Goal: Task Accomplishment & Management: Manage account settings

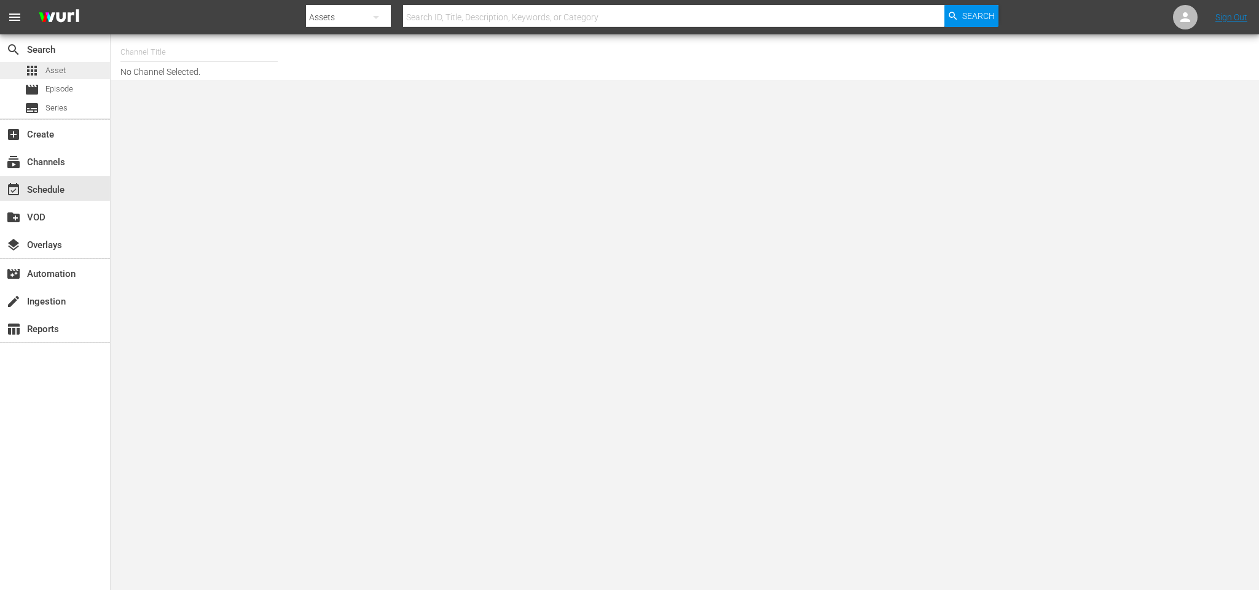
click at [22, 65] on div "apps Asset" at bounding box center [33, 70] width 66 height 17
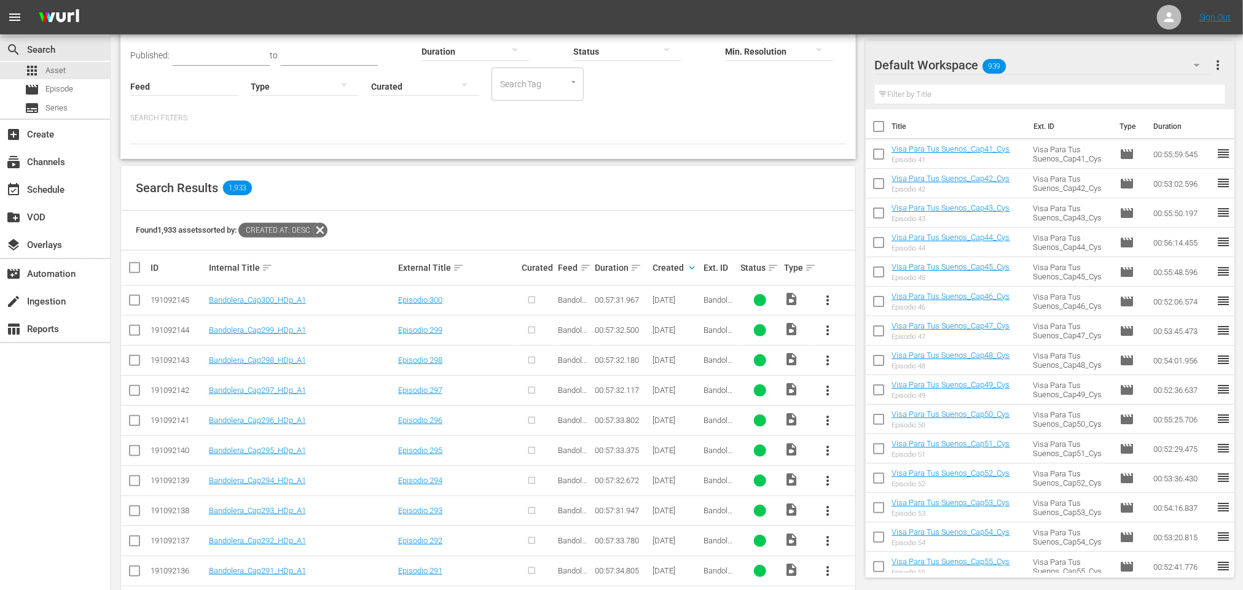
scroll to position [184, 0]
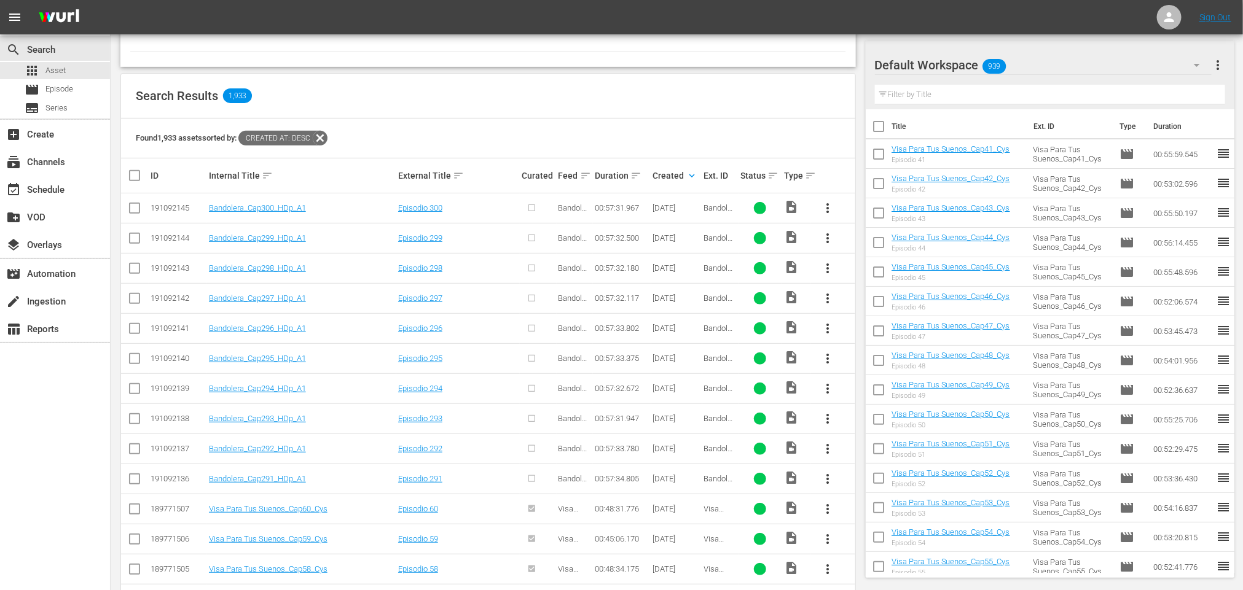
click at [135, 482] on input "checkbox" at bounding box center [134, 481] width 15 height 15
checkbox input "true"
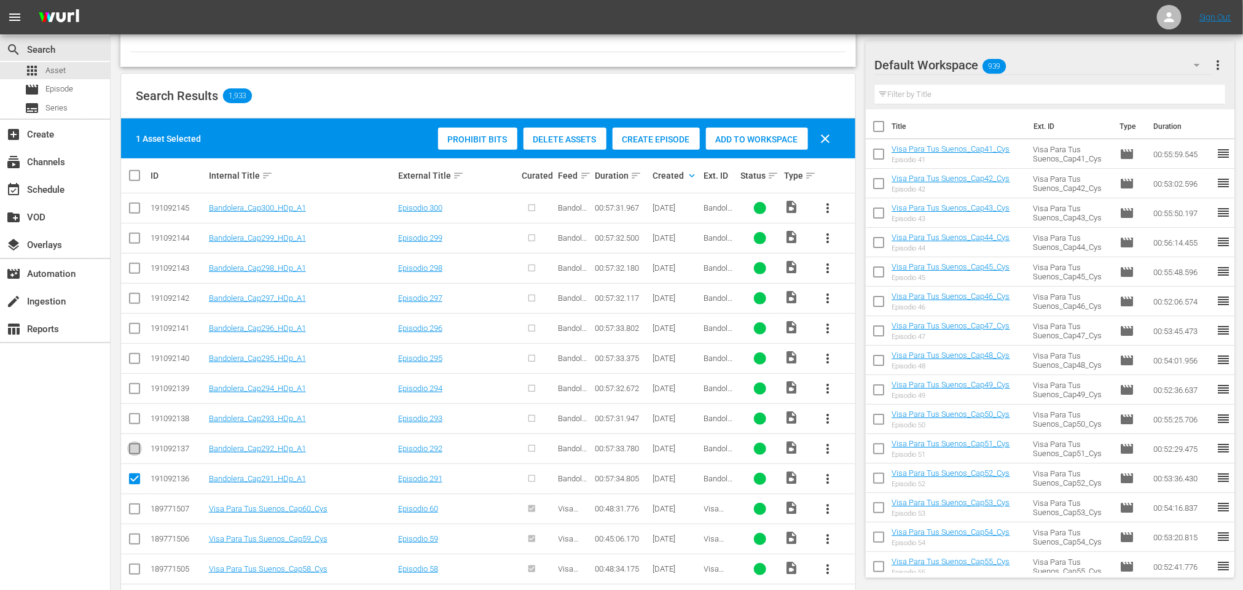
click at [133, 455] on input "checkbox" at bounding box center [134, 451] width 15 height 15
checkbox input "true"
click at [133, 419] on input "checkbox" at bounding box center [134, 421] width 15 height 15
checkbox input "true"
click at [137, 391] on input "checkbox" at bounding box center [134, 391] width 15 height 15
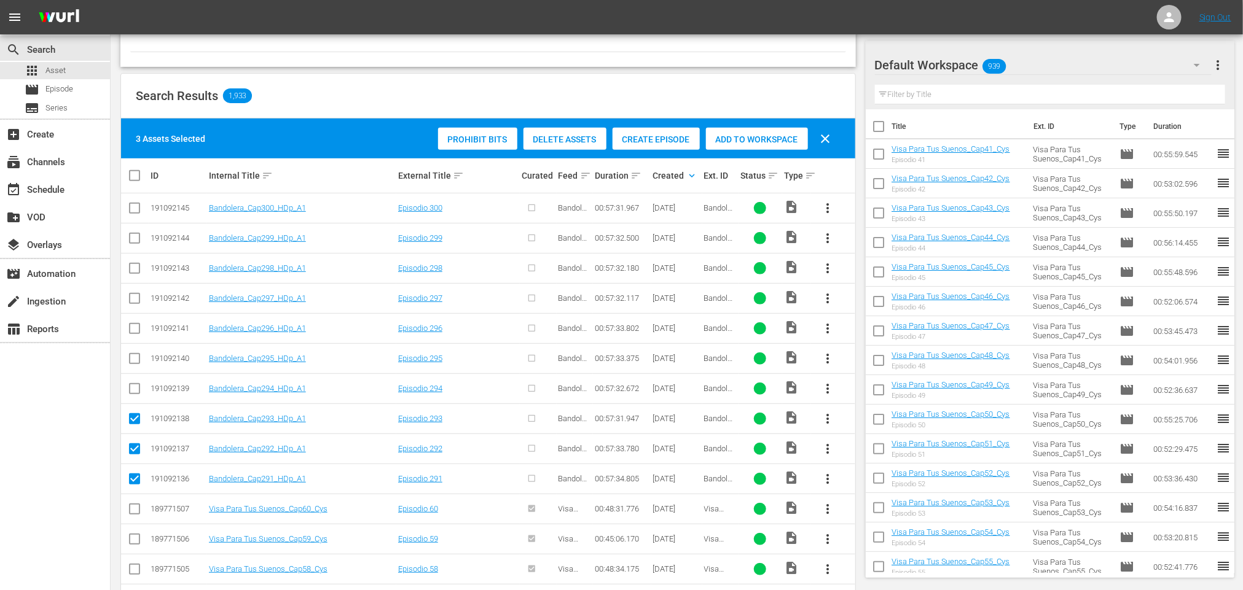
checkbox input "true"
click at [137, 356] on input "checkbox" at bounding box center [134, 361] width 15 height 15
checkbox input "true"
click at [137, 335] on input "checkbox" at bounding box center [134, 331] width 15 height 15
checkbox input "true"
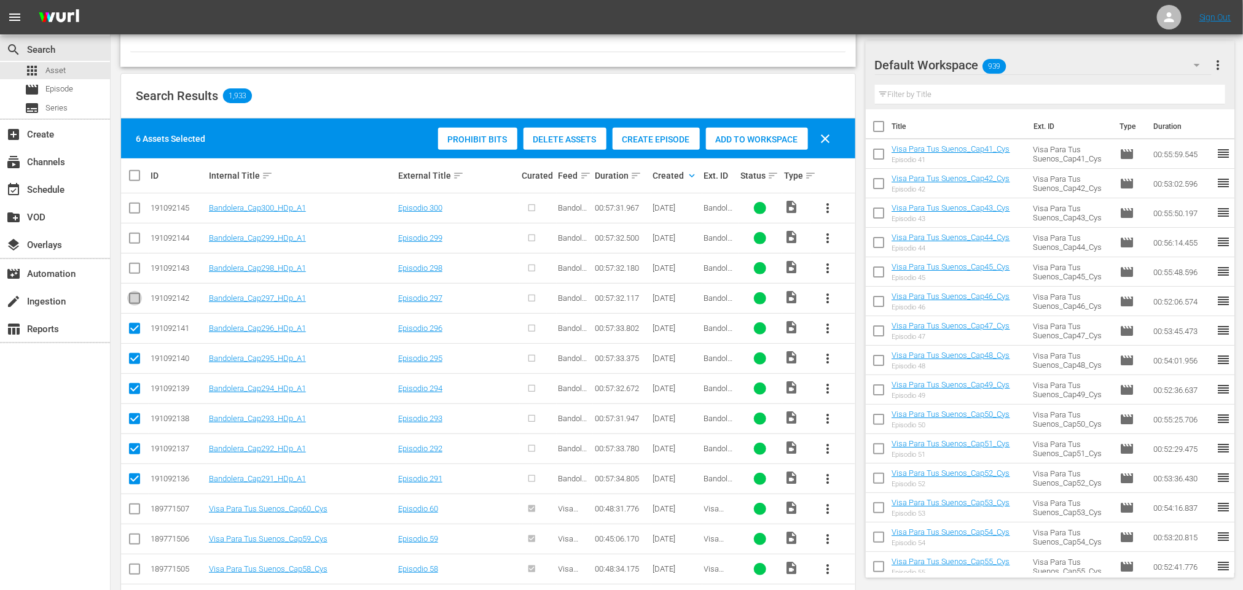
click at [137, 299] on input "checkbox" at bounding box center [134, 301] width 15 height 15
checkbox input "true"
click at [135, 273] on input "checkbox" at bounding box center [134, 271] width 15 height 15
checkbox input "true"
click at [135, 234] on input "checkbox" at bounding box center [134, 240] width 15 height 15
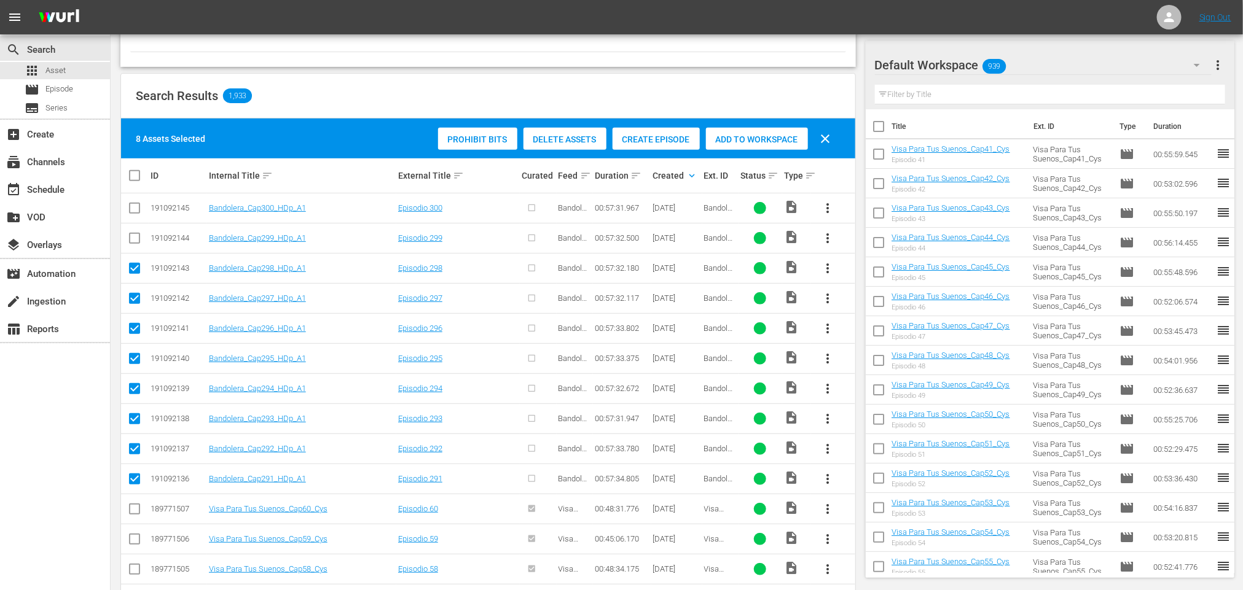
checkbox input "true"
click at [135, 208] on input "checkbox" at bounding box center [134, 210] width 15 height 15
click at [673, 137] on span "Create Episode" at bounding box center [655, 140] width 87 height 10
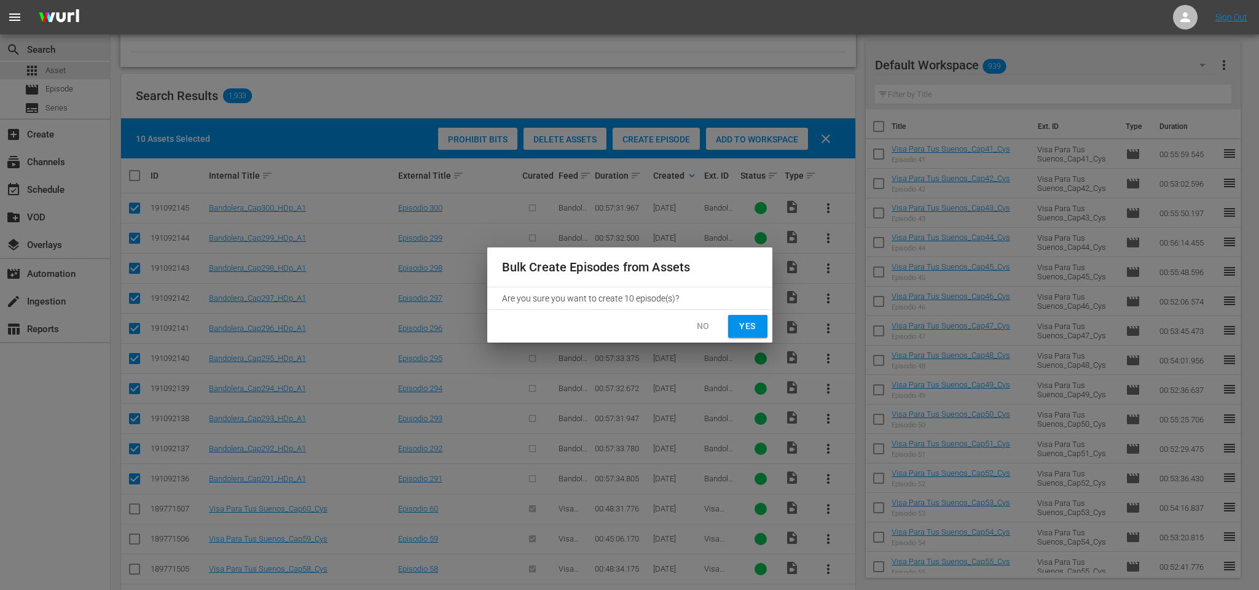
click at [747, 322] on span "Yes" at bounding box center [748, 326] width 20 height 15
checkbox input "false"
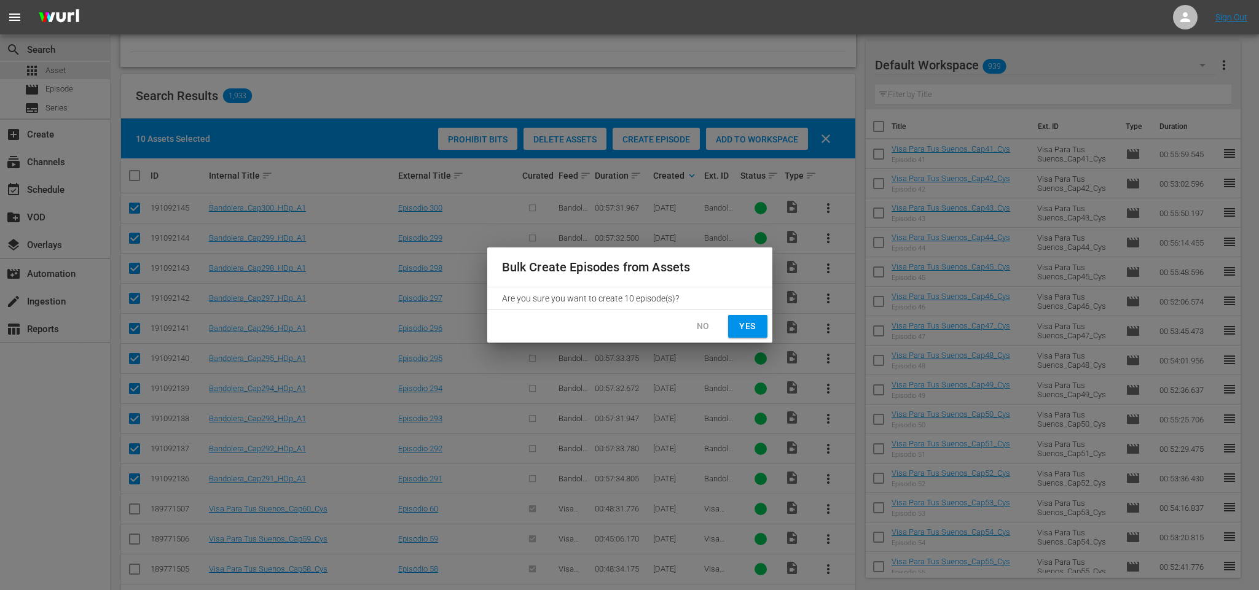
checkbox input "false"
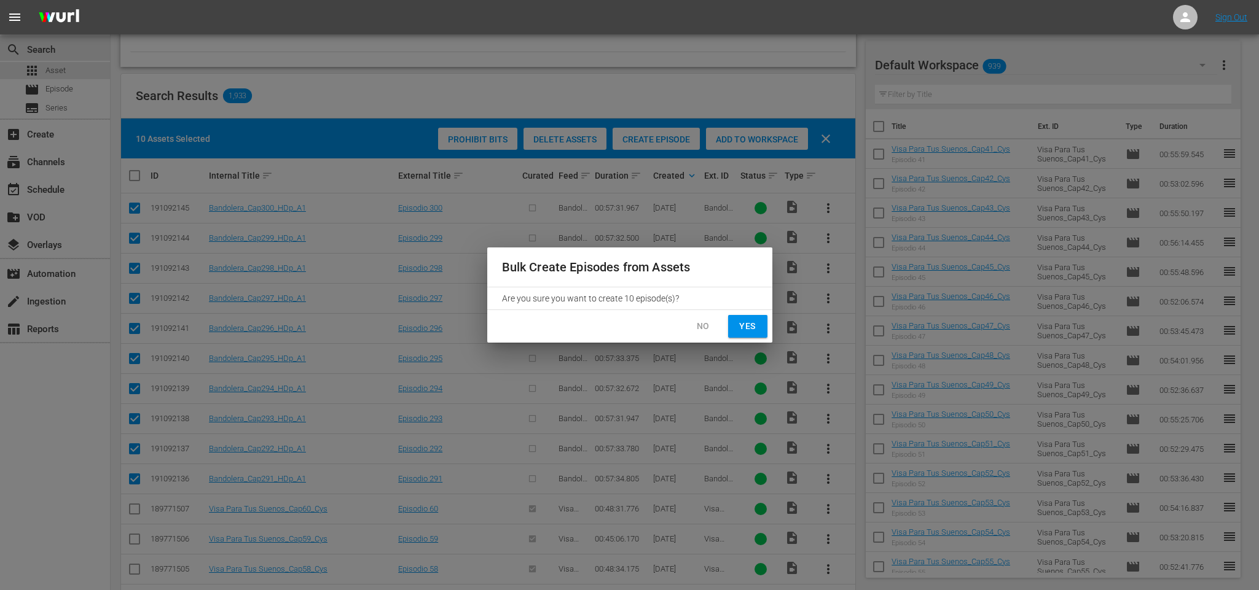
checkbox input "false"
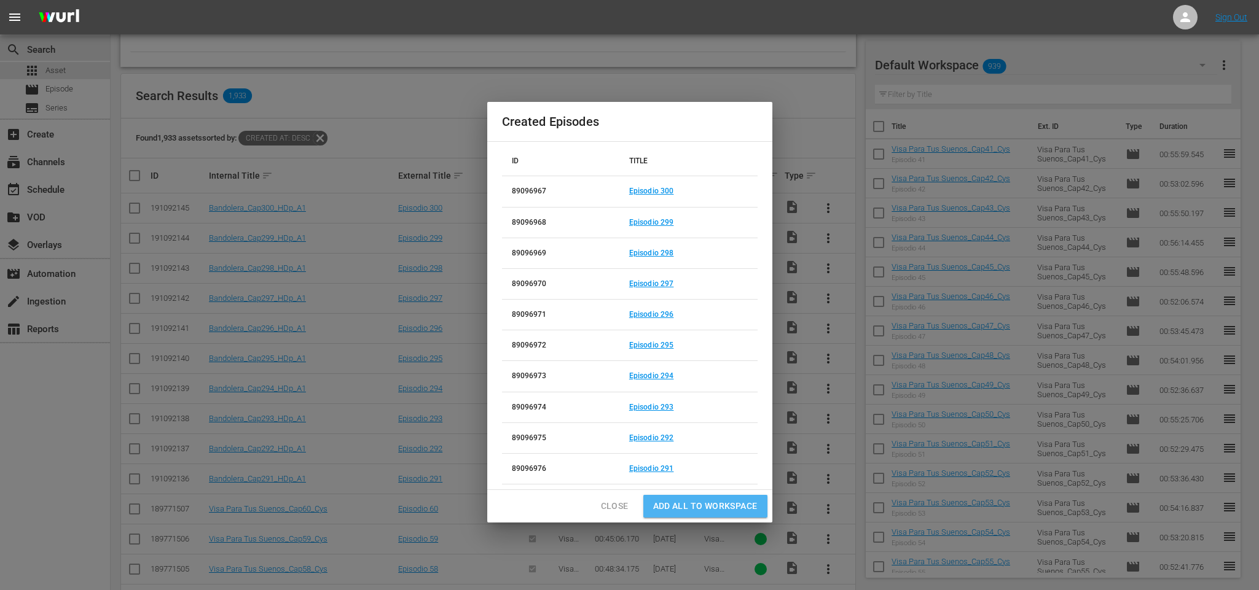
click at [732, 509] on span "Add all to Workspace" at bounding box center [705, 506] width 104 height 15
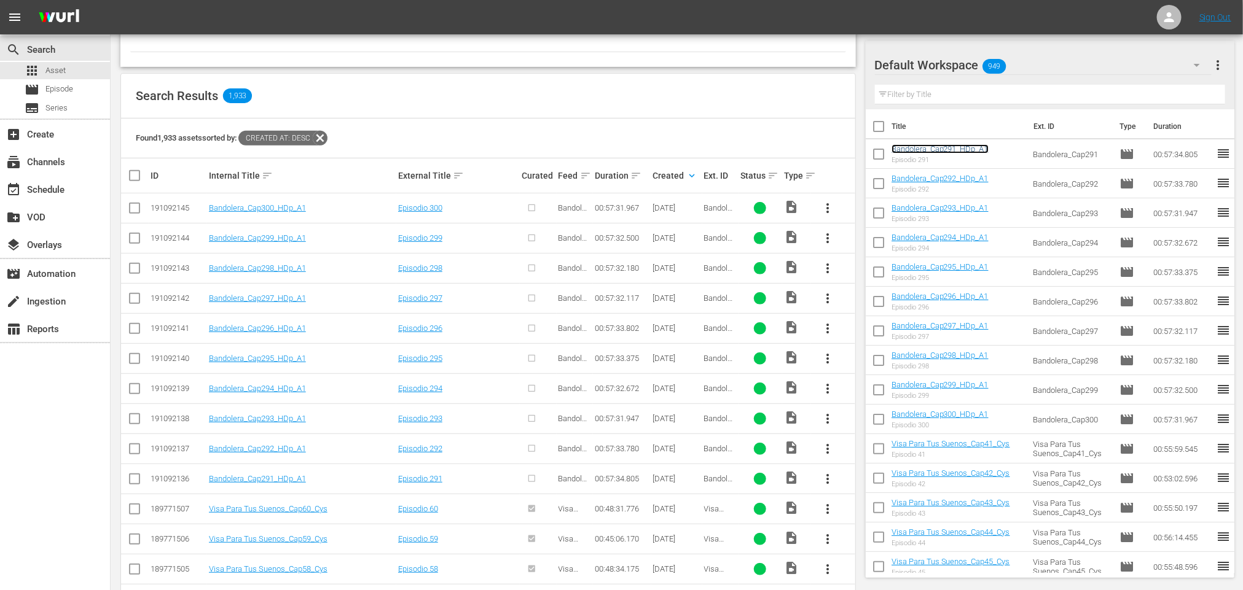
drag, startPoint x: 921, startPoint y: 143, endPoint x: 979, endPoint y: 148, distance: 58.0
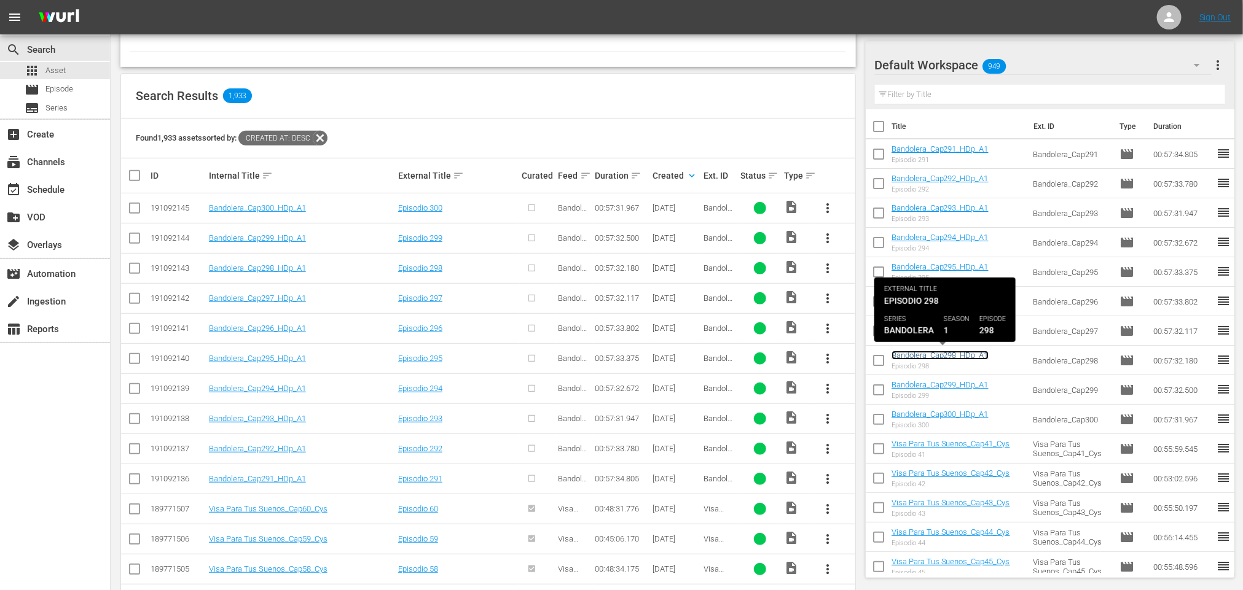
drag, startPoint x: 959, startPoint y: 353, endPoint x: 969, endPoint y: 351, distance: 10.6
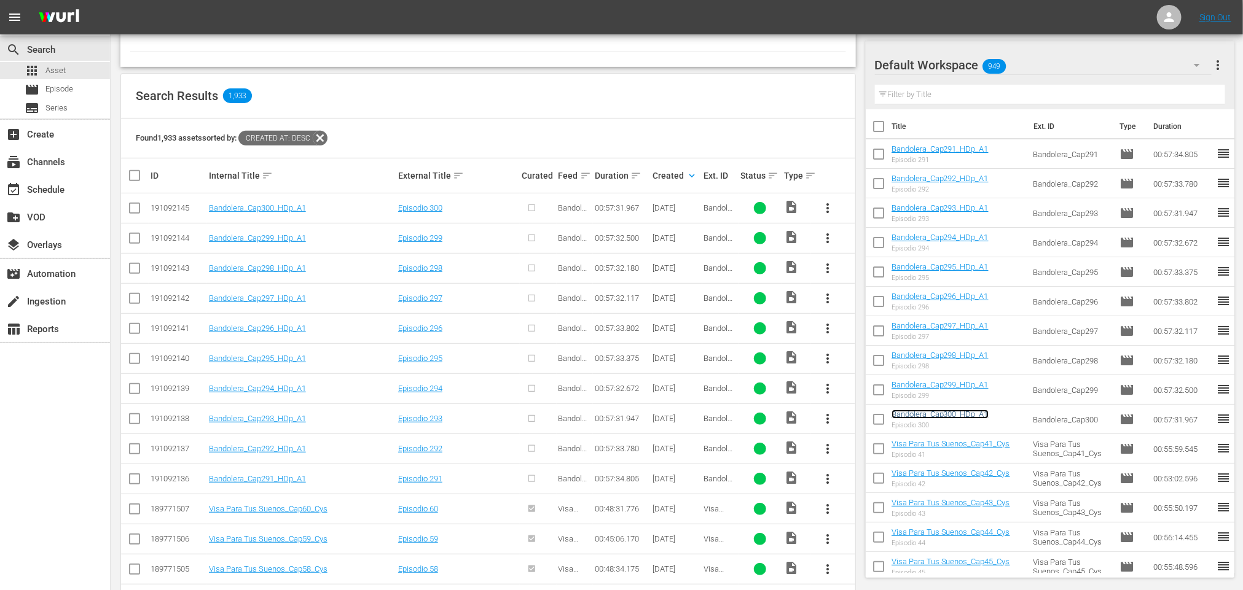
drag, startPoint x: 960, startPoint y: 419, endPoint x: 975, endPoint y: 412, distance: 17.0
click at [59, 182] on div "event_available Schedule" at bounding box center [34, 187] width 69 height 11
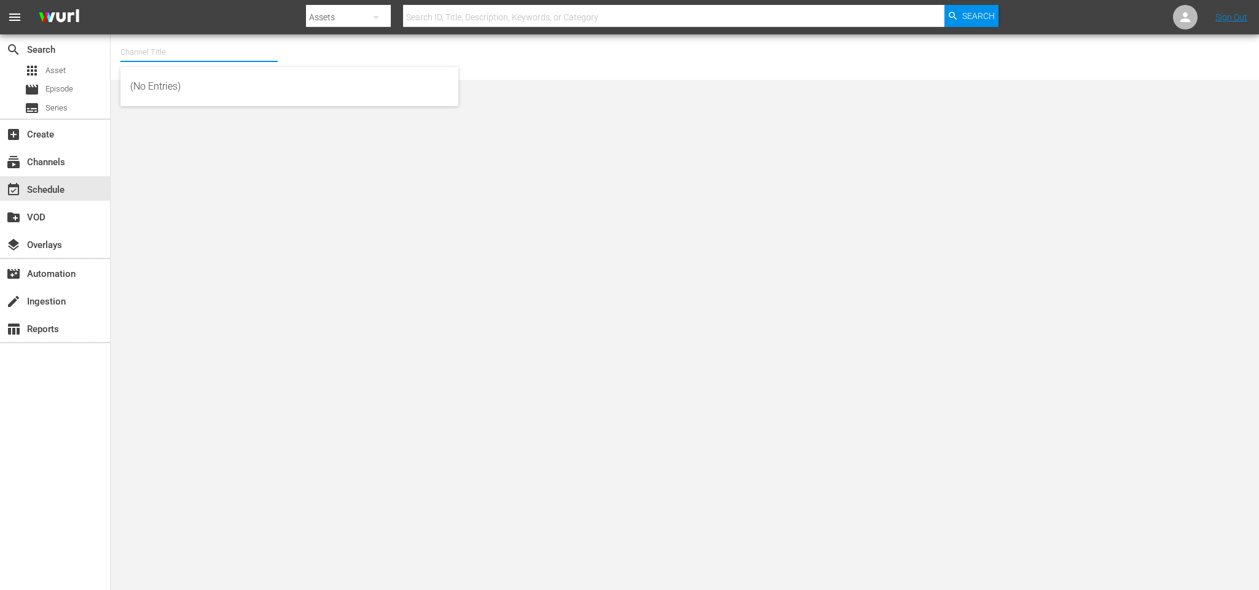
click at [195, 50] on input "text" at bounding box center [198, 51] width 157 height 29
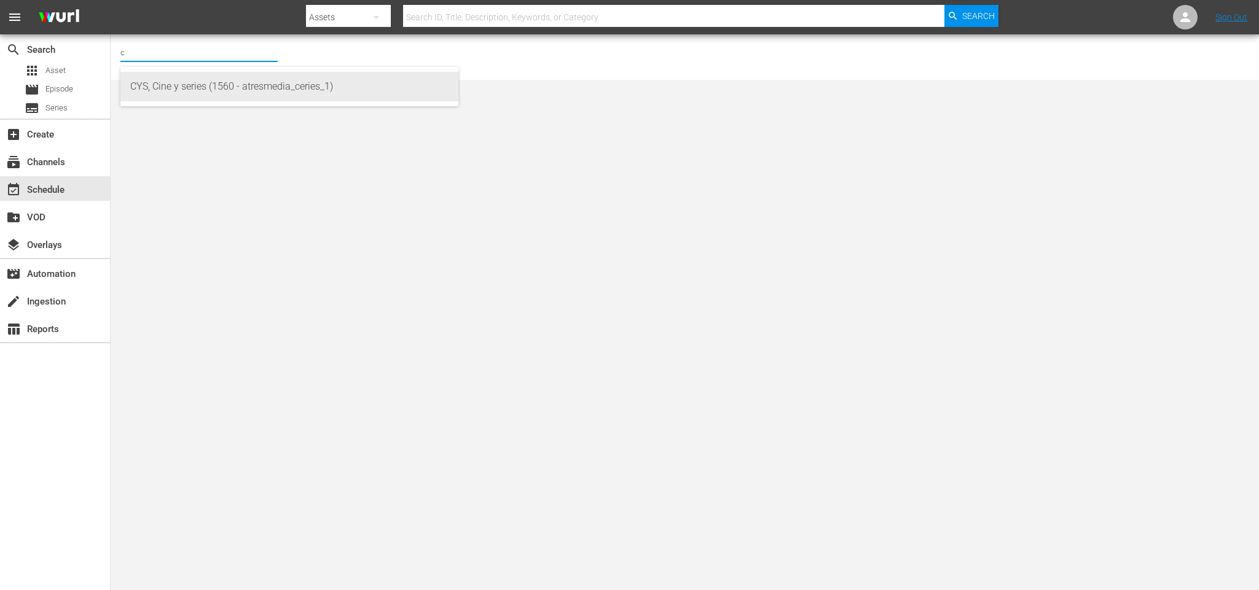
click at [225, 84] on div "CYS, Cine y series (1560 - atresmedia_ceries_1)" at bounding box center [289, 86] width 318 height 29
type input "CYS, Cine y series (1560 - atresmedia_ceries_1)"
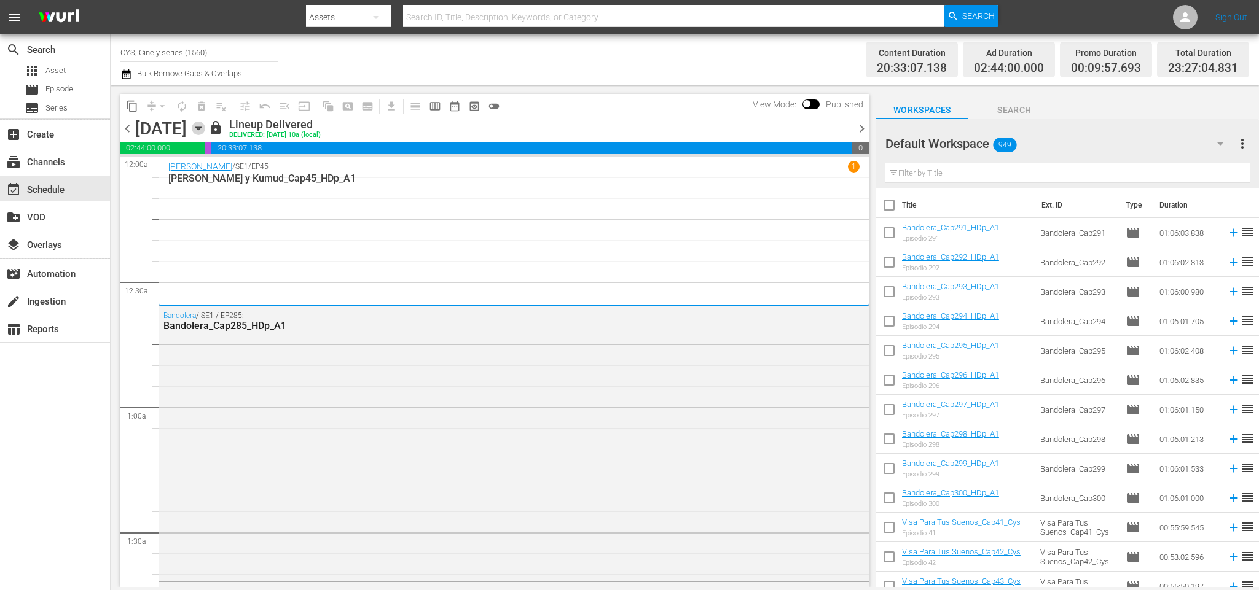
click at [201, 129] on icon "button" at bounding box center [198, 128] width 6 height 3
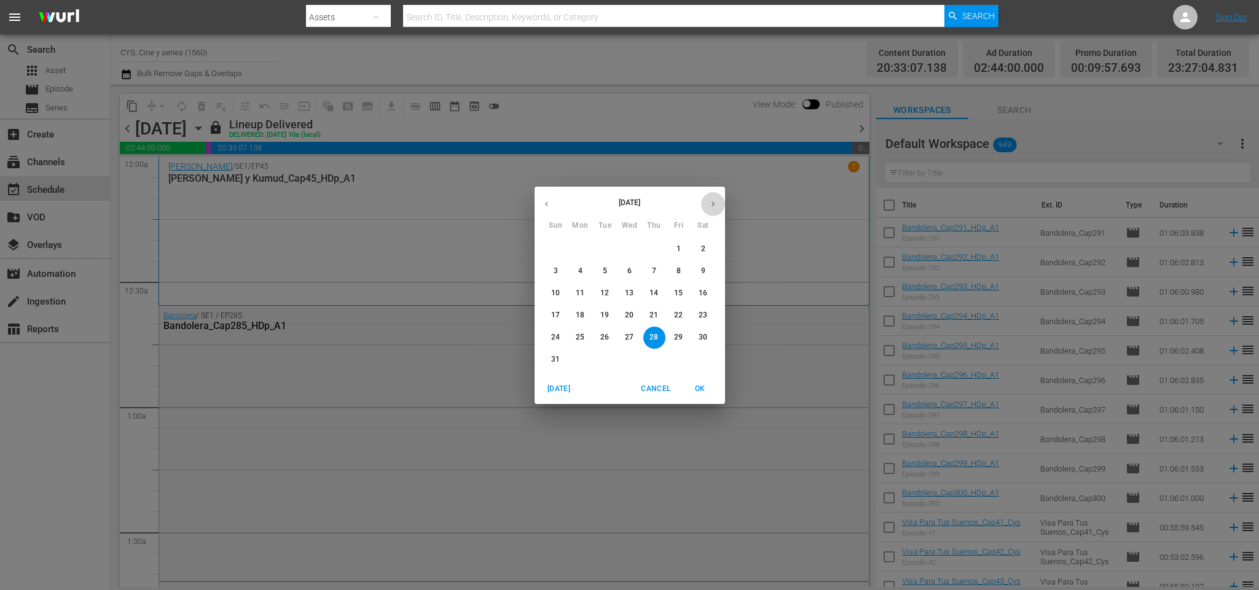
click at [711, 196] on button "button" at bounding box center [713, 204] width 24 height 24
click at [653, 244] on p "4" at bounding box center [654, 249] width 4 height 10
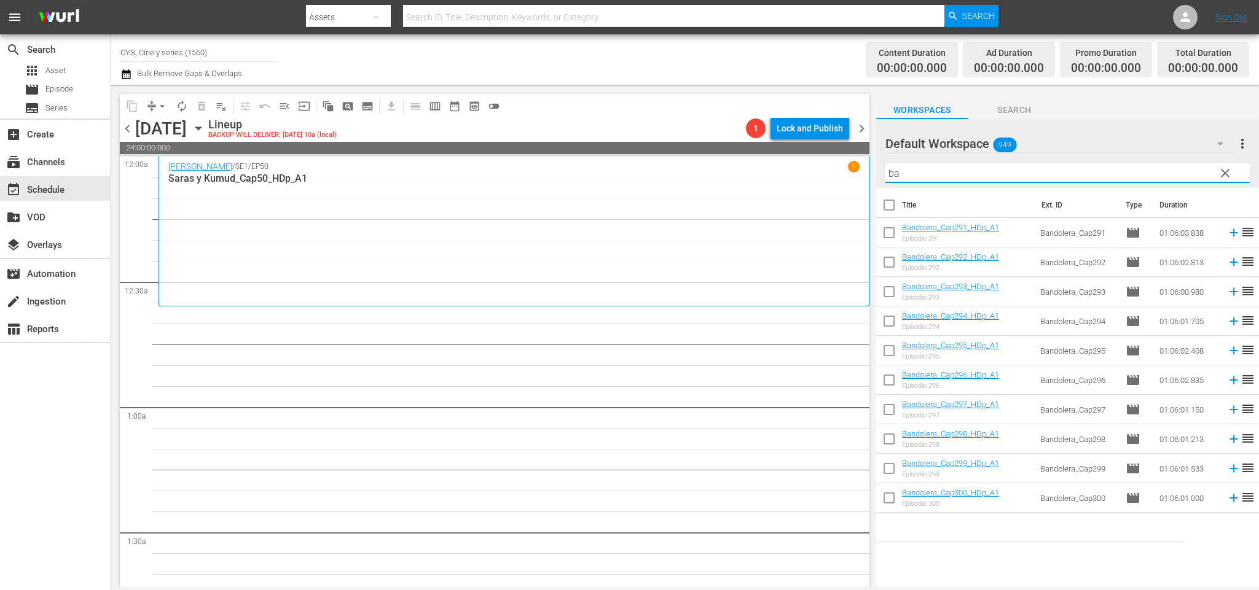
click at [955, 168] on input "ba" at bounding box center [1067, 173] width 364 height 20
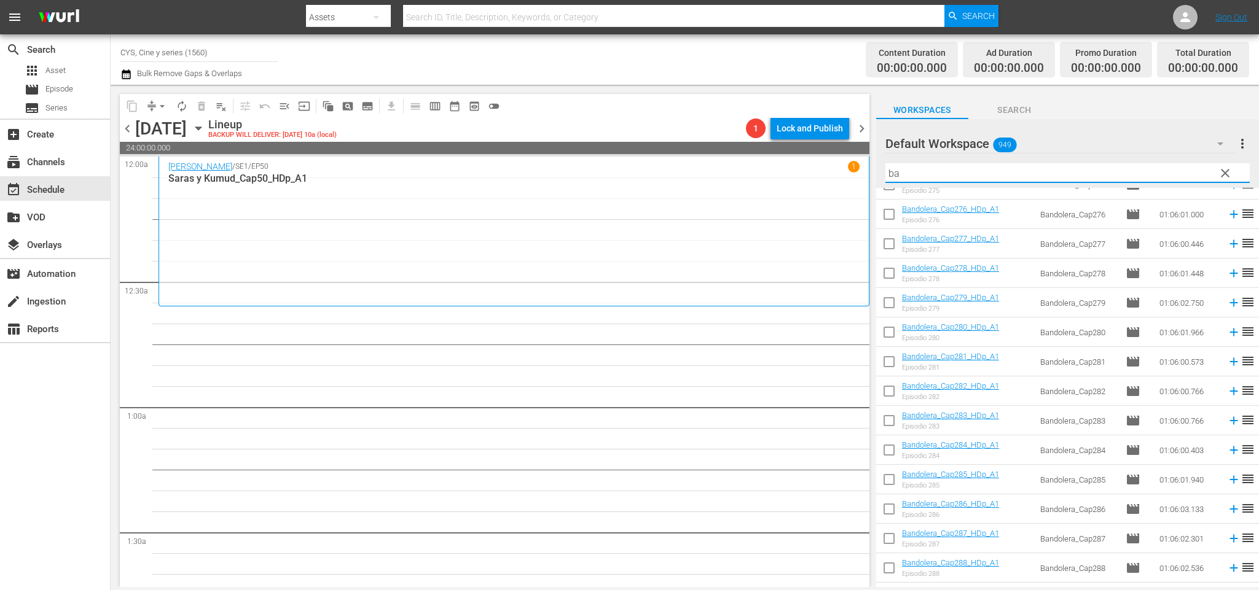
scroll to position [542, 0]
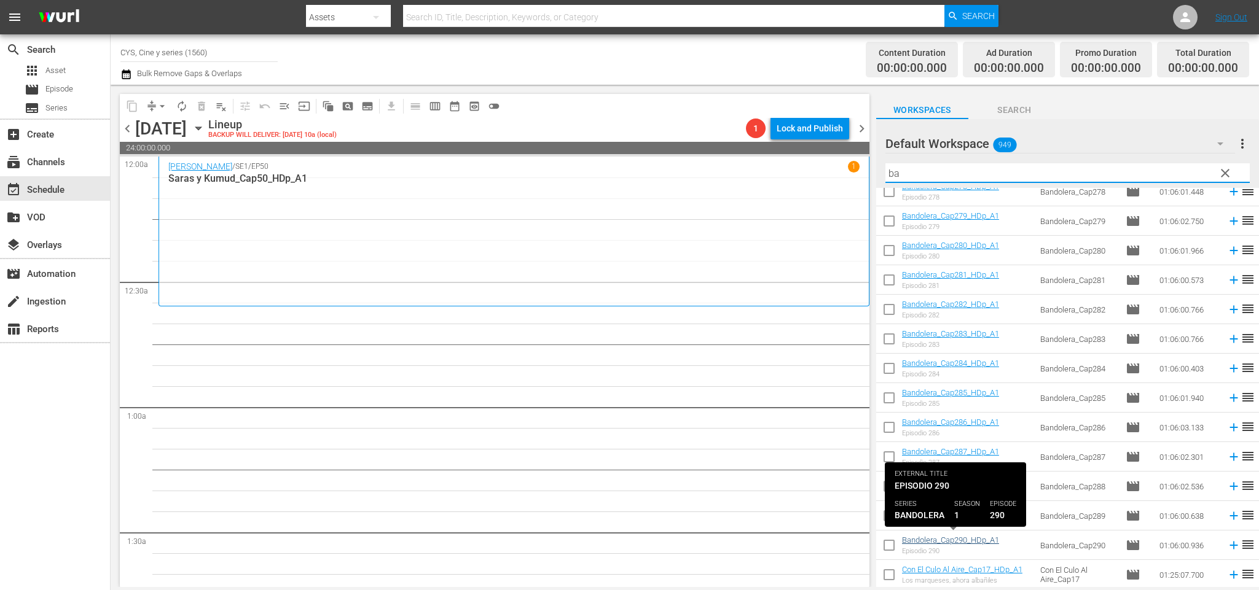
type input "ba"
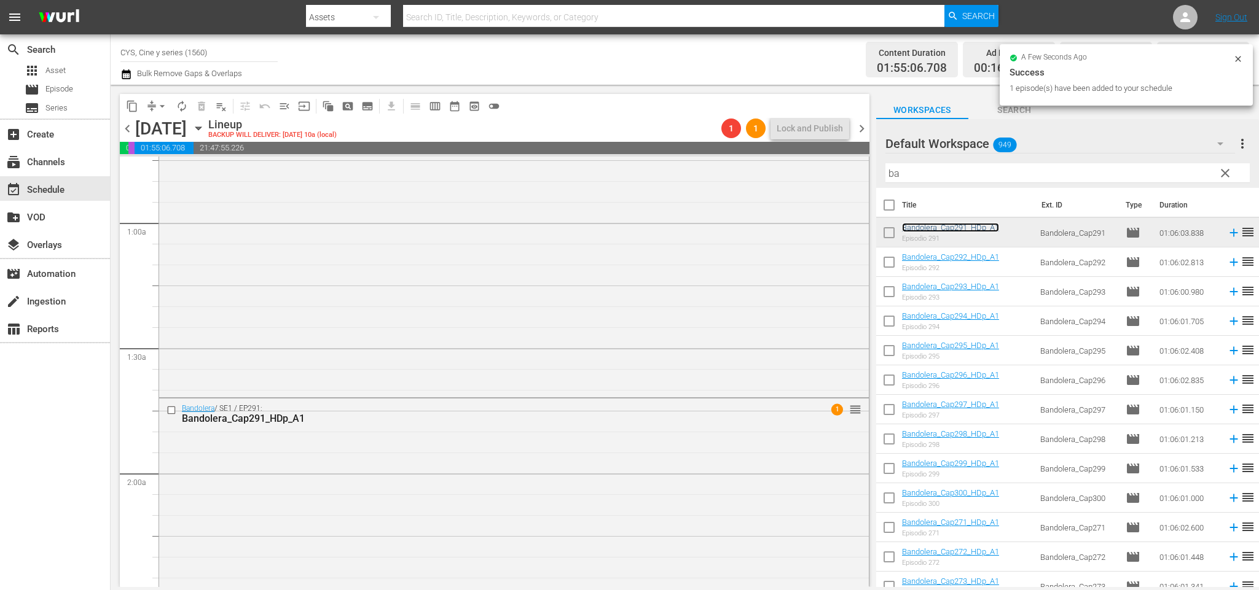
scroll to position [0, 0]
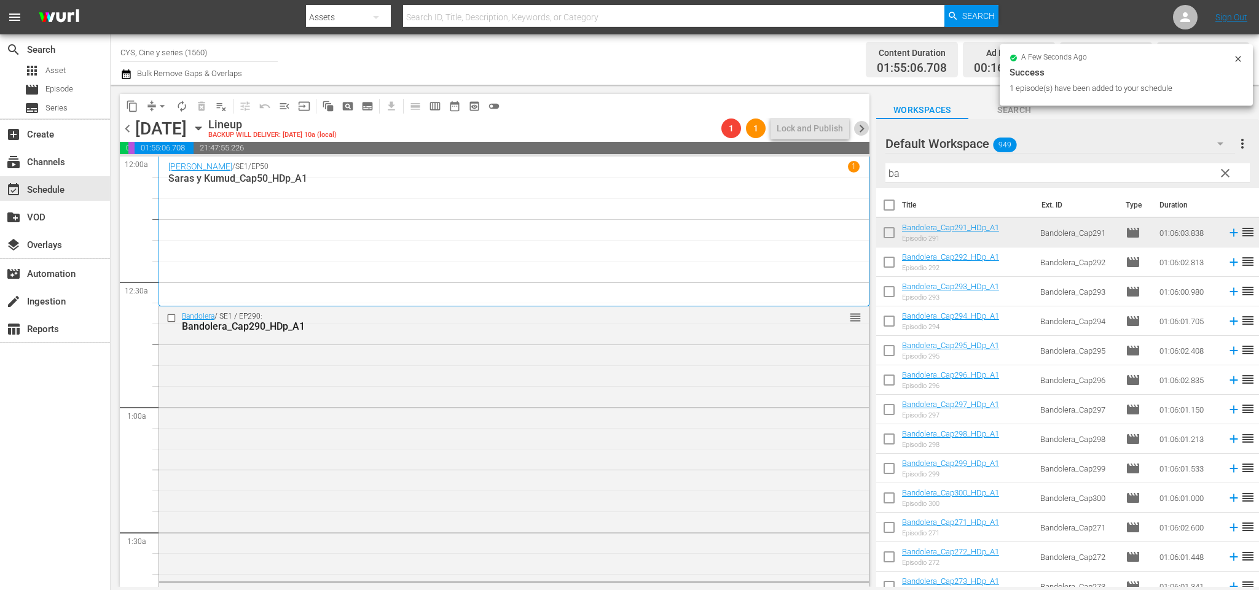
click at [857, 133] on span "chevron_right" at bounding box center [861, 128] width 15 height 15
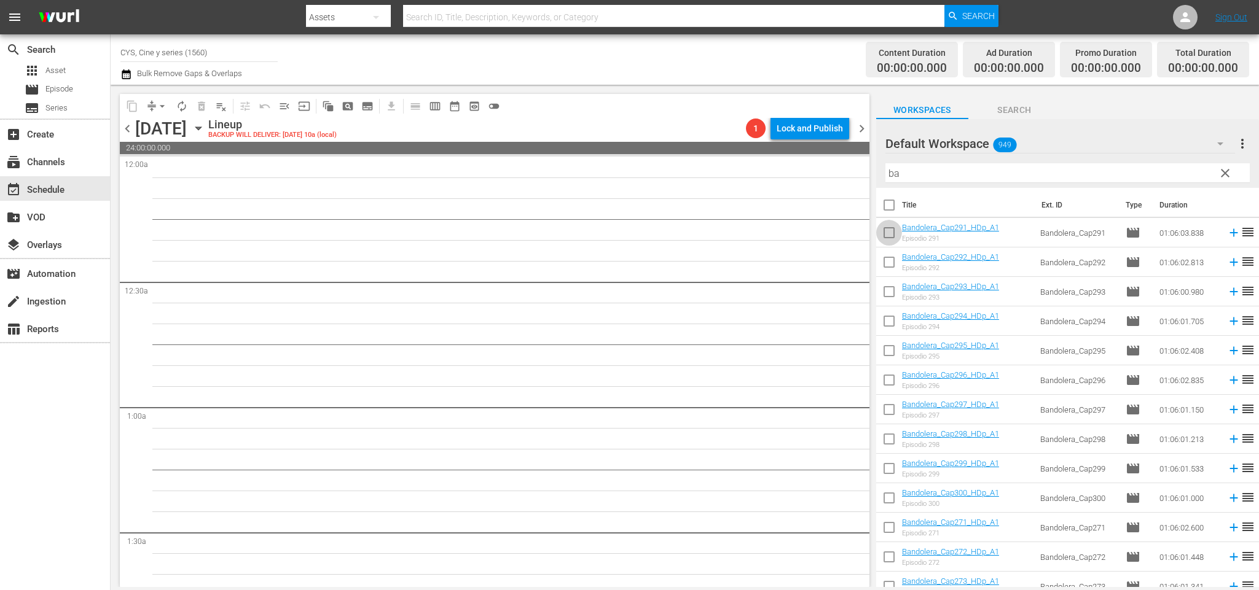
click at [886, 231] on input "checkbox" at bounding box center [889, 235] width 26 height 26
checkbox input "true"
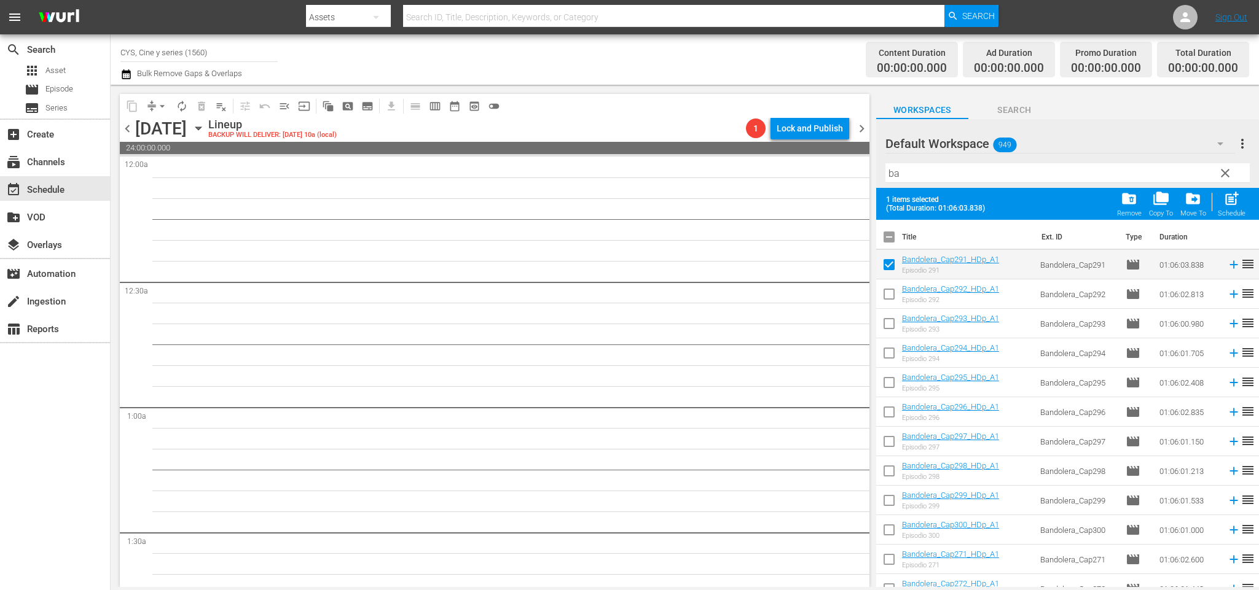
click at [892, 287] on input "checkbox" at bounding box center [889, 297] width 26 height 26
checkbox input "true"
click at [886, 236] on input "checkbox" at bounding box center [889, 240] width 26 height 26
checkbox input "true"
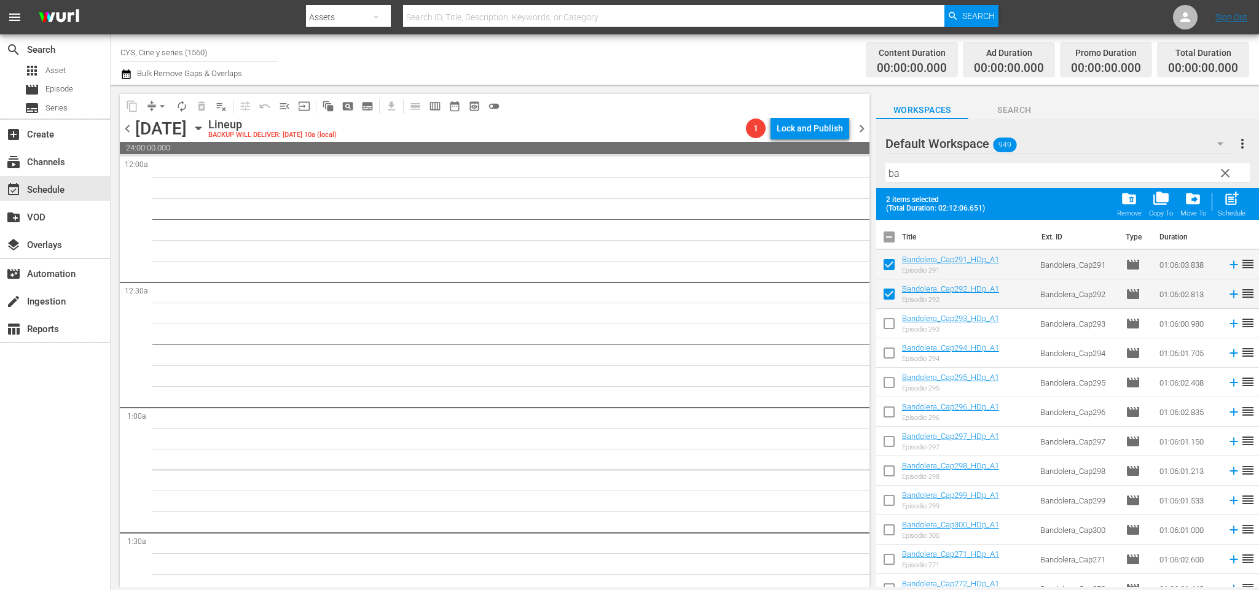
checkbox input "true"
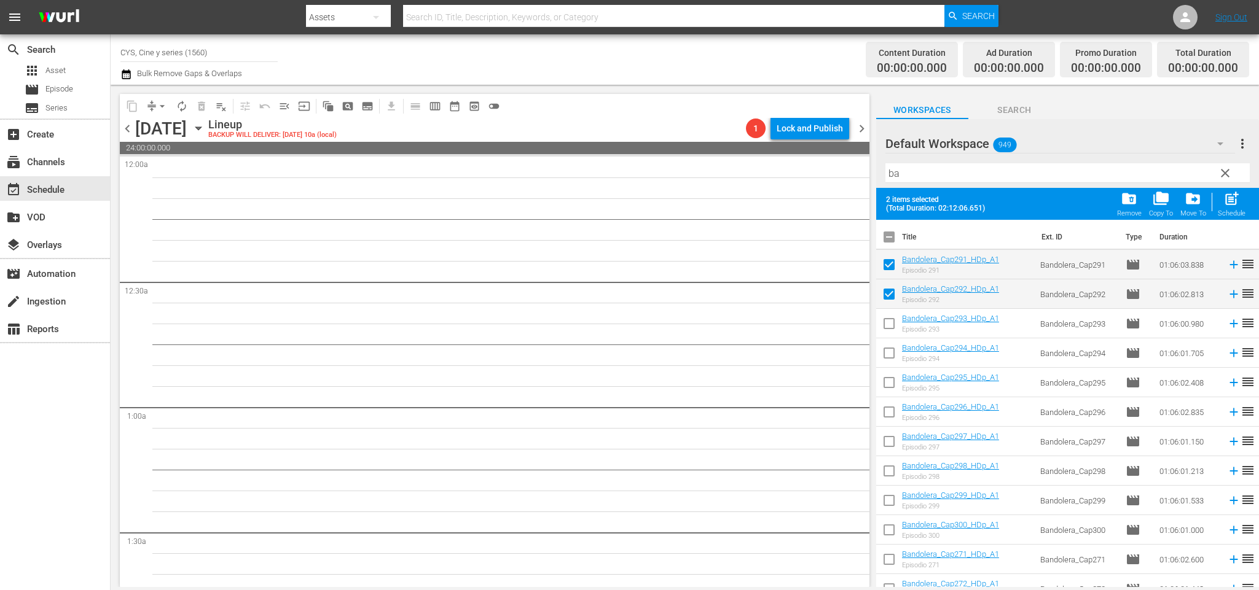
checkbox input "true"
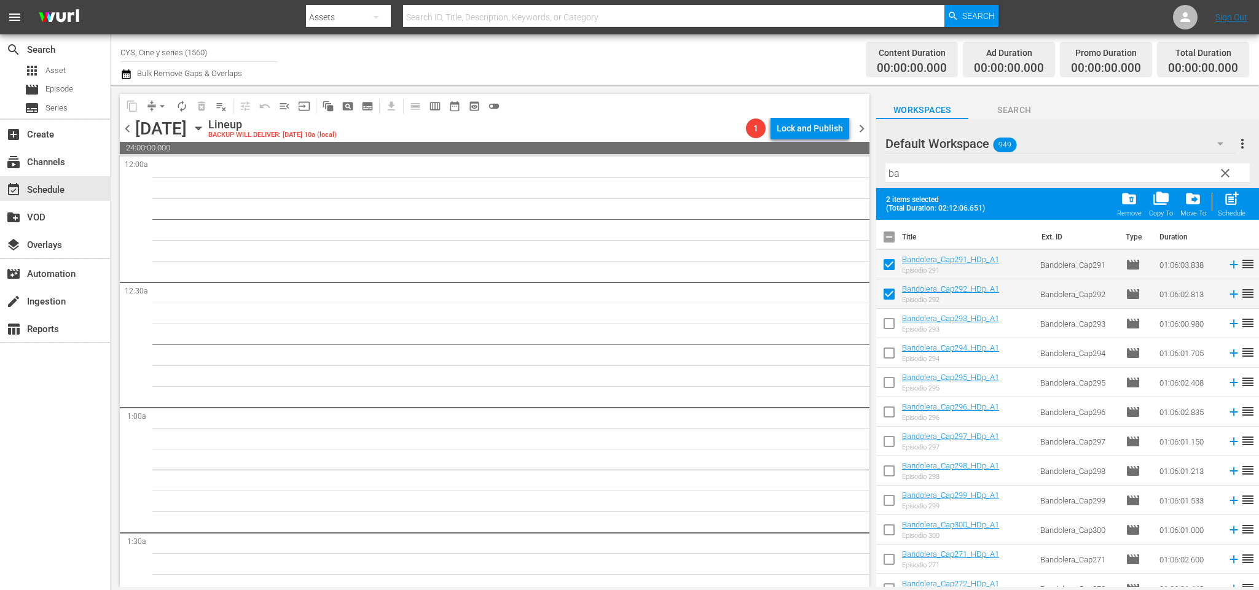
checkbox input "true"
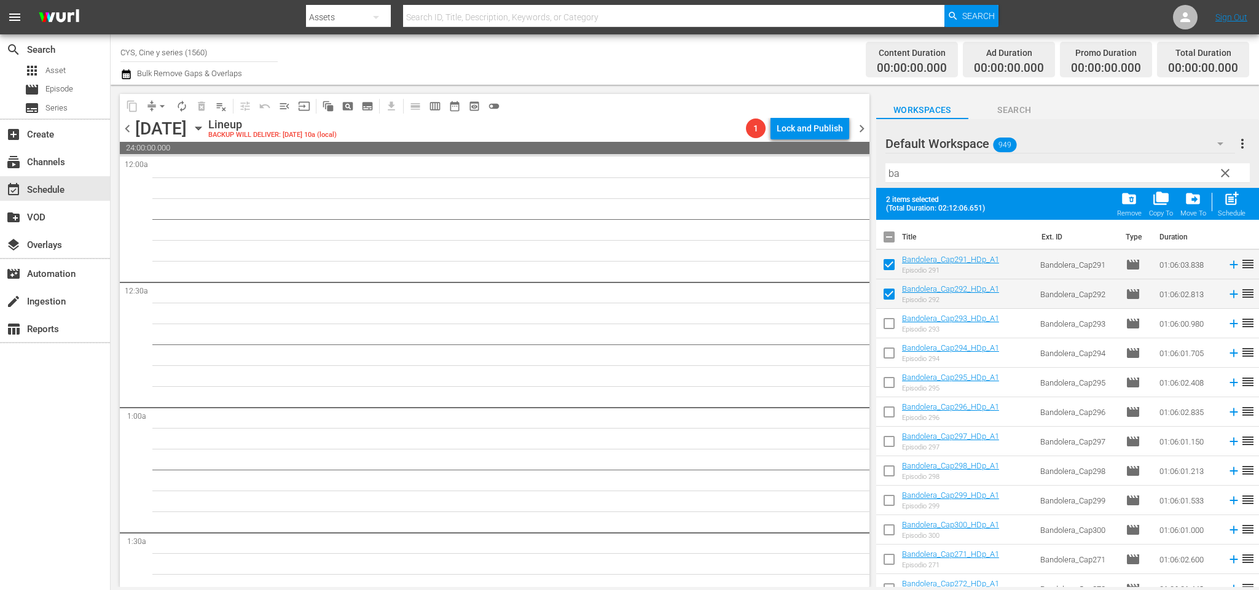
checkbox input "true"
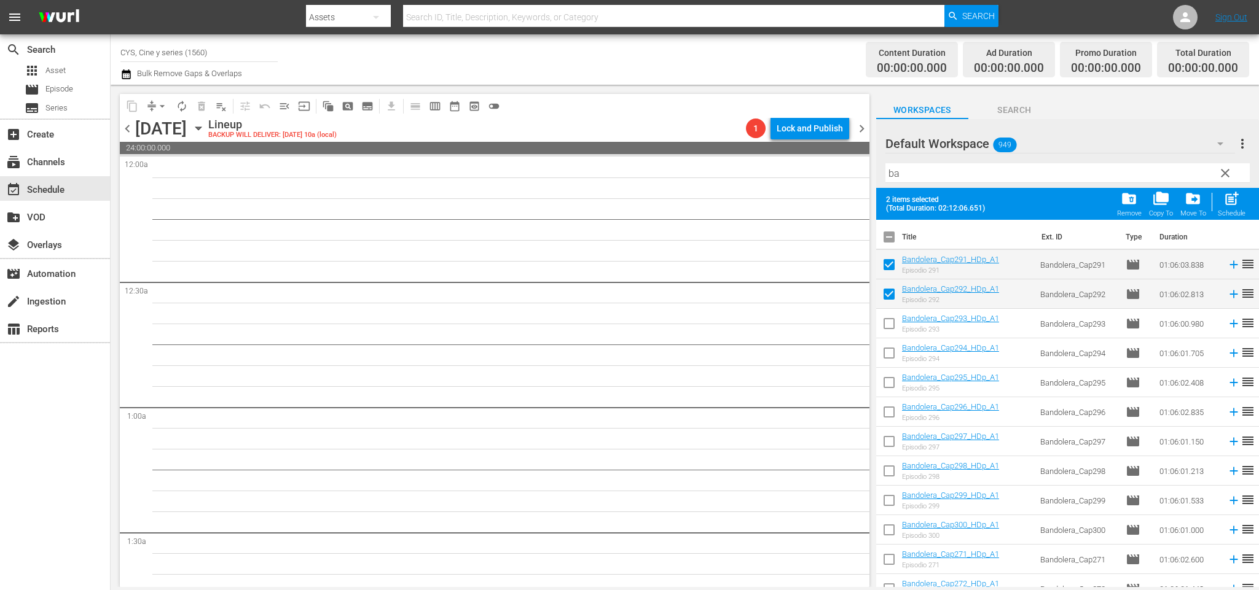
checkbox input "true"
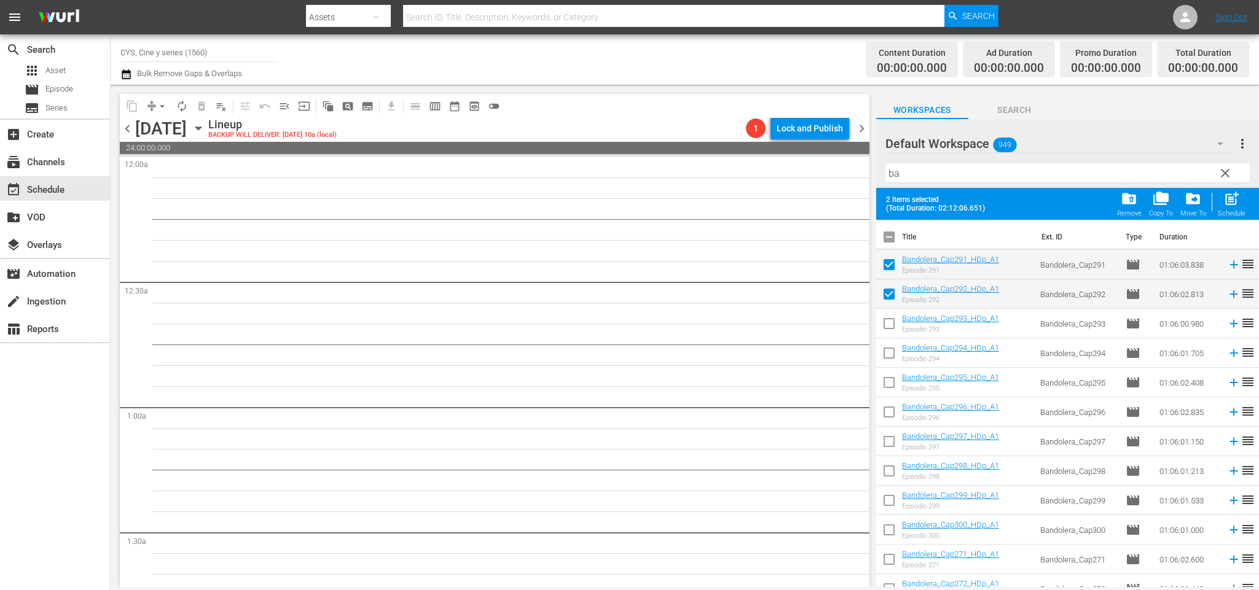
checkbox input "true"
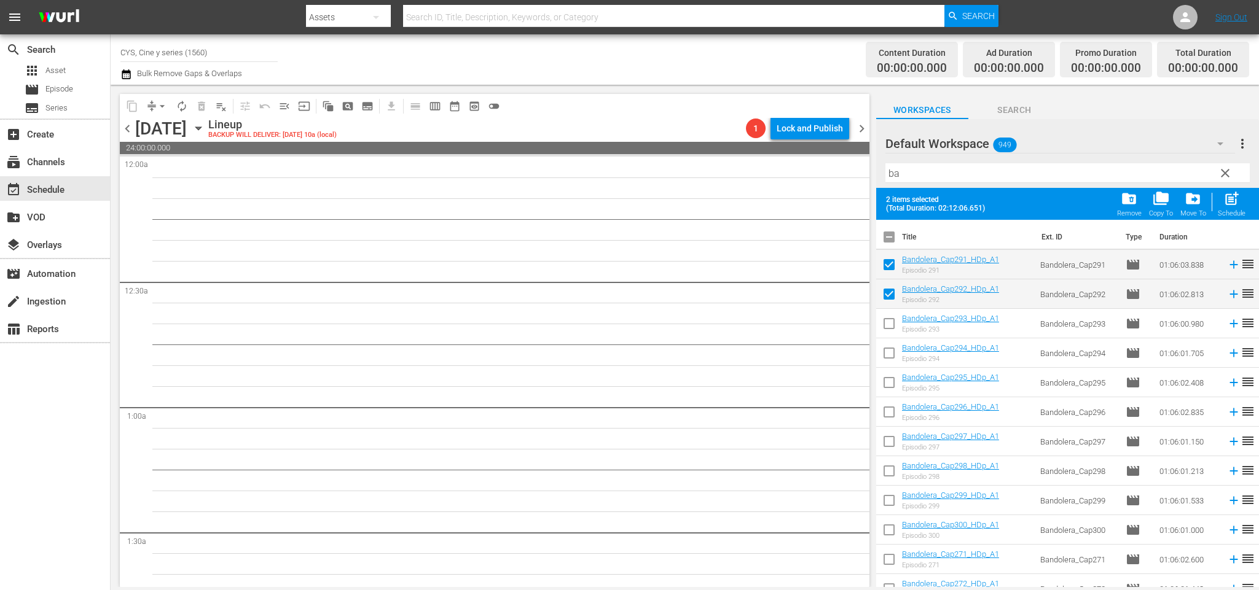
checkbox input "true"
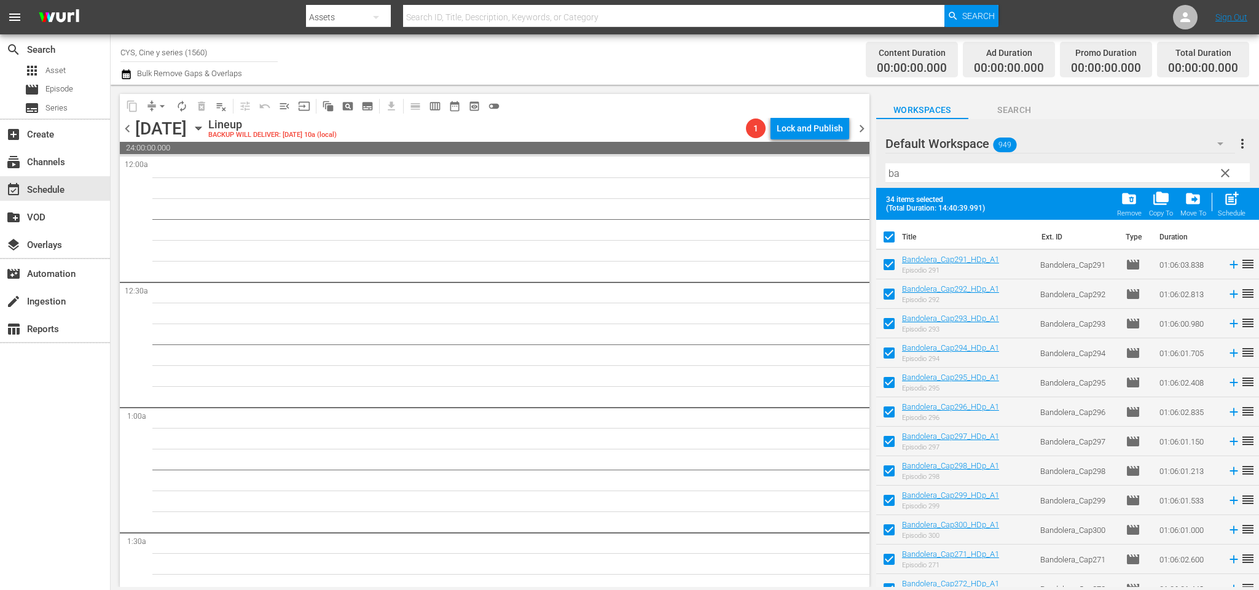
click at [892, 242] on input "checkbox" at bounding box center [889, 240] width 26 height 26
checkbox input "false"
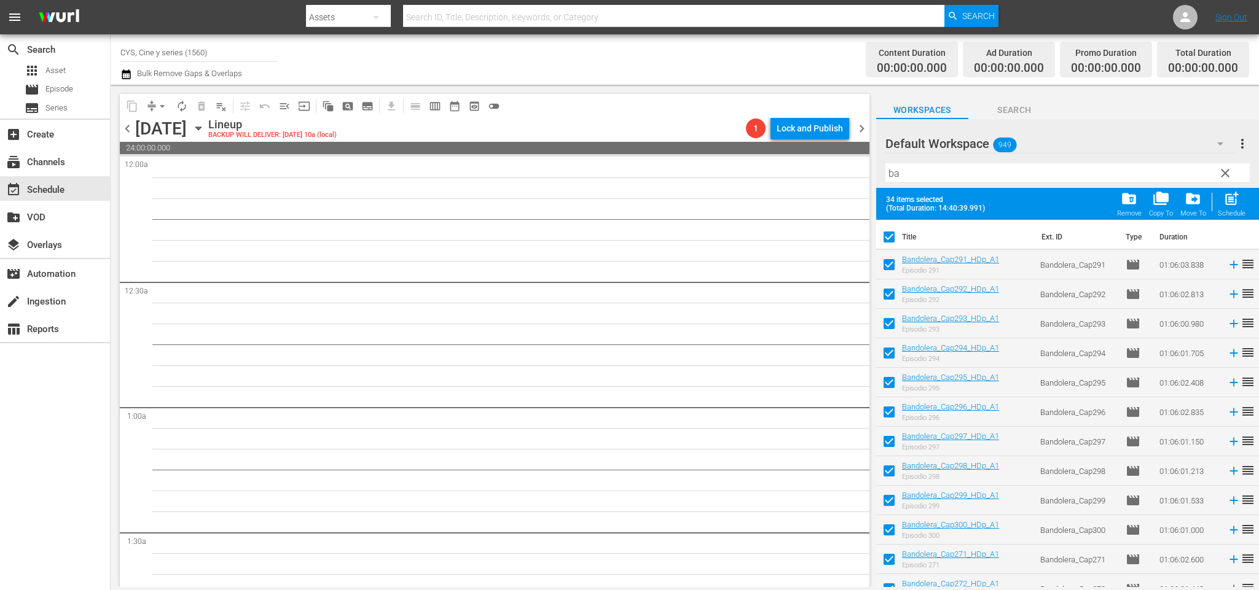
checkbox input "false"
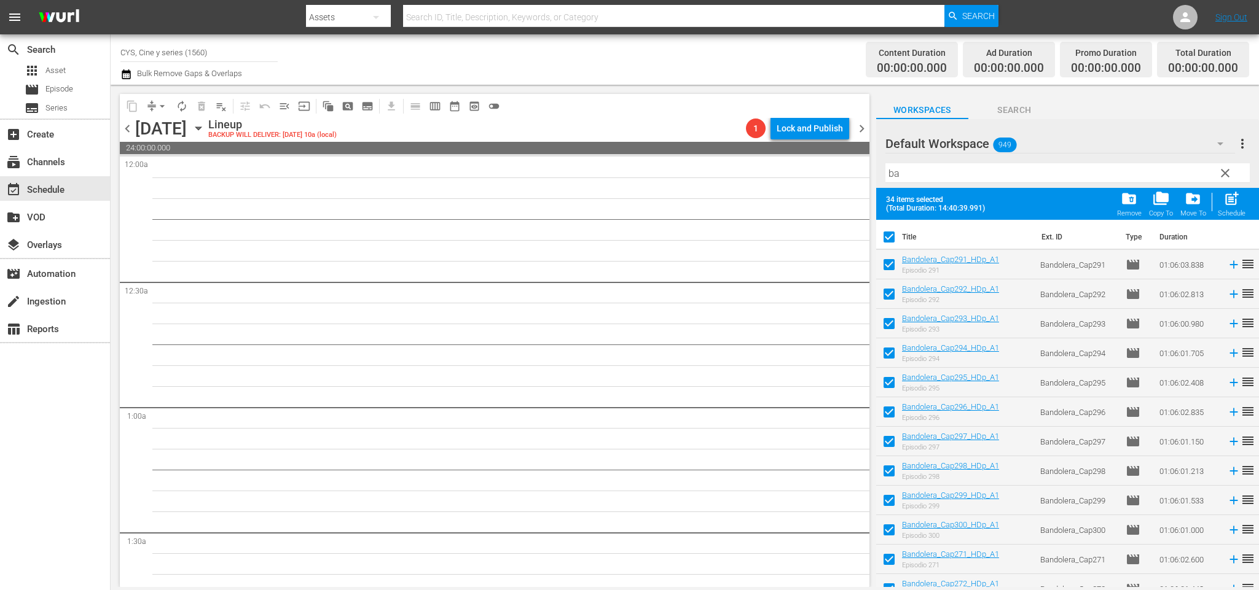
checkbox input "false"
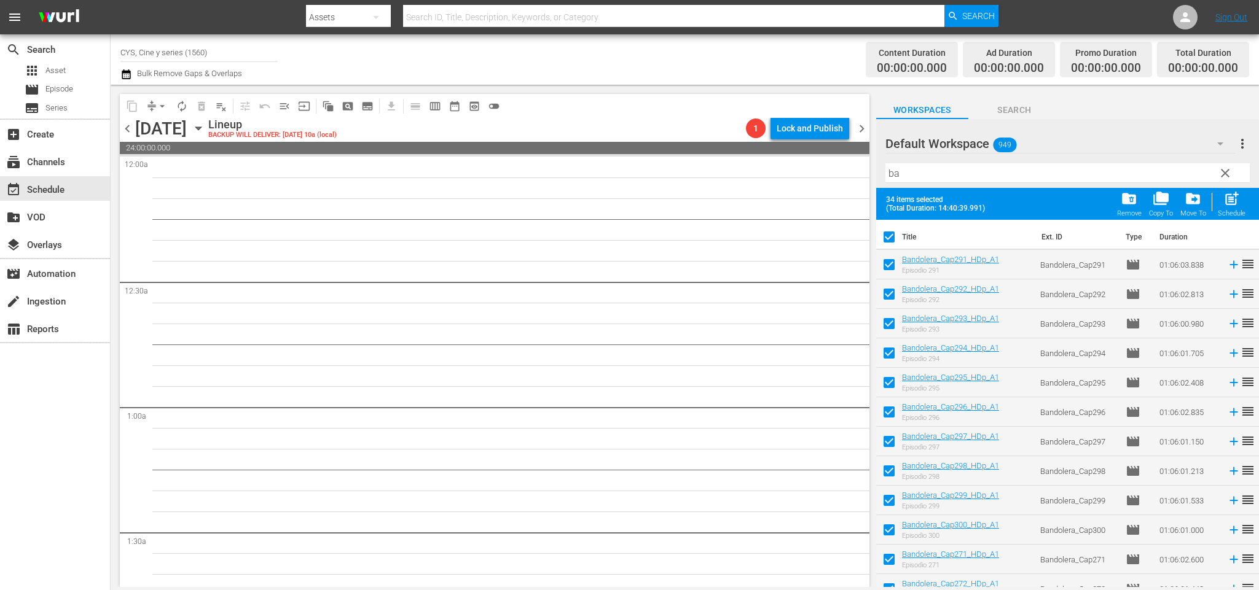
checkbox input "false"
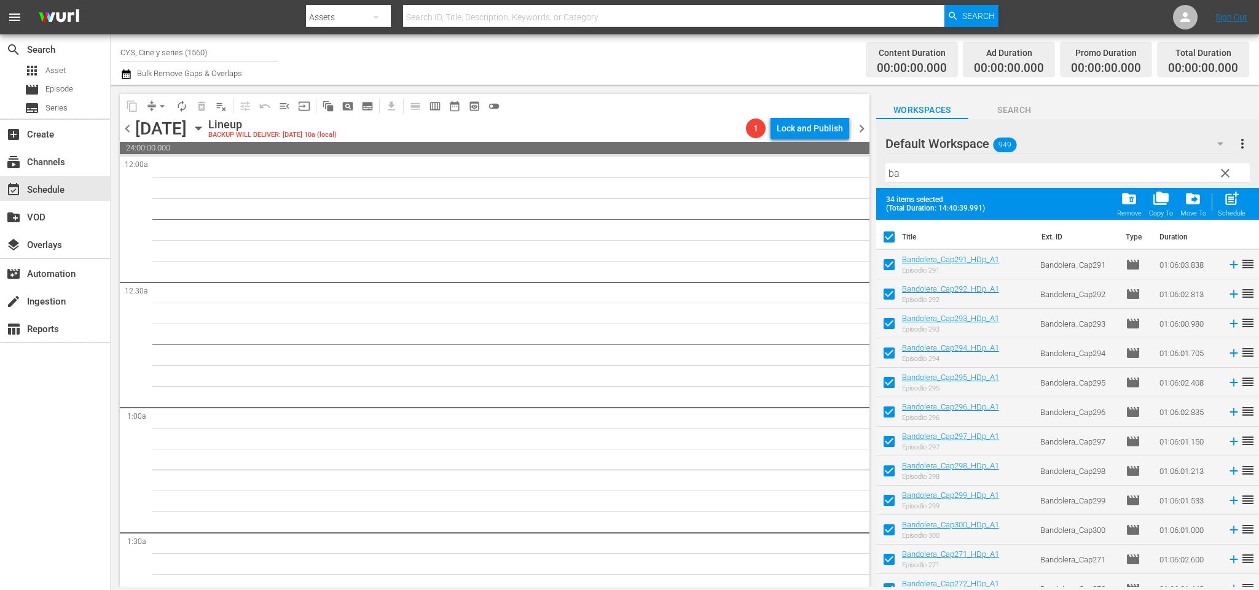
checkbox input "false"
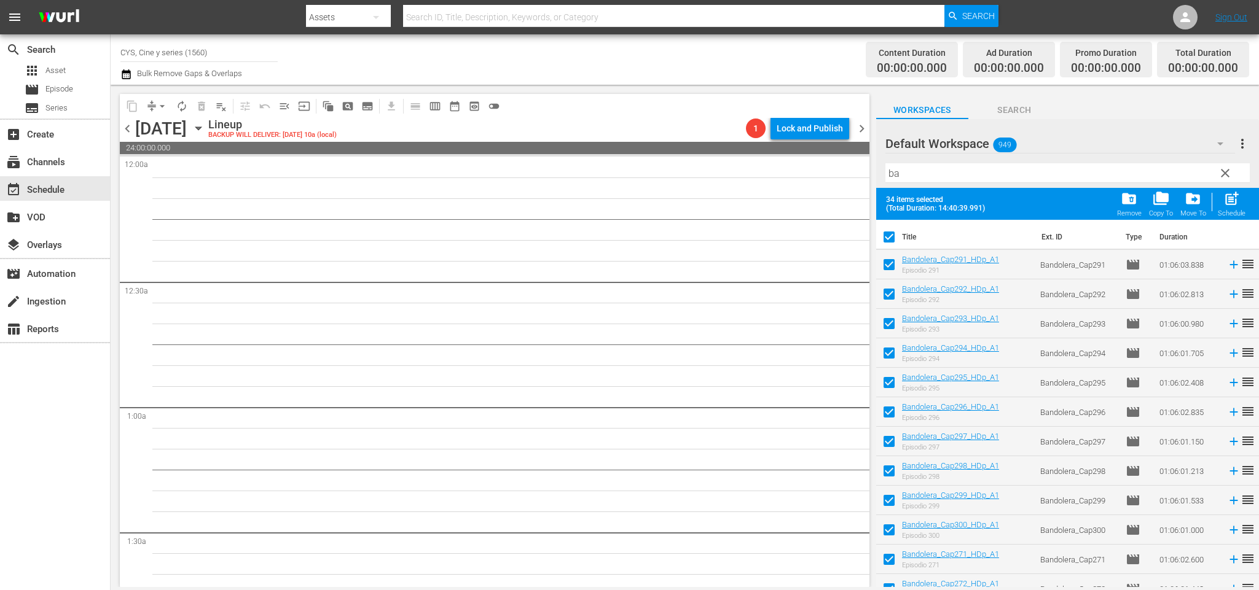
checkbox input "false"
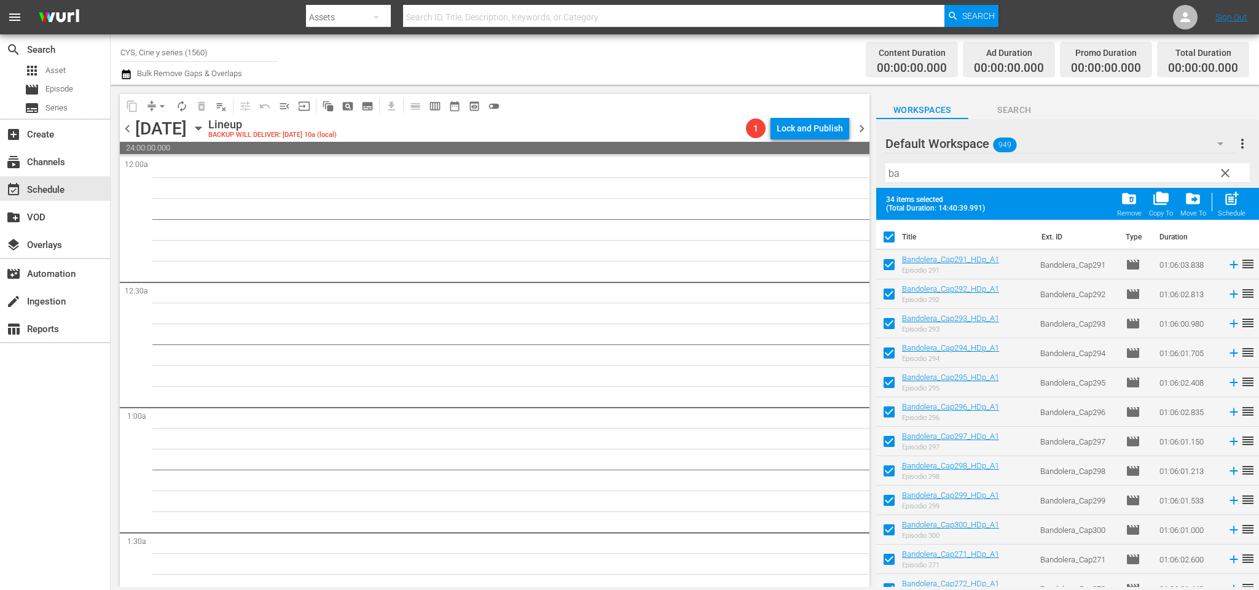
checkbox input "false"
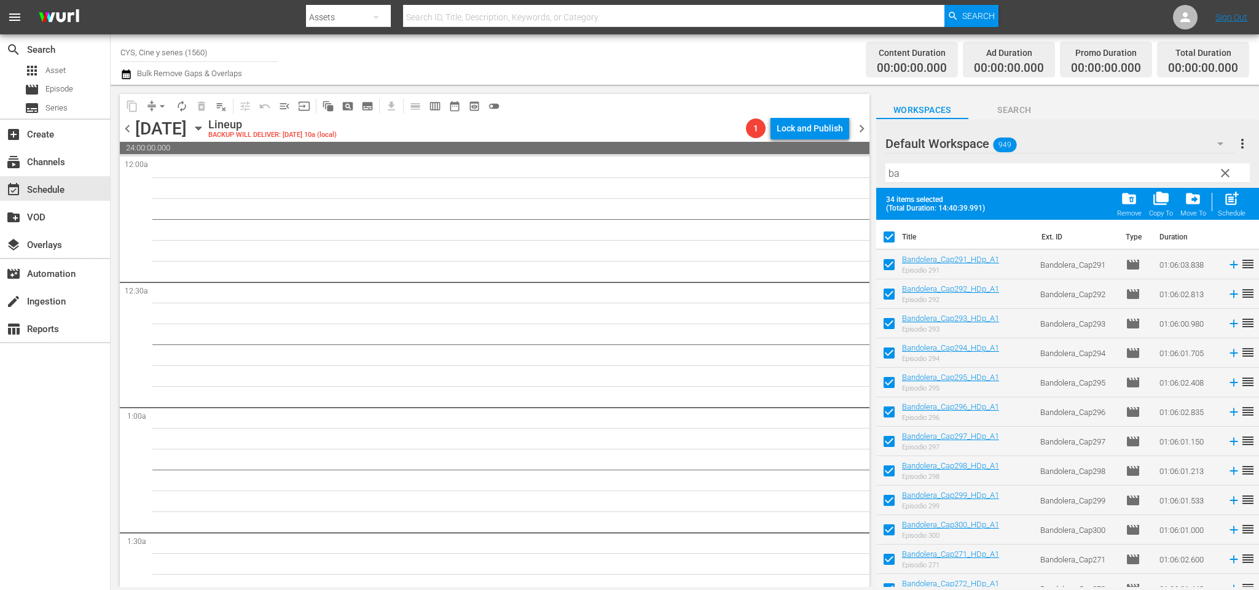
checkbox input "false"
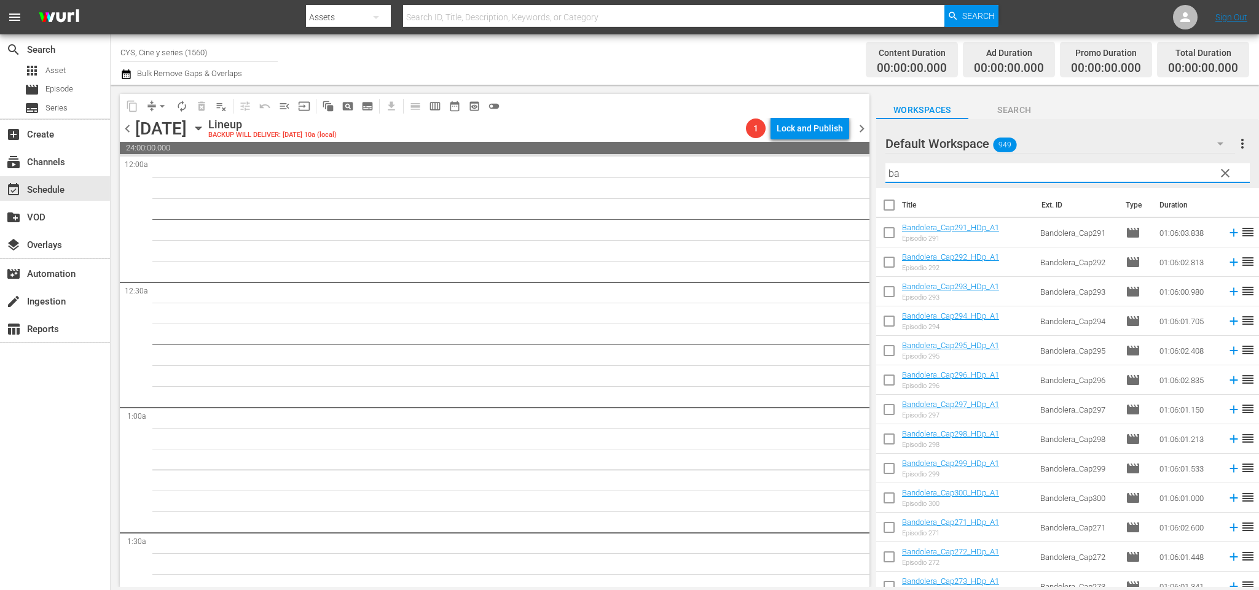
drag, startPoint x: 818, startPoint y: 172, endPoint x: 782, endPoint y: 172, distance: 36.2
click at [782, 172] on div "content_copy compress arrow_drop_down autorenew_outlined delete_forever_outline…" at bounding box center [685, 336] width 1148 height 502
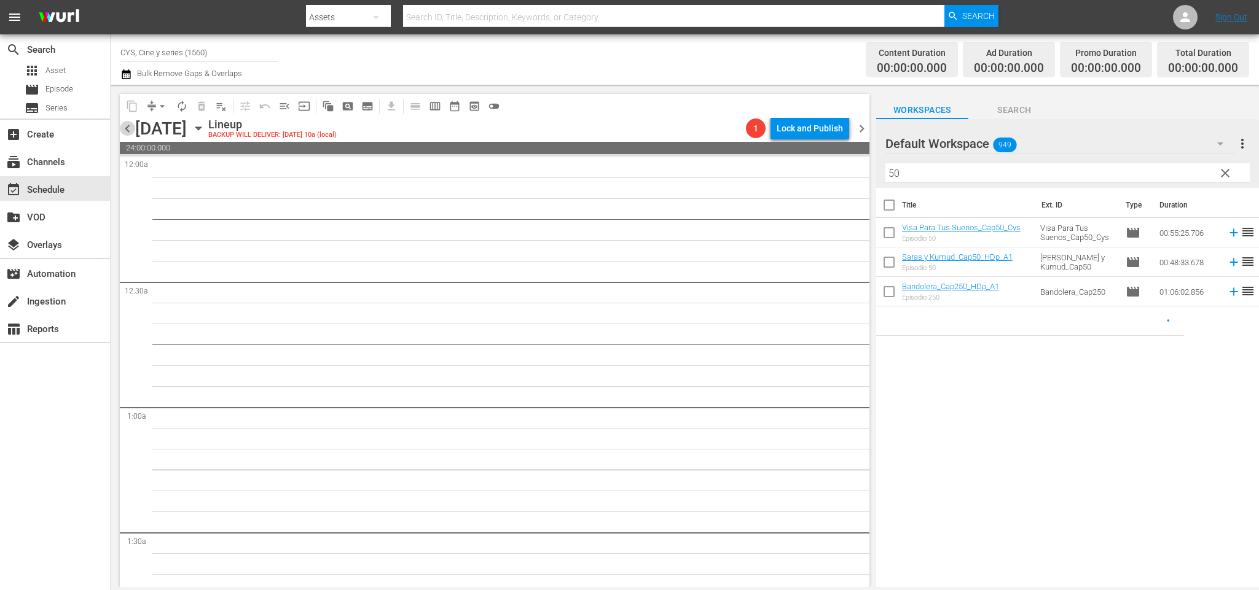
click at [126, 129] on span "chevron_left" at bounding box center [127, 128] width 15 height 15
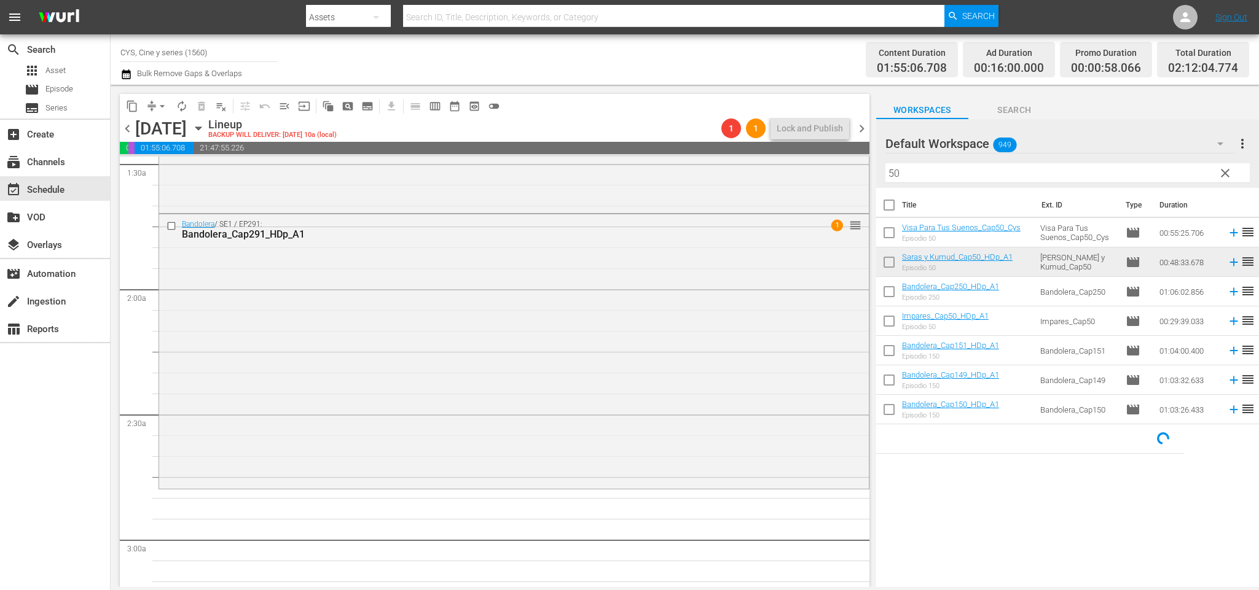
scroll to position [461, 0]
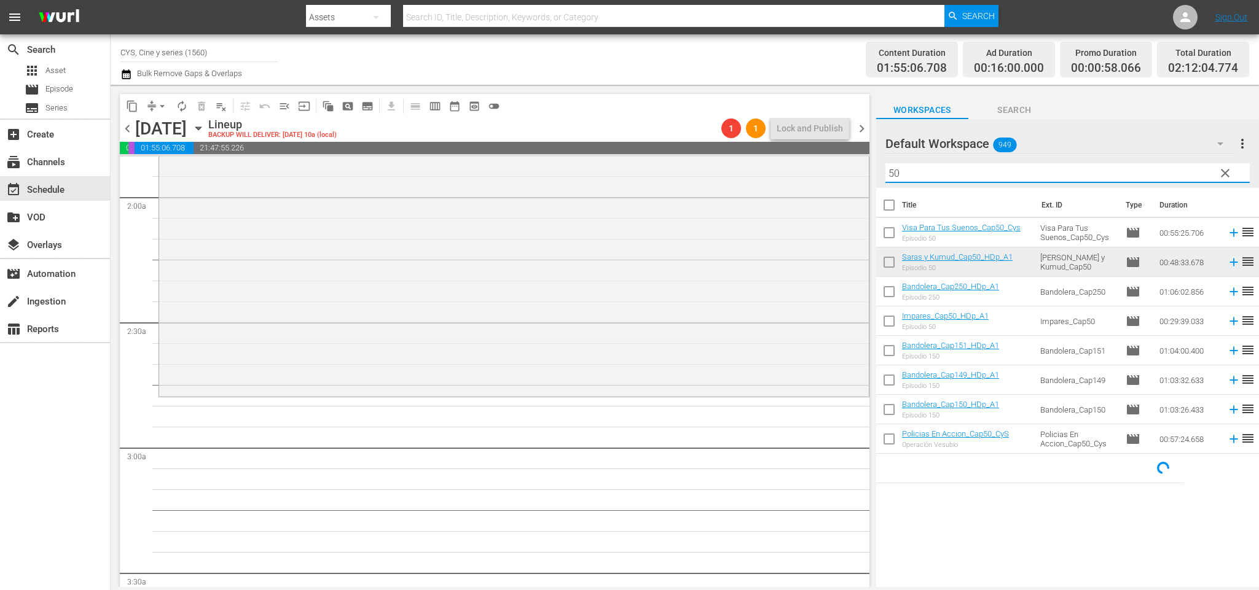
drag, startPoint x: 903, startPoint y: 172, endPoint x: 876, endPoint y: 170, distance: 27.1
click at [876, 170] on div "Default Workspace 949 Default more_vert clear Filter by Title 50" at bounding box center [1067, 153] width 383 height 69
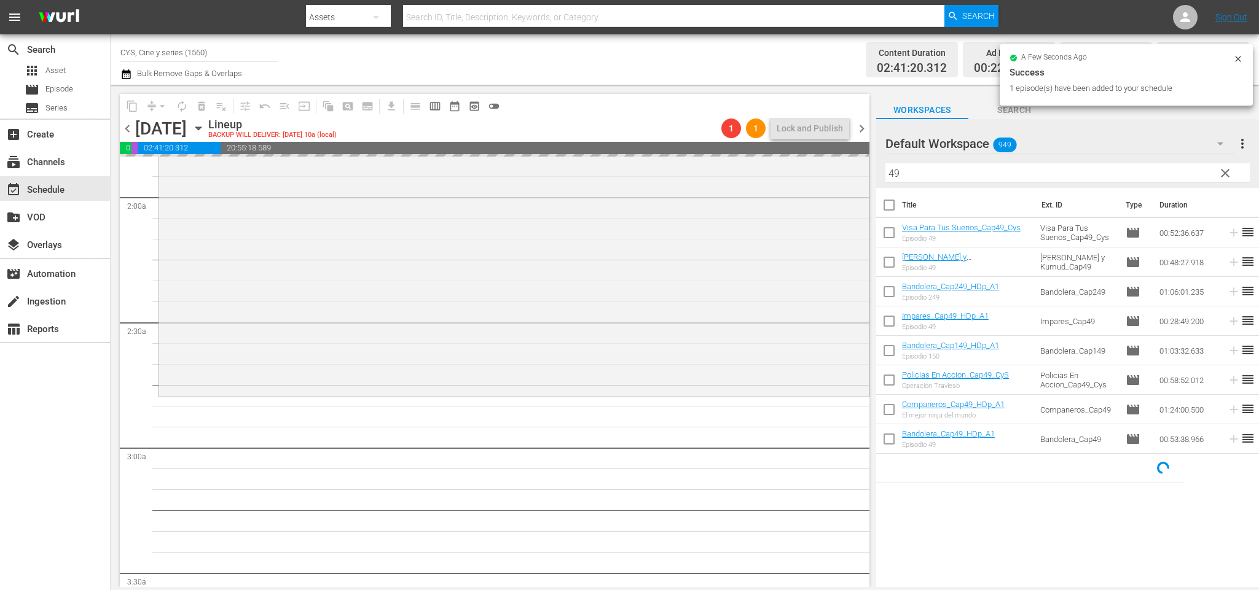
click at [863, 126] on span "chevron_right" at bounding box center [861, 128] width 15 height 15
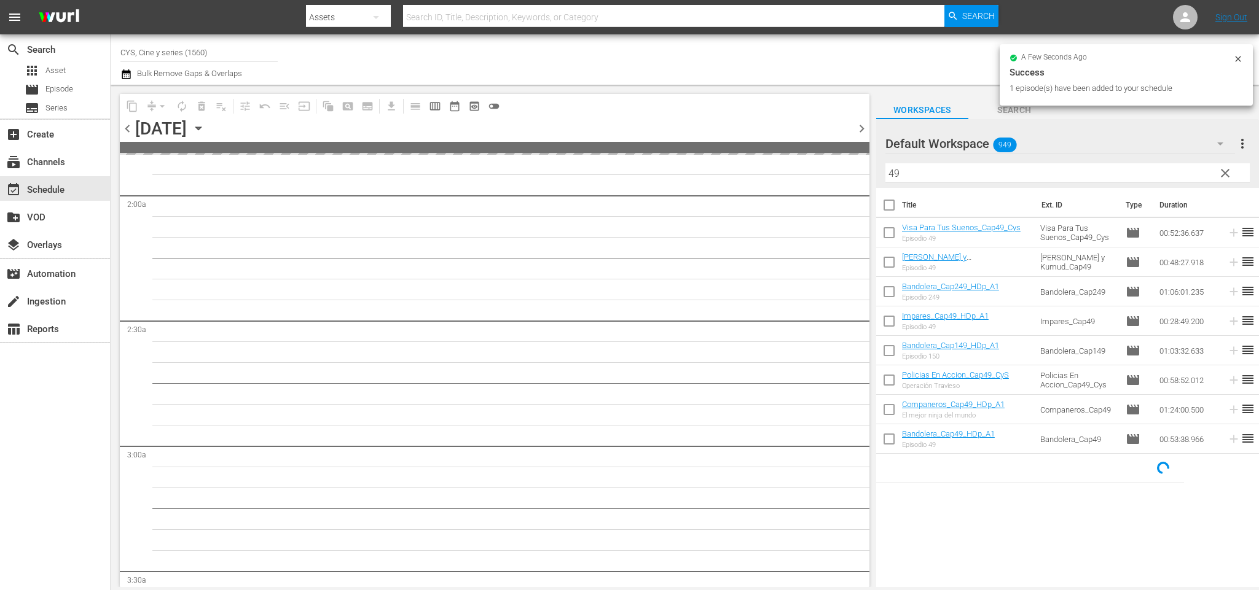
scroll to position [482, 0]
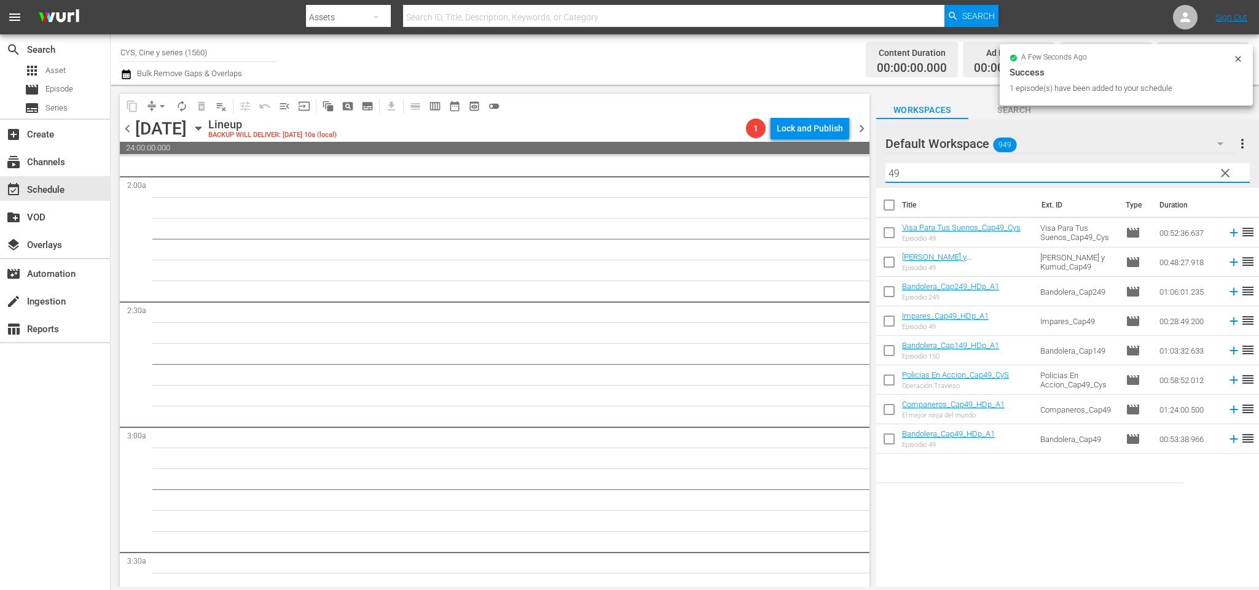
drag, startPoint x: 924, startPoint y: 166, endPoint x: 861, endPoint y: 144, distance: 66.6
click at [861, 144] on div "content_copy compress arrow_drop_down autorenew_outlined delete_forever_outline…" at bounding box center [685, 336] width 1148 height 502
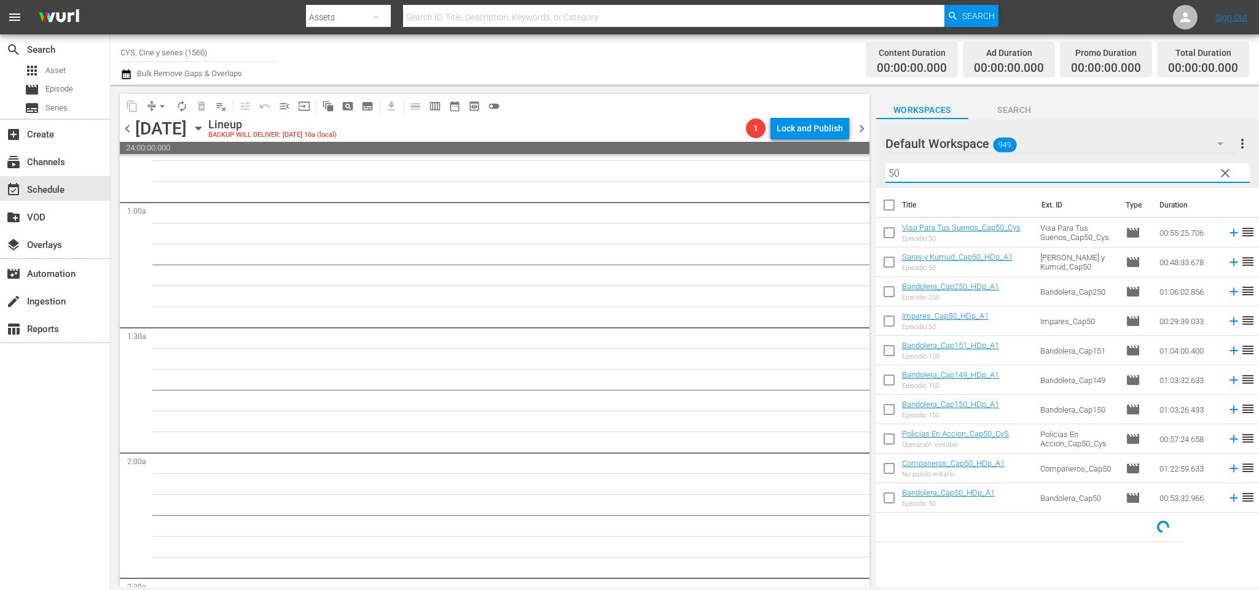
scroll to position [0, 0]
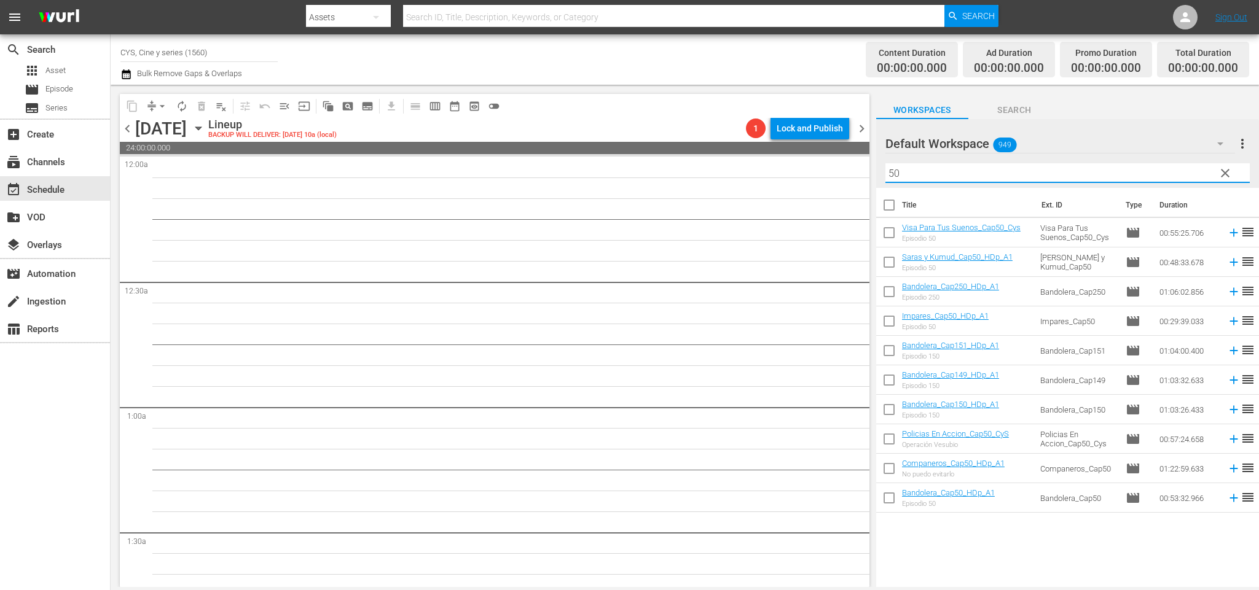
drag, startPoint x: 936, startPoint y: 173, endPoint x: 783, endPoint y: 168, distance: 153.0
click at [783, 168] on div "content_copy compress arrow_drop_down autorenew_outlined delete_forever_outline…" at bounding box center [685, 336] width 1148 height 502
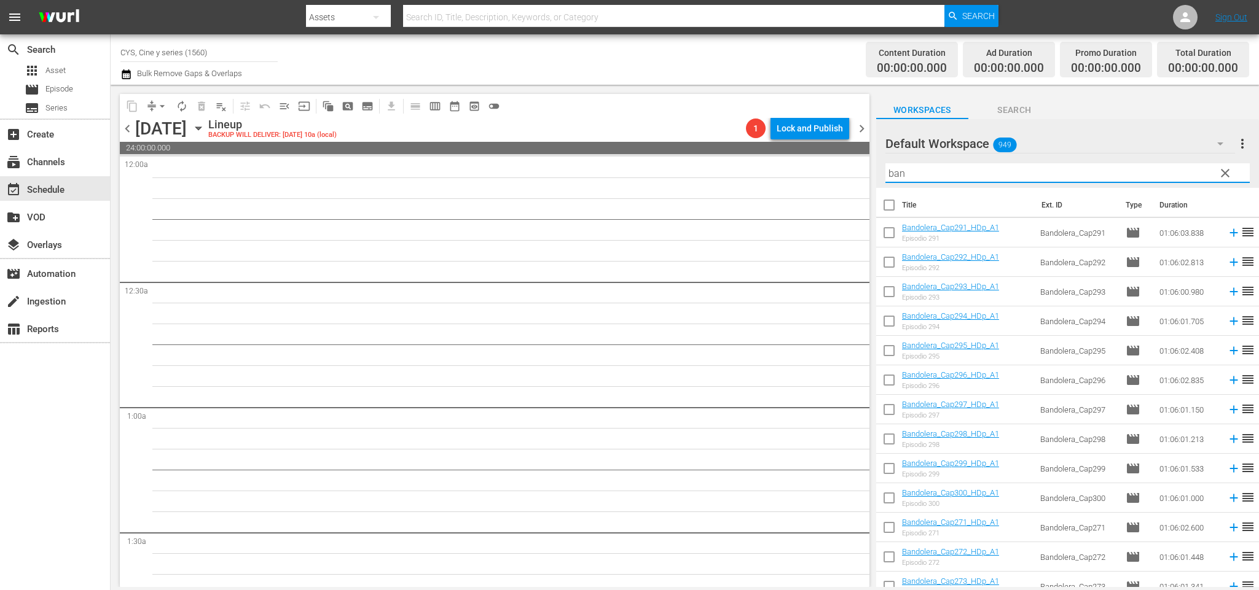
type input "ban"
drag, startPoint x: 893, startPoint y: 231, endPoint x: 903, endPoint y: 281, distance: 50.8
click at [893, 231] on input "checkbox" at bounding box center [889, 235] width 26 height 26
checkbox input "true"
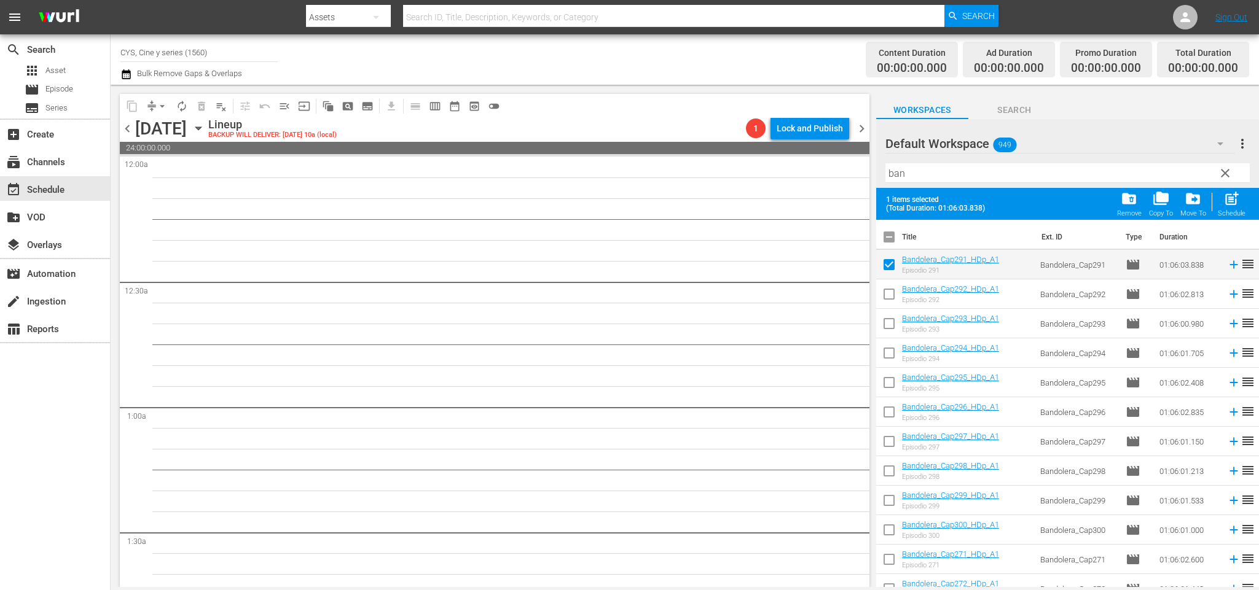
click at [891, 293] on input "checkbox" at bounding box center [889, 297] width 26 height 26
checkbox input "true"
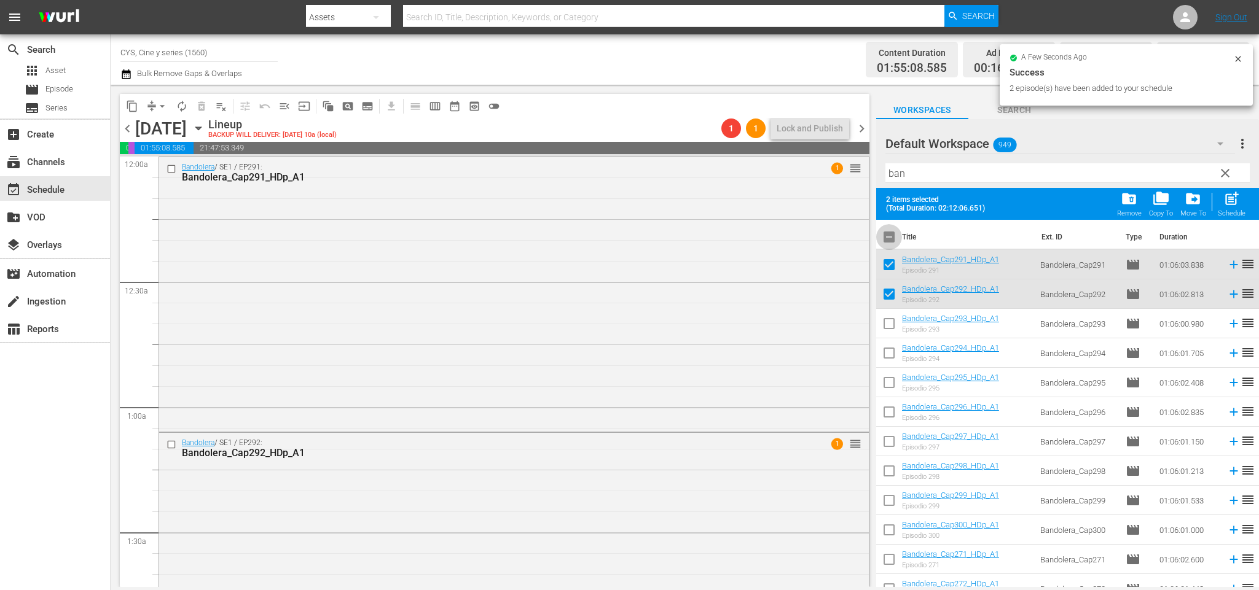
click at [889, 236] on input "checkbox" at bounding box center [889, 240] width 26 height 26
checkbox input "false"
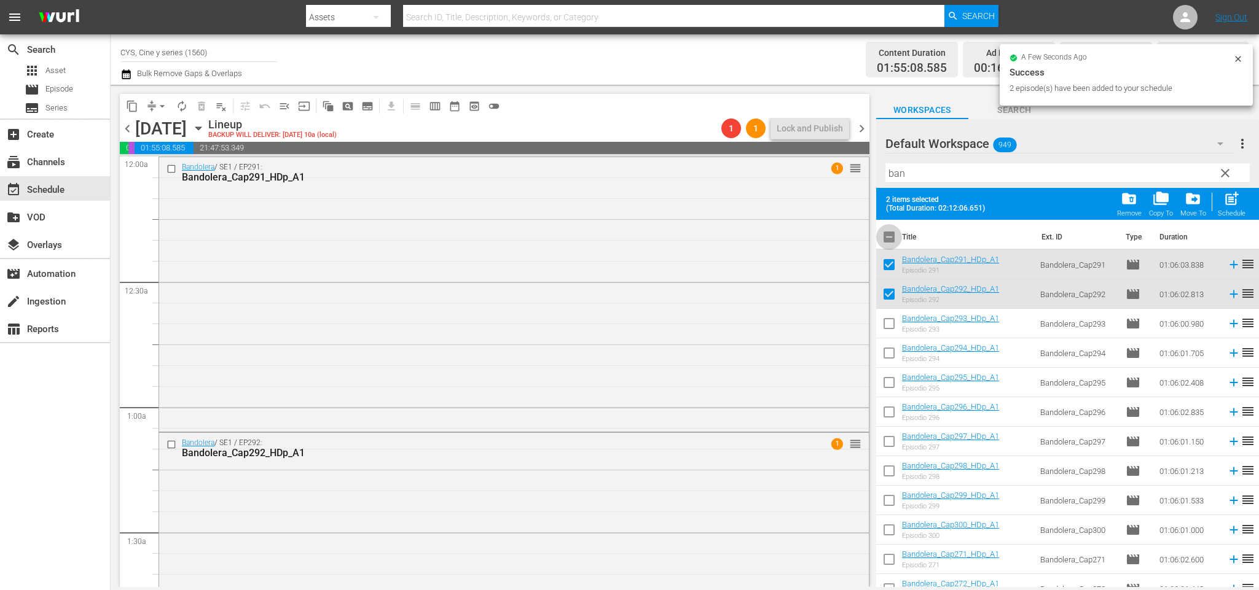
checkbox input "false"
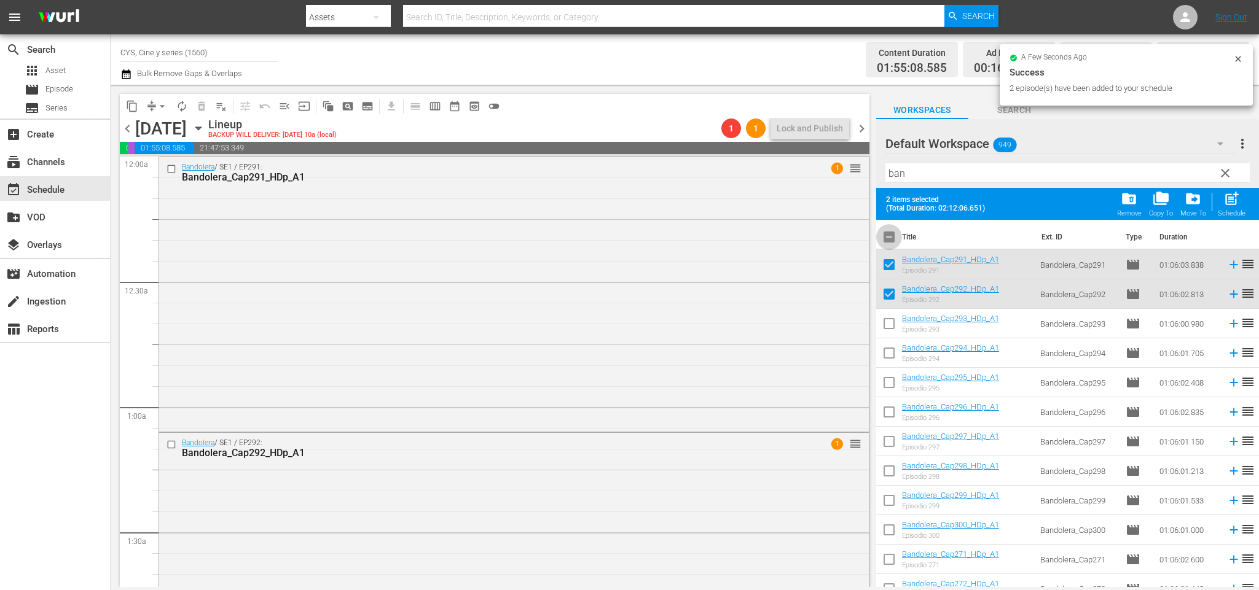
checkbox input "false"
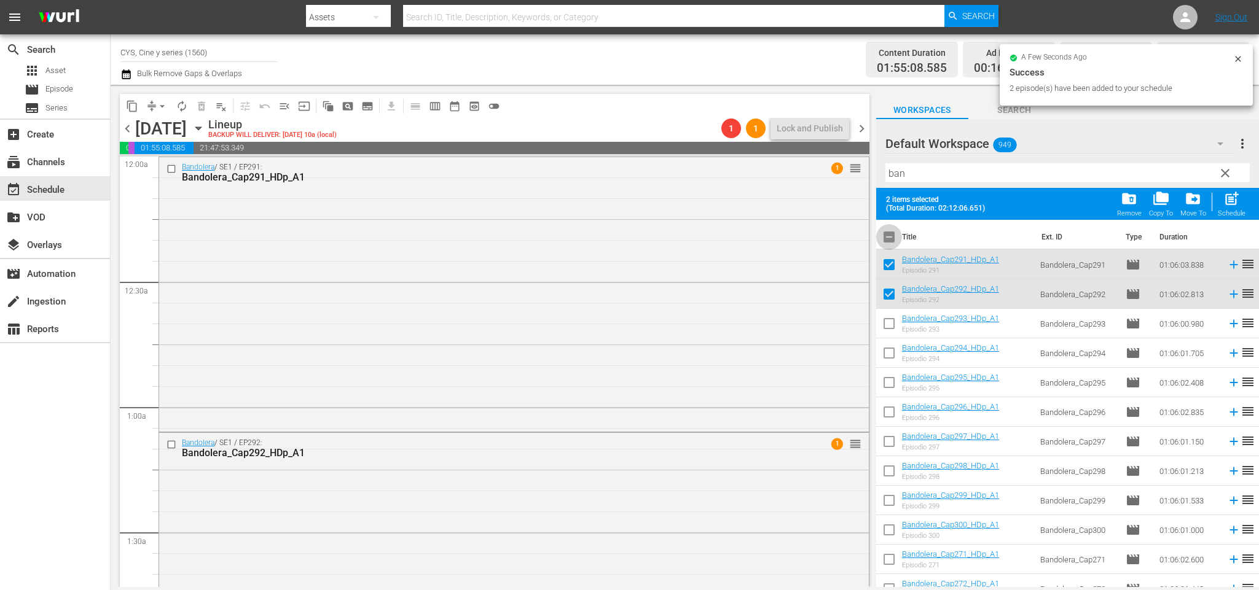
checkbox input "false"
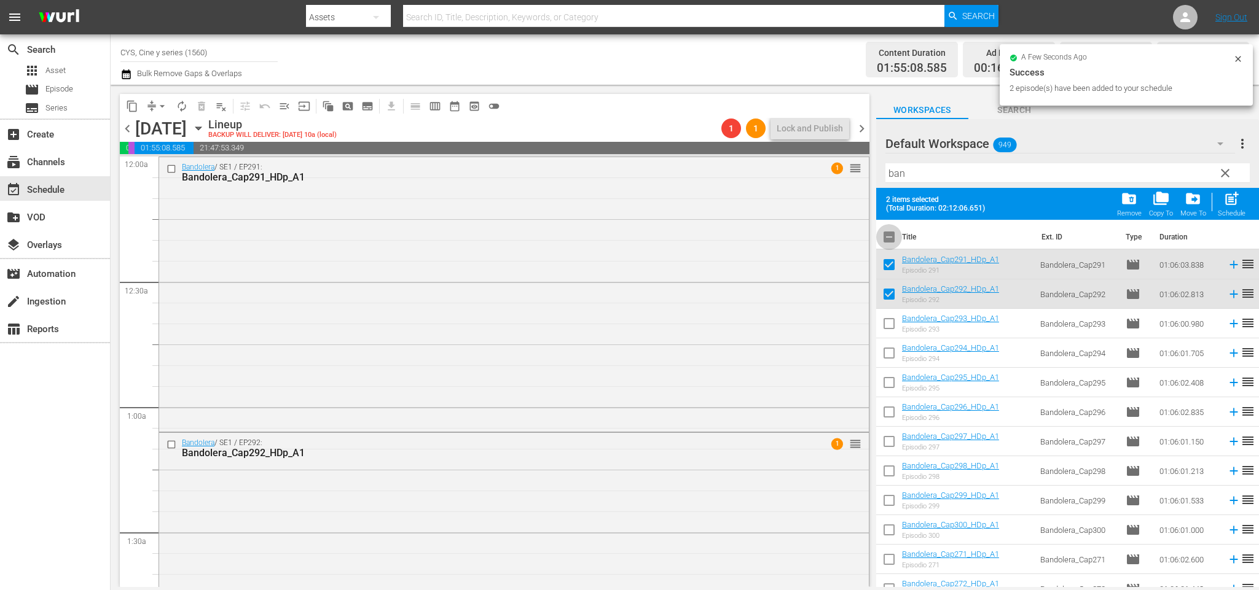
checkbox input "false"
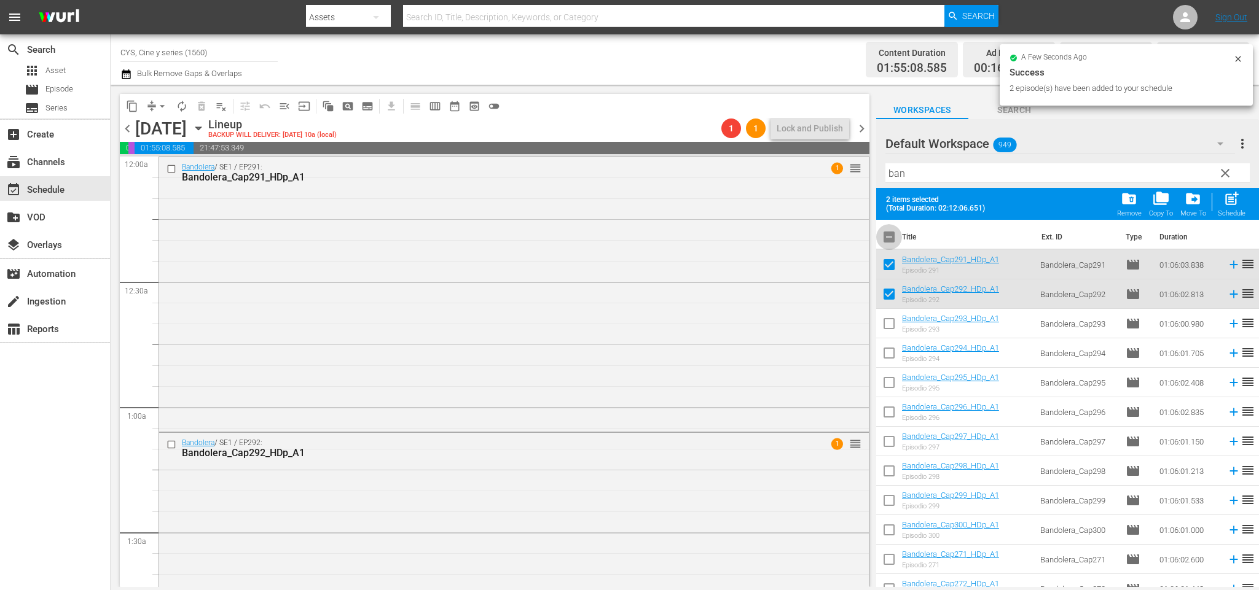
checkbox input "false"
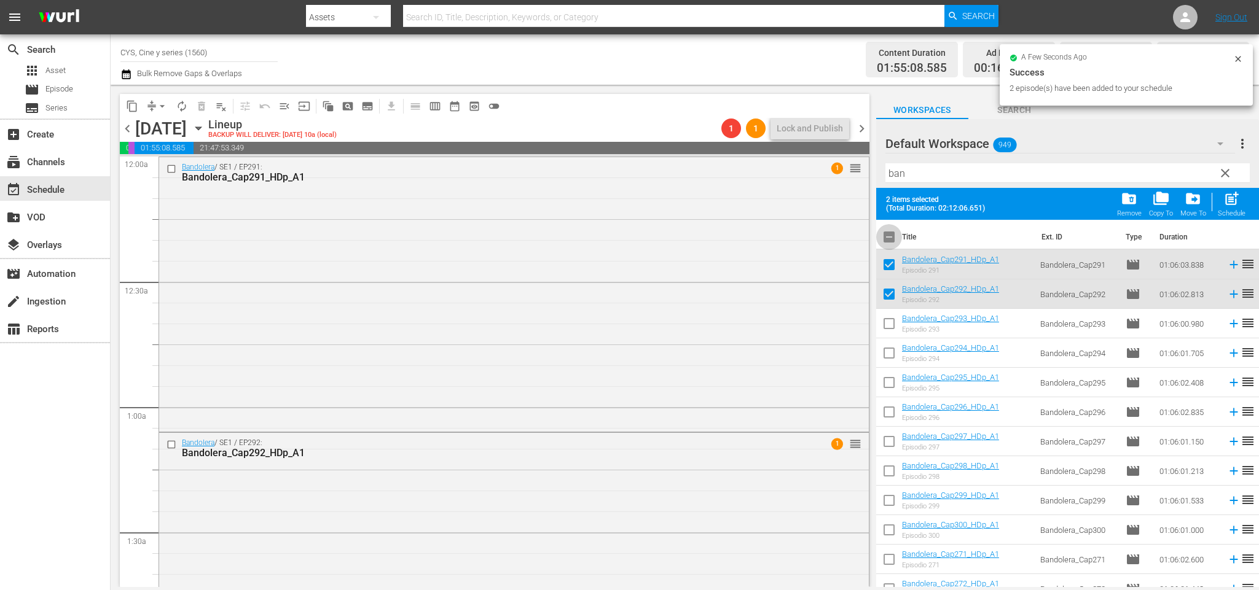
checkbox input "false"
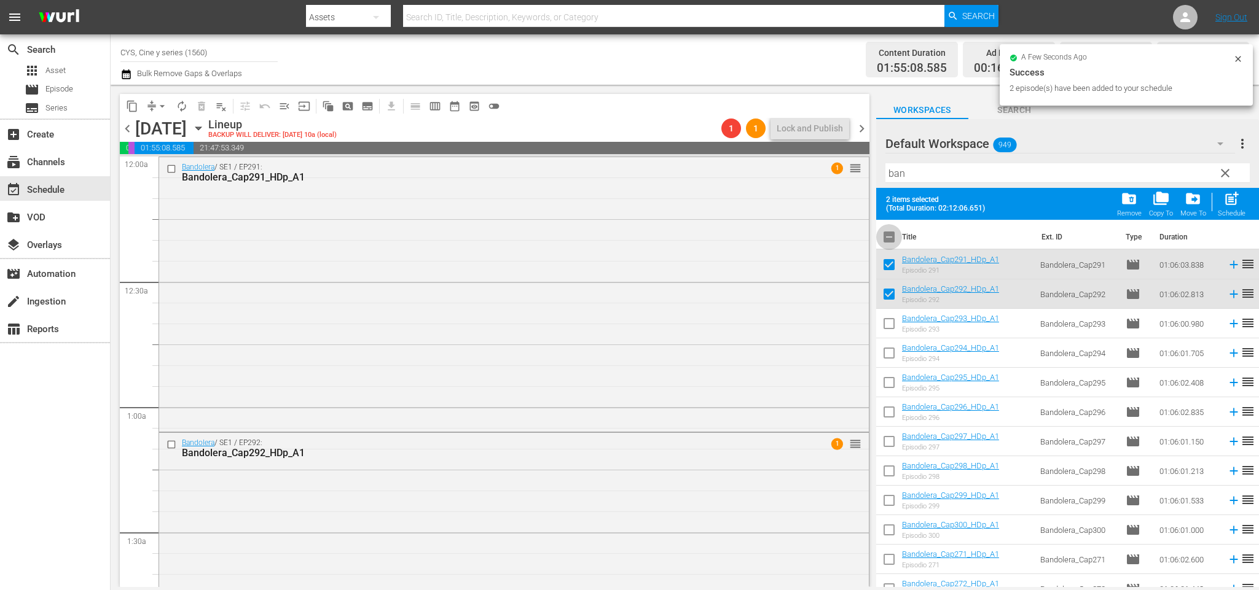
checkbox input "false"
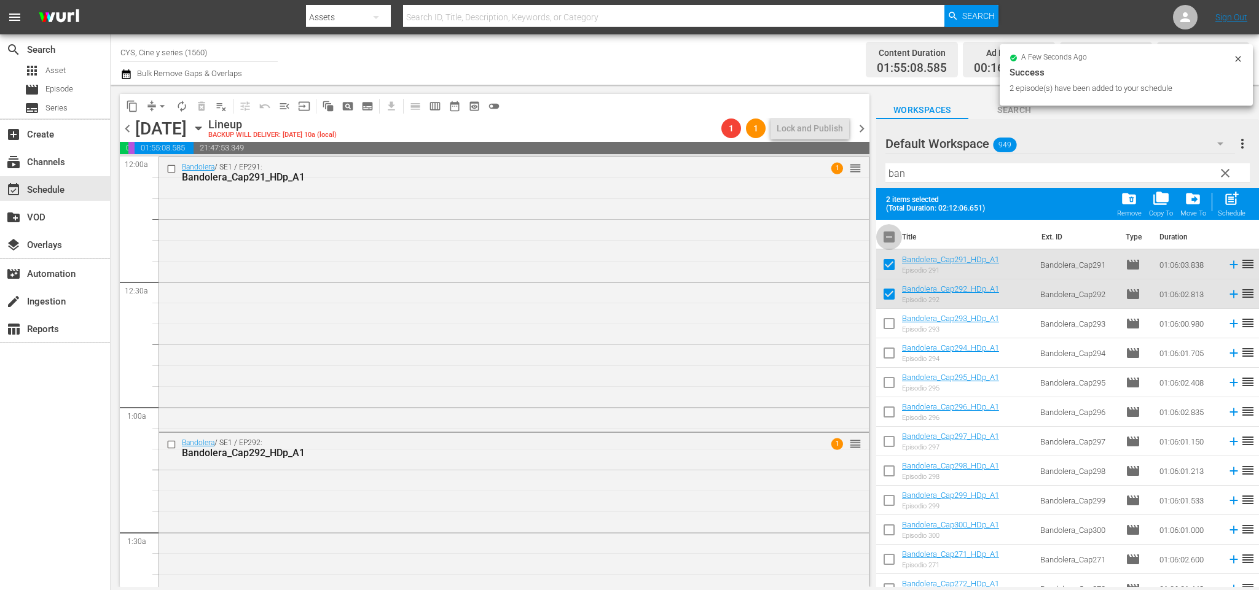
checkbox input "false"
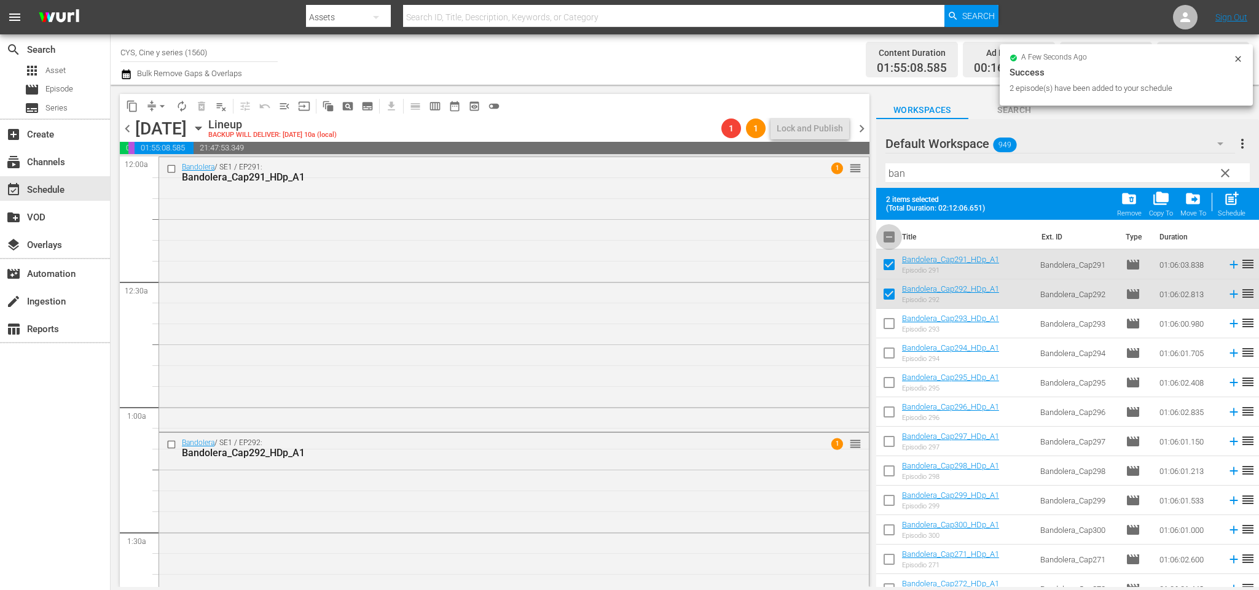
checkbox input "false"
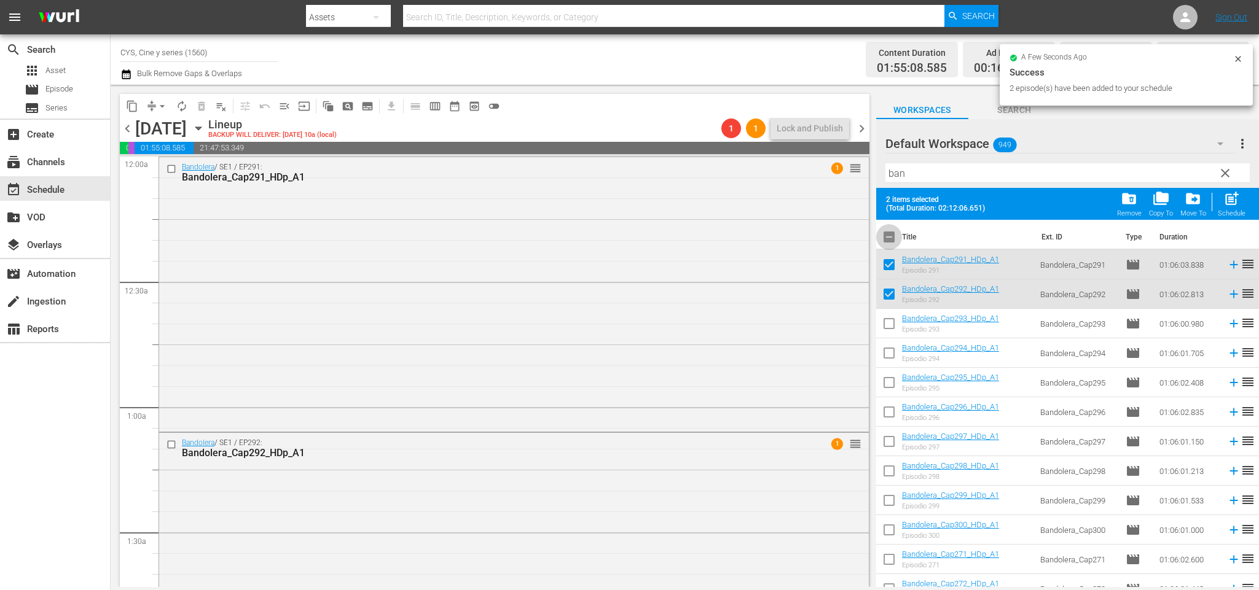
checkbox input "false"
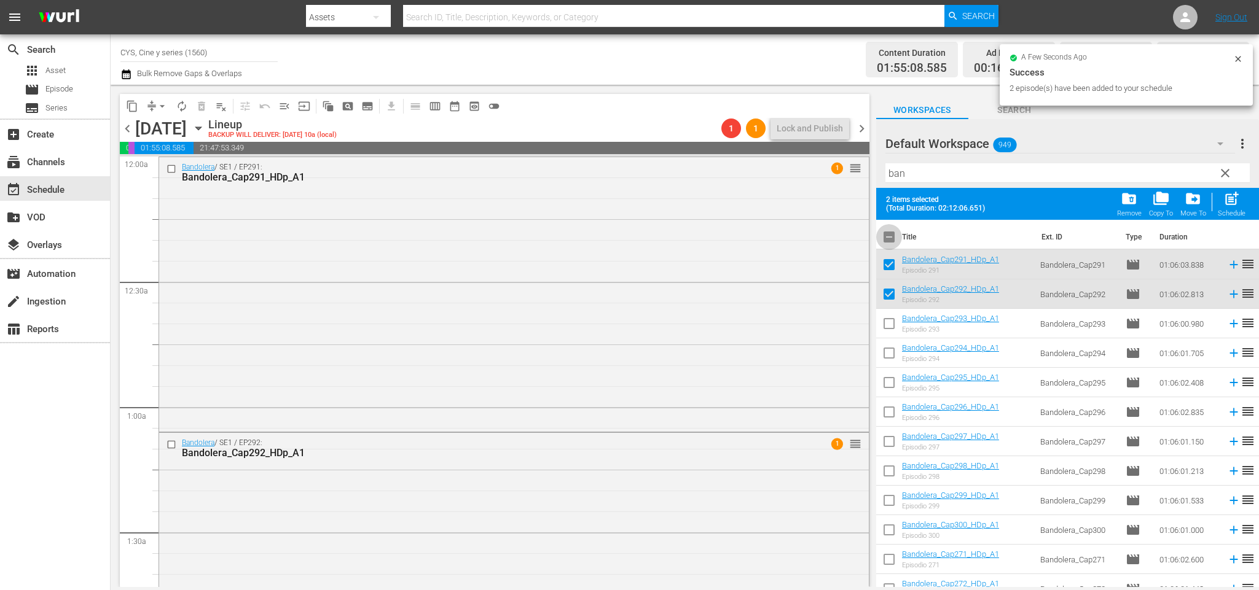
checkbox input "false"
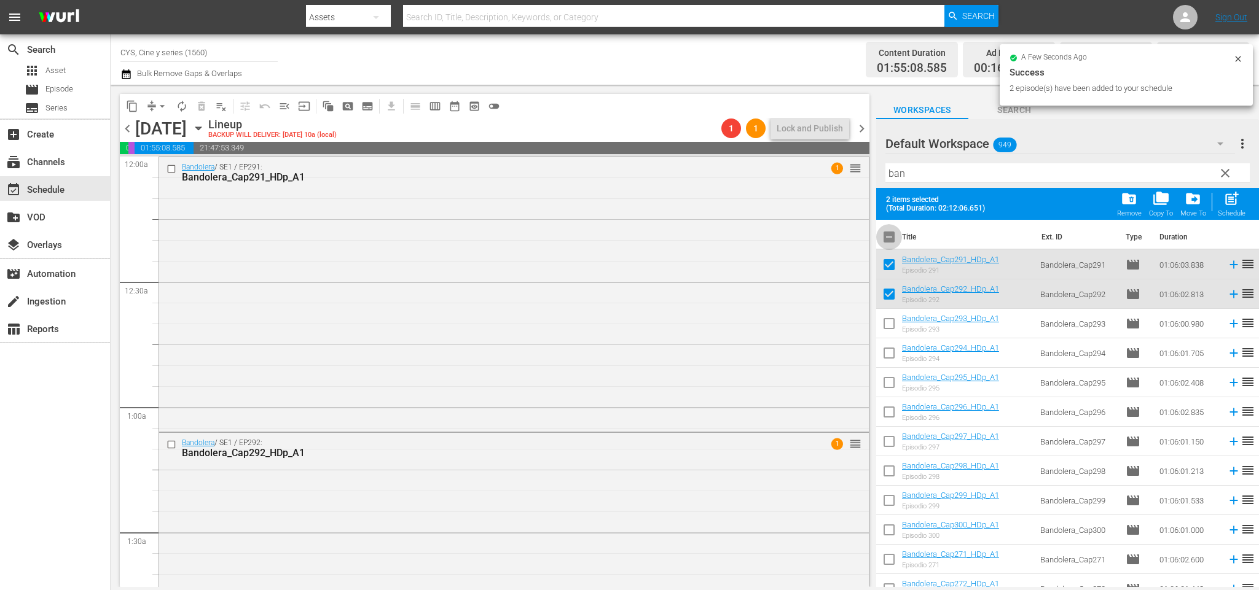
checkbox input "false"
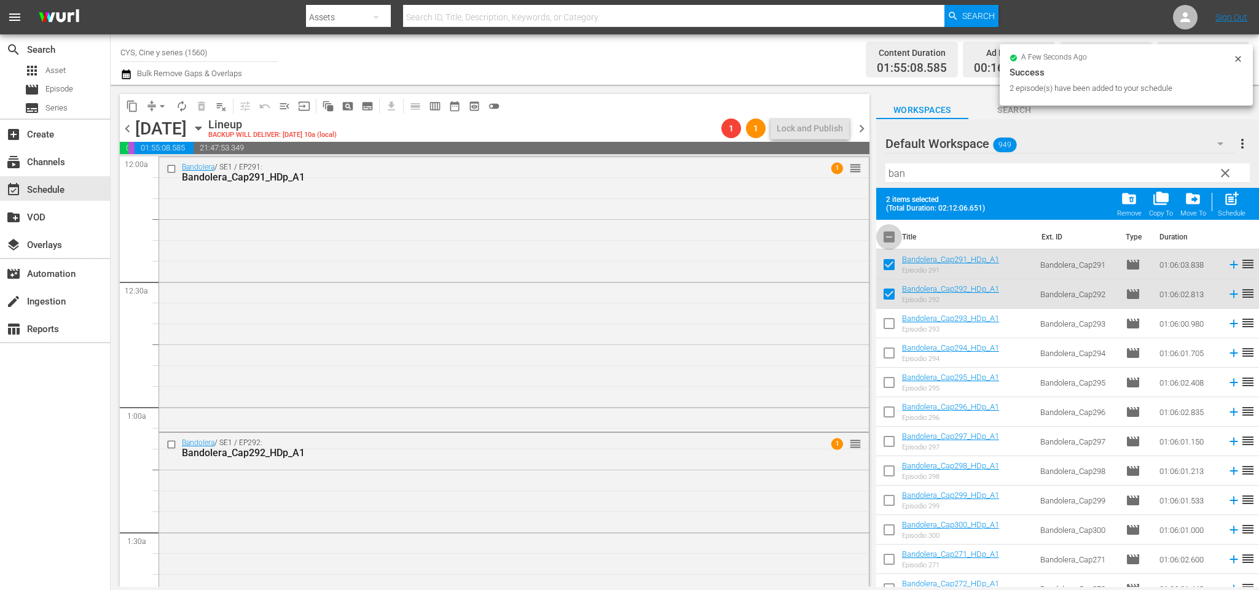
checkbox input "false"
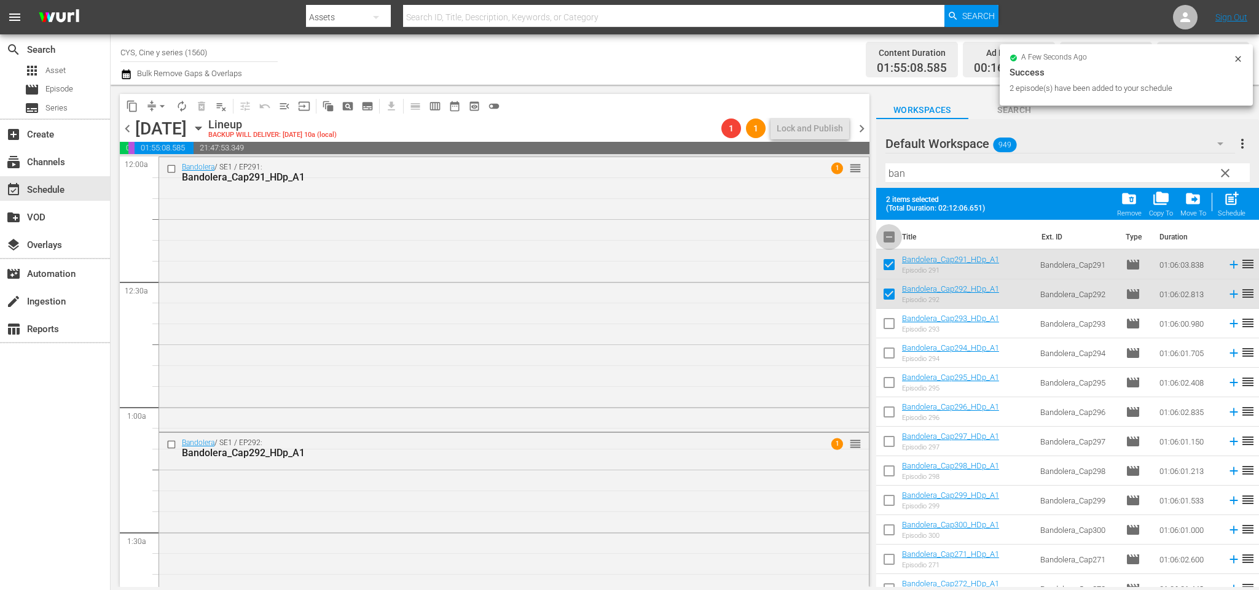
checkbox input "false"
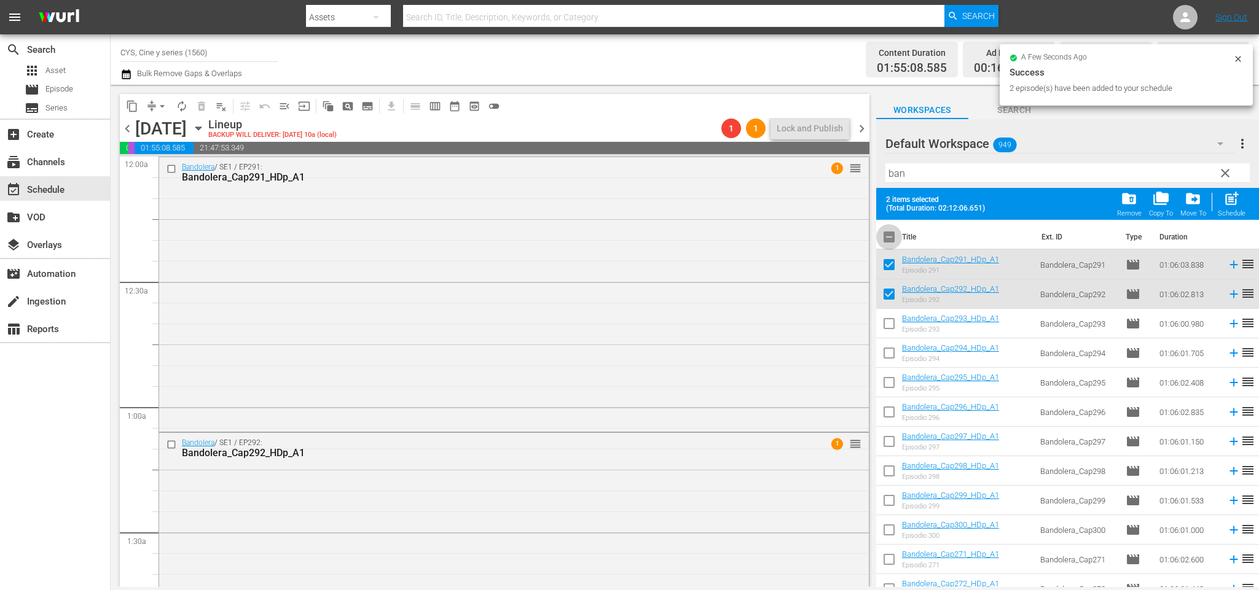
checkbox input "false"
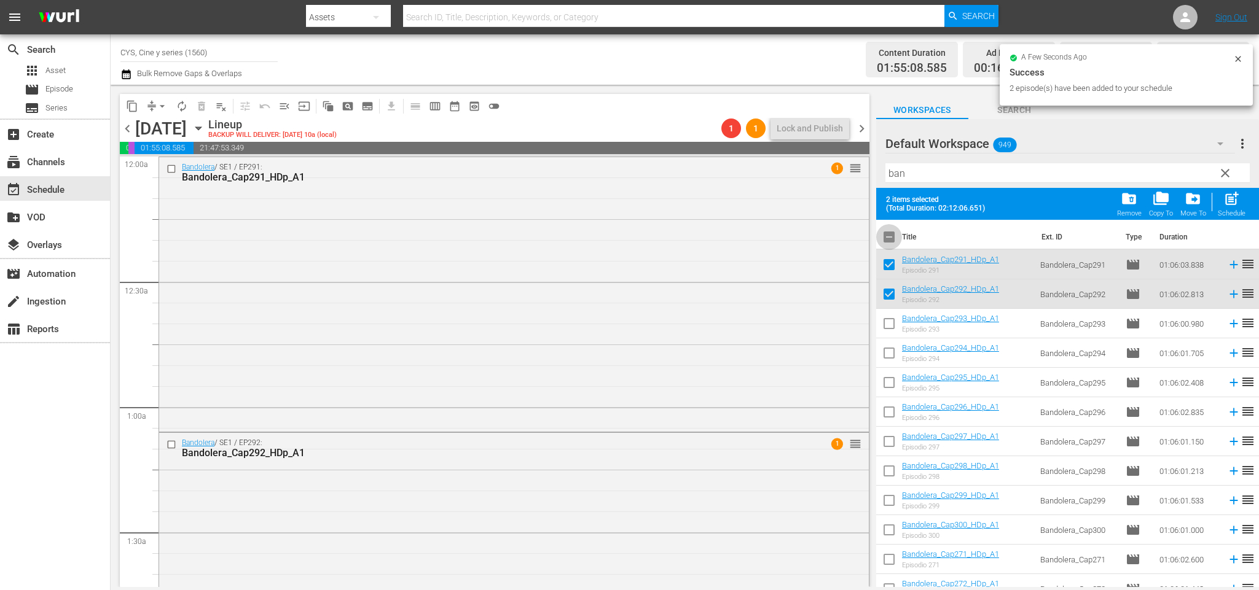
checkbox input "false"
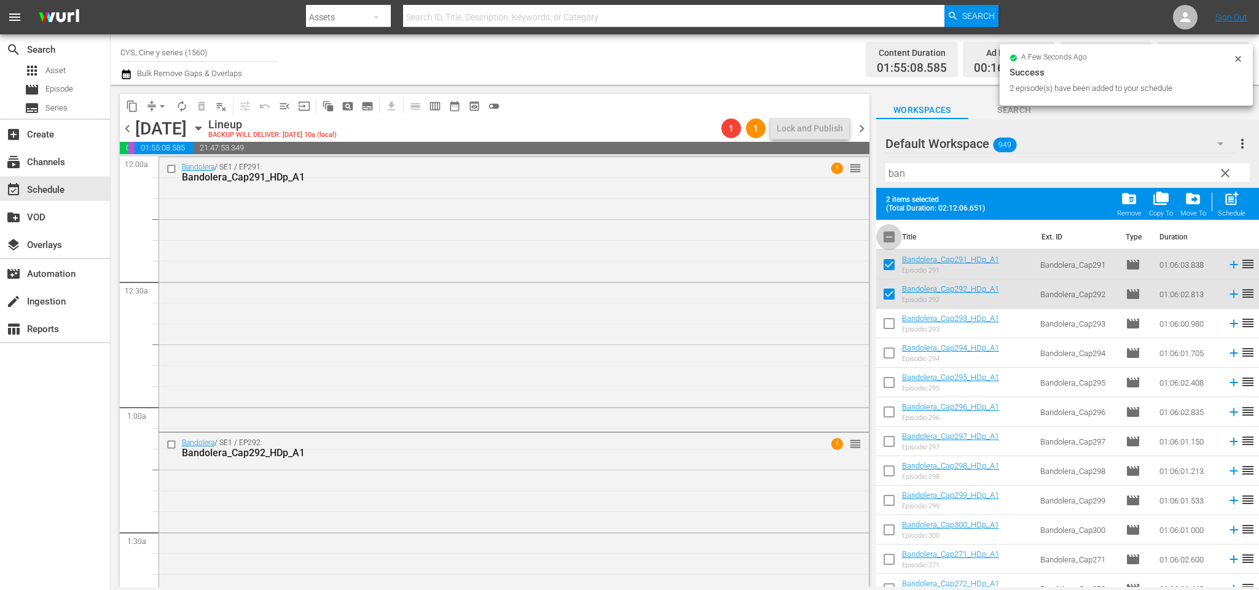
checkbox input "false"
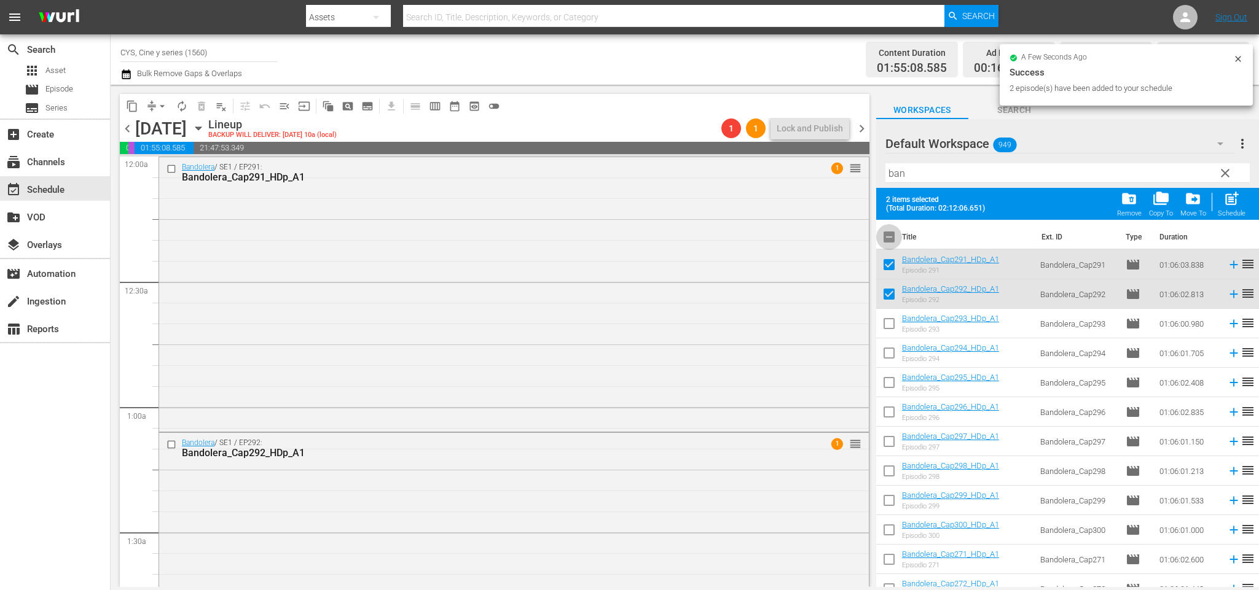
checkbox input "false"
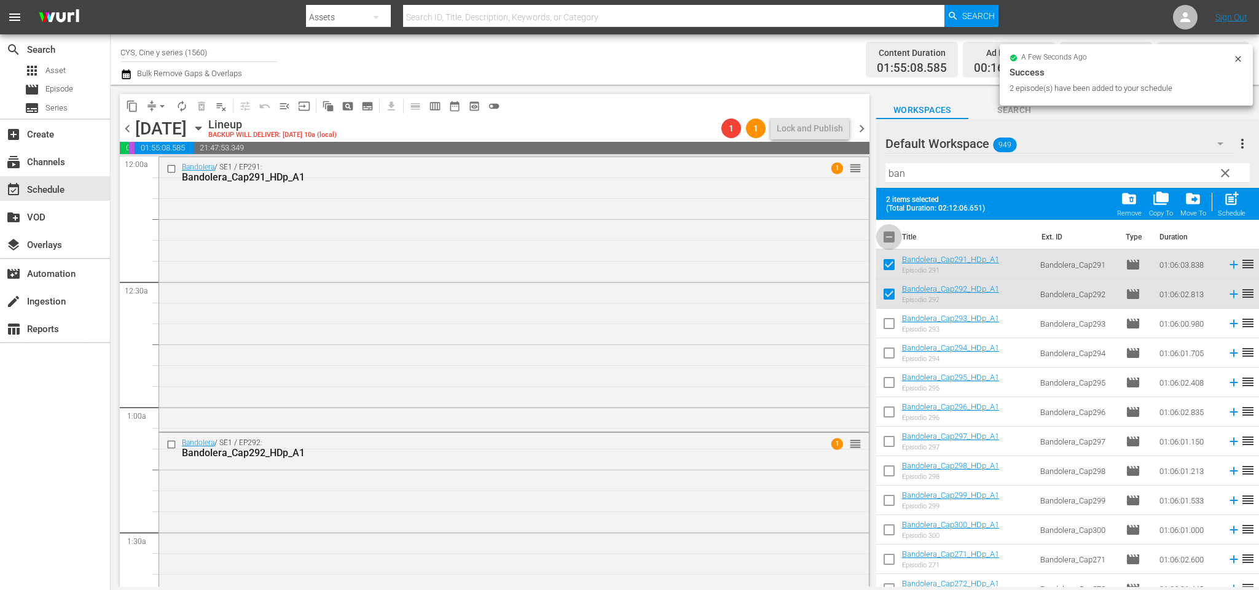
checkbox input "false"
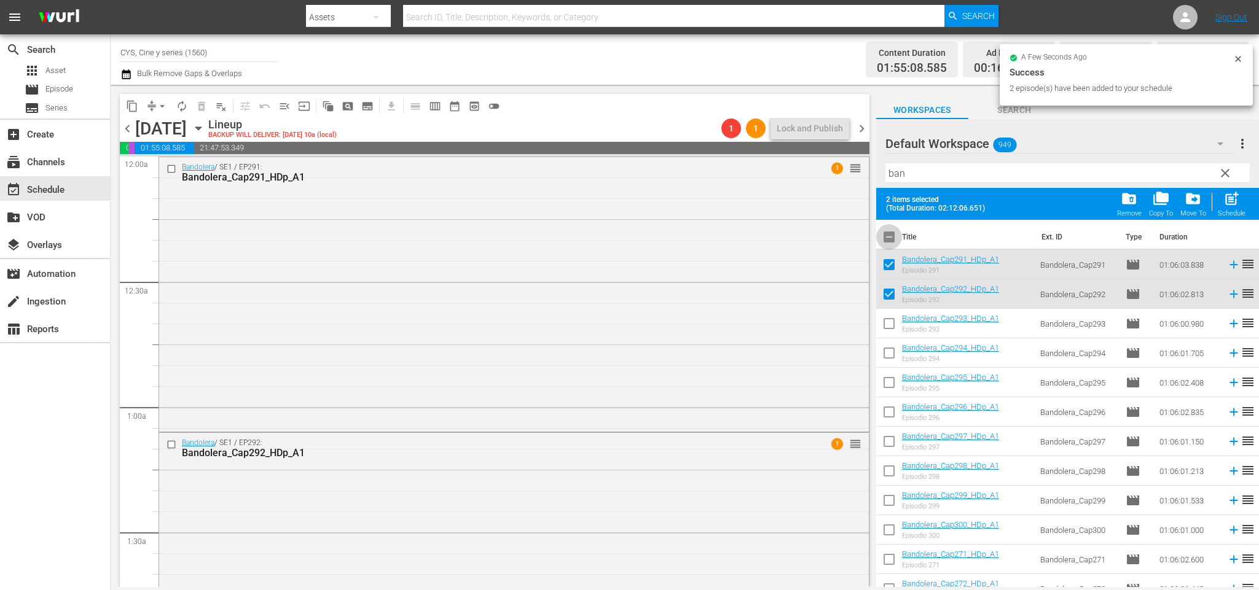
checkbox input "false"
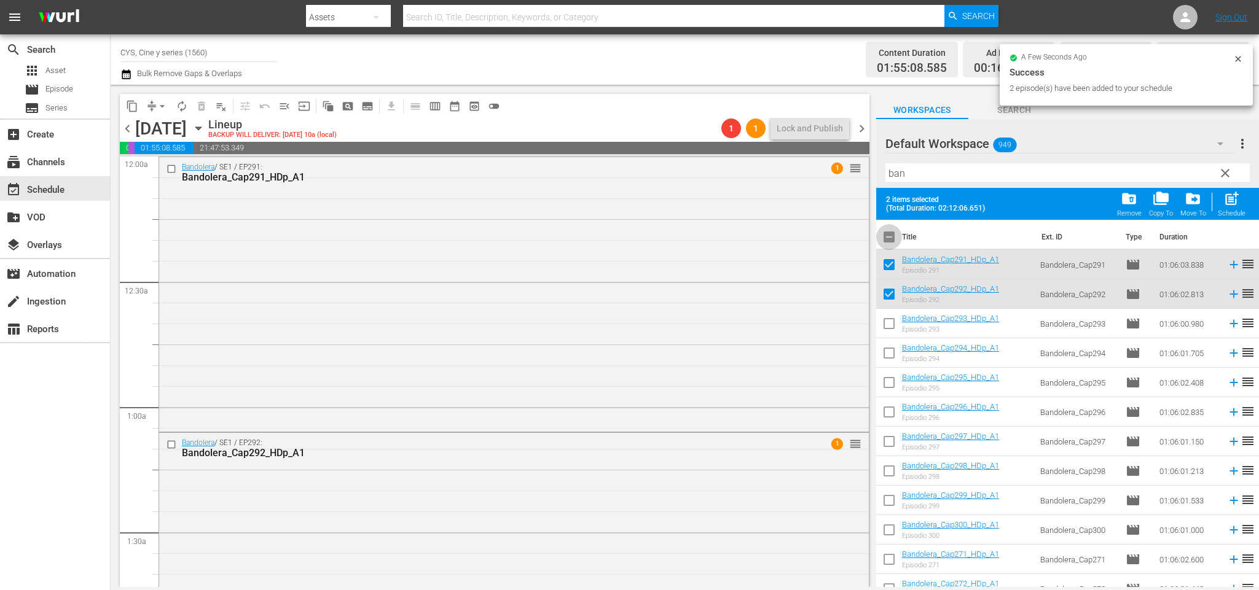
checkbox input "false"
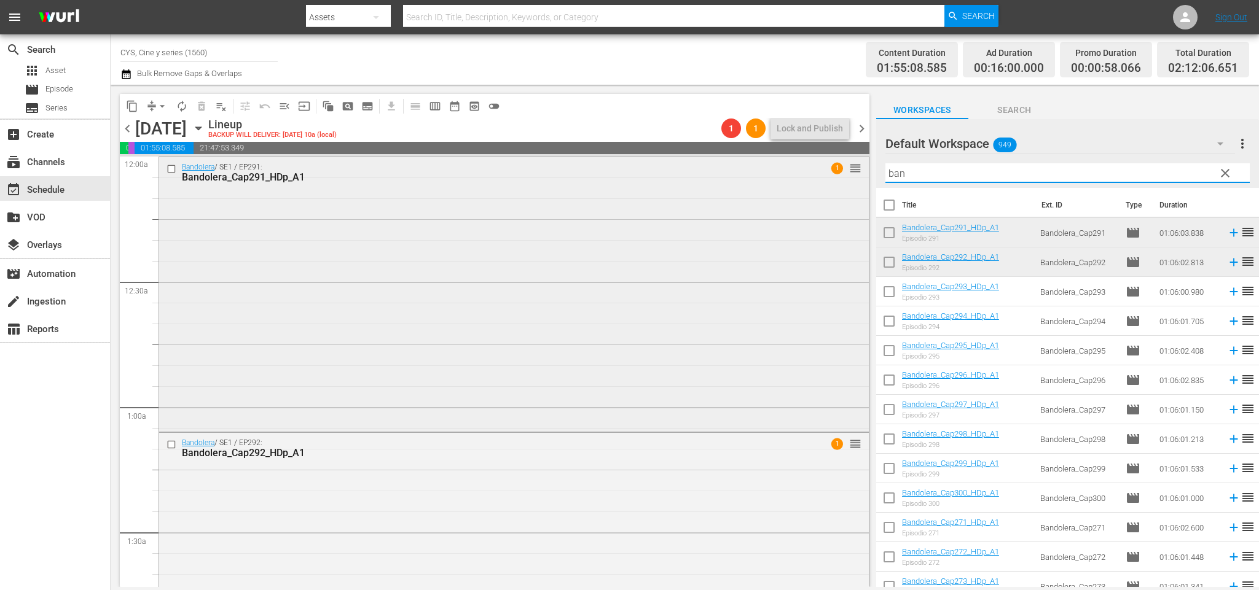
drag, startPoint x: 929, startPoint y: 163, endPoint x: 841, endPoint y: 176, distance: 88.8
click at [841, 176] on div "content_copy compress arrow_drop_down autorenew_outlined delete_forever_outline…" at bounding box center [685, 336] width 1148 height 502
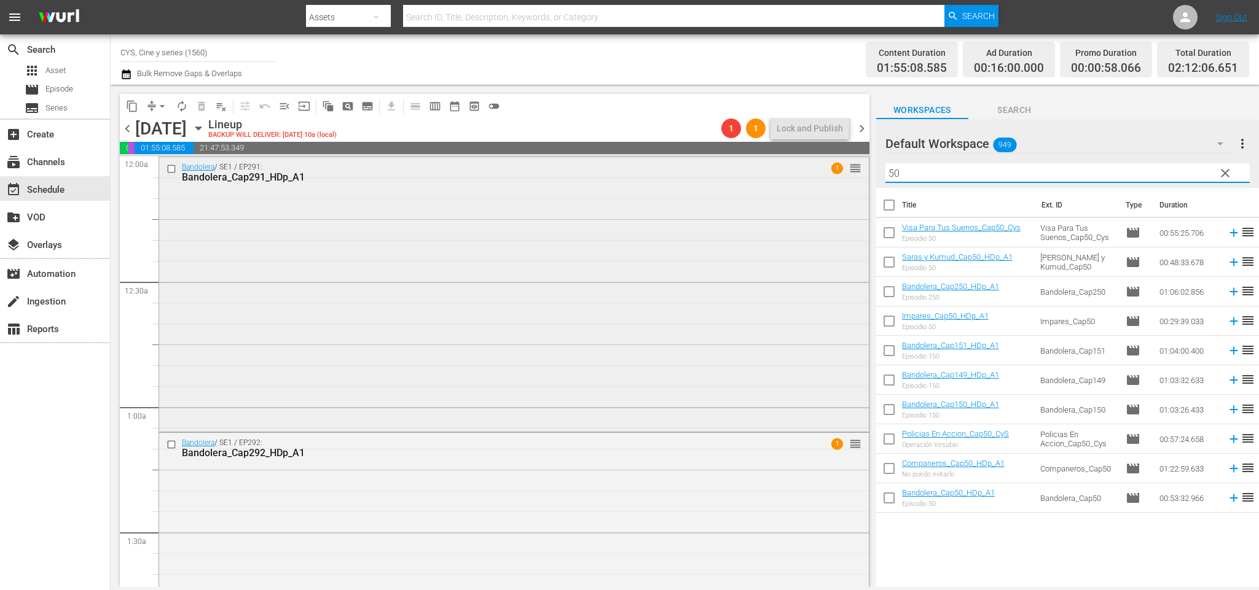
scroll to position [184, 0]
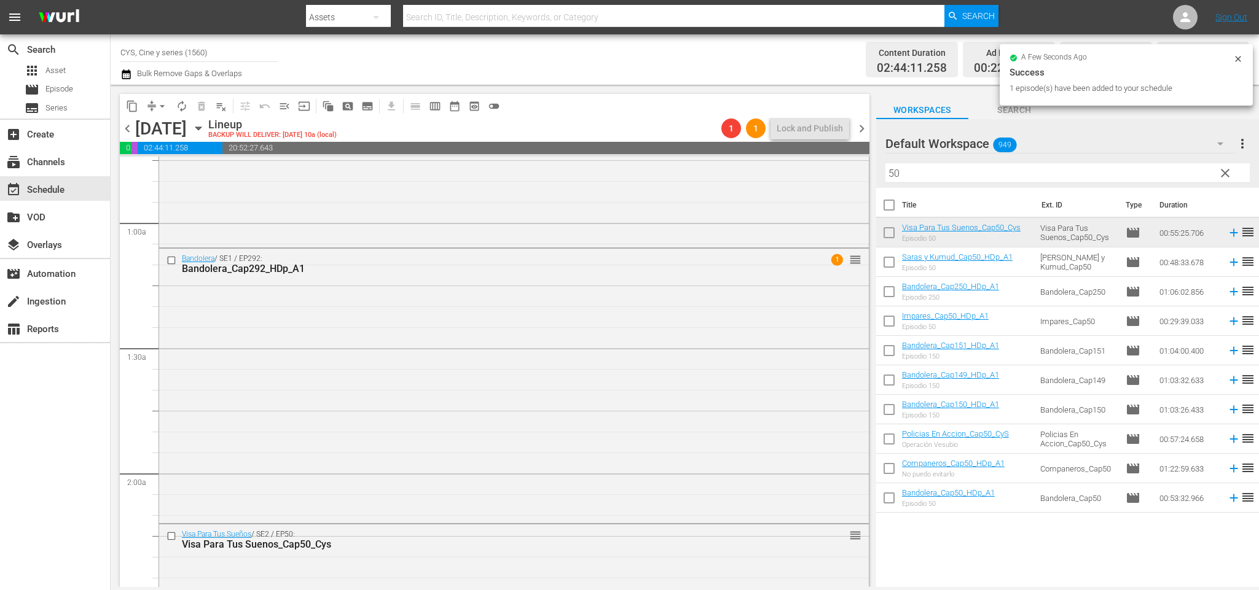
click at [126, 127] on span "chevron_left" at bounding box center [127, 128] width 15 height 15
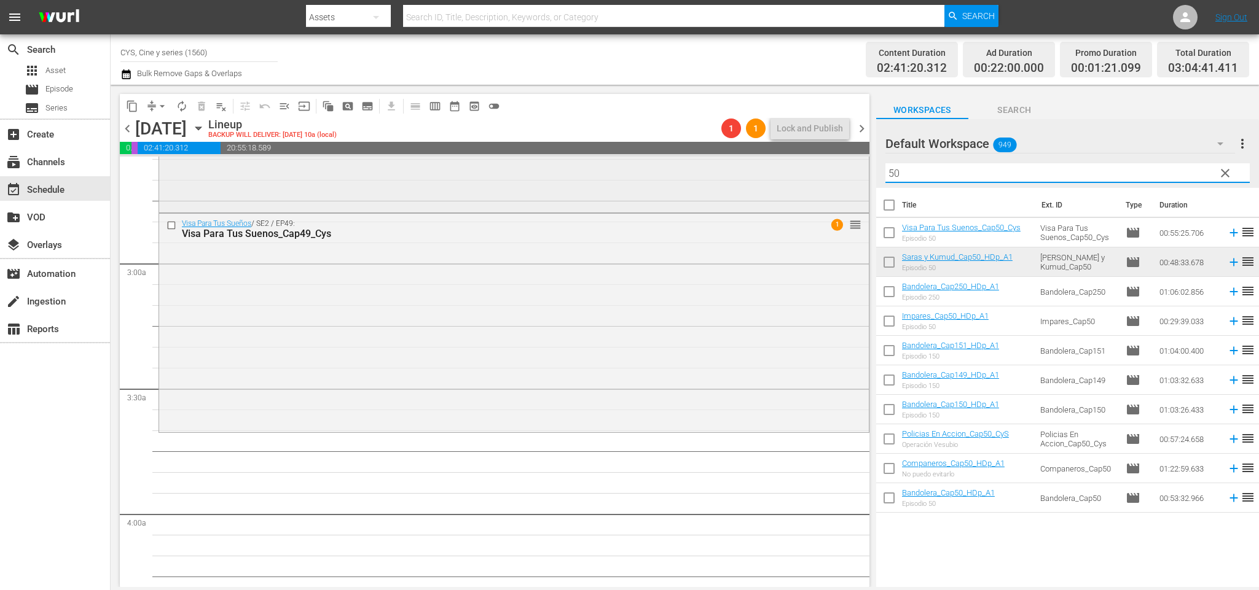
scroll to position [571, 0]
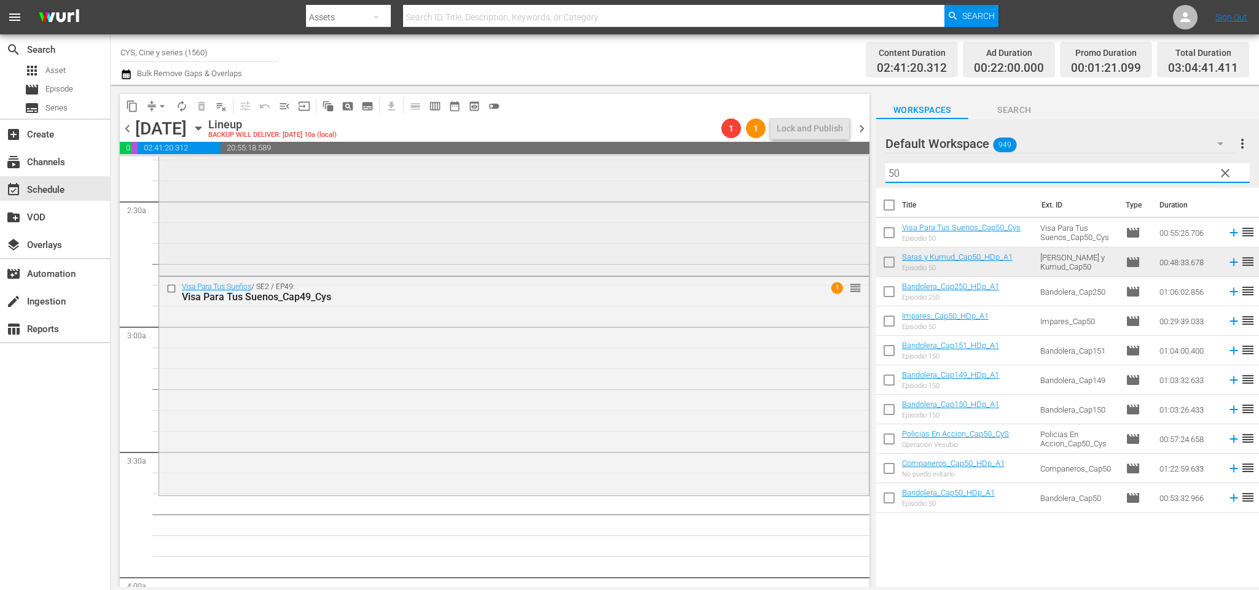
drag, startPoint x: 953, startPoint y: 166, endPoint x: 816, endPoint y: 168, distance: 136.4
click at [816, 168] on div "content_copy compress arrow_drop_down autorenew_outlined delete_forever_outline…" at bounding box center [685, 336] width 1148 height 502
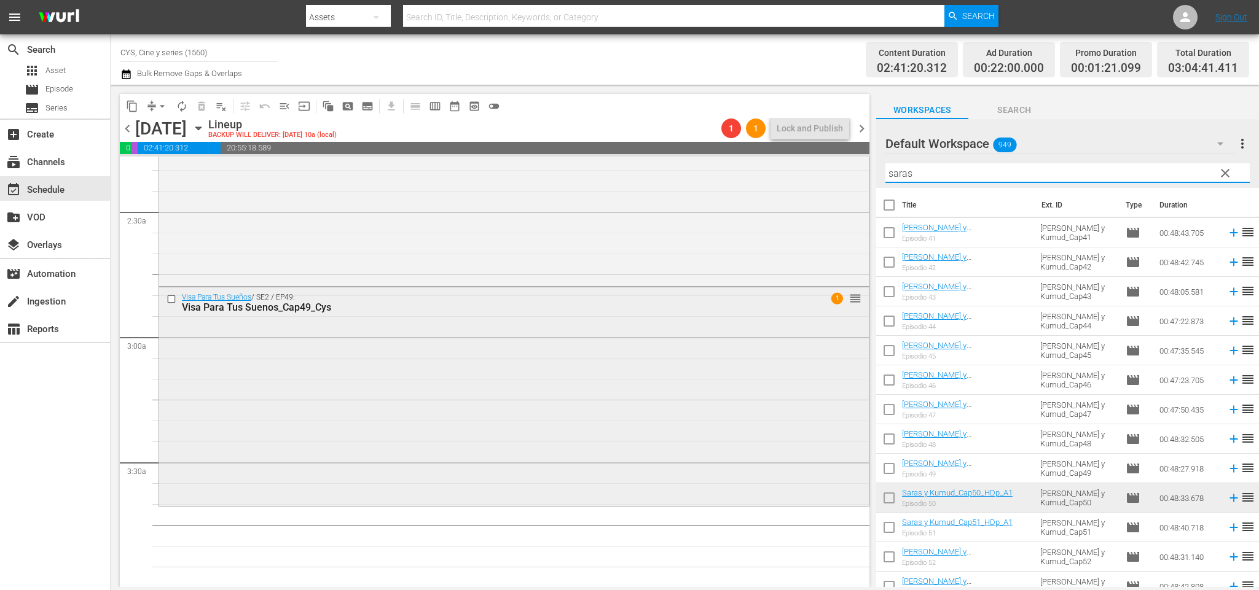
scroll to position [663, 0]
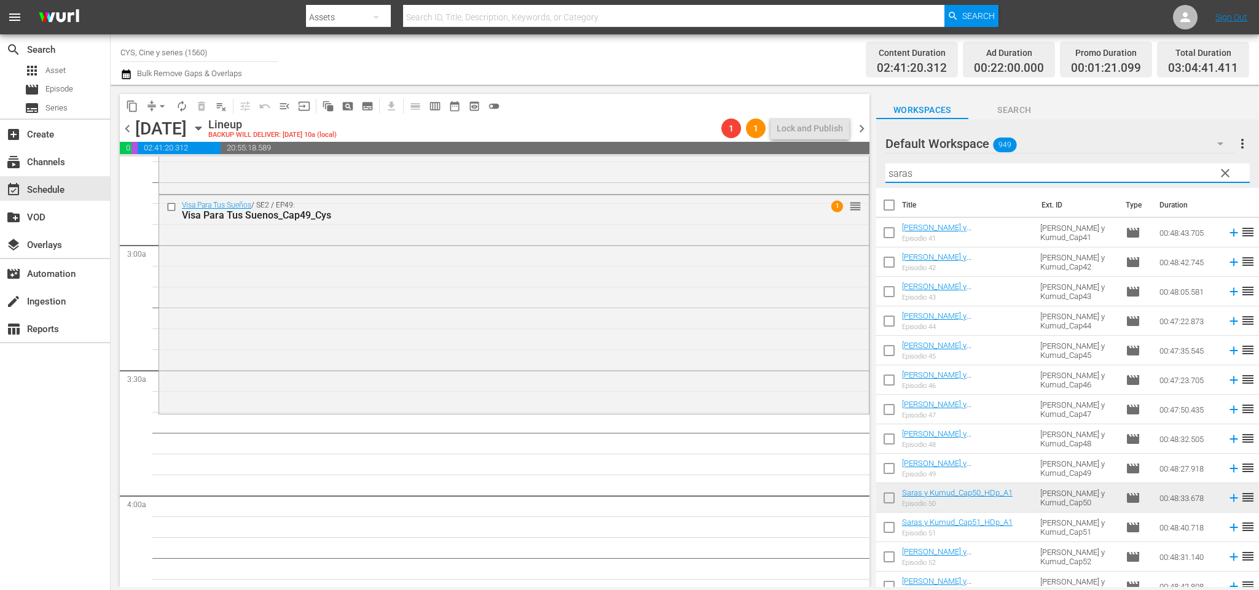
click at [886, 496] on input "checkbox" at bounding box center [889, 501] width 26 height 26
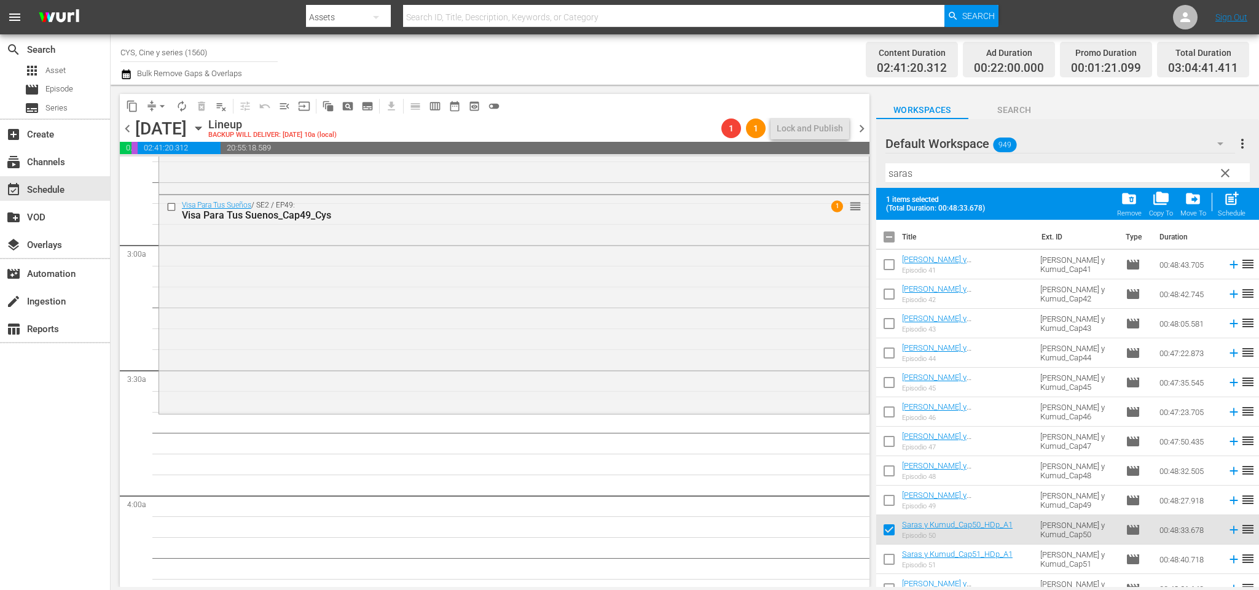
click at [889, 558] on input "checkbox" at bounding box center [889, 562] width 26 height 26
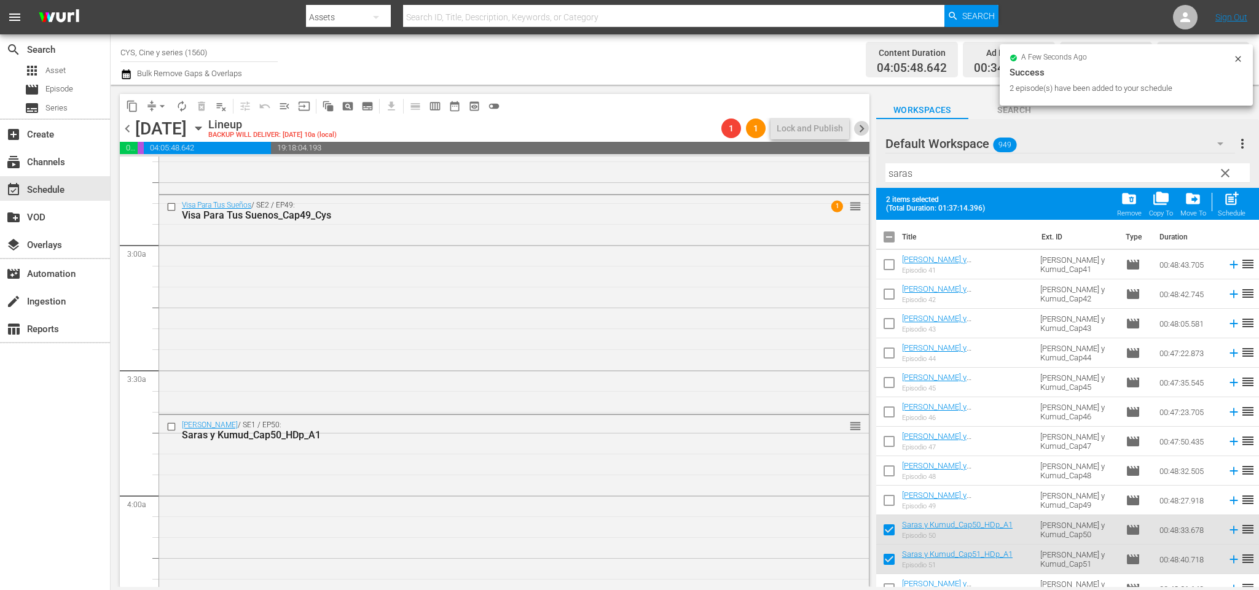
click at [861, 130] on span "chevron_right" at bounding box center [861, 128] width 15 height 15
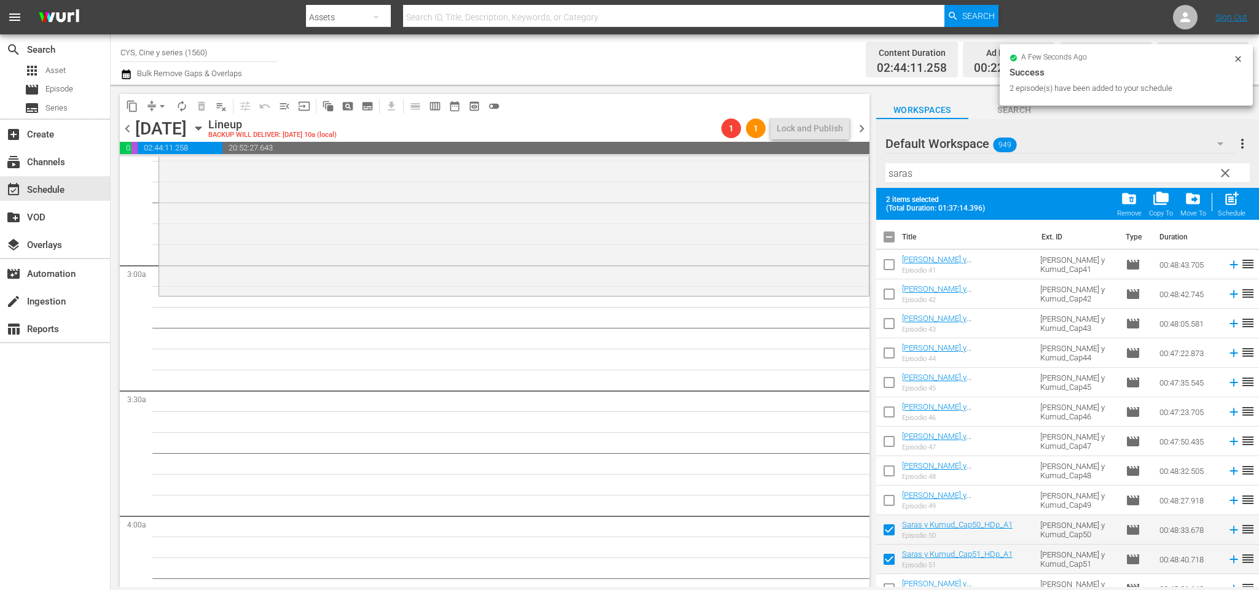
scroll to position [92, 0]
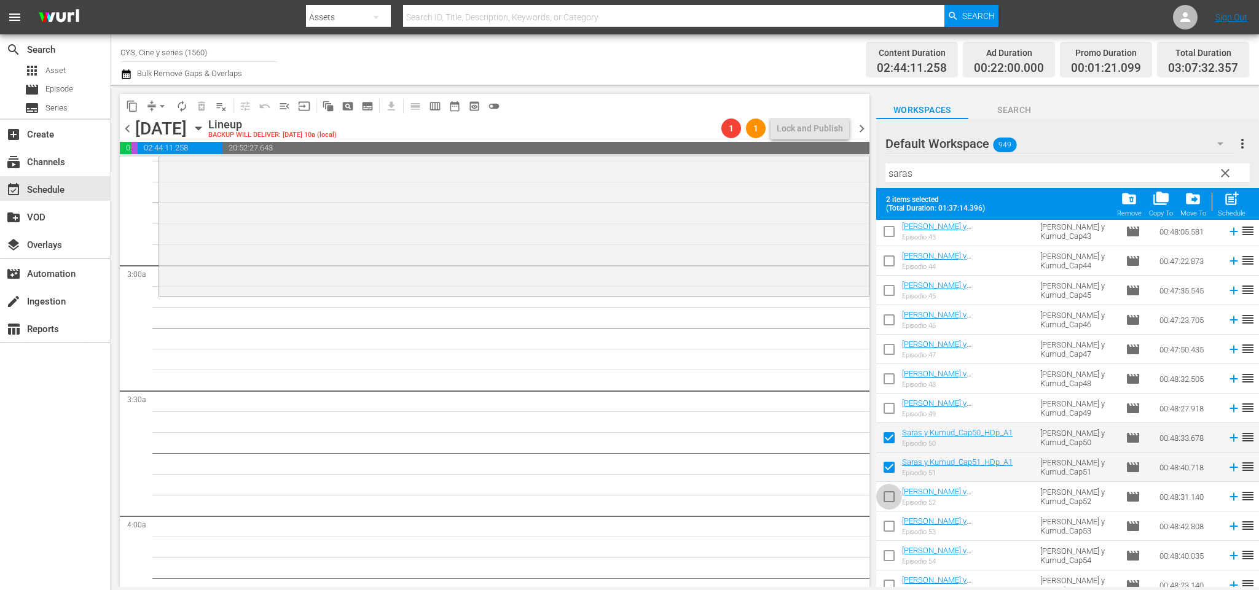
drag, startPoint x: 889, startPoint y: 494, endPoint x: 891, endPoint y: 430, distance: 63.9
click at [889, 491] on input "checkbox" at bounding box center [889, 499] width 26 height 26
click at [891, 435] on input "checkbox" at bounding box center [889, 441] width 26 height 26
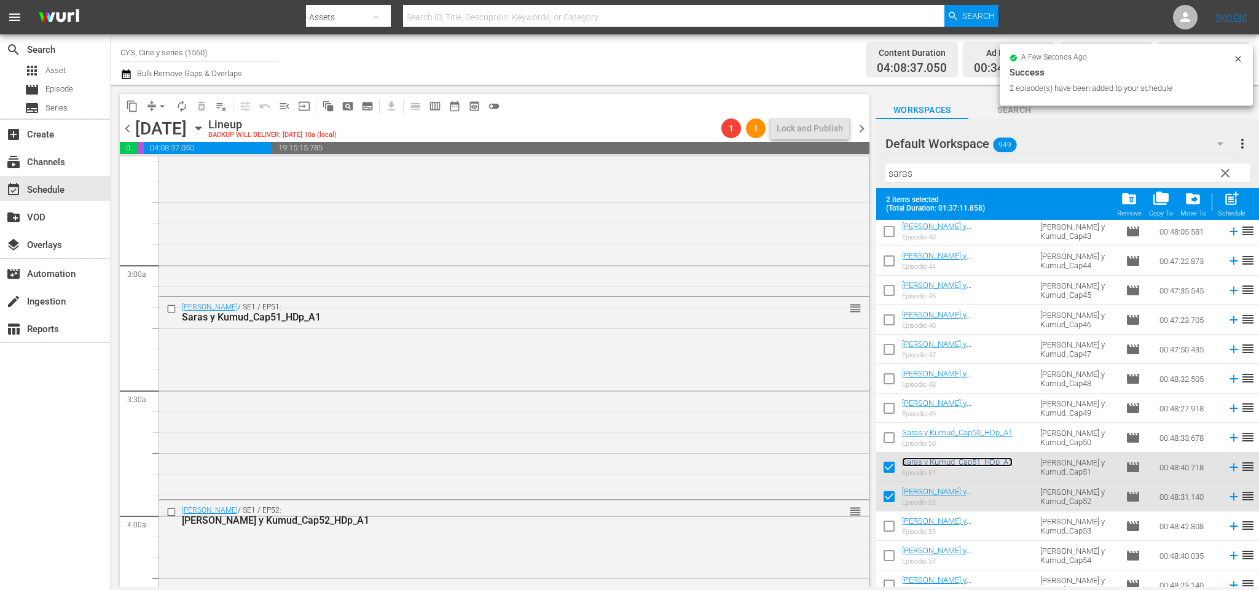
scroll to position [0, 0]
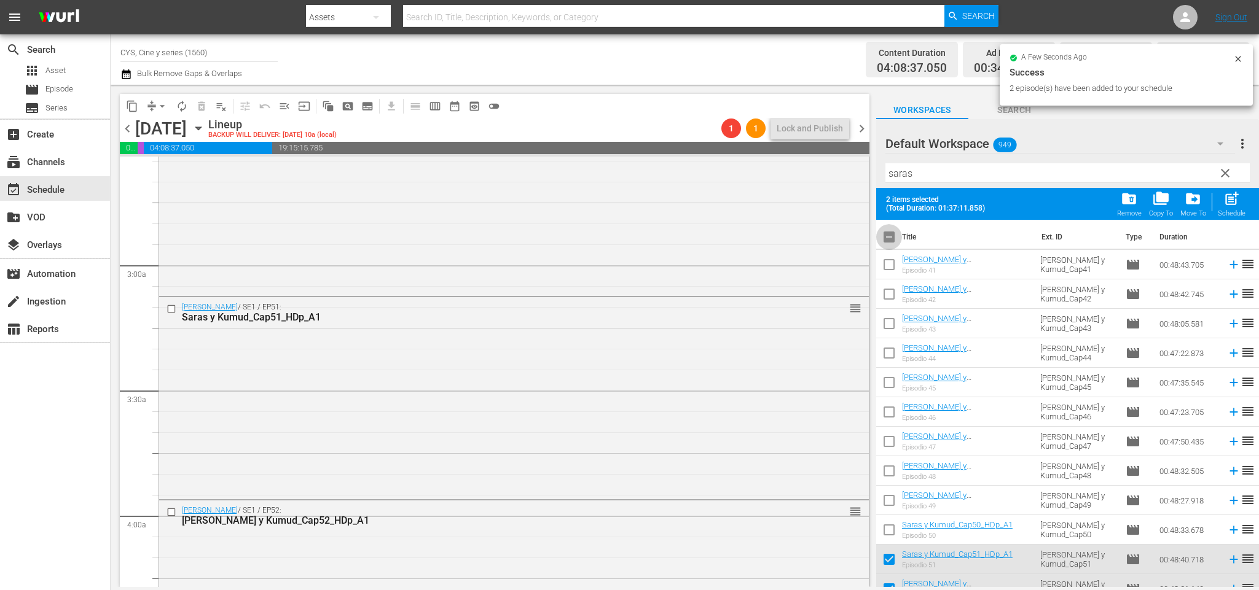
click at [894, 238] on input "checkbox" at bounding box center [889, 240] width 26 height 26
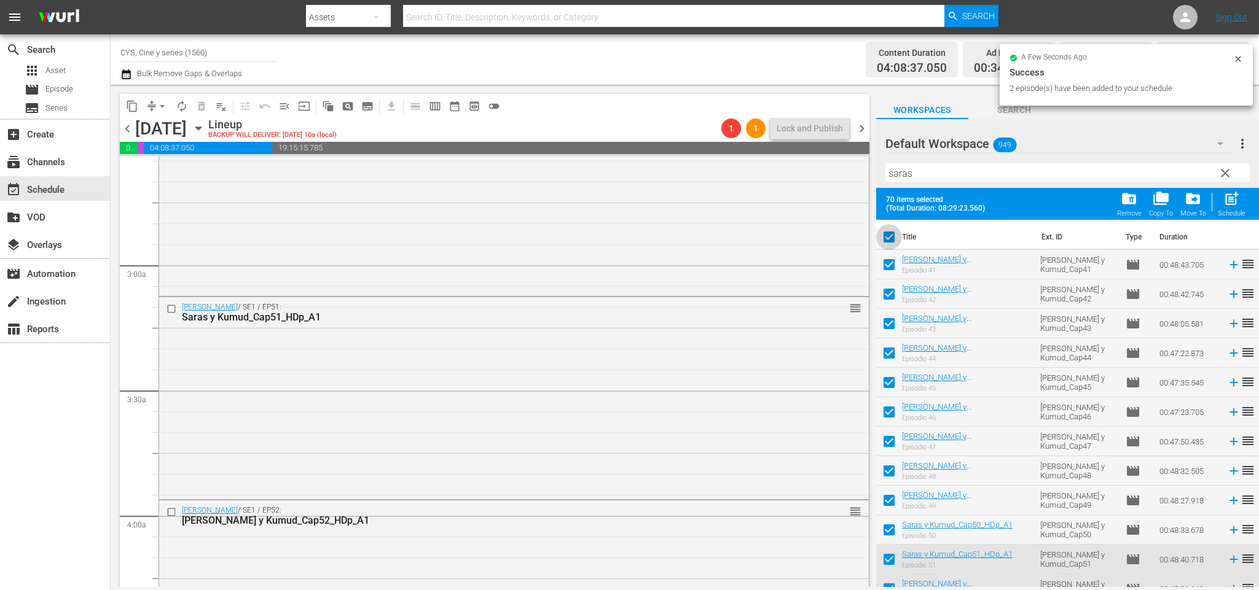
click at [894, 238] on input "checkbox" at bounding box center [889, 240] width 26 height 26
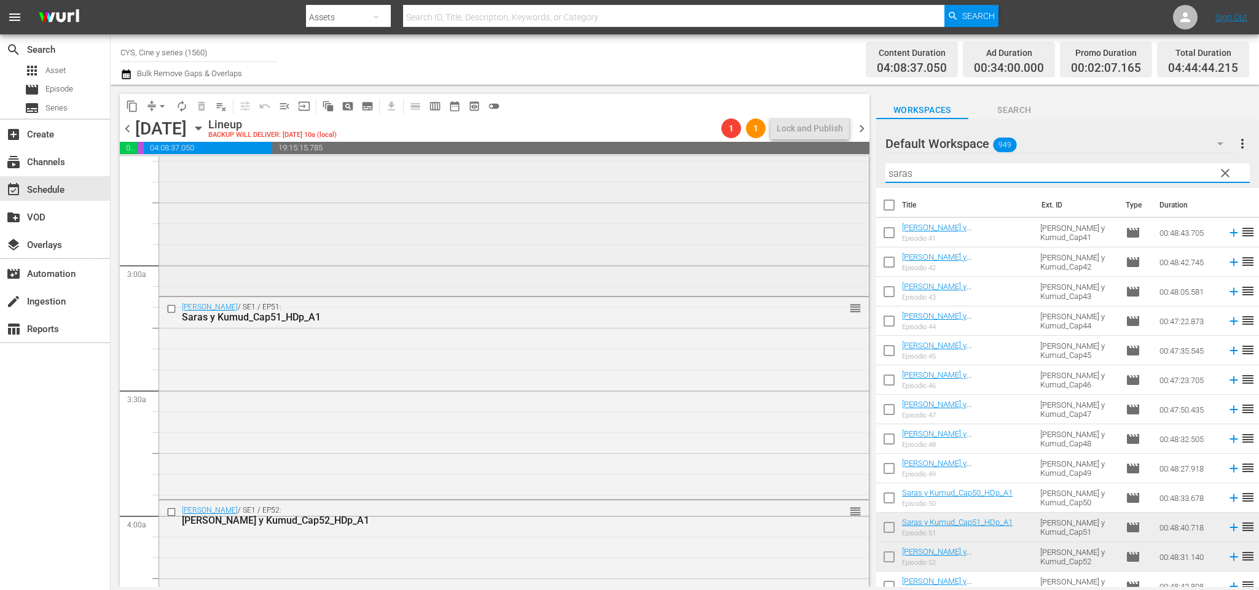
drag, startPoint x: 956, startPoint y: 176, endPoint x: 822, endPoint y: 173, distance: 133.9
click at [822, 173] on div "content_copy compress arrow_drop_down autorenew_outlined delete_forever_outline…" at bounding box center [685, 336] width 1148 height 502
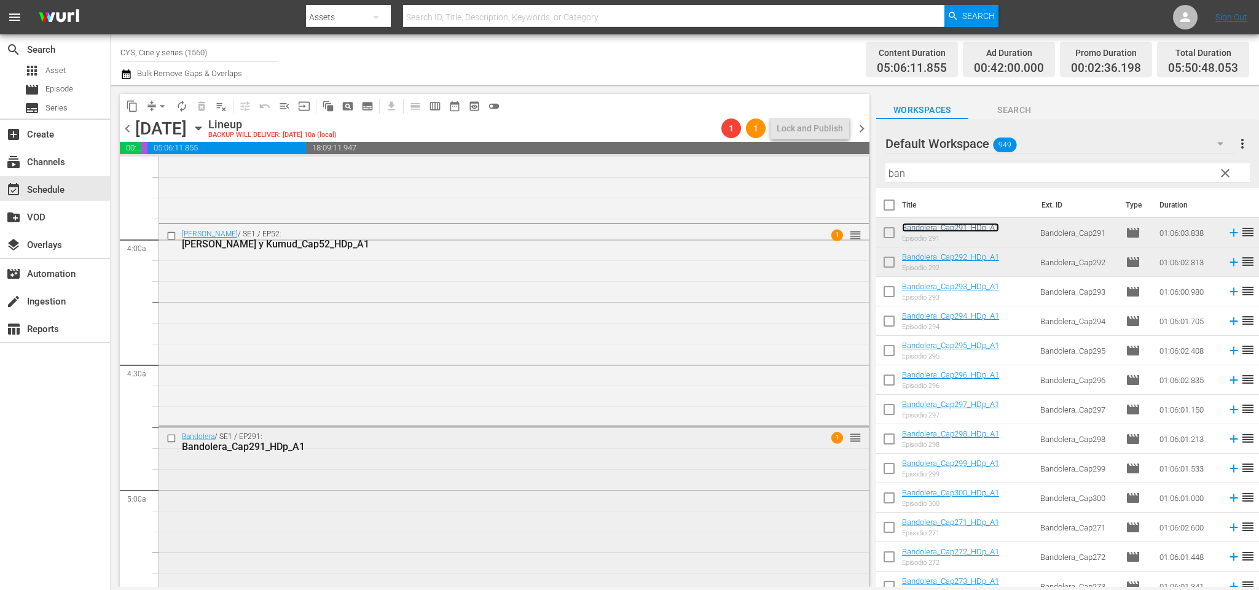
scroll to position [1012, 0]
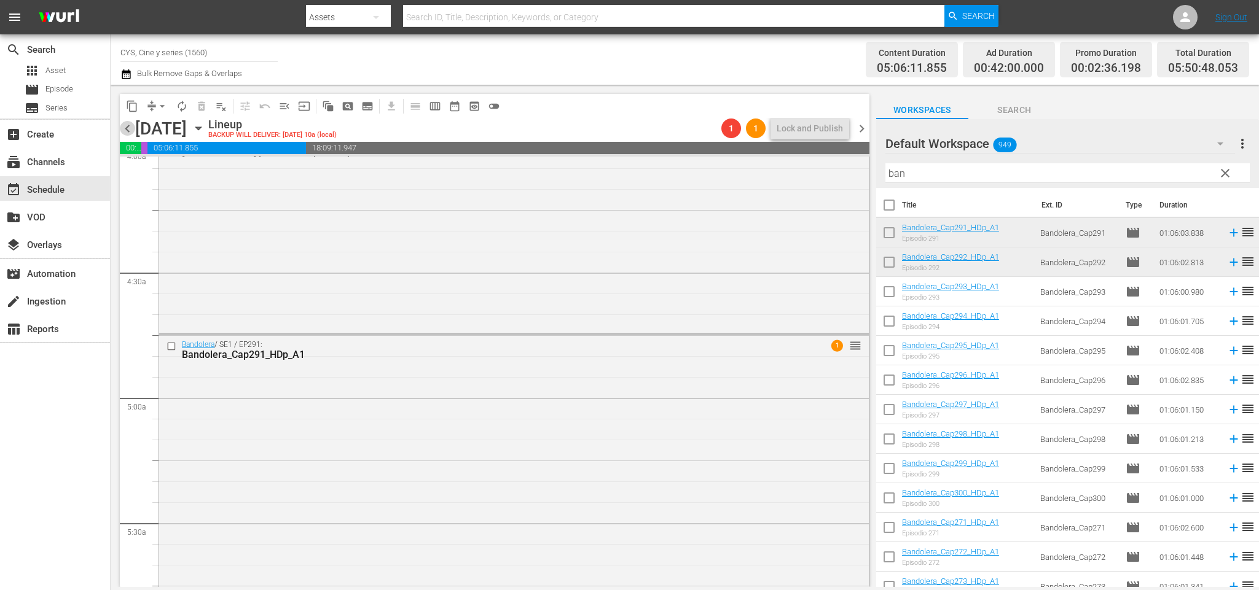
click at [133, 131] on span "chevron_left" at bounding box center [127, 128] width 15 height 15
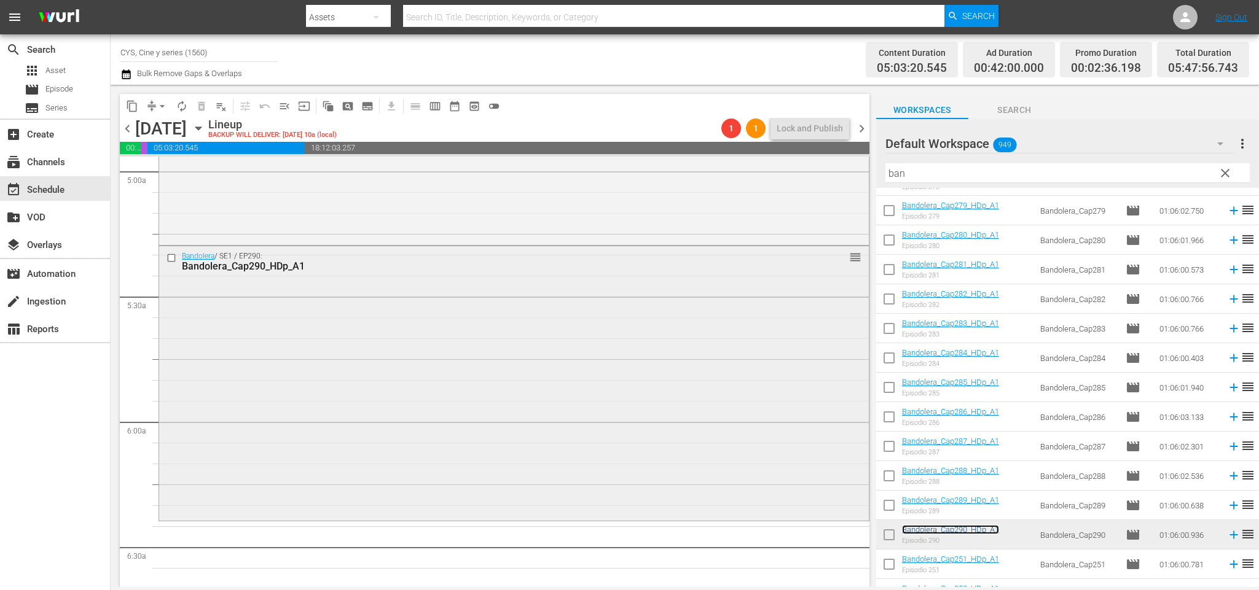
scroll to position [1330, 0]
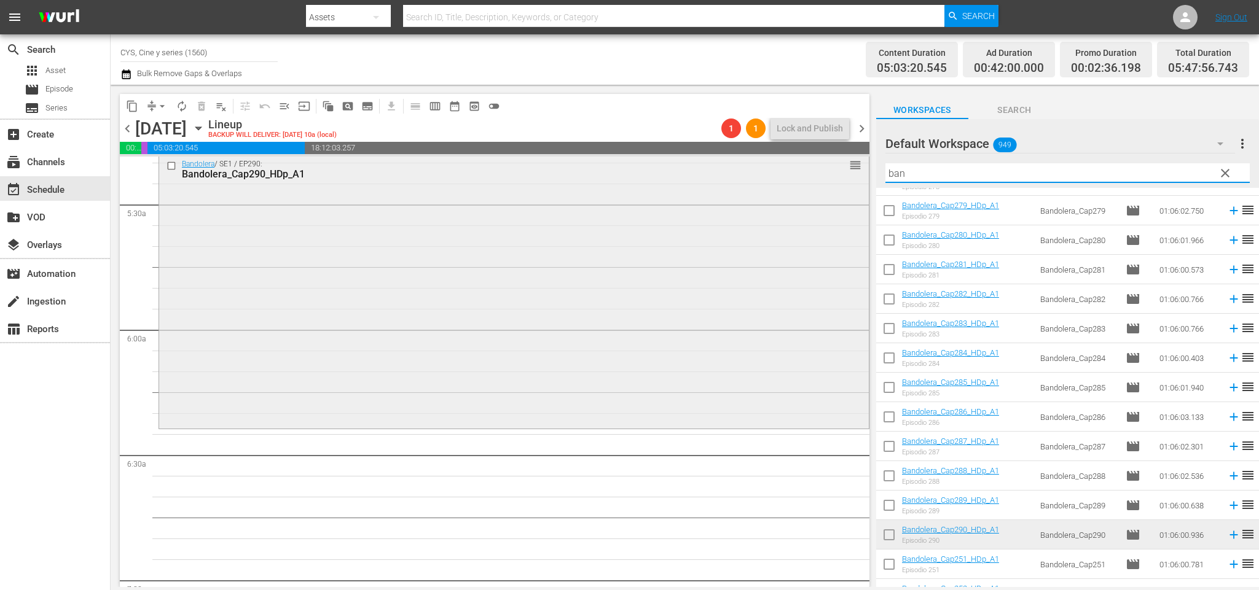
drag, startPoint x: 963, startPoint y: 174, endPoint x: 835, endPoint y: 170, distance: 127.2
click at [835, 170] on div "content_copy compress arrow_drop_down autorenew_outlined delete_forever_outline…" at bounding box center [685, 336] width 1148 height 502
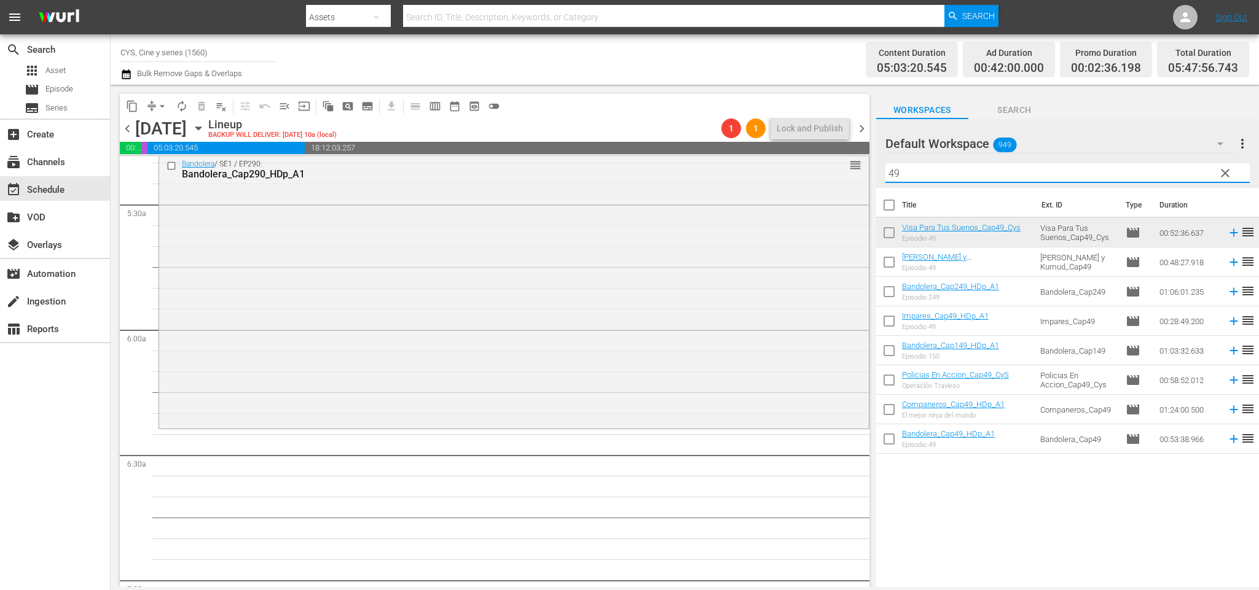
scroll to position [1423, 0]
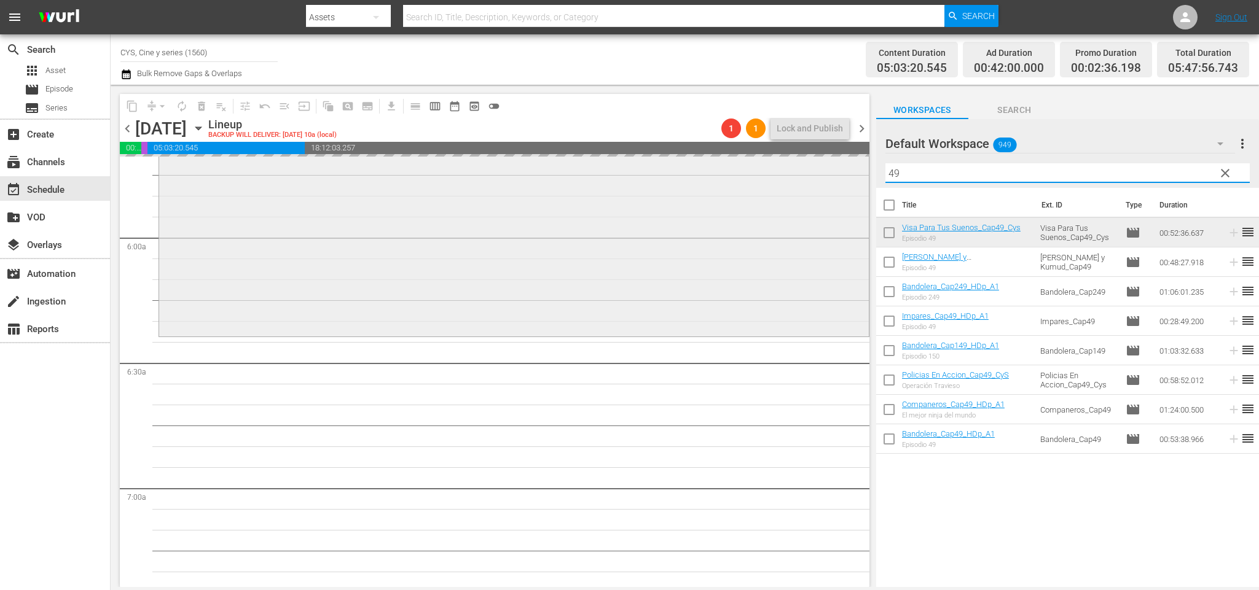
click at [813, 178] on div "content_copy compress arrow_drop_down autorenew_outlined delete_forever_outline…" at bounding box center [685, 336] width 1148 height 502
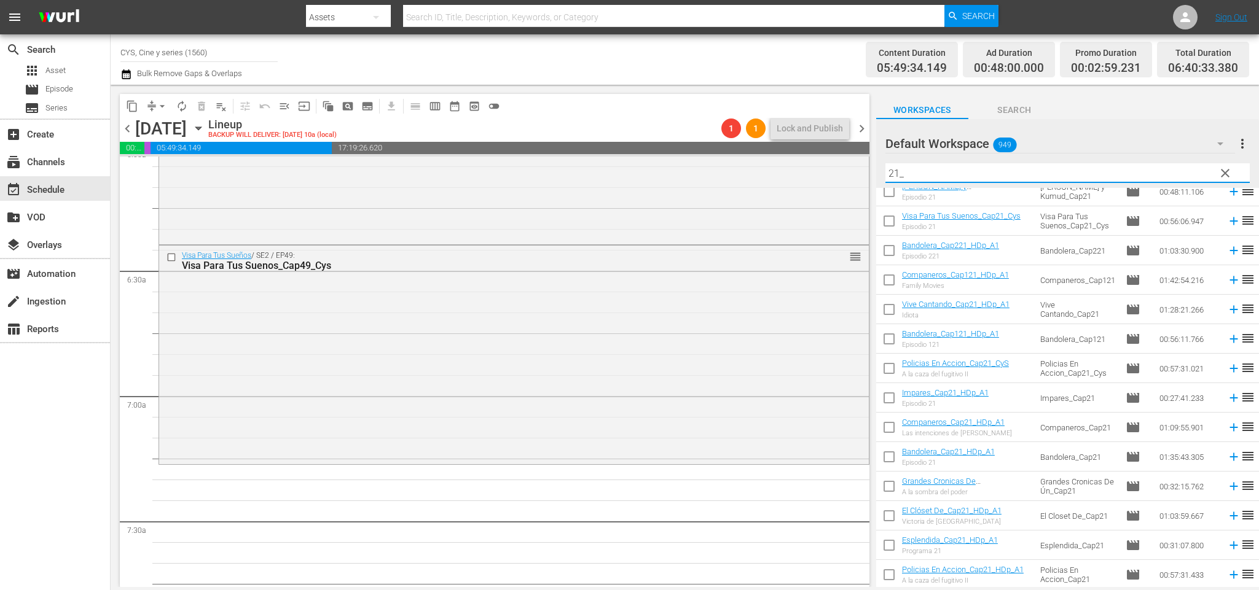
scroll to position [0, 0]
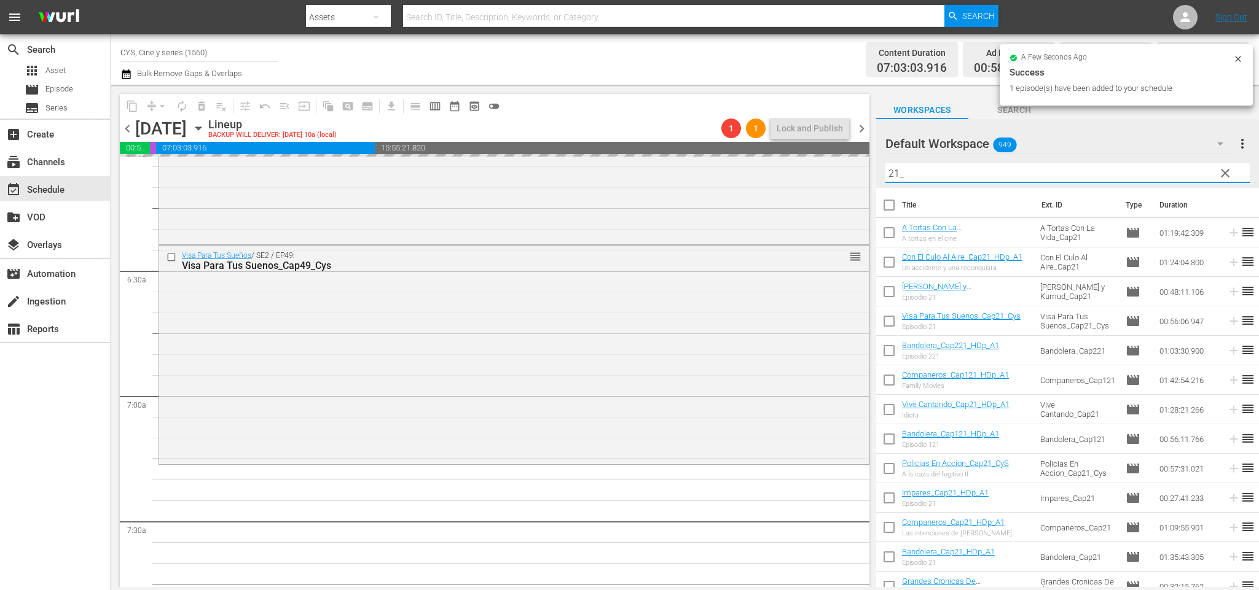
drag, startPoint x: 879, startPoint y: 170, endPoint x: 870, endPoint y: 168, distance: 8.8
click at [870, 168] on div "content_copy compress arrow_drop_down autorenew_outlined delete_forever_outline…" at bounding box center [685, 336] width 1148 height 502
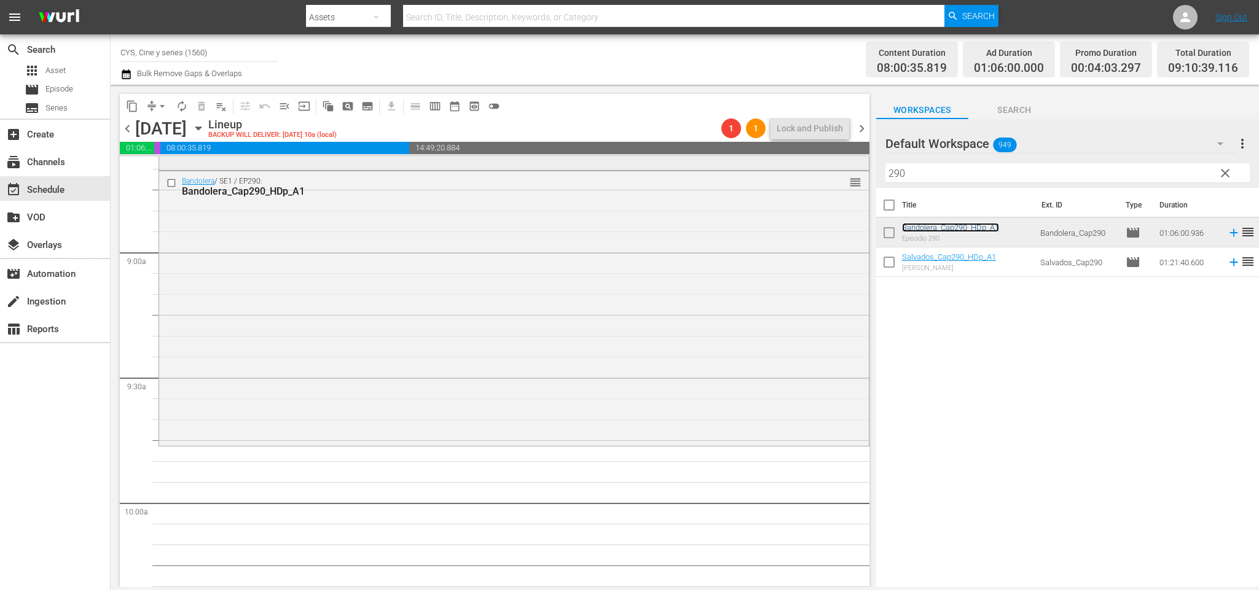
scroll to position [2160, 0]
drag, startPoint x: 931, startPoint y: 174, endPoint x: 802, endPoint y: 174, distance: 129.6
click at [802, 174] on div "content_copy compress arrow_drop_down autorenew_outlined delete_forever_outline…" at bounding box center [685, 336] width 1148 height 502
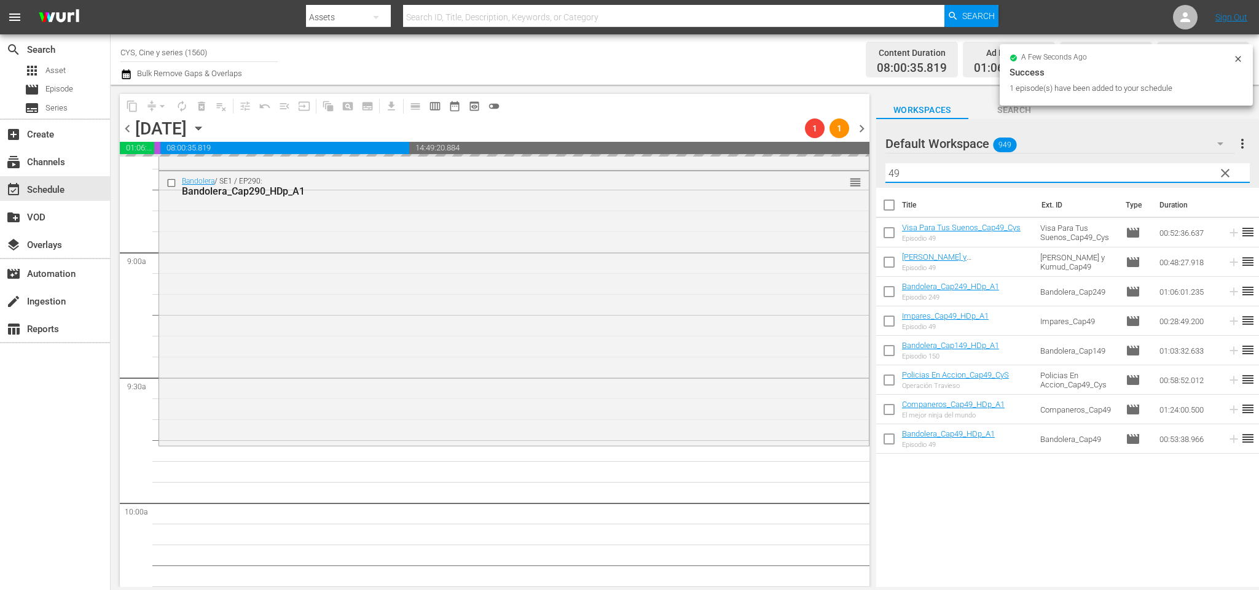
click at [869, 170] on div "content_copy compress arrow_drop_down autorenew_outlined delete_forever_outline…" at bounding box center [685, 336] width 1148 height 502
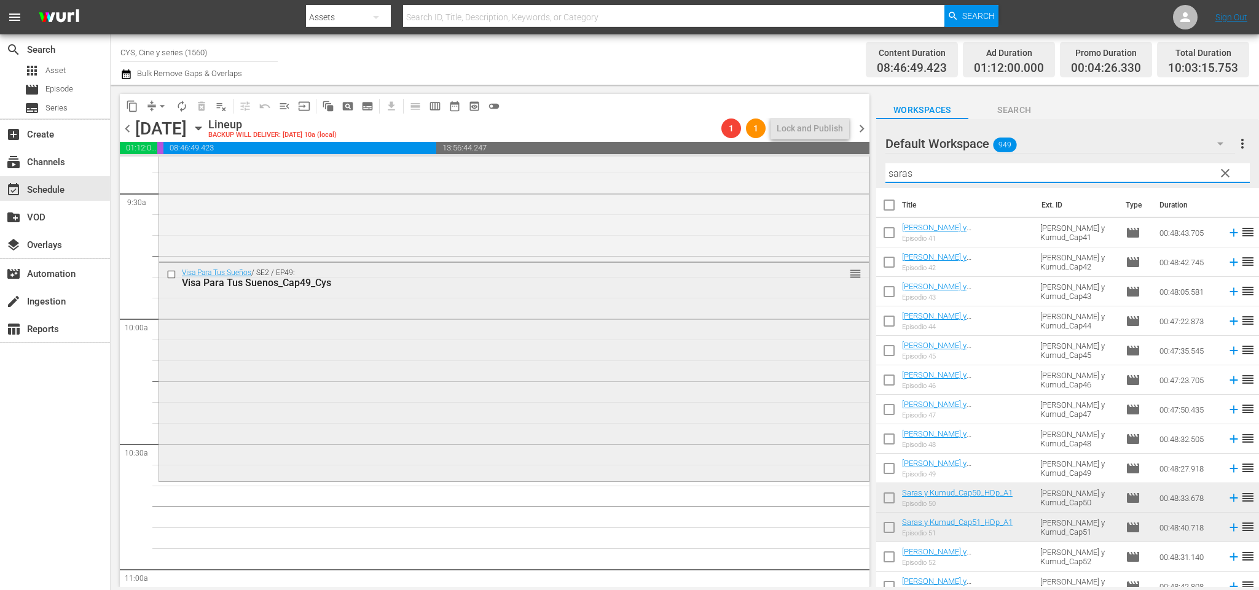
scroll to position [2436, 0]
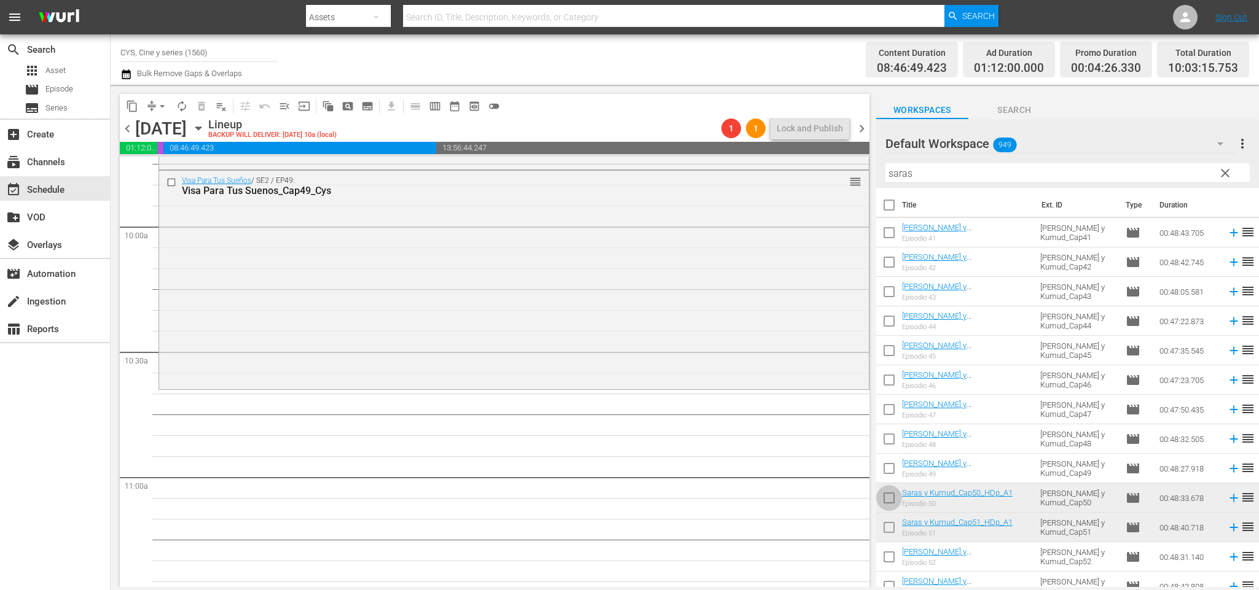
click at [893, 496] on input "checkbox" at bounding box center [889, 501] width 26 height 26
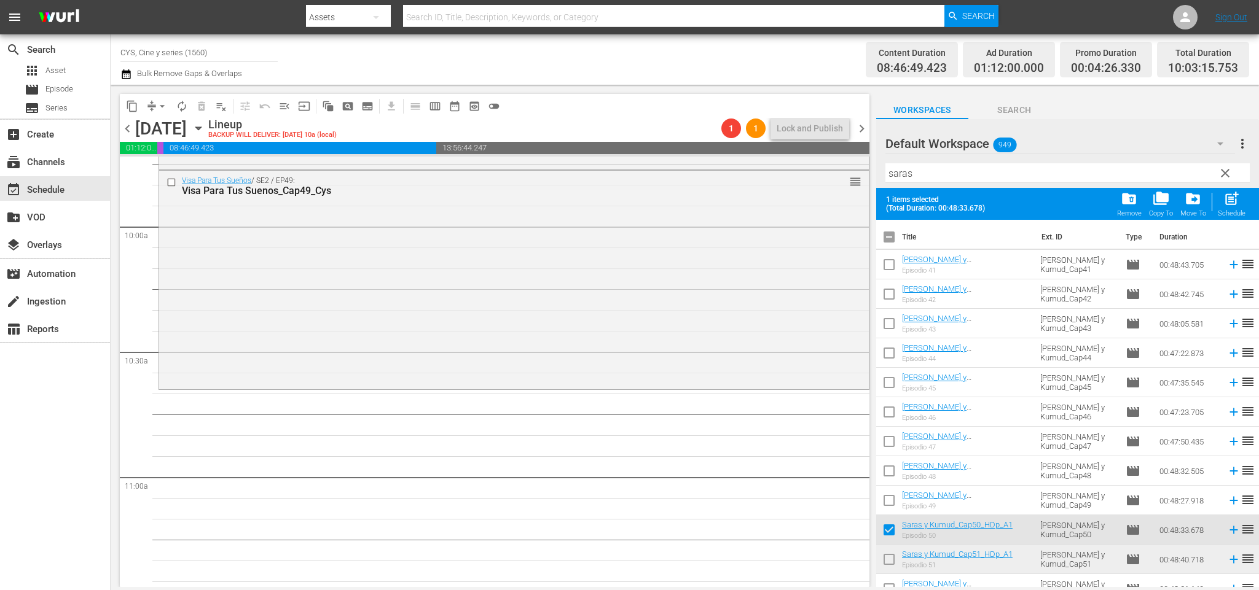
click at [894, 557] on input "checkbox" at bounding box center [889, 562] width 26 height 26
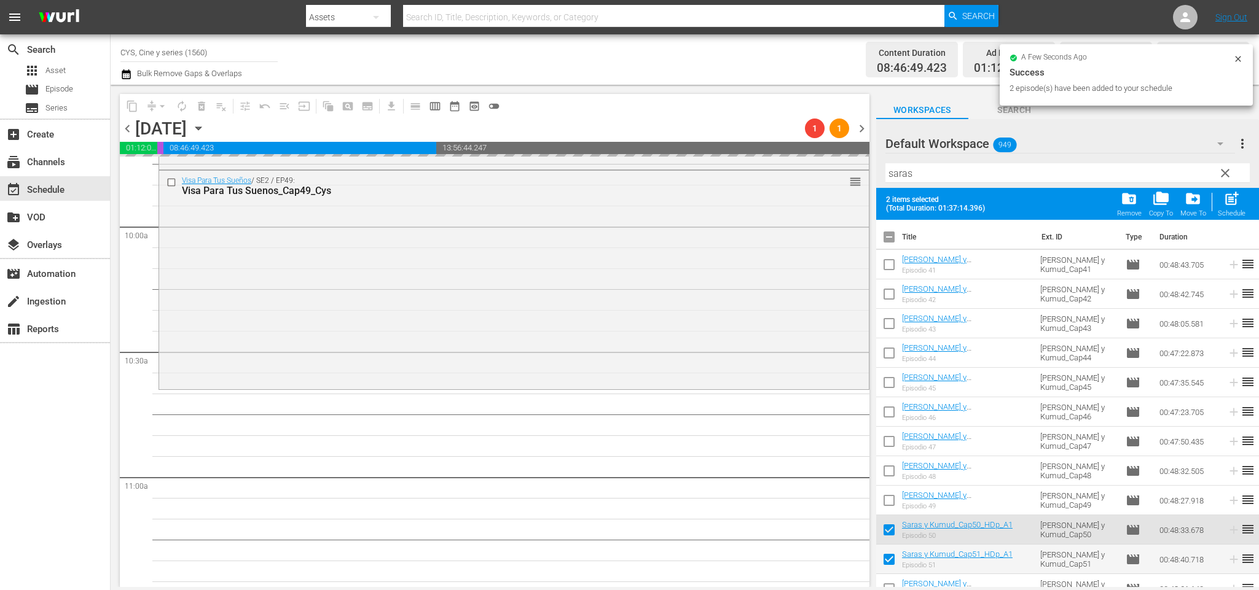
click at [893, 231] on input "checkbox" at bounding box center [889, 240] width 26 height 26
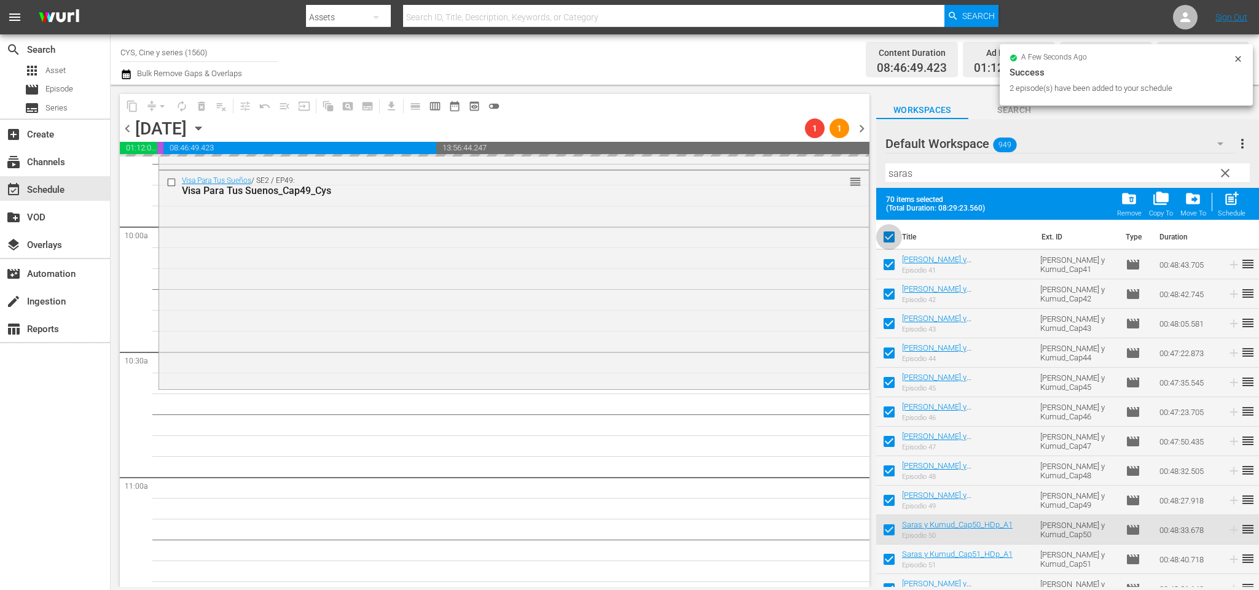
click at [893, 231] on input "checkbox" at bounding box center [889, 240] width 26 height 26
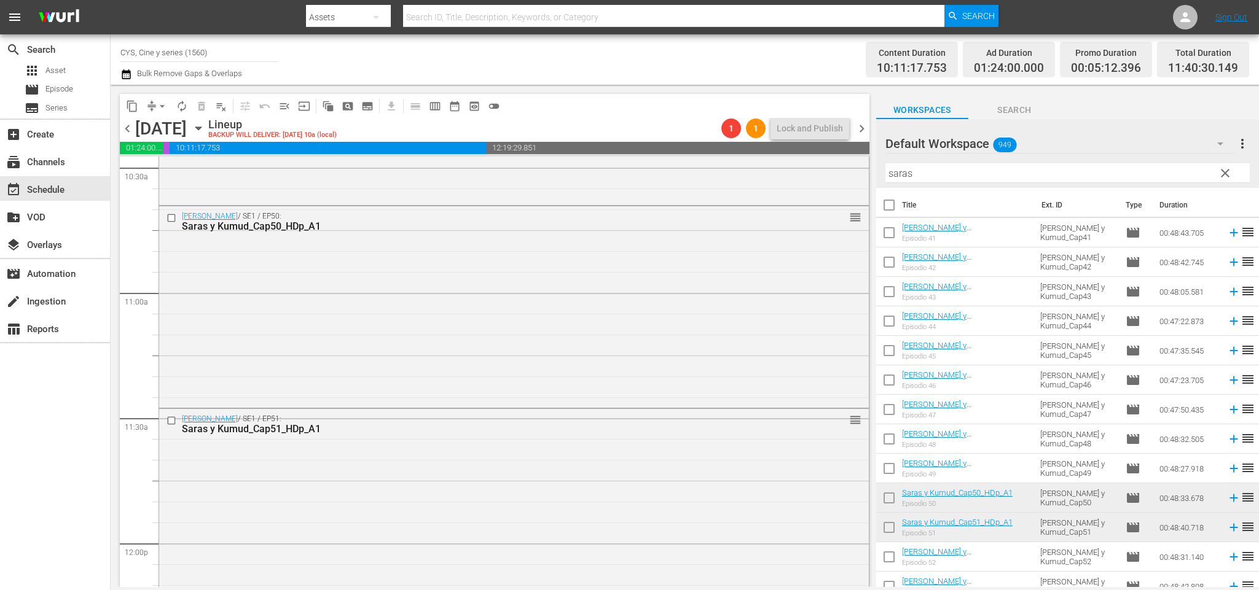
scroll to position [2805, 0]
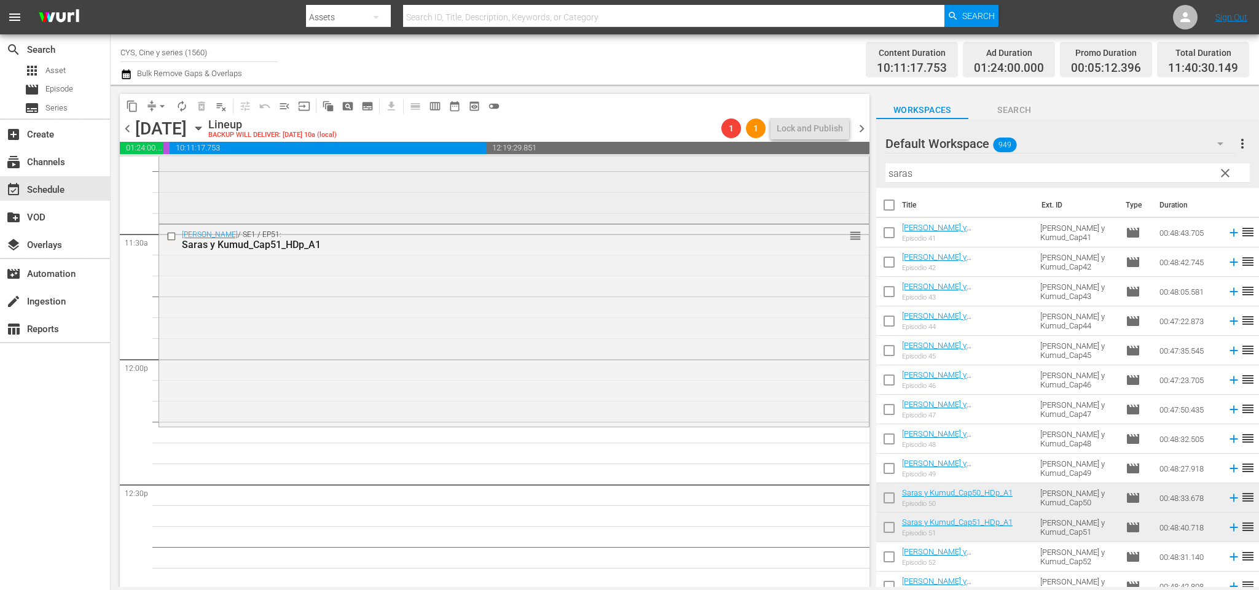
click at [688, 175] on div "content_copy compress arrow_drop_down autorenew_outlined delete_forever_outline…" at bounding box center [685, 336] width 1148 height 502
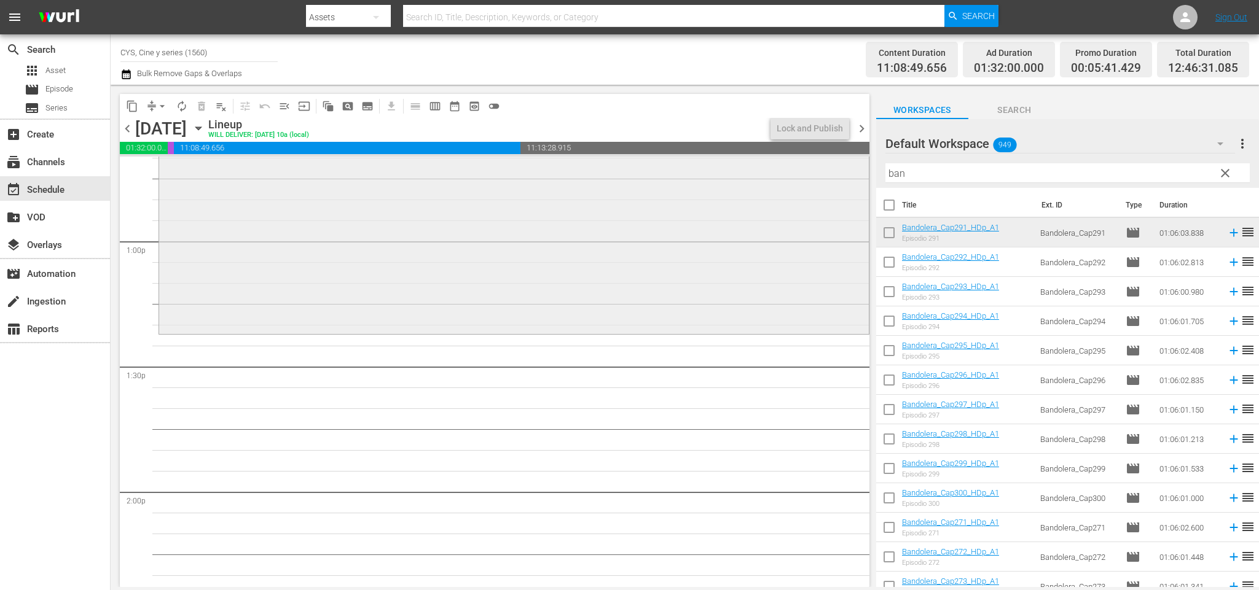
scroll to position [3265, 0]
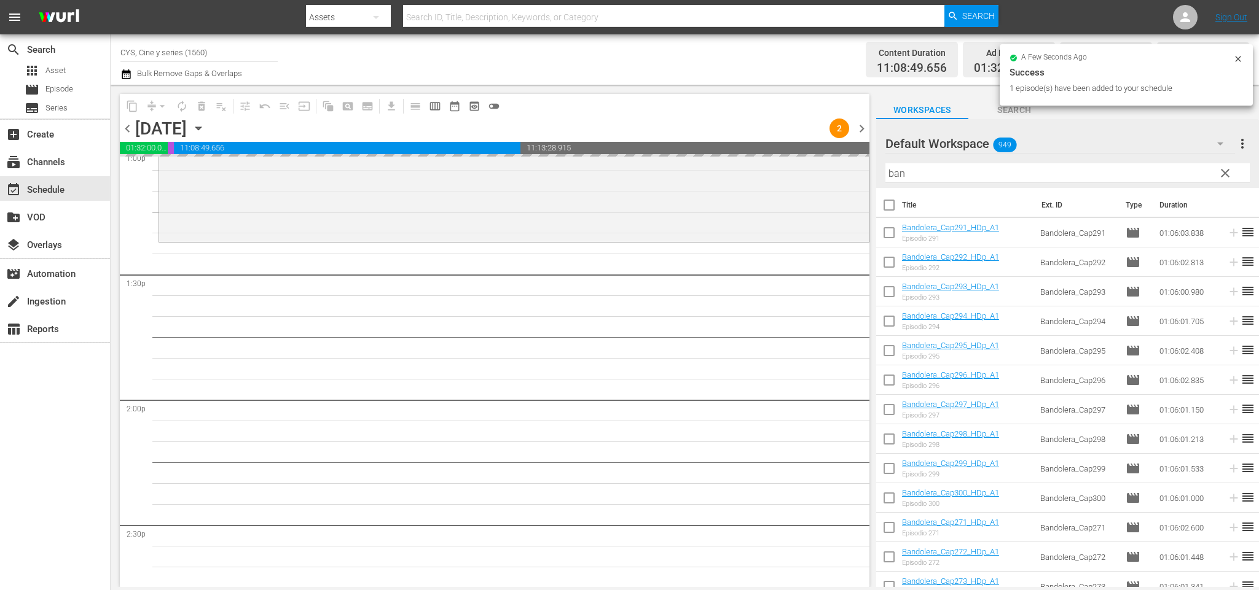
click at [867, 175] on div "content_copy compress arrow_drop_down autorenew_outlined delete_forever_outline…" at bounding box center [685, 336] width 1148 height 502
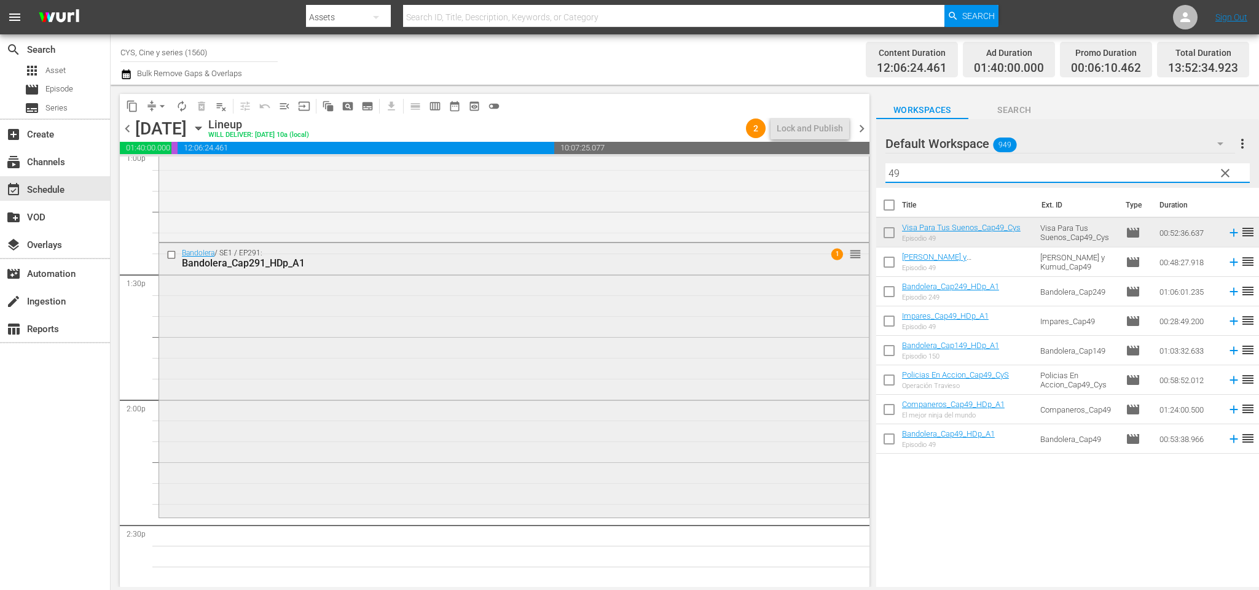
scroll to position [3357, 0]
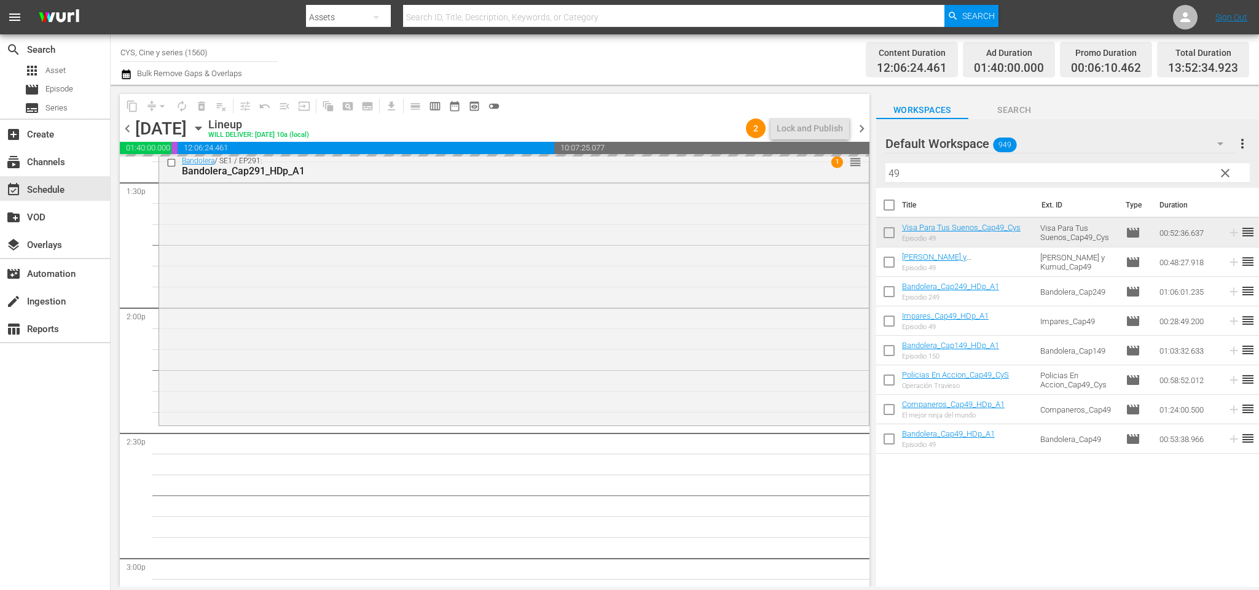
click at [887, 157] on div "Default Workspace 949 Default more_vert clear Filter by Title 49" at bounding box center [1067, 153] width 383 height 69
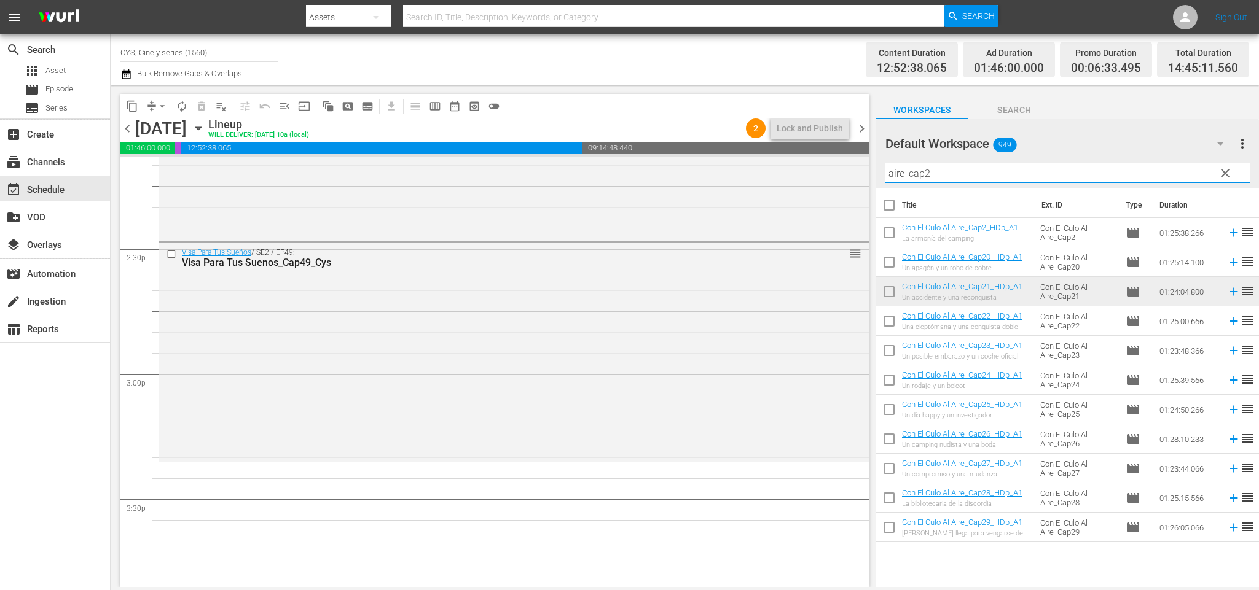
scroll to position [3634, 0]
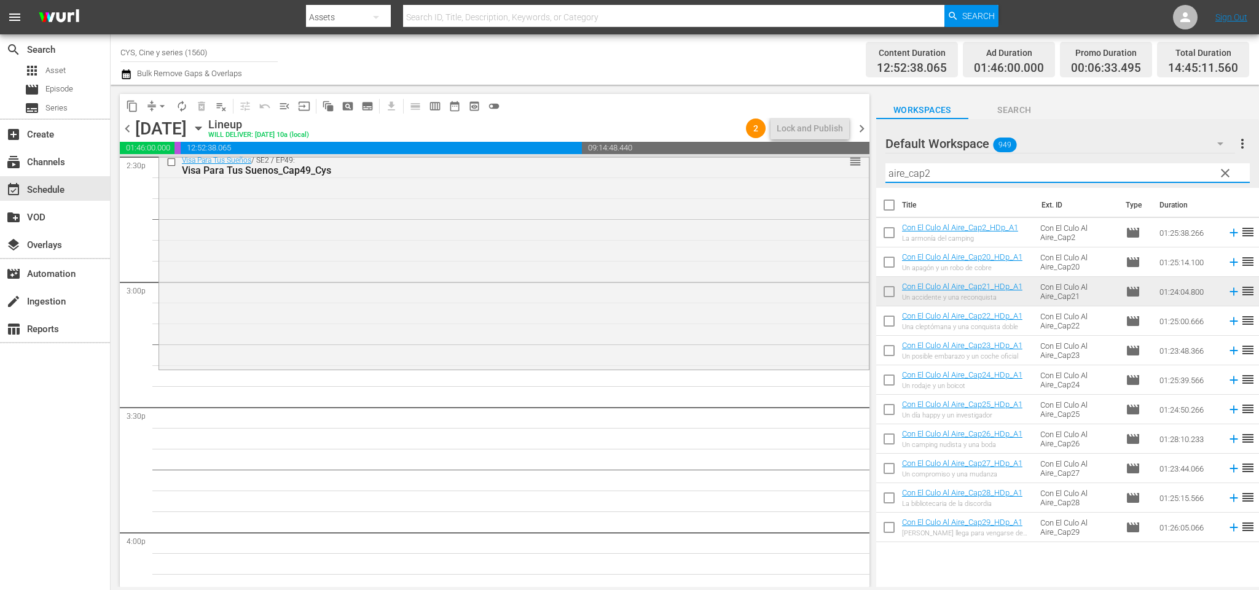
click at [889, 293] on input "checkbox" at bounding box center [889, 294] width 26 height 26
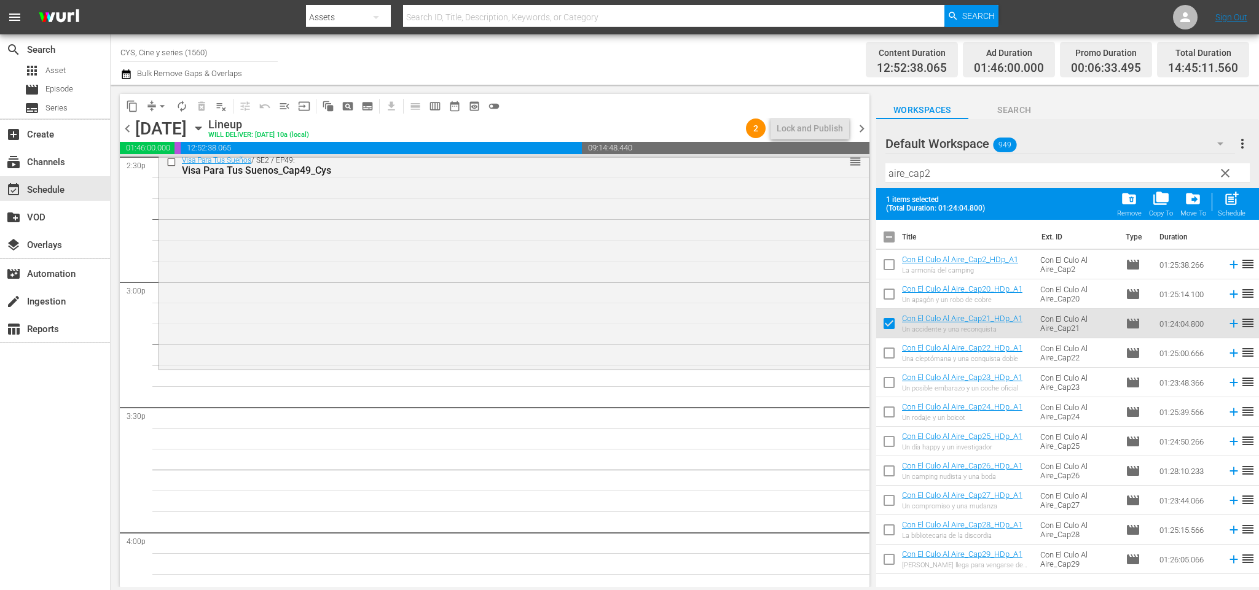
click at [887, 354] on input "checkbox" at bounding box center [889, 356] width 26 height 26
click at [888, 235] on input "checkbox" at bounding box center [889, 240] width 26 height 26
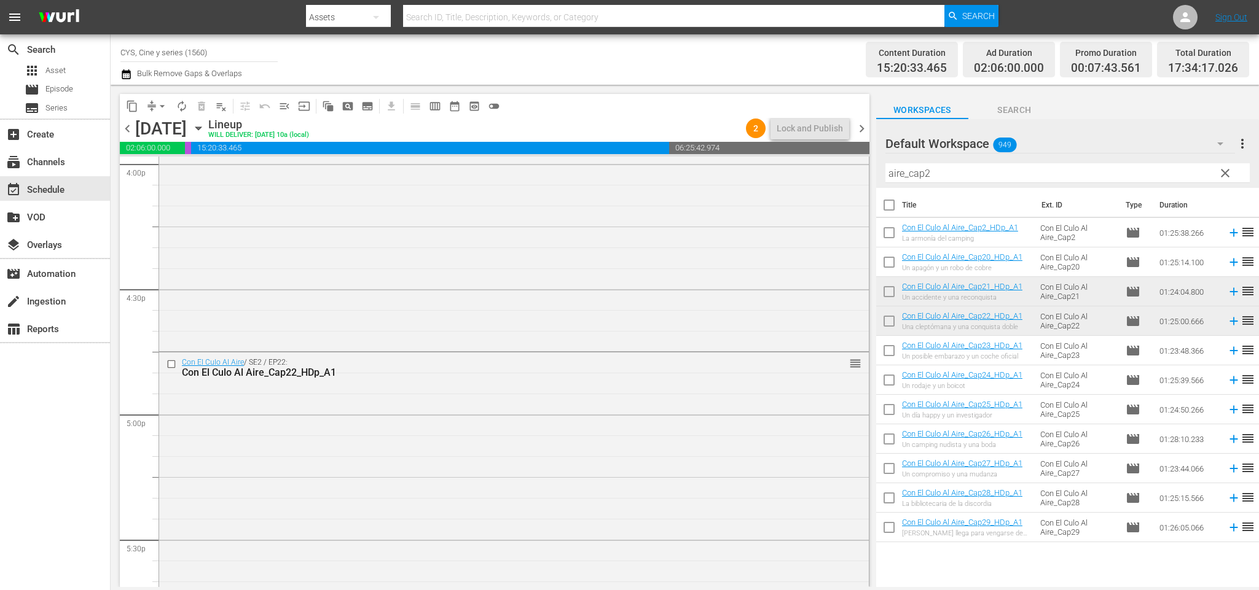
scroll to position [4187, 0]
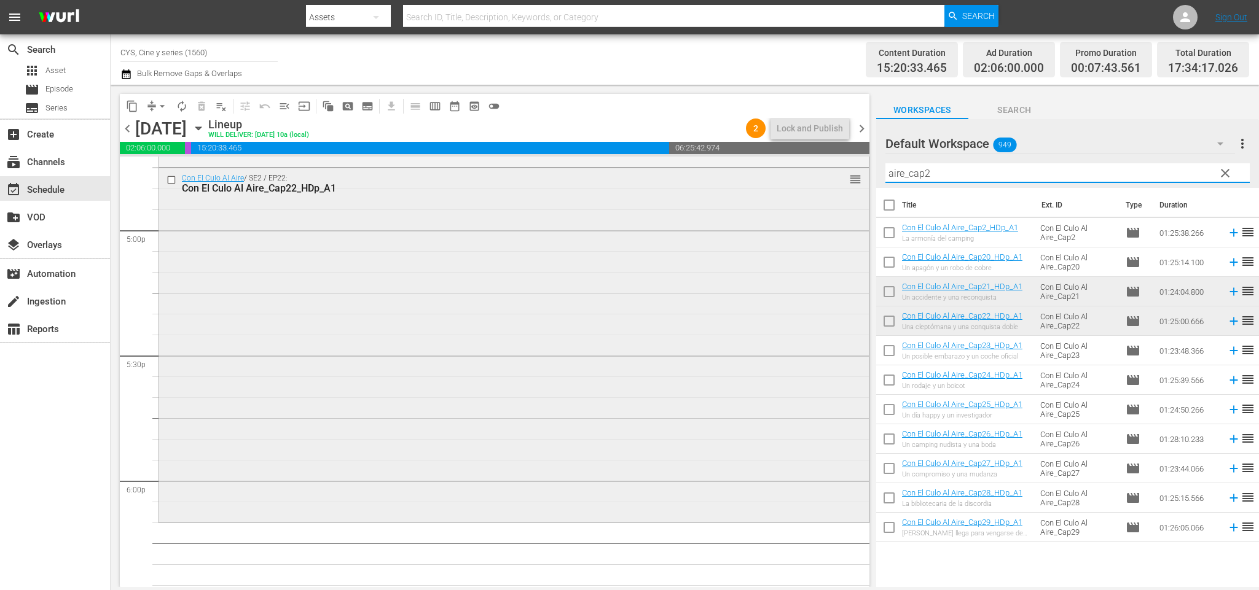
drag, startPoint x: 932, startPoint y: 175, endPoint x: 740, endPoint y: 172, distance: 192.9
click at [740, 172] on div "content_copy compress arrow_drop_down autorenew_outlined delete_forever_outline…" at bounding box center [685, 336] width 1148 height 502
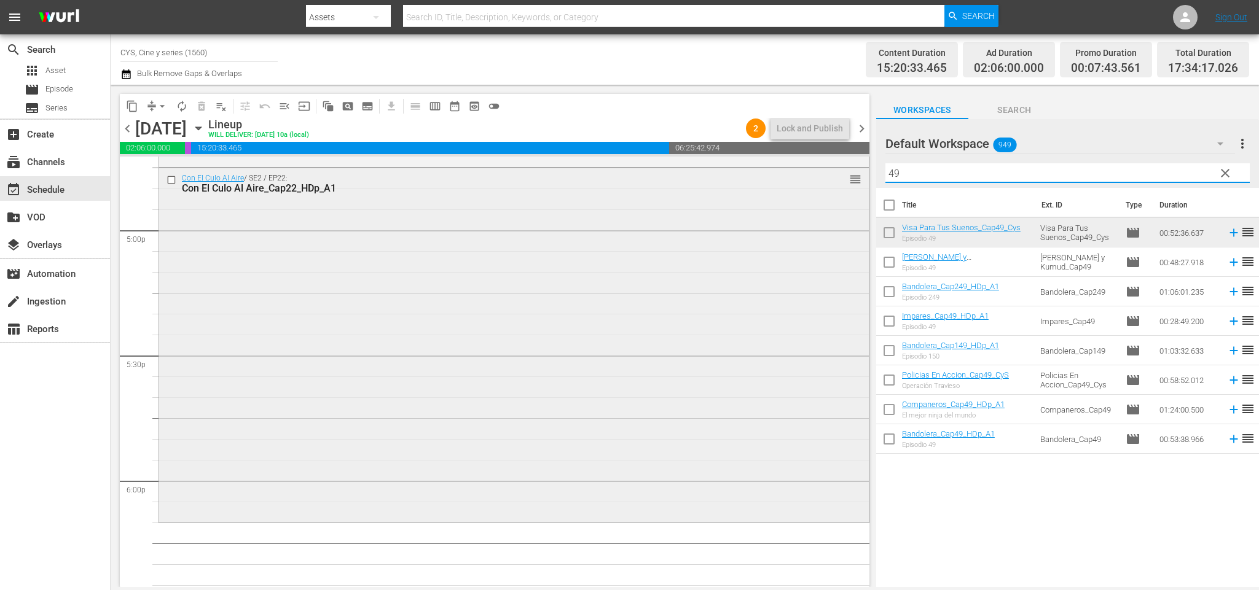
scroll to position [4371, 0]
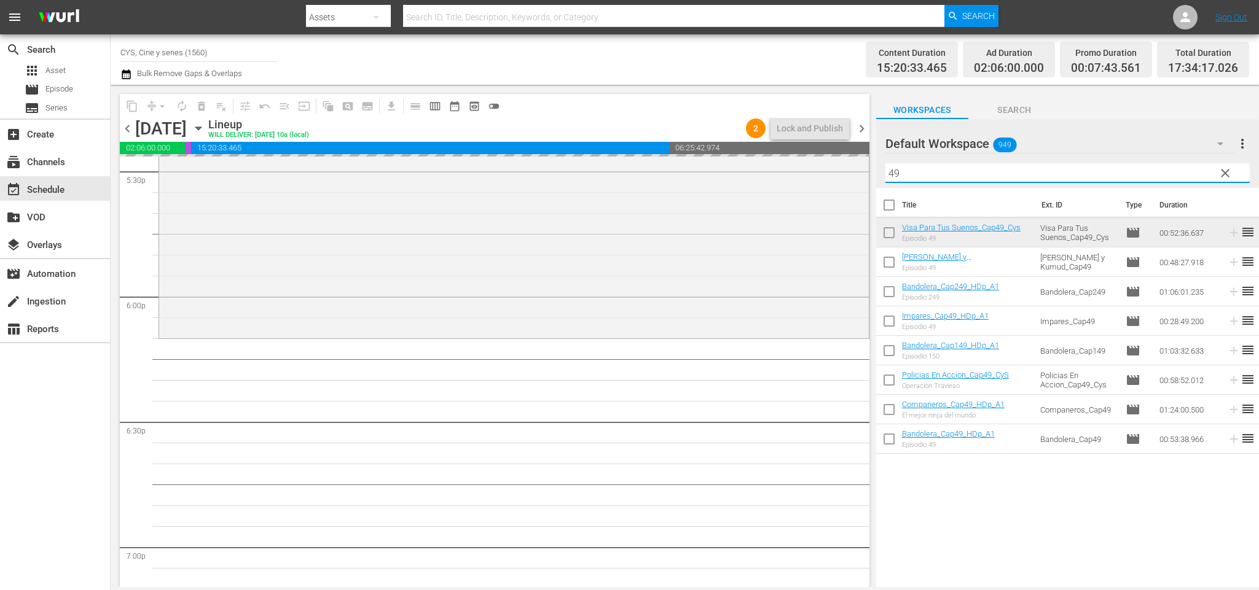
drag, startPoint x: 940, startPoint y: 168, endPoint x: 867, endPoint y: 157, distance: 74.4
click at [867, 158] on div "content_copy compress arrow_drop_down autorenew_outlined delete_forever_outline…" at bounding box center [685, 336] width 1148 height 502
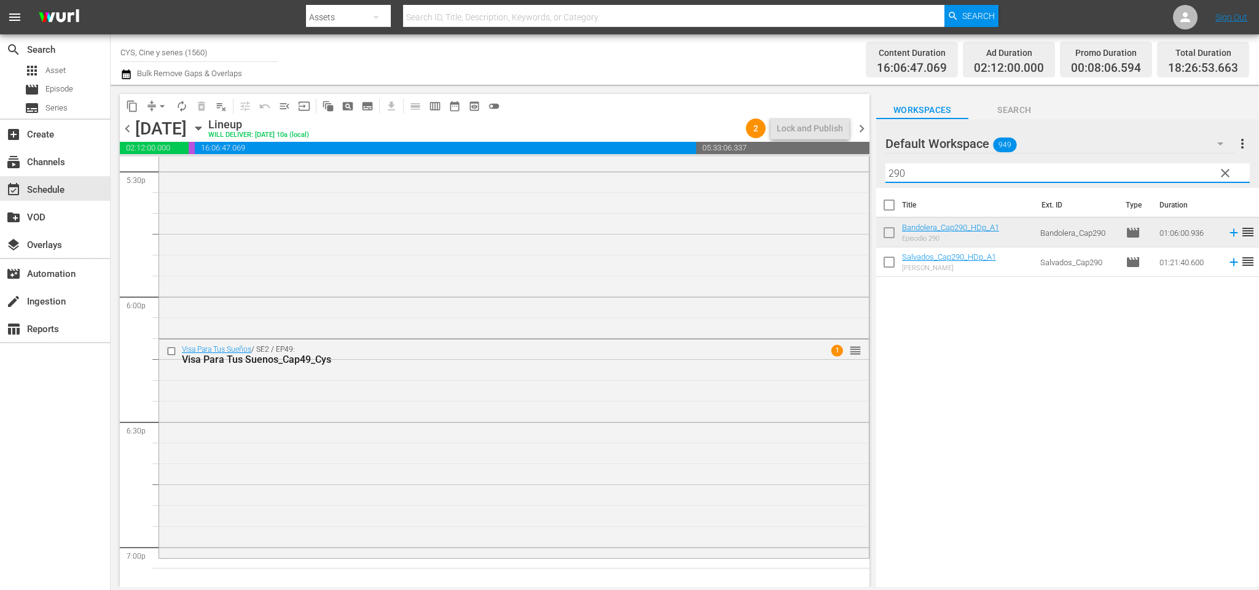
scroll to position [4463, 0]
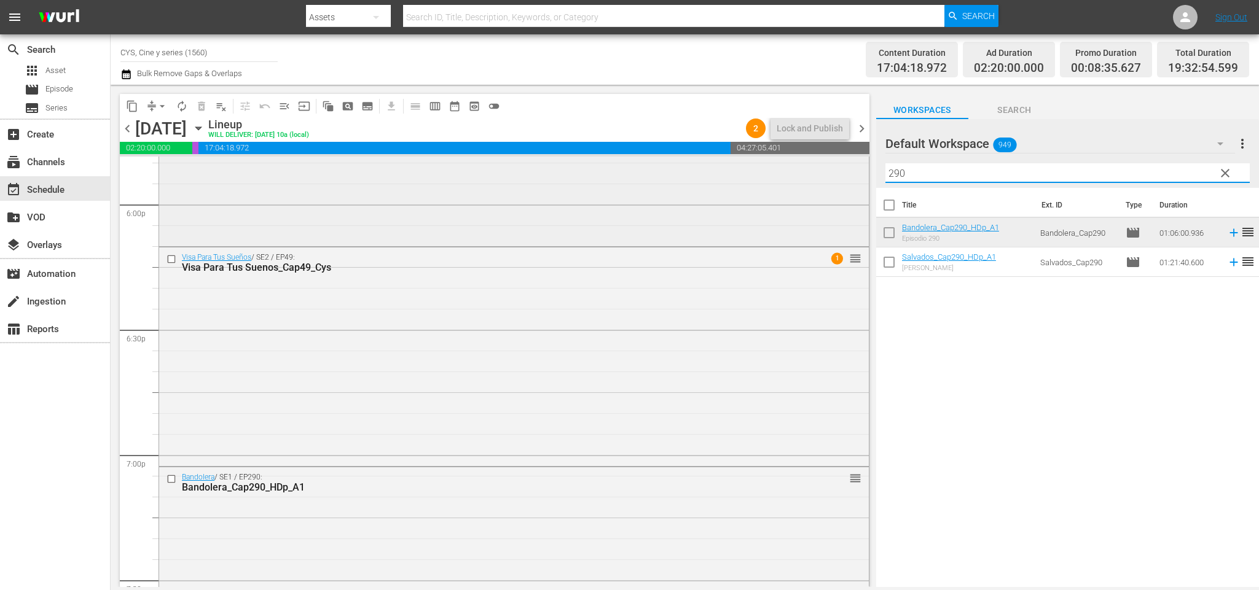
drag, startPoint x: 944, startPoint y: 176, endPoint x: 840, endPoint y: 176, distance: 103.8
click at [840, 176] on div "content_copy compress arrow_drop_down autorenew_outlined delete_forever_outline…" at bounding box center [685, 336] width 1148 height 502
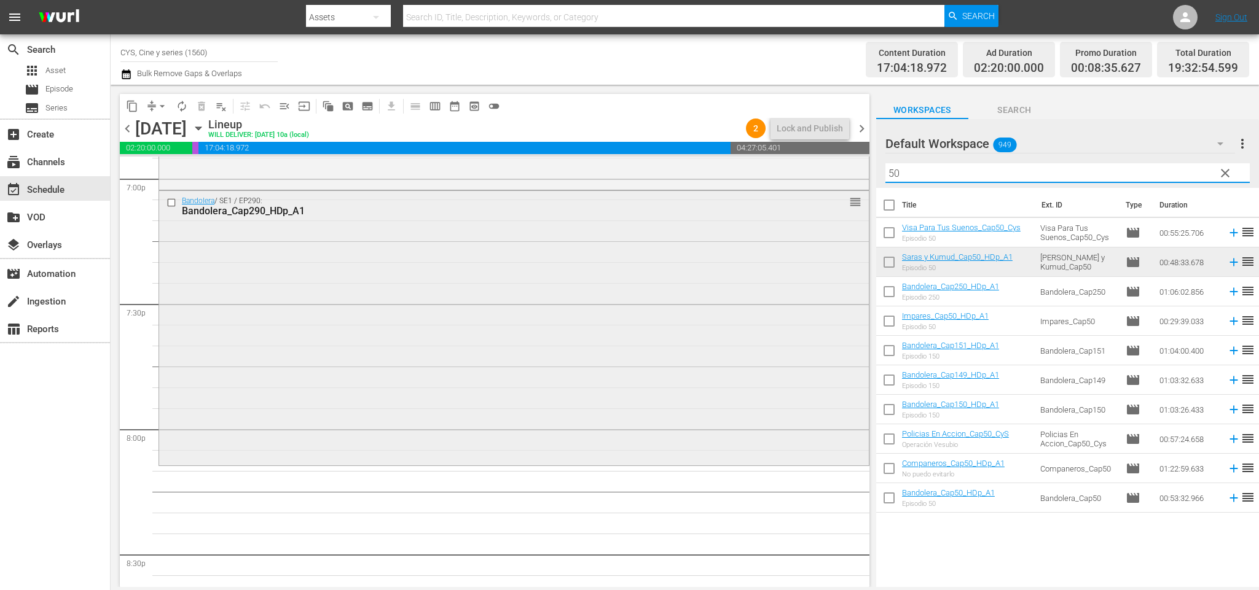
scroll to position [4924, 0]
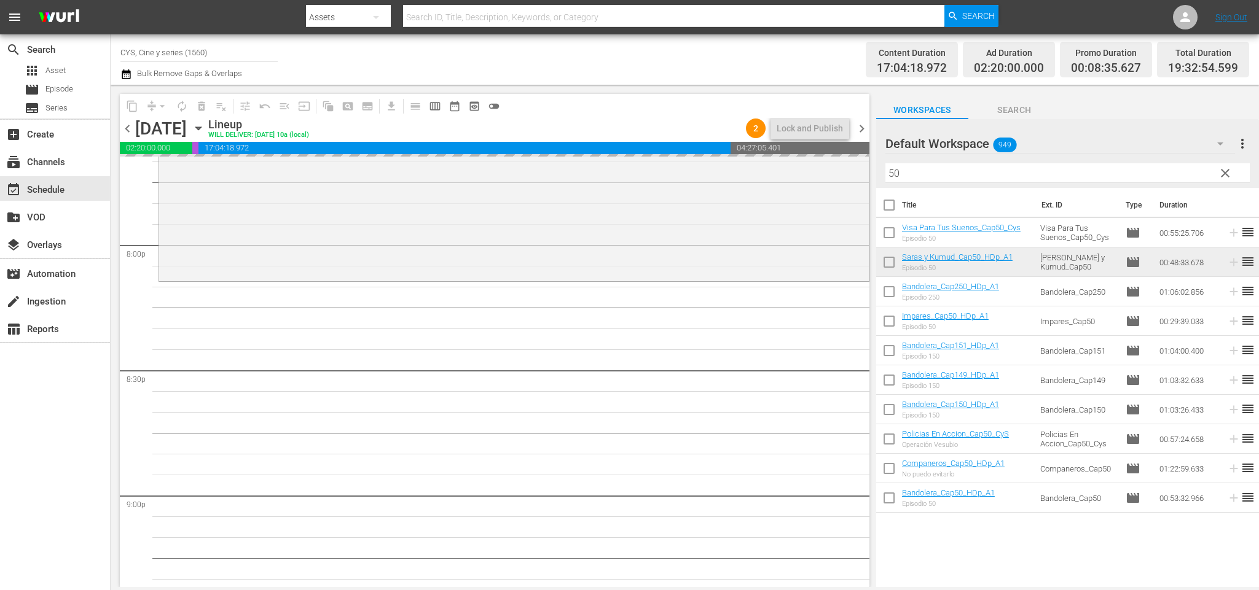
click at [872, 152] on div "content_copy compress arrow_drop_down autorenew_outlined delete_forever_outline…" at bounding box center [685, 336] width 1148 height 502
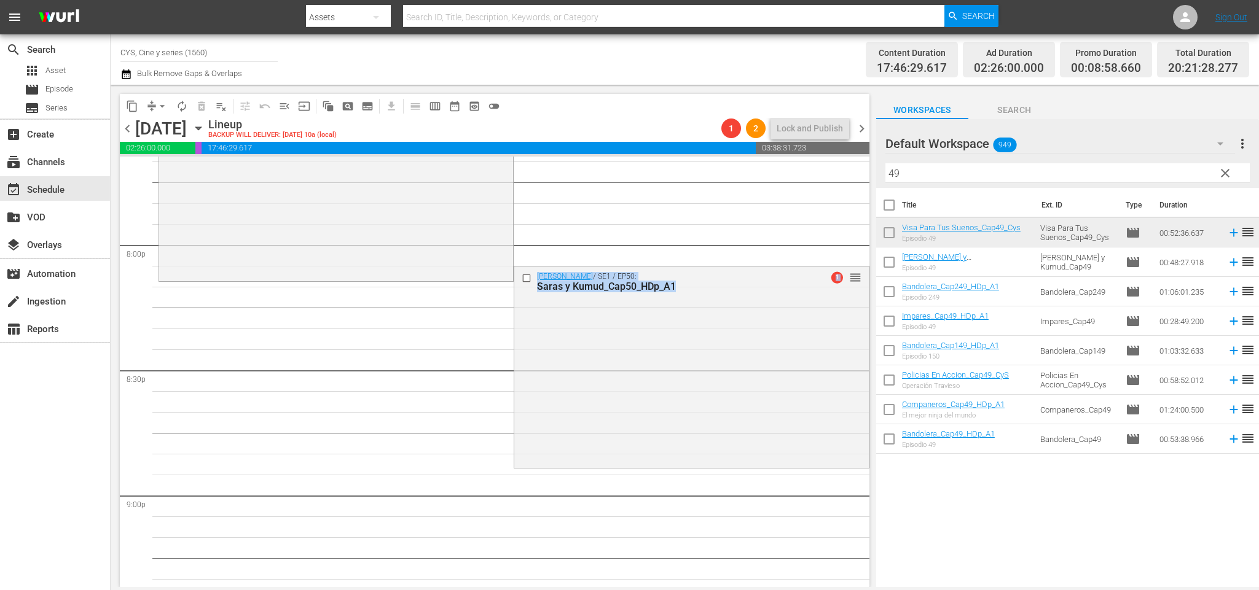
drag, startPoint x: 838, startPoint y: 268, endPoint x: 865, endPoint y: 287, distance: 32.9
click at [703, 299] on div "Saras y Kumud / SE1 / EP50: Saras y Kumud_Cap50_HDp_A1 1 reorder" at bounding box center [691, 366] width 354 height 199
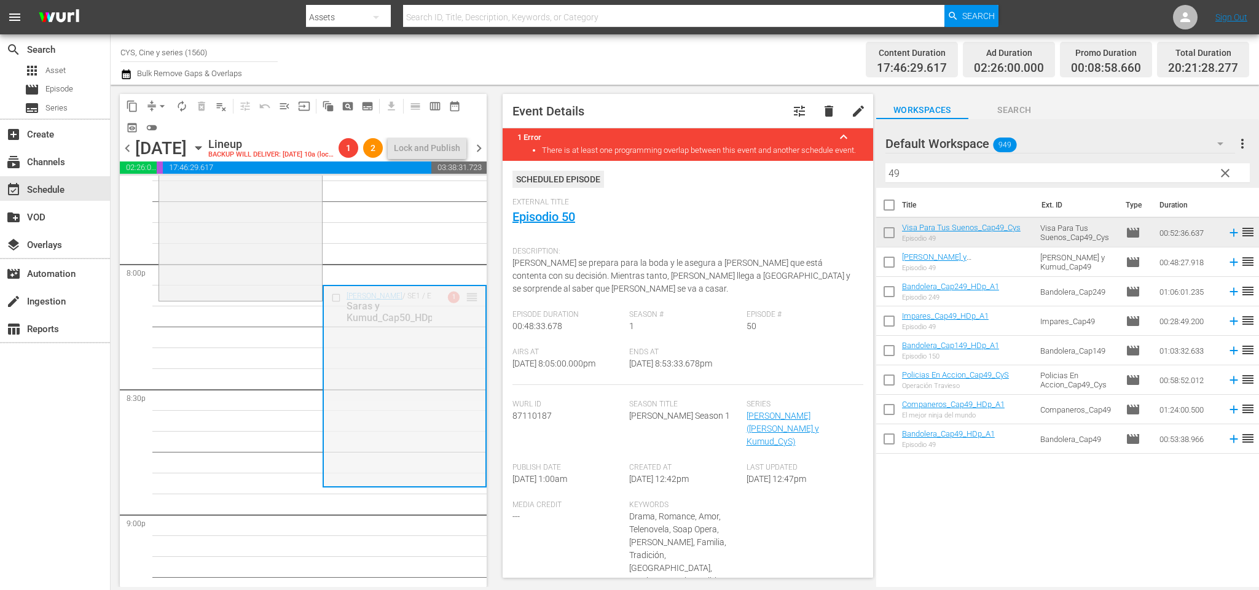
drag, startPoint x: 456, startPoint y: 321, endPoint x: 269, endPoint y: 322, distance: 186.7
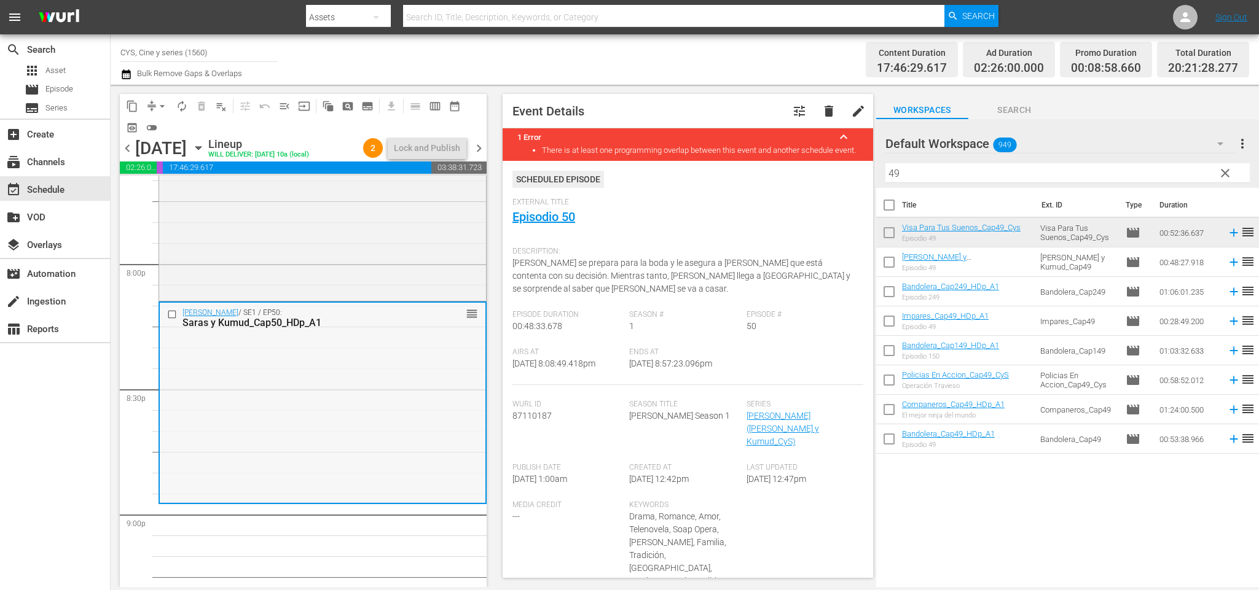
scroll to position [5016, 0]
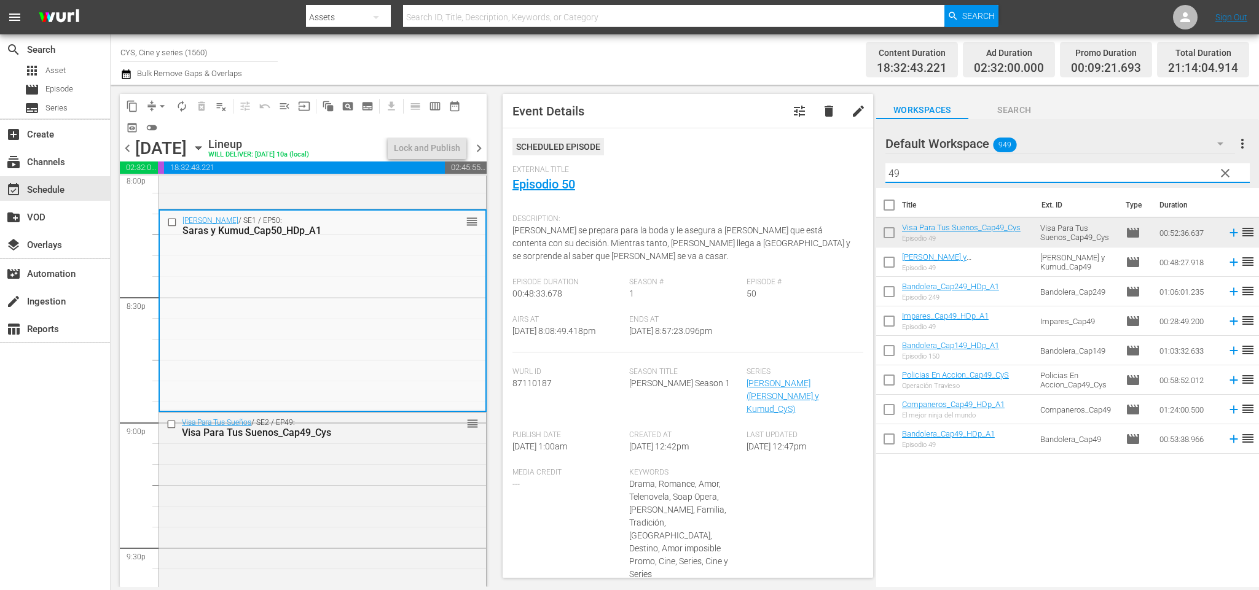
drag, startPoint x: 994, startPoint y: 166, endPoint x: 726, endPoint y: 168, distance: 267.8
click at [726, 168] on div "content_copy compress arrow_drop_down autorenew_outlined delete_forever_outline…" at bounding box center [685, 336] width 1148 height 502
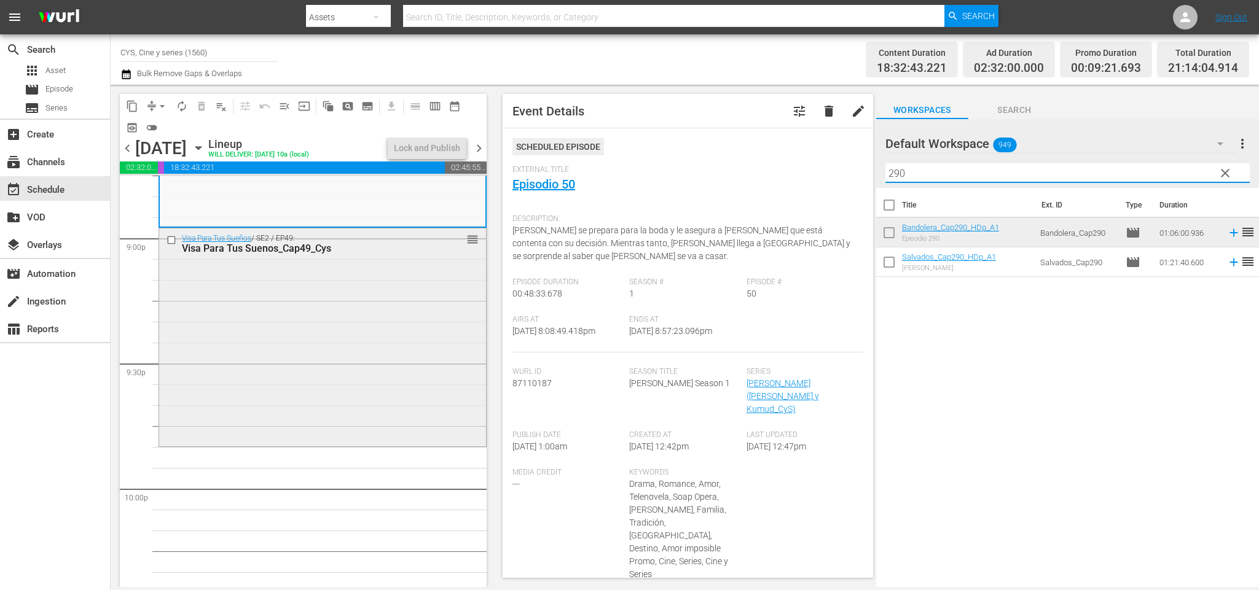
scroll to position [5292, 0]
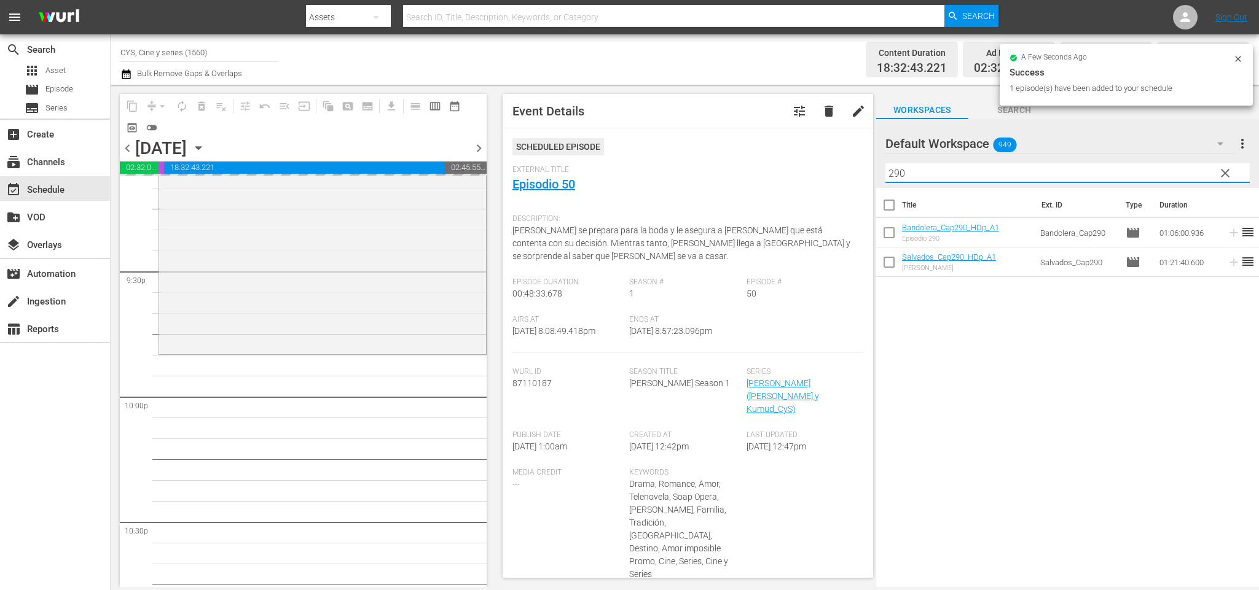
drag, startPoint x: 924, startPoint y: 172, endPoint x: 833, endPoint y: 170, distance: 90.9
click at [833, 170] on div "content_copy compress arrow_drop_down autorenew_outlined delete_forever_outline…" at bounding box center [685, 336] width 1148 height 502
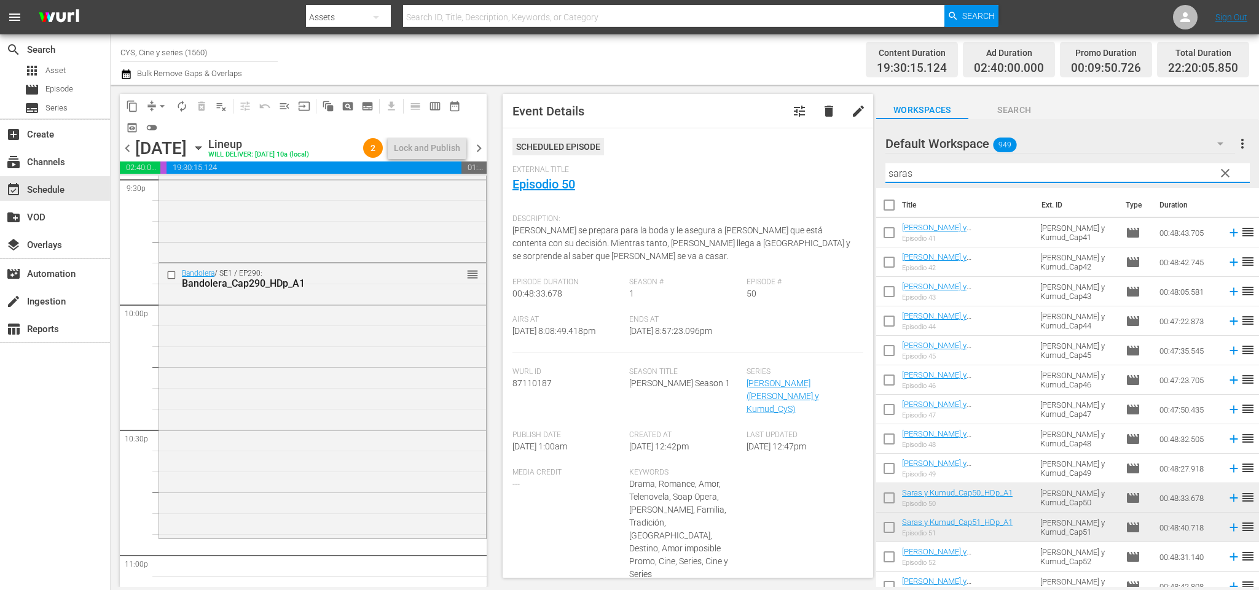
scroll to position [5477, 0]
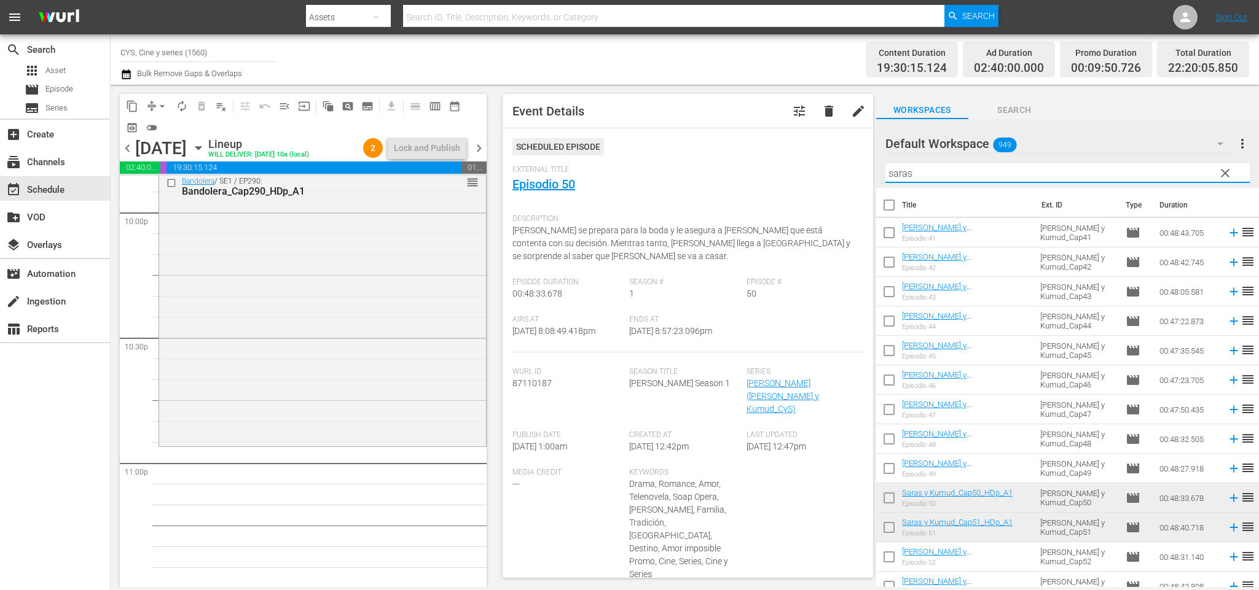
click at [885, 498] on input "checkbox" at bounding box center [889, 501] width 26 height 26
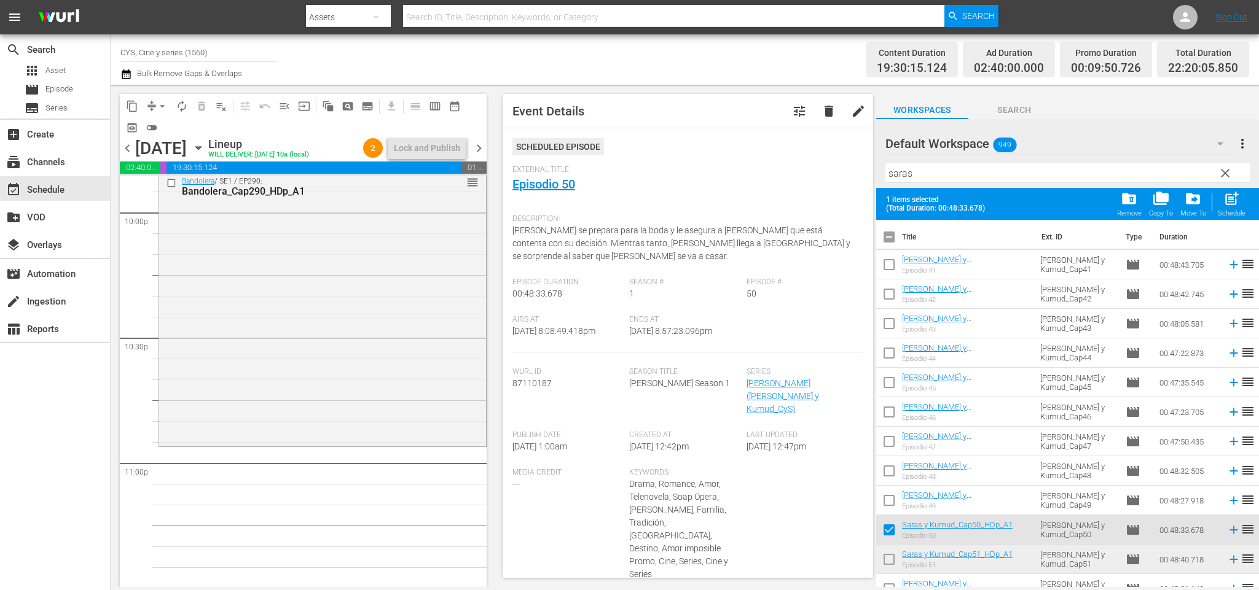
click at [885, 558] on input "checkbox" at bounding box center [889, 562] width 26 height 26
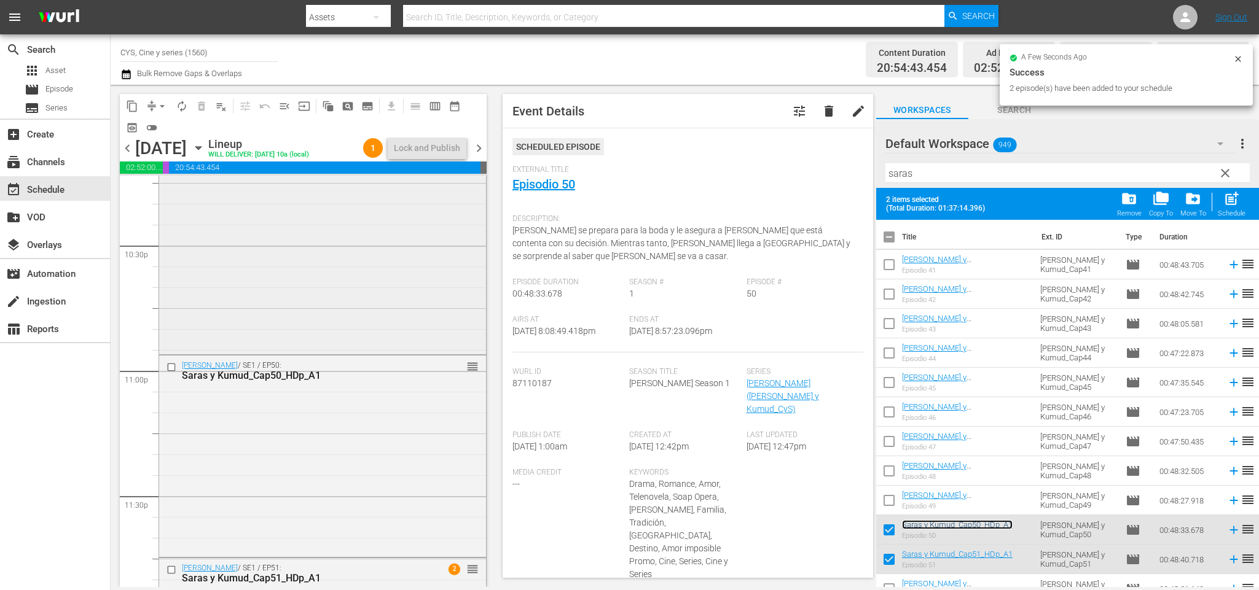
scroll to position [5742, 0]
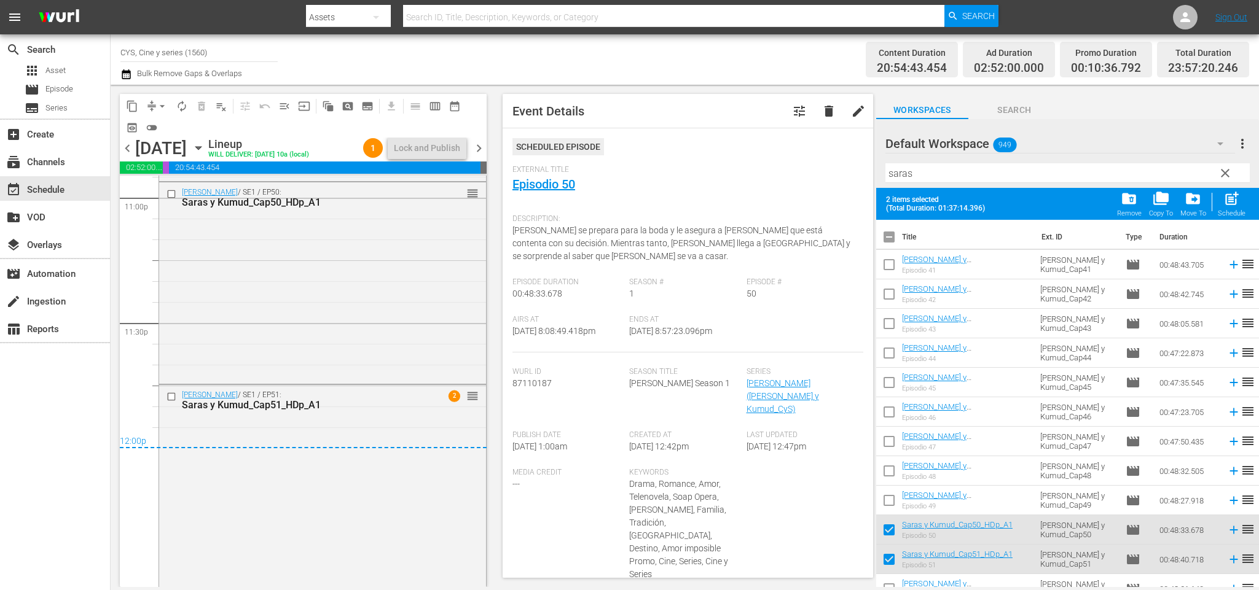
click at [887, 233] on input "checkbox" at bounding box center [889, 240] width 26 height 26
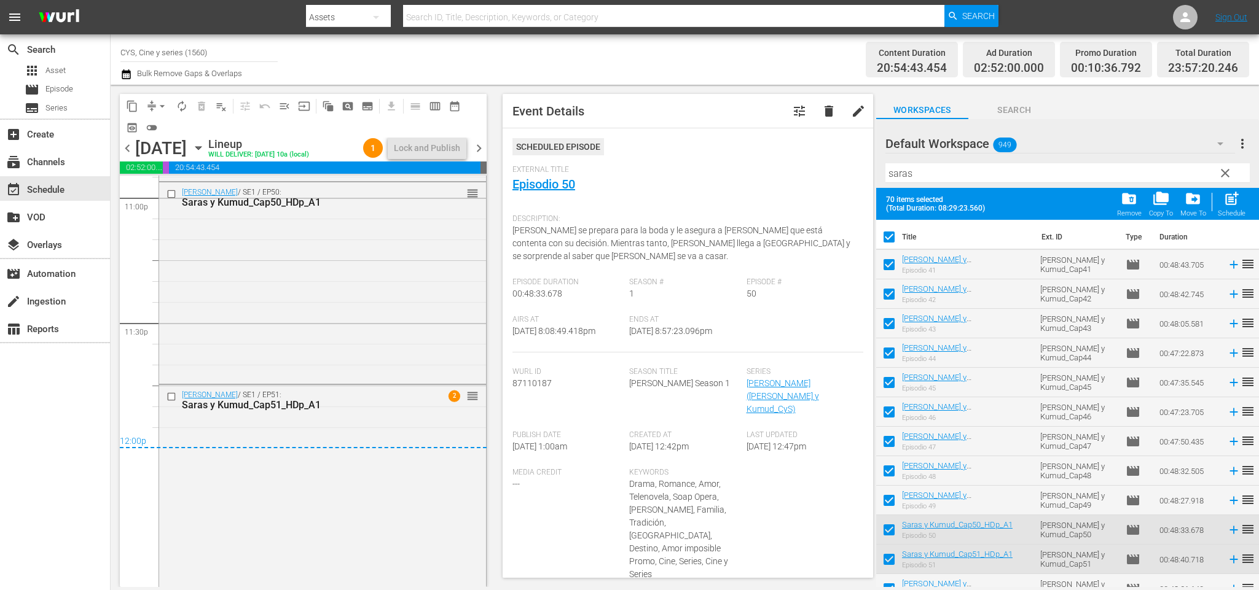
click at [890, 236] on input "checkbox" at bounding box center [889, 240] width 26 height 26
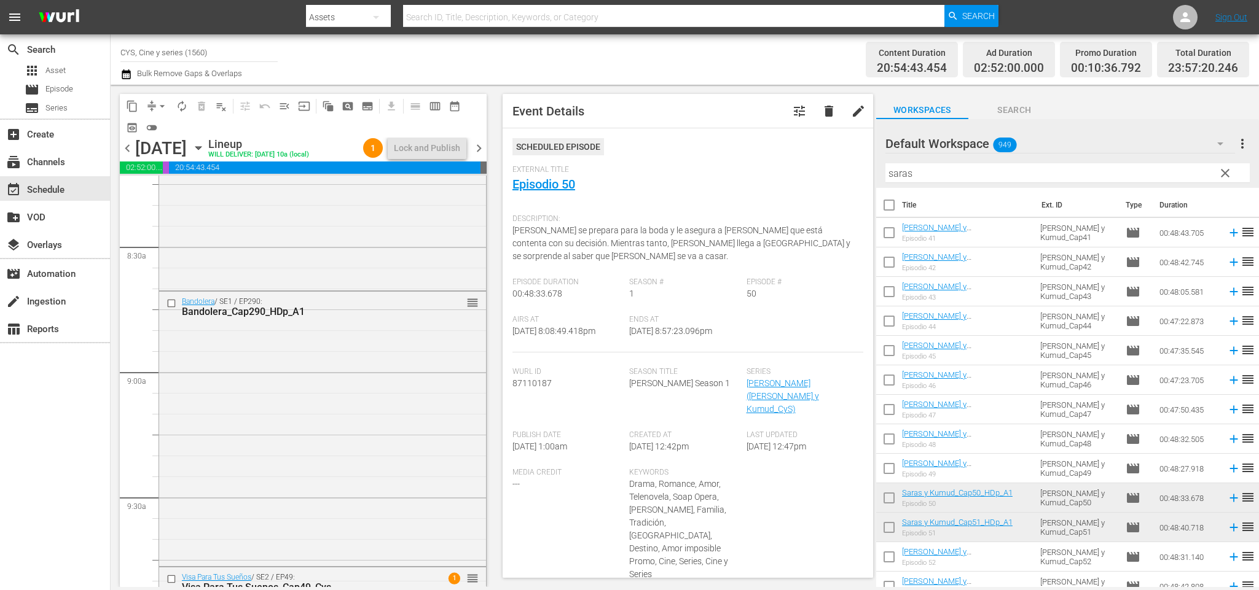
scroll to position [0, 0]
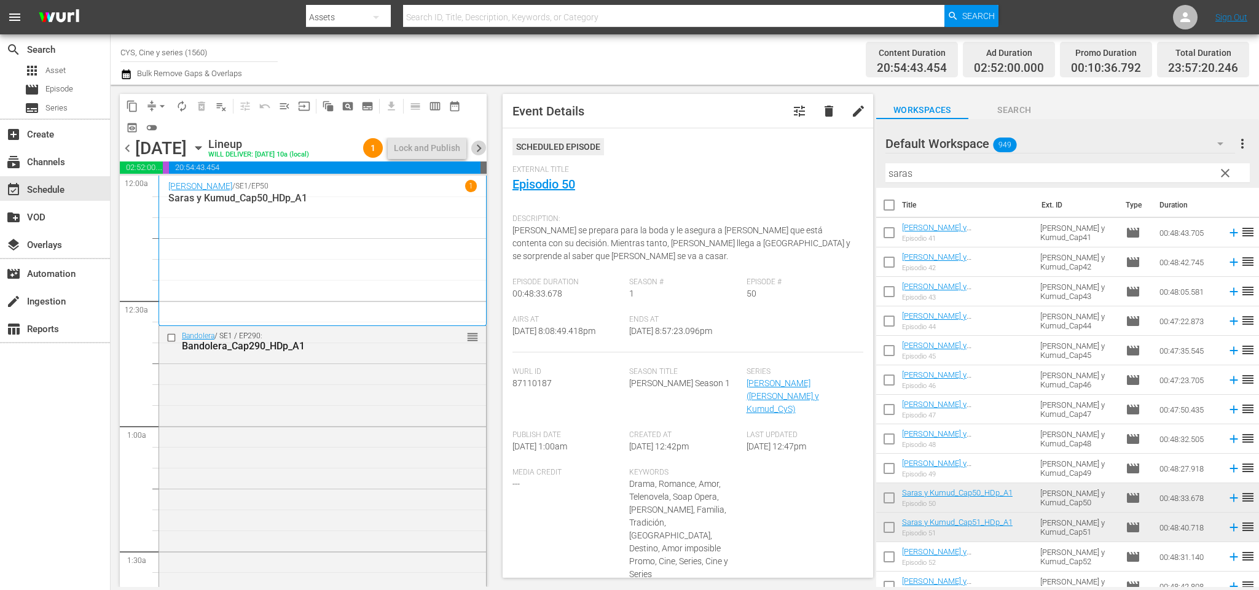
click at [483, 144] on span "chevron_right" at bounding box center [478, 148] width 15 height 15
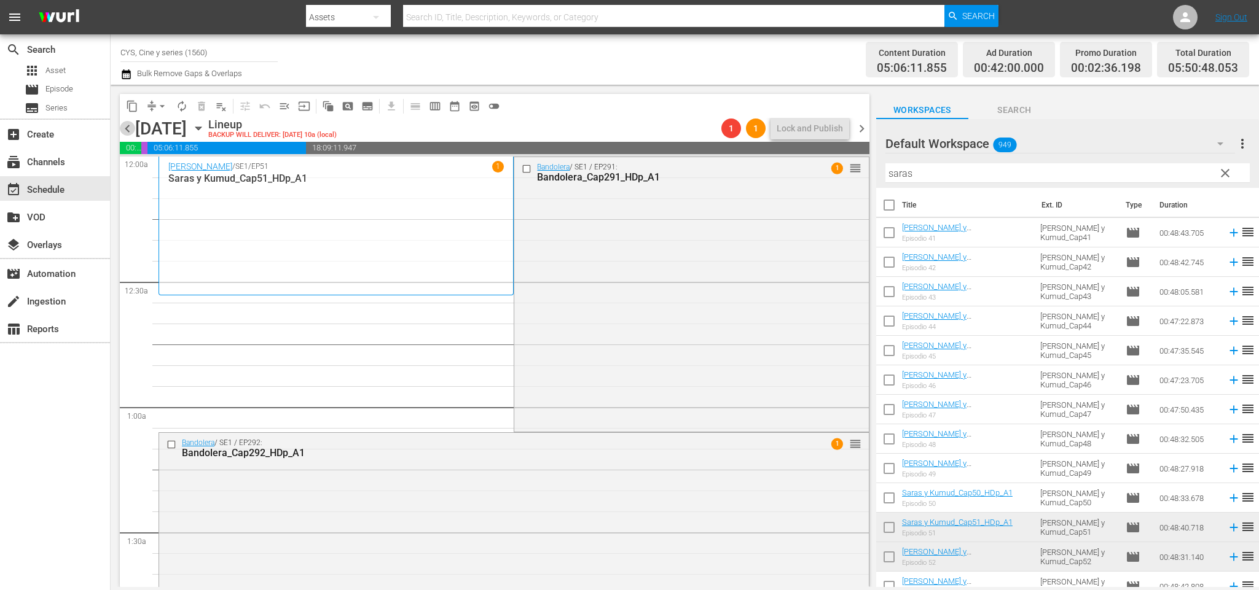
click at [129, 124] on span "chevron_left" at bounding box center [127, 128] width 15 height 15
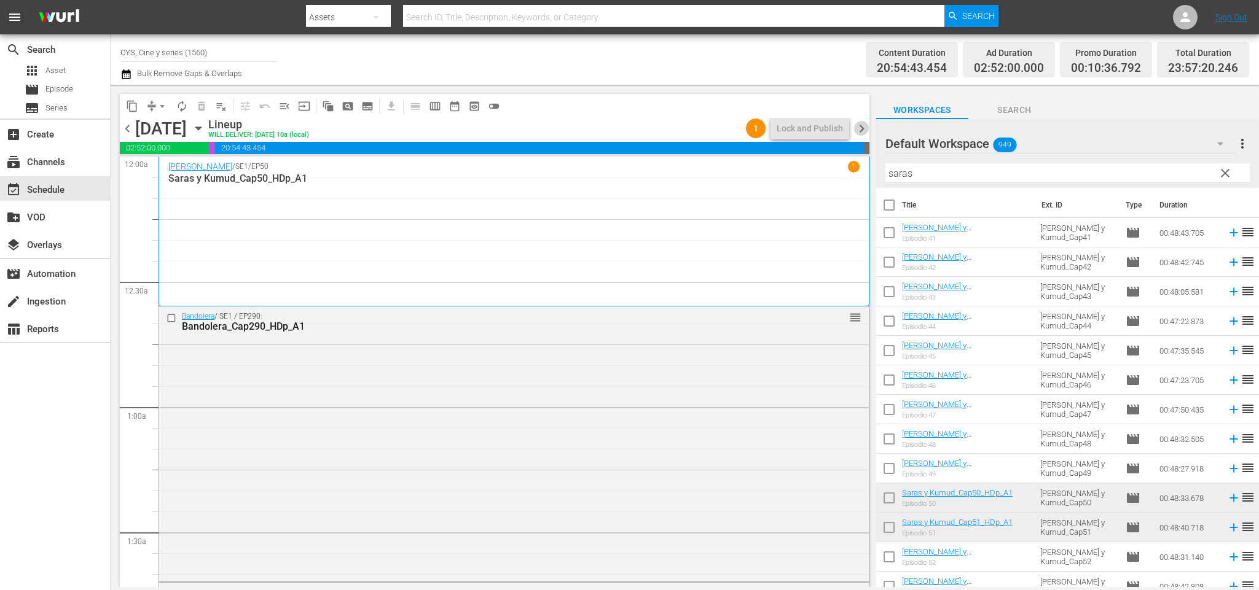
click at [865, 122] on span "chevron_right" at bounding box center [861, 128] width 15 height 15
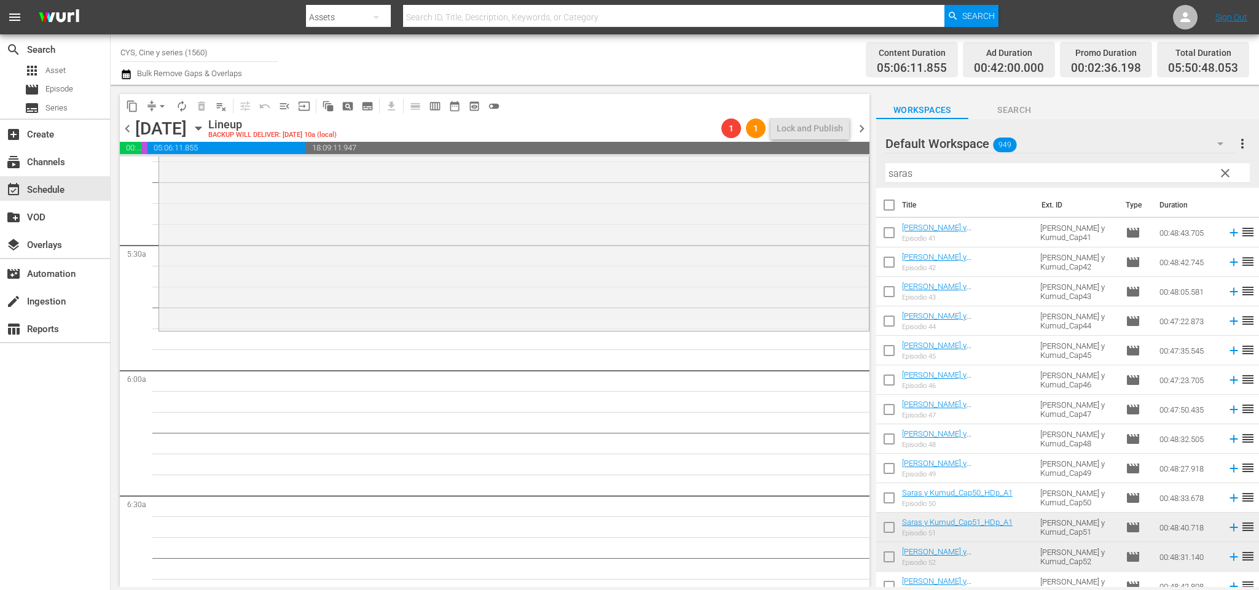
scroll to position [1198, 0]
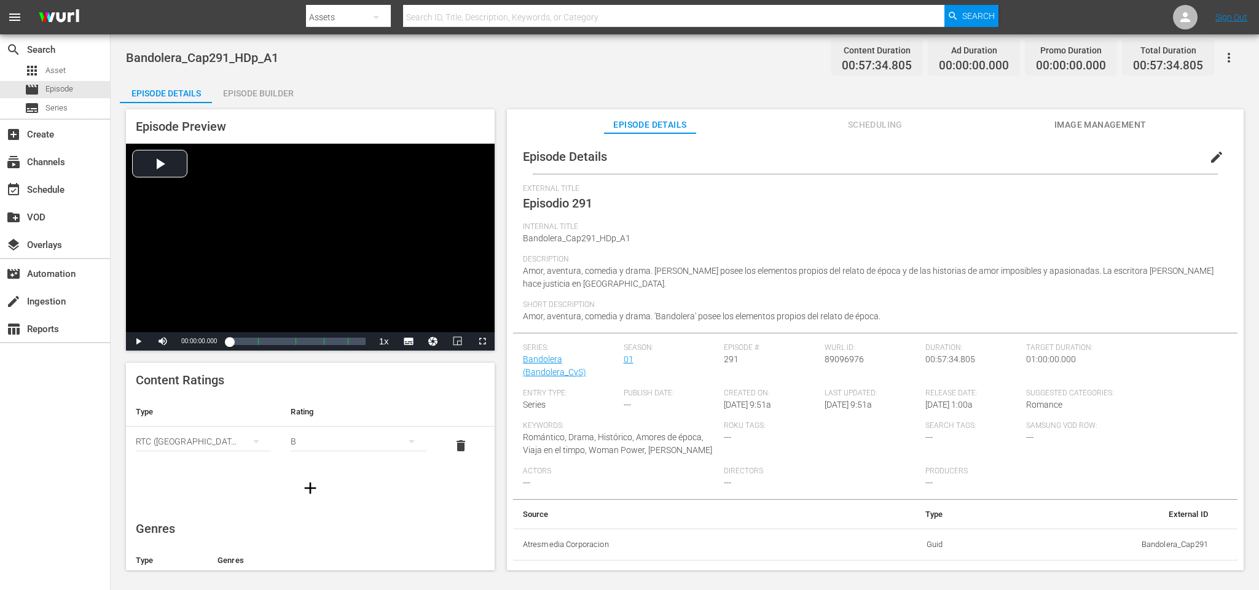
click at [260, 95] on div "Episode Builder" at bounding box center [258, 93] width 92 height 29
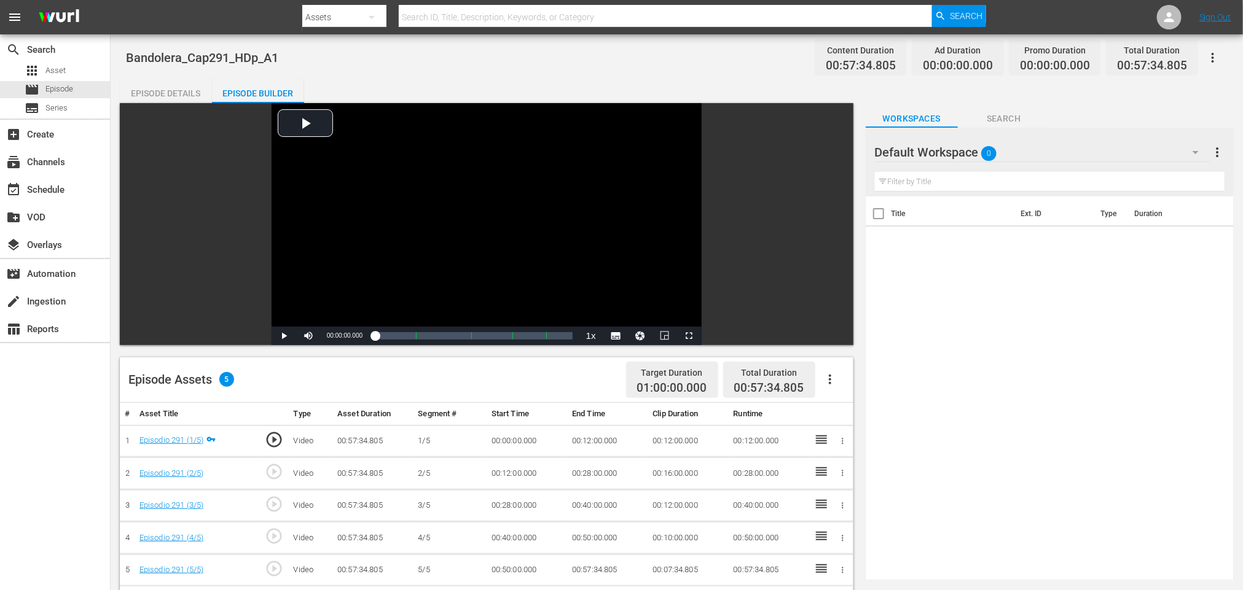
click at [826, 380] on icon "button" at bounding box center [829, 379] width 15 height 15
click at [833, 385] on div "Fill with Ads" at bounding box center [867, 384] width 84 height 29
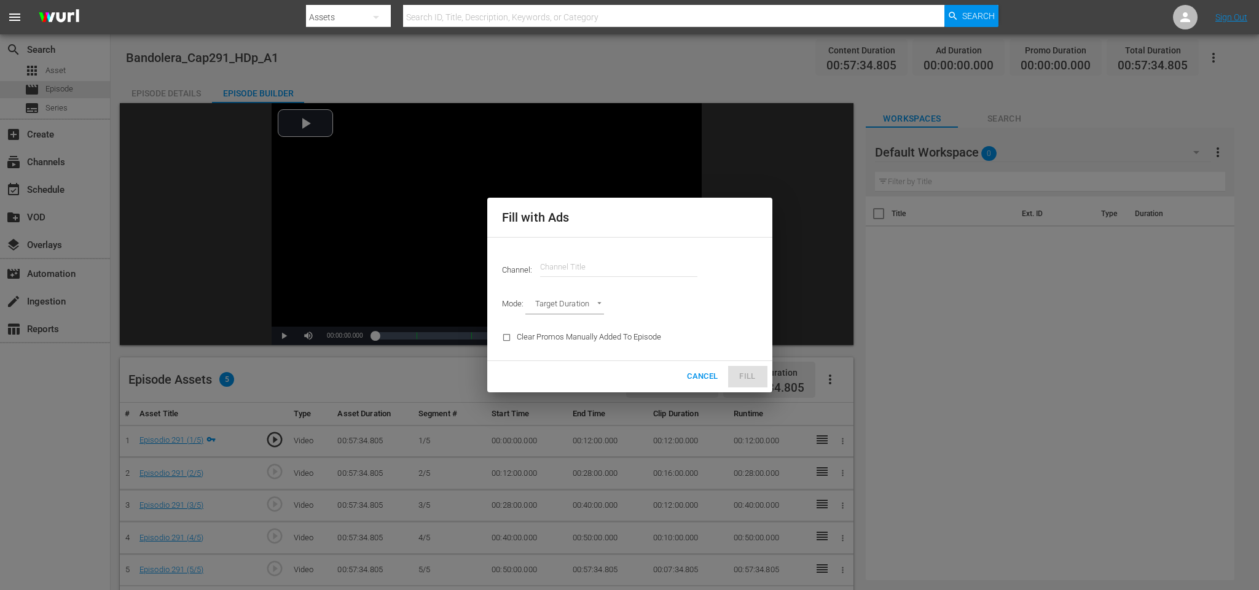
click at [631, 259] on input "text" at bounding box center [618, 266] width 157 height 29
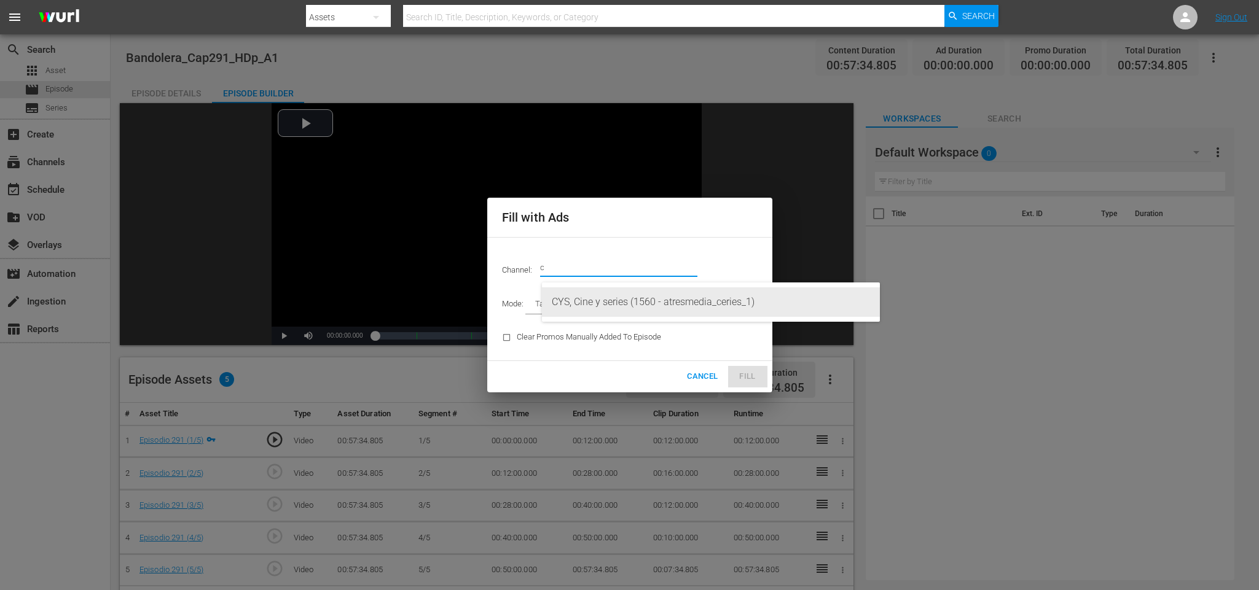
click at [623, 299] on div "CYS, Cine y series (1560 - atresmedia_ceries_1)" at bounding box center [711, 301] width 318 height 29
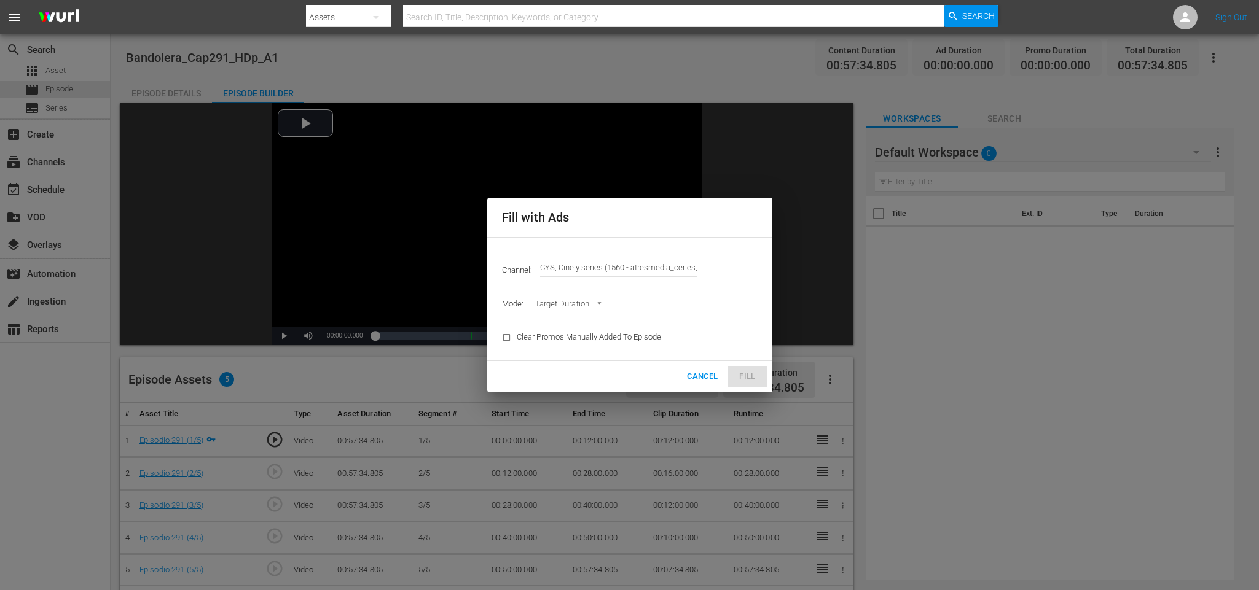
type input "CYS, Cine y series (1560)"
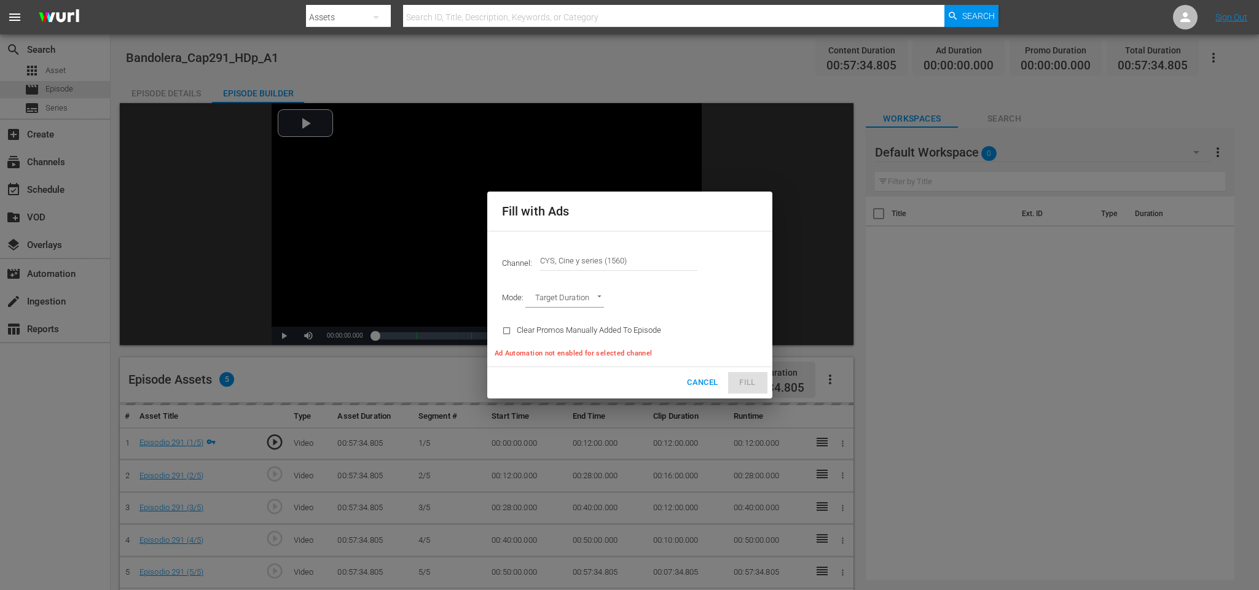
type input "AD_BREAK_DURATION"
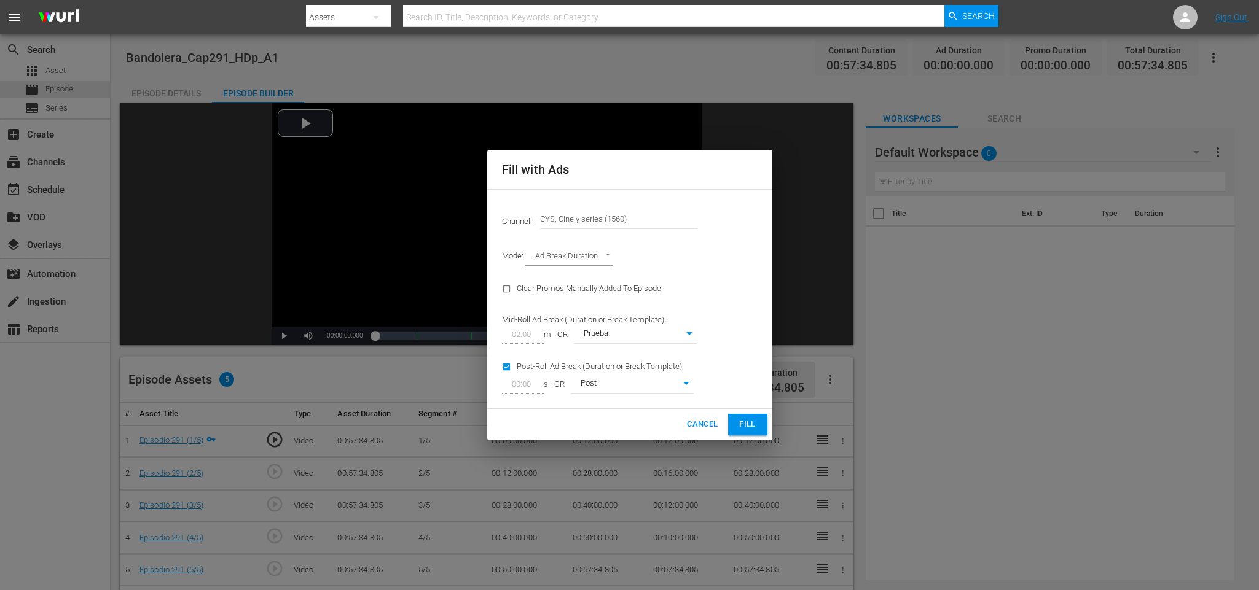
click at [752, 422] on span "Fill" at bounding box center [748, 425] width 20 height 14
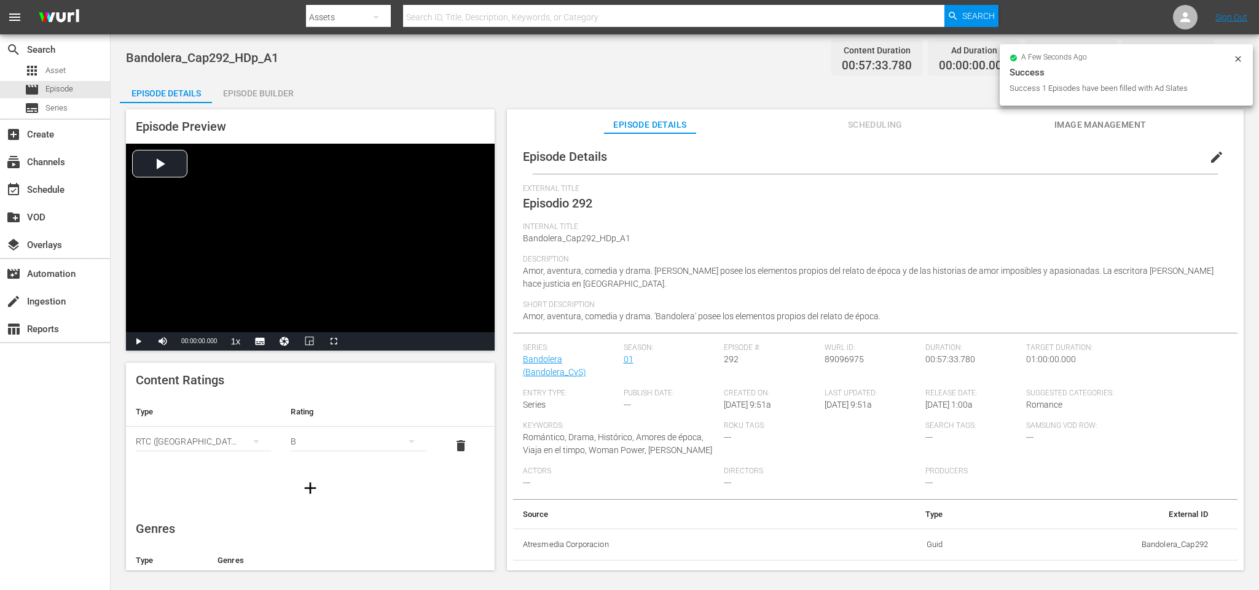
click at [249, 91] on div "Episode Builder" at bounding box center [258, 93] width 92 height 29
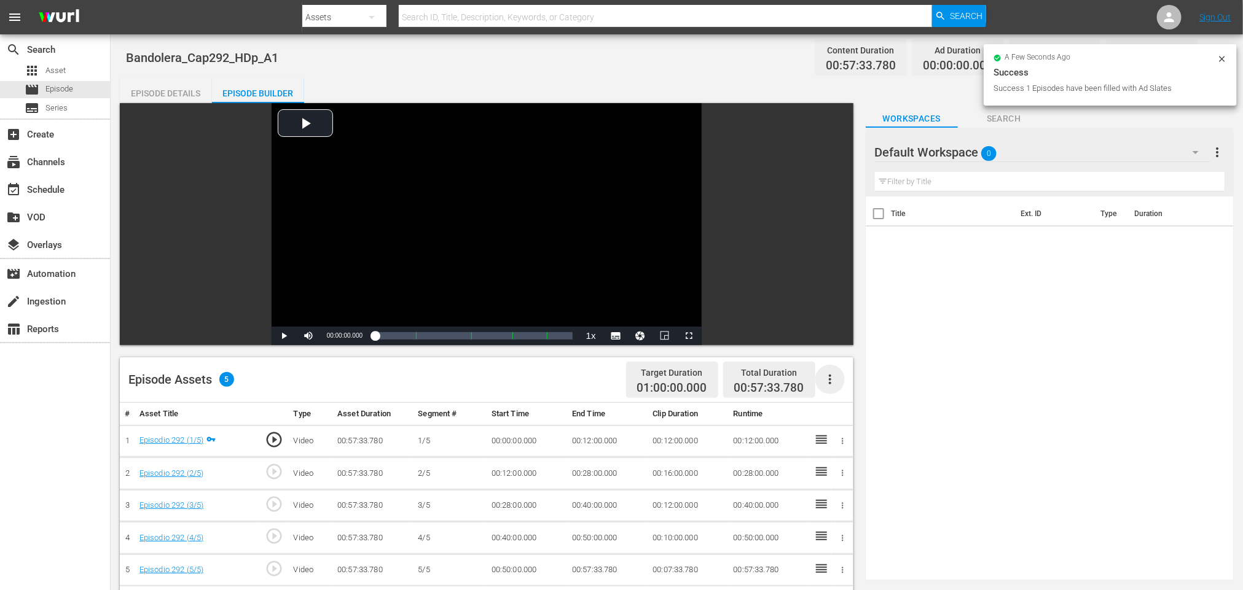
click at [828, 386] on icon "button" at bounding box center [829, 379] width 15 height 15
click at [848, 380] on div "Fill with Ads" at bounding box center [867, 384] width 84 height 29
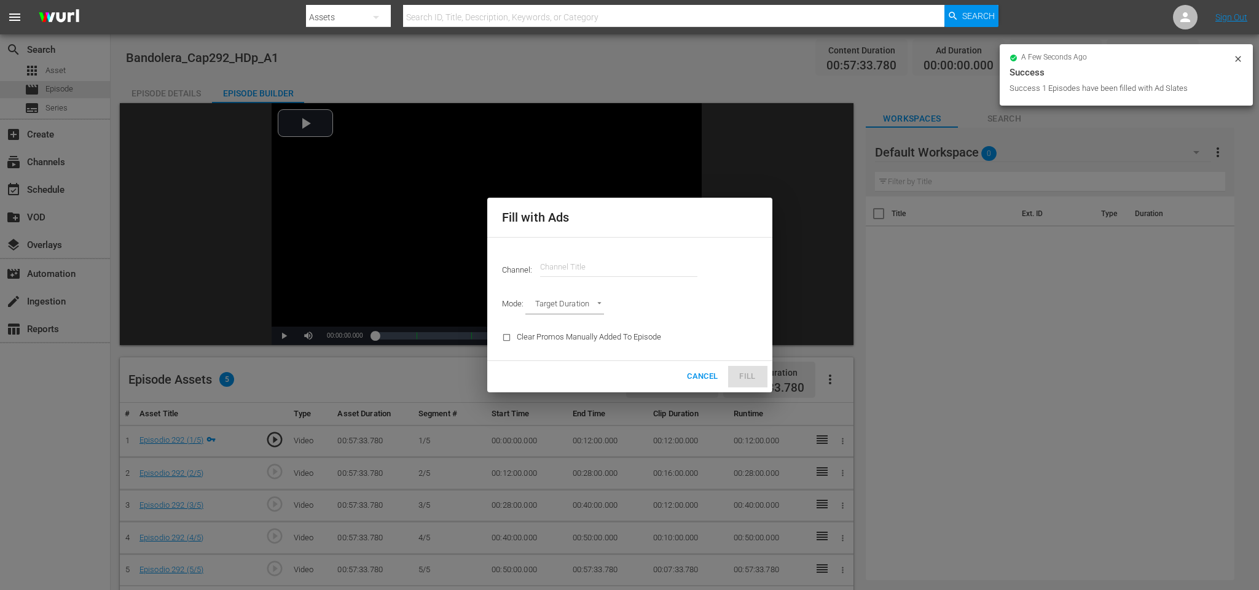
click at [580, 256] on input "text" at bounding box center [618, 266] width 157 height 29
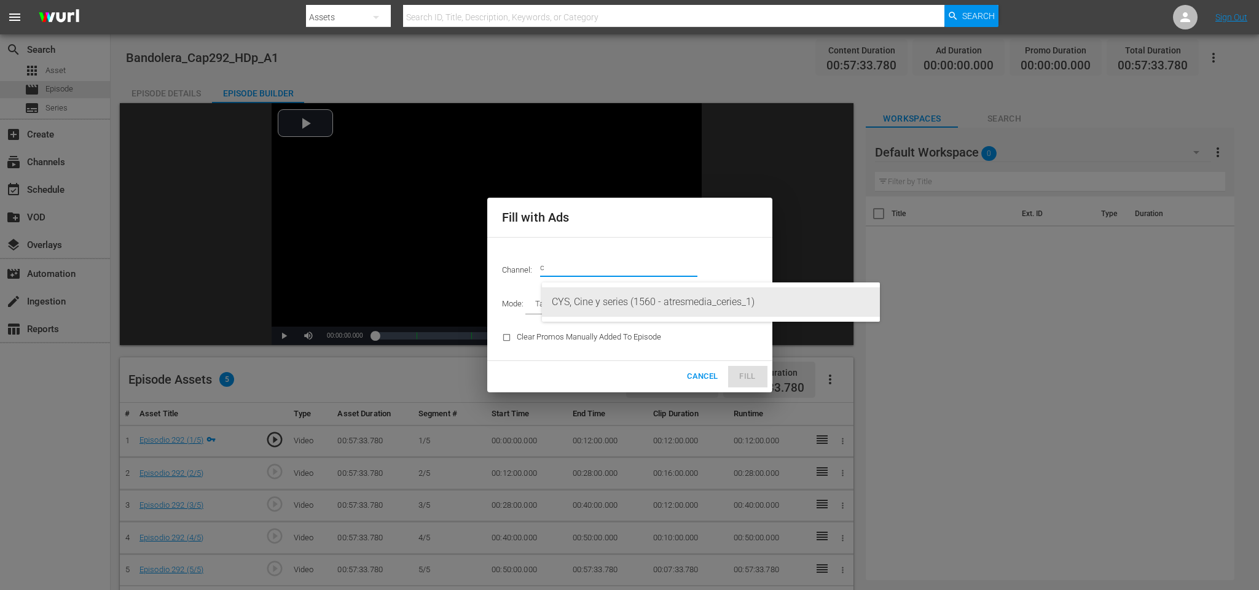
click at [606, 295] on div "CYS, Cine y series (1560 - atresmedia_ceries_1)" at bounding box center [711, 301] width 318 height 29
type input "CYS, Cine y series (1560)"
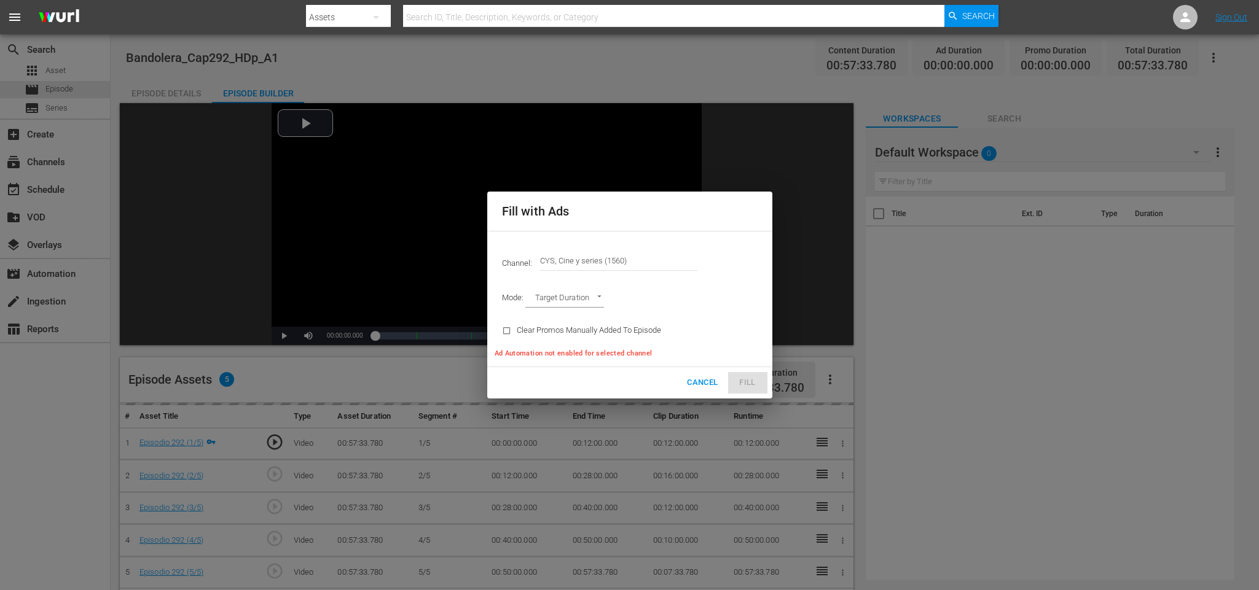
type input "AD_BREAK_DURATION"
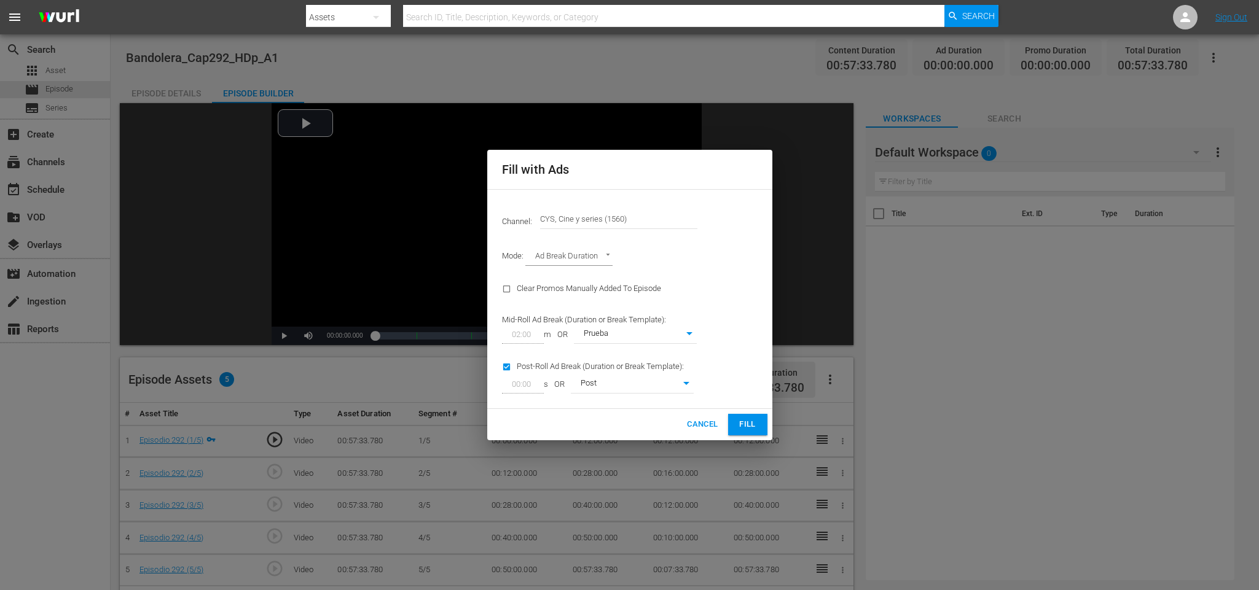
click at [754, 429] on span "Fill" at bounding box center [748, 425] width 20 height 14
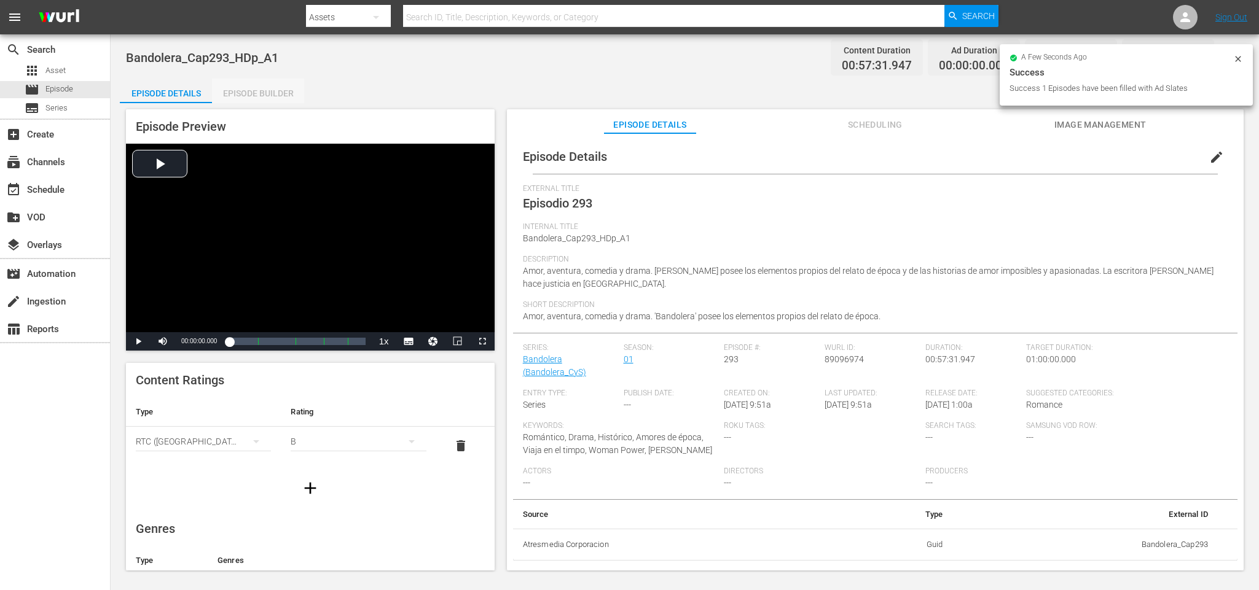
click at [282, 93] on div "Episode Builder" at bounding box center [258, 93] width 92 height 29
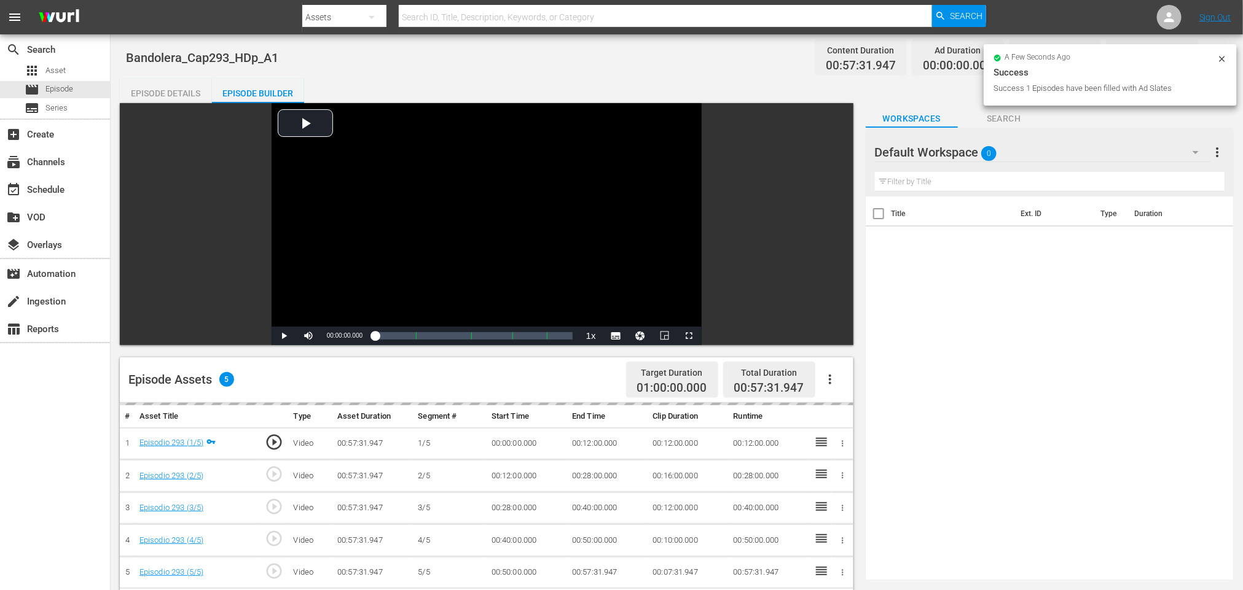
click at [828, 381] on icon "button" at bounding box center [829, 379] width 15 height 15
click at [845, 389] on div "Fill with Ads" at bounding box center [867, 384] width 84 height 29
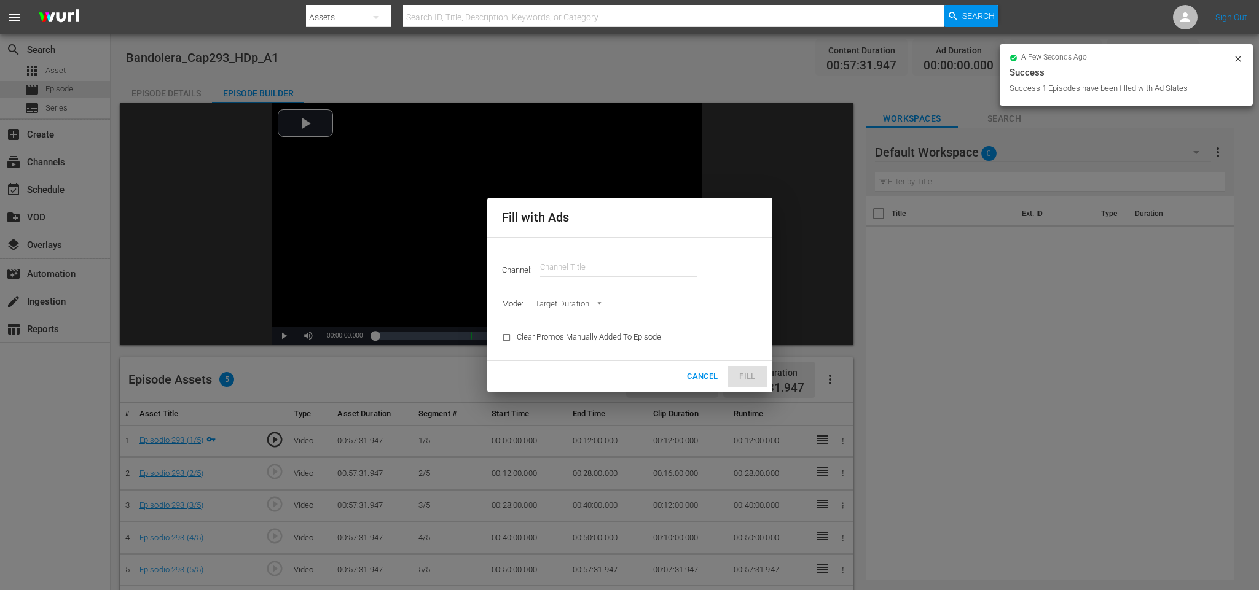
click at [579, 248] on div "Channel: Channel Title" at bounding box center [629, 267] width 270 height 44
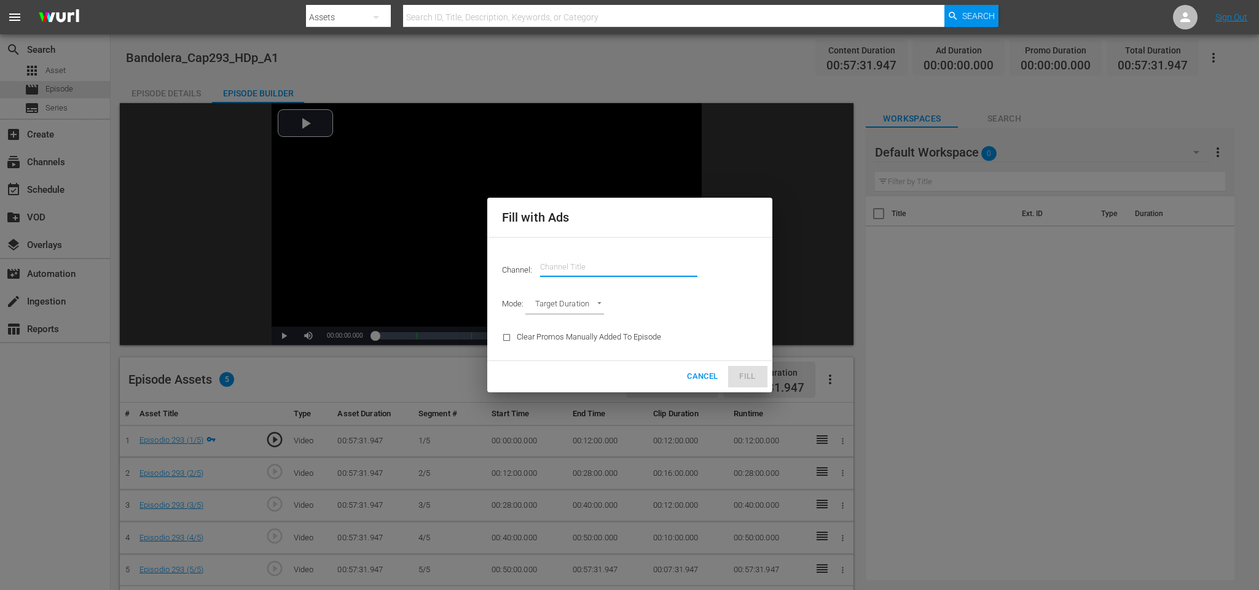
click at [570, 273] on input "text" at bounding box center [618, 266] width 157 height 29
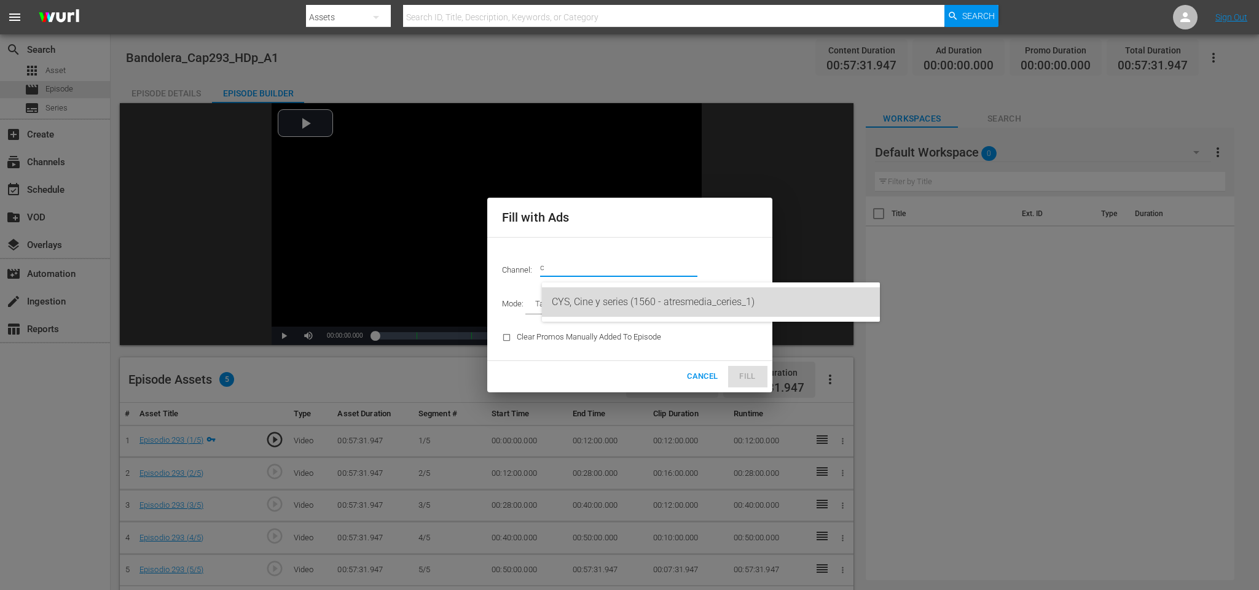
click at [622, 300] on div "CYS, Cine y series (1560 - atresmedia_ceries_1)" at bounding box center [711, 301] width 318 height 29
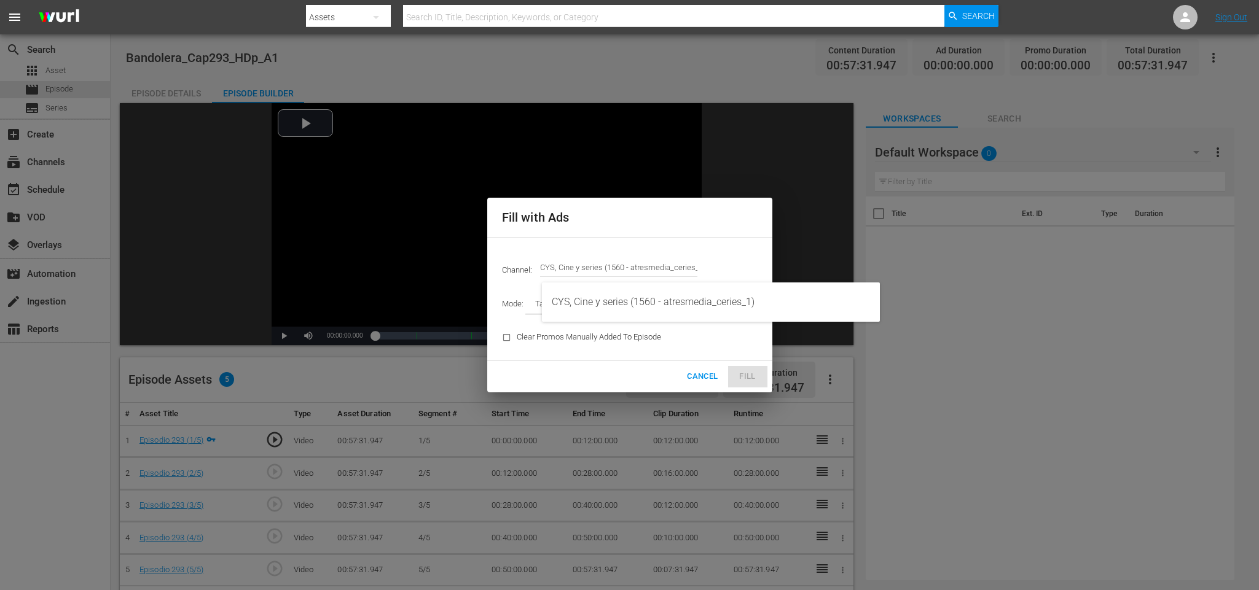
type input "CYS, Cine y series (1560)"
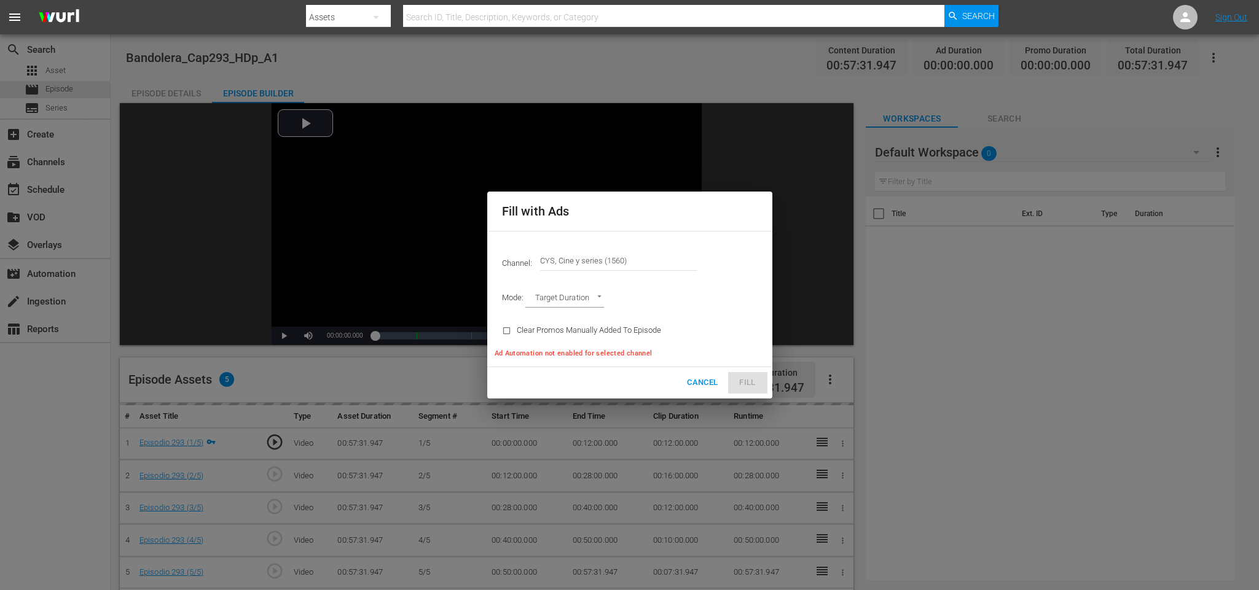
type input "AD_BREAK_DURATION"
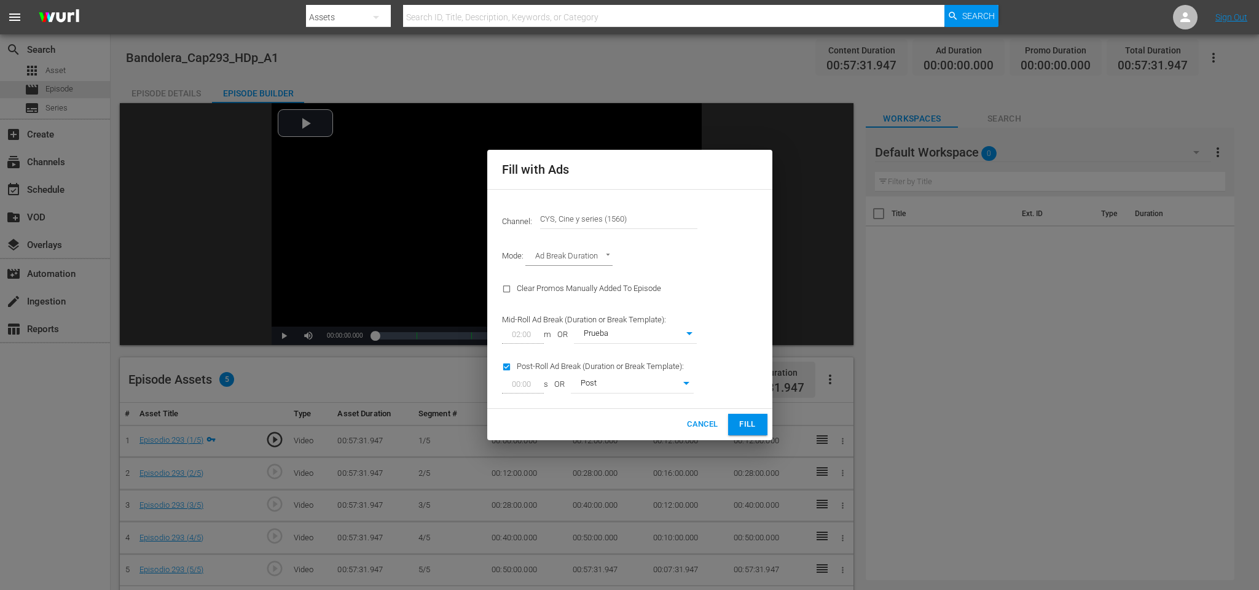
click at [754, 419] on span "Fill" at bounding box center [748, 425] width 20 height 14
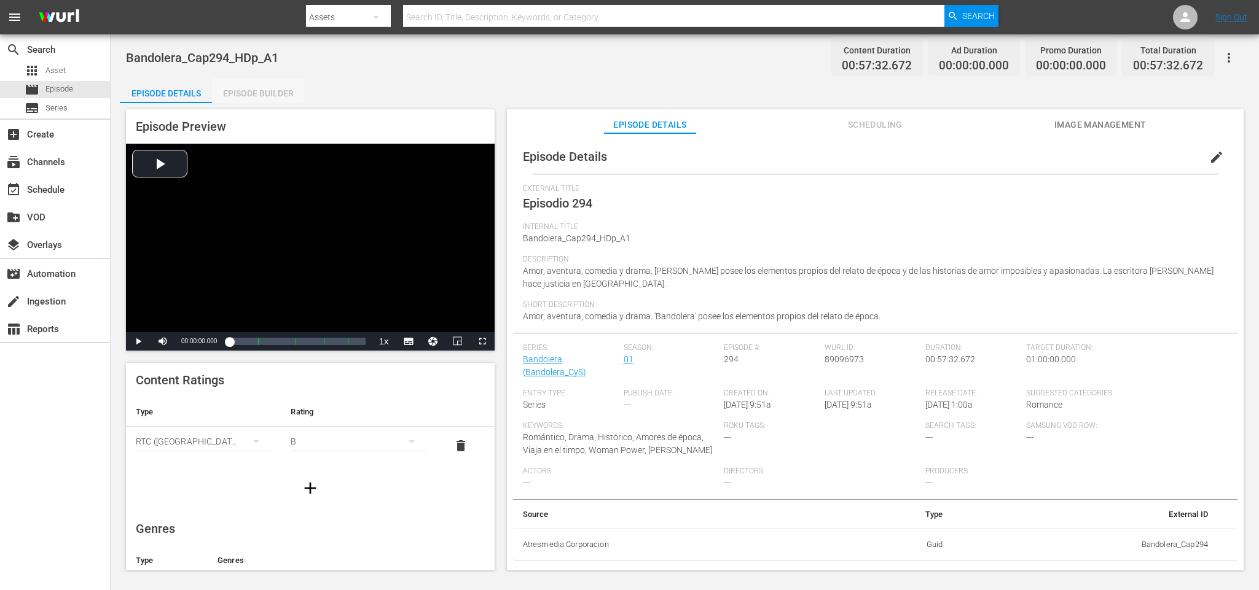
click at [290, 84] on div "Episode Builder" at bounding box center [258, 93] width 92 height 29
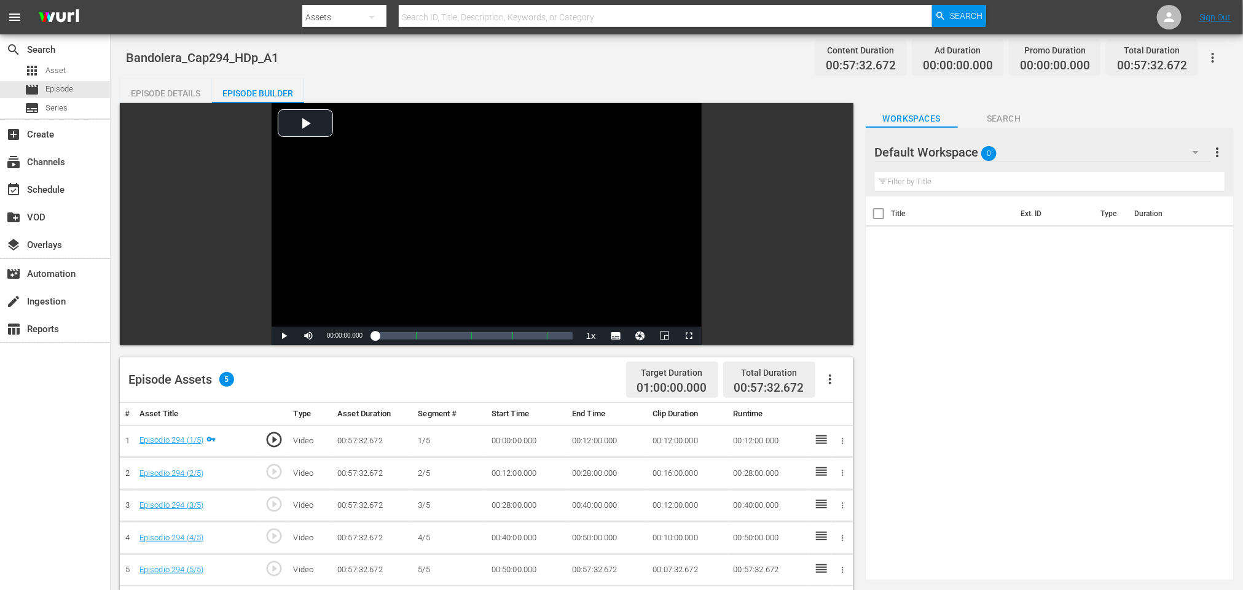
click at [835, 380] on icon "button" at bounding box center [829, 379] width 15 height 15
click at [842, 383] on div "Fill with Ads" at bounding box center [867, 384] width 84 height 29
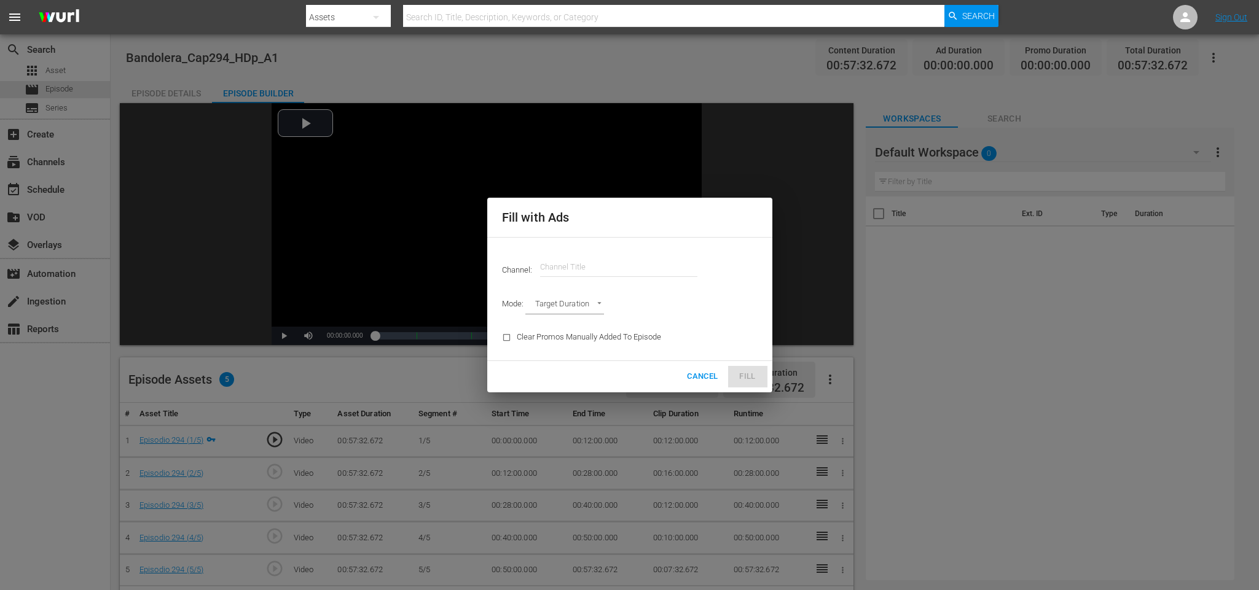
click at [668, 265] on input "text" at bounding box center [618, 266] width 157 height 29
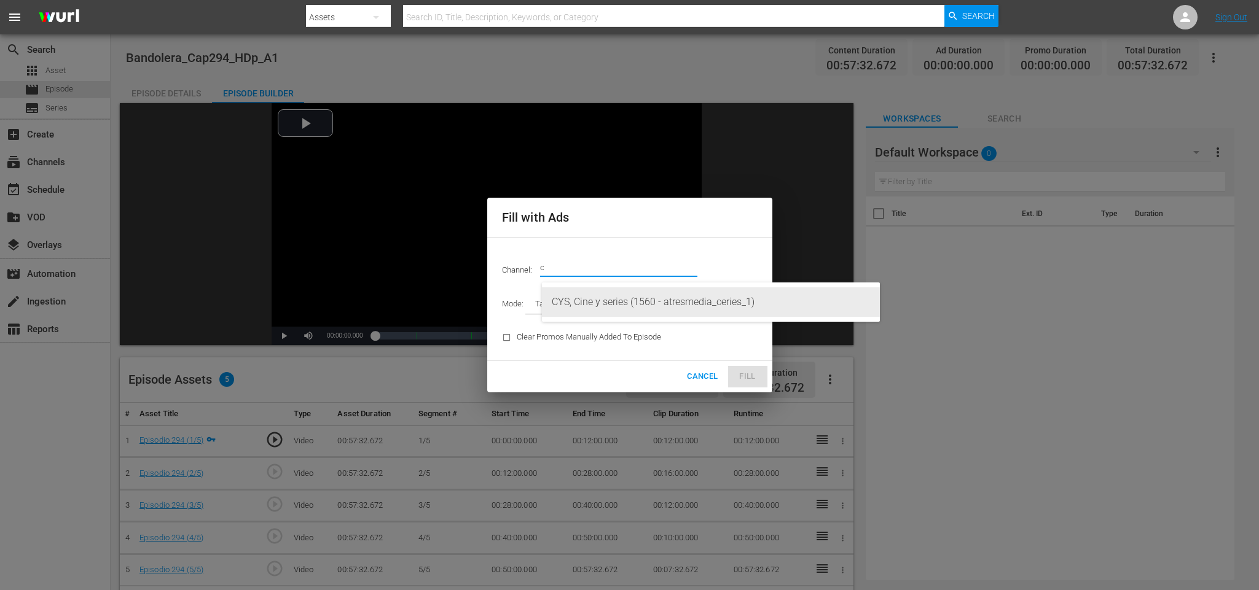
drag, startPoint x: 621, startPoint y: 304, endPoint x: 627, endPoint y: 297, distance: 8.7
click at [621, 302] on div "CYS, Cine y series (1560 - atresmedia_ceries_1)" at bounding box center [711, 301] width 318 height 29
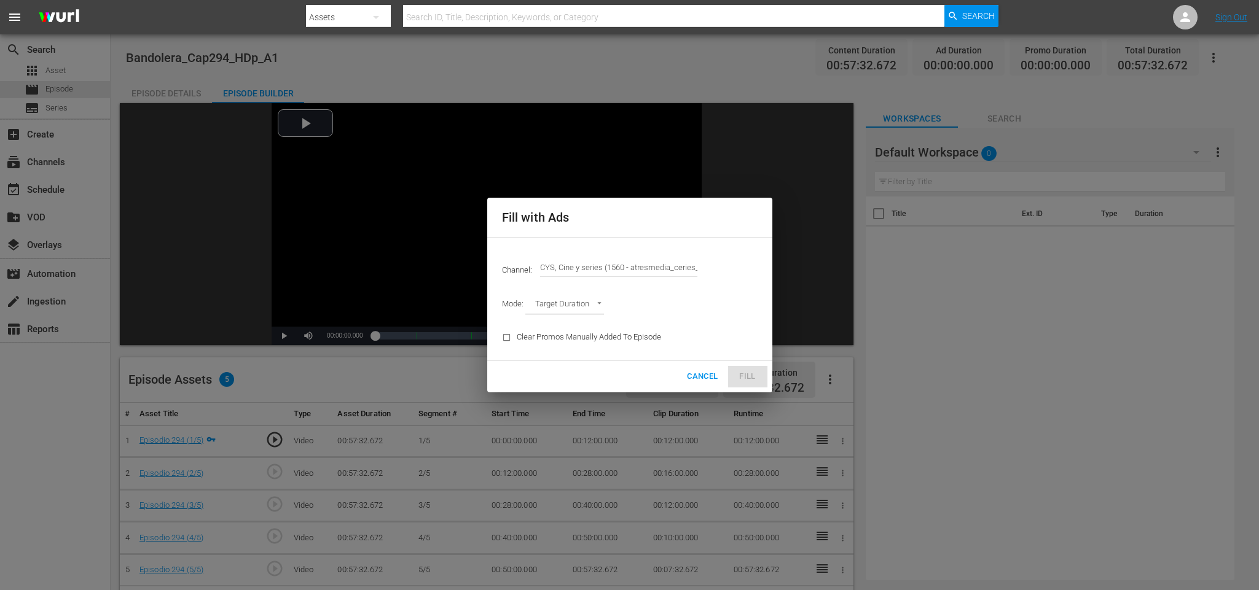
type input "CYS, Cine y series (1560)"
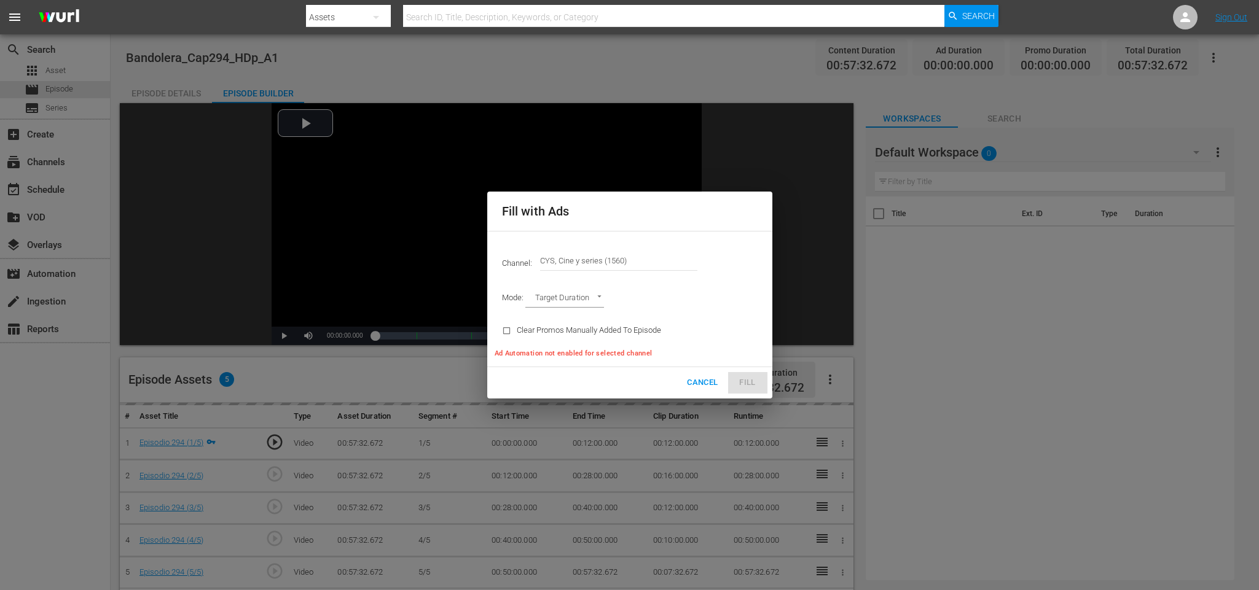
type input "AD_BREAK_DURATION"
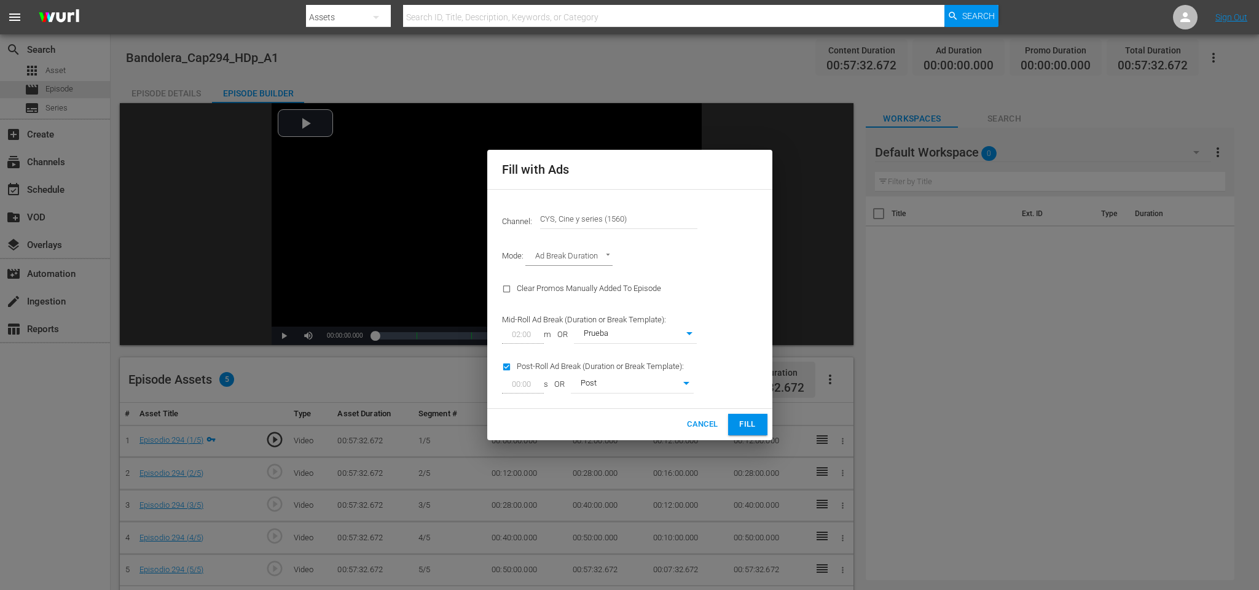
click at [748, 426] on span "Fill" at bounding box center [748, 425] width 20 height 14
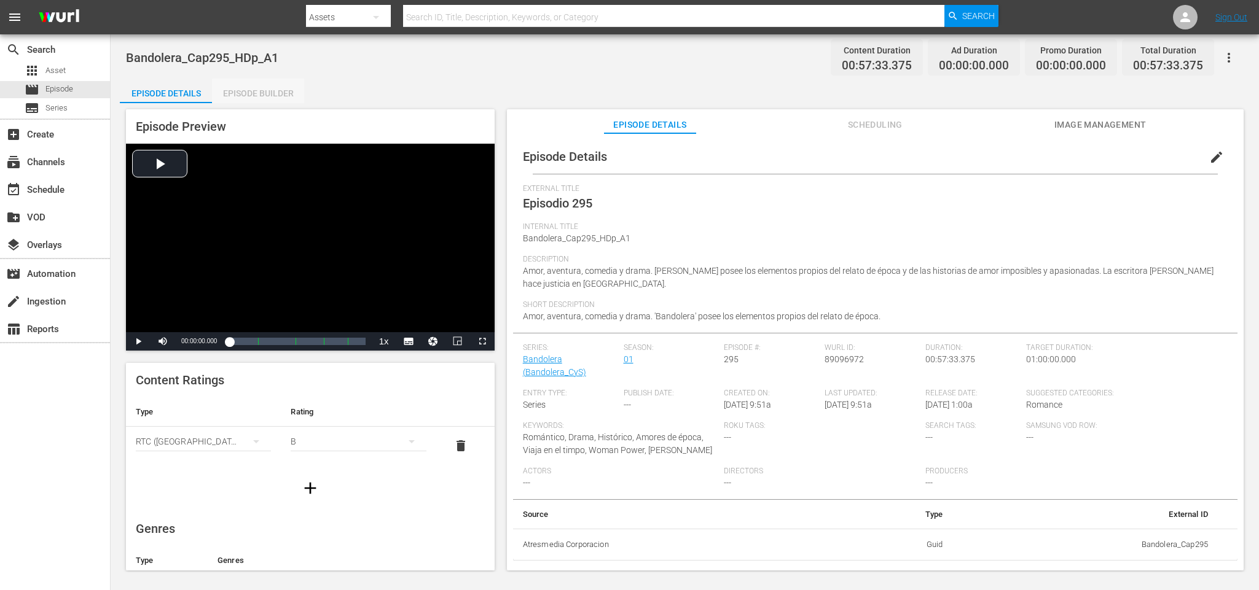
click at [267, 101] on div "Episode Builder" at bounding box center [258, 93] width 92 height 29
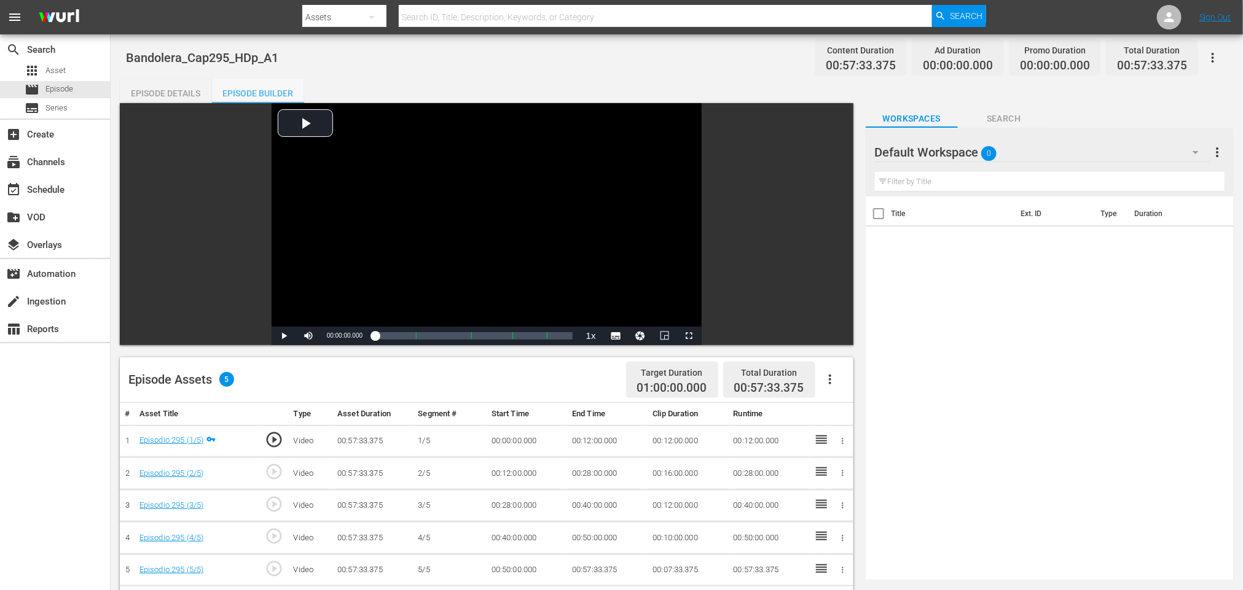
click at [278, 88] on div "Episode Builder" at bounding box center [258, 93] width 92 height 29
click at [831, 367] on button "button" at bounding box center [829, 379] width 29 height 29
click at [837, 377] on div "Fill with Ads" at bounding box center [867, 384] width 84 height 29
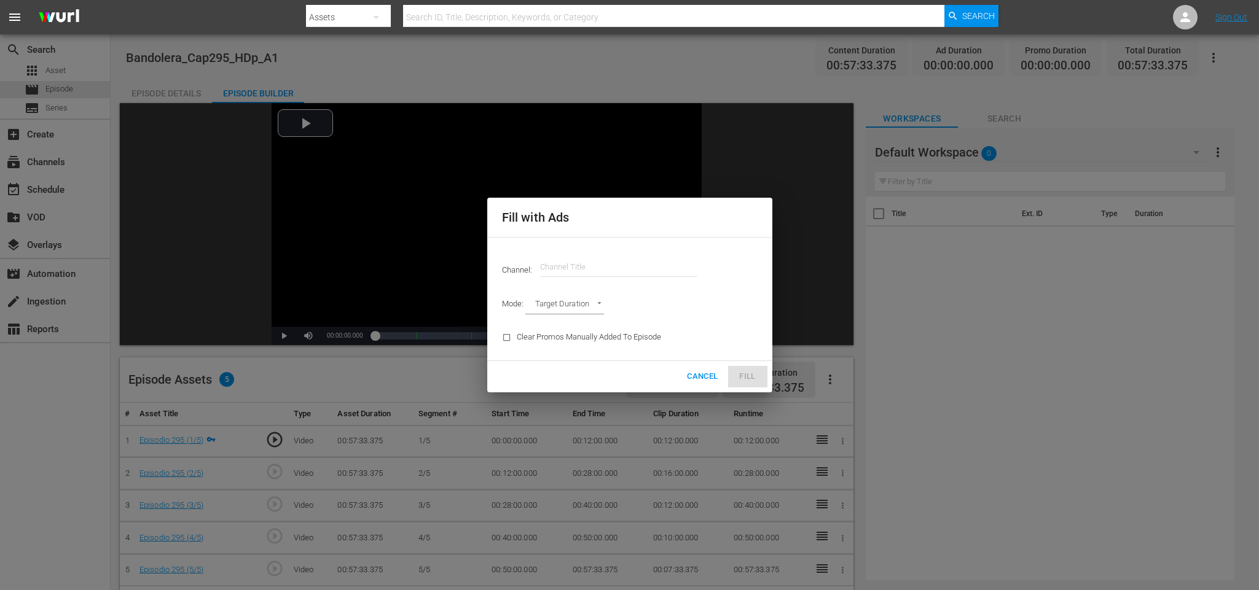
click at [641, 264] on input "text" at bounding box center [618, 266] width 157 height 29
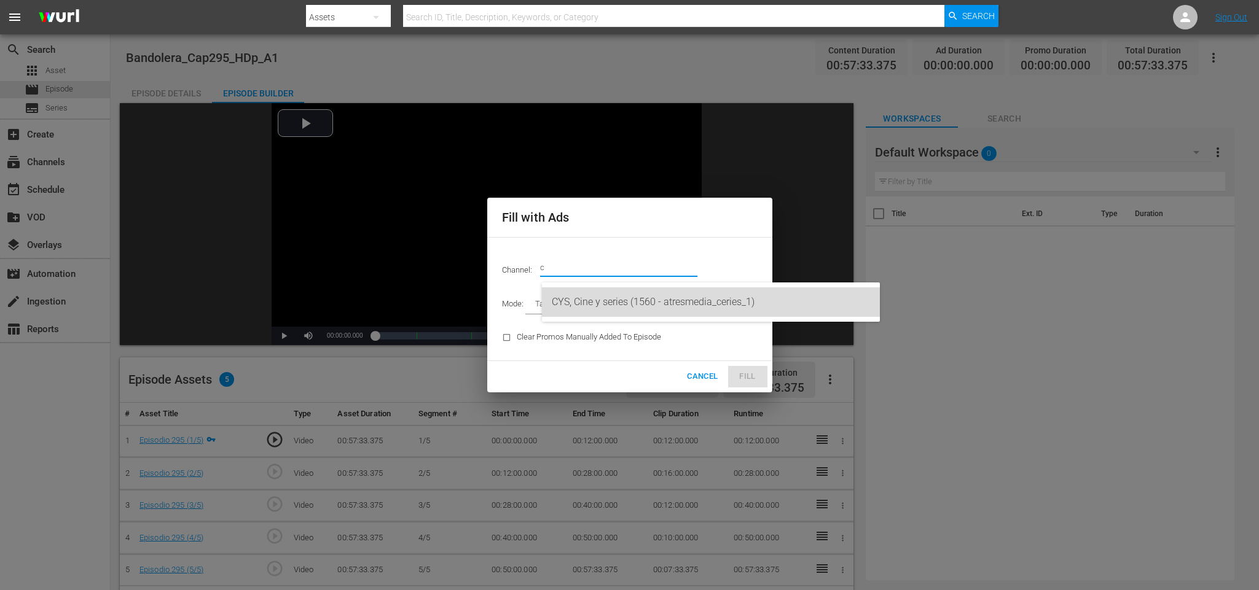
click at [615, 295] on div "CYS, Cine y series (1560 - atresmedia_ceries_1)" at bounding box center [711, 301] width 318 height 29
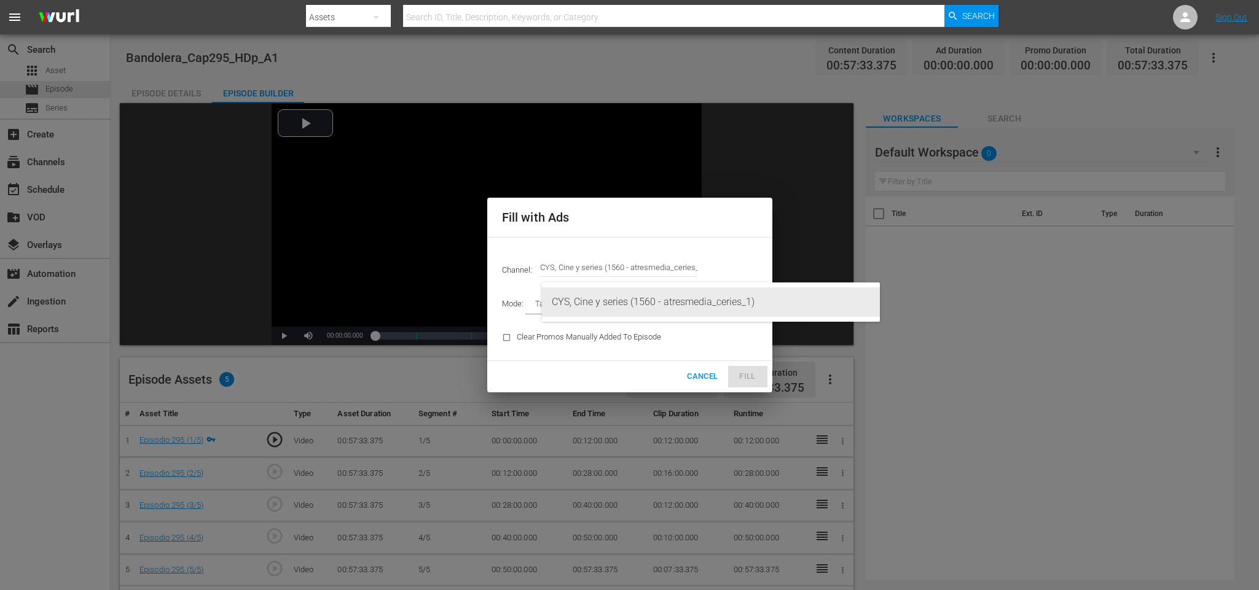
type input "CYS, Cine y series (1560)"
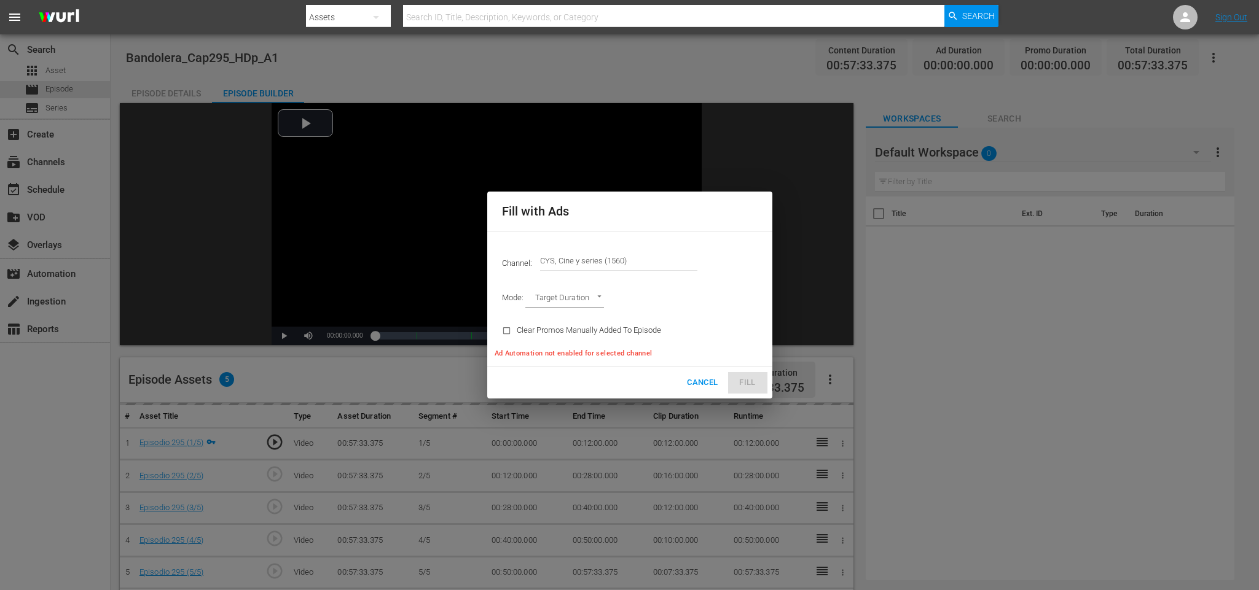
type input "AD_BREAK_DURATION"
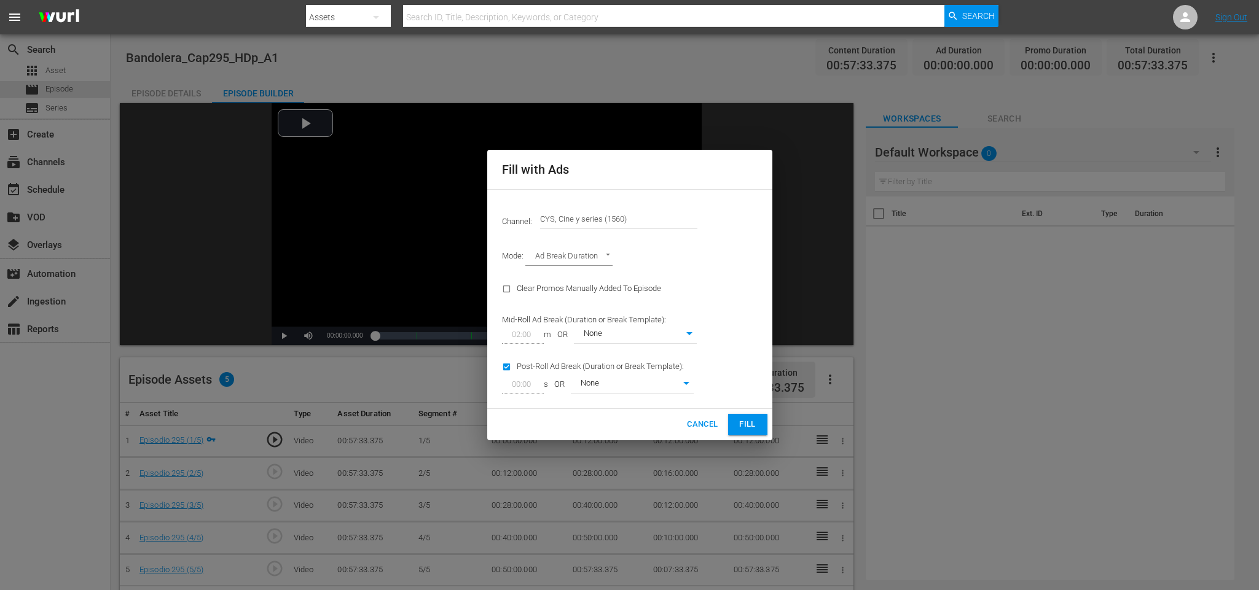
click at [749, 426] on span "Fill" at bounding box center [748, 425] width 20 height 14
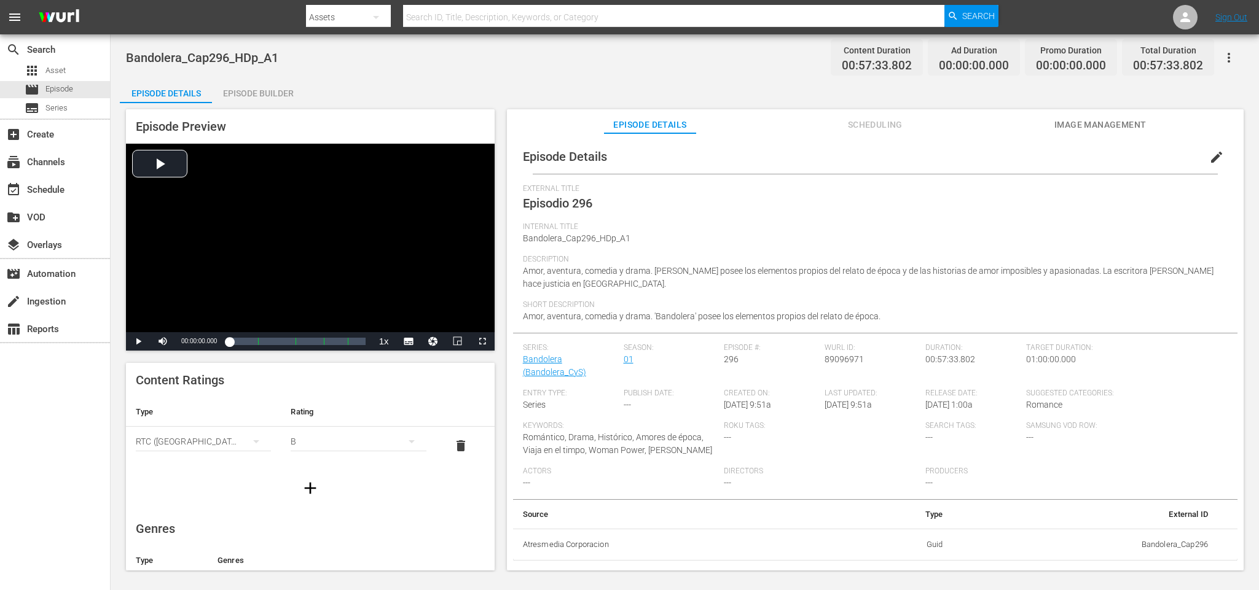
click at [275, 90] on div "Episode Builder" at bounding box center [258, 93] width 92 height 29
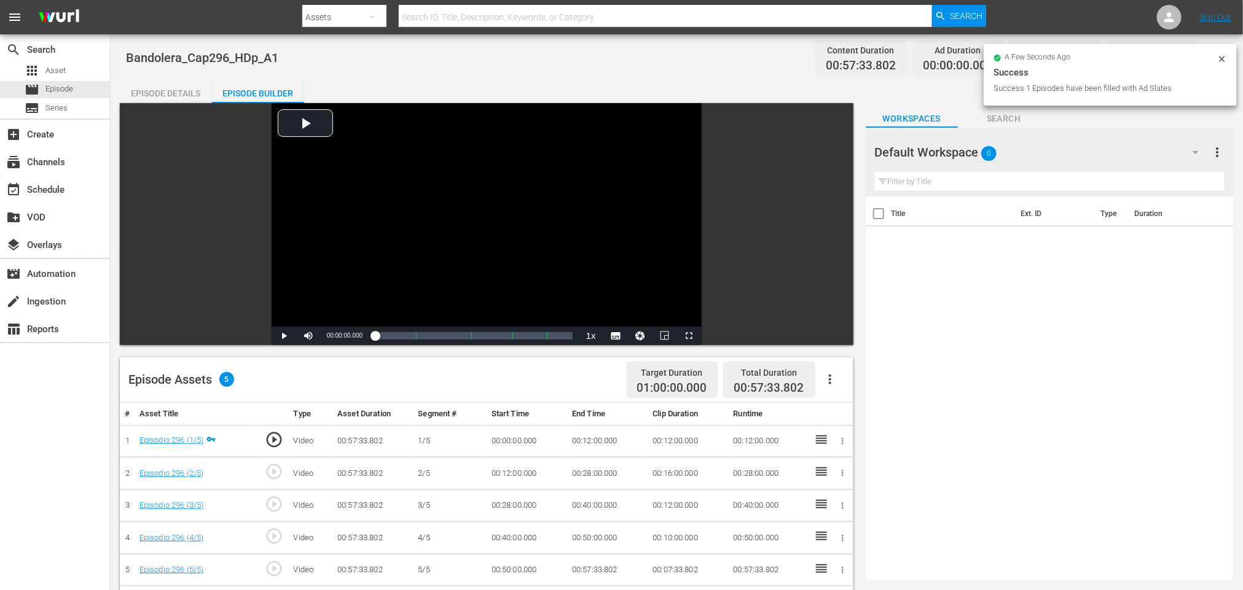
click at [829, 381] on icon "button" at bounding box center [829, 379] width 15 height 15
click at [837, 381] on div "Fill with Ads" at bounding box center [867, 384] width 84 height 29
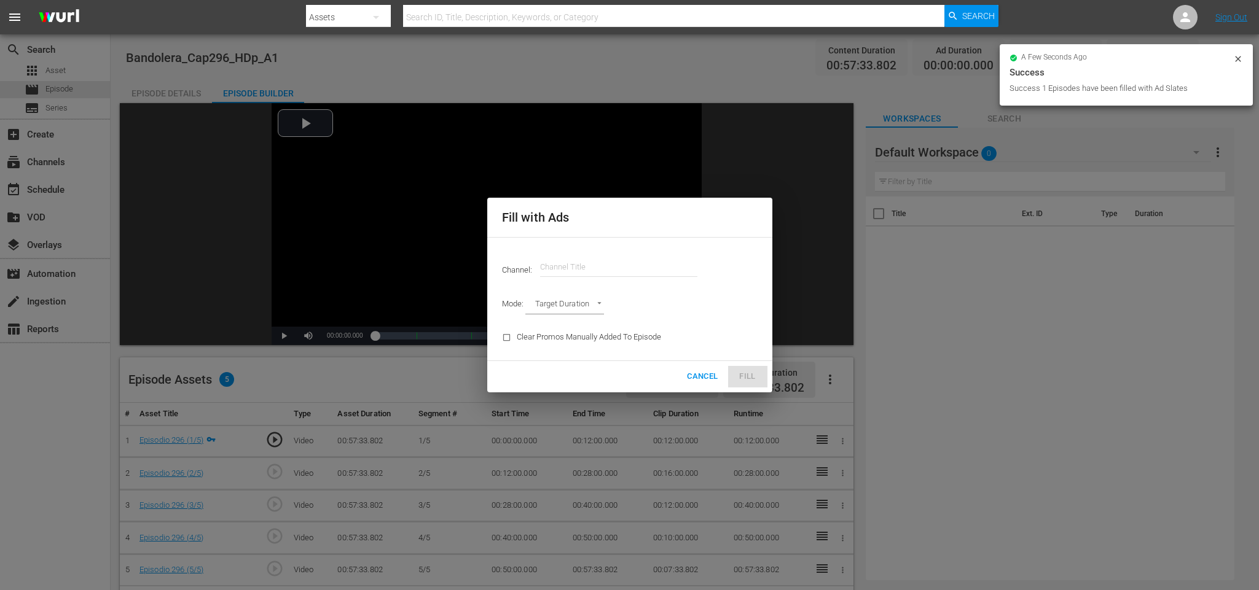
click at [643, 271] on input "text" at bounding box center [618, 266] width 157 height 29
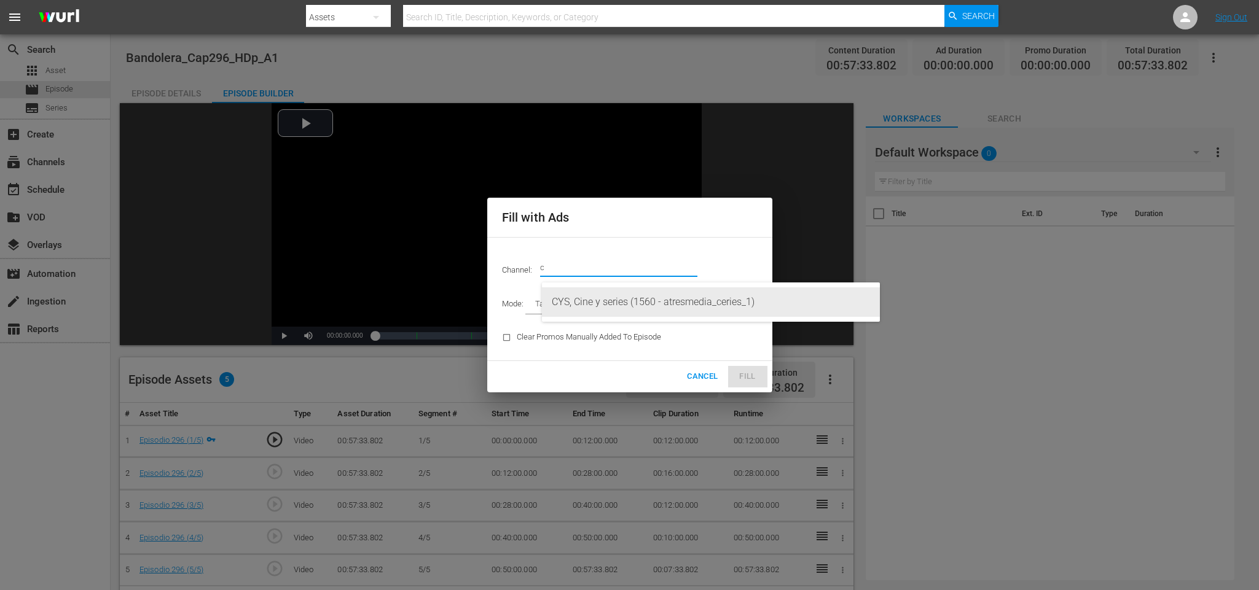
click at [635, 294] on div "CYS, Cine y series (1560 - atresmedia_ceries_1)" at bounding box center [711, 301] width 318 height 29
type input "CYS, Cine y series (1560)"
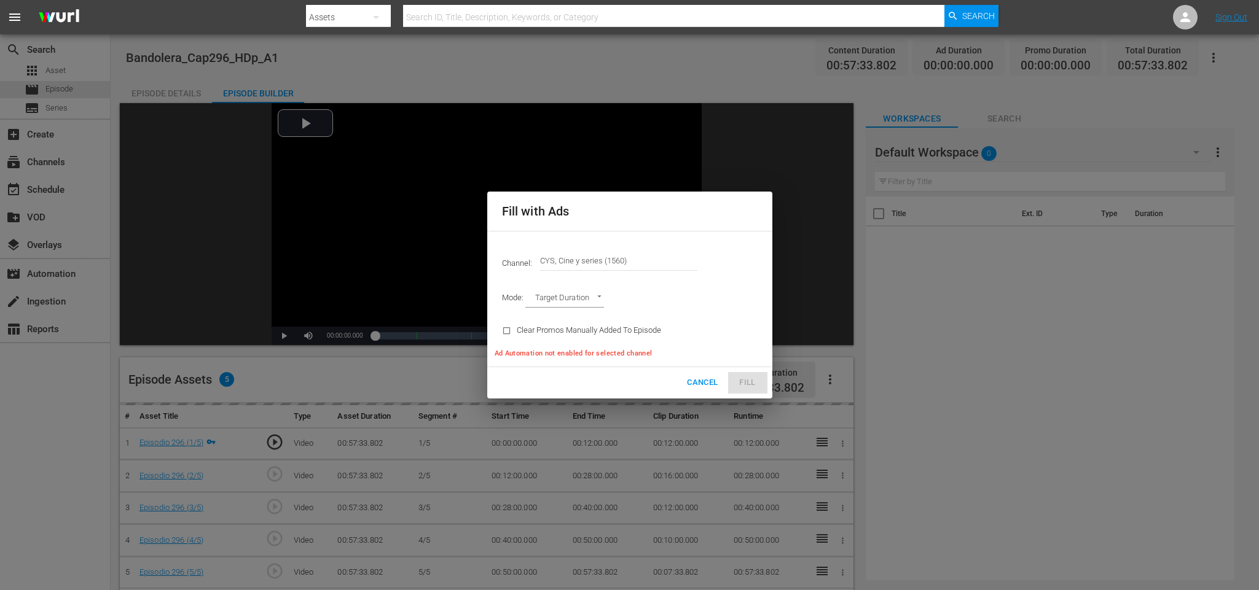
type input "AD_BREAK_DURATION"
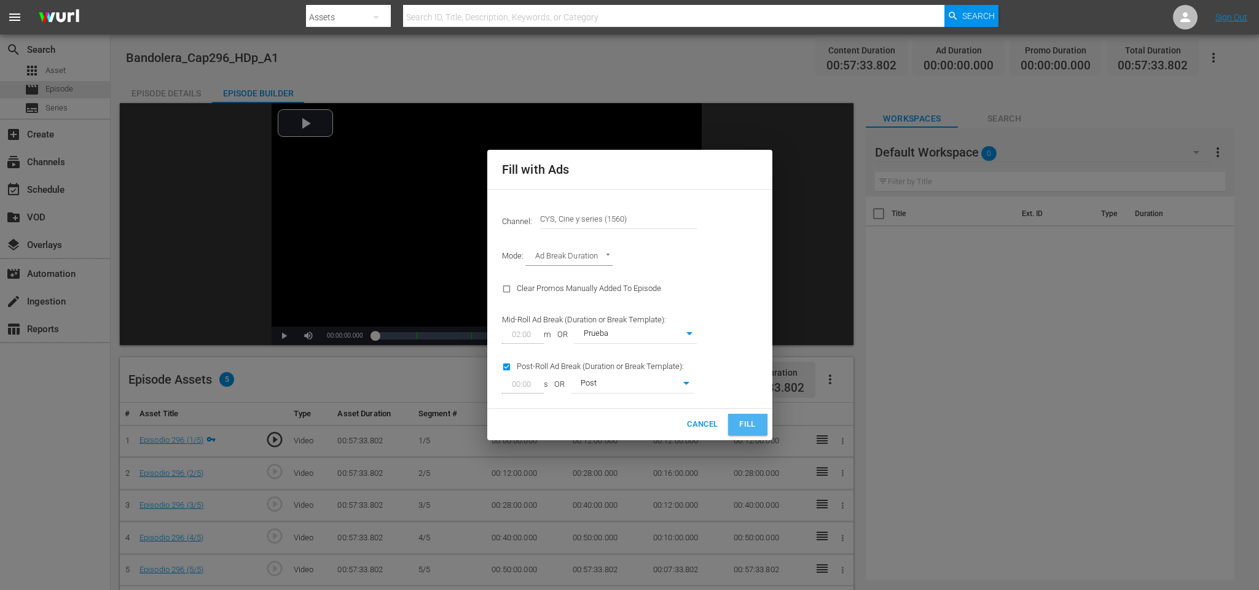
click at [756, 426] on span "Fill" at bounding box center [748, 425] width 20 height 14
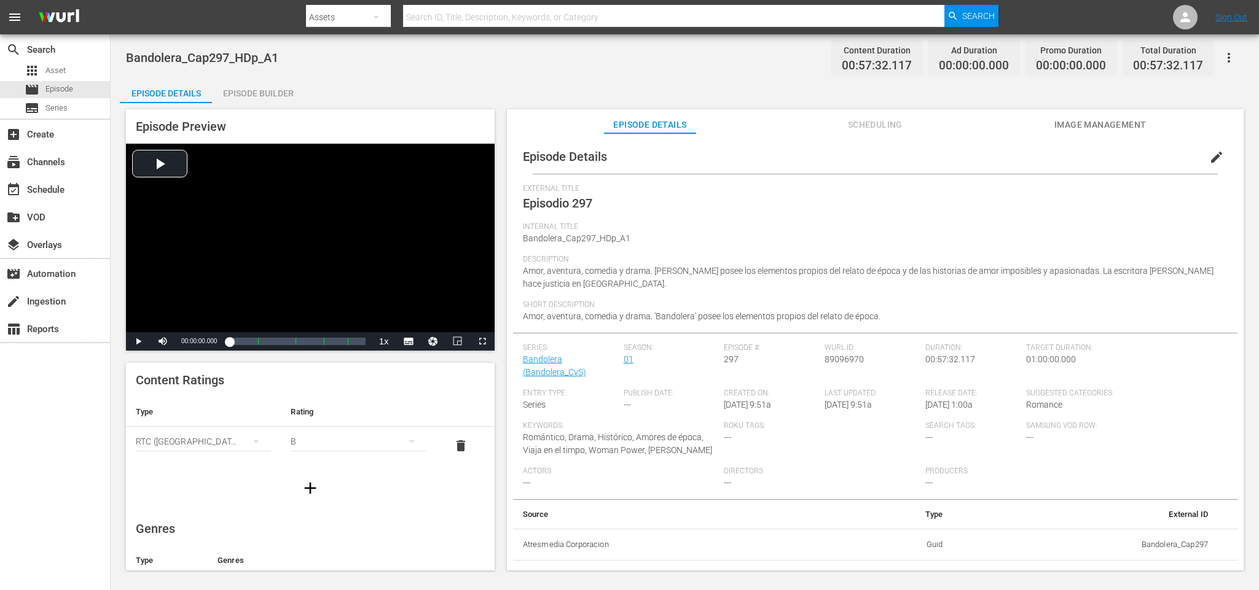
click at [279, 92] on div "Episode Builder" at bounding box center [258, 93] width 92 height 29
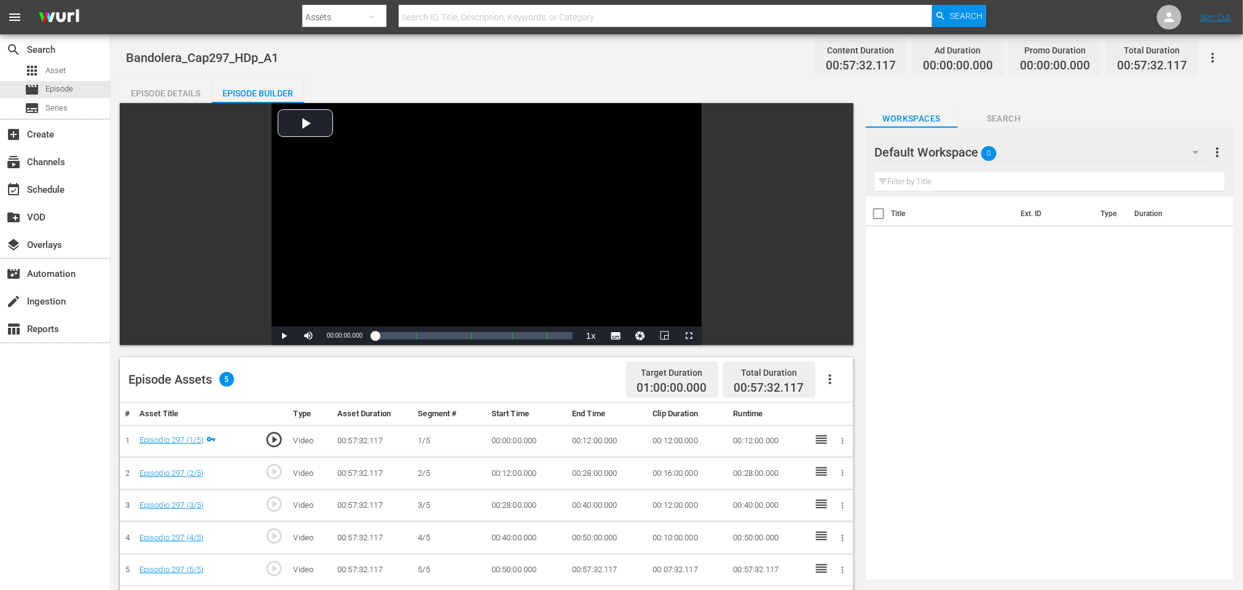
click at [824, 377] on icon "button" at bounding box center [829, 379] width 15 height 15
click at [834, 377] on div "Fill with Ads" at bounding box center [867, 384] width 84 height 29
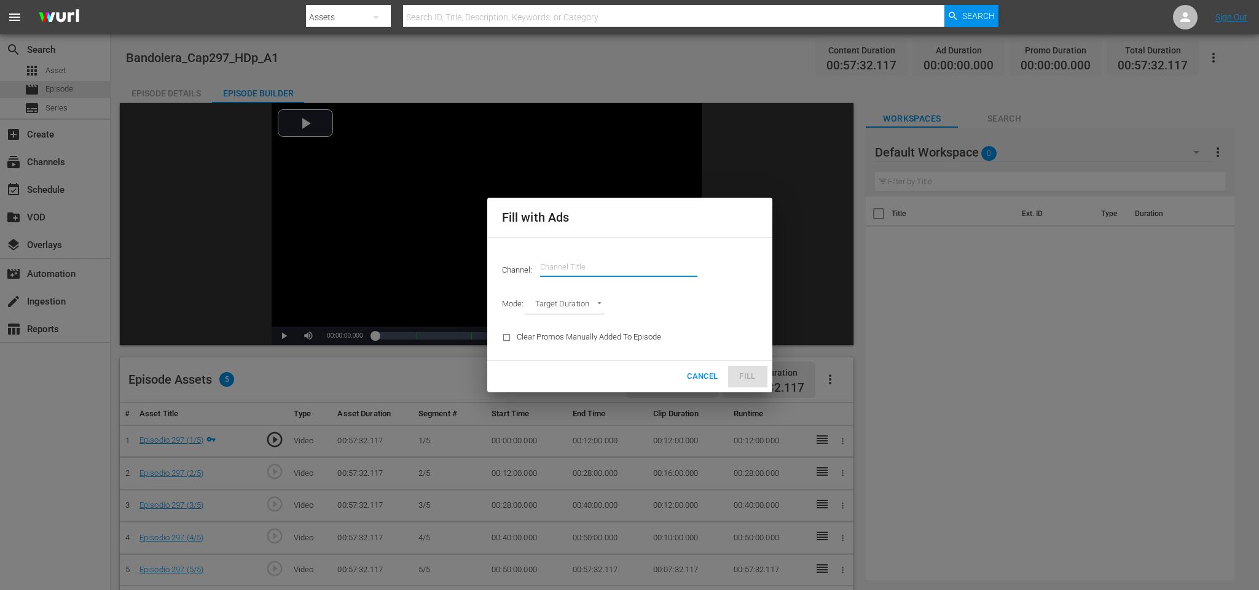
click at [569, 262] on input "text" at bounding box center [618, 266] width 157 height 29
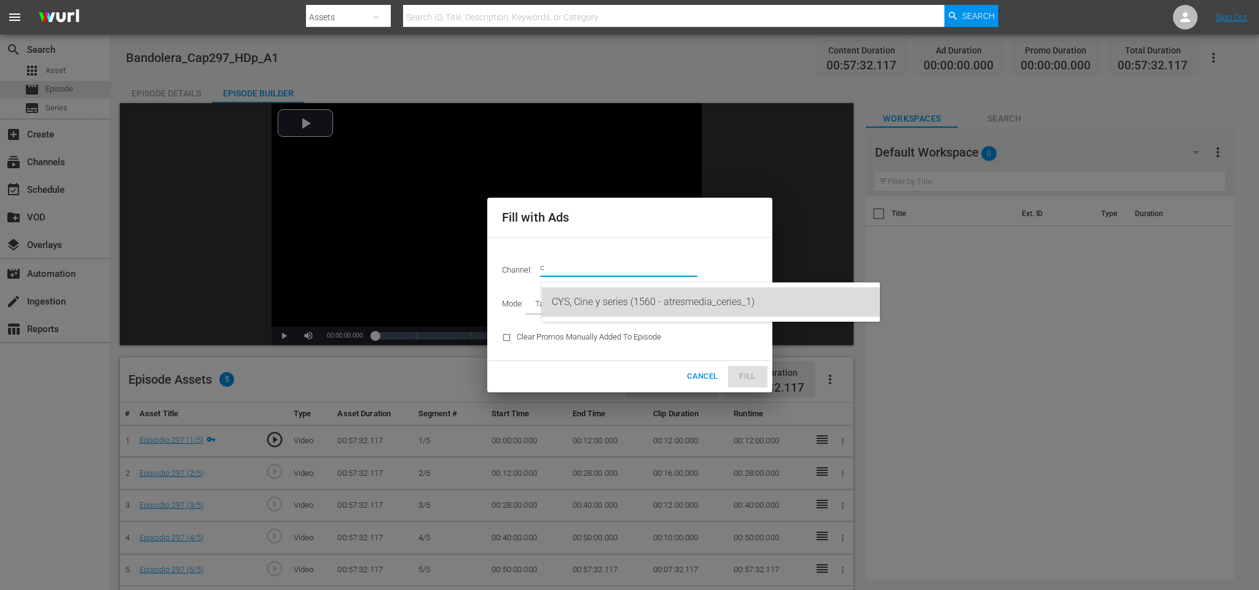
click at [654, 297] on div "CYS, Cine y series (1560 - atresmedia_ceries_1)" at bounding box center [711, 301] width 318 height 29
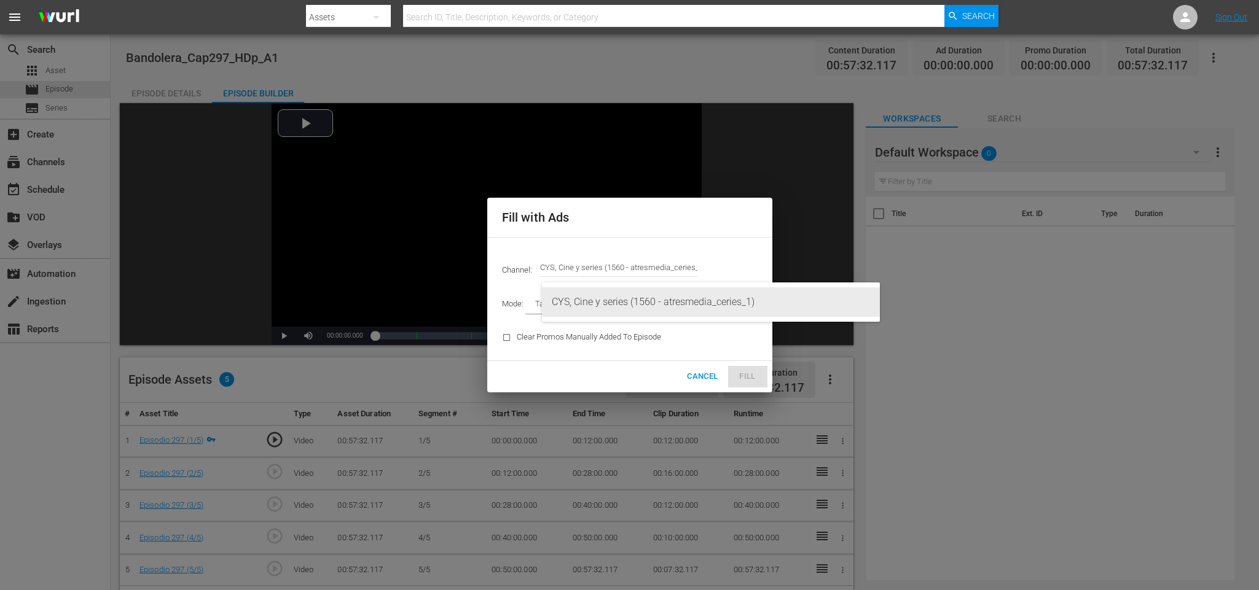
type input "CYS, Cine y series (1560)"
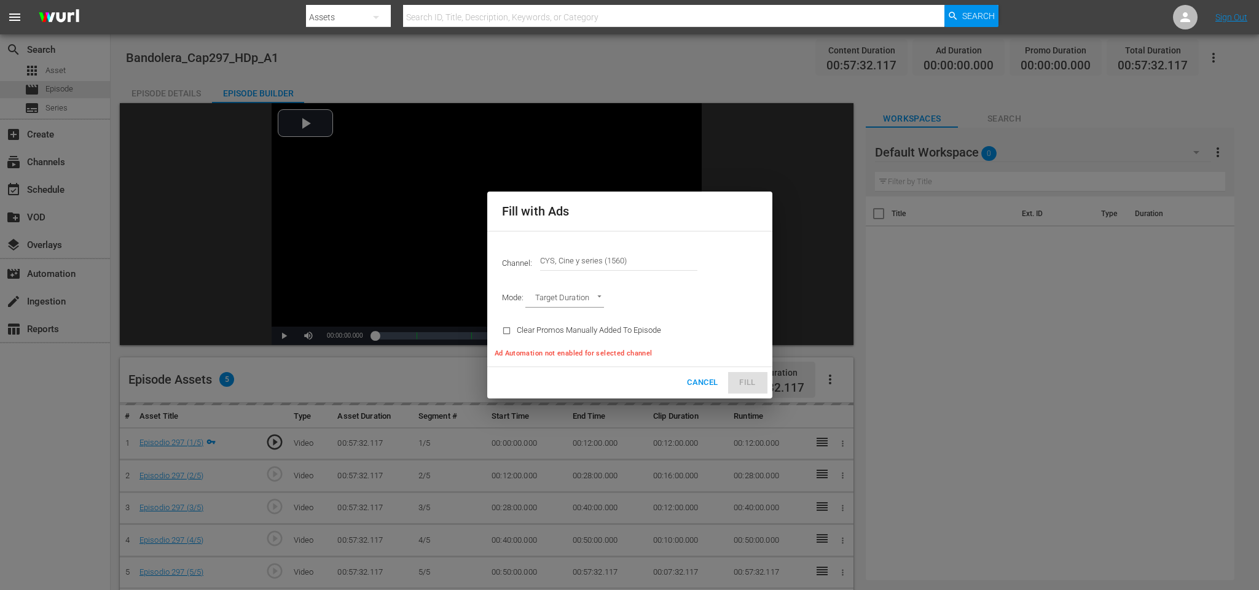
type input "AD_BREAK_DURATION"
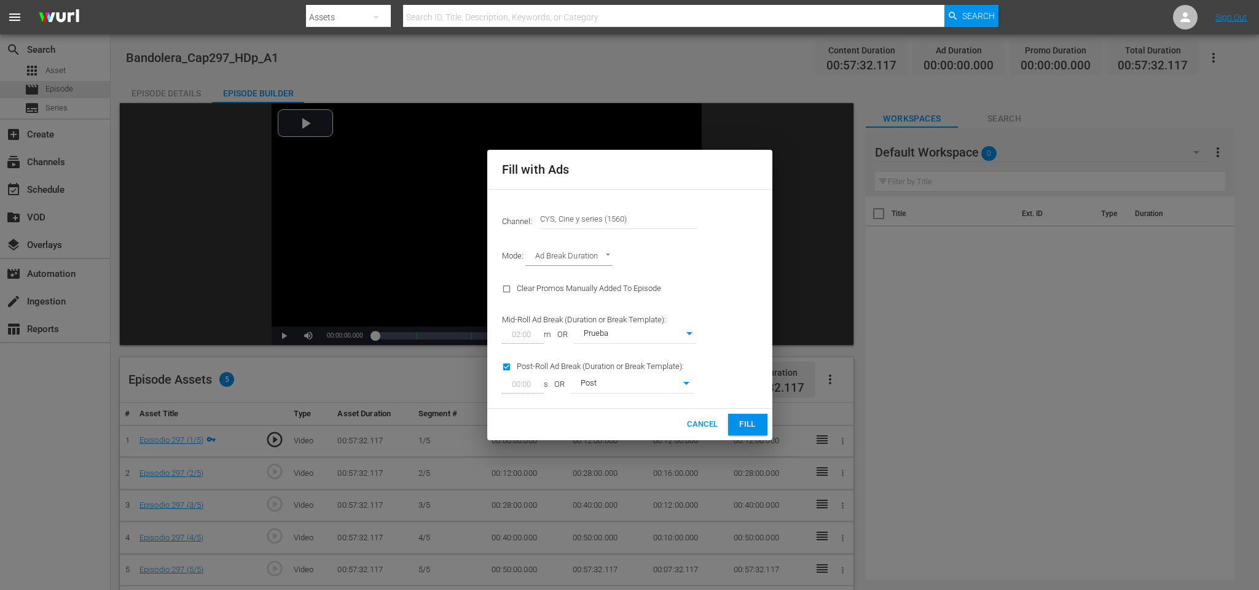
click at [744, 418] on span "Fill" at bounding box center [748, 425] width 20 height 14
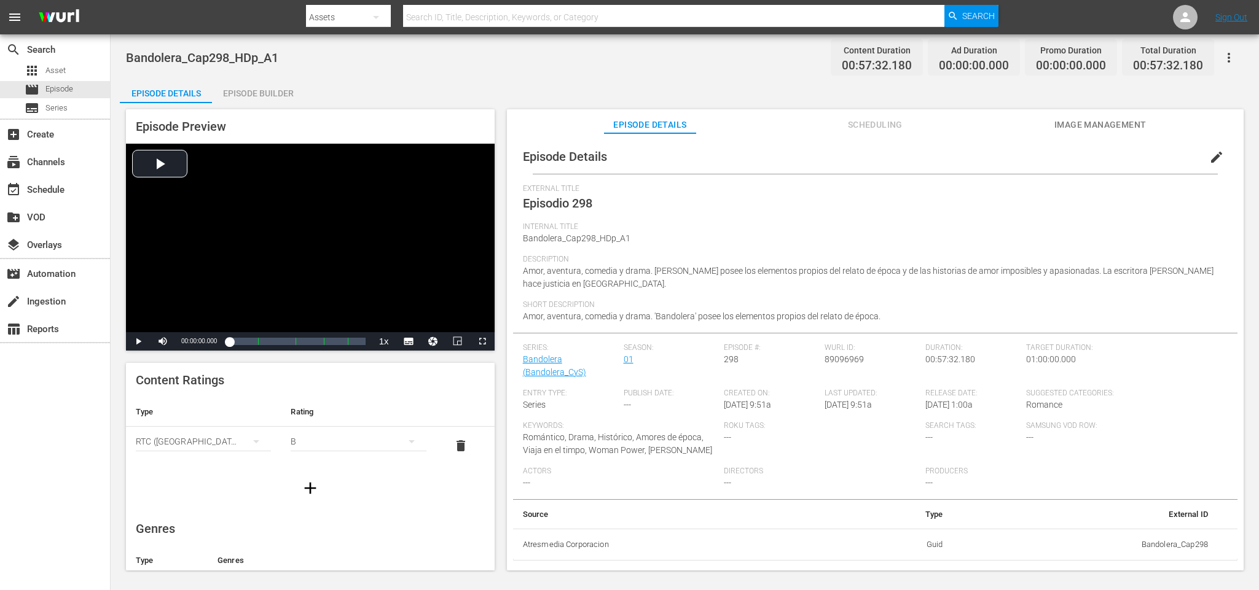
click at [271, 94] on div "Episode Builder" at bounding box center [258, 93] width 92 height 29
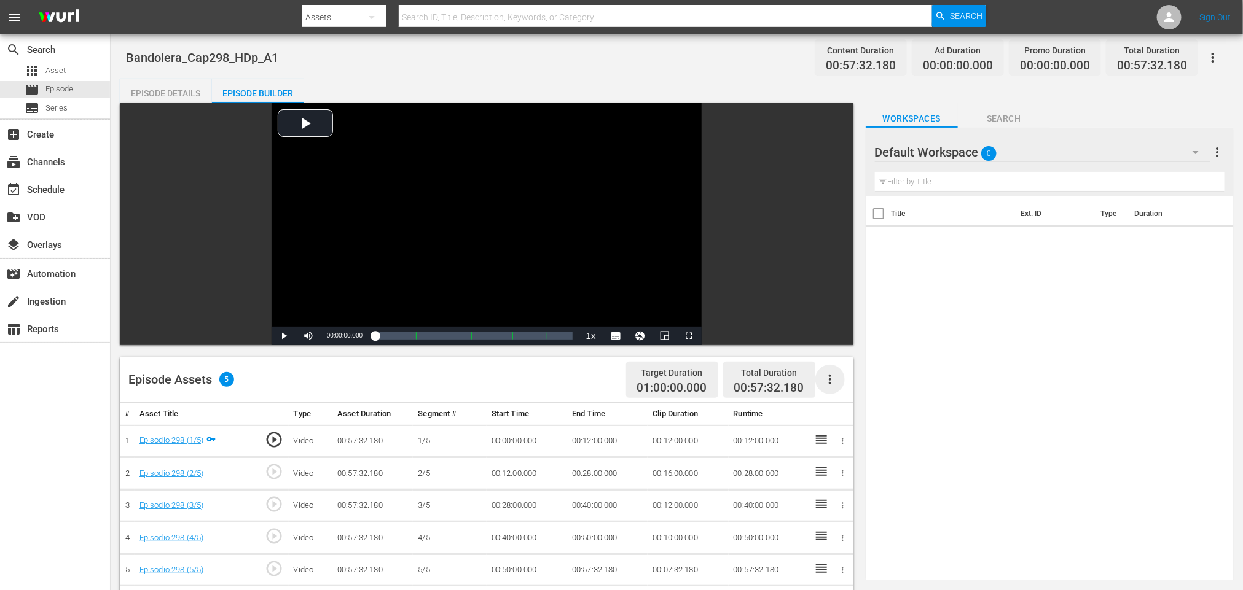
click at [834, 383] on icon "button" at bounding box center [829, 379] width 15 height 15
click at [848, 382] on div "Fill with Ads" at bounding box center [867, 384] width 84 height 29
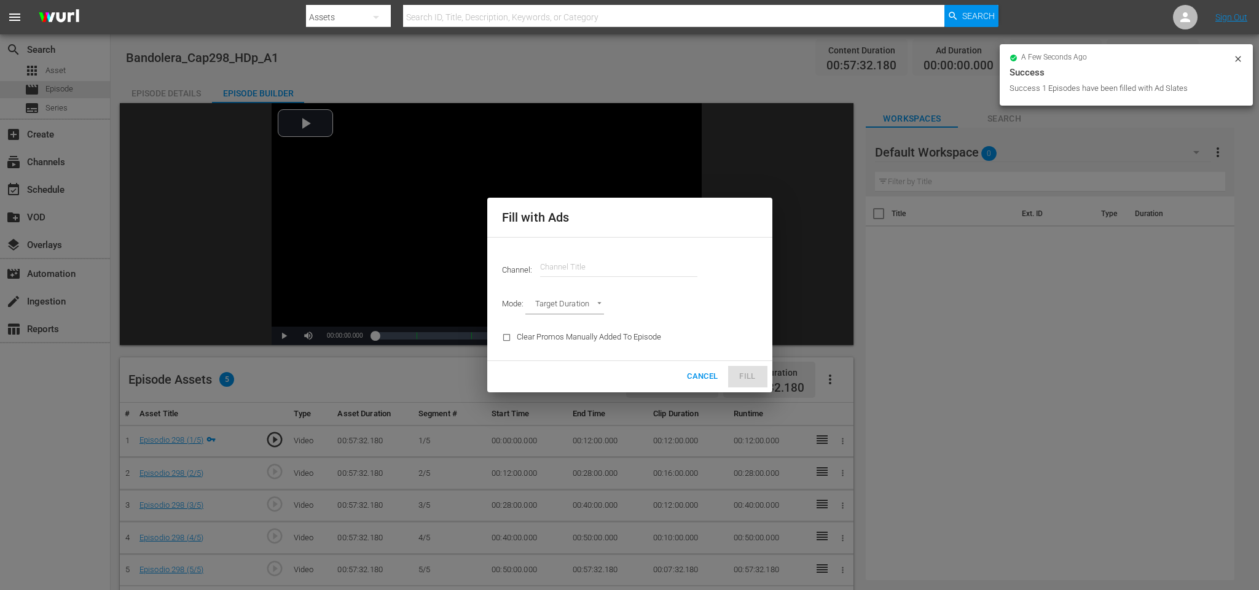
click at [586, 262] on input "text" at bounding box center [618, 266] width 157 height 29
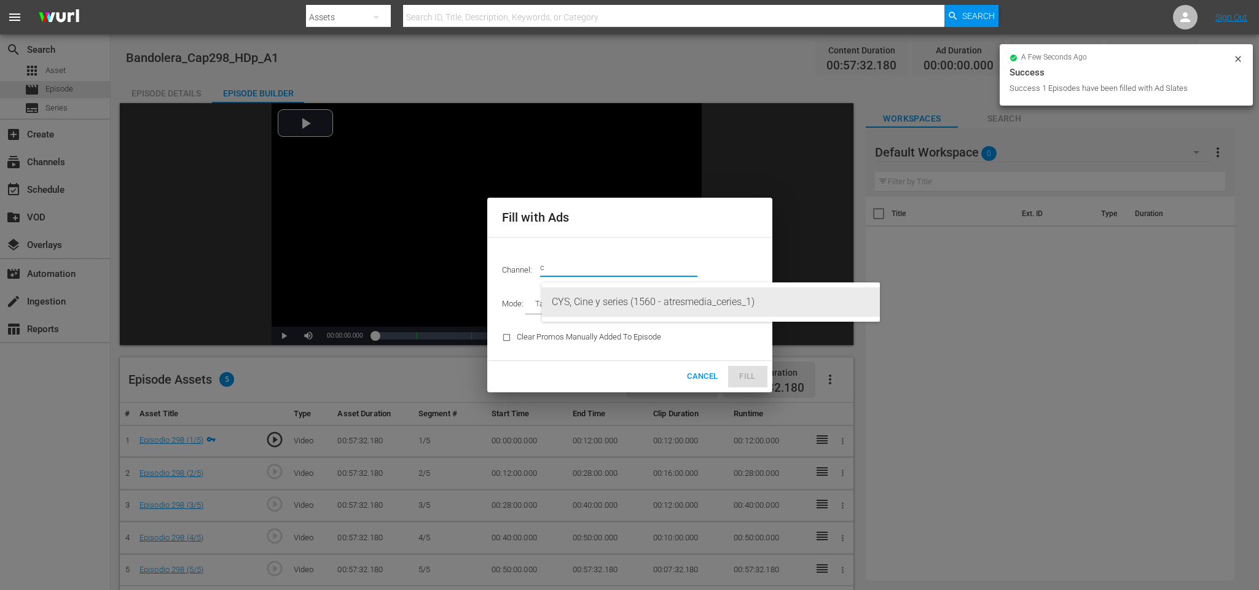
click at [592, 294] on div "CYS, Cine y series (1560 - atresmedia_ceries_1)" at bounding box center [711, 301] width 318 height 29
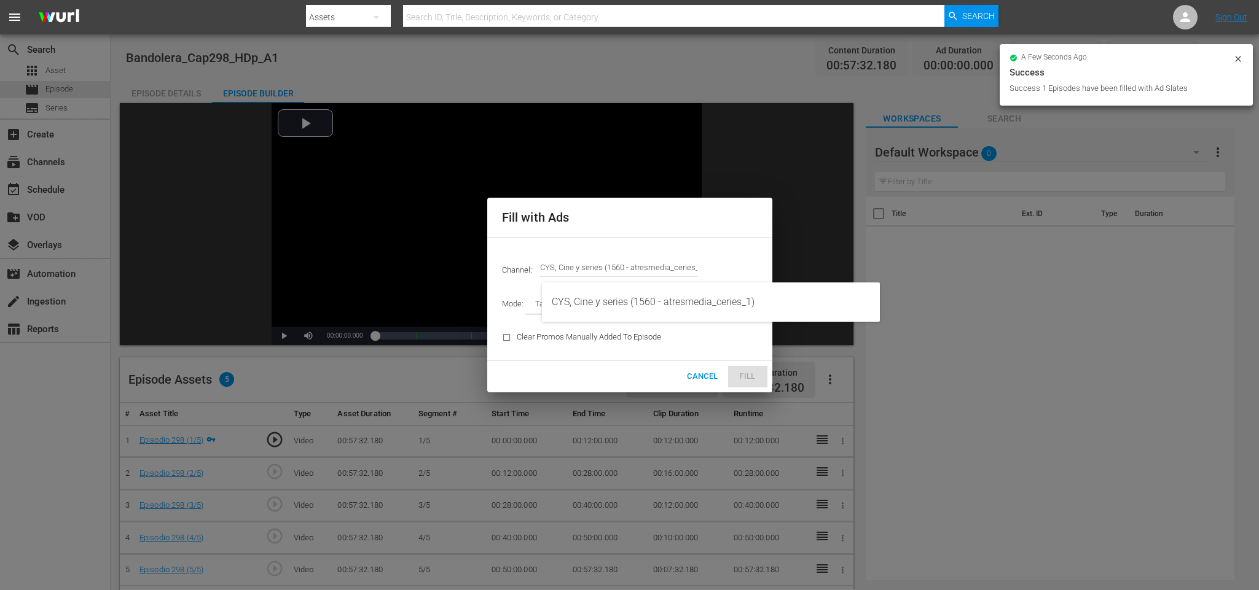
type input "CYS, Cine y series (1560)"
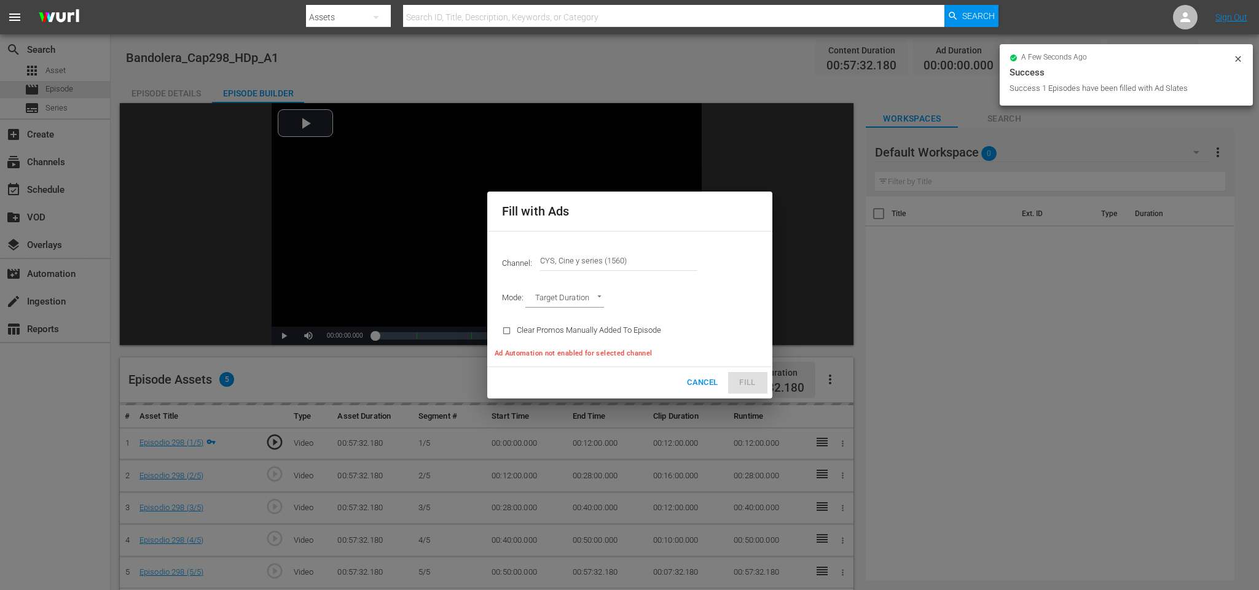
type input "AD_BREAK_DURATION"
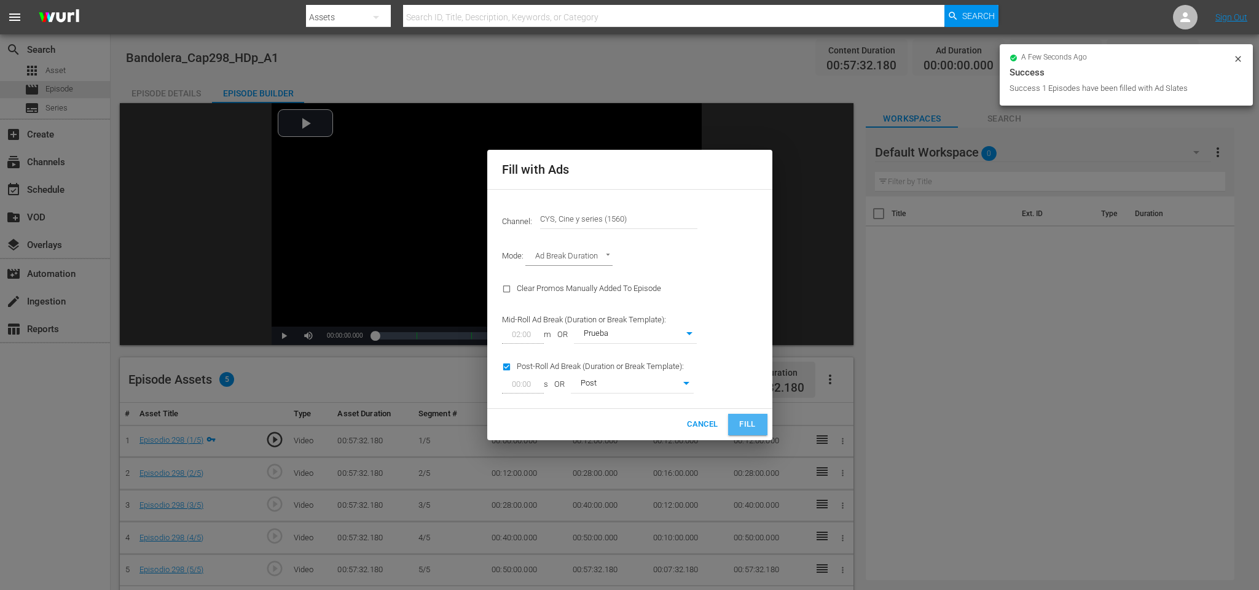
click at [751, 431] on span "Fill" at bounding box center [748, 425] width 20 height 14
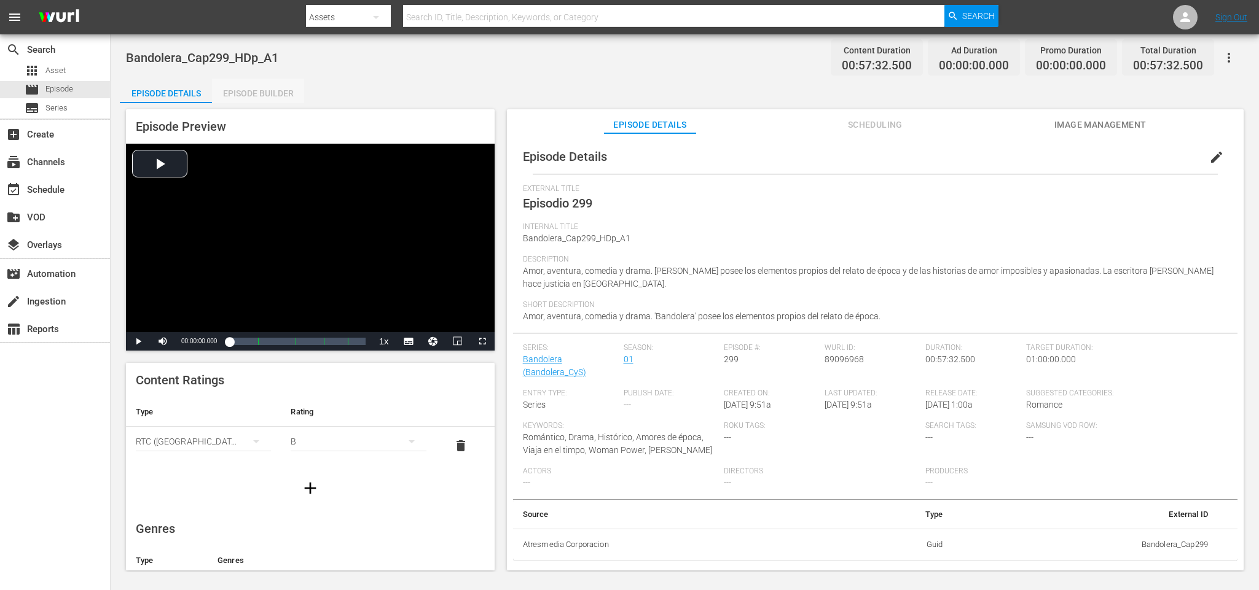
click at [283, 98] on div "Episode Builder" at bounding box center [258, 93] width 92 height 29
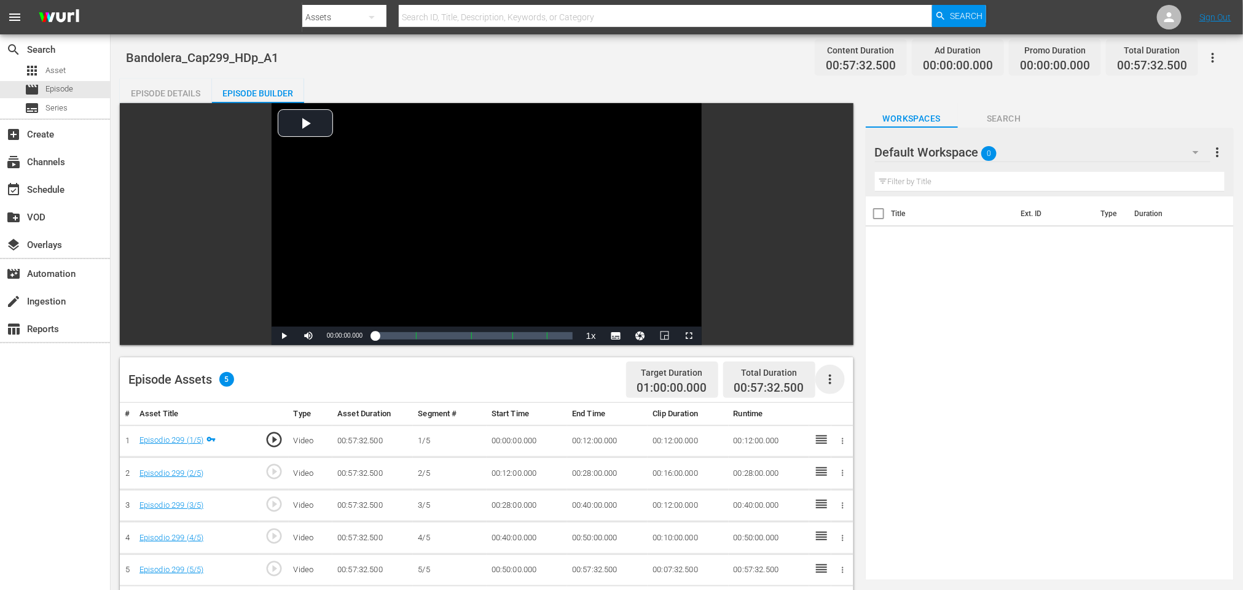
click at [831, 378] on icon "button" at bounding box center [829, 379] width 15 height 15
click at [842, 380] on div "Fill with Ads" at bounding box center [867, 384] width 84 height 29
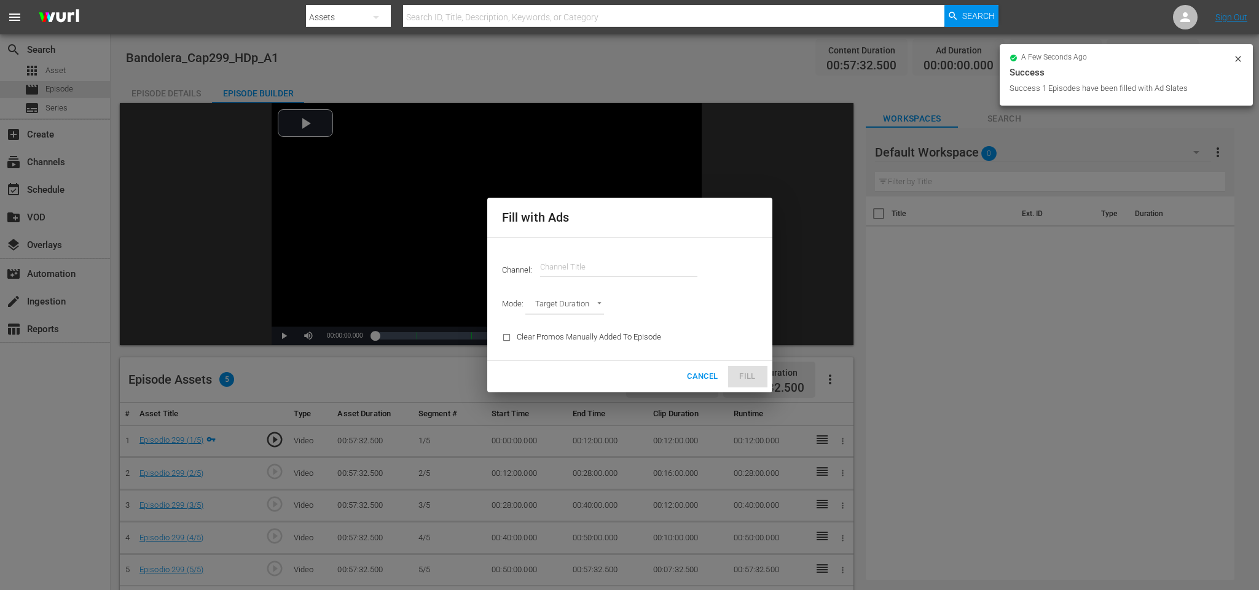
click at [573, 267] on input "text" at bounding box center [618, 266] width 157 height 29
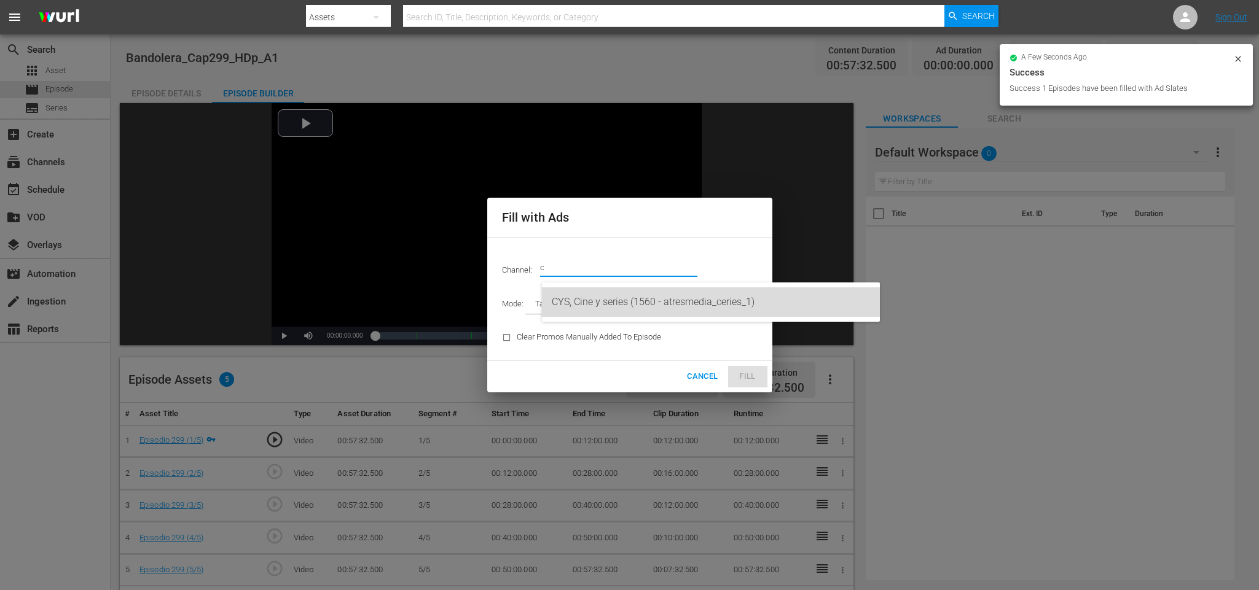
drag, startPoint x: 592, startPoint y: 299, endPoint x: 708, endPoint y: 336, distance: 121.8
click at [593, 297] on div "CYS, Cine y series (1560 - atresmedia_ceries_1)" at bounding box center [711, 301] width 318 height 29
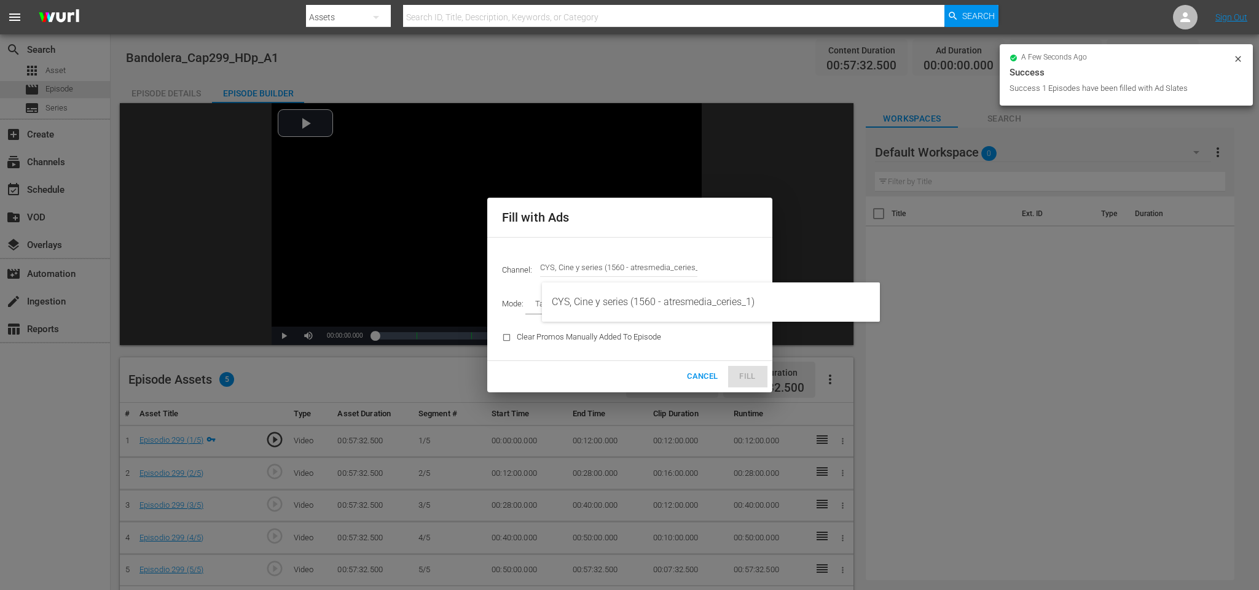
type input "CYS, Cine y series (1560)"
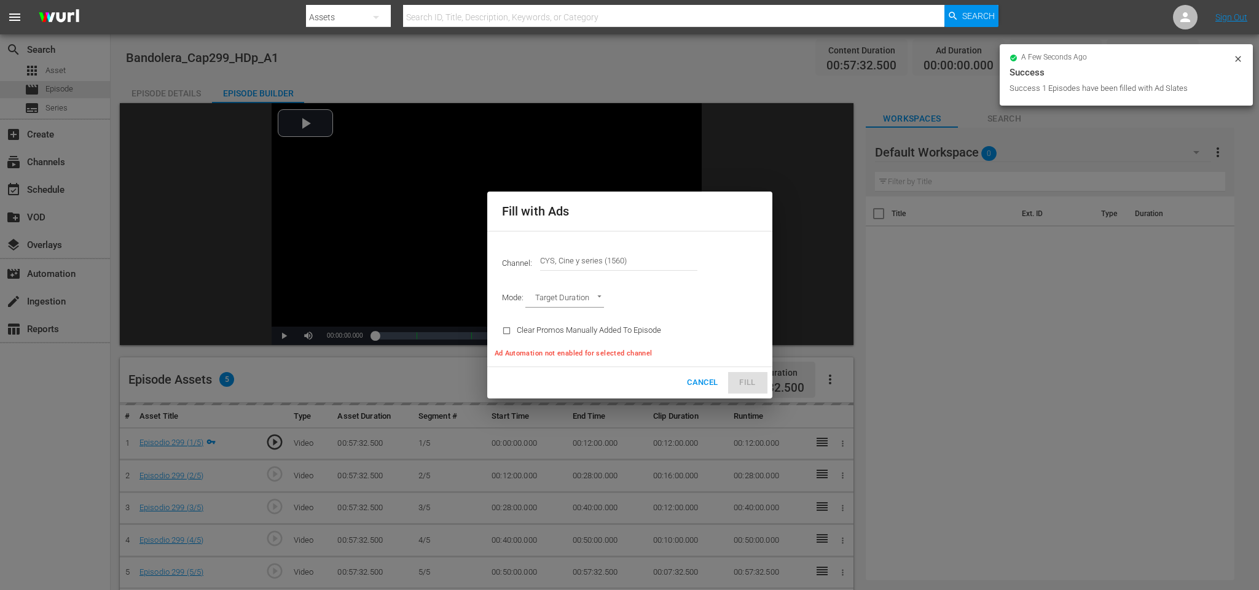
type input "AD_BREAK_DURATION"
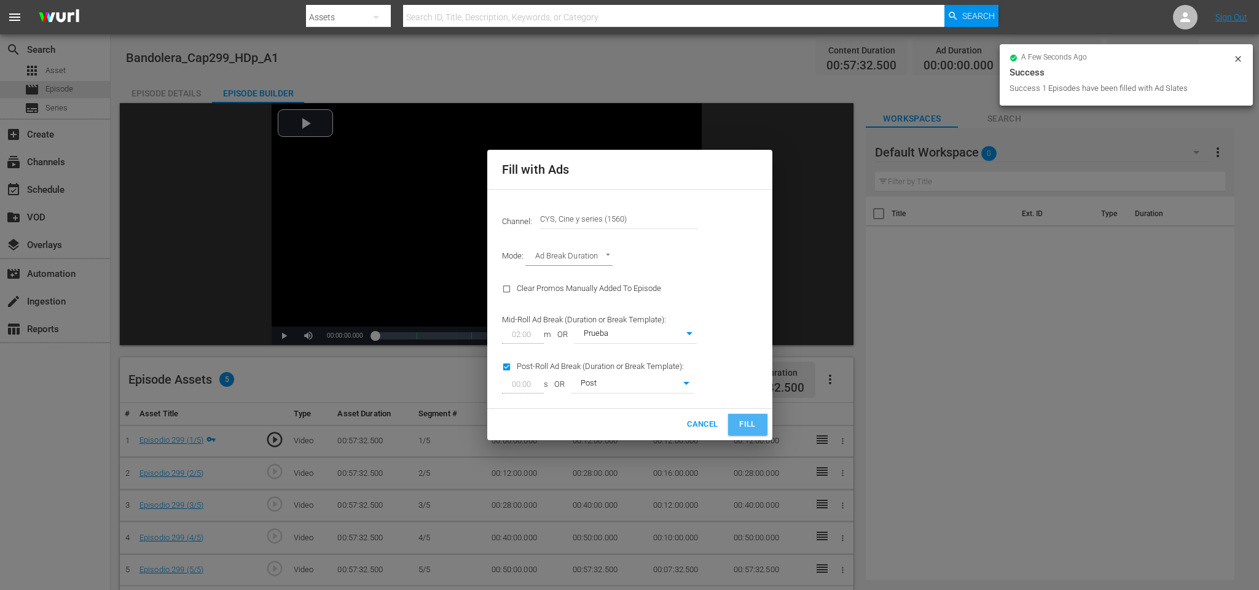
click at [762, 426] on button "Fill" at bounding box center [747, 424] width 39 height 21
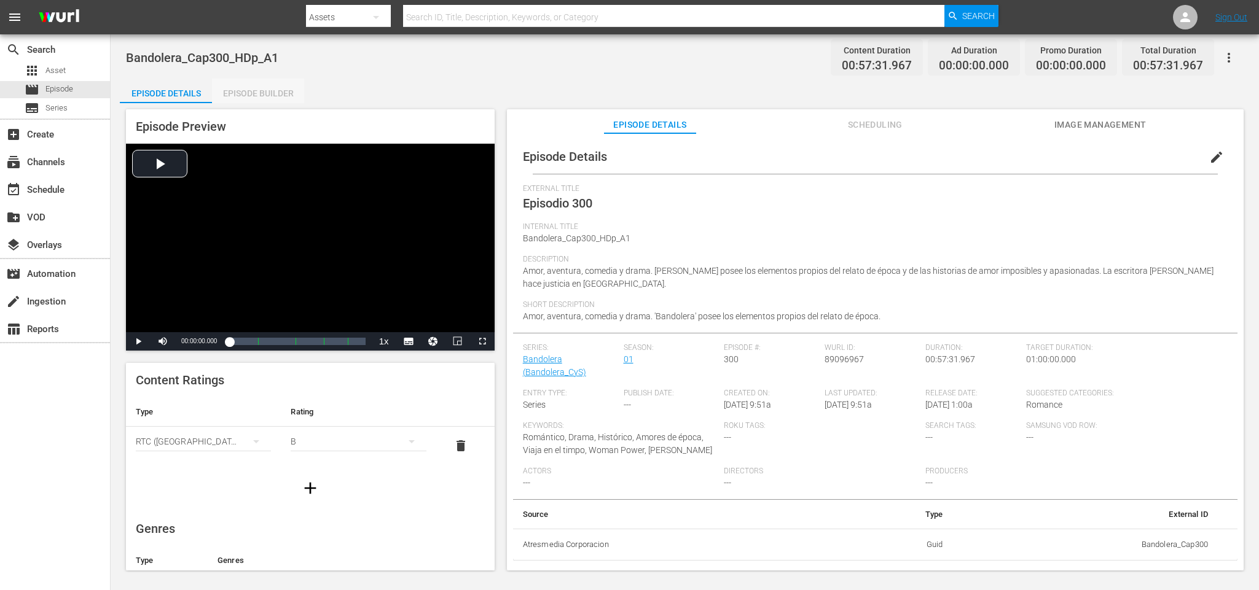
click at [241, 82] on div "Episode Builder" at bounding box center [258, 93] width 92 height 29
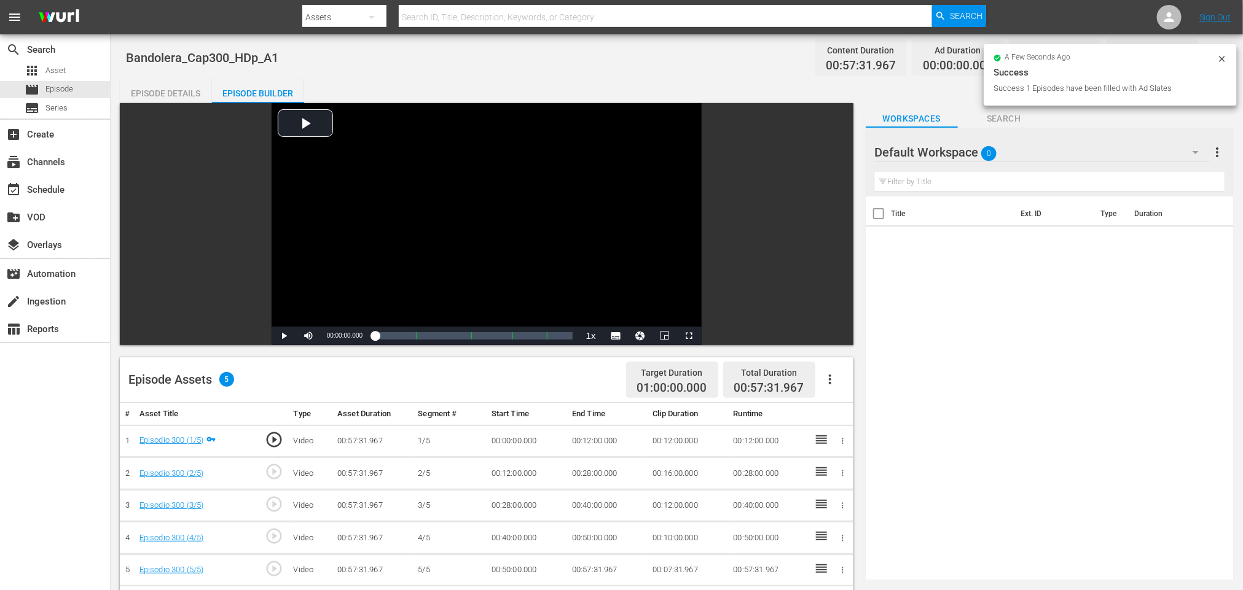
click at [830, 388] on button "button" at bounding box center [829, 379] width 29 height 29
click at [833, 383] on div "Fill with Ads" at bounding box center [867, 384] width 84 height 29
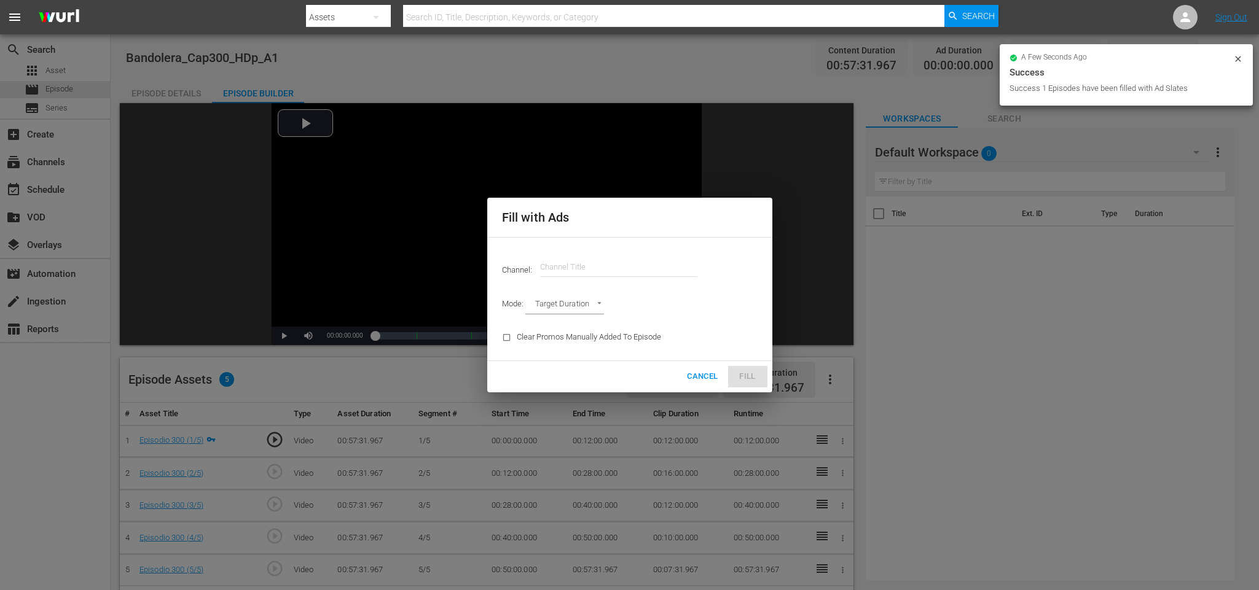
click at [596, 264] on input "text" at bounding box center [618, 266] width 157 height 29
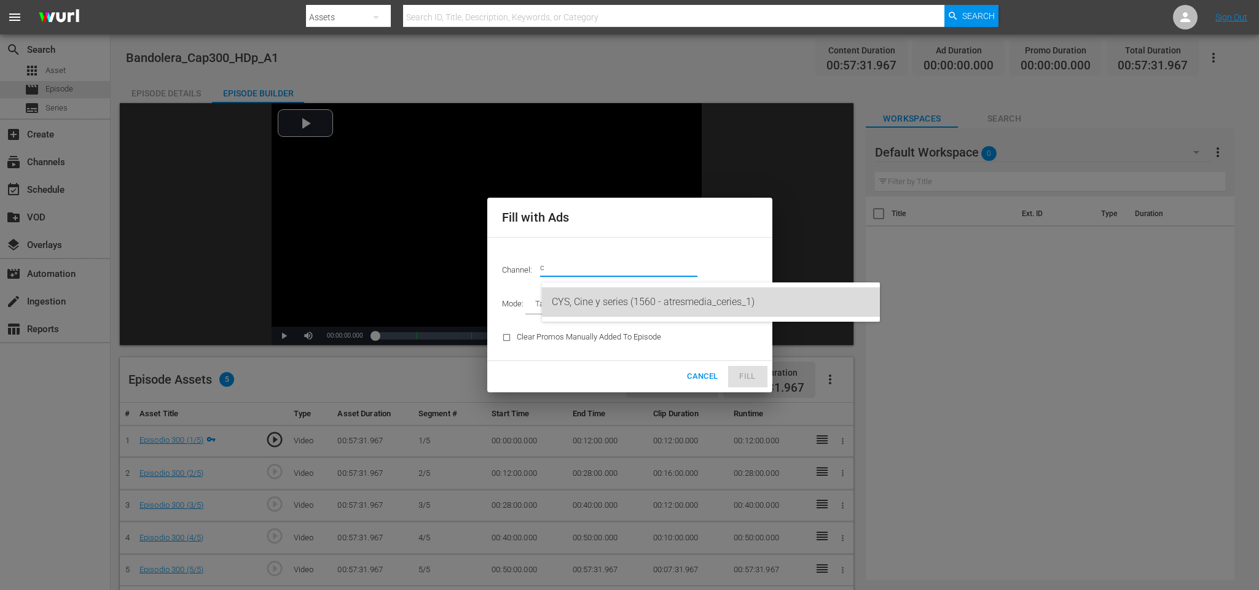
click at [611, 289] on div "CYS, Cine y series (1560 - atresmedia_ceries_1)" at bounding box center [711, 301] width 318 height 29
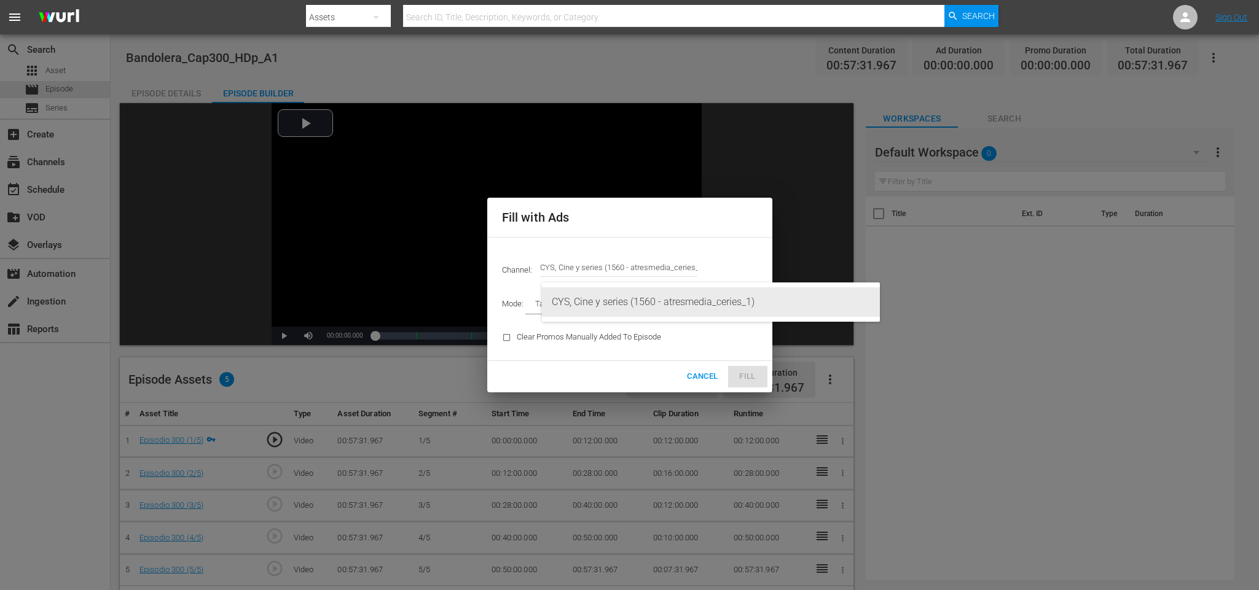
type input "CYS, Cine y series (1560)"
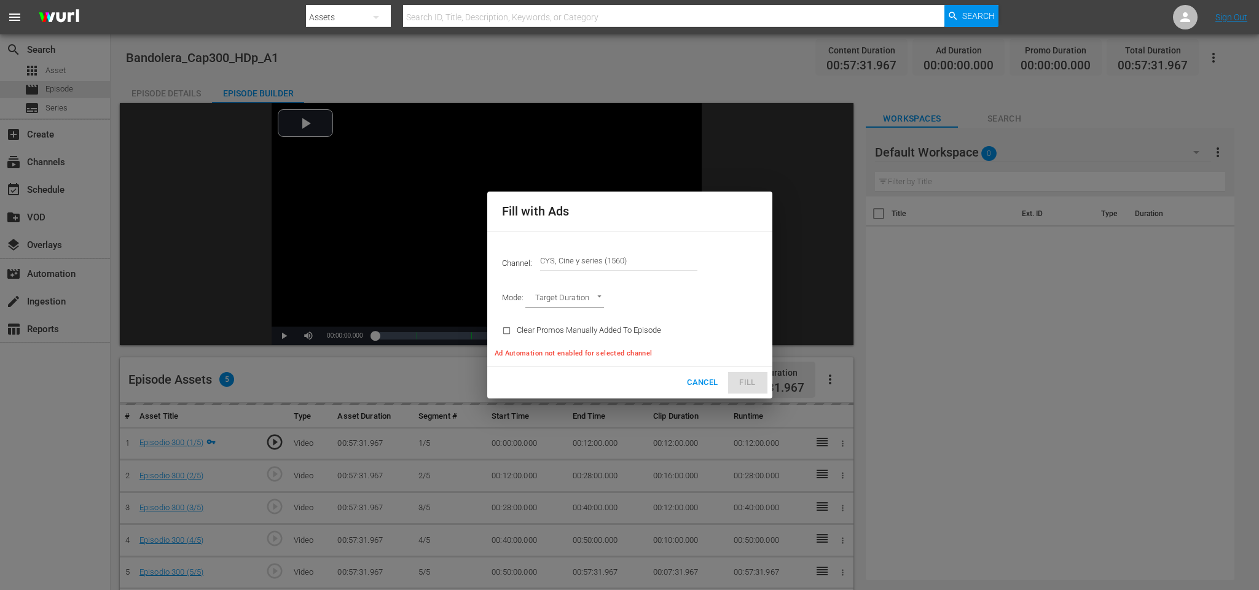
type input "AD_BREAK_DURATION"
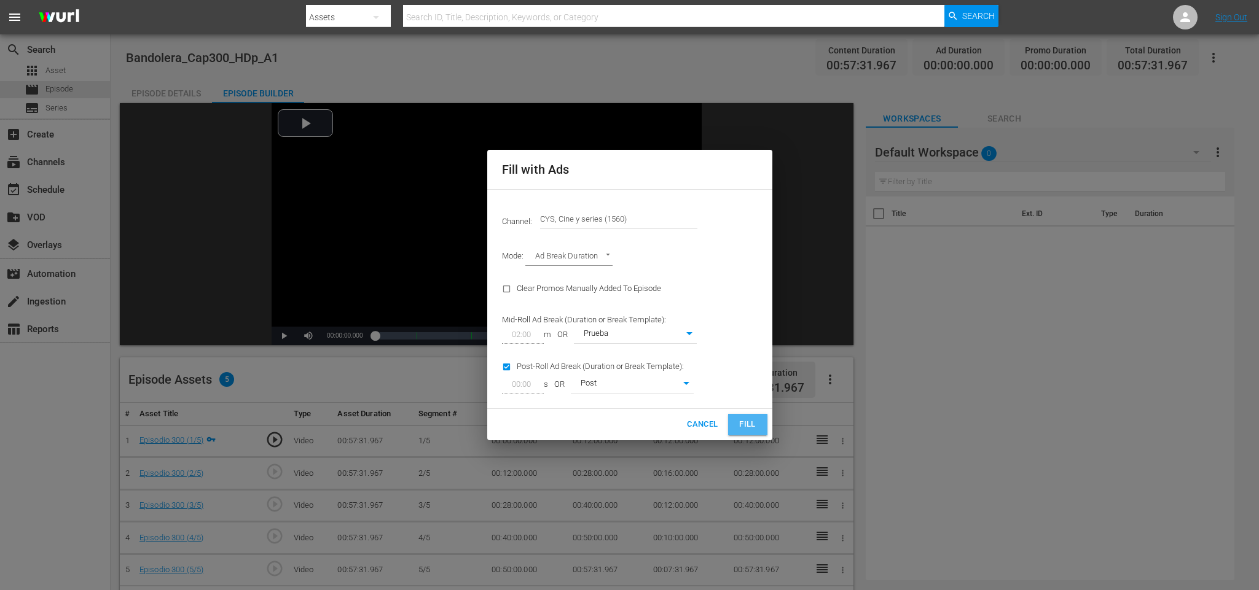
click at [760, 431] on button "Fill" at bounding box center [747, 424] width 39 height 21
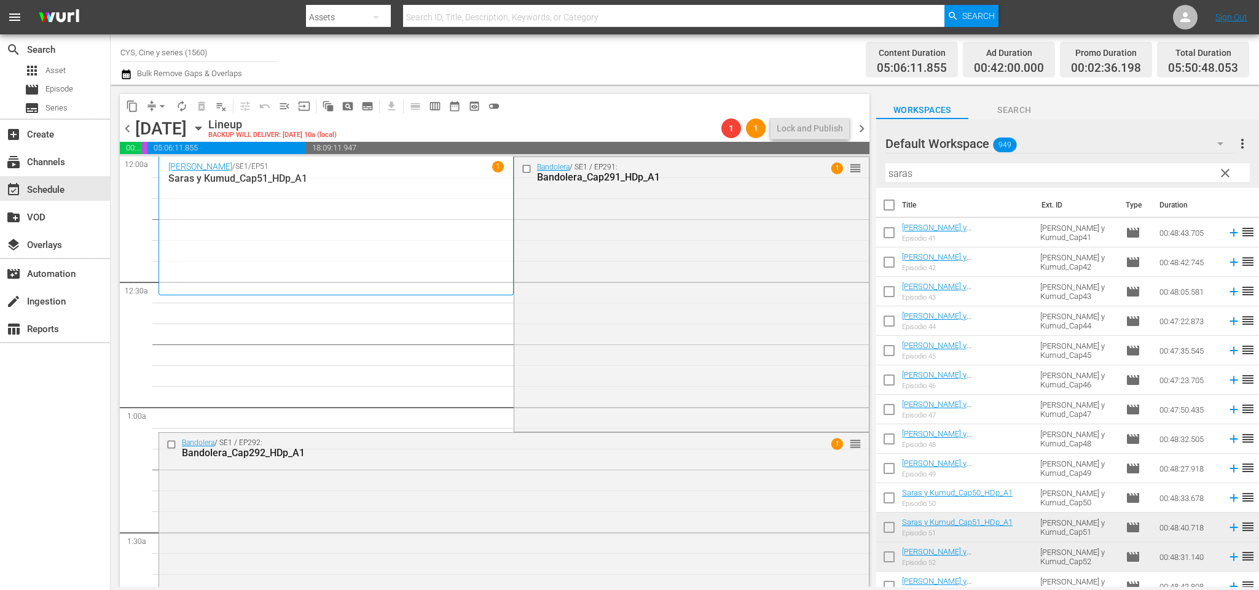
scroll to position [1198, 0]
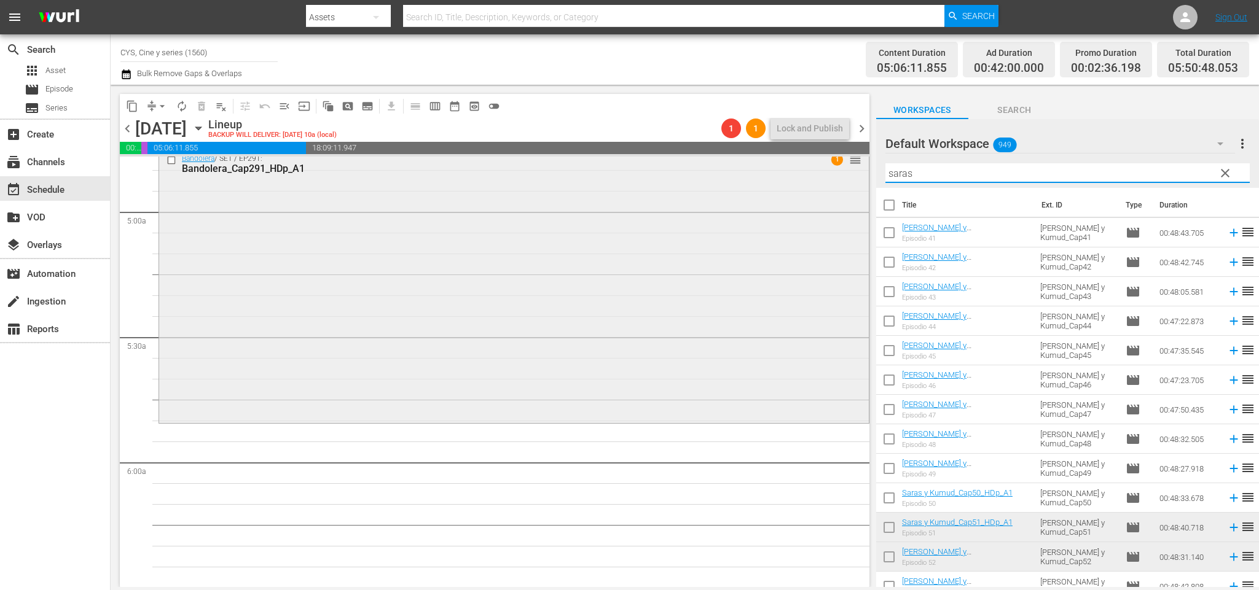
drag, startPoint x: 951, startPoint y: 175, endPoint x: 775, endPoint y: 175, distance: 176.3
click at [775, 175] on div "content_copy compress arrow_drop_down autorenew_outlined delete_forever_outline…" at bounding box center [685, 336] width 1148 height 502
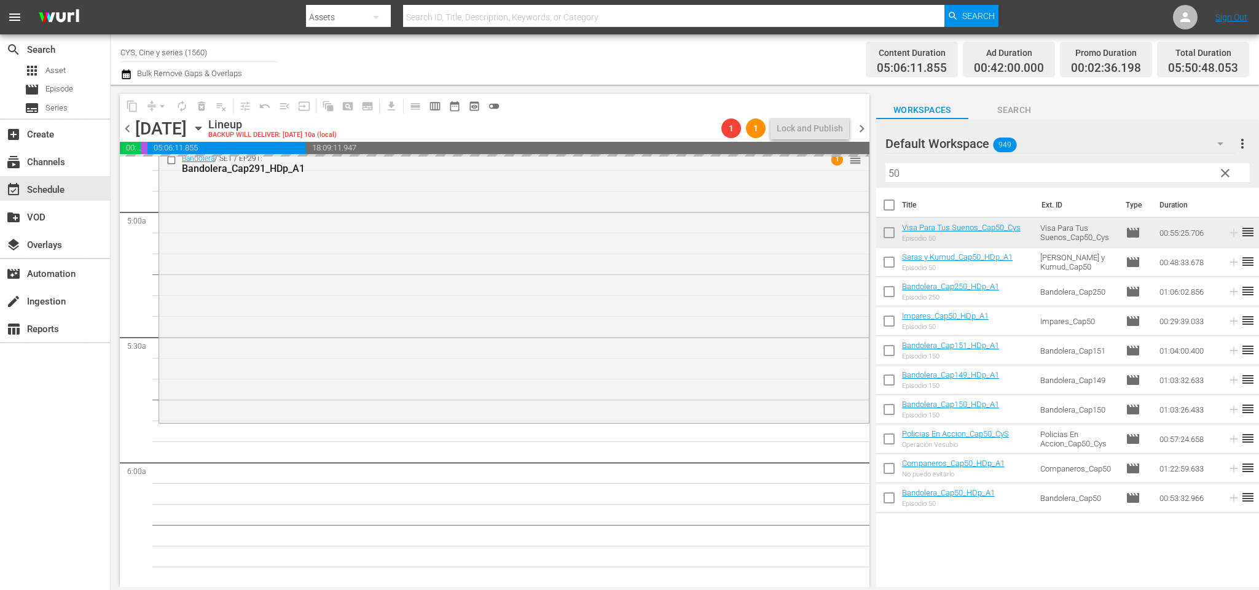
click at [719, 168] on div "content_copy compress arrow_drop_down autorenew_outlined delete_forever_outline…" at bounding box center [685, 336] width 1148 height 502
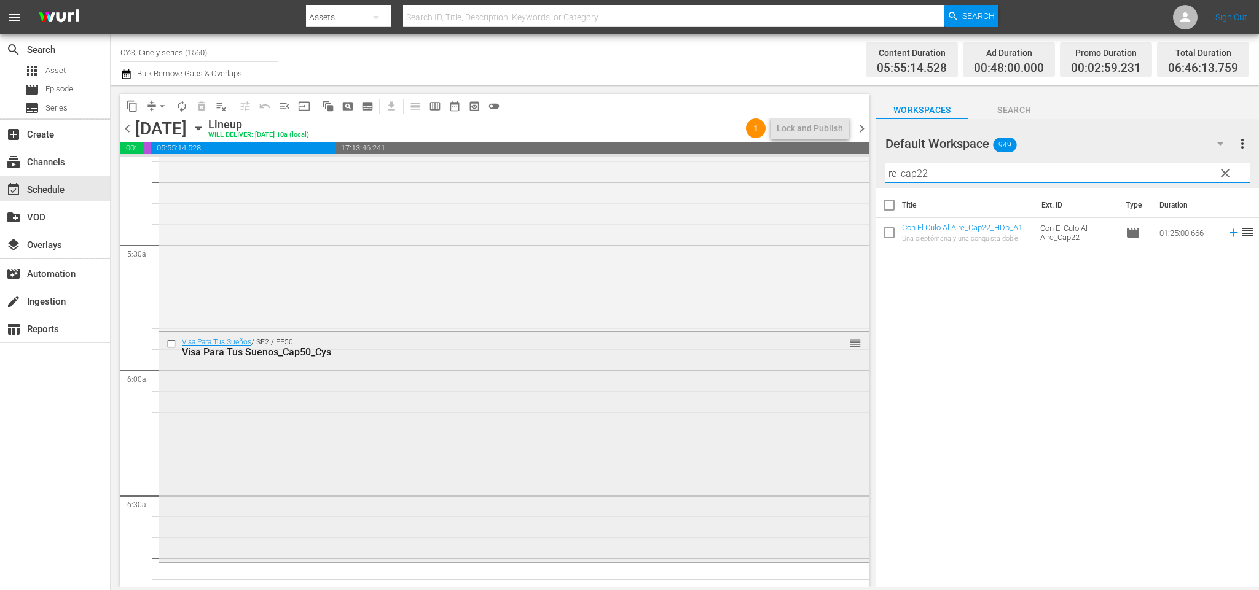
scroll to position [1382, 0]
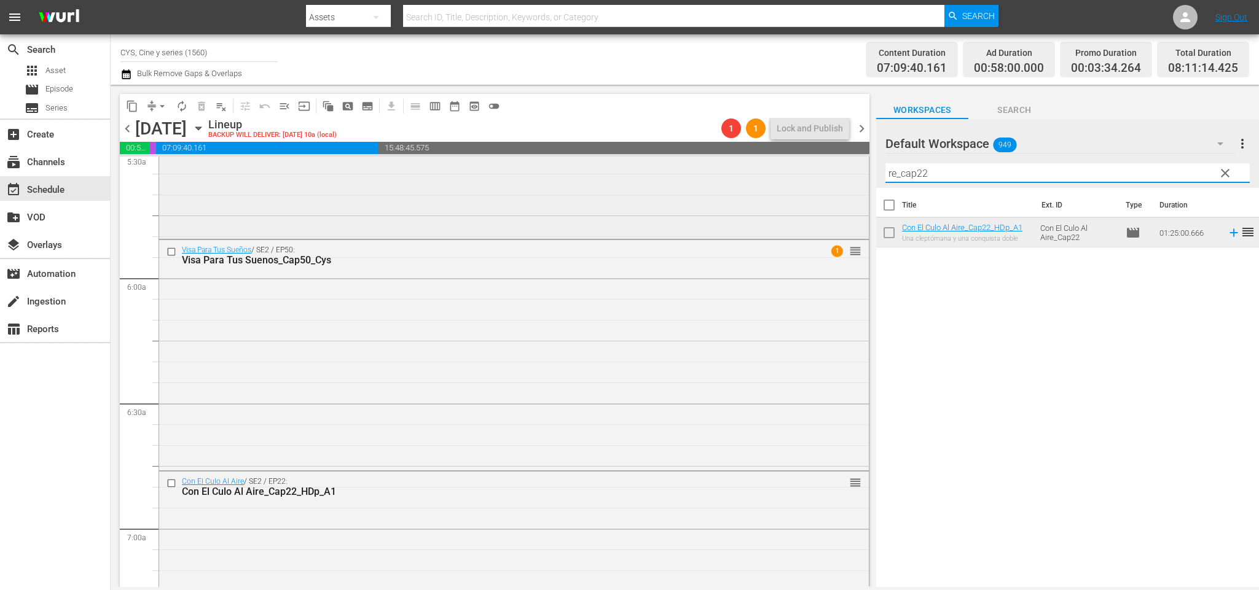
drag, startPoint x: 957, startPoint y: 166, endPoint x: 767, endPoint y: 170, distance: 190.5
click at [767, 170] on div "content_copy compress arrow_drop_down autorenew_outlined delete_forever_outline…" at bounding box center [685, 336] width 1148 height 502
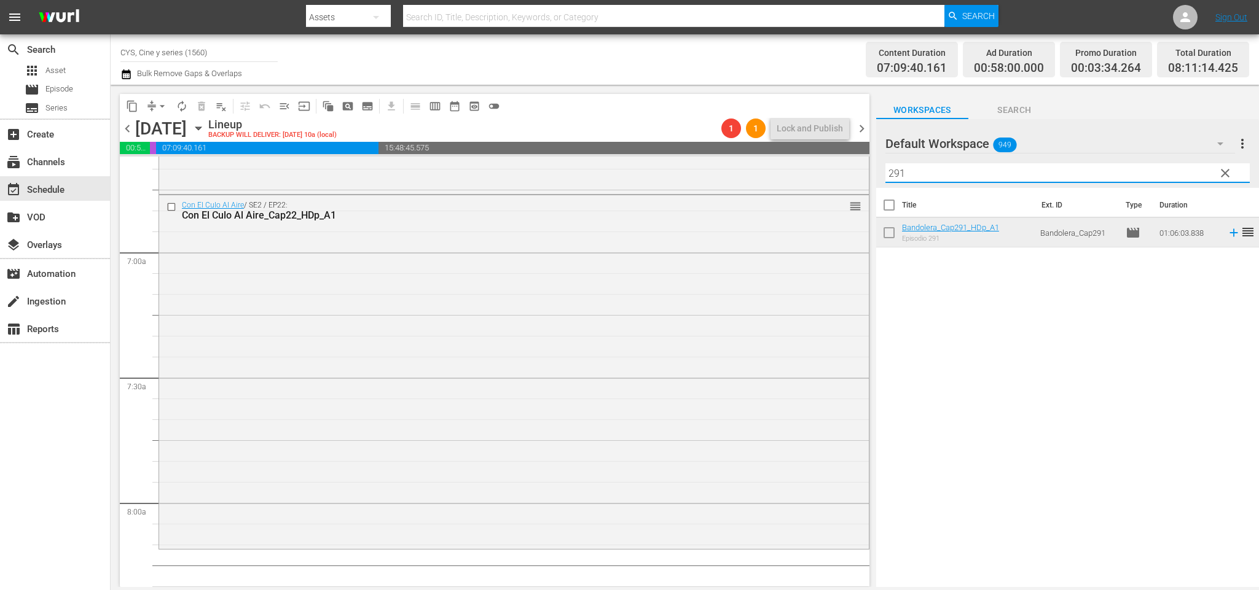
scroll to position [1751, 0]
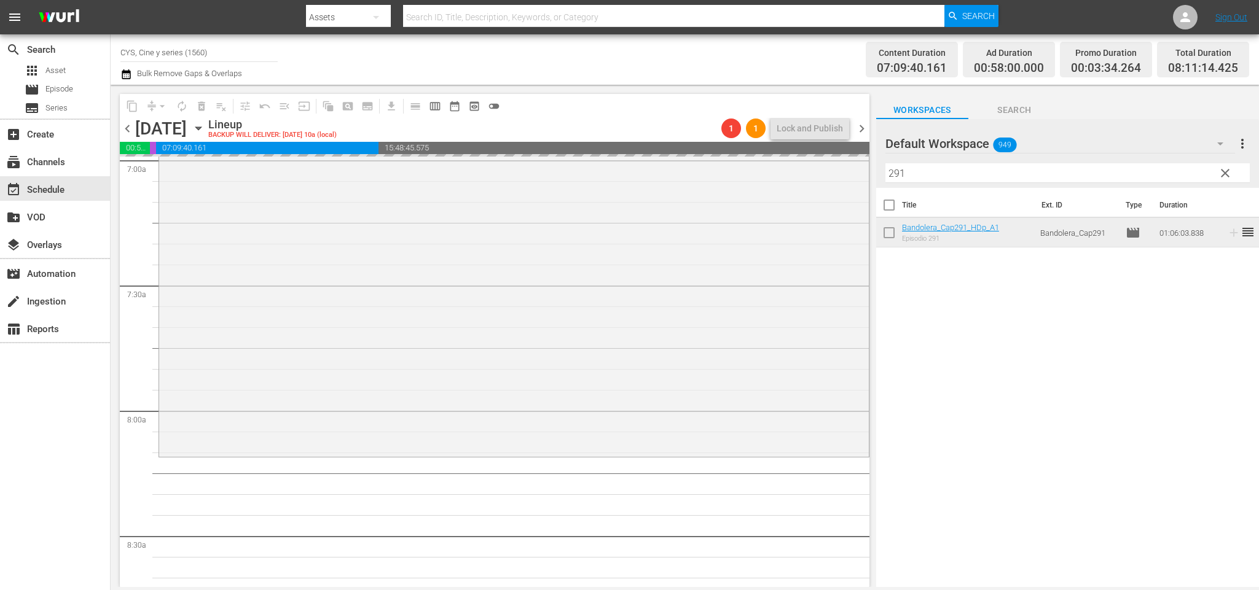
click at [768, 170] on div "content_copy compress arrow_drop_down autorenew_outlined delete_forever_outline…" at bounding box center [685, 336] width 1148 height 502
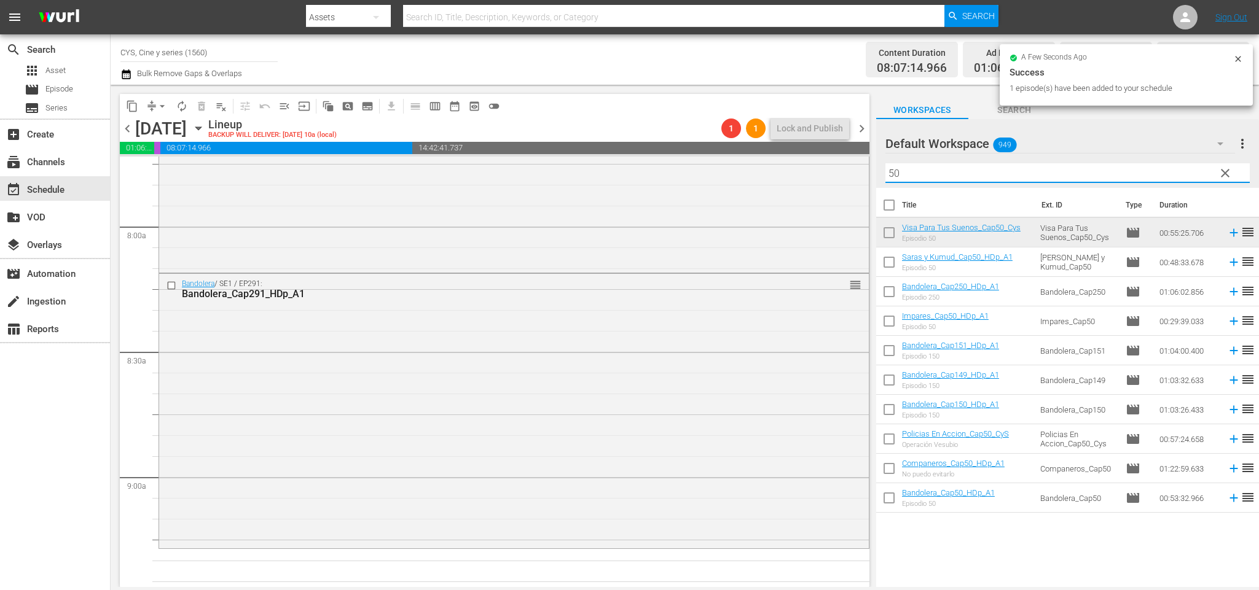
scroll to position [2119, 0]
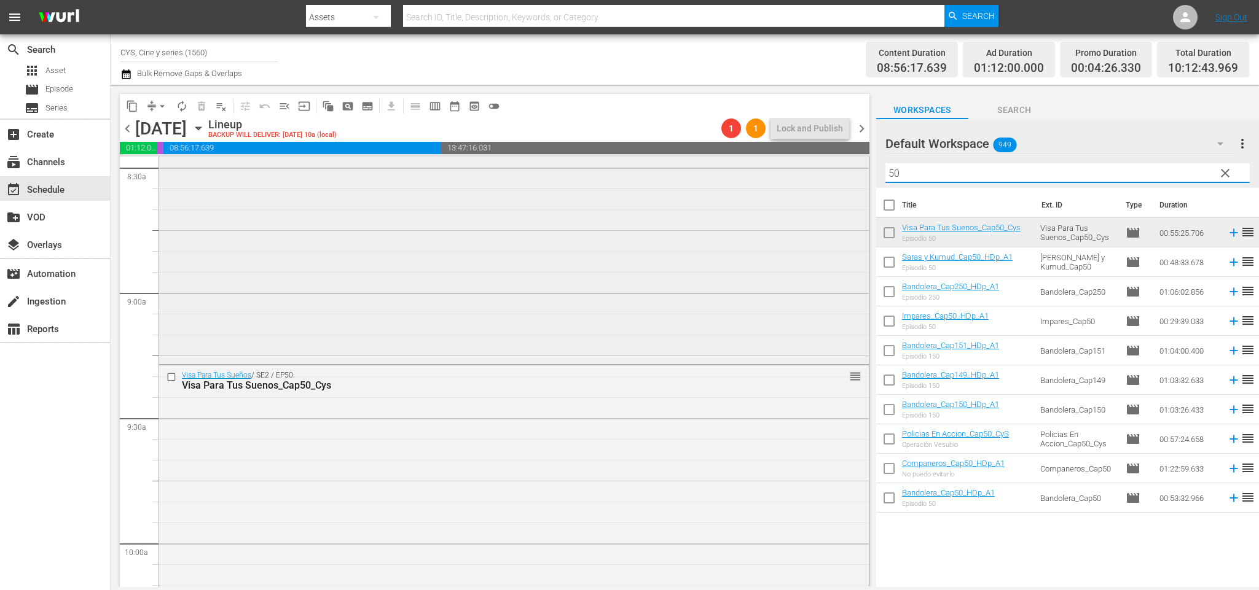
drag, startPoint x: 934, startPoint y: 175, endPoint x: 845, endPoint y: 172, distance: 89.7
click at [845, 172] on div "content_copy compress arrow_drop_down autorenew_outlined delete_forever_outline…" at bounding box center [685, 336] width 1148 height 502
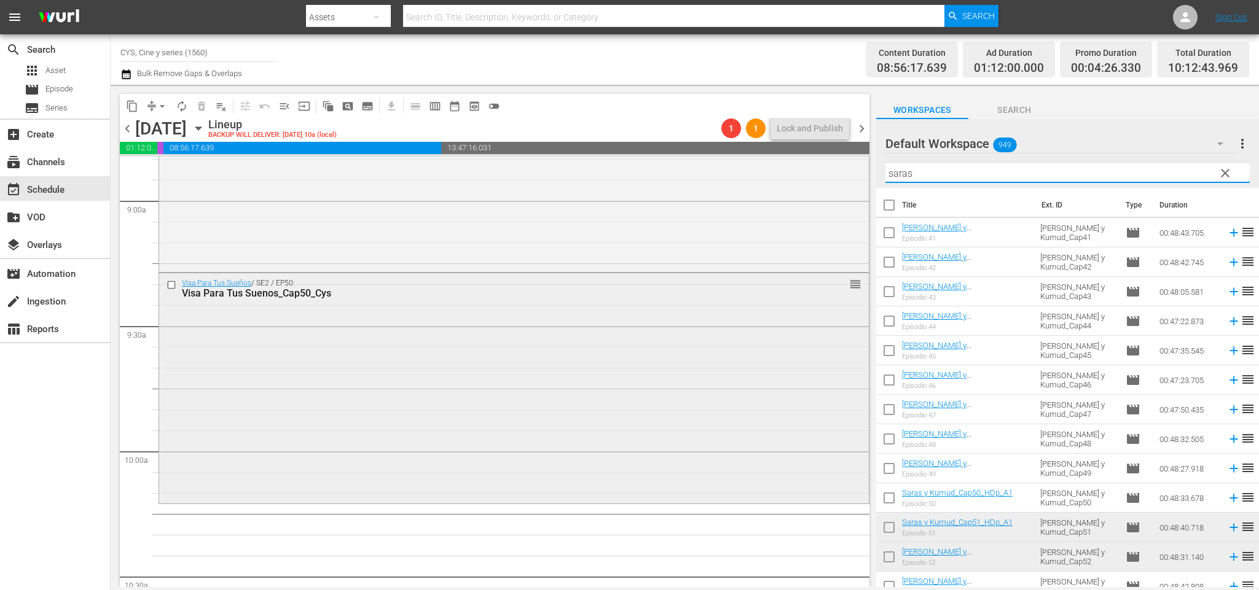
scroll to position [2303, 0]
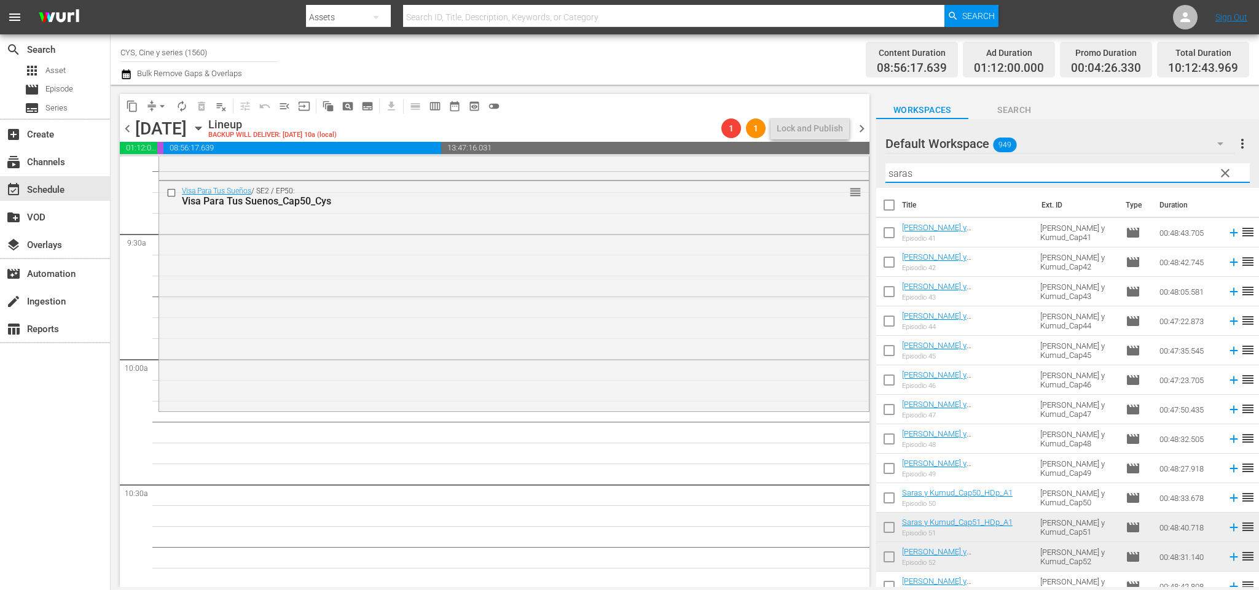
type input "saras"
click at [890, 531] on input "checkbox" at bounding box center [889, 530] width 26 height 26
checkbox input "true"
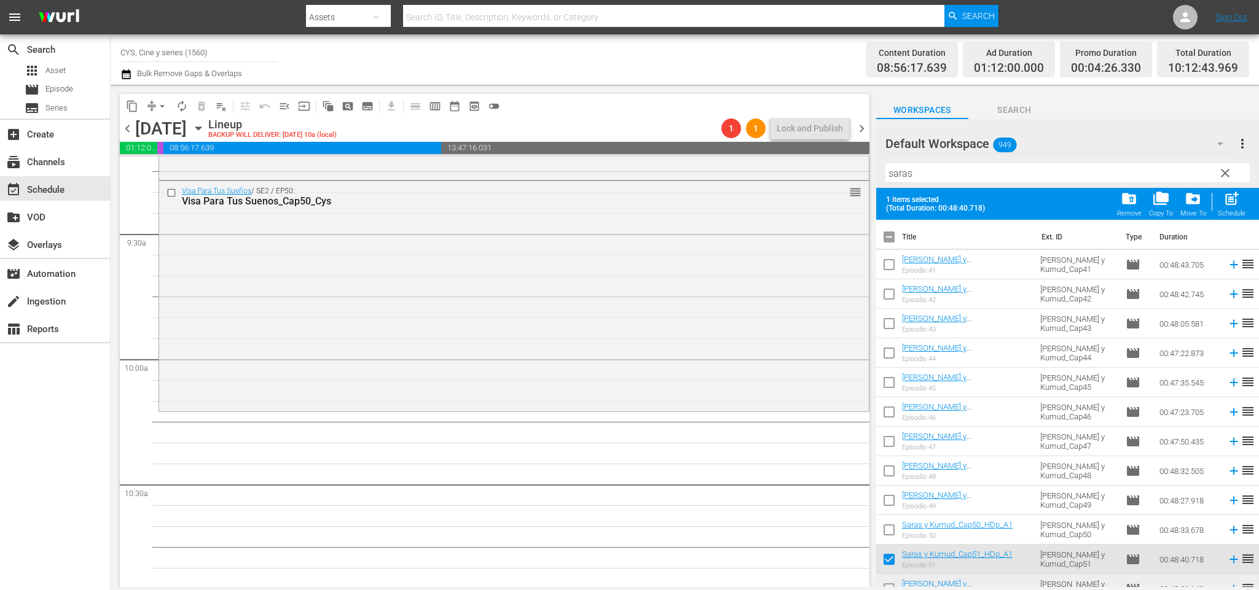
scroll to position [92, 0]
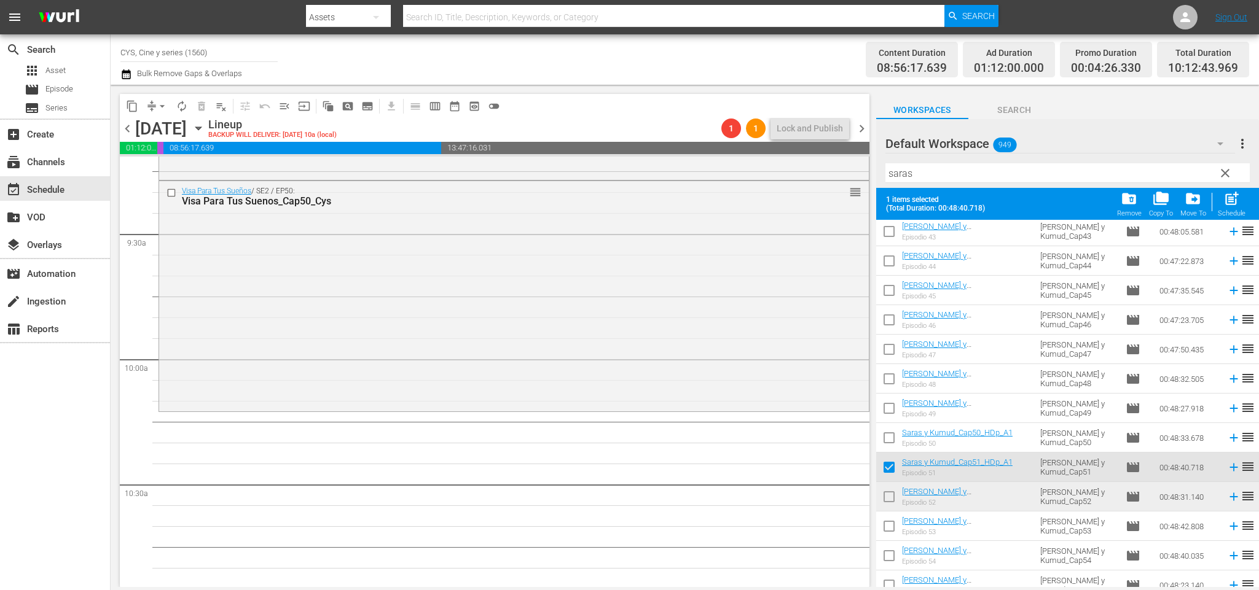
click at [889, 499] on input "checkbox" at bounding box center [889, 499] width 26 height 26
checkbox input "true"
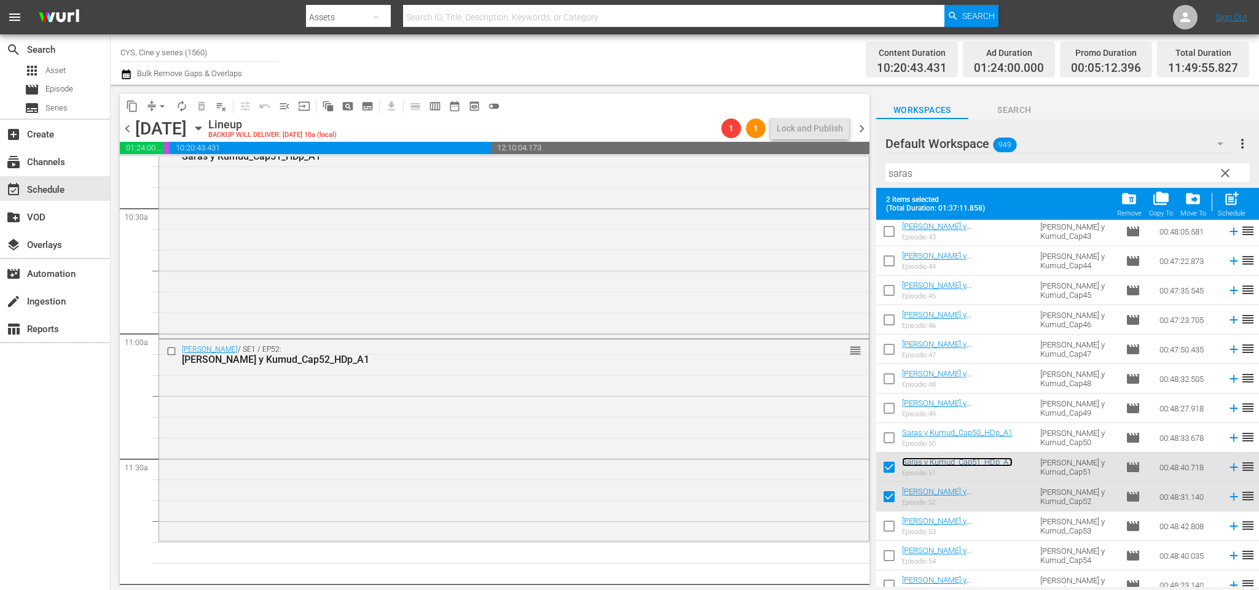
scroll to position [0, 0]
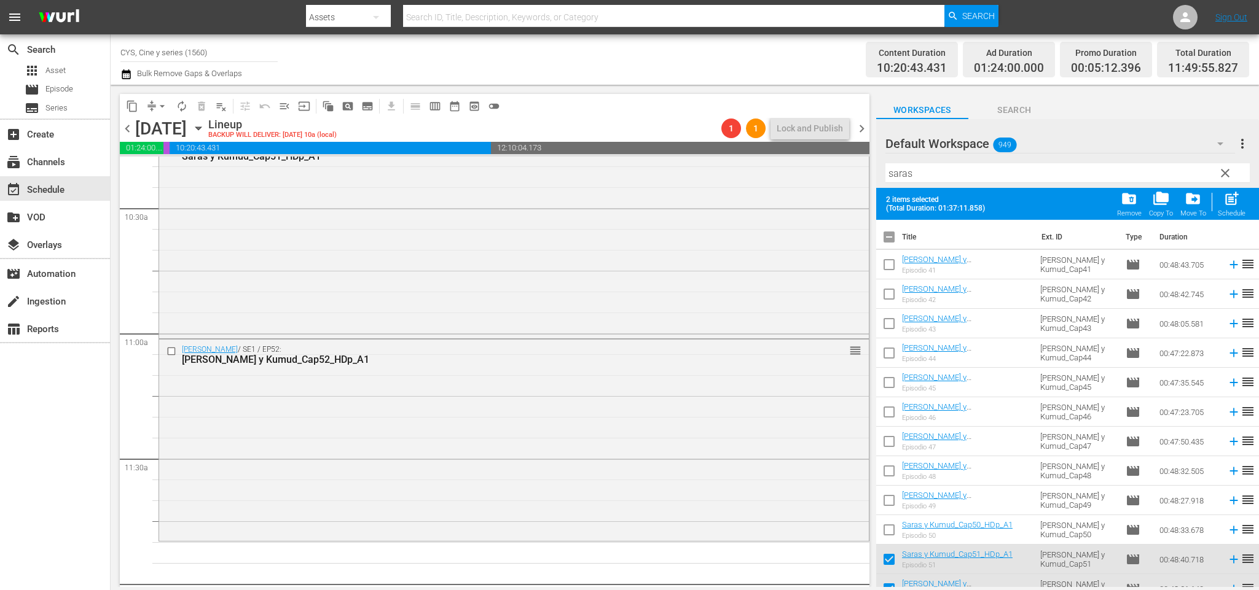
click at [891, 244] on input "checkbox" at bounding box center [889, 240] width 26 height 26
checkbox input "true"
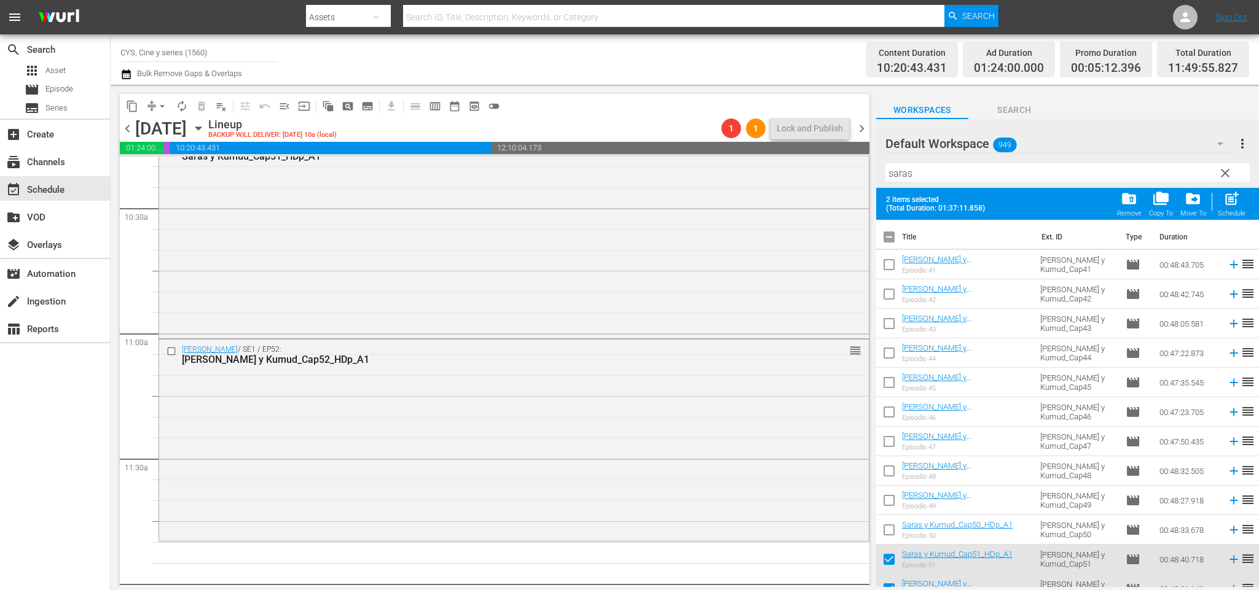
checkbox input "true"
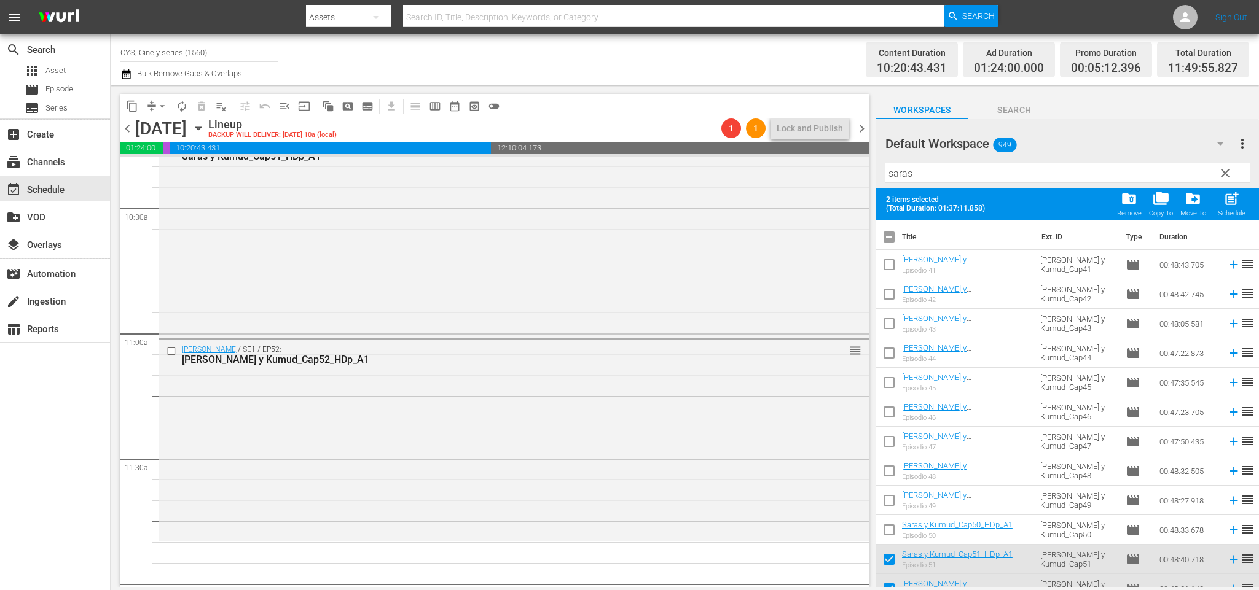
checkbox input "true"
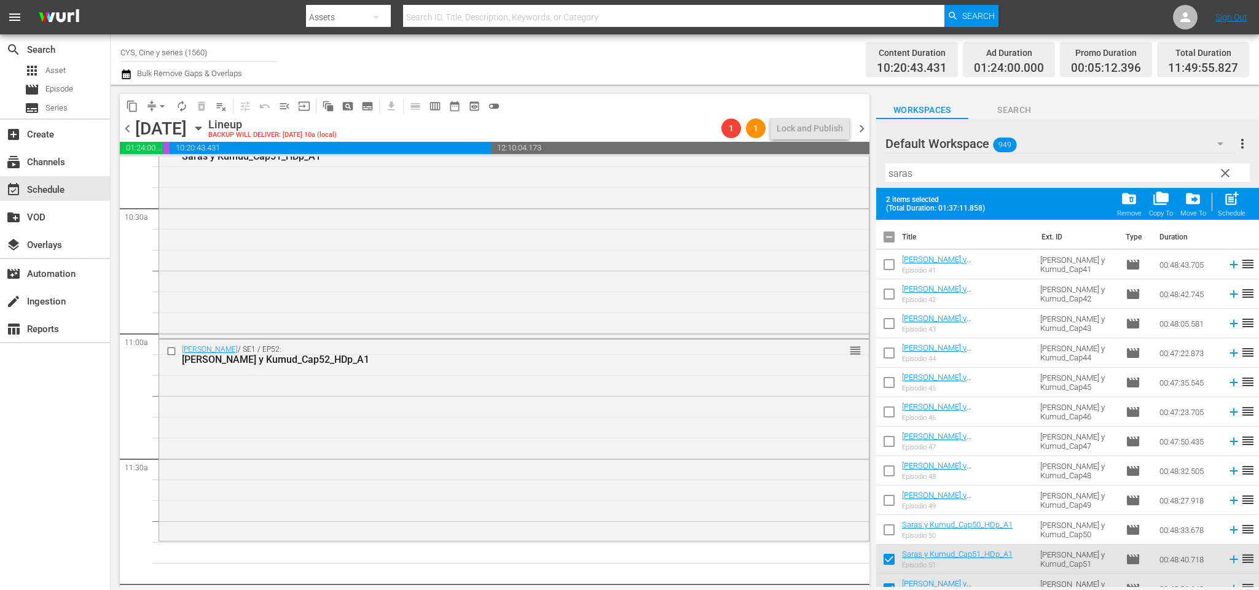
checkbox input "true"
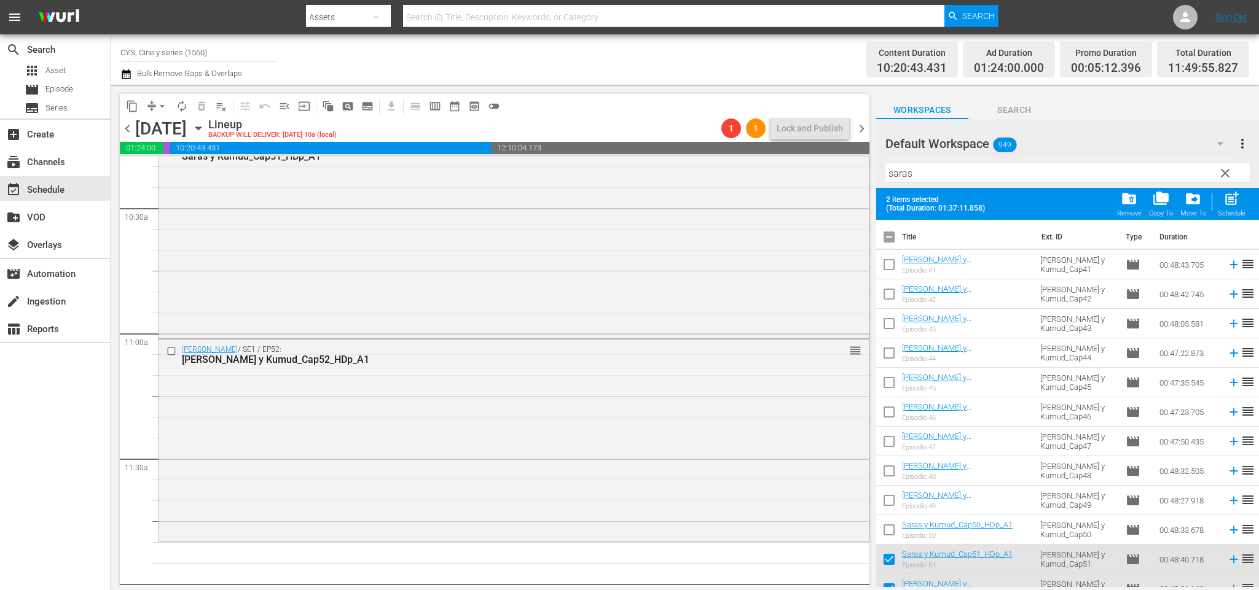
checkbox input "true"
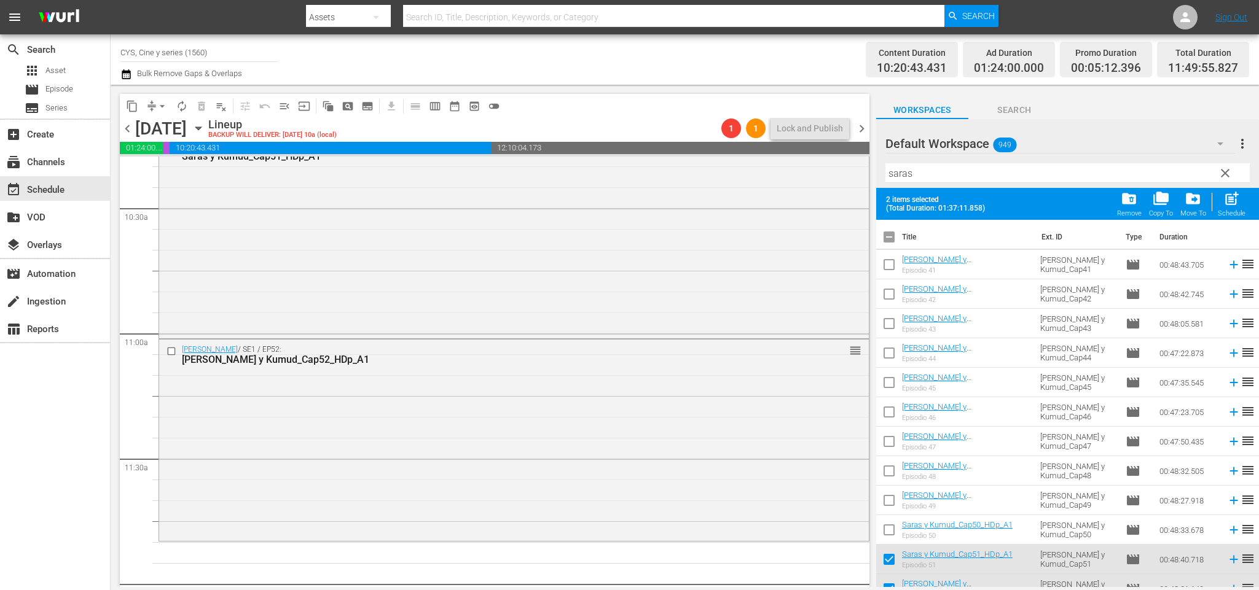
checkbox input "true"
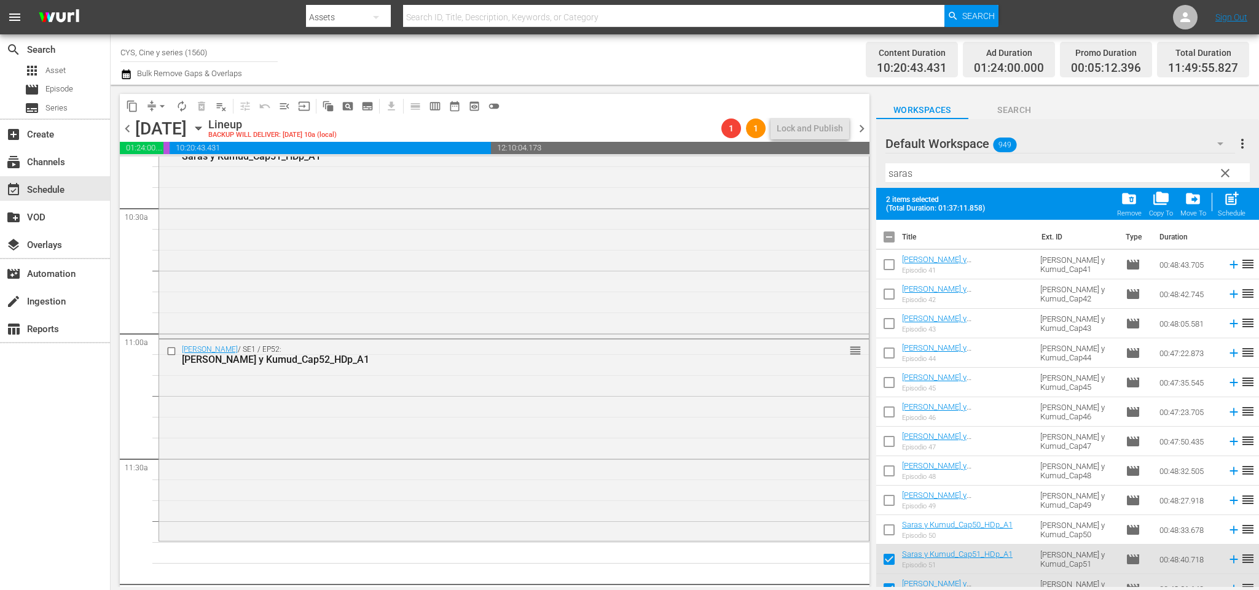
checkbox input "true"
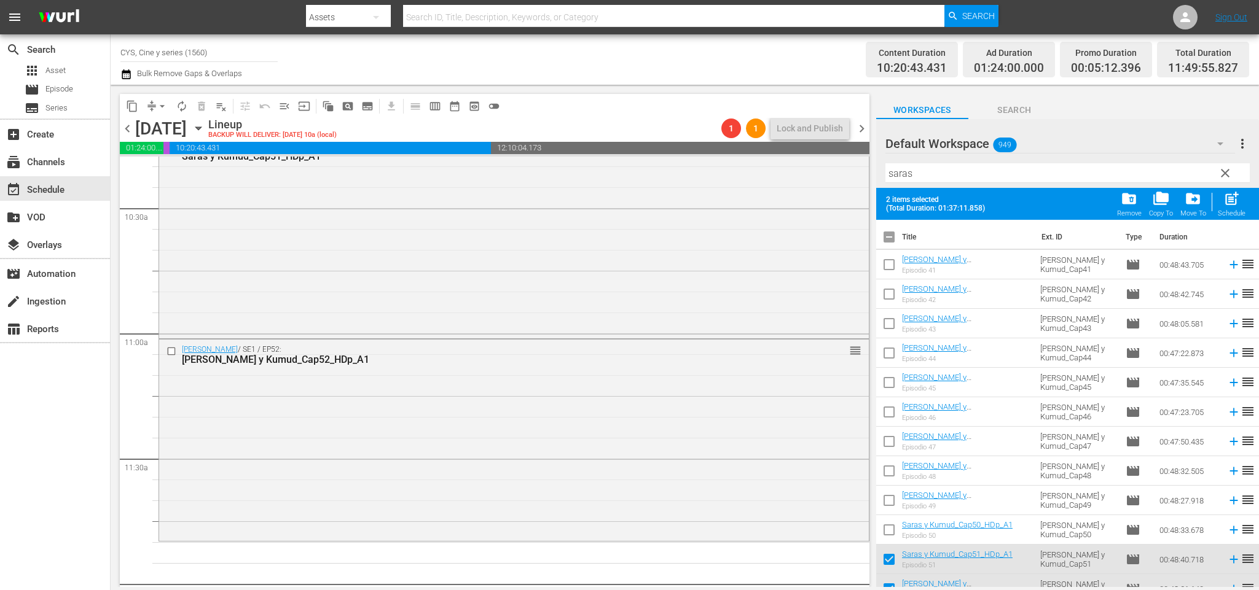
checkbox input "true"
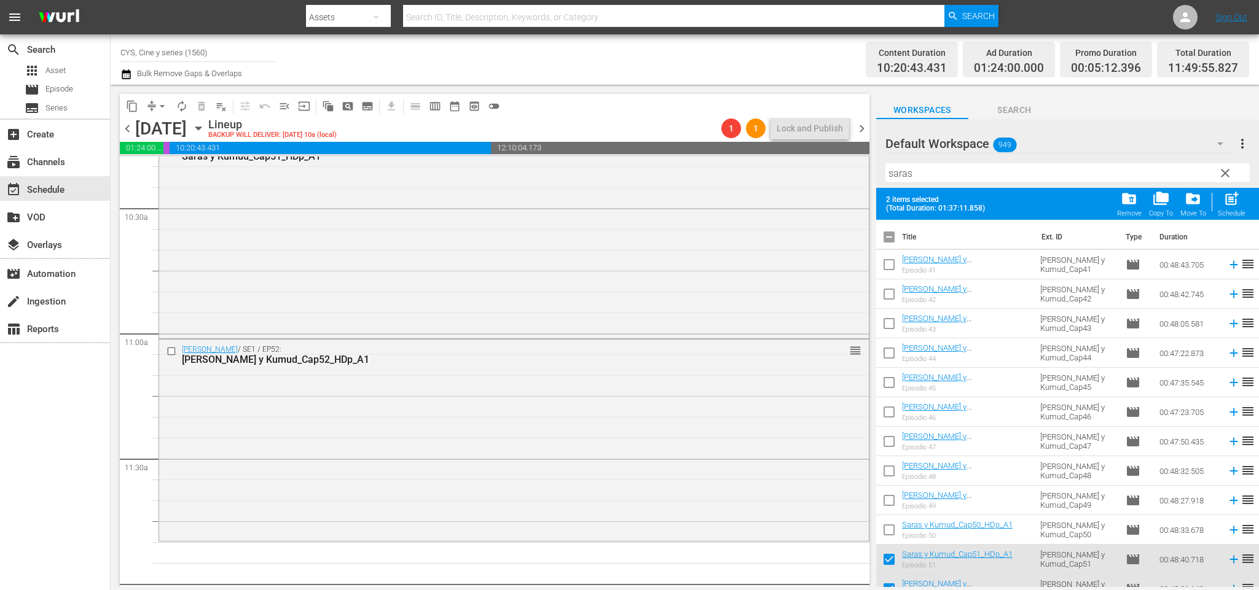
checkbox input "true"
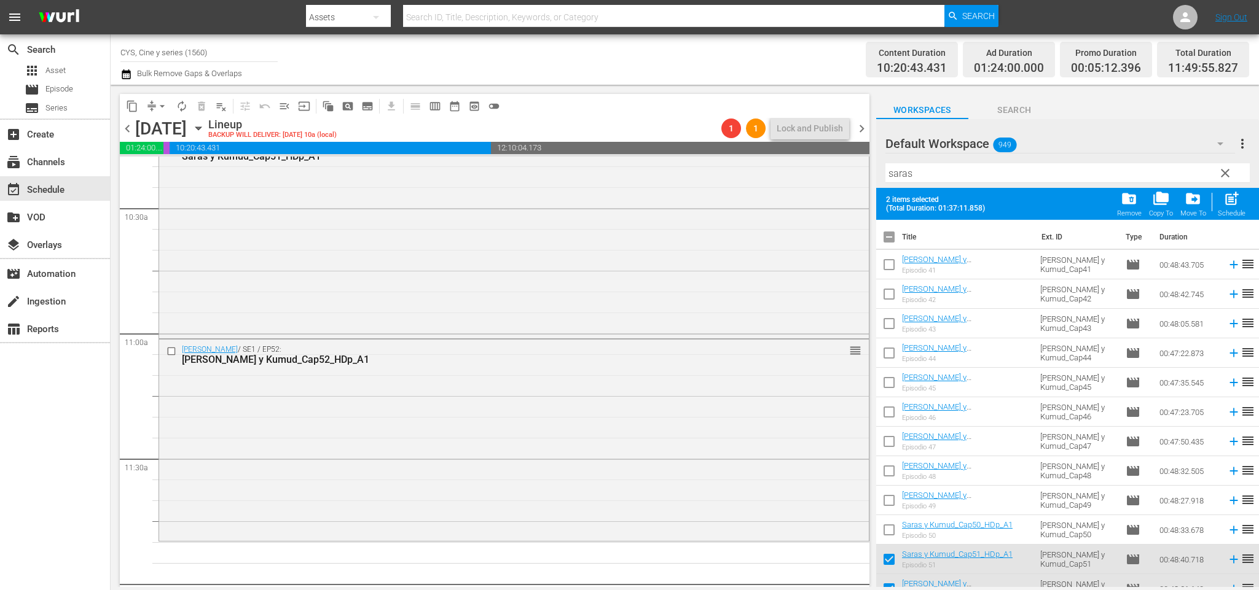
checkbox input "true"
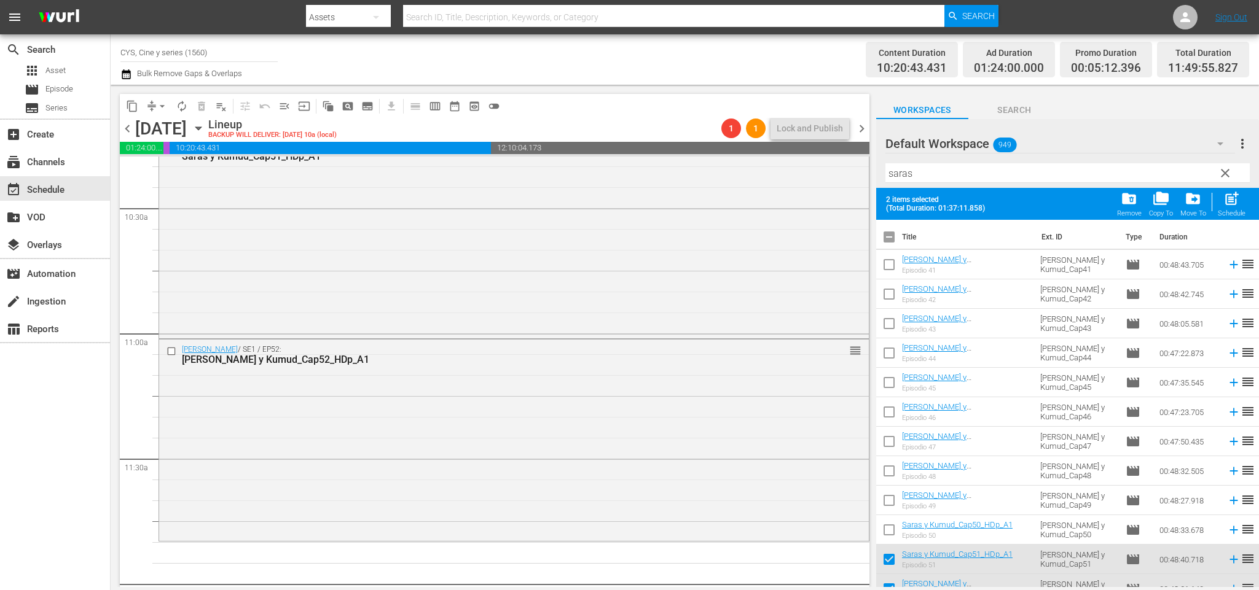
checkbox input "true"
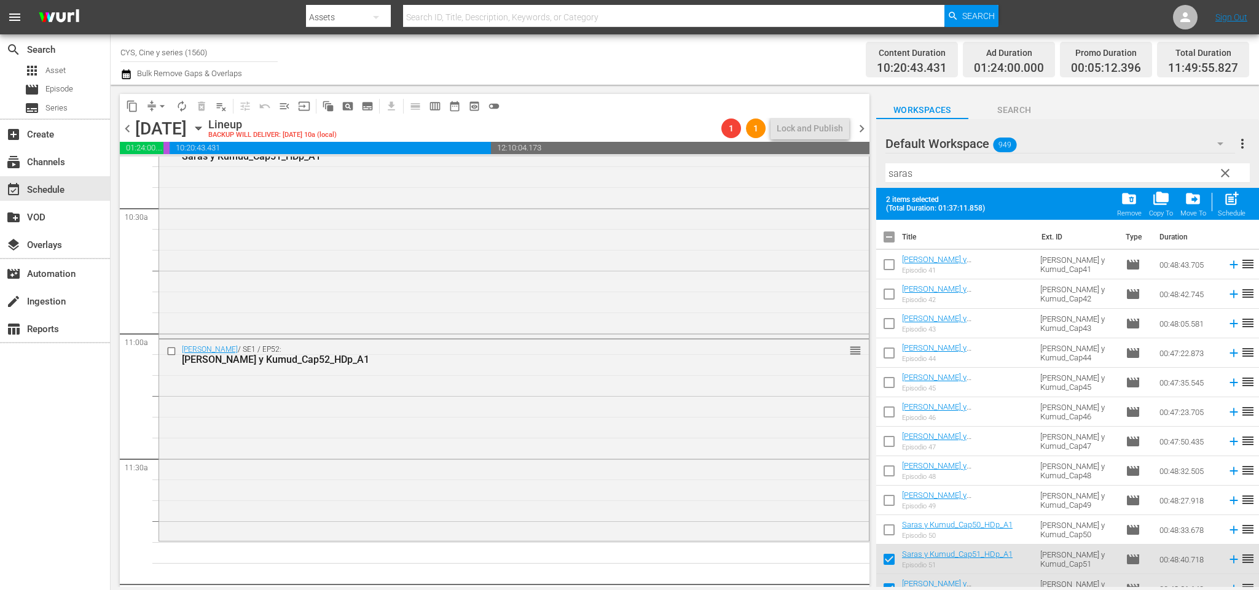
checkbox input "true"
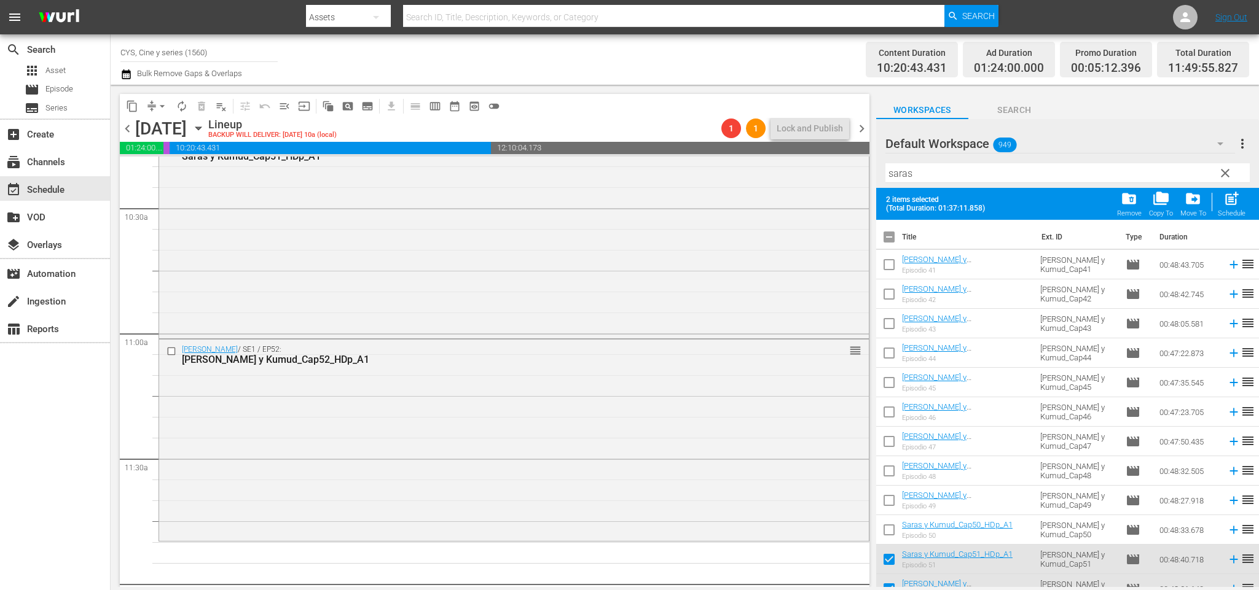
checkbox input "true"
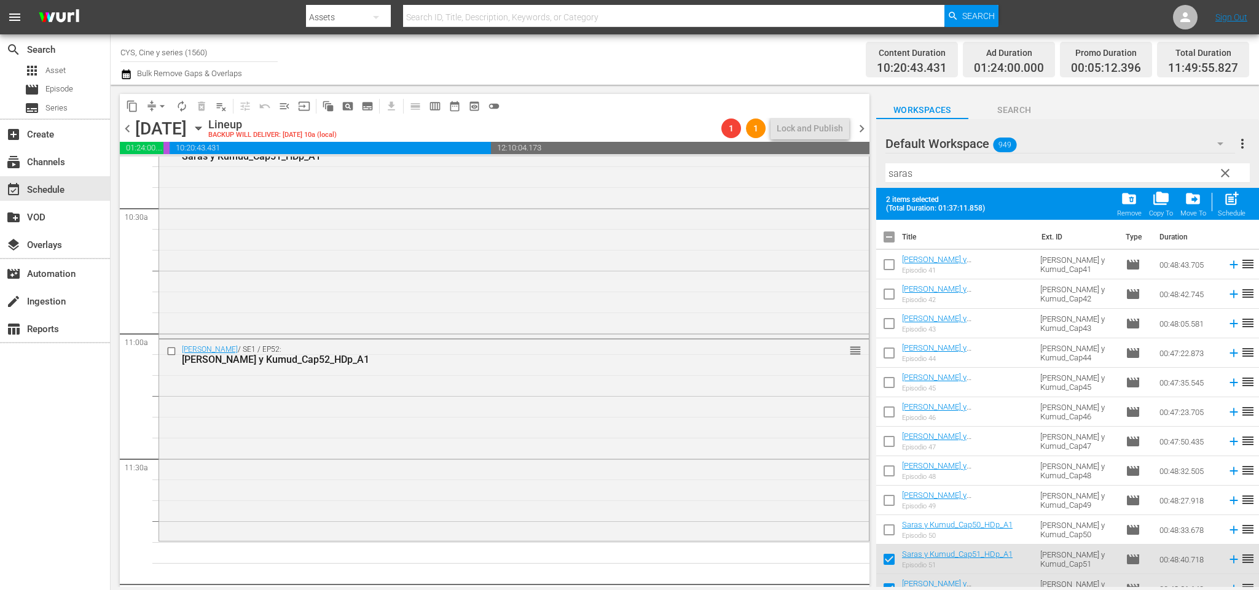
checkbox input "true"
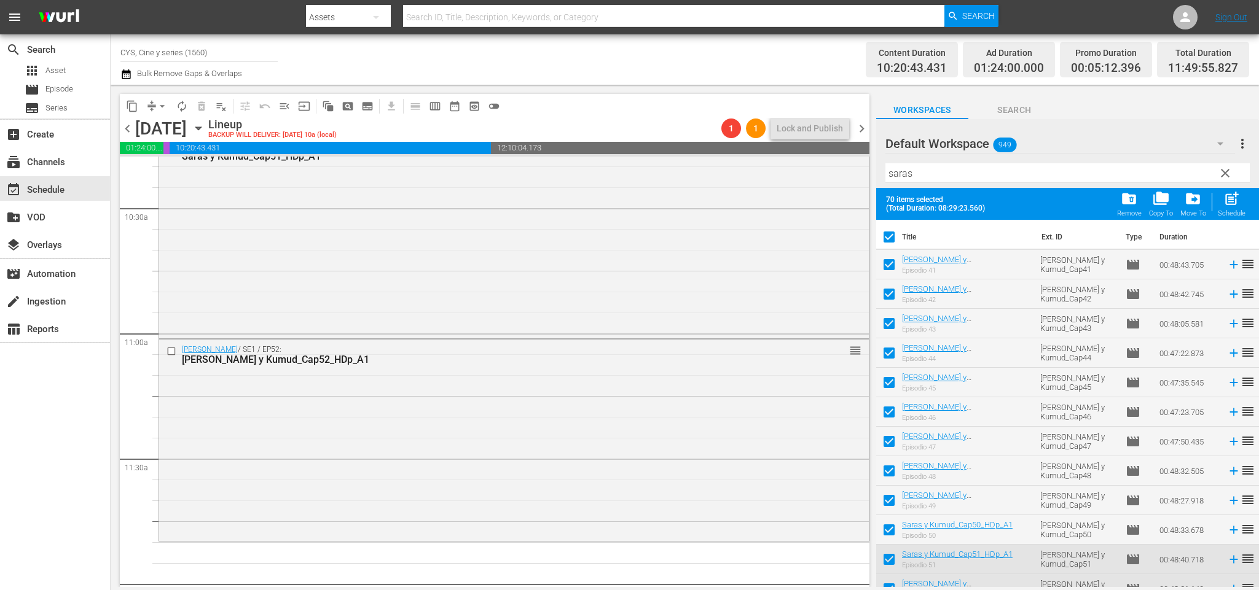
drag, startPoint x: 890, startPoint y: 243, endPoint x: 1227, endPoint y: 138, distance: 353.2
click at [890, 240] on input "checkbox" at bounding box center [889, 240] width 26 height 26
checkbox input "false"
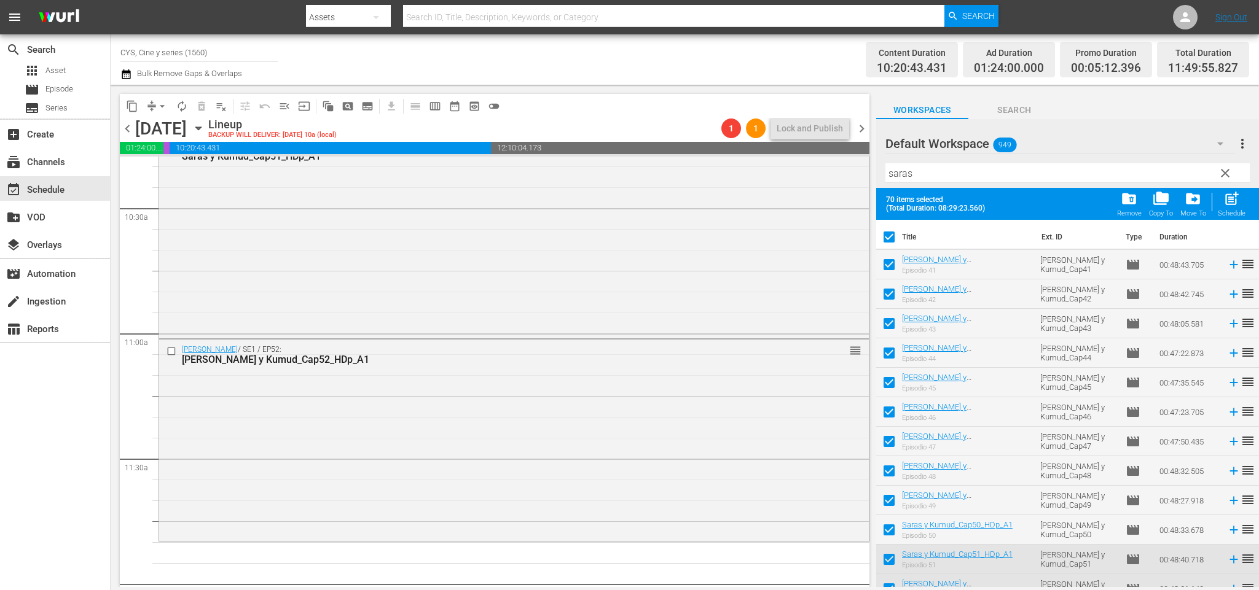
checkbox input "false"
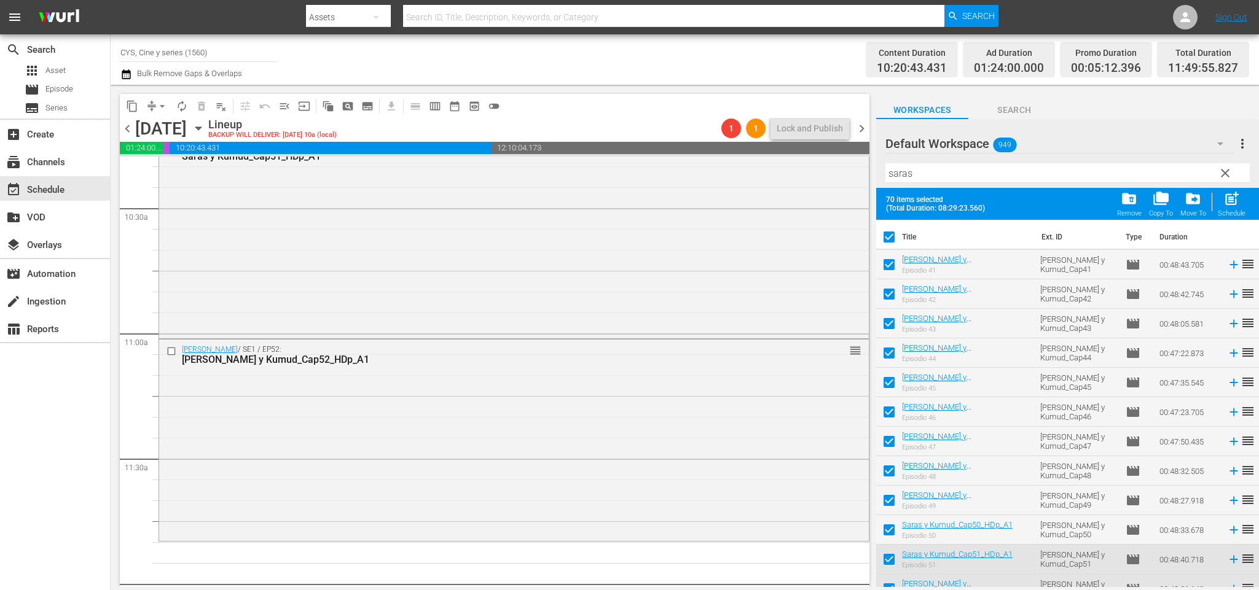
checkbox input "false"
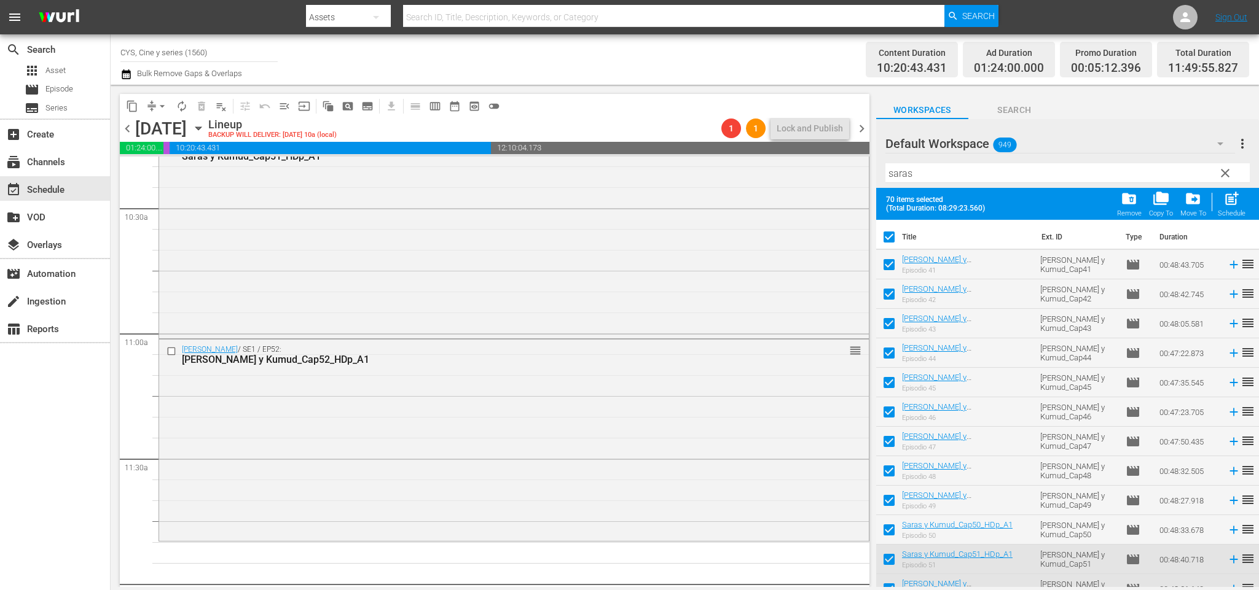
checkbox input "false"
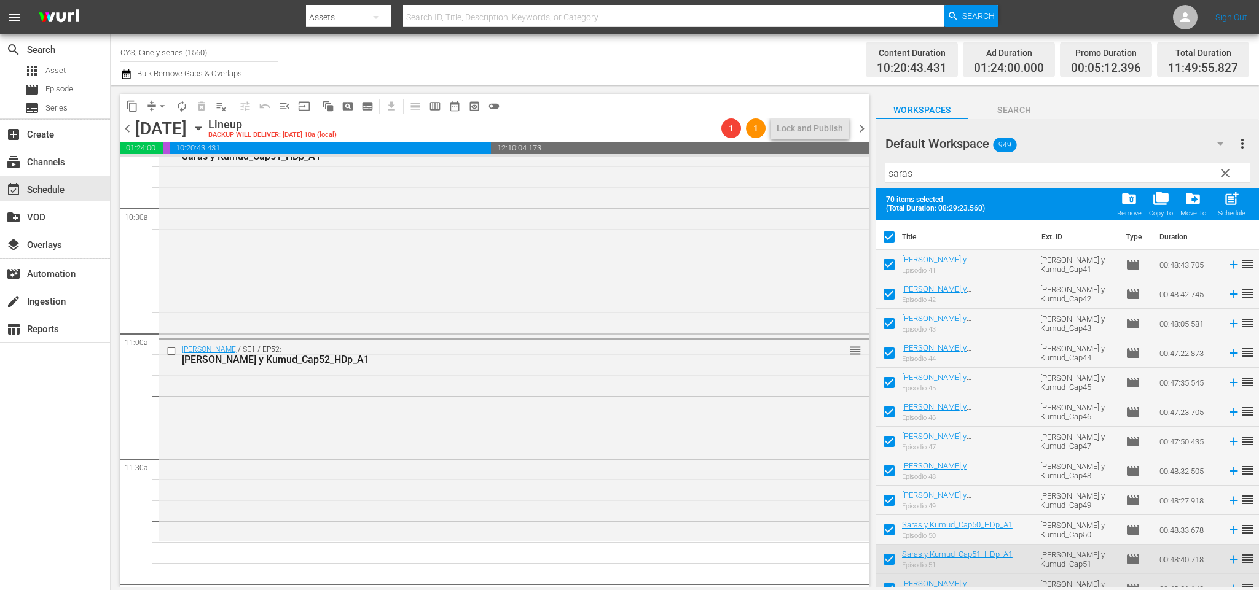
checkbox input "false"
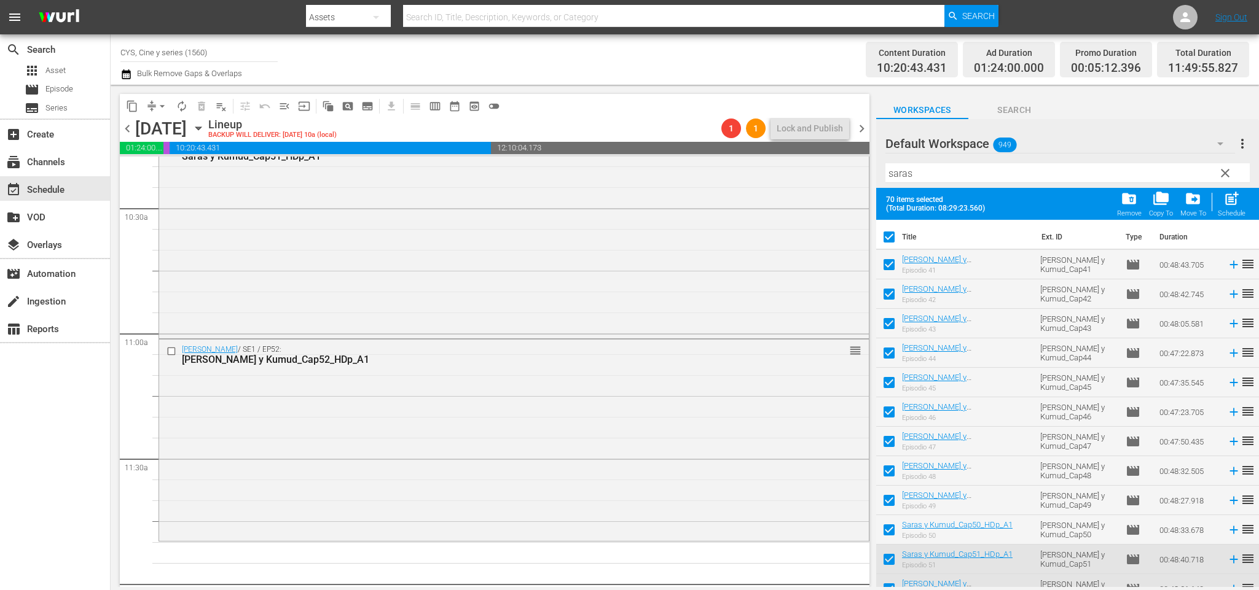
checkbox input "false"
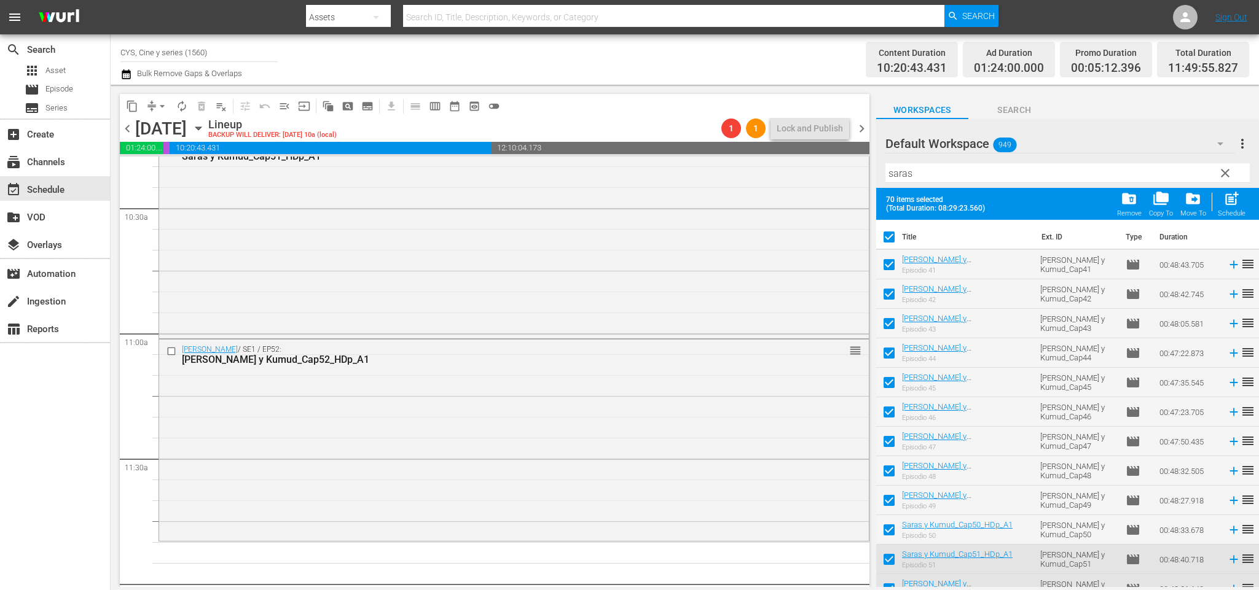
checkbox input "false"
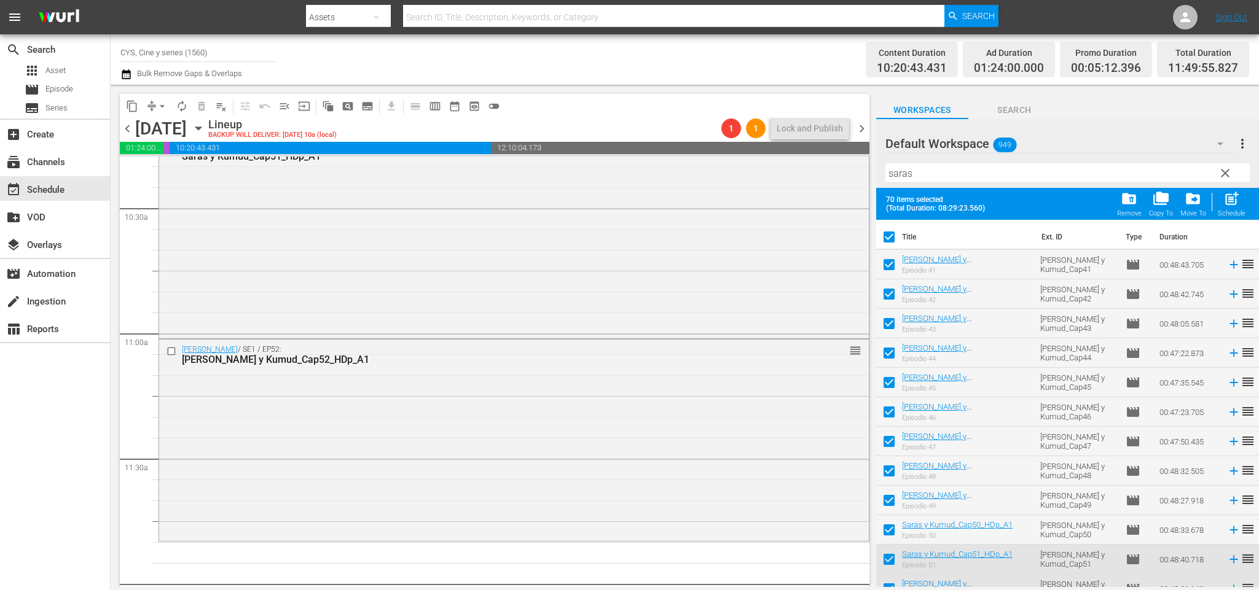
checkbox input "false"
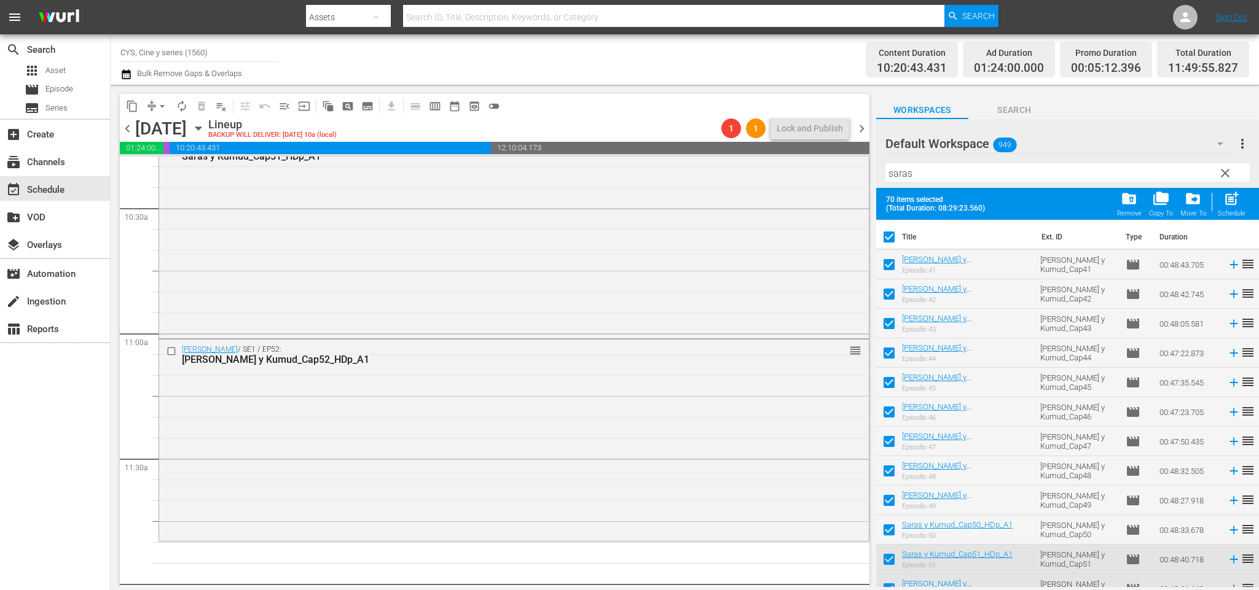
checkbox input "false"
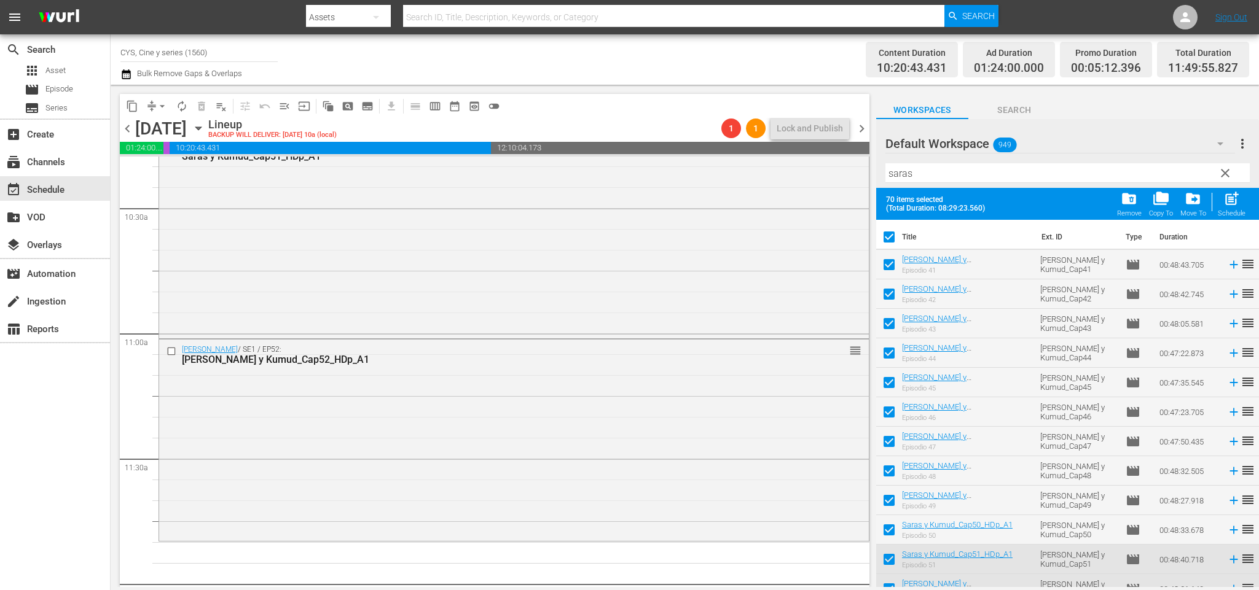
checkbox input "false"
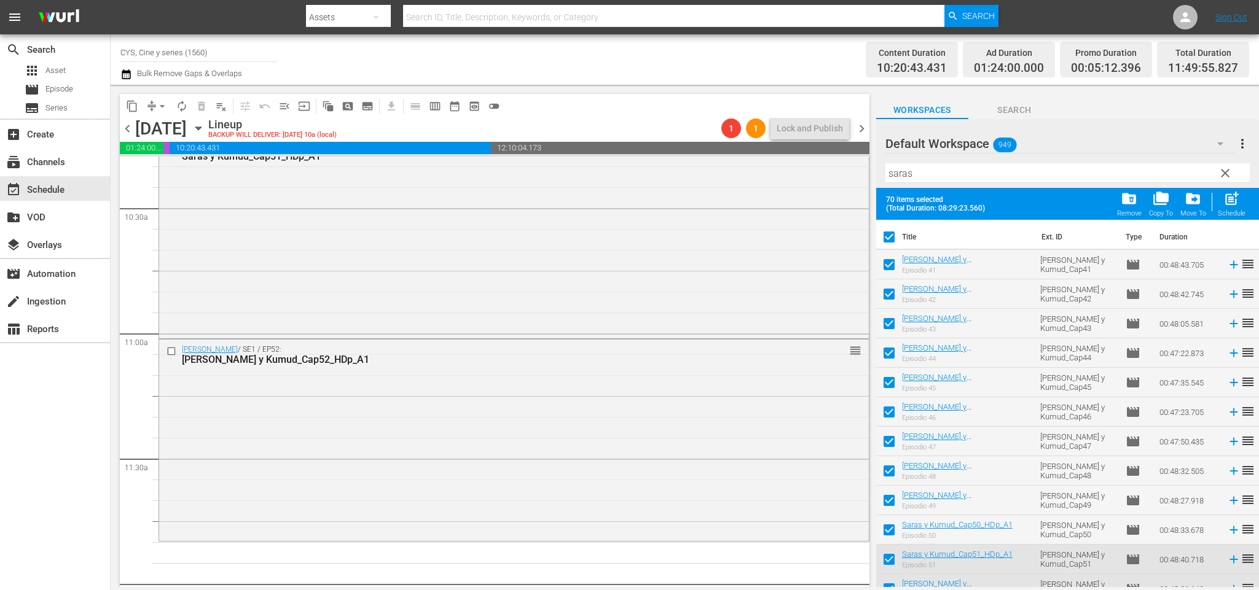
checkbox input "false"
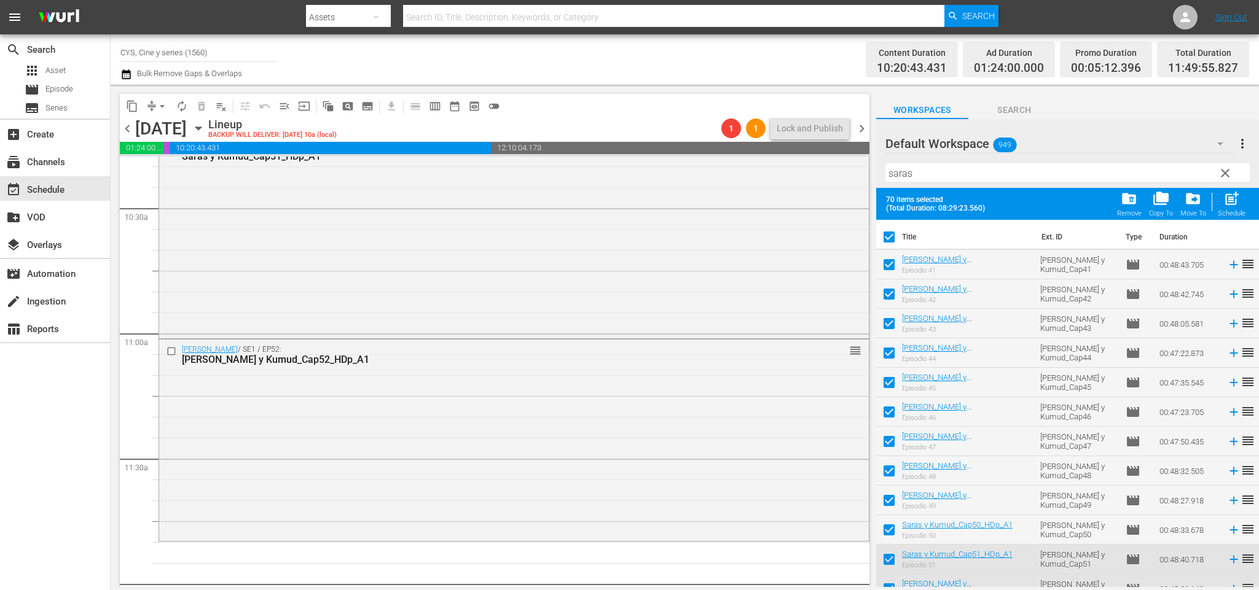
checkbox input "false"
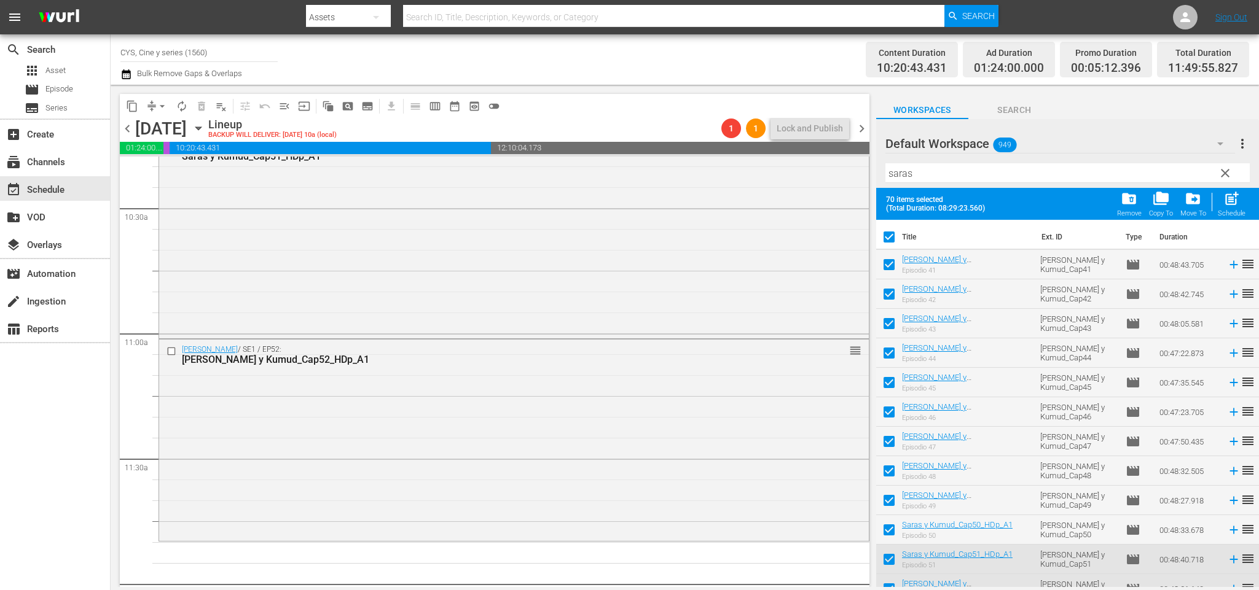
checkbox input "false"
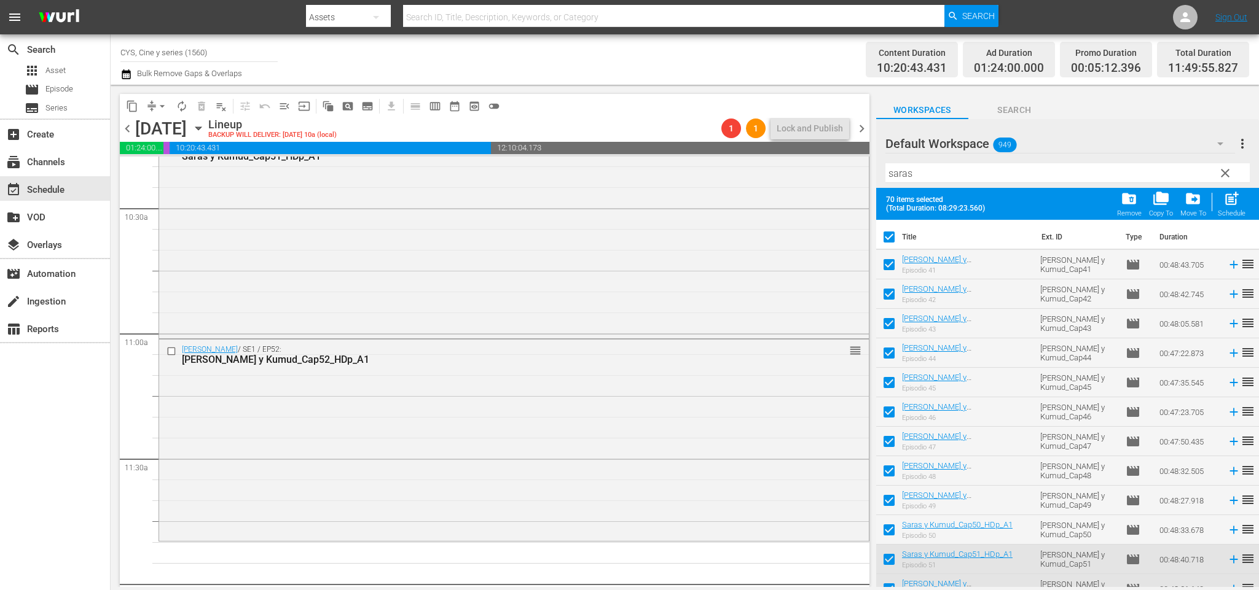
checkbox input "false"
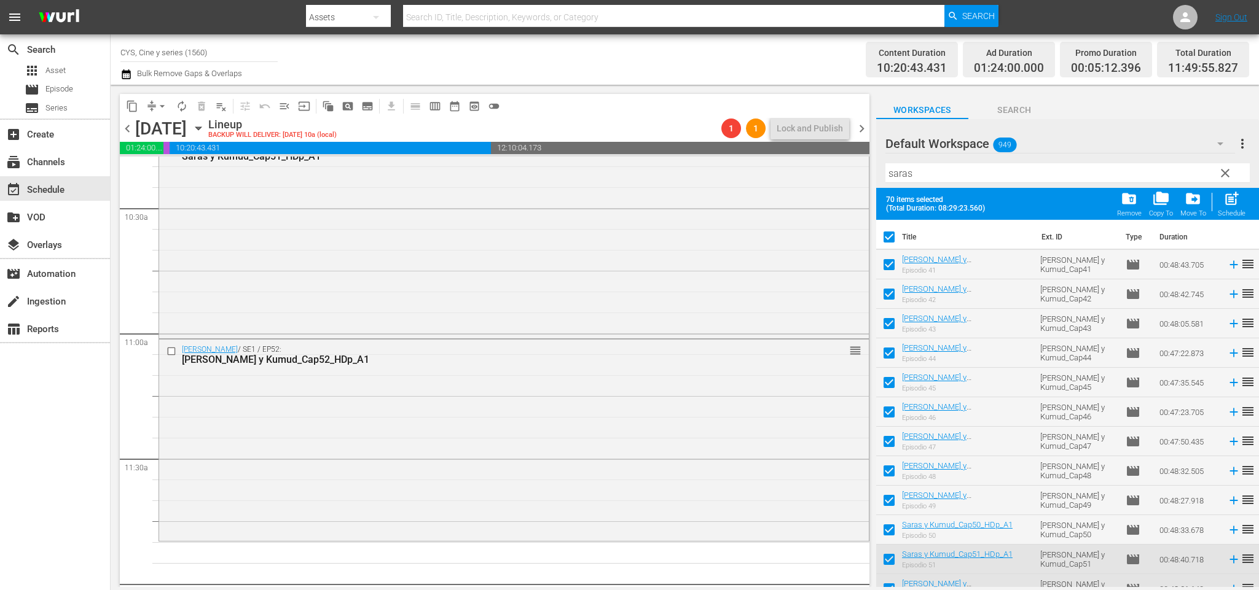
checkbox input "false"
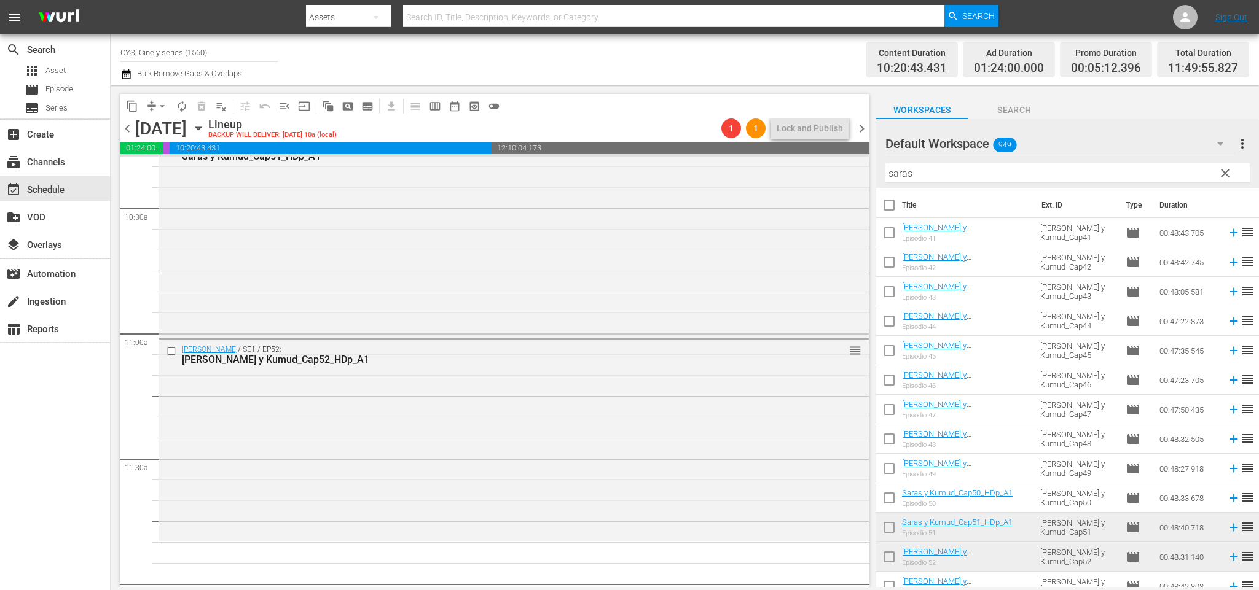
click at [1225, 172] on span "clear" at bounding box center [1224, 173] width 15 height 15
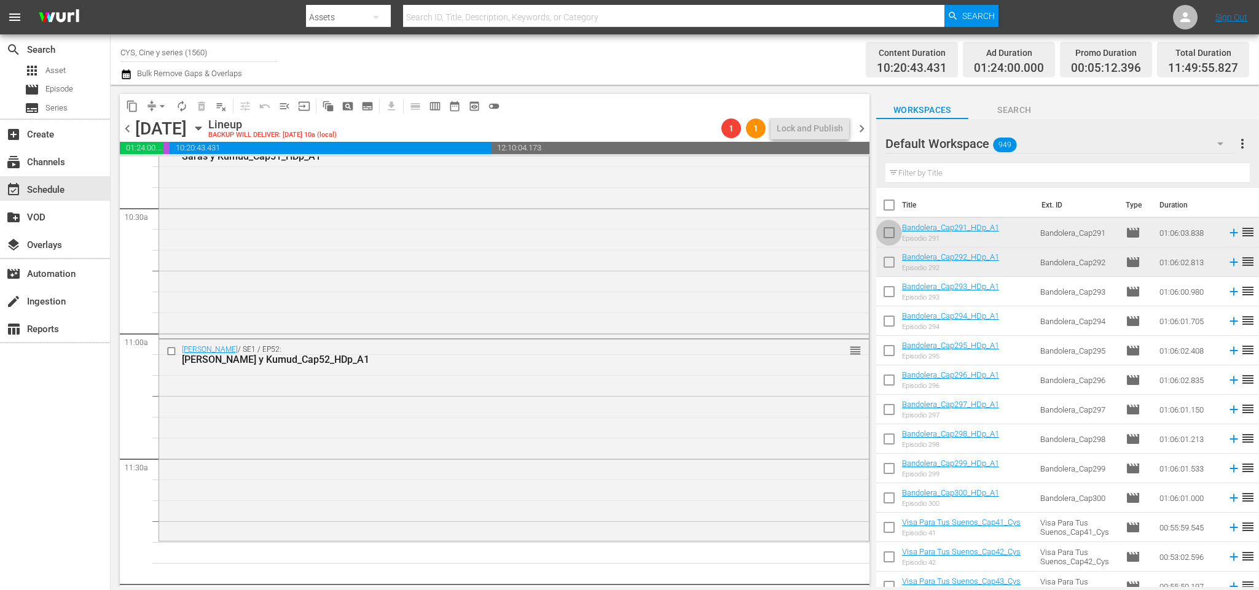
click at [885, 231] on input "checkbox" at bounding box center [889, 235] width 26 height 26
checkbox input "true"
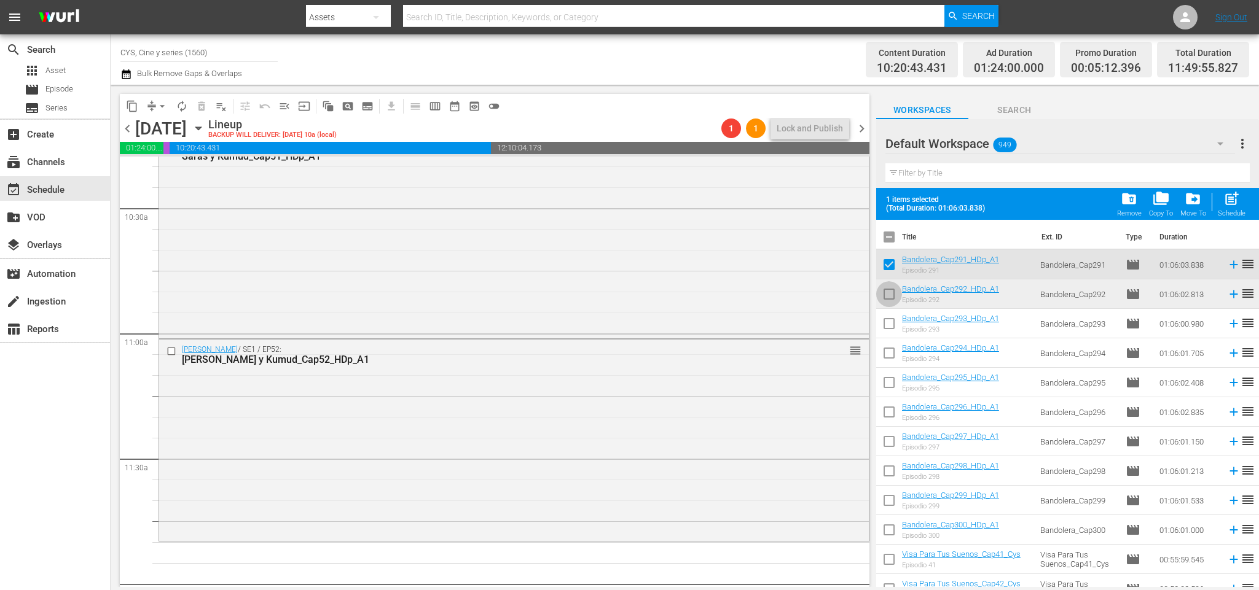
click at [892, 292] on input "checkbox" at bounding box center [889, 297] width 26 height 26
checkbox input "true"
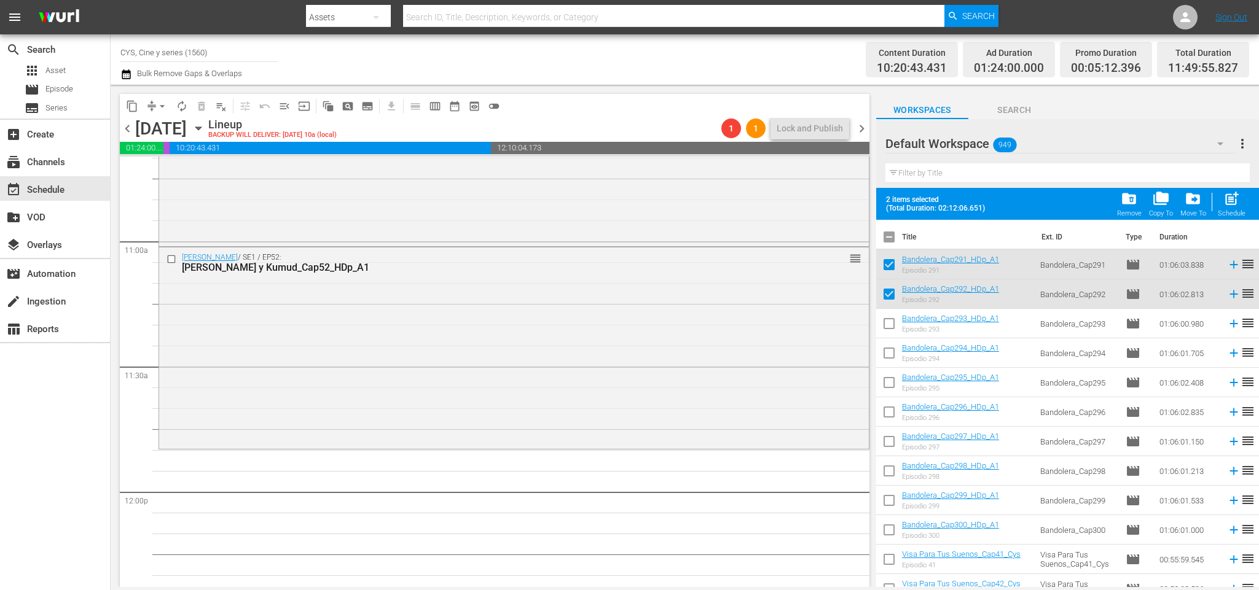
scroll to position [2764, 0]
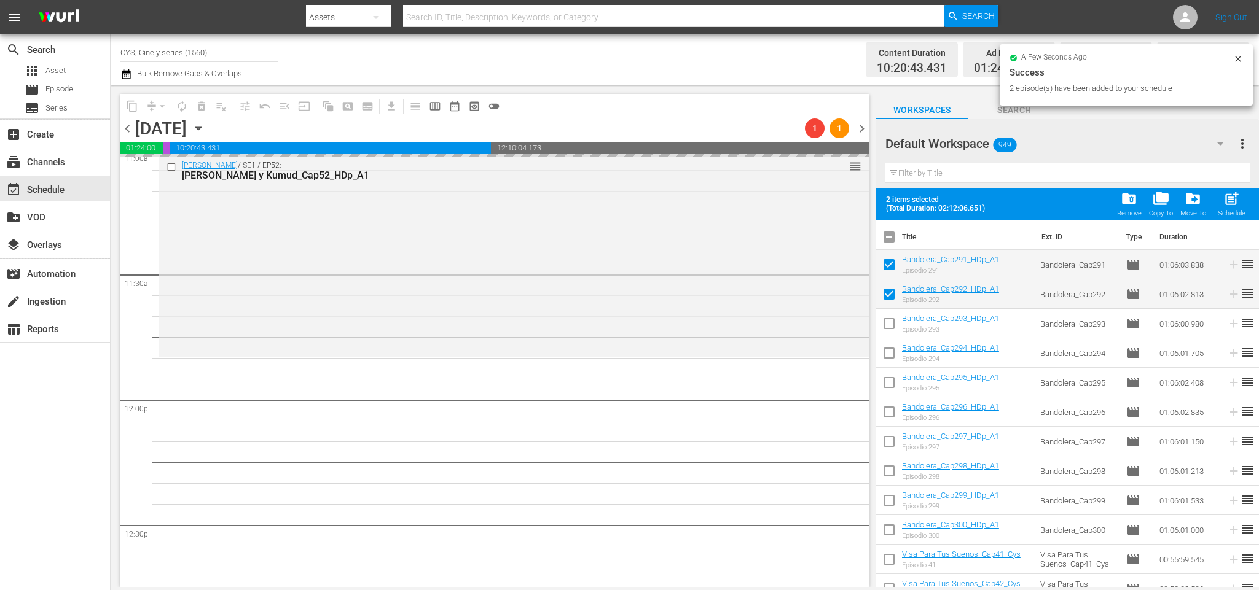
click at [893, 236] on input "checkbox" at bounding box center [889, 240] width 26 height 26
checkbox input "false"
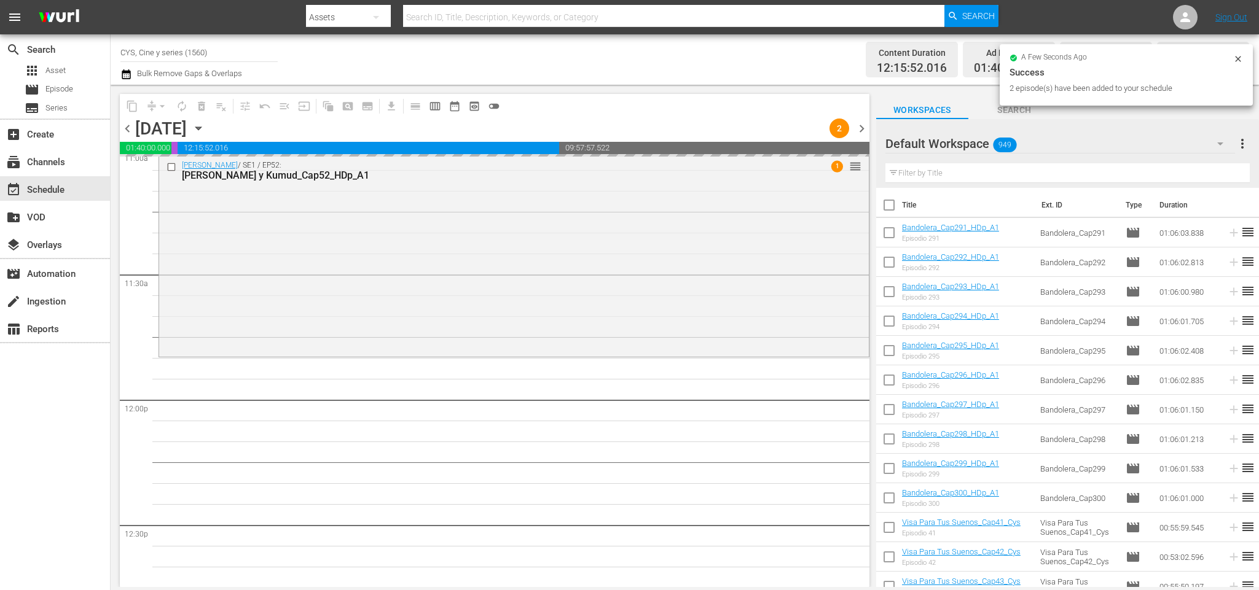
checkbox input "false"
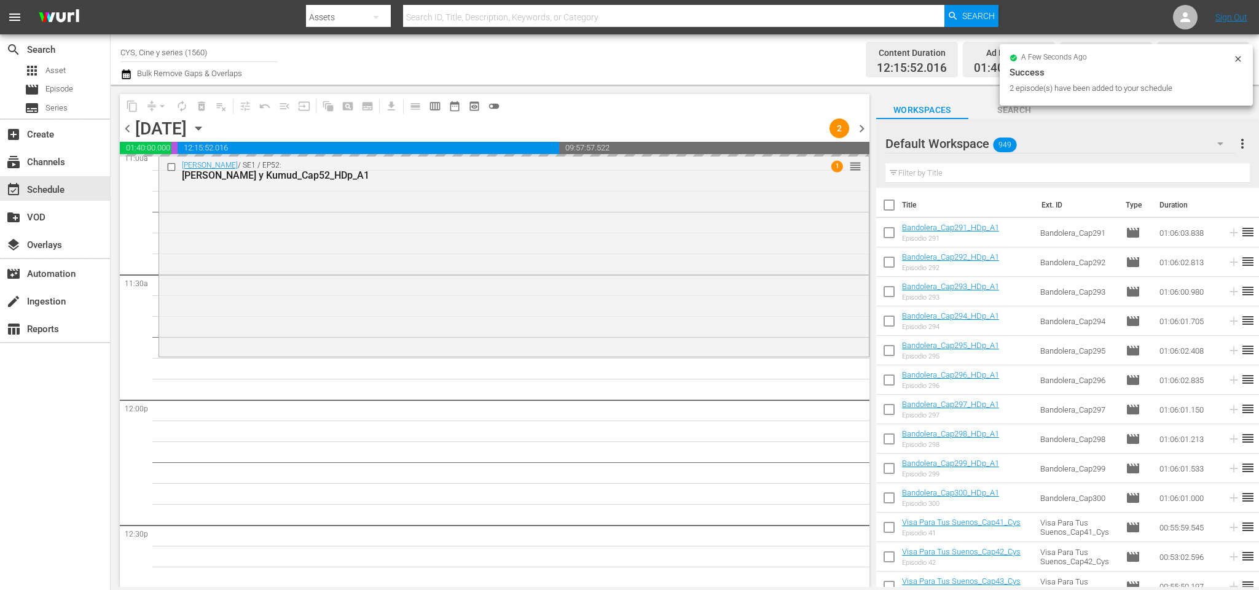
checkbox input "false"
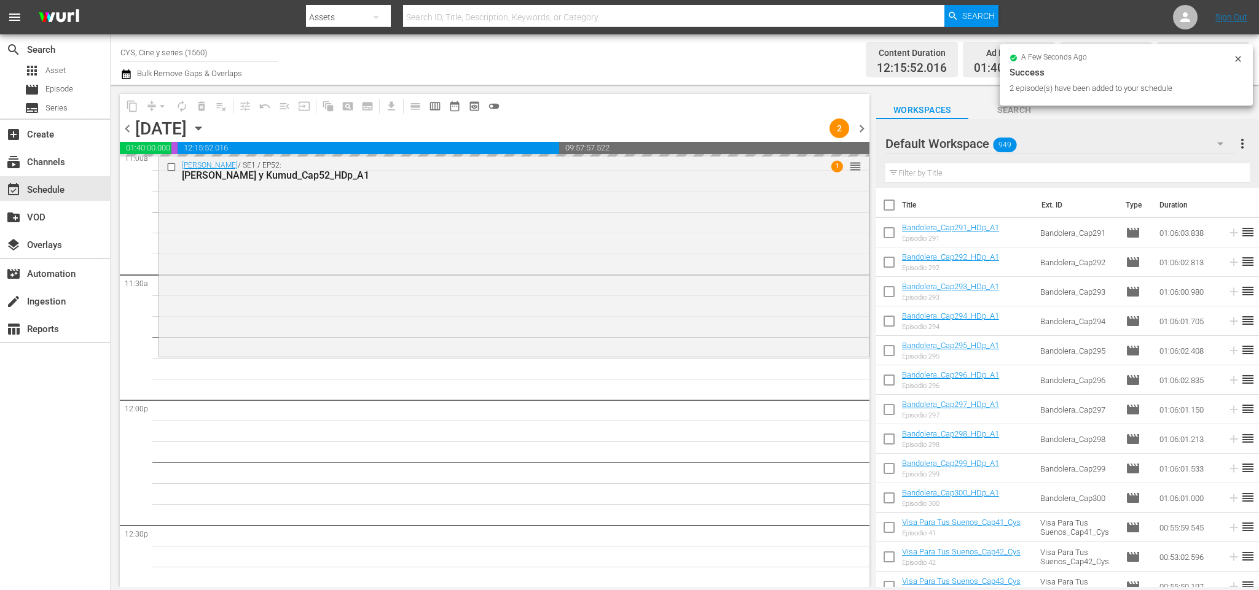
checkbox input "false"
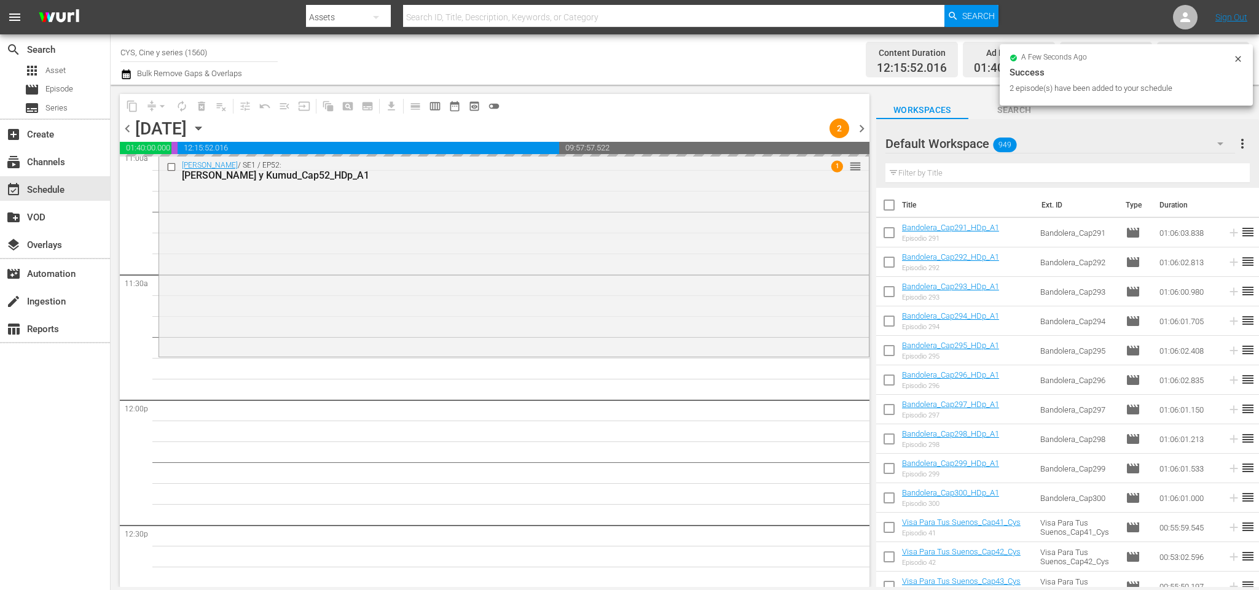
checkbox input "false"
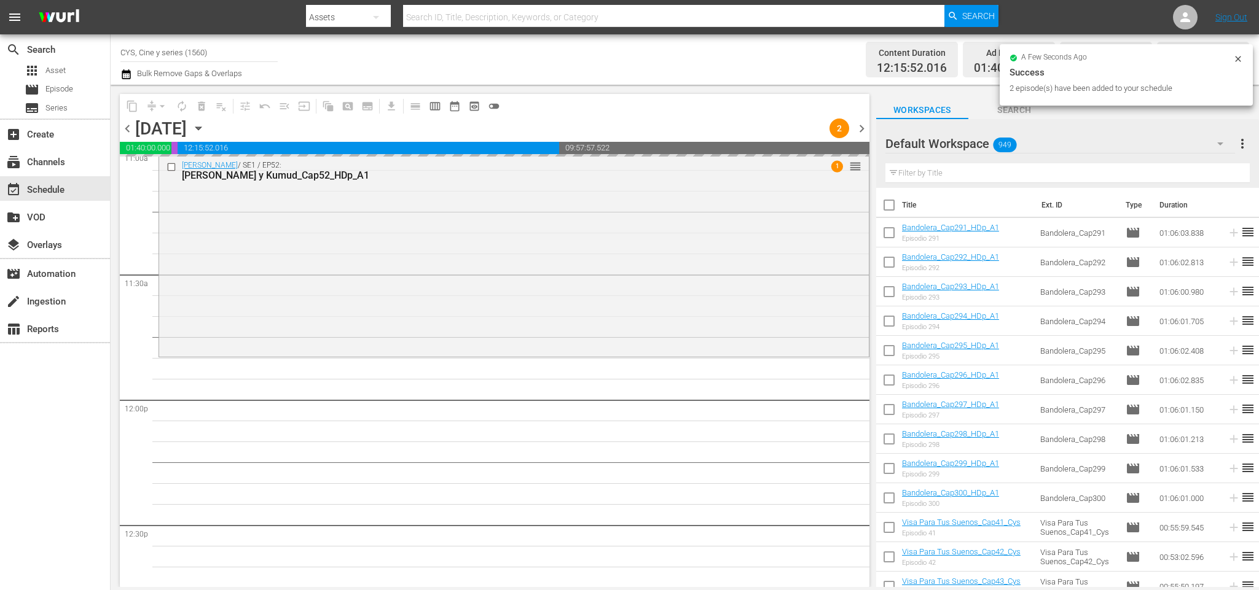
checkbox input "false"
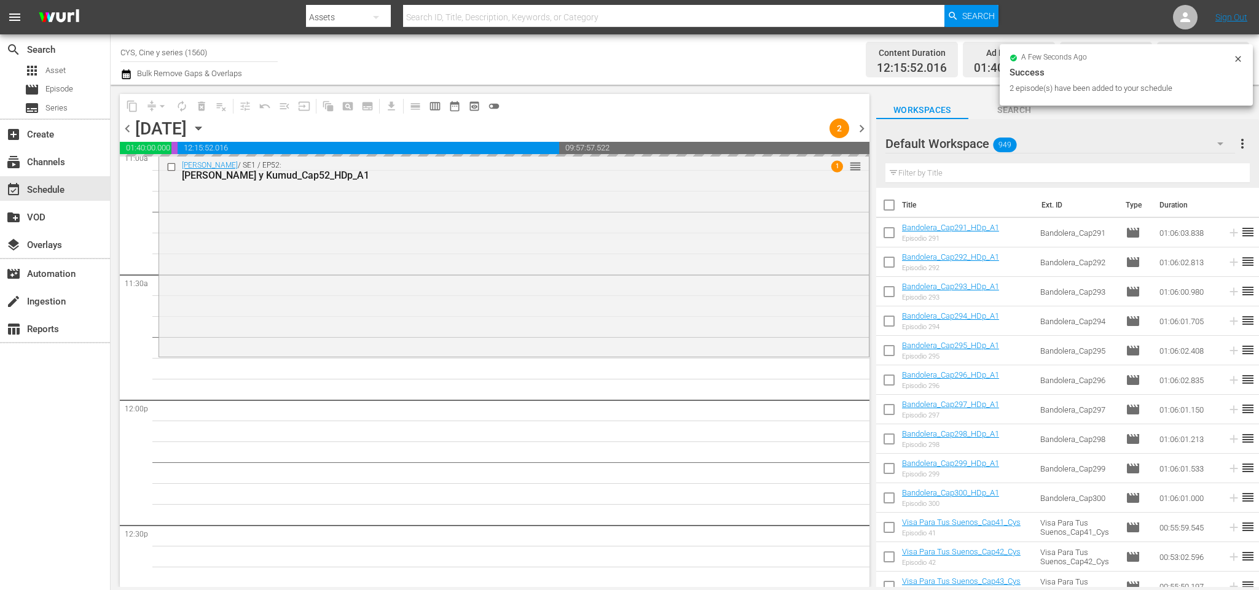
checkbox input "false"
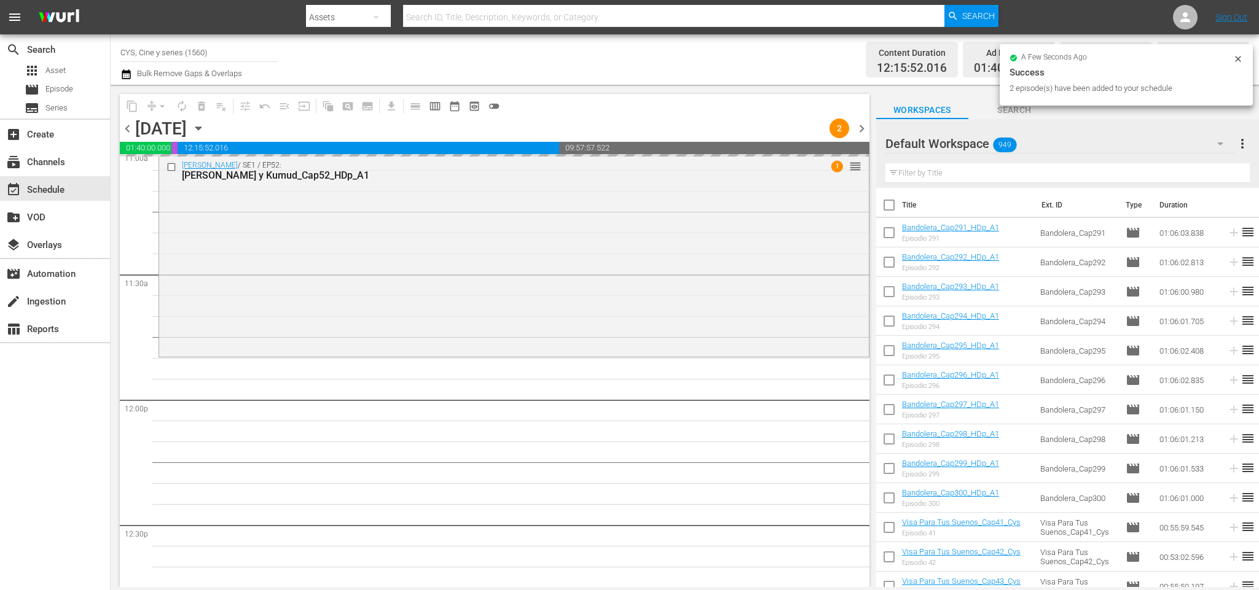
checkbox input "false"
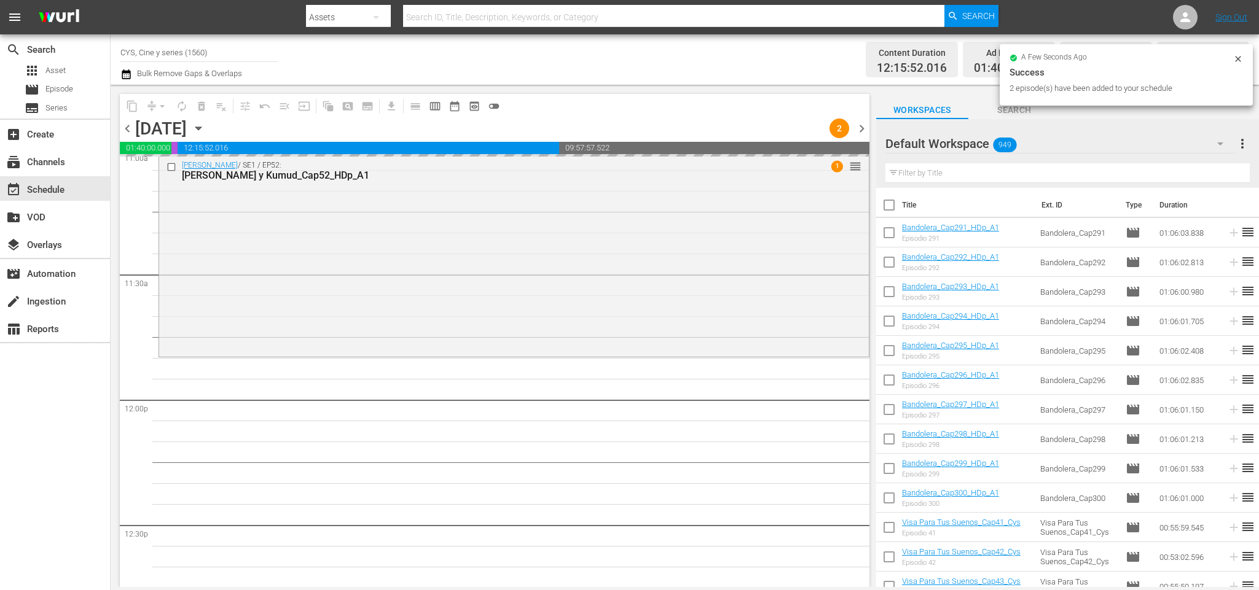
checkbox input "false"
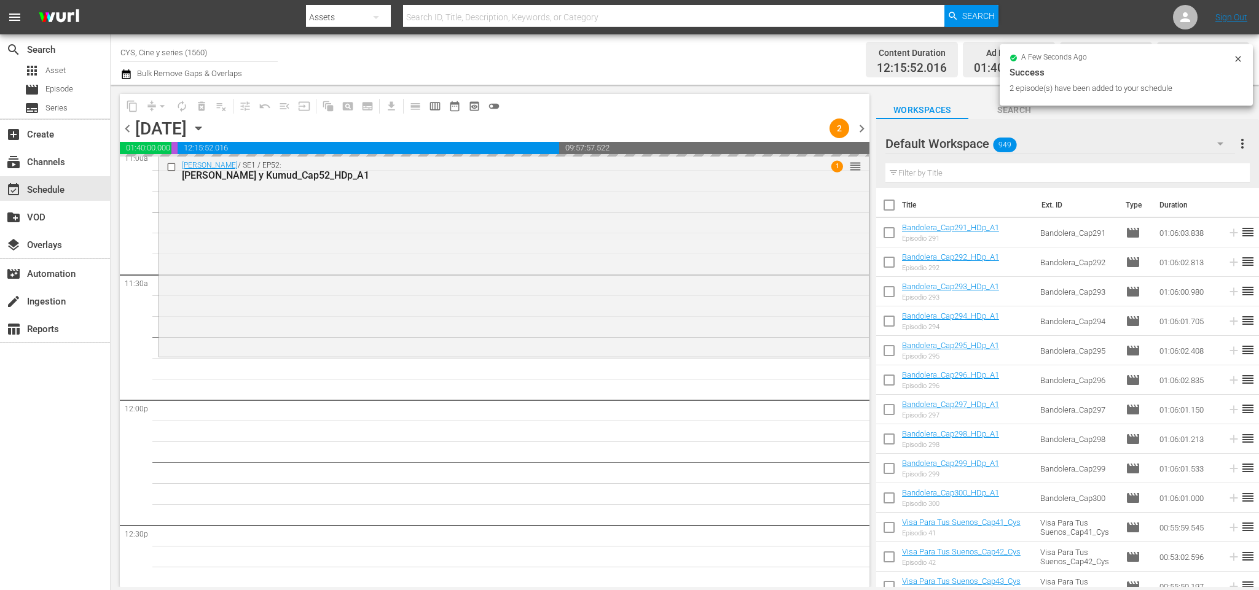
checkbox input "false"
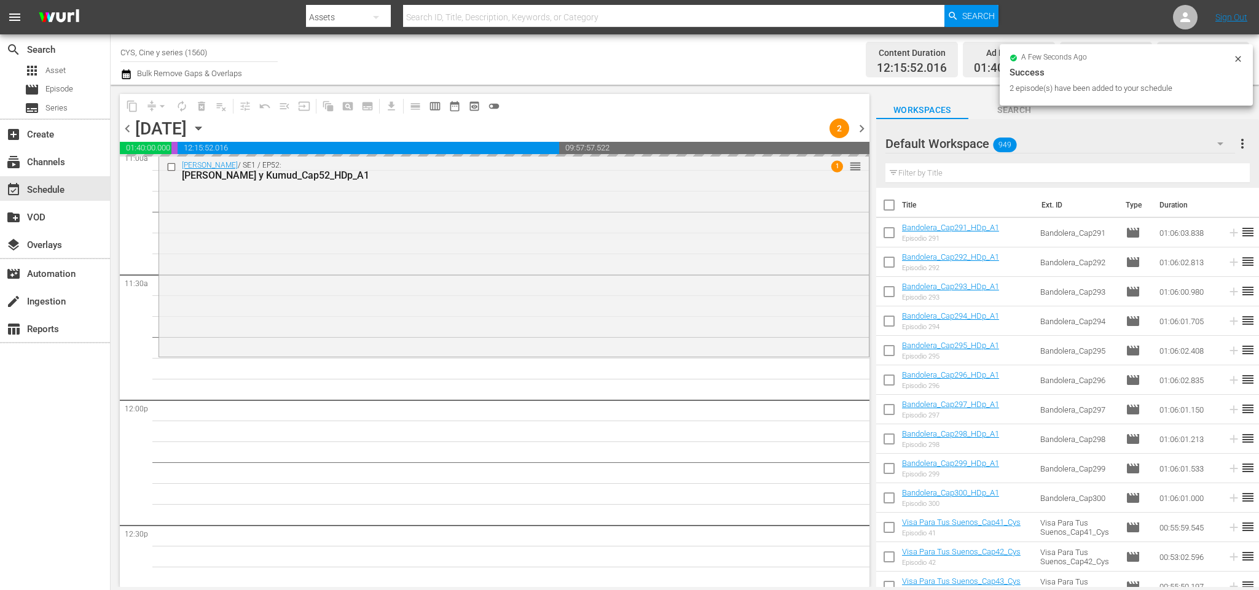
checkbox input "false"
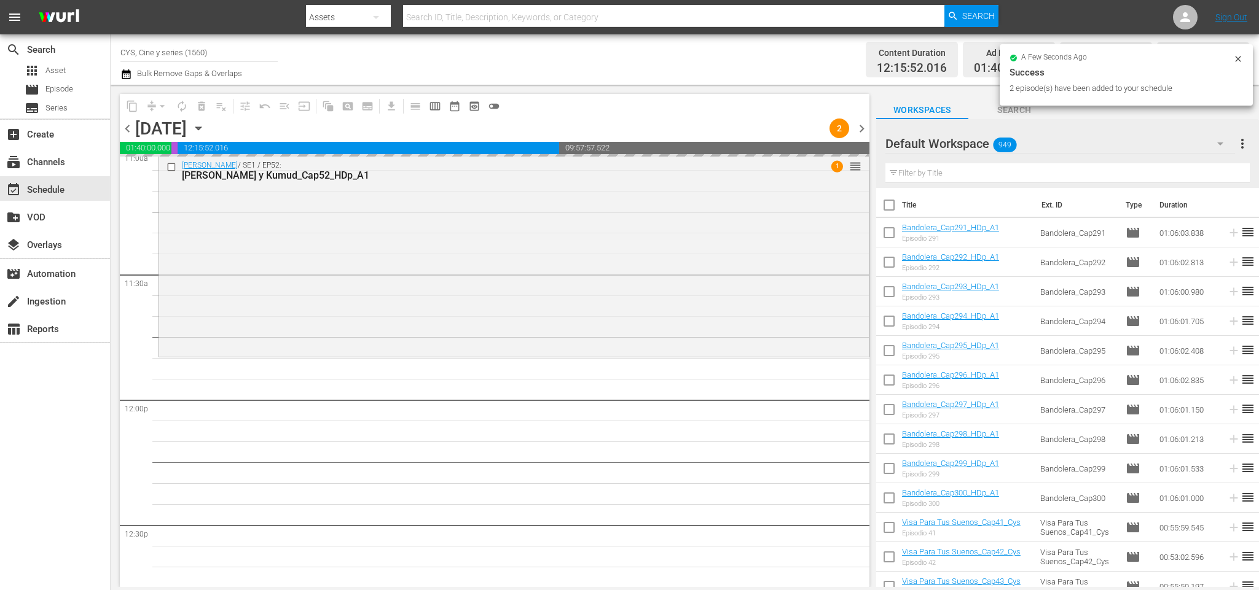
checkbox input "false"
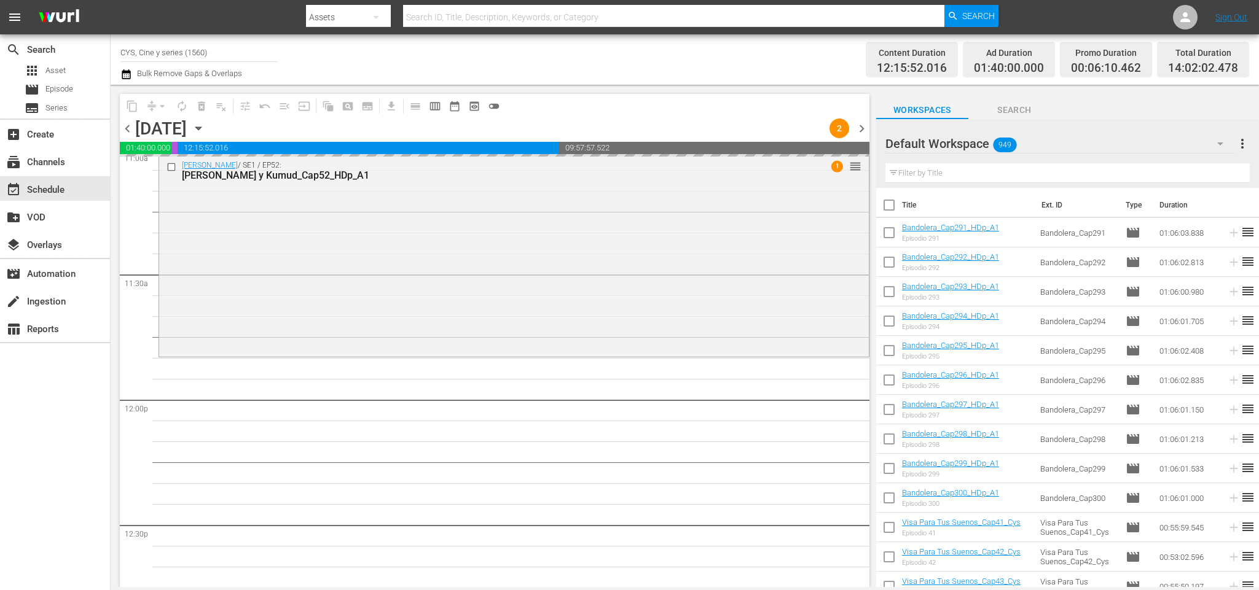
click at [975, 168] on input "text" at bounding box center [1067, 173] width 364 height 20
click at [933, 171] on input "text" at bounding box center [1067, 173] width 364 height 20
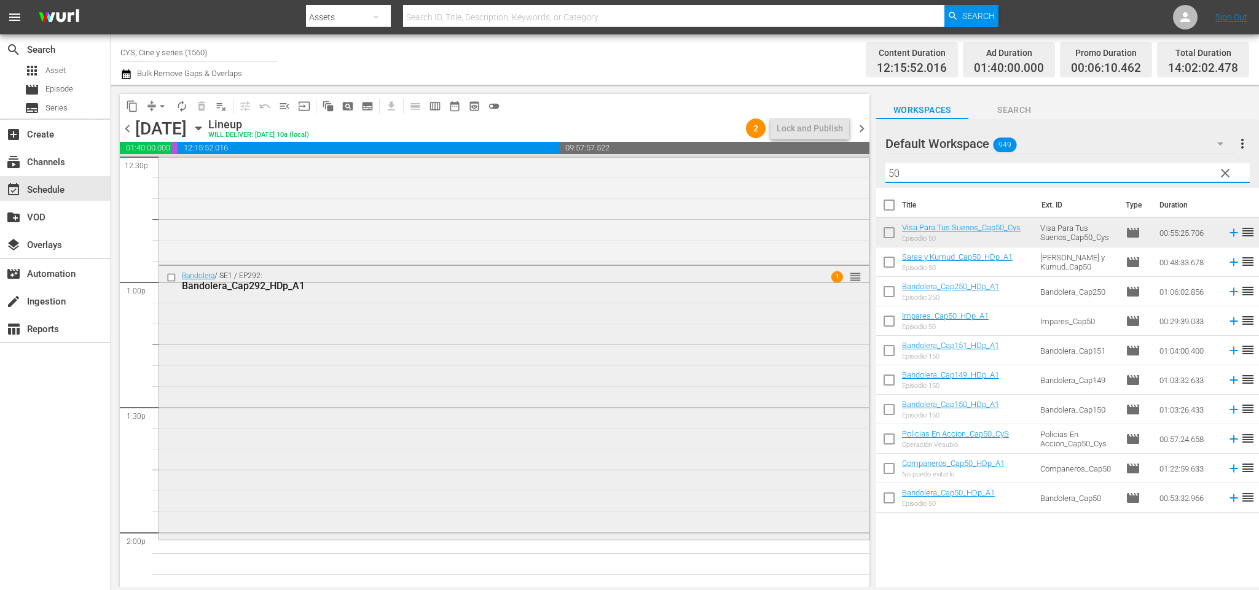
scroll to position [3225, 0]
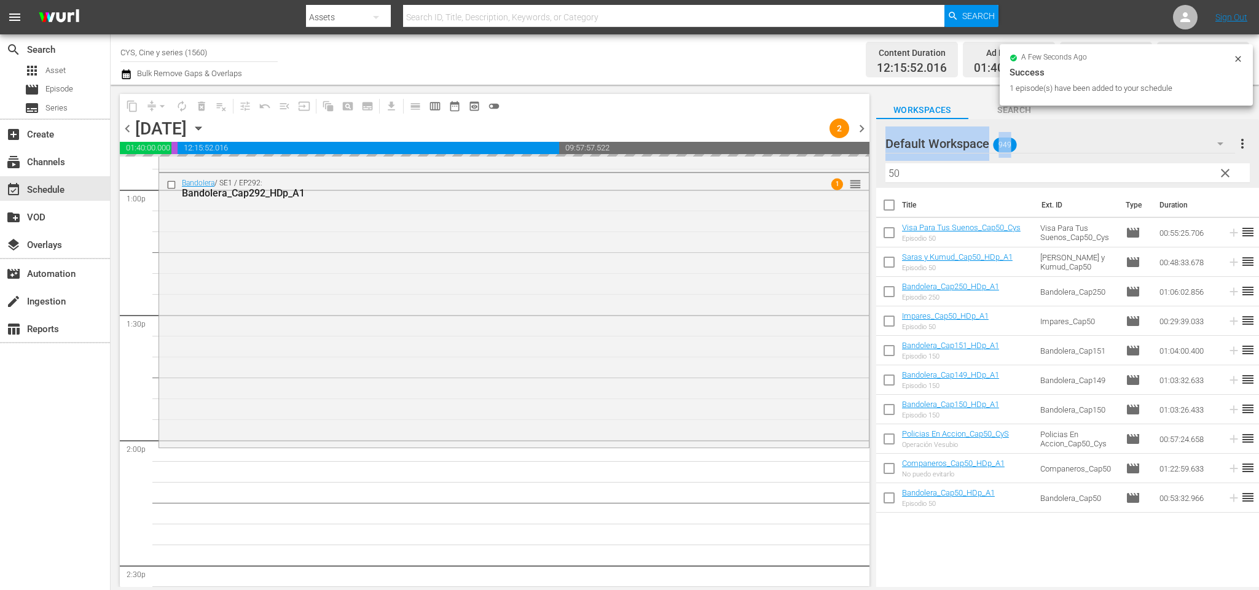
drag, startPoint x: 905, startPoint y: 162, endPoint x: 822, endPoint y: 115, distance: 94.9
click at [807, 120] on div "content_copy compress arrow_drop_down autorenew_outlined delete_forever_outline…" at bounding box center [685, 336] width 1148 height 502
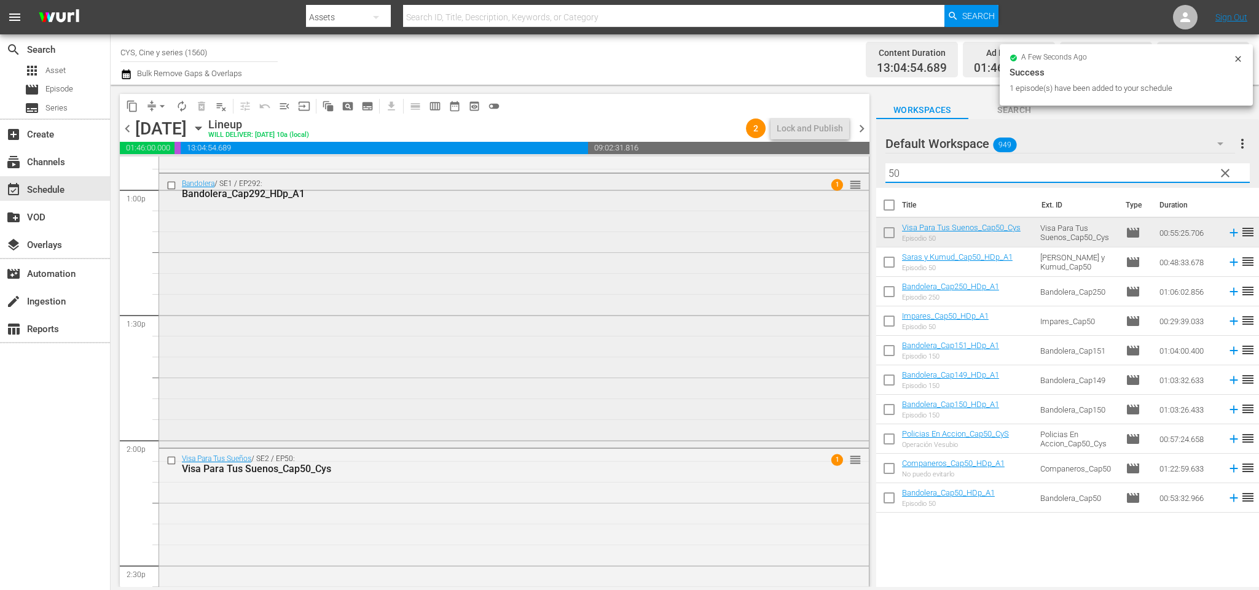
drag, startPoint x: 931, startPoint y: 179, endPoint x: 628, endPoint y: 179, distance: 302.2
click at [628, 179] on div "content_copy compress arrow_drop_down autorenew_outlined delete_forever_outline…" at bounding box center [685, 336] width 1148 height 502
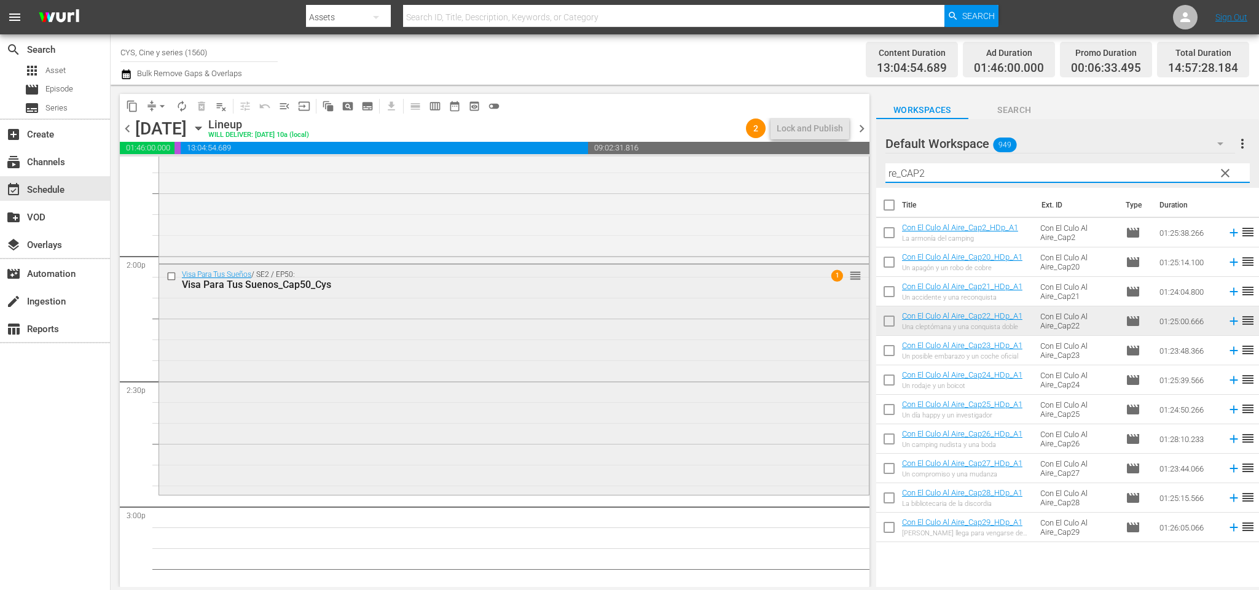
scroll to position [3501, 0]
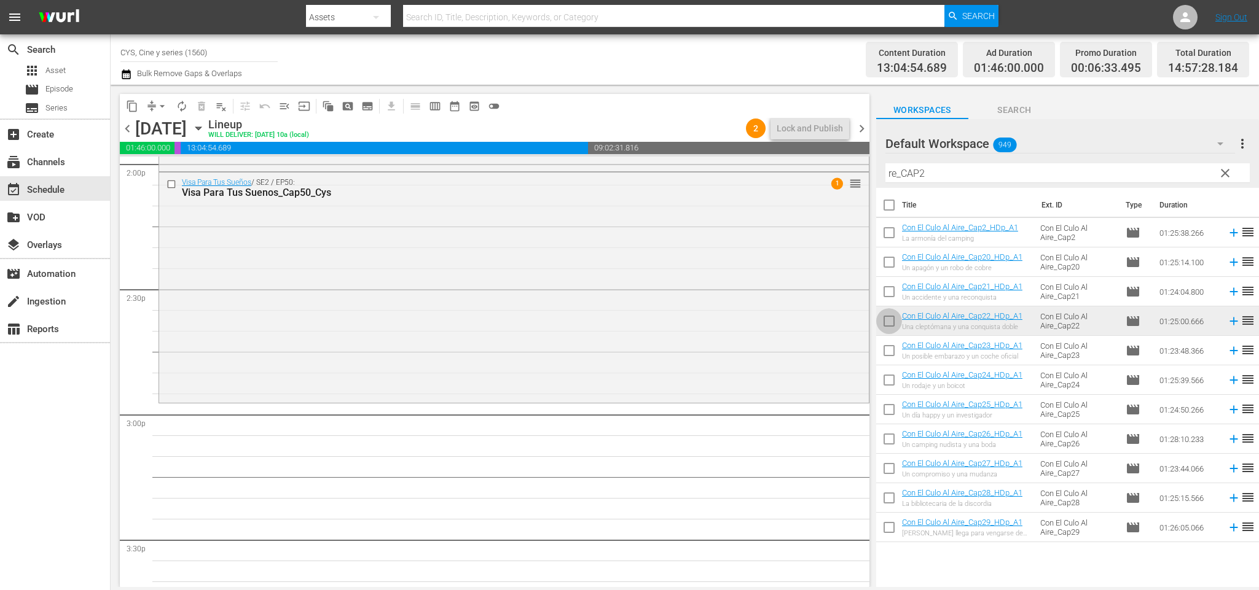
click at [885, 321] on input "checkbox" at bounding box center [889, 324] width 26 height 26
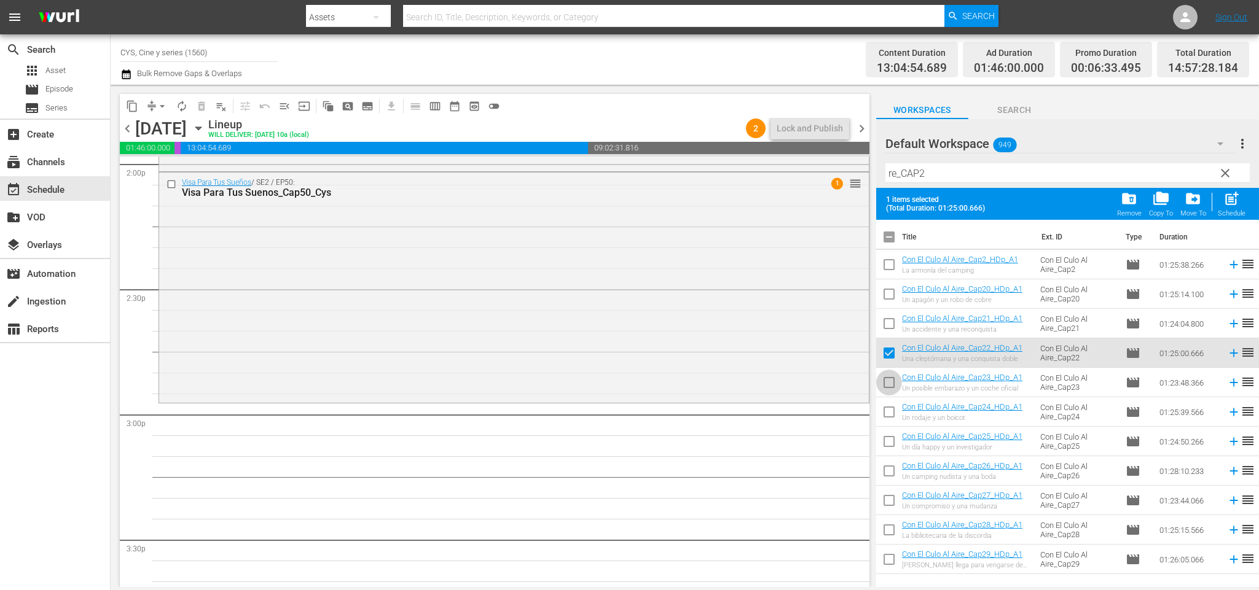
click at [887, 380] on input "checkbox" at bounding box center [889, 385] width 26 height 26
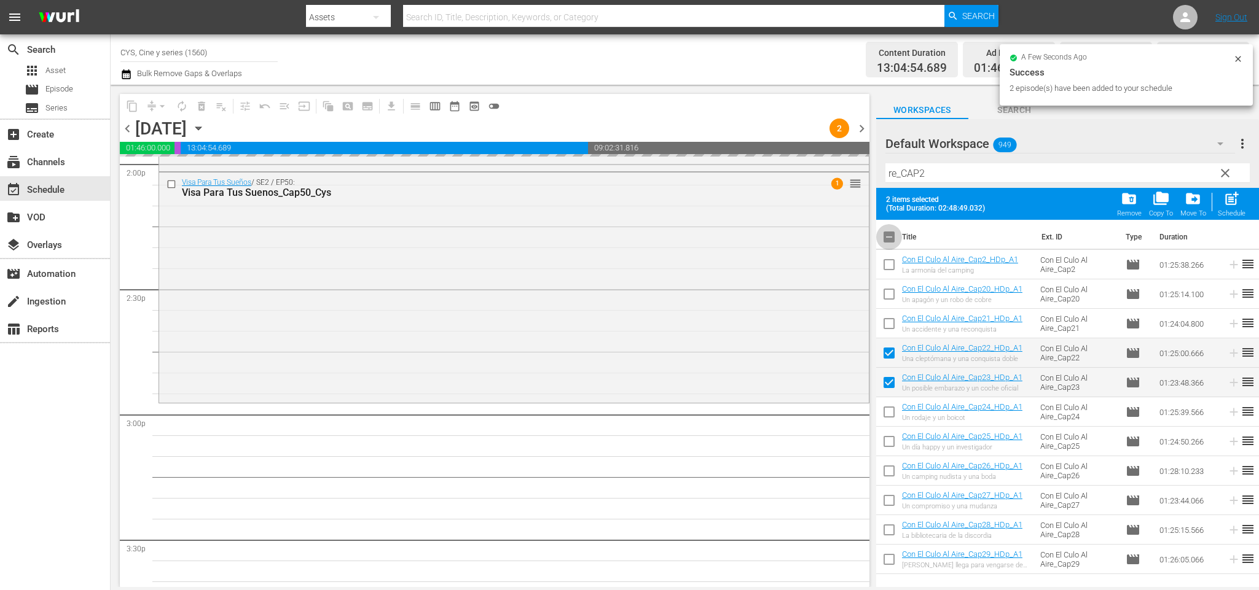
click at [885, 231] on input "checkbox" at bounding box center [889, 240] width 26 height 26
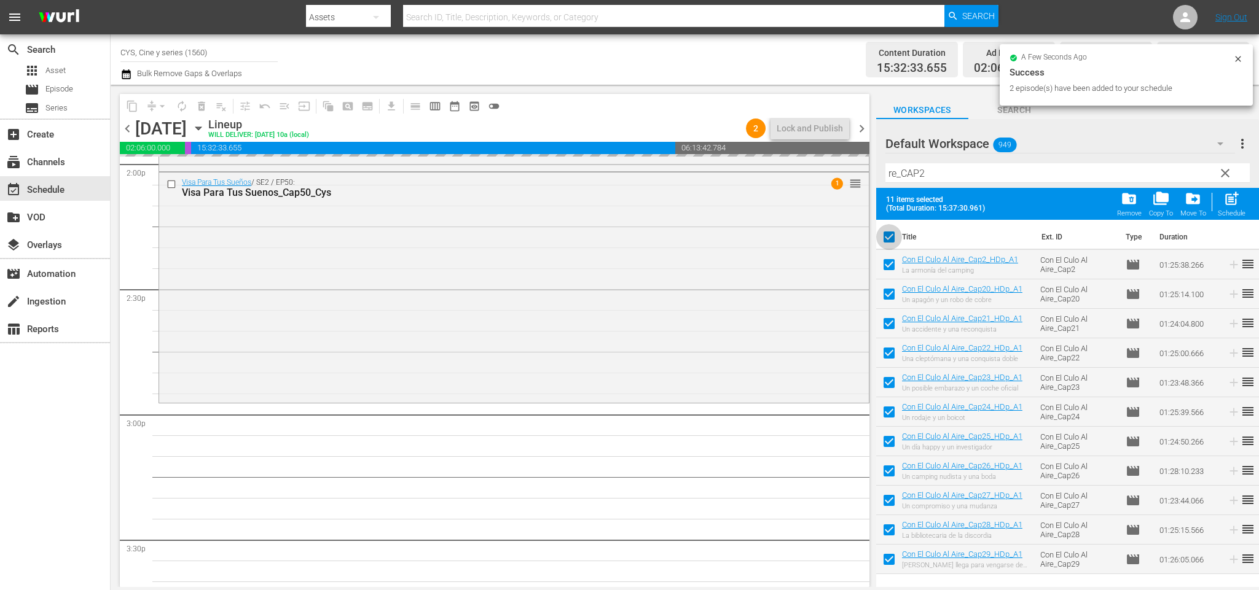
click at [888, 234] on input "checkbox" at bounding box center [889, 240] width 26 height 26
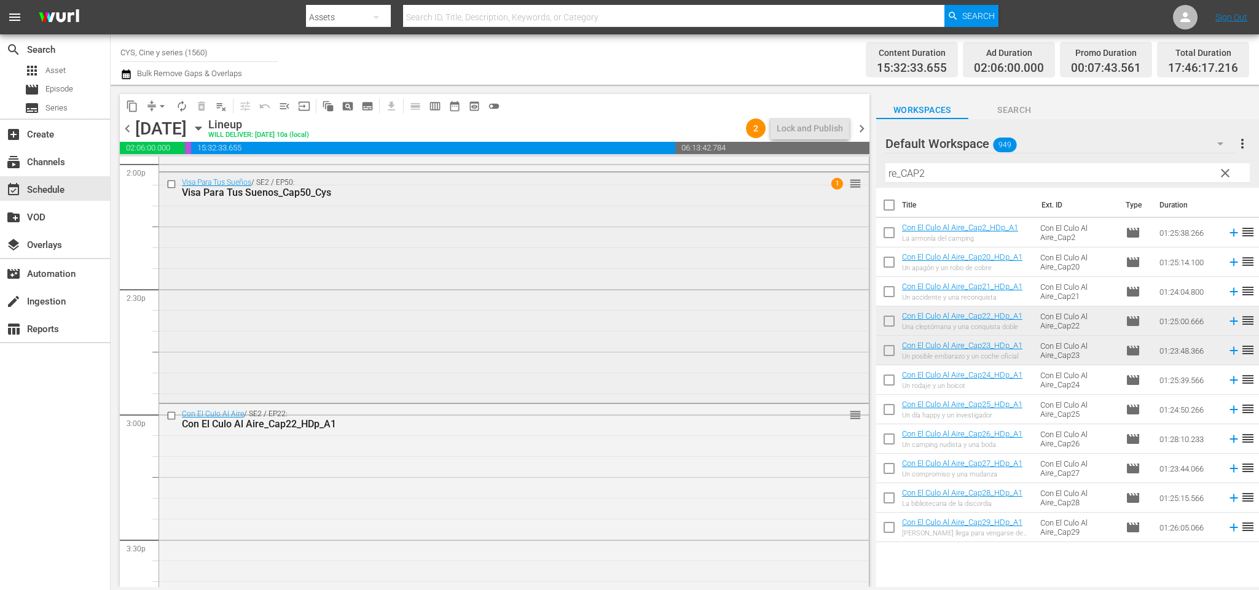
drag, startPoint x: 776, startPoint y: 174, endPoint x: 736, endPoint y: 174, distance: 39.9
click at [736, 174] on div "content_copy compress arrow_drop_down autorenew_outlined delete_forever_outline…" at bounding box center [685, 336] width 1148 height 502
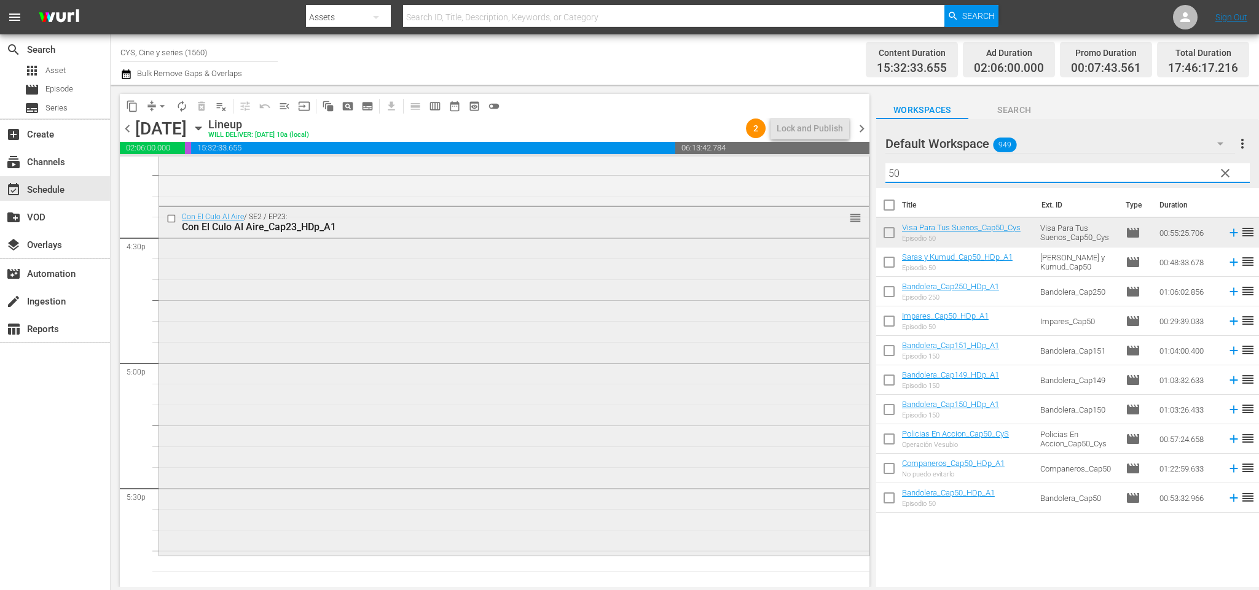
scroll to position [4238, 0]
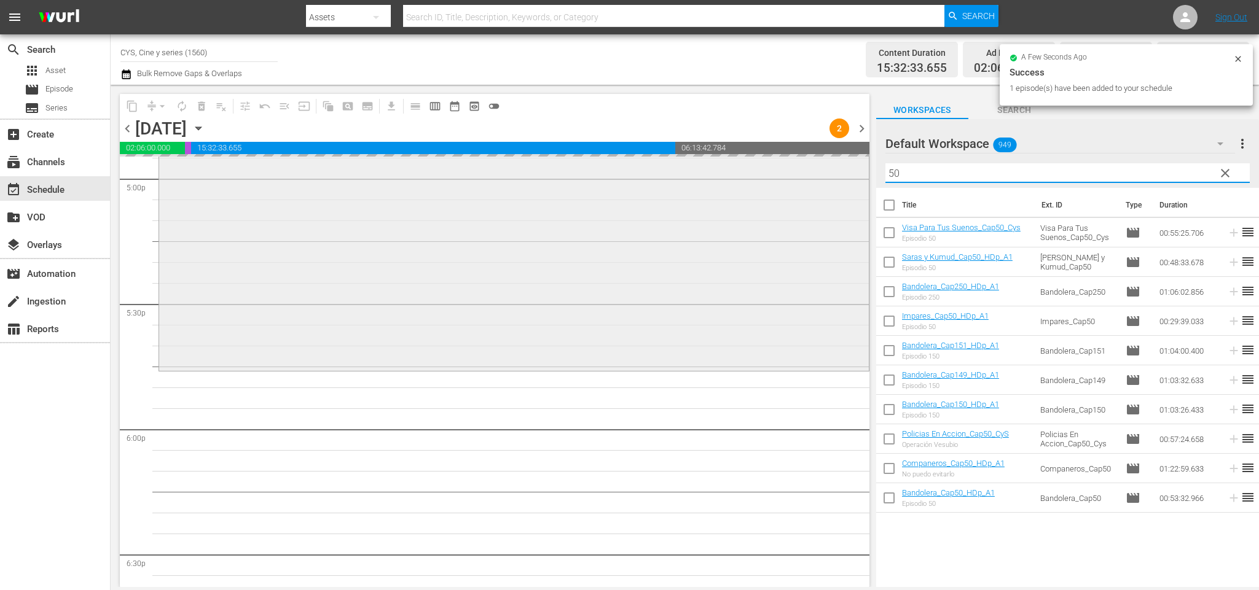
click at [851, 166] on div "content_copy compress arrow_drop_down autorenew_outlined delete_forever_outline…" at bounding box center [685, 336] width 1148 height 502
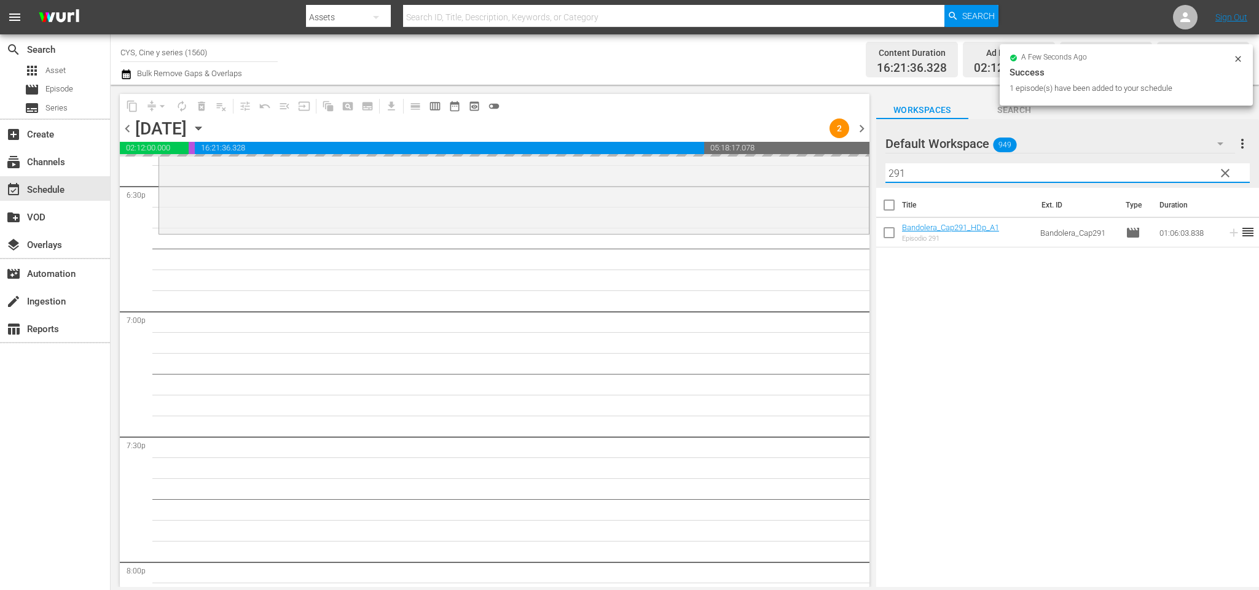
scroll to position [4555, 0]
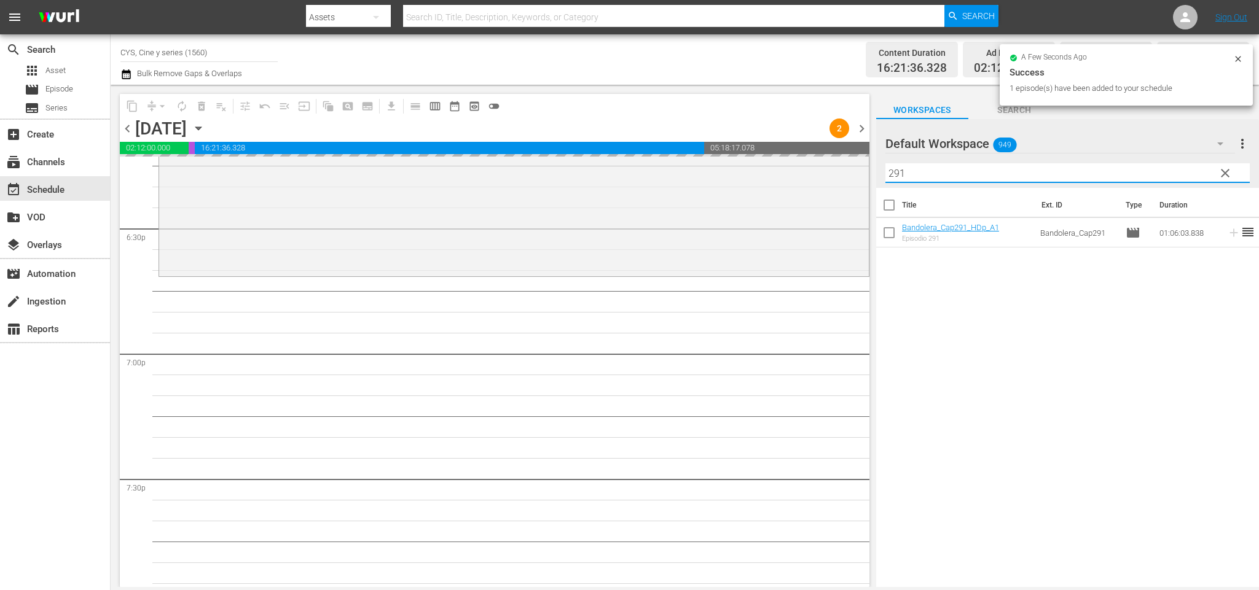
drag, startPoint x: 869, startPoint y: 171, endPoint x: 863, endPoint y: 168, distance: 6.6
click at [863, 168] on div "content_copy compress arrow_drop_down autorenew_outlined delete_forever_outline…" at bounding box center [685, 336] width 1148 height 502
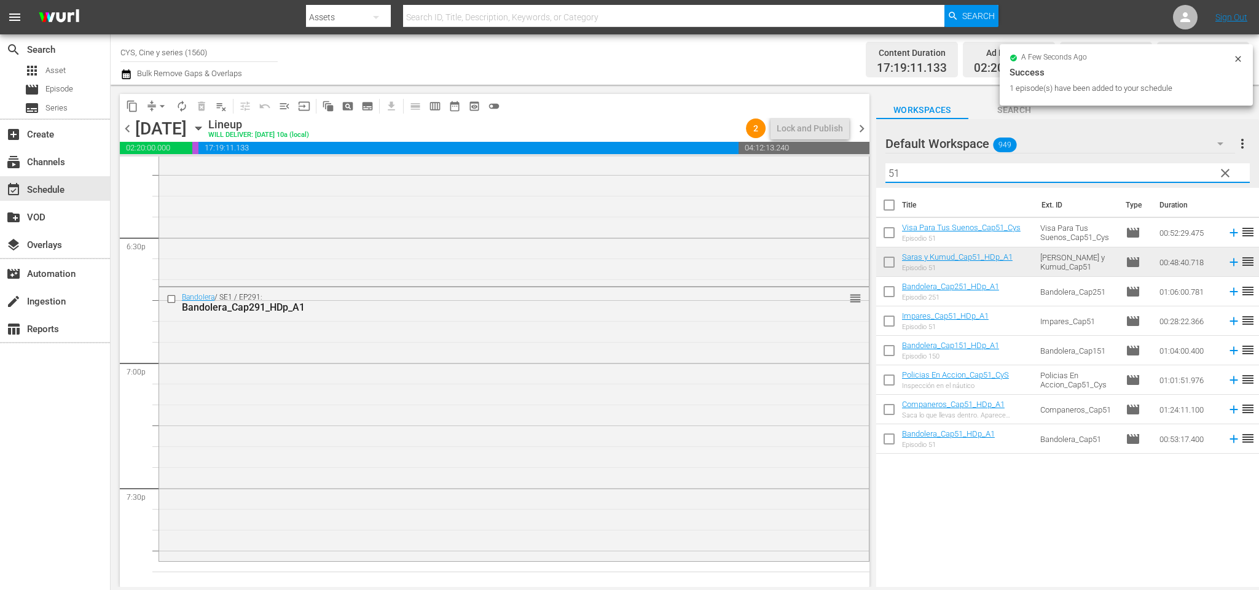
scroll to position [4647, 0]
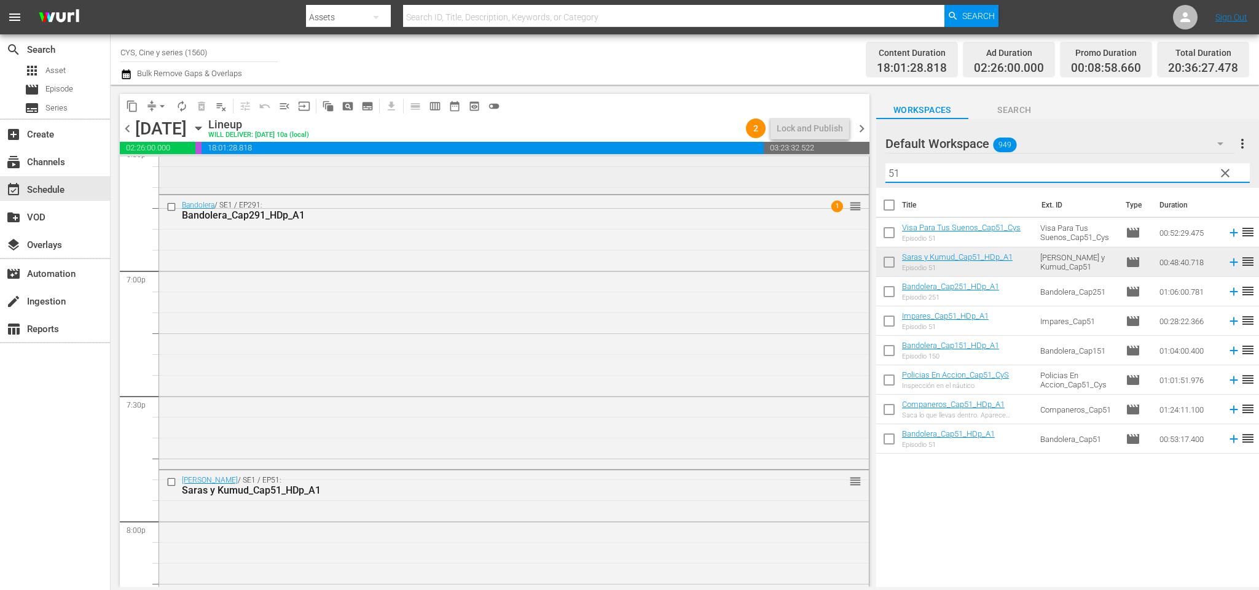
drag, startPoint x: 944, startPoint y: 163, endPoint x: 782, endPoint y: 165, distance: 162.2
click at [782, 165] on div "content_copy compress arrow_drop_down autorenew_outlined delete_forever_outline…" at bounding box center [685, 336] width 1148 height 502
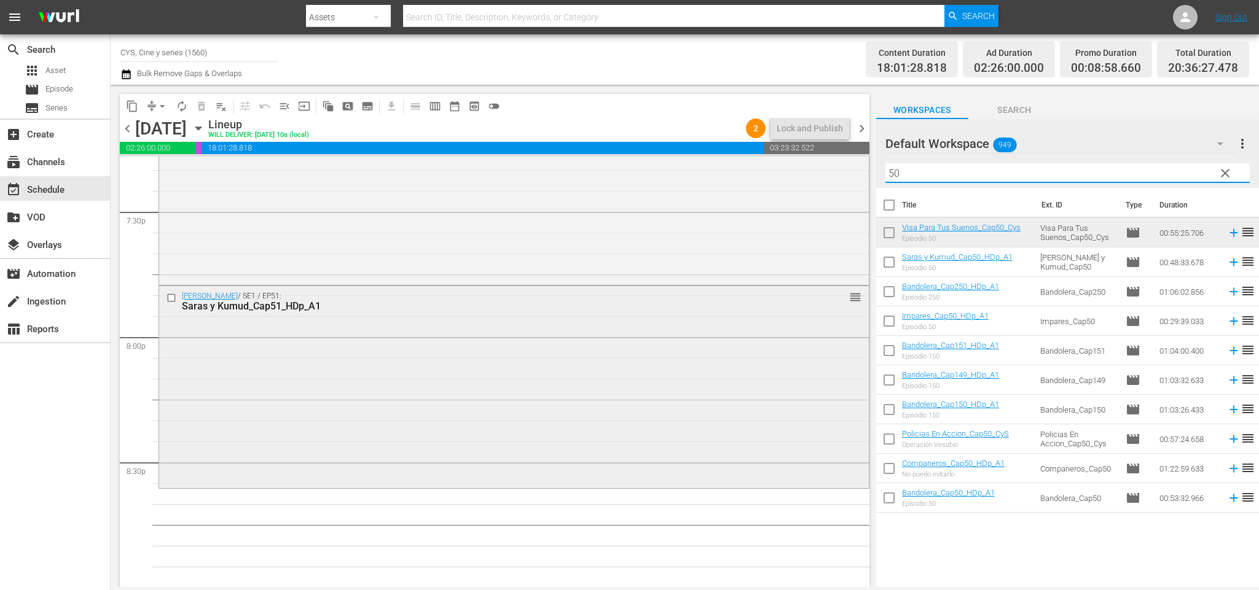
scroll to position [4924, 0]
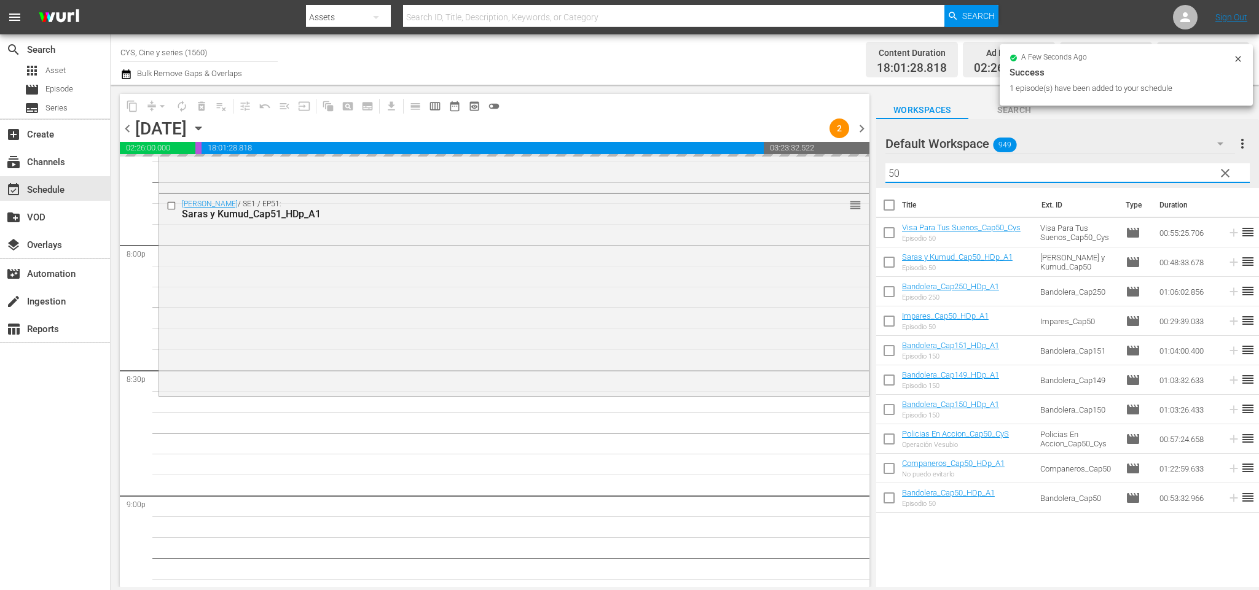
click at [831, 168] on div "content_copy compress arrow_drop_down autorenew_outlined delete_forever_outline…" at bounding box center [685, 336] width 1148 height 502
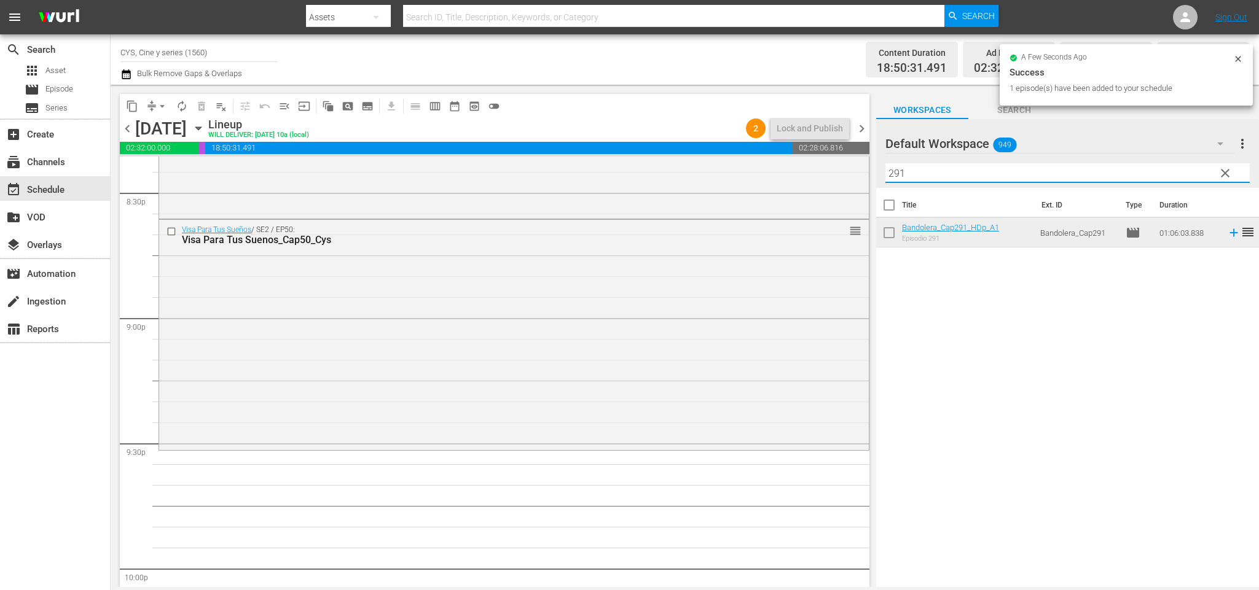
scroll to position [5378, 0]
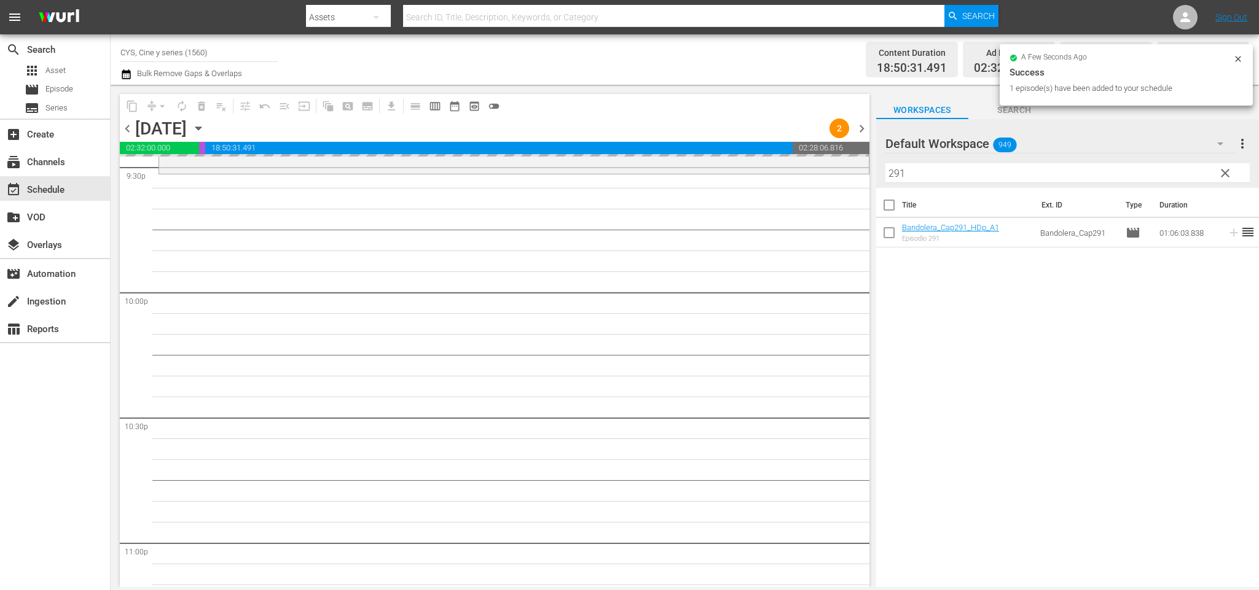
click at [883, 159] on div "Default Workspace 949 Default more_vert clear Filter by Title 291" at bounding box center [1067, 153] width 383 height 69
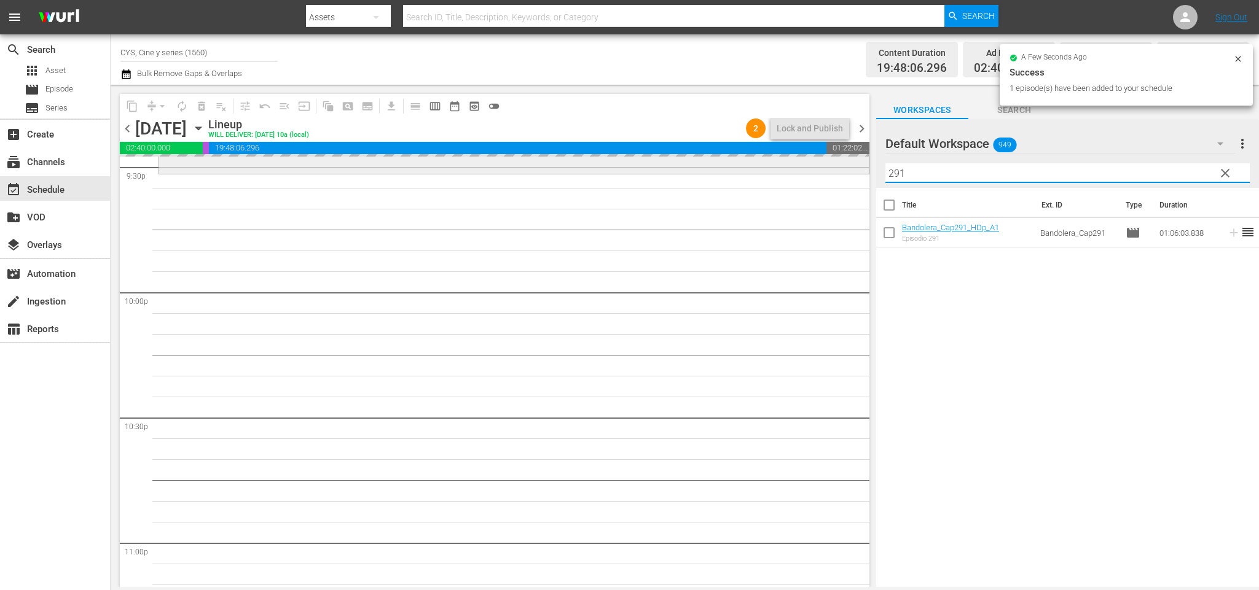
click at [840, 170] on div "content_copy compress arrow_drop_down autorenew_outlined delete_forever_outline…" at bounding box center [685, 336] width 1148 height 502
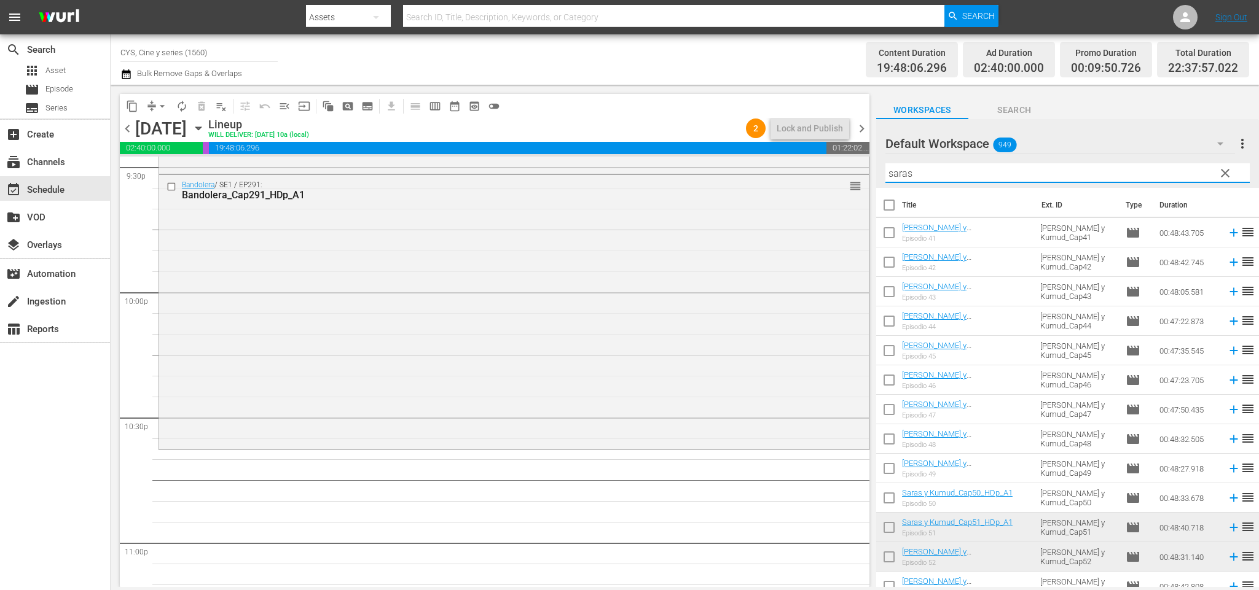
scroll to position [92, 0]
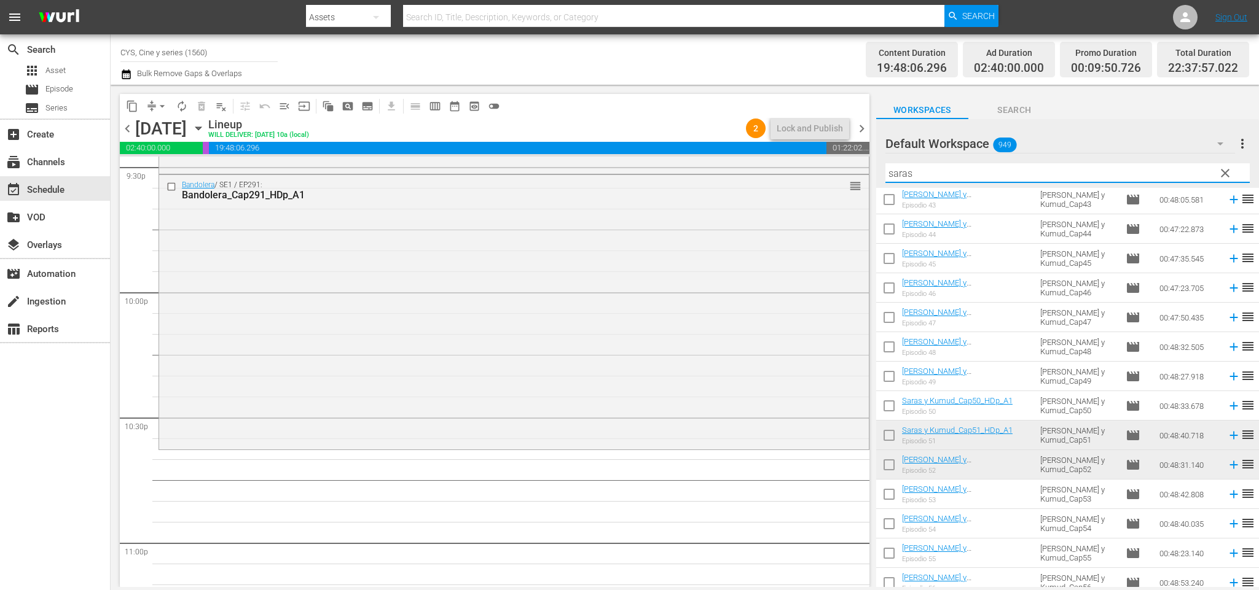
click at [890, 437] on input "checkbox" at bounding box center [889, 438] width 26 height 26
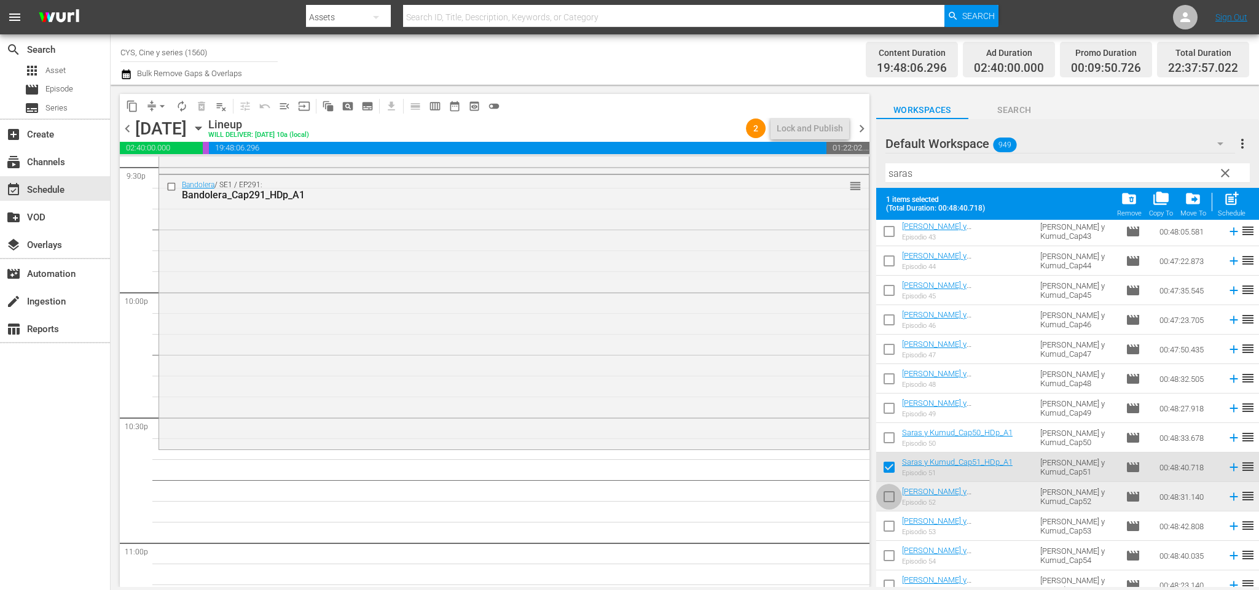
click at [894, 491] on input "checkbox" at bounding box center [889, 499] width 26 height 26
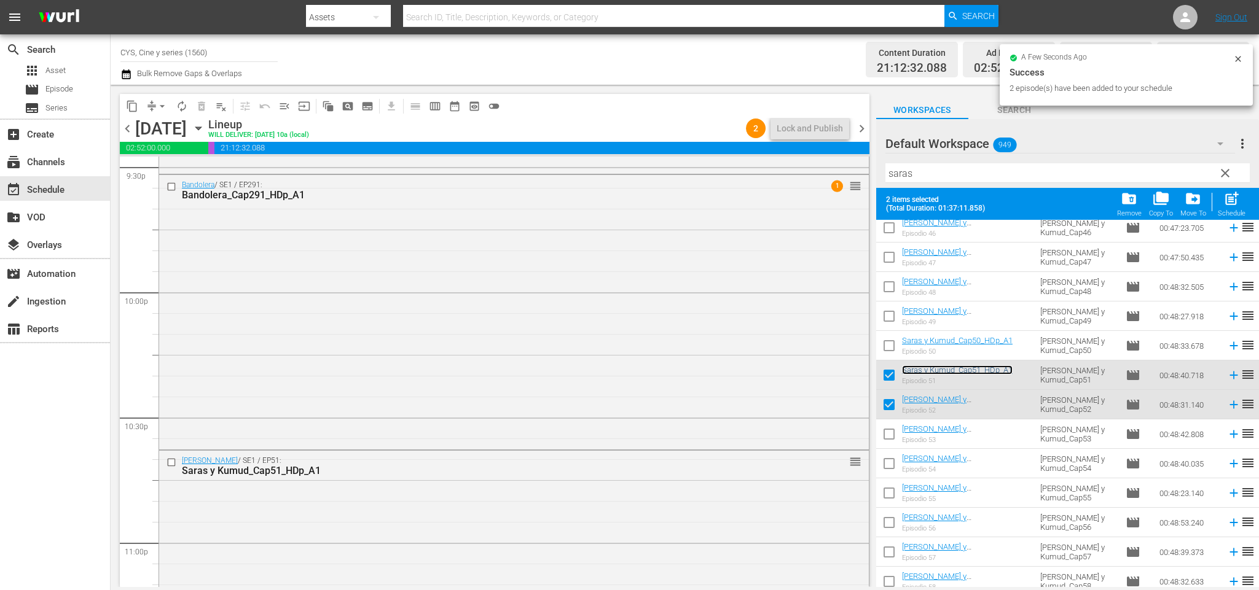
scroll to position [0, 0]
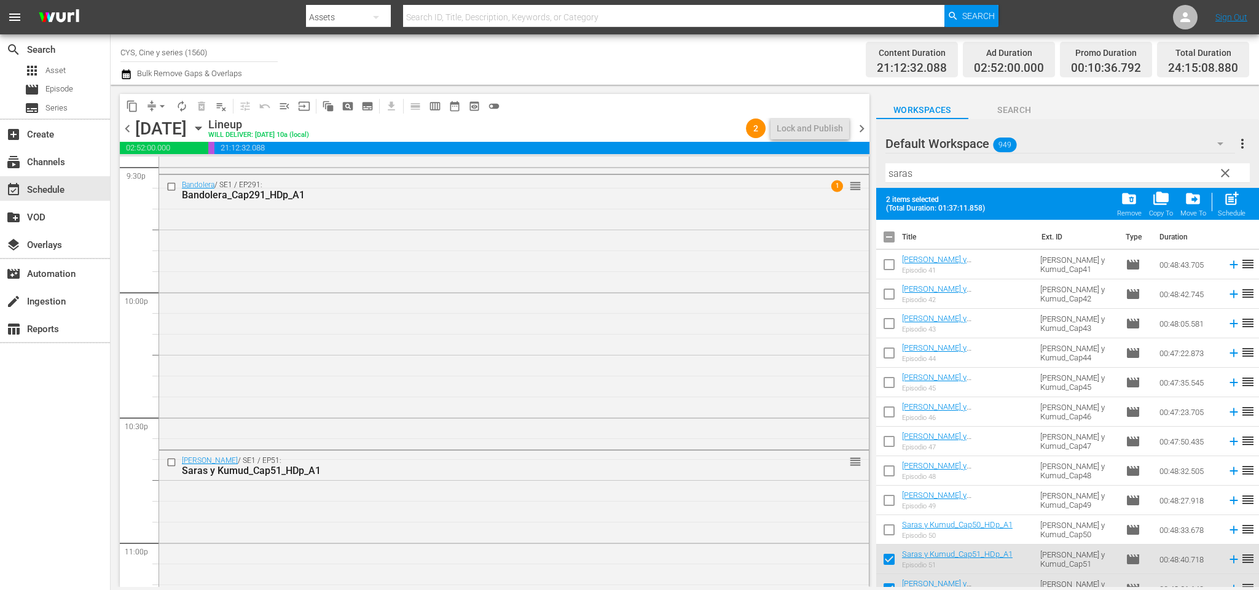
click at [896, 231] on input "checkbox" at bounding box center [889, 240] width 26 height 26
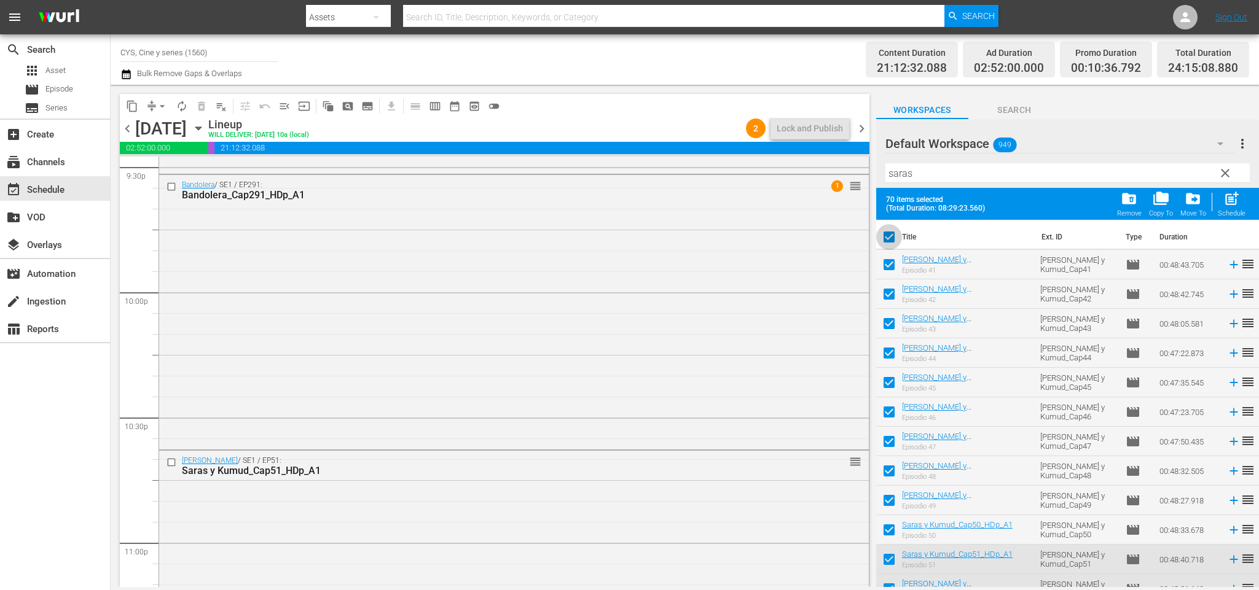
click at [896, 231] on input "checkbox" at bounding box center [889, 240] width 26 height 26
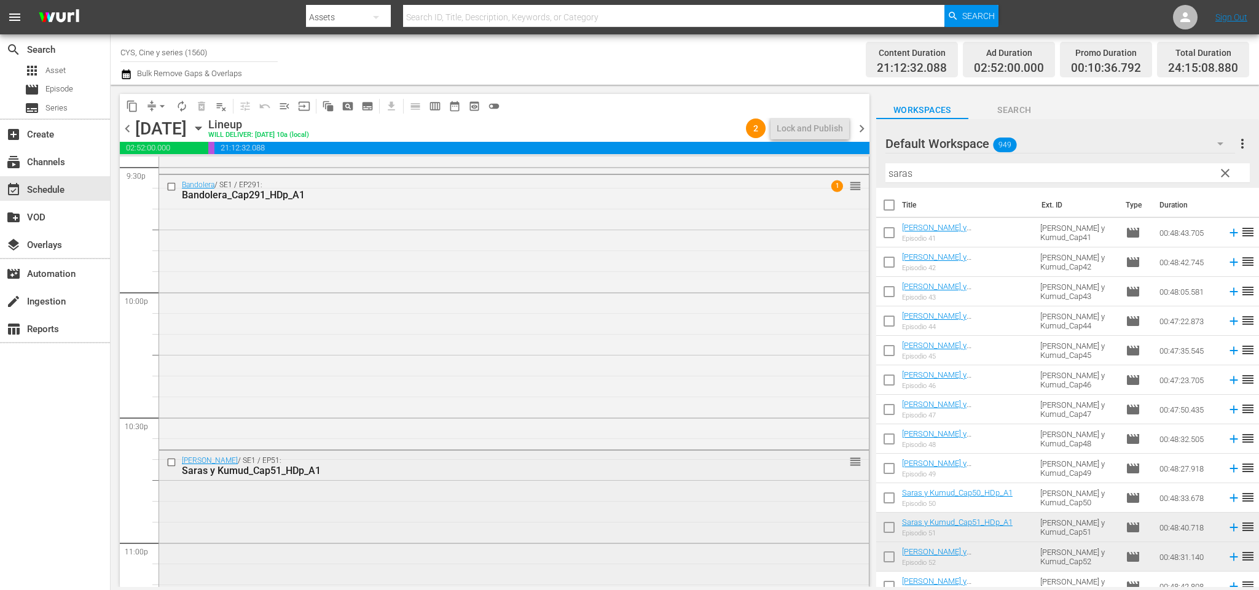
scroll to position [5646, 0]
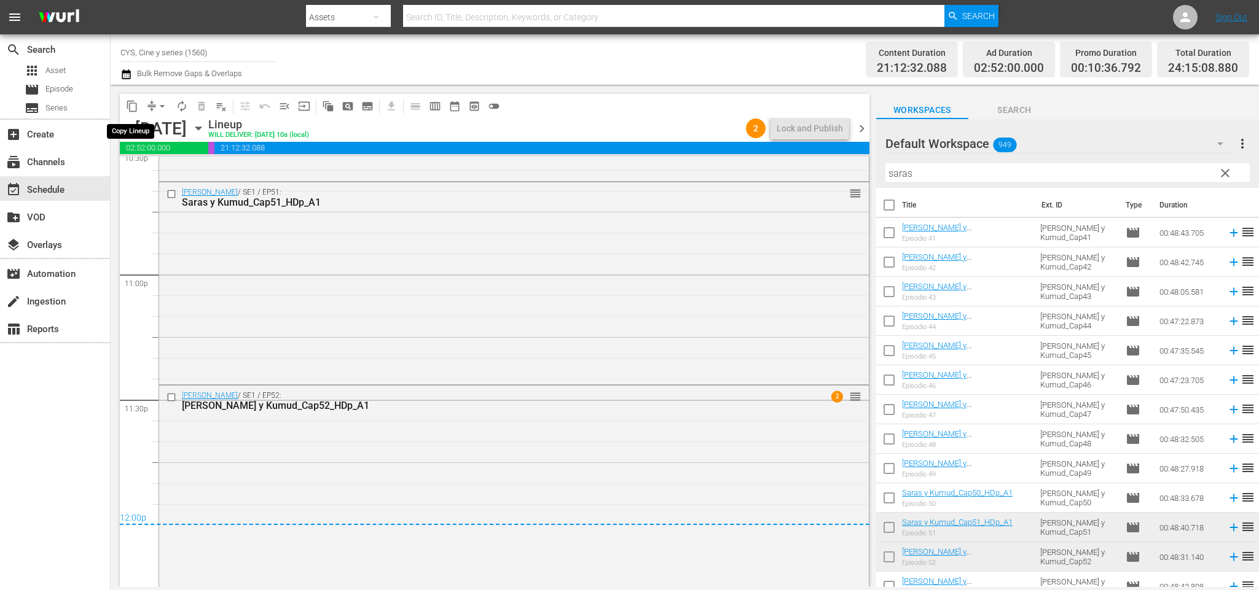
click at [133, 107] on span "content_copy" at bounding box center [132, 106] width 12 height 12
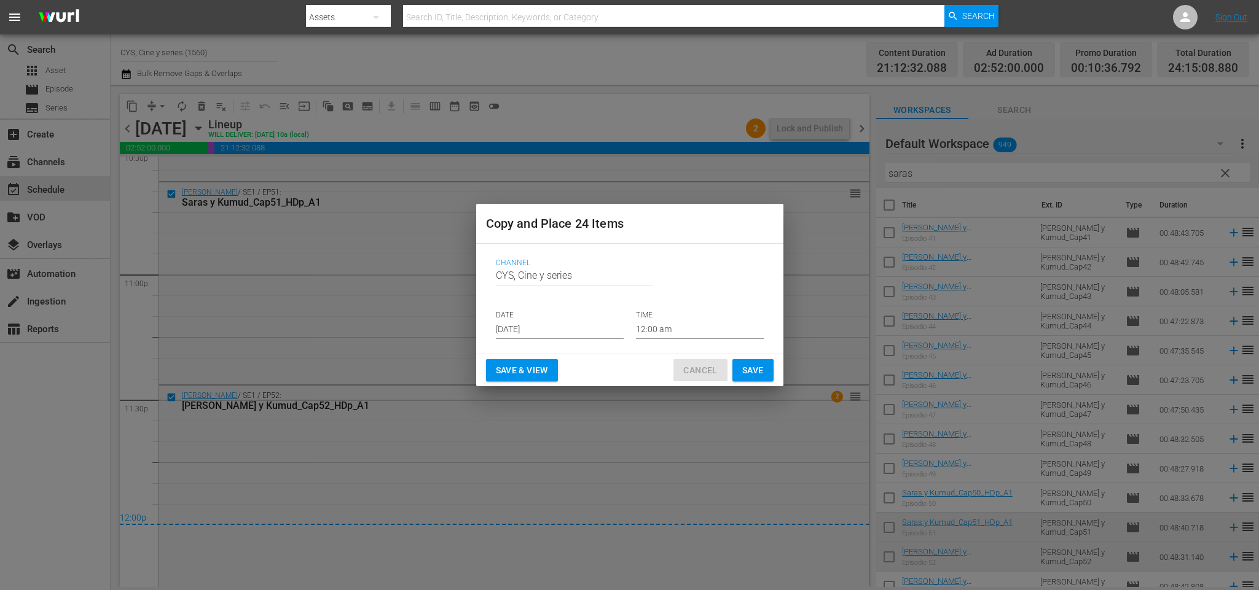
click at [708, 374] on span "Cancel" at bounding box center [700, 370] width 34 height 15
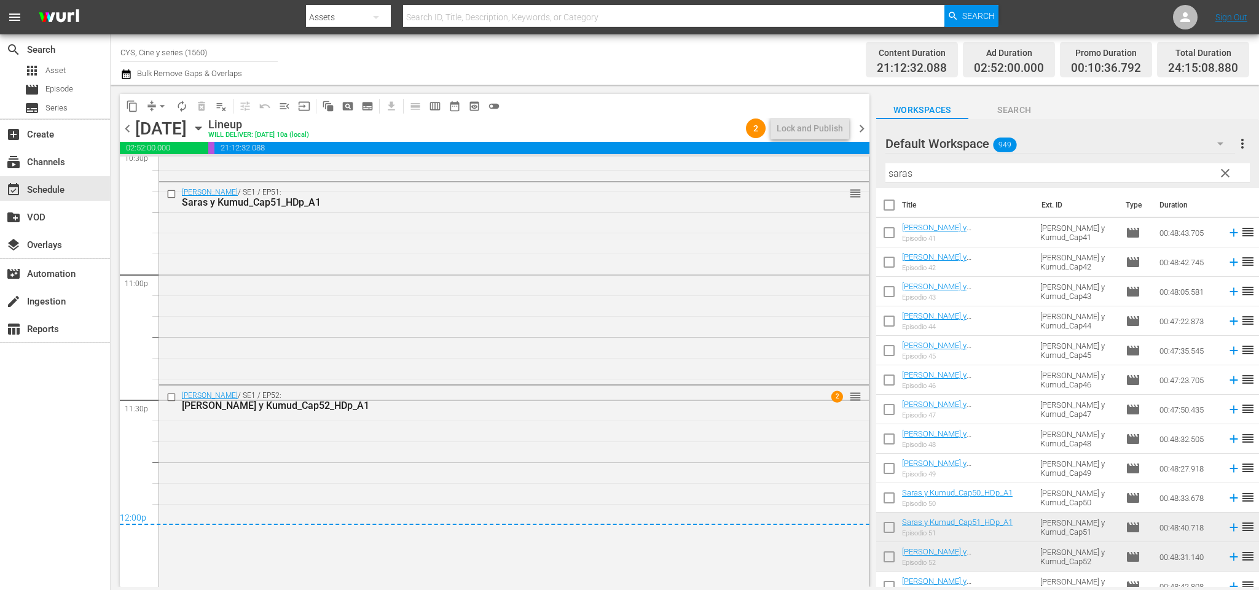
click at [859, 125] on span "chevron_right" at bounding box center [861, 128] width 15 height 15
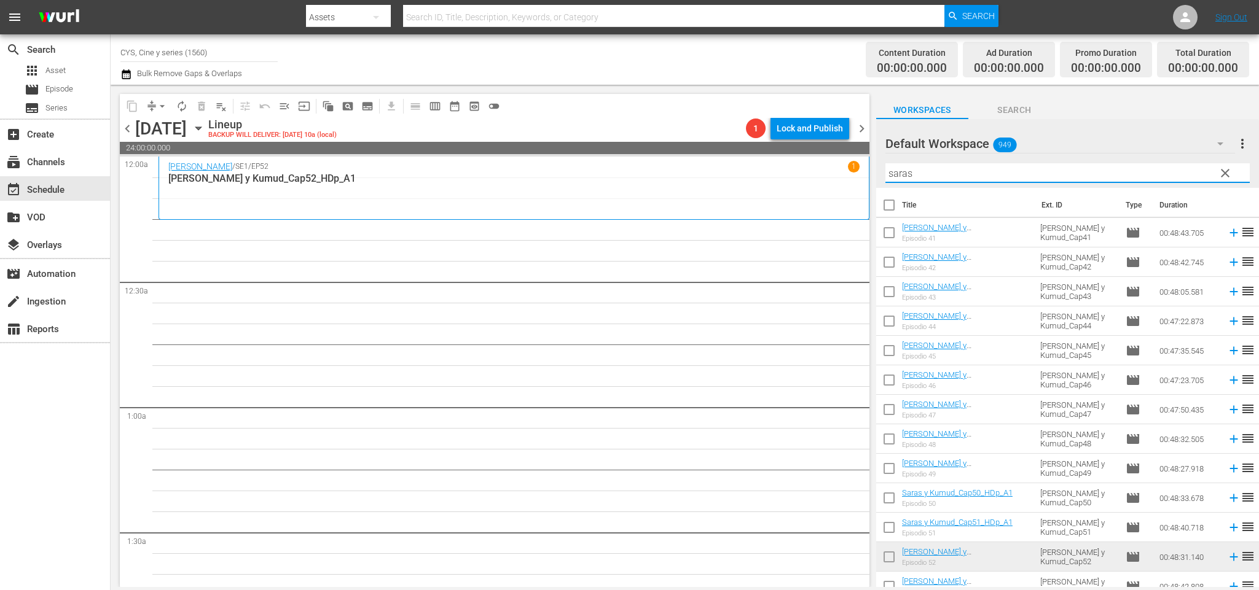
drag, startPoint x: 881, startPoint y: 173, endPoint x: 865, endPoint y: 172, distance: 16.6
click at [867, 173] on div "content_copy compress arrow_drop_down autorenew_outlined delete_forever_outline…" at bounding box center [685, 336] width 1148 height 502
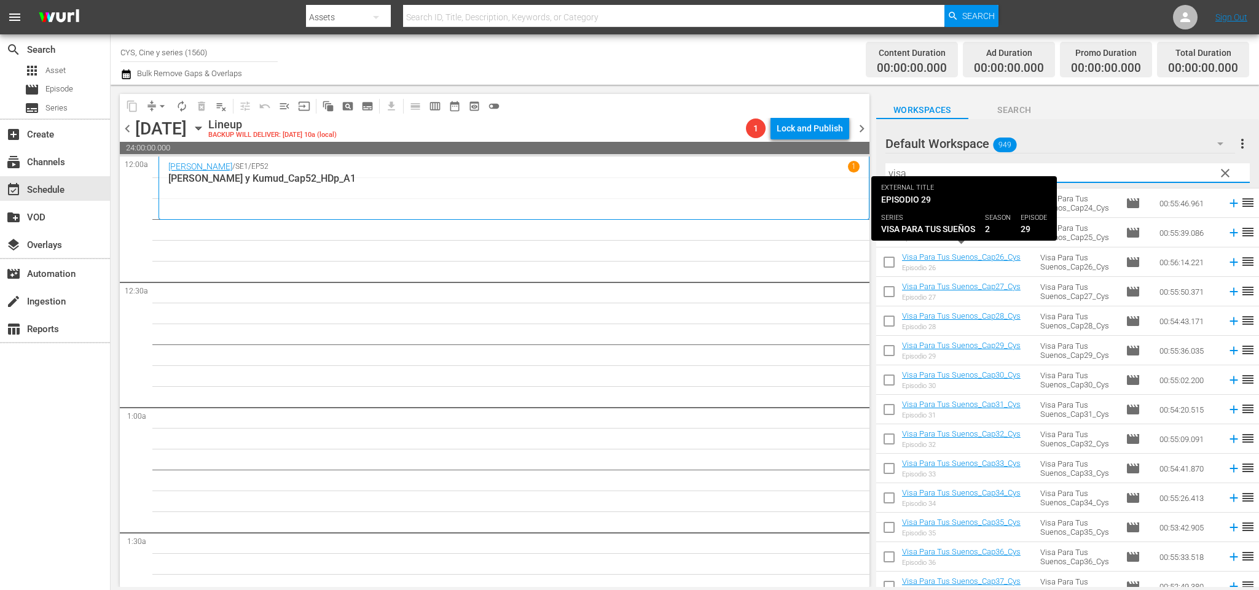
scroll to position [829, 0]
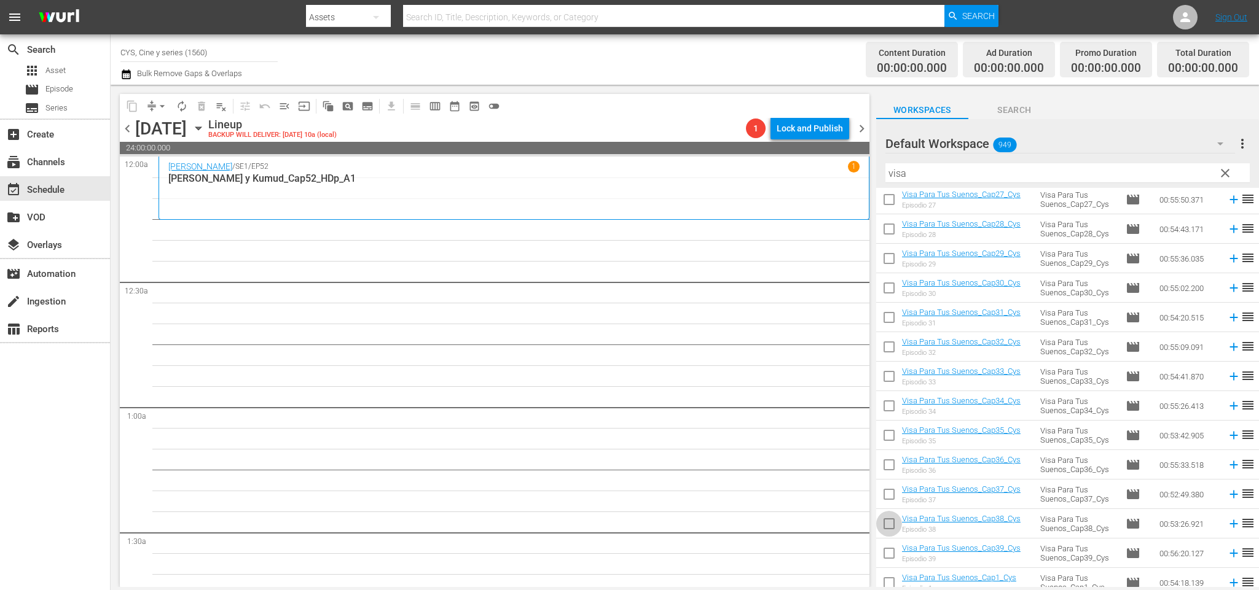
click at [889, 525] on input "checkbox" at bounding box center [889, 527] width 26 height 26
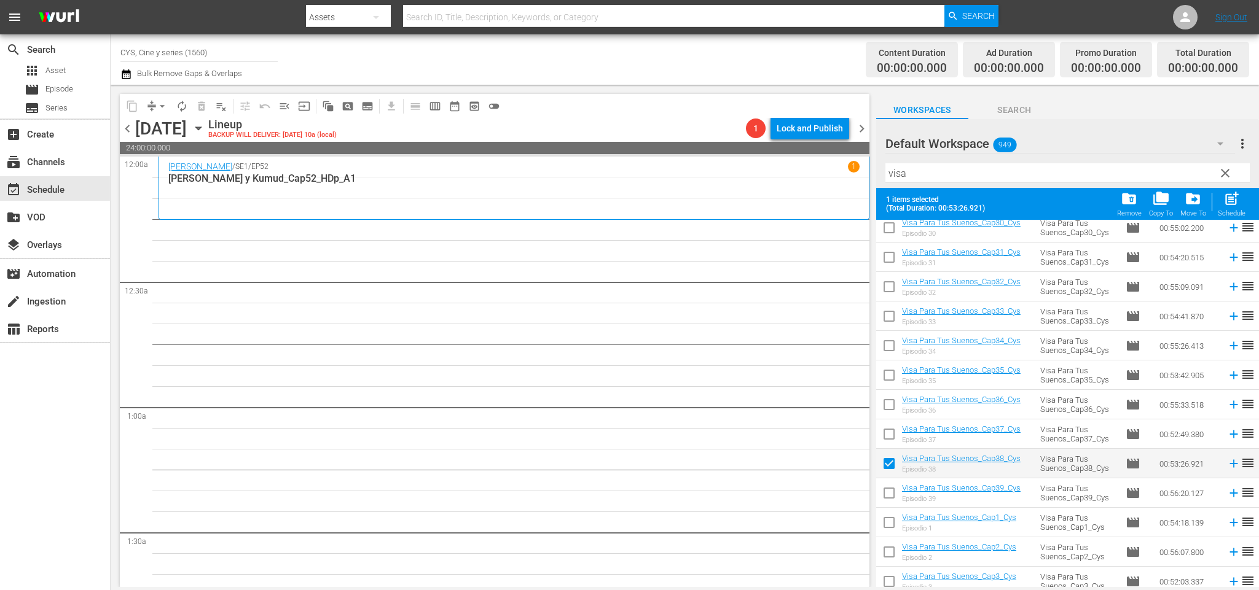
scroll to position [1014, 0]
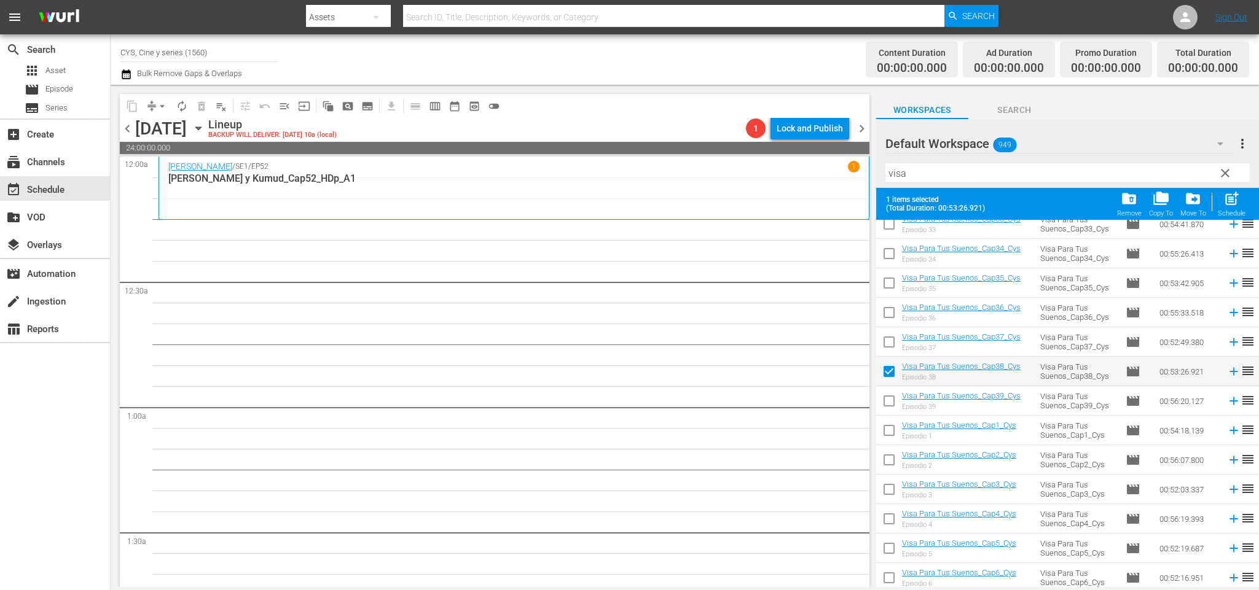
click at [889, 404] on input "checkbox" at bounding box center [889, 404] width 26 height 26
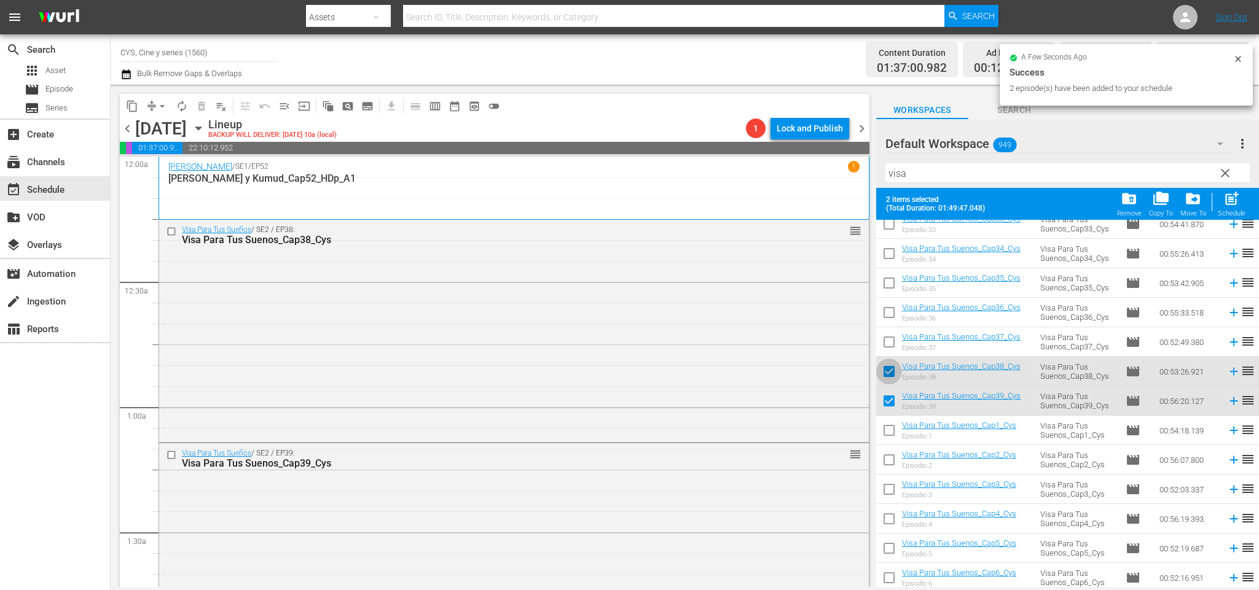
click at [886, 371] on input "checkbox" at bounding box center [889, 374] width 26 height 26
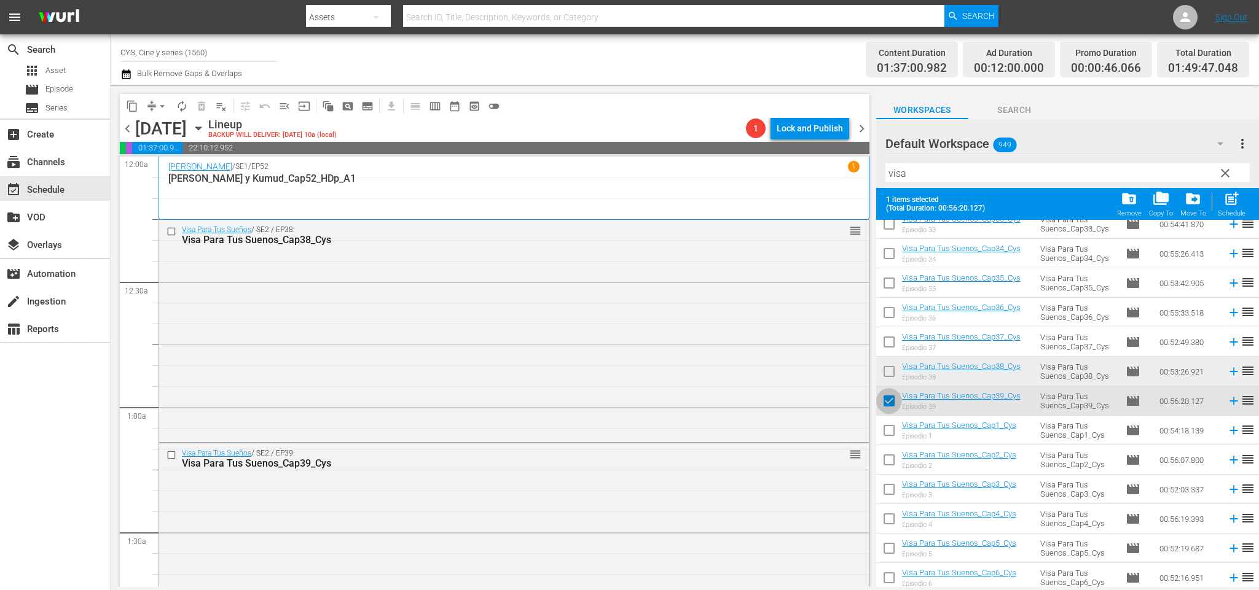
click at [881, 402] on input "checkbox" at bounding box center [889, 404] width 26 height 26
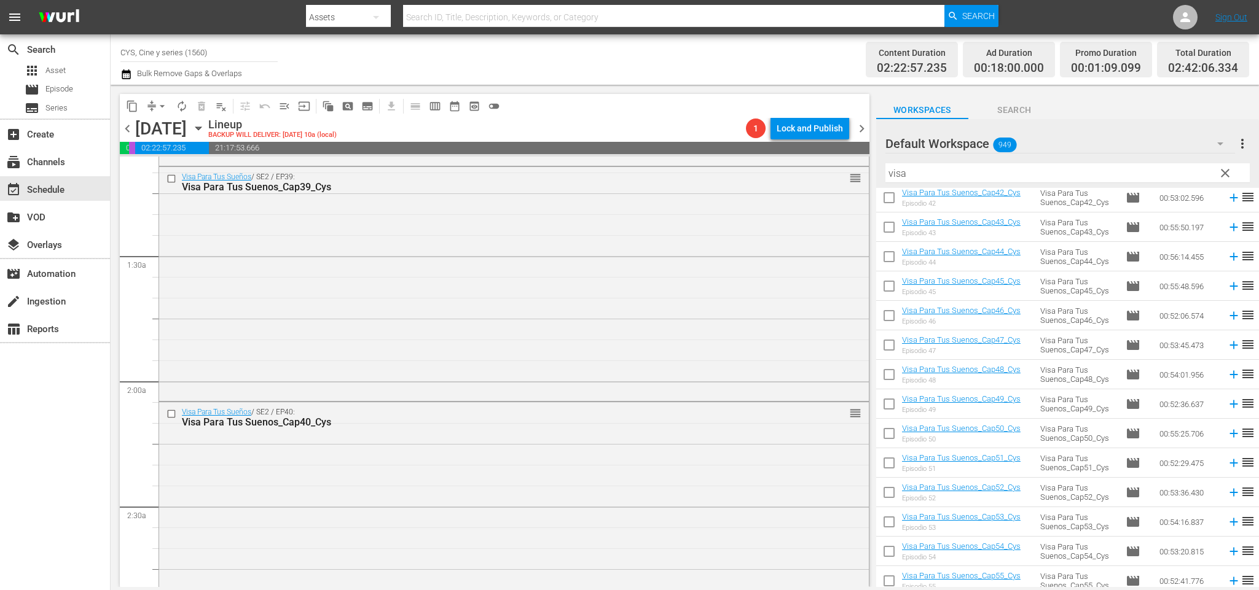
scroll to position [0, 0]
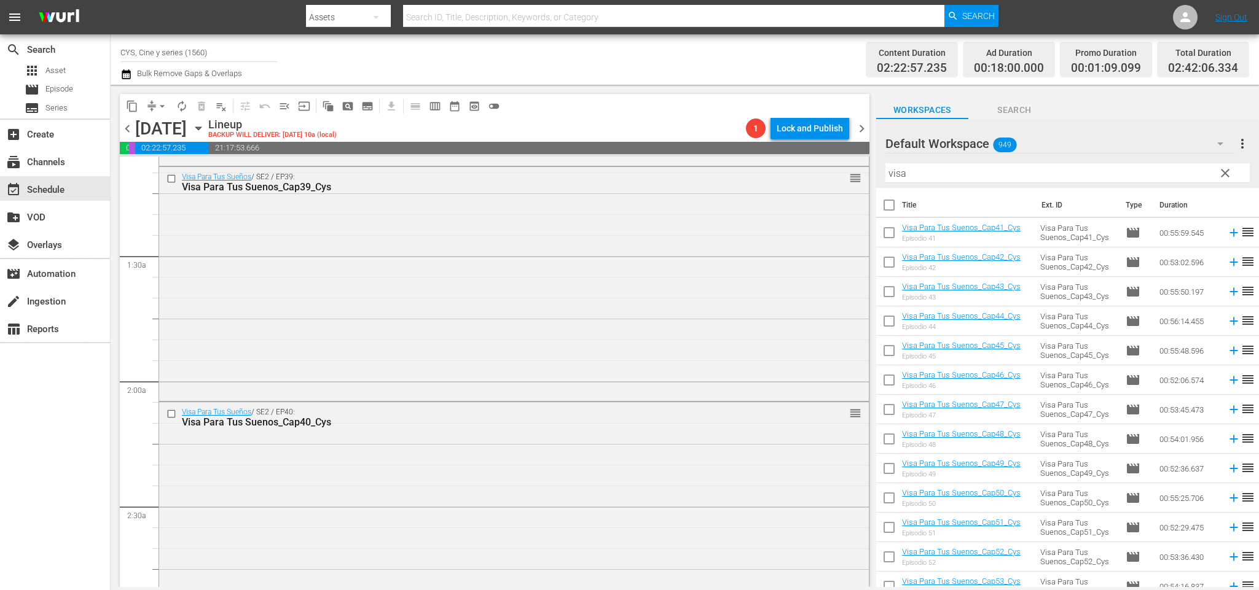
click at [893, 234] on input "checkbox" at bounding box center [889, 235] width 26 height 26
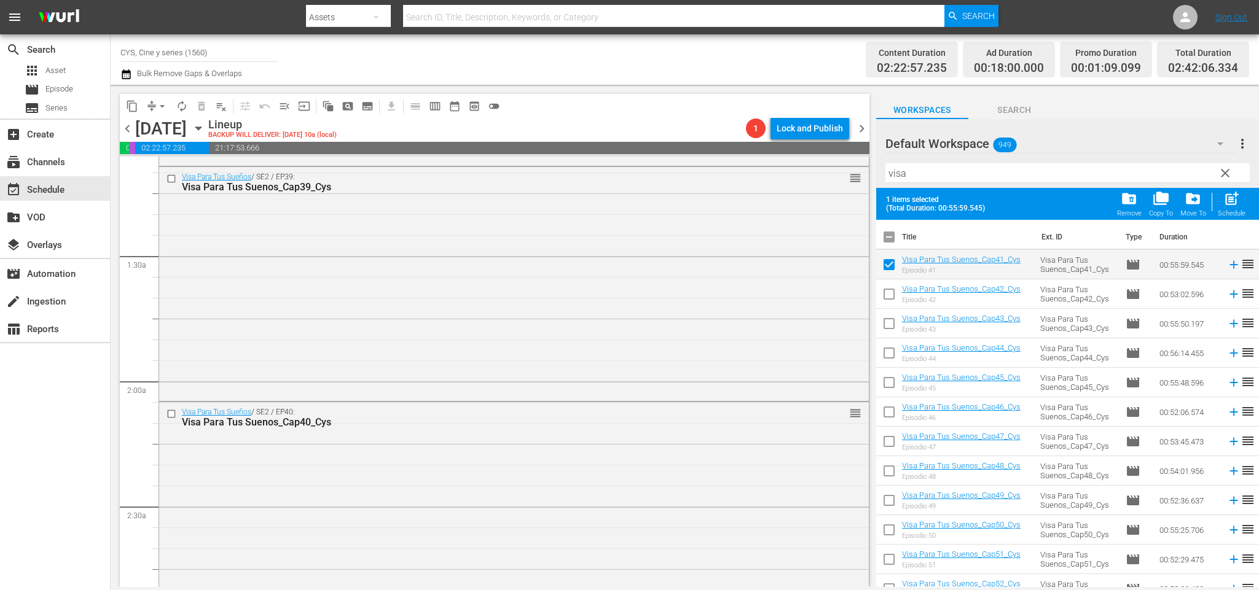
click at [889, 290] on input "checkbox" at bounding box center [889, 297] width 26 height 26
click at [888, 327] on input "checkbox" at bounding box center [889, 326] width 26 height 26
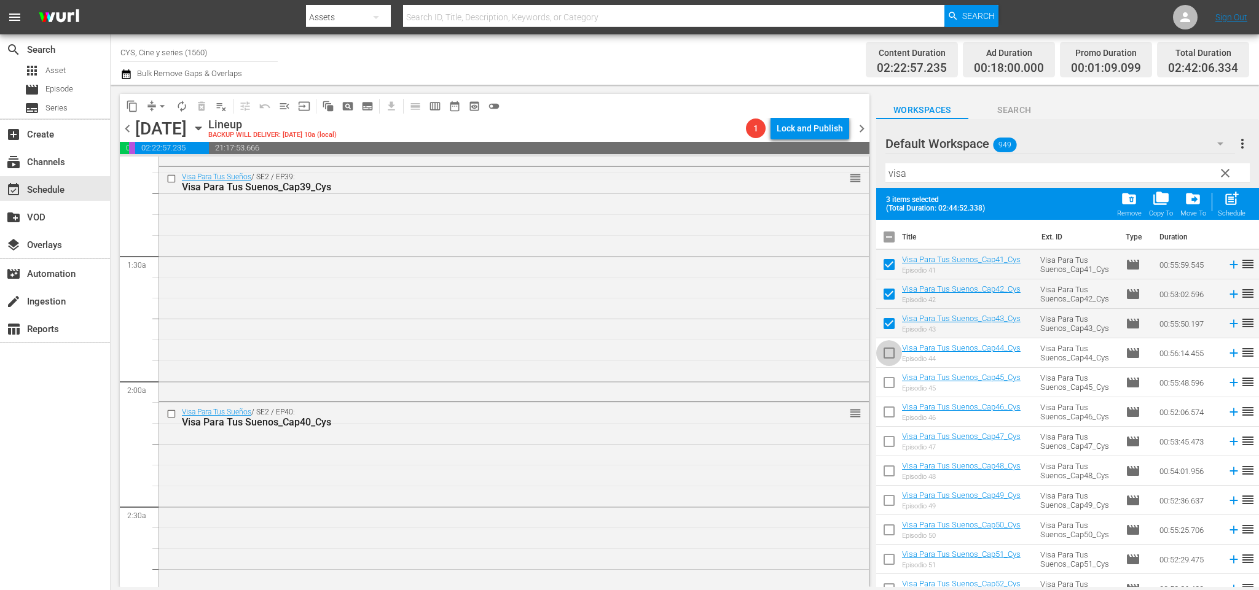
click at [888, 349] on input "checkbox" at bounding box center [889, 356] width 26 height 26
click at [888, 381] on input "checkbox" at bounding box center [889, 385] width 26 height 26
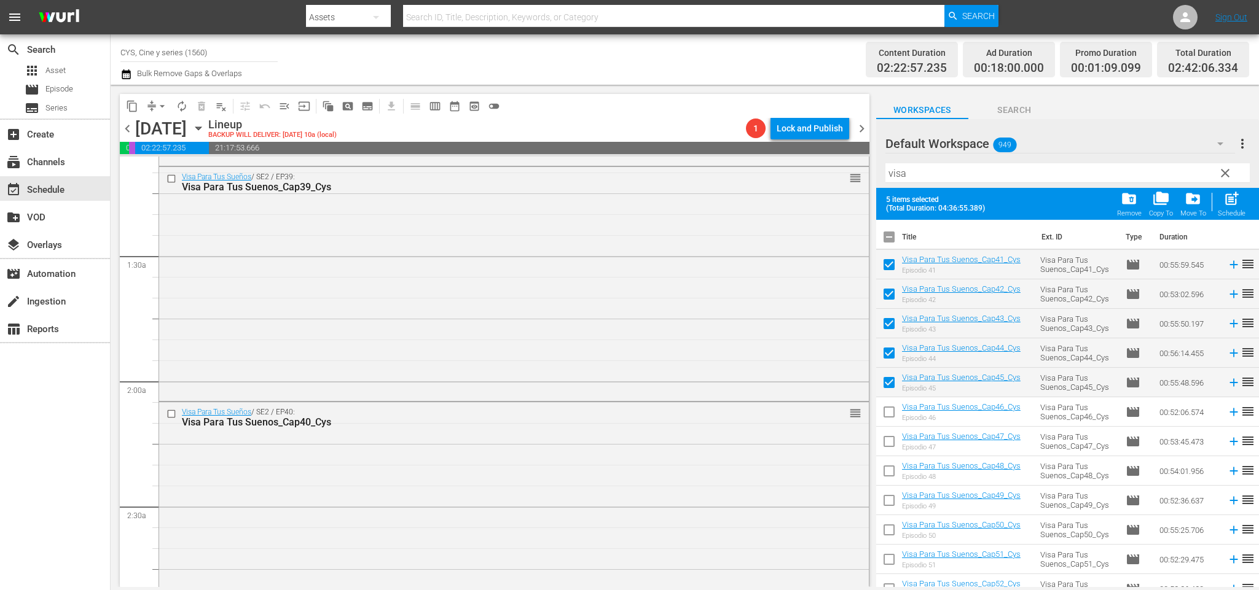
click at [889, 413] on input "checkbox" at bounding box center [889, 415] width 26 height 26
click at [889, 440] on input "checkbox" at bounding box center [889, 444] width 26 height 26
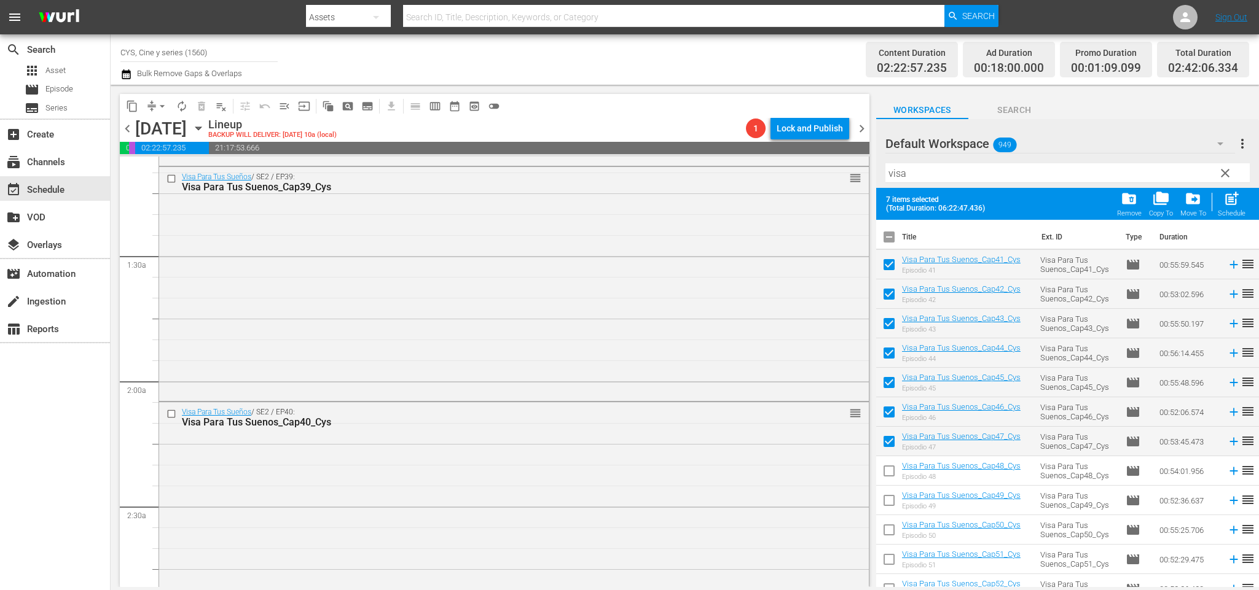
click at [887, 471] on input "checkbox" at bounding box center [889, 474] width 26 height 26
drag, startPoint x: 889, startPoint y: 498, endPoint x: 894, endPoint y: 533, distance: 35.4
click at [889, 499] on input "checkbox" at bounding box center [889, 503] width 26 height 26
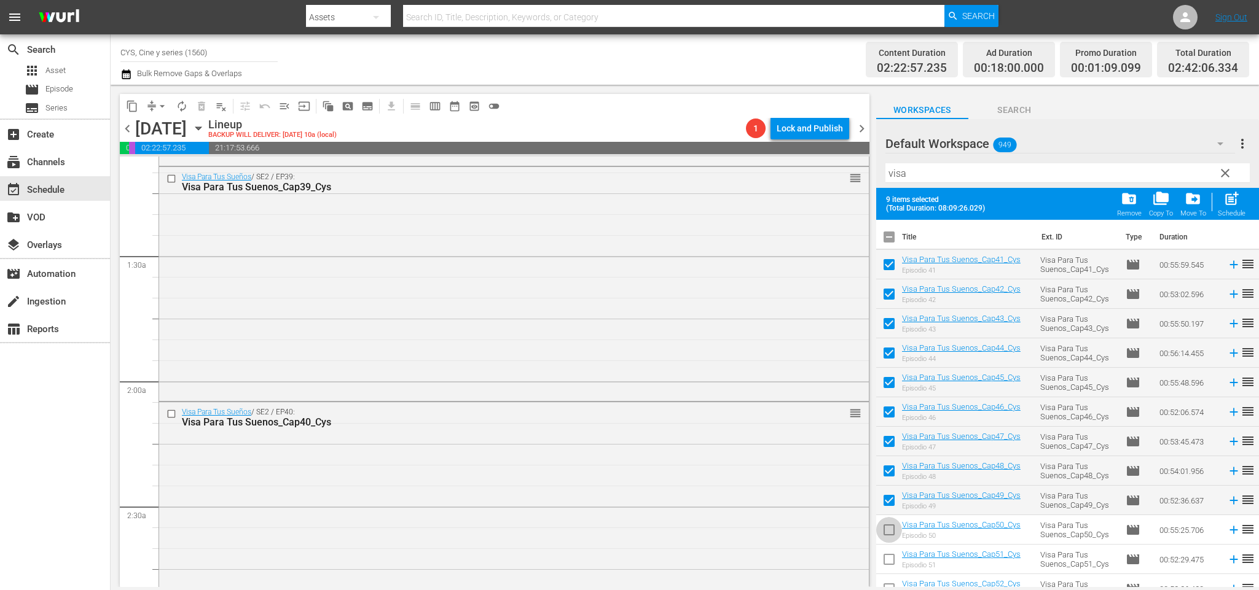
click at [889, 531] on input "checkbox" at bounding box center [889, 533] width 26 height 26
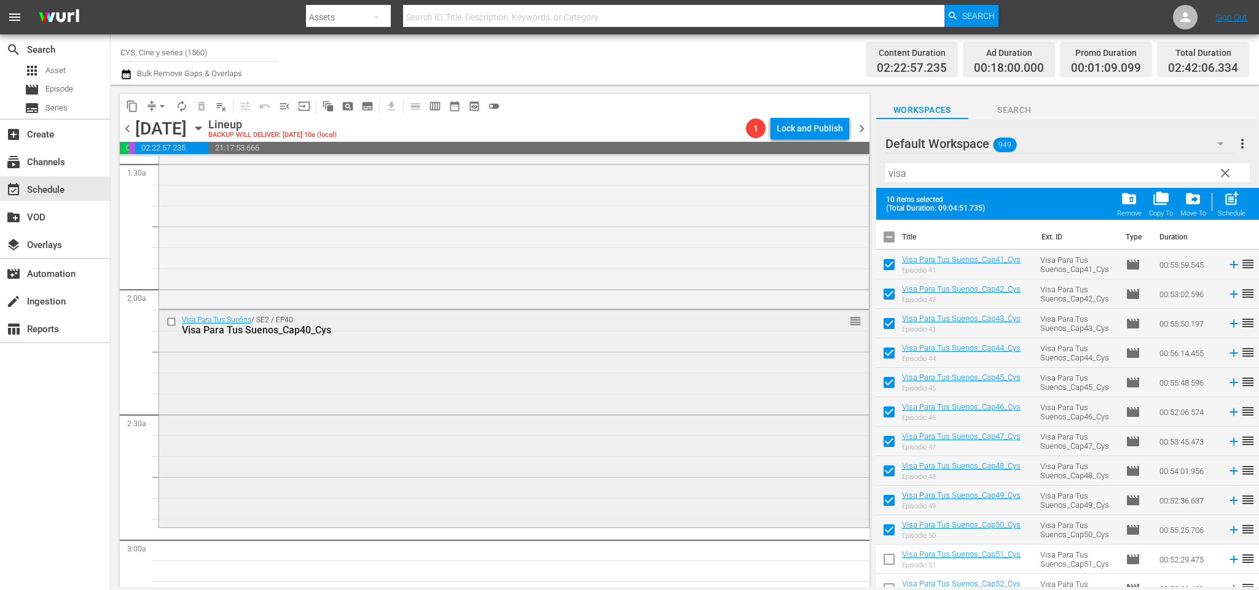
scroll to position [461, 0]
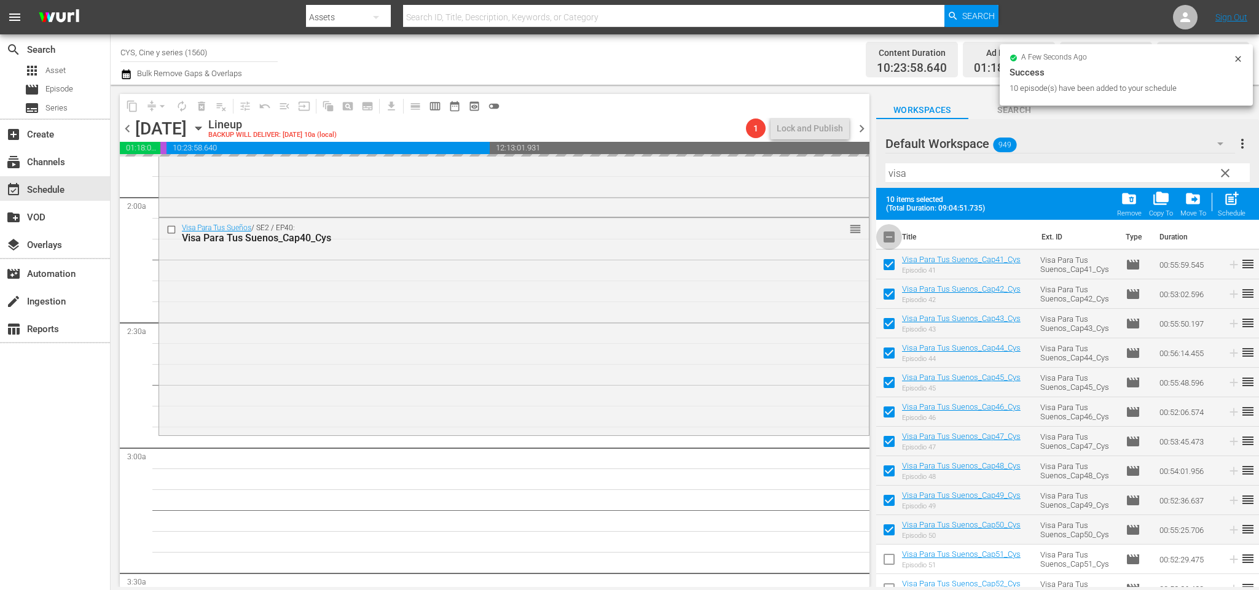
click at [890, 240] on input "checkbox" at bounding box center [889, 240] width 26 height 26
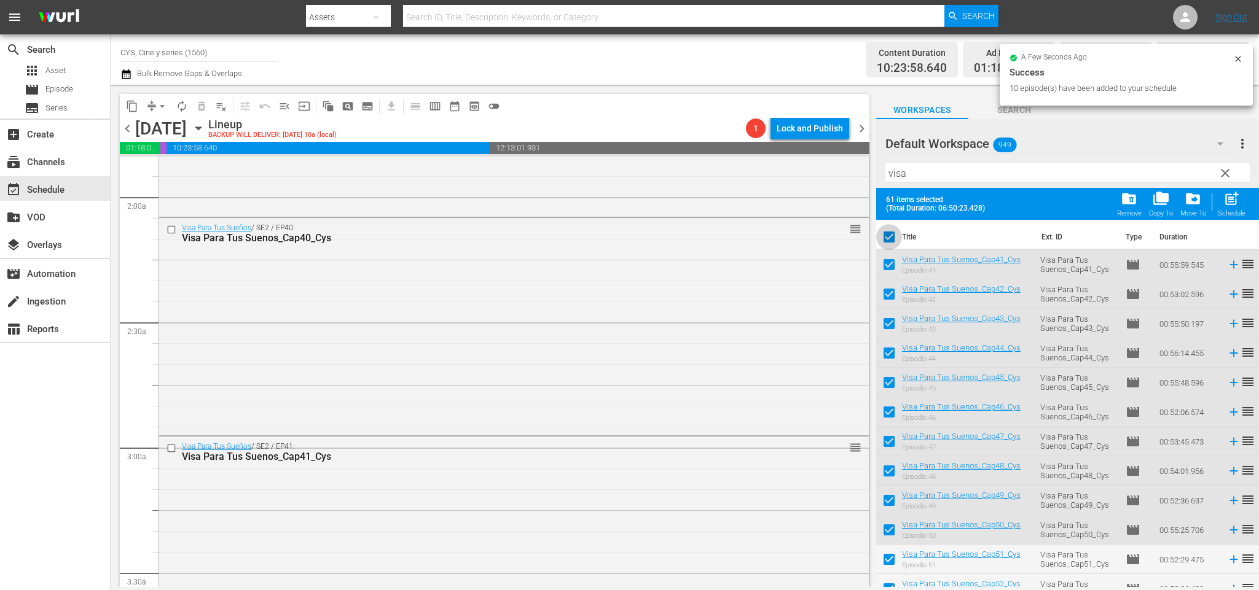
click at [890, 240] on input "checkbox" at bounding box center [889, 240] width 26 height 26
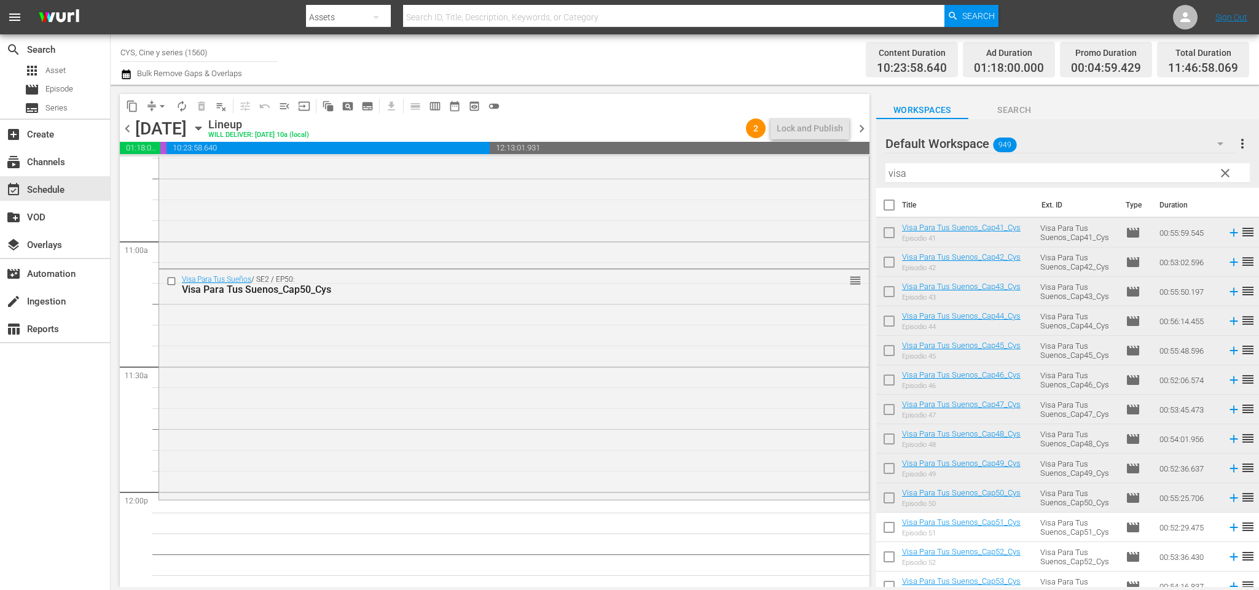
scroll to position [2764, 0]
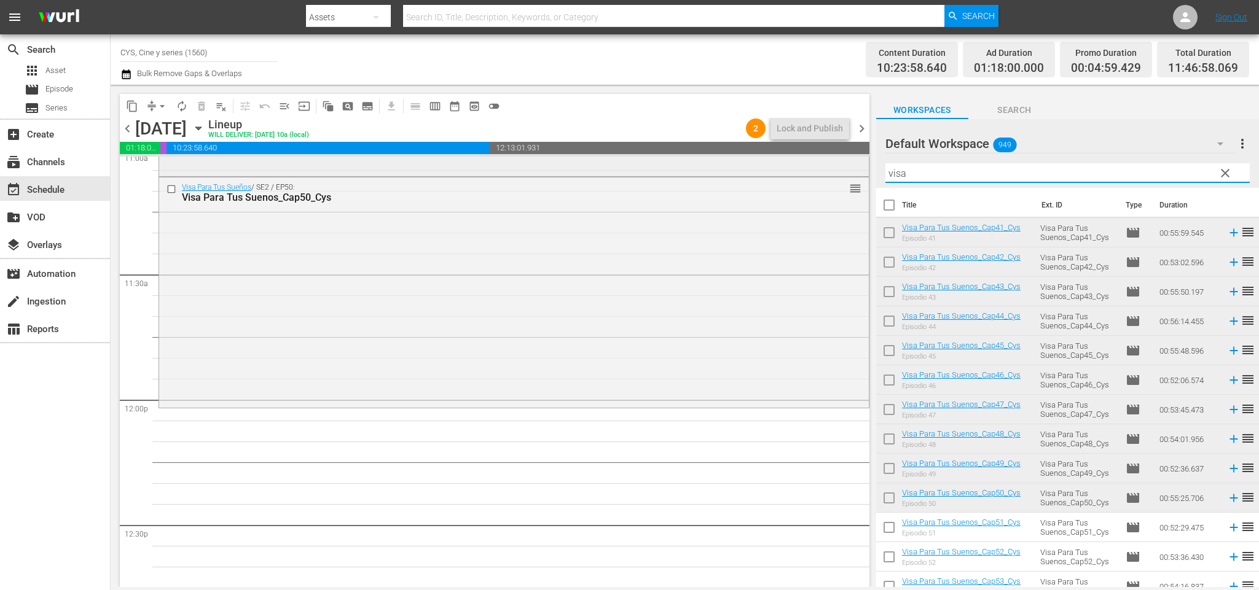
drag, startPoint x: 934, startPoint y: 168, endPoint x: 813, endPoint y: 171, distance: 121.0
click at [813, 171] on div "content_copy compress arrow_drop_down autorenew_outlined delete_forever_outline…" at bounding box center [685, 336] width 1148 height 502
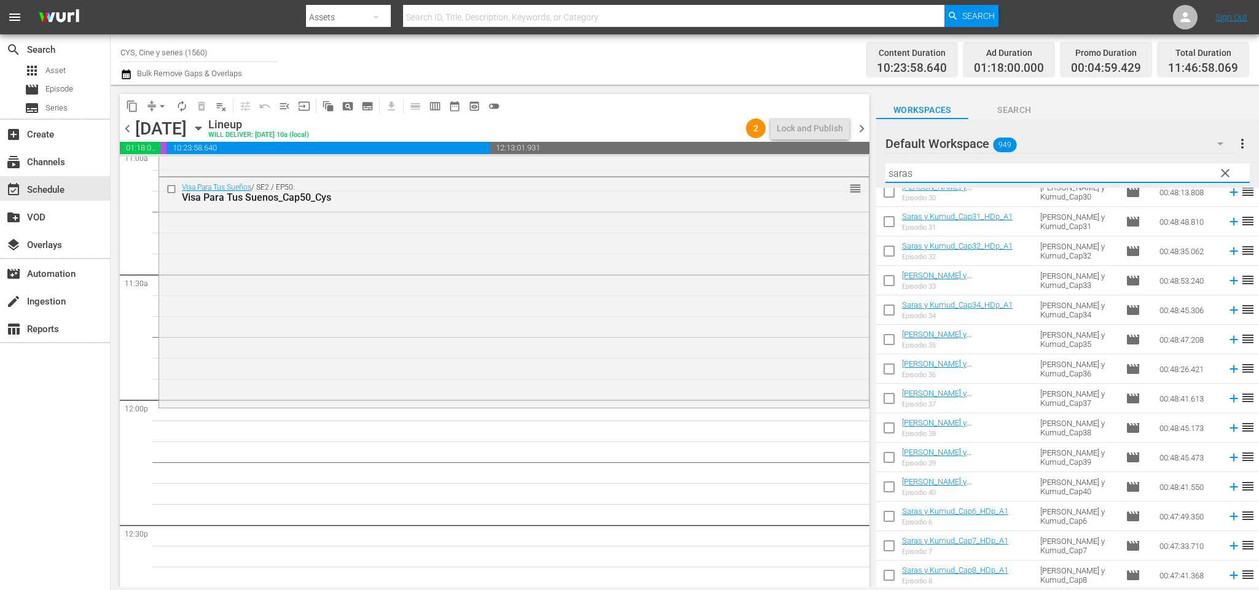
scroll to position [1106, 0]
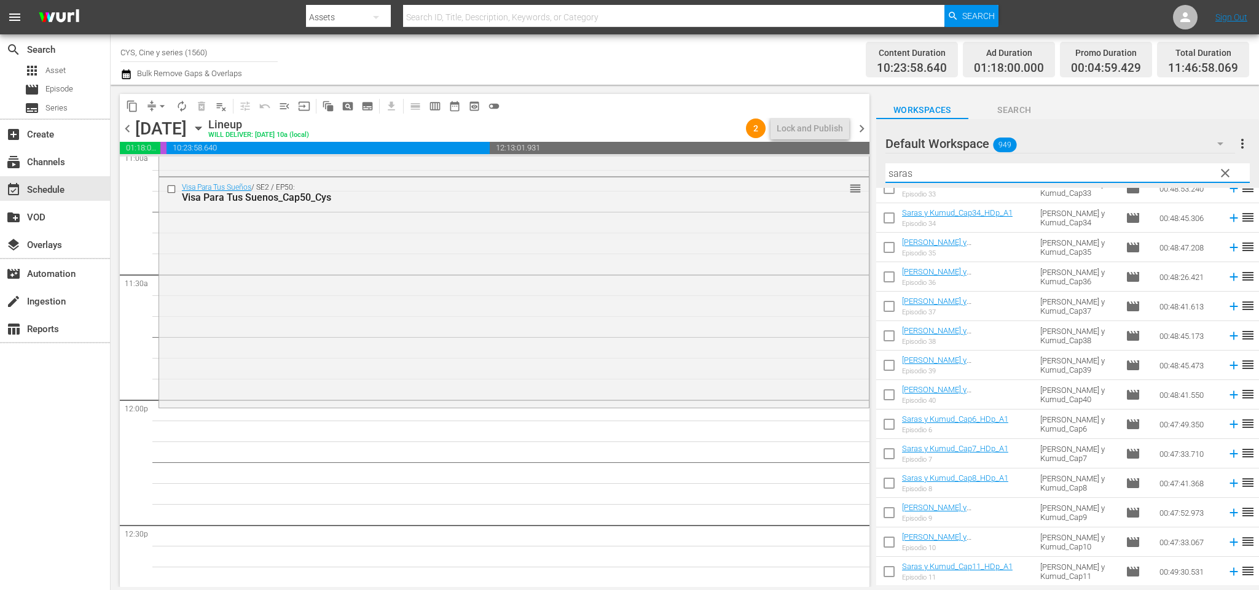
click at [890, 334] on input "checkbox" at bounding box center [889, 339] width 26 height 26
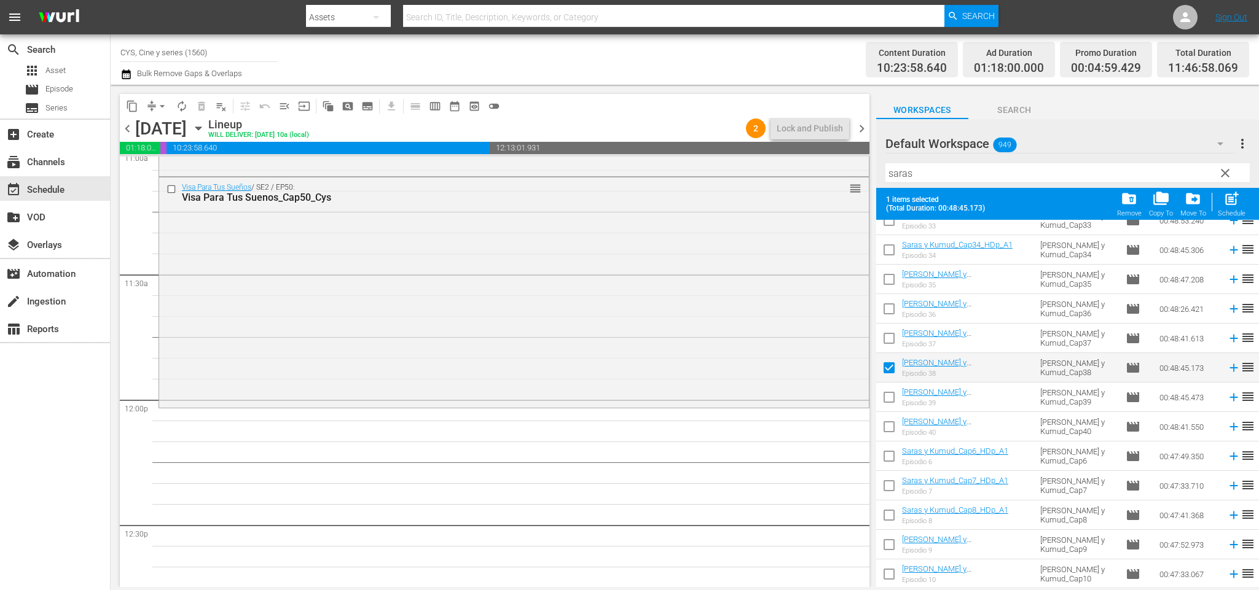
click at [892, 398] on input "checkbox" at bounding box center [889, 400] width 26 height 26
click at [886, 426] on input "checkbox" at bounding box center [889, 429] width 26 height 26
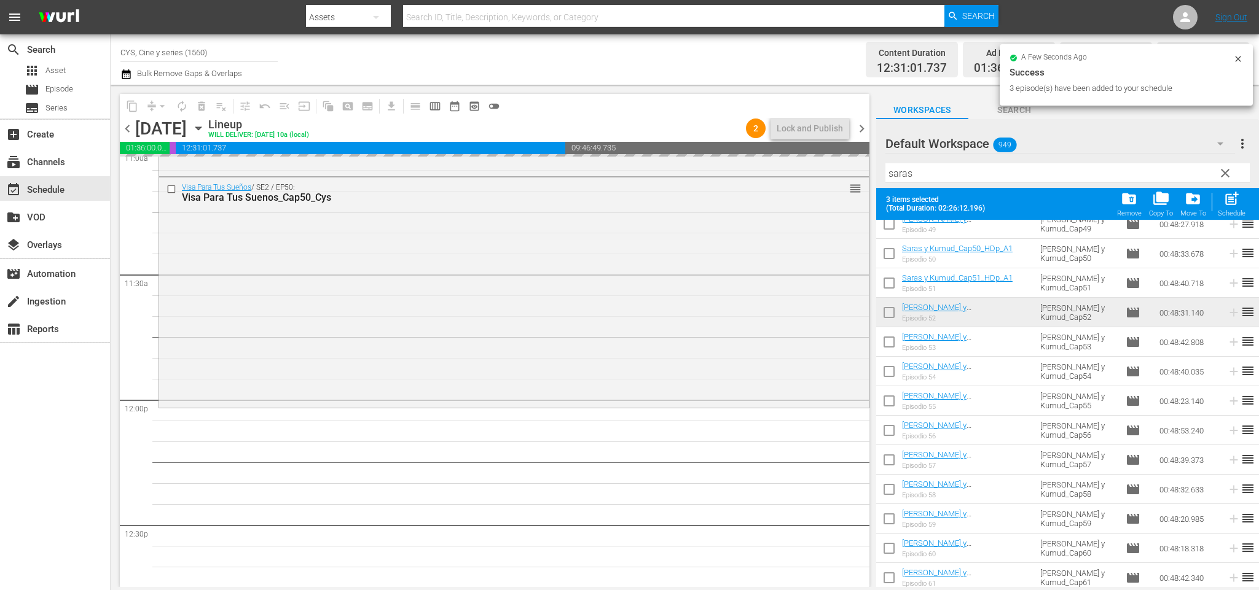
scroll to position [0, 0]
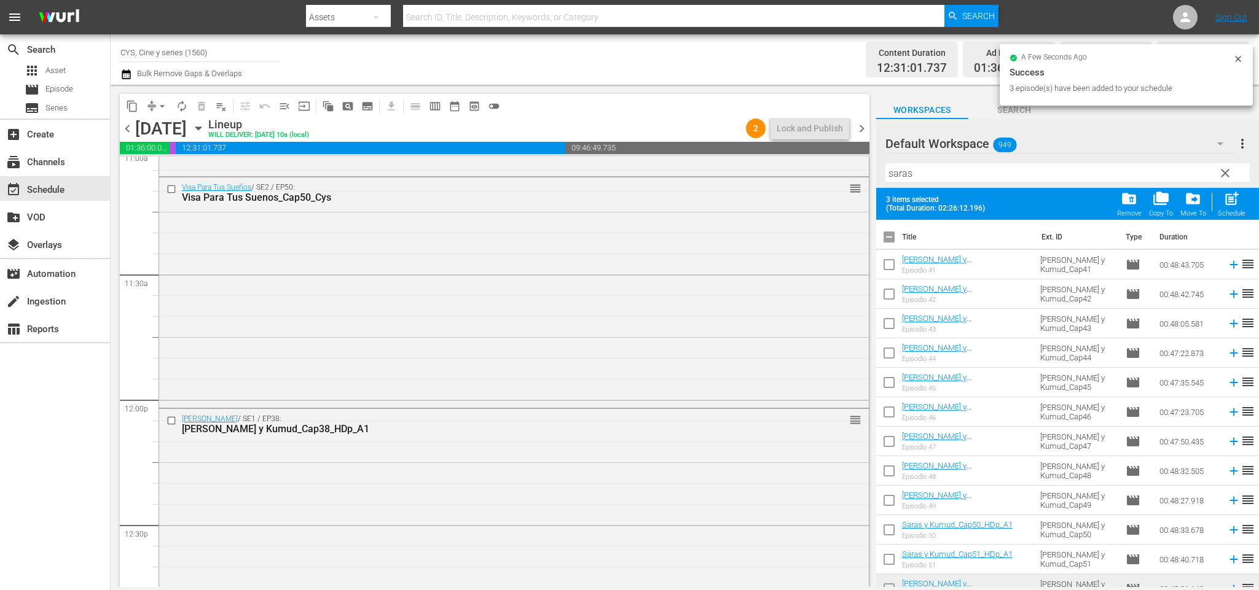
click at [887, 236] on input "checkbox" at bounding box center [889, 240] width 26 height 26
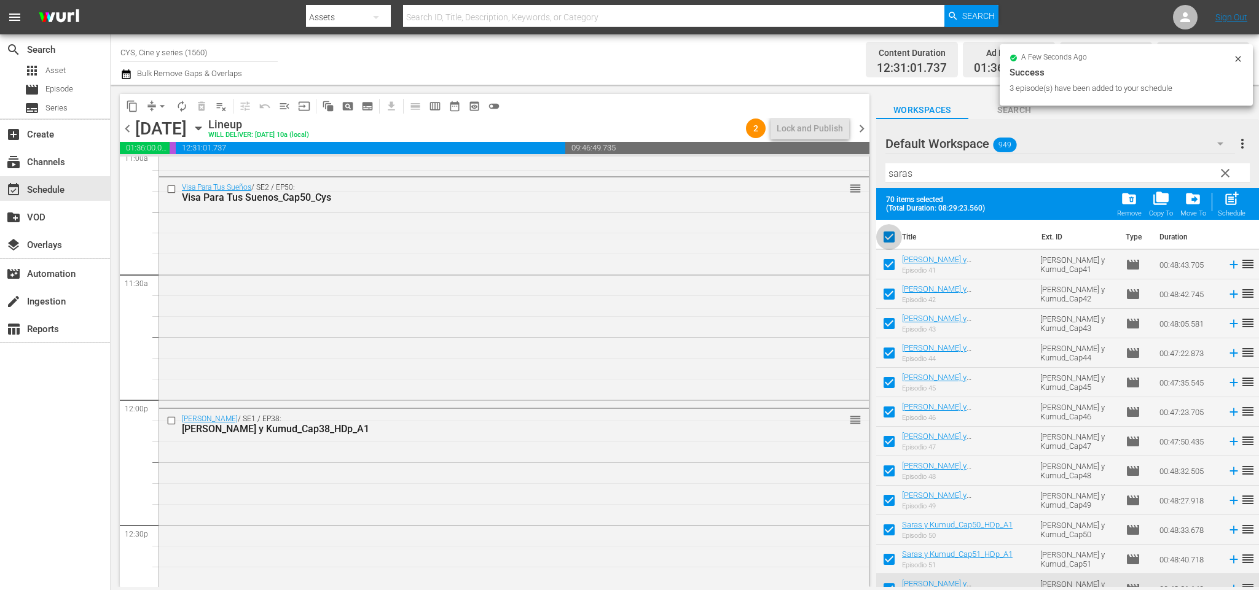
click at [887, 236] on input "checkbox" at bounding box center [889, 240] width 26 height 26
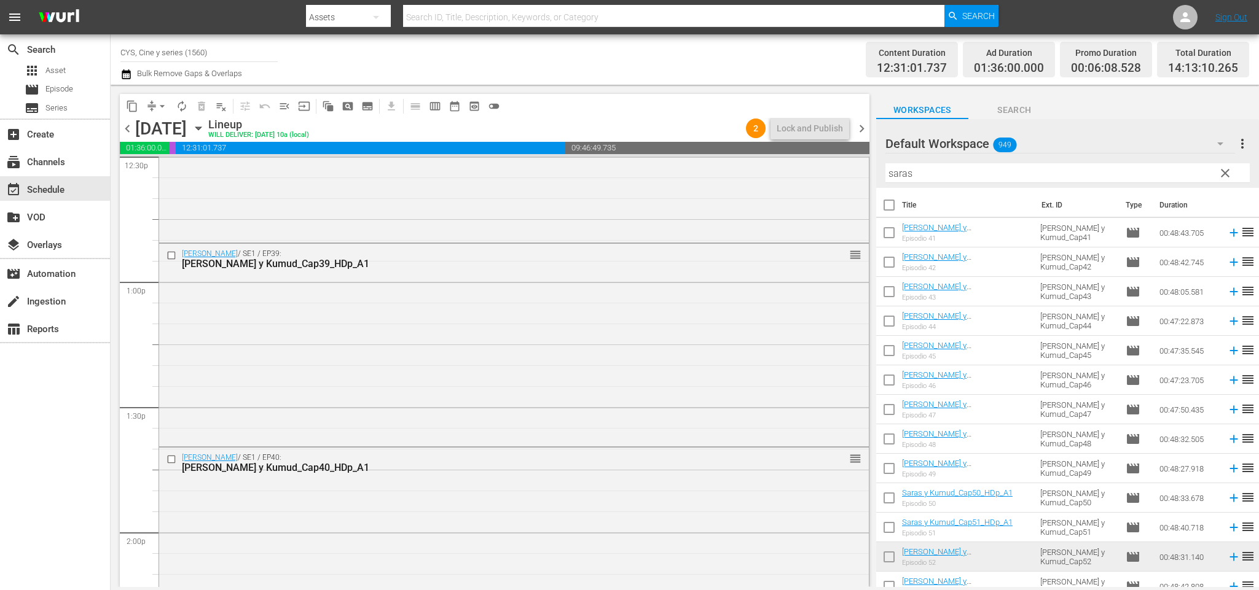
scroll to position [3225, 0]
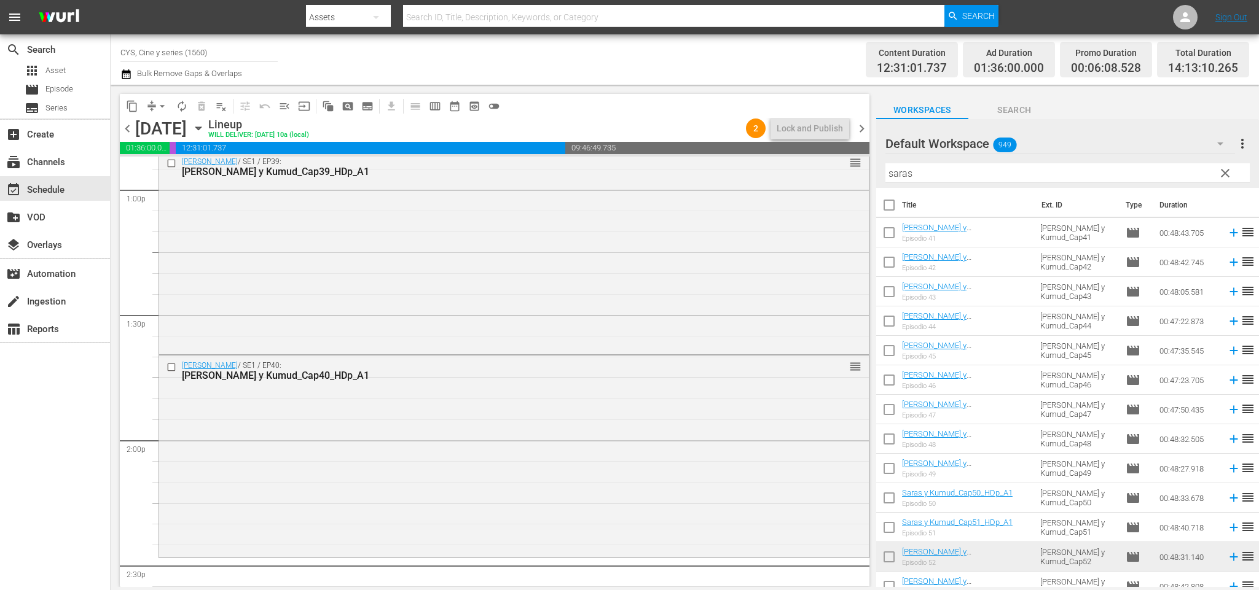
click at [888, 234] on input "checkbox" at bounding box center [889, 235] width 26 height 26
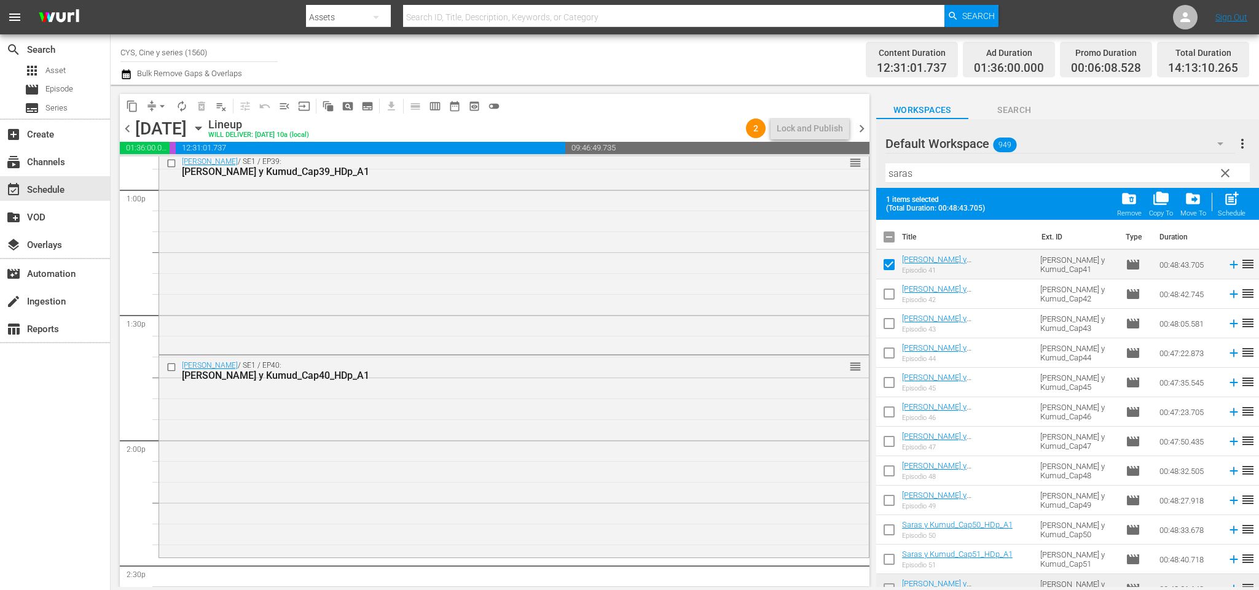
drag, startPoint x: 887, startPoint y: 294, endPoint x: 890, endPoint y: 324, distance: 30.9
click at [887, 295] on input "checkbox" at bounding box center [889, 297] width 26 height 26
click at [888, 323] on input "checkbox" at bounding box center [889, 326] width 26 height 26
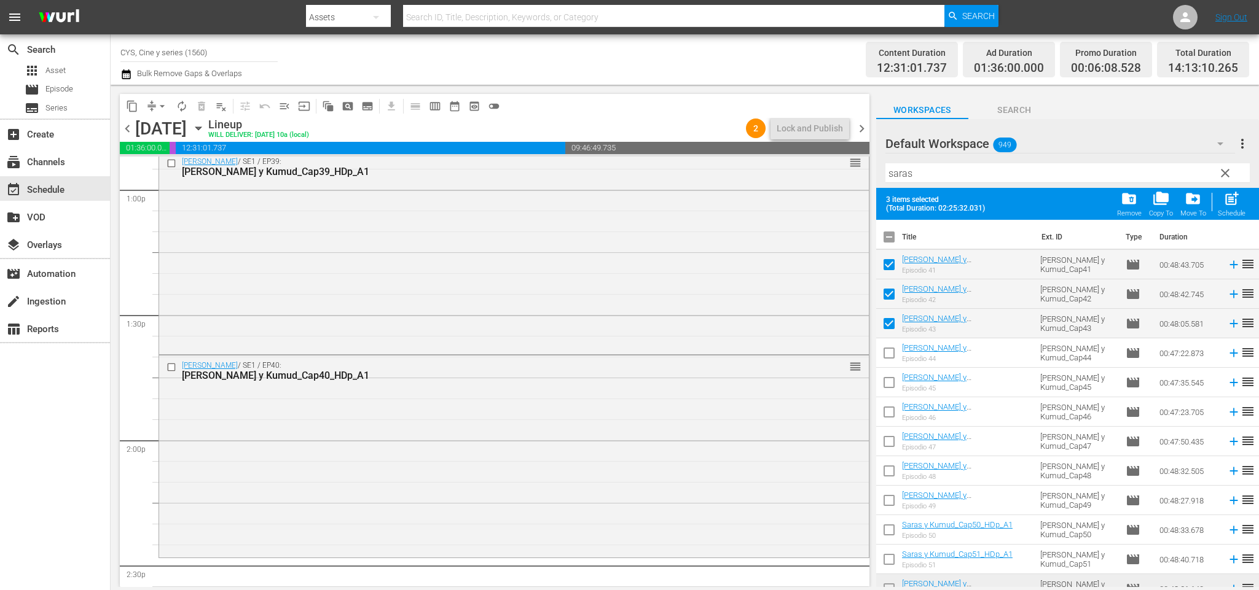
click at [890, 356] on input "checkbox" at bounding box center [889, 356] width 26 height 26
click at [890, 383] on input "checkbox" at bounding box center [889, 385] width 26 height 26
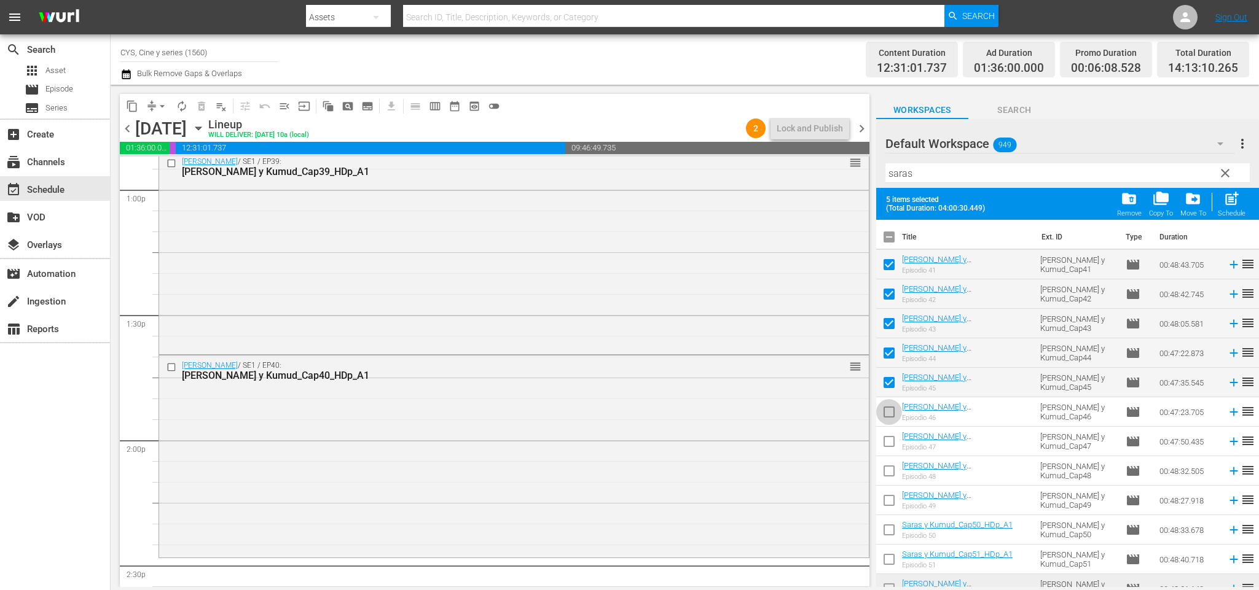
click at [892, 411] on input "checkbox" at bounding box center [889, 415] width 26 height 26
click at [891, 448] on input "checkbox" at bounding box center [889, 444] width 26 height 26
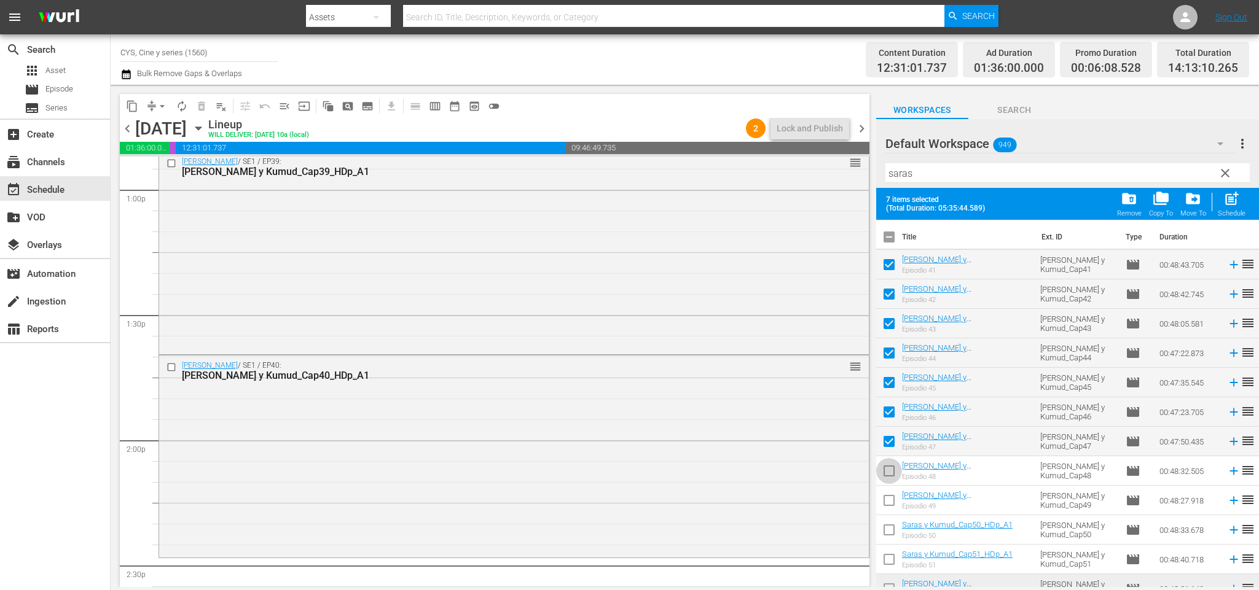
click at [888, 471] on input "checkbox" at bounding box center [889, 474] width 26 height 26
click at [889, 501] on input "checkbox" at bounding box center [889, 503] width 26 height 26
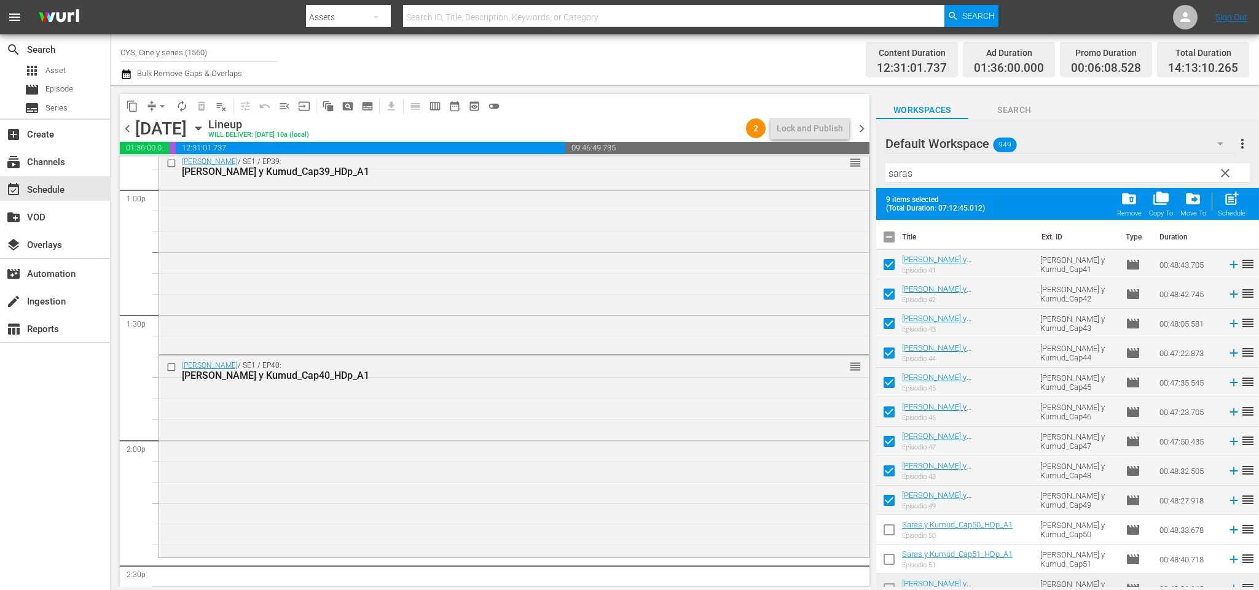
scroll to position [92, 0]
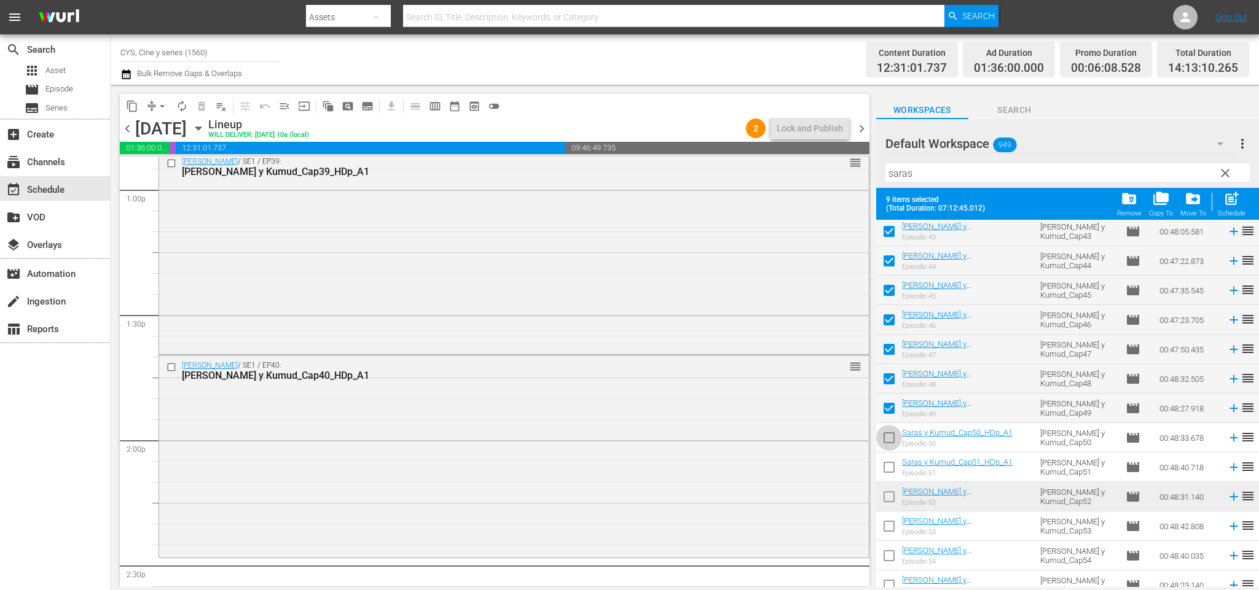
click at [890, 439] on input "checkbox" at bounding box center [889, 441] width 26 height 26
click at [888, 472] on input "checkbox" at bounding box center [889, 470] width 26 height 26
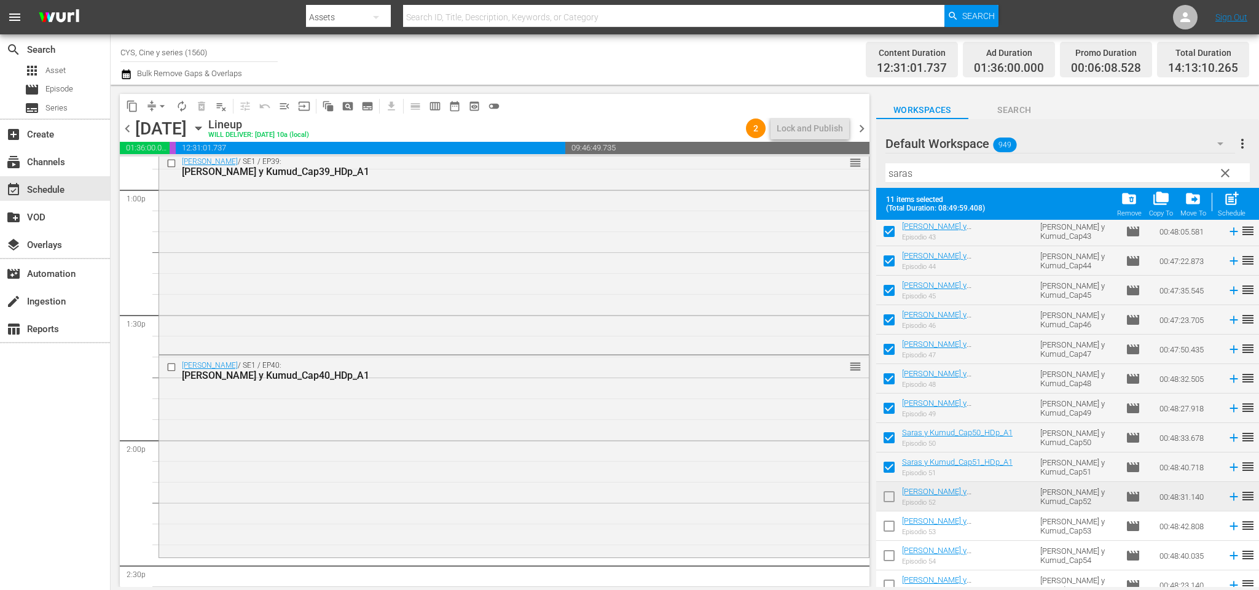
click at [888, 492] on input "checkbox" at bounding box center [889, 499] width 26 height 26
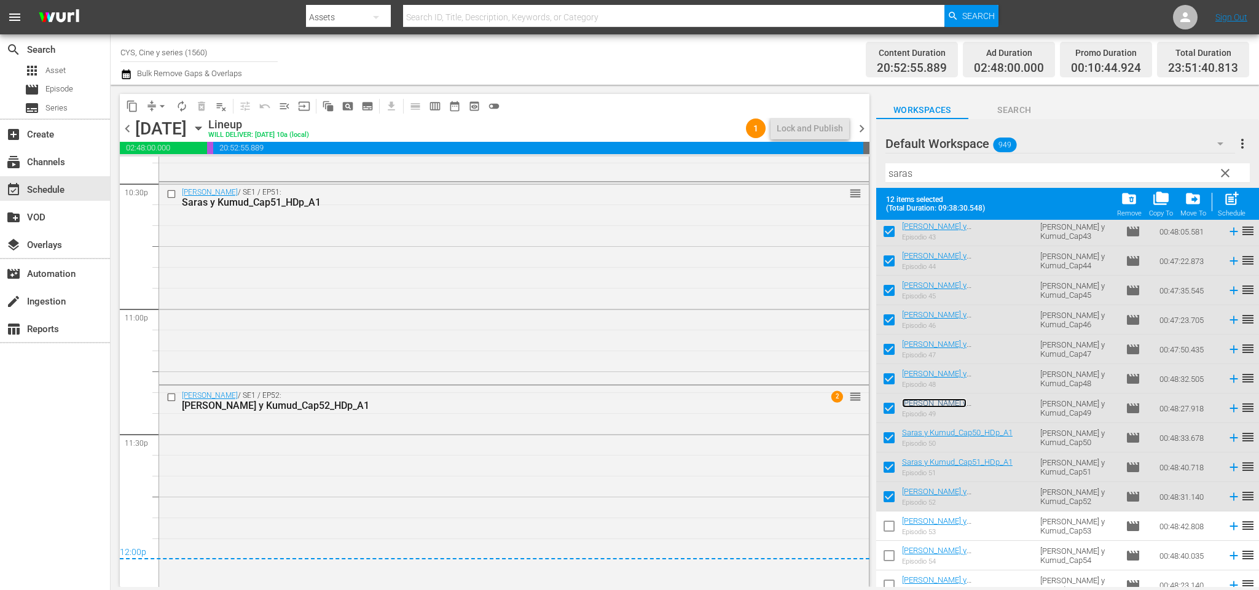
scroll to position [0, 0]
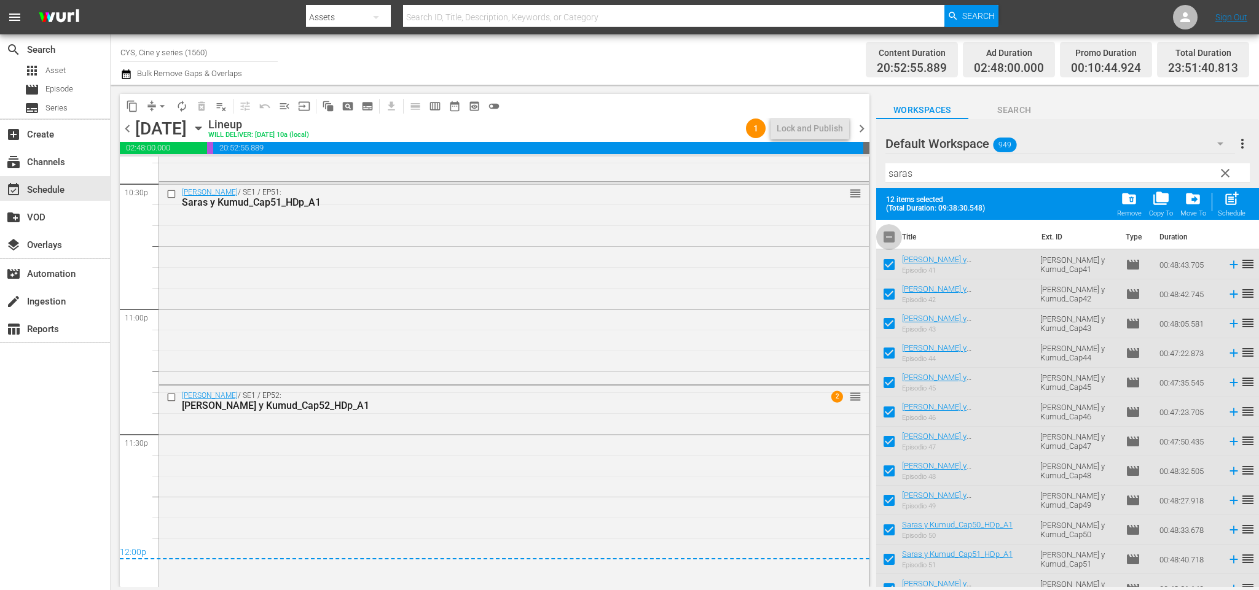
click at [894, 235] on input "checkbox" at bounding box center [889, 240] width 26 height 26
click at [893, 233] on input "checkbox" at bounding box center [889, 240] width 26 height 26
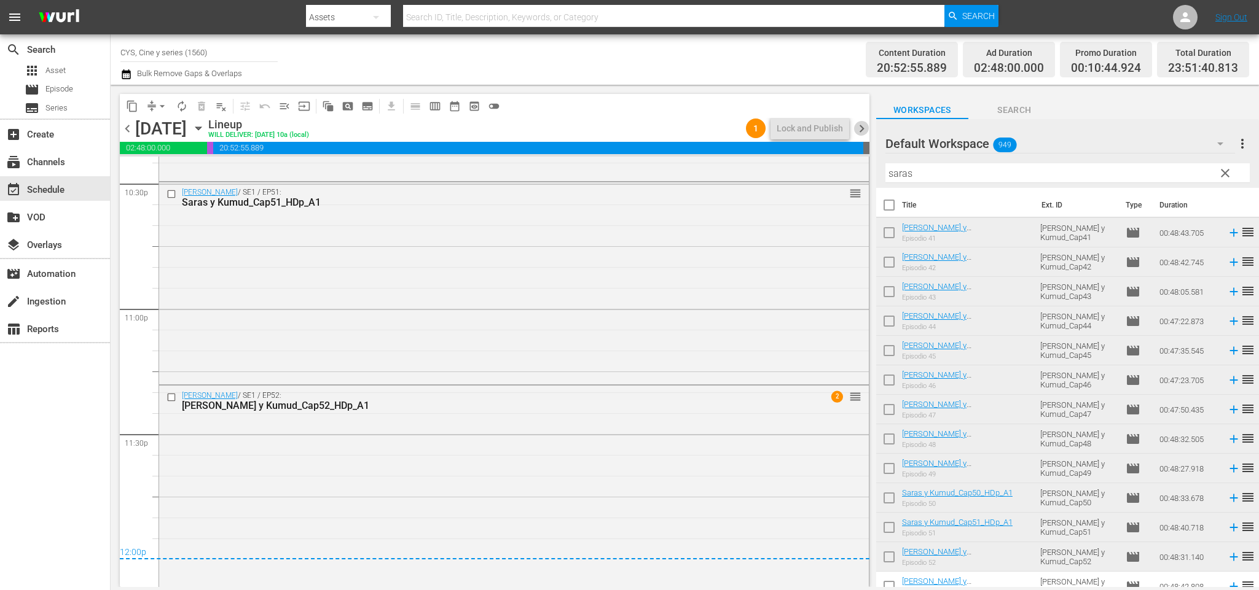
click at [862, 128] on span "chevron_right" at bounding box center [861, 128] width 15 height 15
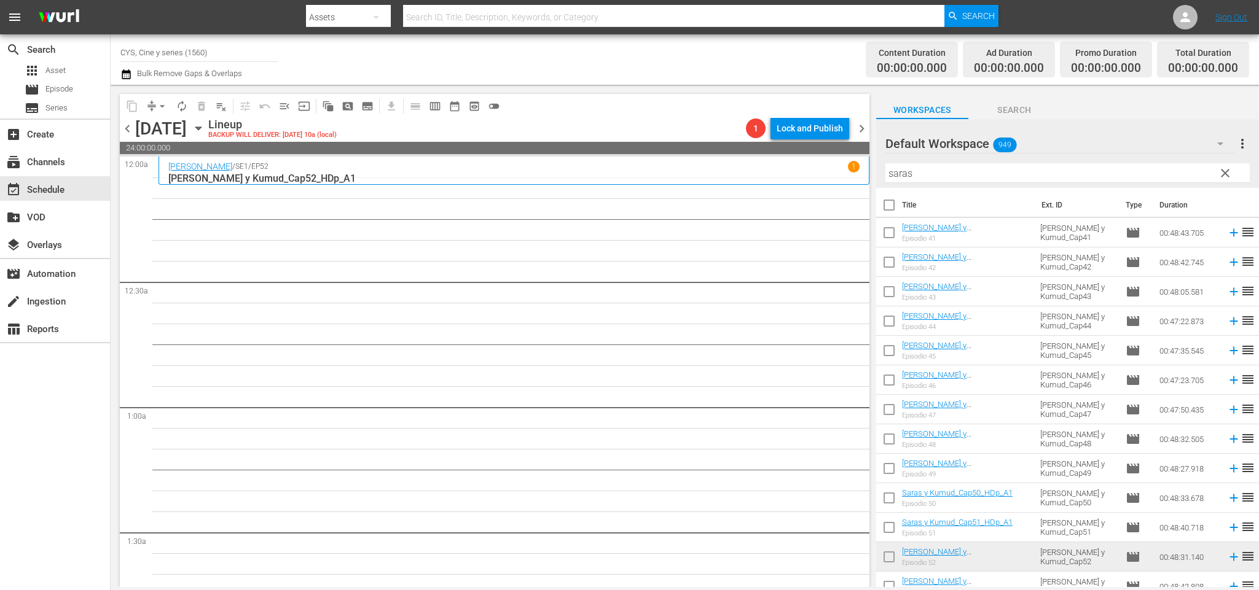
drag, startPoint x: 834, startPoint y: 188, endPoint x: 783, endPoint y: 181, distance: 50.9
click at [791, 181] on div "content_copy compress arrow_drop_down autorenew_outlined delete_forever_outline…" at bounding box center [685, 336] width 1148 height 502
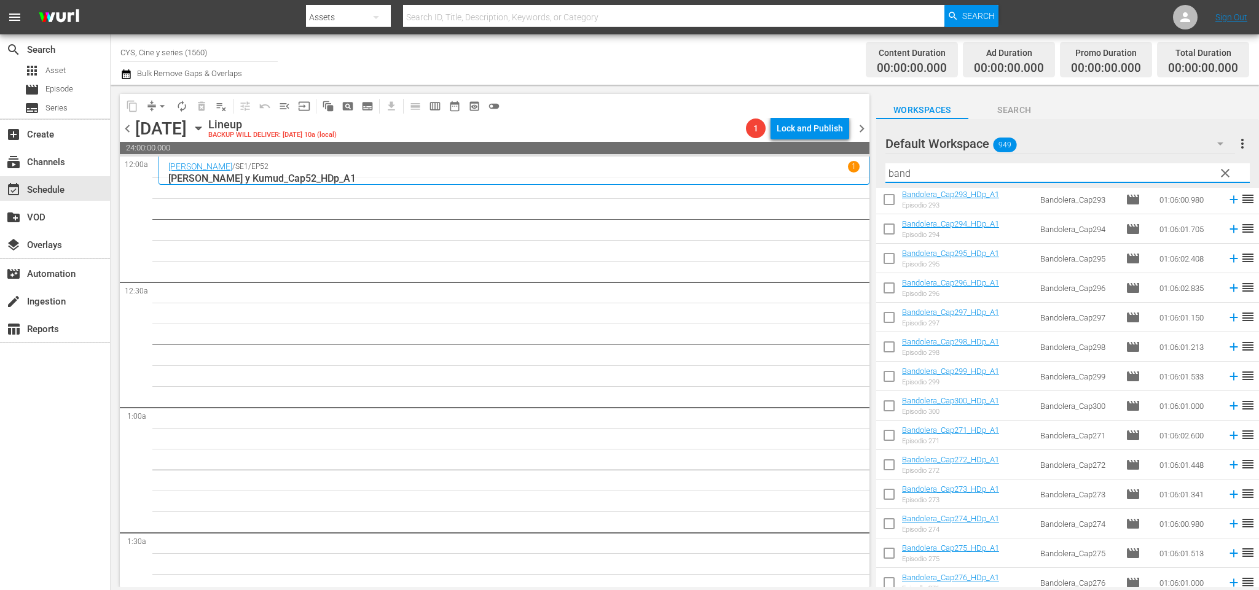
scroll to position [461, 0]
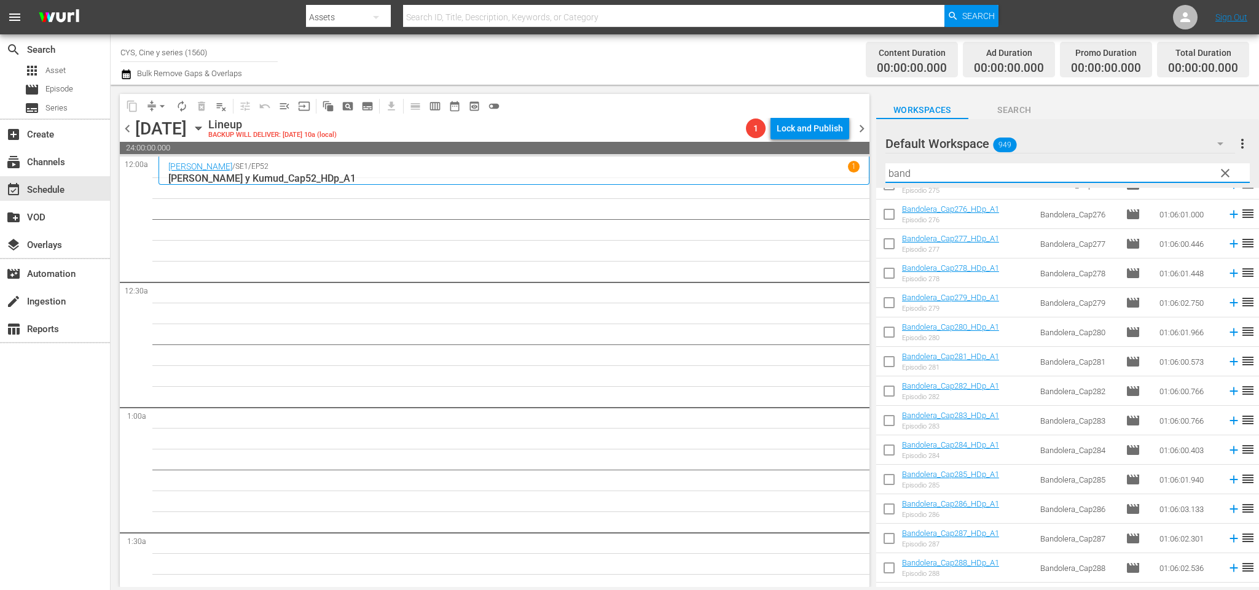
drag, startPoint x: 886, startPoint y: 541, endPoint x: 958, endPoint y: 520, distance: 74.7
click at [886, 541] on input "checkbox" at bounding box center [889, 541] width 26 height 26
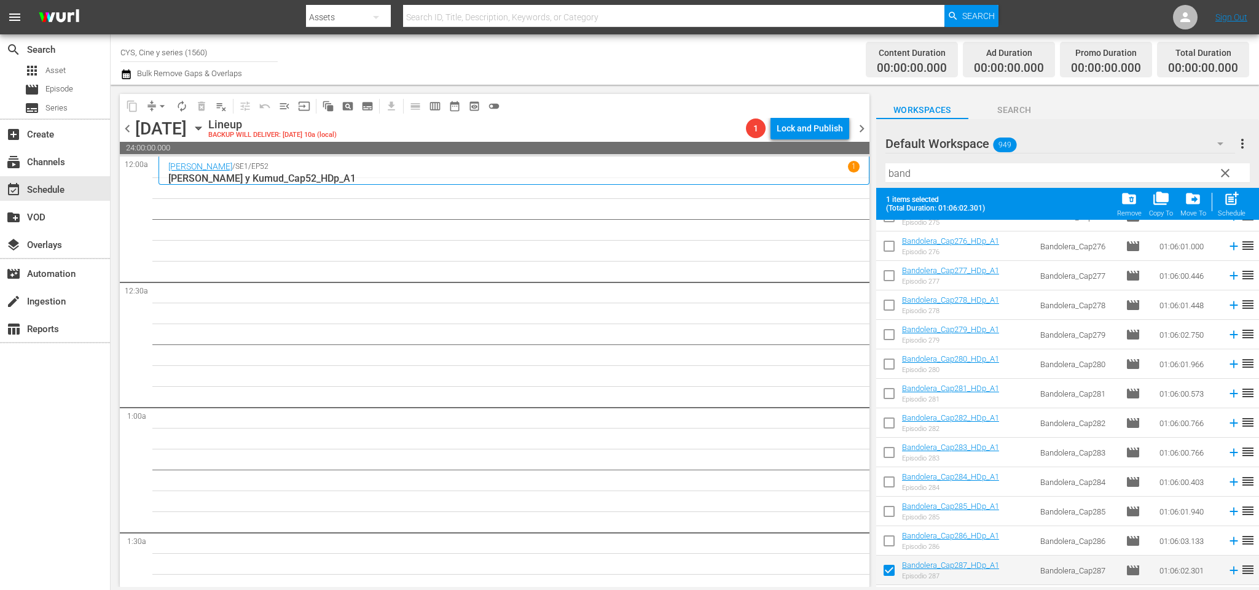
scroll to position [645, 0]
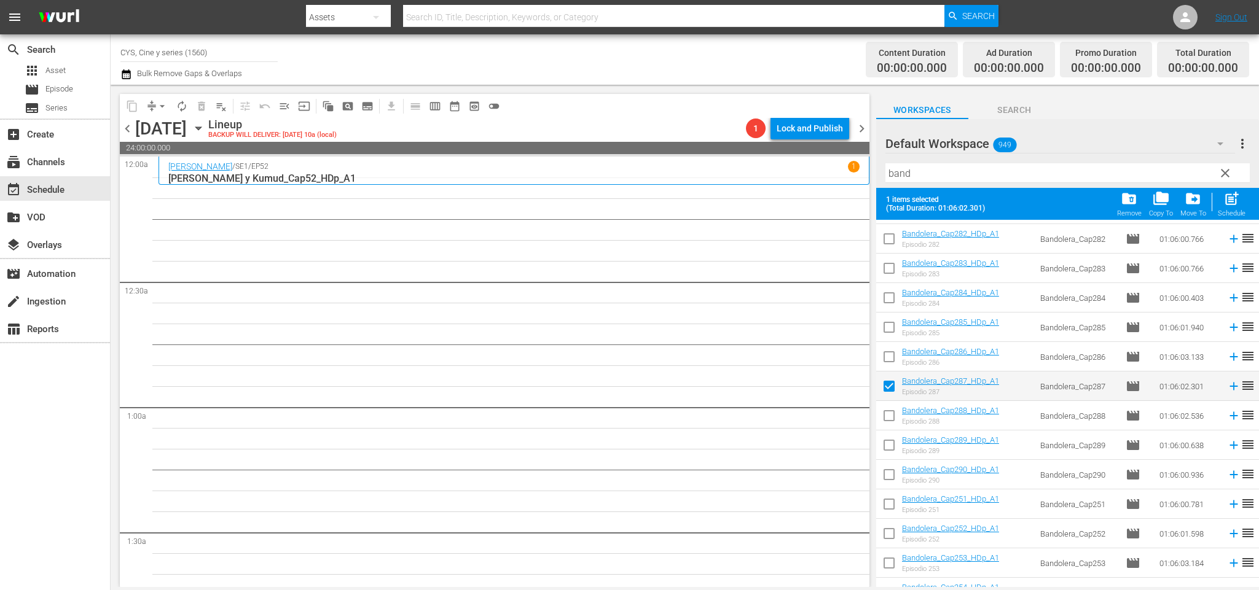
click at [888, 416] on input "checkbox" at bounding box center [889, 418] width 26 height 26
click at [888, 448] on input "checkbox" at bounding box center [889, 448] width 26 height 26
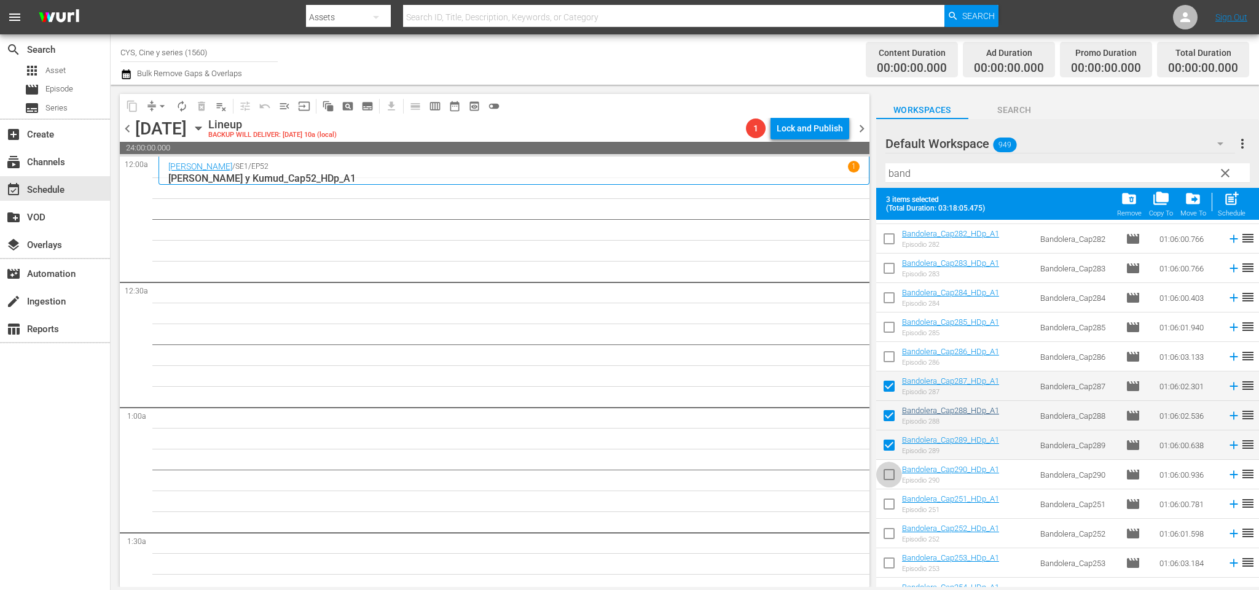
drag, startPoint x: 890, startPoint y: 477, endPoint x: 926, endPoint y: 406, distance: 79.7
click at [890, 476] on input "checkbox" at bounding box center [889, 477] width 26 height 26
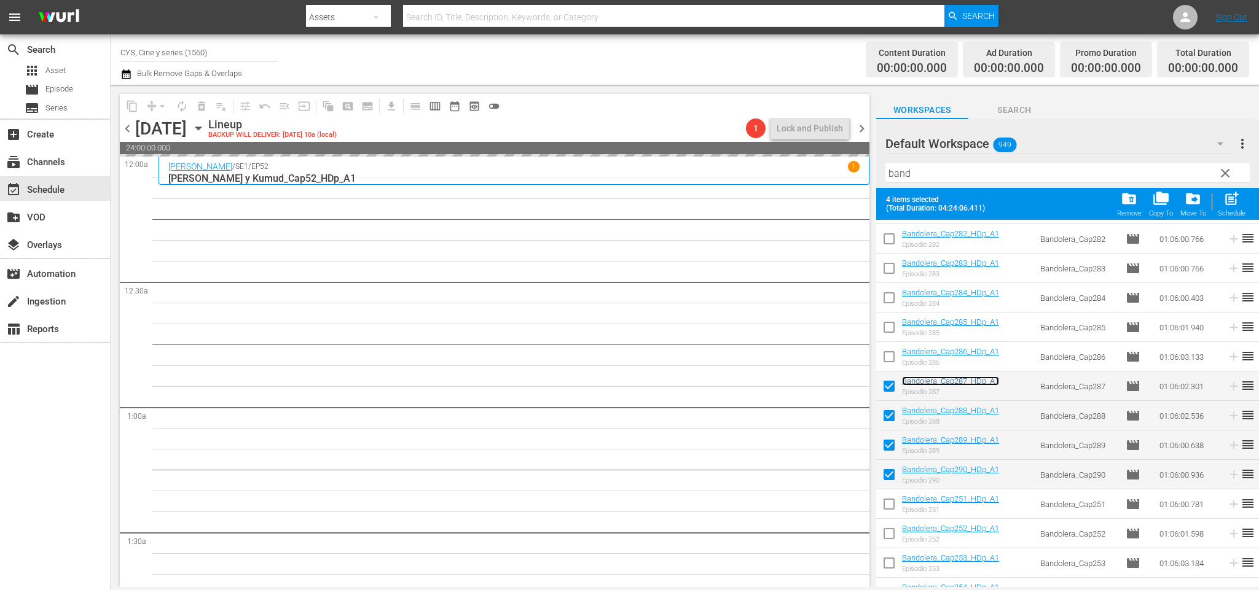
scroll to position [276, 0]
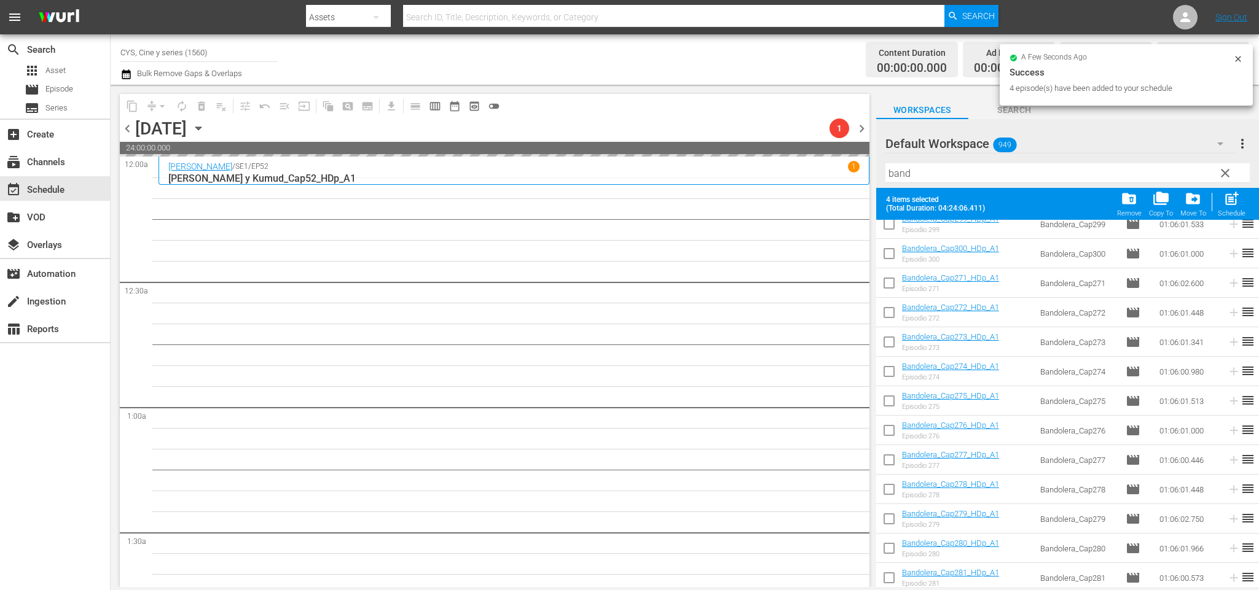
drag, startPoint x: 898, startPoint y: 240, endPoint x: 893, endPoint y: 236, distance: 6.6
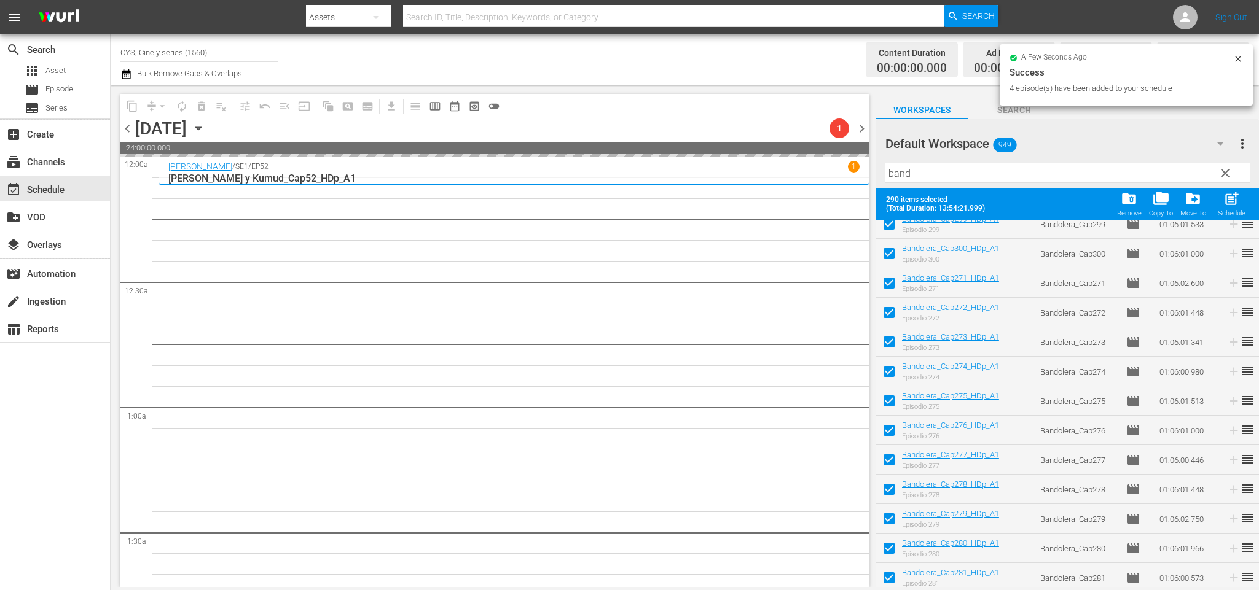
scroll to position [0, 0]
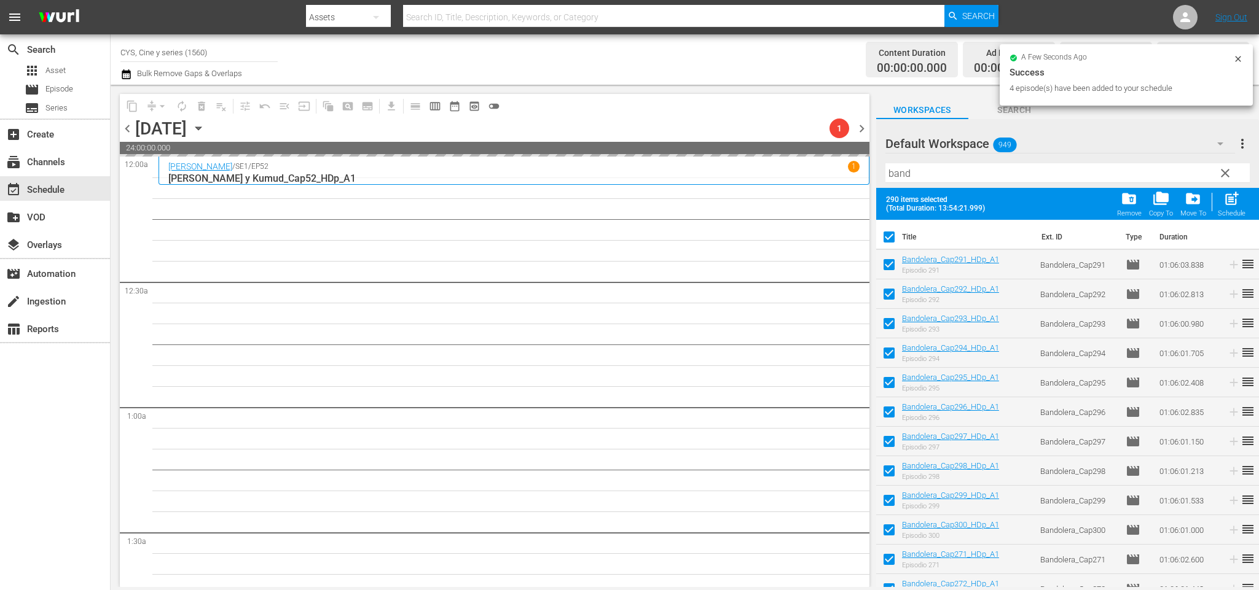
click at [893, 236] on input "checkbox" at bounding box center [889, 240] width 26 height 26
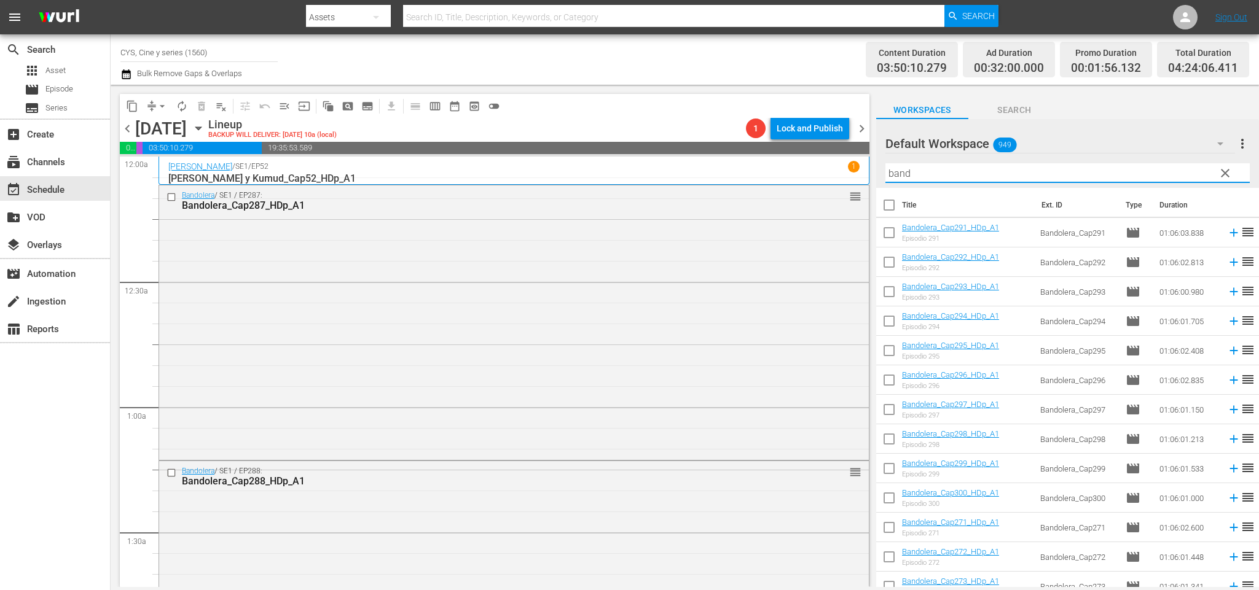
drag, startPoint x: 933, startPoint y: 170, endPoint x: 859, endPoint y: 151, distance: 76.0
click at [859, 151] on div "content_copy compress arrow_drop_down autorenew_outlined delete_forever_outline…" at bounding box center [685, 336] width 1148 height 502
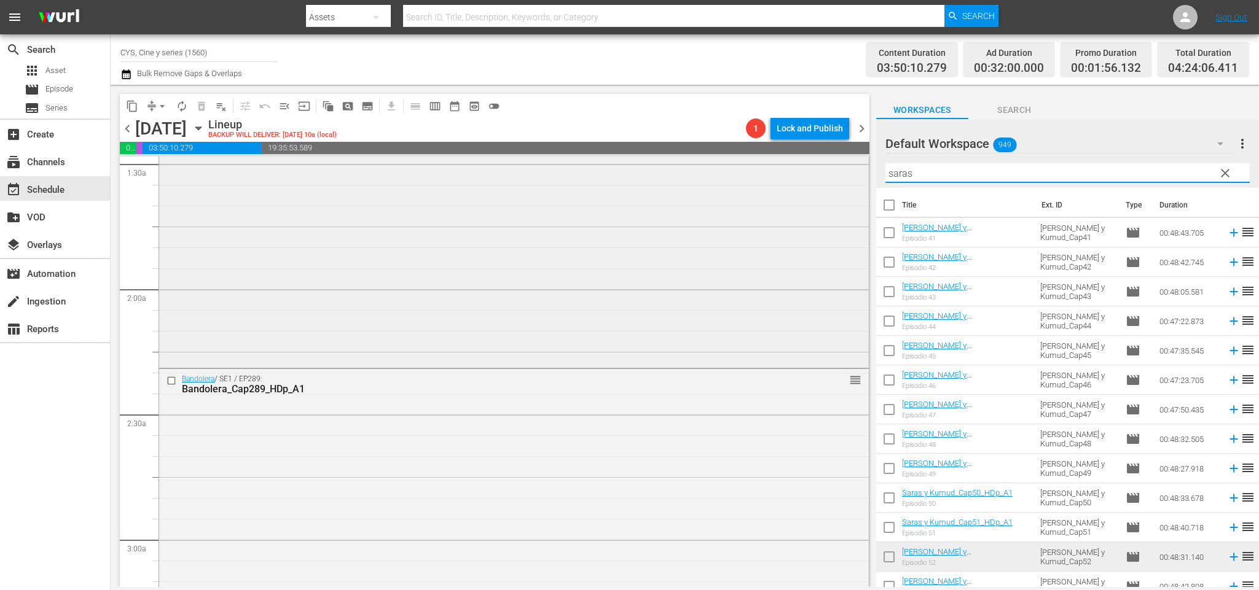
scroll to position [461, 0]
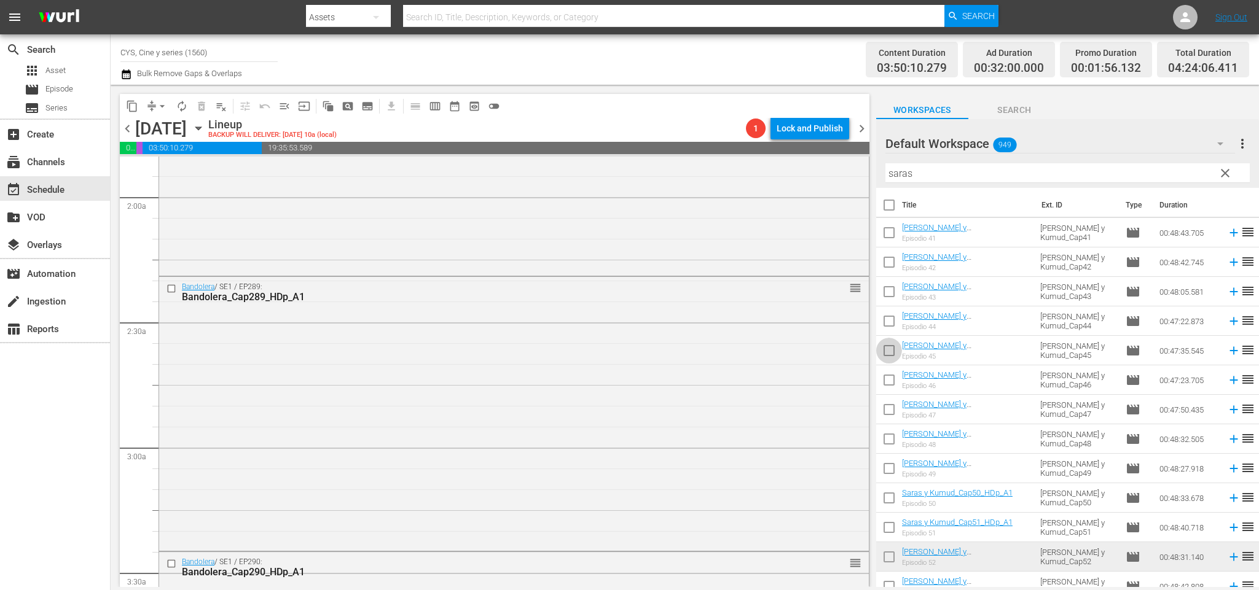
click at [886, 350] on input "checkbox" at bounding box center [889, 353] width 26 height 26
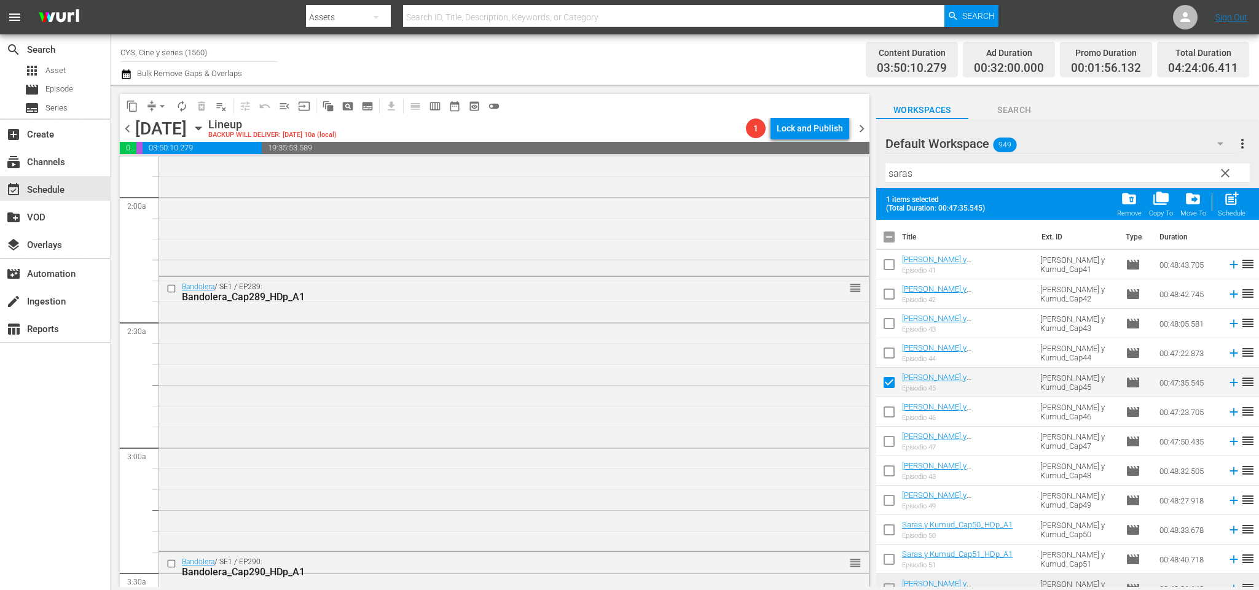
click at [891, 413] on input "checkbox" at bounding box center [889, 415] width 26 height 26
click at [886, 446] on input "checkbox" at bounding box center [889, 444] width 26 height 26
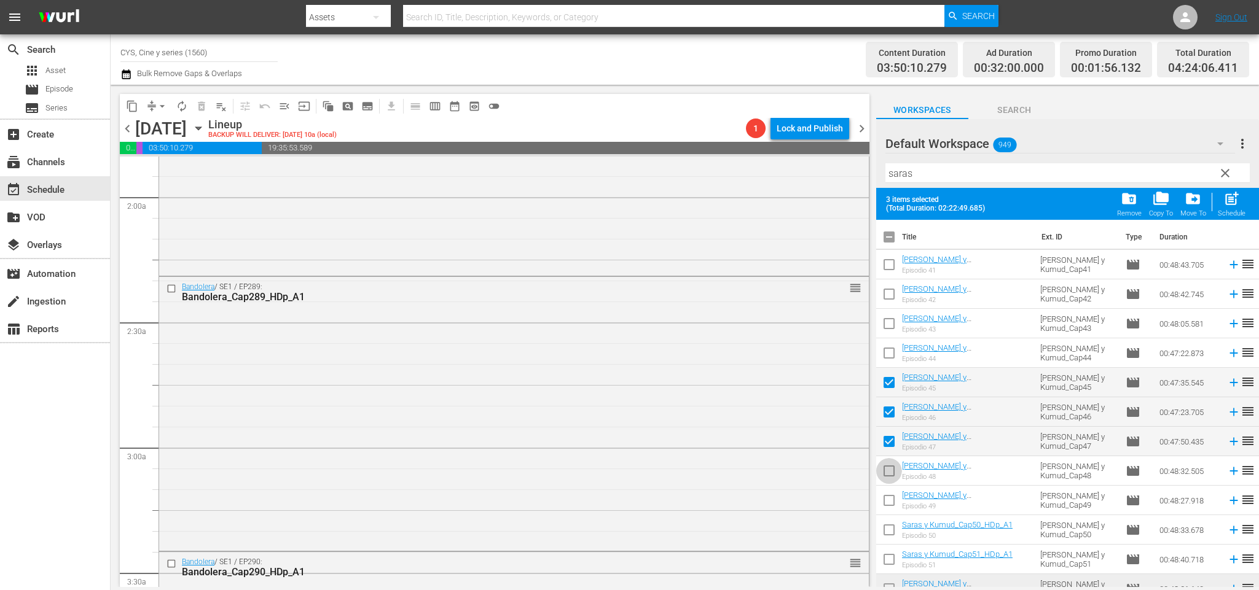
click at [888, 475] on input "checkbox" at bounding box center [889, 474] width 26 height 26
click at [890, 503] on input "checkbox" at bounding box center [889, 503] width 26 height 26
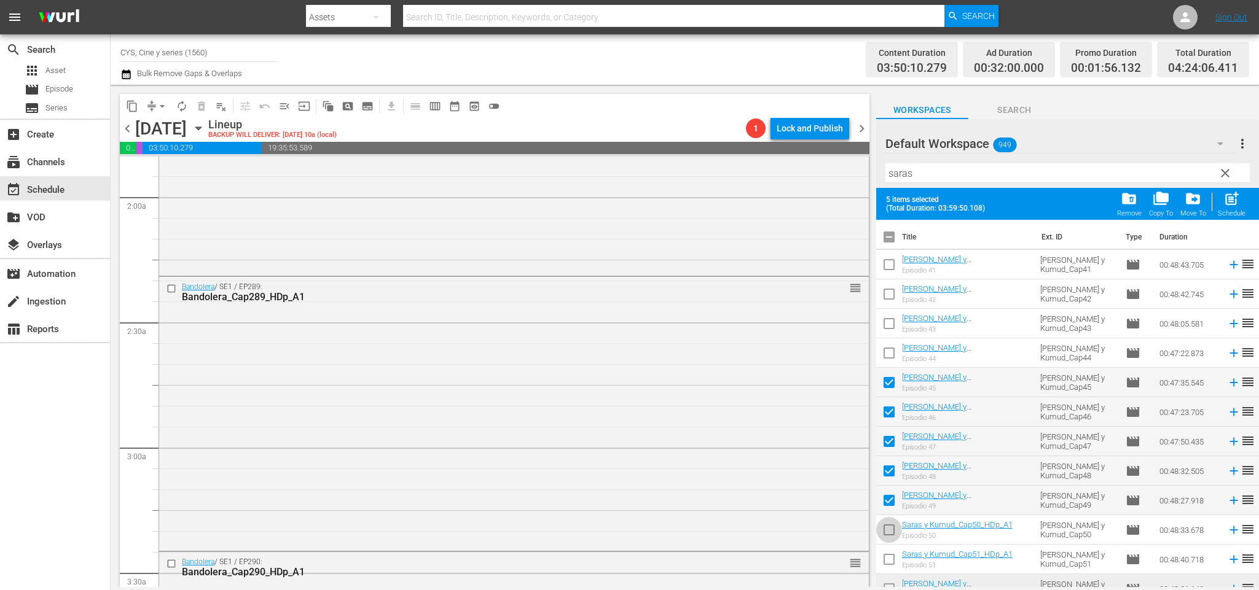
click at [896, 525] on input "checkbox" at bounding box center [889, 533] width 26 height 26
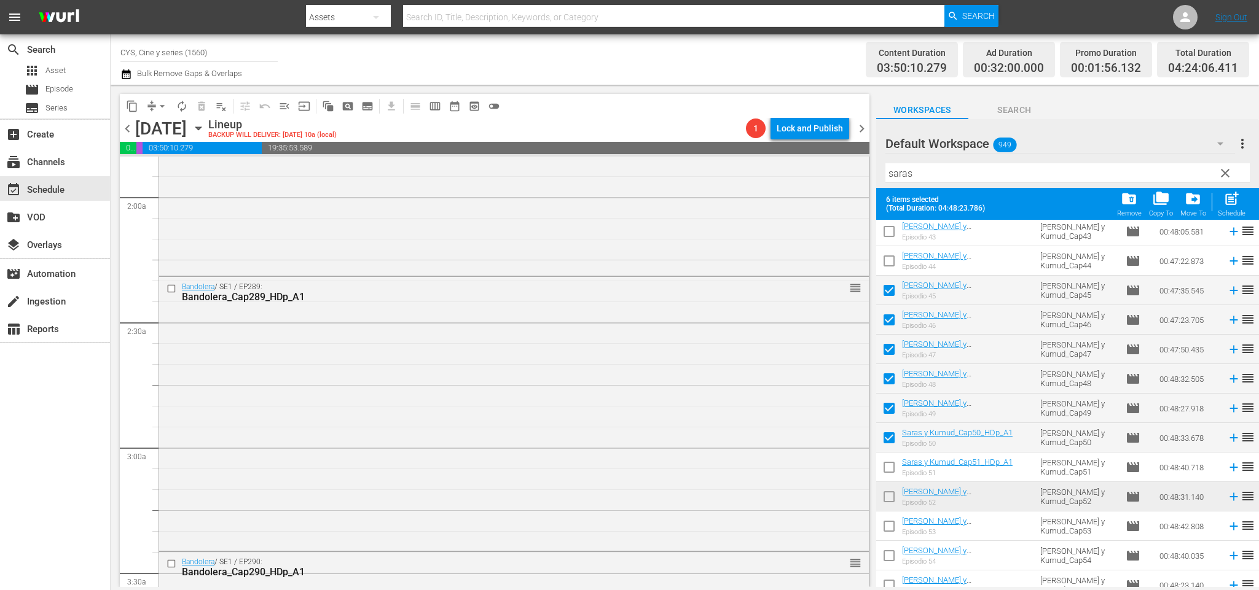
click at [889, 464] on input "checkbox" at bounding box center [889, 470] width 26 height 26
click at [885, 499] on input "checkbox" at bounding box center [889, 499] width 26 height 26
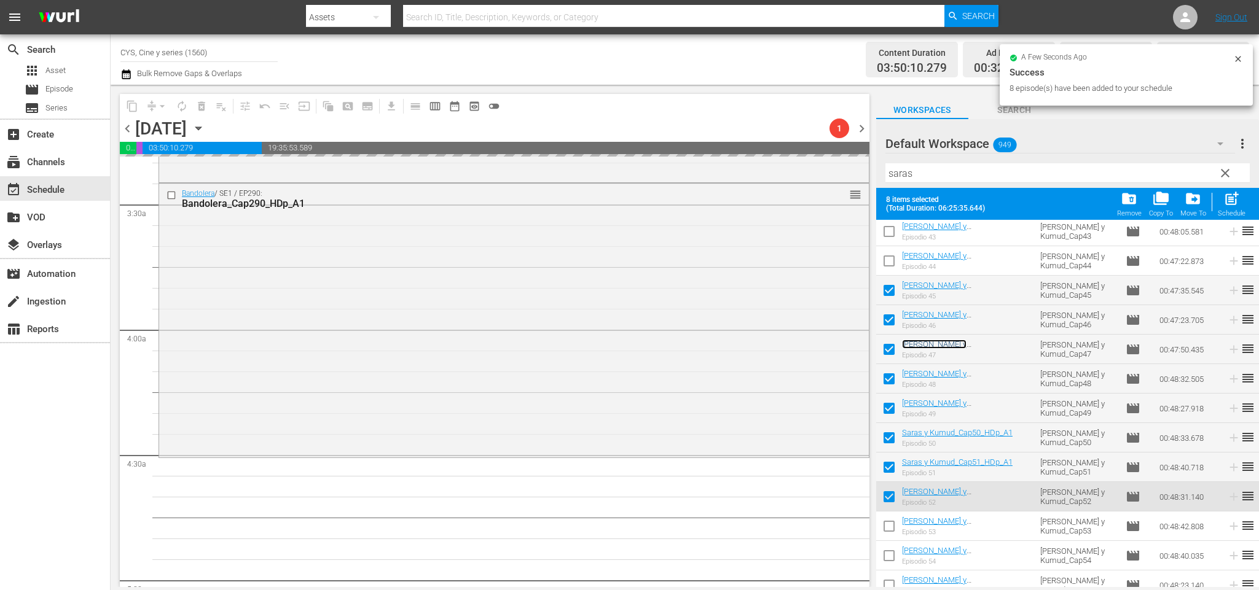
scroll to position [0, 0]
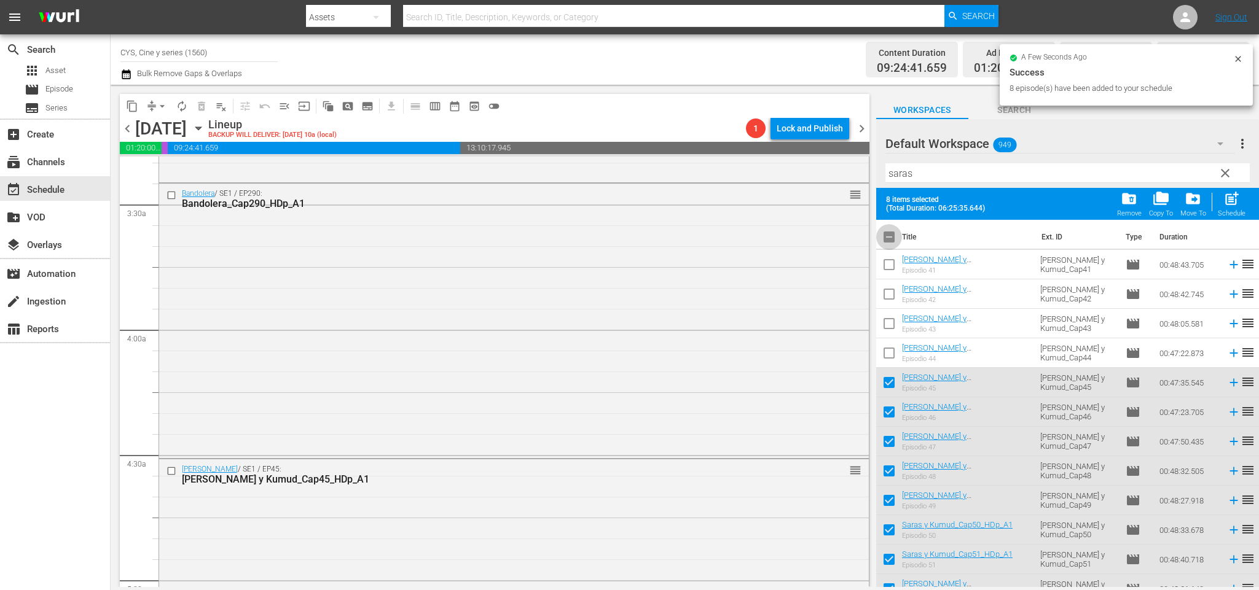
click at [892, 232] on input "checkbox" at bounding box center [889, 240] width 26 height 26
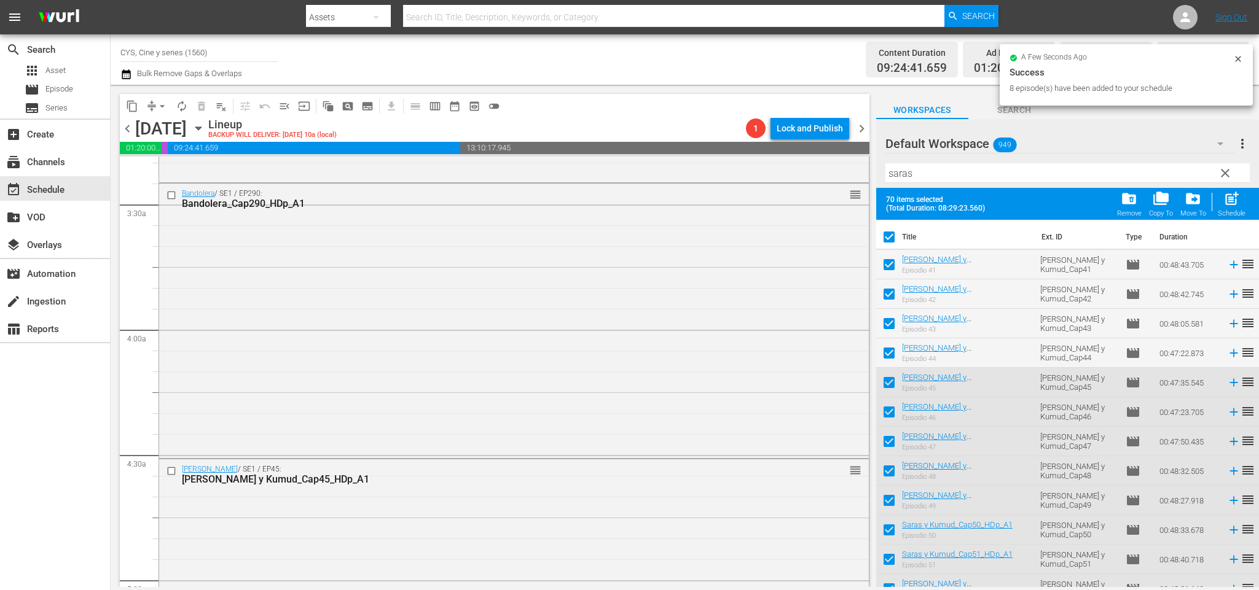
click at [892, 232] on input "checkbox" at bounding box center [889, 240] width 26 height 26
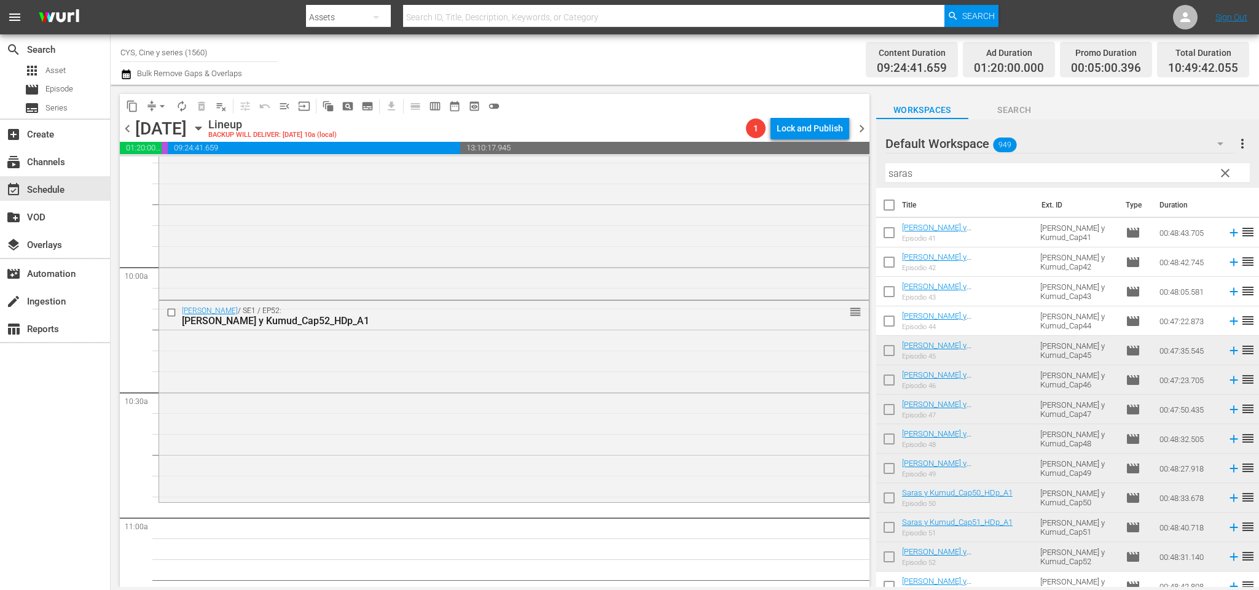
scroll to position [2488, 0]
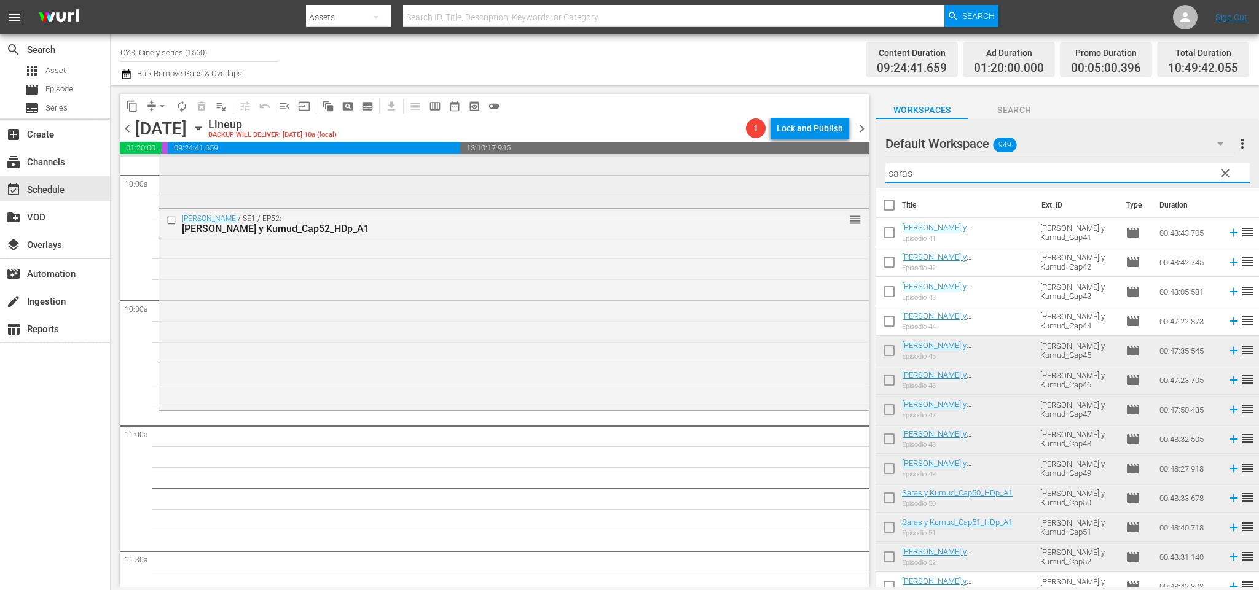
drag, startPoint x: 931, startPoint y: 164, endPoint x: 752, endPoint y: 190, distance: 181.3
click at [752, 190] on div "content_copy compress arrow_drop_down autorenew_outlined delete_forever_outline…" at bounding box center [685, 336] width 1148 height 502
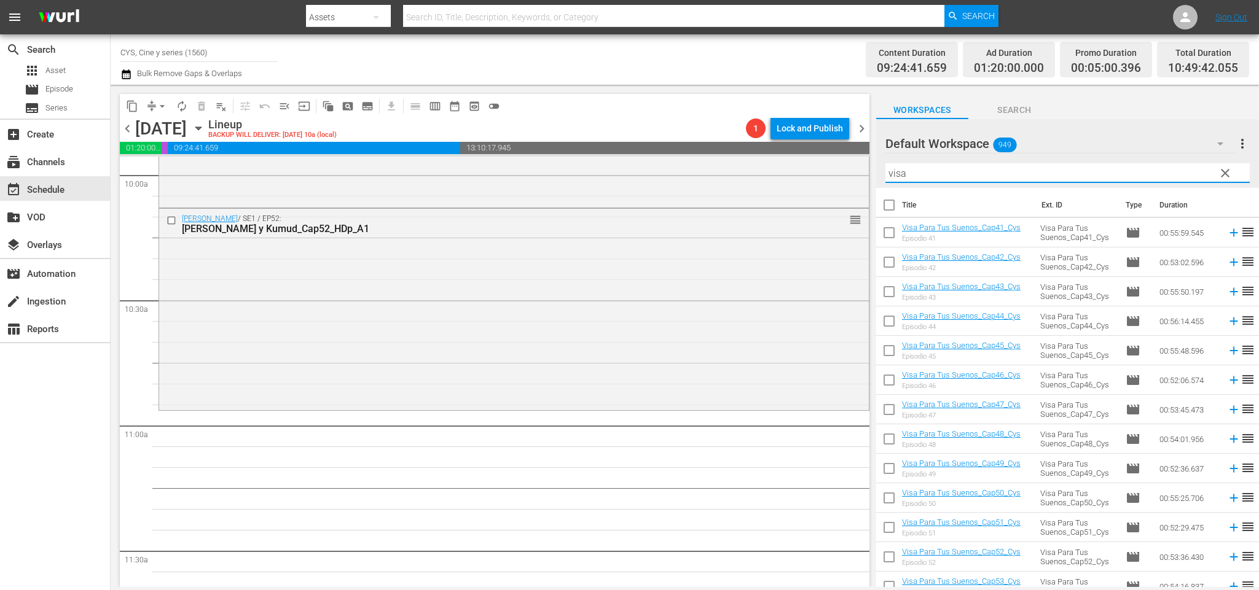
click at [887, 288] on input "checkbox" at bounding box center [889, 294] width 26 height 26
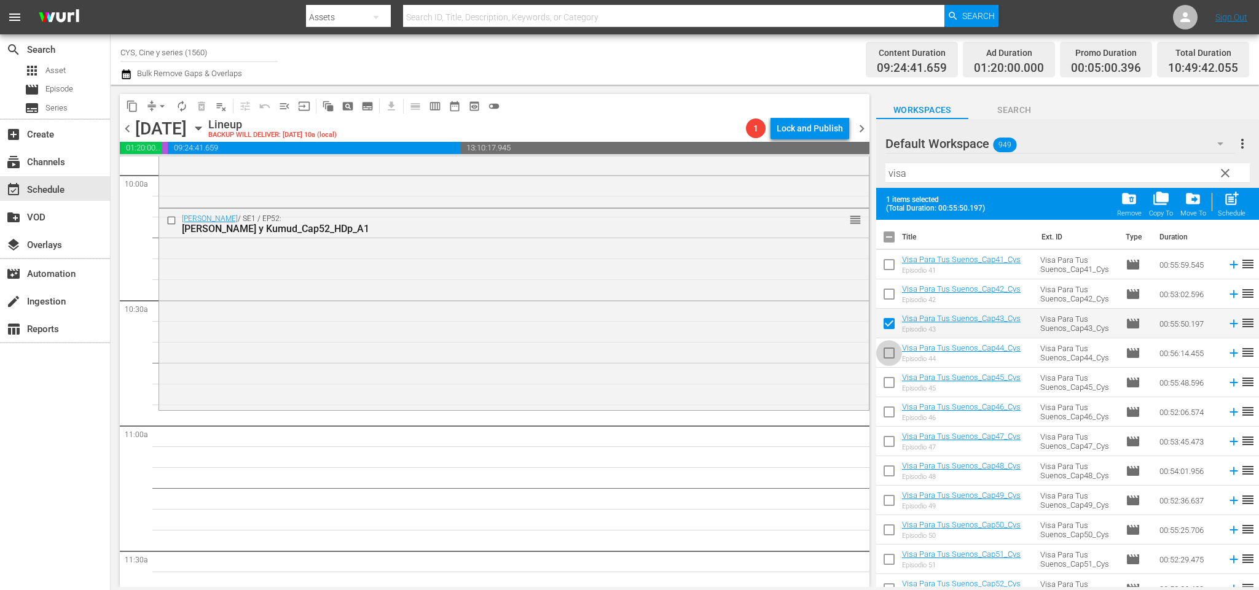
click at [892, 345] on input "checkbox" at bounding box center [889, 356] width 26 height 26
click at [892, 387] on input "checkbox" at bounding box center [889, 385] width 26 height 26
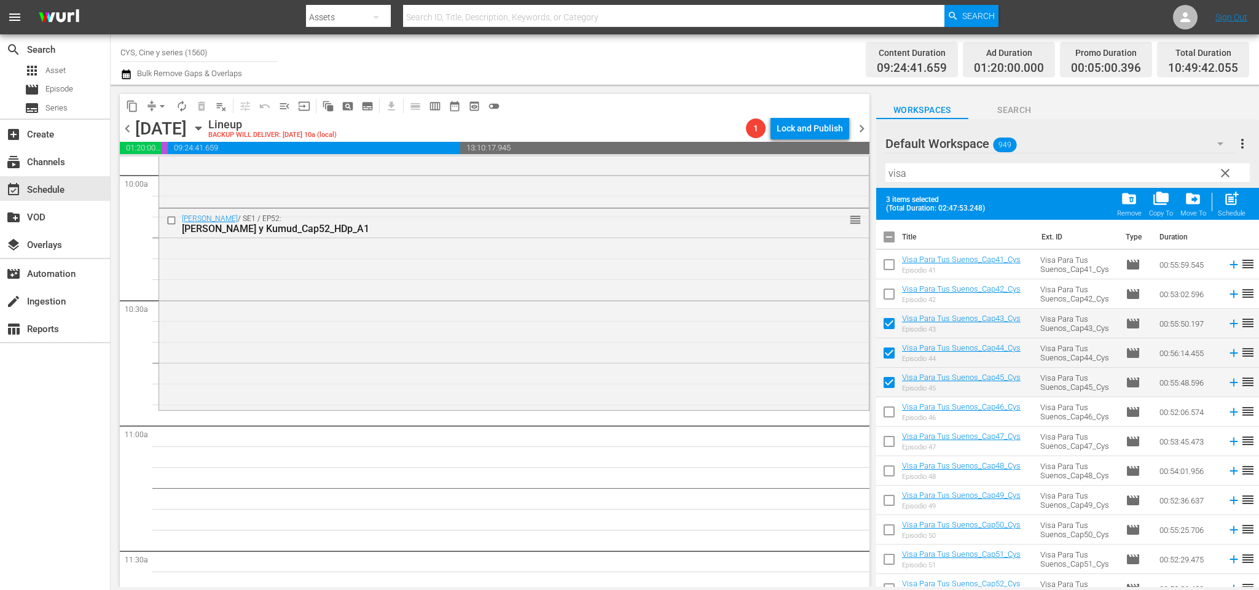
click at [894, 413] on input "checkbox" at bounding box center [889, 415] width 26 height 26
click at [889, 437] on input "checkbox" at bounding box center [889, 444] width 26 height 26
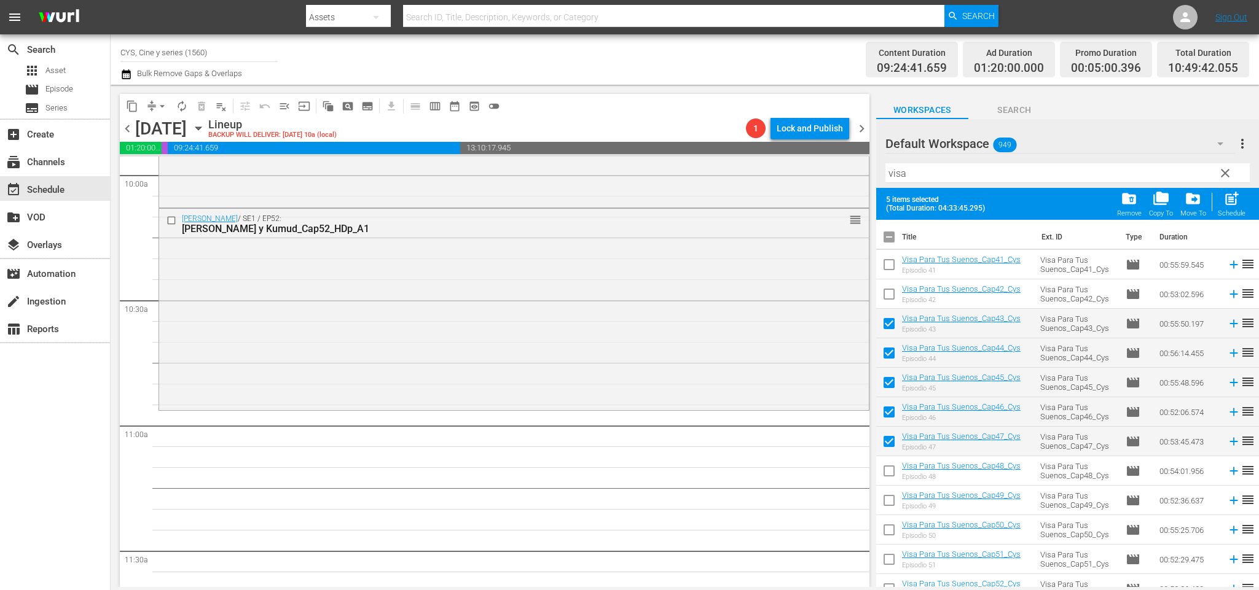
click at [889, 474] on input "checkbox" at bounding box center [889, 474] width 26 height 26
click at [890, 498] on input "checkbox" at bounding box center [889, 503] width 26 height 26
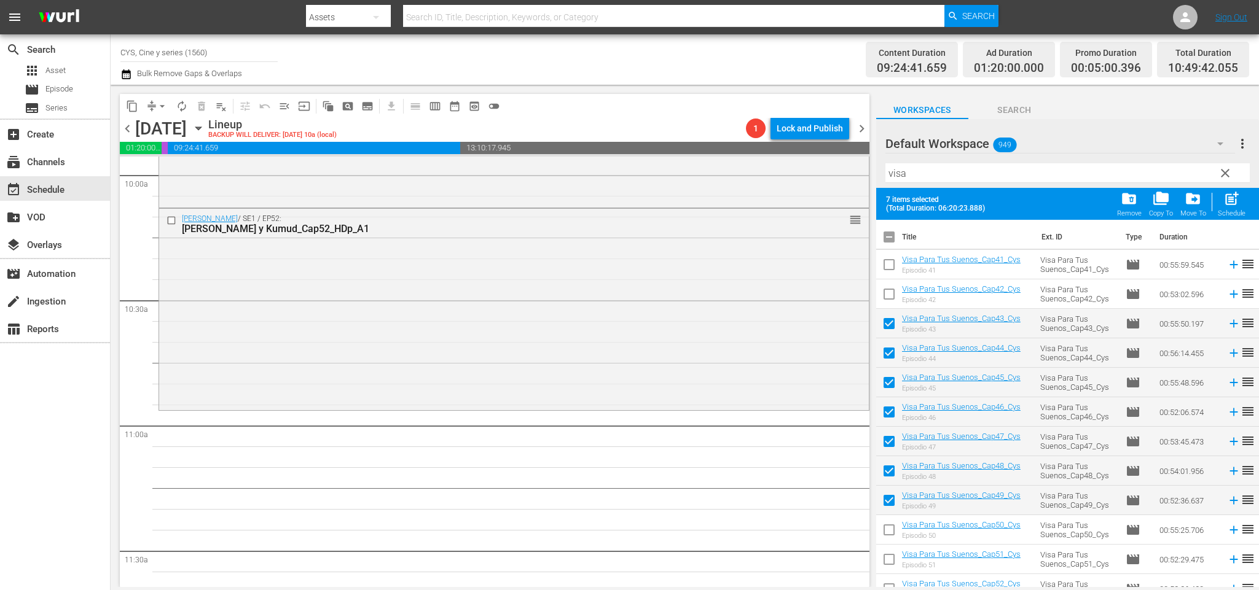
click at [889, 528] on input "checkbox" at bounding box center [889, 533] width 26 height 26
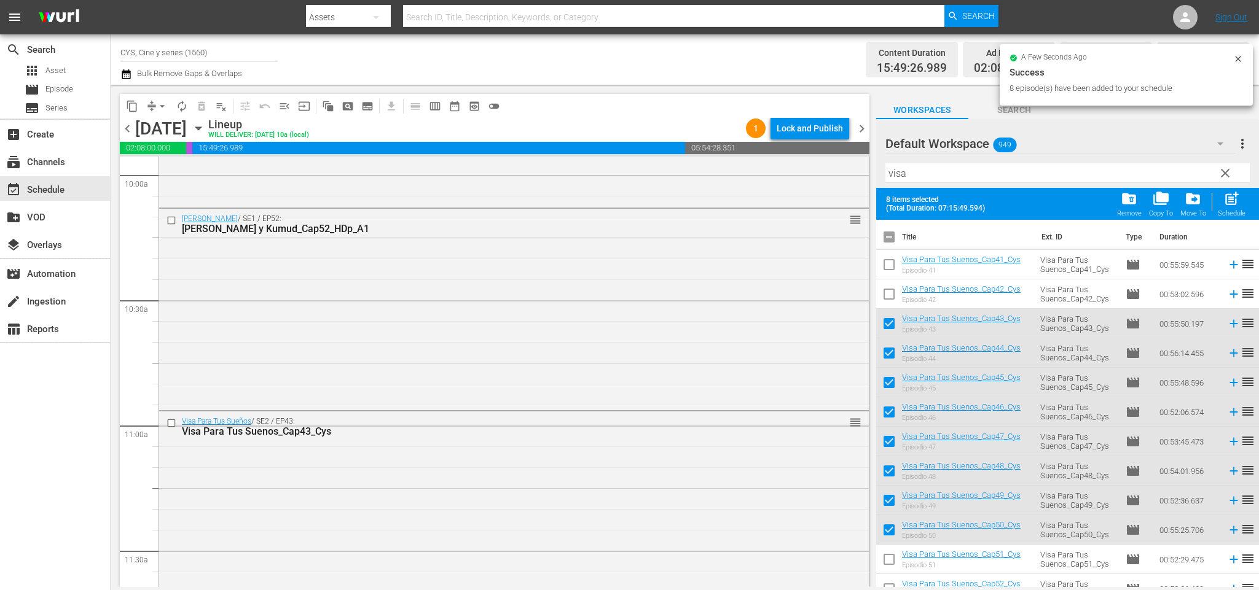
click at [894, 236] on input "checkbox" at bounding box center [889, 240] width 26 height 26
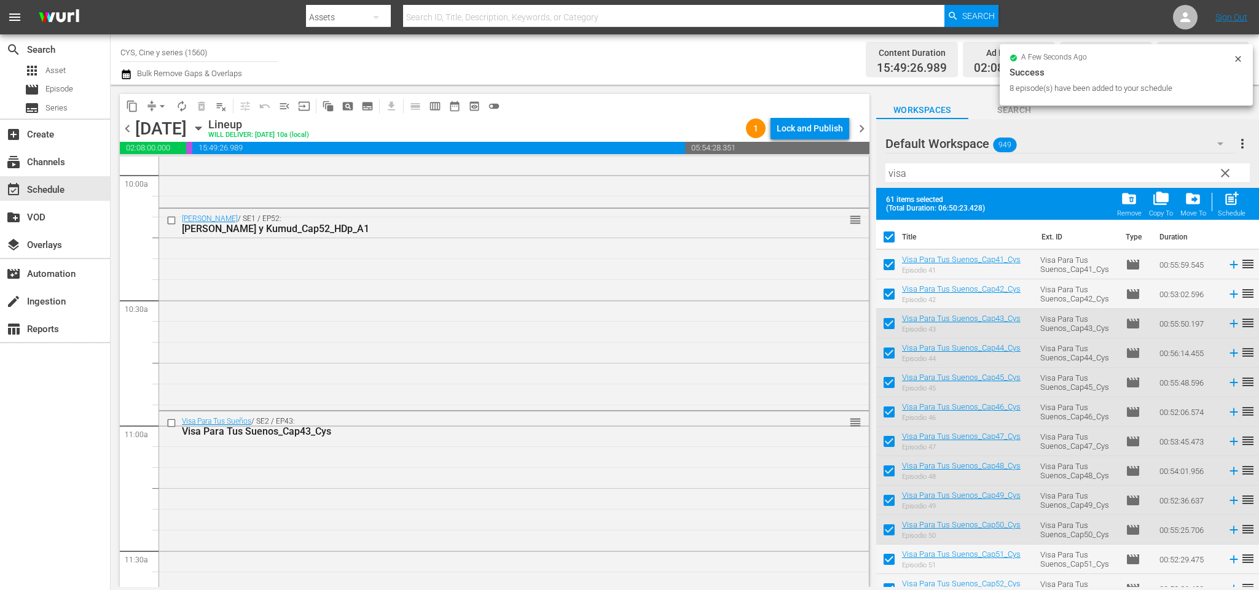
click at [894, 236] on input "checkbox" at bounding box center [889, 240] width 26 height 26
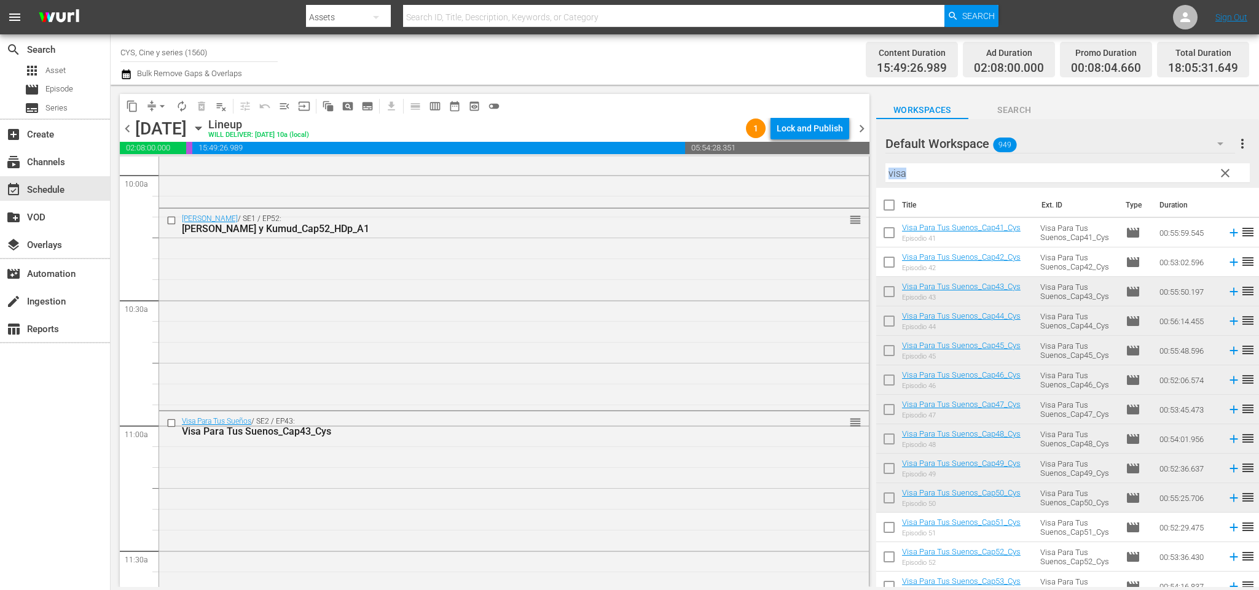
drag, startPoint x: 995, startPoint y: 181, endPoint x: 883, endPoint y: 166, distance: 112.8
click at [883, 166] on div "Default Workspace 949 Default more_vert clear Filter by Title visa" at bounding box center [1067, 153] width 383 height 69
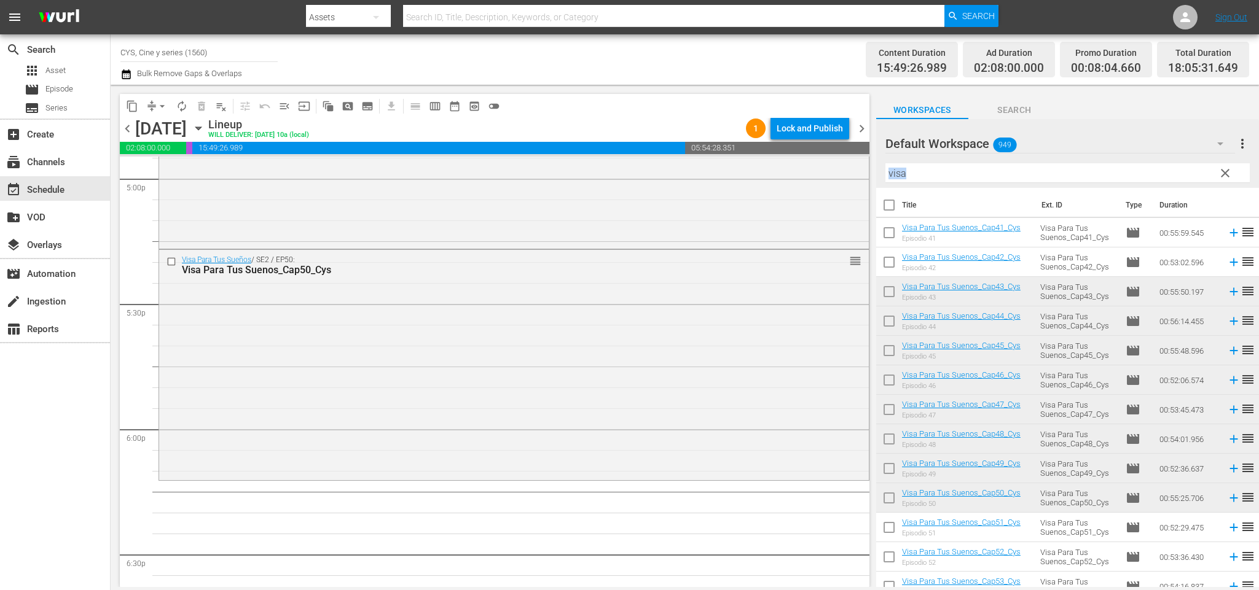
scroll to position [4330, 0]
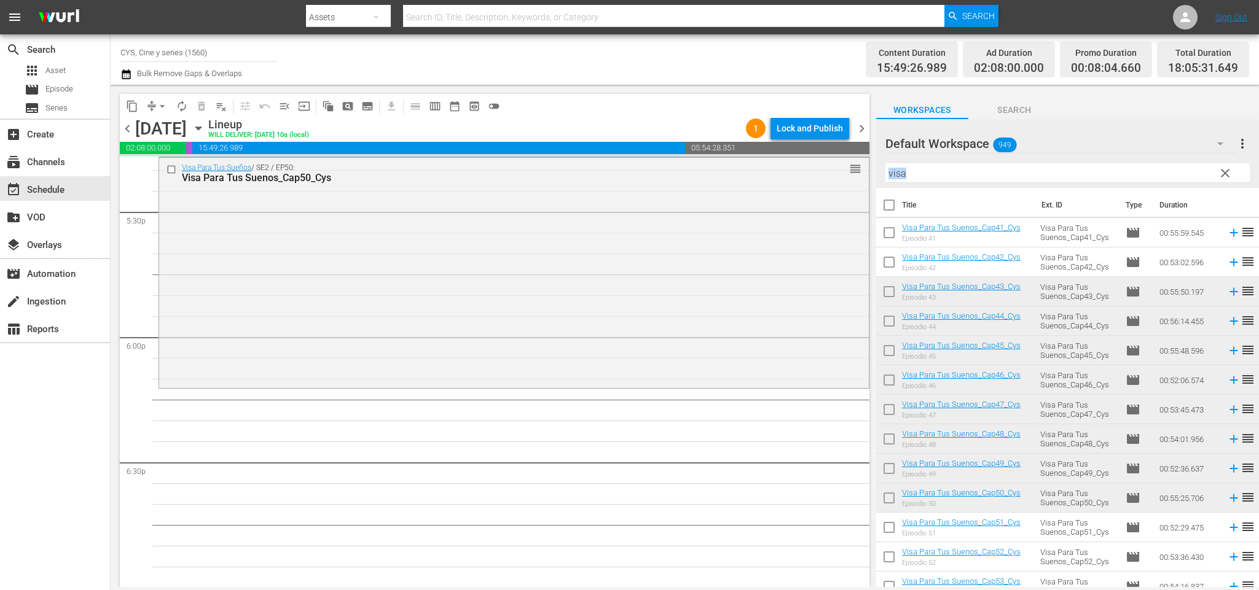
click at [950, 174] on input "visa" at bounding box center [1067, 173] width 364 height 20
click at [835, 170] on div "content_copy compress arrow_drop_down autorenew_outlined delete_forever_outline…" at bounding box center [685, 336] width 1148 height 502
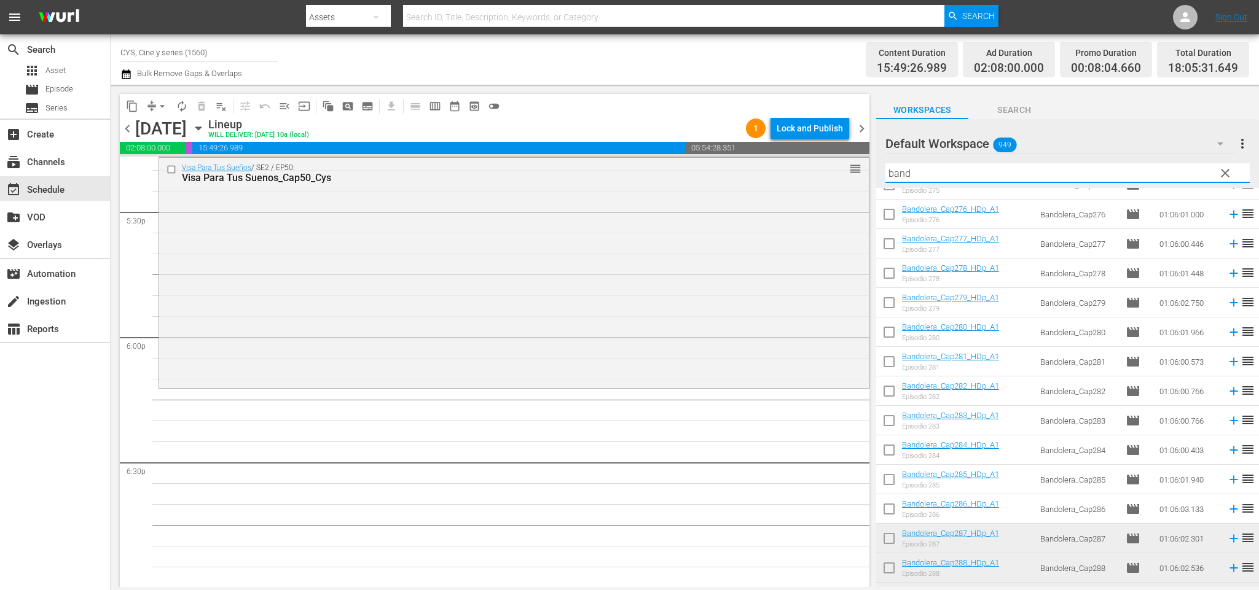
scroll to position [553, 0]
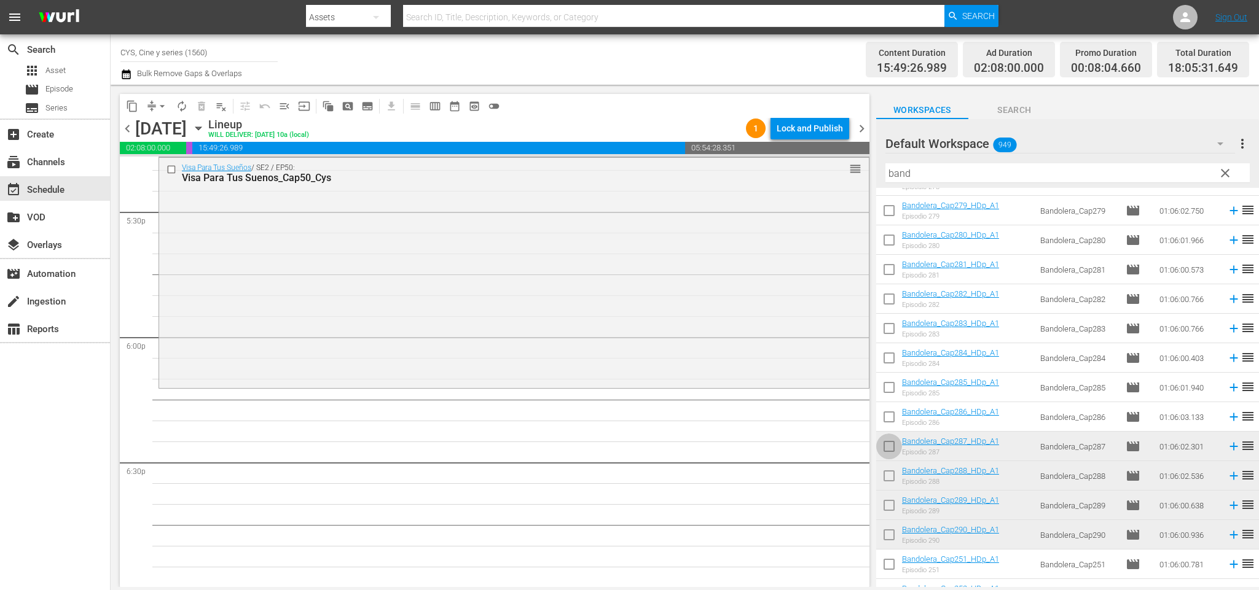
drag, startPoint x: 892, startPoint y: 446, endPoint x: 904, endPoint y: 496, distance: 51.1
click at [892, 446] on input "checkbox" at bounding box center [889, 449] width 26 height 26
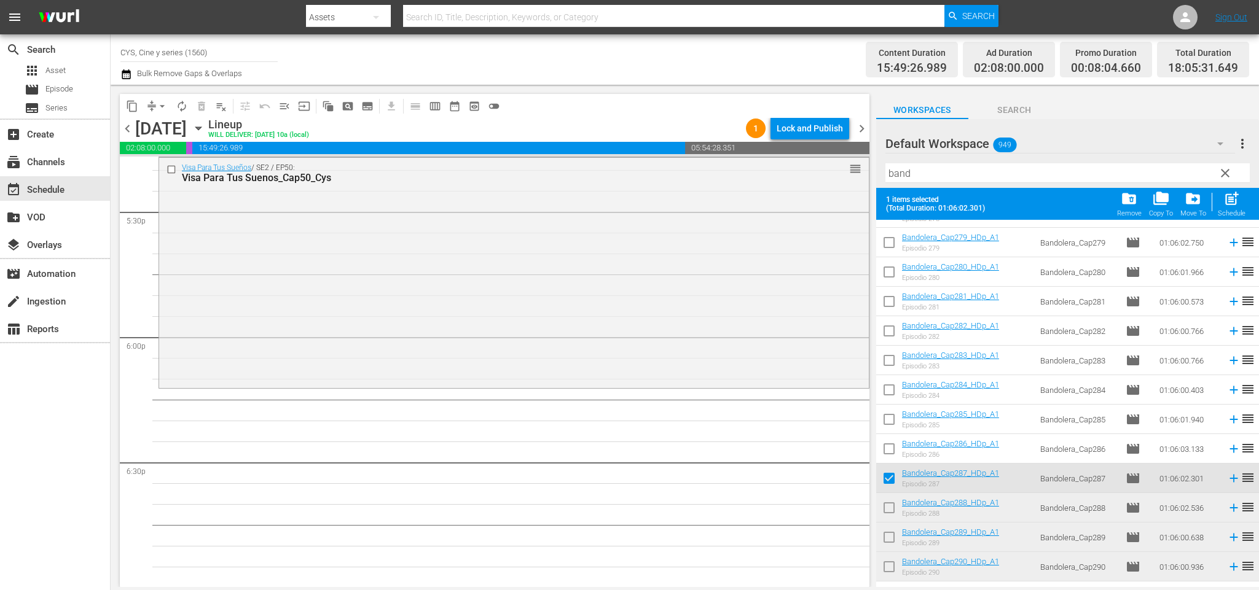
click at [888, 505] on input "checkbox" at bounding box center [889, 511] width 26 height 26
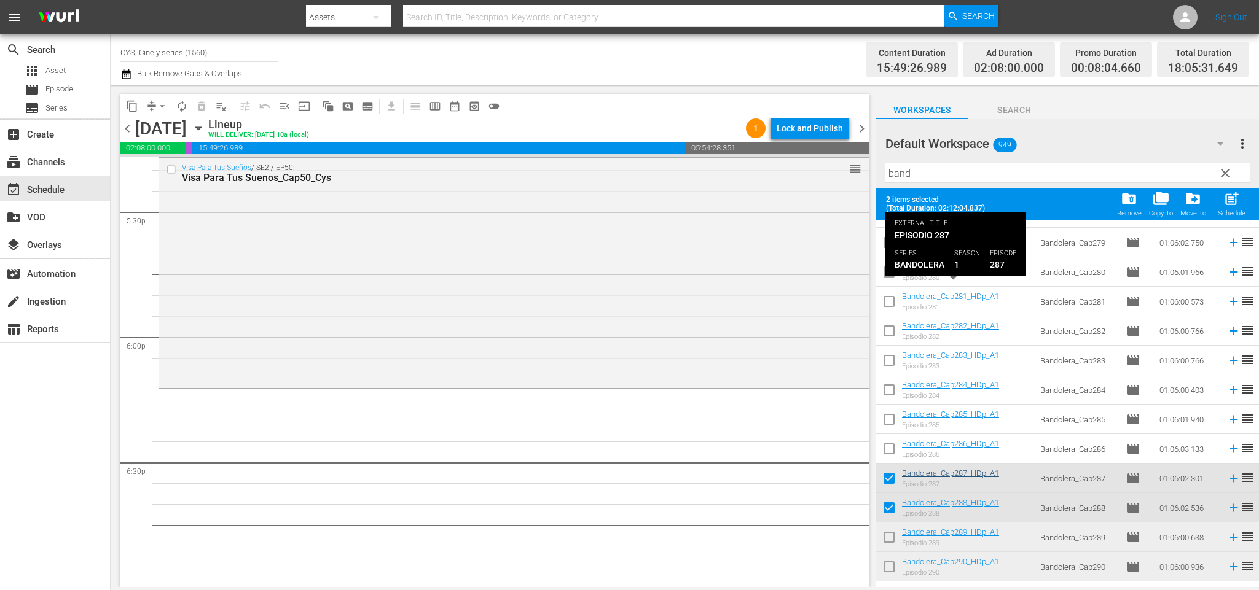
scroll to position [737, 0]
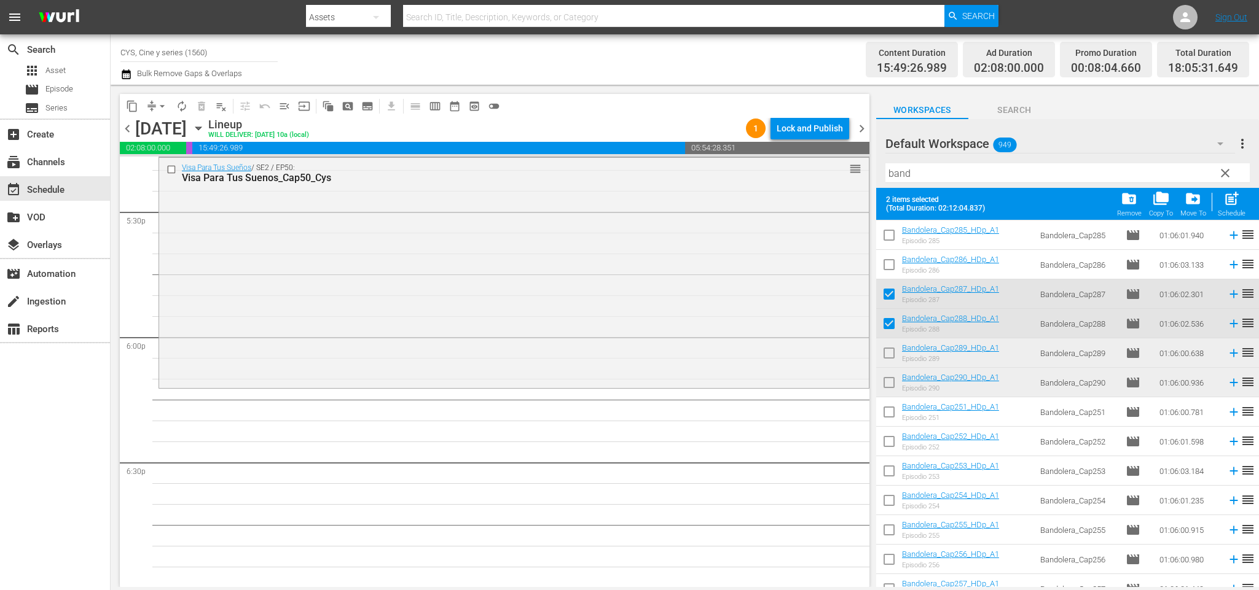
click at [893, 351] on input "checkbox" at bounding box center [889, 356] width 26 height 26
drag, startPoint x: 889, startPoint y: 382, endPoint x: 953, endPoint y: 315, distance: 93.0
click at [889, 380] on input "checkbox" at bounding box center [889, 385] width 26 height 26
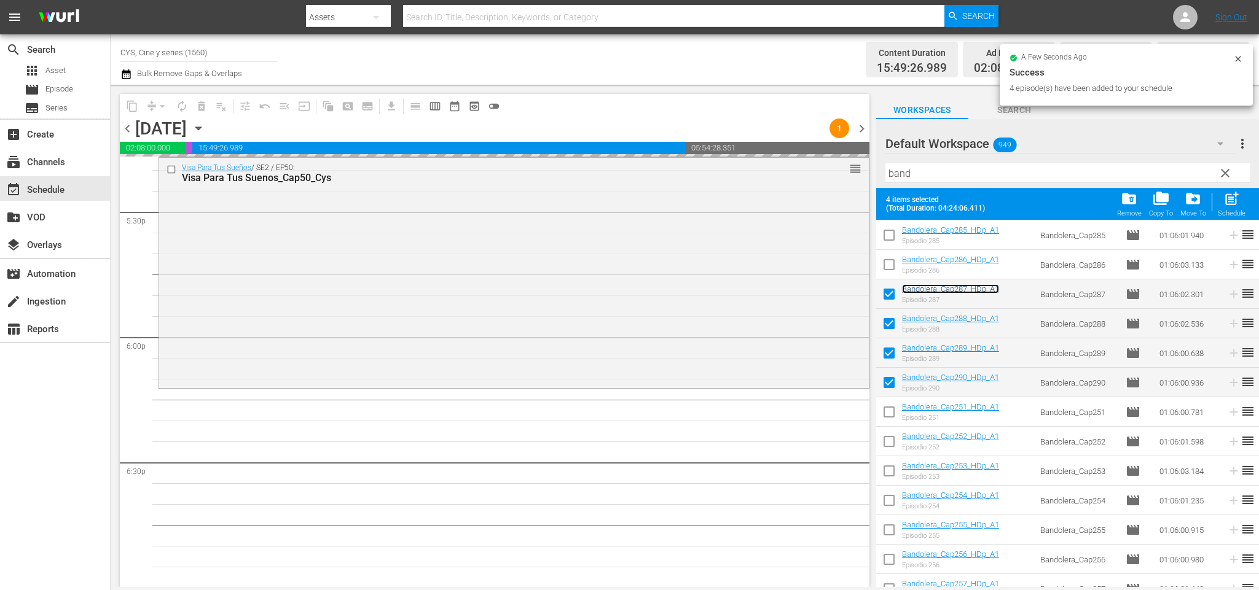
scroll to position [0, 0]
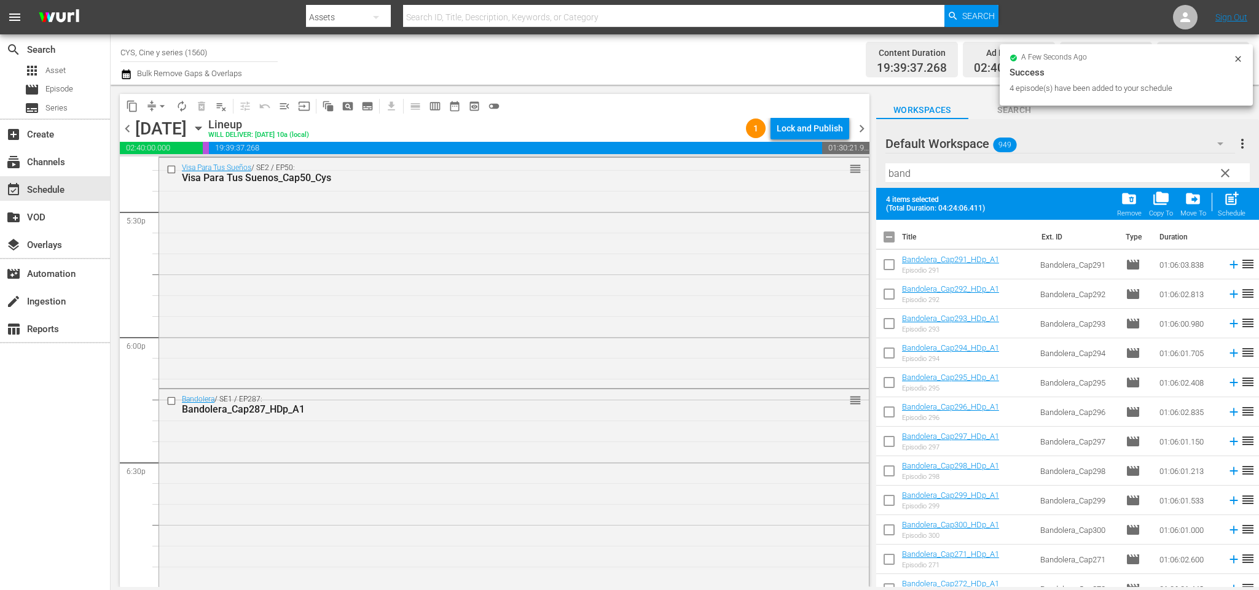
click at [887, 235] on input "checkbox" at bounding box center [889, 240] width 26 height 26
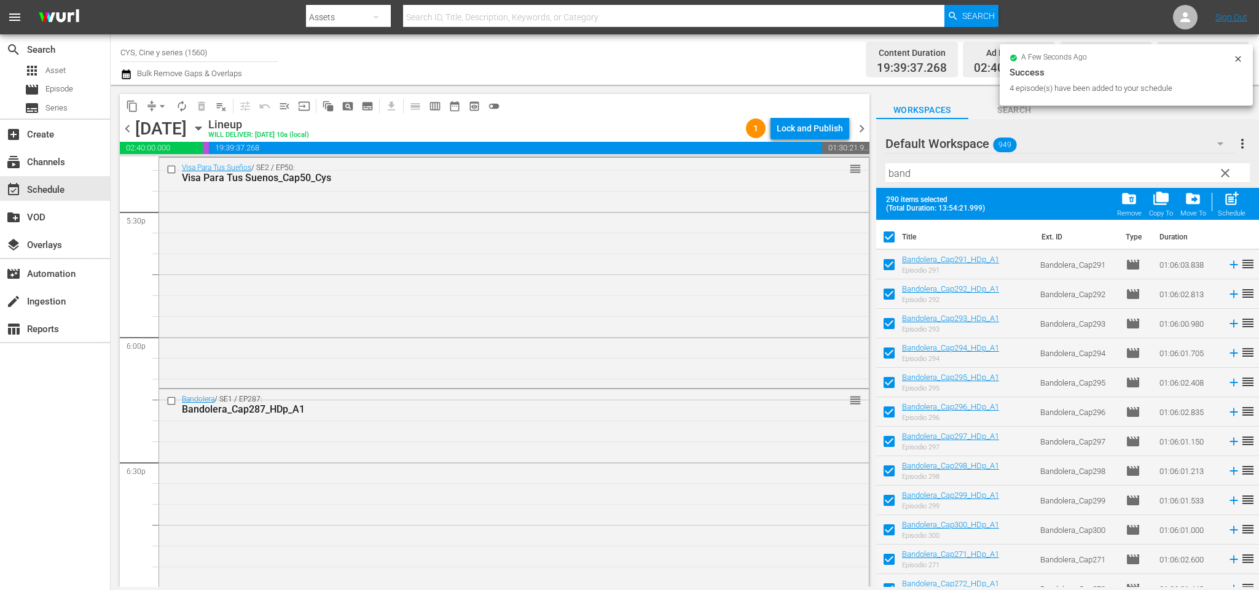
click at [887, 235] on input "checkbox" at bounding box center [889, 240] width 26 height 26
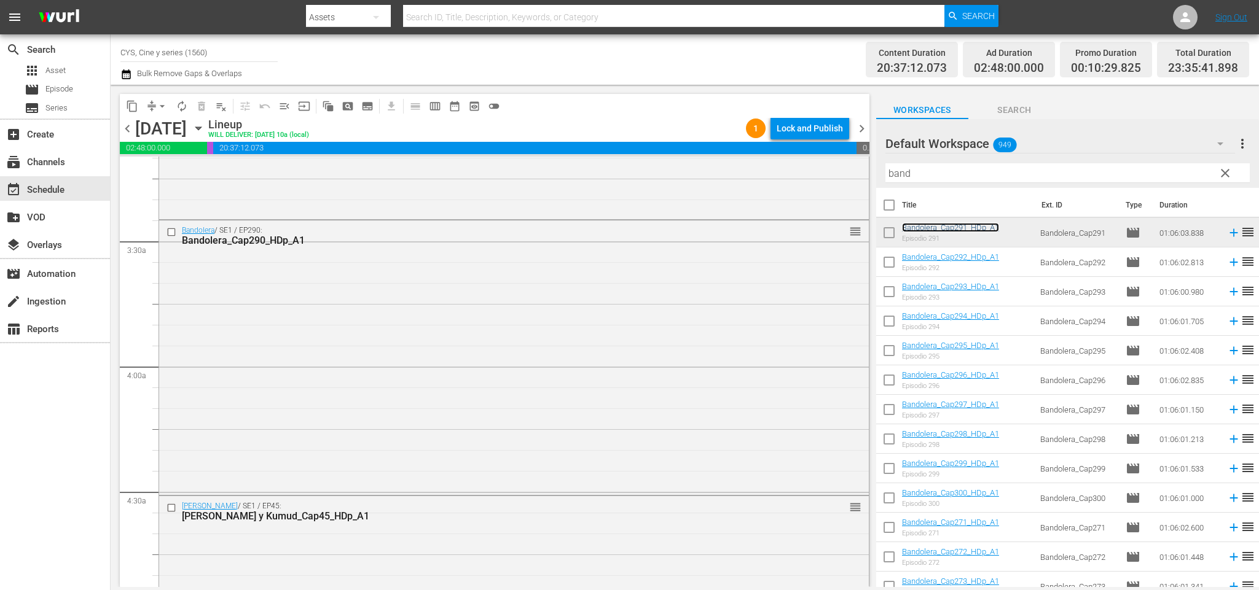
scroll to position [885, 0]
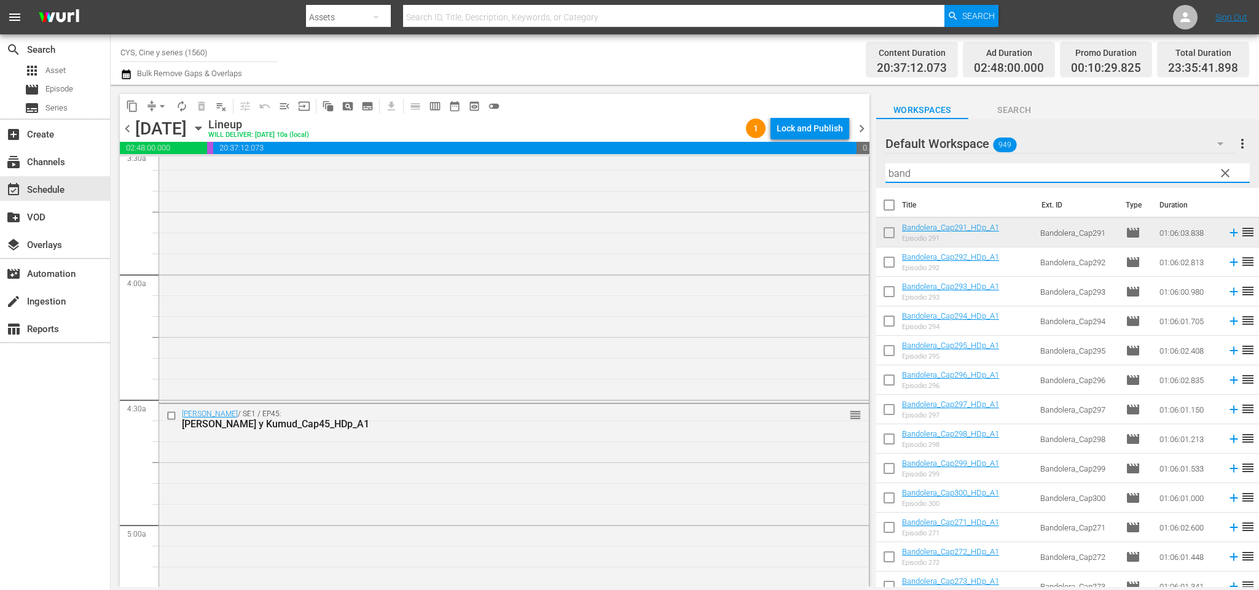
drag, startPoint x: 931, startPoint y: 176, endPoint x: 859, endPoint y: 175, distance: 71.9
click at [859, 175] on div "content_copy compress arrow_drop_down autorenew_outlined delete_forever_outline…" at bounding box center [685, 336] width 1148 height 502
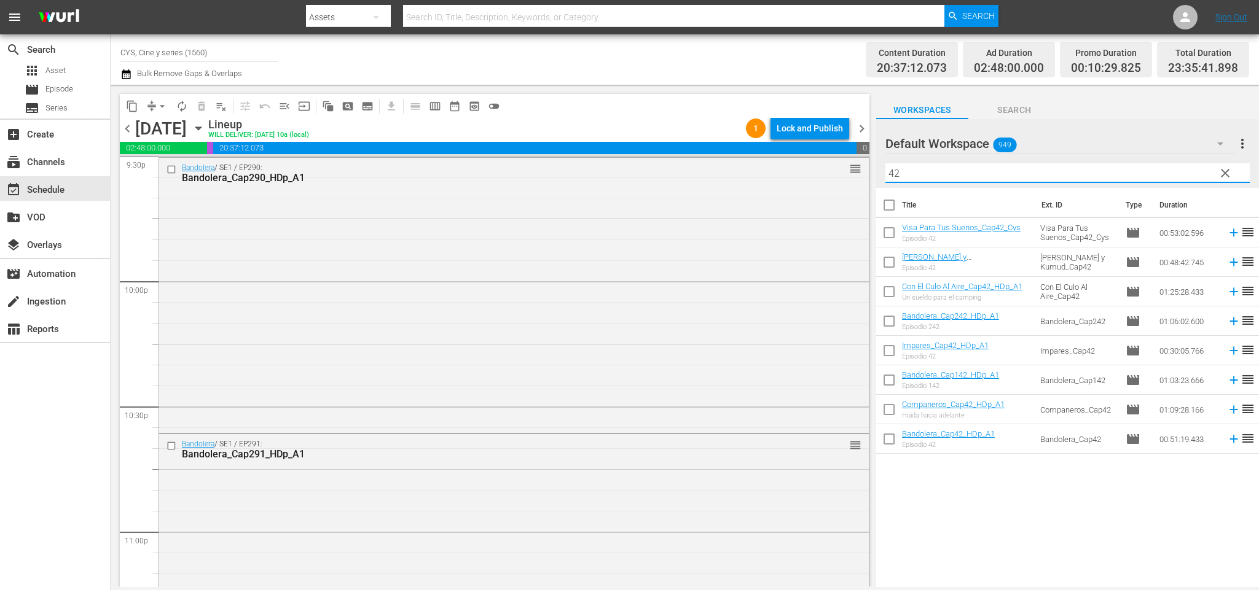
scroll to position [5584, 0]
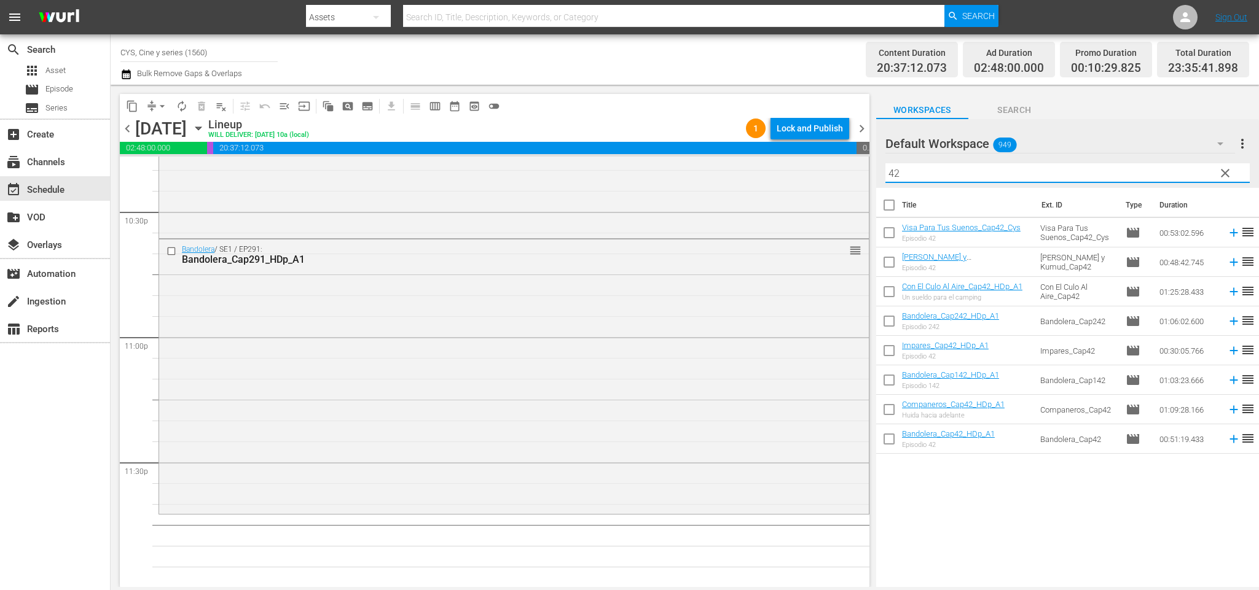
click at [1047, 137] on div "Default Workspace 949" at bounding box center [1060, 144] width 350 height 34
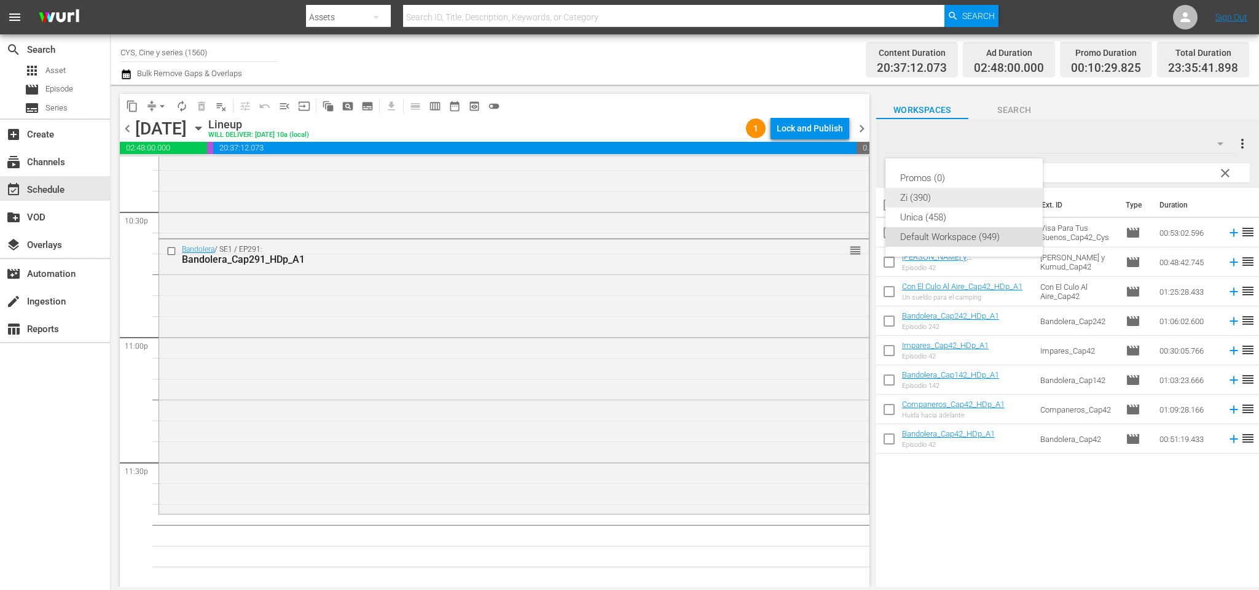
click at [935, 192] on div "Zi (390)" at bounding box center [964, 198] width 128 height 20
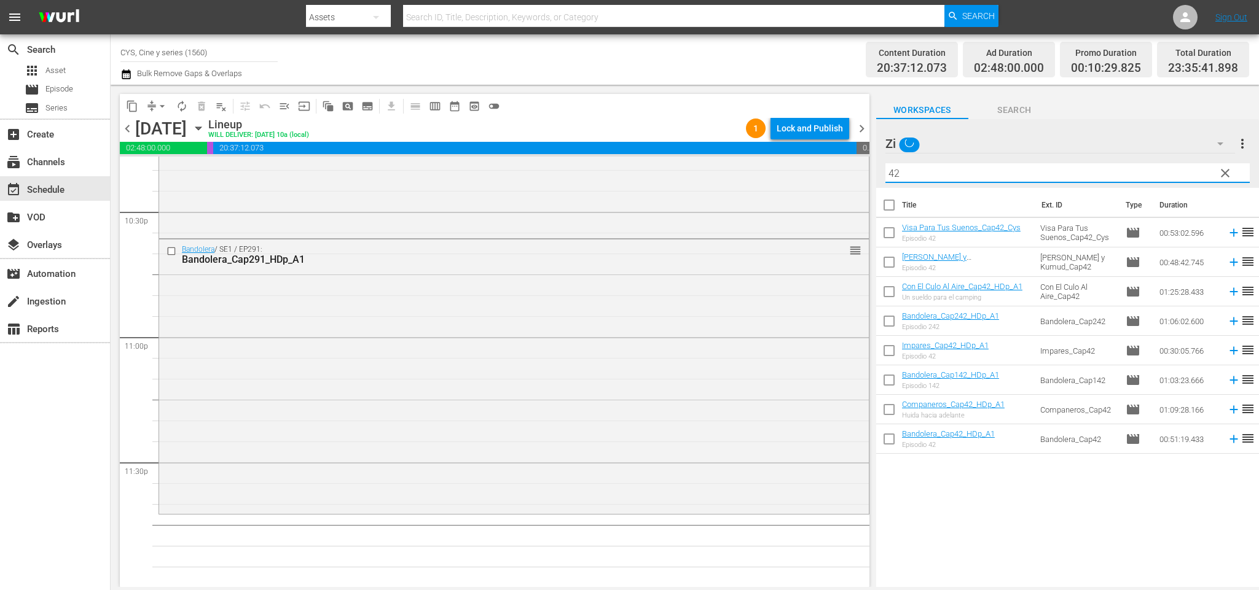
drag, startPoint x: 923, startPoint y: 166, endPoint x: 759, endPoint y: 154, distance: 164.5
click at [757, 159] on div "content_copy compress arrow_drop_down autorenew_outlined delete_forever_outline…" at bounding box center [685, 336] width 1148 height 502
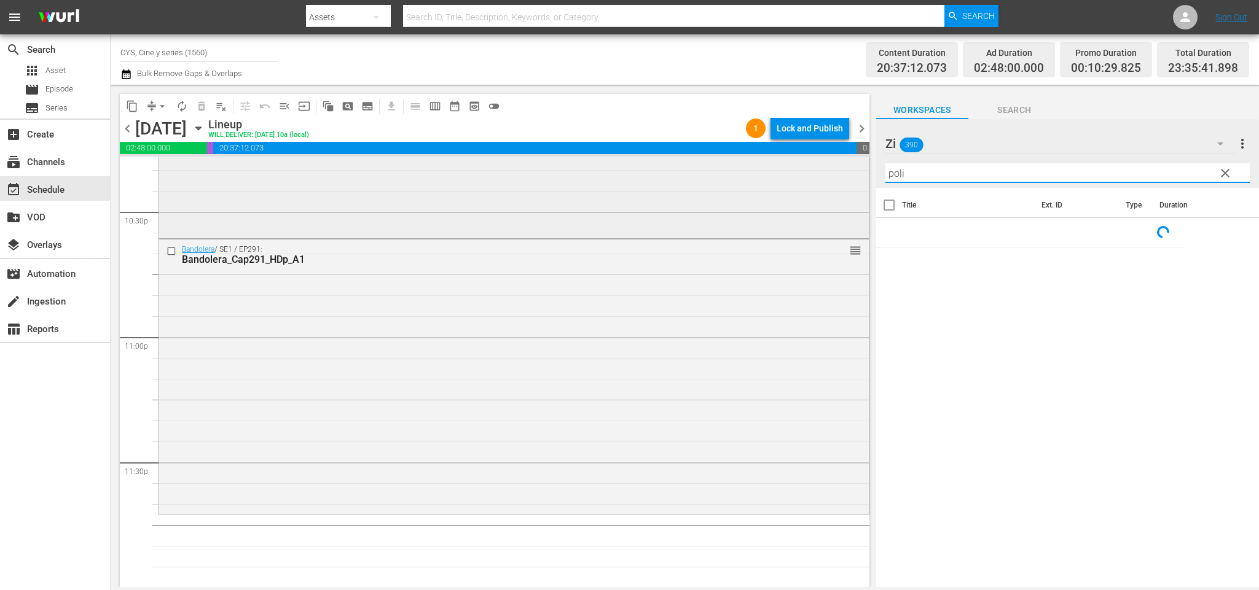
drag, startPoint x: 857, startPoint y: 178, endPoint x: 709, endPoint y: 165, distance: 148.6
click at [708, 164] on div "content_copy compress arrow_drop_down autorenew_outlined delete_forever_outline…" at bounding box center [685, 336] width 1148 height 502
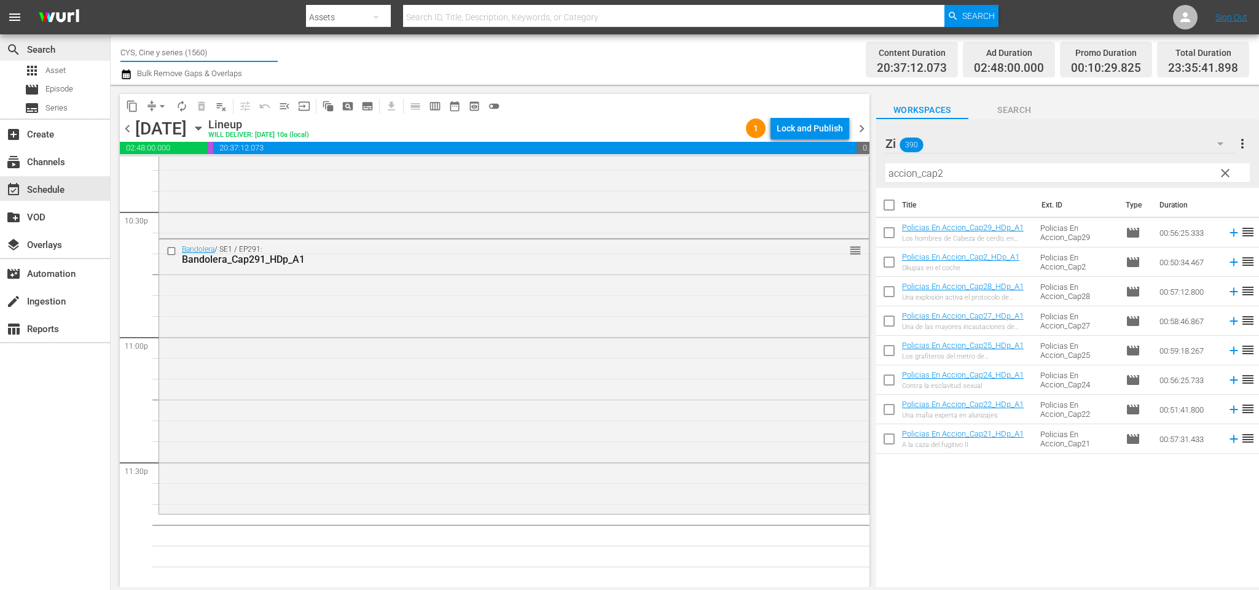
drag, startPoint x: 227, startPoint y: 50, endPoint x: 0, endPoint y: 45, distance: 227.3
click at [111, 0] on div "search Search apps Asset movie Episode subtitles Series add_box Create subscrip…" at bounding box center [685, 0] width 1148 height 0
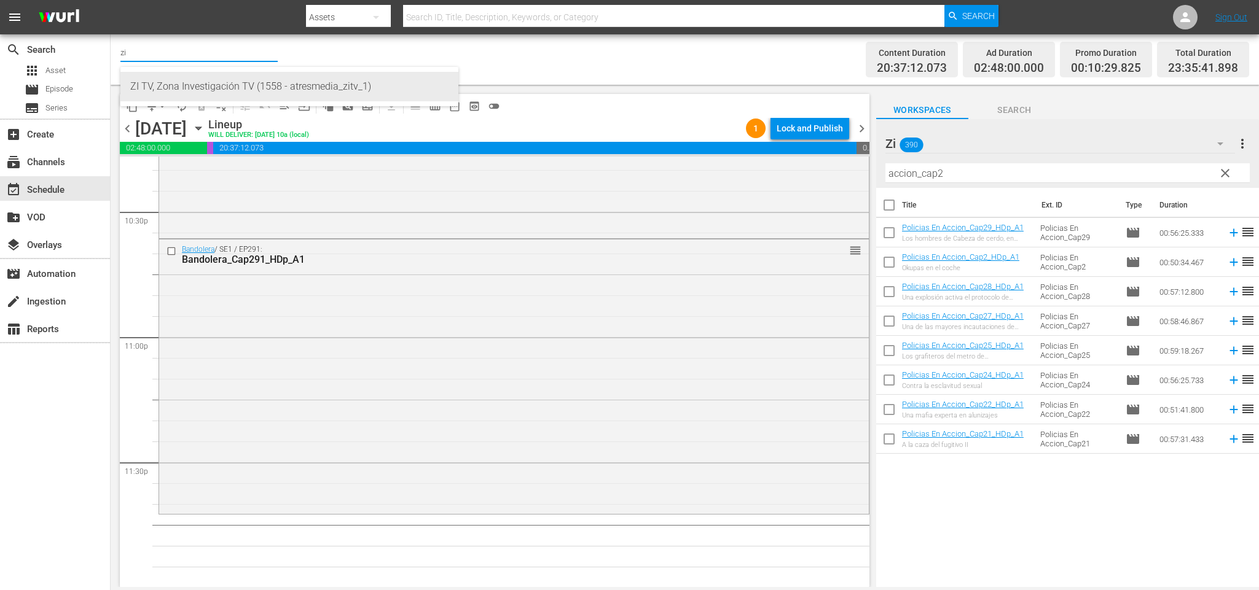
click at [170, 85] on div "ZI TV, Zona Investigación TV (1558 - atresmedia_zitv_1)" at bounding box center [289, 86] width 318 height 29
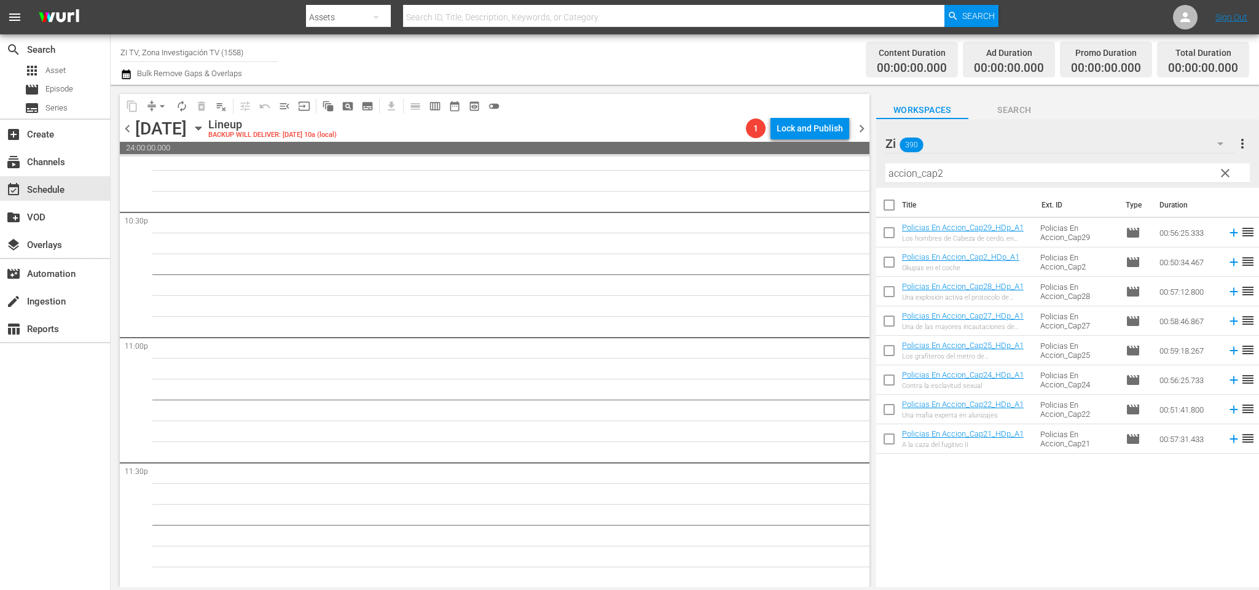
click at [205, 126] on icon "button" at bounding box center [199, 129] width 14 height 14
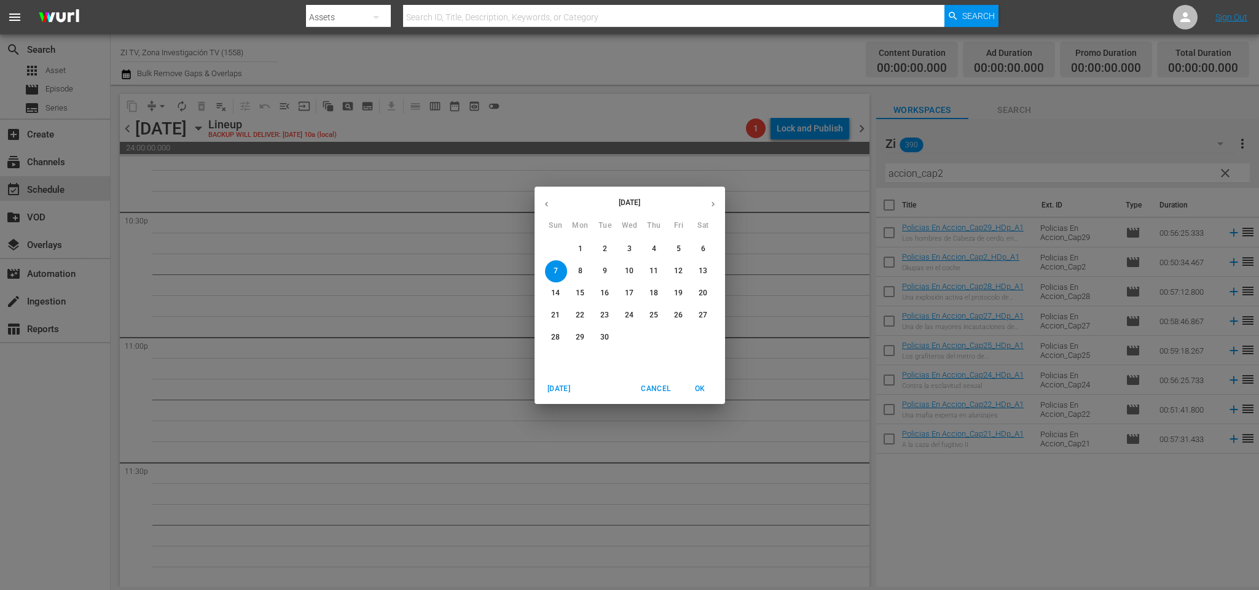
click at [577, 248] on span "1" at bounding box center [580, 249] width 22 height 10
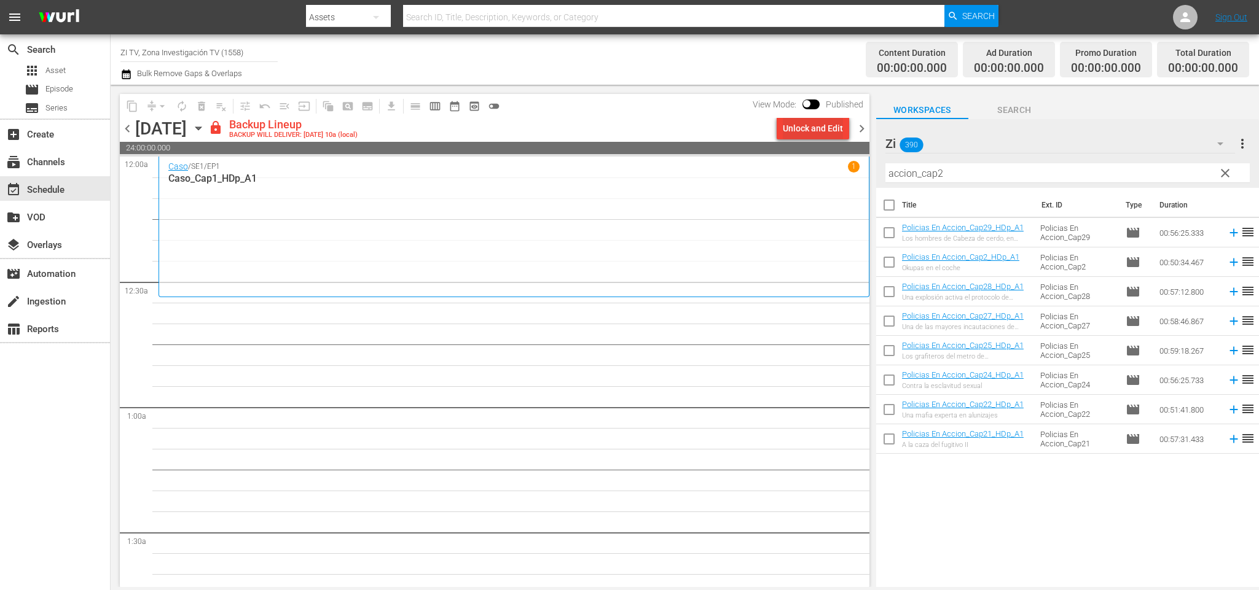
click at [837, 127] on div "Unlock and Edit" at bounding box center [813, 128] width 60 height 22
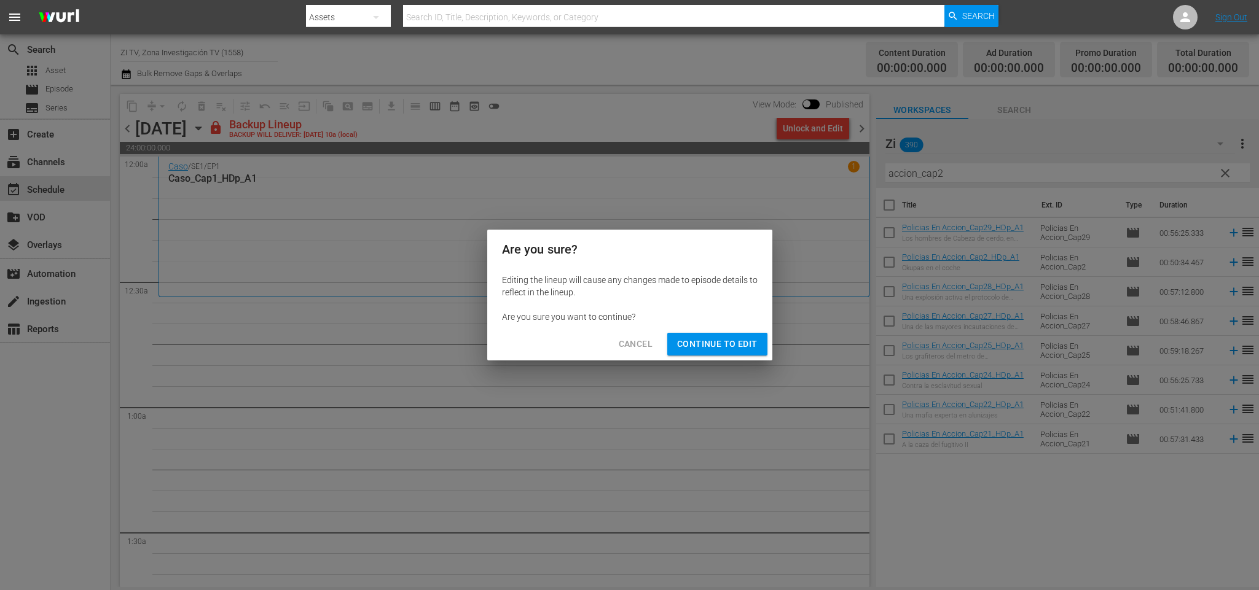
click at [735, 342] on span "Continue to Edit" at bounding box center [717, 344] width 80 height 15
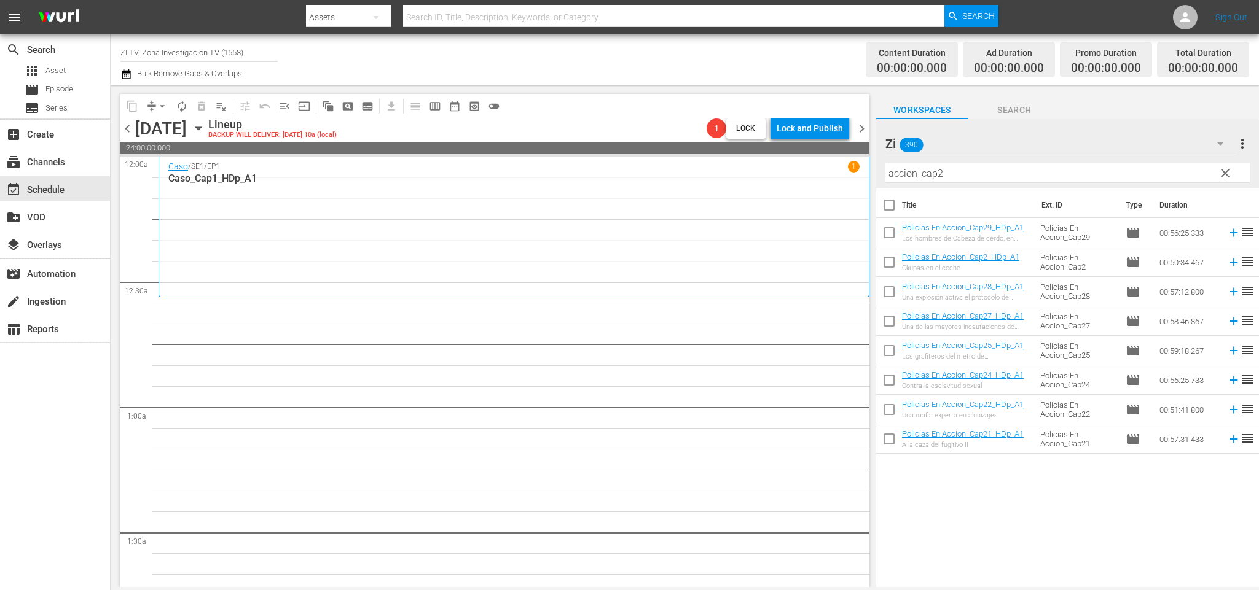
click at [129, 131] on span "chevron_left" at bounding box center [127, 128] width 15 height 15
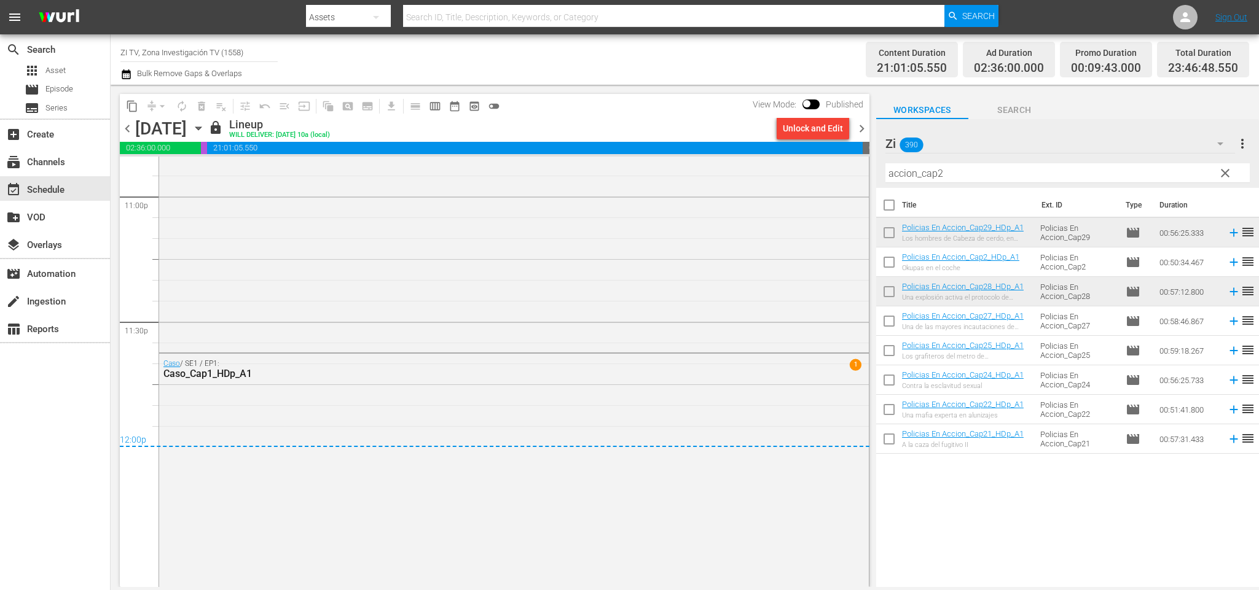
scroll to position [5540, 0]
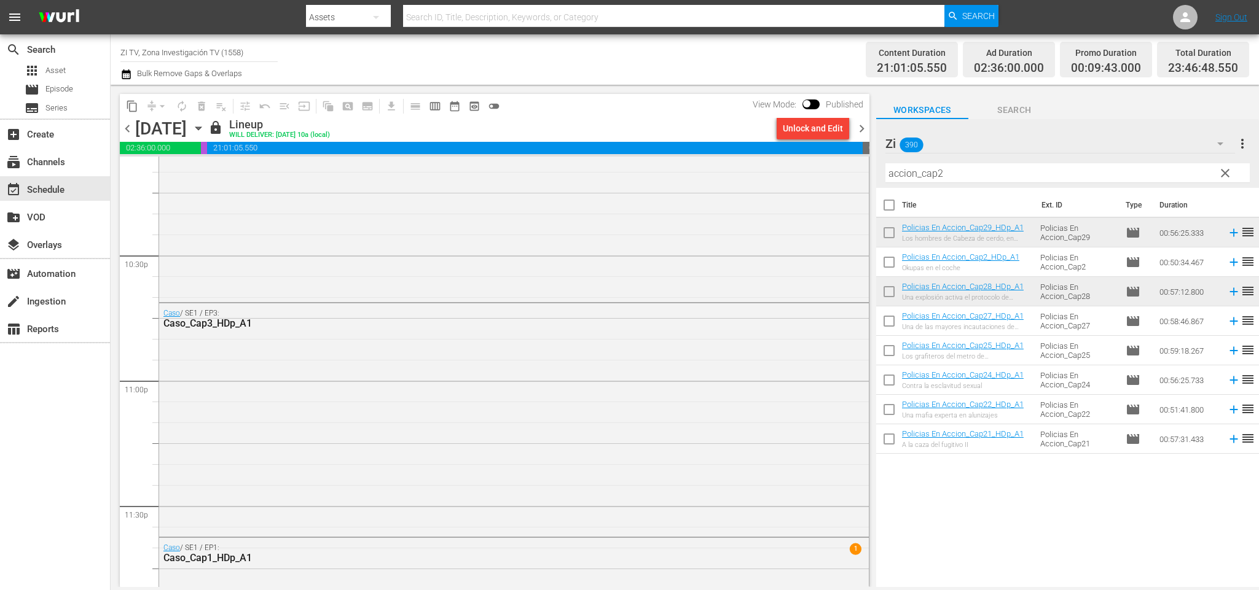
click at [862, 131] on span "chevron_right" at bounding box center [861, 128] width 15 height 15
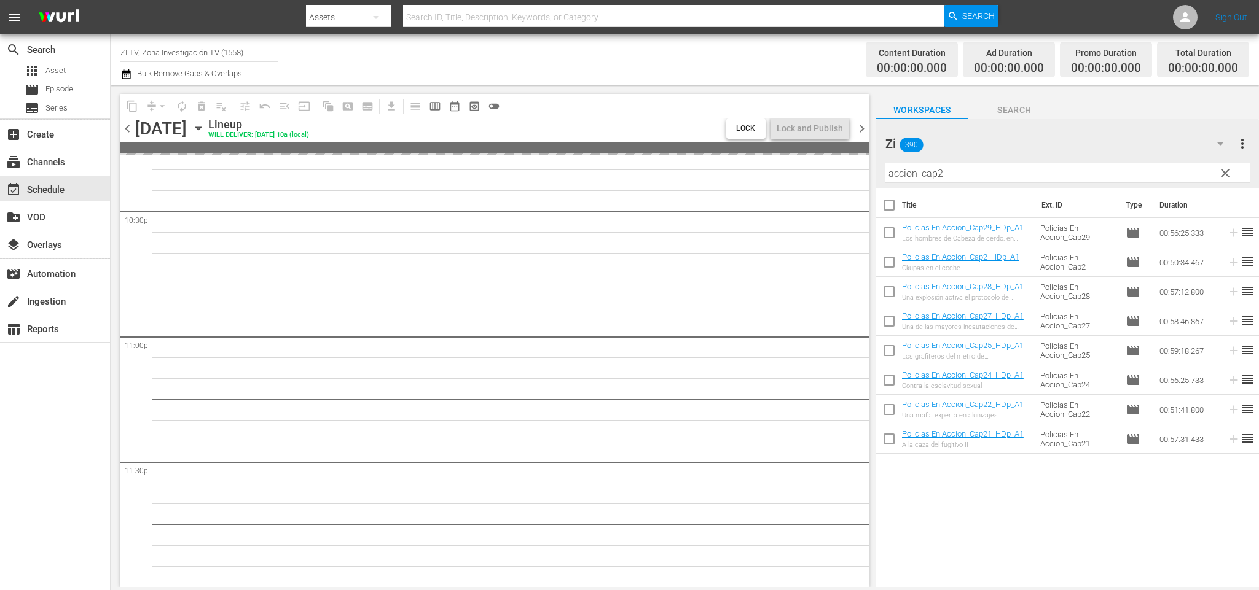
click at [862, 131] on span "chevron_right" at bounding box center [861, 128] width 15 height 15
click at [819, 125] on div "Unlock and Edit" at bounding box center [813, 128] width 60 height 22
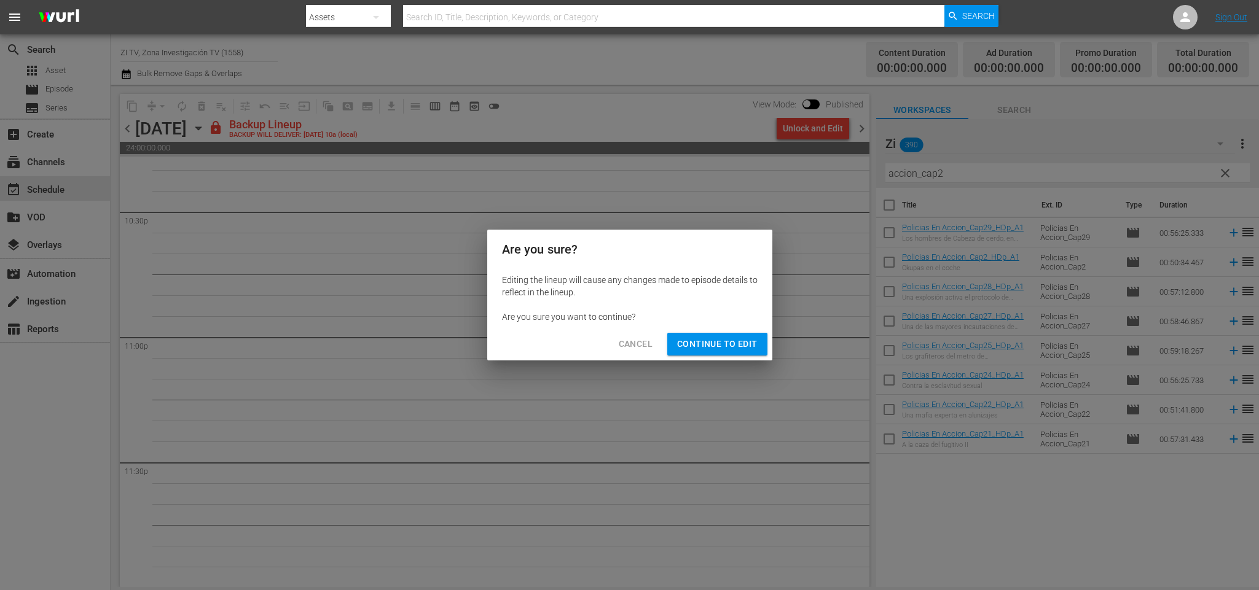
click at [717, 347] on span "Continue to Edit" at bounding box center [717, 344] width 80 height 15
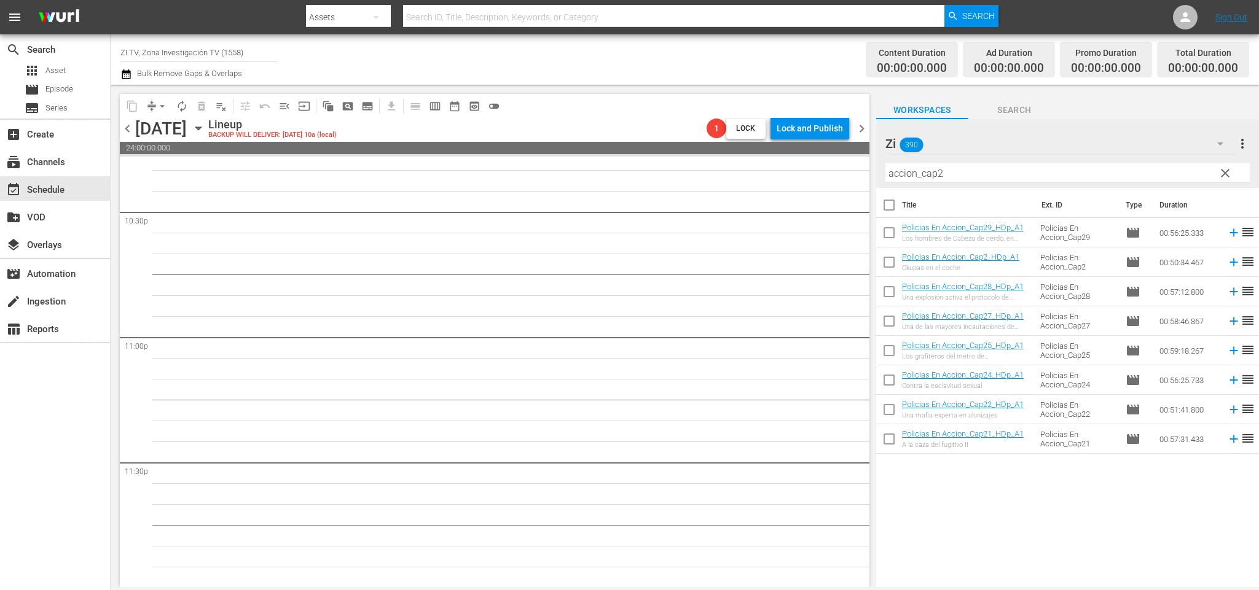
click at [859, 131] on span "chevron_right" at bounding box center [861, 128] width 15 height 15
click at [816, 124] on div "Unlock and Edit" at bounding box center [813, 128] width 60 height 22
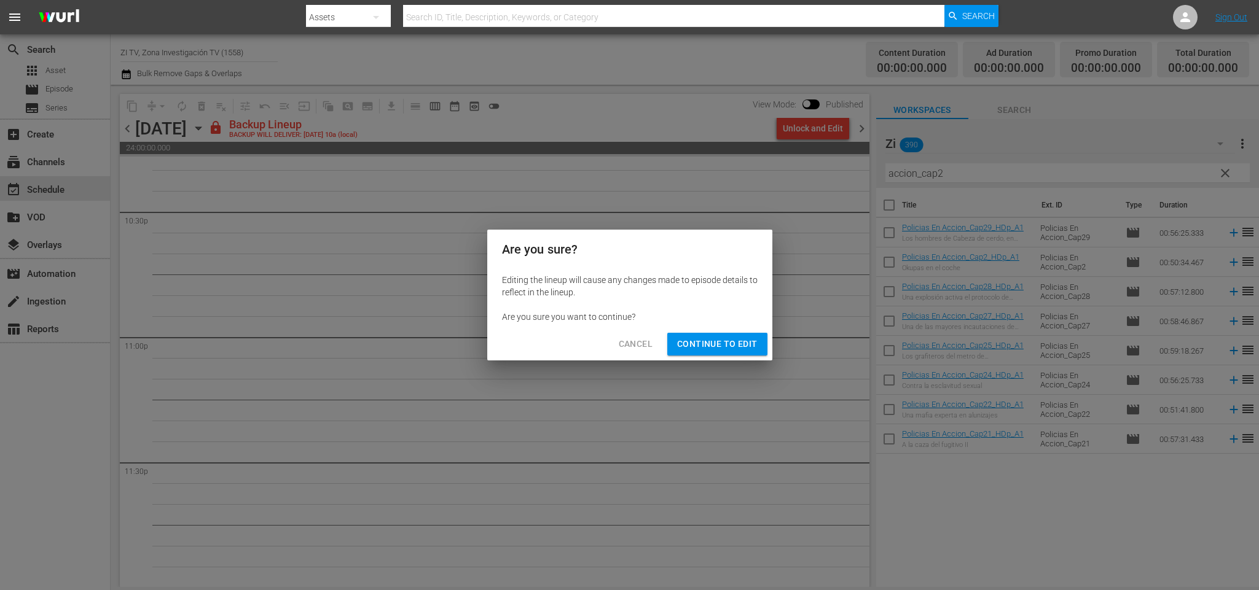
drag, startPoint x: 738, startPoint y: 347, endPoint x: 736, endPoint y: 334, distance: 13.0
click at [736, 345] on span "Continue to Edit" at bounding box center [717, 344] width 80 height 15
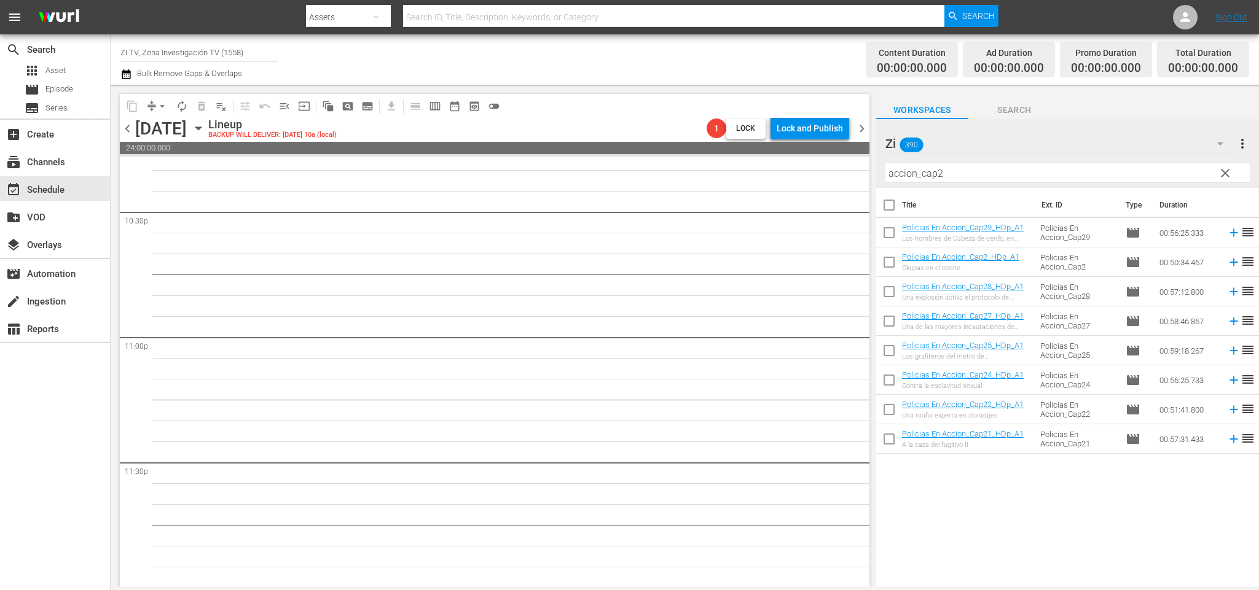
drag, startPoint x: 861, startPoint y: 126, endPoint x: 831, endPoint y: 136, distance: 31.9
click at [859, 125] on span "chevron_right" at bounding box center [861, 128] width 15 height 15
click at [807, 130] on div "Unlock and Edit" at bounding box center [813, 128] width 60 height 22
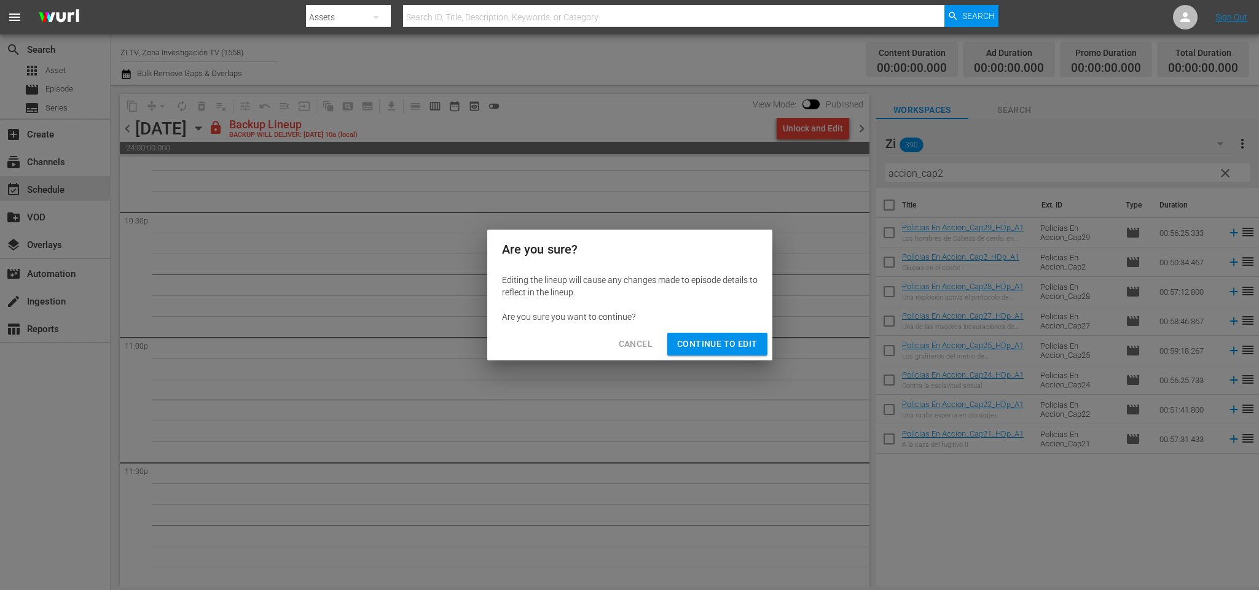
click at [737, 346] on span "Continue to Edit" at bounding box center [717, 344] width 80 height 15
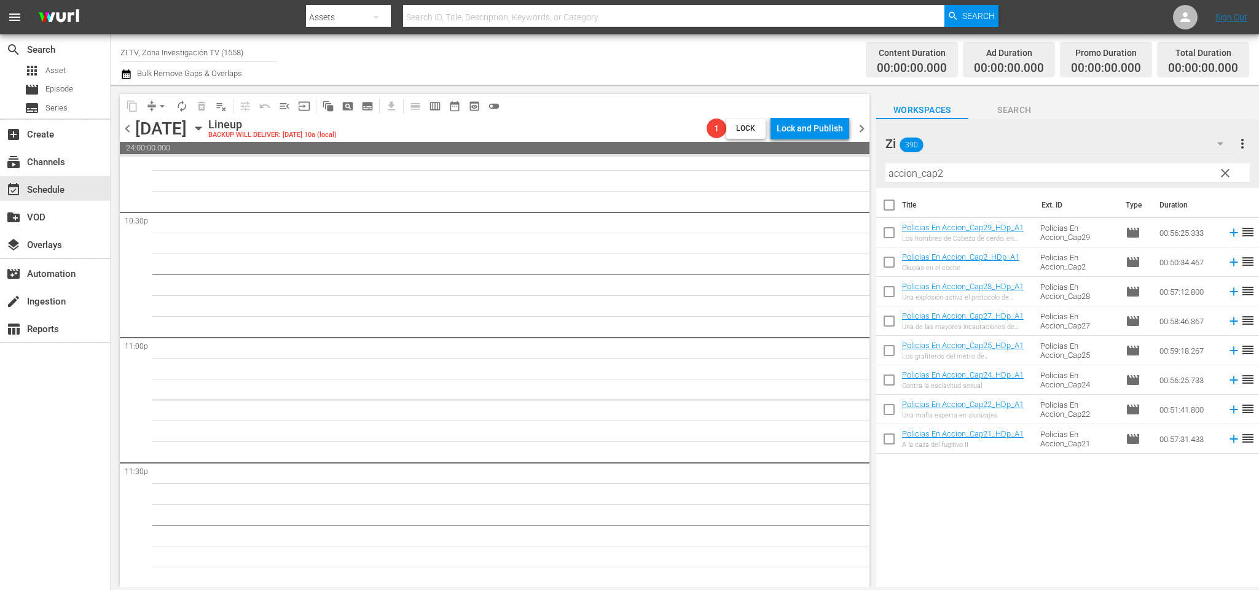
click at [123, 126] on span "chevron_left" at bounding box center [127, 128] width 15 height 15
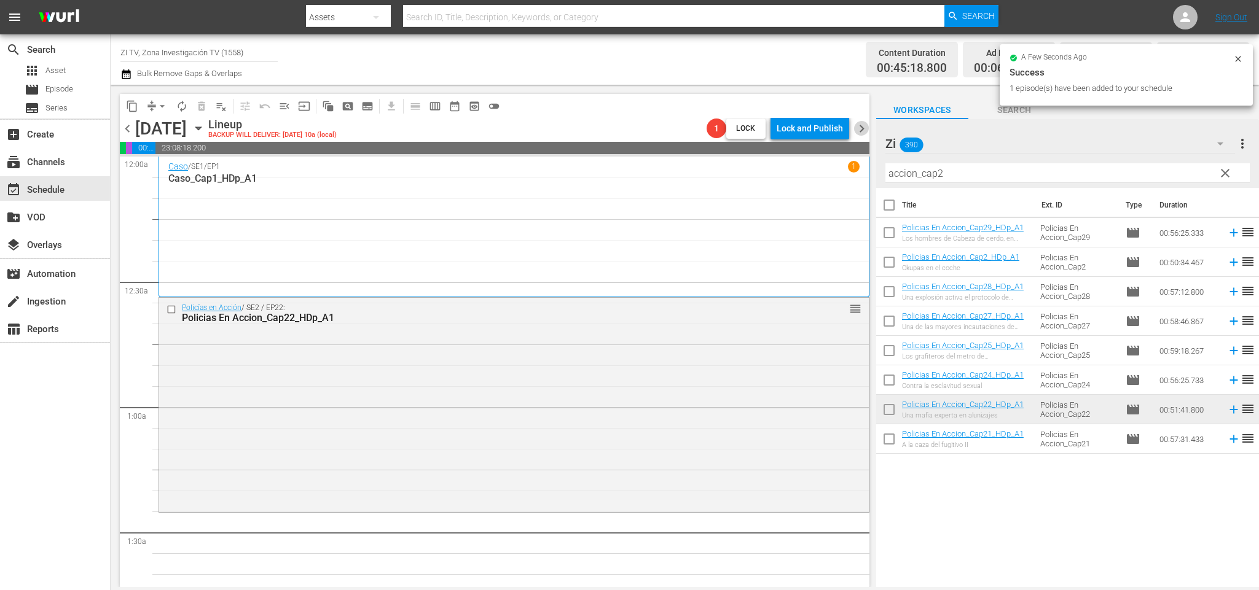
click at [863, 127] on span "chevron_right" at bounding box center [861, 128] width 15 height 15
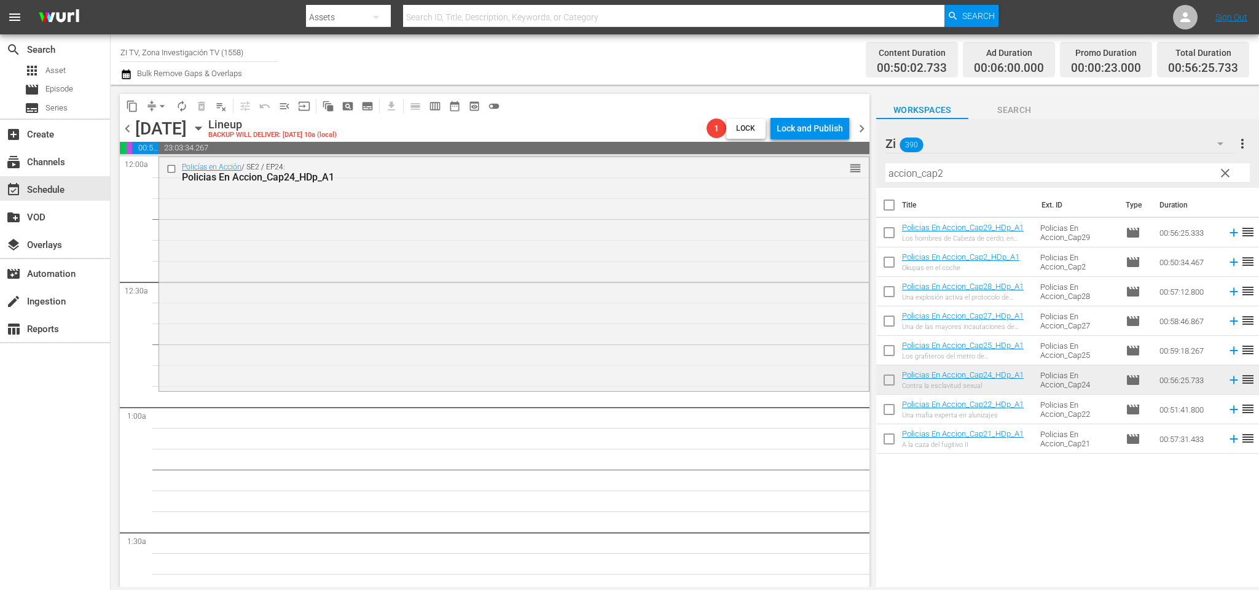
click at [863, 126] on span "chevron_right" at bounding box center [861, 128] width 15 height 15
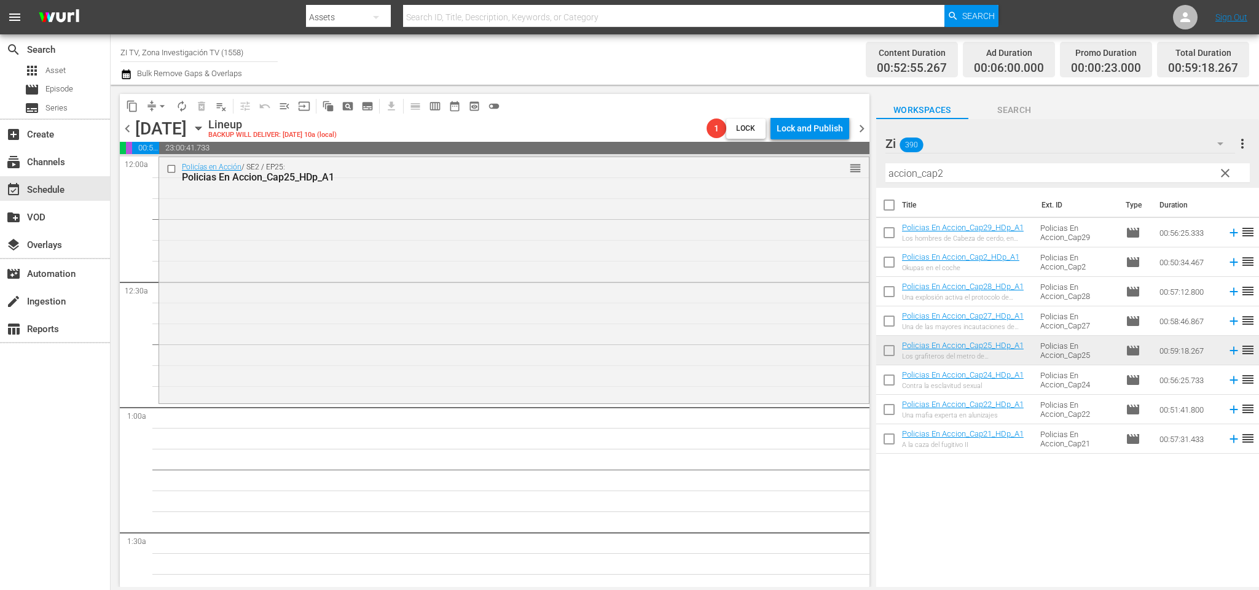
click at [866, 127] on span "chevron_right" at bounding box center [861, 128] width 15 height 15
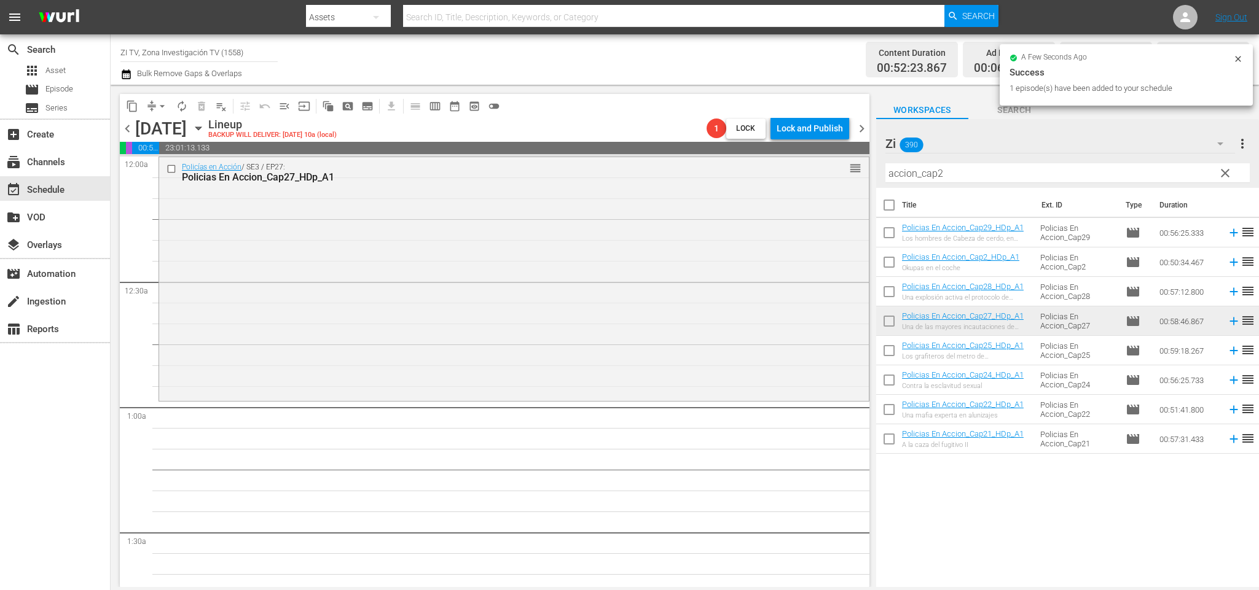
click at [863, 127] on span "chevron_right" at bounding box center [861, 128] width 15 height 15
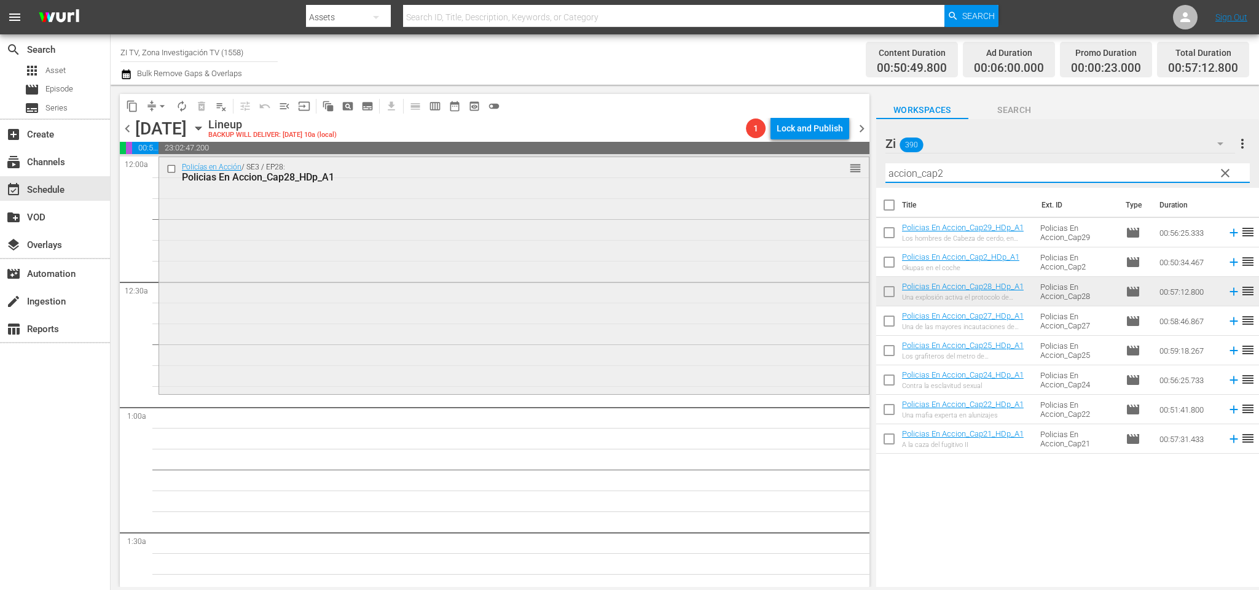
drag, startPoint x: 967, startPoint y: 170, endPoint x: 789, endPoint y: 166, distance: 178.2
click at [789, 166] on div "content_copy compress arrow_drop_down autorenew_outlined delete_forever_outline…" at bounding box center [685, 336] width 1148 height 502
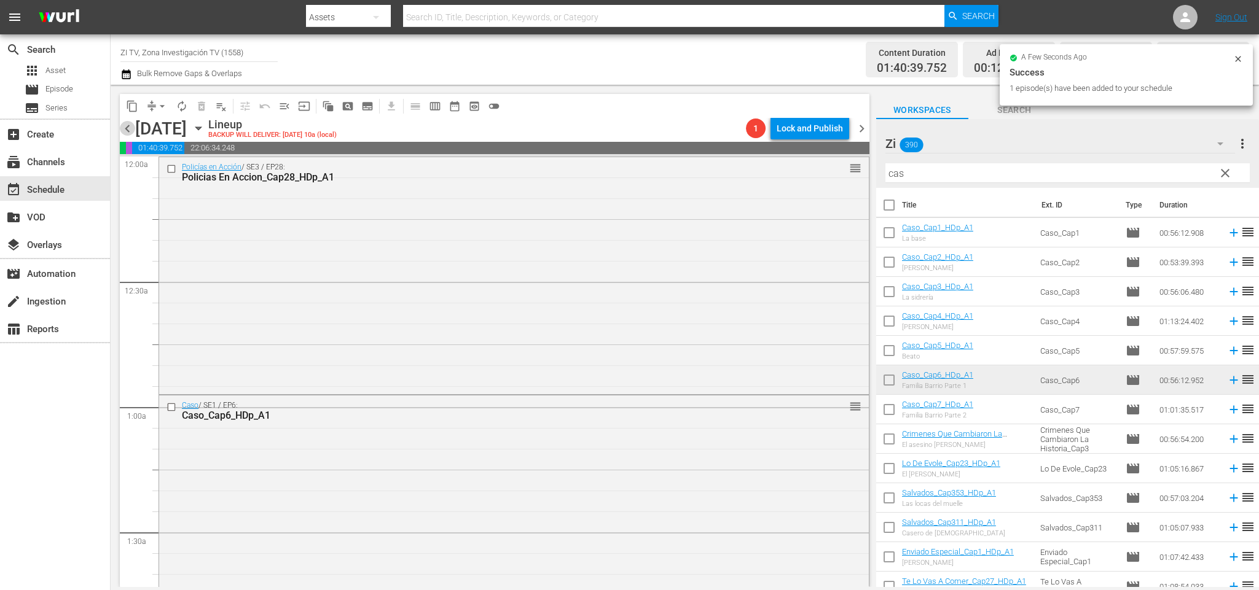
click at [133, 124] on span "chevron_left" at bounding box center [127, 128] width 15 height 15
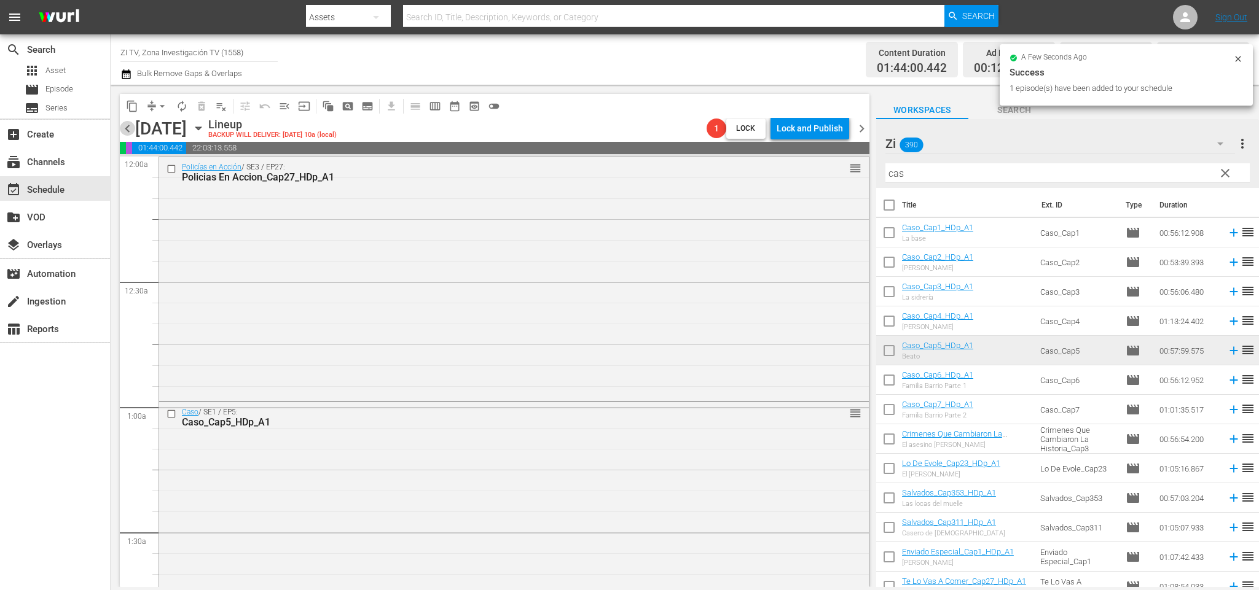
click at [128, 131] on span "chevron_left" at bounding box center [127, 128] width 15 height 15
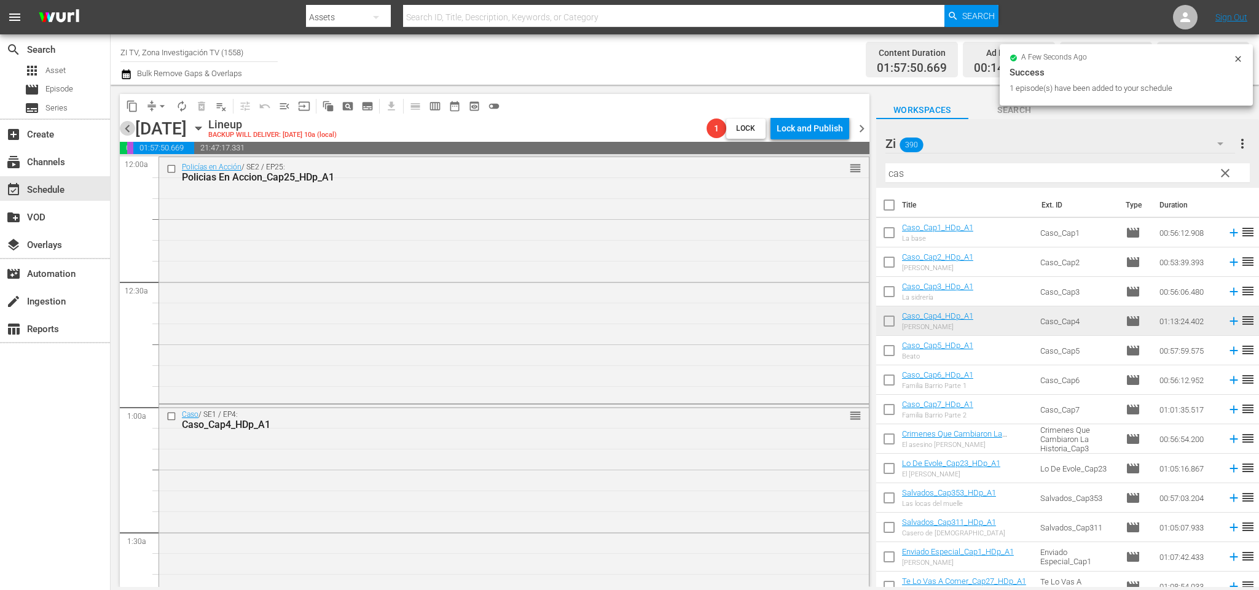
click at [131, 133] on span "chevron_left" at bounding box center [127, 128] width 15 height 15
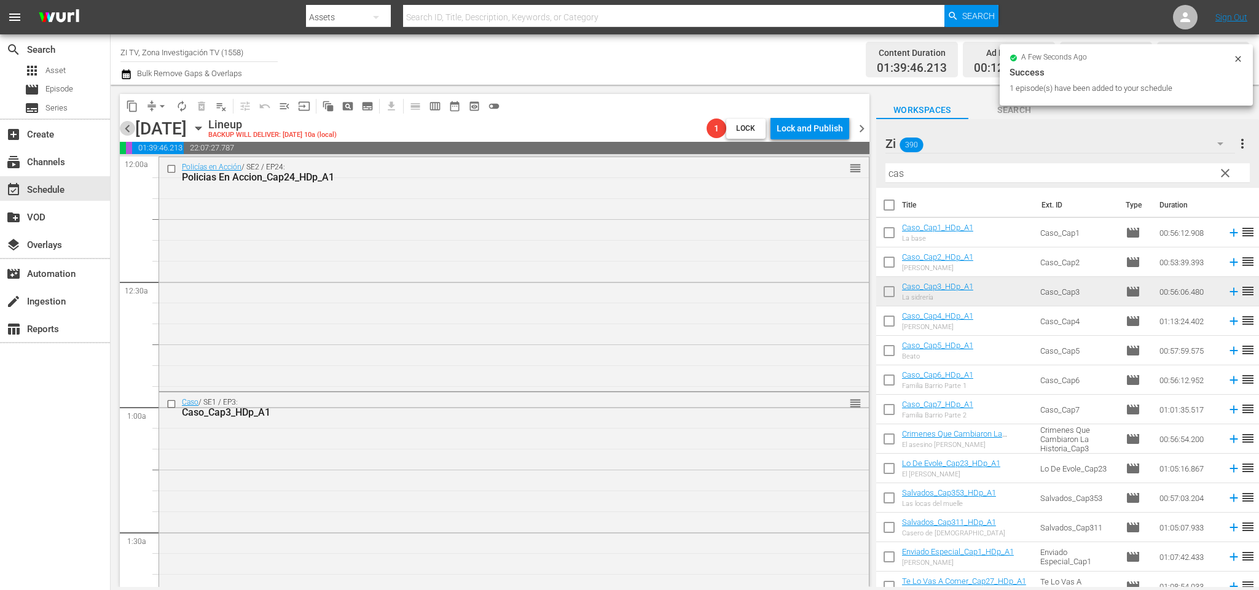
click at [126, 122] on span "chevron_left" at bounding box center [127, 128] width 15 height 15
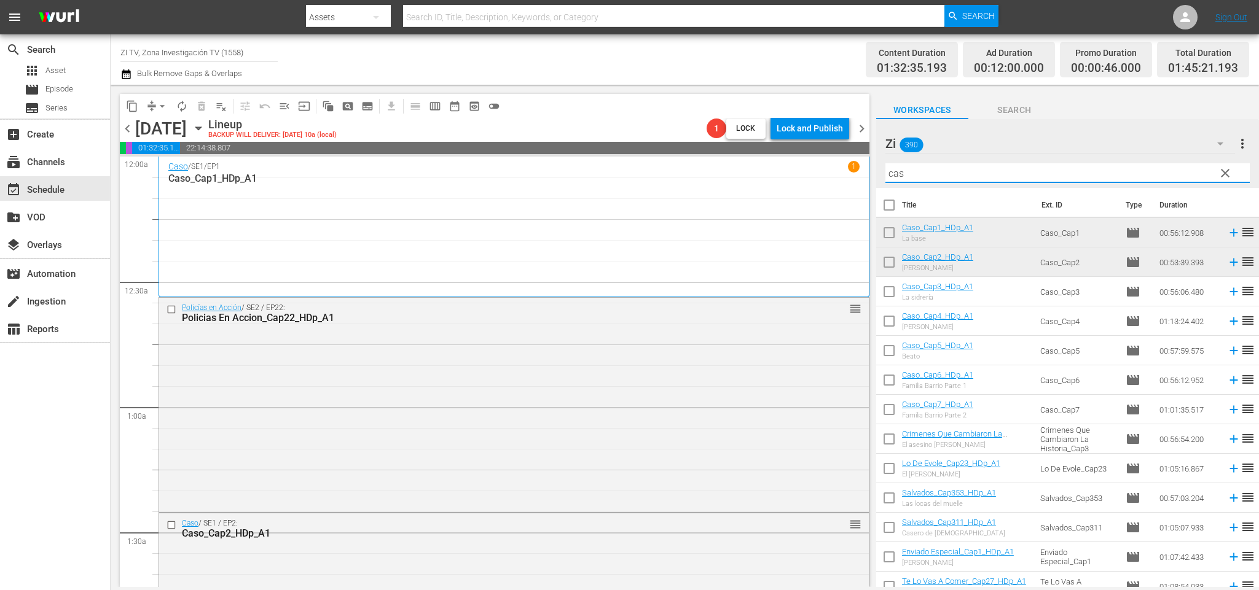
drag, startPoint x: 991, startPoint y: 174, endPoint x: 703, endPoint y: 170, distance: 288.7
click at [703, 170] on div "content_copy compress arrow_drop_down autorenew_outlined delete_forever_outline…" at bounding box center [685, 336] width 1148 height 502
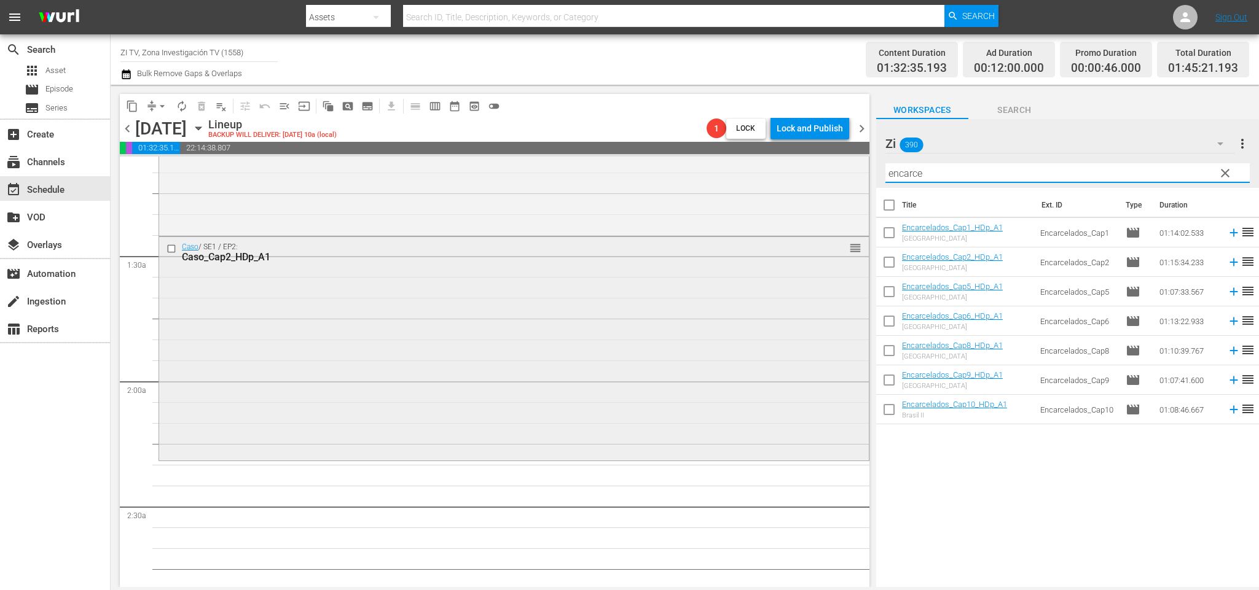
scroll to position [369, 0]
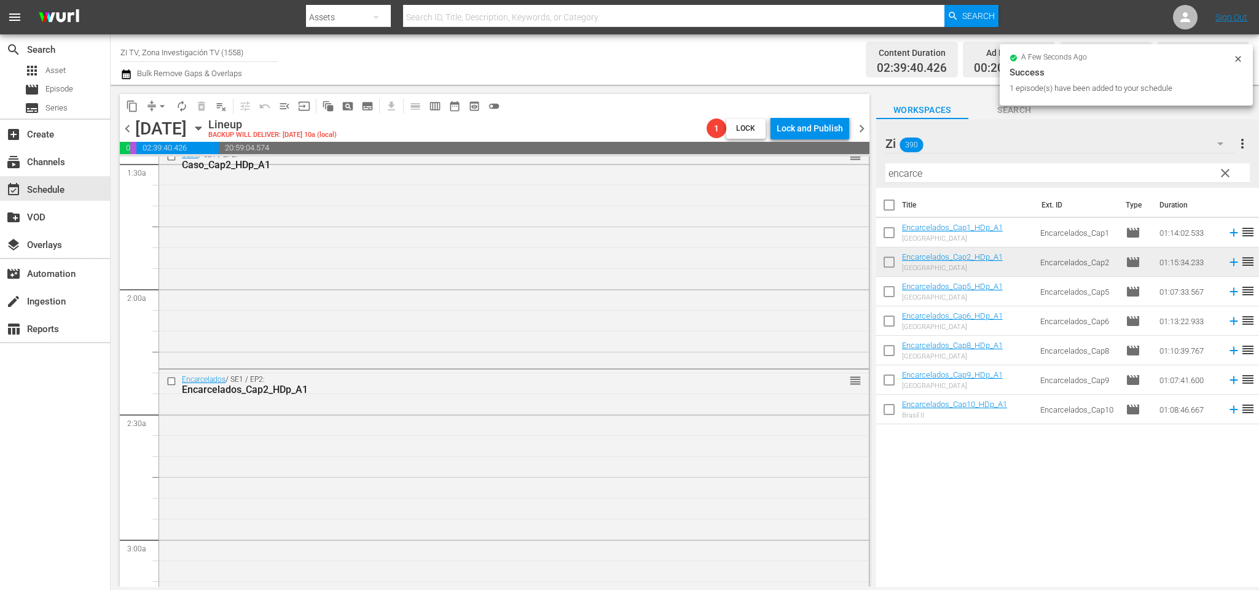
click at [864, 126] on span "chevron_right" at bounding box center [861, 128] width 15 height 15
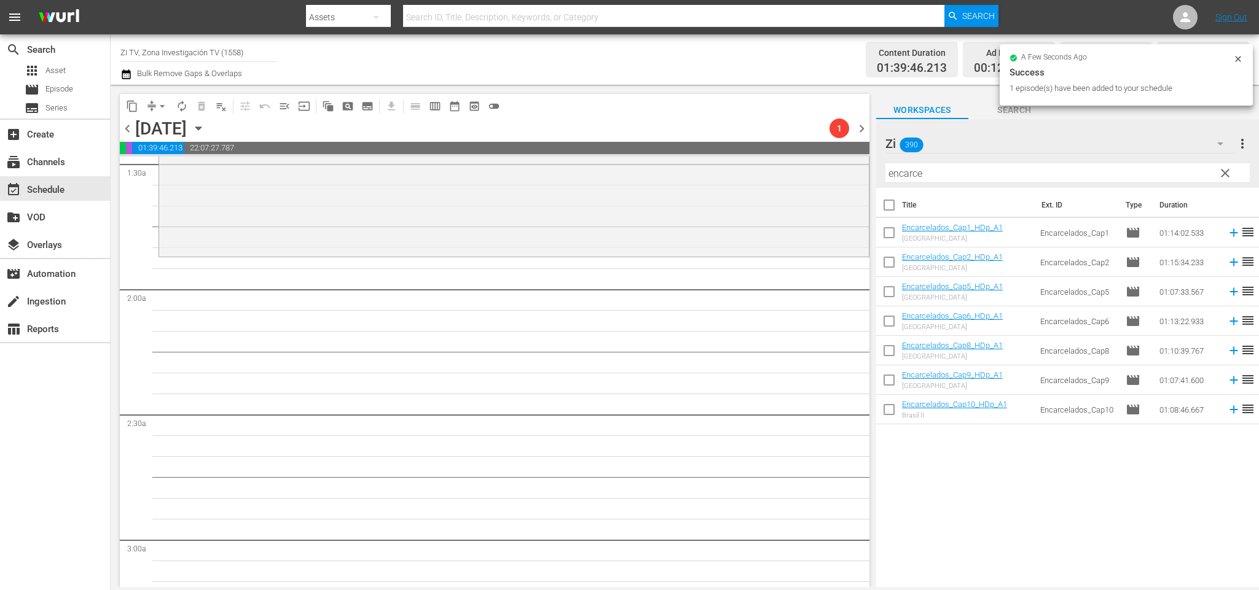
scroll to position [348, 0]
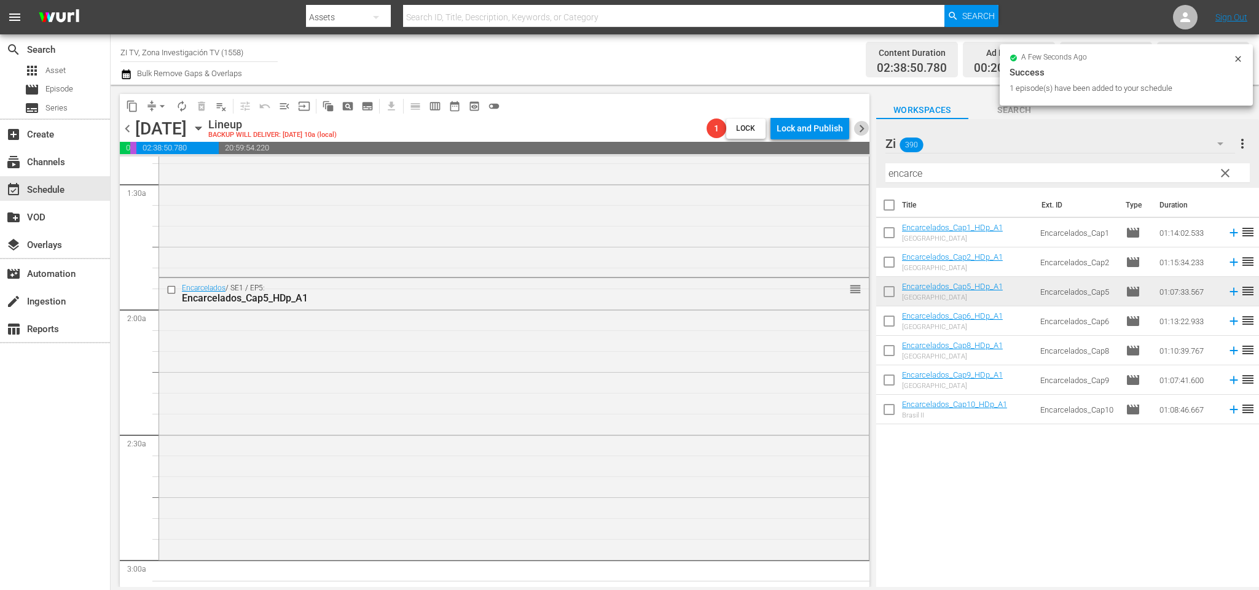
click at [861, 122] on span "chevron_right" at bounding box center [861, 128] width 15 height 15
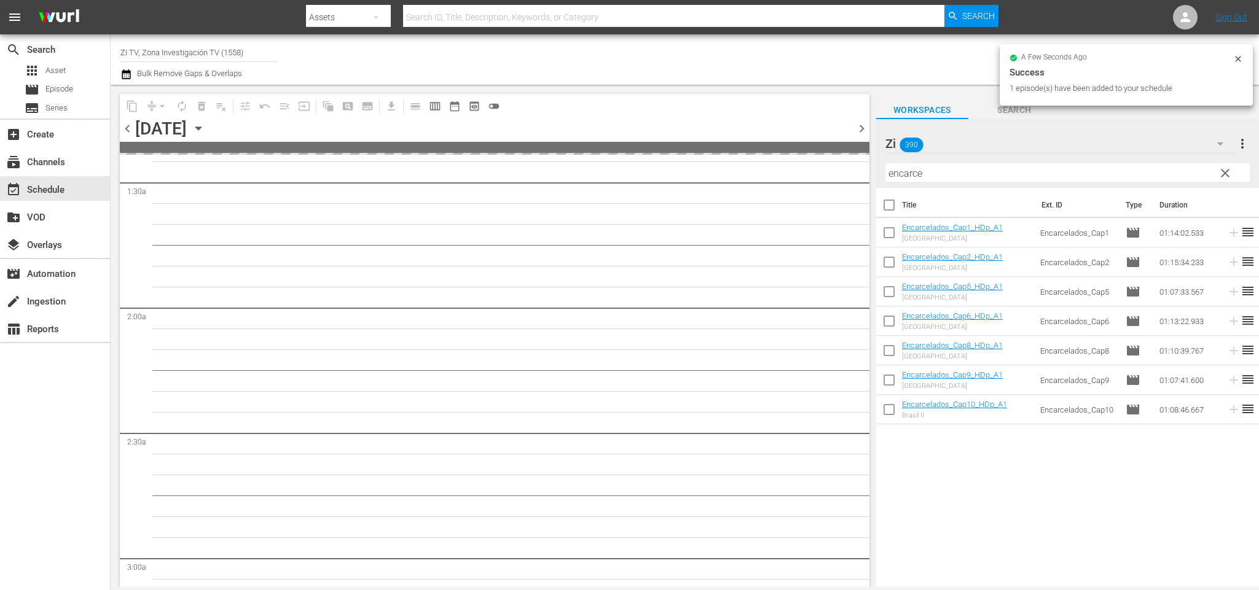
scroll to position [369, 0]
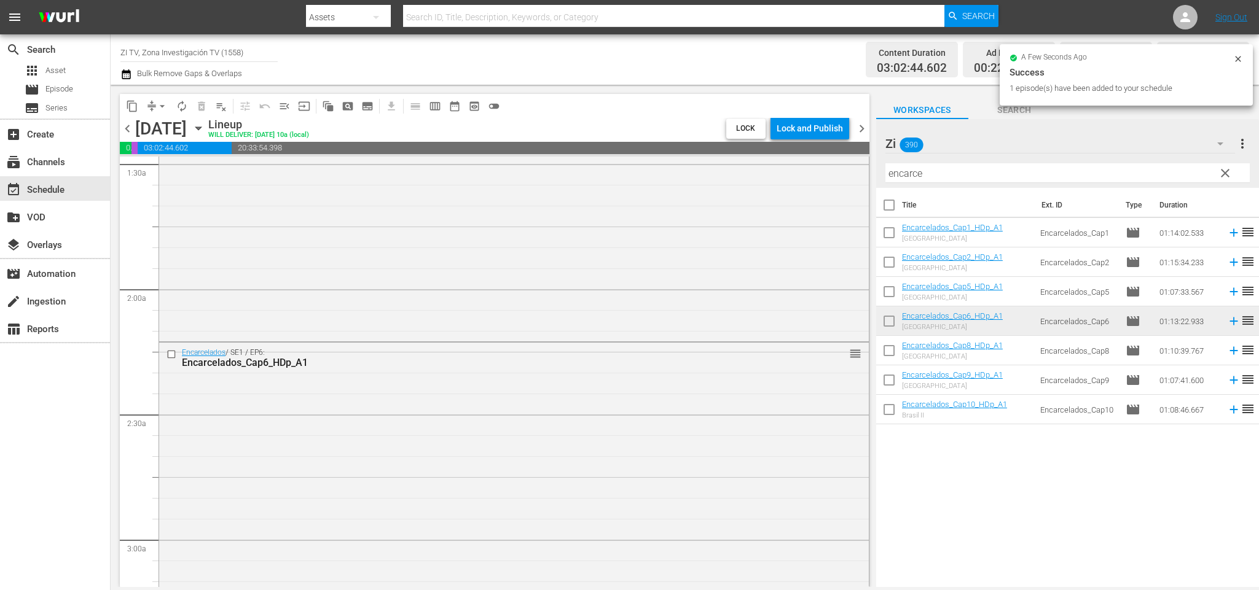
click at [864, 131] on span "chevron_right" at bounding box center [861, 128] width 15 height 15
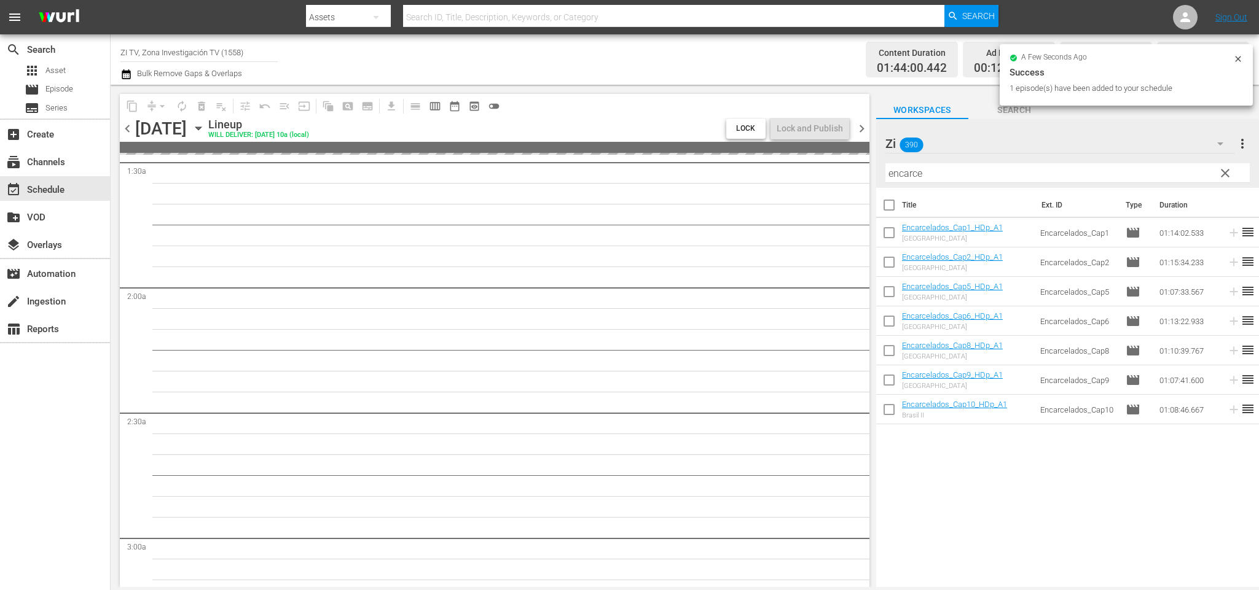
scroll to position [348, 0]
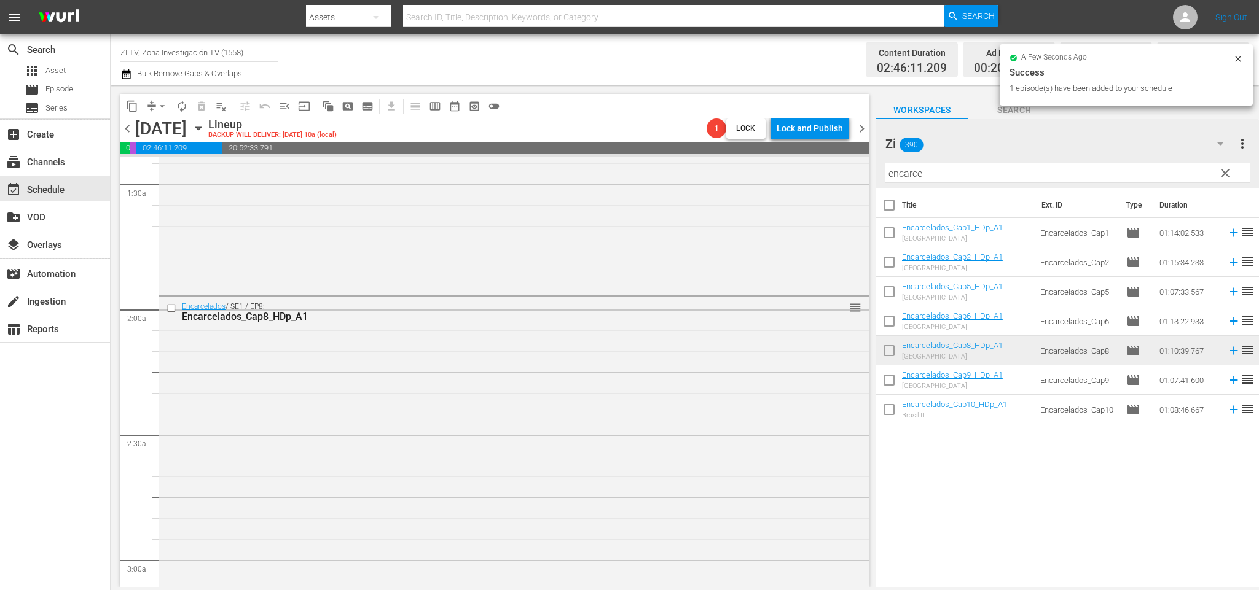
click at [862, 128] on span "chevron_right" at bounding box center [861, 128] width 15 height 15
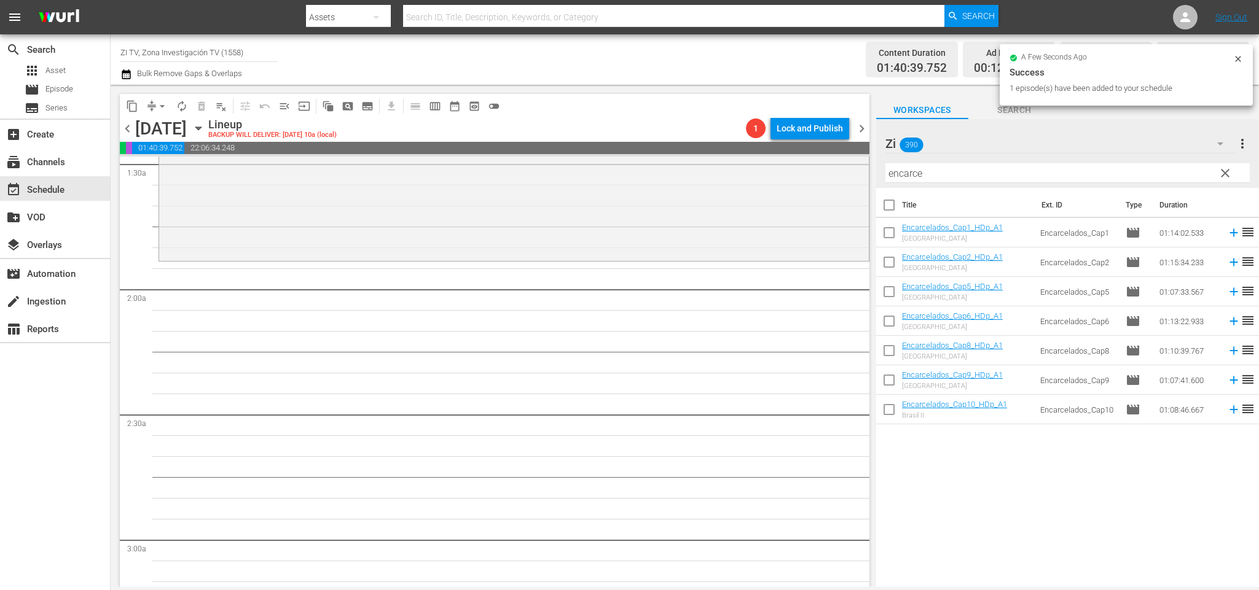
scroll to position [348, 0]
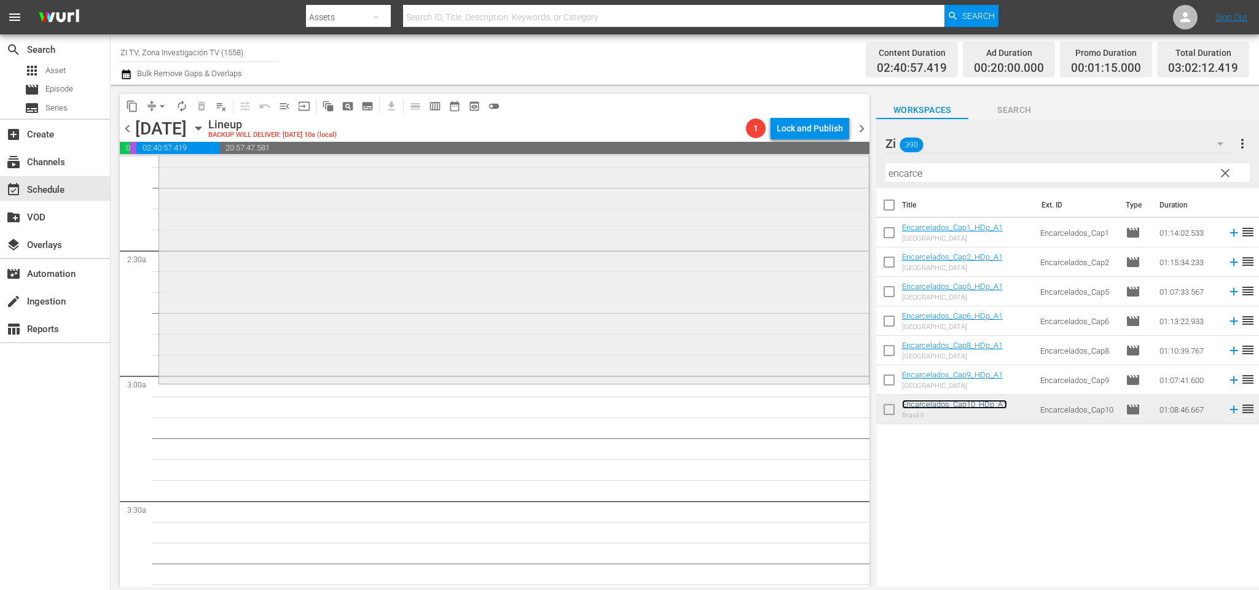
scroll to position [625, 0]
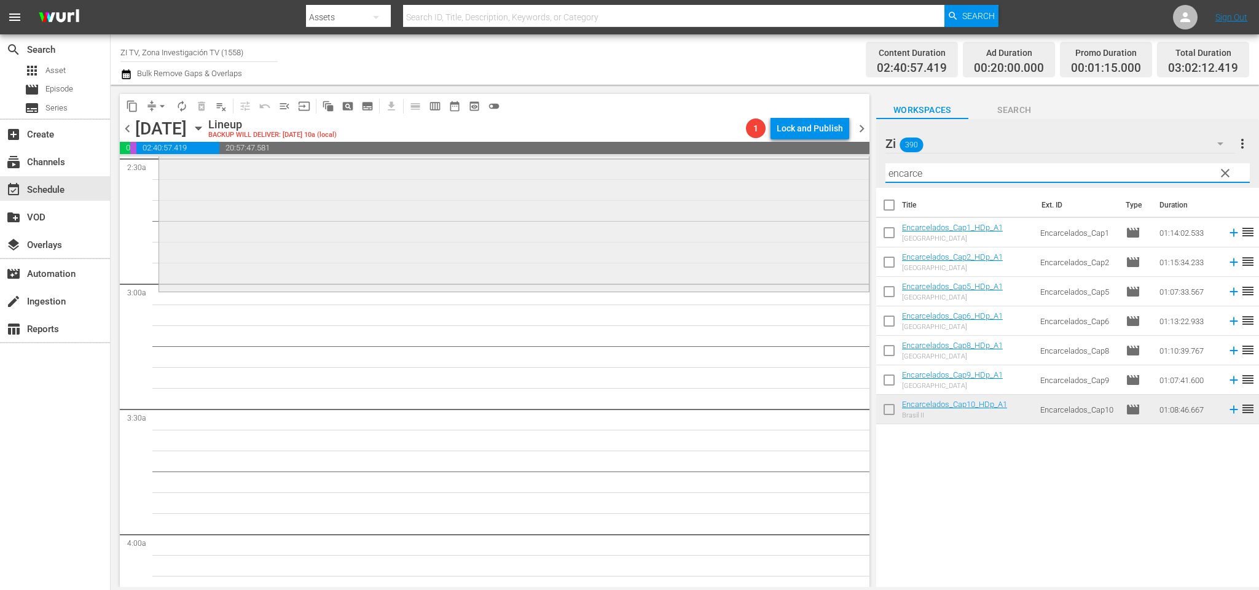
drag, startPoint x: 946, startPoint y: 175, endPoint x: 745, endPoint y: 170, distance: 200.9
click at [745, 170] on div "content_copy compress arrow_drop_down autorenew_outlined delete_forever_outline…" at bounding box center [685, 336] width 1148 height 502
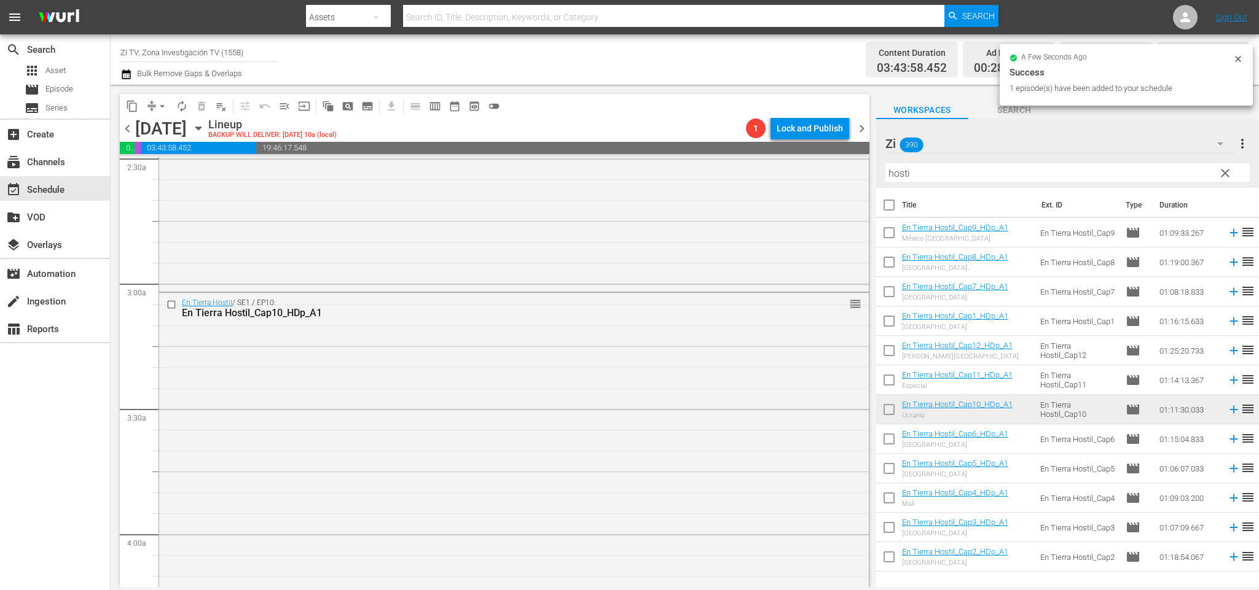
click at [128, 129] on span "chevron_left" at bounding box center [127, 128] width 15 height 15
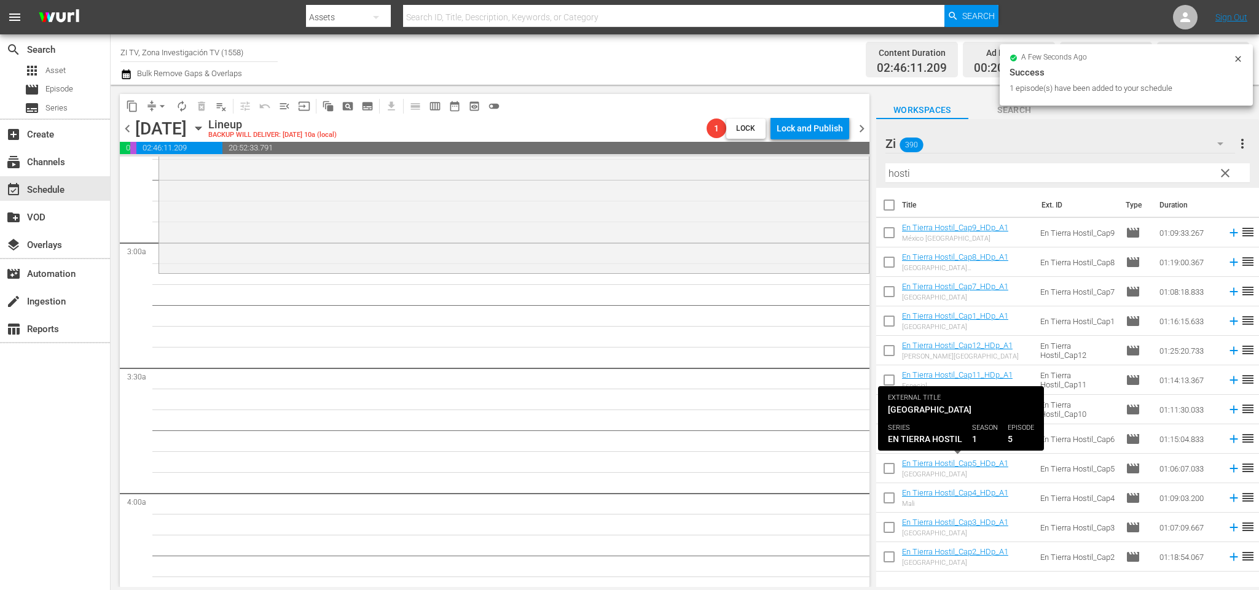
scroll to position [625, 0]
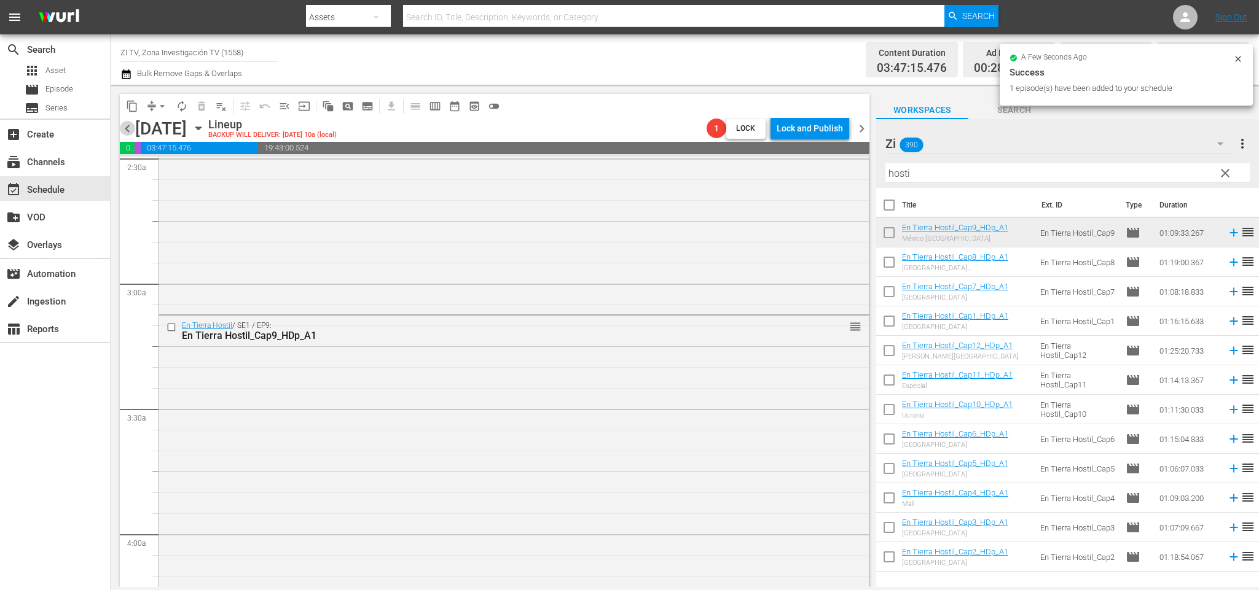
click at [129, 128] on span "chevron_left" at bounding box center [127, 128] width 15 height 15
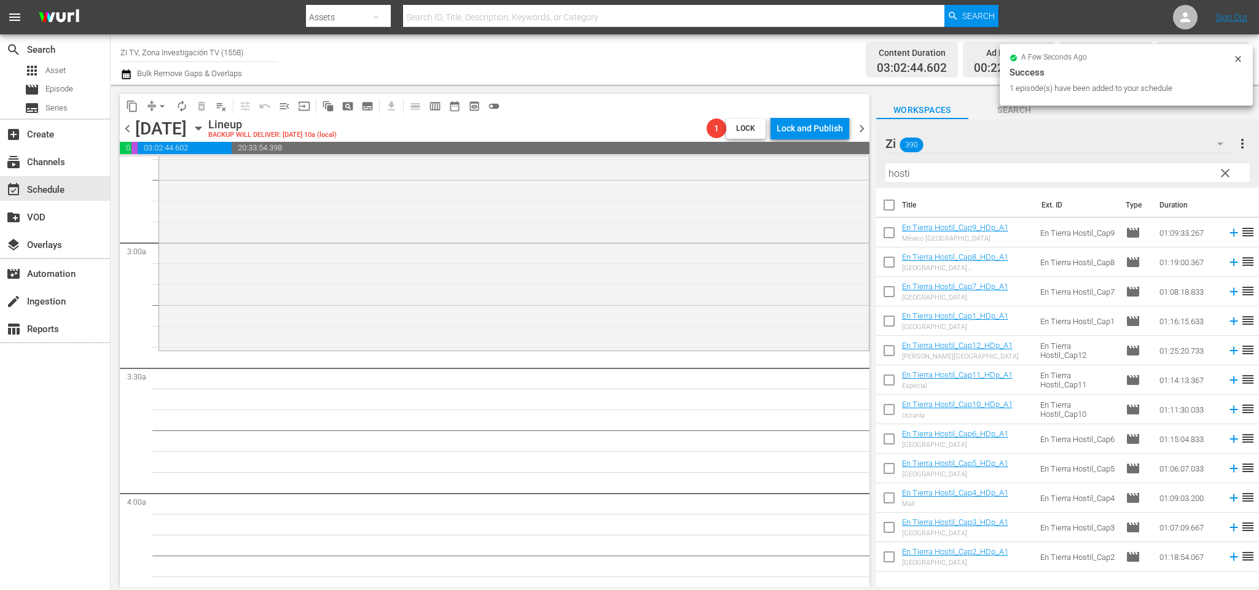
scroll to position [646, 0]
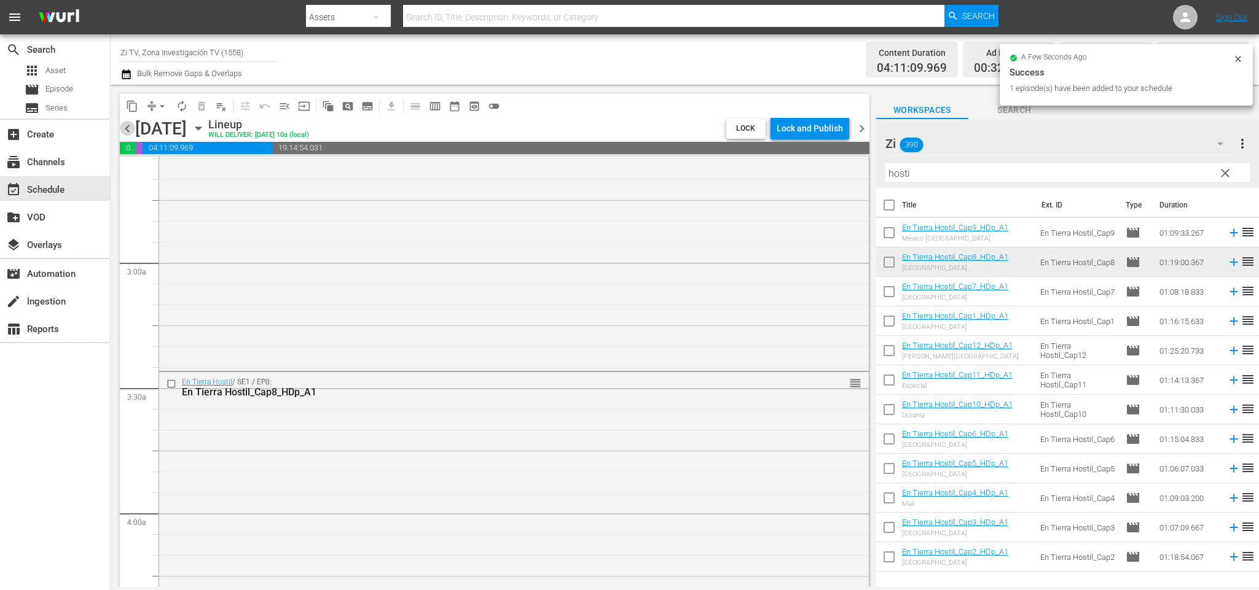
click at [126, 127] on span "chevron_left" at bounding box center [127, 128] width 15 height 15
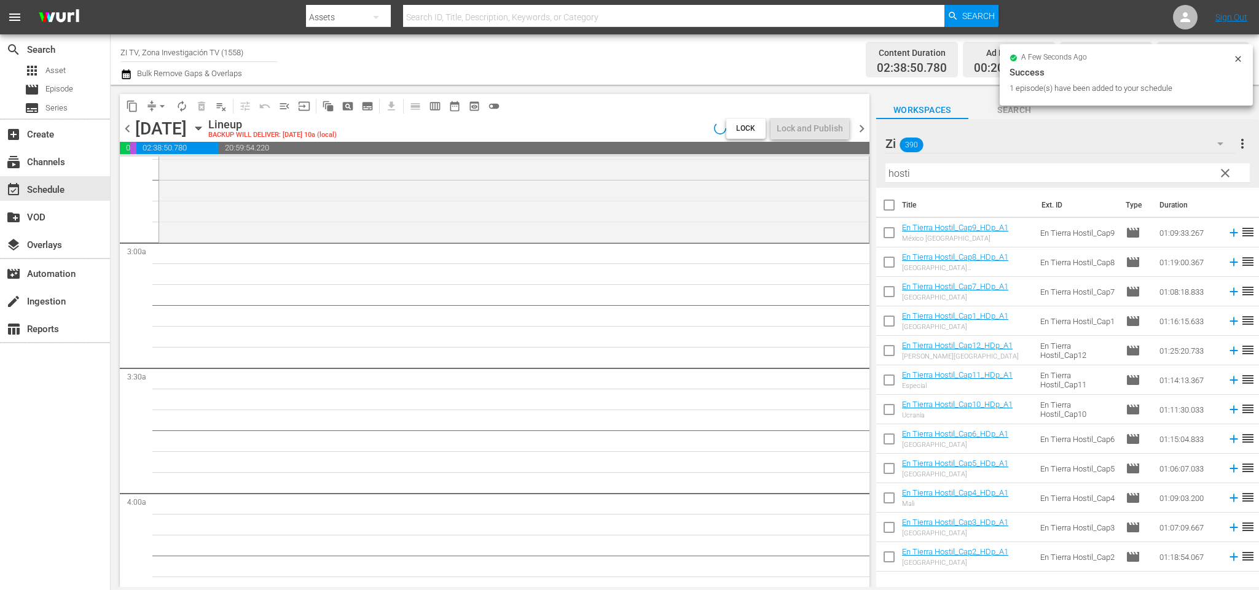
scroll to position [625, 0]
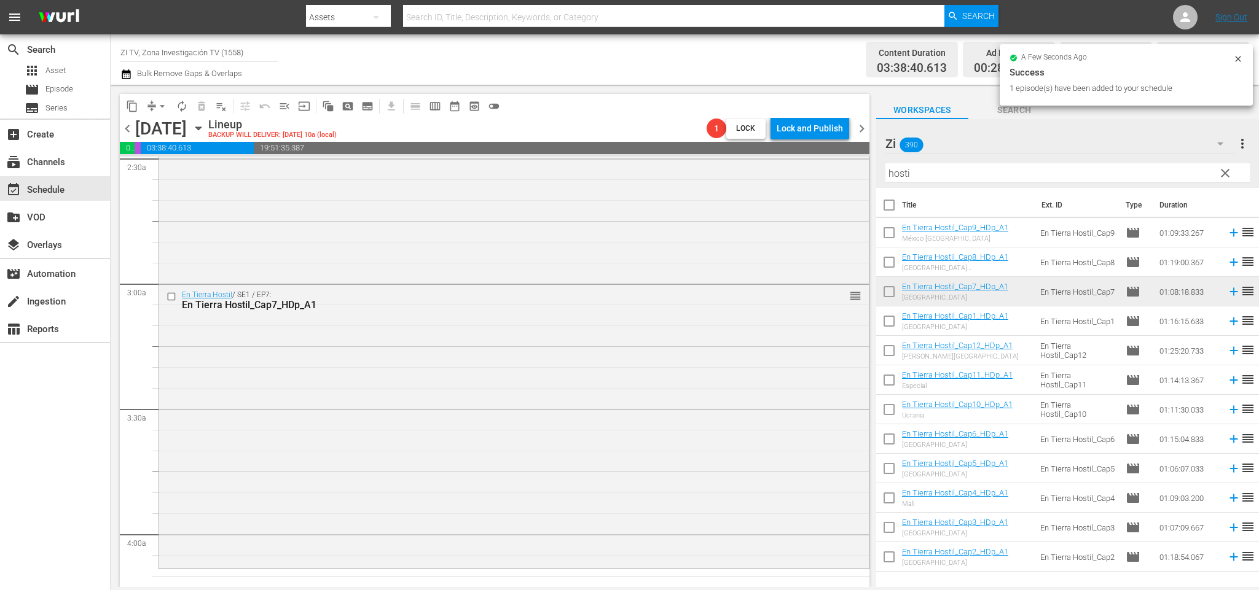
click at [122, 130] on span "chevron_left" at bounding box center [127, 128] width 15 height 15
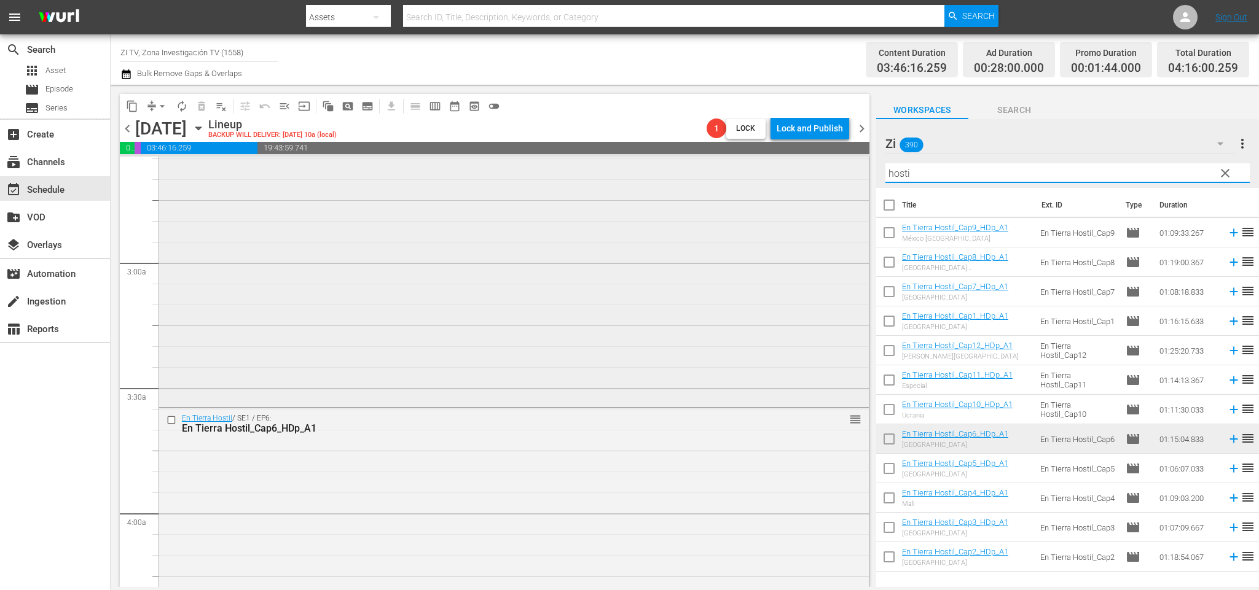
scroll to position [627, 0]
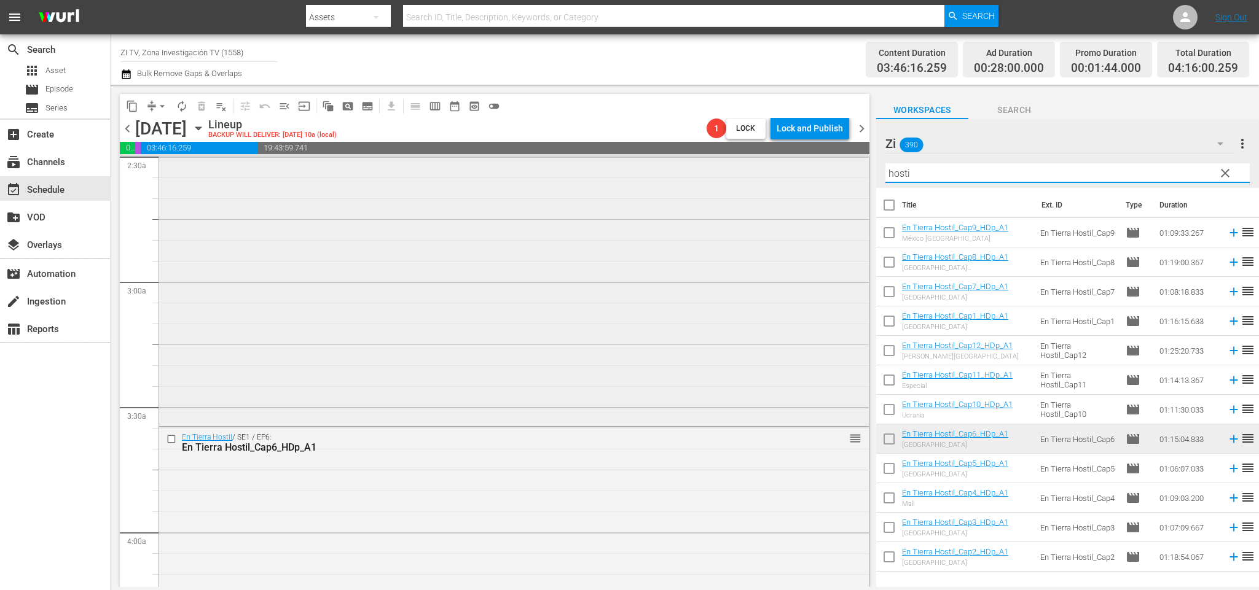
drag, startPoint x: 1082, startPoint y: 173, endPoint x: 592, endPoint y: 173, distance: 490.2
click at [623, 166] on div "content_copy compress arrow_drop_down autorenew_outlined delete_forever_outline…" at bounding box center [685, 336] width 1148 height 502
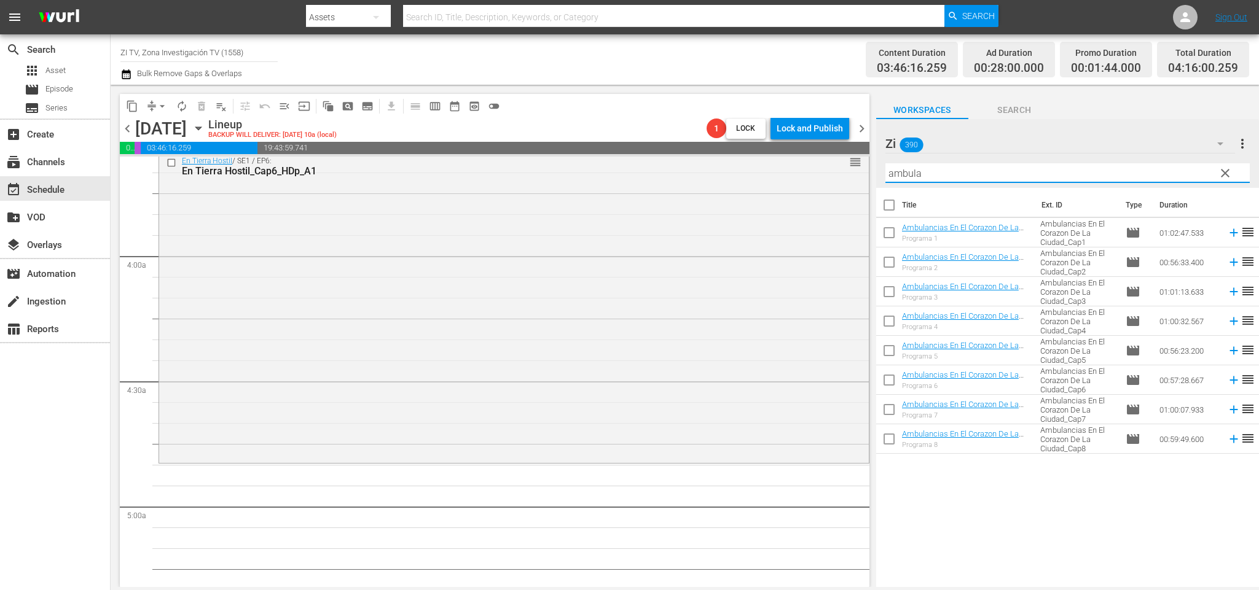
scroll to position [995, 0]
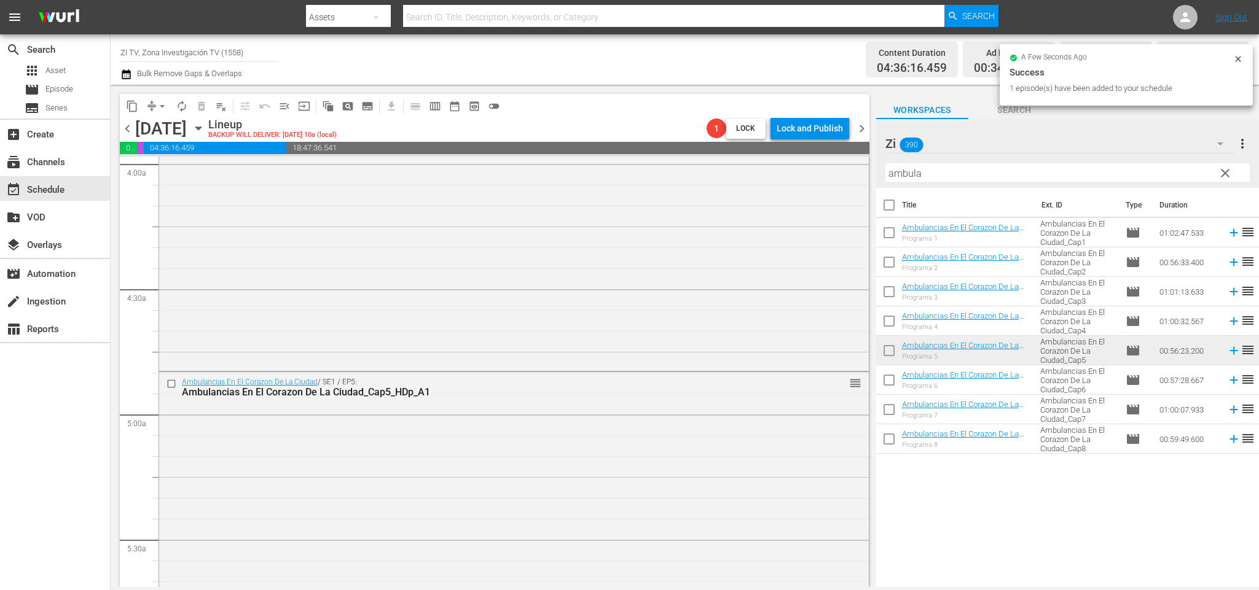
click at [862, 131] on span "chevron_right" at bounding box center [861, 128] width 15 height 15
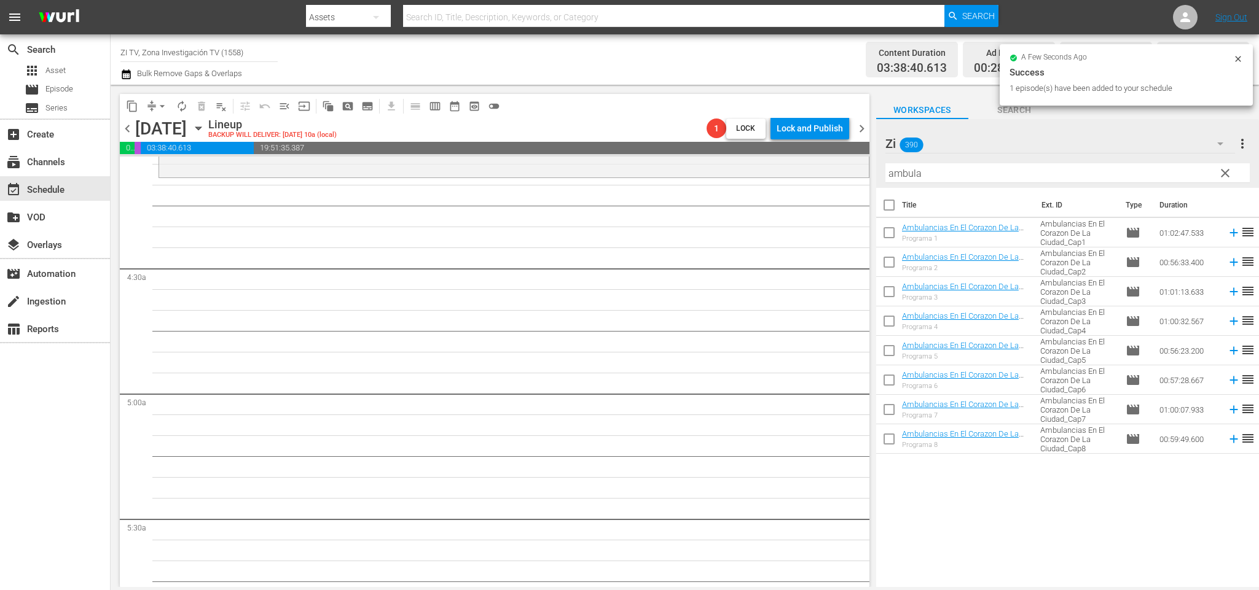
scroll to position [974, 0]
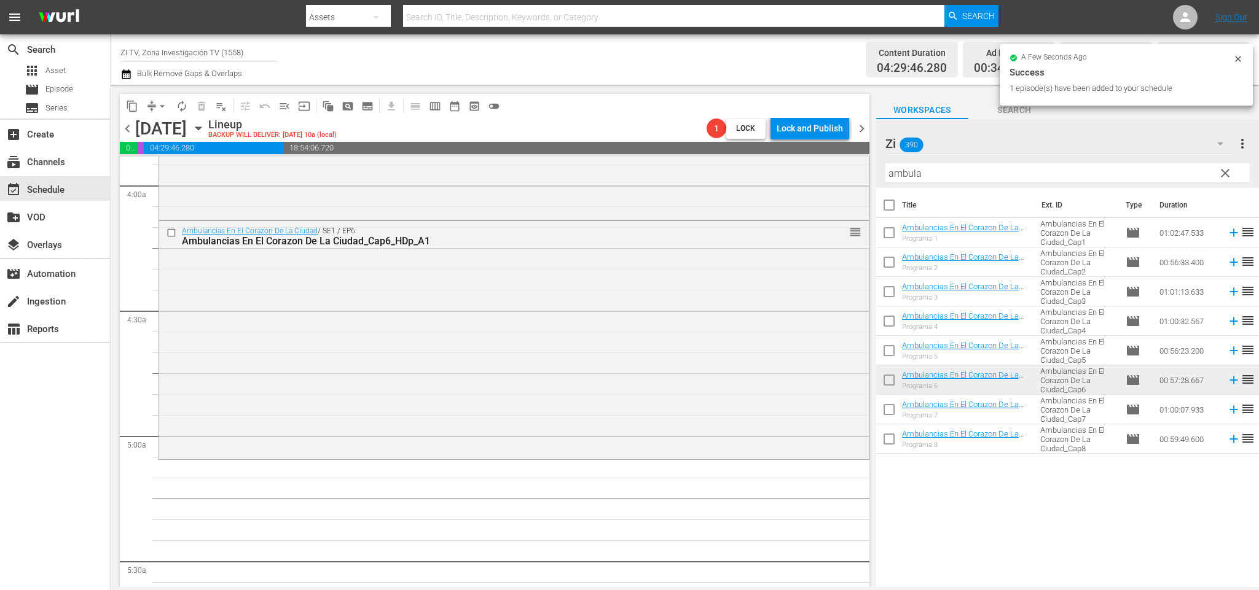
click at [859, 126] on span "chevron_right" at bounding box center [861, 128] width 15 height 15
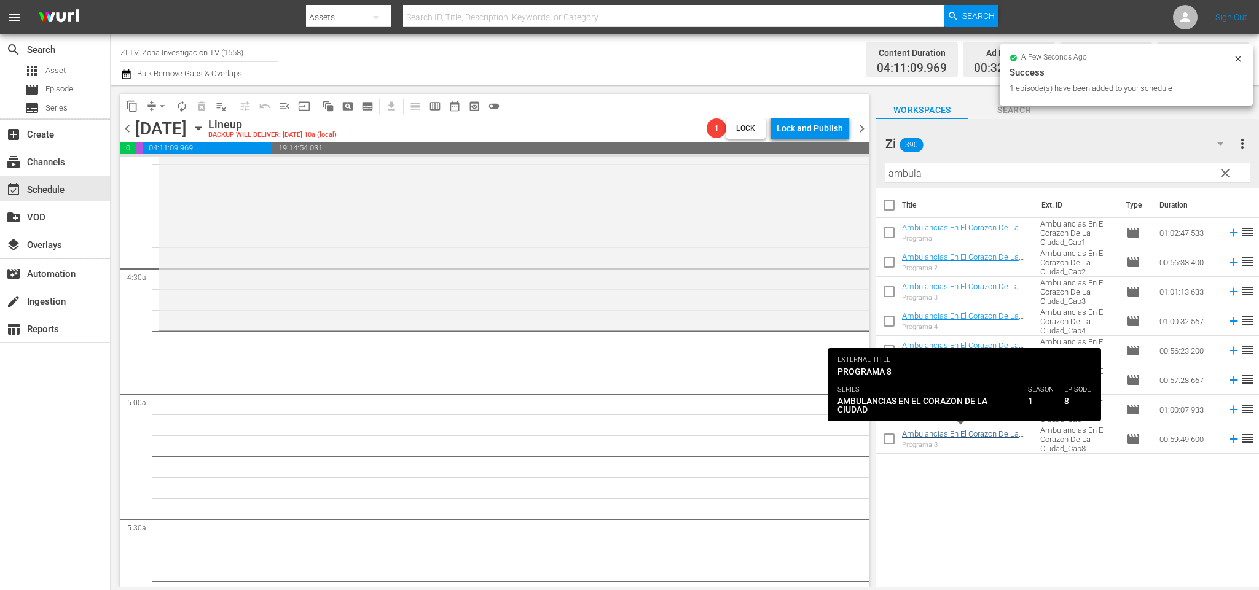
scroll to position [974, 0]
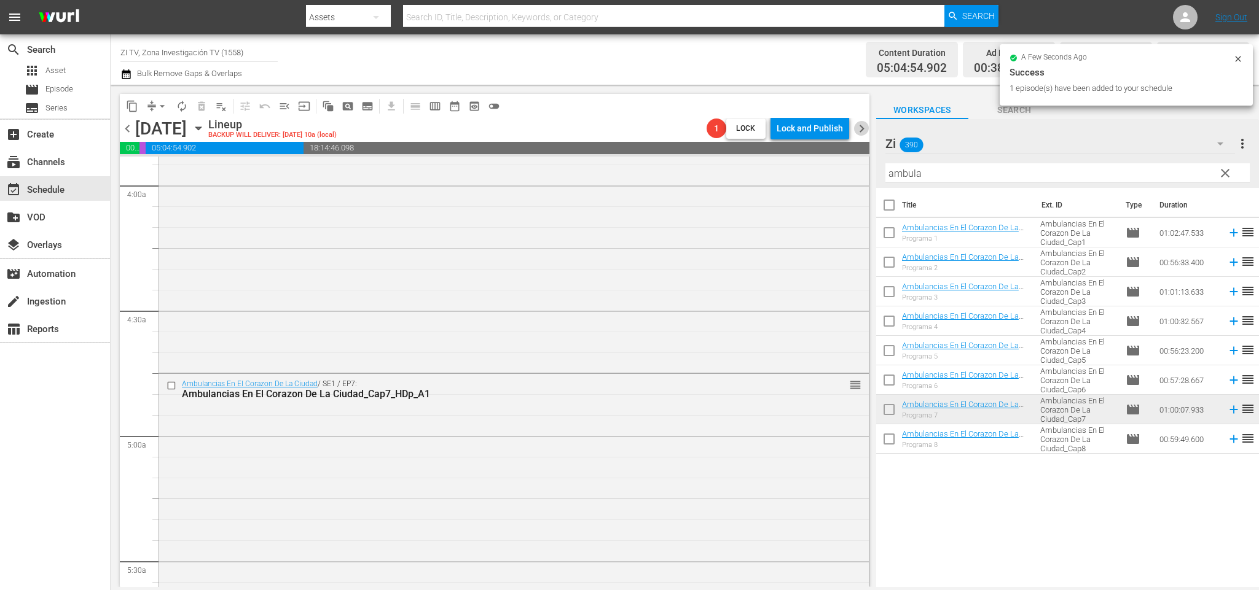
click at [863, 128] on span "chevron_right" at bounding box center [861, 128] width 15 height 15
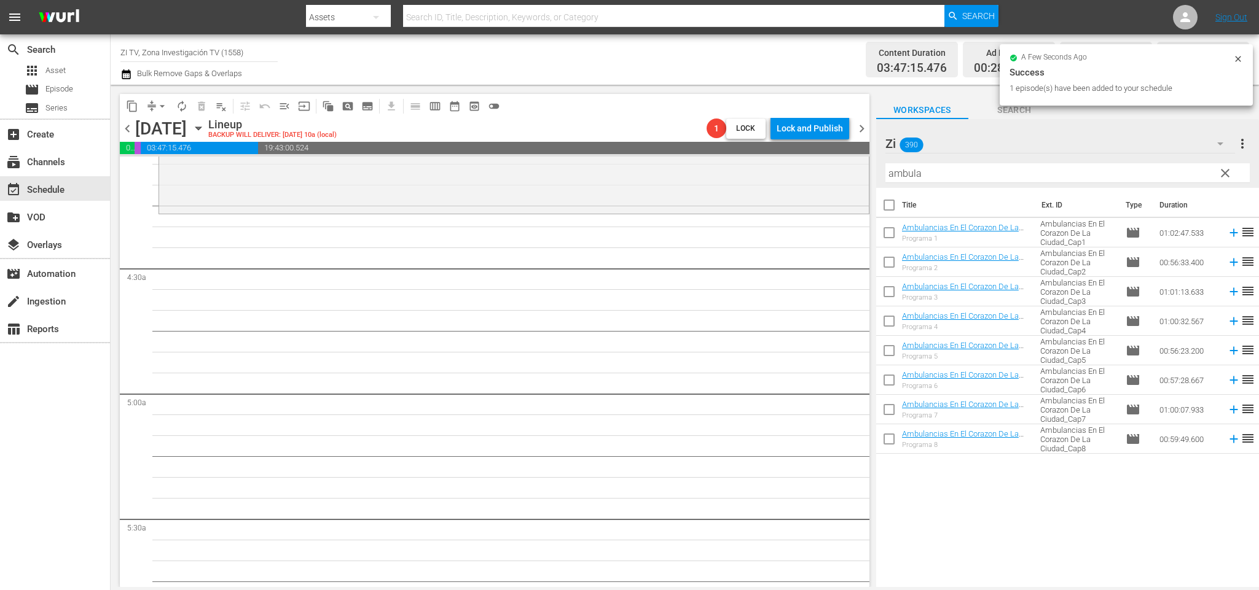
scroll to position [953, 0]
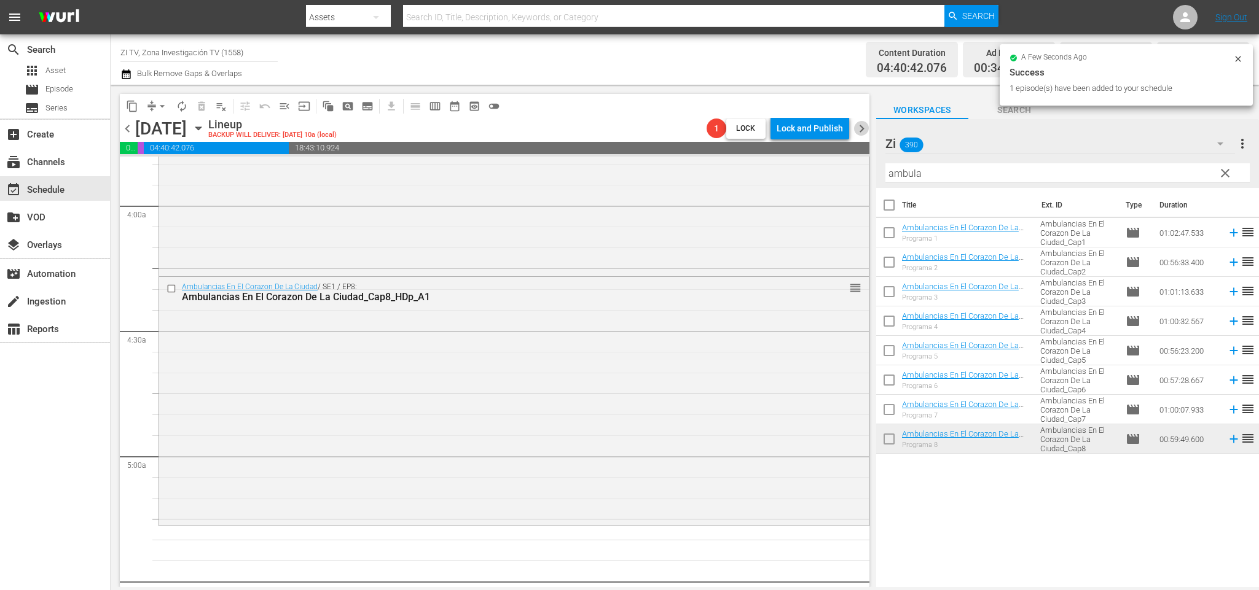
click at [862, 128] on span "chevron_right" at bounding box center [861, 128] width 15 height 15
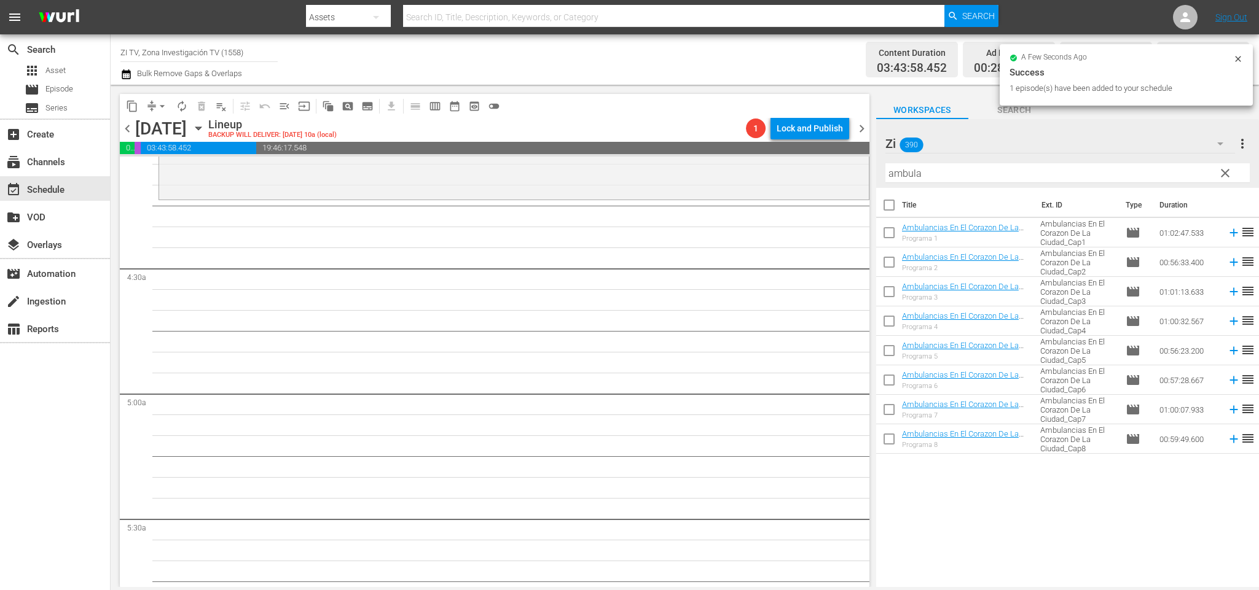
scroll to position [953, 0]
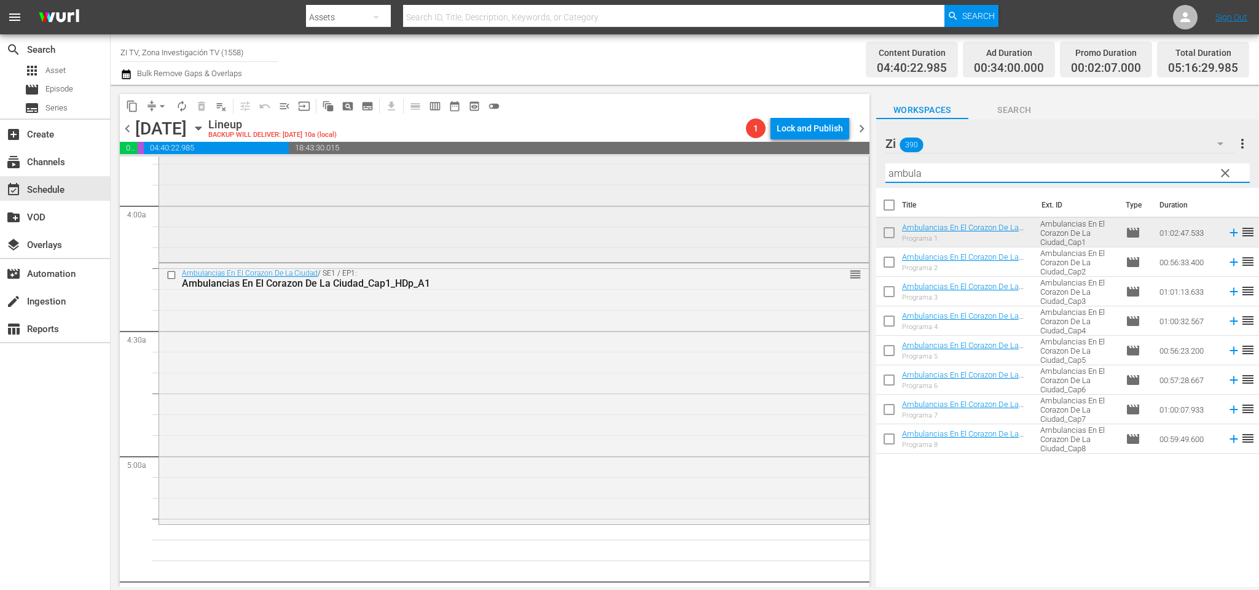
drag, startPoint x: 944, startPoint y: 179, endPoint x: 723, endPoint y: 177, distance: 221.1
click at [728, 173] on div "content_copy compress arrow_drop_down autorenew_outlined delete_forever_outline…" at bounding box center [685, 336] width 1148 height 502
type input "c"
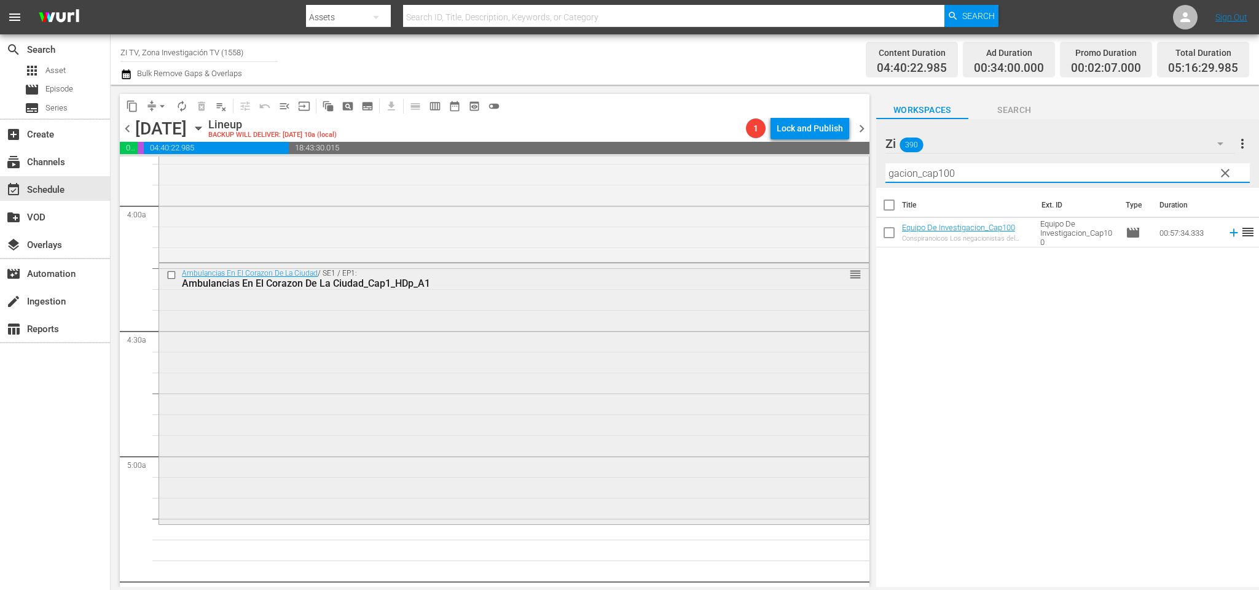
scroll to position [1138, 0]
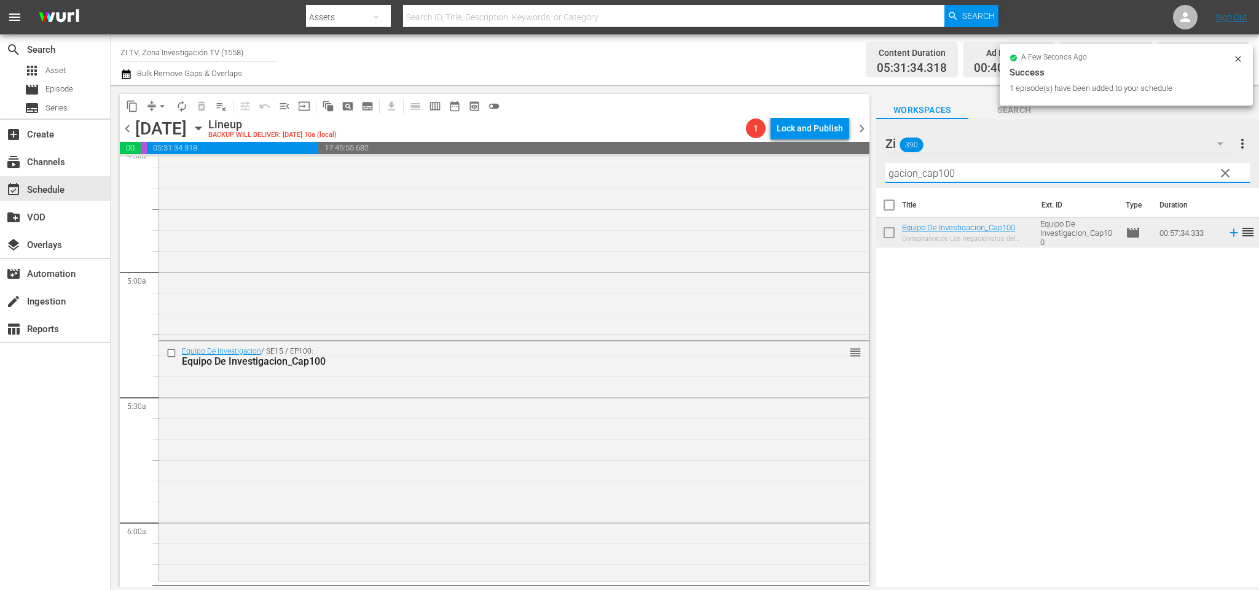
drag, startPoint x: 963, startPoint y: 168, endPoint x: 940, endPoint y: 165, distance: 23.0
click at [940, 165] on input "gacion_cap100" at bounding box center [1067, 173] width 364 height 20
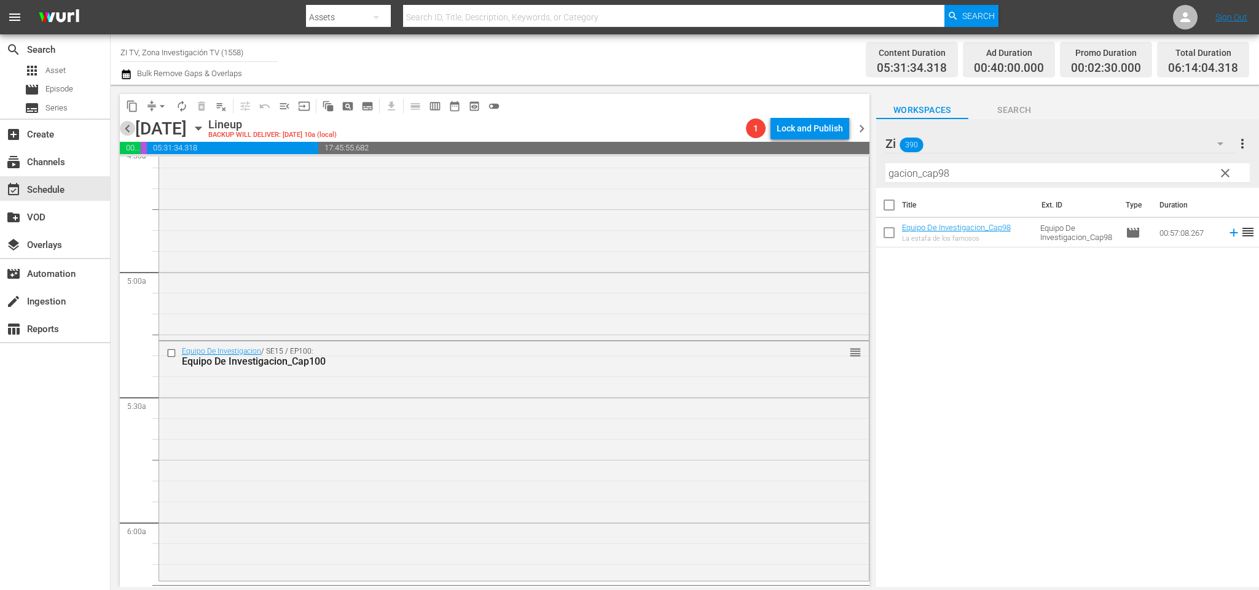
click at [126, 127] on span "chevron_left" at bounding box center [127, 128] width 15 height 15
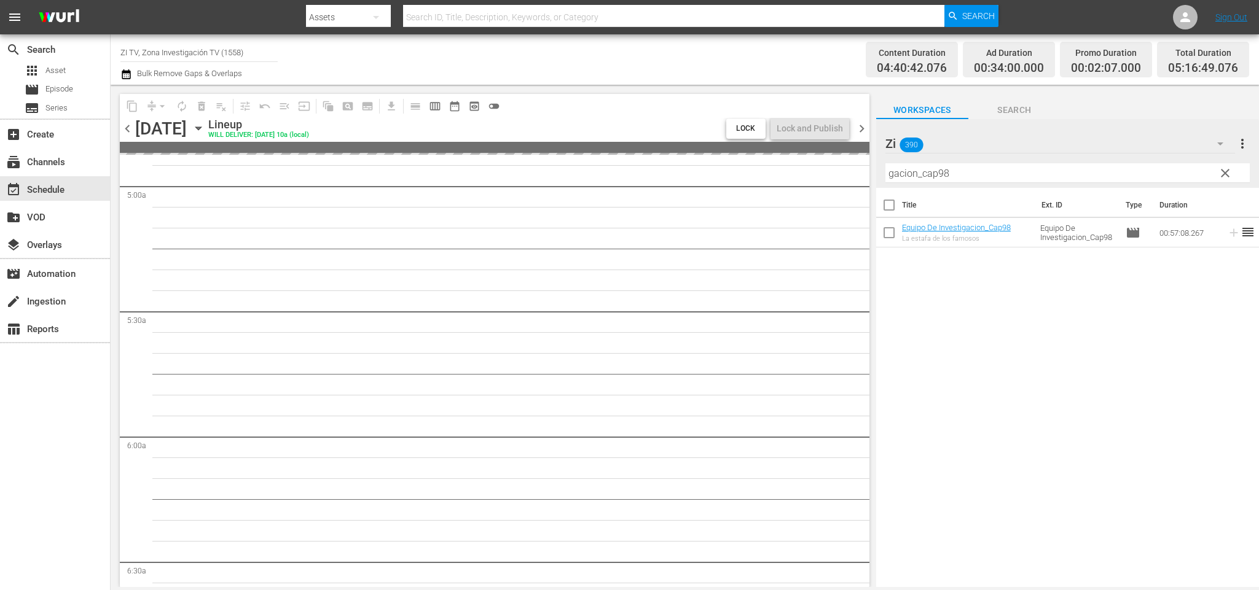
scroll to position [1138, 0]
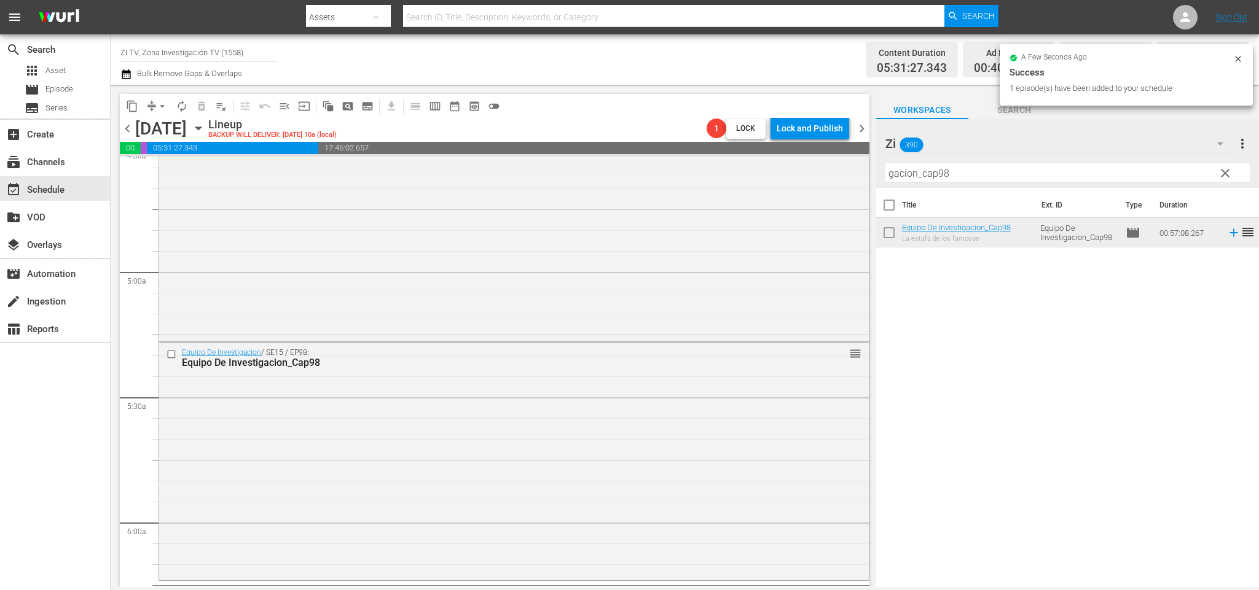
click at [122, 128] on span "chevron_left" at bounding box center [127, 128] width 15 height 15
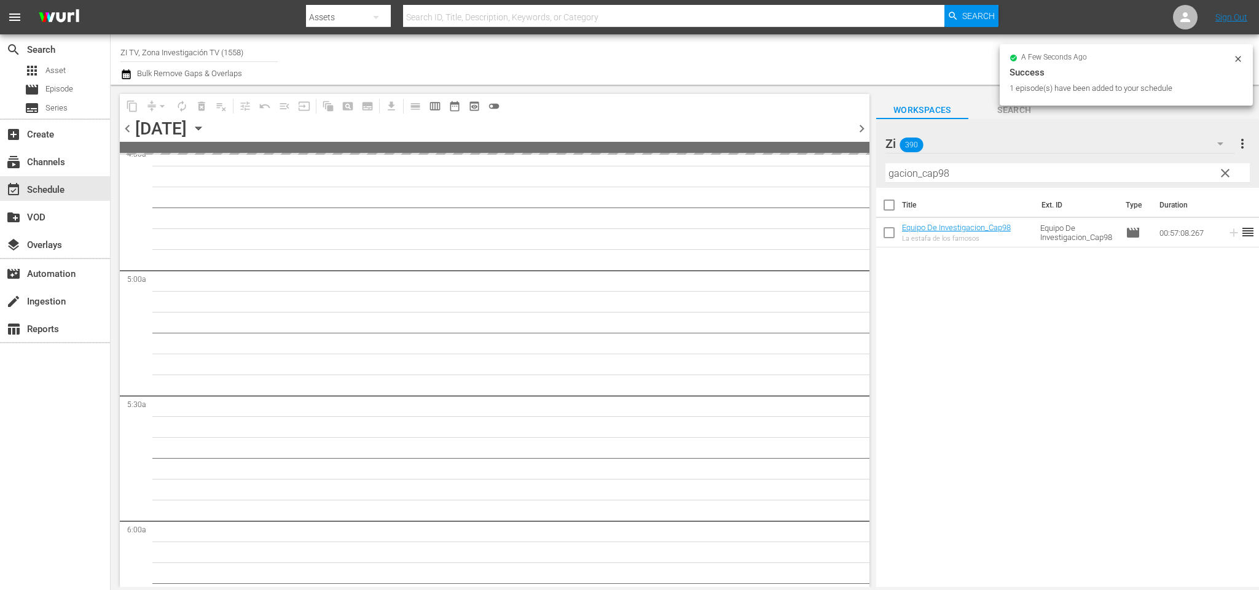
scroll to position [1222, 0]
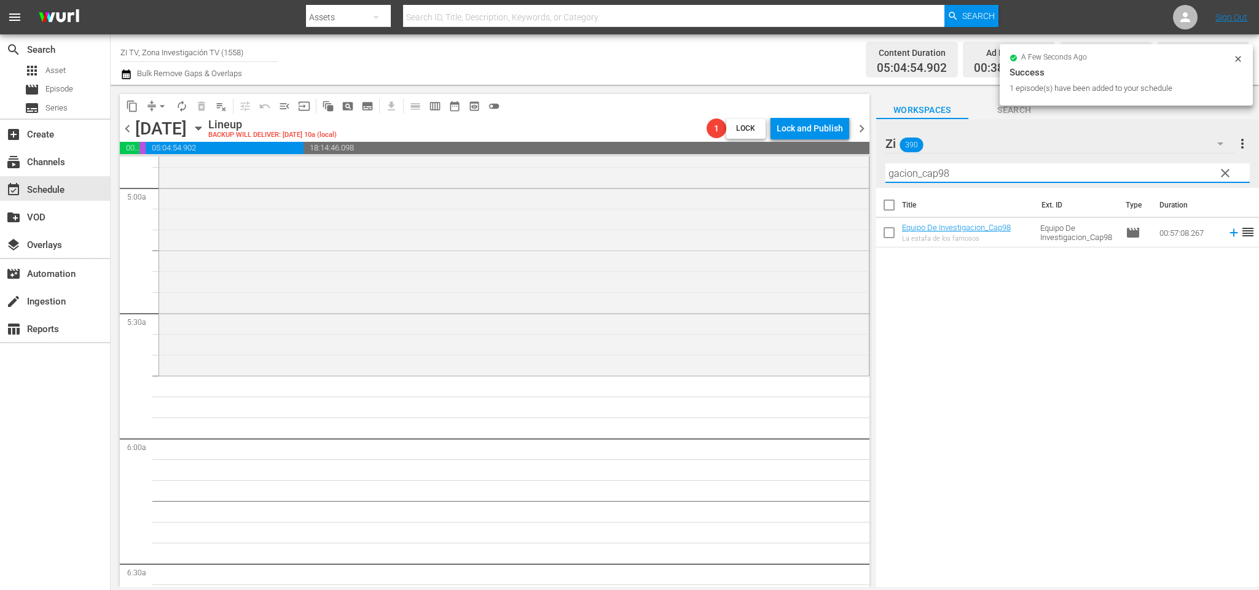
drag, startPoint x: 956, startPoint y: 166, endPoint x: 945, endPoint y: 166, distance: 11.1
click at [945, 166] on input "gacion_cap98" at bounding box center [1067, 173] width 364 height 20
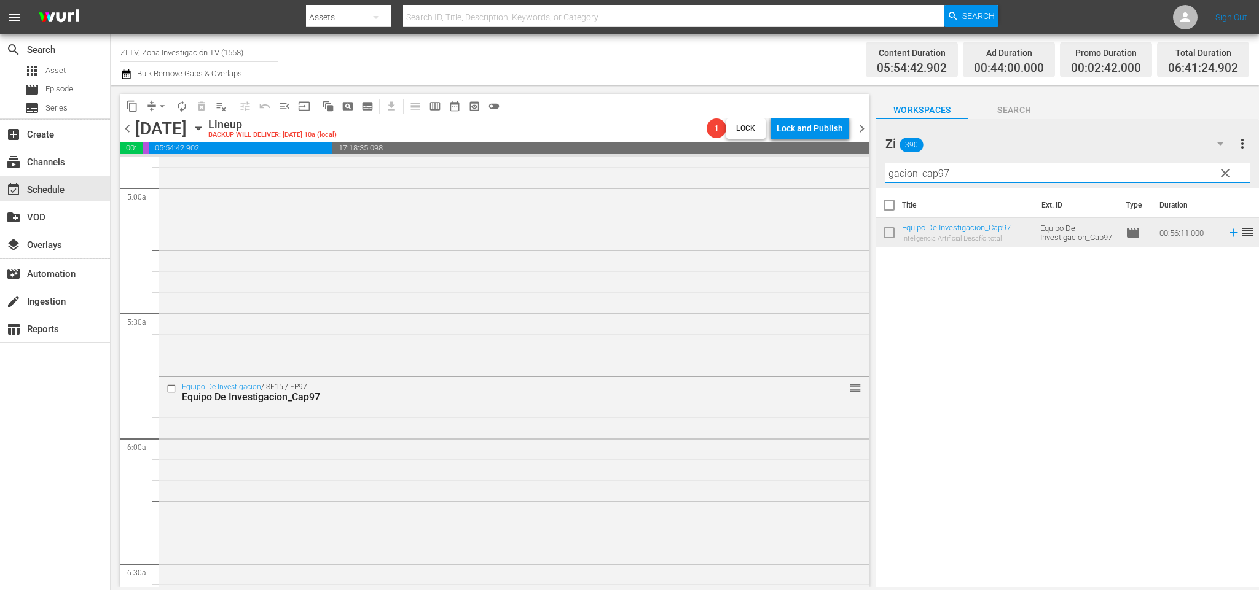
click at [942, 174] on input "gacion_cap97" at bounding box center [1067, 173] width 364 height 20
click at [128, 126] on span "chevron_left" at bounding box center [127, 128] width 15 height 15
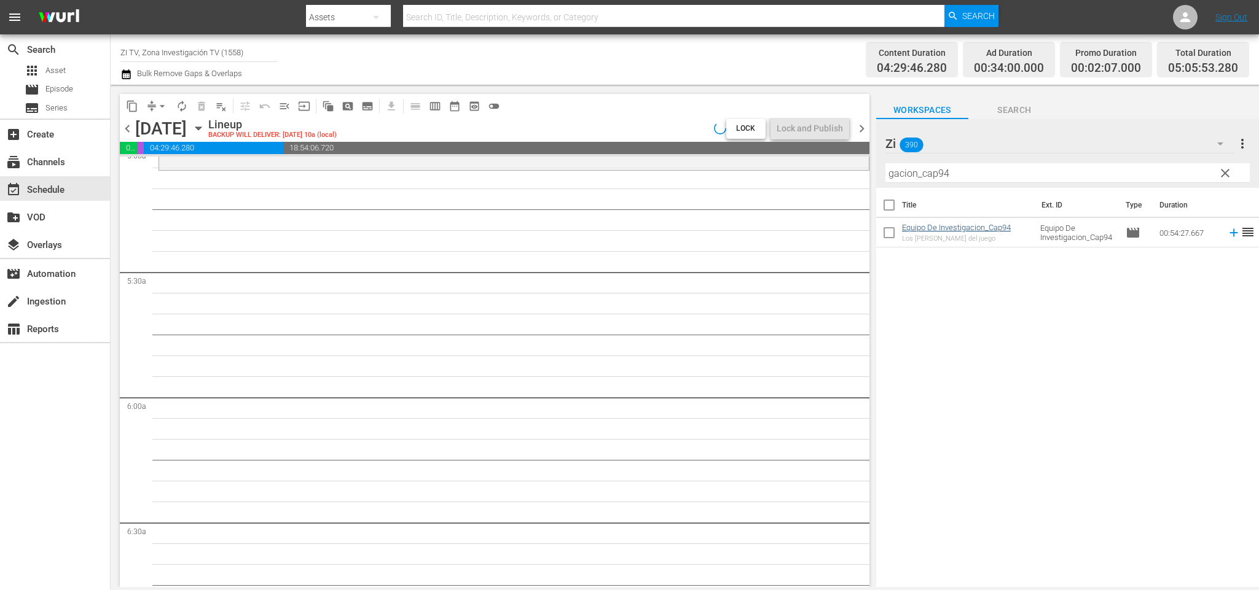
scroll to position [1200, 0]
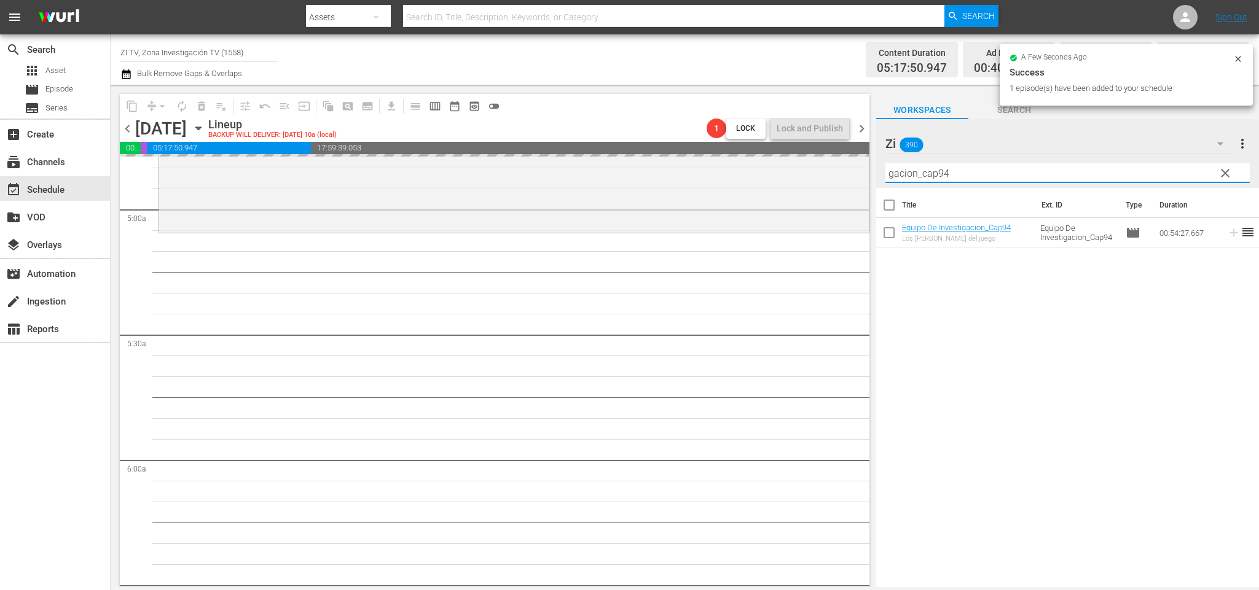
drag, startPoint x: 947, startPoint y: 170, endPoint x: 955, endPoint y: 171, distance: 7.5
click at [955, 171] on input "gacion_cap94" at bounding box center [1067, 173] width 364 height 20
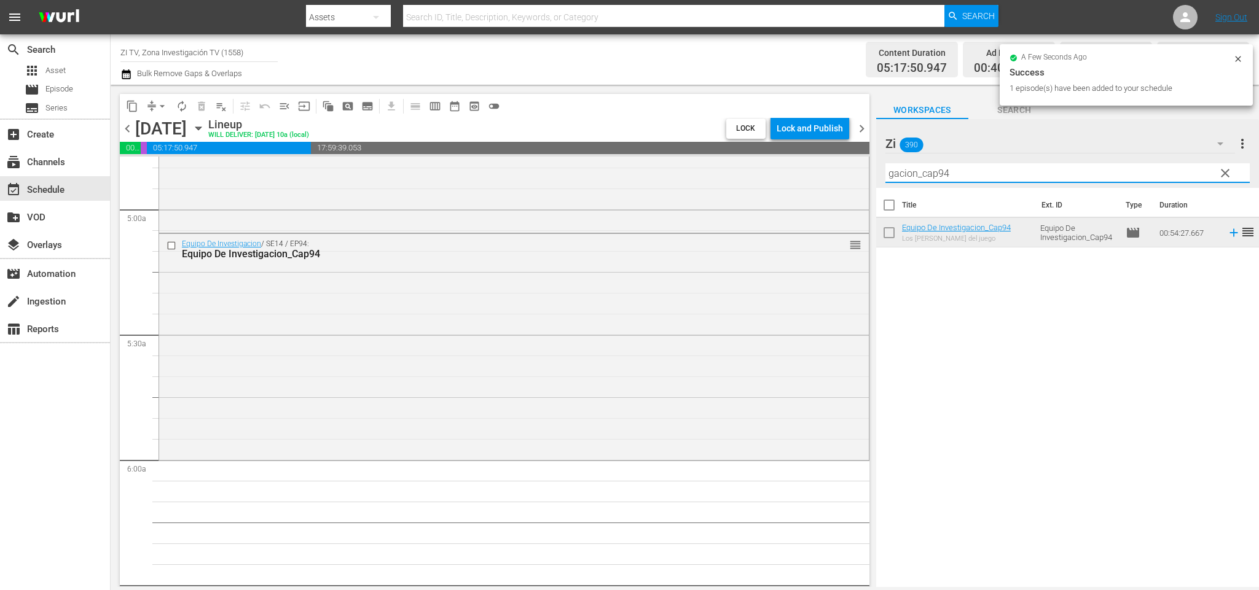
drag, startPoint x: 955, startPoint y: 171, endPoint x: 944, endPoint y: 168, distance: 11.1
click at [944, 168] on input "gacion_cap94" at bounding box center [1067, 173] width 364 height 20
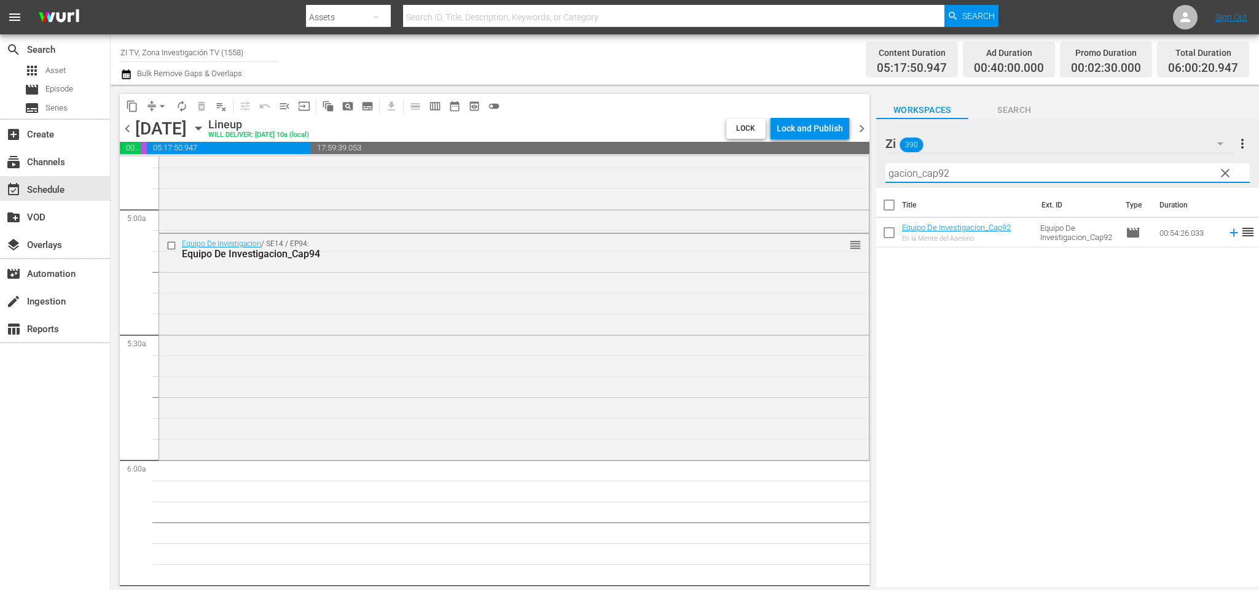
type input "gacion_cap92"
click at [120, 125] on span "chevron_left" at bounding box center [127, 128] width 15 height 15
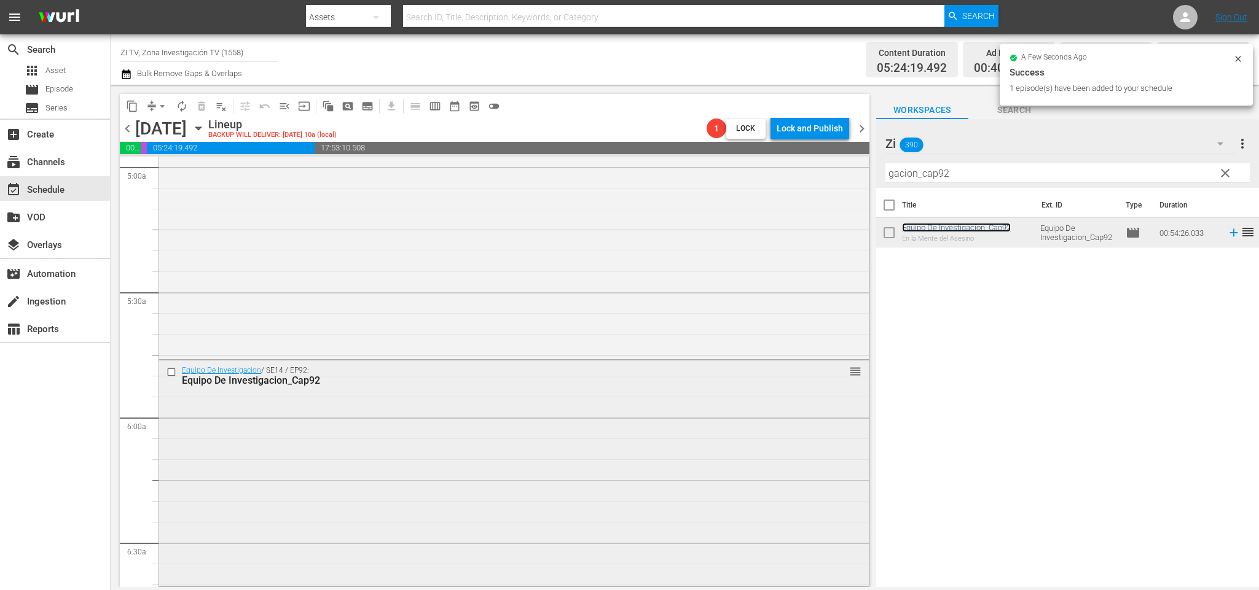
scroll to position [1335, 0]
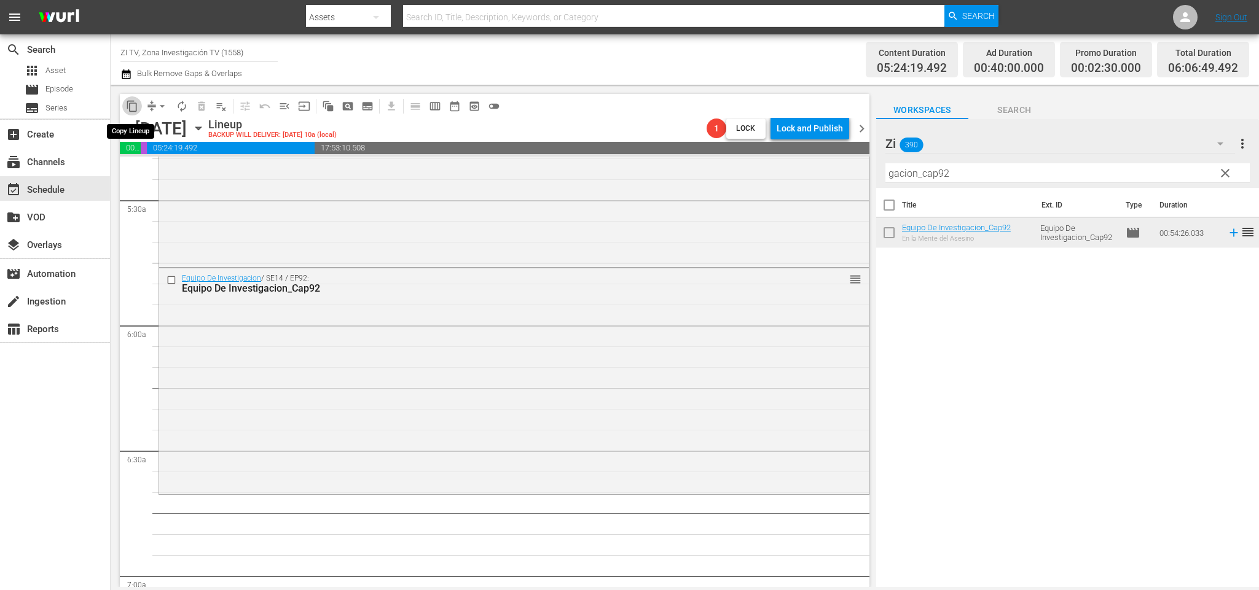
click at [133, 112] on button "content_copy" at bounding box center [132, 106] width 20 height 20
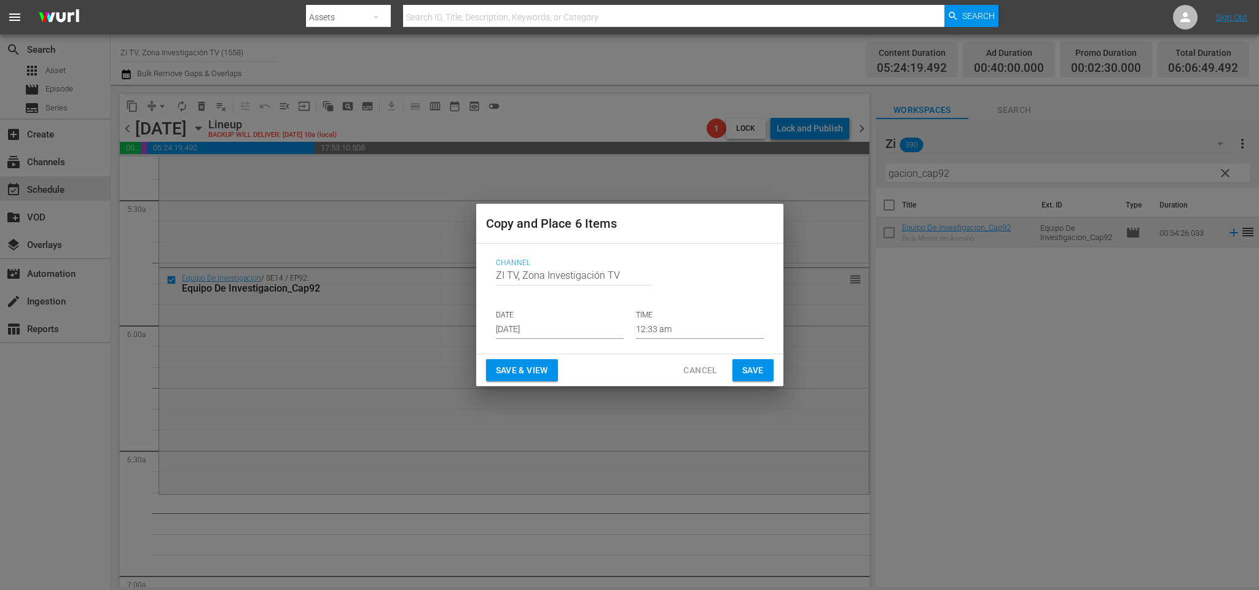
click at [568, 330] on input "Aug 30th 2025" at bounding box center [560, 330] width 128 height 18
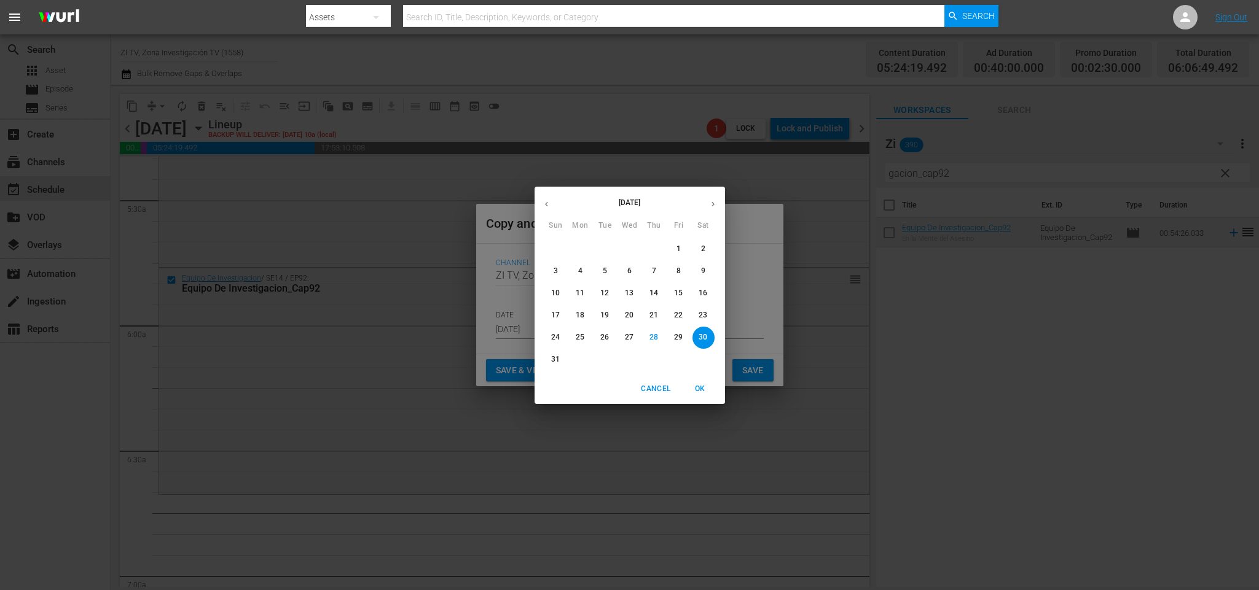
click at [709, 203] on icon "button" at bounding box center [712, 204] width 9 height 9
click at [579, 251] on p "1" at bounding box center [580, 249] width 4 height 10
type input "Sep 1st 2025"
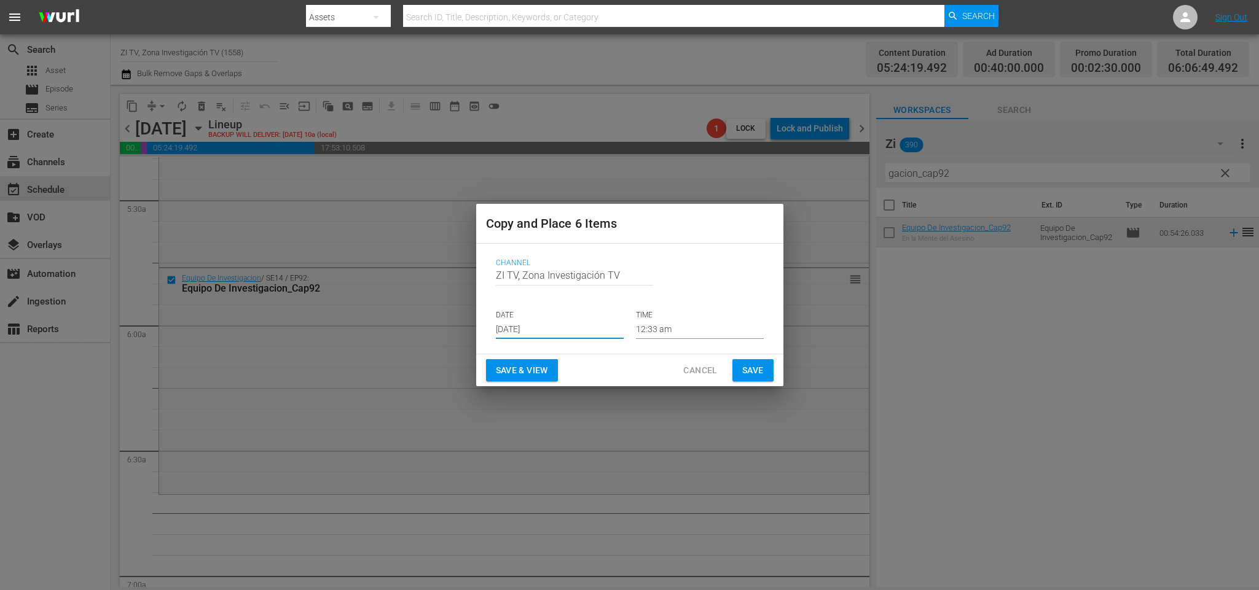
click at [662, 328] on input "12:33 am" at bounding box center [700, 330] width 128 height 18
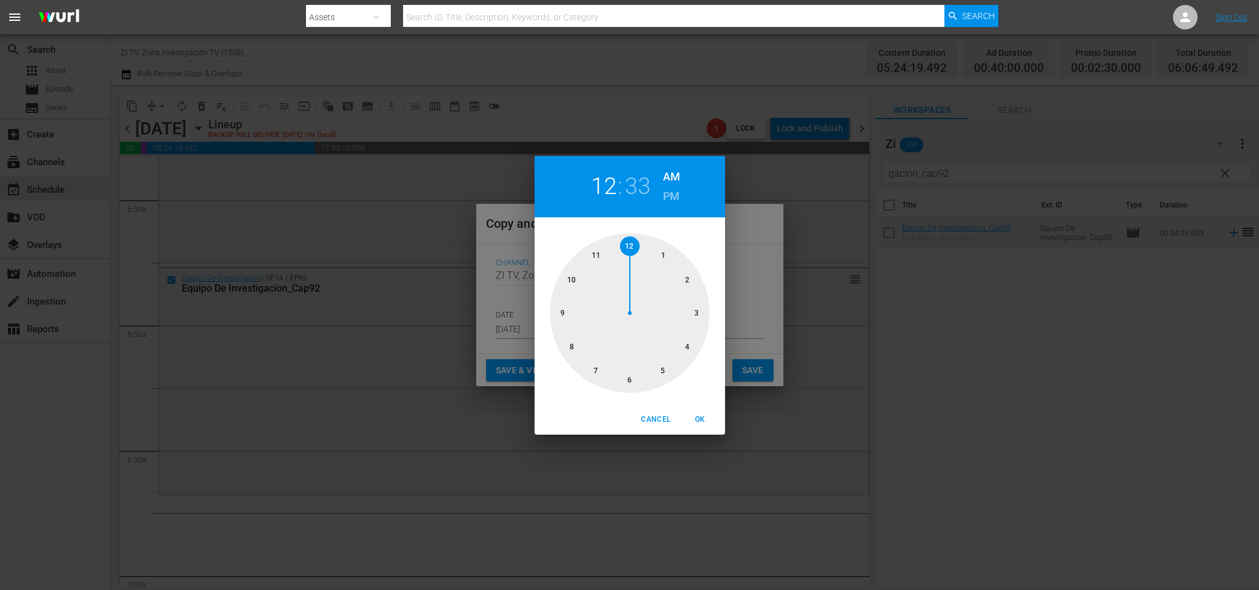
click at [667, 369] on div at bounding box center [630, 313] width 160 height 160
click at [568, 277] on div at bounding box center [630, 313] width 160 height 160
click at [695, 415] on span "OK" at bounding box center [699, 419] width 29 height 13
type input "05:50 am"
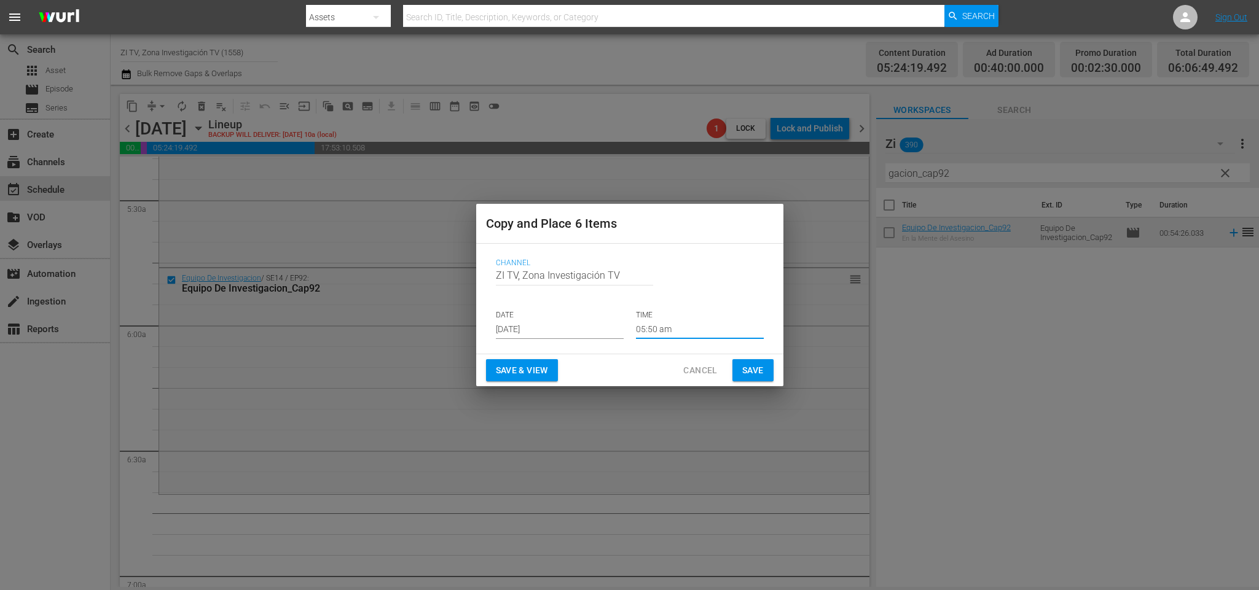
click at [754, 361] on button "Save" at bounding box center [752, 370] width 41 height 23
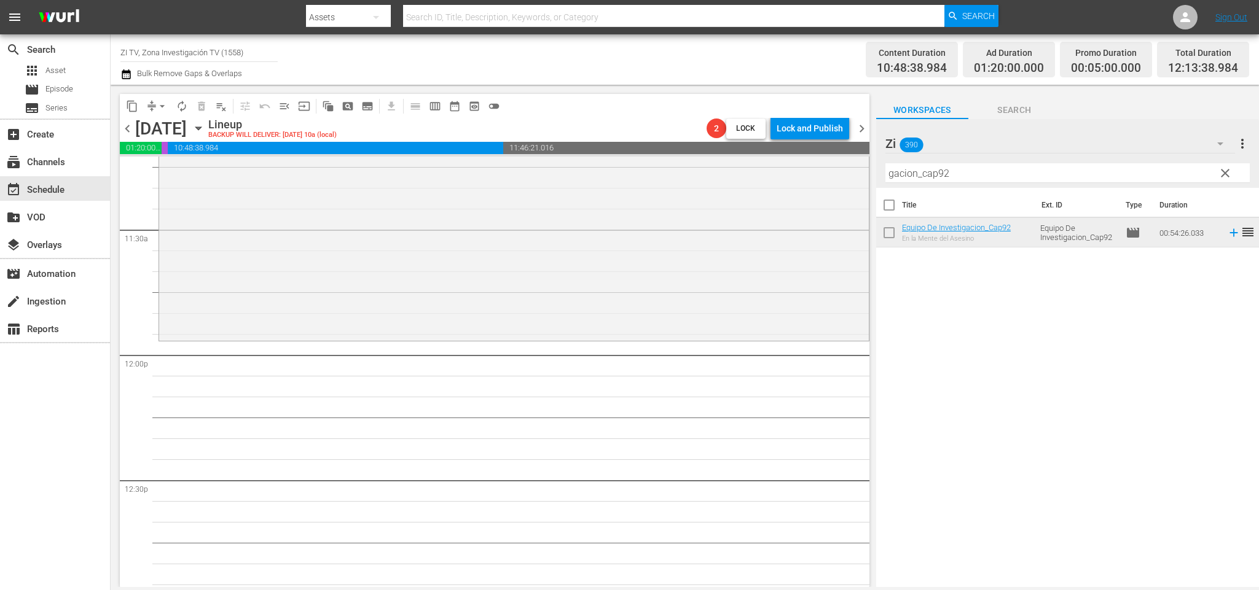
scroll to position [2717, 0]
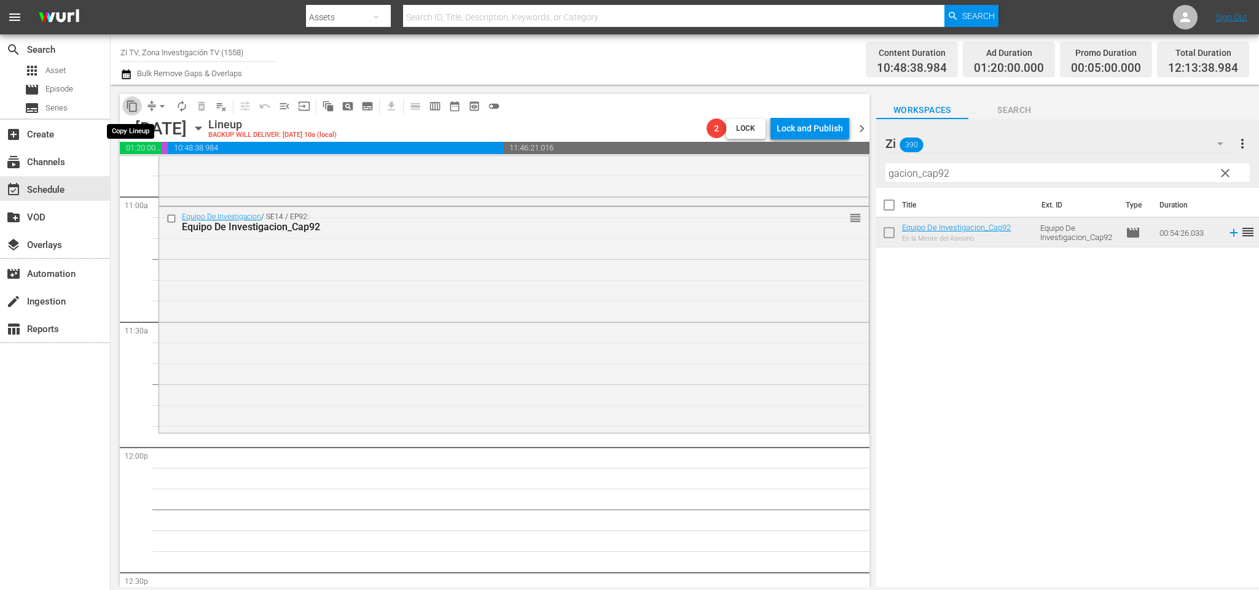
click at [131, 107] on span "content_copy" at bounding box center [132, 106] width 12 height 12
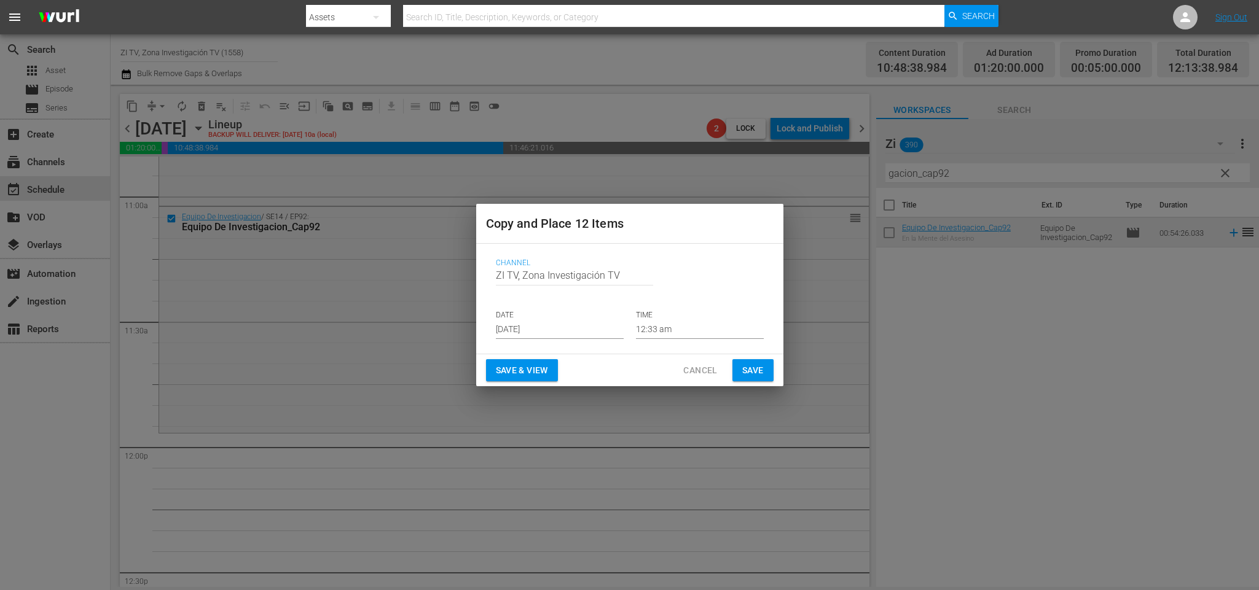
click at [562, 319] on p "DATE" at bounding box center [560, 315] width 128 height 10
click at [572, 319] on p "DATE" at bounding box center [560, 315] width 128 height 10
click at [559, 334] on input "Aug 30th 2025" at bounding box center [560, 330] width 128 height 18
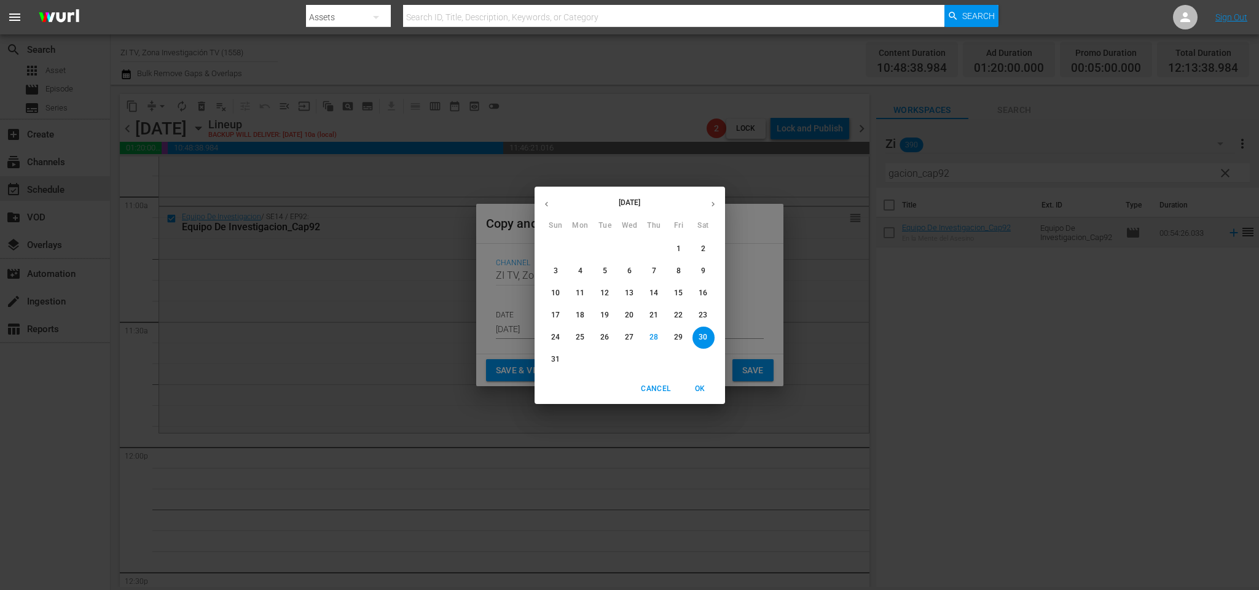
click at [711, 203] on icon "button" at bounding box center [712, 204] width 9 height 9
click at [580, 253] on p "1" at bounding box center [580, 249] width 4 height 10
type input "Sep 1st 2025"
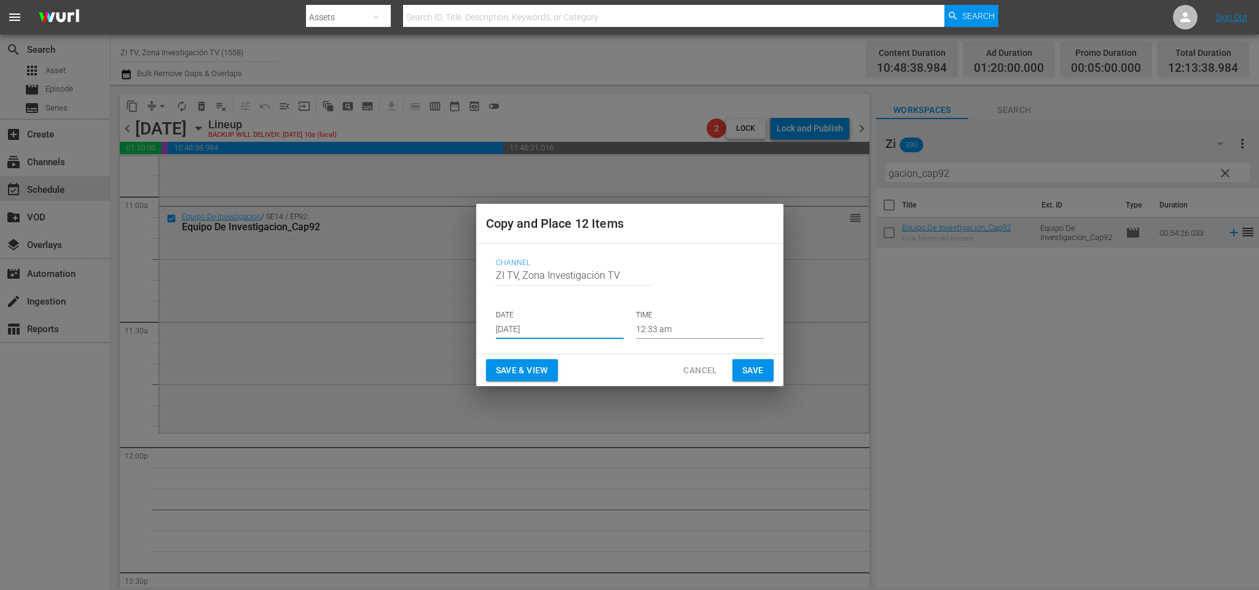
click at [674, 334] on input "12:33 am" at bounding box center [700, 330] width 128 height 18
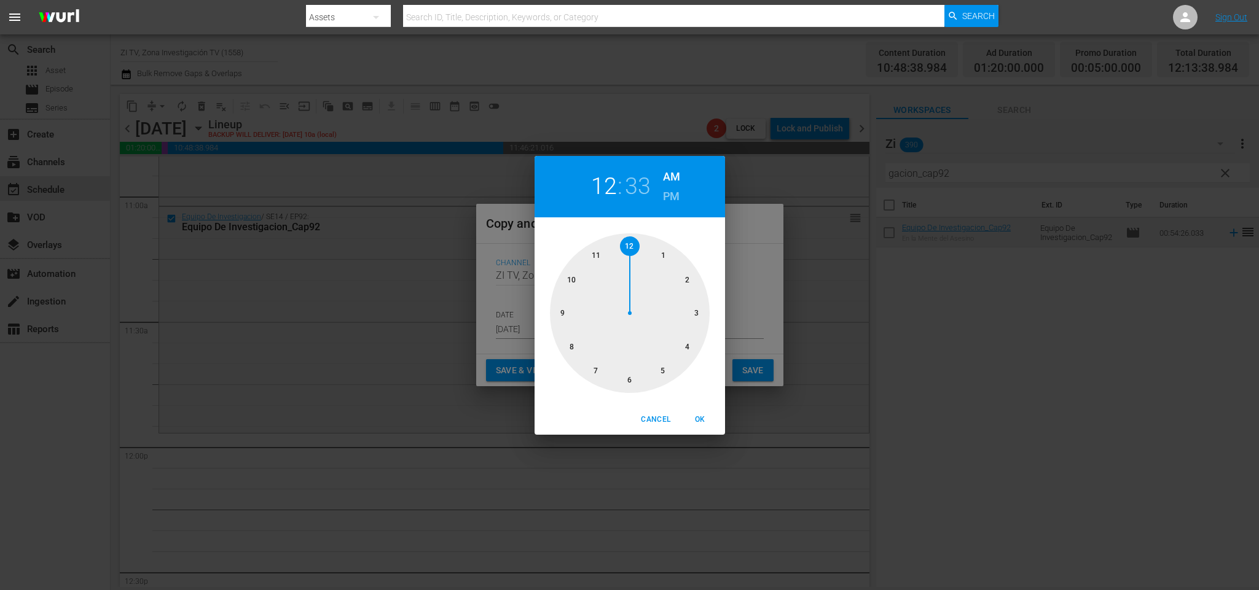
click at [592, 256] on div at bounding box center [630, 313] width 160 height 160
click at [688, 279] on div at bounding box center [630, 313] width 160 height 160
drag, startPoint x: 700, startPoint y: 420, endPoint x: 771, endPoint y: 387, distance: 78.0
click at [700, 419] on span "OK" at bounding box center [699, 419] width 29 height 13
type input "11:10 am"
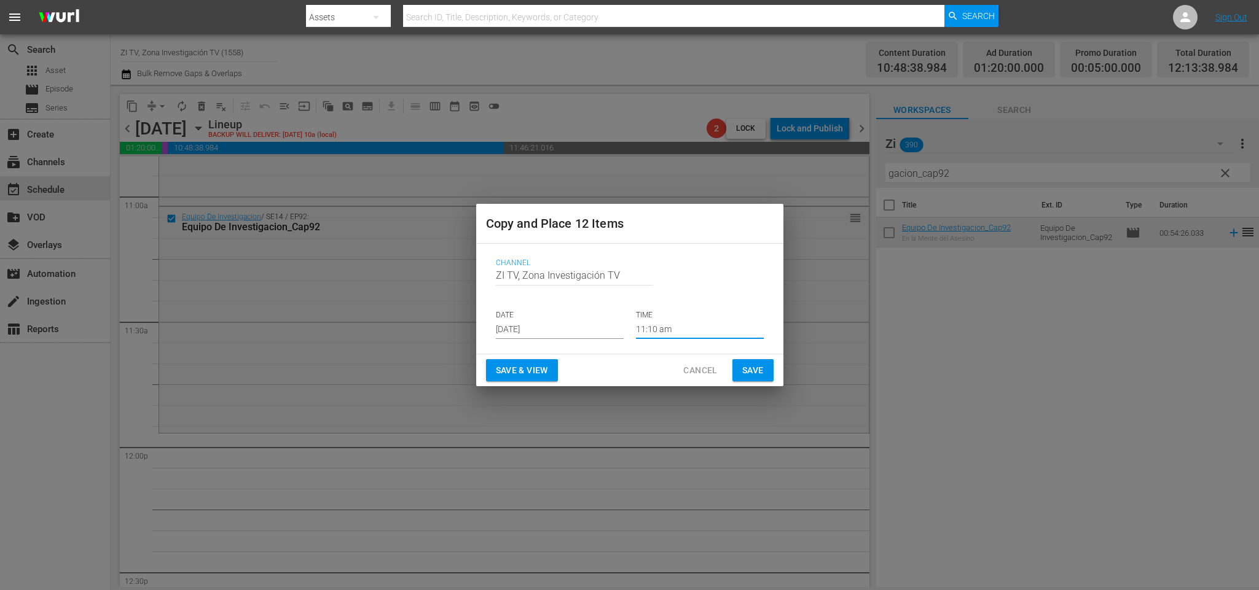
click at [756, 370] on span "Save" at bounding box center [752, 370] width 21 height 15
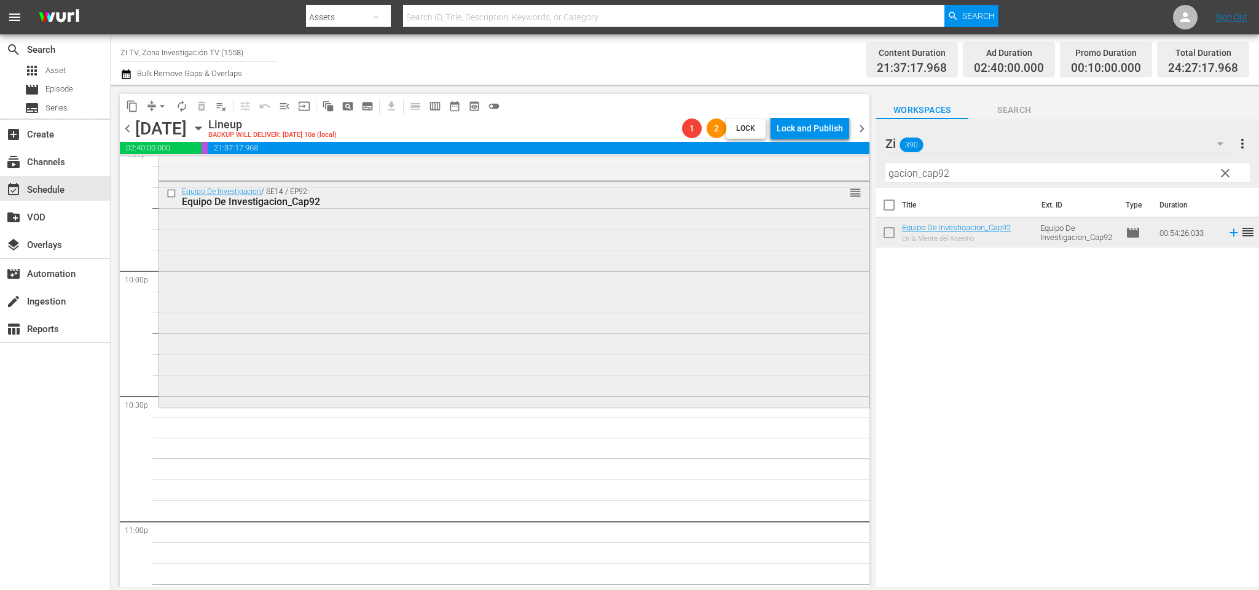
scroll to position [5307, 0]
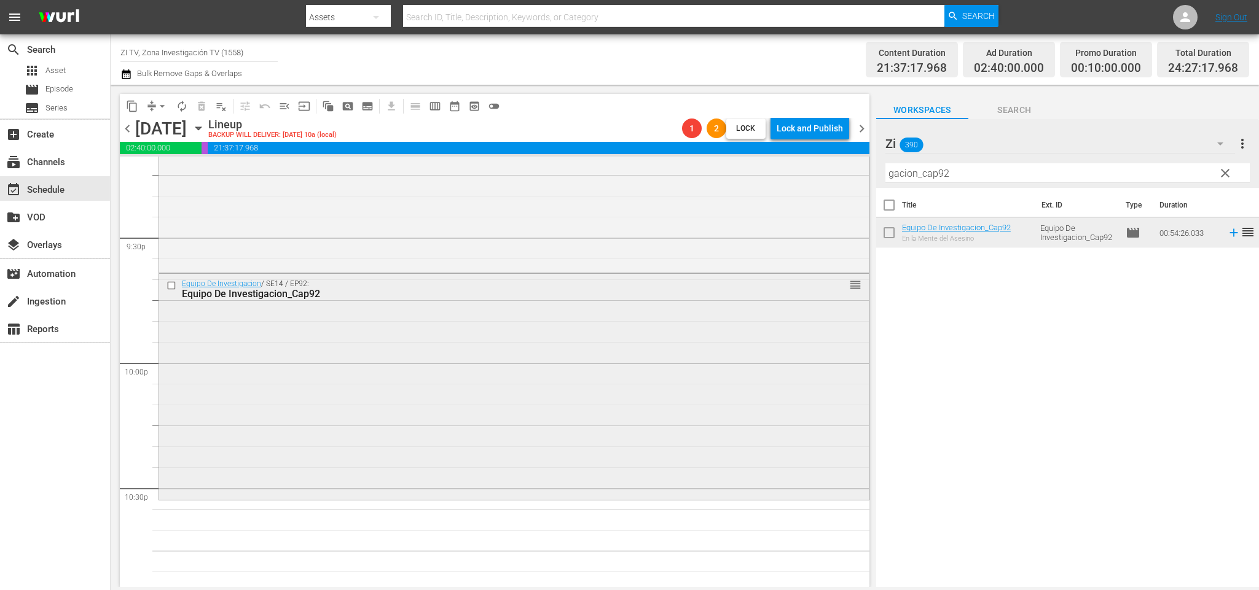
click at [170, 286] on input "checkbox" at bounding box center [172, 286] width 13 height 10
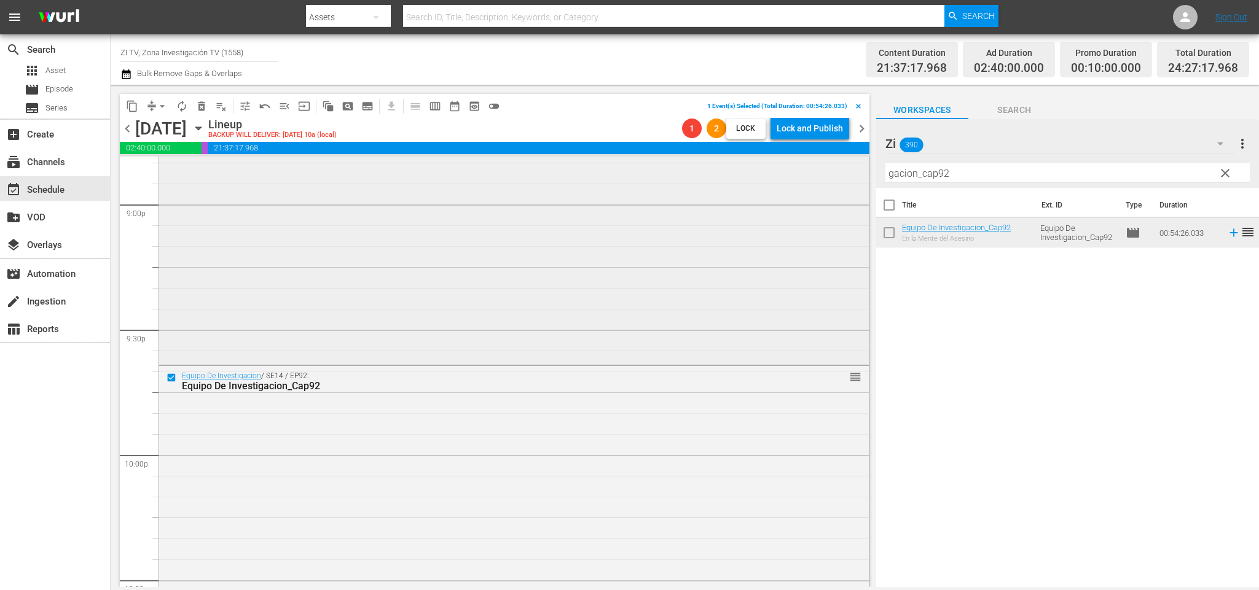
scroll to position [5123, 0]
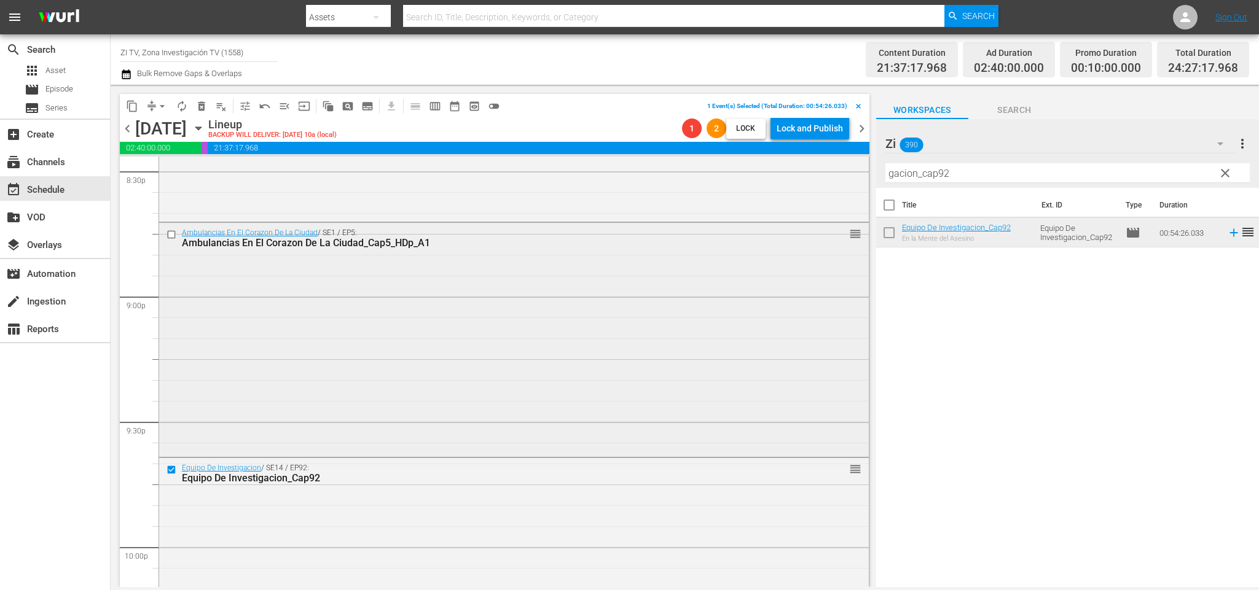
click at [173, 236] on input "checkbox" at bounding box center [172, 235] width 13 height 10
click at [200, 103] on span "delete_forever_outlined" at bounding box center [201, 106] width 12 height 12
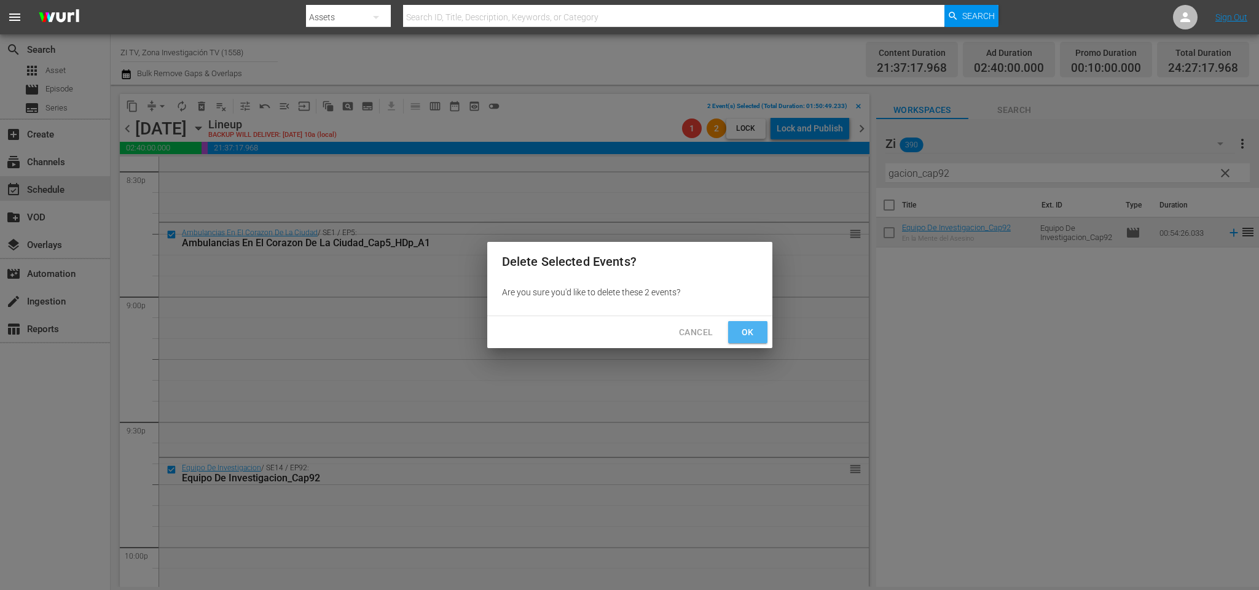
click at [761, 332] on button "Ok" at bounding box center [747, 332] width 39 height 23
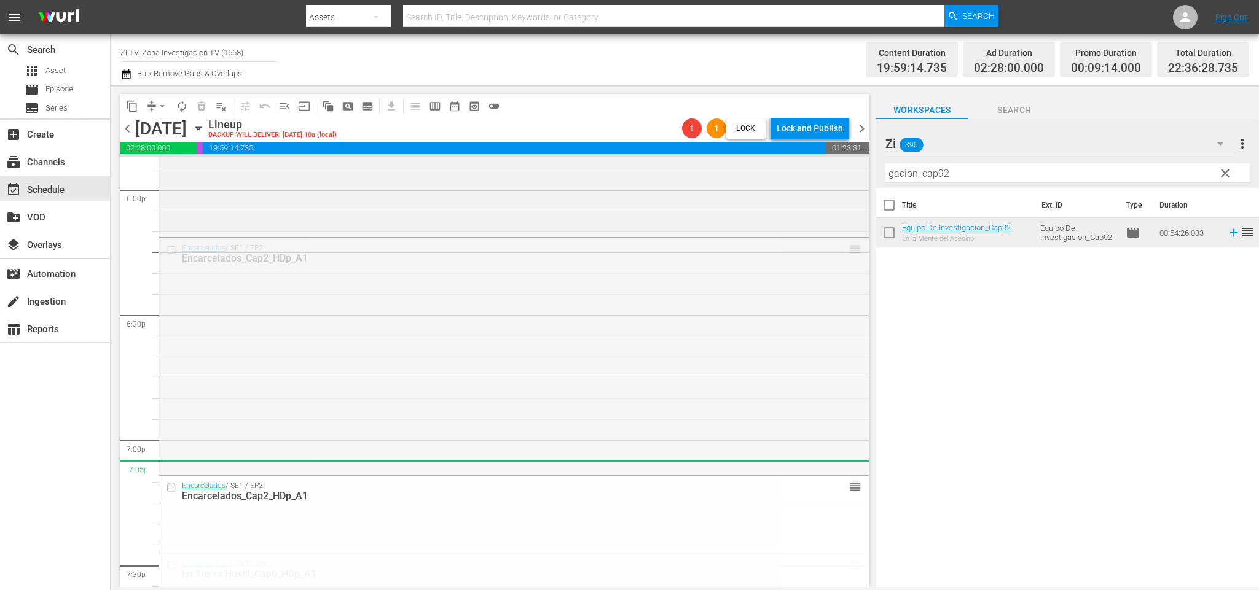
scroll to position [4754, 0]
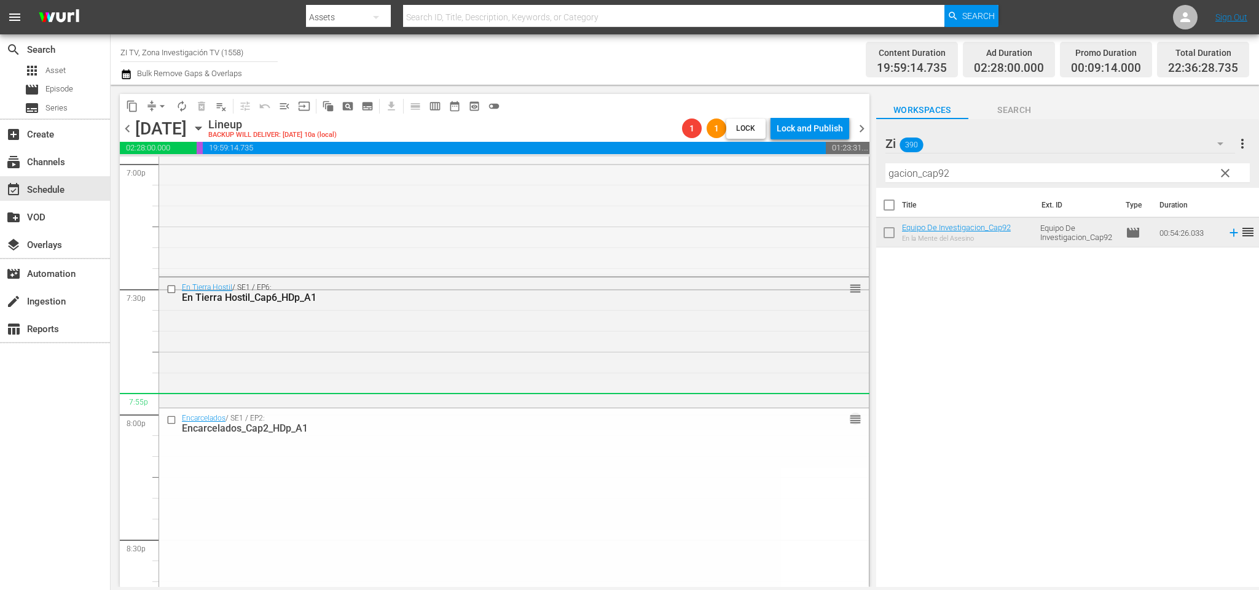
drag, startPoint x: 833, startPoint y: 248, endPoint x: 787, endPoint y: 393, distance: 152.1
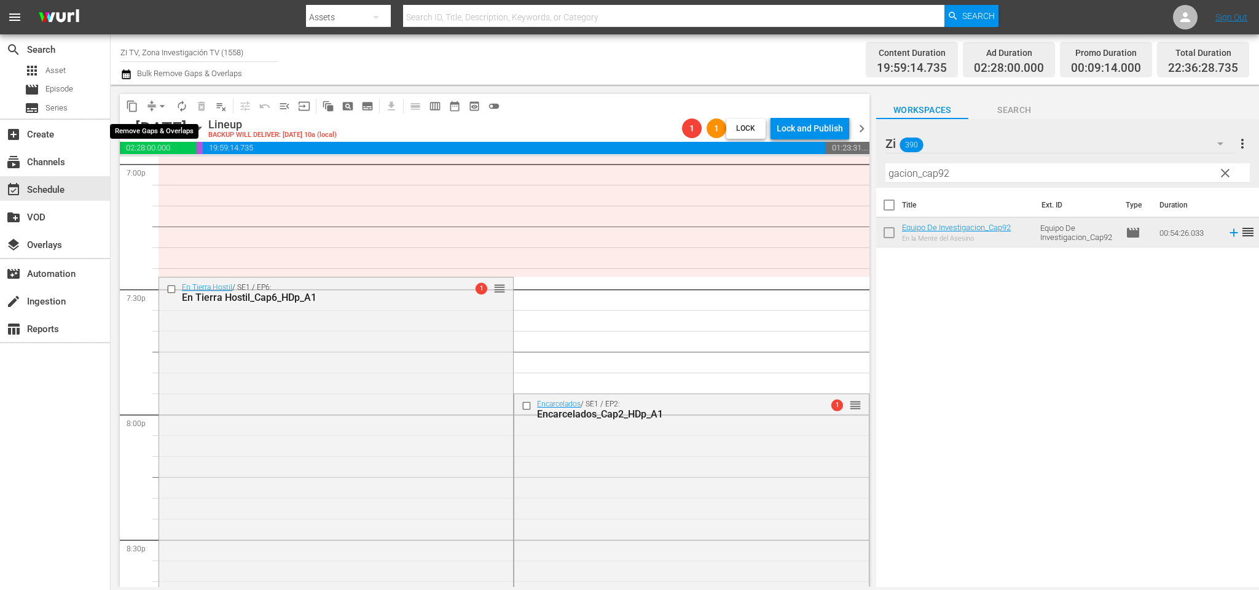
click at [162, 111] on span "arrow_drop_down" at bounding box center [162, 106] width 12 height 12
click at [166, 165] on li "Align to End of Previous Day" at bounding box center [164, 171] width 129 height 20
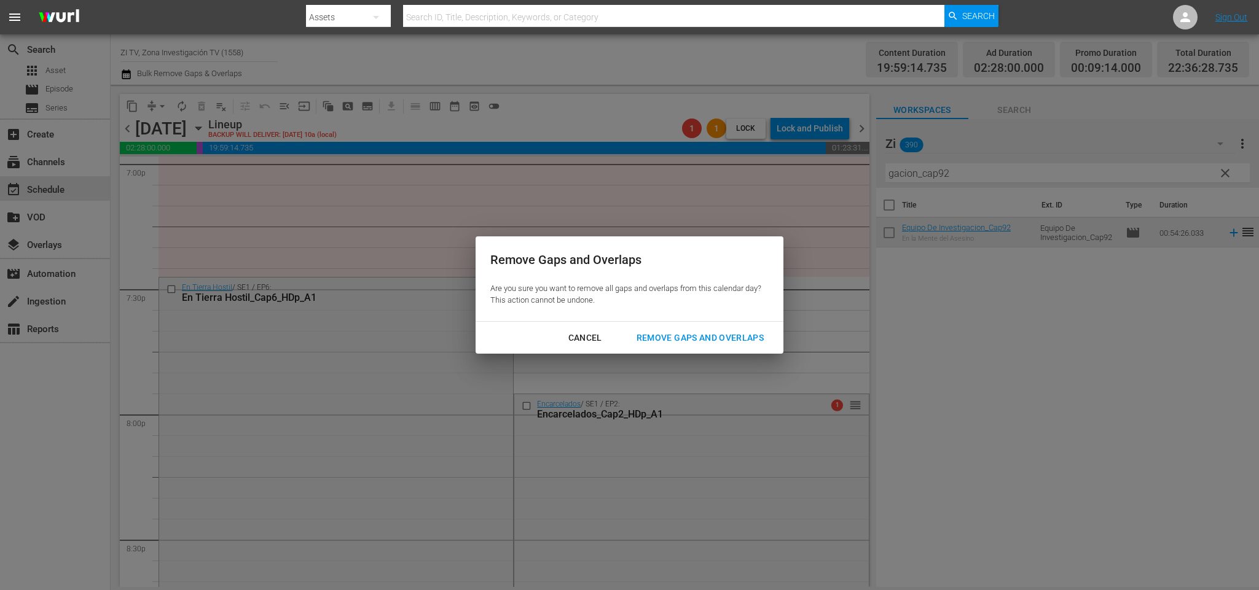
click at [685, 335] on div "Remove Gaps and Overlaps" at bounding box center [700, 337] width 147 height 15
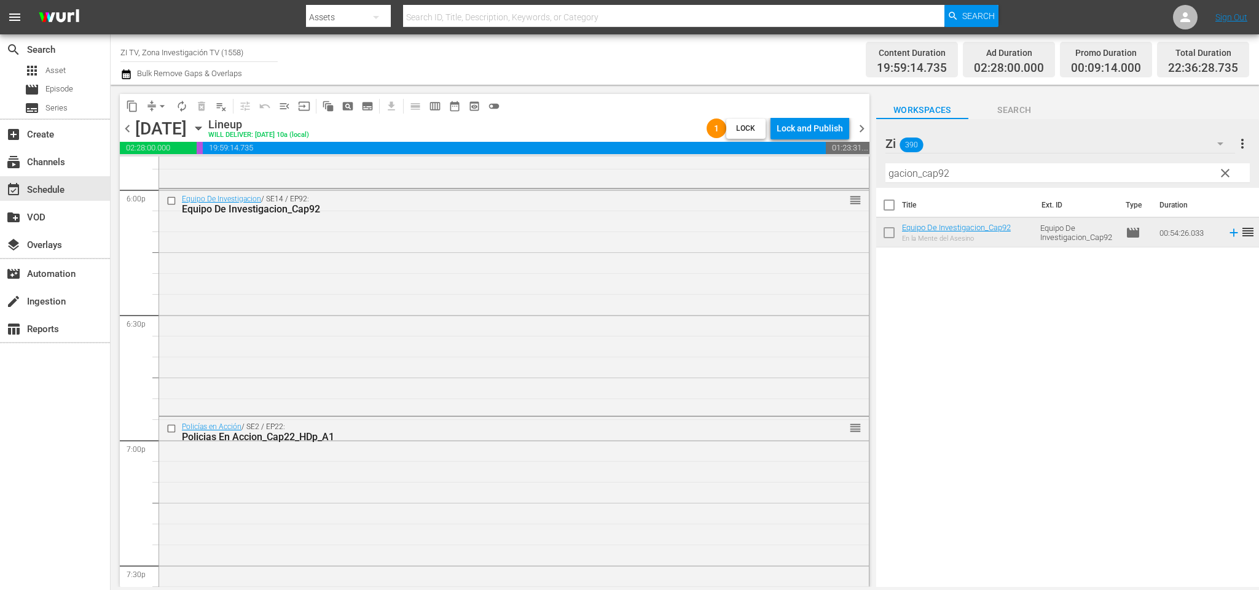
scroll to position [4386, 0]
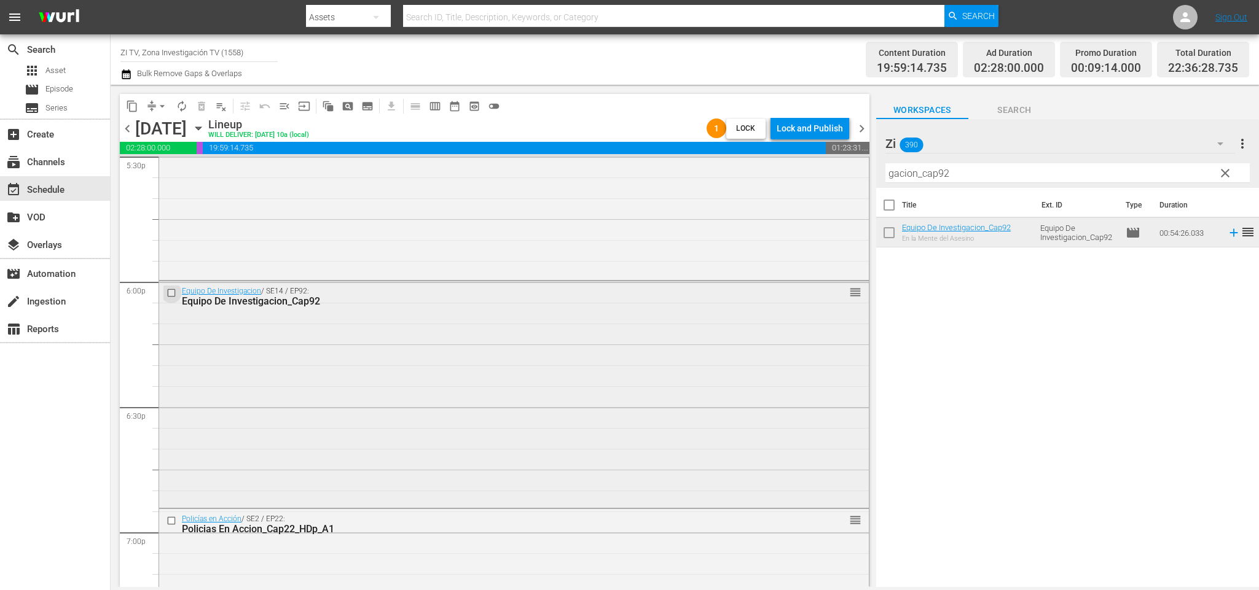
click at [173, 288] on input "checkbox" at bounding box center [172, 292] width 13 height 10
click at [172, 289] on input "checkbox" at bounding box center [172, 292] width 13 height 10
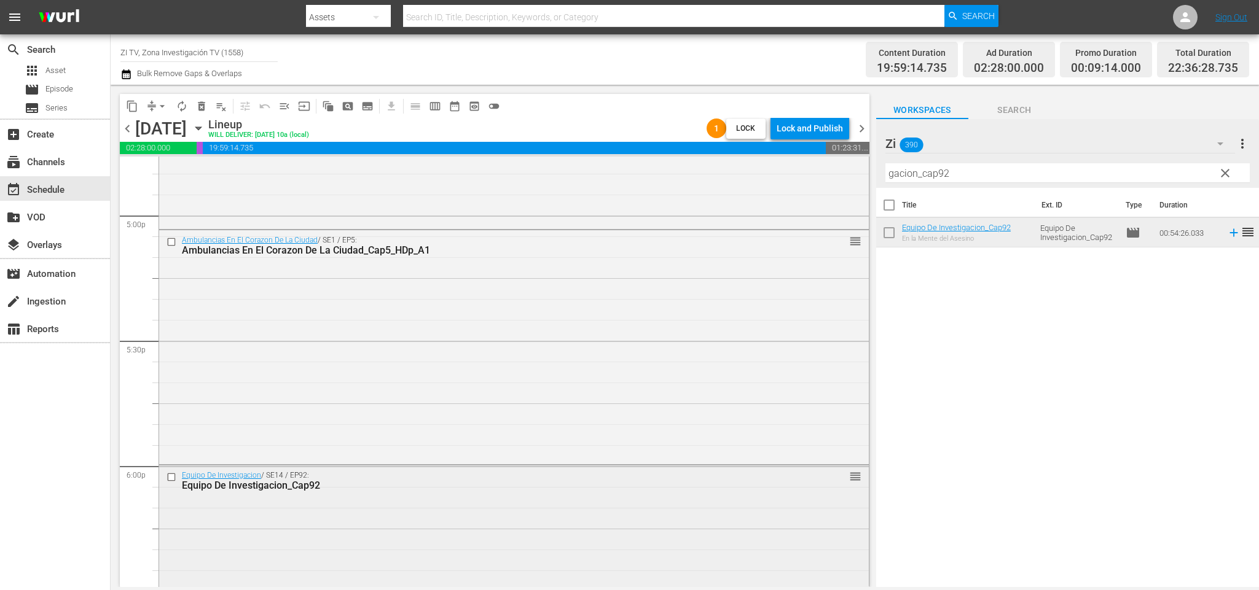
scroll to position [4109, 0]
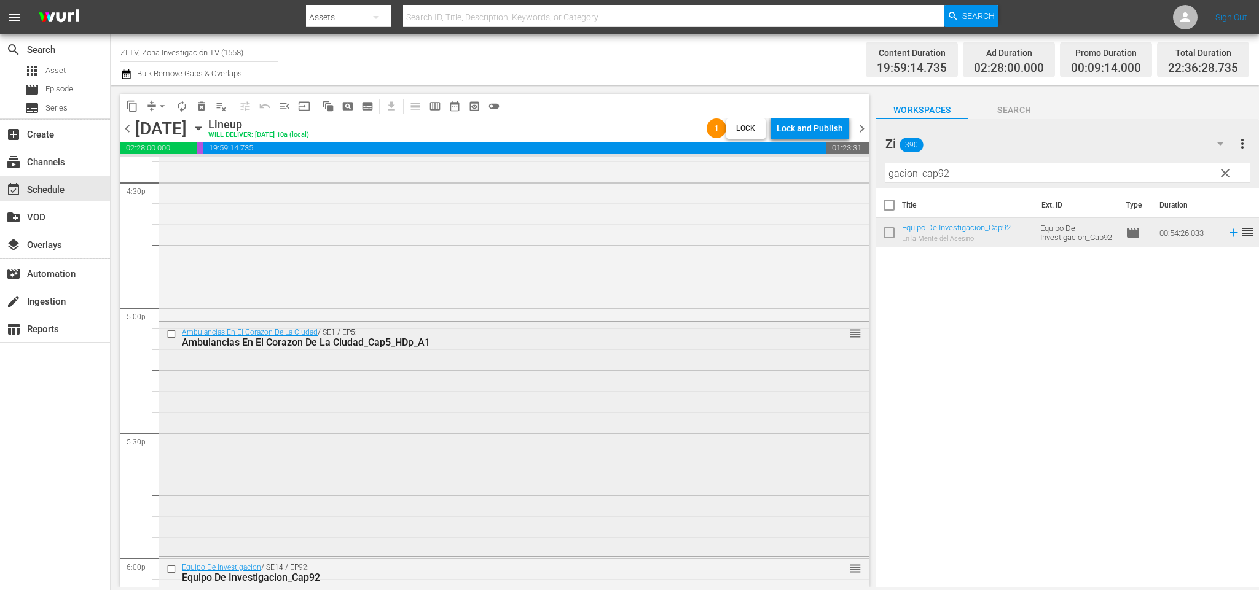
click at [170, 332] on input "checkbox" at bounding box center [172, 334] width 13 height 10
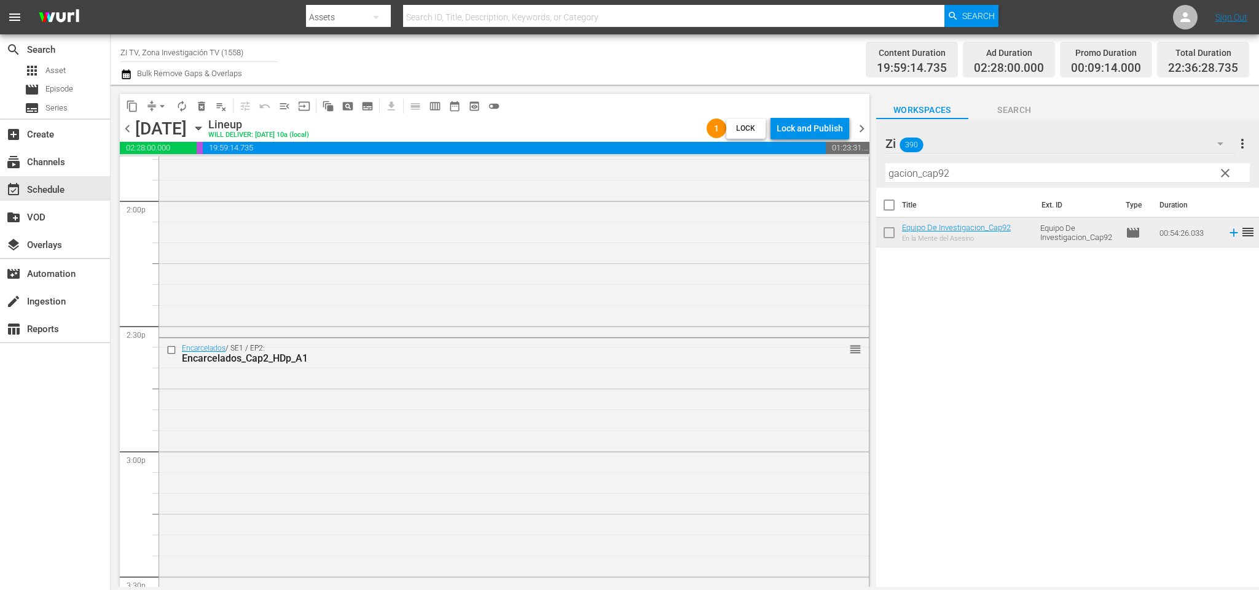
scroll to position [3649, 0]
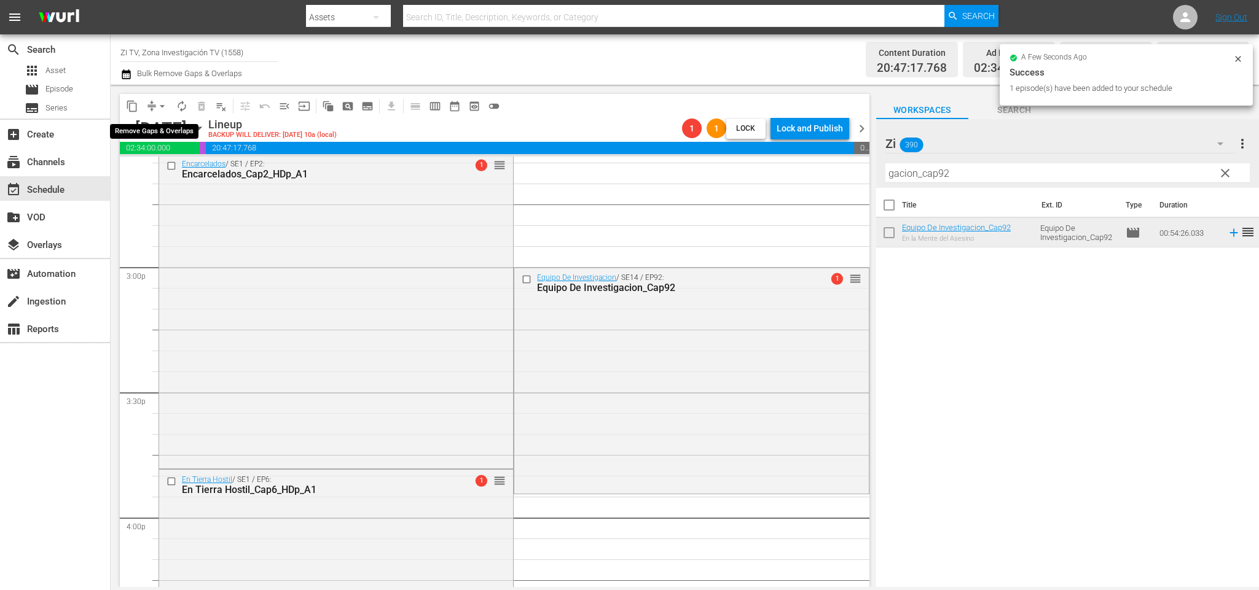
click at [161, 107] on span "arrow_drop_down" at bounding box center [162, 106] width 12 height 12
click at [162, 166] on li "Align to End of Previous Day" at bounding box center [164, 171] width 129 height 20
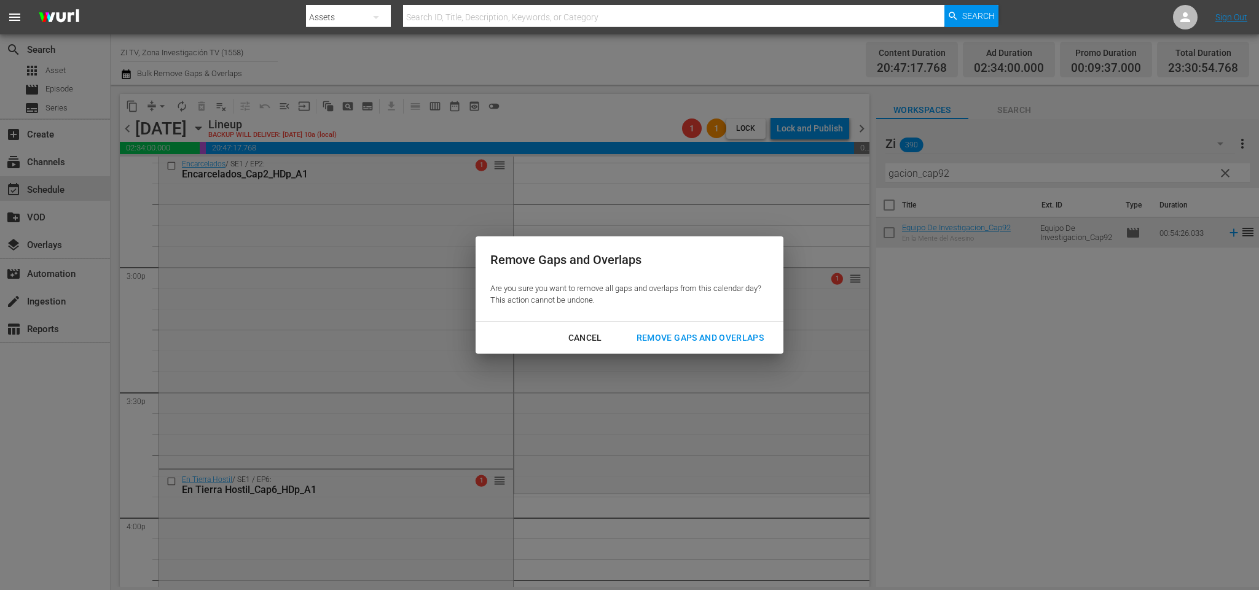
click at [680, 330] on div "Remove Gaps and Overlaps" at bounding box center [700, 337] width 147 height 15
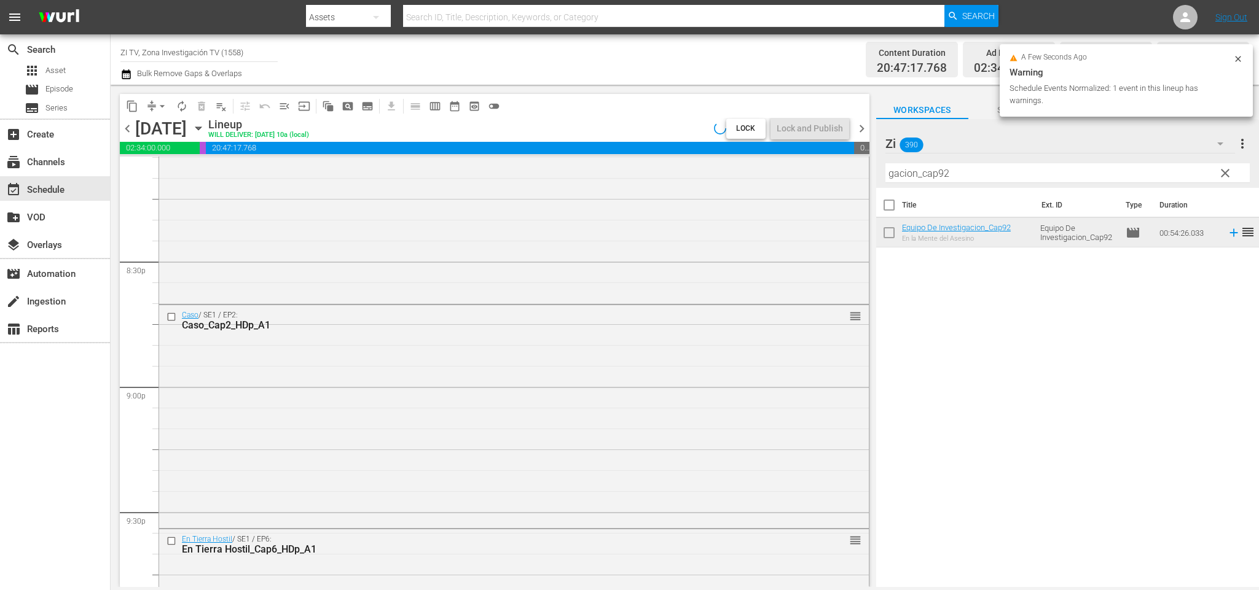
scroll to position [5603, 0]
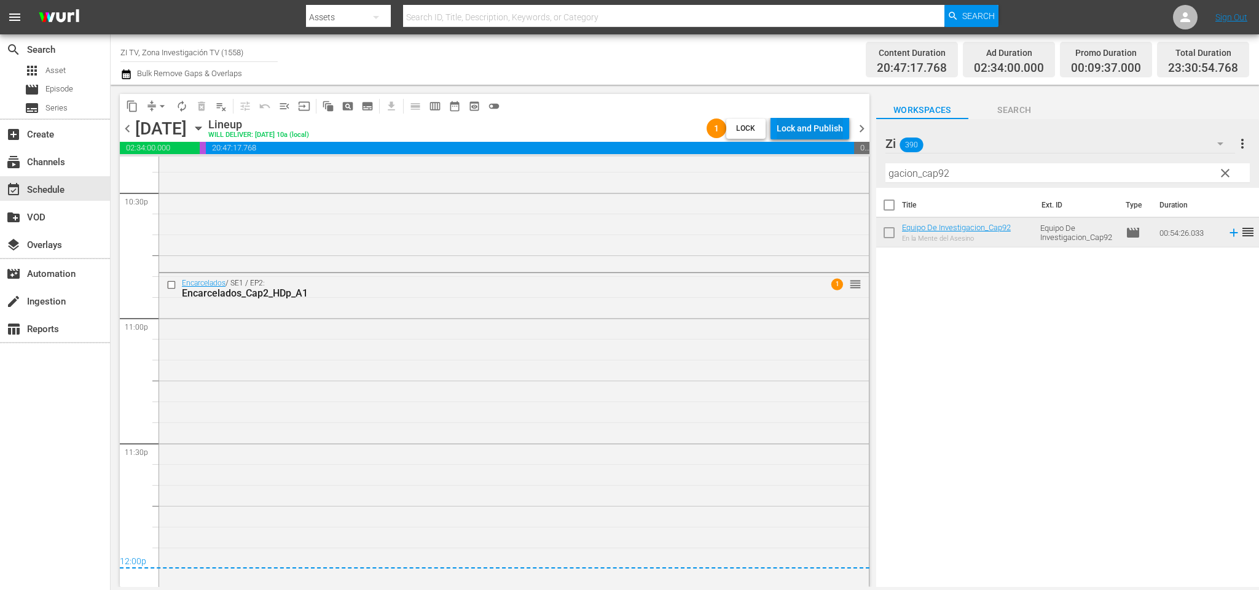
click at [800, 127] on div "Lock and Publish" at bounding box center [809, 128] width 66 height 22
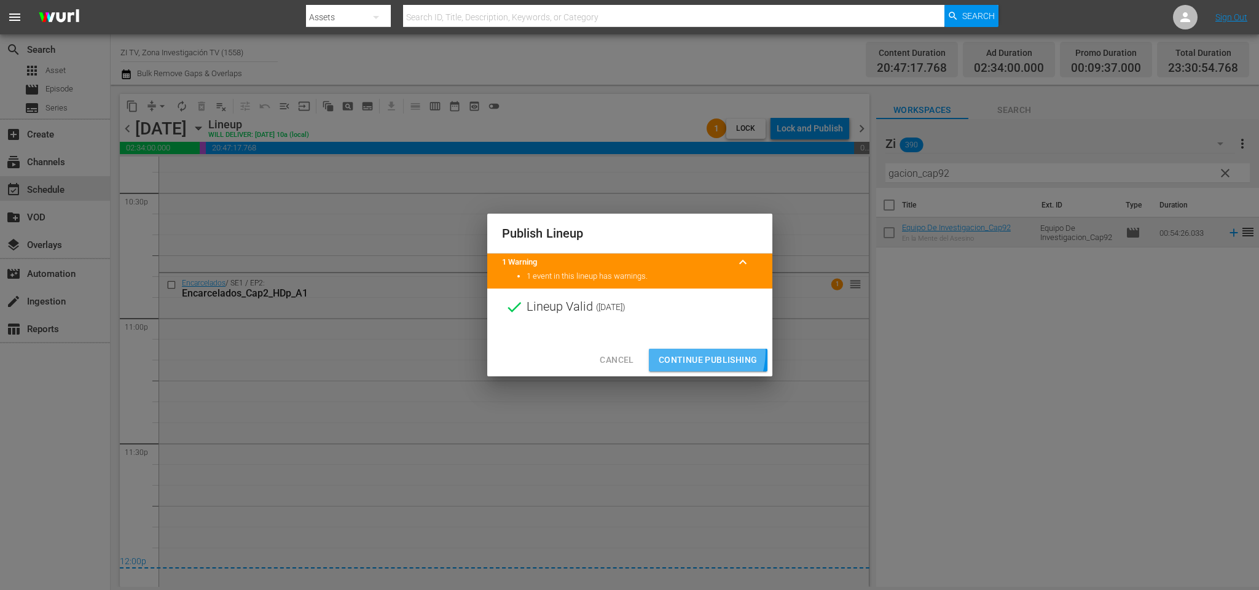
click at [690, 352] on button "Continue Publishing" at bounding box center [708, 360] width 119 height 23
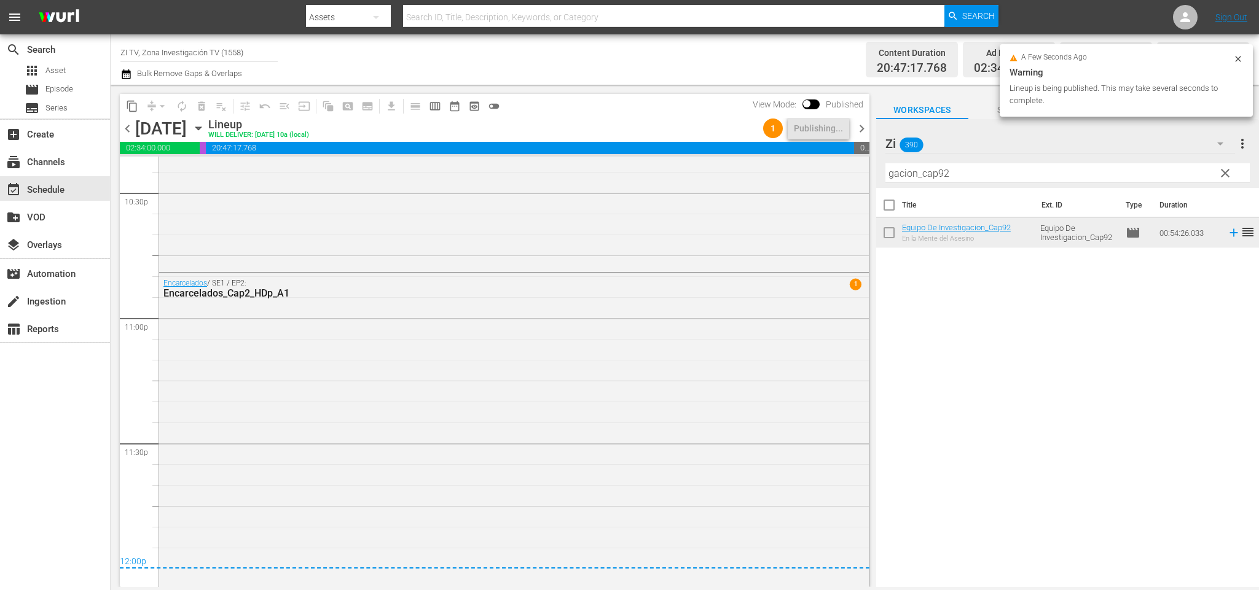
click at [856, 128] on span "chevron_right" at bounding box center [861, 128] width 15 height 15
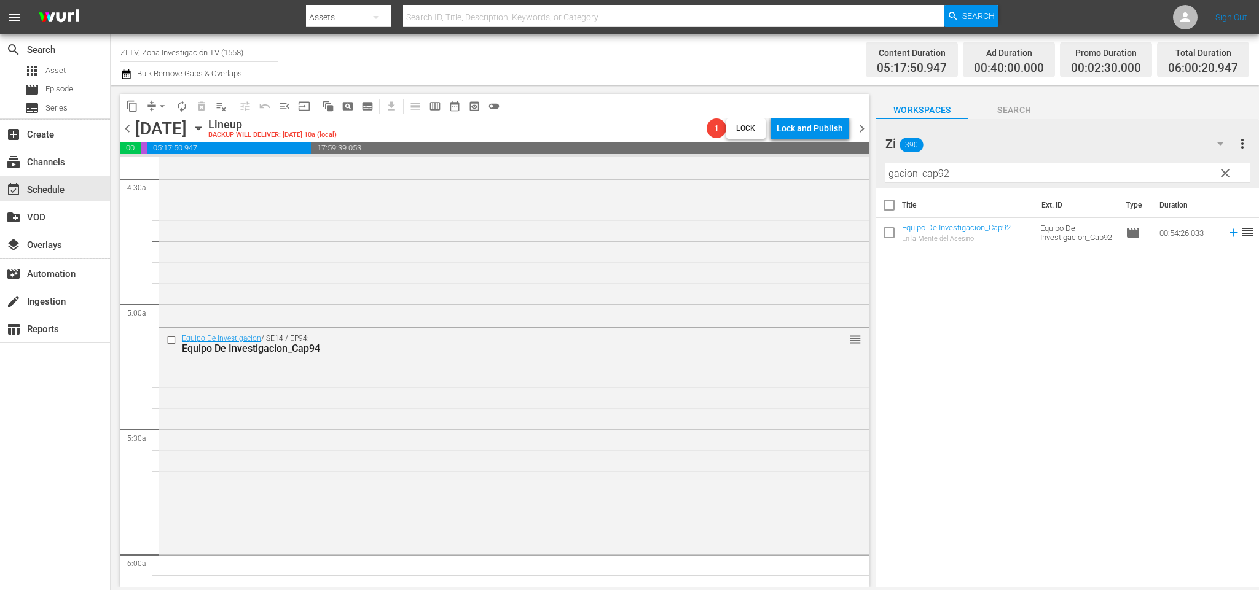
scroll to position [1198, 0]
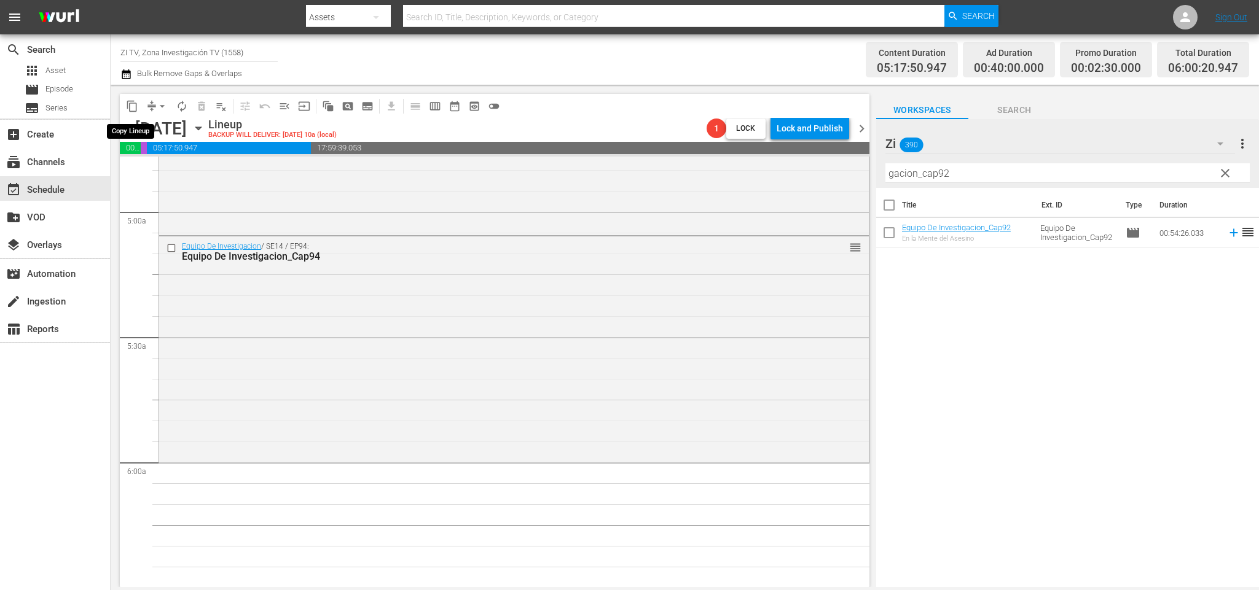
click at [130, 107] on span "content_copy" at bounding box center [132, 106] width 12 height 12
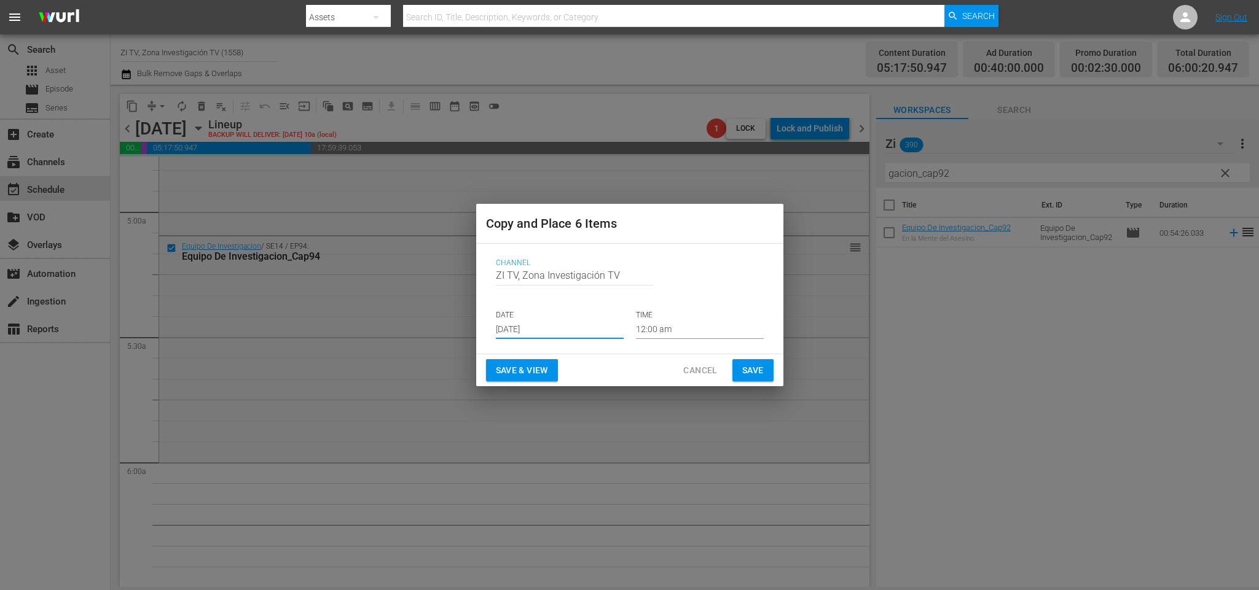
click at [539, 334] on input "Aug 30th 2025" at bounding box center [560, 330] width 128 height 18
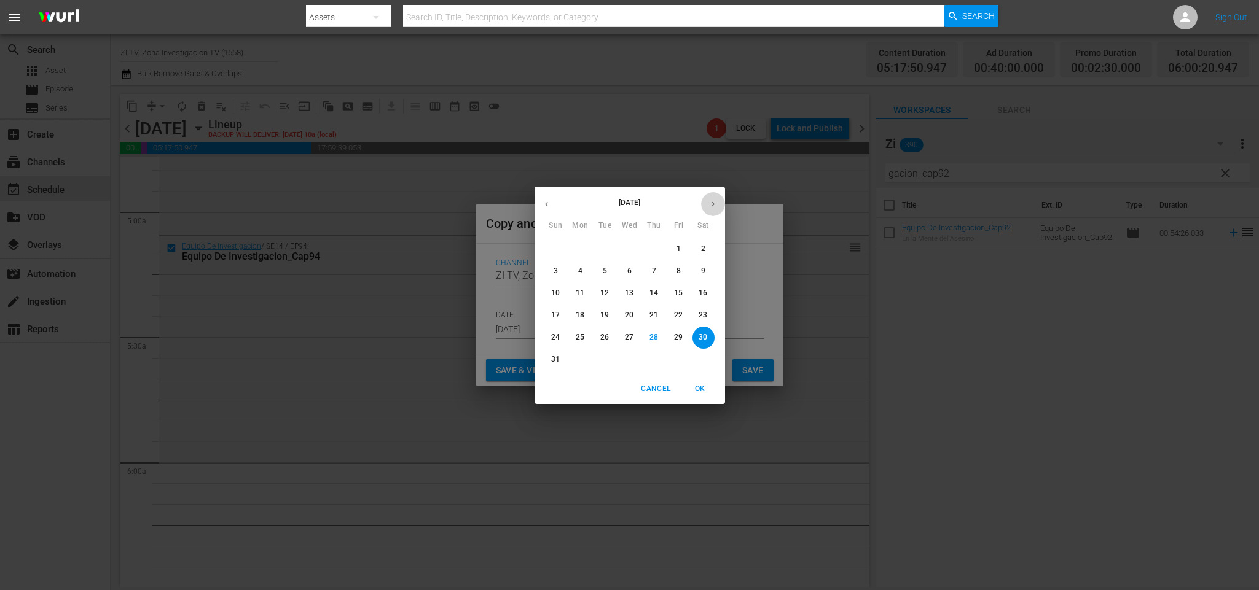
click at [710, 197] on button "button" at bounding box center [713, 204] width 24 height 24
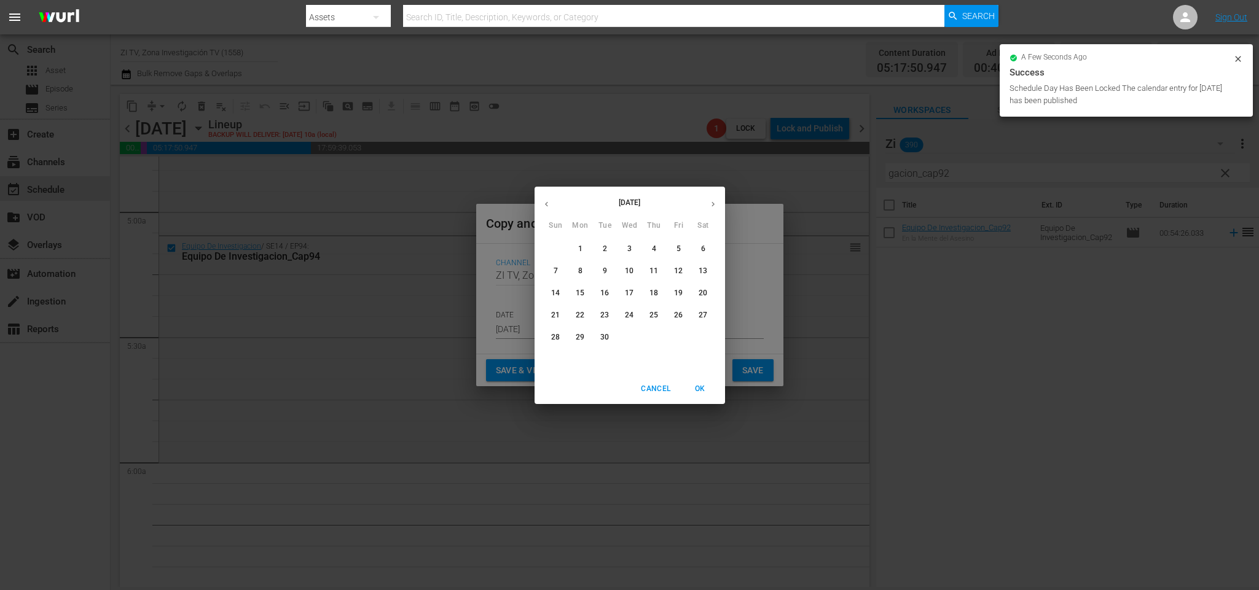
click at [600, 245] on span "2" at bounding box center [605, 249] width 22 height 10
type input "Sep 2nd 2025"
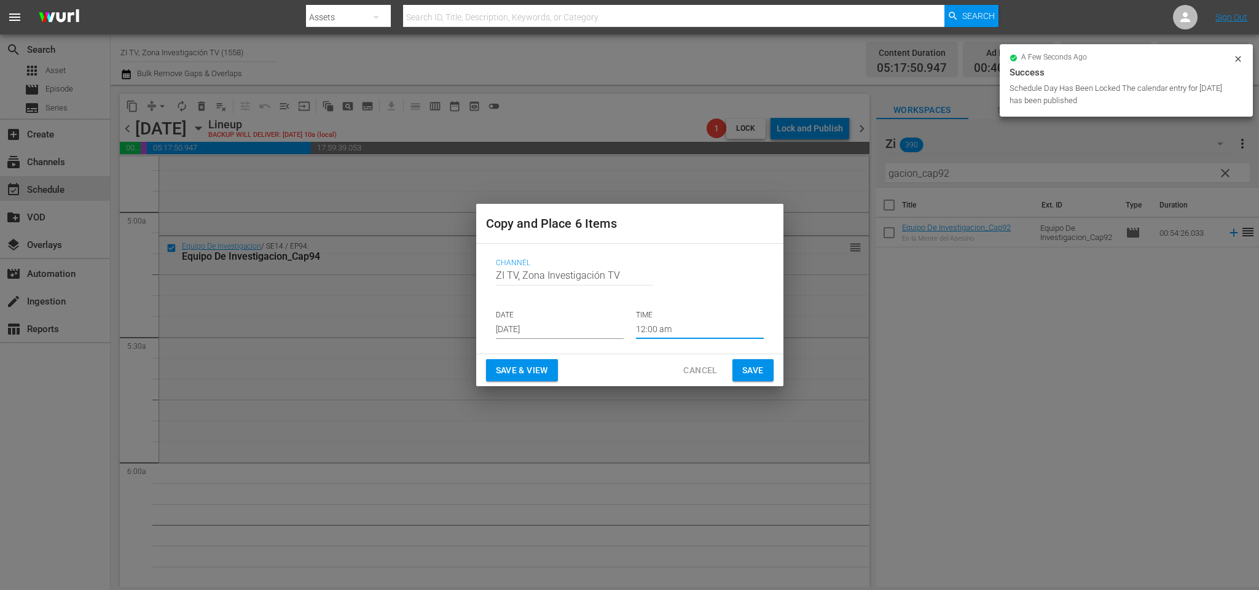
click at [684, 334] on input "12:00 am" at bounding box center [700, 330] width 128 height 18
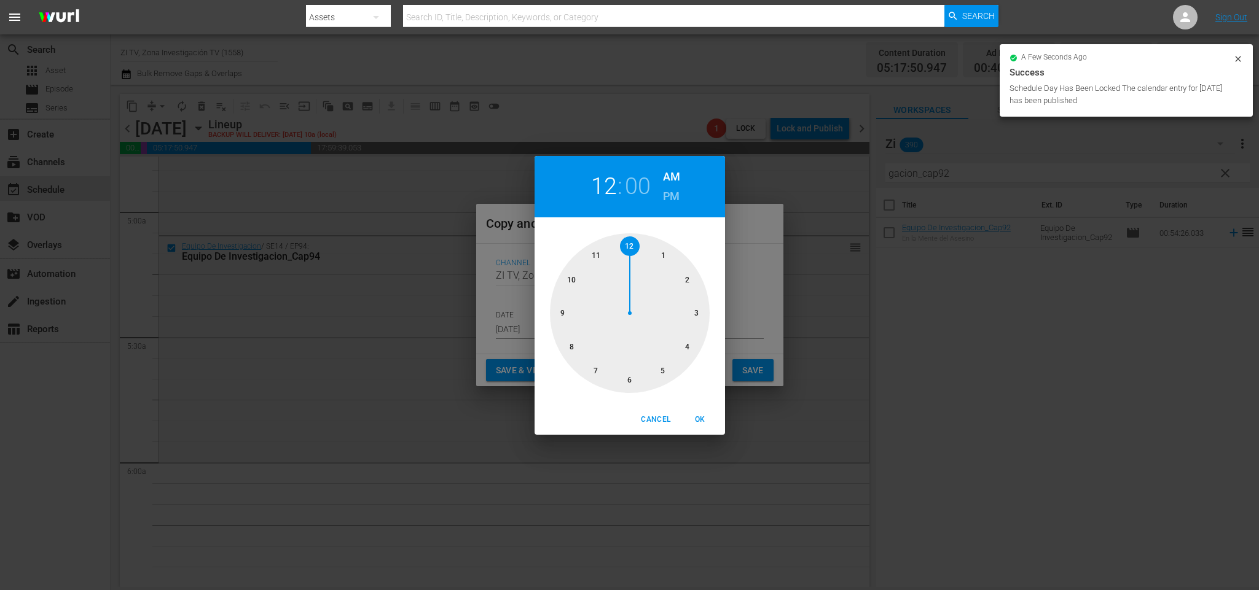
click at [663, 373] on div at bounding box center [630, 313] width 160 height 160
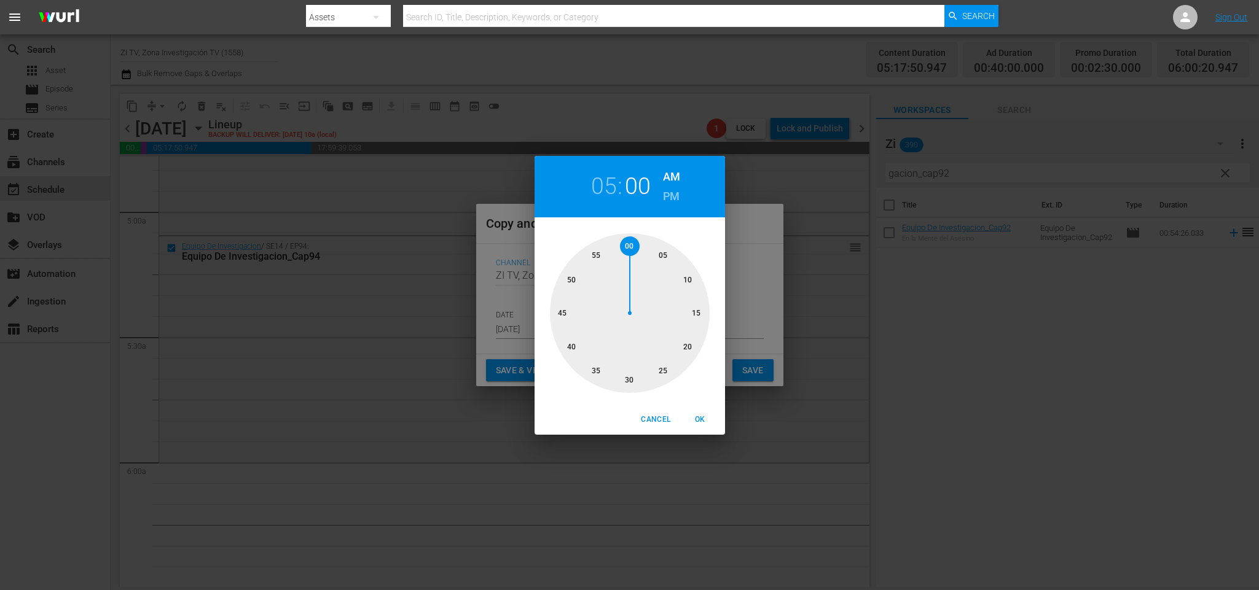
click at [693, 310] on div at bounding box center [630, 313] width 160 height 160
drag, startPoint x: 703, startPoint y: 420, endPoint x: 747, endPoint y: 372, distance: 65.2
click at [703, 415] on span "OK" at bounding box center [699, 419] width 29 height 13
type input "05:15 am"
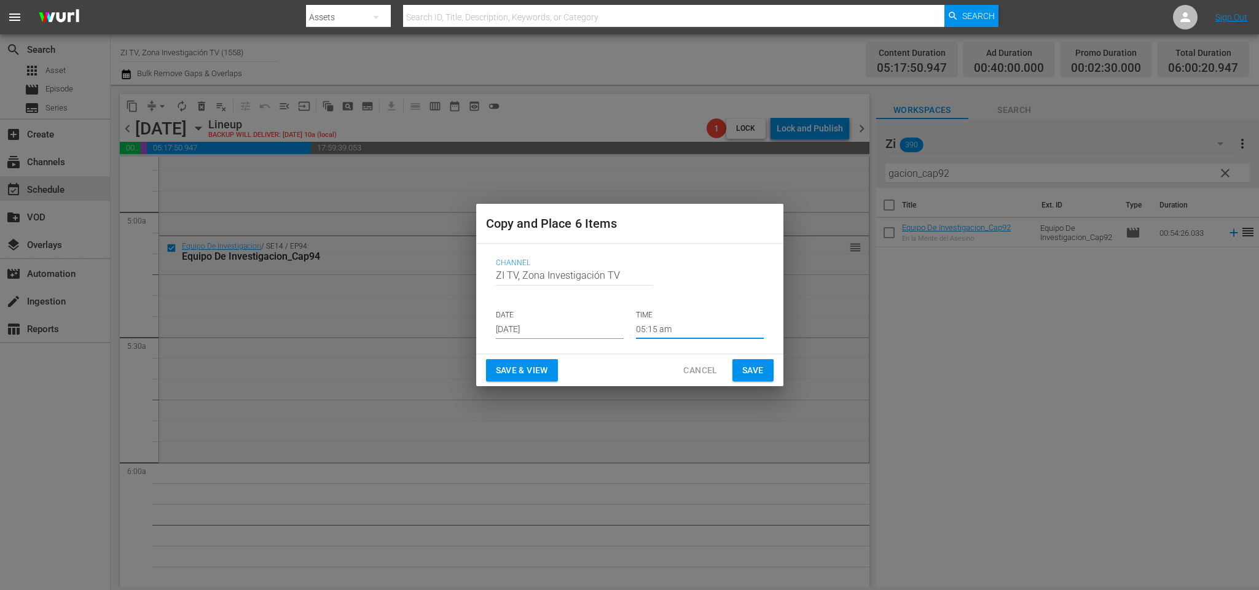
click at [752, 367] on span "Save" at bounding box center [752, 370] width 21 height 15
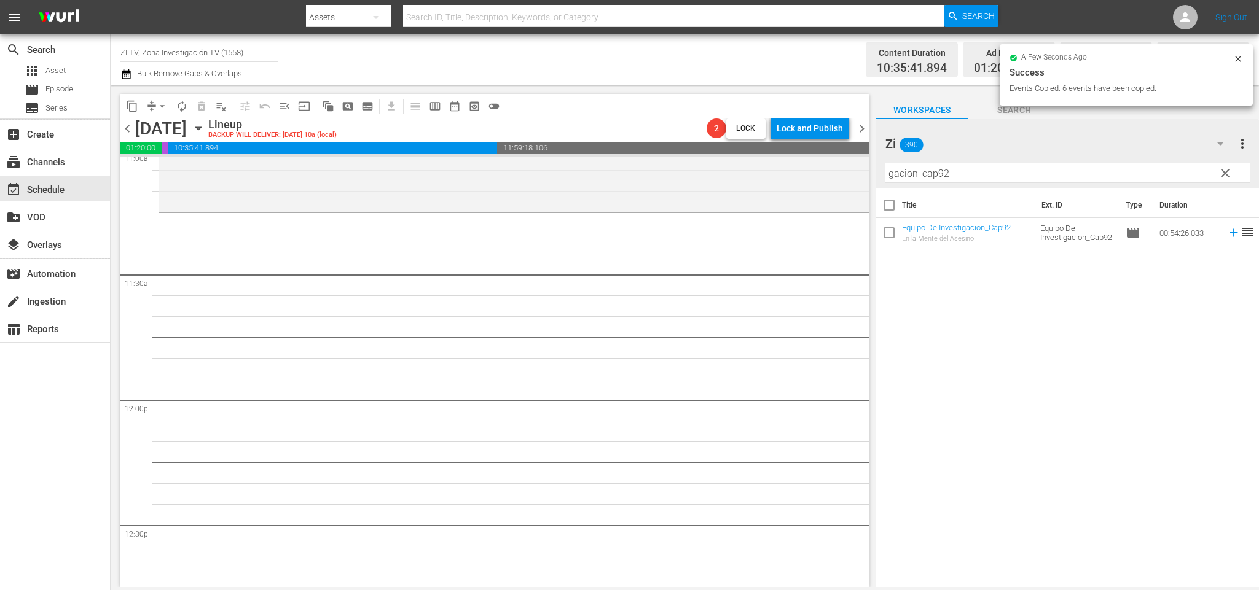
scroll to position [2580, 0]
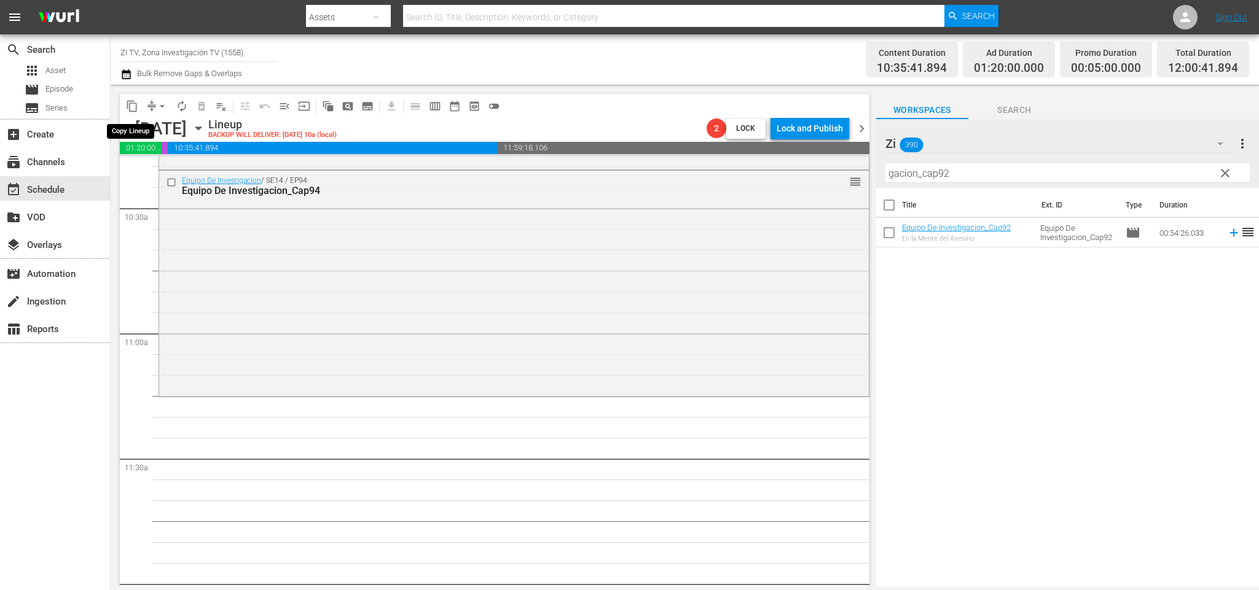
click at [131, 105] on span "content_copy" at bounding box center [132, 106] width 12 height 12
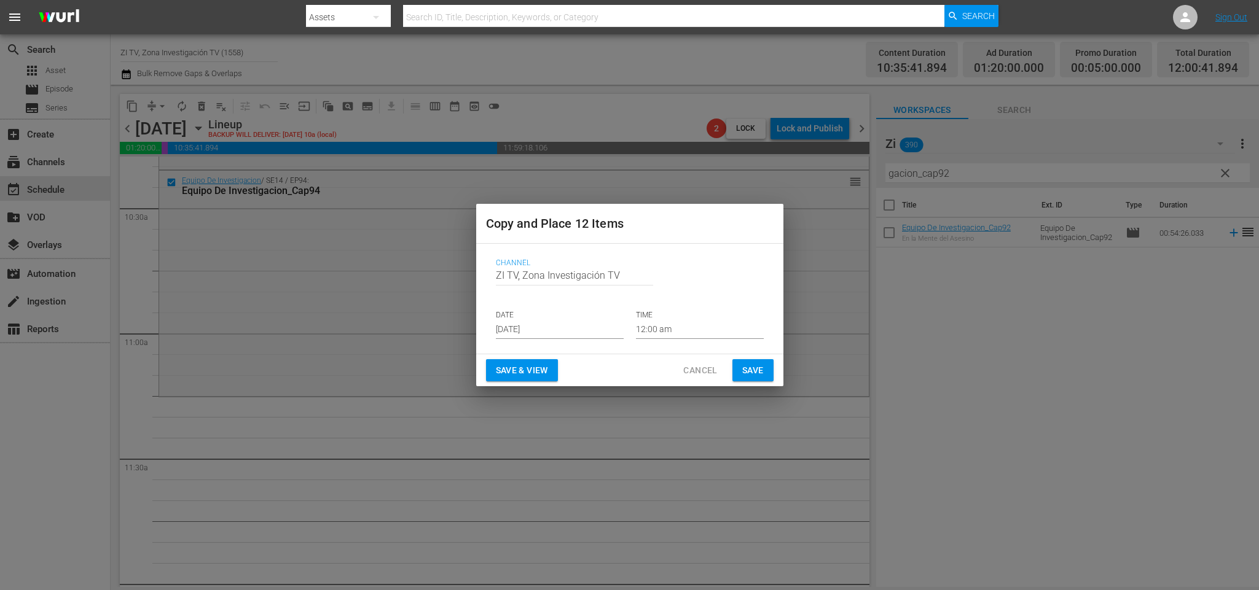
click at [570, 336] on input "Aug 30th 2025" at bounding box center [560, 330] width 128 height 18
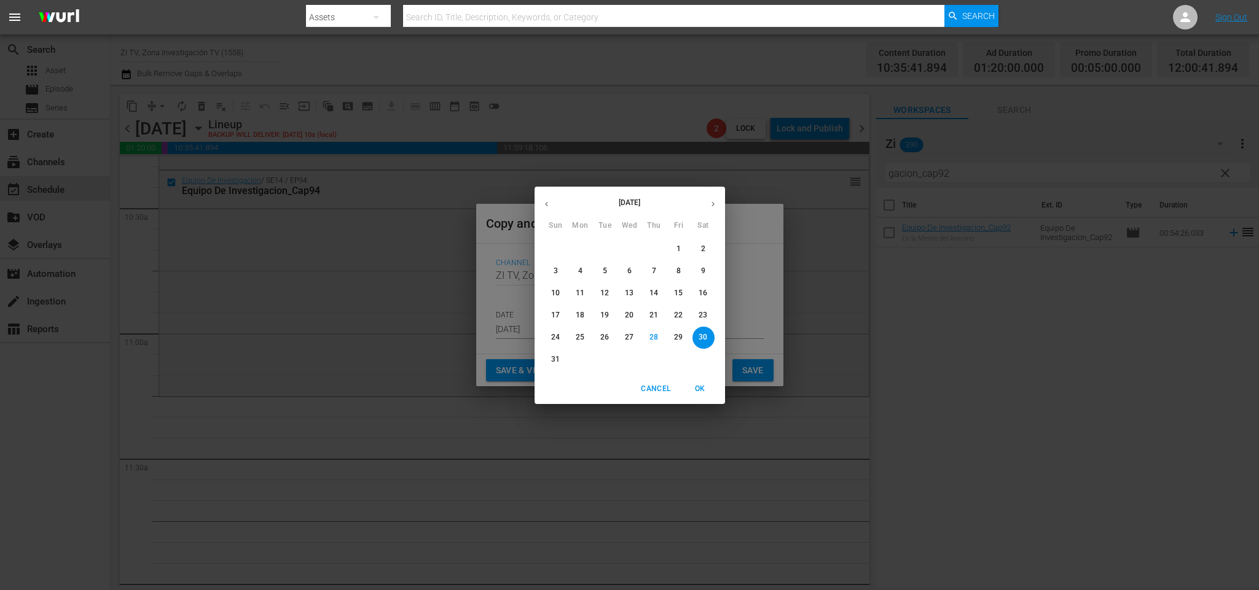
click at [710, 201] on icon "button" at bounding box center [712, 204] width 9 height 9
click at [604, 245] on p "2" at bounding box center [605, 249] width 4 height 10
type input "Sep 2nd 2025"
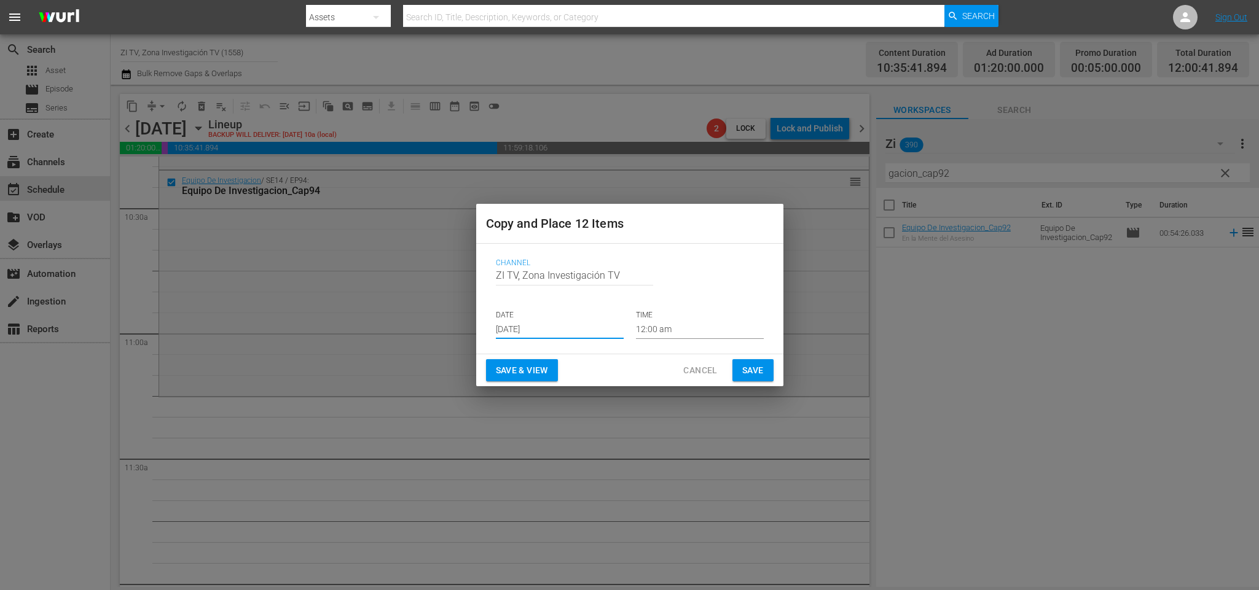
click at [687, 326] on input "12:00 am" at bounding box center [700, 330] width 128 height 18
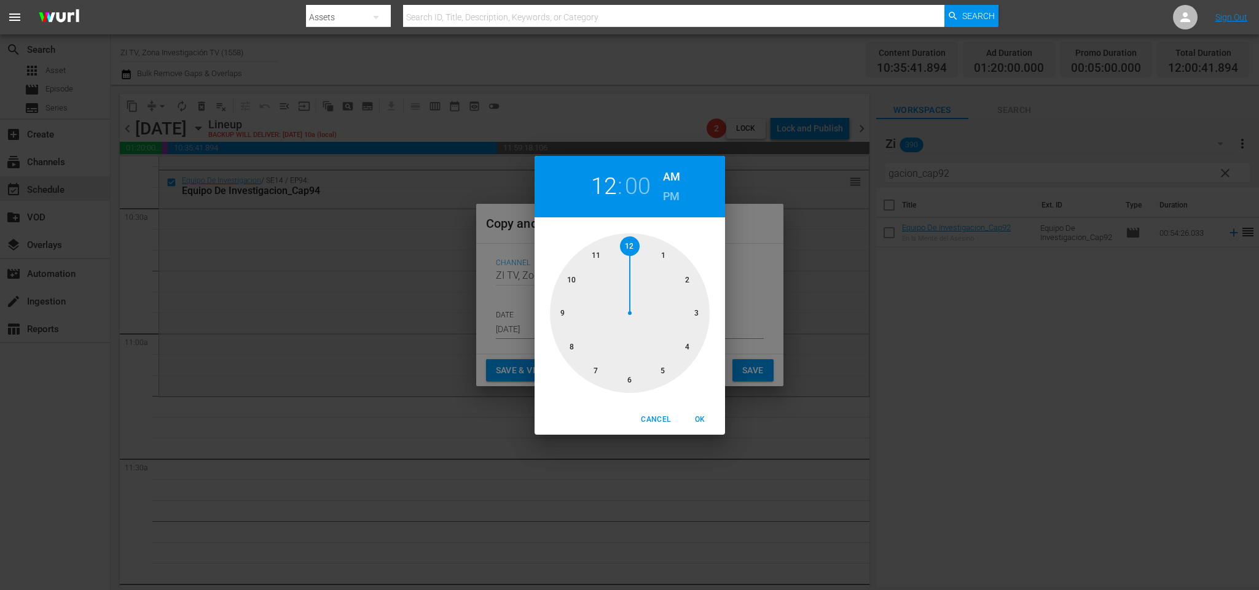
click at [571, 280] on div at bounding box center [630, 313] width 160 height 160
click at [625, 382] on div at bounding box center [630, 313] width 160 height 160
click at [693, 426] on button "OK" at bounding box center [700, 420] width 39 height 20
type input "10:30 am"
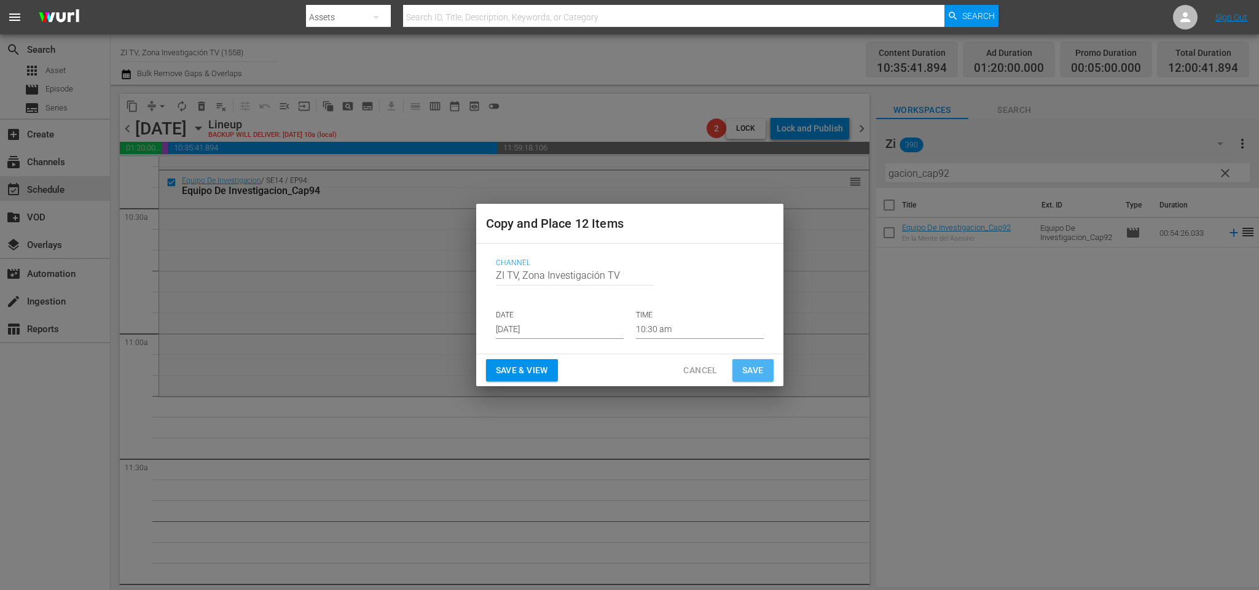
click at [739, 367] on button "Save" at bounding box center [752, 370] width 41 height 23
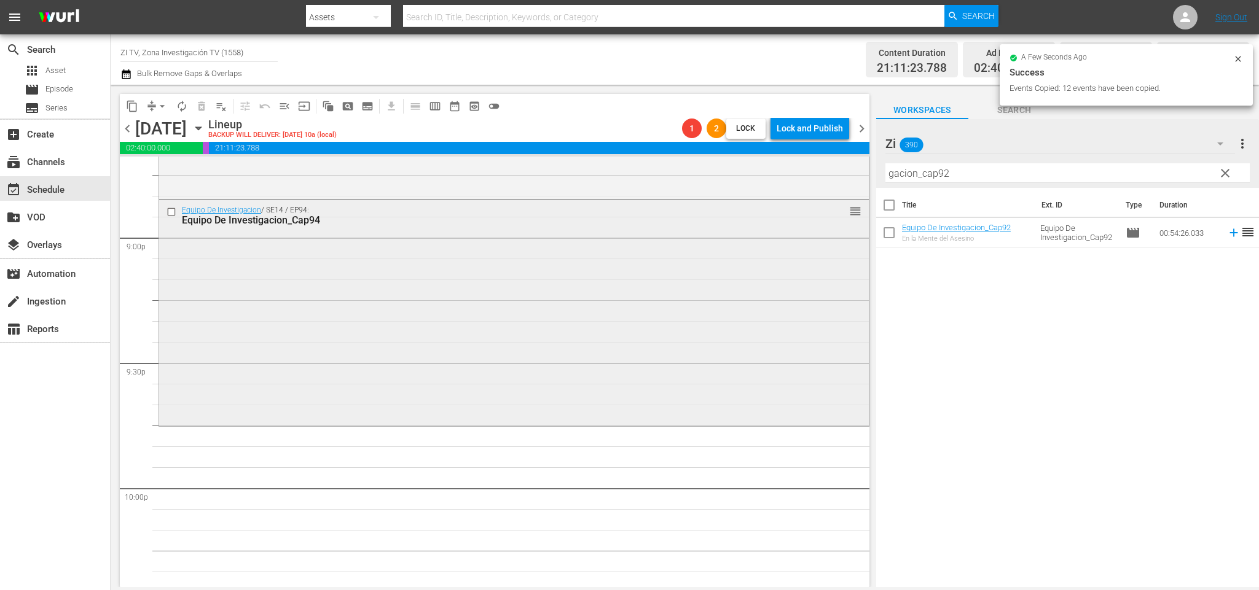
scroll to position [5090, 0]
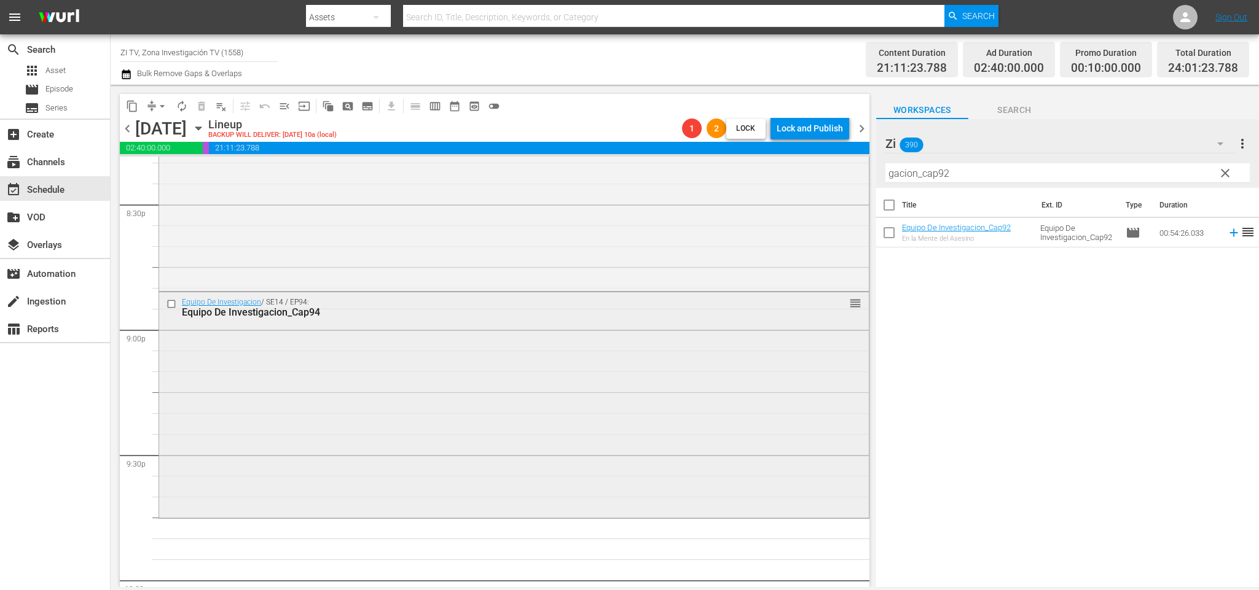
click at [171, 302] on input "checkbox" at bounding box center [172, 304] width 13 height 10
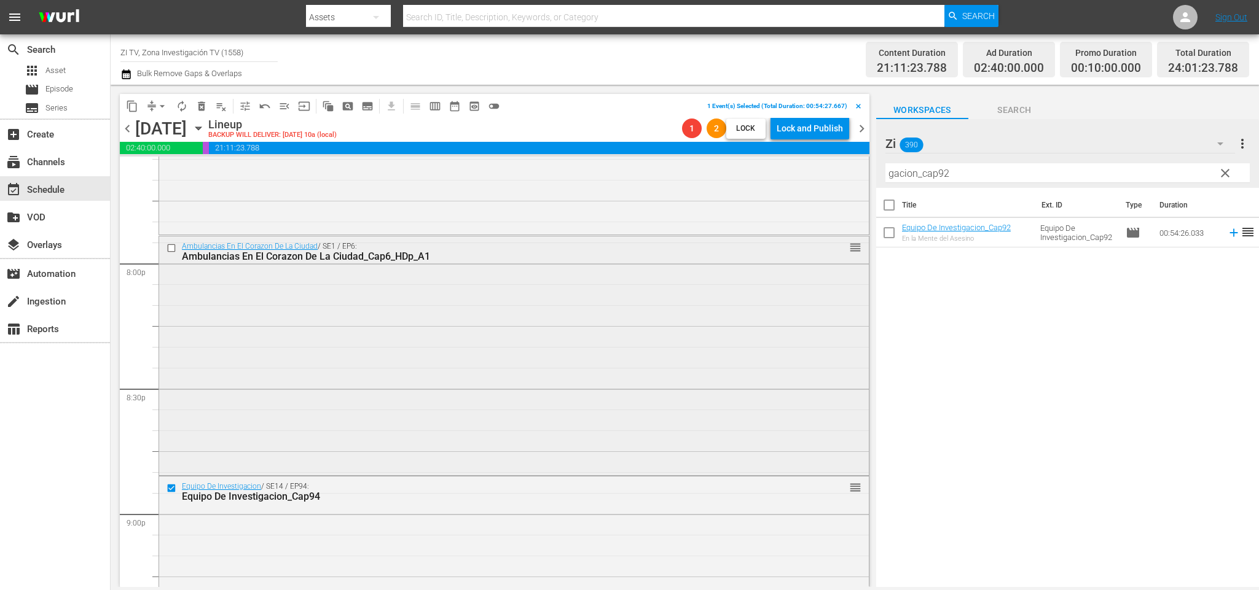
click at [170, 251] on input "checkbox" at bounding box center [172, 248] width 13 height 10
click at [206, 107] on span "delete_forever_outlined" at bounding box center [201, 106] width 12 height 12
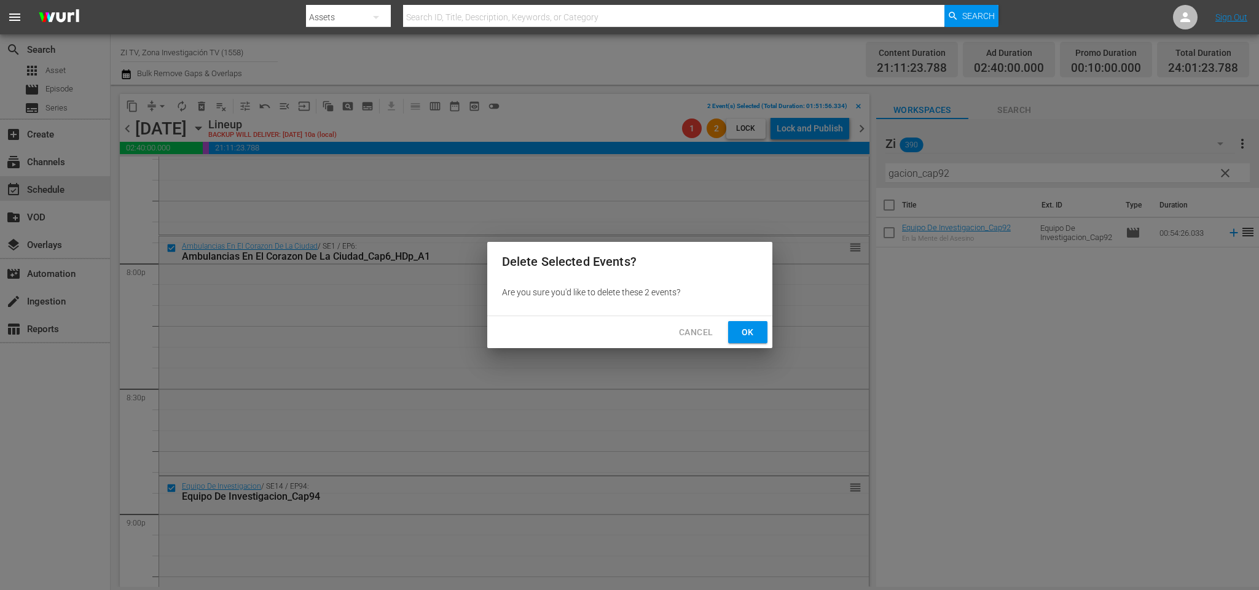
click at [759, 332] on button "Ok" at bounding box center [747, 332] width 39 height 23
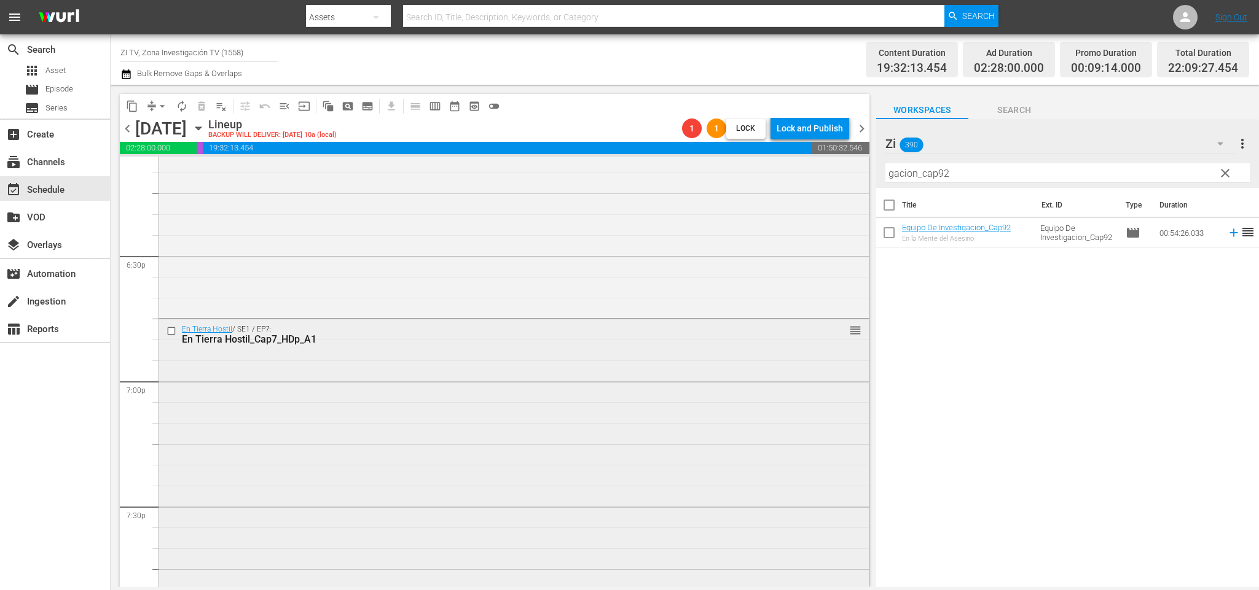
scroll to position [4353, 0]
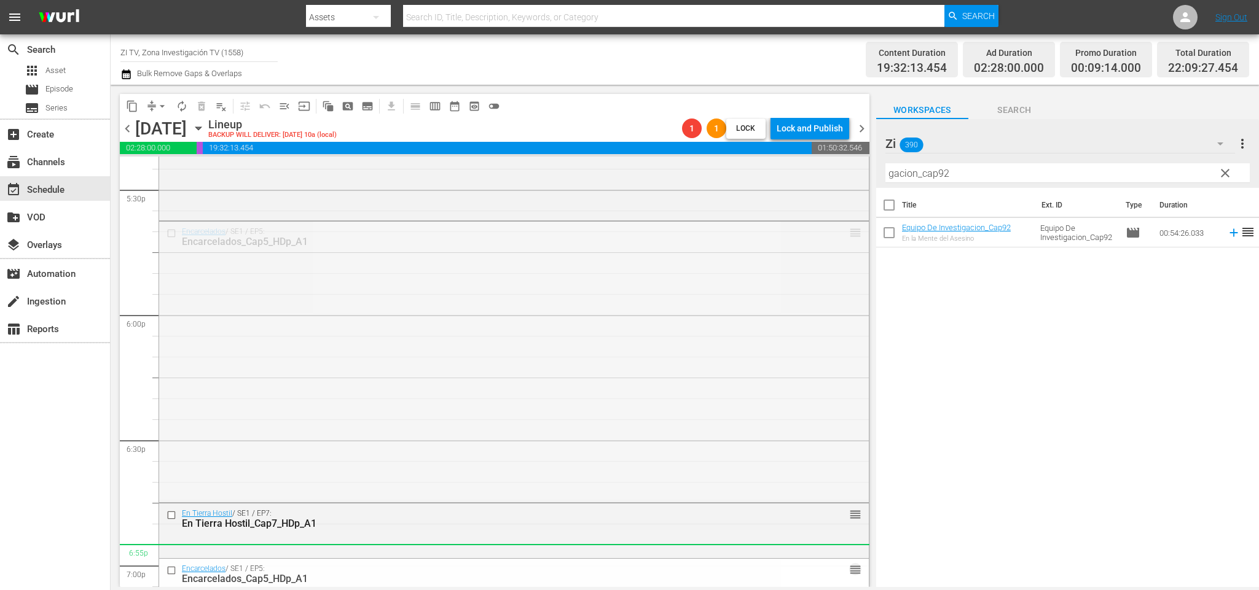
drag, startPoint x: 837, startPoint y: 228, endPoint x: 767, endPoint y: 552, distance: 330.6
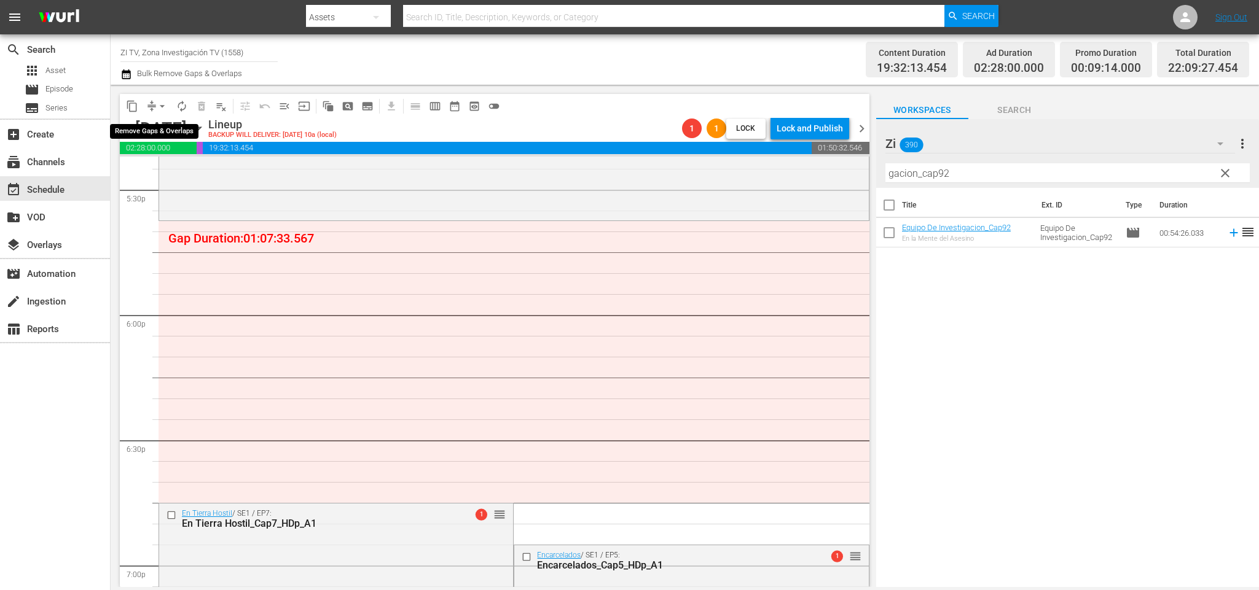
click at [153, 109] on button "arrow_drop_down" at bounding box center [162, 106] width 20 height 20
click at [170, 175] on li "Align to End of Previous Day" at bounding box center [164, 171] width 129 height 20
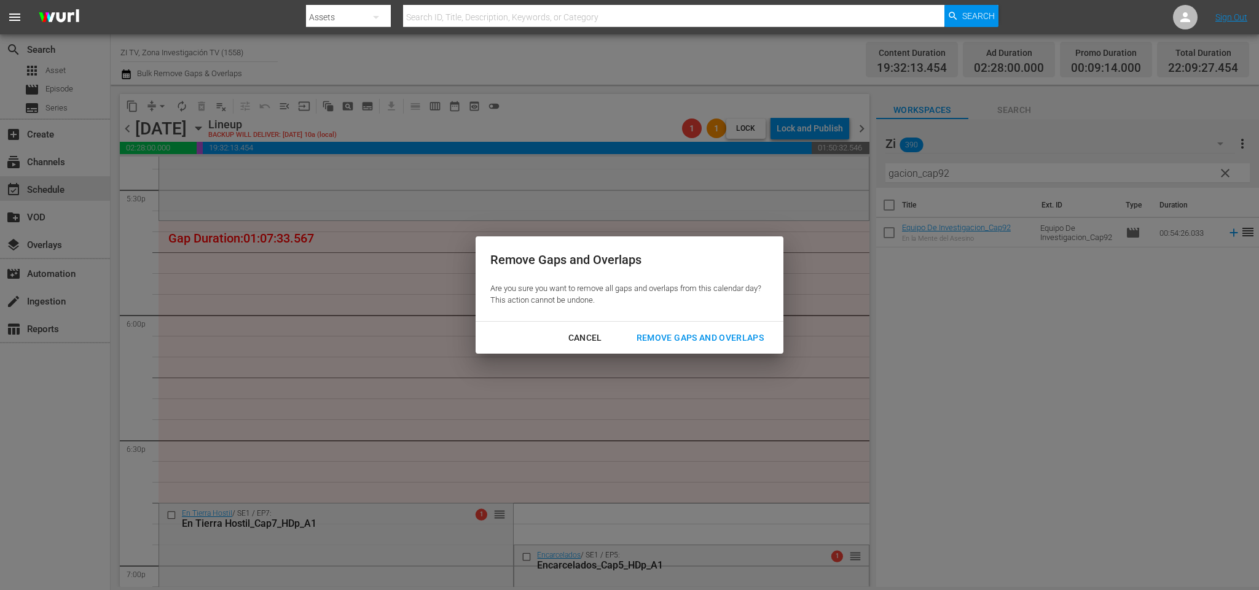
click at [669, 345] on div "Remove Gaps and Overlaps" at bounding box center [700, 337] width 147 height 15
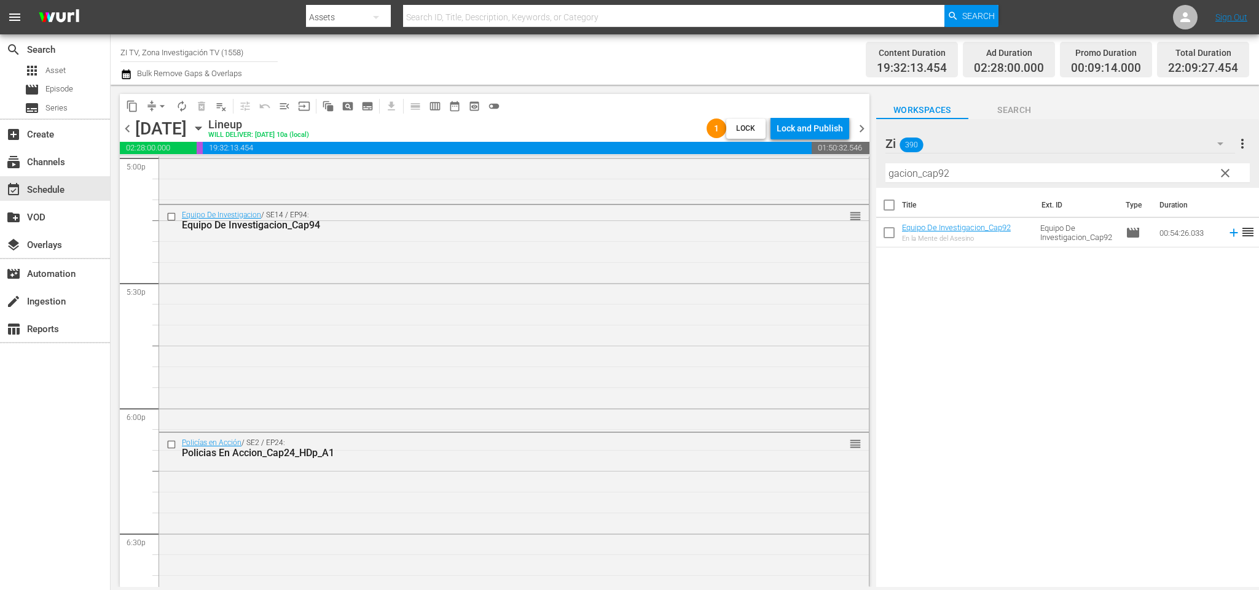
scroll to position [4167, 0]
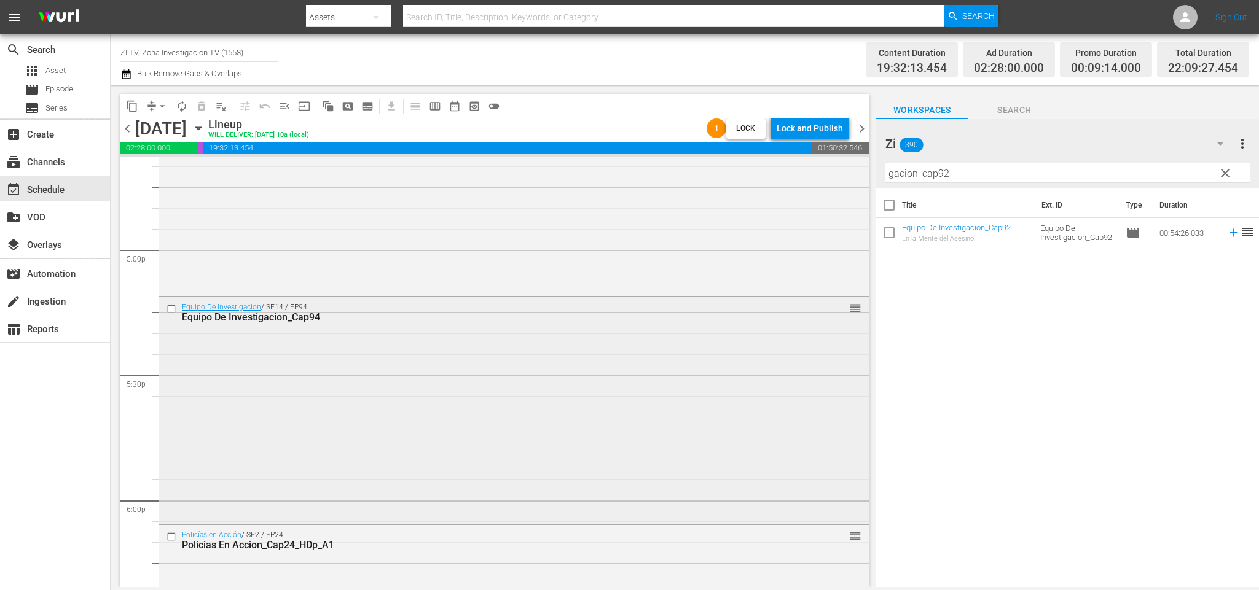
click at [171, 307] on input "checkbox" at bounding box center [172, 308] width 13 height 10
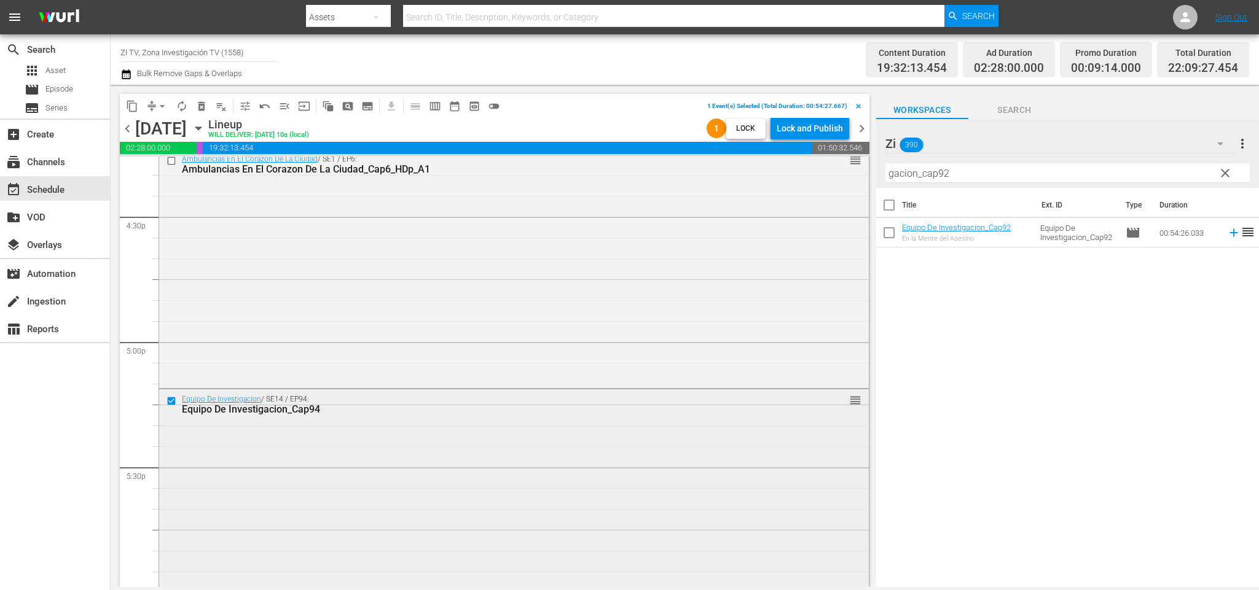
scroll to position [3983, 0]
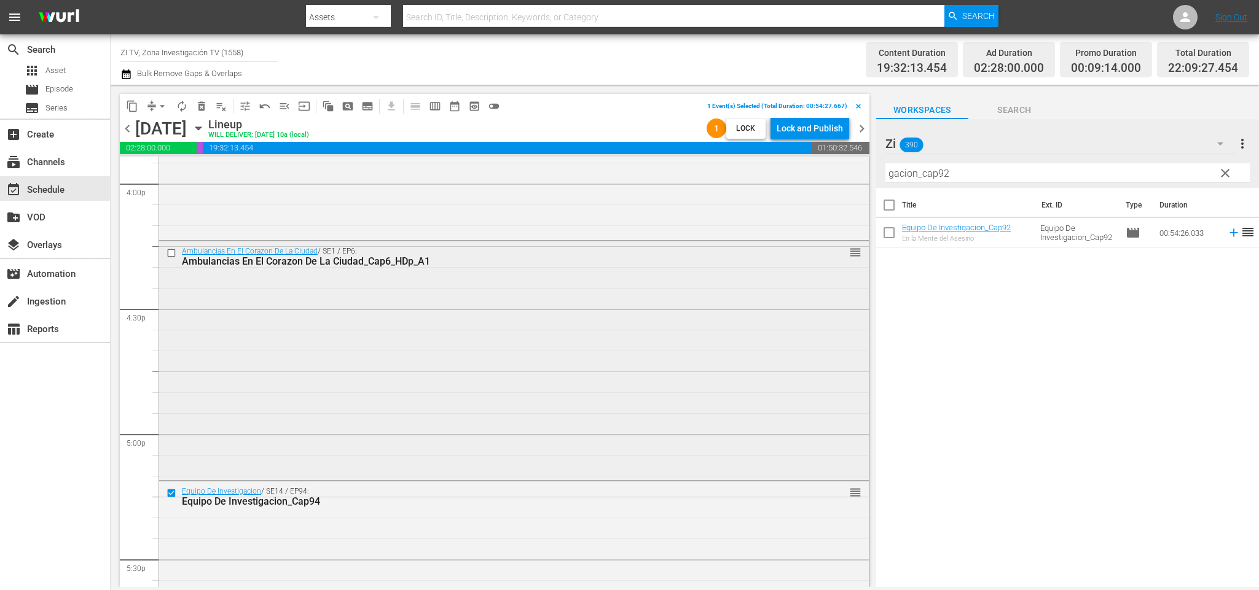
click at [168, 249] on input "checkbox" at bounding box center [172, 253] width 13 height 10
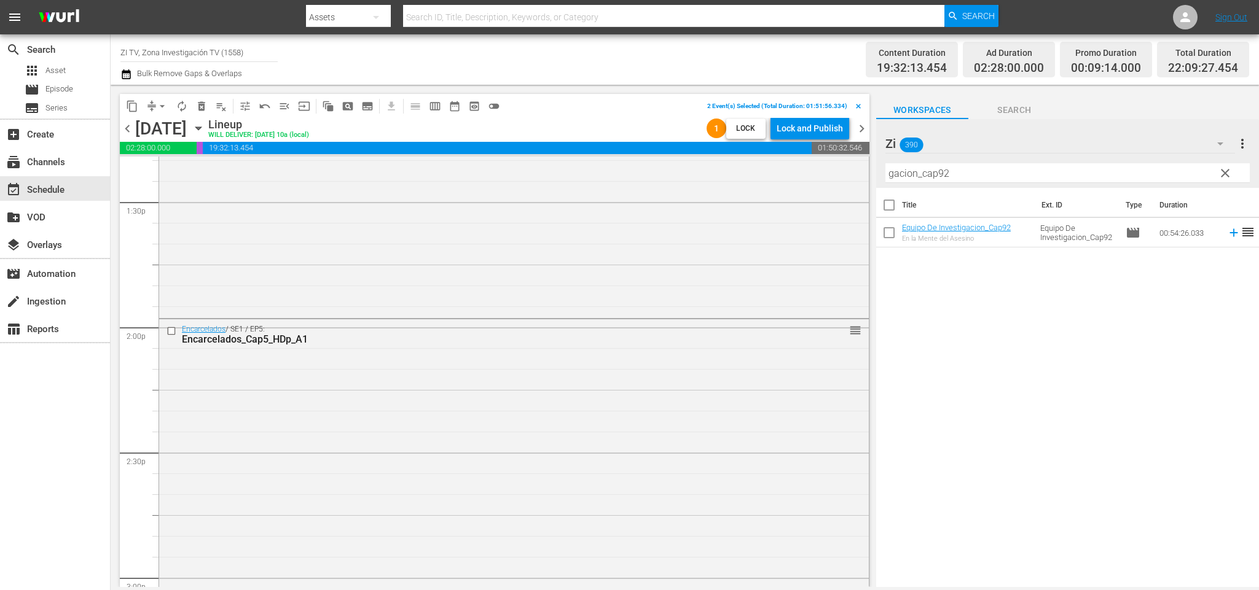
scroll to position [3430, 0]
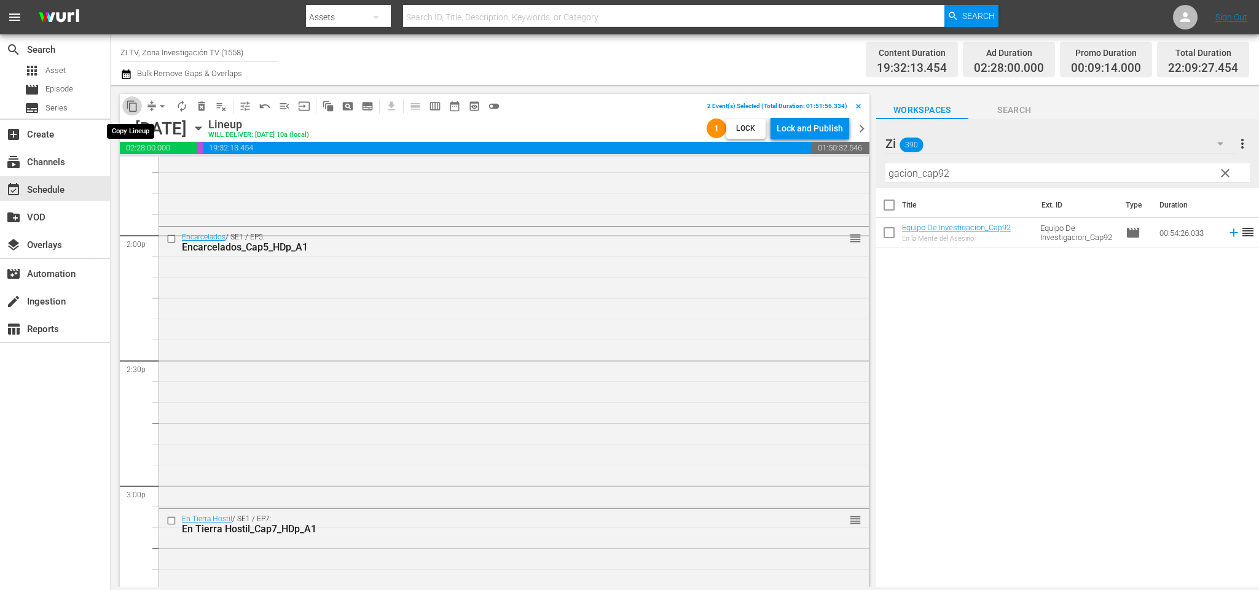
click at [135, 106] on span "content_copy" at bounding box center [132, 106] width 12 height 12
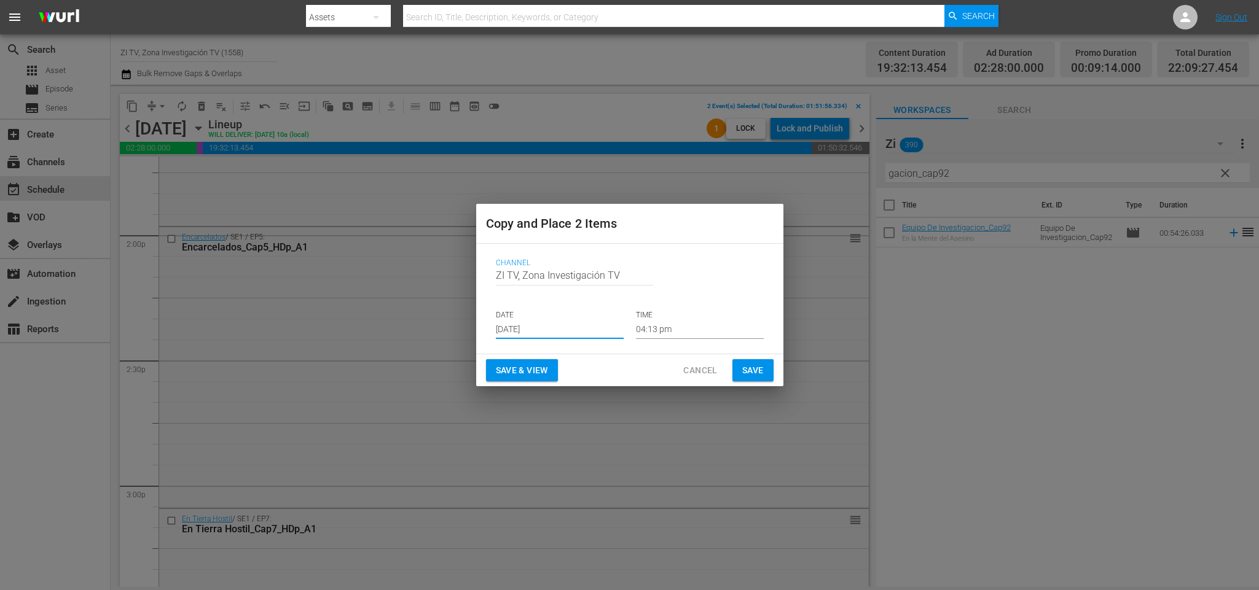
click at [542, 329] on input "Aug 30th 2025" at bounding box center [560, 330] width 128 height 18
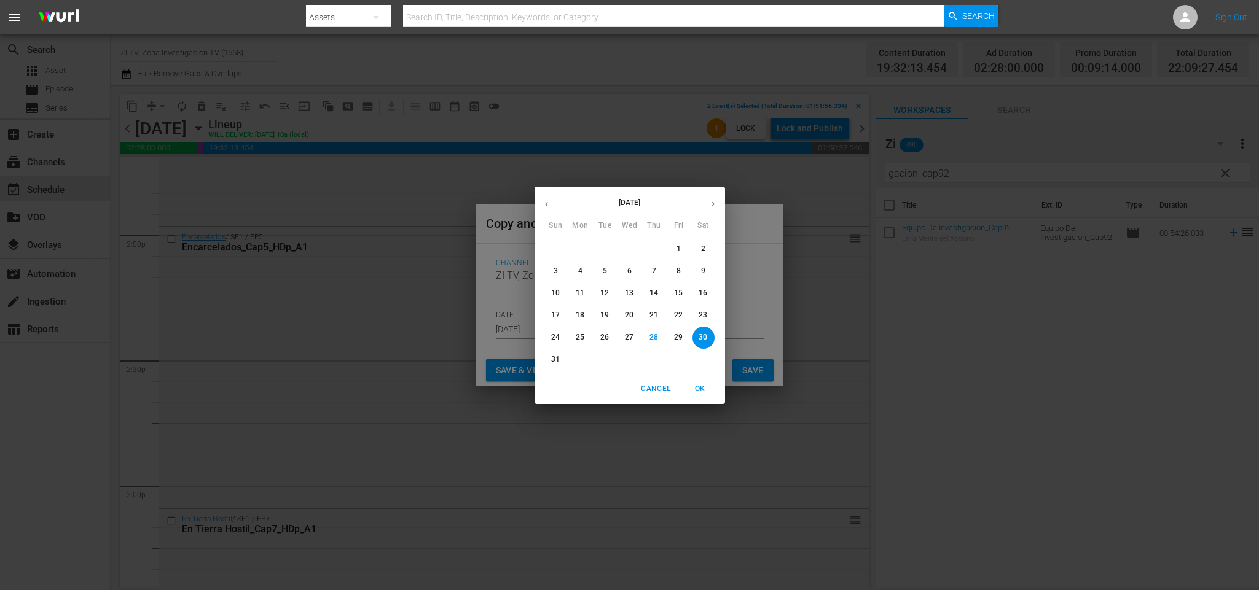
click at [706, 201] on button "button" at bounding box center [713, 204] width 24 height 24
click at [605, 245] on p "2" at bounding box center [605, 249] width 4 height 10
type input "Sep 2nd 2025"
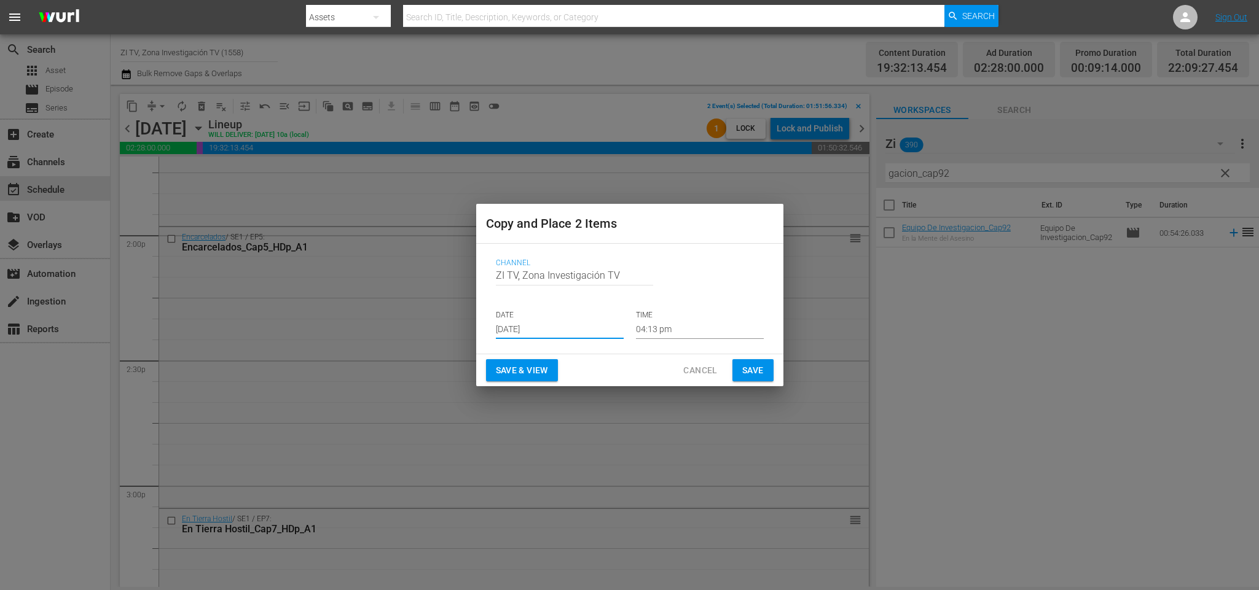
click at [684, 328] on input "04:13 pm" at bounding box center [700, 330] width 128 height 18
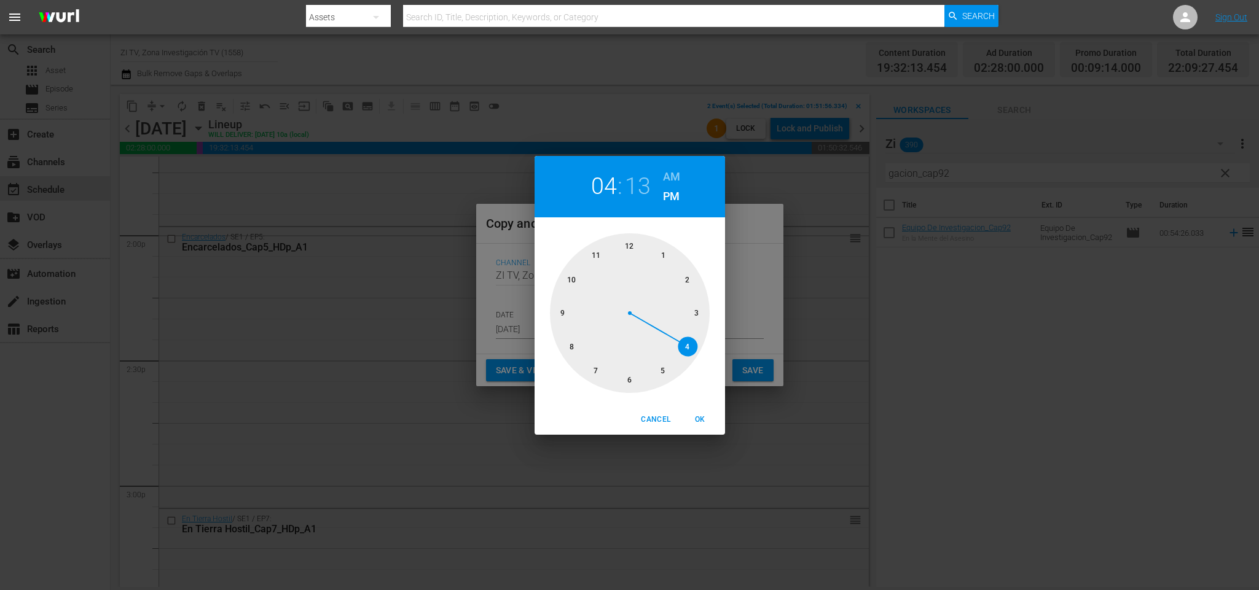
click at [687, 273] on div at bounding box center [630, 313] width 160 height 160
click at [700, 316] on div at bounding box center [630, 313] width 160 height 160
click at [712, 415] on span "OK" at bounding box center [699, 419] width 29 height 13
type input "02:15 pm"
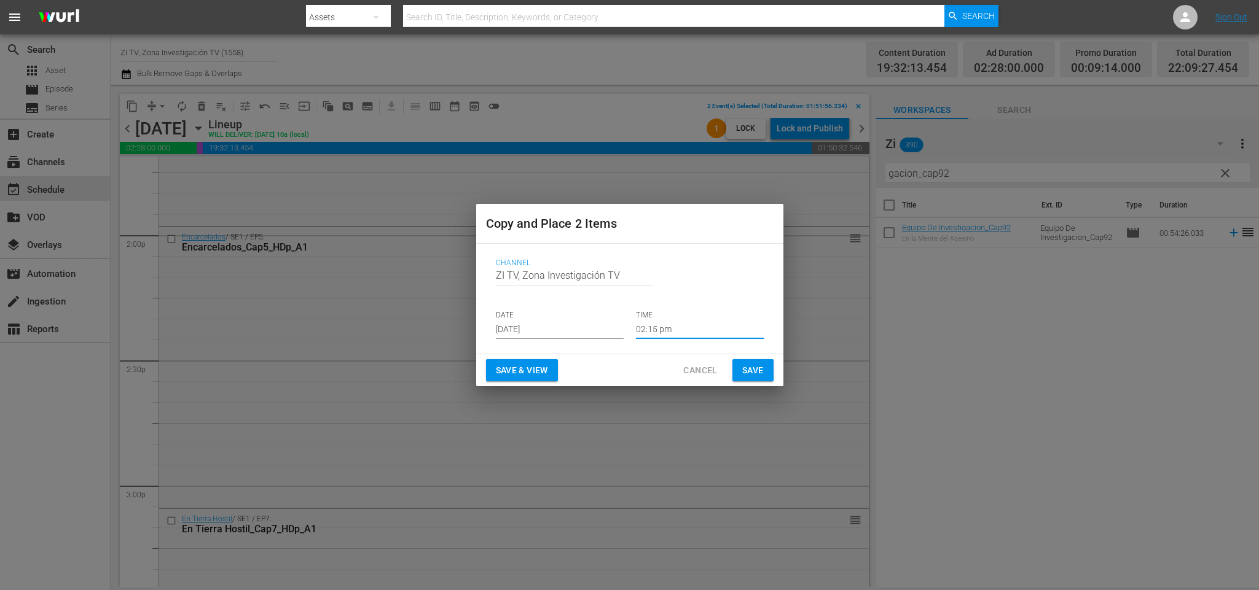
click at [746, 367] on span "Save" at bounding box center [752, 370] width 21 height 15
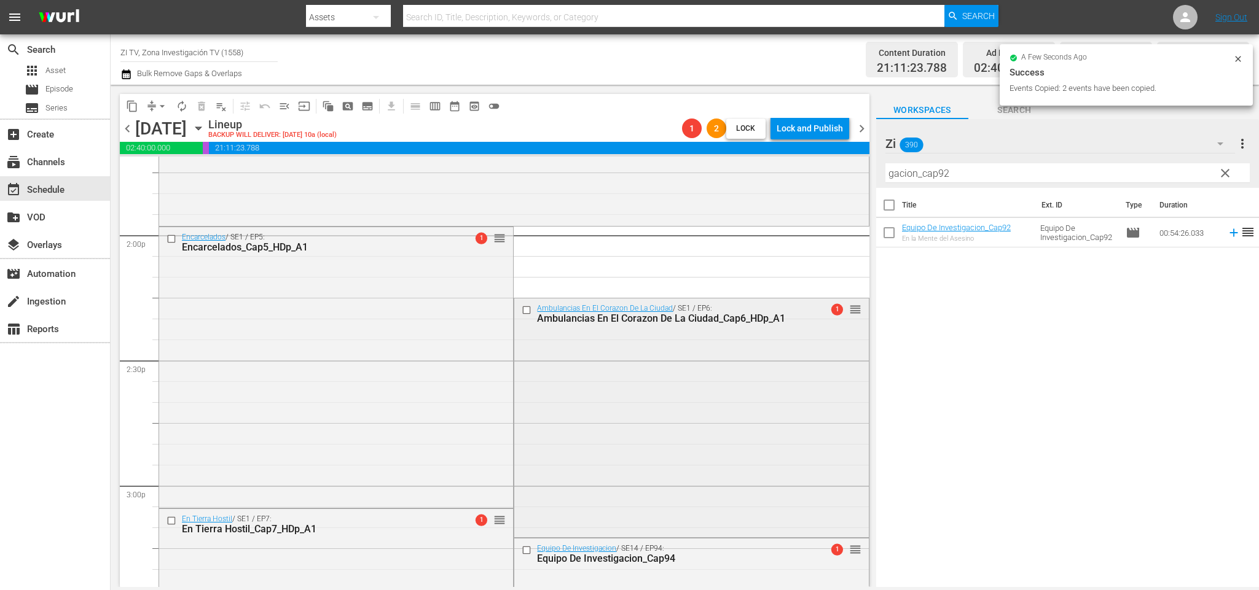
scroll to position [3614, 0]
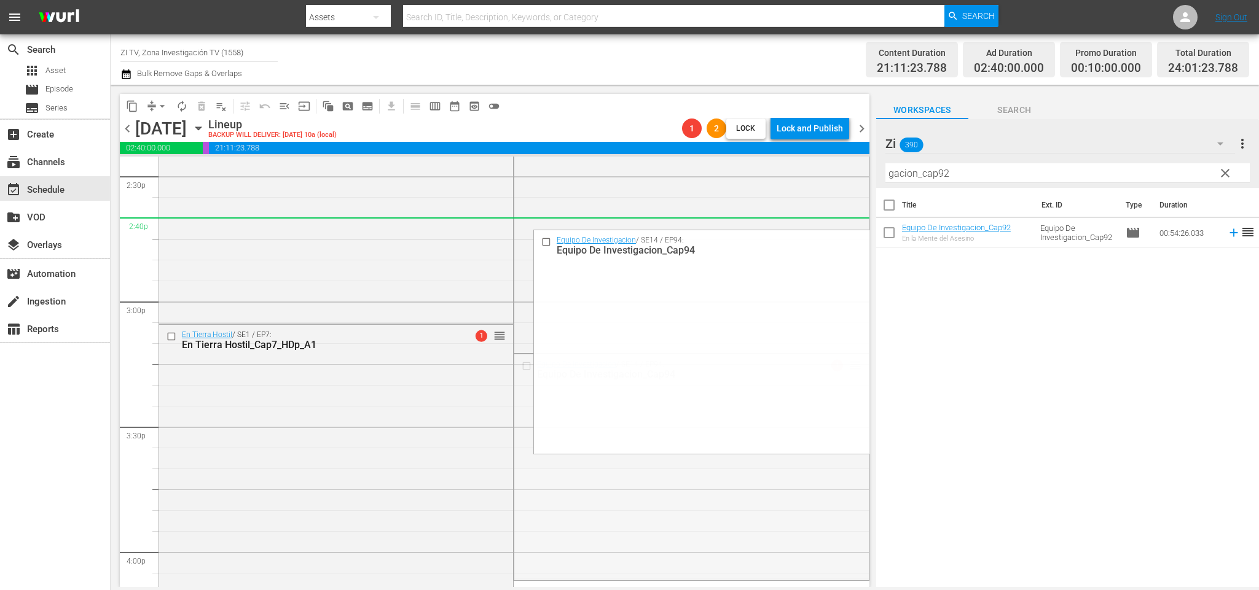
drag, startPoint x: 839, startPoint y: 364, endPoint x: 811, endPoint y: 233, distance: 133.9
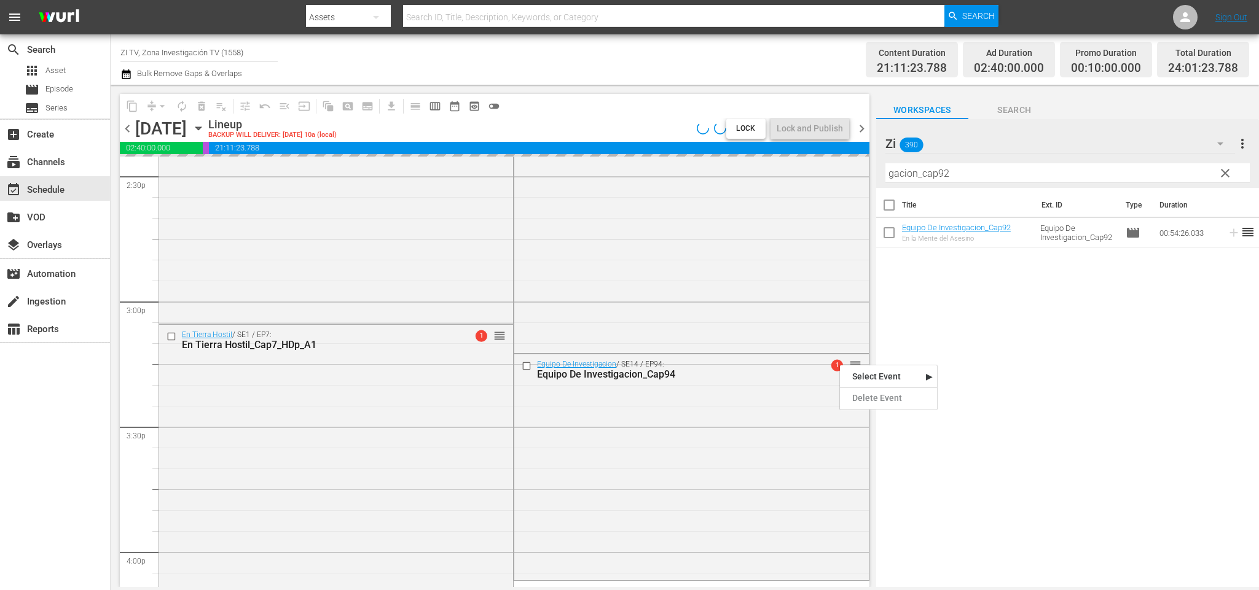
click at [958, 308] on div "Title Ext. ID Type Duration Equipo De Investigacion_Cap92 En la Mente del Asesi…" at bounding box center [1067, 388] width 383 height 401
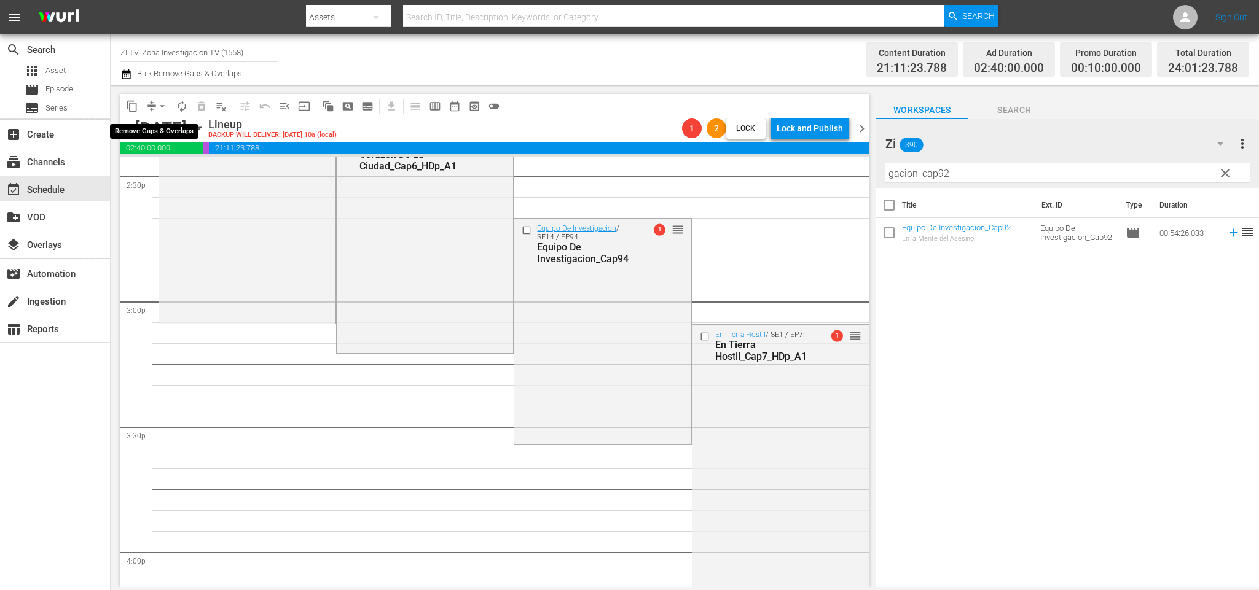
click at [159, 111] on span "arrow_drop_down" at bounding box center [162, 106] width 12 height 12
click at [158, 163] on li "Align to End of Previous Day" at bounding box center [164, 171] width 129 height 20
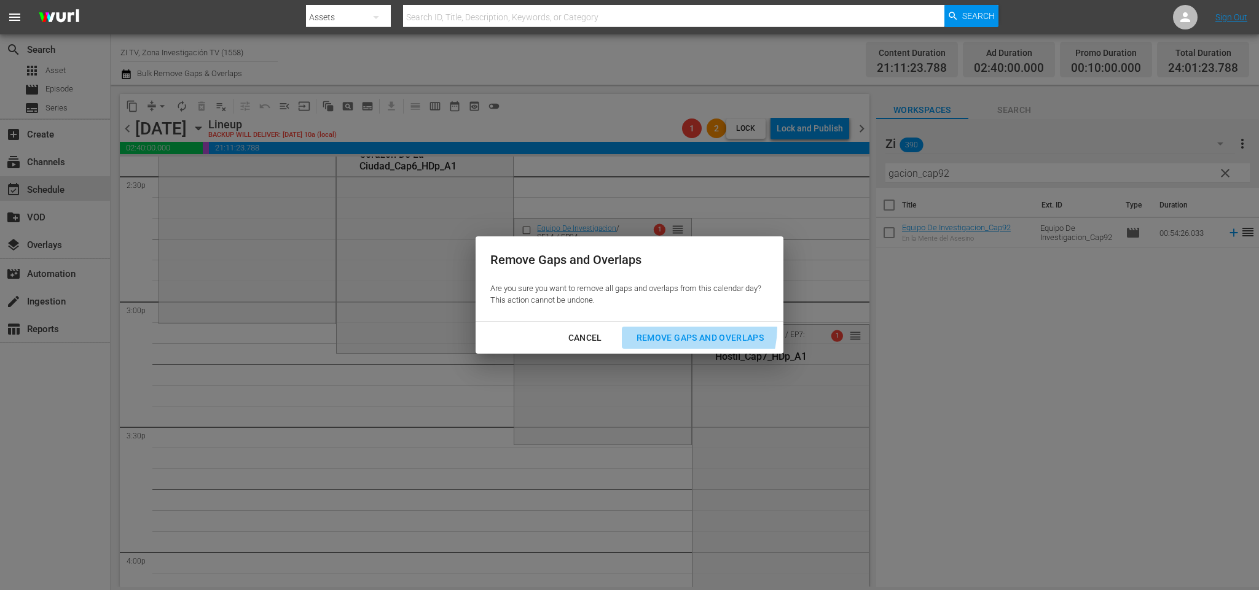
click at [689, 328] on button "Remove Gaps and Overlaps" at bounding box center [700, 338] width 157 height 23
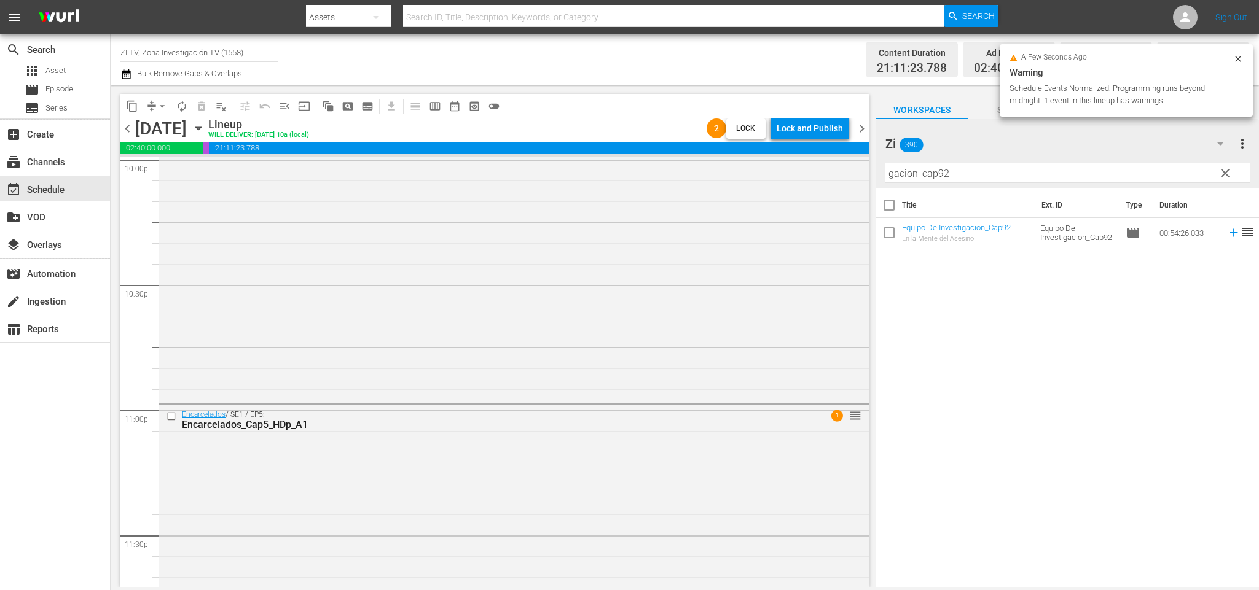
scroll to position [5608, 0]
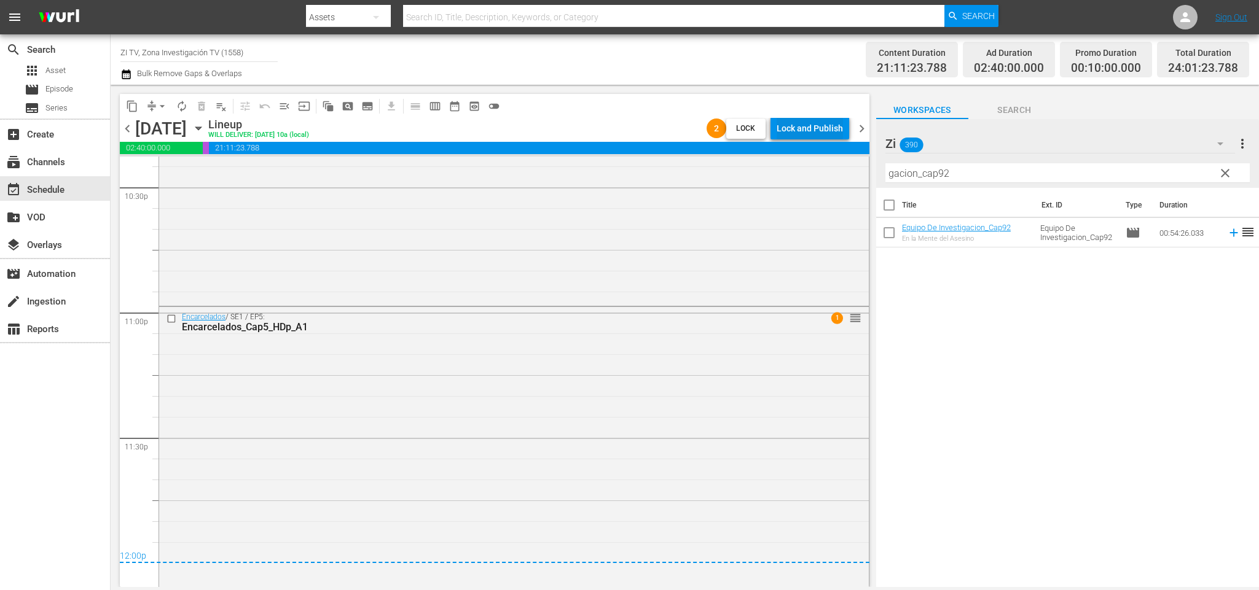
click at [829, 128] on div "Lock and Publish" at bounding box center [809, 128] width 66 height 22
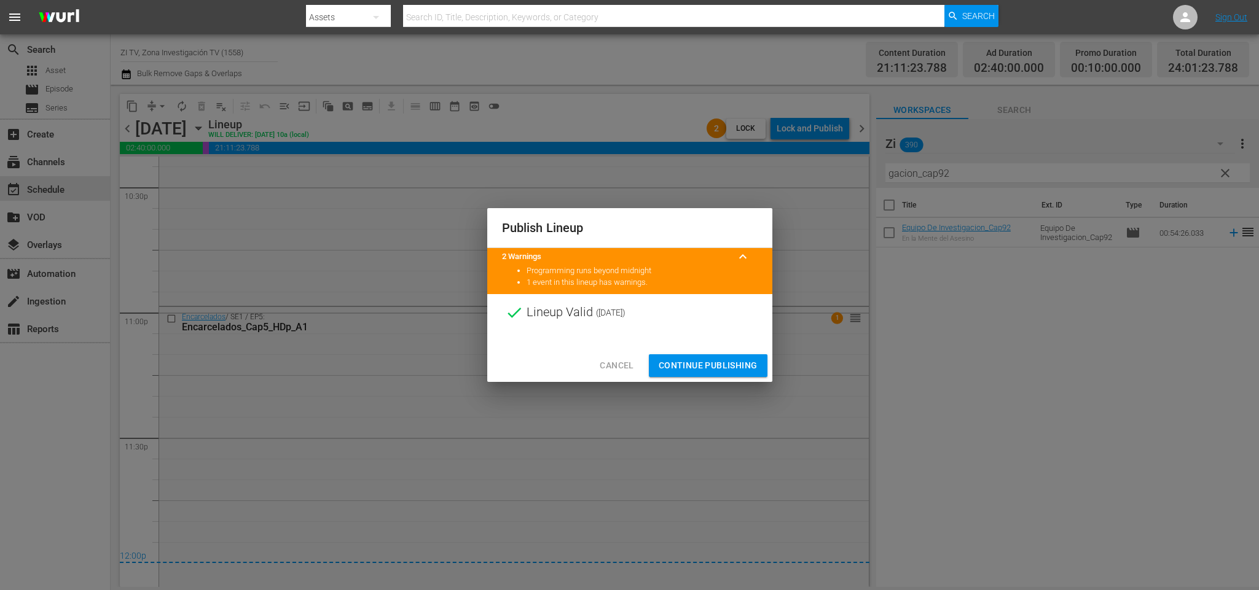
click at [695, 364] on span "Continue Publishing" at bounding box center [707, 365] width 99 height 15
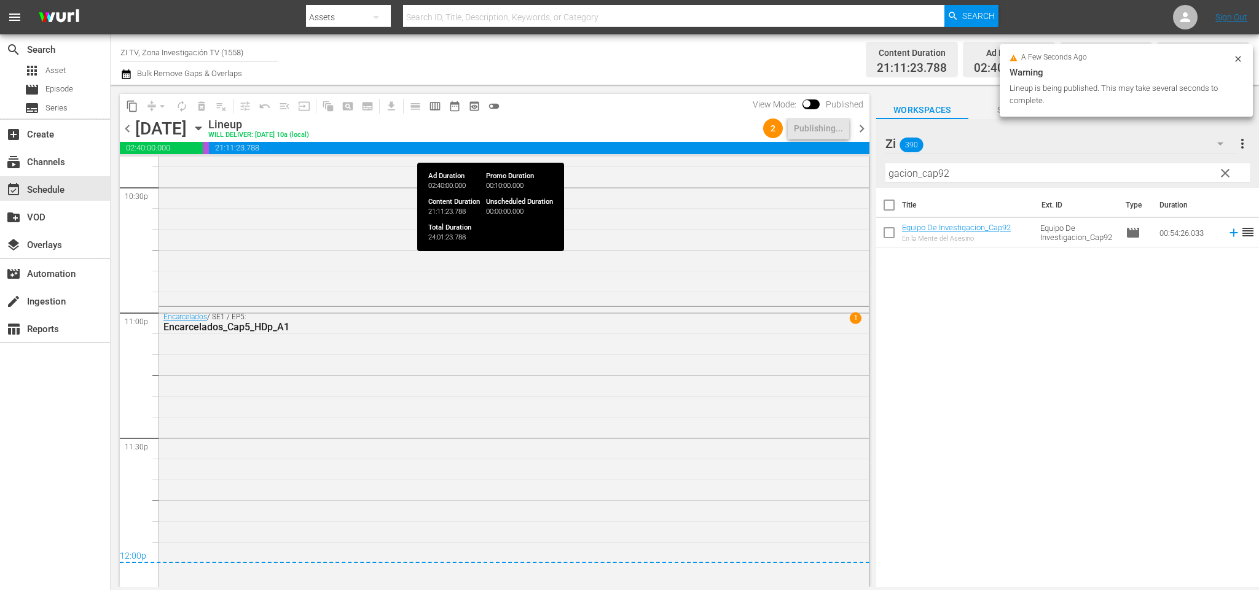
click at [865, 142] on div "content_copy compress arrow_drop_down autorenew_outlined delete_forever_outline…" at bounding box center [494, 340] width 749 height 493
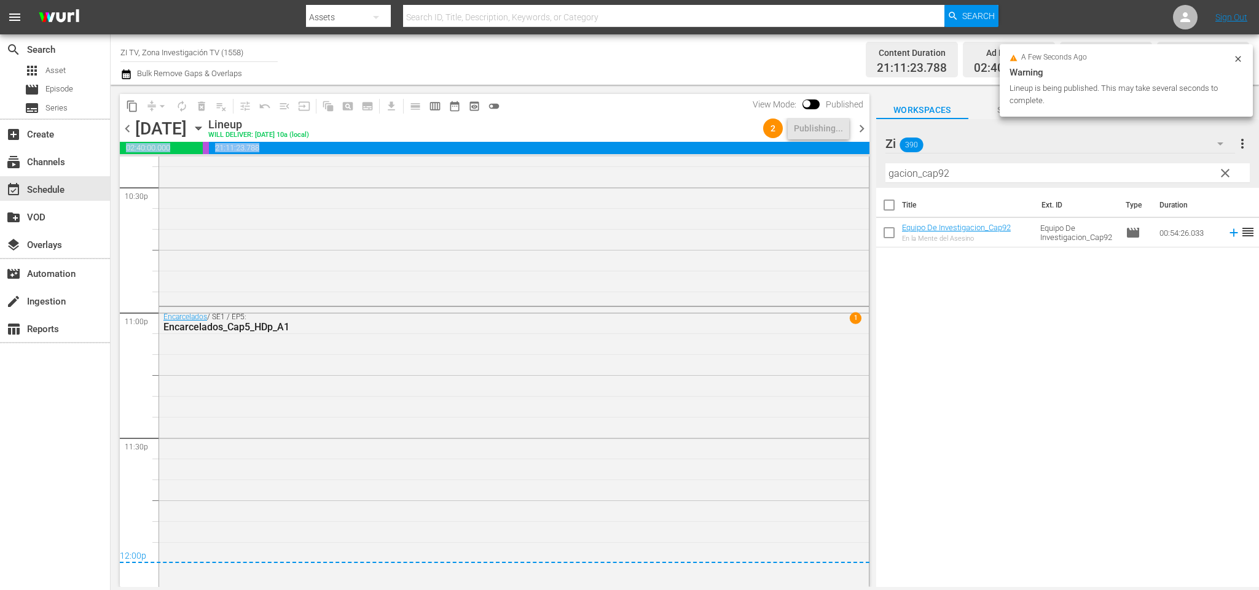
click at [857, 125] on div at bounding box center [857, 125] width 0 height 0
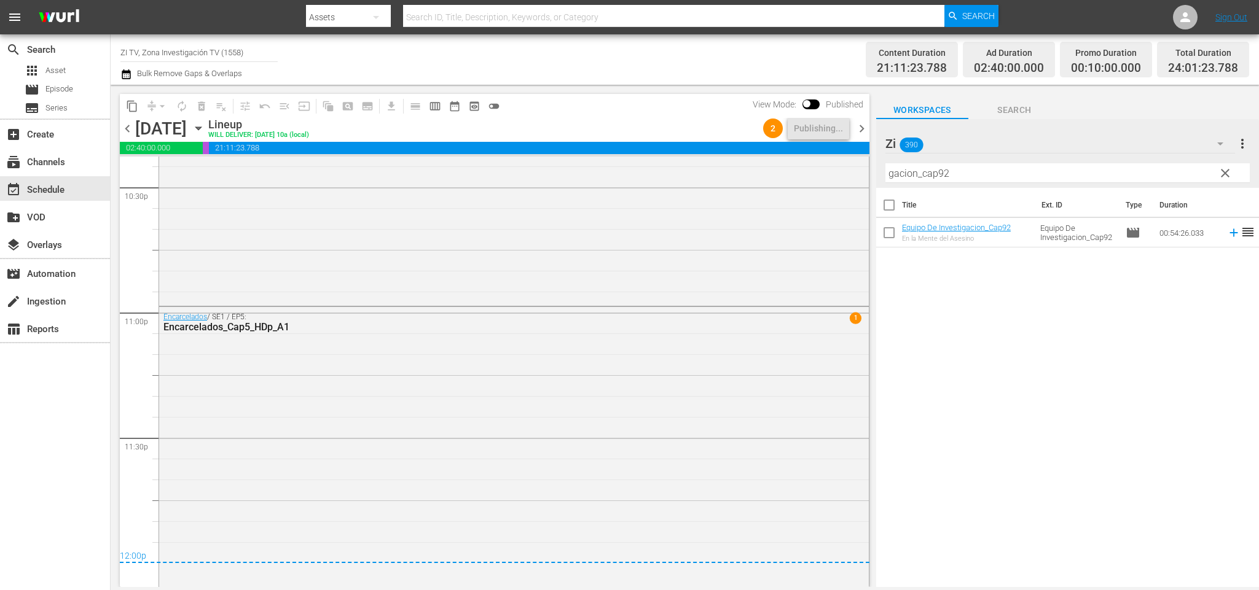
drag, startPoint x: 1027, startPoint y: 389, endPoint x: 981, endPoint y: 330, distance: 74.3
click at [1028, 385] on div "Title Ext. ID Type Duration Equipo De Investigacion_Cap92 En la Mente del Asesi…" at bounding box center [1067, 388] width 383 height 401
click at [861, 126] on span "chevron_right" at bounding box center [861, 128] width 15 height 15
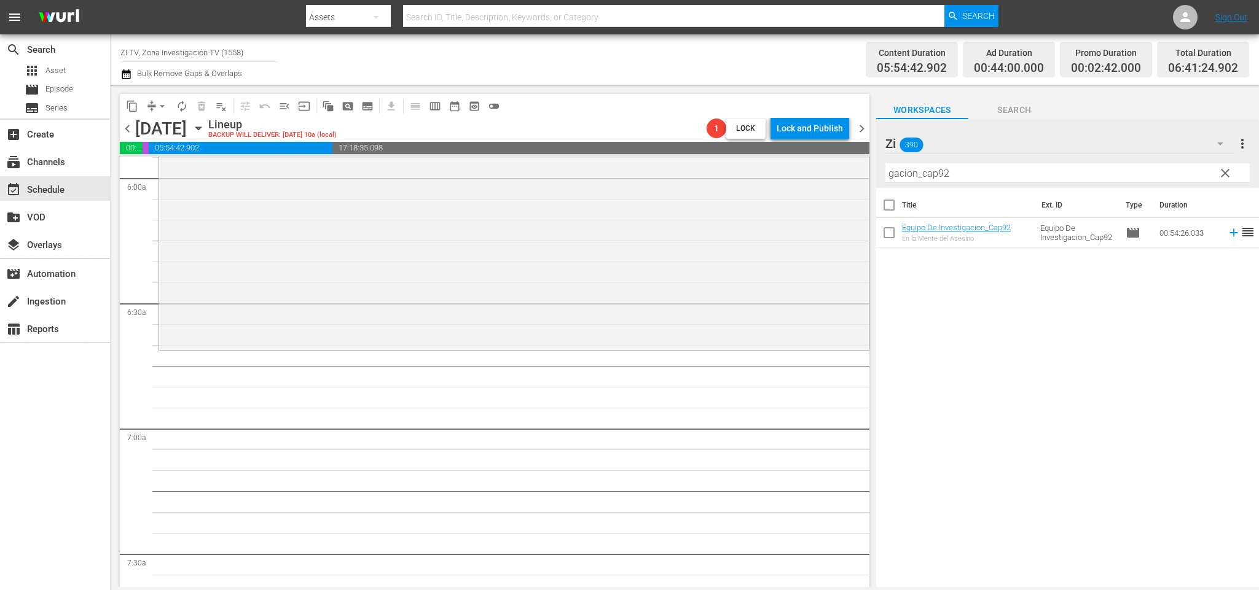
scroll to position [1316, 0]
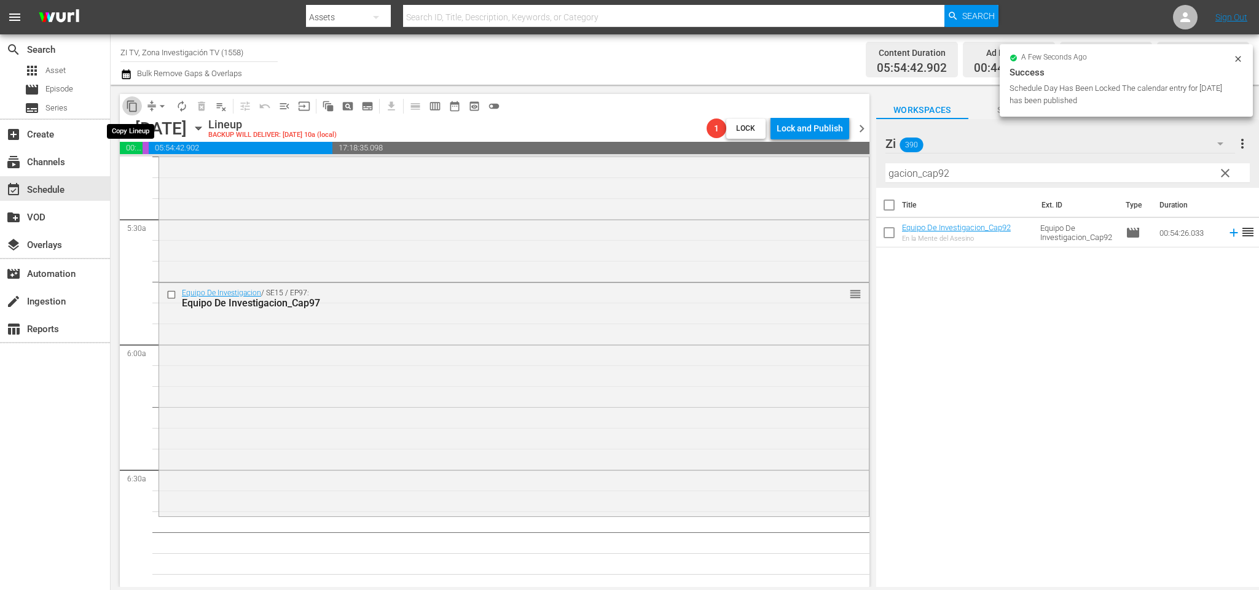
click at [135, 103] on span "content_copy" at bounding box center [132, 106] width 12 height 12
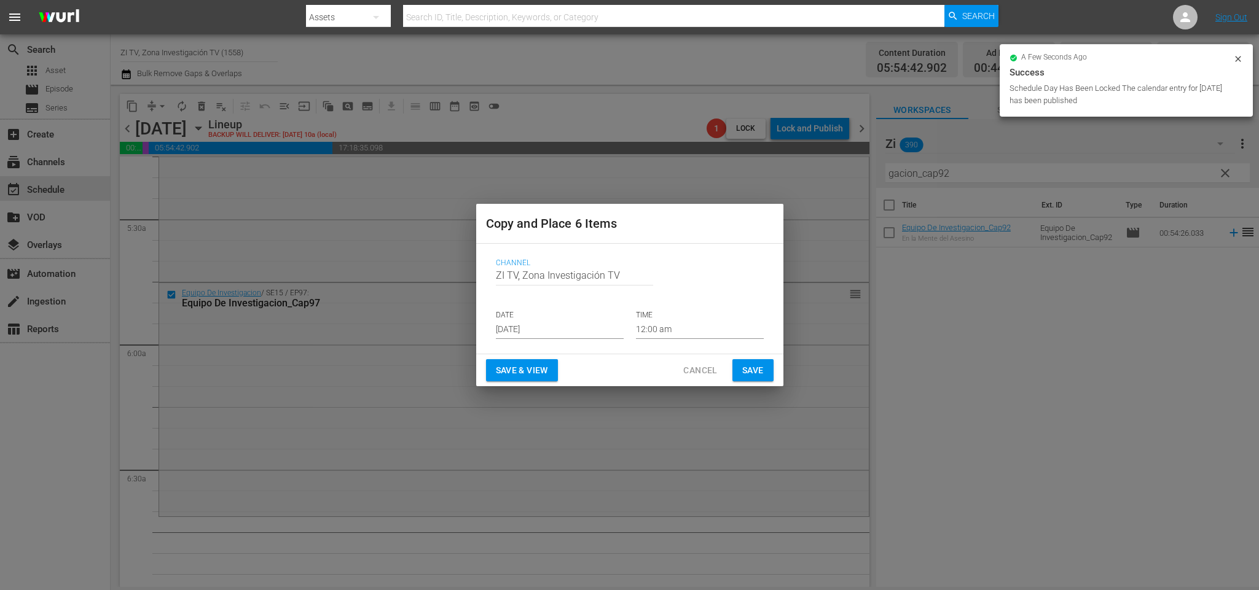
click at [569, 324] on input "Aug 30th 2025" at bounding box center [560, 330] width 128 height 18
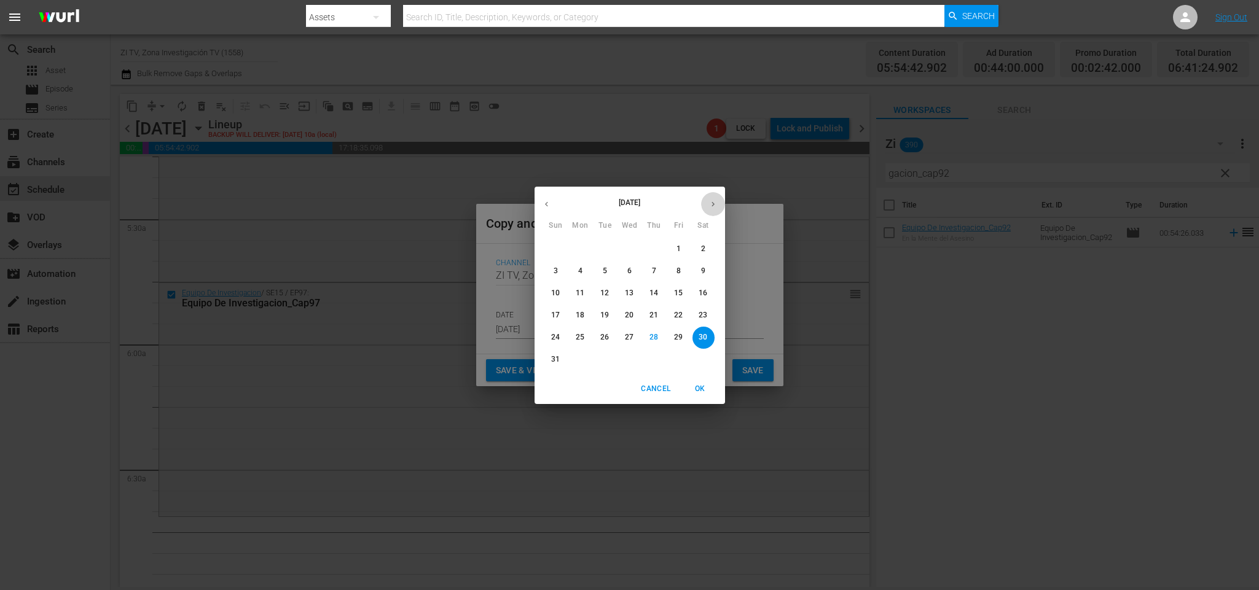
click at [712, 207] on icon "button" at bounding box center [712, 204] width 9 height 9
click at [630, 246] on p "3" at bounding box center [629, 249] width 4 height 10
type input "Sep 3rd 2025"
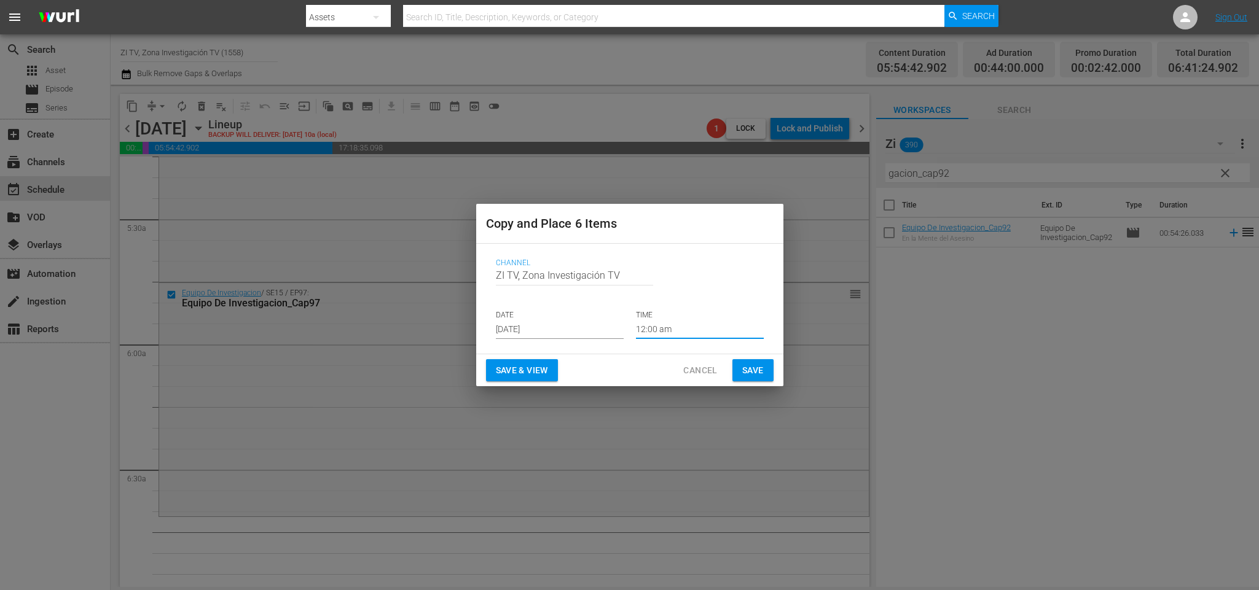
click at [685, 330] on input "12:00 am" at bounding box center [700, 330] width 128 height 18
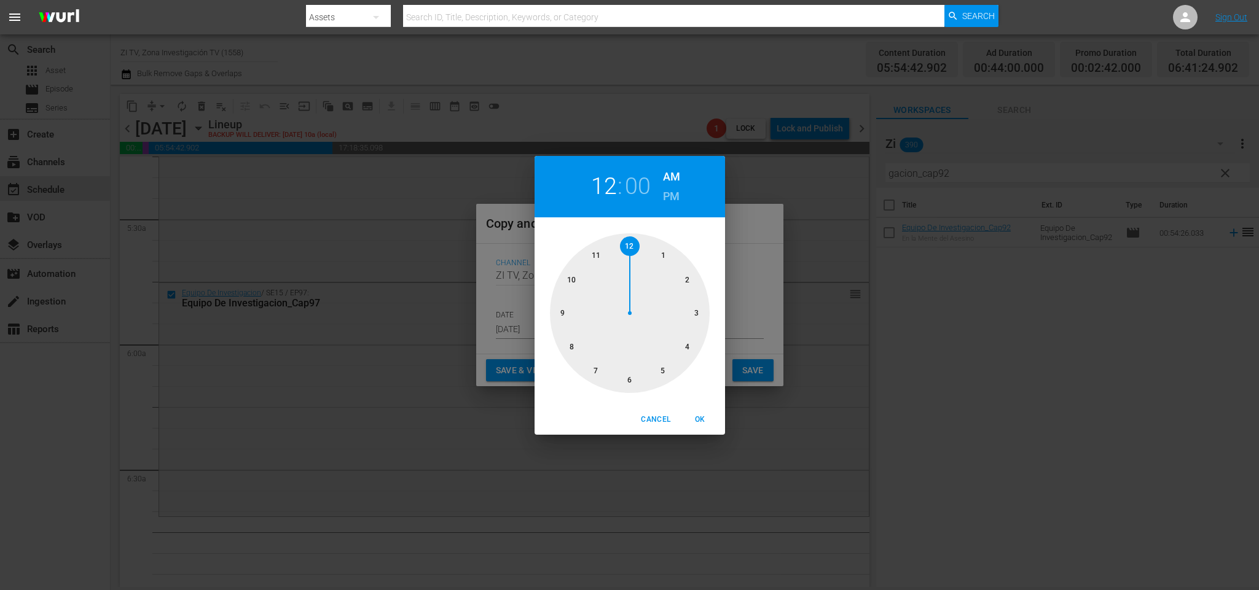
click at [631, 384] on div at bounding box center [630, 313] width 160 height 160
click at [693, 424] on span "OK" at bounding box center [699, 419] width 29 height 13
type input "06:00 am"
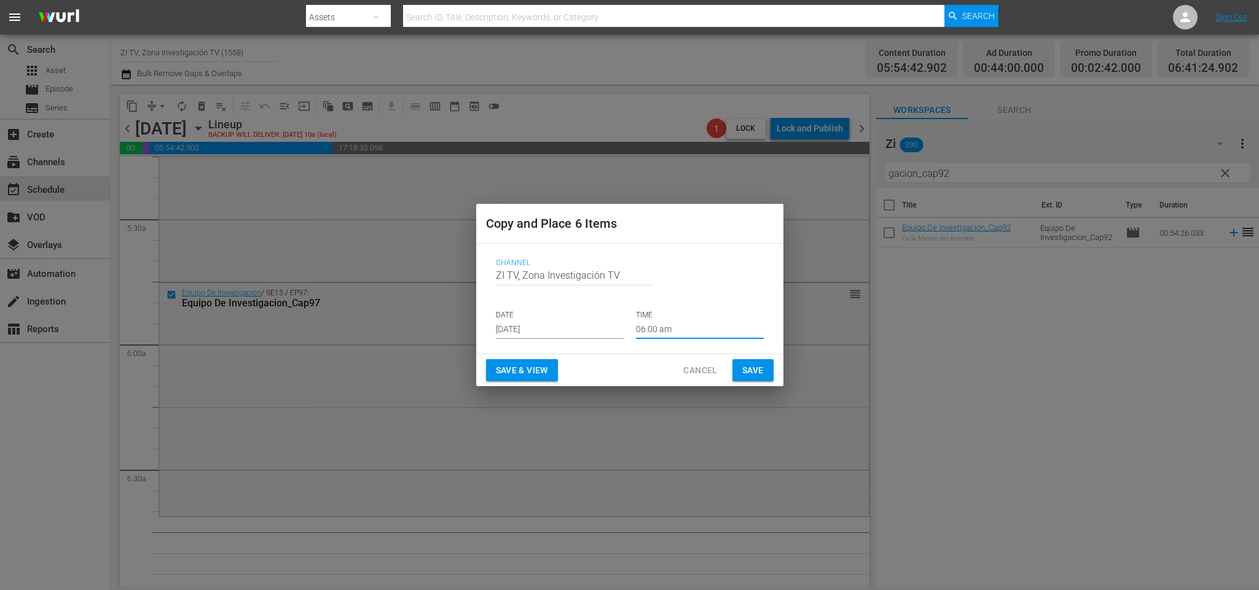
click at [751, 365] on span "Save" at bounding box center [752, 370] width 21 height 15
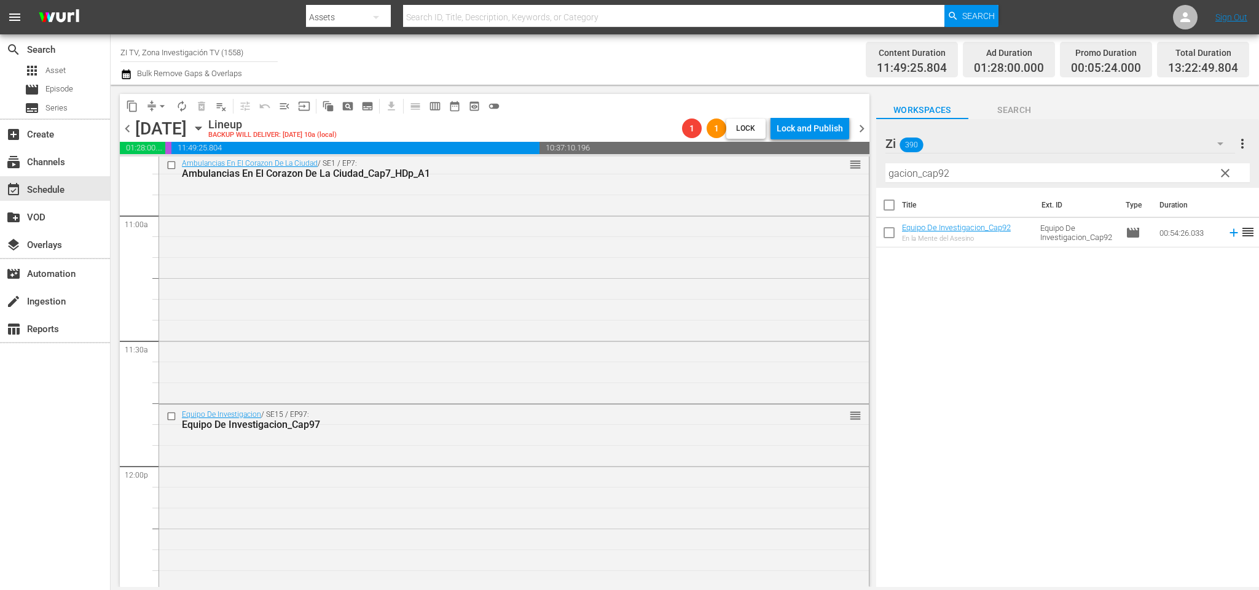
scroll to position [2790, 0]
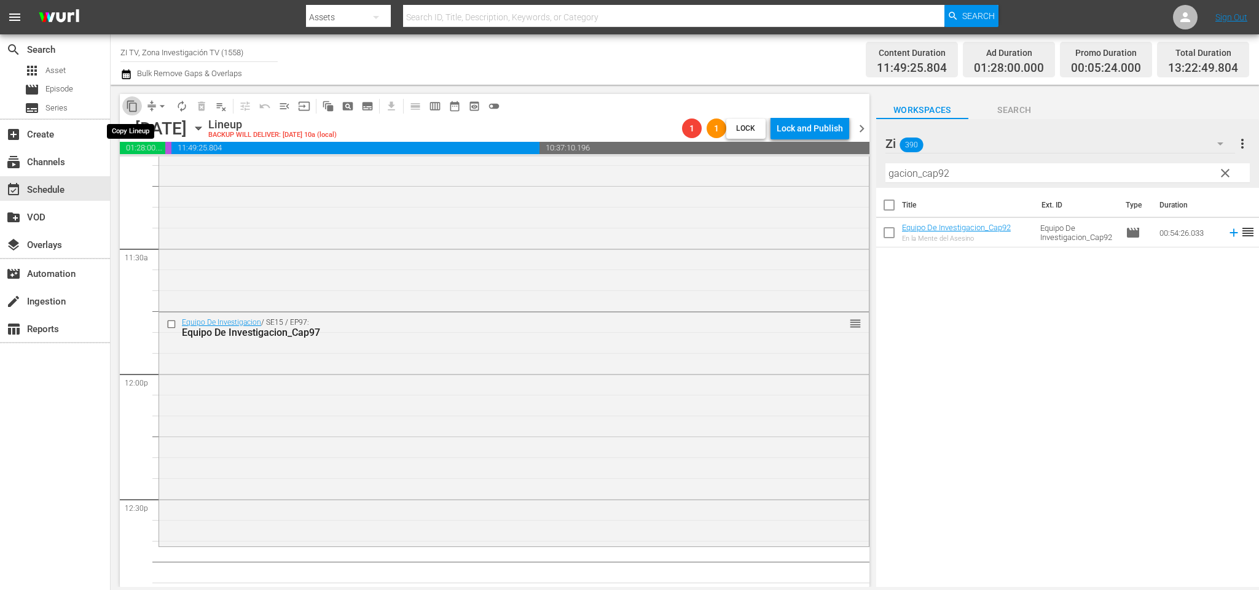
click at [136, 106] on span "content_copy" at bounding box center [132, 106] width 12 height 12
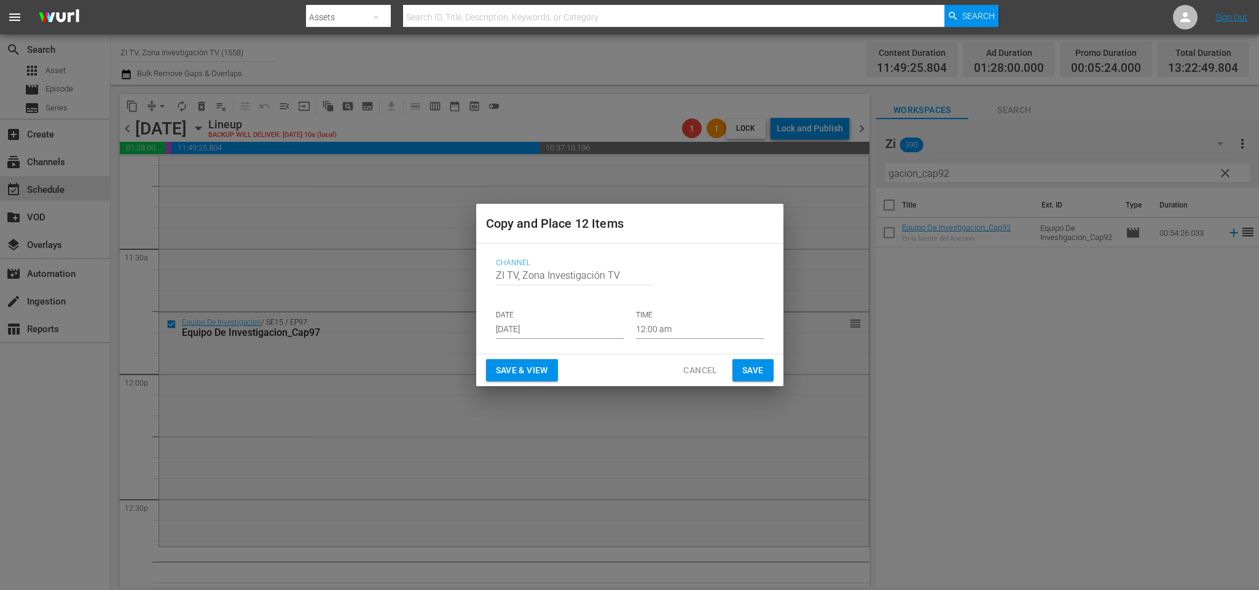
click at [576, 326] on input "Aug 30th 2025" at bounding box center [560, 330] width 128 height 18
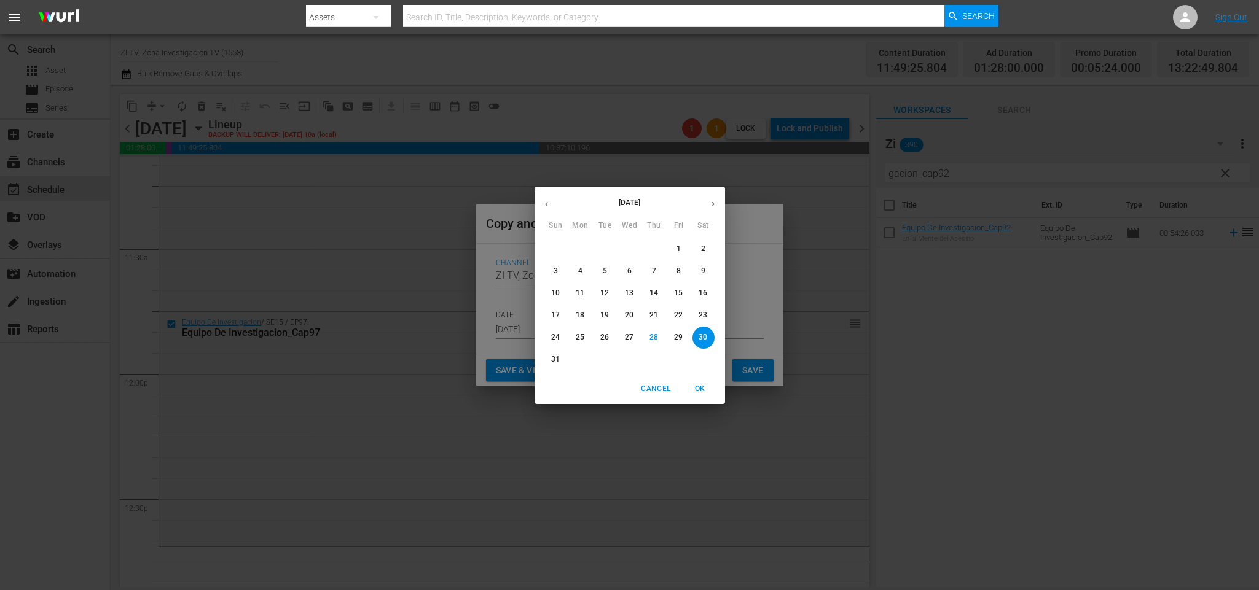
click at [708, 205] on icon "button" at bounding box center [712, 204] width 9 height 9
click at [631, 247] on p "3" at bounding box center [629, 249] width 4 height 10
type input "Sep 3rd 2025"
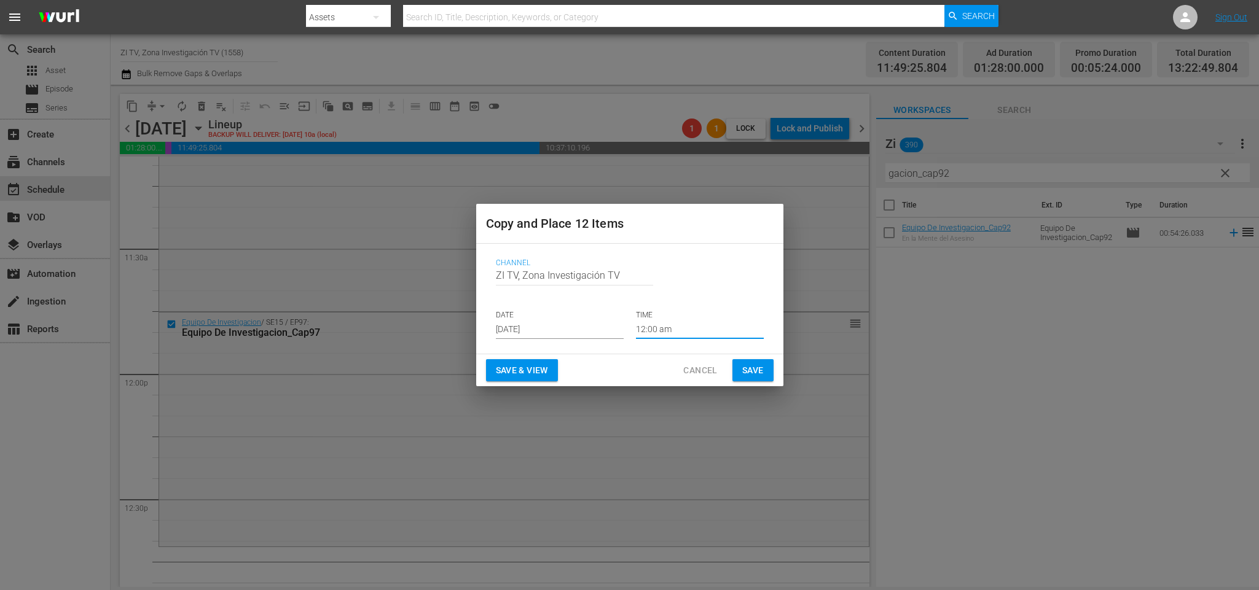
click at [692, 324] on input "12:00 am" at bounding box center [700, 330] width 128 height 18
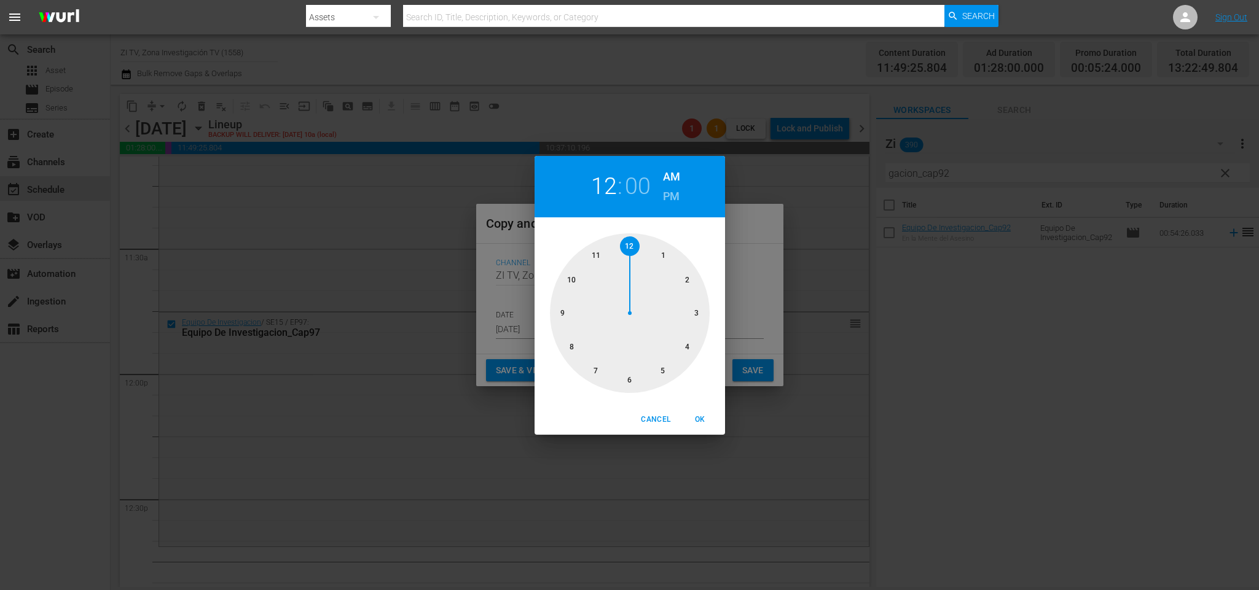
click at [597, 254] on div at bounding box center [630, 313] width 160 height 160
click at [568, 286] on div at bounding box center [630, 313] width 160 height 160
click at [697, 417] on span "OK" at bounding box center [699, 419] width 29 height 13
type input "11:50 am"
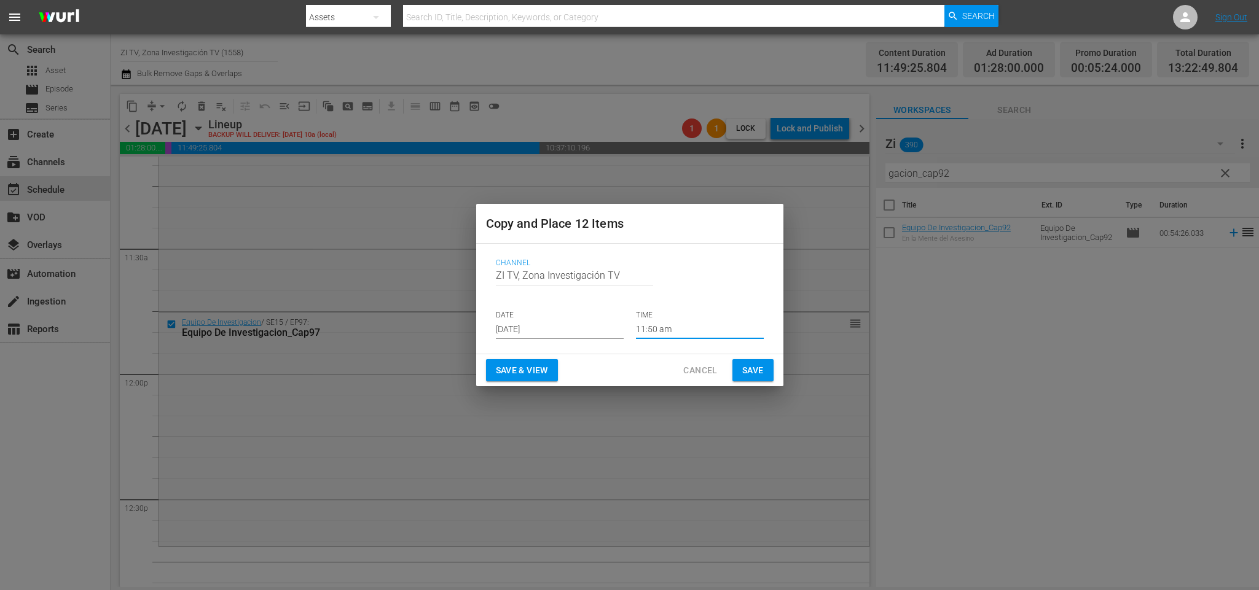
click at [740, 367] on button "Save" at bounding box center [752, 370] width 41 height 23
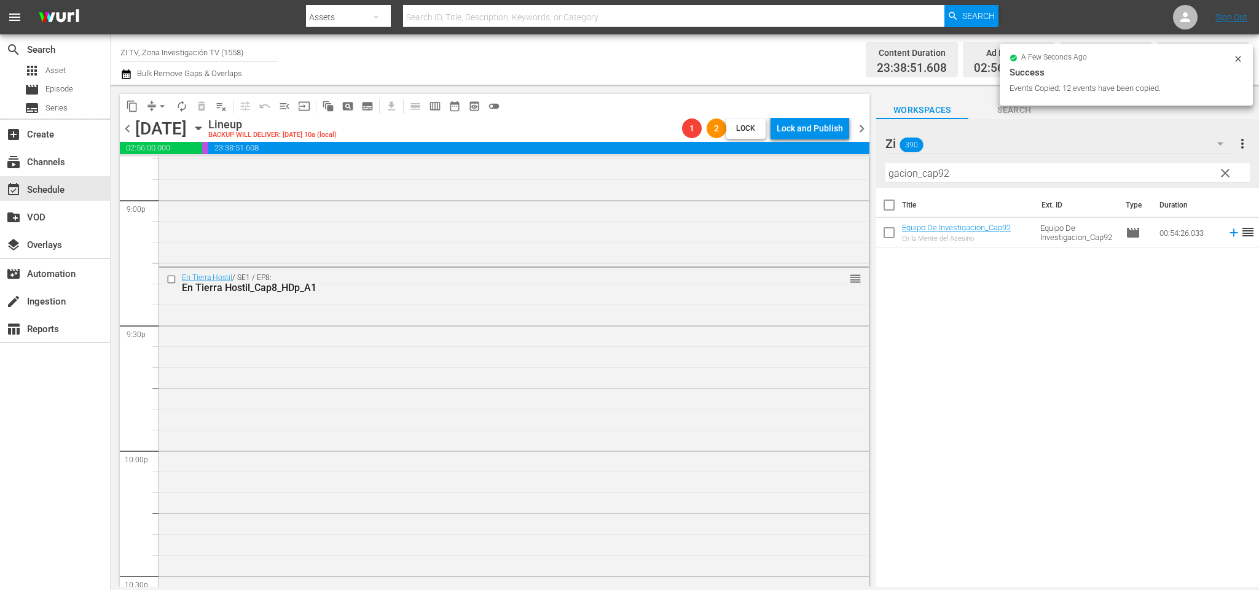
scroll to position [5714, 0]
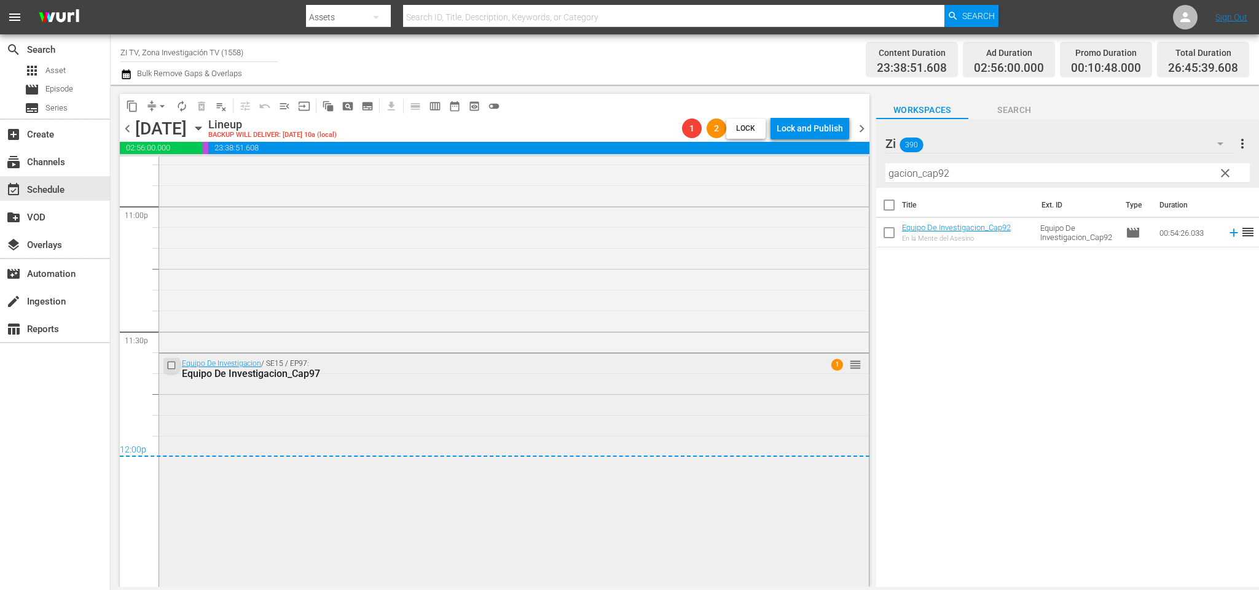
click at [171, 365] on input "checkbox" at bounding box center [172, 366] width 13 height 10
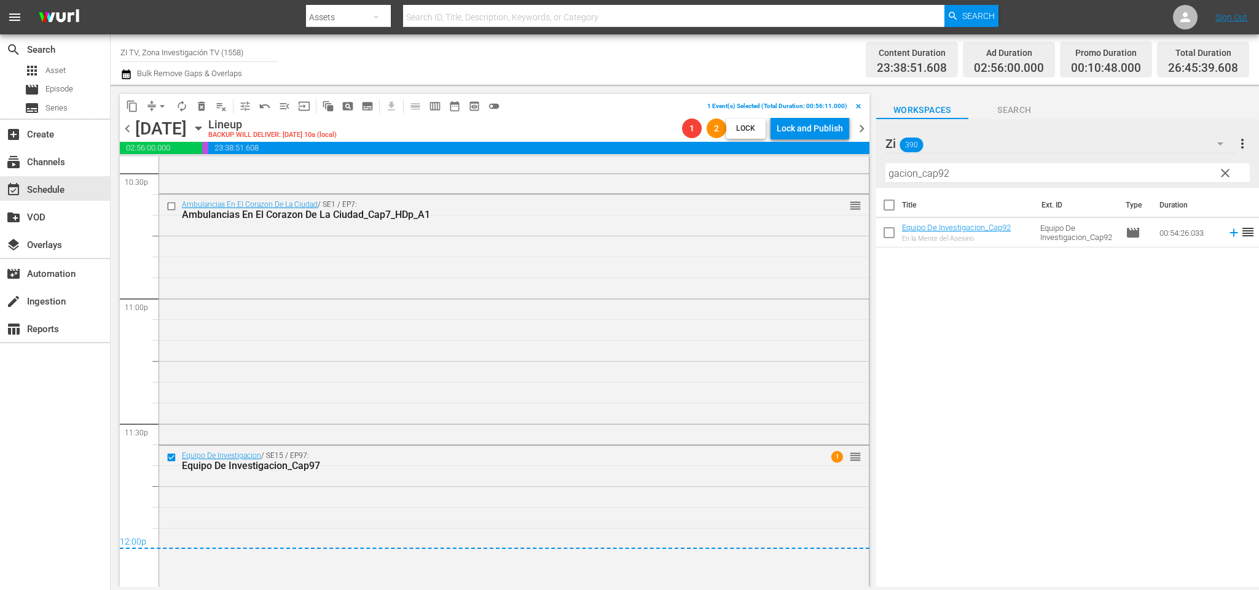
scroll to position [5530, 0]
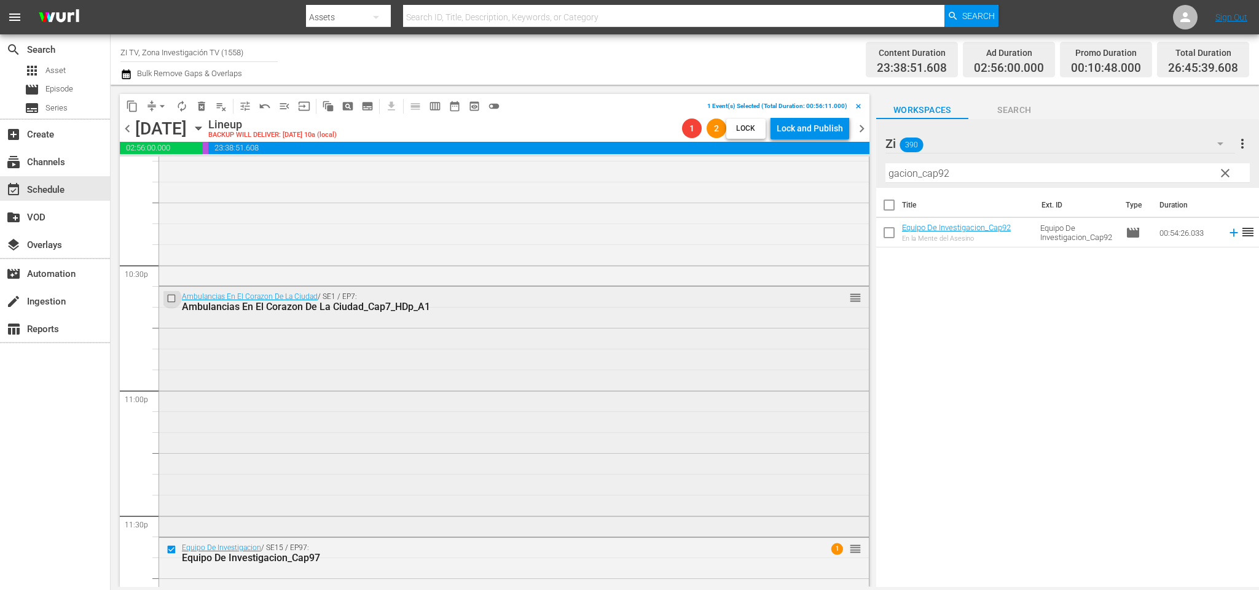
click at [171, 297] on input "checkbox" at bounding box center [172, 298] width 13 height 10
click at [200, 103] on span "delete_forever_outlined" at bounding box center [201, 106] width 12 height 12
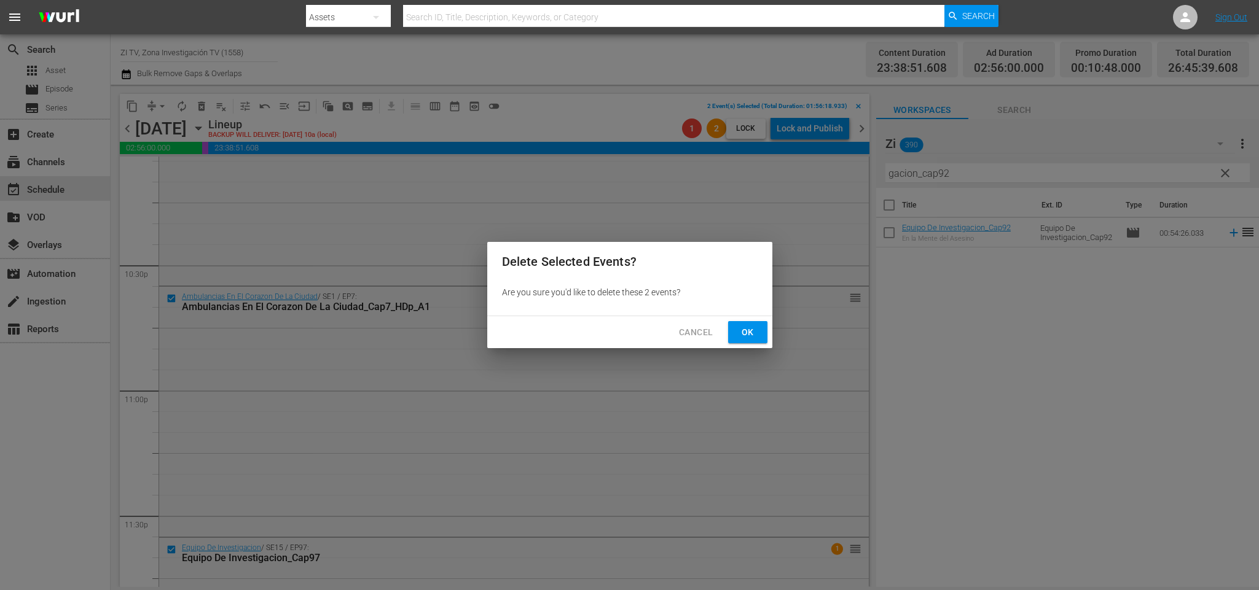
click at [748, 338] on span "Ok" at bounding box center [748, 332] width 20 height 15
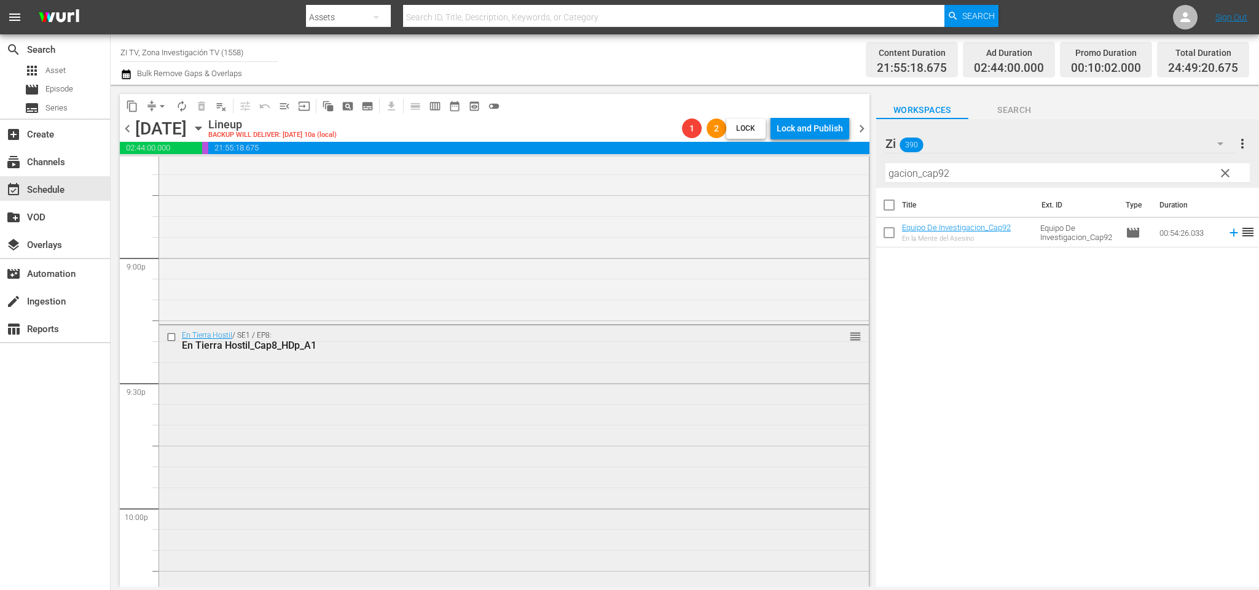
scroll to position [4977, 0]
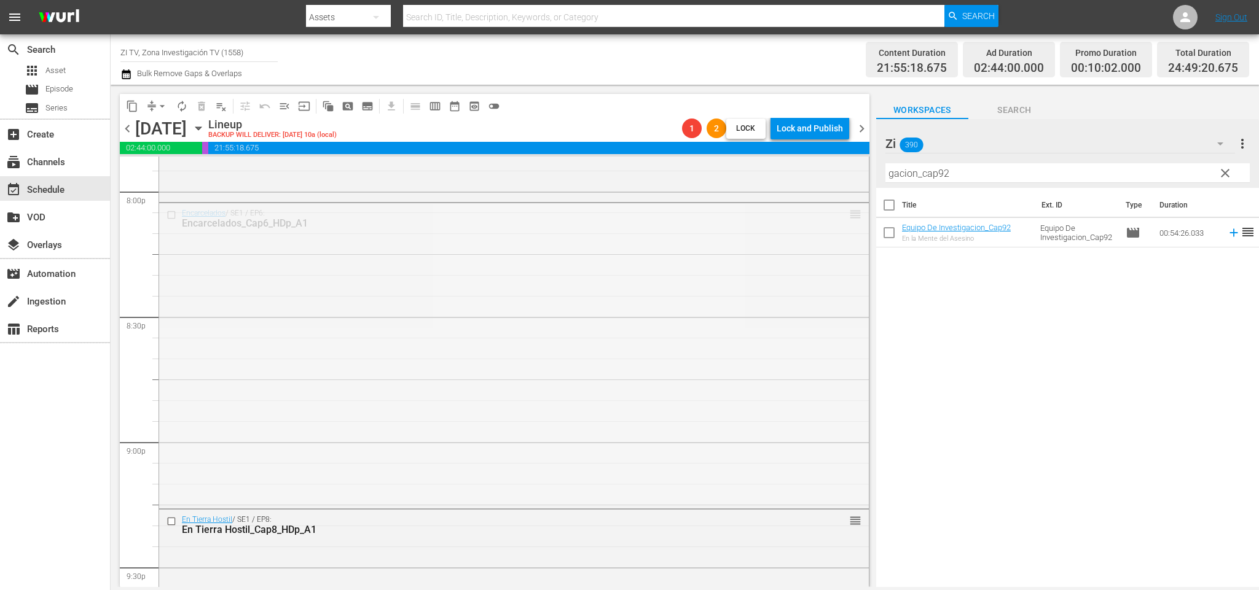
drag, startPoint x: 844, startPoint y: 213, endPoint x: 754, endPoint y: 551, distance: 350.3
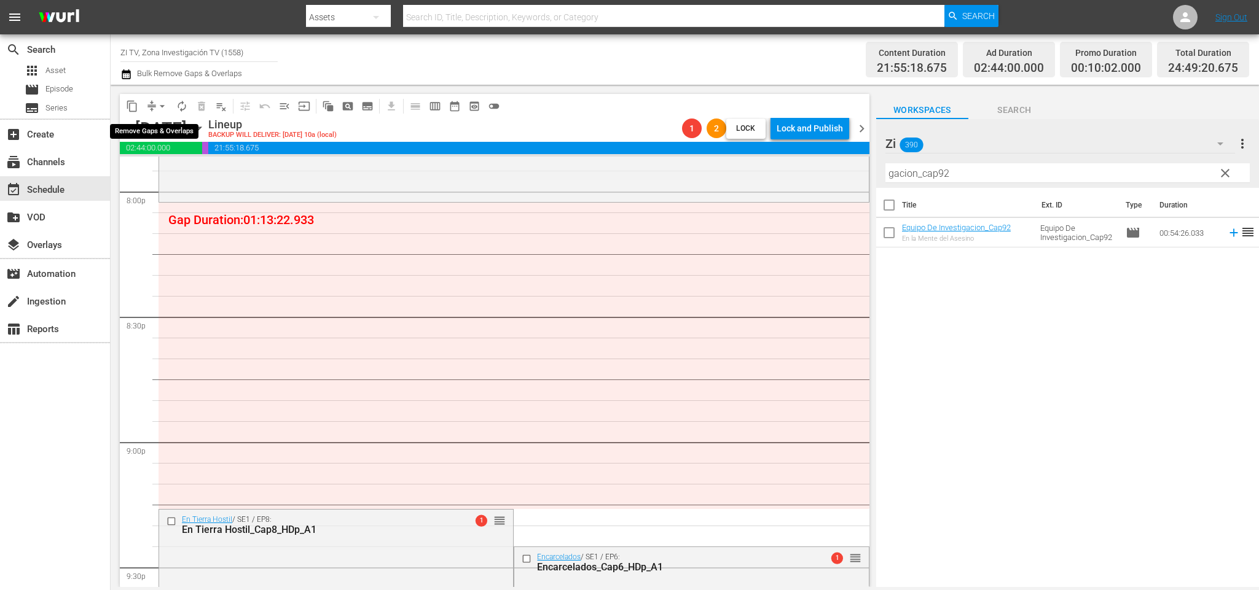
click at [161, 106] on span "arrow_drop_down" at bounding box center [162, 106] width 12 height 12
click at [166, 163] on li "Align to End of Previous Day" at bounding box center [164, 171] width 129 height 20
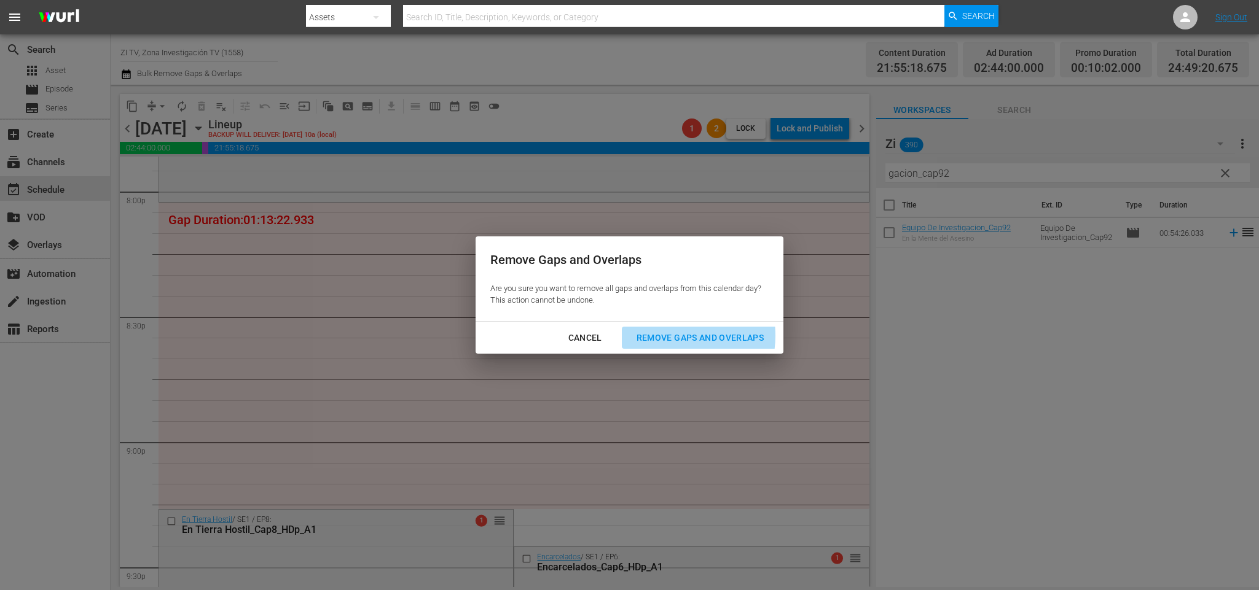
click at [679, 336] on div "Remove Gaps and Overlaps" at bounding box center [700, 337] width 147 height 15
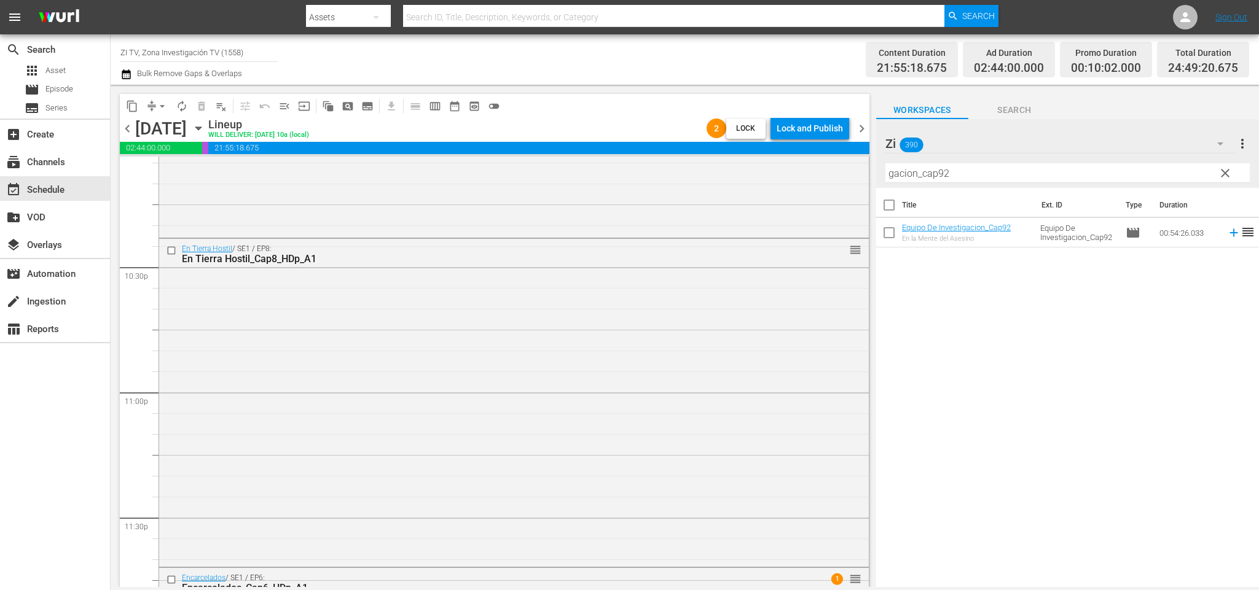
scroll to position [5814, 0]
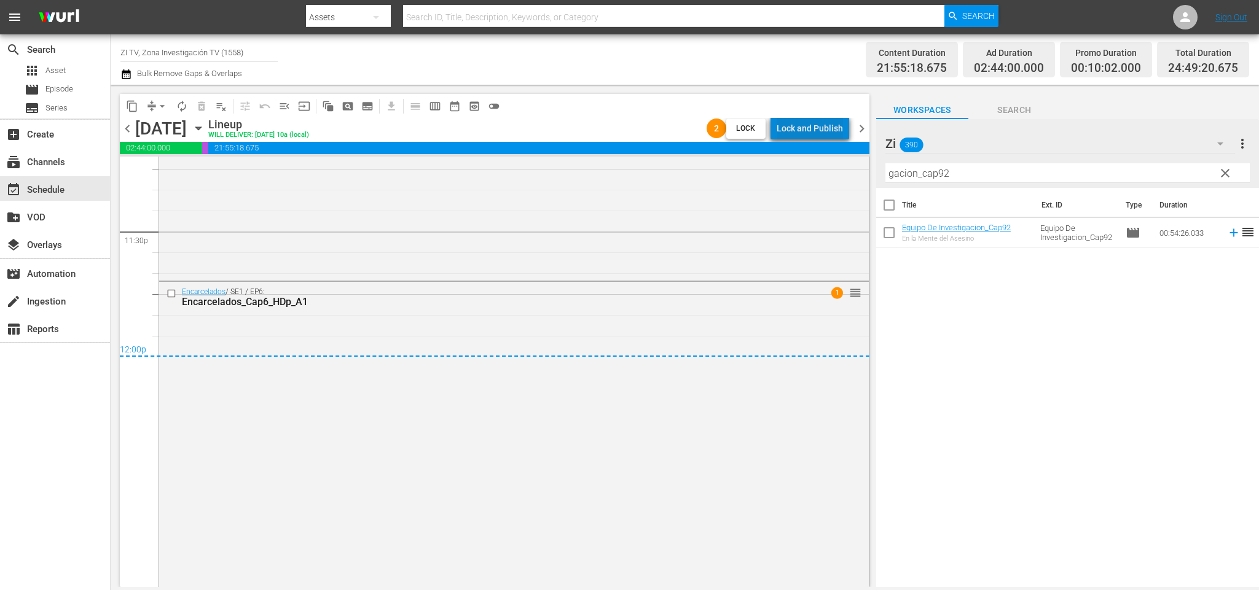
click at [828, 128] on div "Lock and Publish" at bounding box center [809, 128] width 66 height 22
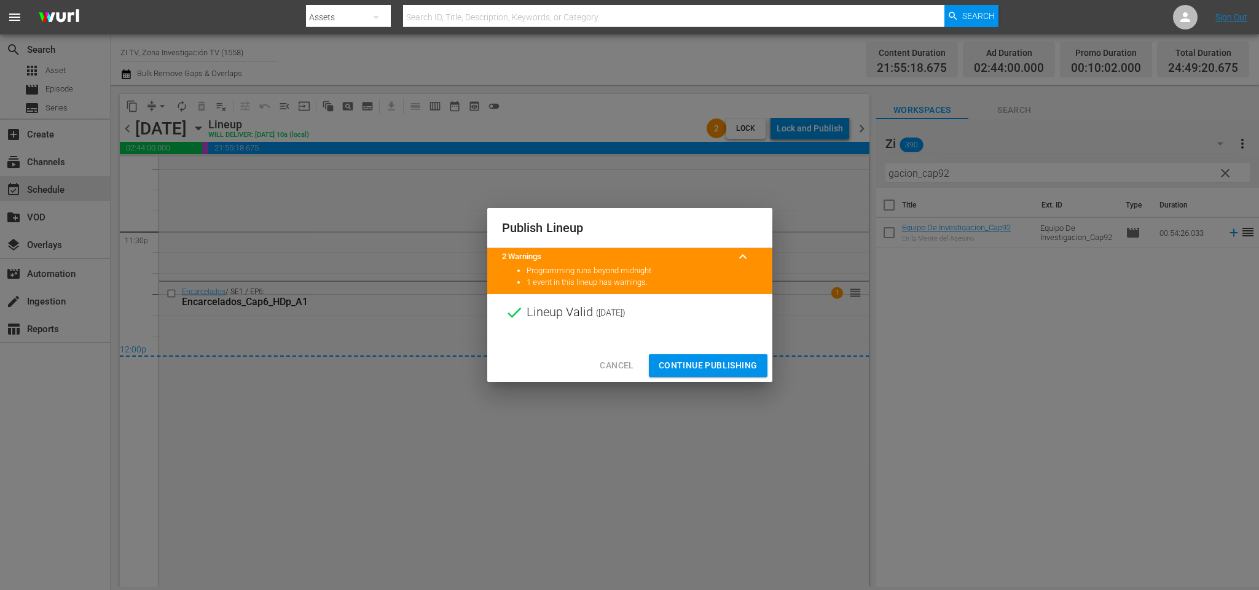
click at [691, 356] on button "Continue Publishing" at bounding box center [708, 365] width 119 height 23
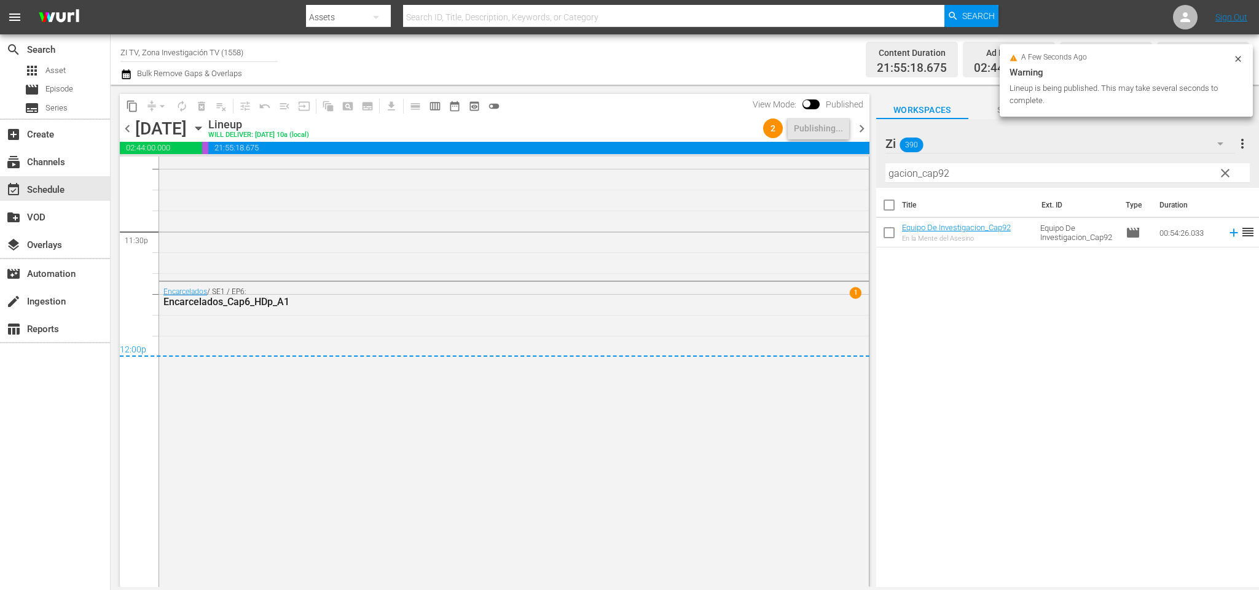
click at [863, 130] on span "chevron_right" at bounding box center [861, 128] width 15 height 15
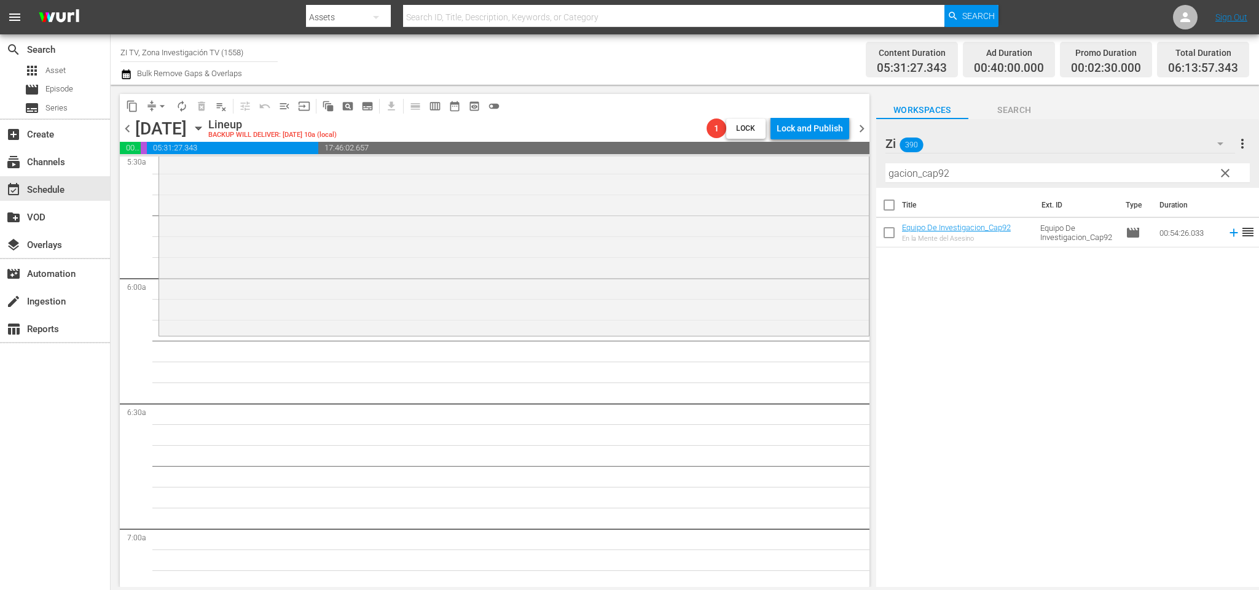
scroll to position [1198, 0]
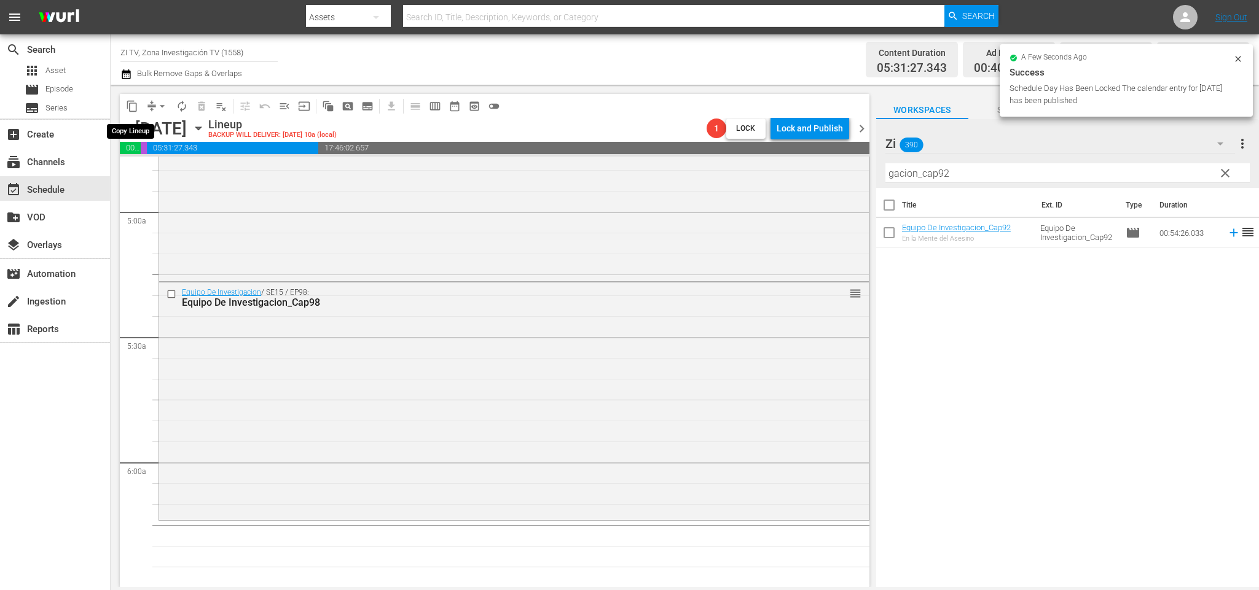
click at [135, 103] on span "content_copy" at bounding box center [132, 106] width 12 height 12
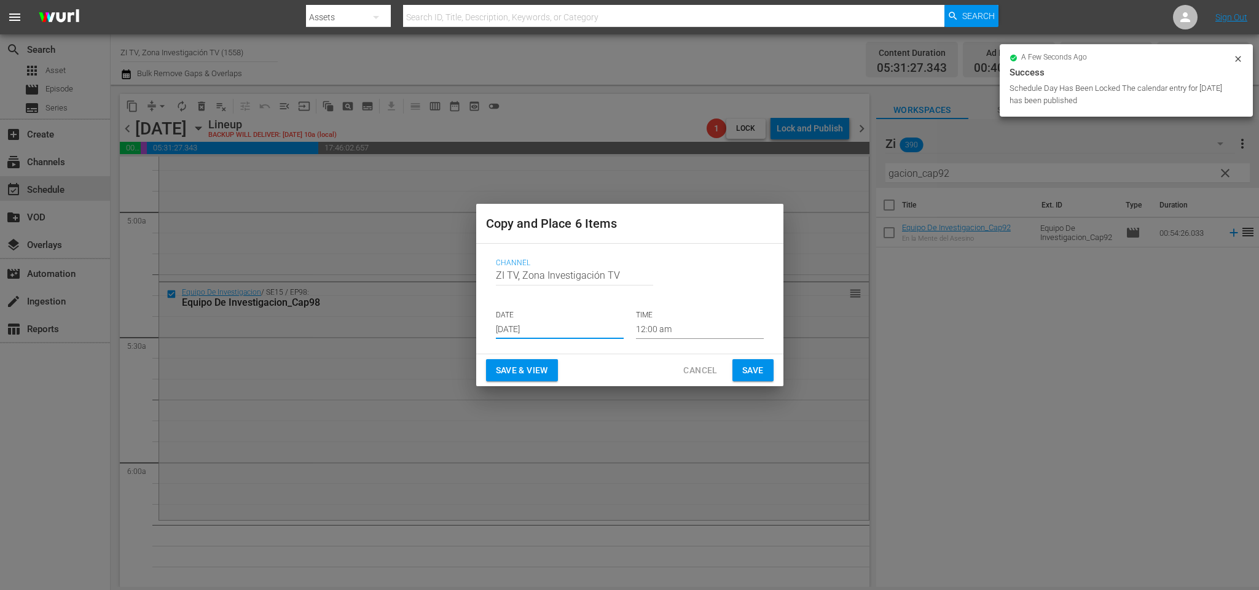
click at [584, 329] on input "Aug 30th 2025" at bounding box center [560, 330] width 128 height 18
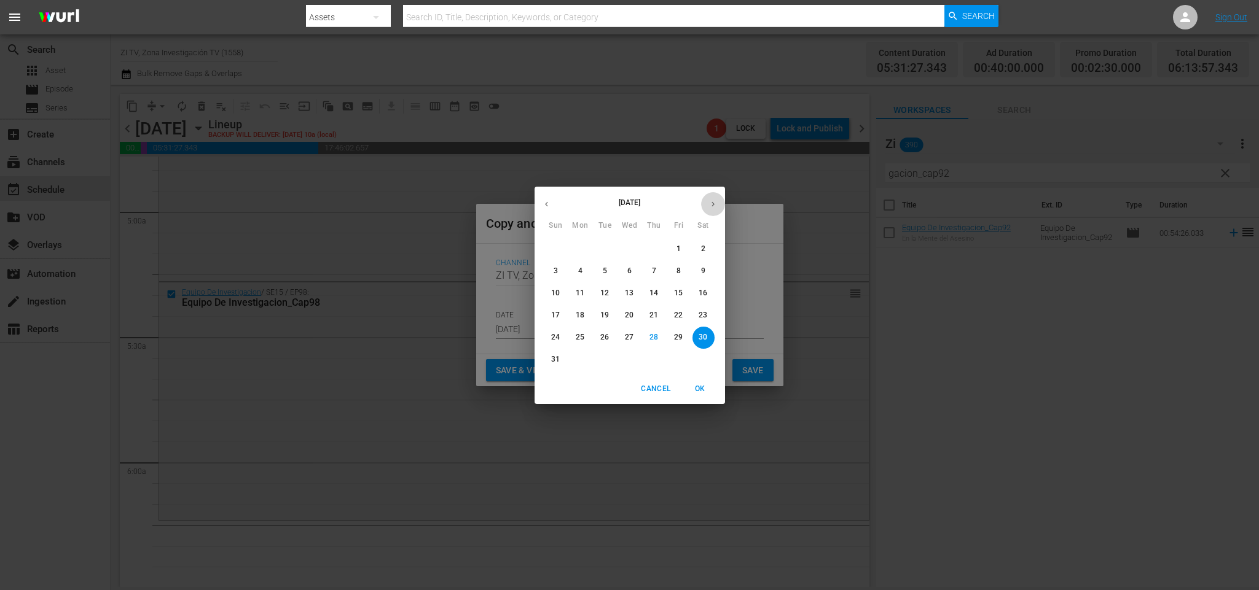
click at [721, 201] on button "button" at bounding box center [713, 204] width 24 height 24
click at [654, 245] on p "4" at bounding box center [654, 249] width 4 height 10
type input "Sep 4th 2025"
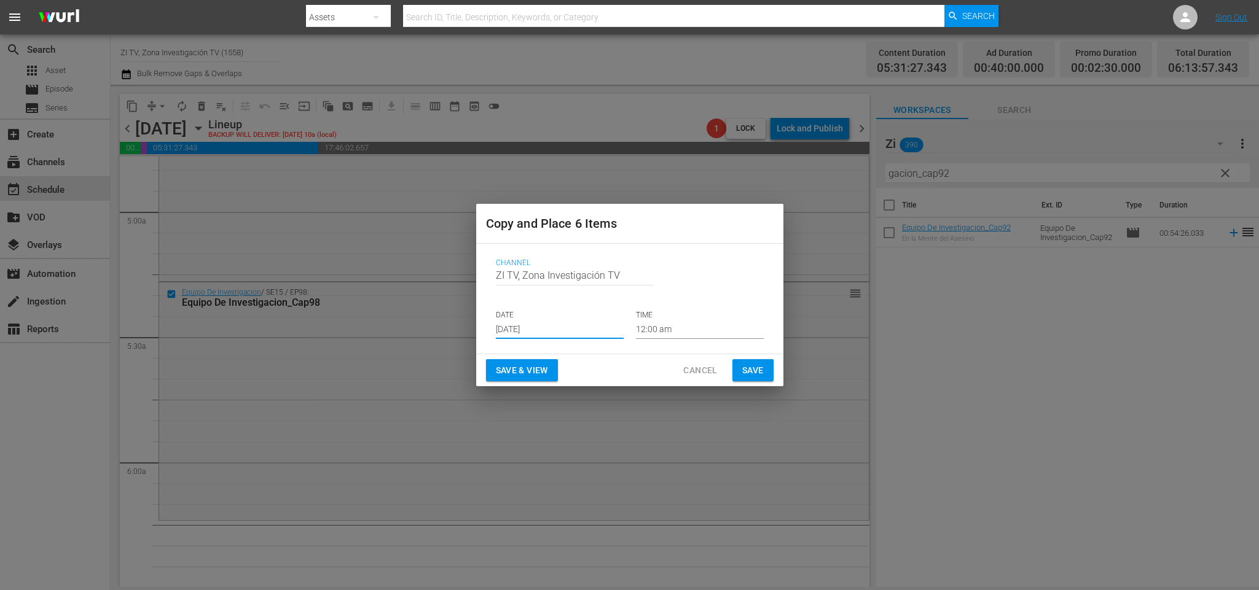
click at [677, 327] on input "12:00 am" at bounding box center [700, 330] width 128 height 18
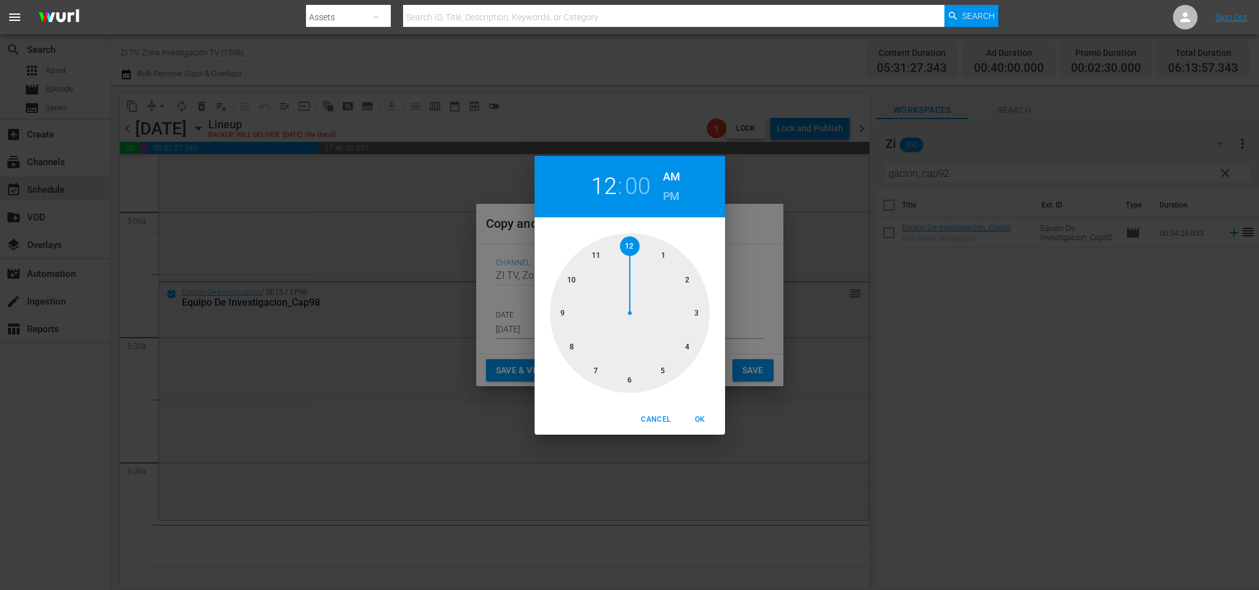
click at [658, 374] on div at bounding box center [630, 313] width 160 height 160
click at [625, 385] on div at bounding box center [630, 313] width 160 height 160
click at [693, 419] on span "OK" at bounding box center [699, 419] width 29 height 13
type input "05:30 am"
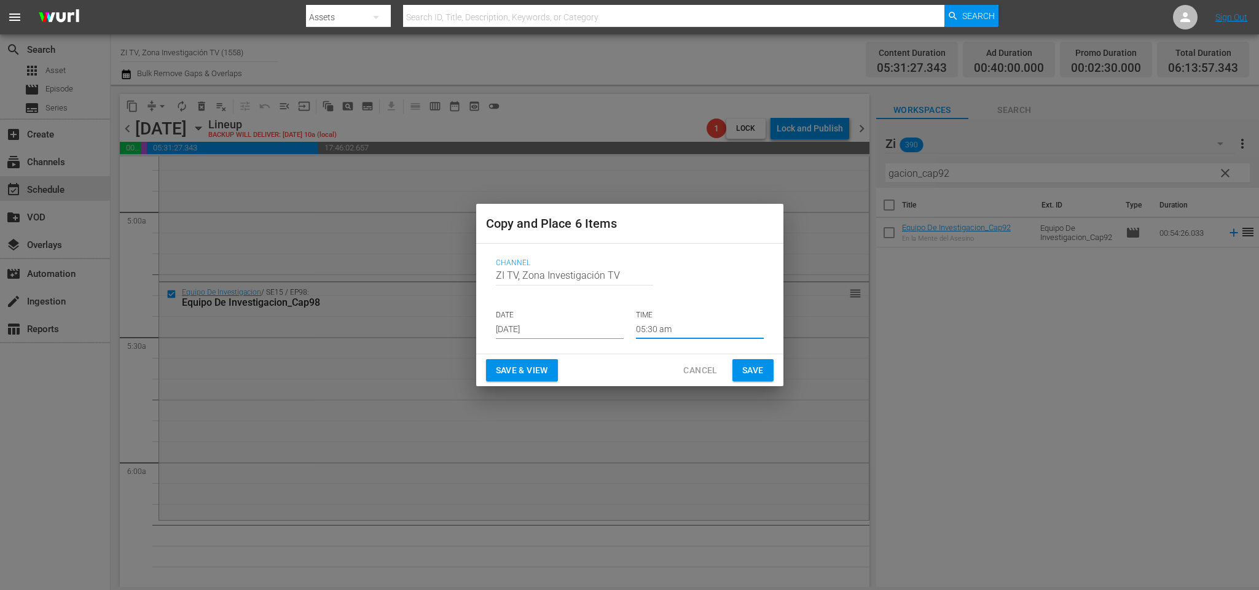
click at [754, 367] on span "Save" at bounding box center [752, 370] width 21 height 15
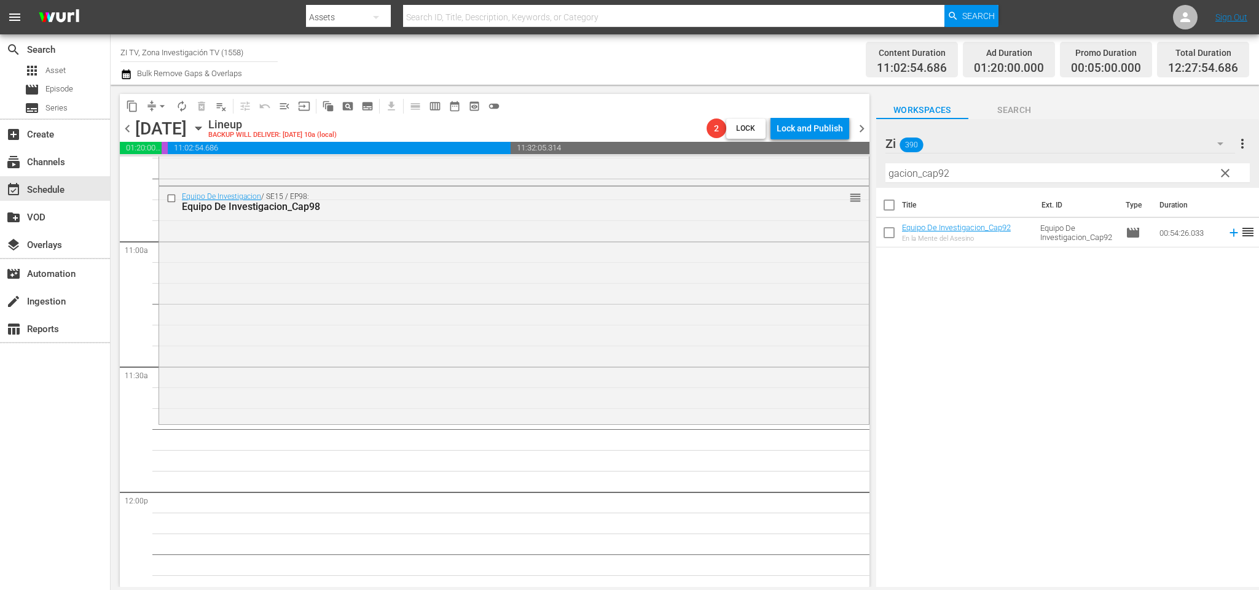
scroll to position [2488, 0]
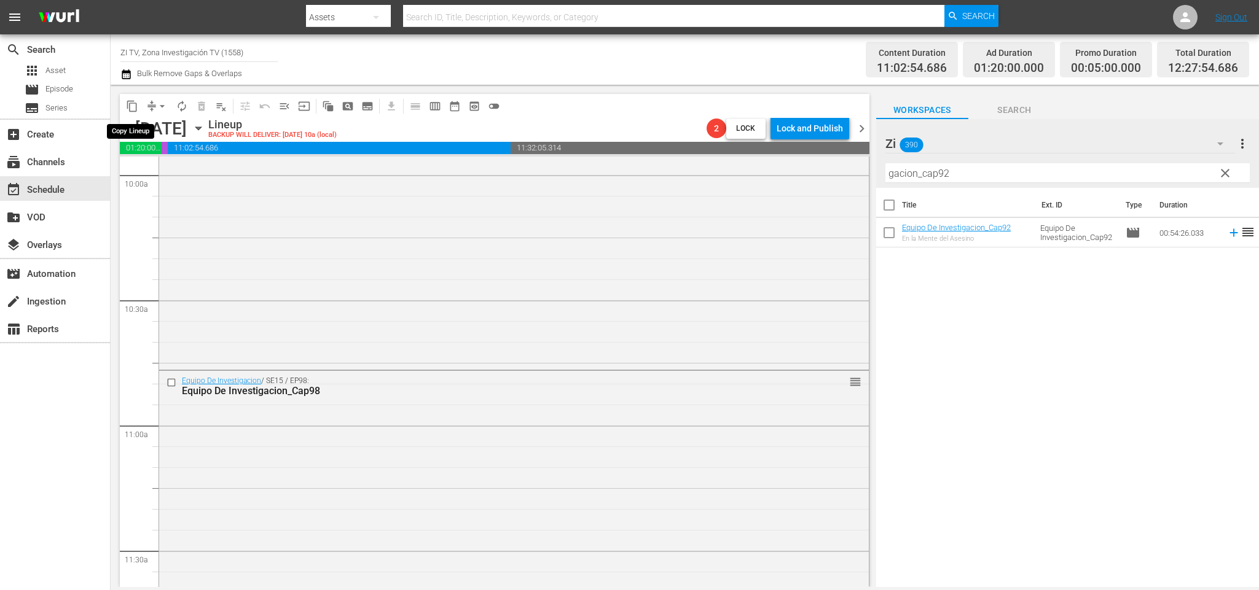
click at [136, 105] on span "content_copy" at bounding box center [132, 106] width 12 height 12
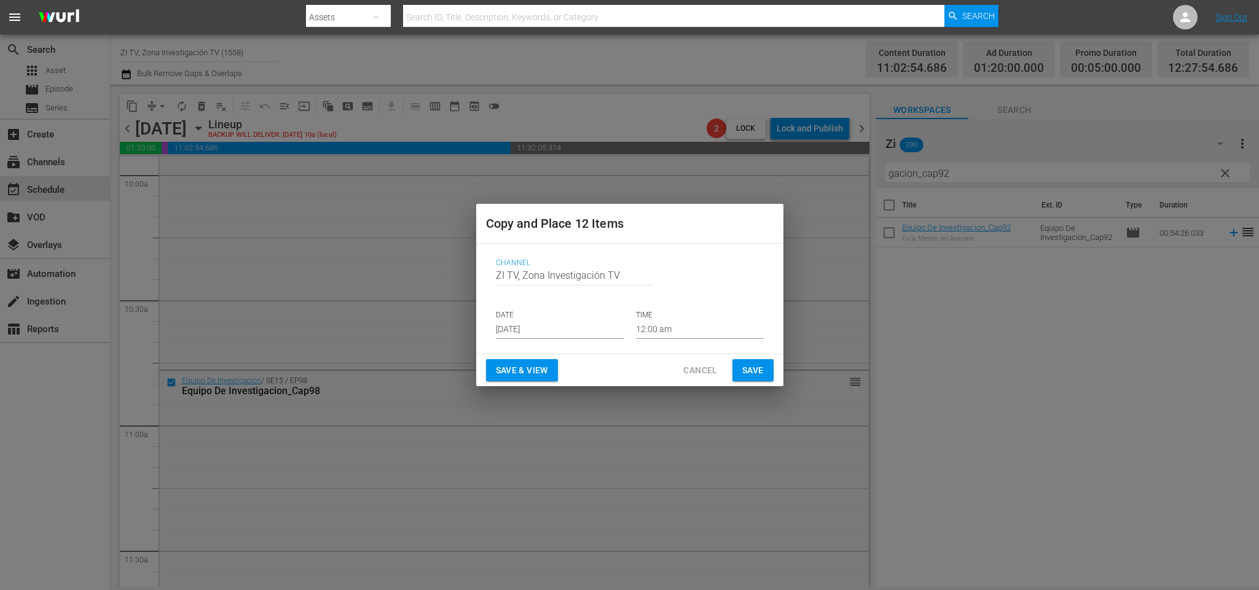
click at [568, 332] on input "Aug 30th 2025" at bounding box center [560, 330] width 128 height 18
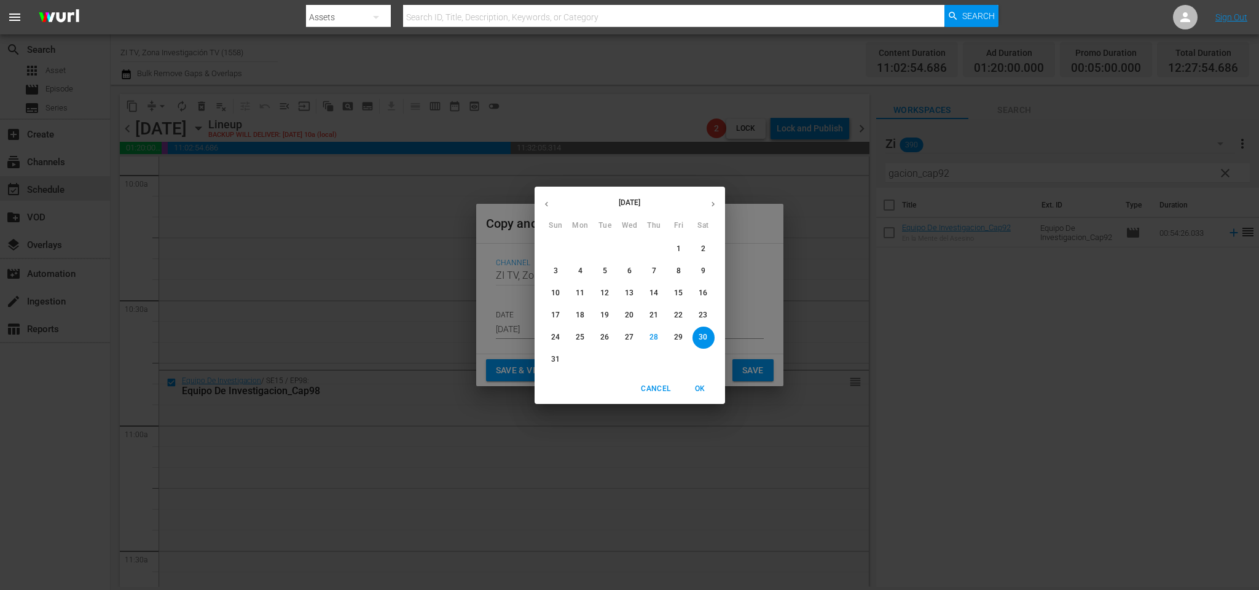
click at [716, 208] on icon "button" at bounding box center [712, 204] width 9 height 9
click at [656, 246] on p "4" at bounding box center [654, 249] width 4 height 10
type input "Sep 4th 2025"
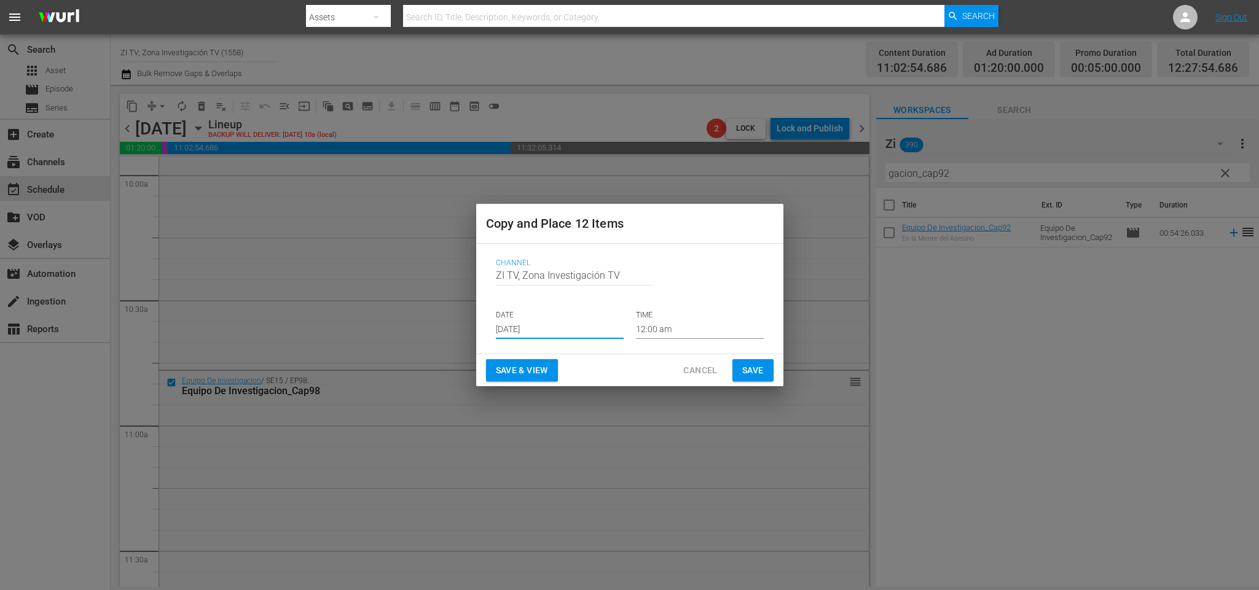
click at [701, 319] on p "TIME" at bounding box center [700, 315] width 128 height 10
click at [691, 325] on input "12:00 am" at bounding box center [700, 330] width 128 height 18
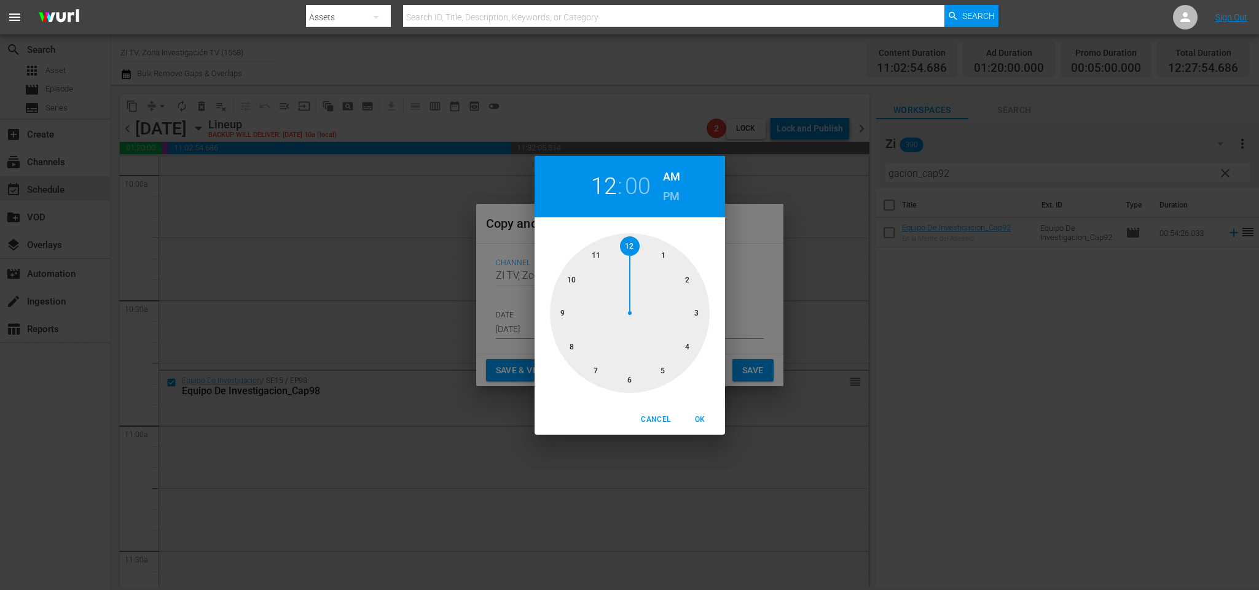
click at [597, 257] on div at bounding box center [630, 313] width 160 height 160
click at [704, 418] on span "OK" at bounding box center [699, 419] width 29 height 13
type input "11:00 am"
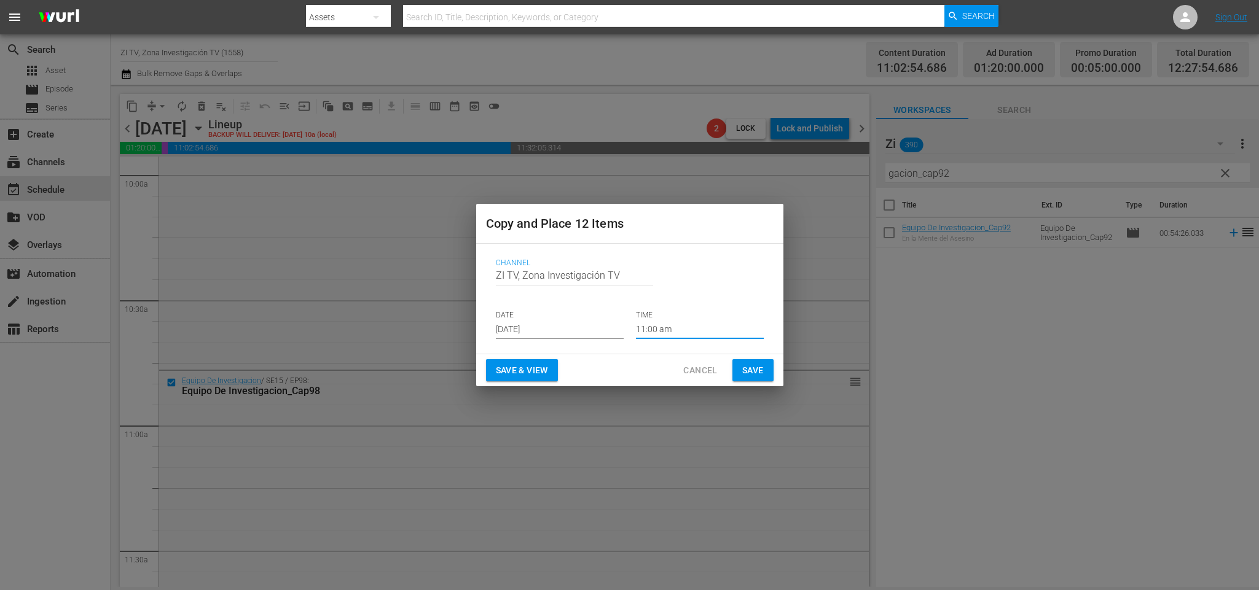
click at [764, 363] on button "Save" at bounding box center [752, 370] width 41 height 23
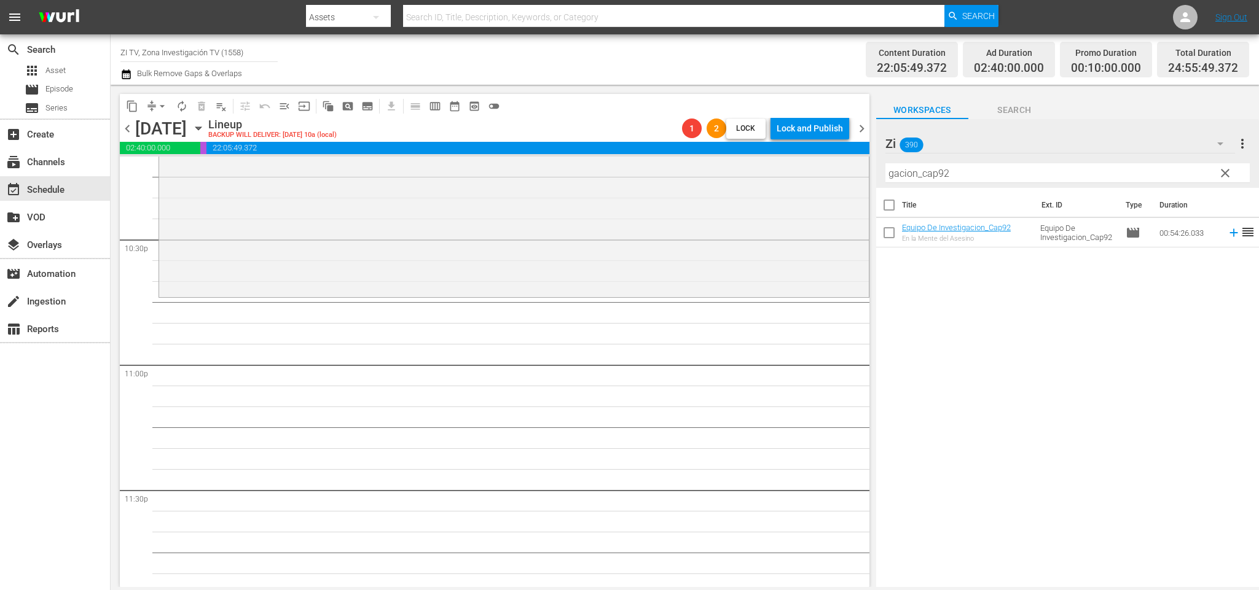
scroll to position [5372, 0]
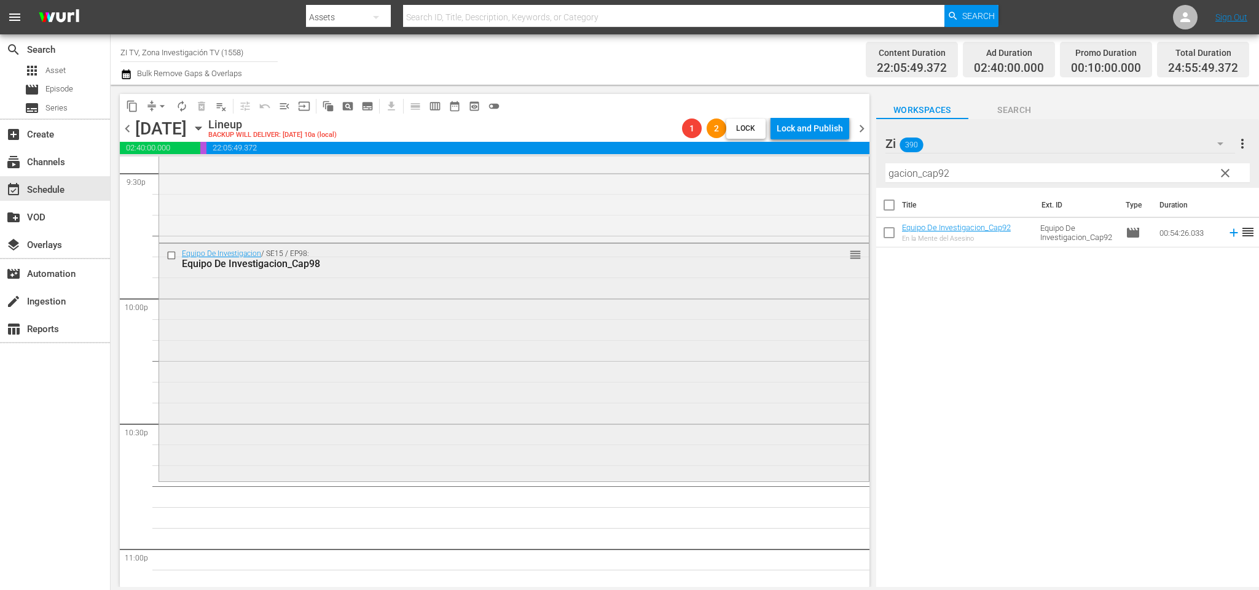
click at [170, 253] on input "checkbox" at bounding box center [172, 255] width 13 height 10
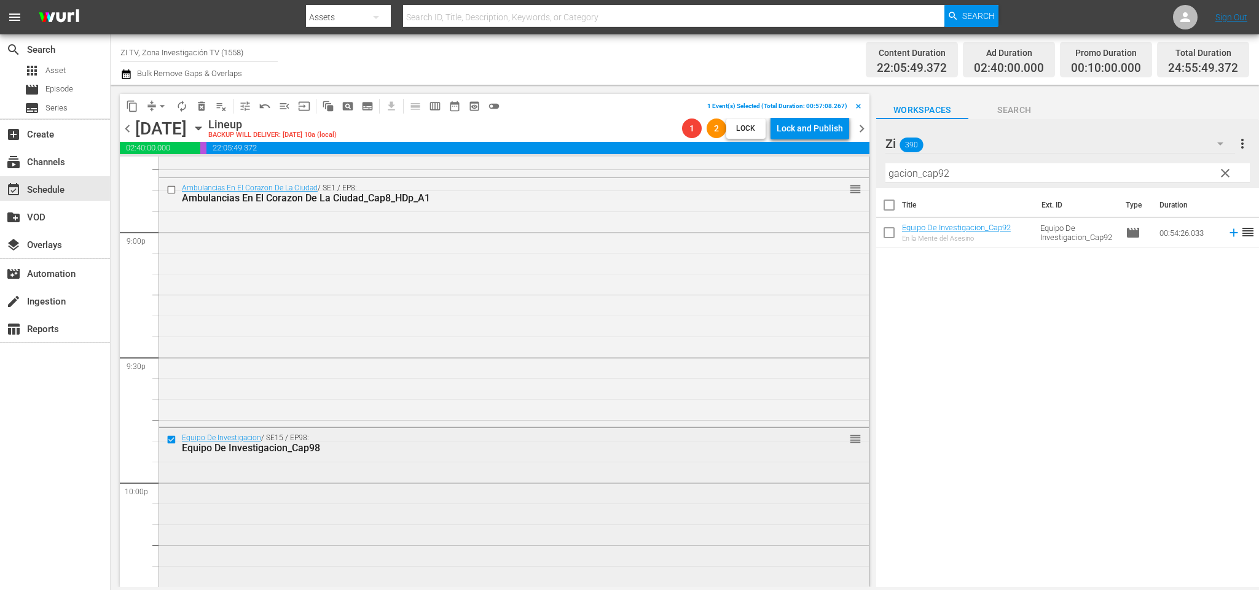
scroll to position [5095, 0]
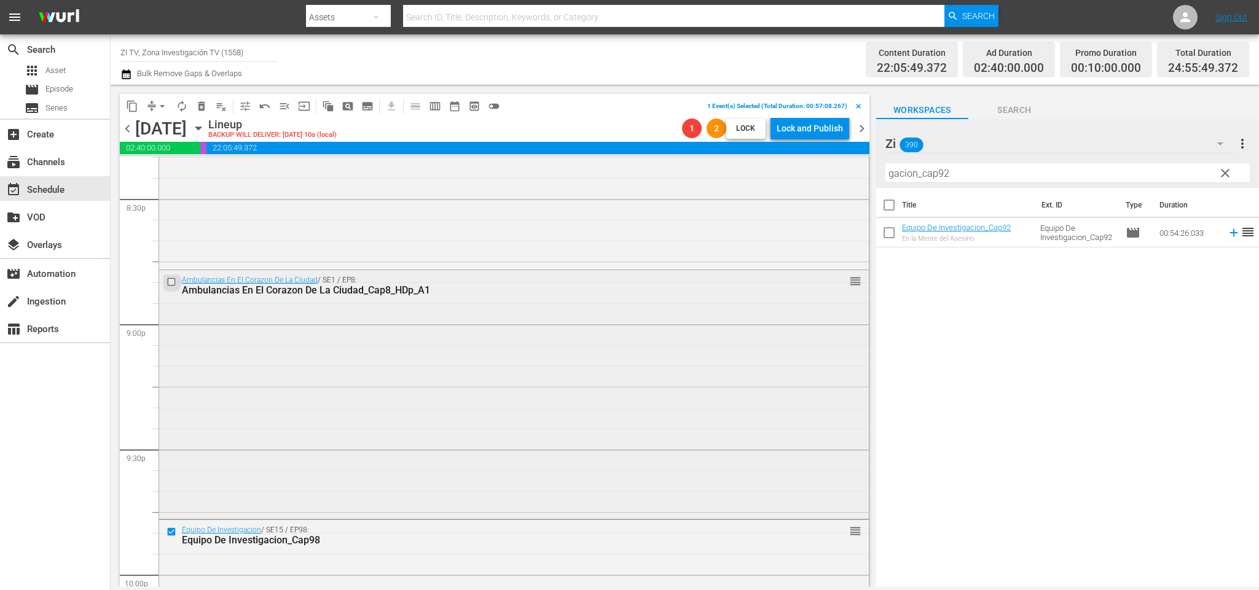
click at [171, 280] on input "checkbox" at bounding box center [172, 282] width 13 height 10
click at [200, 101] on span "delete_forever_outlined" at bounding box center [201, 106] width 12 height 12
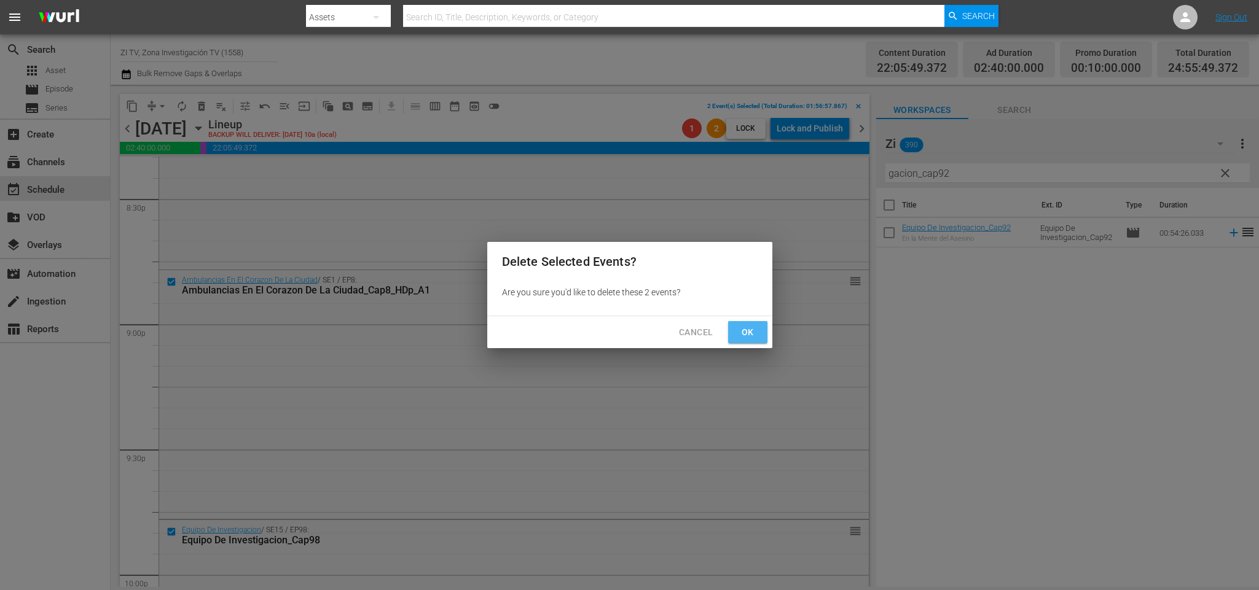
click at [757, 330] on button "Ok" at bounding box center [747, 332] width 39 height 23
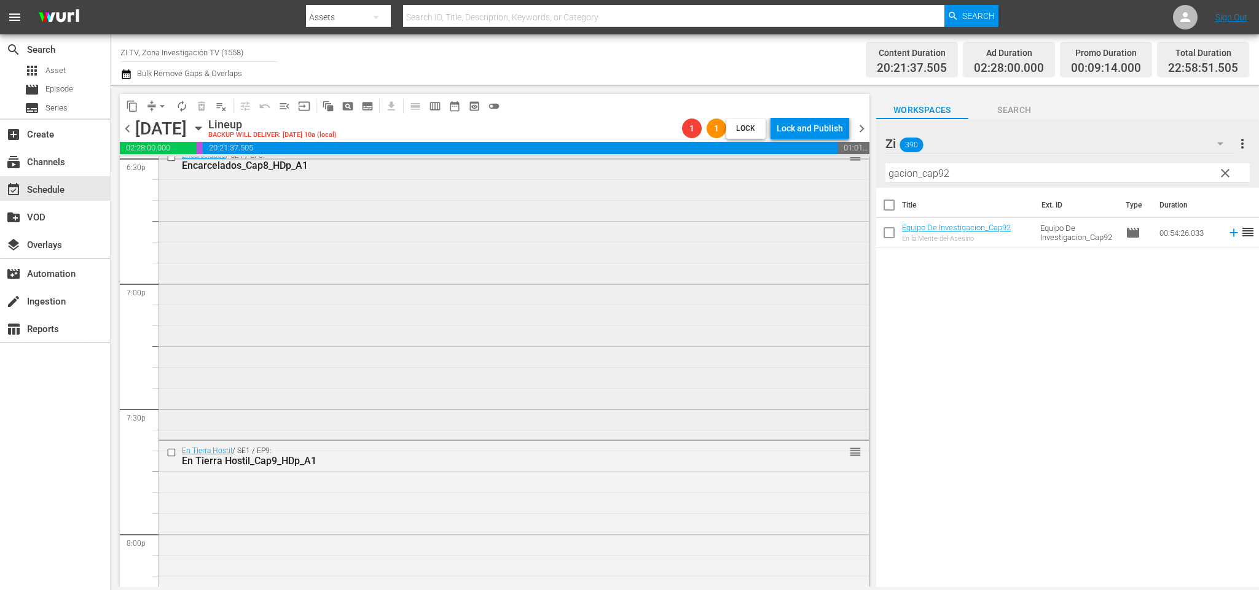
scroll to position [4542, 0]
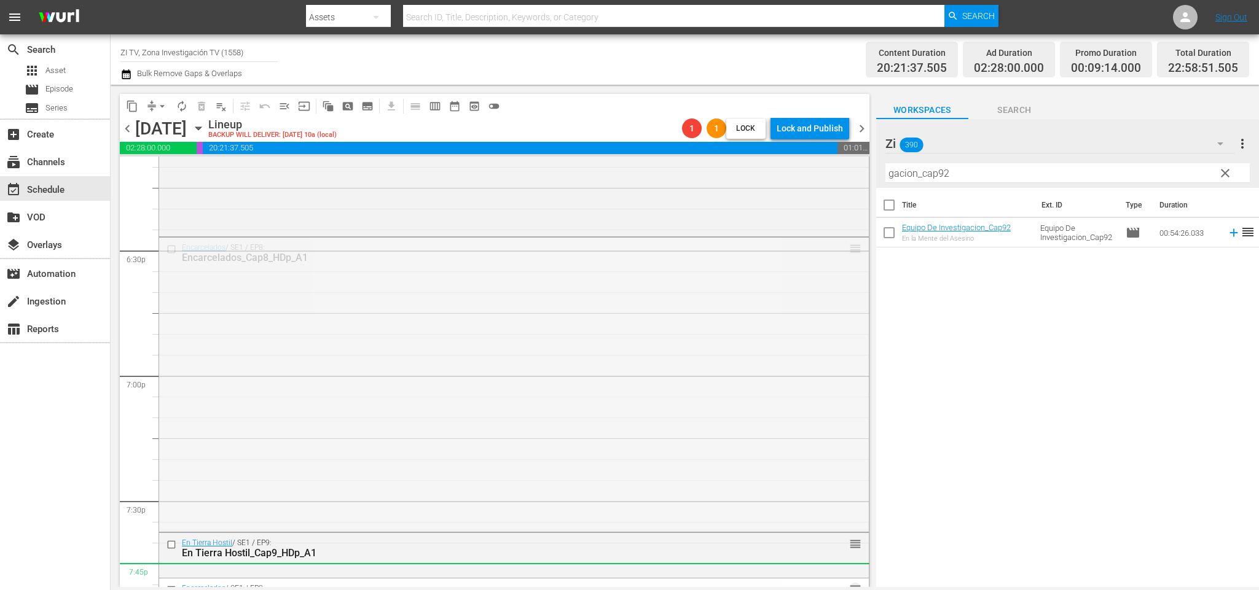
drag, startPoint x: 840, startPoint y: 246, endPoint x: 787, endPoint y: 570, distance: 328.6
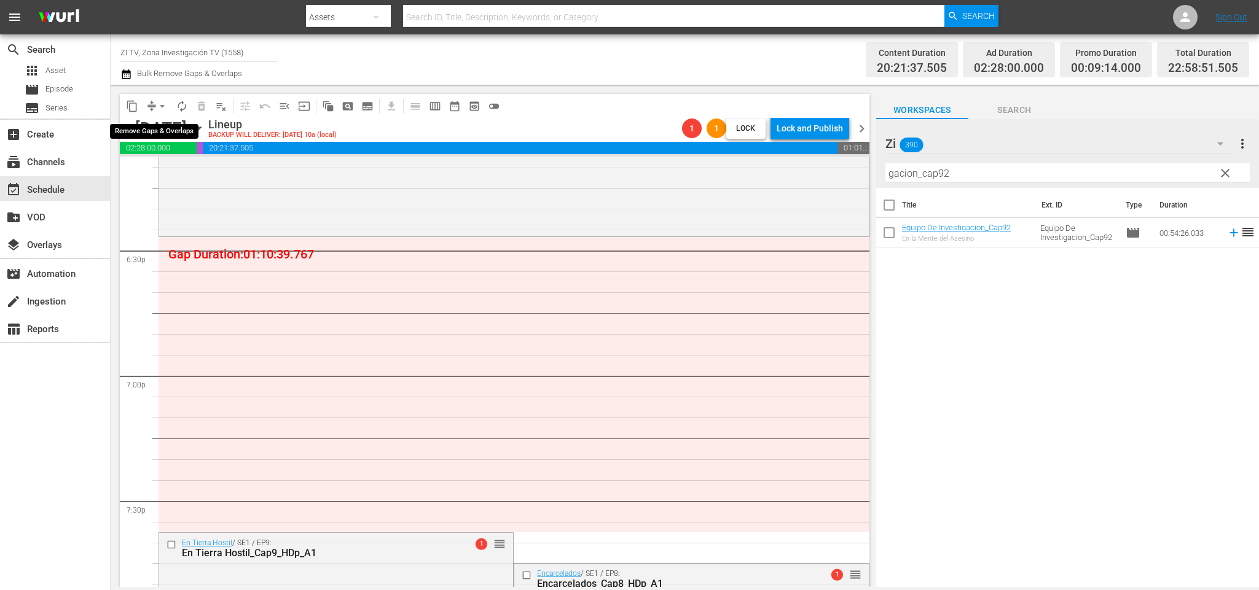
click at [156, 104] on span "arrow_drop_down" at bounding box center [162, 106] width 12 height 12
click at [177, 168] on li "Align to End of Previous Day" at bounding box center [164, 171] width 129 height 20
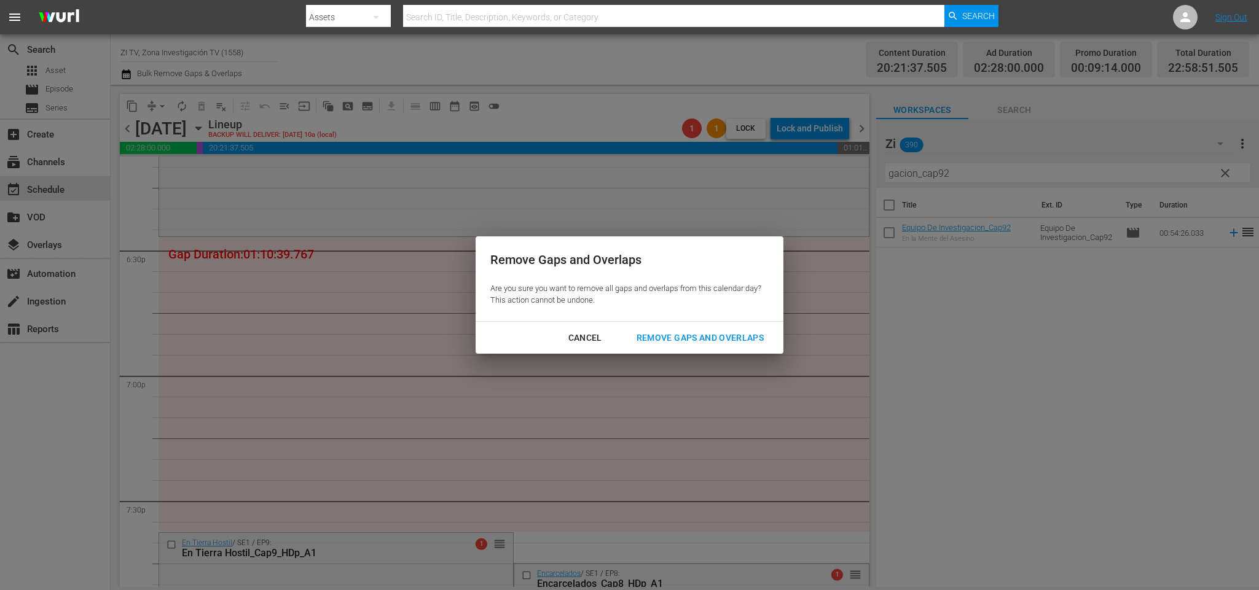
click at [726, 340] on div "Remove Gaps and Overlaps" at bounding box center [700, 337] width 147 height 15
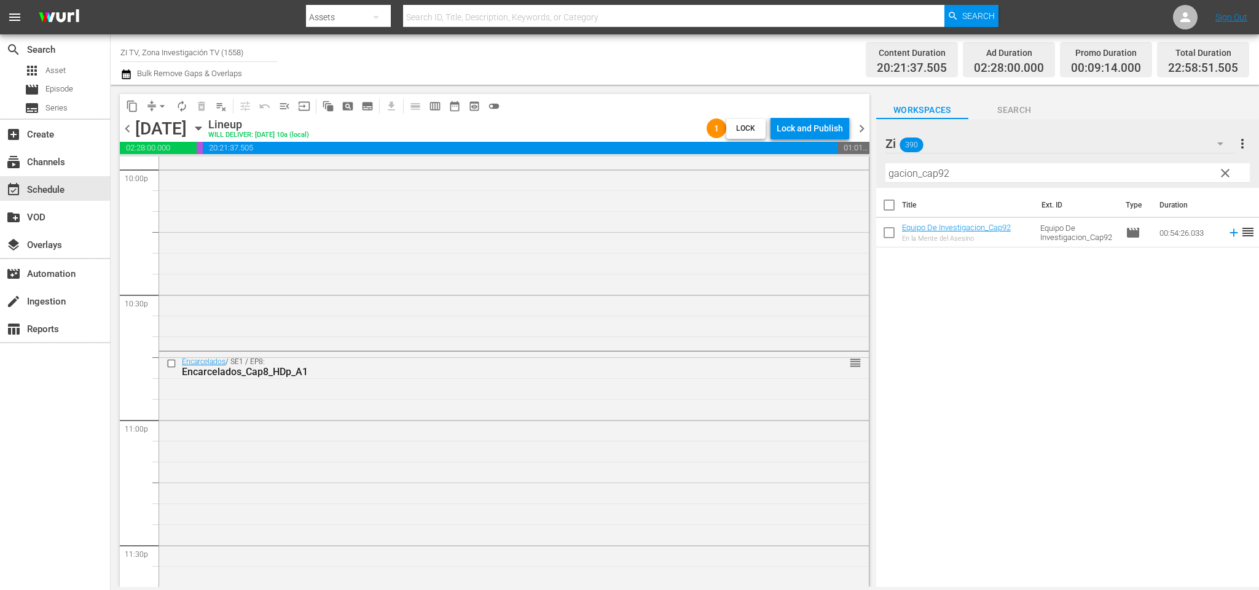
scroll to position [5584, 0]
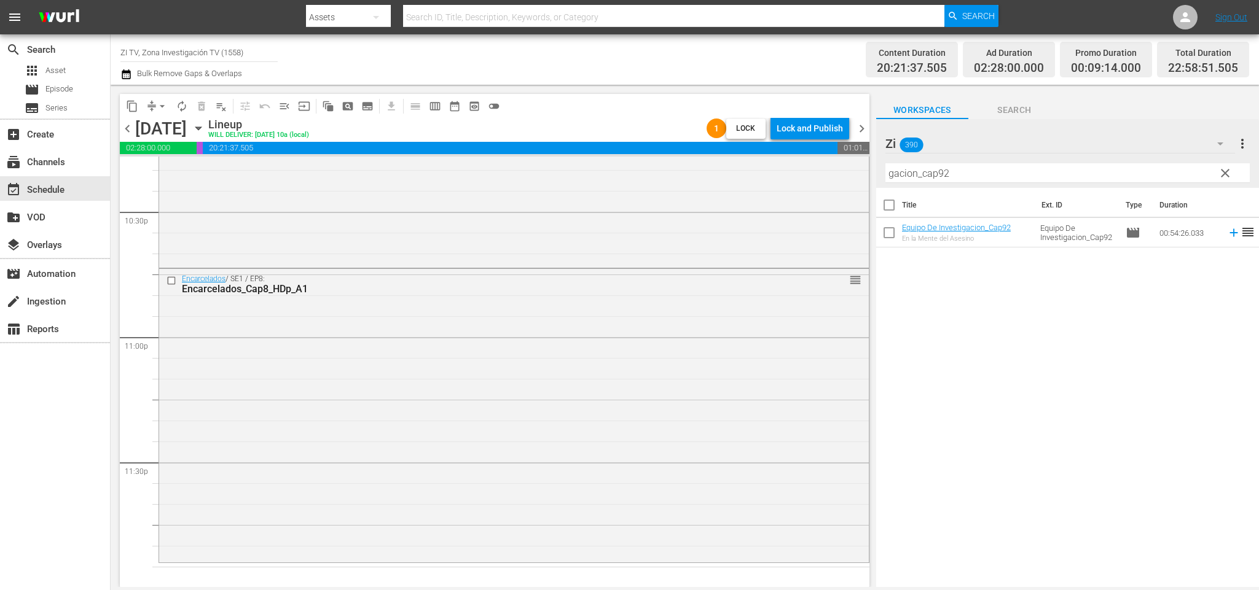
click at [864, 130] on span "chevron_right" at bounding box center [861, 128] width 15 height 15
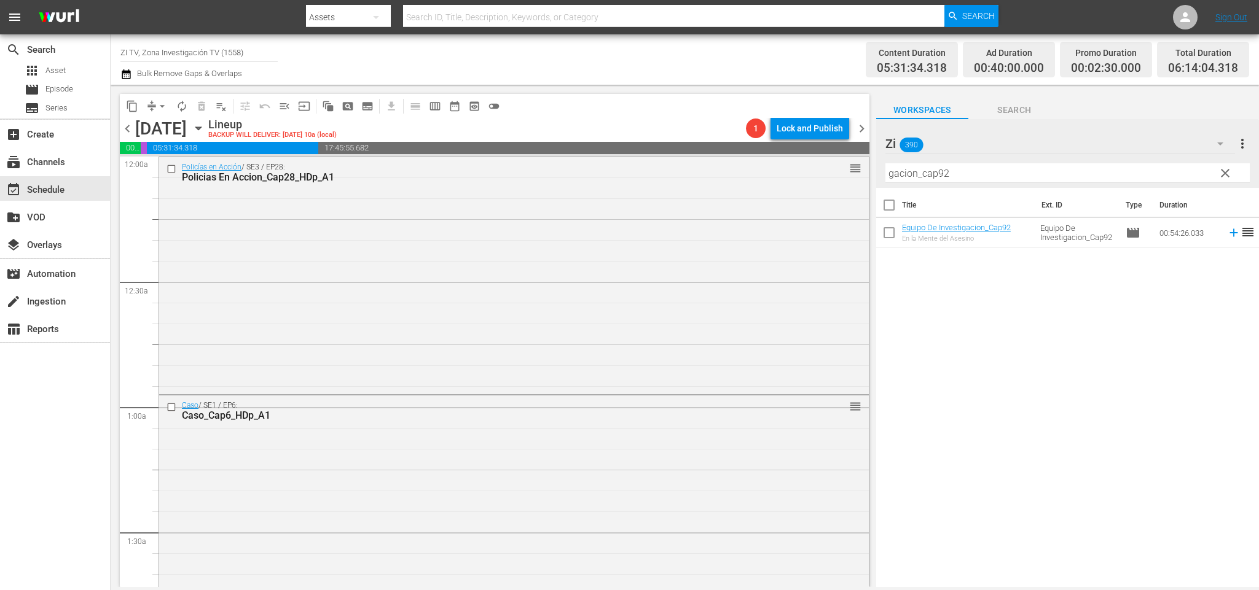
drag, startPoint x: 126, startPoint y: 129, endPoint x: 933, endPoint y: 137, distance: 807.2
click at [124, 129] on span "chevron_left" at bounding box center [127, 128] width 15 height 15
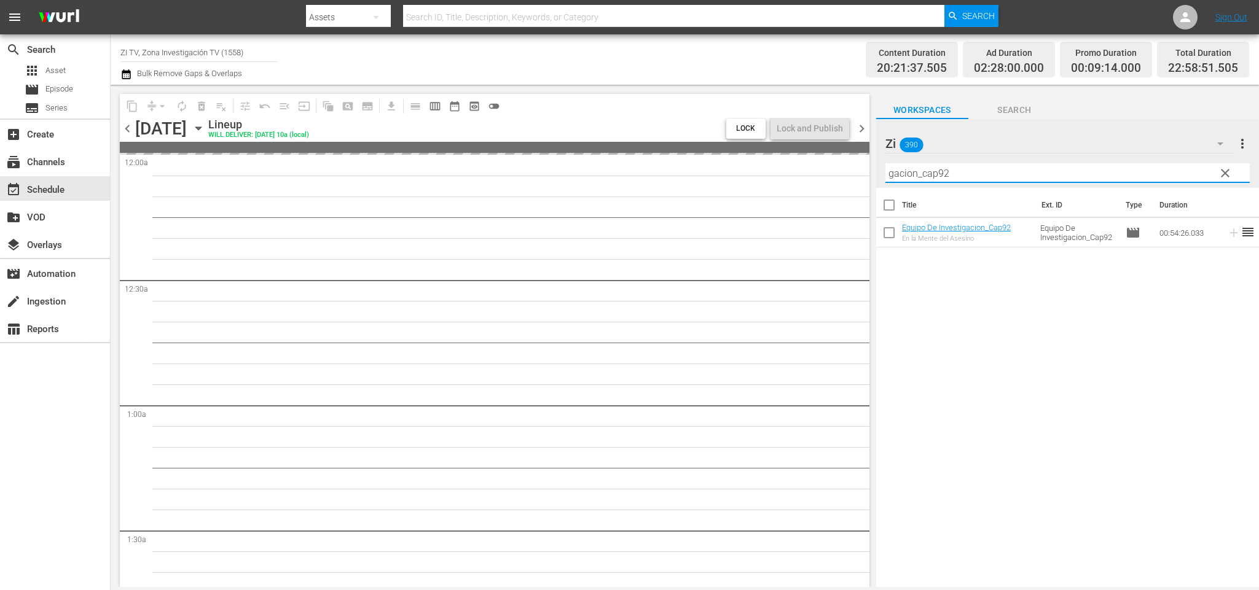
click at [635, 175] on div "content_copy compress arrow_drop_down autorenew_outlined delete_forever_outline…" at bounding box center [685, 336] width 1148 height 502
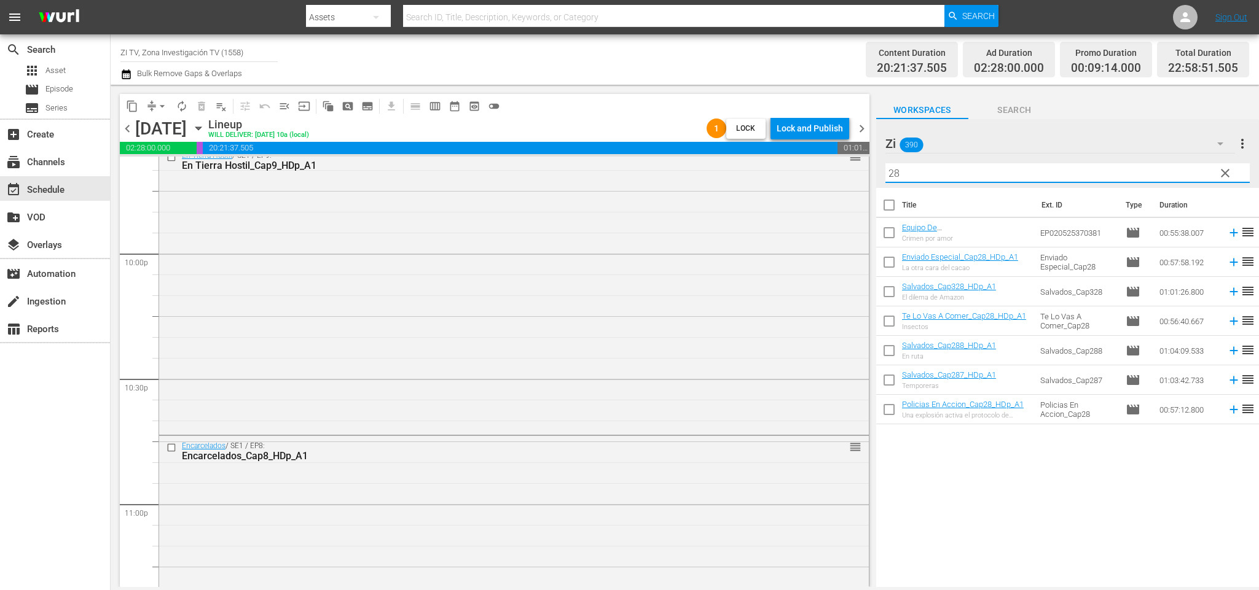
scroll to position [5584, 0]
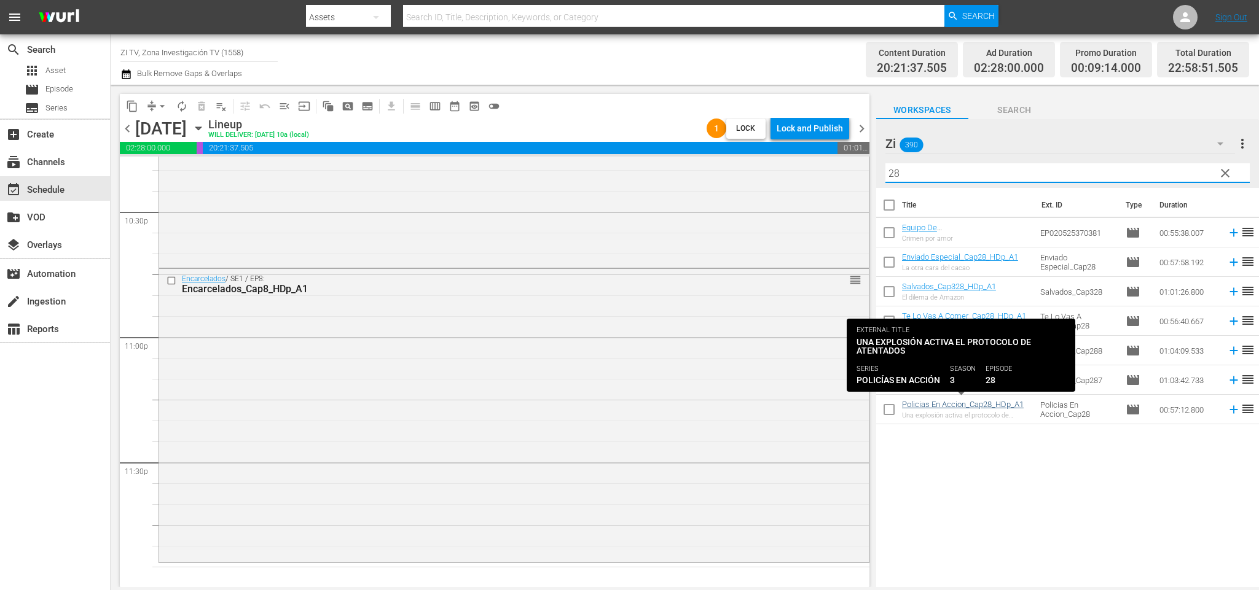
type input "28"
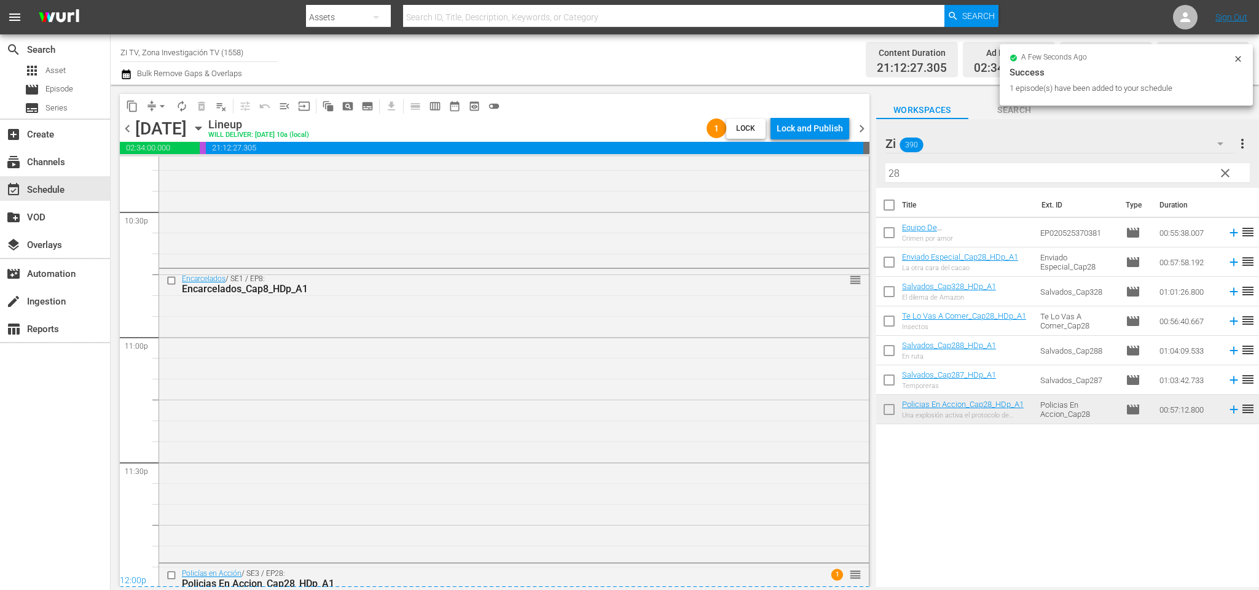
drag, startPoint x: 864, startPoint y: 122, endPoint x: 879, endPoint y: 295, distance: 173.8
click at [861, 122] on span "chevron_right" at bounding box center [861, 128] width 15 height 15
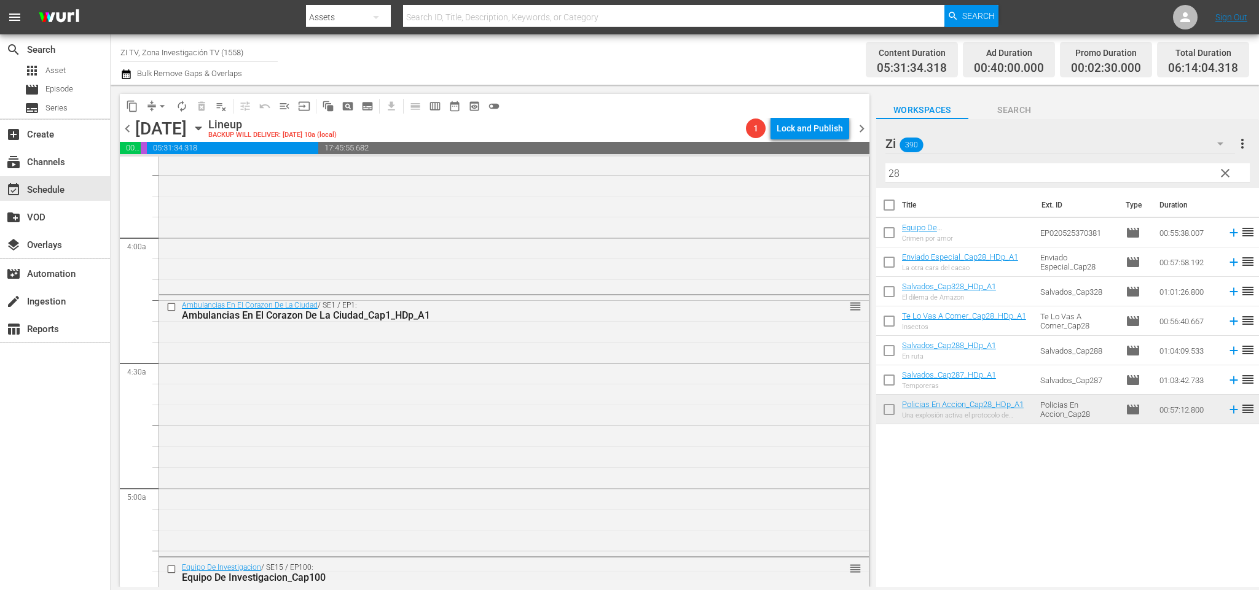
scroll to position [1290, 0]
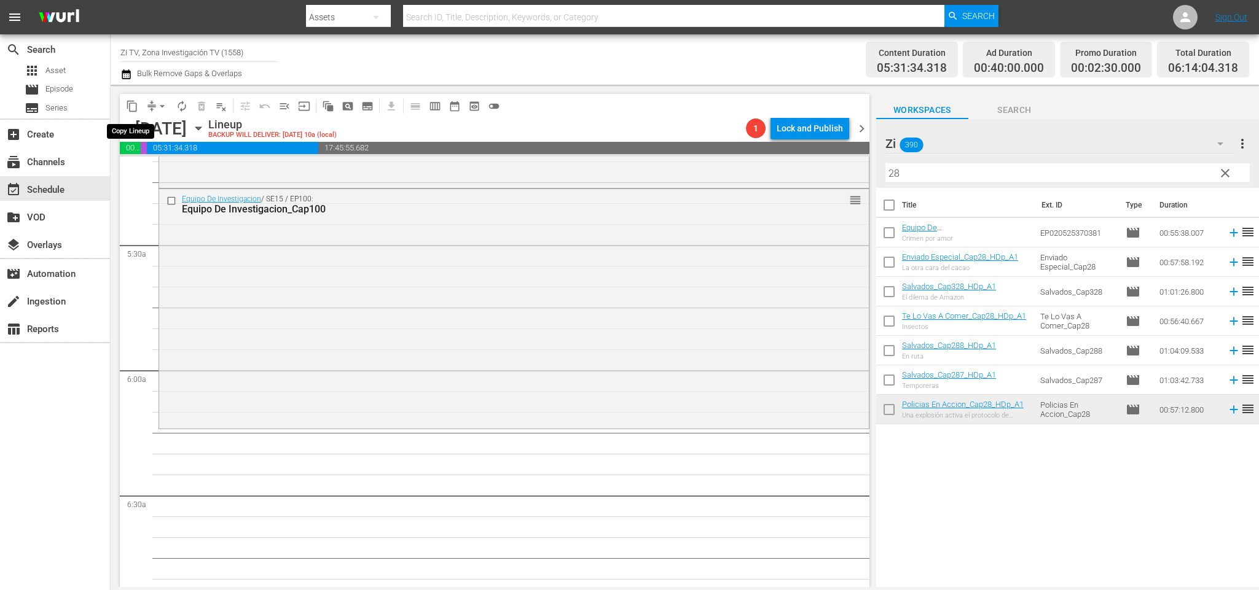
click at [133, 96] on button "content_copy" at bounding box center [132, 106] width 20 height 20
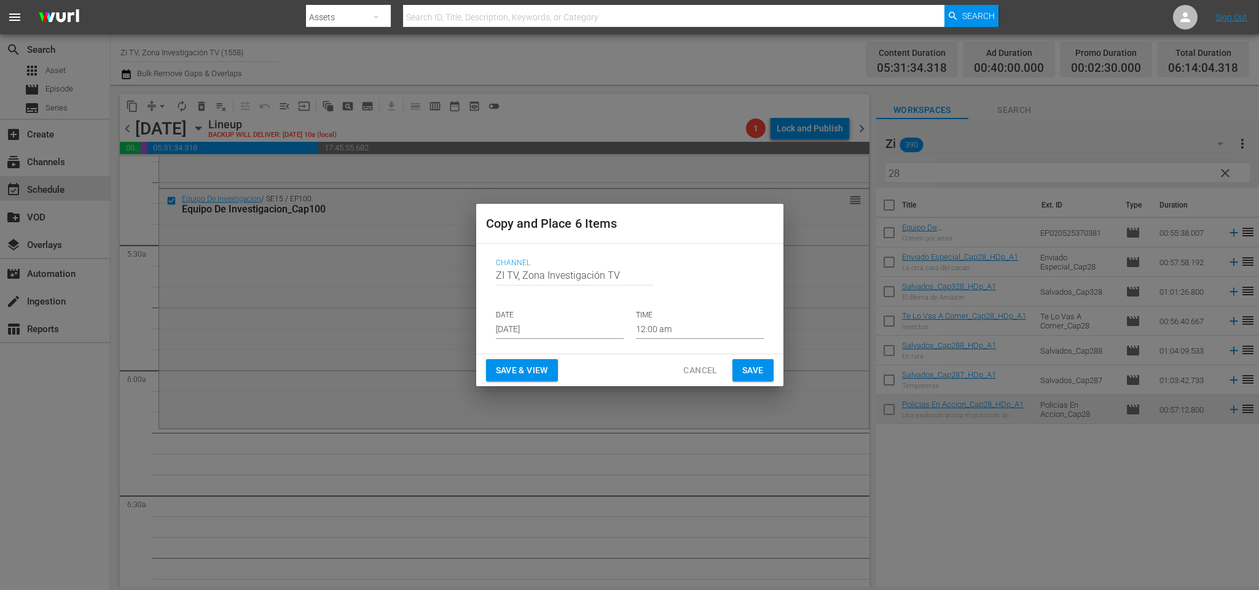
click at [557, 319] on p "DATE" at bounding box center [560, 315] width 128 height 10
click at [555, 328] on input "Aug 30th 2025" at bounding box center [560, 330] width 128 height 18
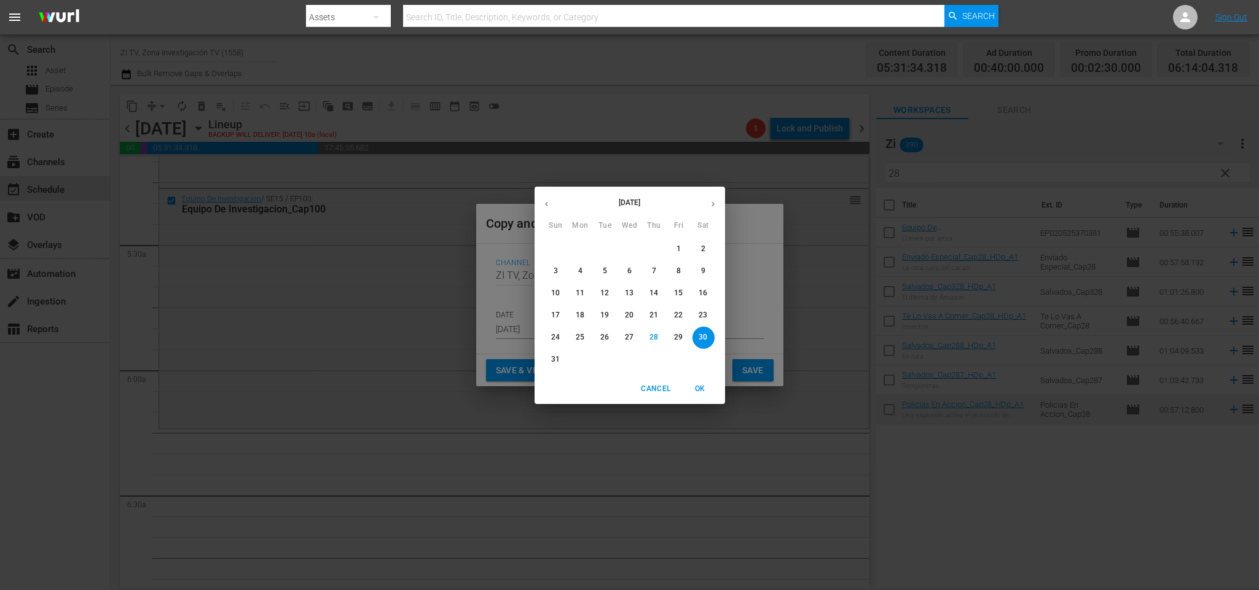
click at [708, 206] on icon "button" at bounding box center [712, 204] width 9 height 9
click at [681, 241] on button "5" at bounding box center [679, 249] width 22 height 22
type input "Sep 5th 2025"
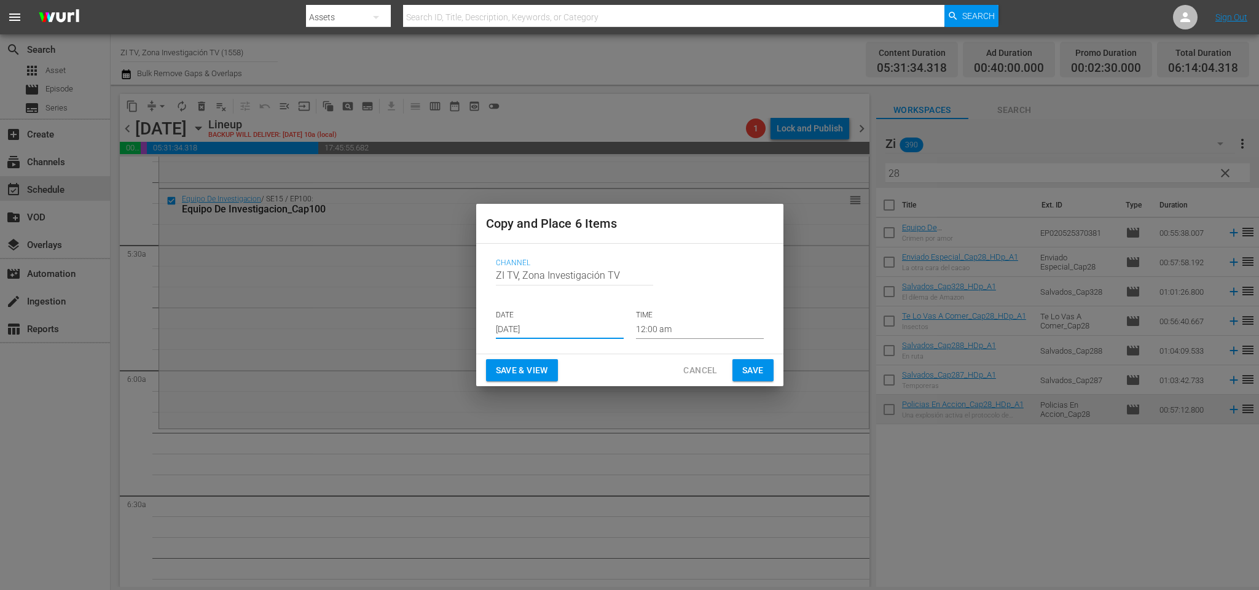
click at [695, 328] on input "12:00 am" at bounding box center [700, 330] width 128 height 18
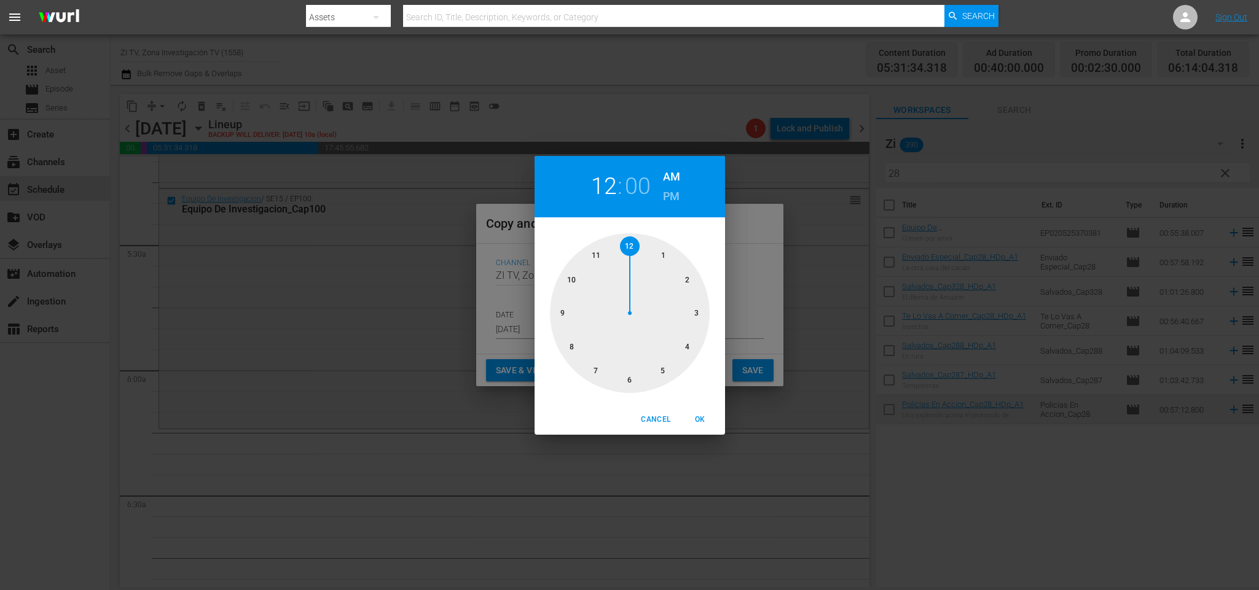
click at [658, 371] on div at bounding box center [630, 313] width 160 height 160
click at [627, 380] on div at bounding box center [630, 313] width 160 height 160
drag, startPoint x: 704, startPoint y: 423, endPoint x: 740, endPoint y: 386, distance: 51.3
click at [703, 418] on span "OK" at bounding box center [699, 419] width 29 height 13
type input "05:30 am"
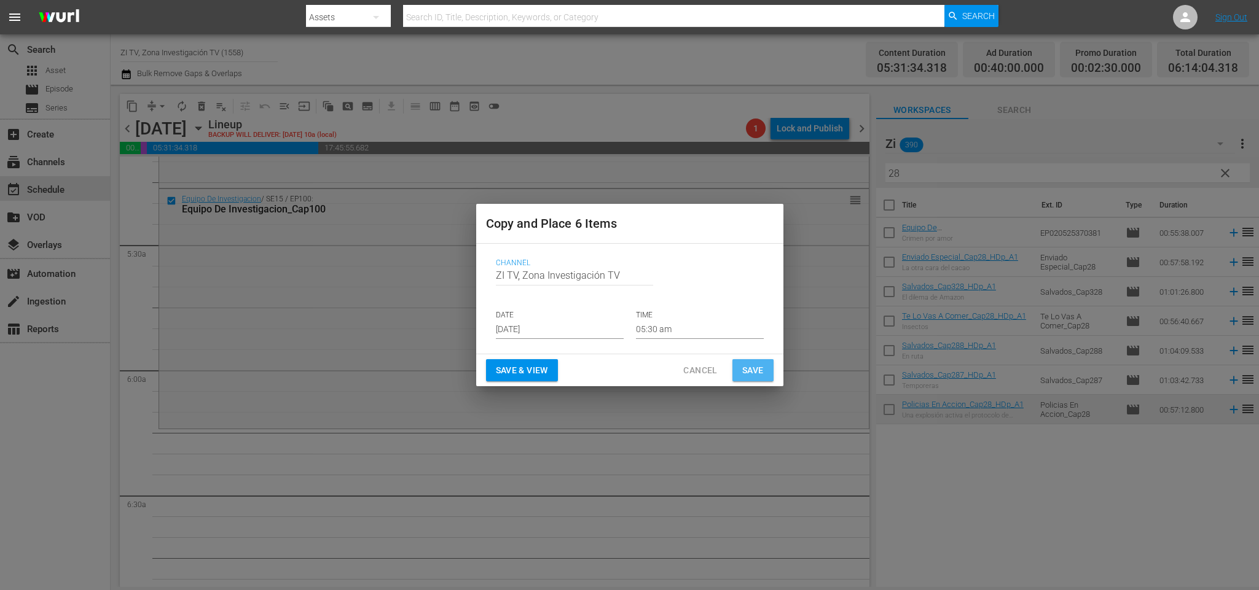
click at [754, 375] on span "Save" at bounding box center [752, 370] width 21 height 15
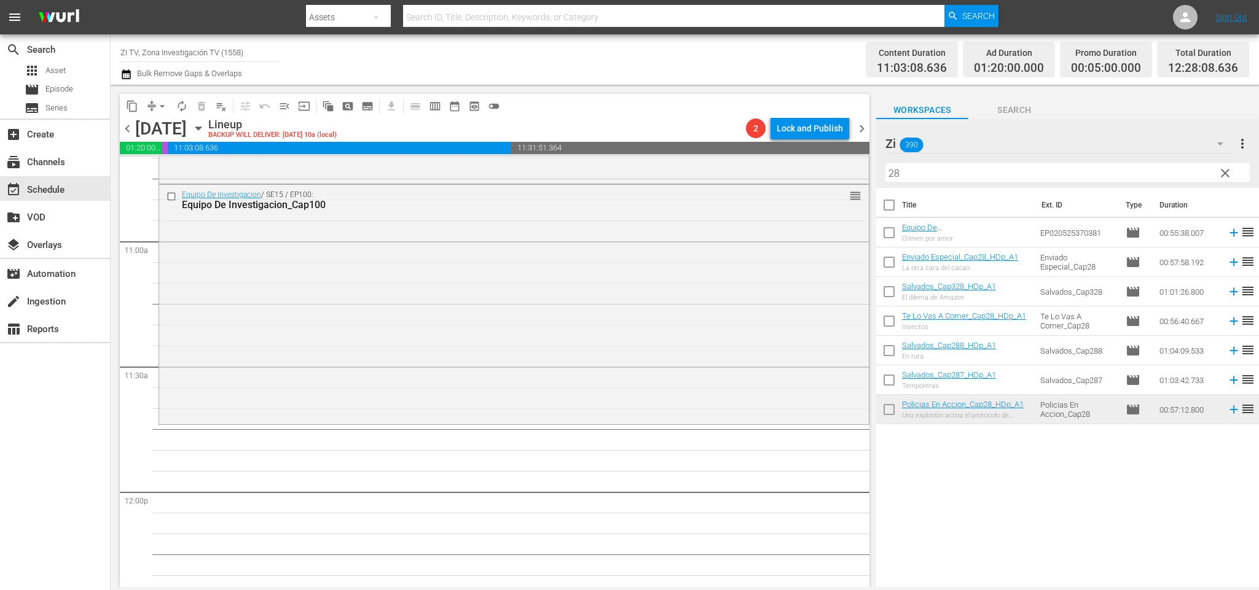
scroll to position [2580, 0]
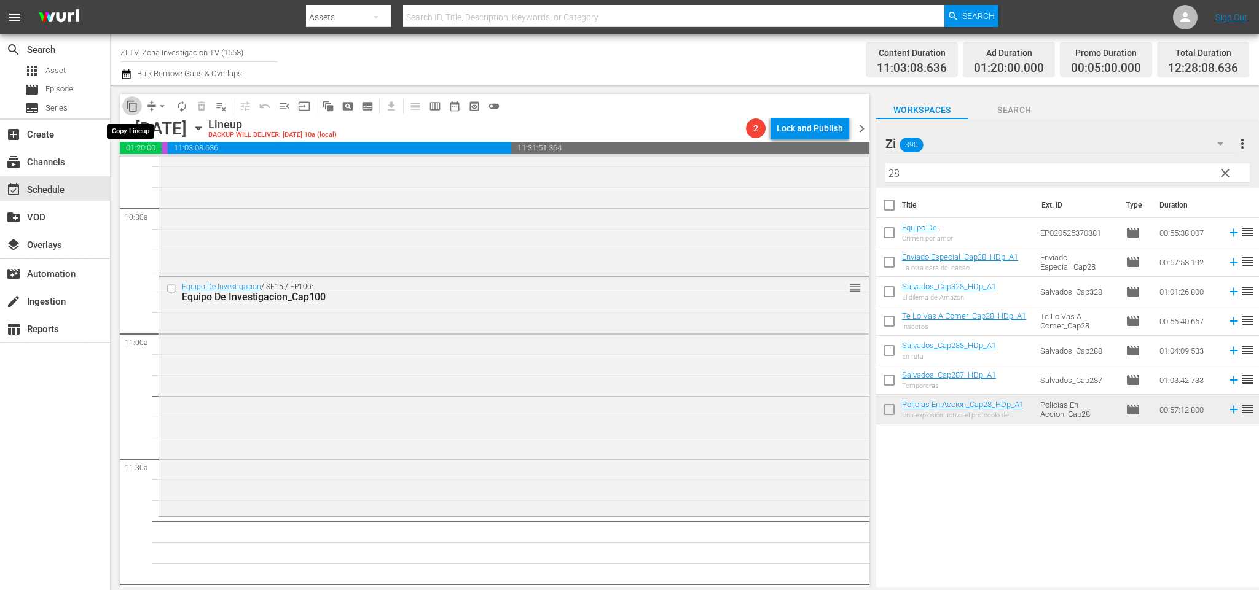
click at [139, 109] on button "content_copy" at bounding box center [132, 106] width 20 height 20
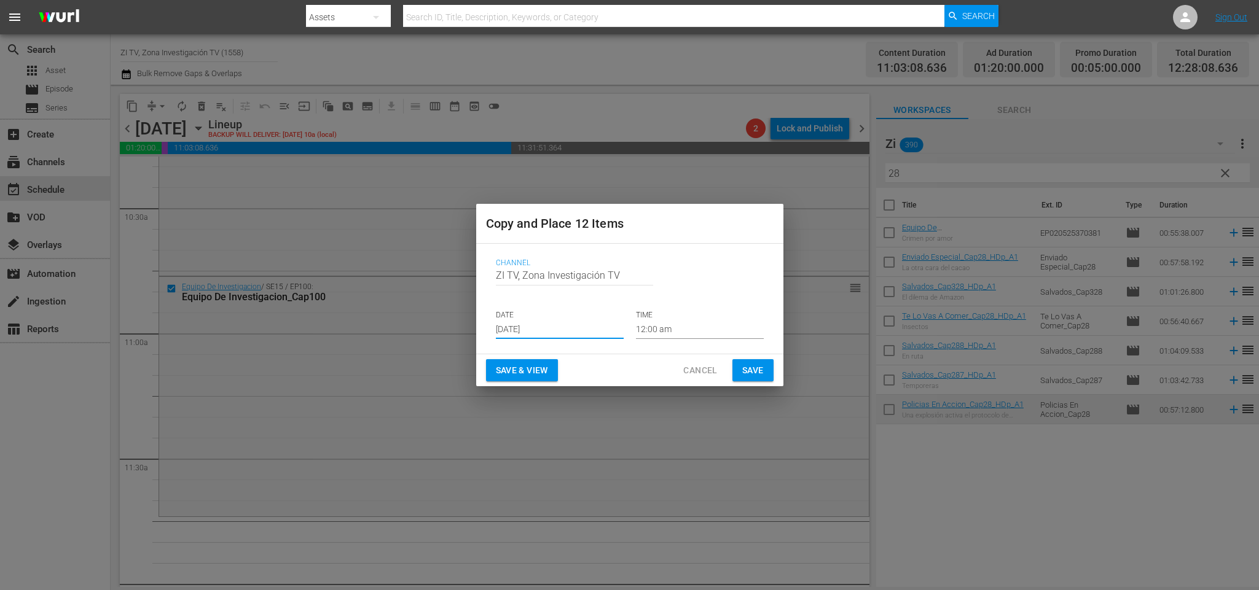
click at [568, 323] on input "Aug 30th 2025" at bounding box center [560, 330] width 128 height 18
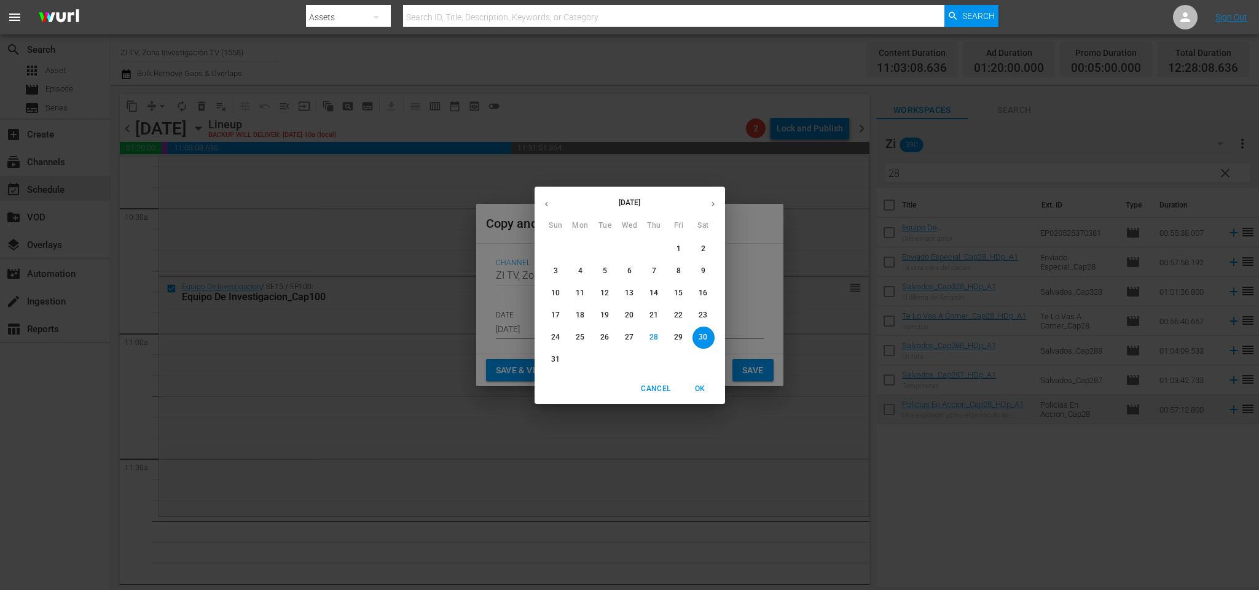
click at [714, 203] on icon "button" at bounding box center [712, 204] width 9 height 9
click at [677, 241] on button "5" at bounding box center [679, 249] width 22 height 22
type input "Sep 5th 2025"
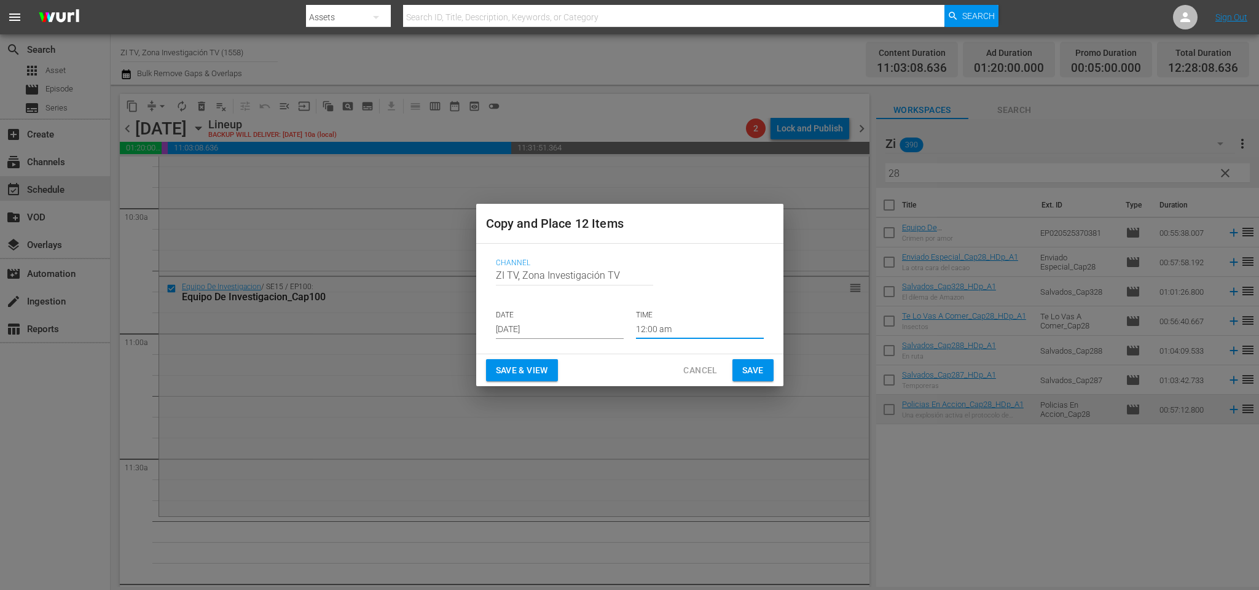
click at [677, 328] on input "12:00 am" at bounding box center [700, 330] width 128 height 18
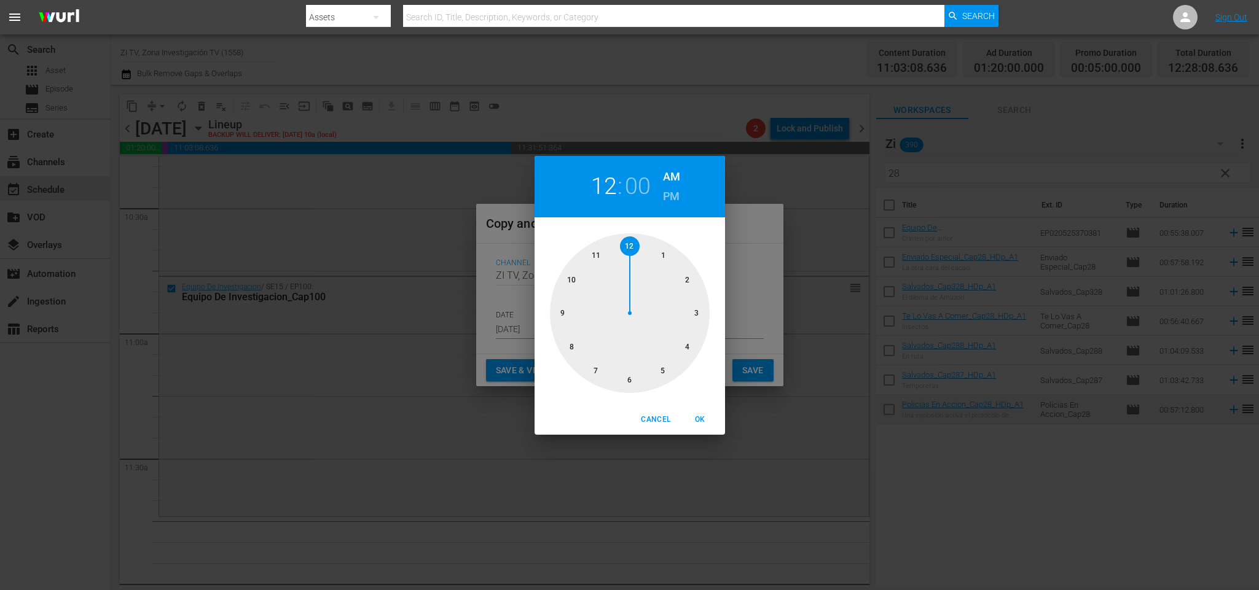
click at [603, 255] on div at bounding box center [630, 313] width 160 height 160
drag, startPoint x: 706, startPoint y: 420, endPoint x: 708, endPoint y: 407, distance: 13.0
click at [705, 413] on span "OK" at bounding box center [699, 419] width 29 height 13
type input "11:00 am"
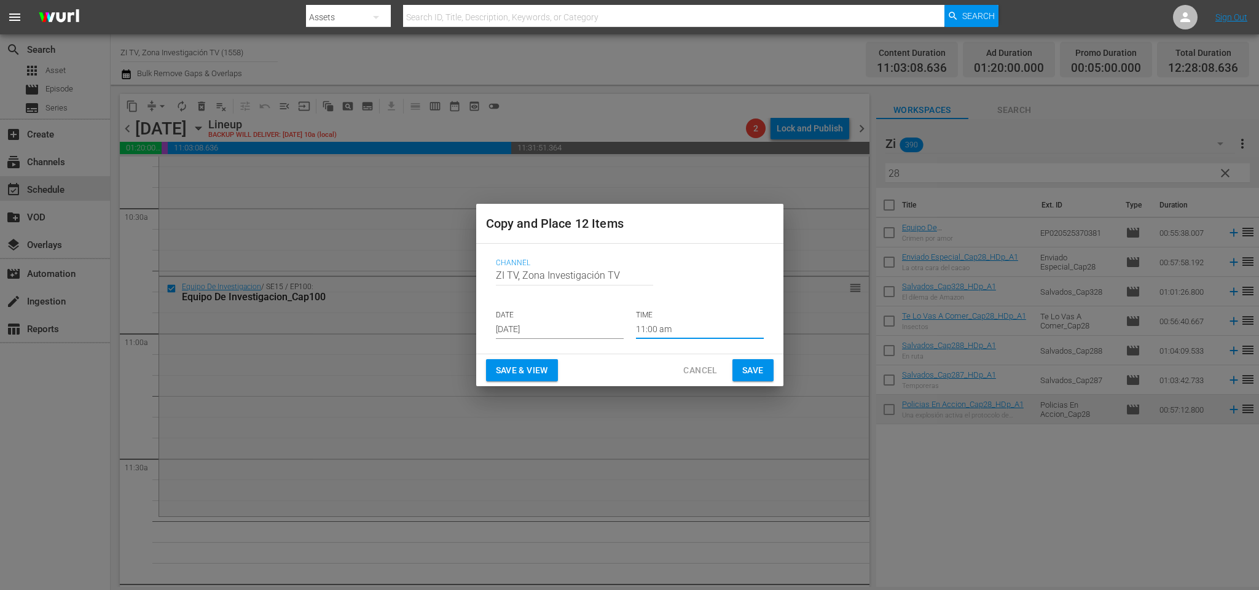
click at [756, 365] on span "Save" at bounding box center [752, 370] width 21 height 15
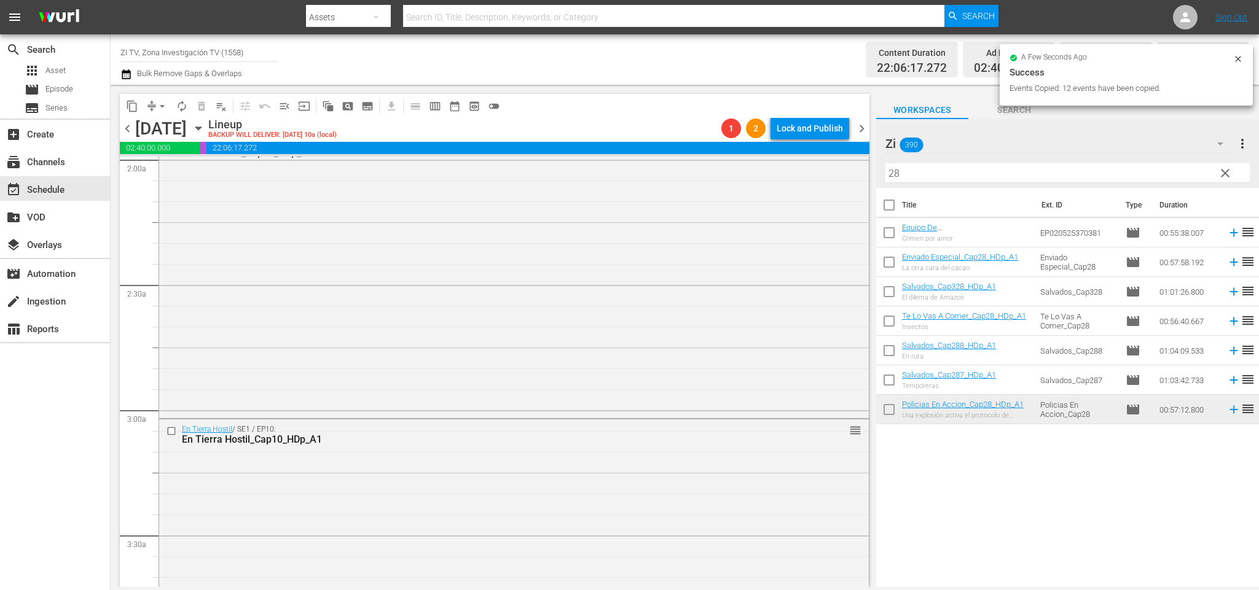
scroll to position [0, 0]
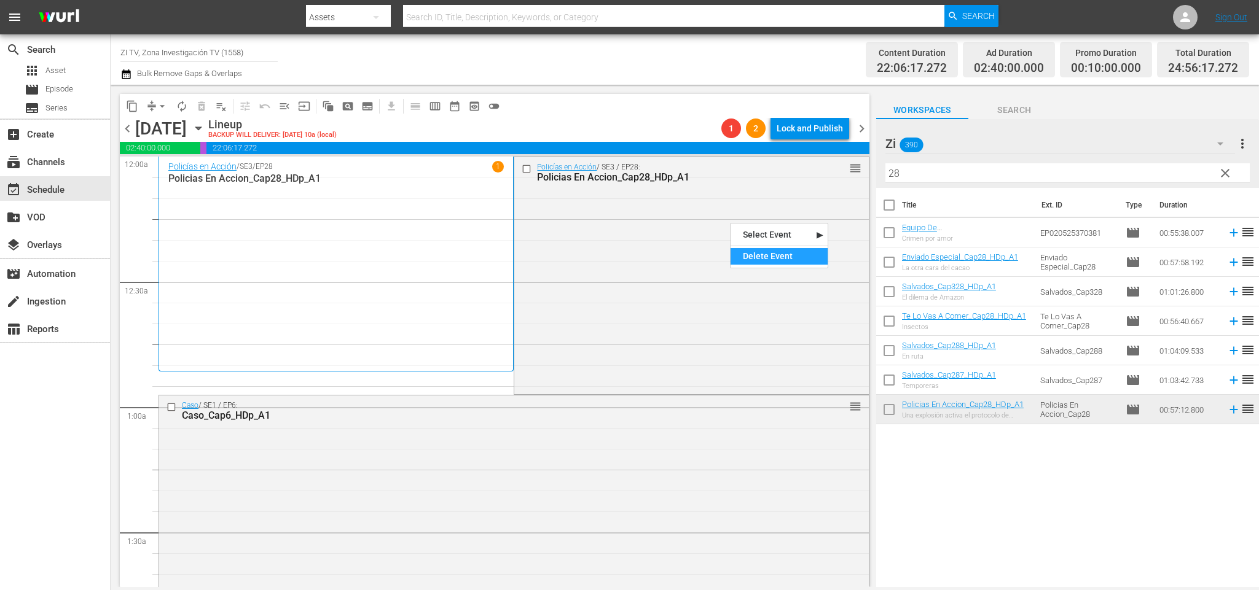
click at [776, 257] on div "Delete Event" at bounding box center [778, 256] width 97 height 17
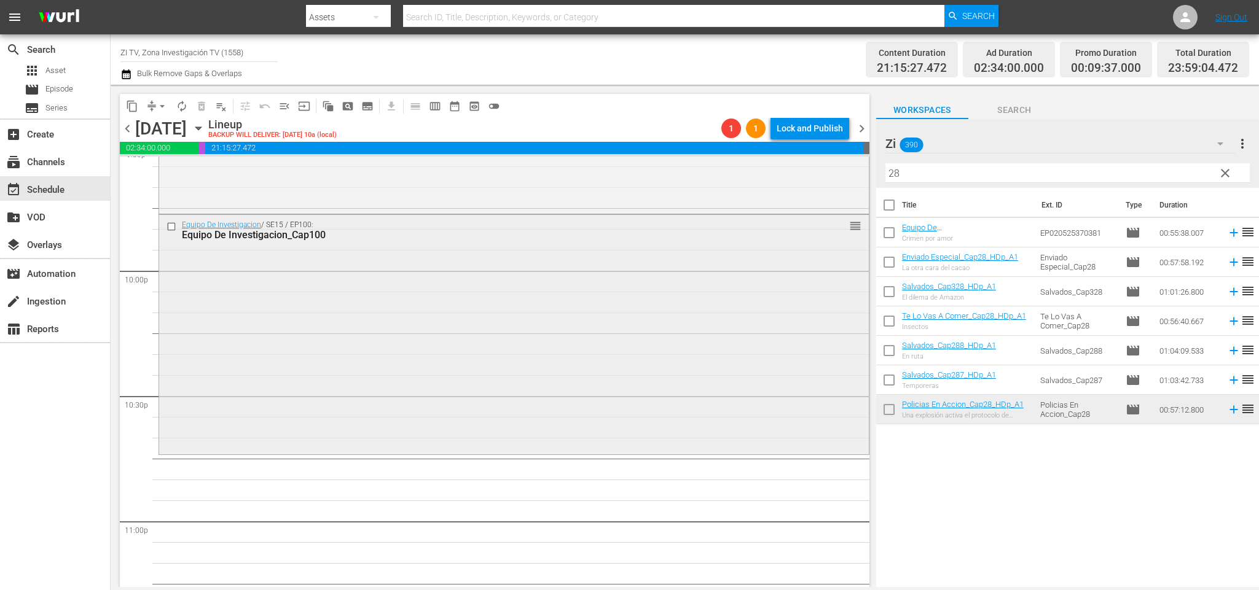
scroll to position [5307, 0]
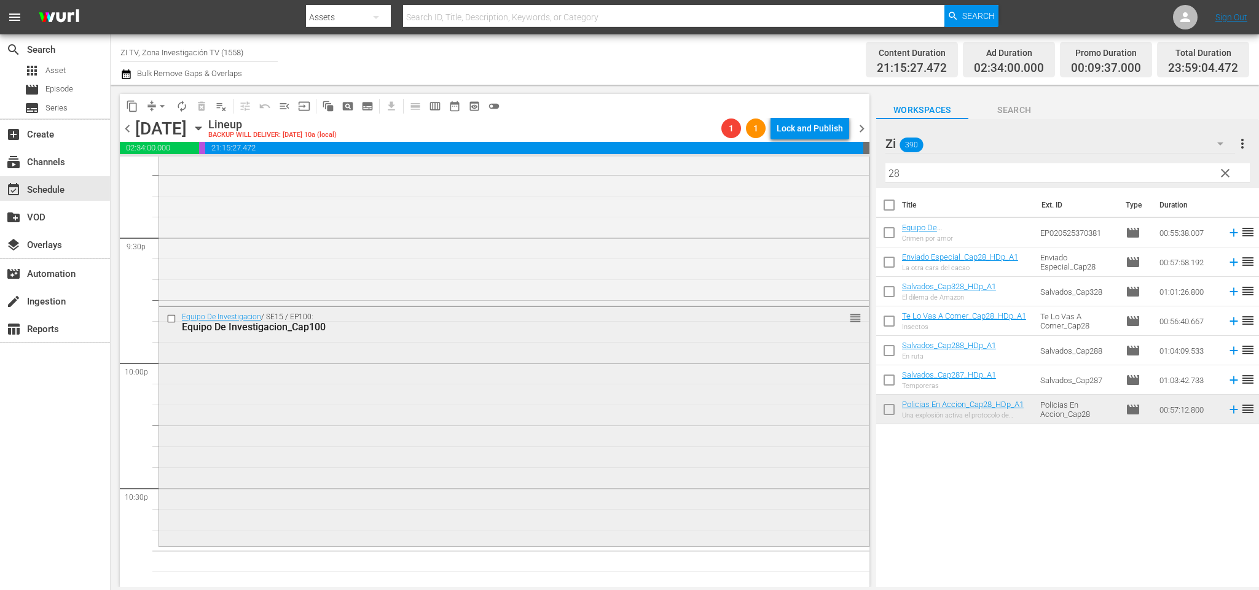
click at [170, 319] on input "checkbox" at bounding box center [172, 319] width 13 height 10
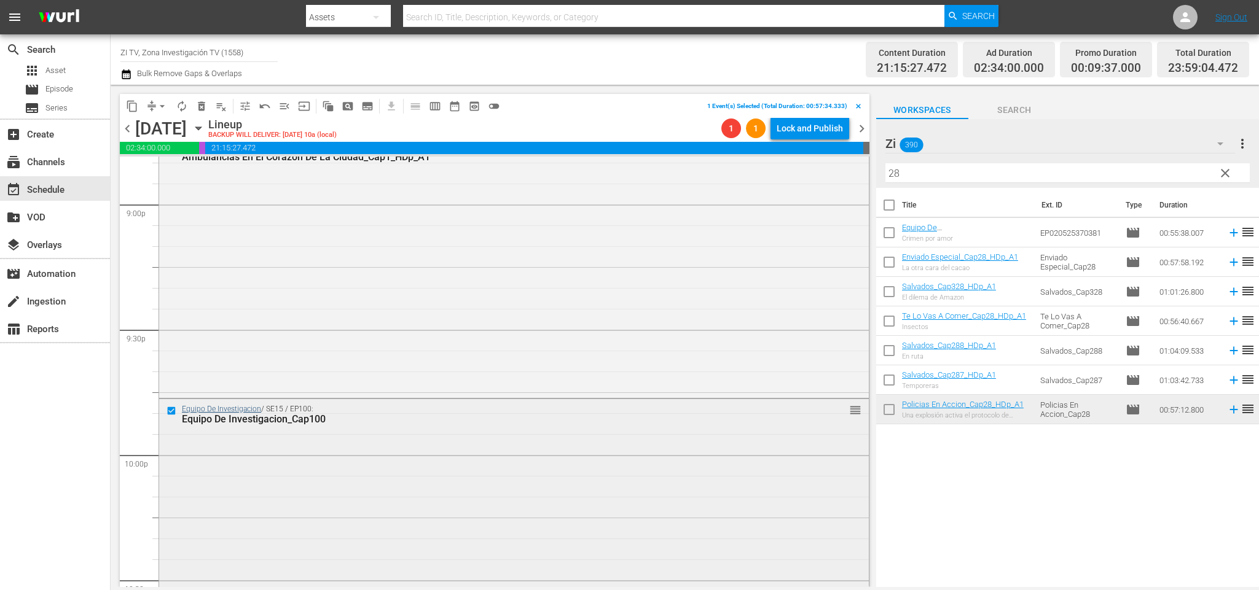
scroll to position [5123, 0]
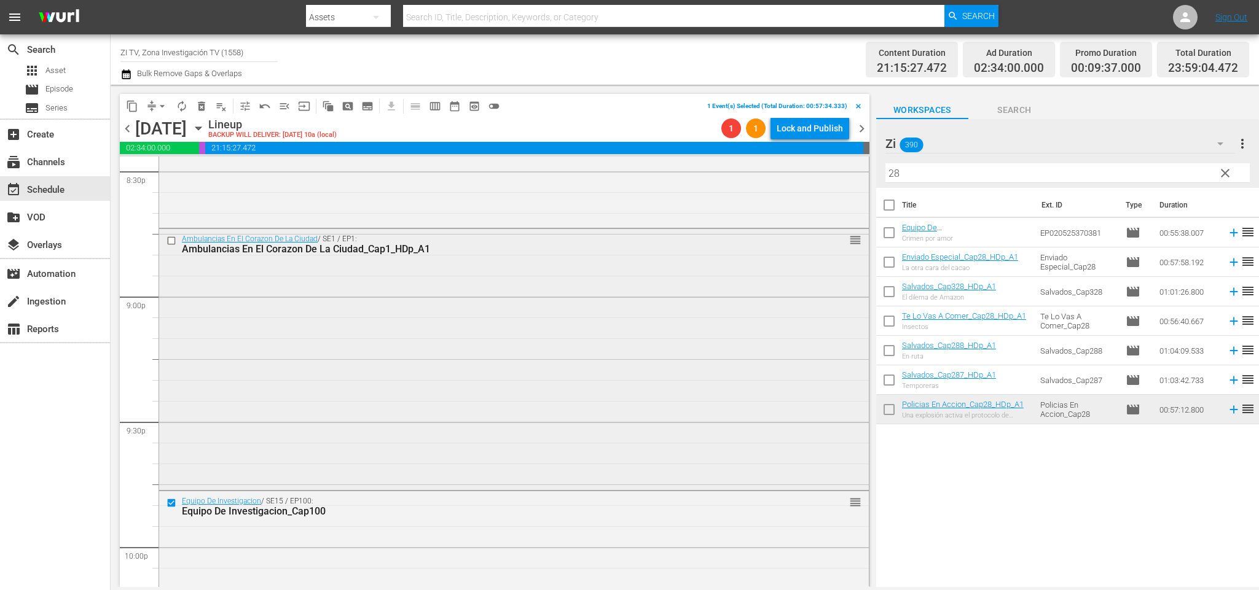
click at [173, 244] on input "checkbox" at bounding box center [172, 241] width 13 height 10
click at [203, 111] on span "delete_forever_outlined" at bounding box center [201, 106] width 12 height 12
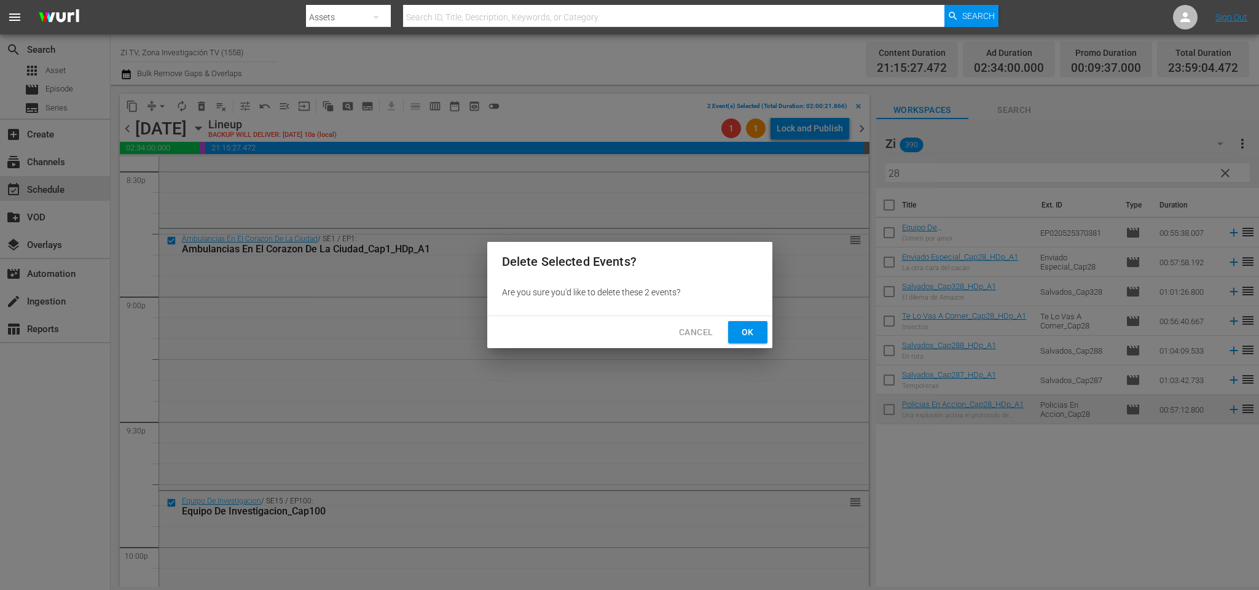
click at [752, 327] on span "Ok" at bounding box center [748, 332] width 20 height 15
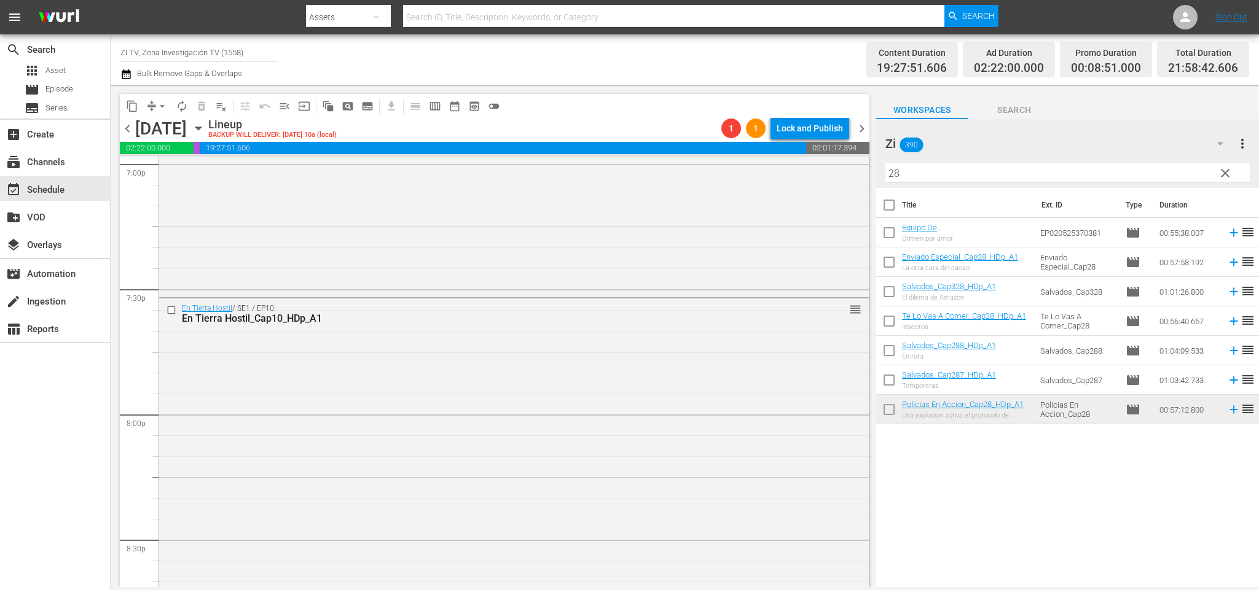
scroll to position [4570, 0]
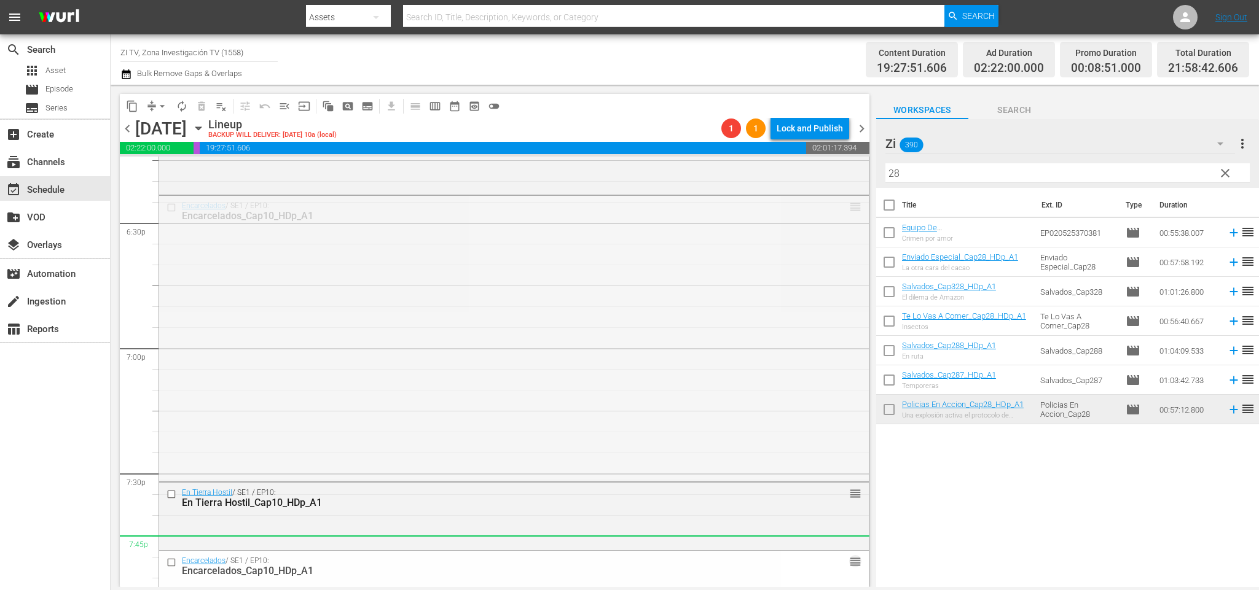
drag, startPoint x: 833, startPoint y: 209, endPoint x: 773, endPoint y: 534, distance: 331.1
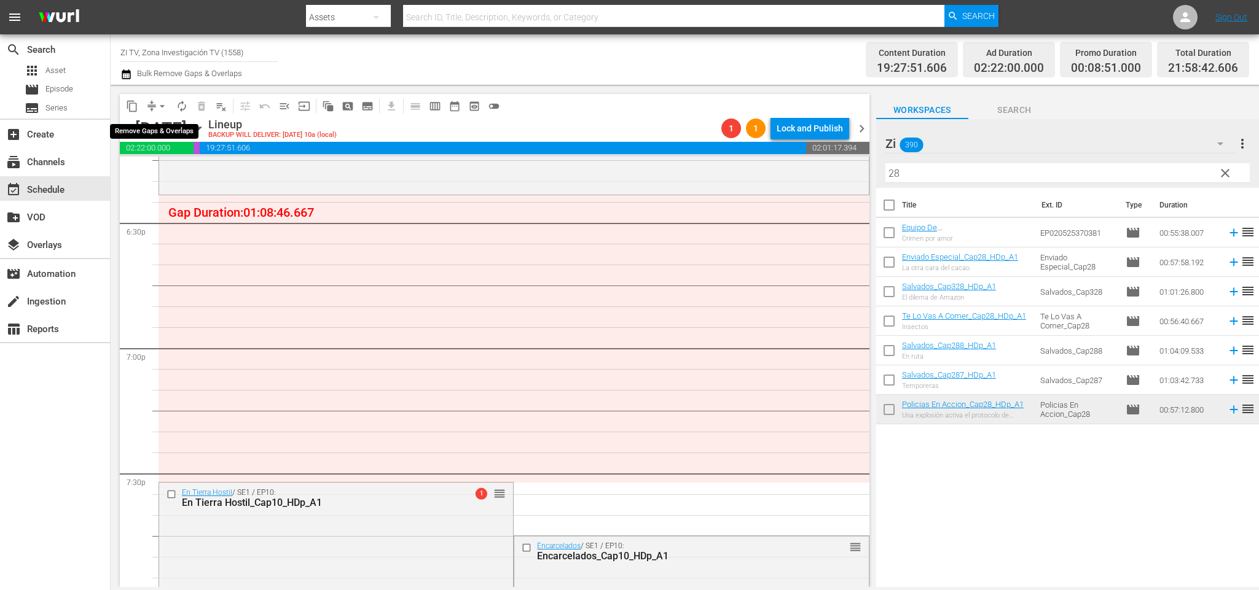
click at [159, 106] on span "arrow_drop_down" at bounding box center [162, 106] width 12 height 12
click at [168, 171] on li "Align to End of Previous Day" at bounding box center [164, 171] width 129 height 20
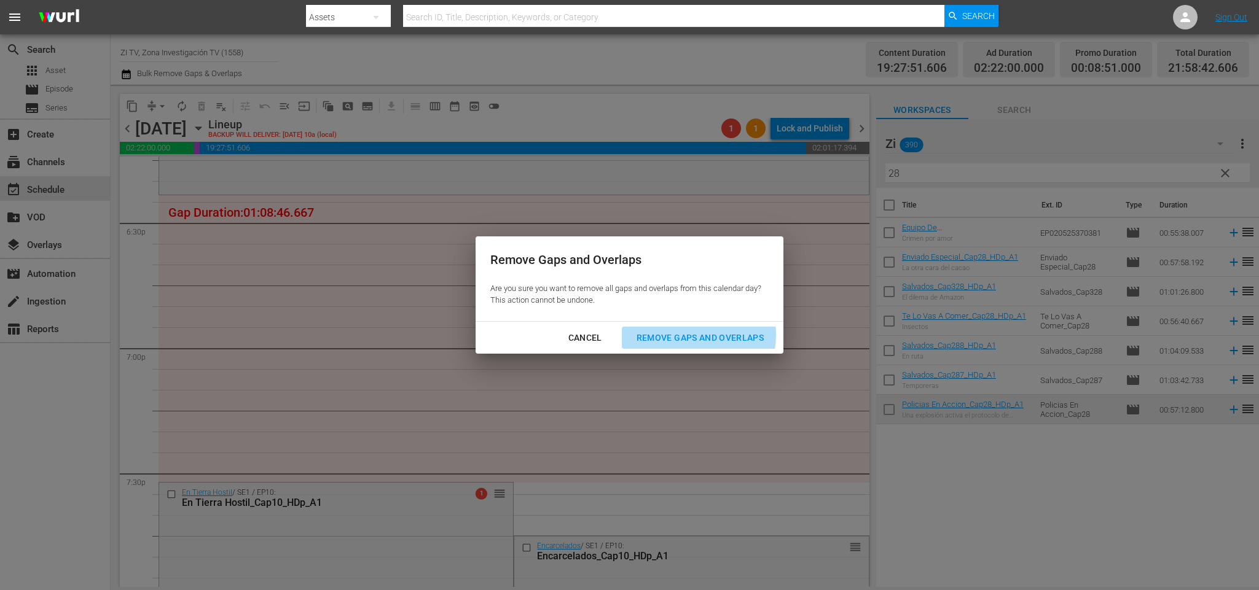
click at [701, 335] on div "Remove Gaps and Overlaps" at bounding box center [700, 337] width 147 height 15
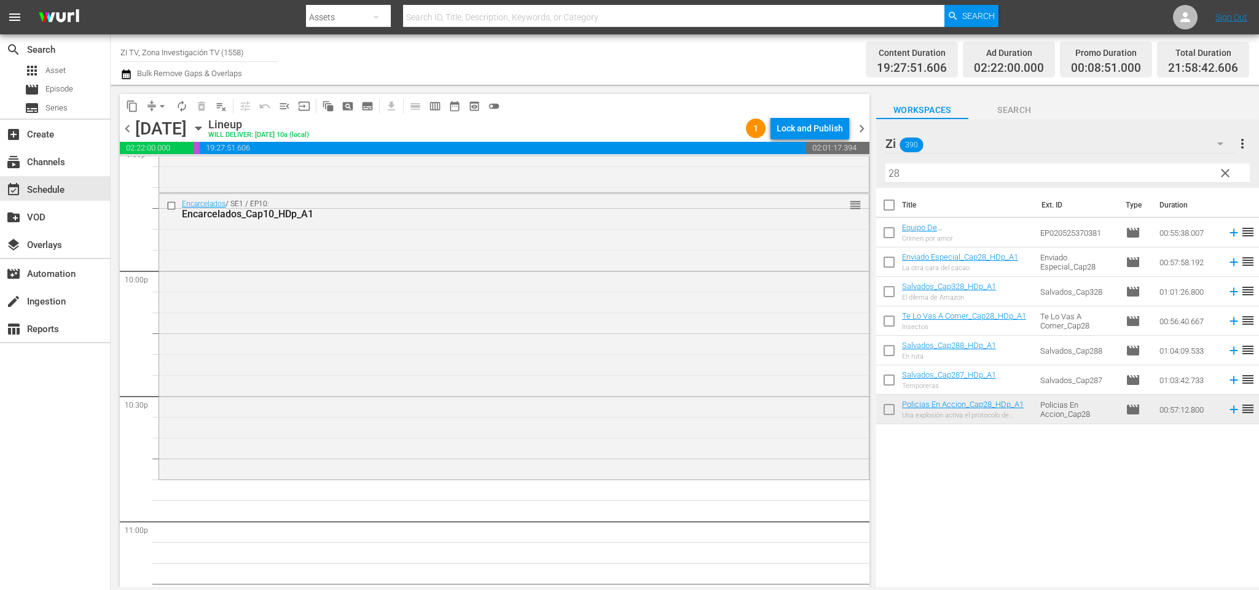
scroll to position [5307, 0]
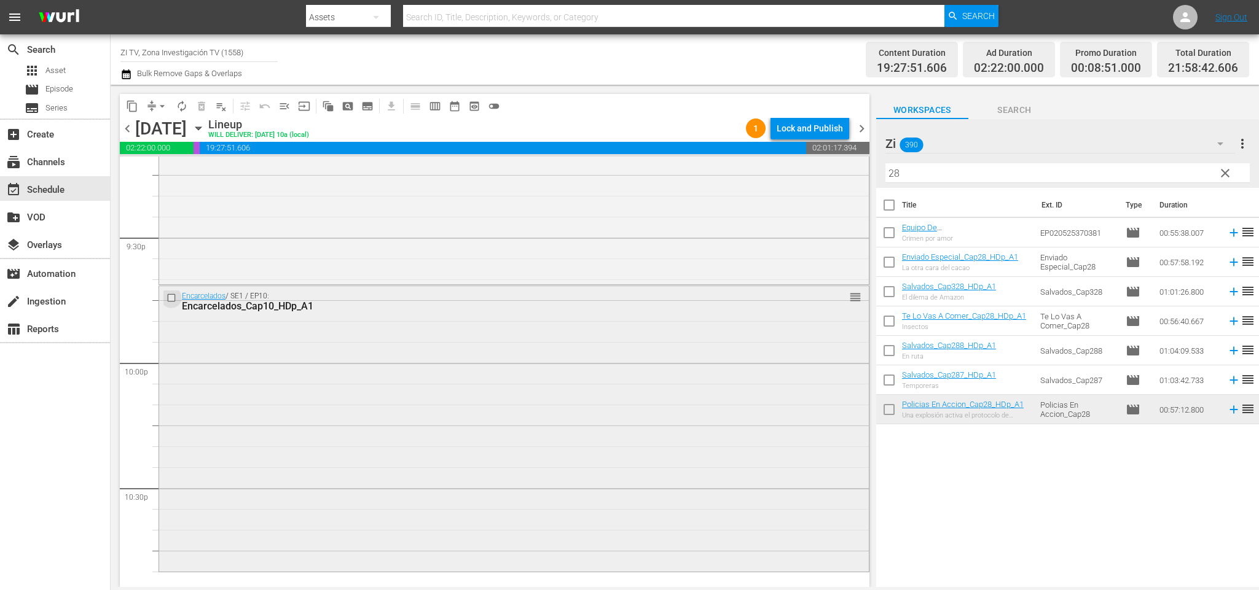
click at [168, 299] on input "checkbox" at bounding box center [172, 297] width 13 height 10
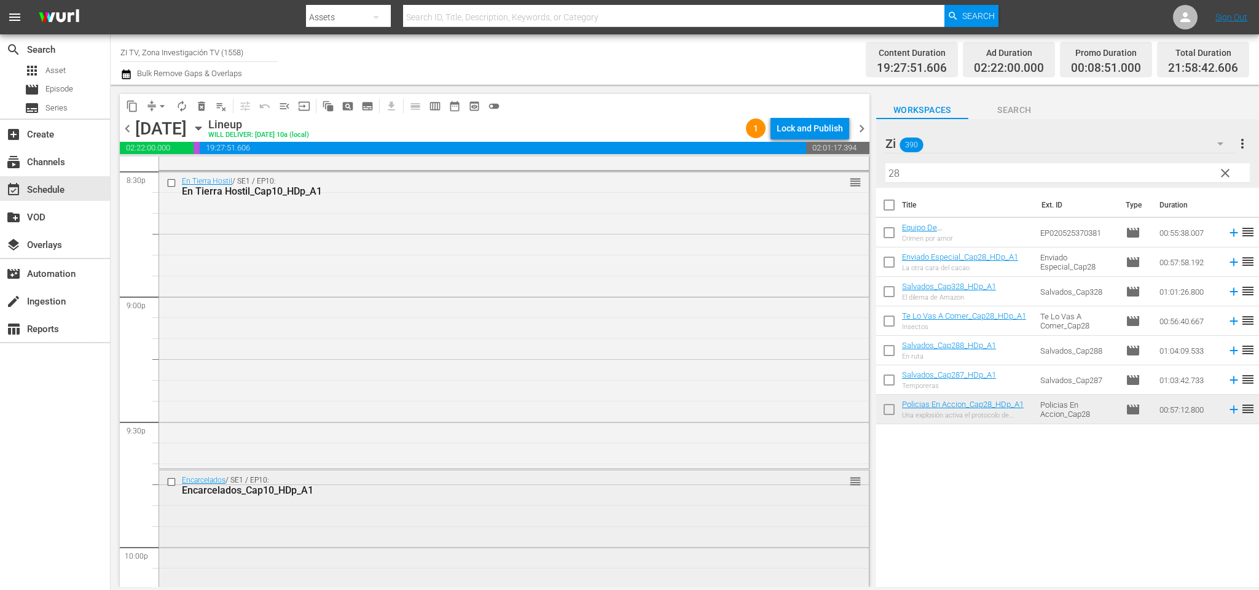
scroll to position [5031, 0]
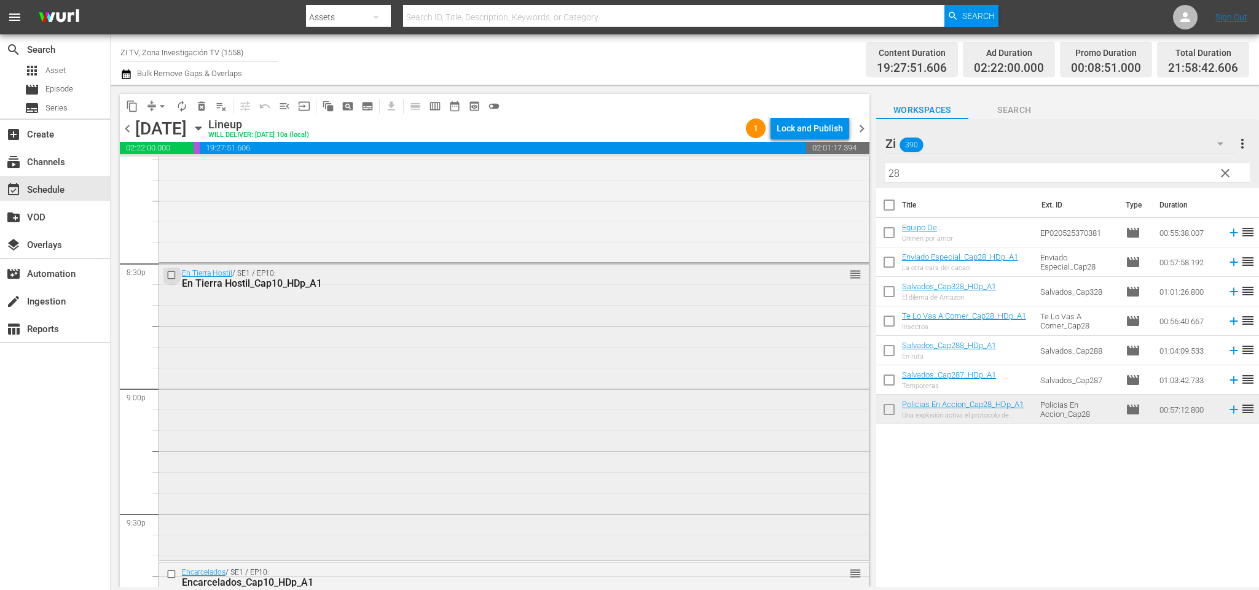
click at [168, 278] on input "checkbox" at bounding box center [172, 275] width 13 height 10
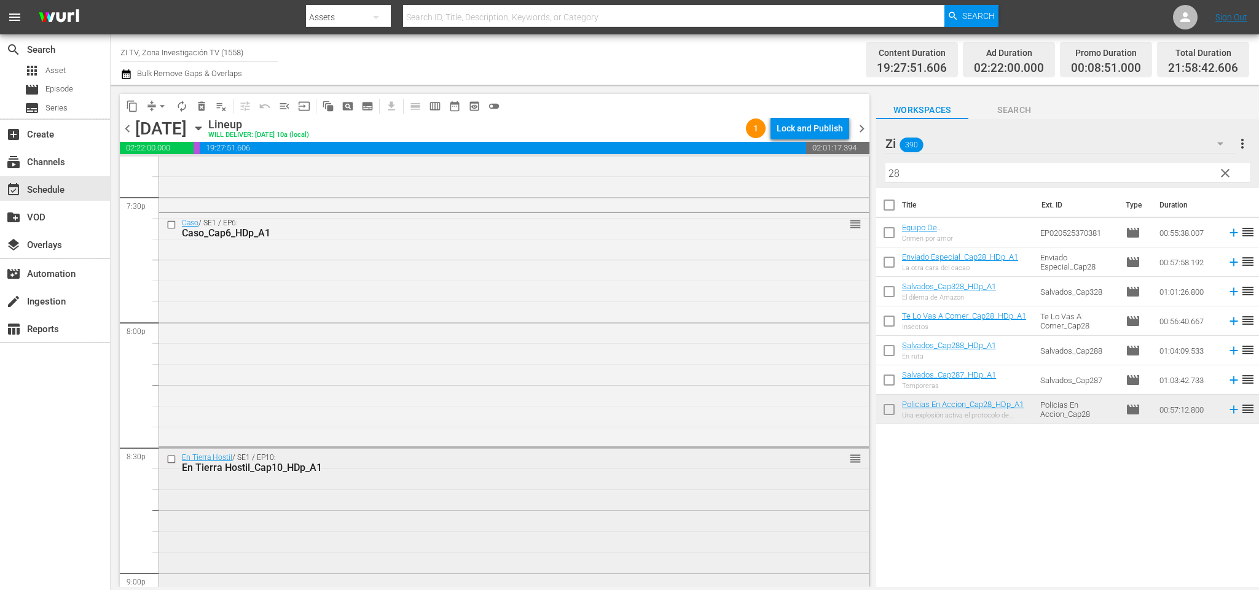
scroll to position [4754, 0]
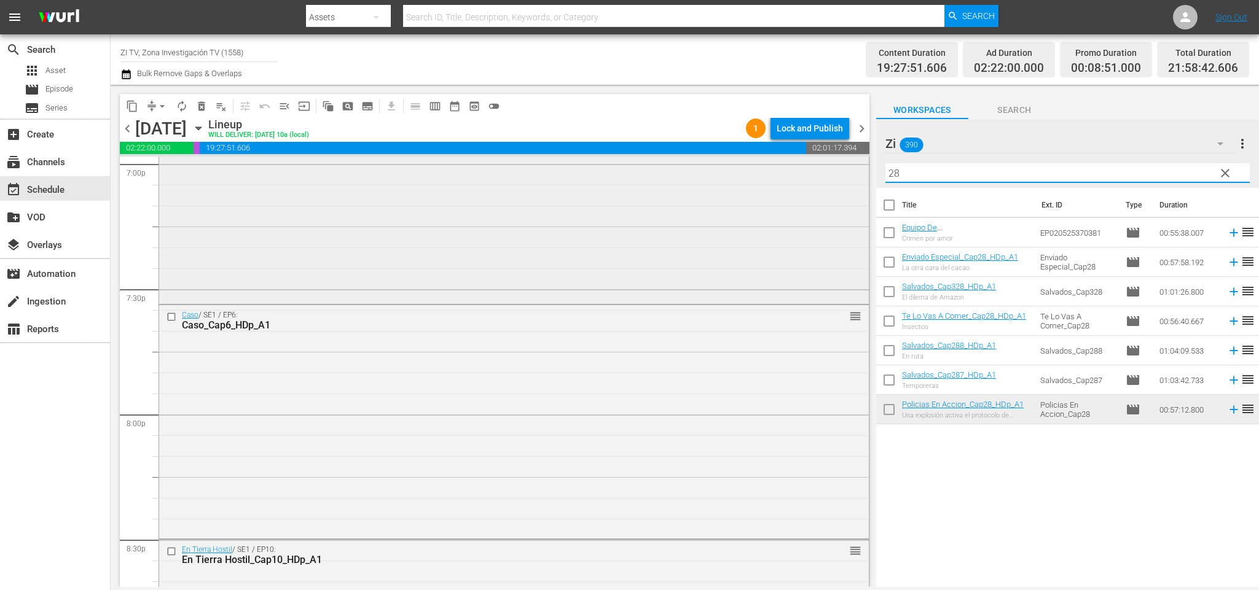
drag, startPoint x: 988, startPoint y: 172, endPoint x: 791, endPoint y: 165, distance: 197.3
click at [791, 165] on div "content_copy compress arrow_drop_down autorenew_outlined delete_forever_outline…" at bounding box center [685, 336] width 1148 height 502
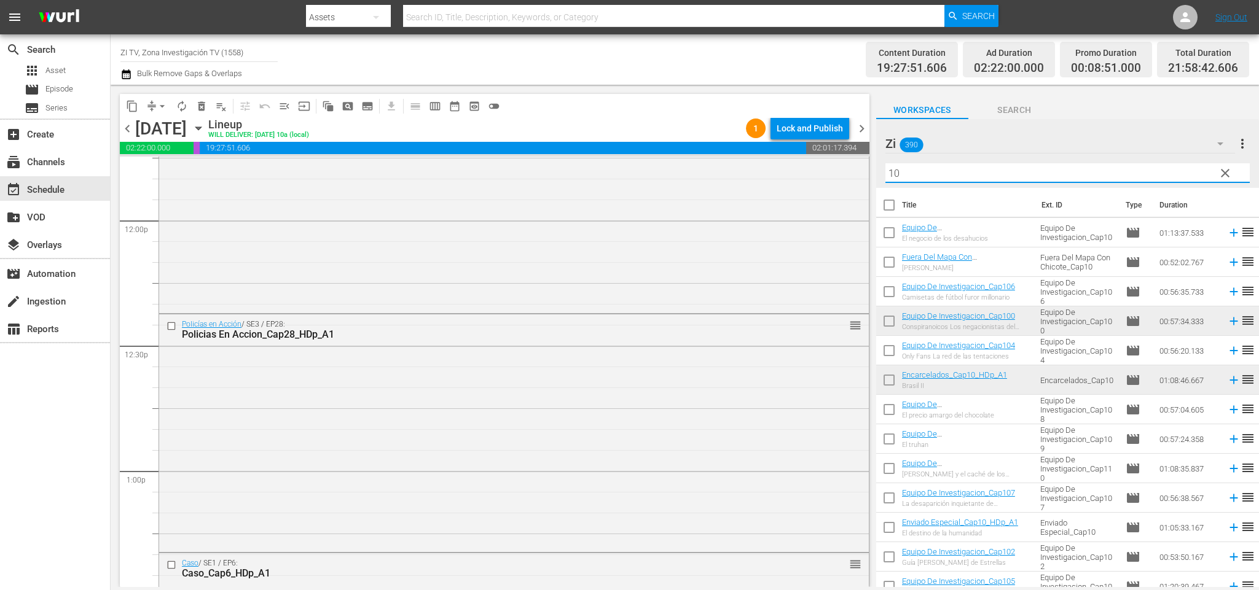
scroll to position [71, 0]
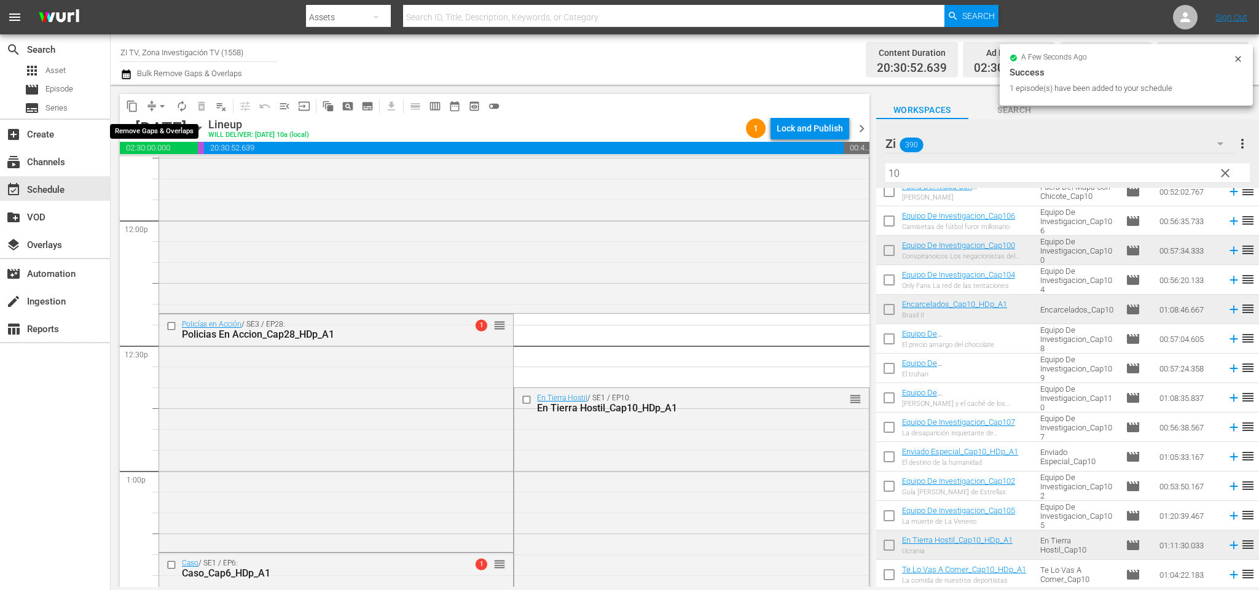
click at [158, 105] on span "arrow_drop_down" at bounding box center [162, 106] width 12 height 12
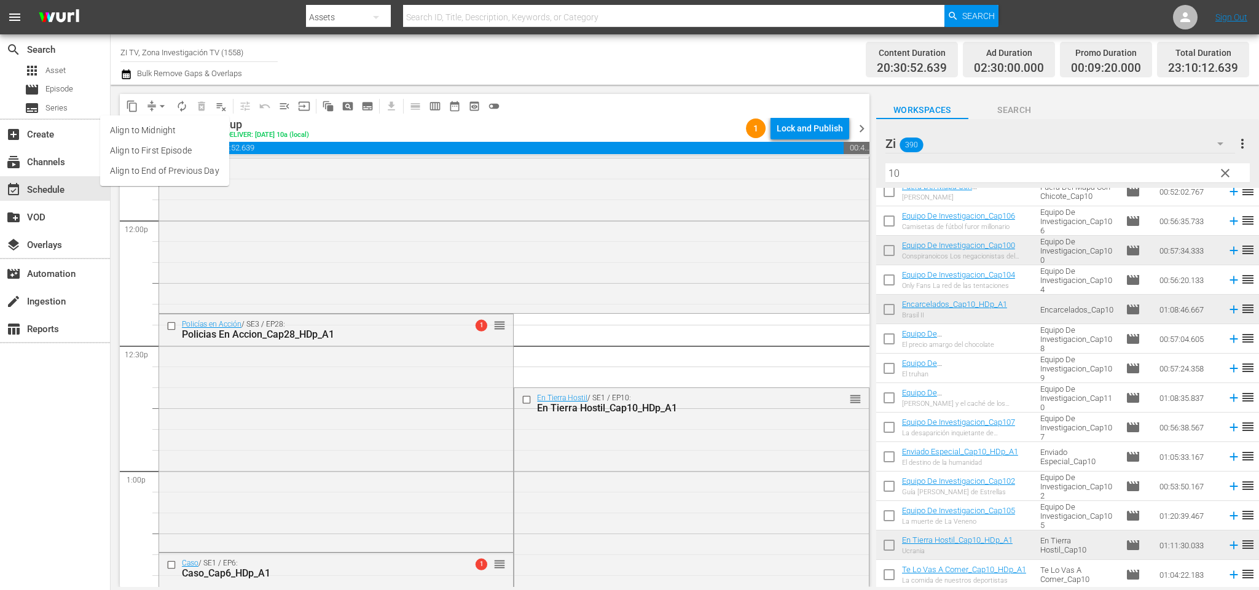
click at [168, 176] on li "Align to End of Previous Day" at bounding box center [164, 171] width 129 height 20
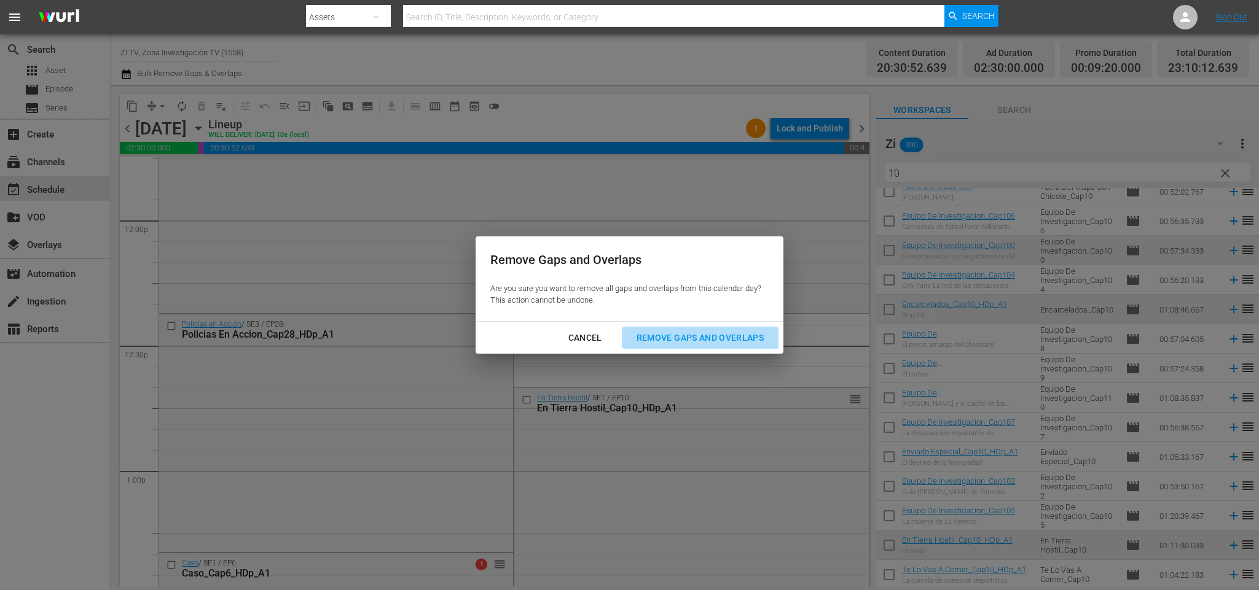
click at [712, 329] on button "Remove Gaps and Overlaps" at bounding box center [700, 338] width 157 height 23
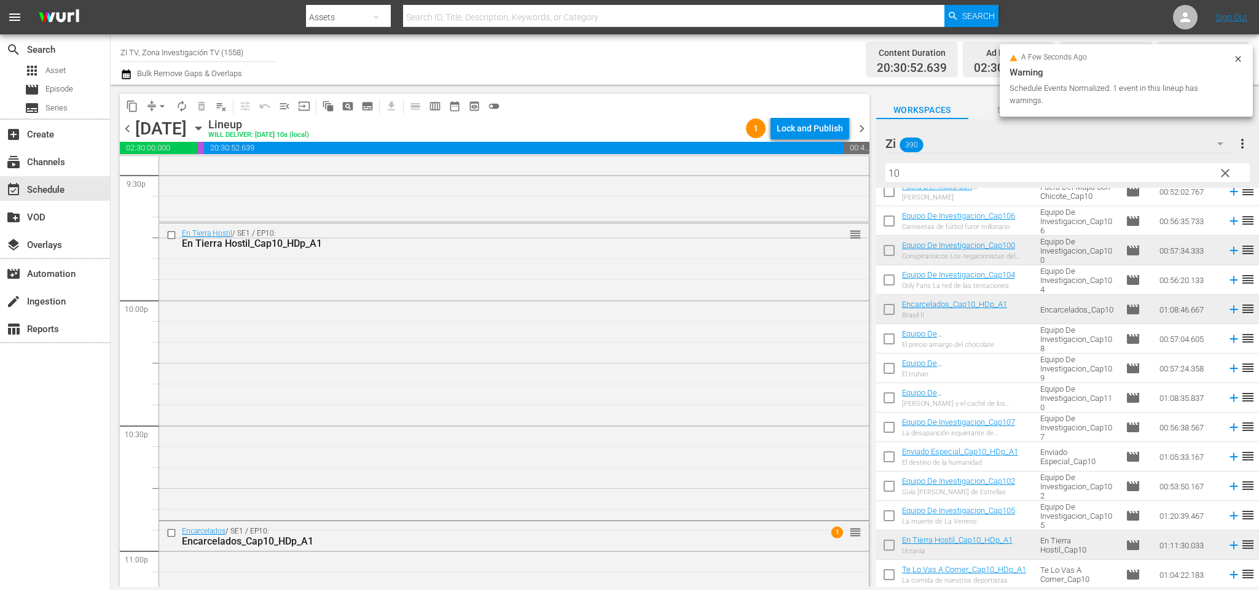
scroll to position [5591, 0]
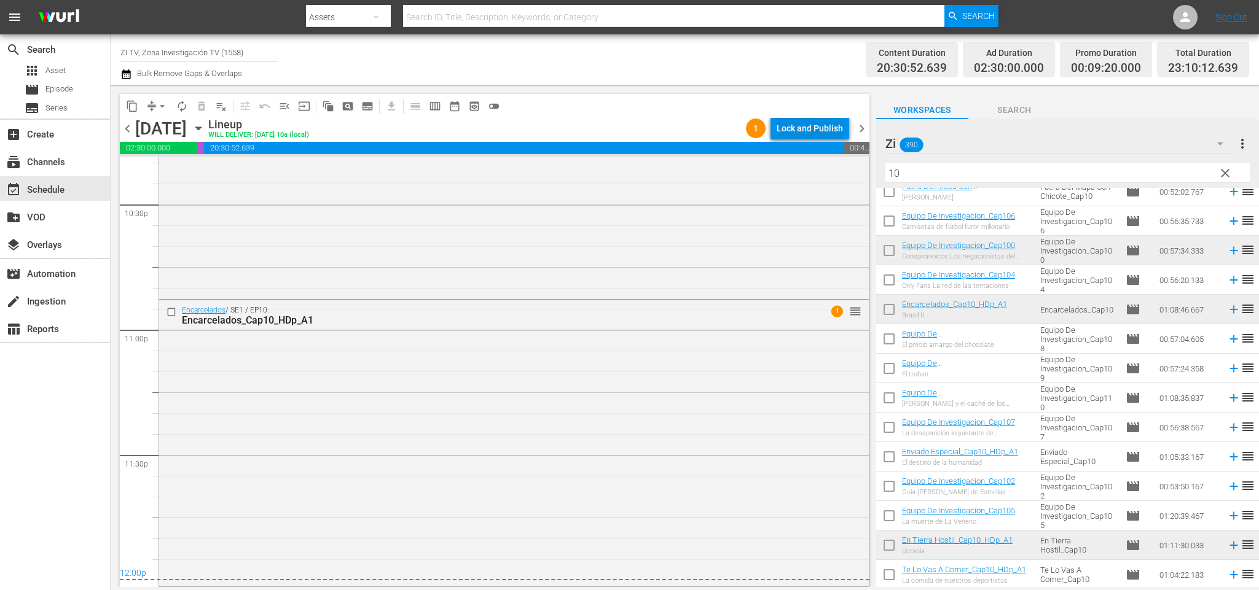
click at [793, 125] on div "Lock and Publish" at bounding box center [809, 128] width 66 height 22
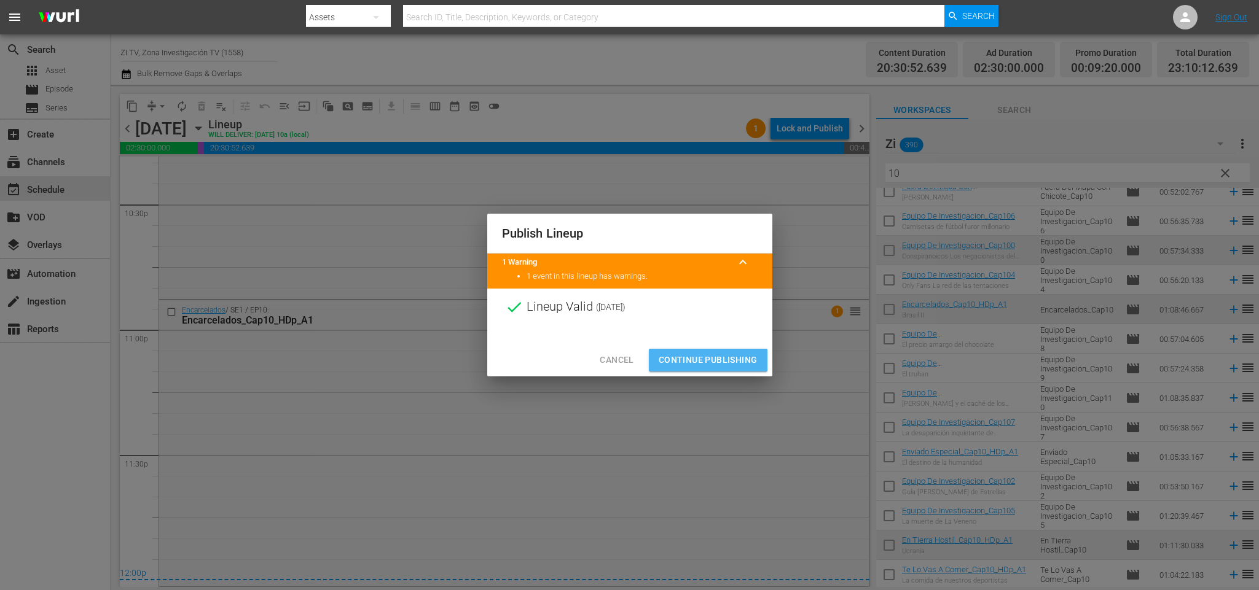
click at [724, 369] on button "Continue Publishing" at bounding box center [708, 360] width 119 height 23
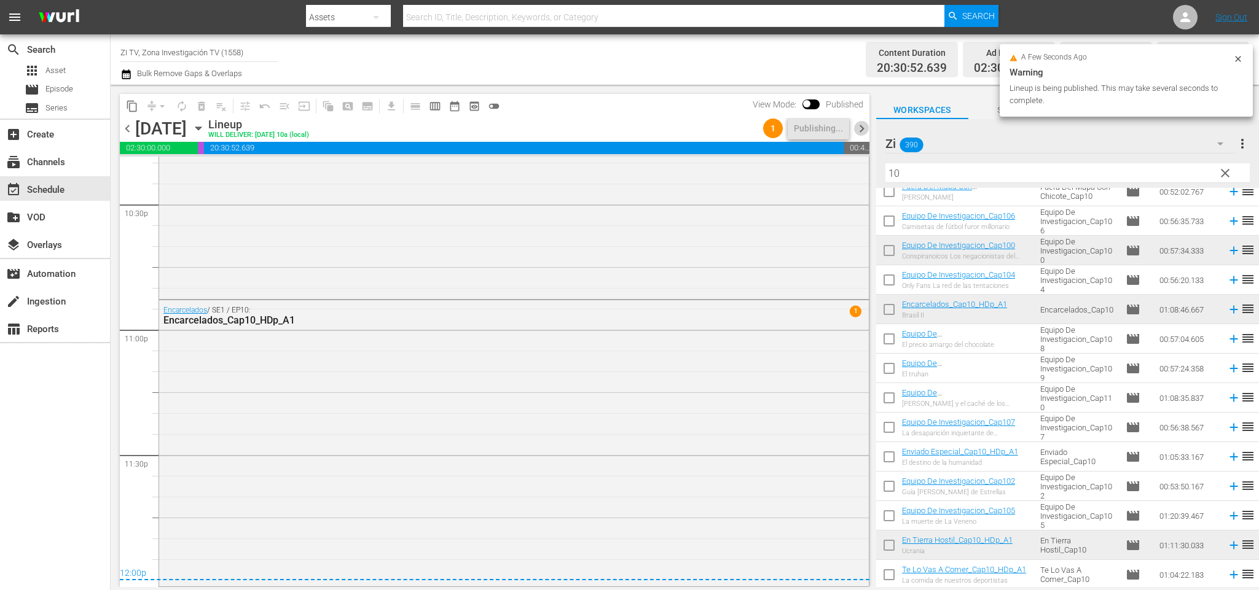
click at [857, 124] on span "chevron_right" at bounding box center [861, 128] width 15 height 15
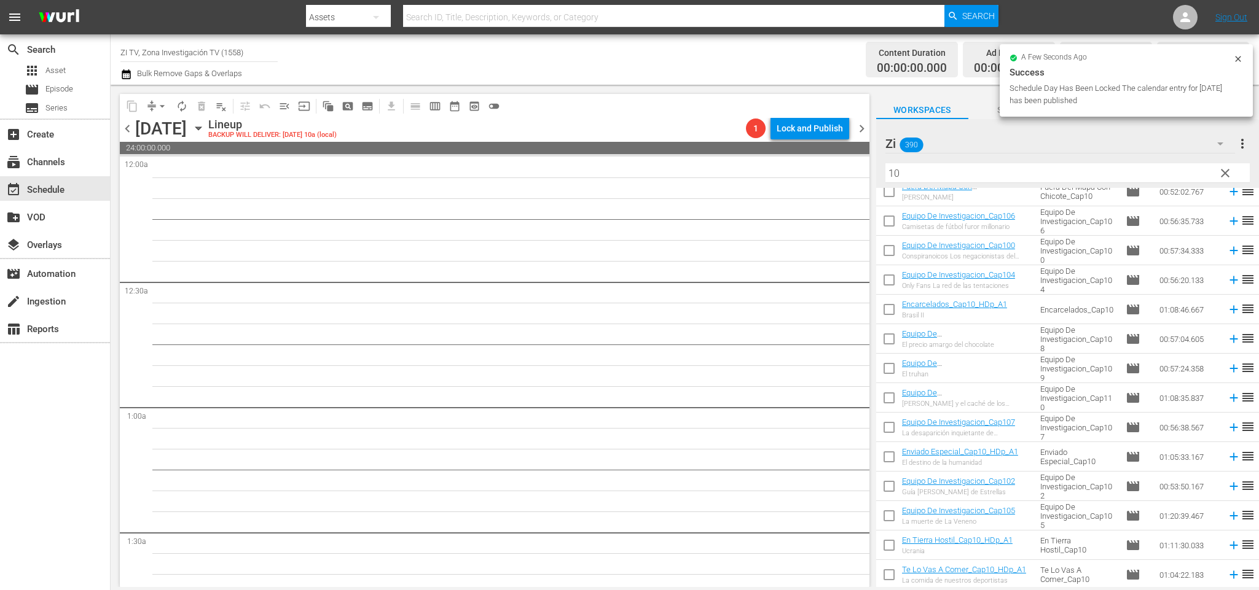
click at [125, 123] on span "chevron_left" at bounding box center [127, 128] width 15 height 15
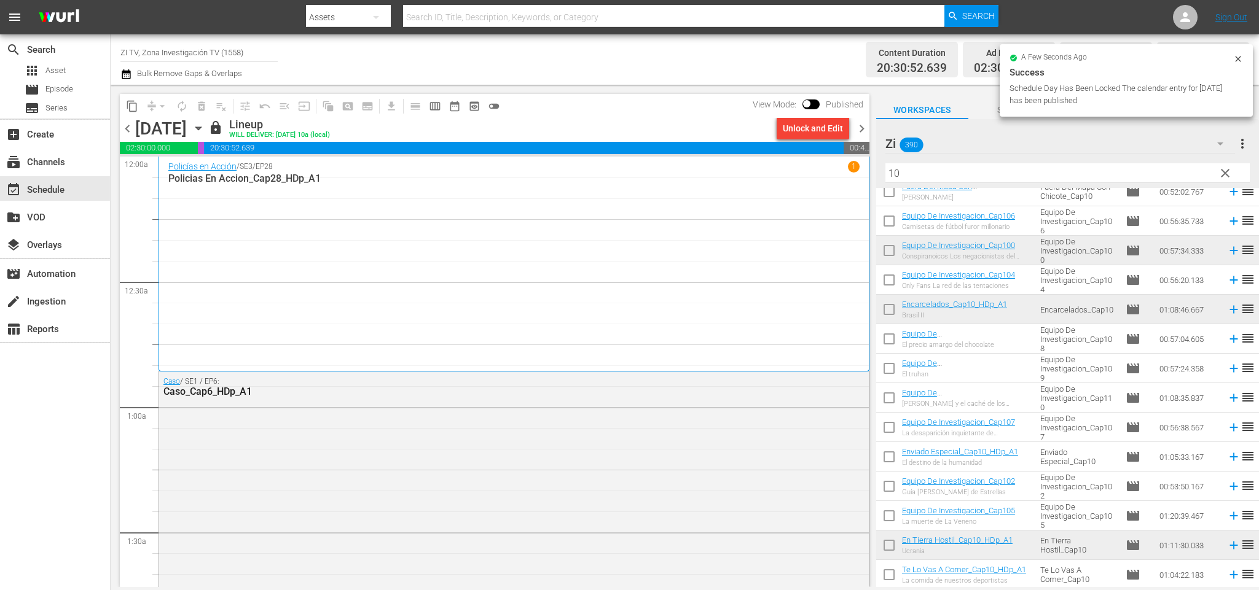
click at [859, 125] on span "chevron_right" at bounding box center [861, 128] width 15 height 15
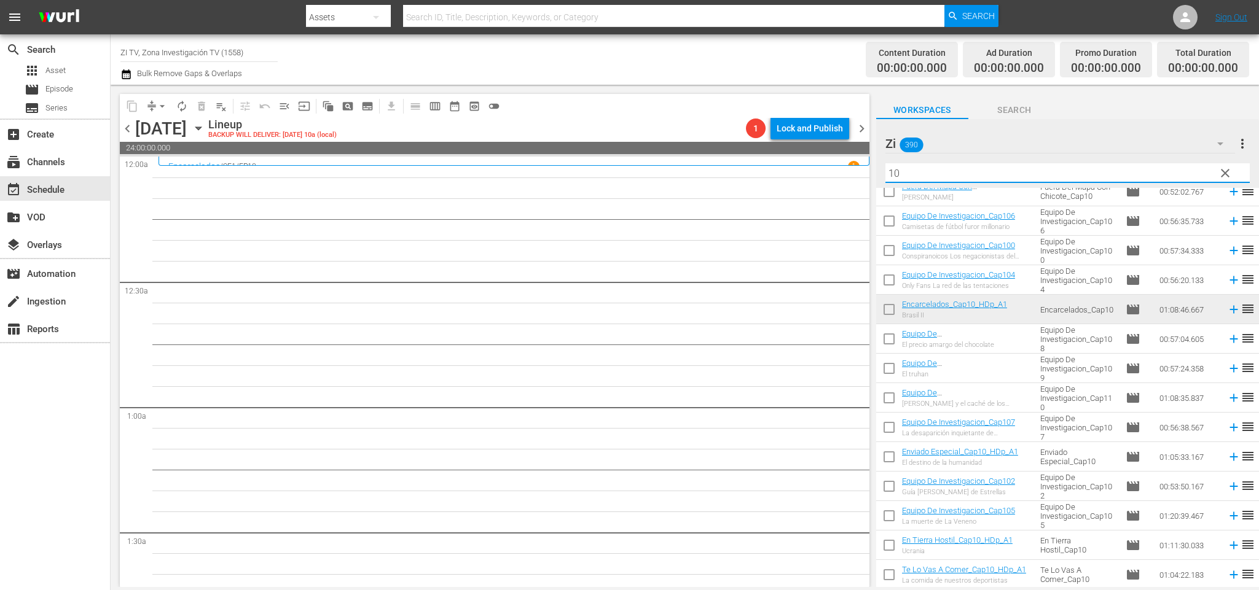
drag, startPoint x: 843, startPoint y: 170, endPoint x: 712, endPoint y: 113, distance: 142.5
click at [711, 117] on div "content_copy compress arrow_drop_down autorenew_outlined delete_forever_outline…" at bounding box center [685, 336] width 1148 height 502
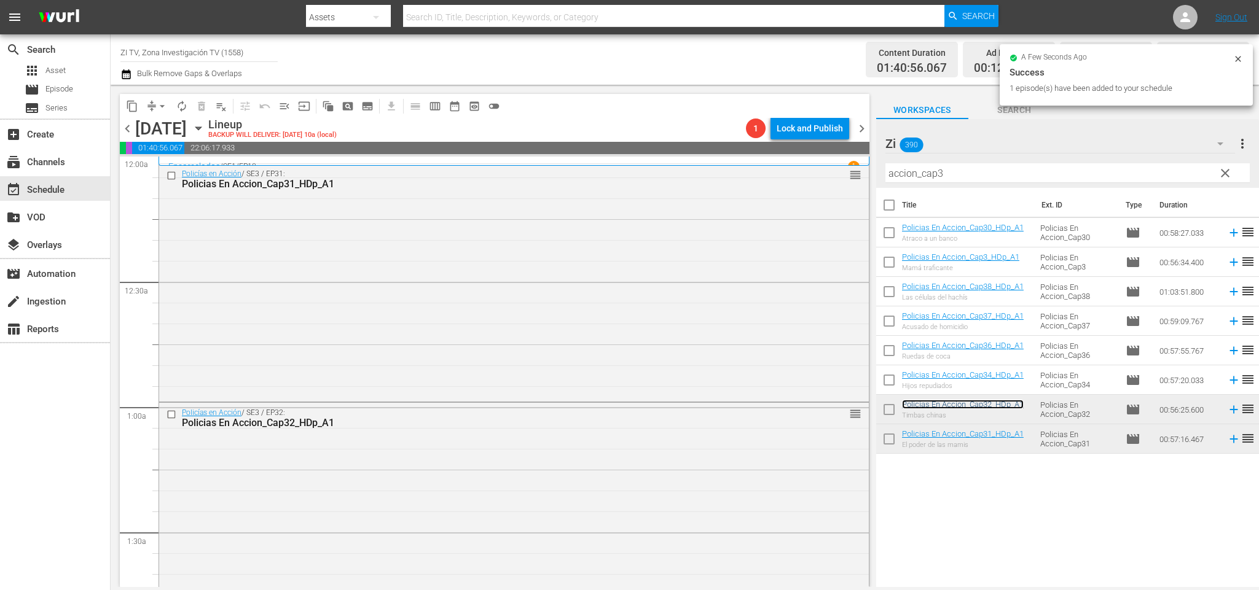
scroll to position [184, 0]
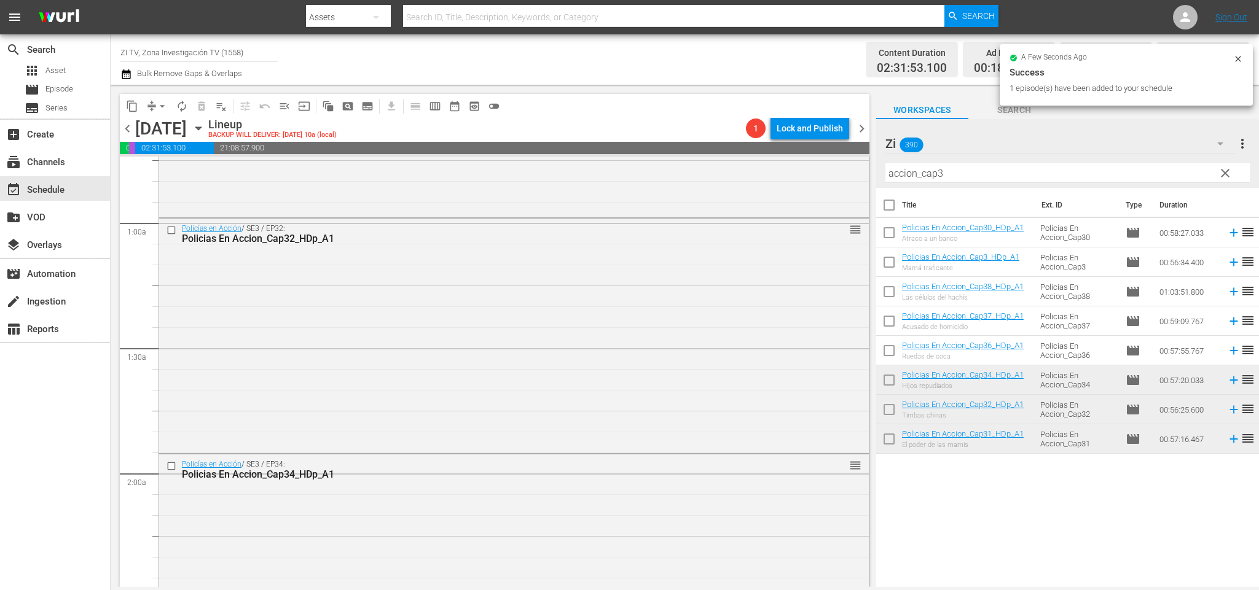
click at [863, 130] on span "chevron_right" at bounding box center [861, 128] width 15 height 15
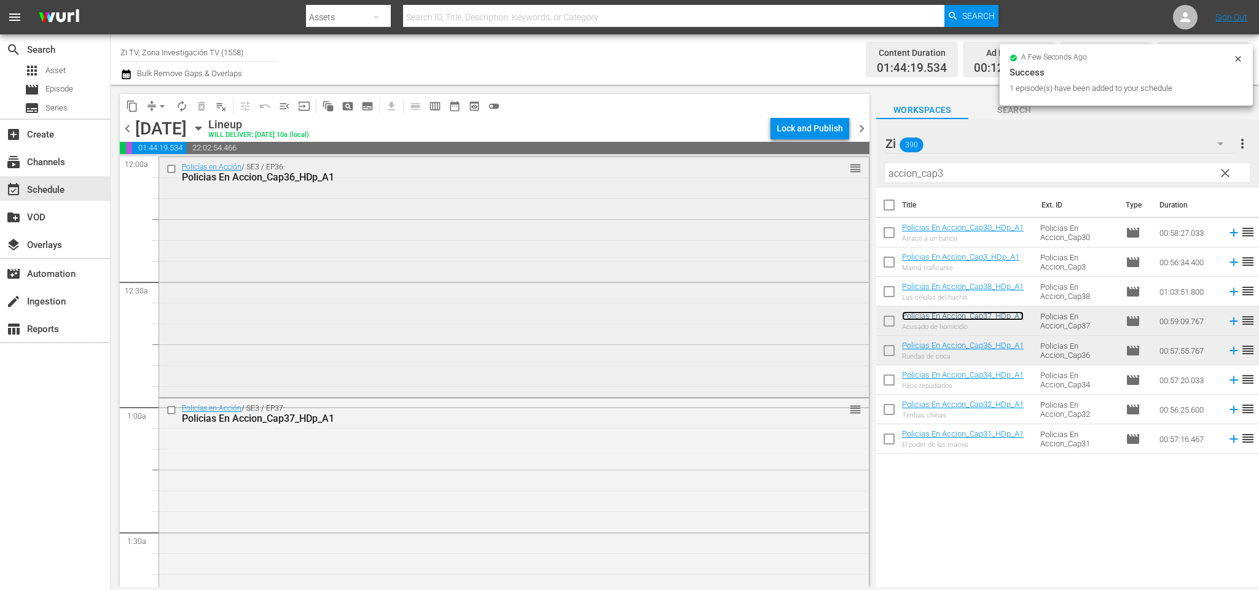
scroll to position [276, 0]
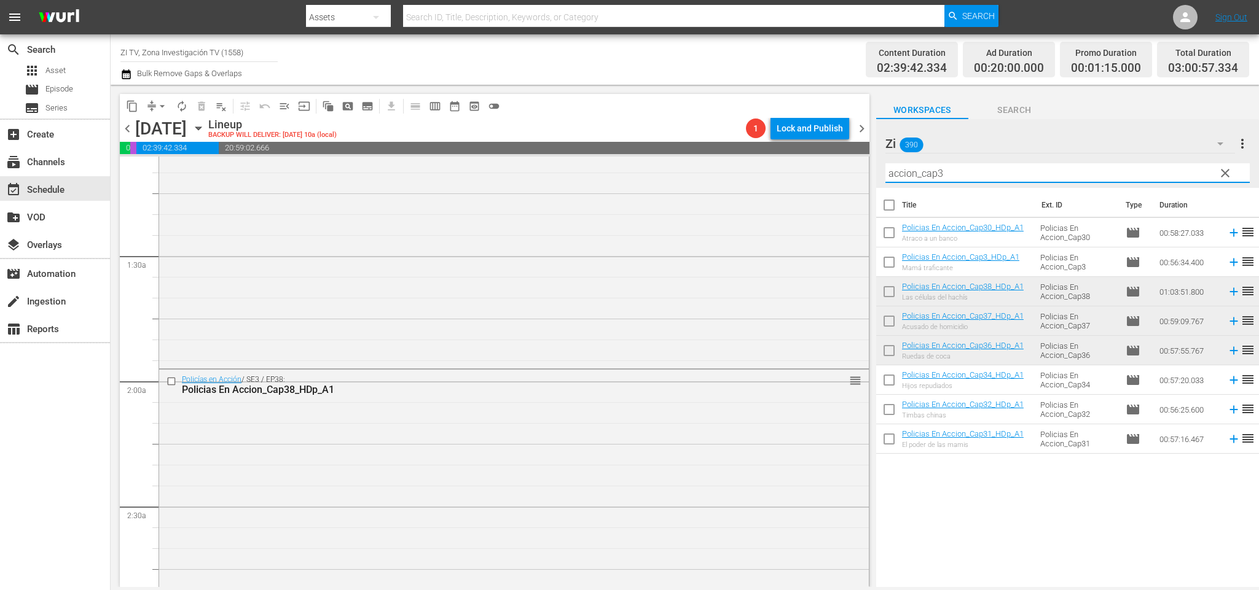
drag, startPoint x: 921, startPoint y: 170, endPoint x: 705, endPoint y: 129, distance: 220.6
click at [705, 129] on div "content_copy compress arrow_drop_down autorenew_outlined delete_forever_outline…" at bounding box center [685, 336] width 1148 height 502
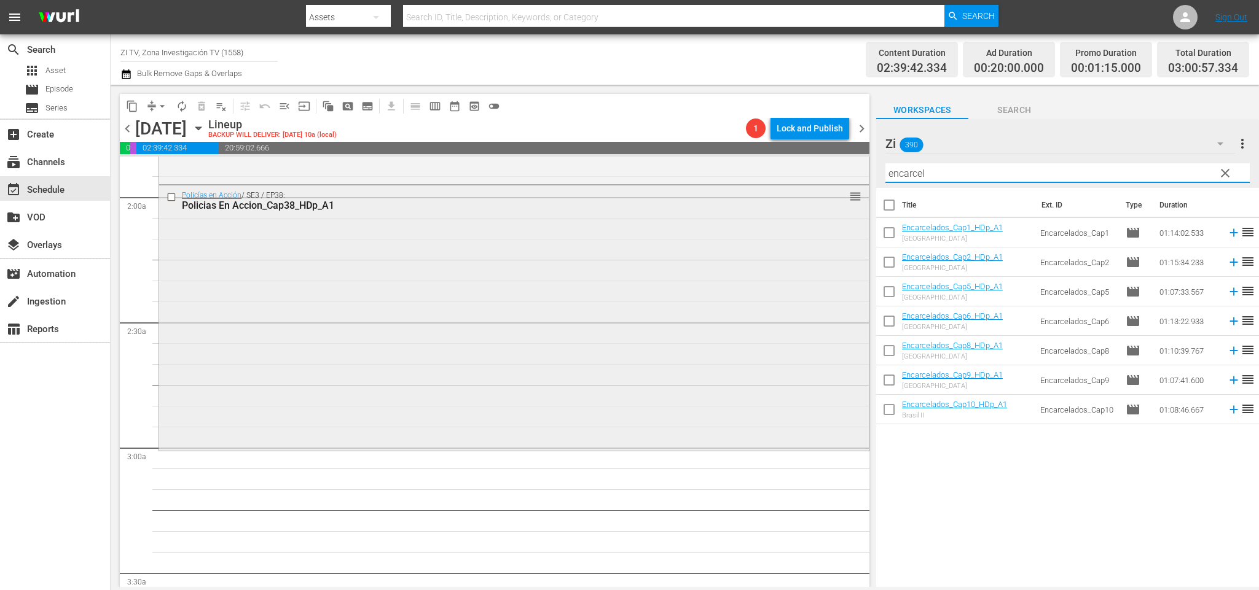
scroll to position [645, 0]
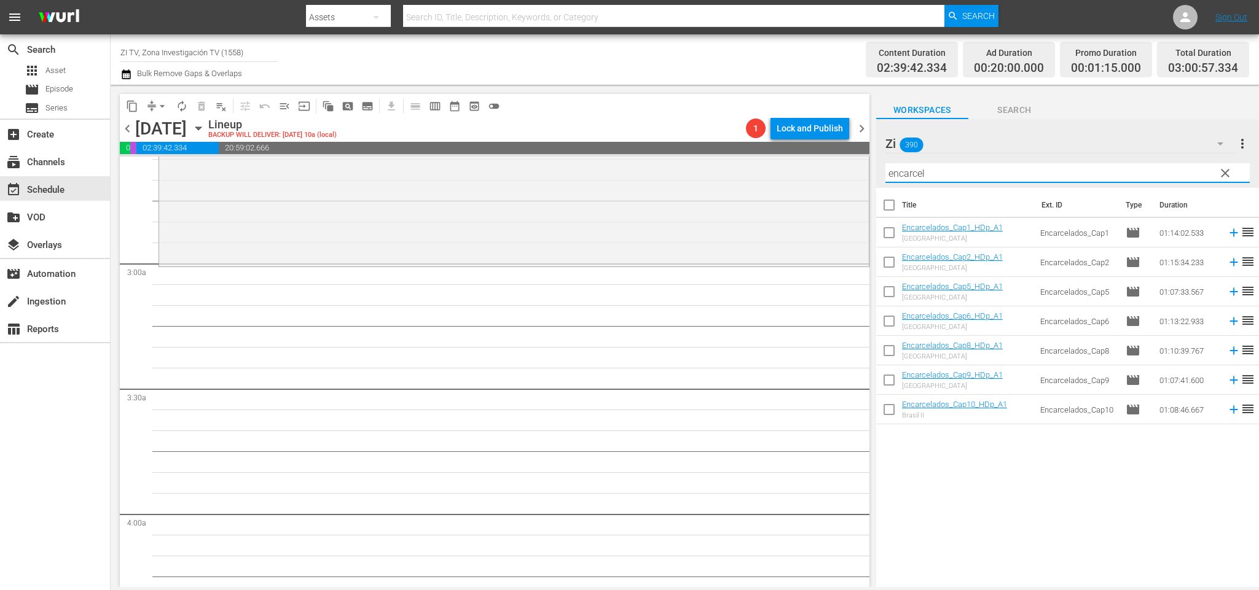
type input "encarcel"
click at [888, 233] on input "checkbox" at bounding box center [889, 235] width 26 height 26
checkbox input "true"
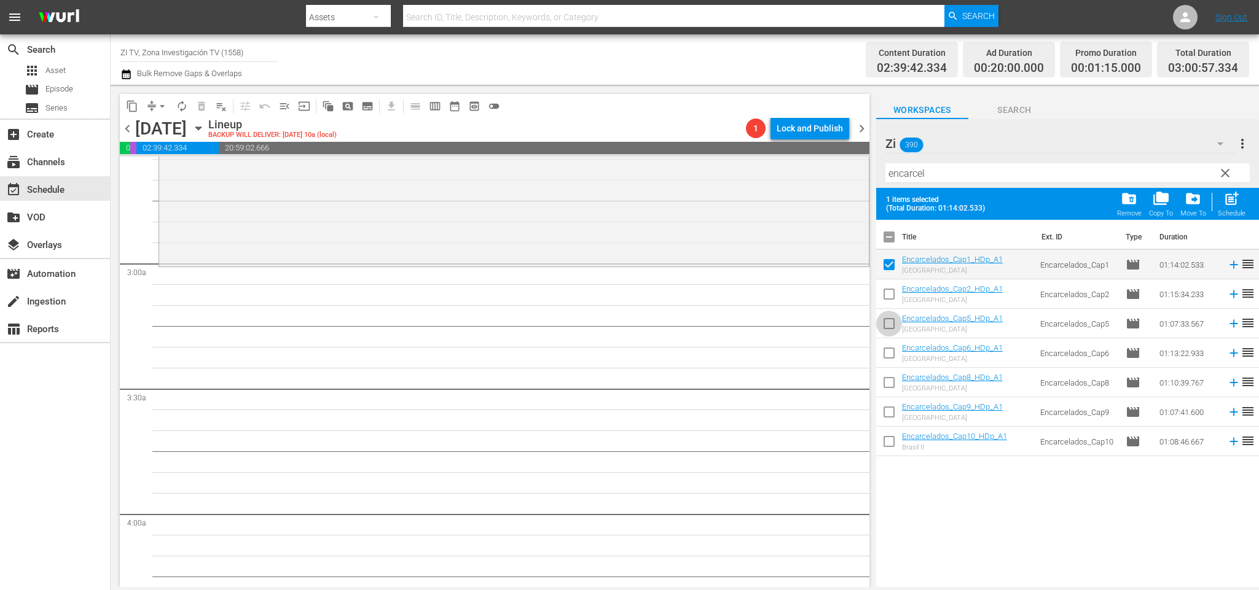
click at [892, 318] on input "checkbox" at bounding box center [889, 326] width 26 height 26
checkbox input "true"
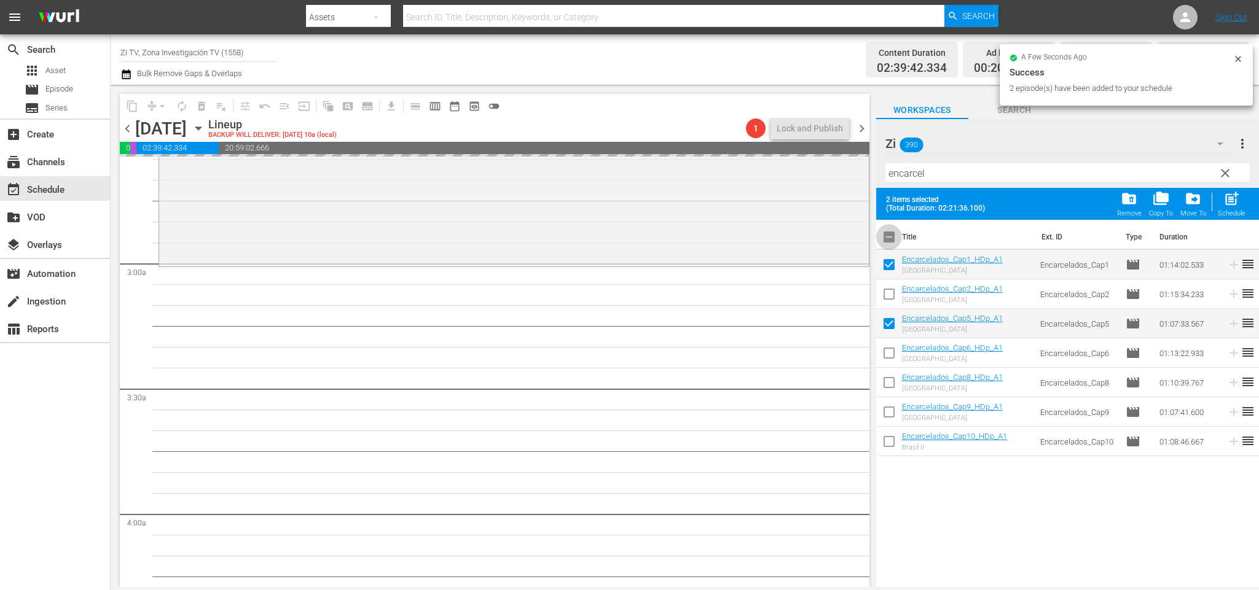
click at [891, 238] on input "checkbox" at bounding box center [889, 240] width 26 height 26
checkbox input "true"
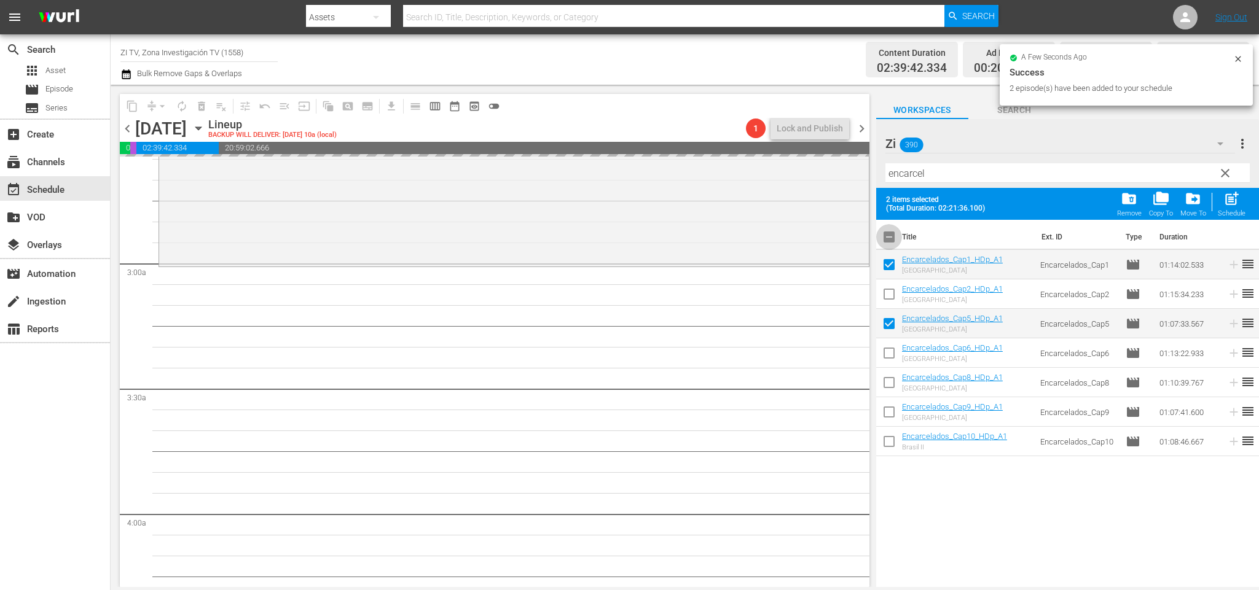
checkbox input "true"
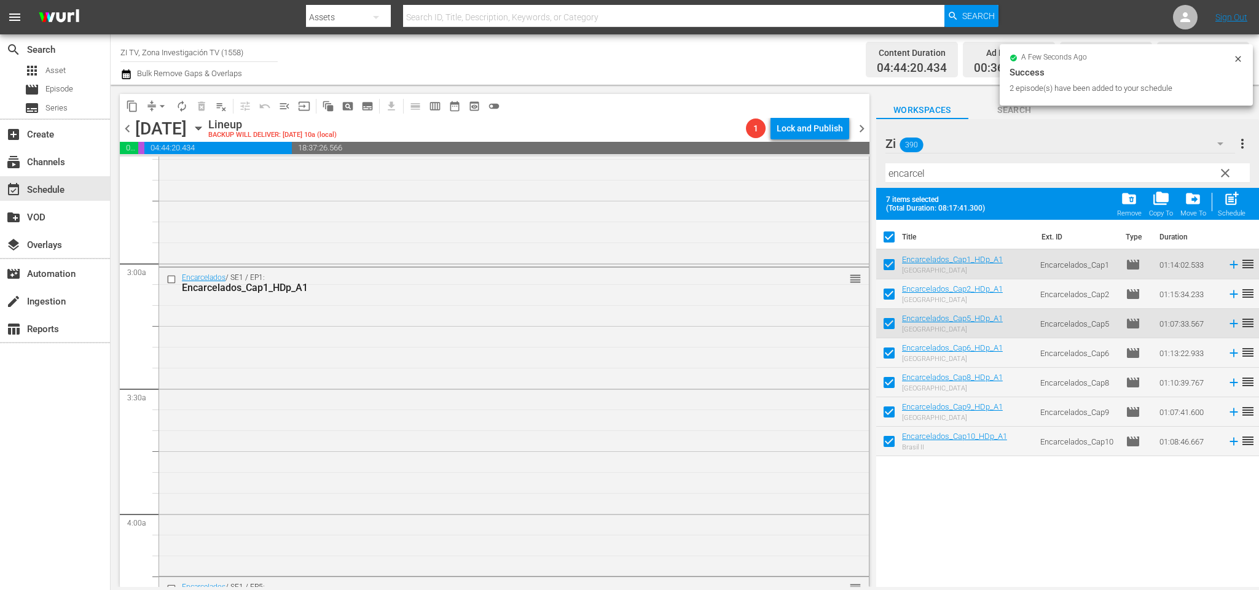
click at [889, 238] on input "checkbox" at bounding box center [889, 240] width 26 height 26
checkbox input "false"
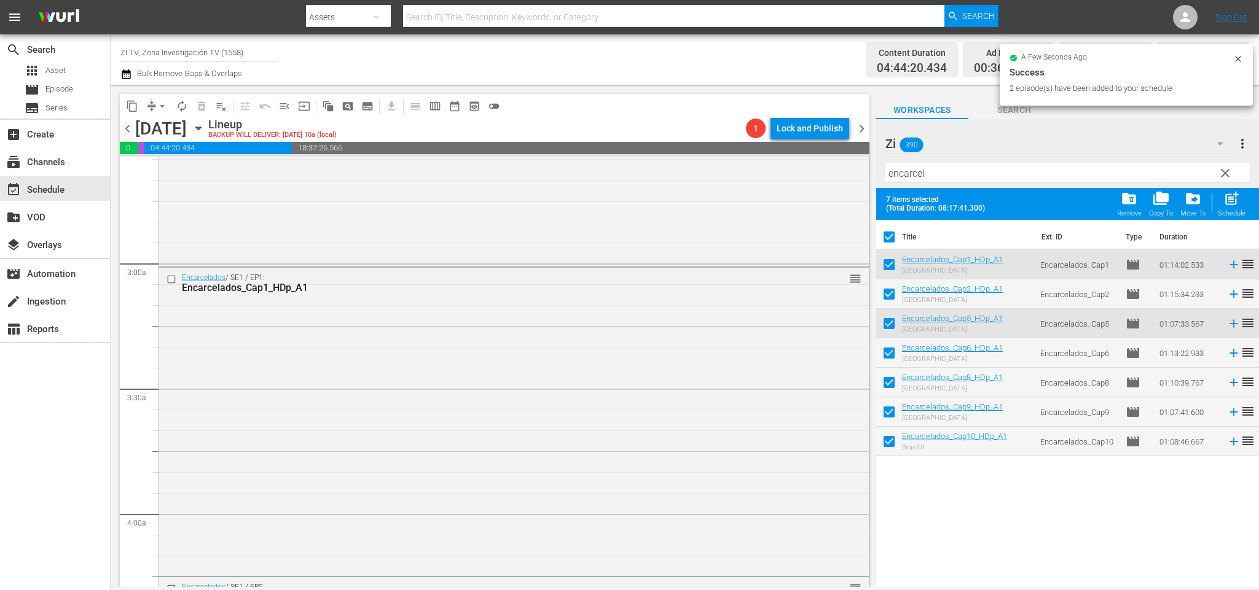
checkbox input "false"
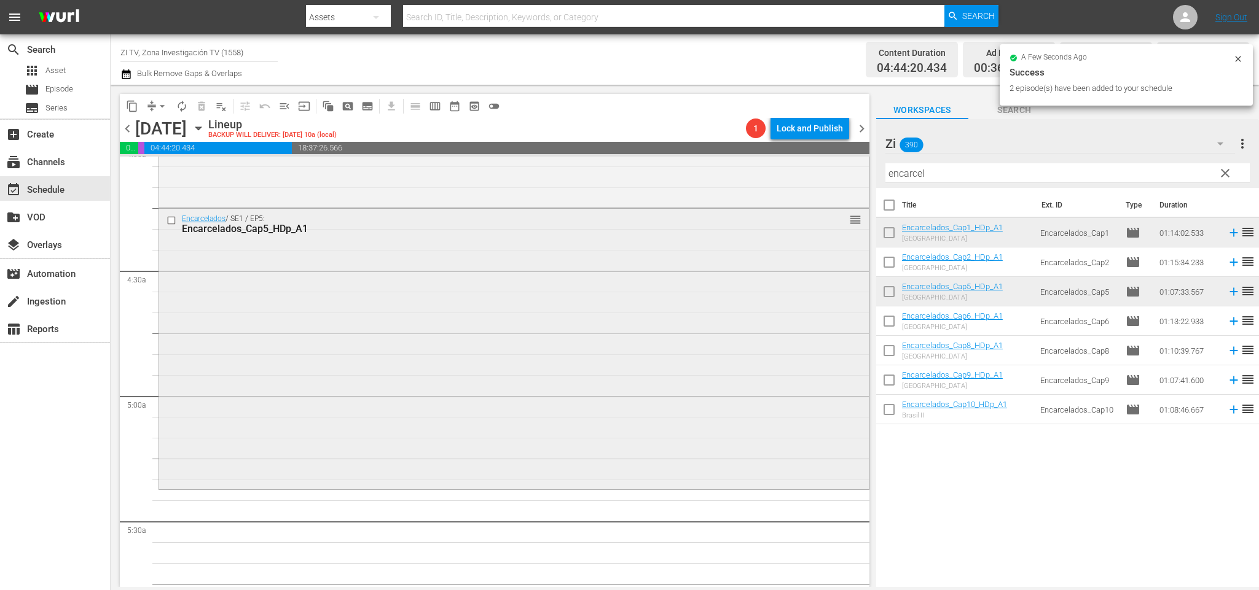
scroll to position [1106, 0]
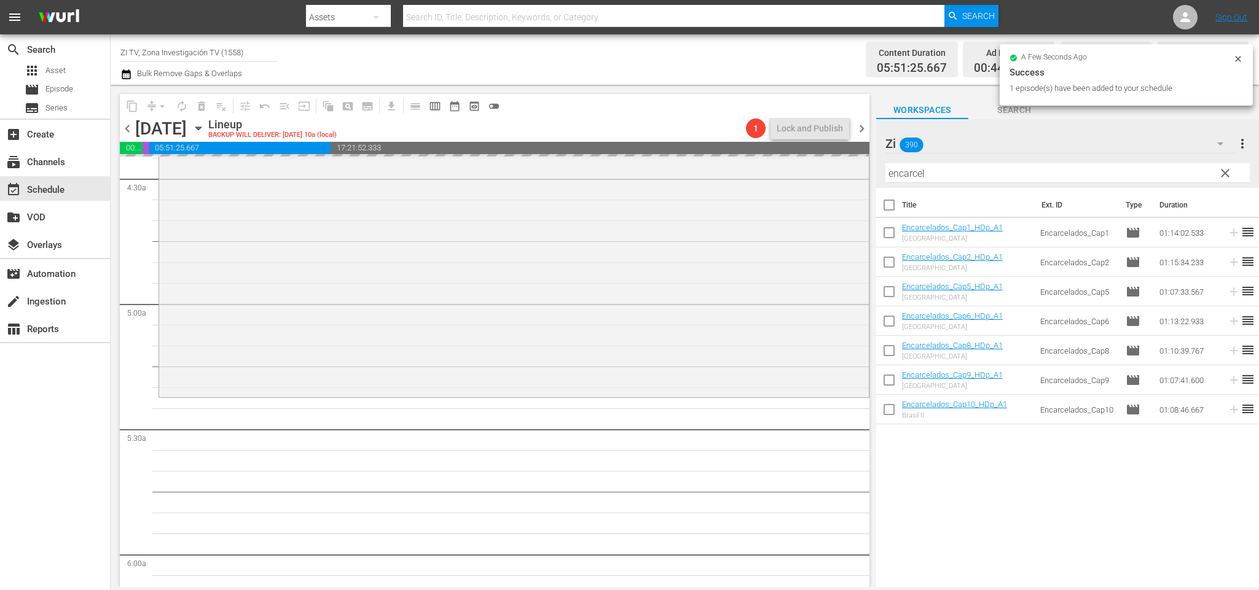
click at [128, 127] on span "chevron_left" at bounding box center [127, 128] width 15 height 15
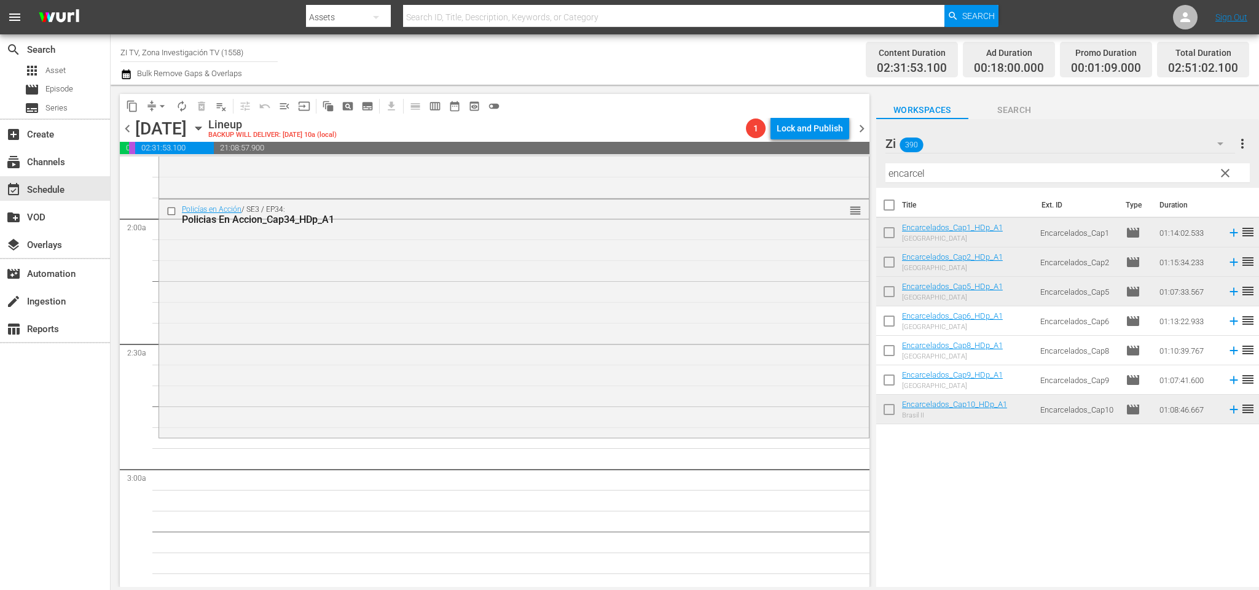
scroll to position [347, 0]
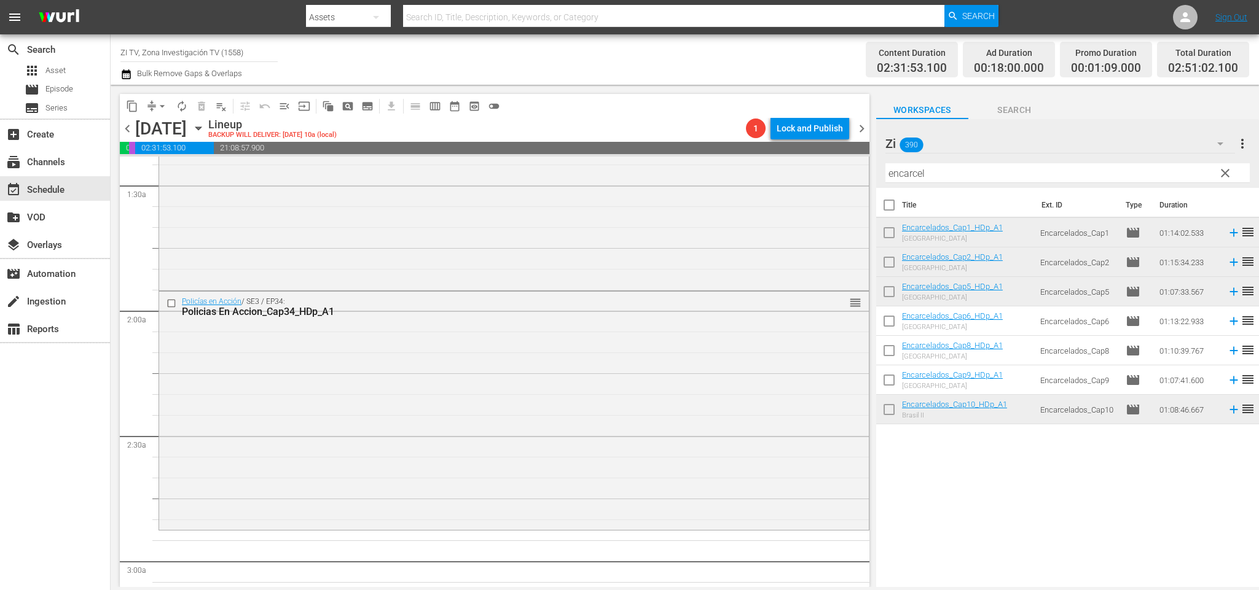
click at [896, 319] on input "checkbox" at bounding box center [889, 324] width 26 height 26
checkbox input "true"
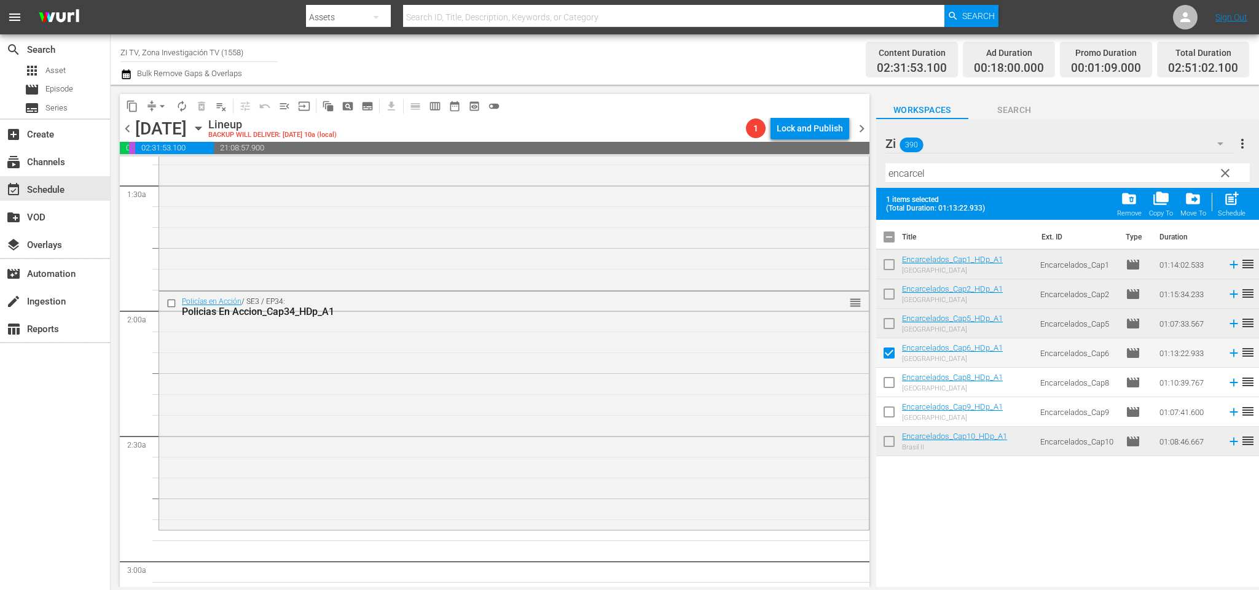
click at [891, 378] on input "checkbox" at bounding box center [889, 385] width 26 height 26
checkbox input "true"
click at [891, 408] on input "checkbox" at bounding box center [889, 415] width 26 height 26
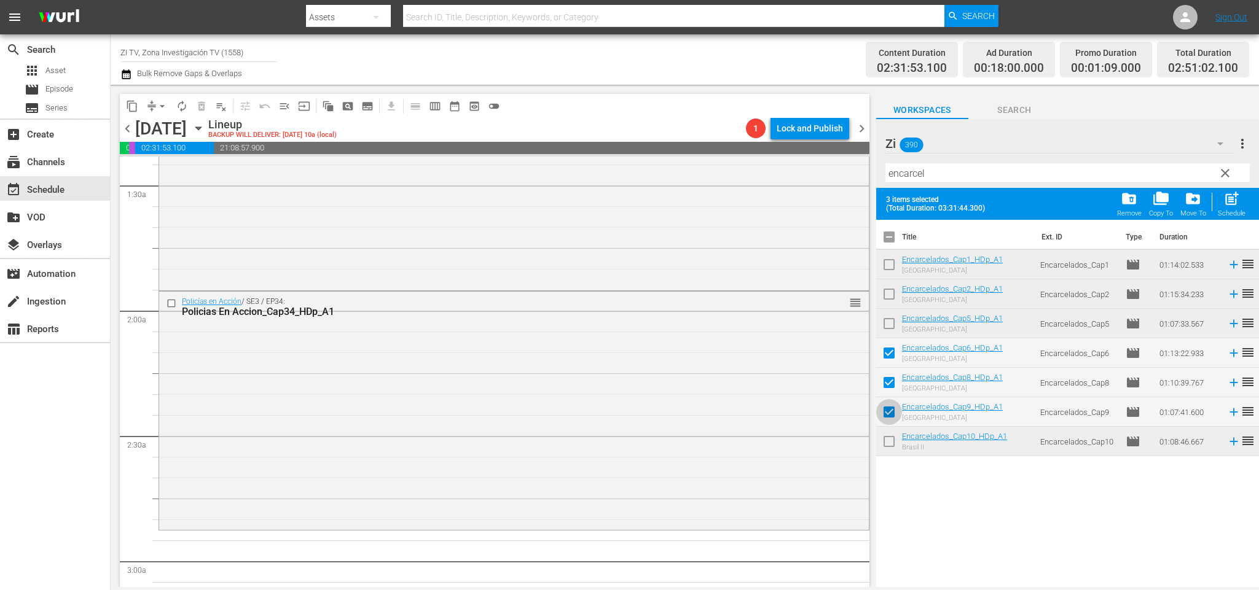
click at [893, 412] on input "checkbox" at bounding box center [889, 415] width 26 height 26
checkbox input "false"
click at [891, 437] on input "checkbox" at bounding box center [889, 444] width 26 height 26
checkbox input "true"
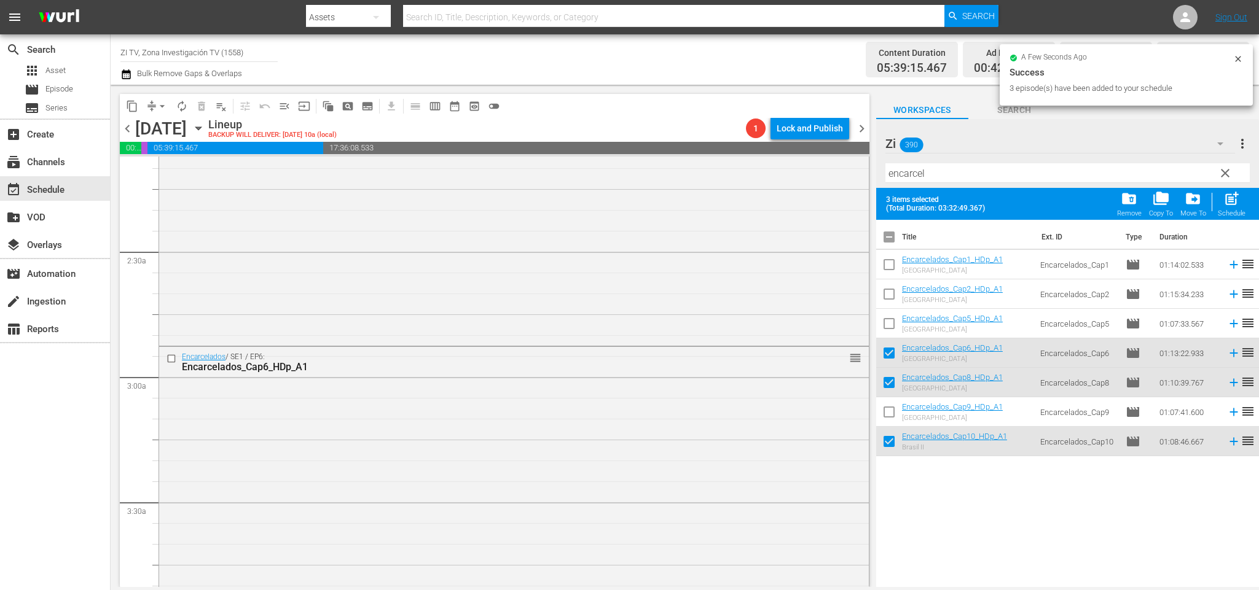
click at [892, 238] on input "checkbox" at bounding box center [889, 240] width 26 height 26
checkbox input "true"
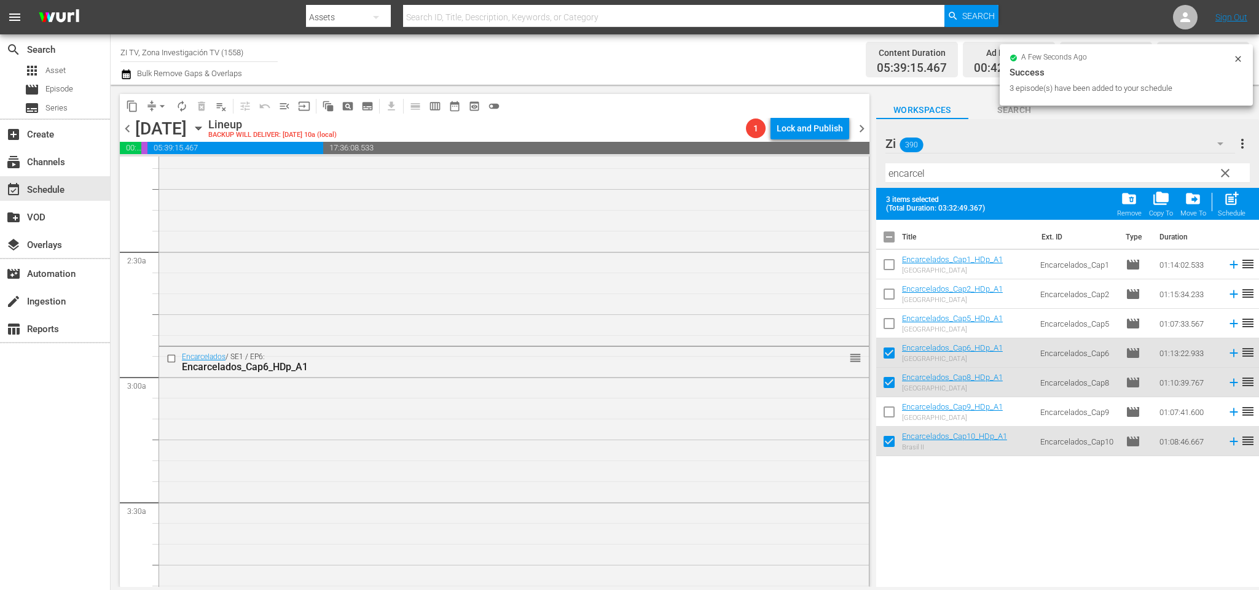
checkbox input "true"
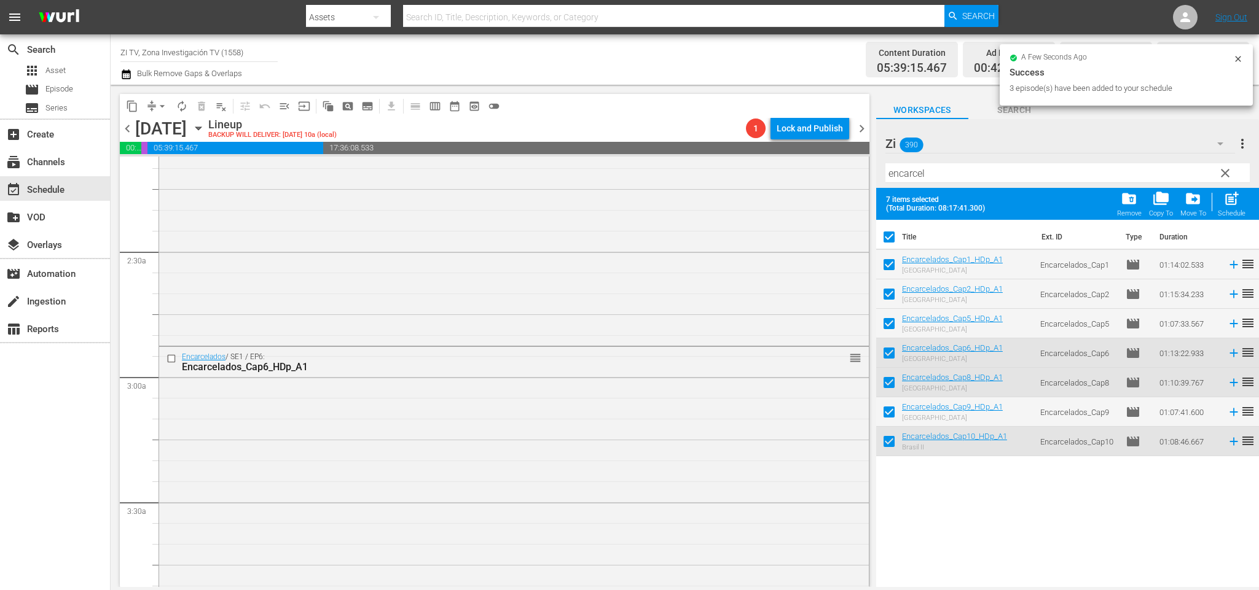
click at [889, 238] on input "checkbox" at bounding box center [889, 240] width 26 height 26
checkbox input "false"
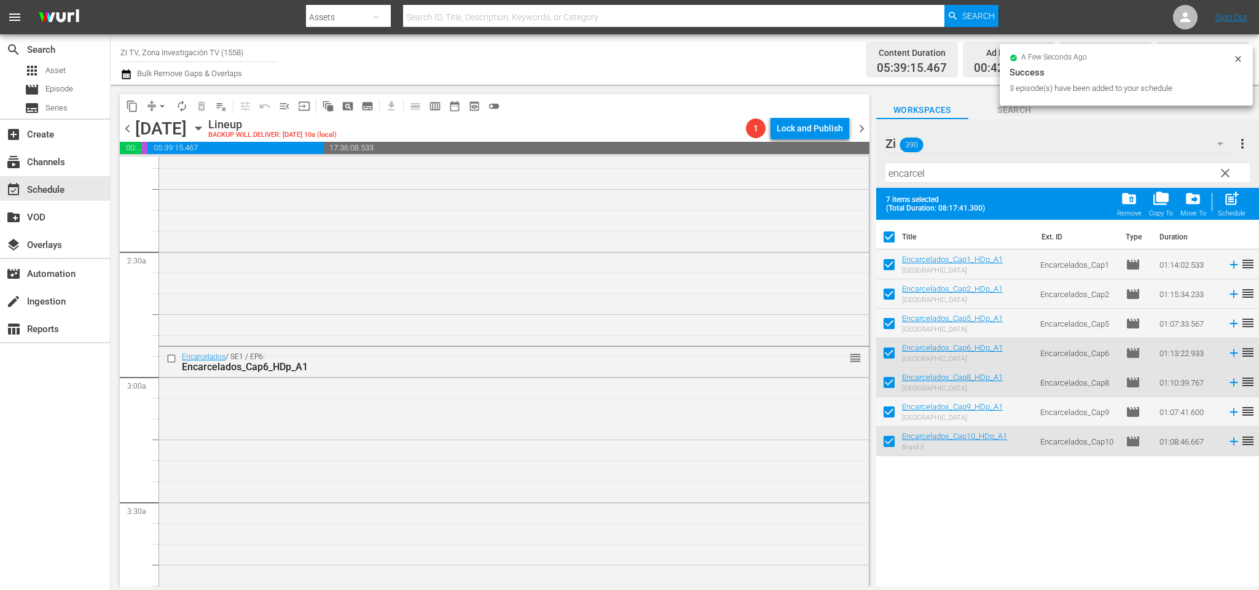
checkbox input "false"
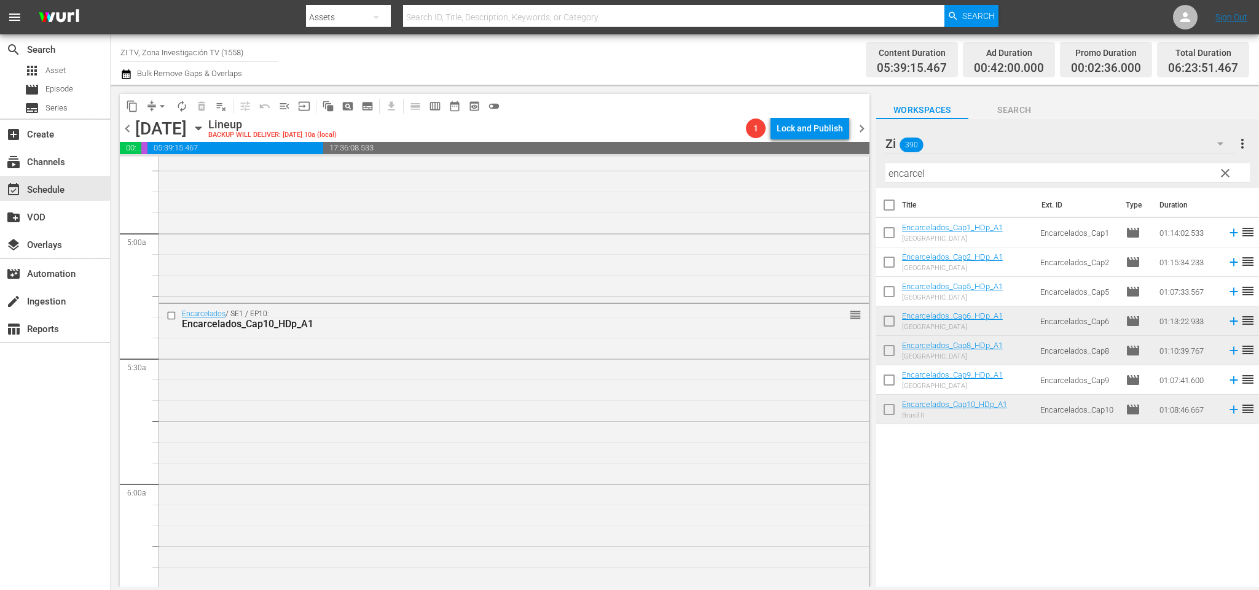
scroll to position [1361, 0]
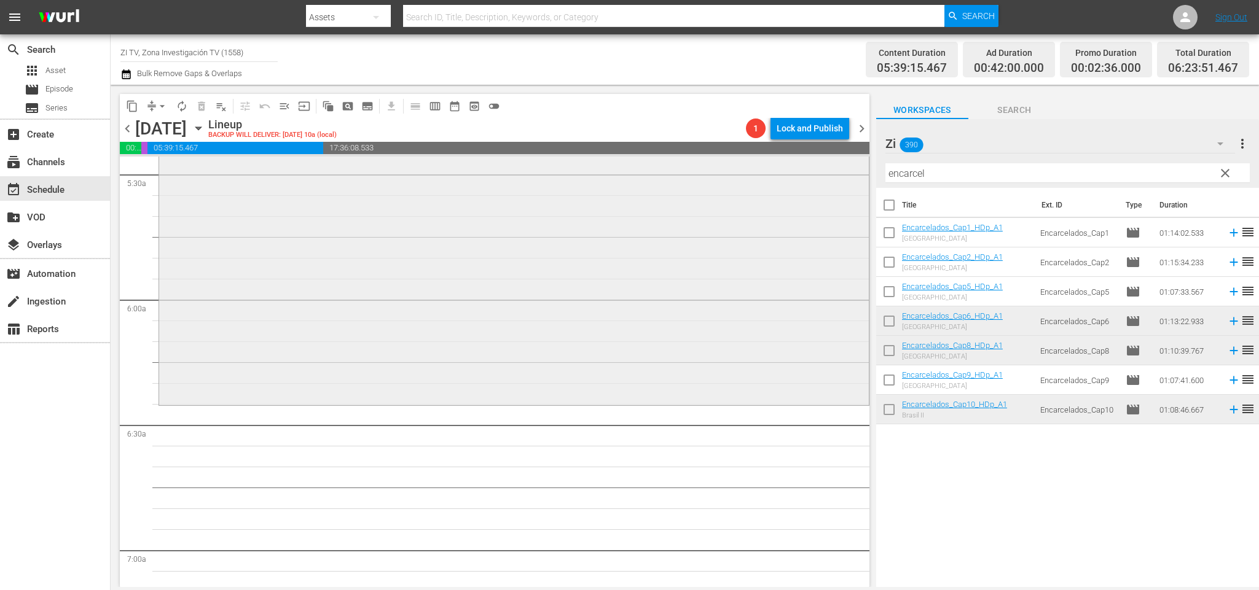
drag, startPoint x: 806, startPoint y: 172, endPoint x: 732, endPoint y: 159, distance: 74.8
click at [746, 163] on div "content_copy compress arrow_drop_down autorenew_outlined delete_forever_outline…" at bounding box center [685, 336] width 1148 height 502
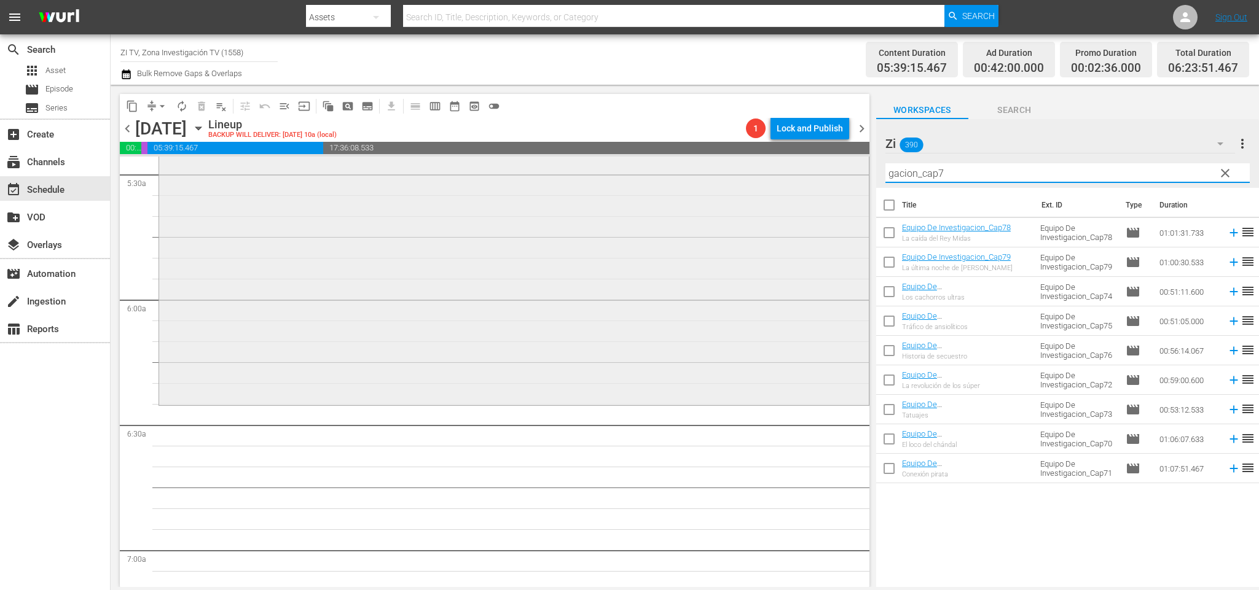
scroll to position [1453, 0]
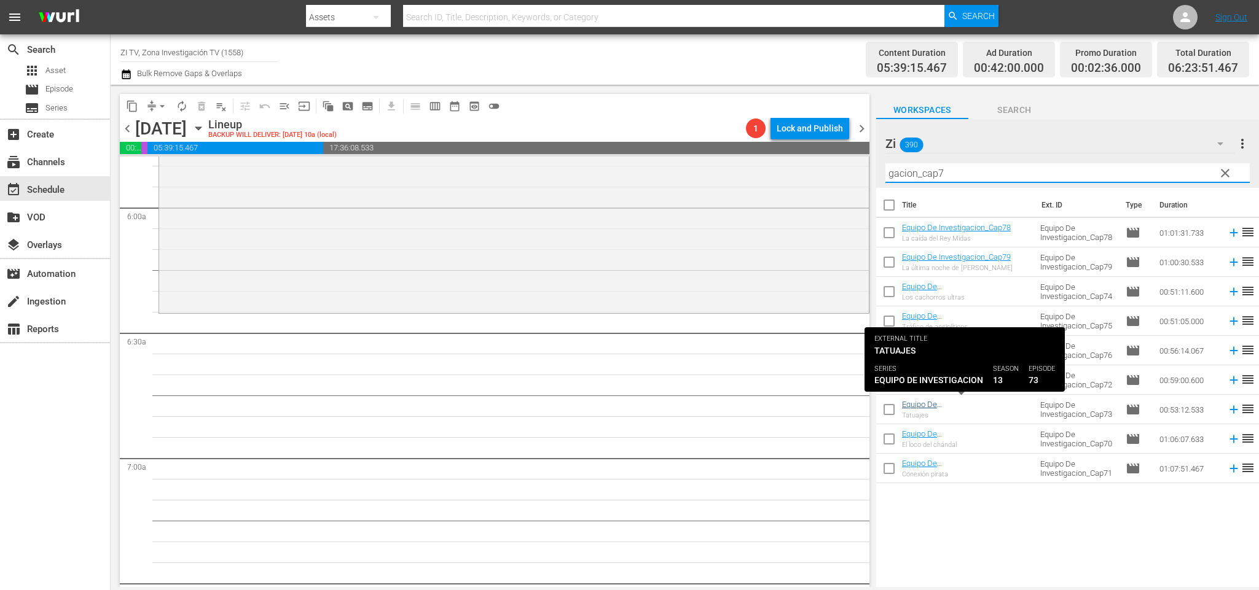
type input "gacion_cap7"
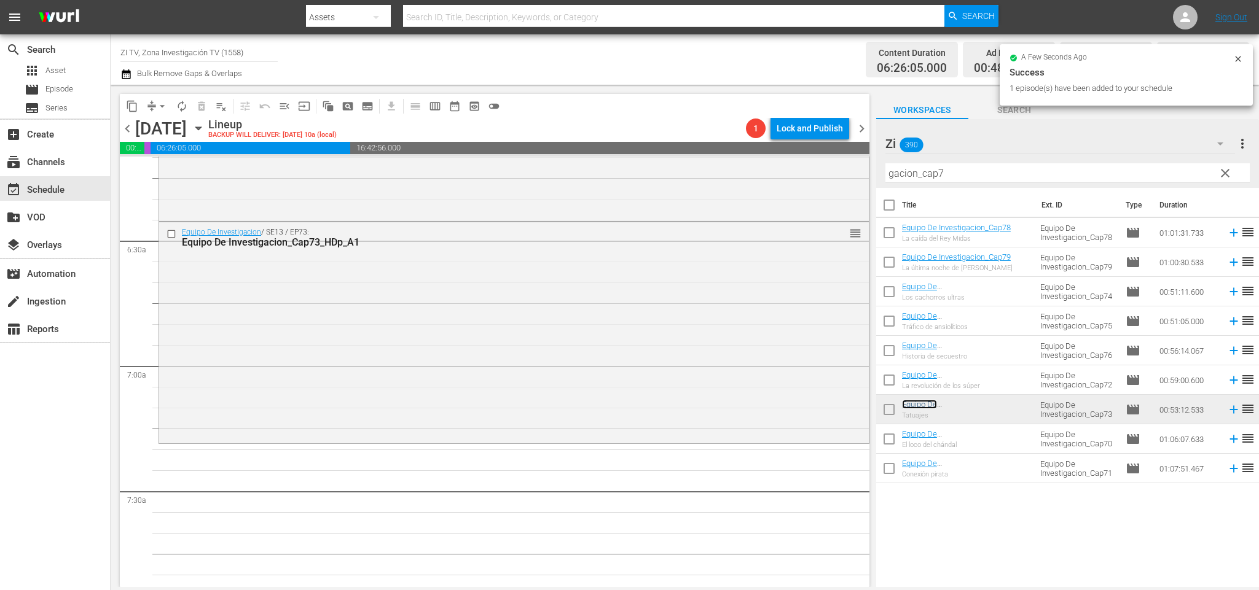
scroll to position [1637, 0]
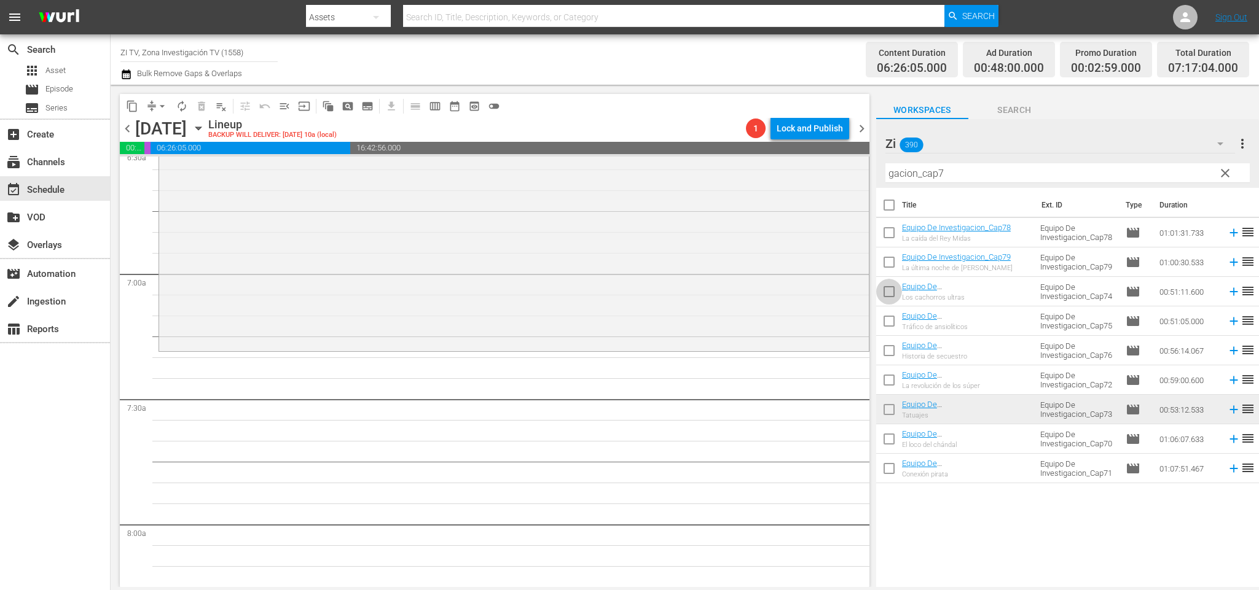
click at [885, 292] on input "checkbox" at bounding box center [889, 294] width 26 height 26
checkbox input "true"
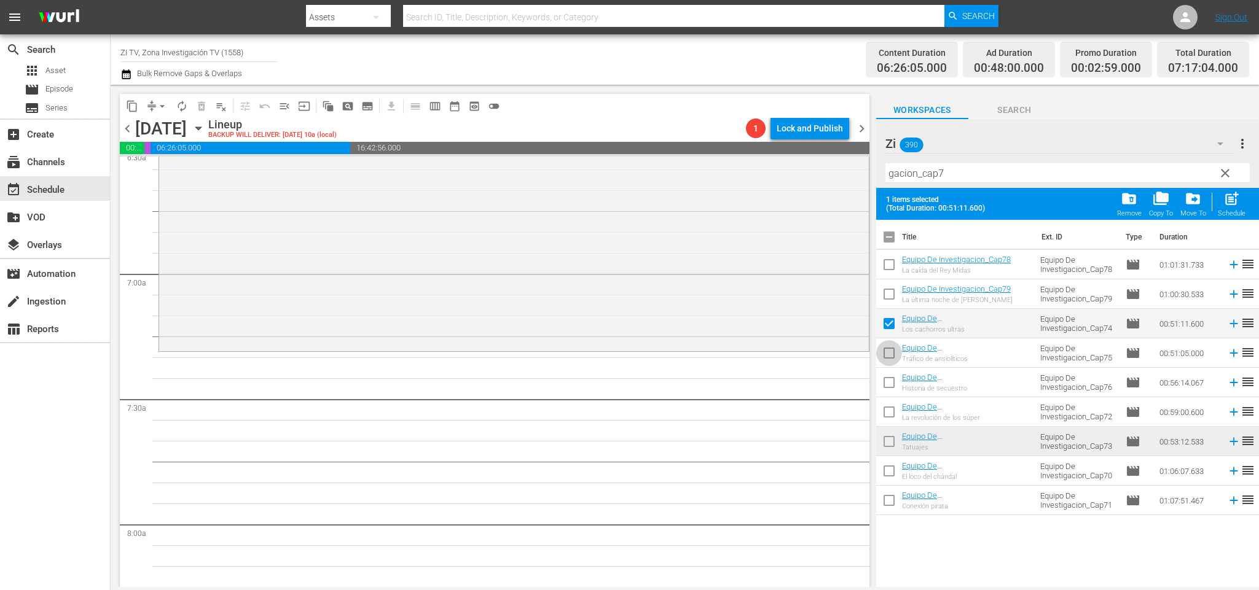
click at [885, 356] on input "checkbox" at bounding box center [889, 356] width 26 height 26
checkbox input "true"
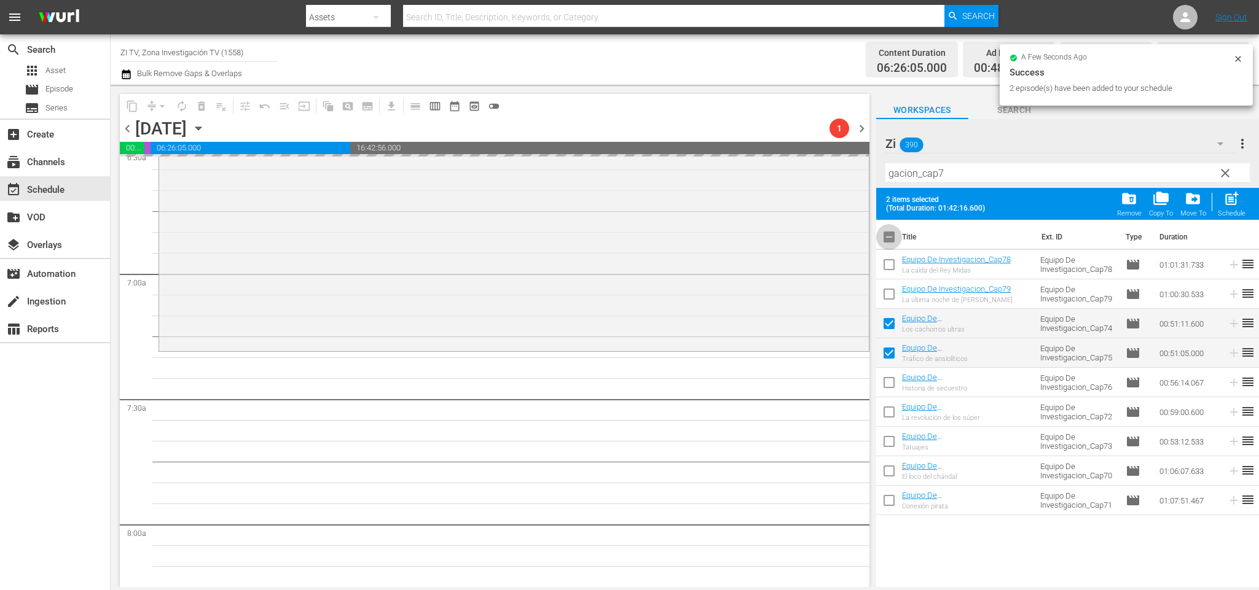
click at [892, 232] on input "checkbox" at bounding box center [889, 240] width 26 height 26
checkbox input "true"
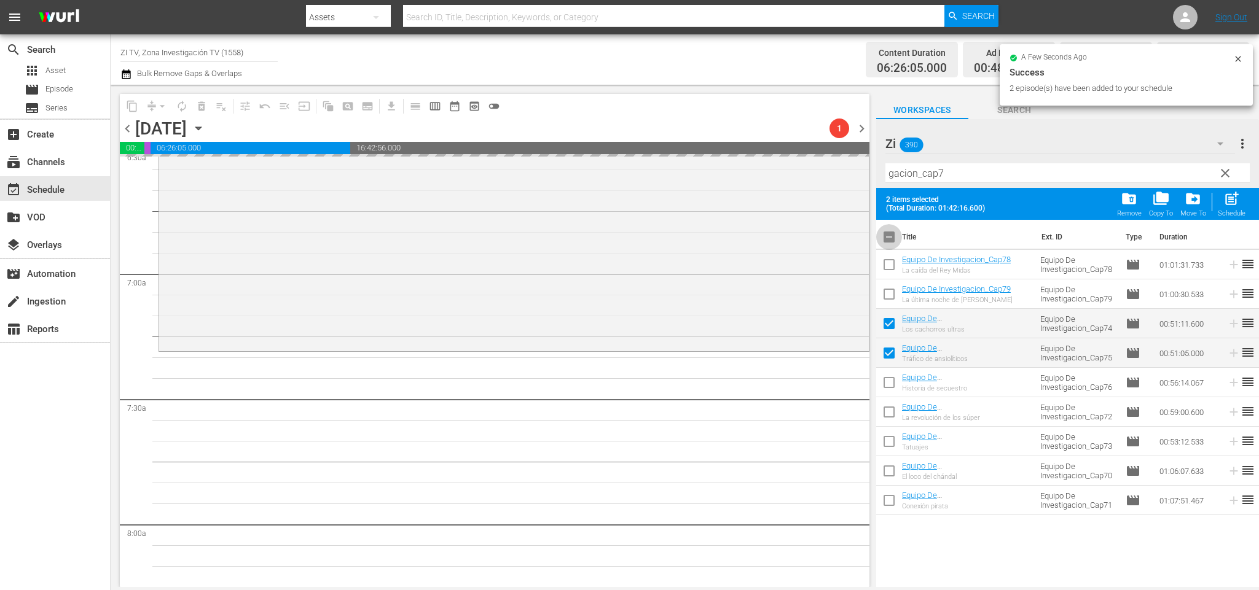
checkbox input "true"
click at [892, 232] on input "checkbox" at bounding box center [889, 240] width 26 height 26
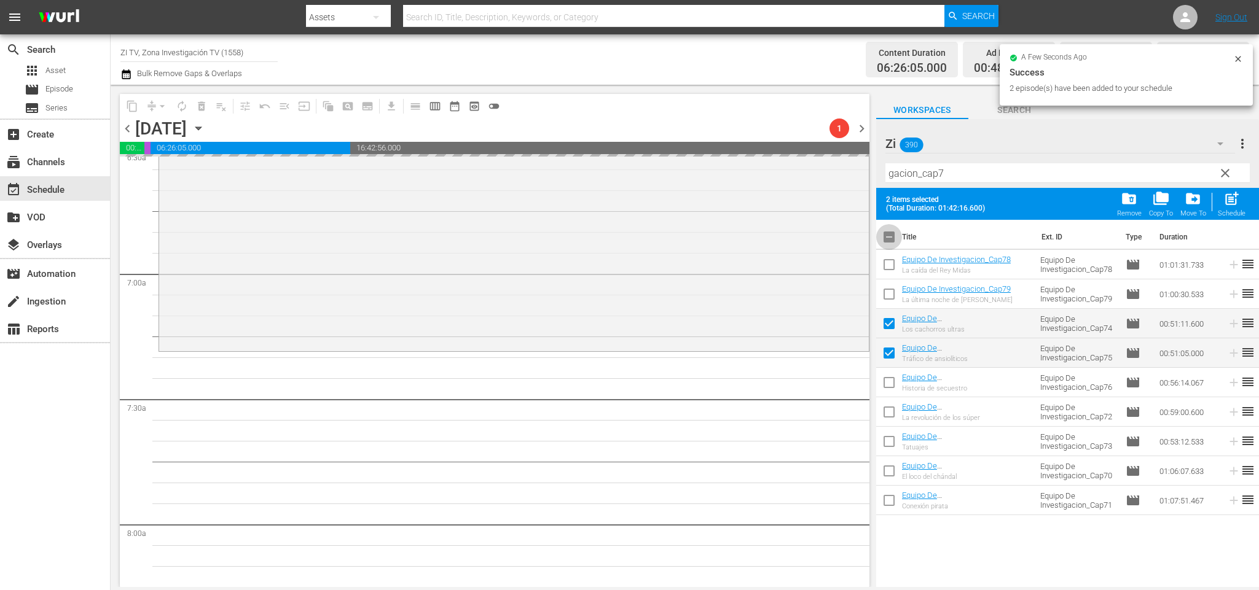
checkbox input "false"
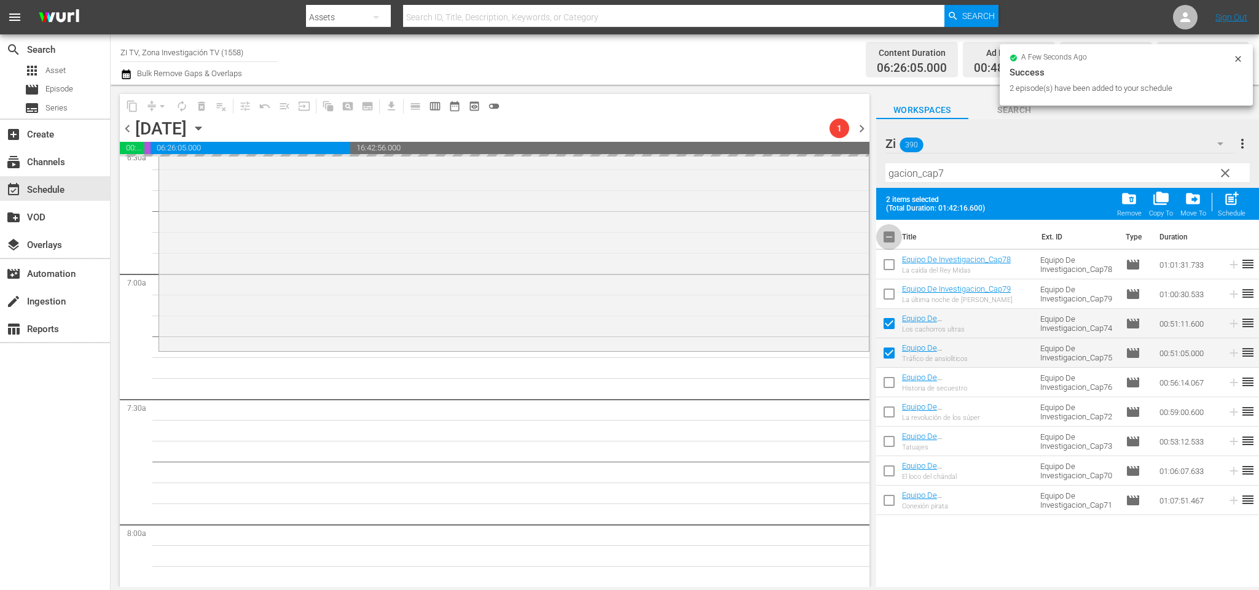
checkbox input "false"
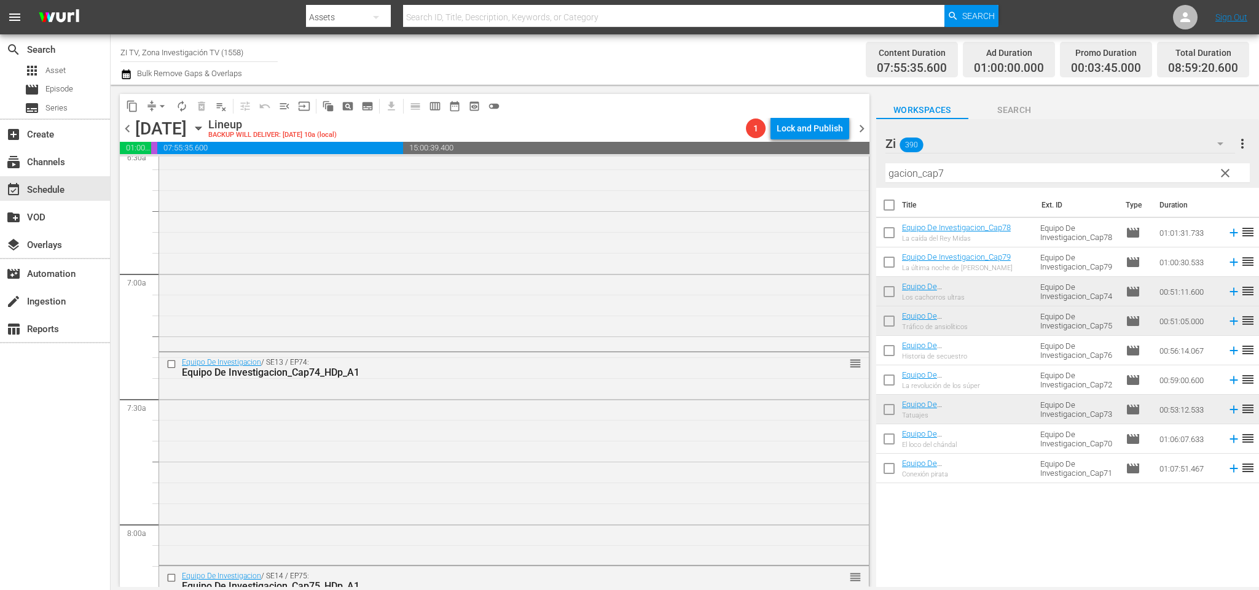
click at [859, 123] on span "chevron_right" at bounding box center [861, 128] width 15 height 15
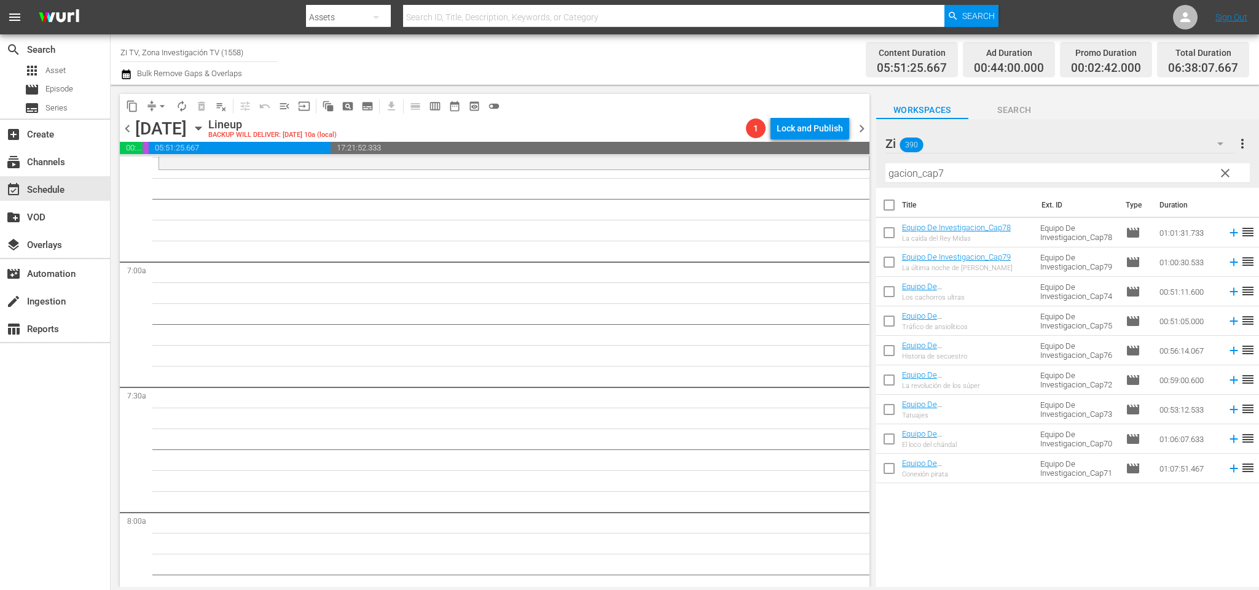
scroll to position [1465, 0]
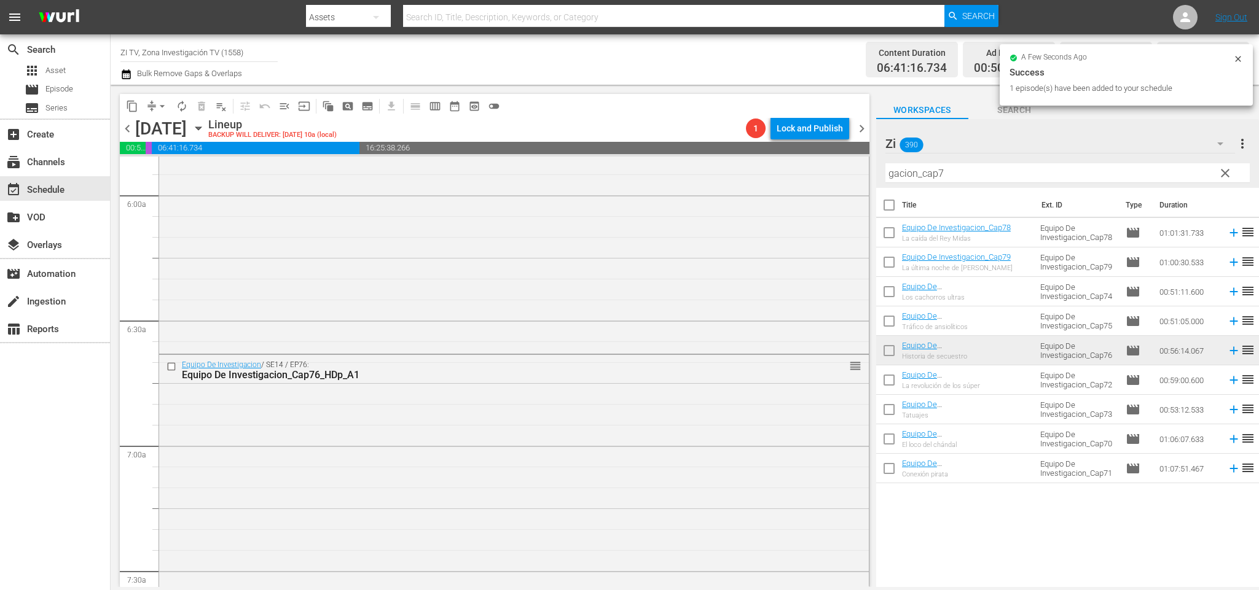
click at [892, 229] on input "checkbox" at bounding box center [889, 235] width 26 height 26
checkbox input "true"
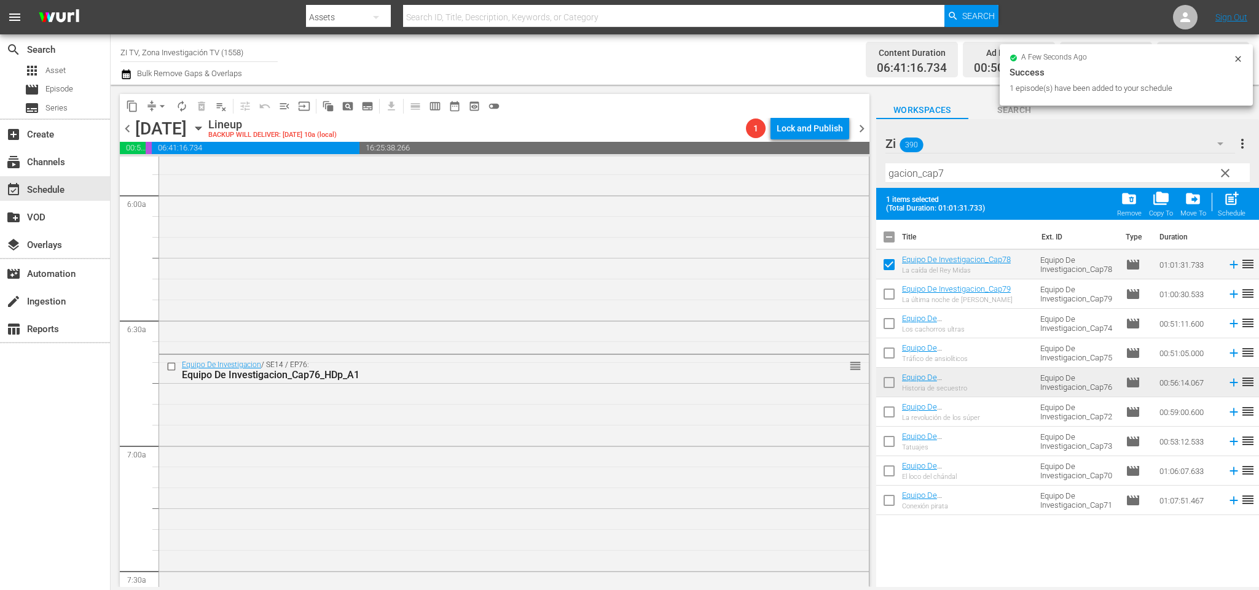
click at [890, 295] on input "checkbox" at bounding box center [889, 297] width 26 height 26
checkbox input "true"
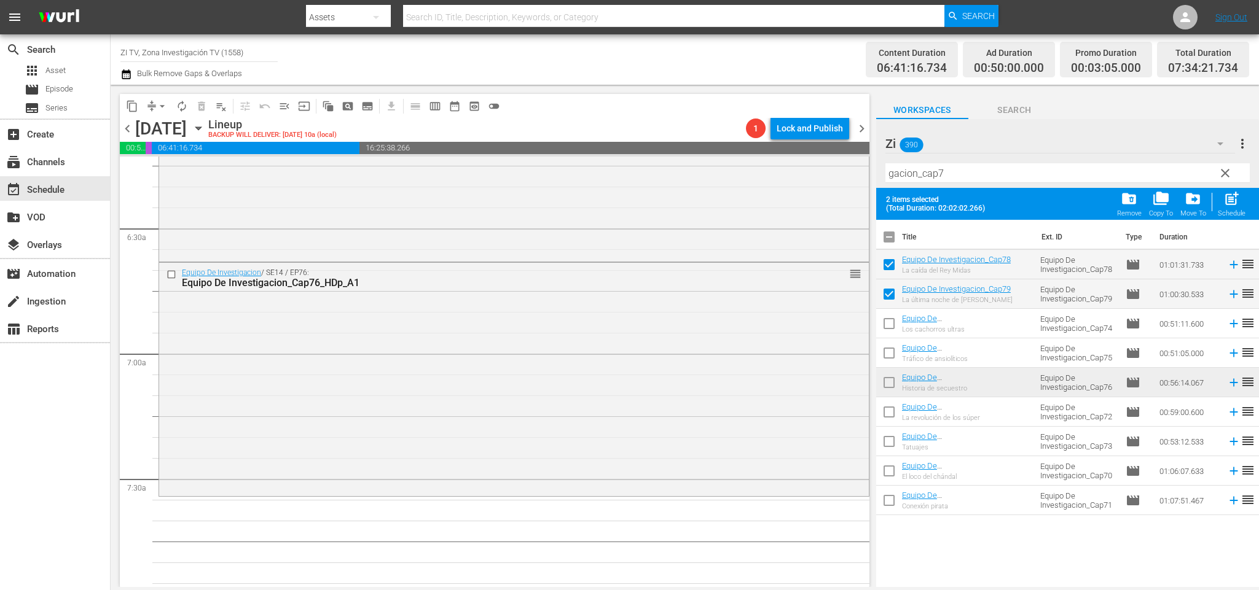
scroll to position [1649, 0]
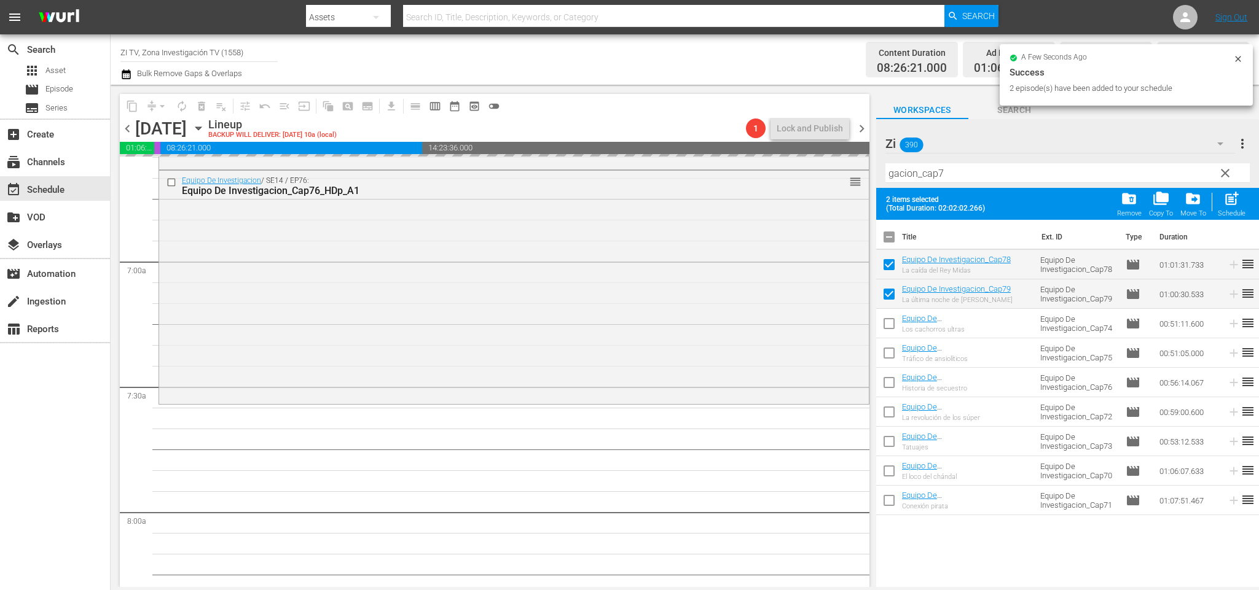
click at [889, 238] on input "checkbox" at bounding box center [889, 240] width 26 height 26
checkbox input "true"
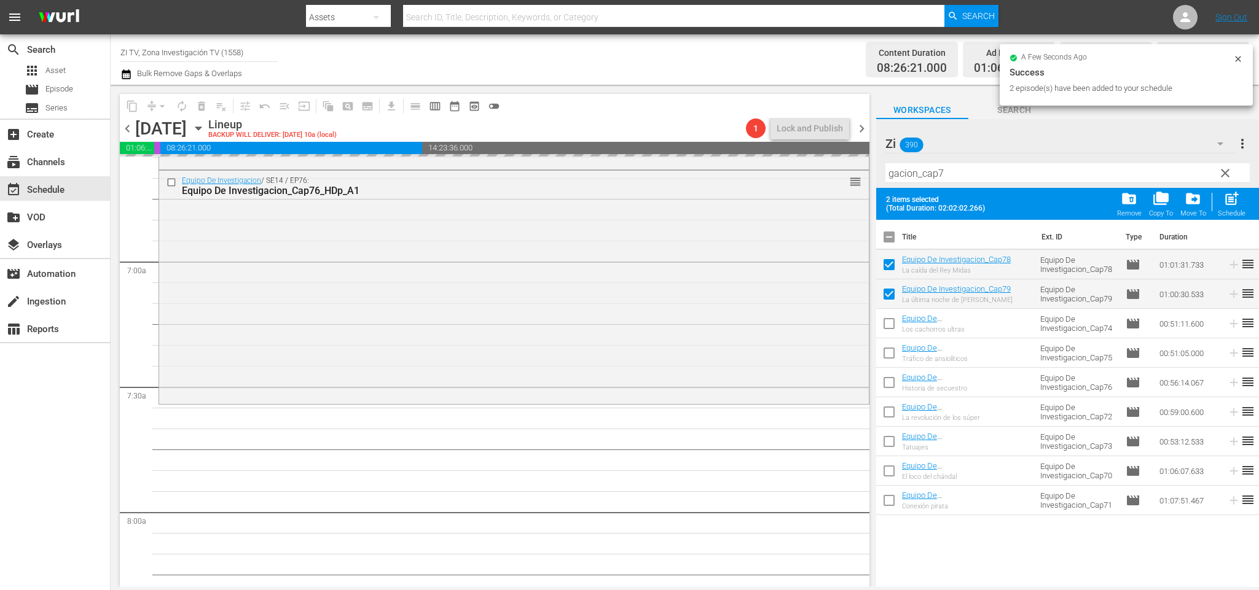
checkbox input "true"
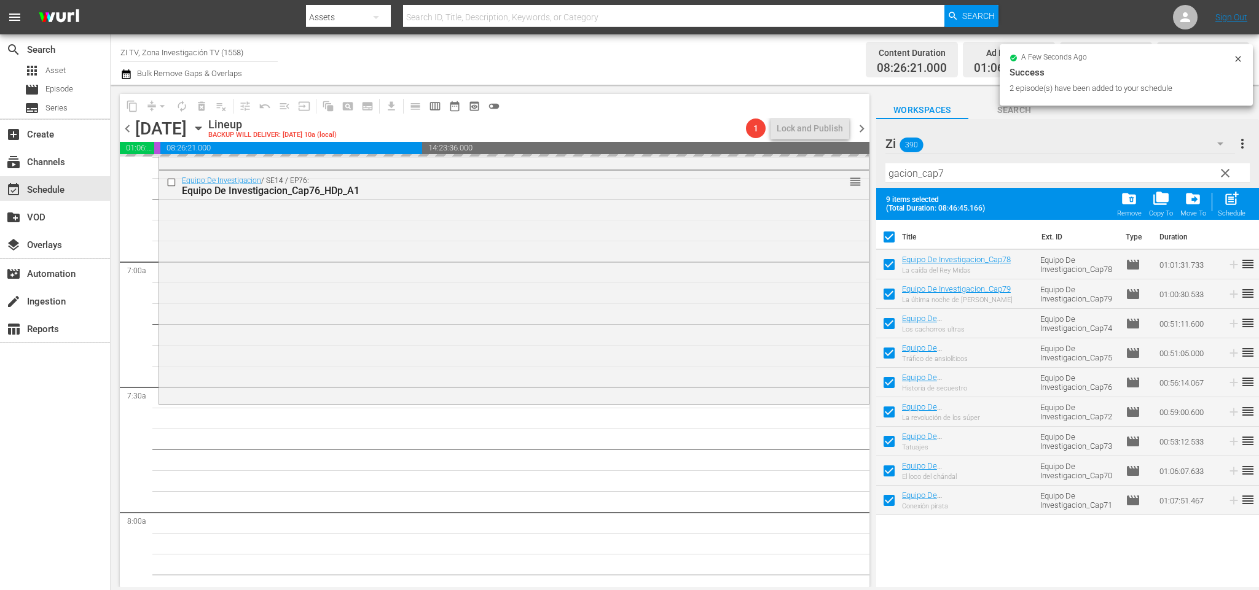
click at [889, 238] on input "checkbox" at bounding box center [889, 240] width 26 height 26
checkbox input "false"
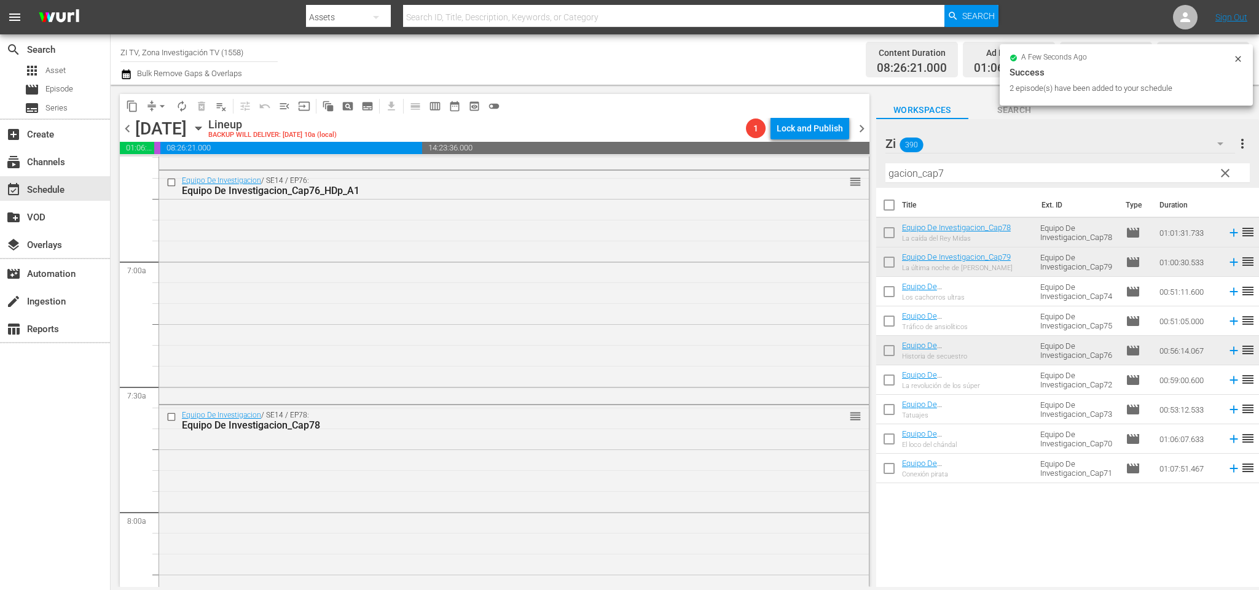
checkbox input "false"
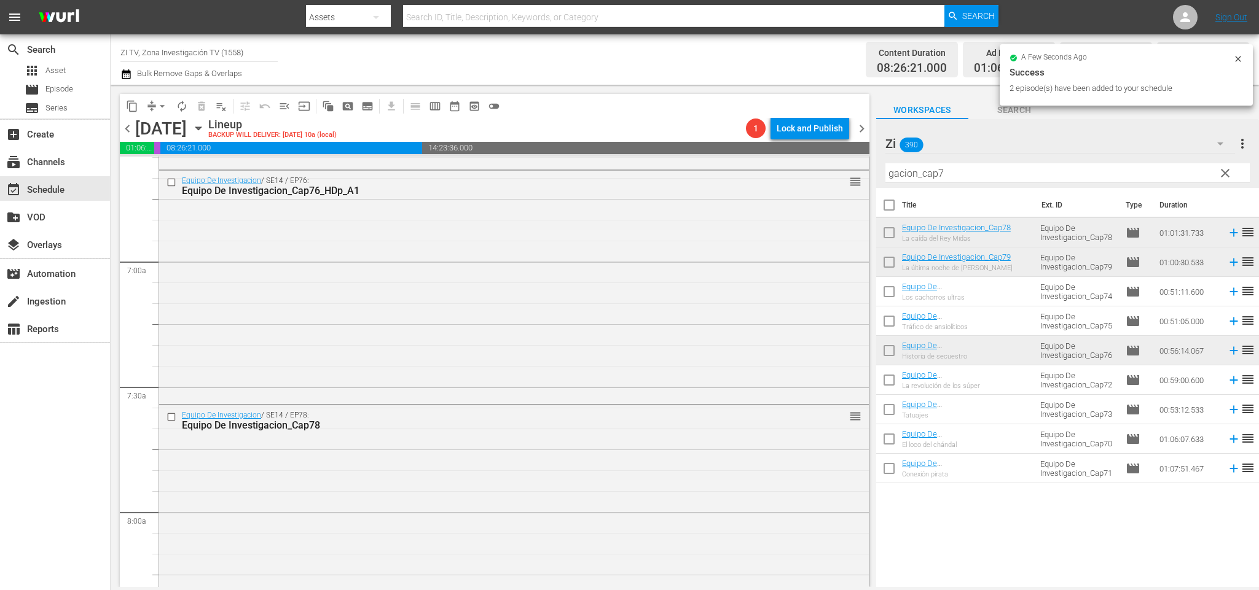
checkbox input "false"
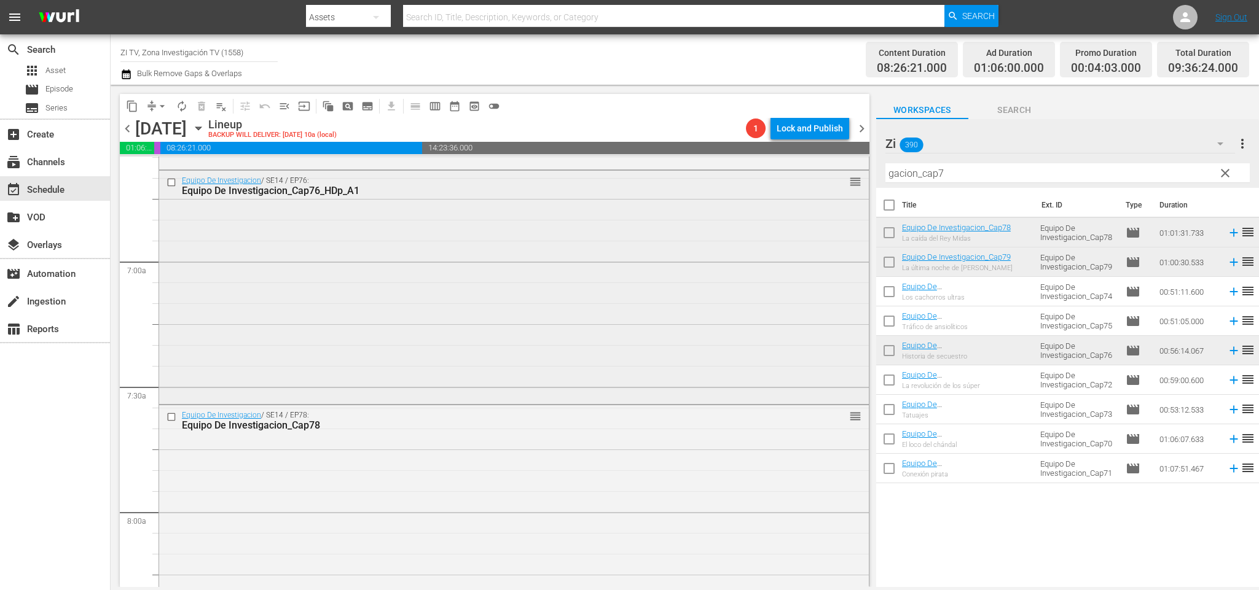
scroll to position [1834, 0]
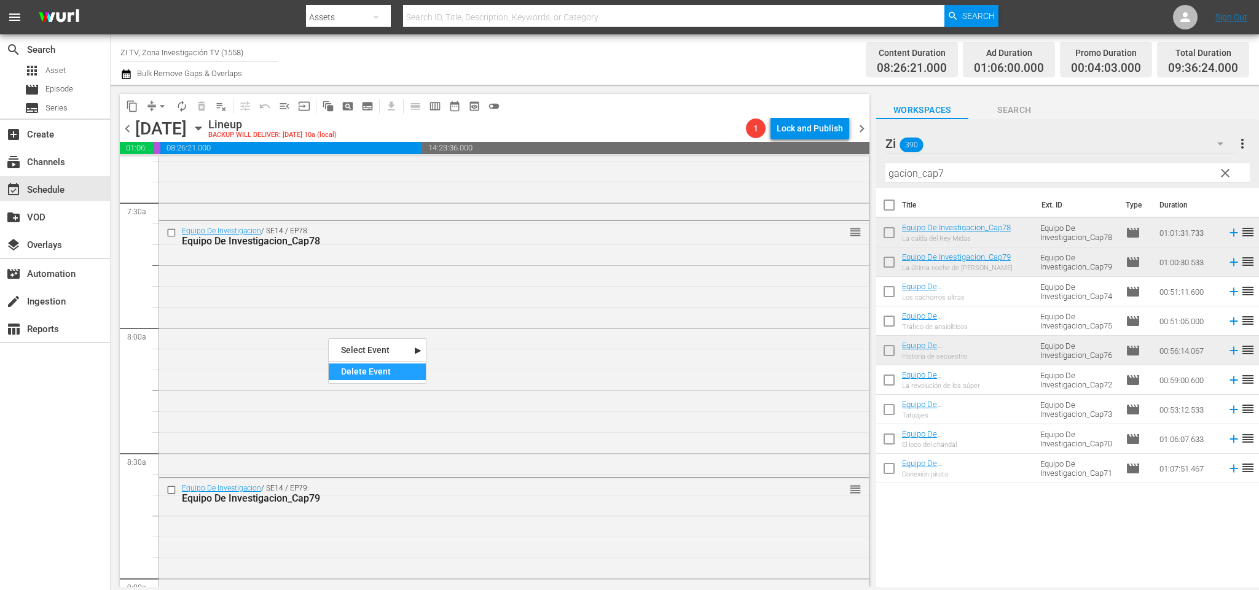
click at [372, 367] on div "Delete Event" at bounding box center [377, 372] width 97 height 17
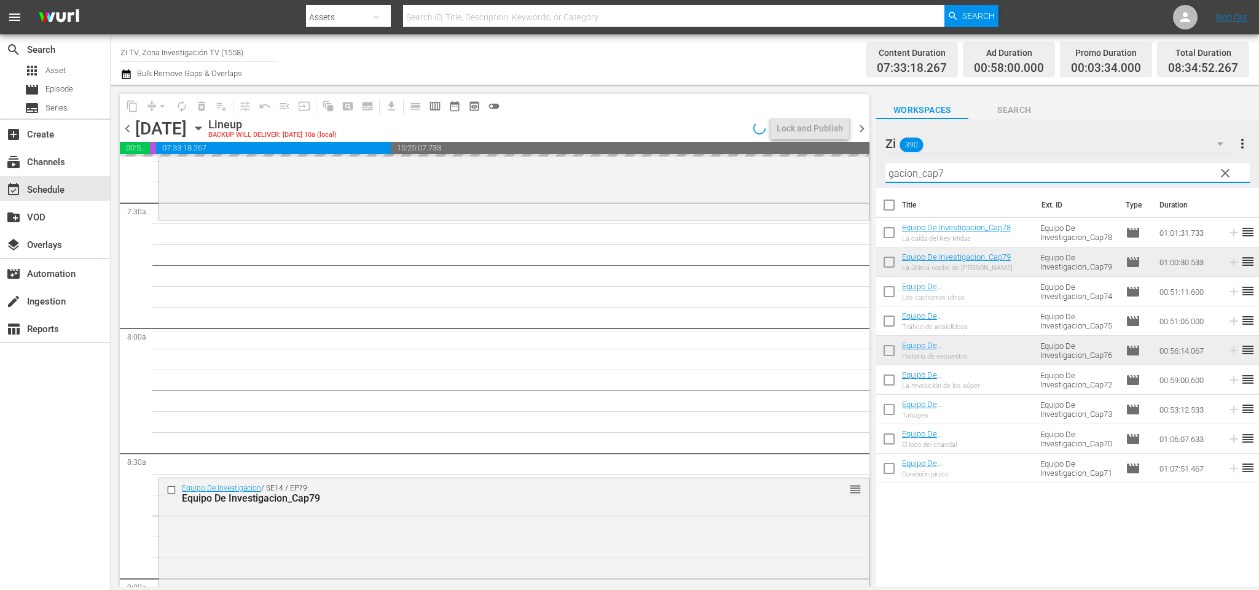
drag, startPoint x: 949, startPoint y: 173, endPoint x: 940, endPoint y: 165, distance: 12.6
click at [940, 165] on input "gacion_cap7" at bounding box center [1067, 173] width 364 height 20
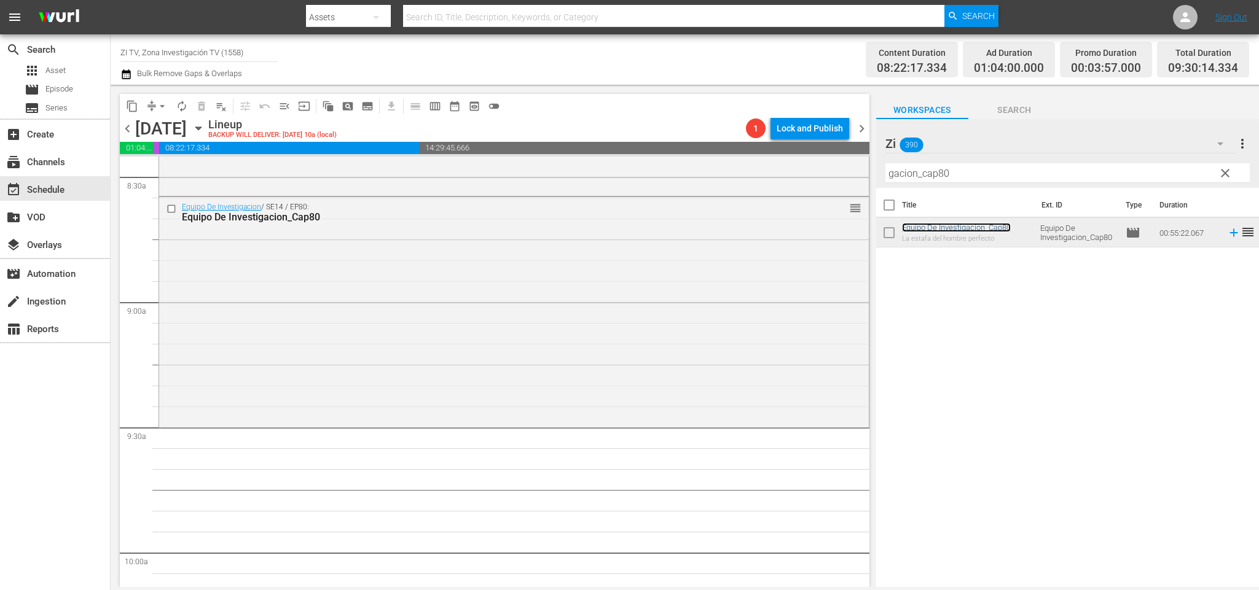
scroll to position [2202, 0]
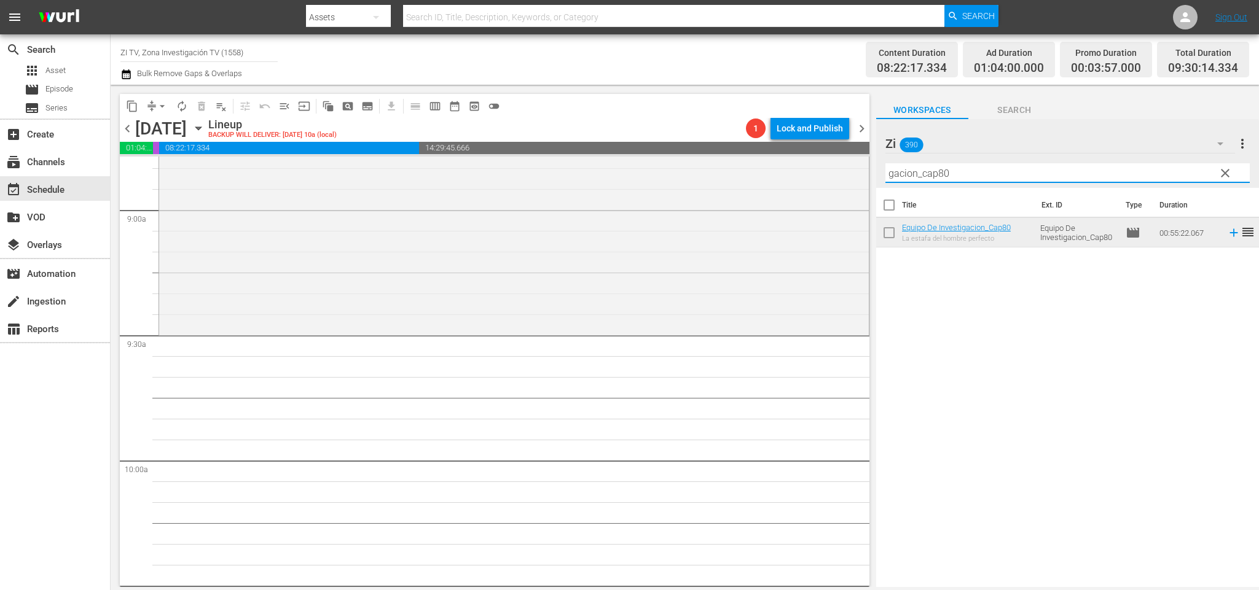
drag, startPoint x: 916, startPoint y: 177, endPoint x: 705, endPoint y: 122, distance: 218.3
click at [695, 130] on div "content_copy compress arrow_drop_down autorenew_outlined delete_forever_outline…" at bounding box center [685, 336] width 1148 height 502
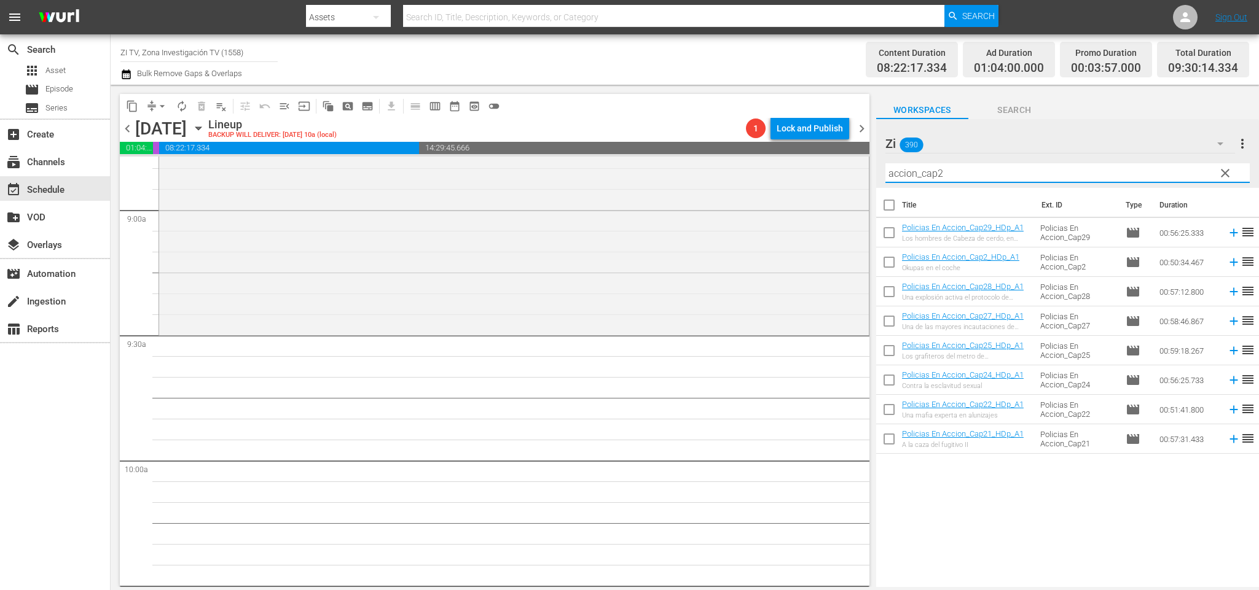
click at [940, 173] on input "accion_cap2" at bounding box center [1067, 173] width 364 height 20
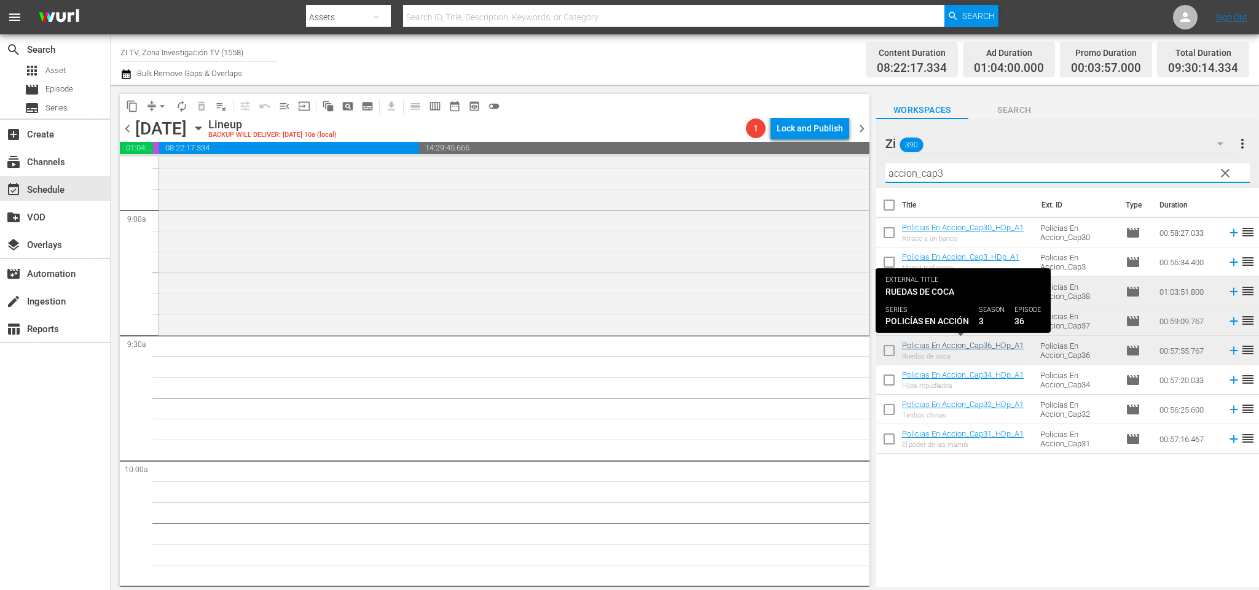
type input "accion_cap3"
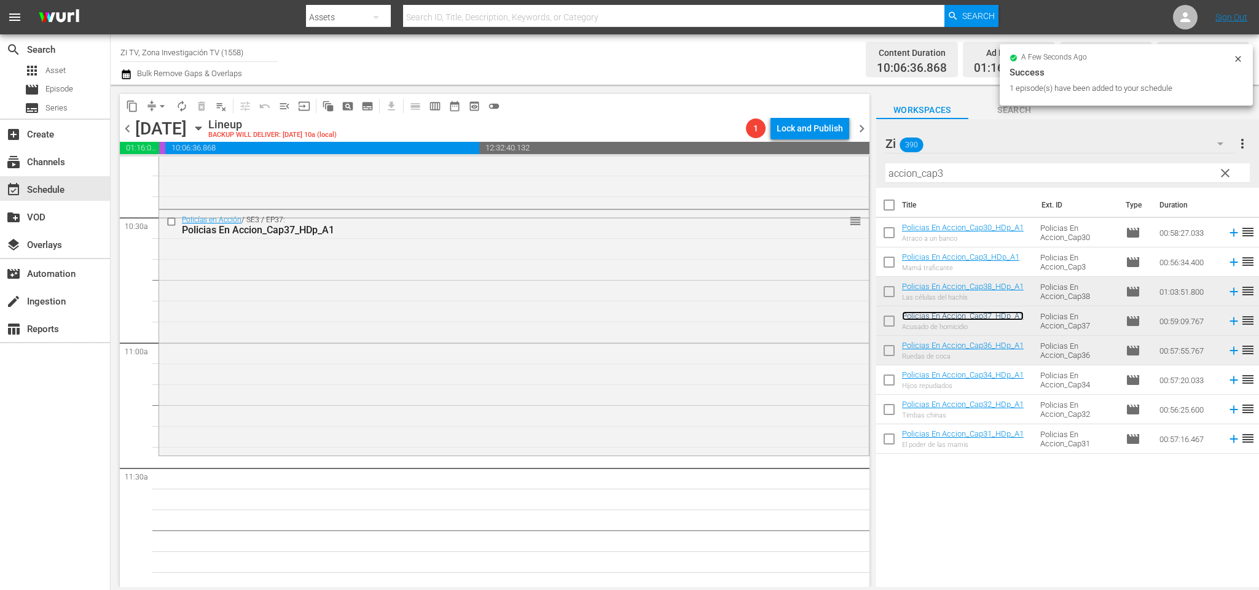
scroll to position [2663, 0]
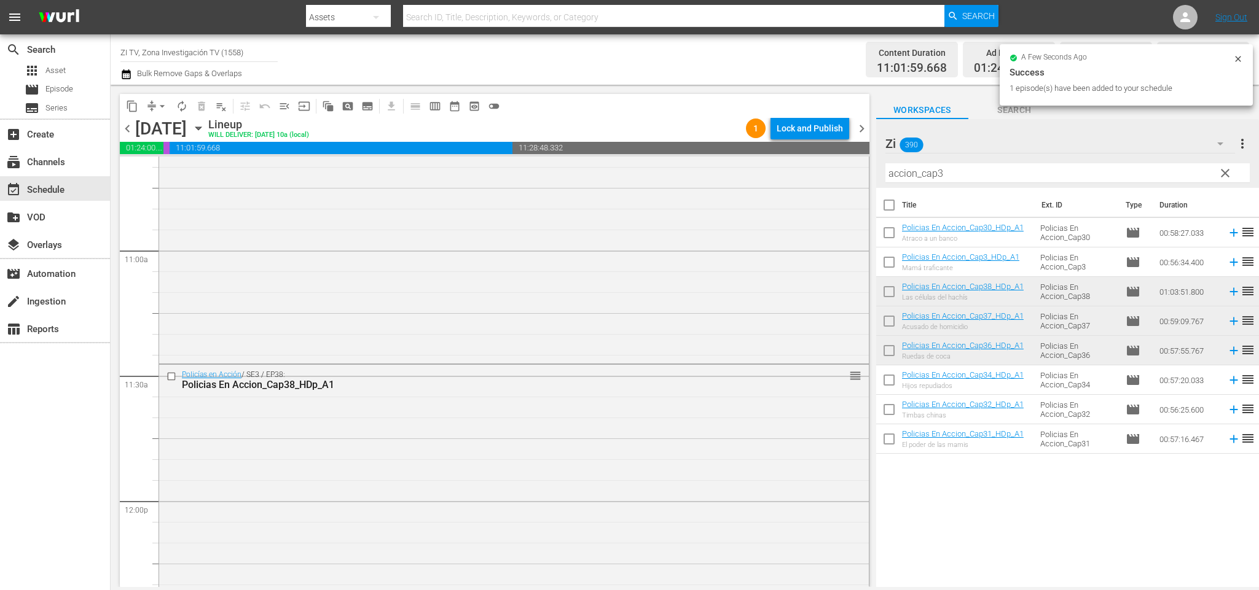
click at [127, 128] on span "chevron_left" at bounding box center [127, 128] width 15 height 15
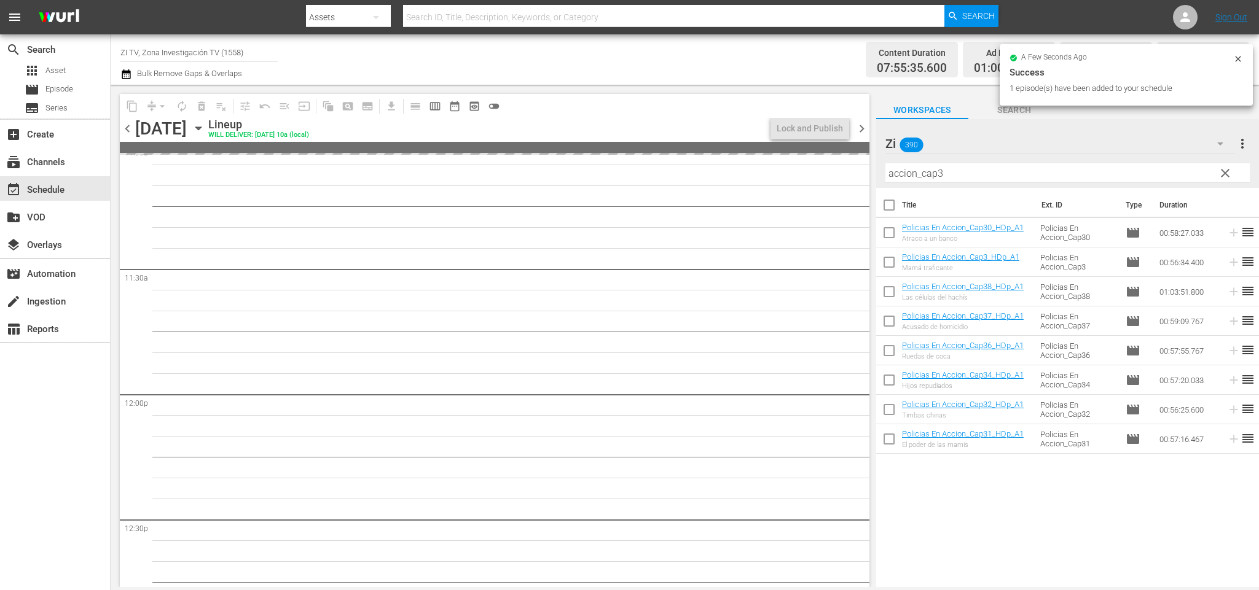
scroll to position [2621, 0]
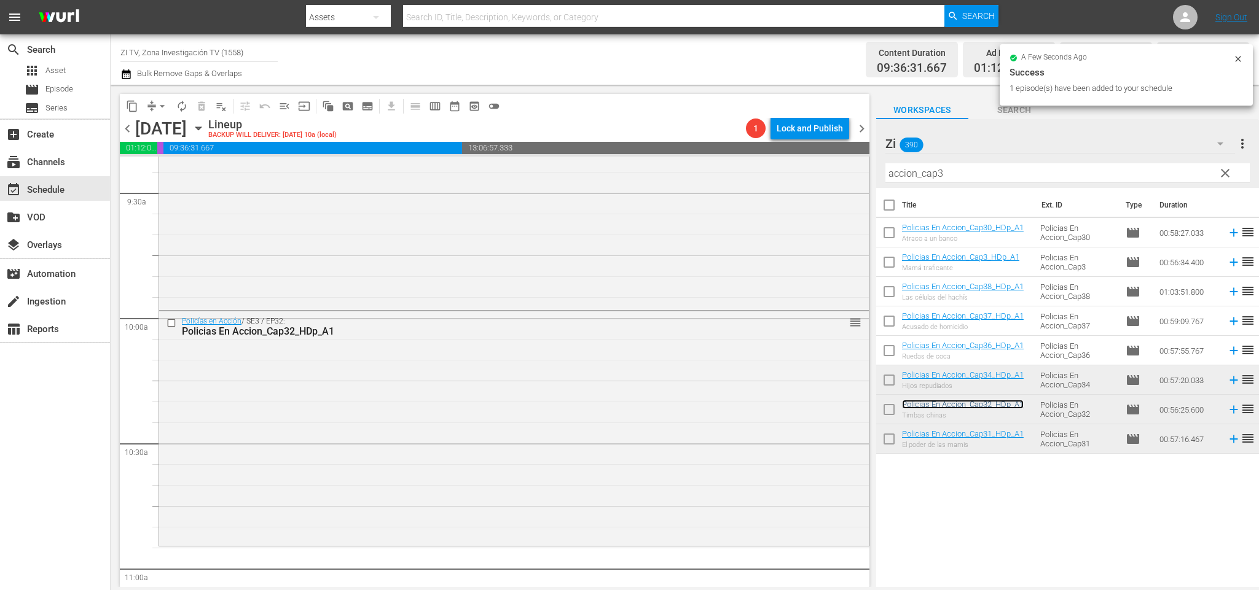
scroll to position [2437, 0]
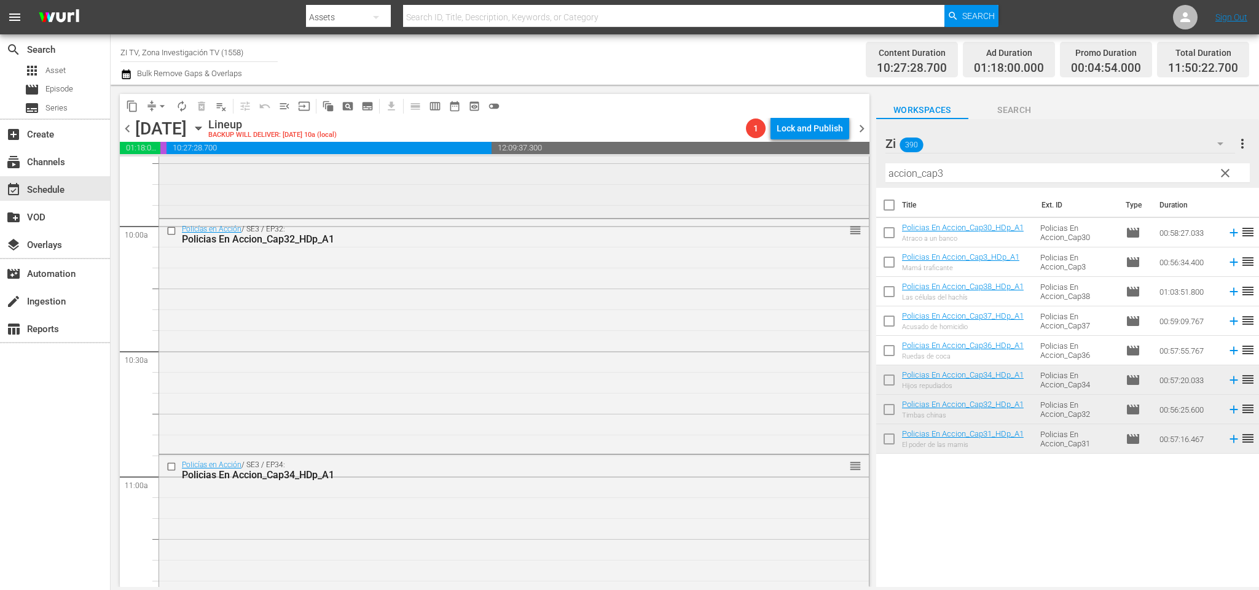
drag, startPoint x: 735, startPoint y: 173, endPoint x: 701, endPoint y: 168, distance: 34.7
click at [728, 162] on div "content_copy compress arrow_drop_down autorenew_outlined delete_forever_outline…" at bounding box center [685, 336] width 1148 height 502
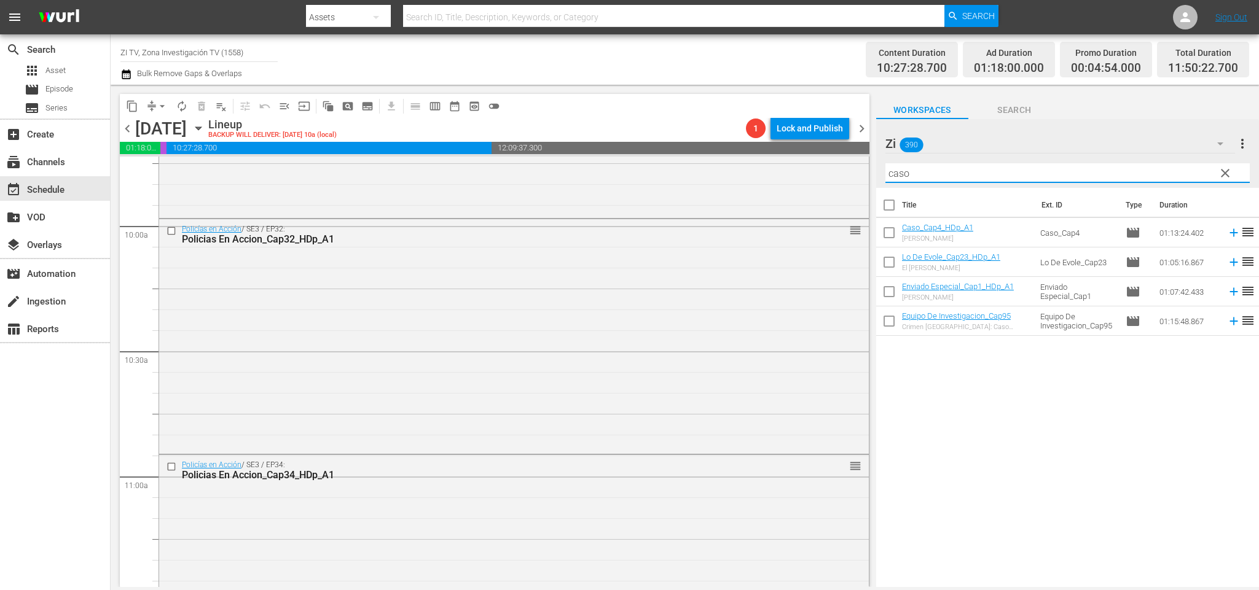
type input "caso"
drag, startPoint x: 1230, startPoint y: 170, endPoint x: 1215, endPoint y: 168, distance: 14.9
click at [1231, 168] on span "clear" at bounding box center [1224, 173] width 15 height 15
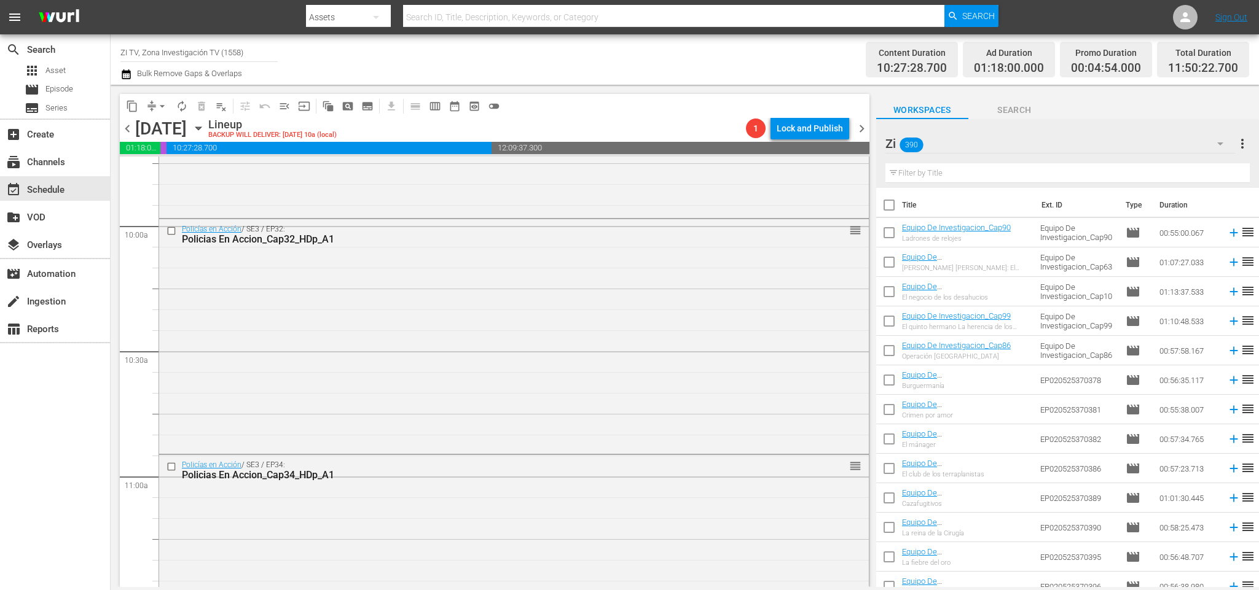
click at [1045, 177] on input "text" at bounding box center [1067, 173] width 364 height 20
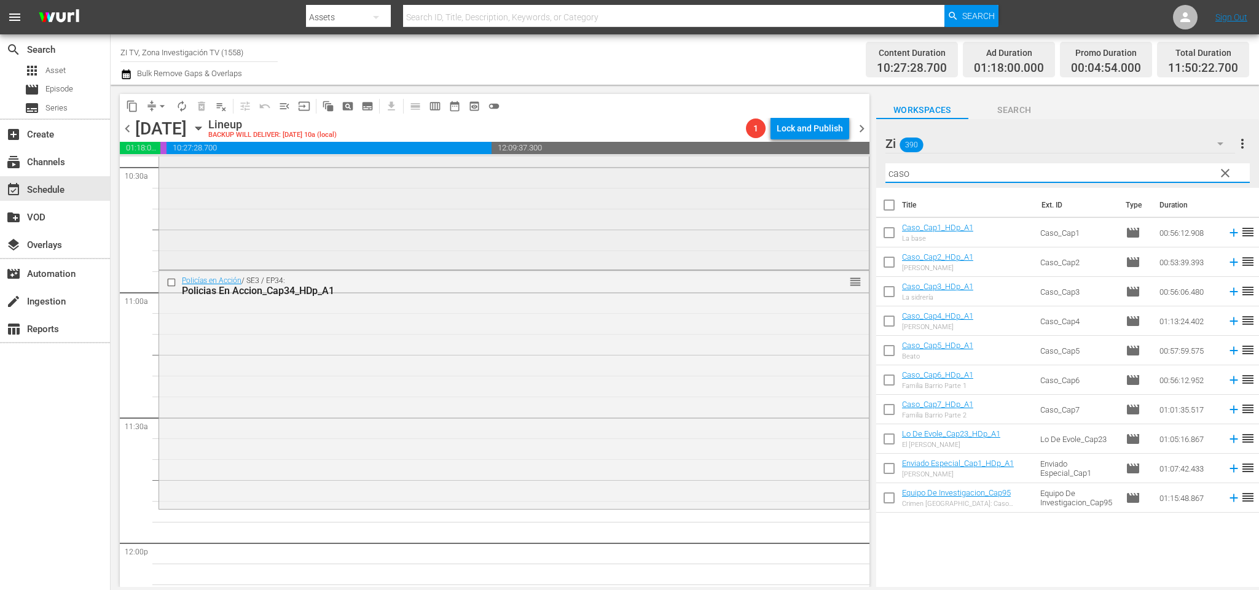
scroll to position [2805, 0]
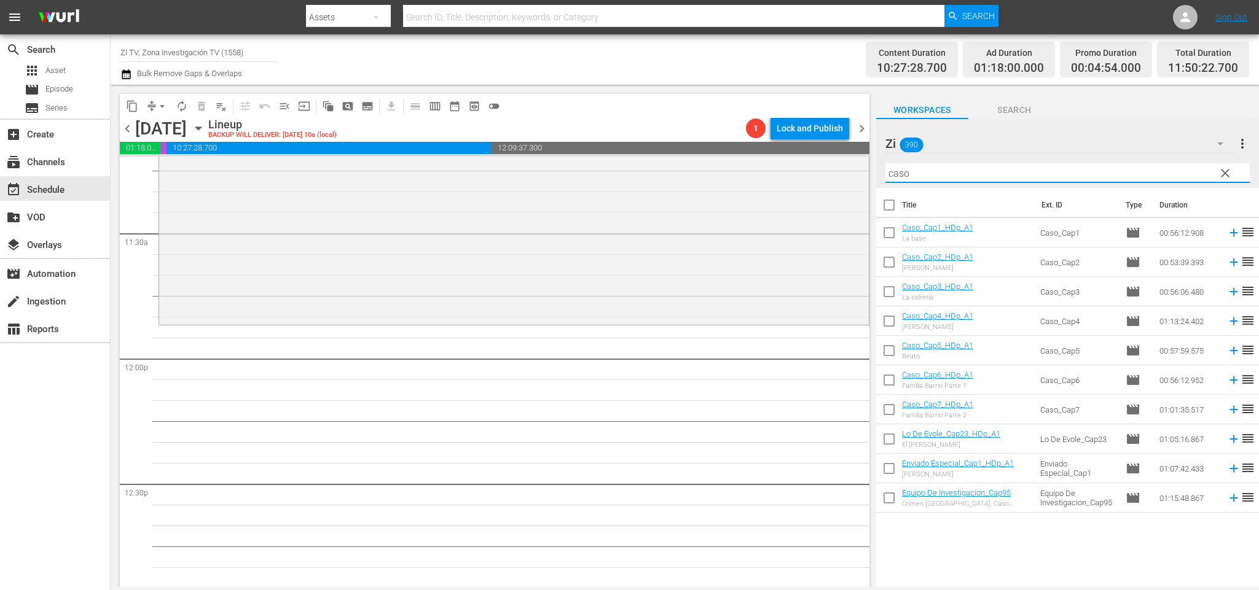
type input "caso"
click at [893, 290] on input "checkbox" at bounding box center [889, 294] width 26 height 26
checkbox input "true"
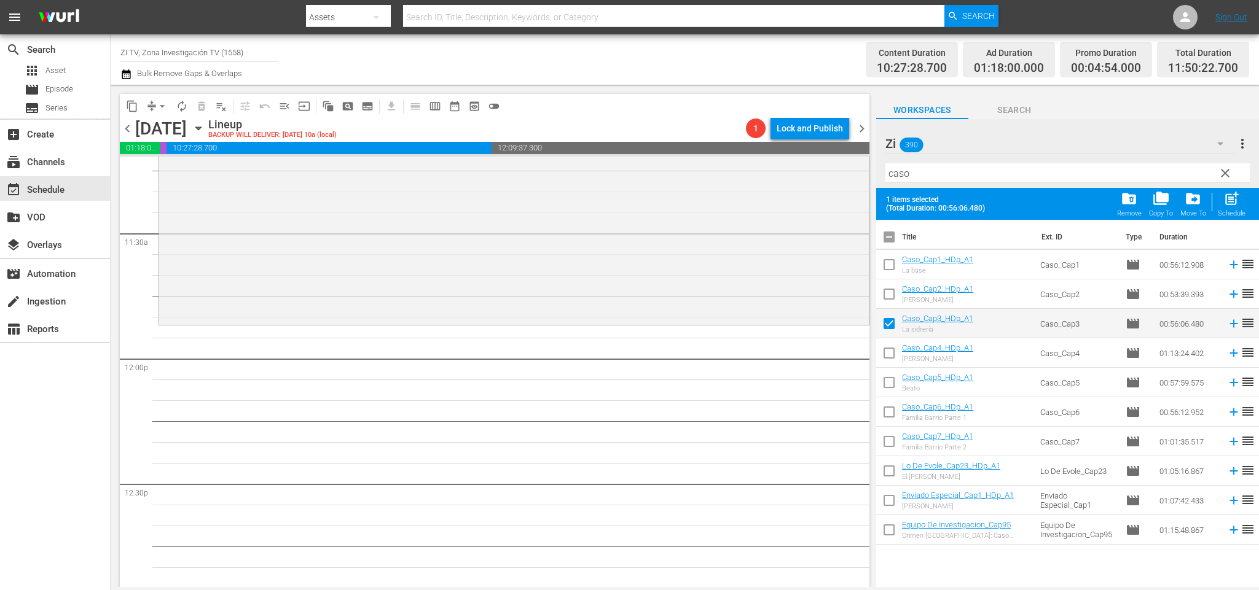
click at [889, 292] on input "checkbox" at bounding box center [889, 297] width 26 height 26
checkbox input "true"
click at [888, 352] on input "checkbox" at bounding box center [889, 356] width 26 height 26
checkbox input "true"
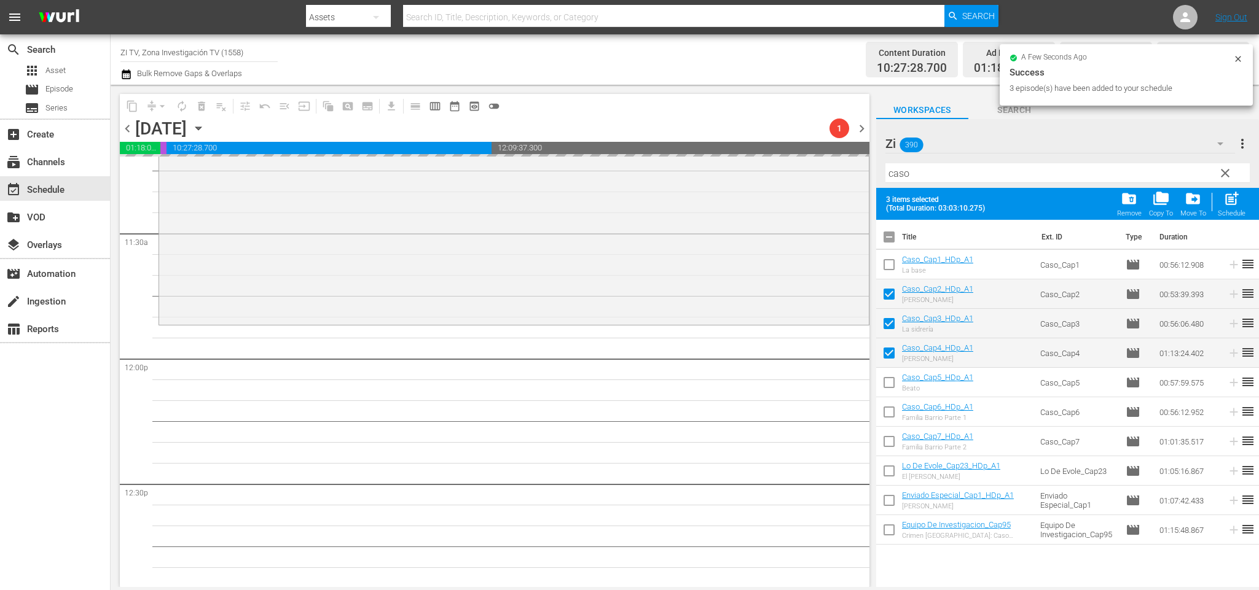
click at [892, 235] on input "checkbox" at bounding box center [889, 240] width 26 height 26
checkbox input "true"
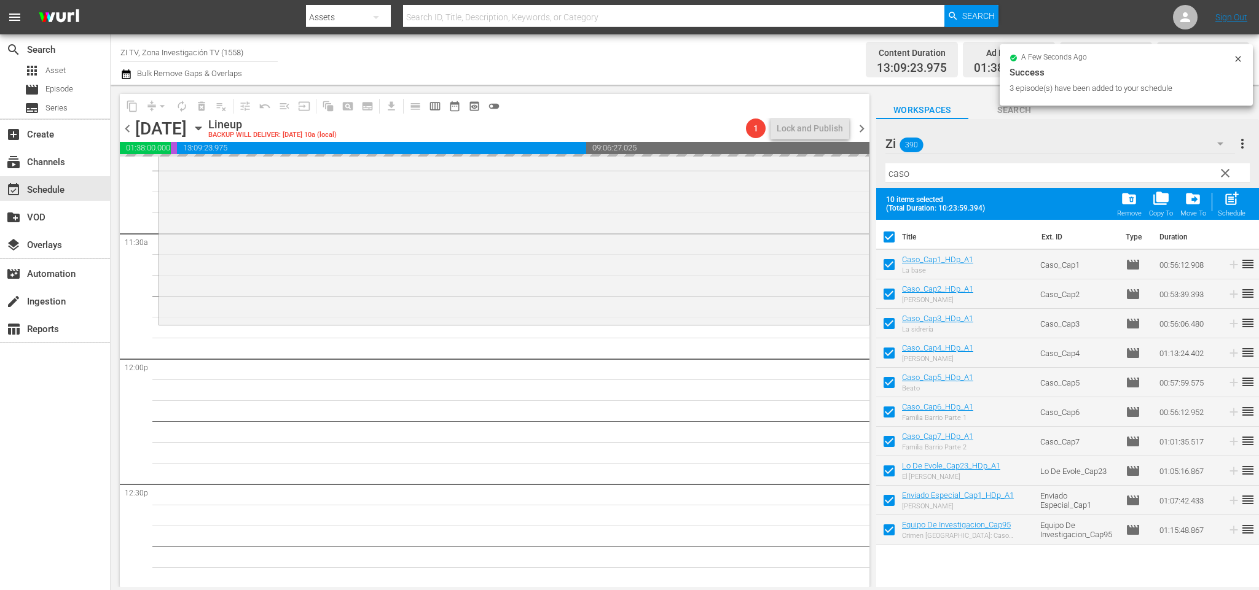
checkbox input "true"
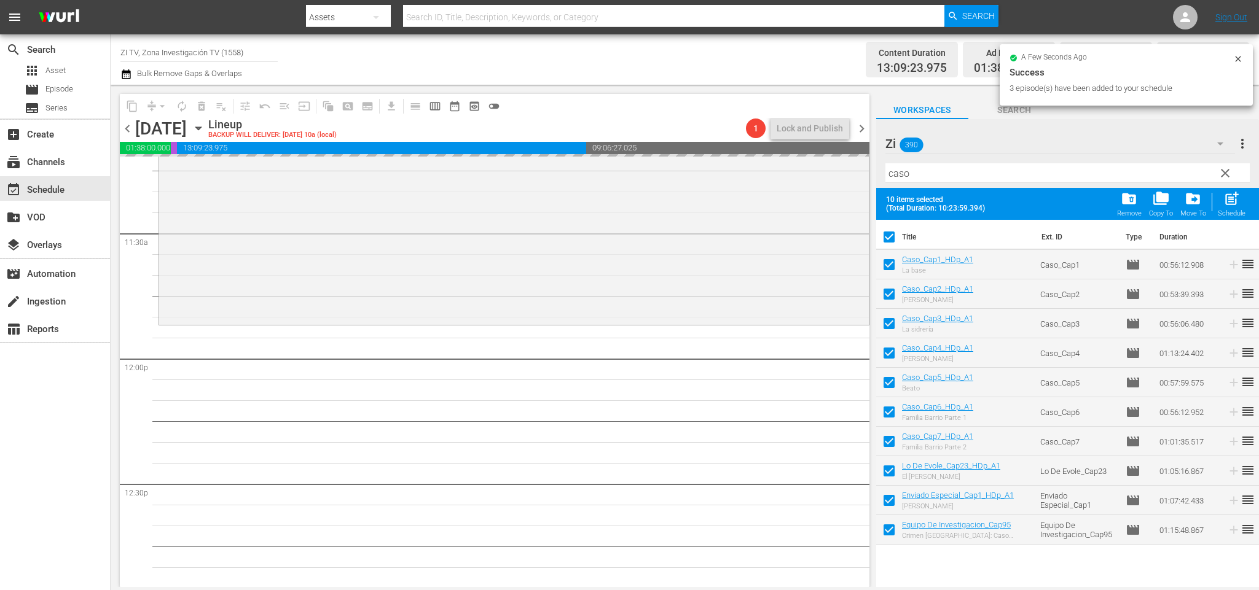
checkbox input "true"
click at [890, 235] on input "checkbox" at bounding box center [889, 240] width 26 height 26
checkbox input "false"
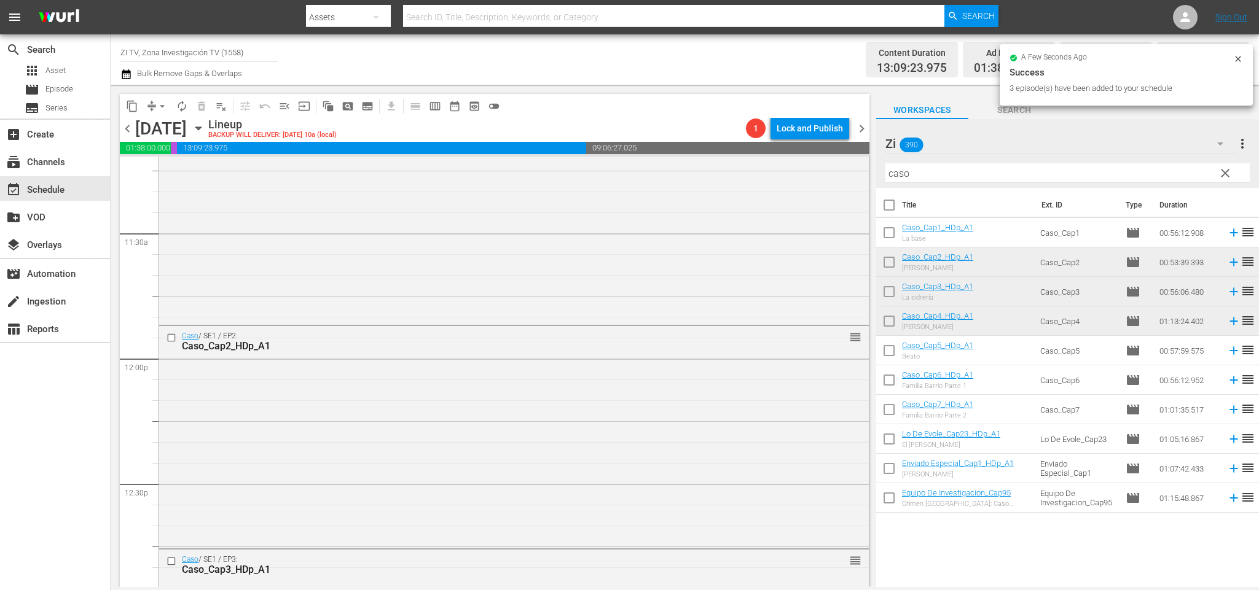
checkbox input "false"
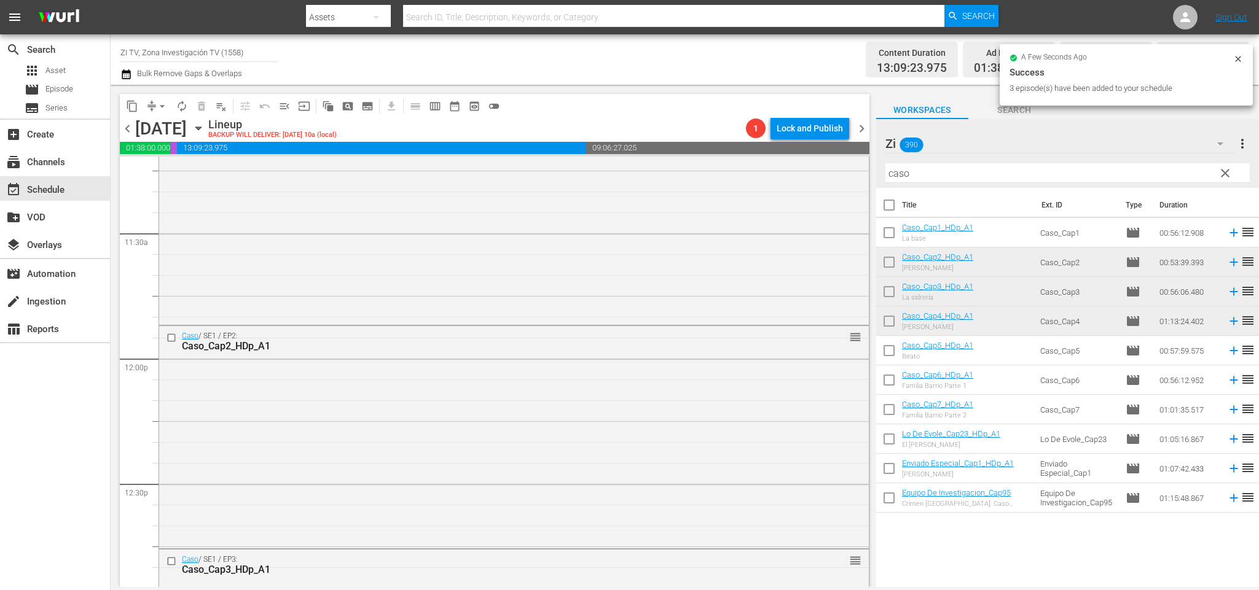
checkbox input "false"
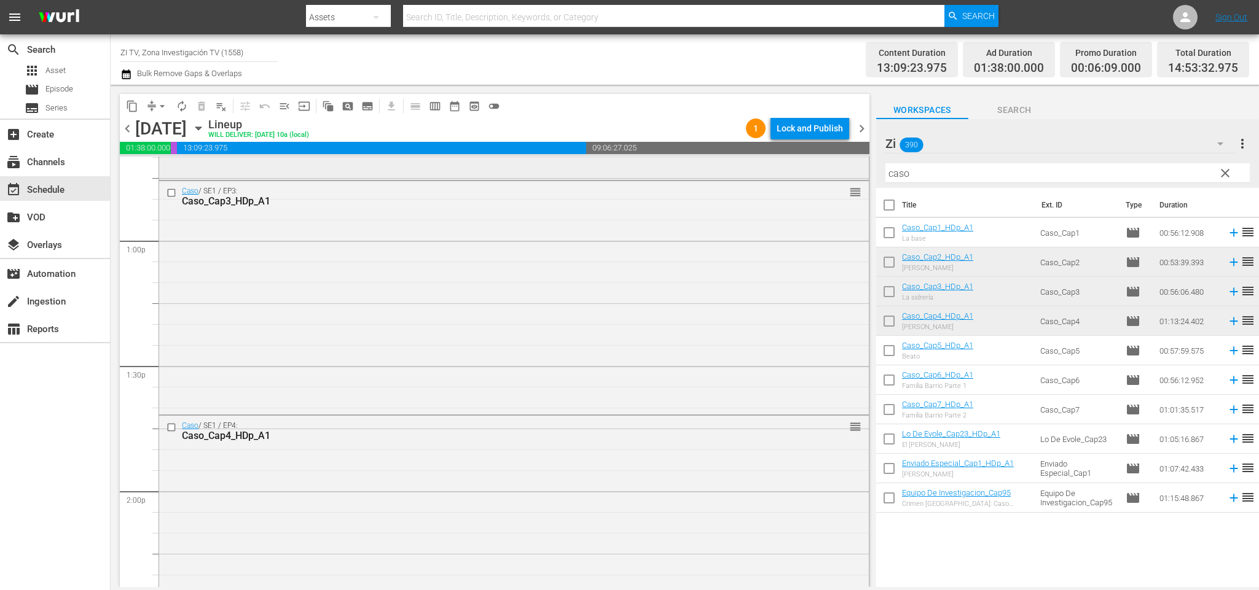
scroll to position [3266, 0]
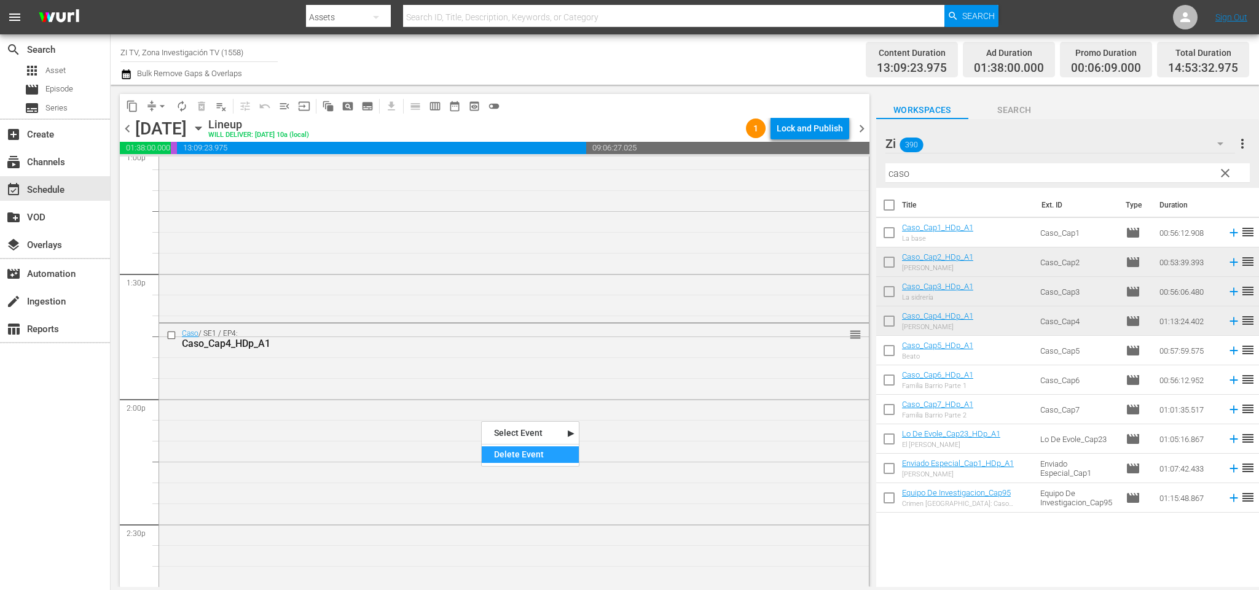
click at [559, 461] on div "Delete Event" at bounding box center [530, 455] width 97 height 17
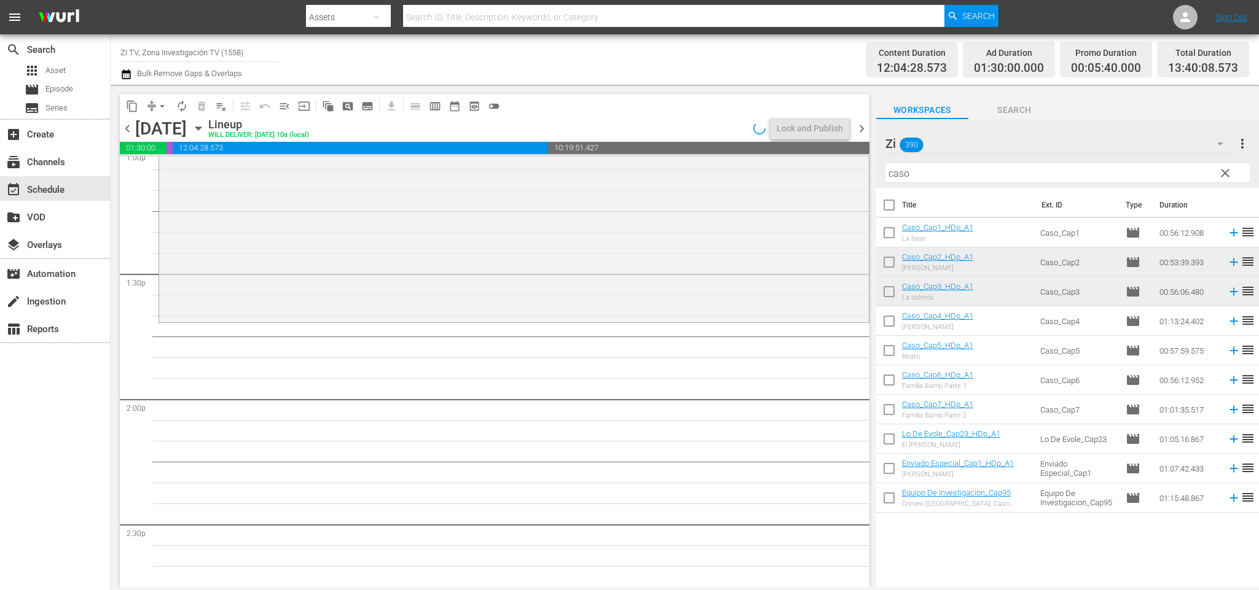
click at [859, 133] on span "chevron_right" at bounding box center [861, 128] width 15 height 15
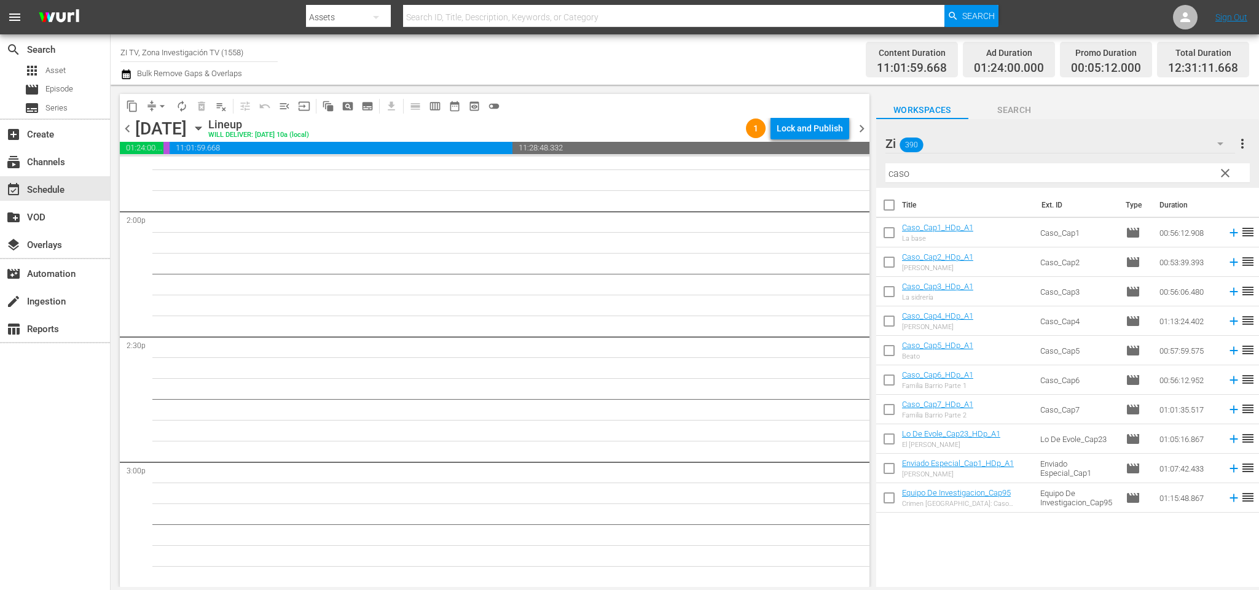
scroll to position [3308, 0]
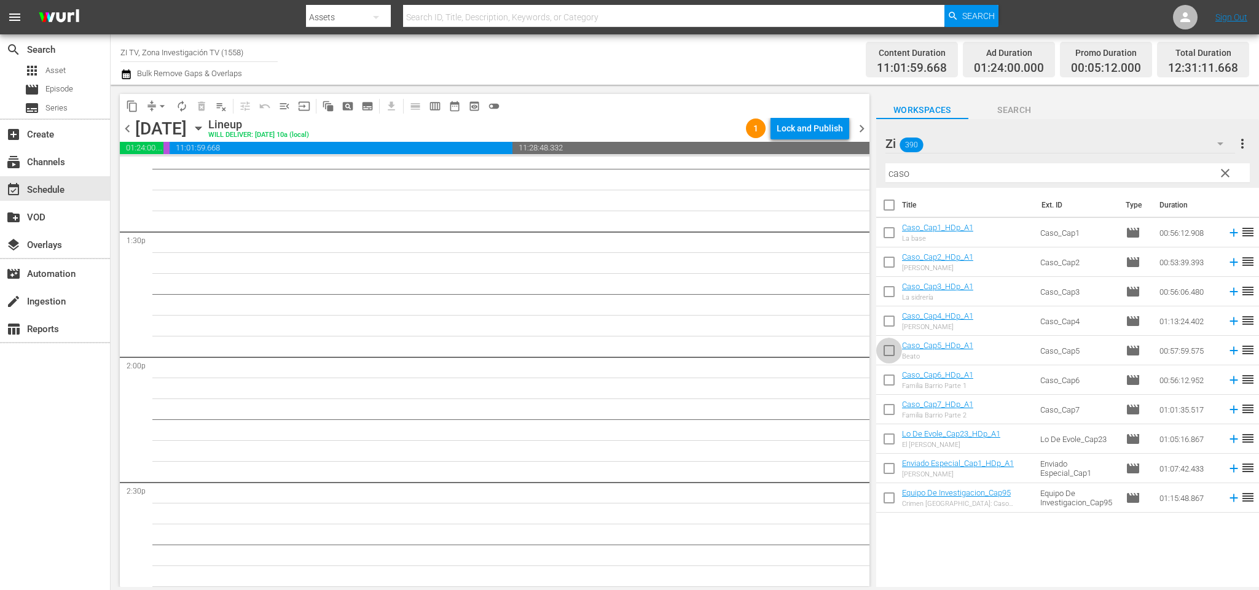
click at [890, 345] on input "checkbox" at bounding box center [889, 353] width 26 height 26
checkbox input "true"
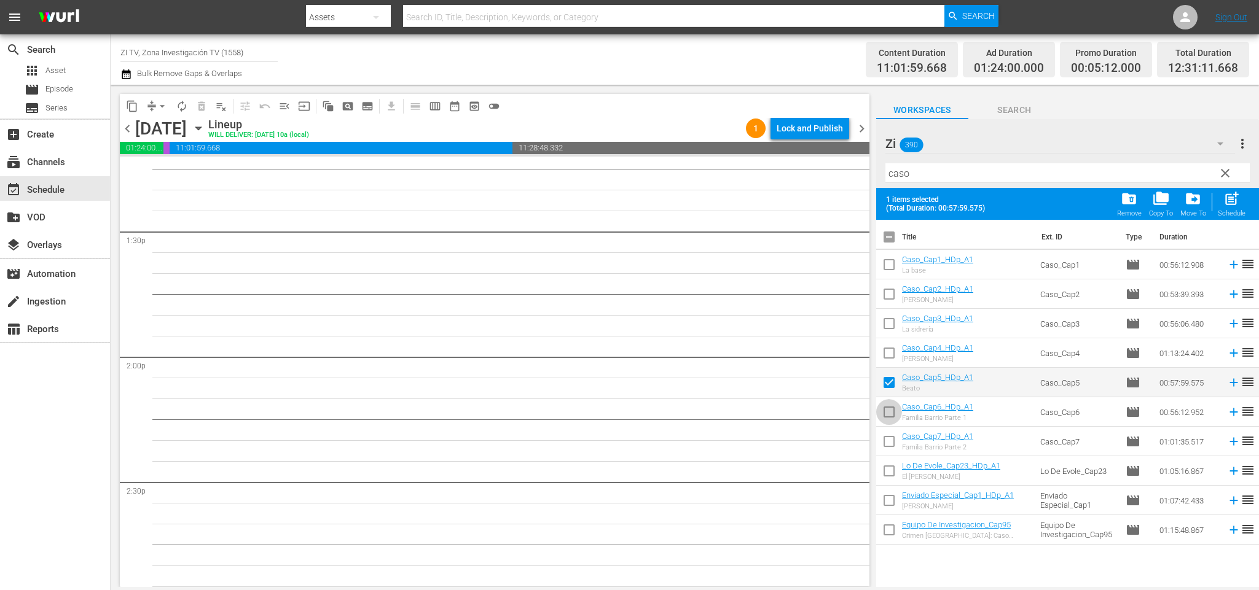
click at [893, 408] on input "checkbox" at bounding box center [889, 415] width 26 height 26
checkbox input "true"
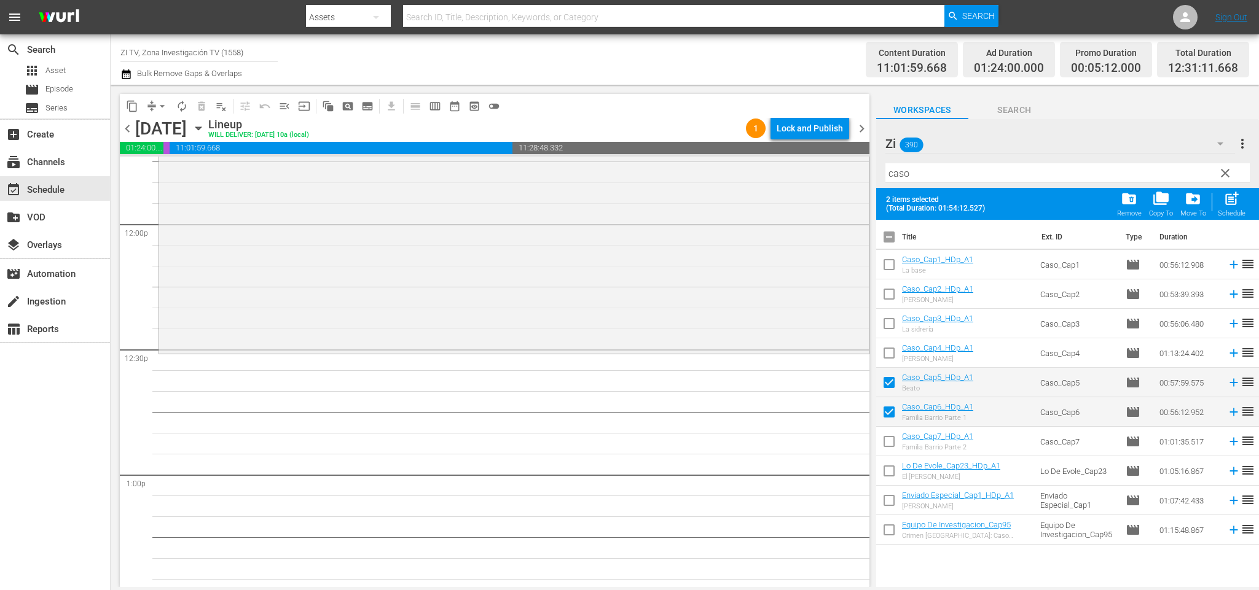
scroll to position [3032, 0]
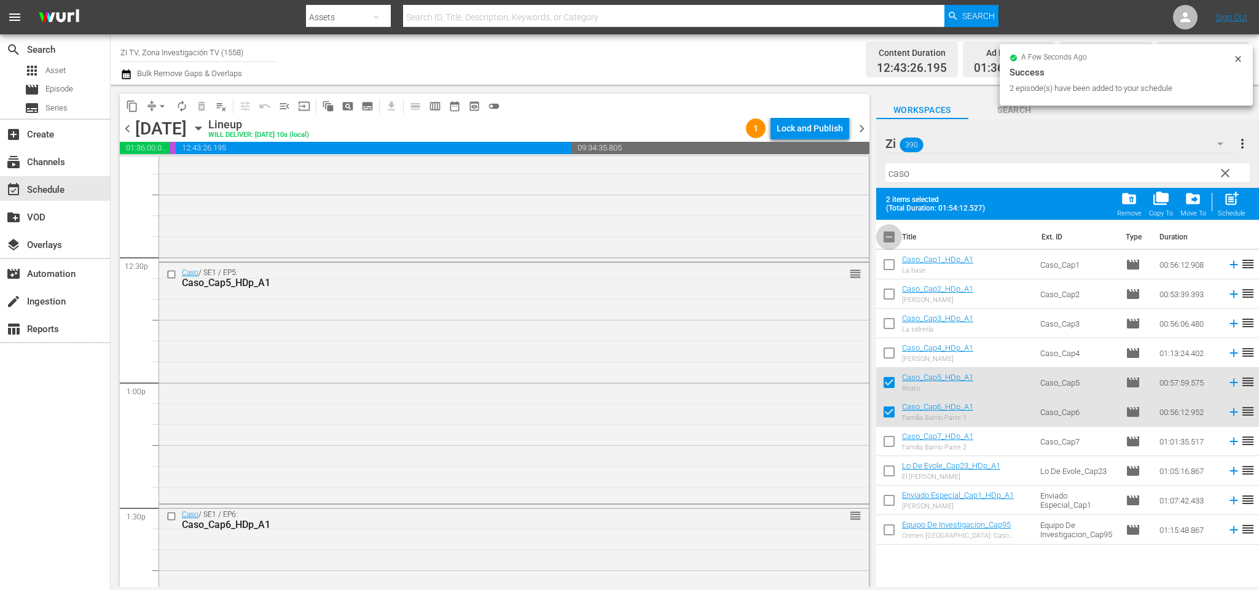
click at [893, 241] on input "checkbox" at bounding box center [889, 240] width 26 height 26
checkbox input "true"
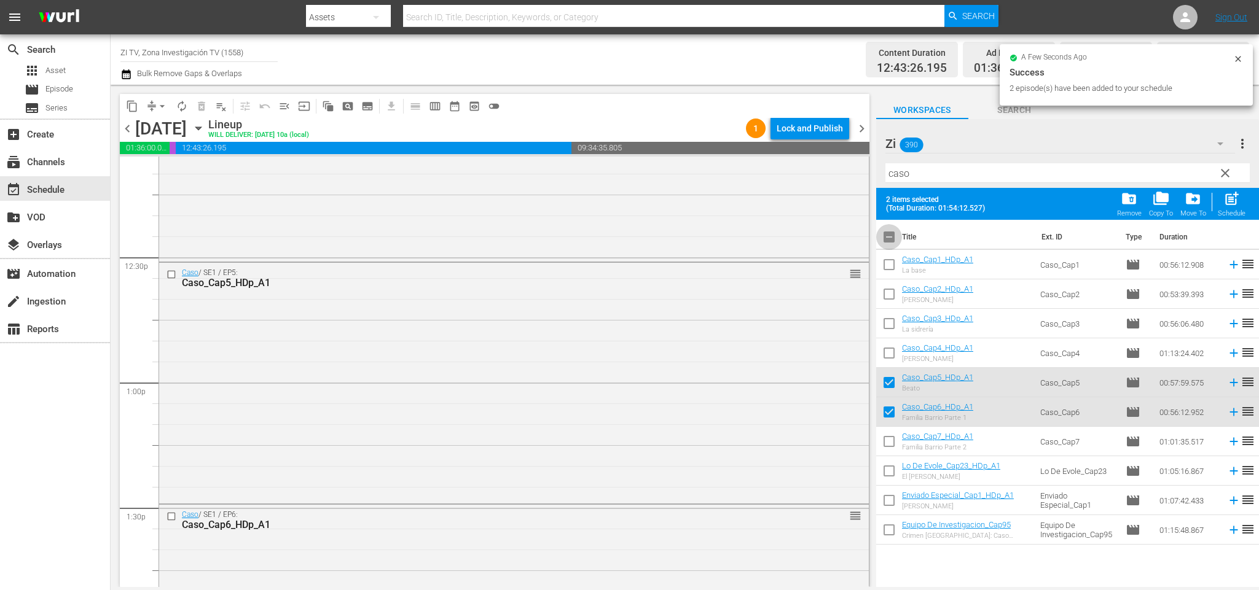
checkbox input "true"
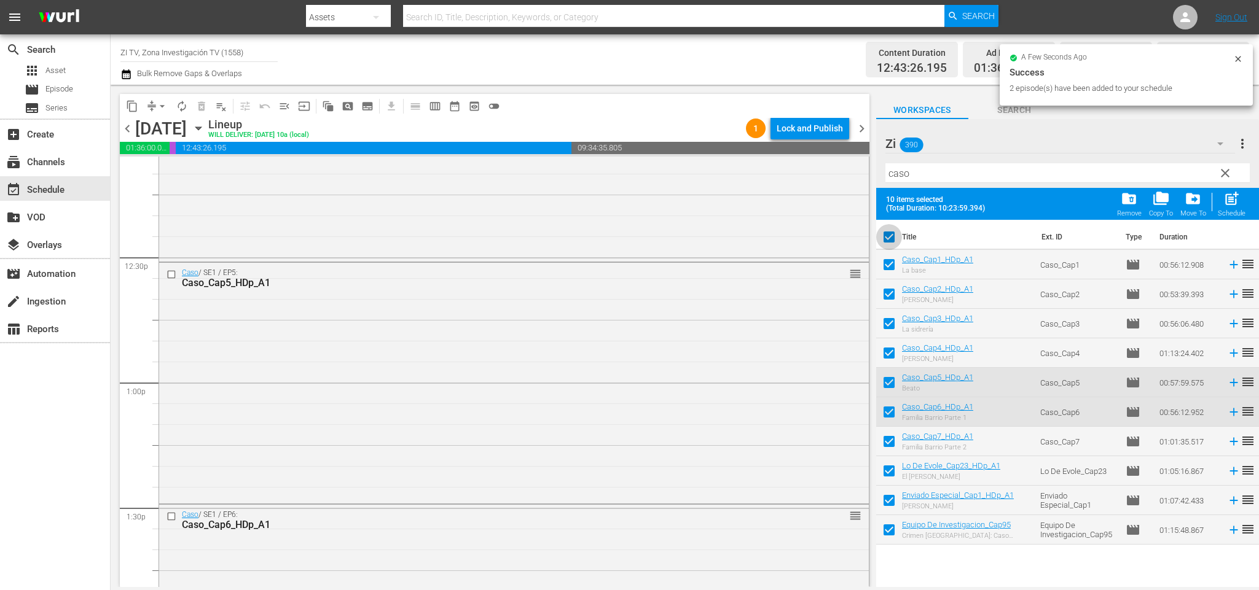
click at [890, 240] on input "checkbox" at bounding box center [889, 240] width 26 height 26
checkbox input "false"
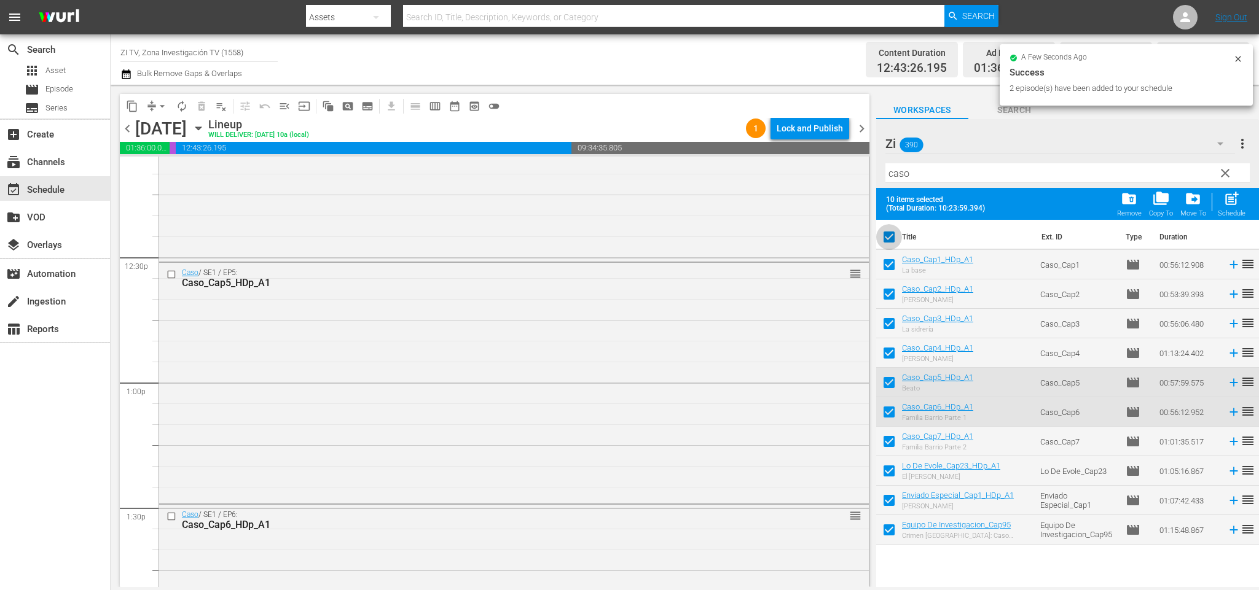
checkbox input "false"
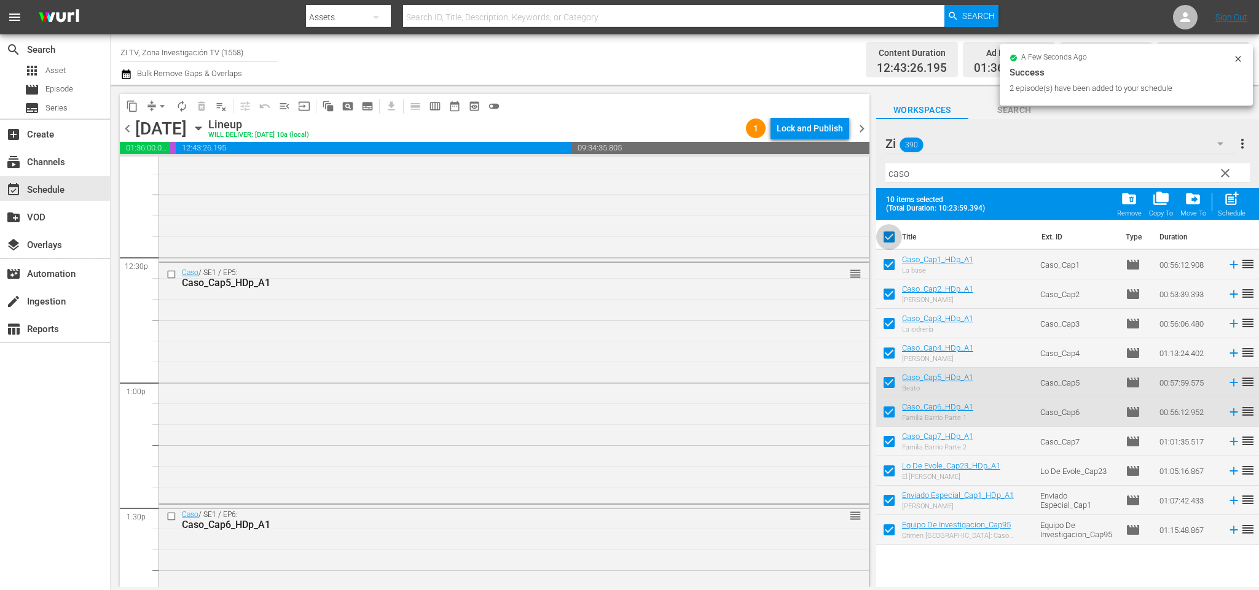
checkbox input "false"
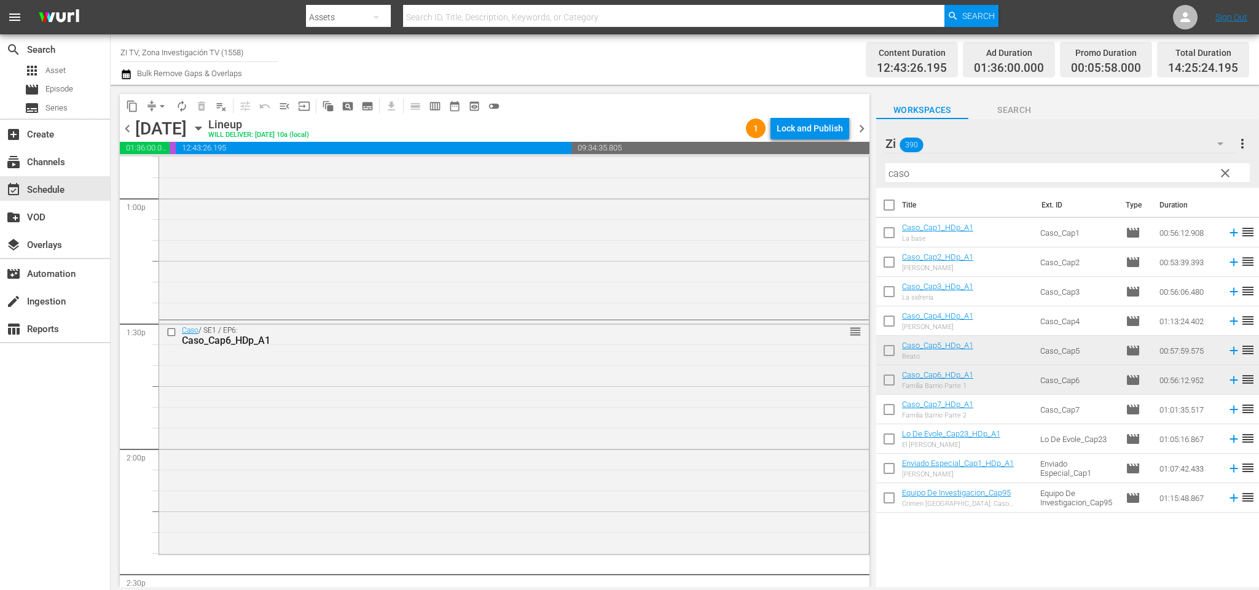
scroll to position [3308, 0]
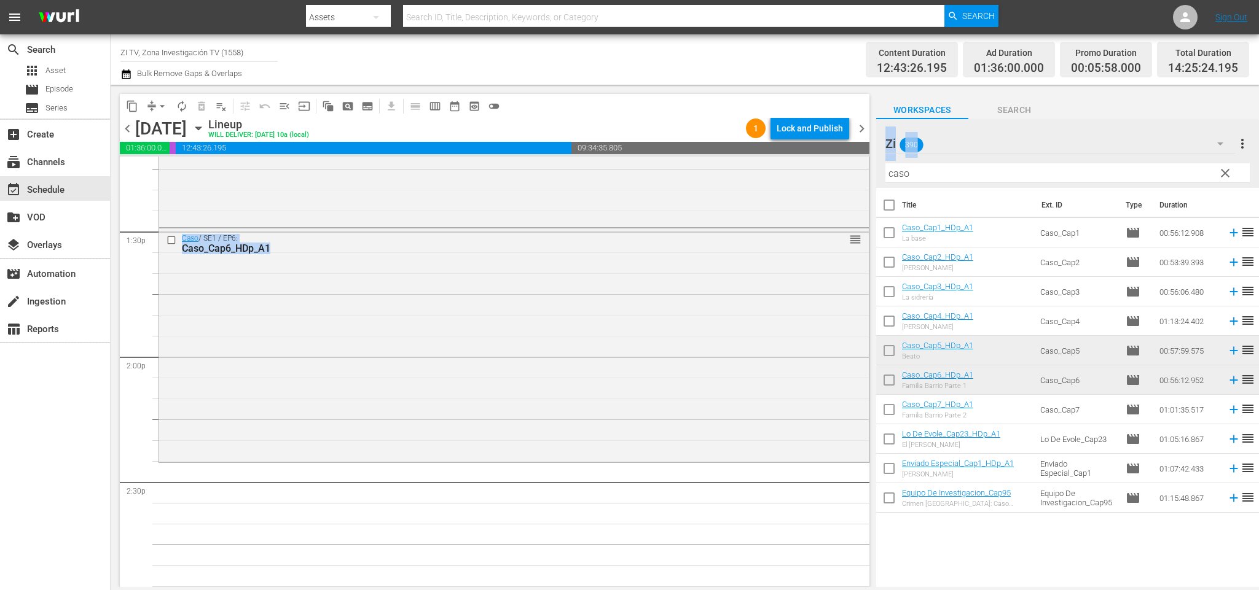
drag, startPoint x: 912, startPoint y: 179, endPoint x: 861, endPoint y: 175, distance: 51.8
click at [861, 175] on div "content_copy compress arrow_drop_down autorenew_outlined delete_forever_outline…" at bounding box center [685, 336] width 1148 height 502
click at [940, 178] on input "caso" at bounding box center [1067, 173] width 364 height 20
drag, startPoint x: 923, startPoint y: 171, endPoint x: 835, endPoint y: 161, distance: 88.5
click at [831, 164] on div "content_copy compress arrow_drop_down autorenew_outlined delete_forever_outline…" at bounding box center [685, 336] width 1148 height 502
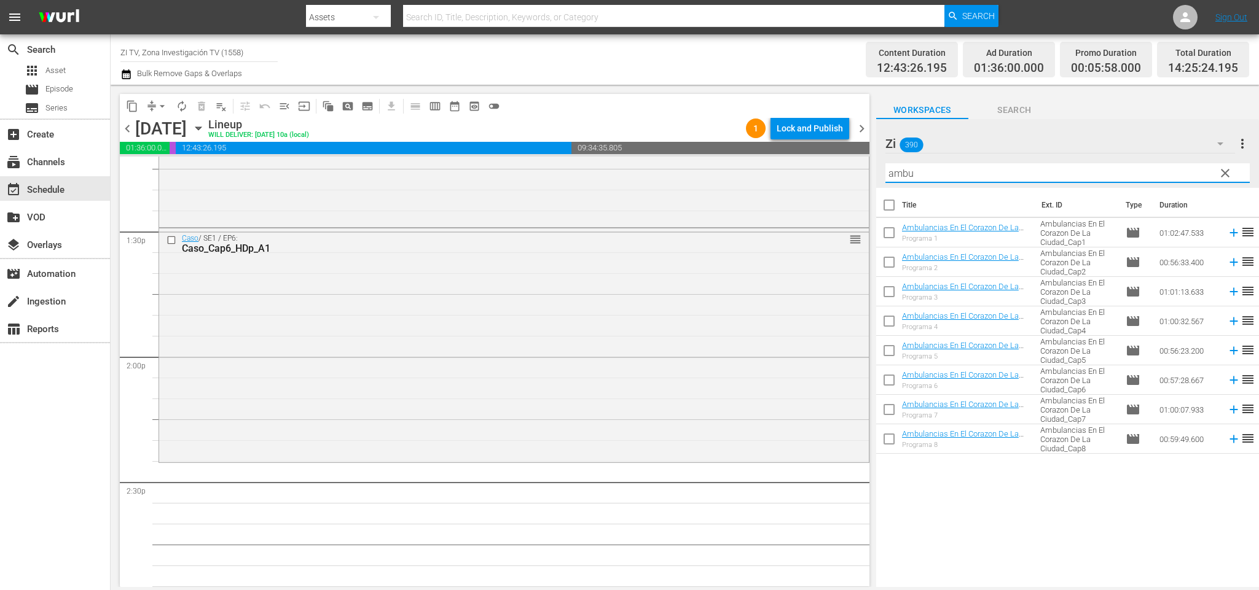
type input "ambu"
click at [894, 326] on input "checkbox" at bounding box center [889, 324] width 26 height 26
checkbox input "true"
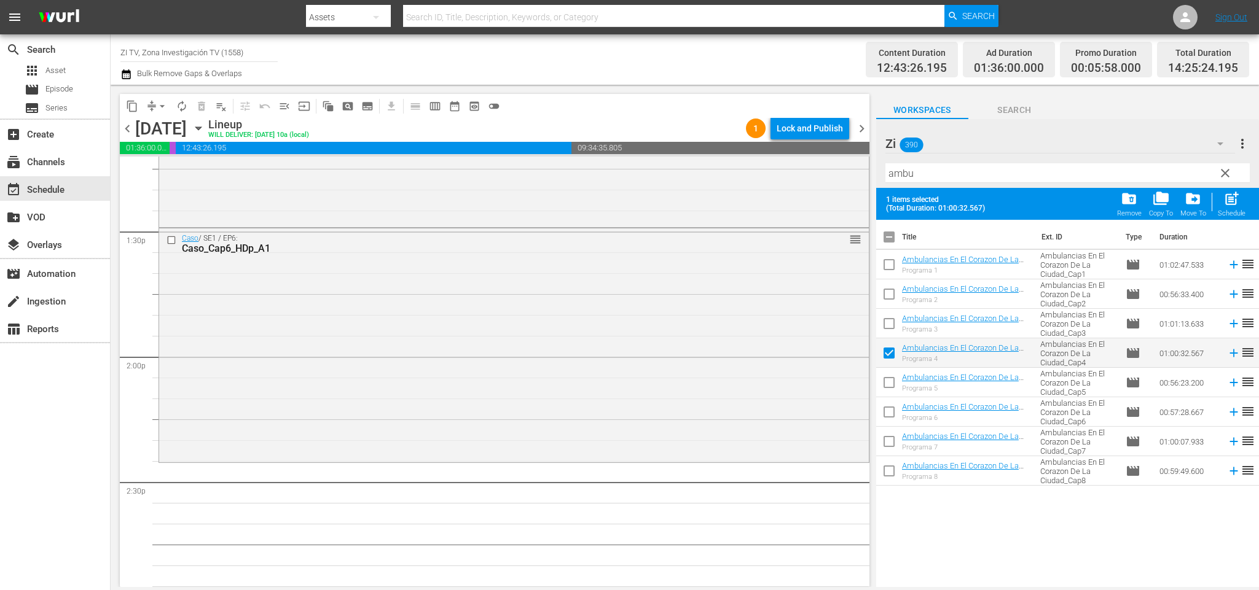
click at [891, 382] on input "checkbox" at bounding box center [889, 385] width 26 height 26
checkbox input "true"
click at [891, 412] on input "checkbox" at bounding box center [889, 415] width 26 height 26
checkbox input "true"
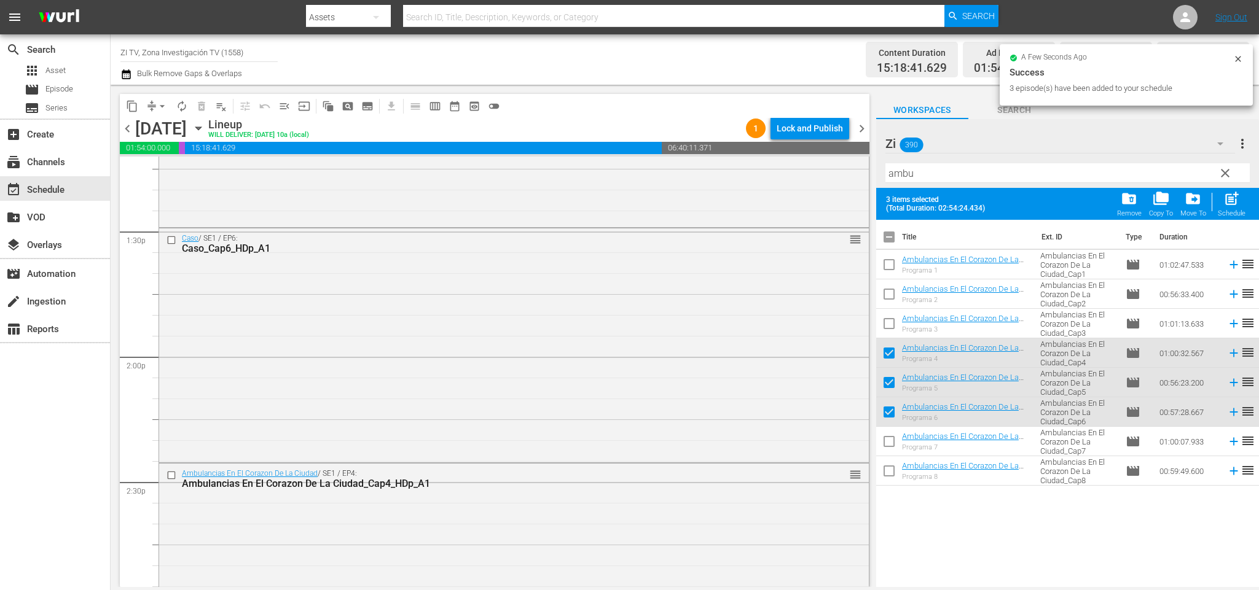
click at [890, 233] on input "checkbox" at bounding box center [889, 240] width 26 height 26
checkbox input "true"
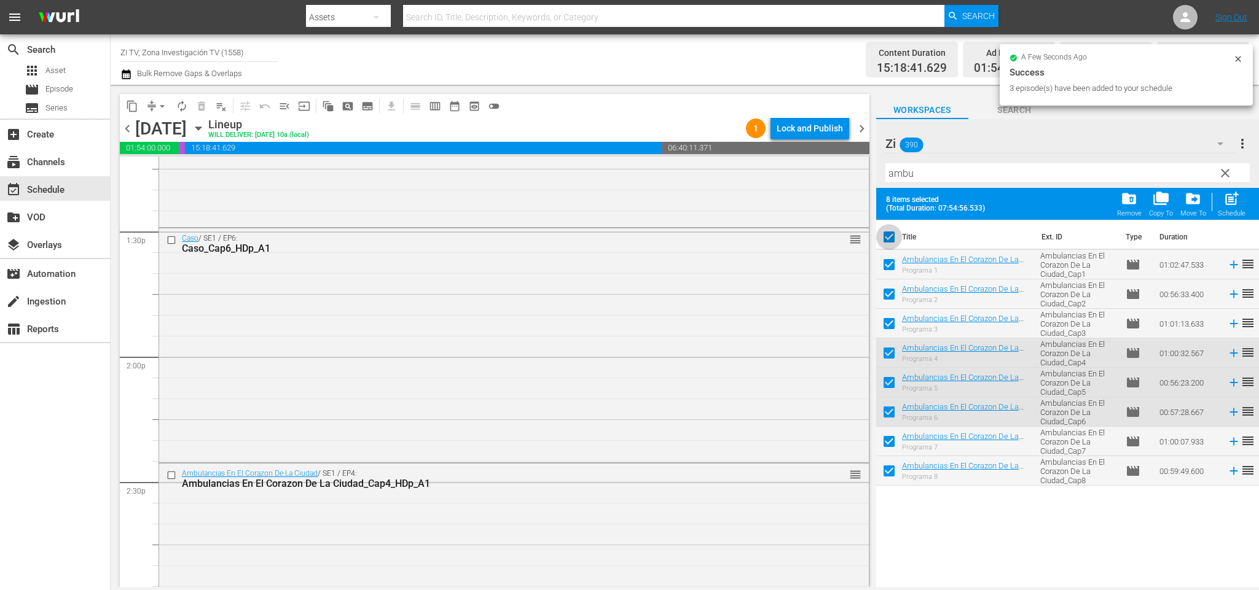
checkbox input "true"
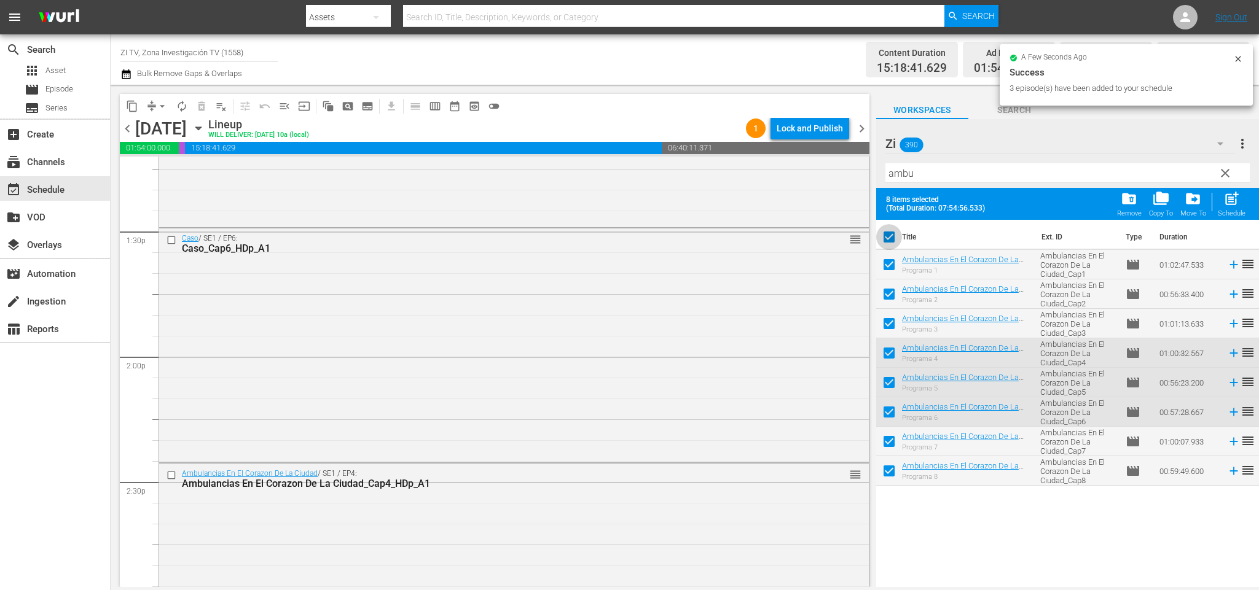
click at [890, 233] on input "checkbox" at bounding box center [889, 240] width 26 height 26
checkbox input "false"
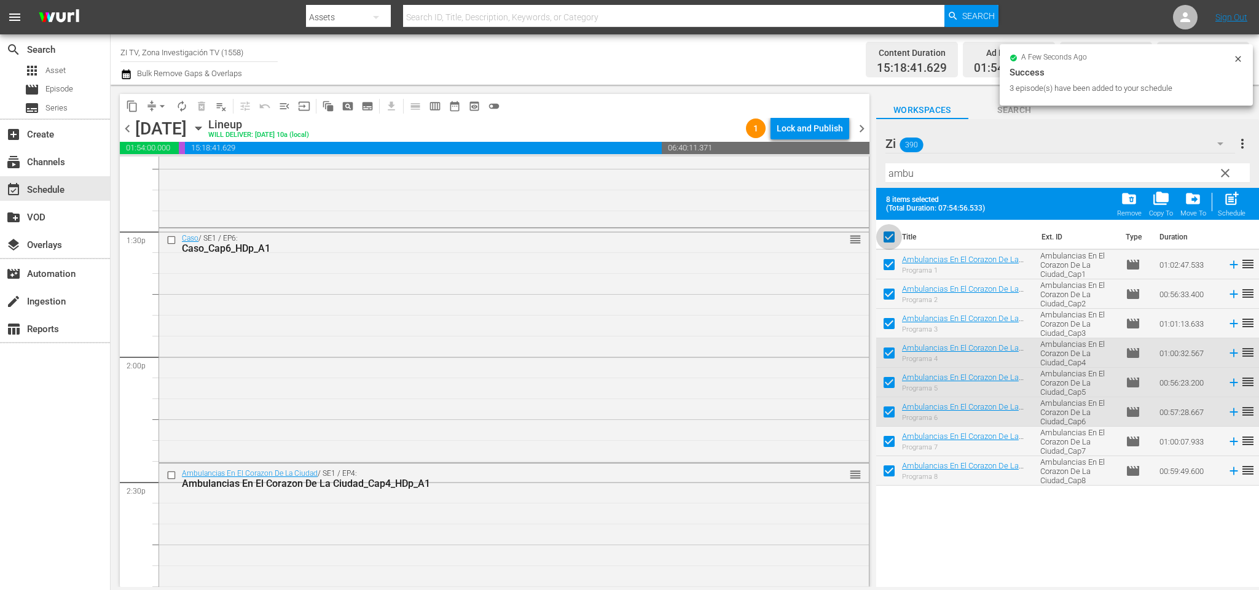
checkbox input "false"
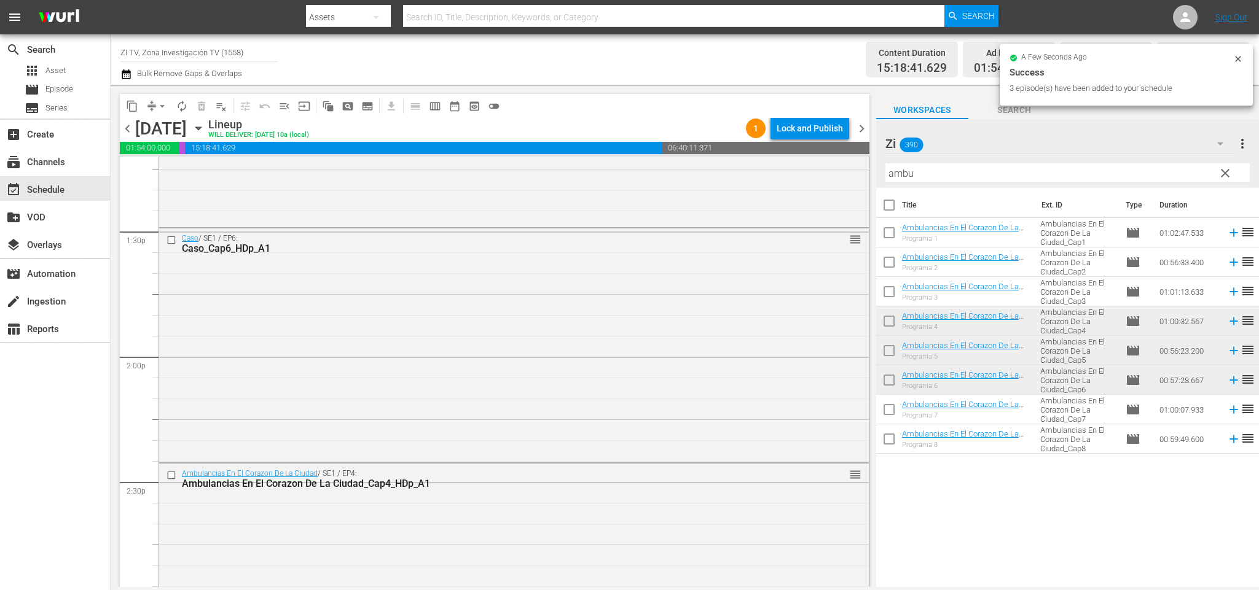
click at [138, 123] on div "[DATE]" at bounding box center [161, 129] width 52 height 20
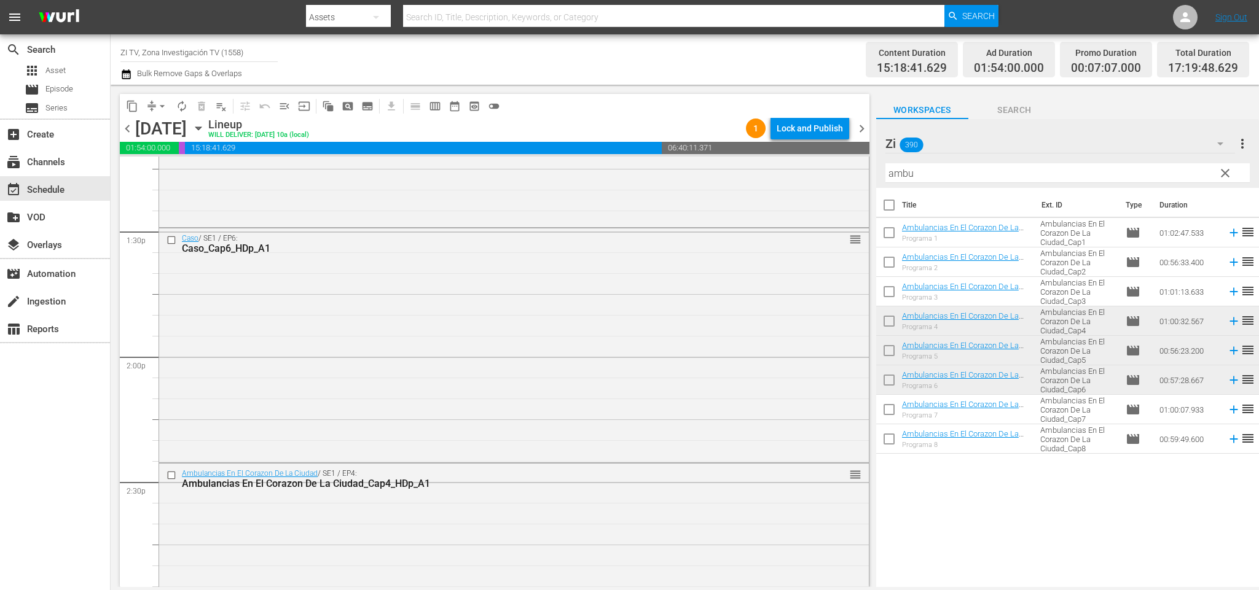
click at [128, 131] on span "chevron_left" at bounding box center [127, 128] width 15 height 15
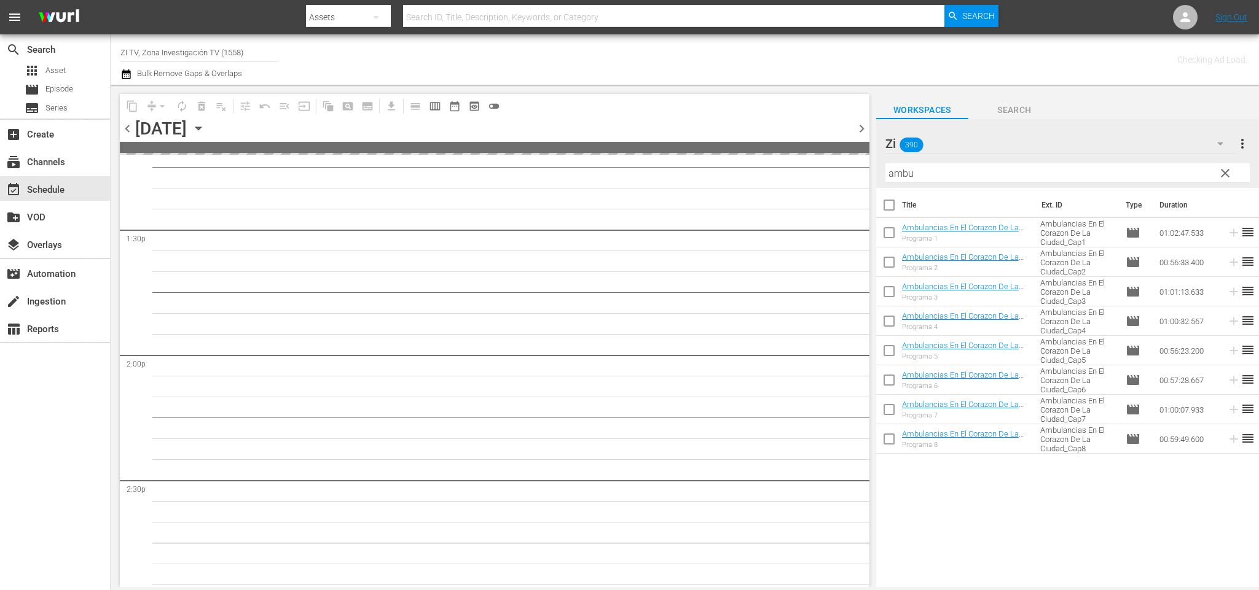
scroll to position [3454, 0]
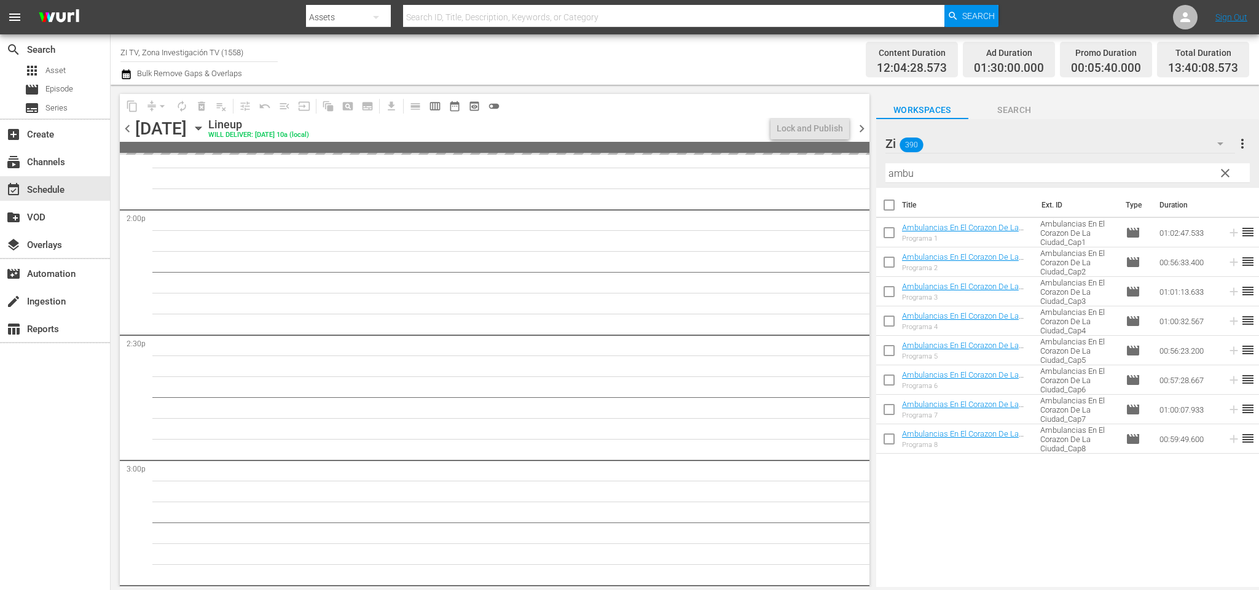
click at [888, 230] on input "checkbox" at bounding box center [889, 235] width 26 height 26
checkbox input "true"
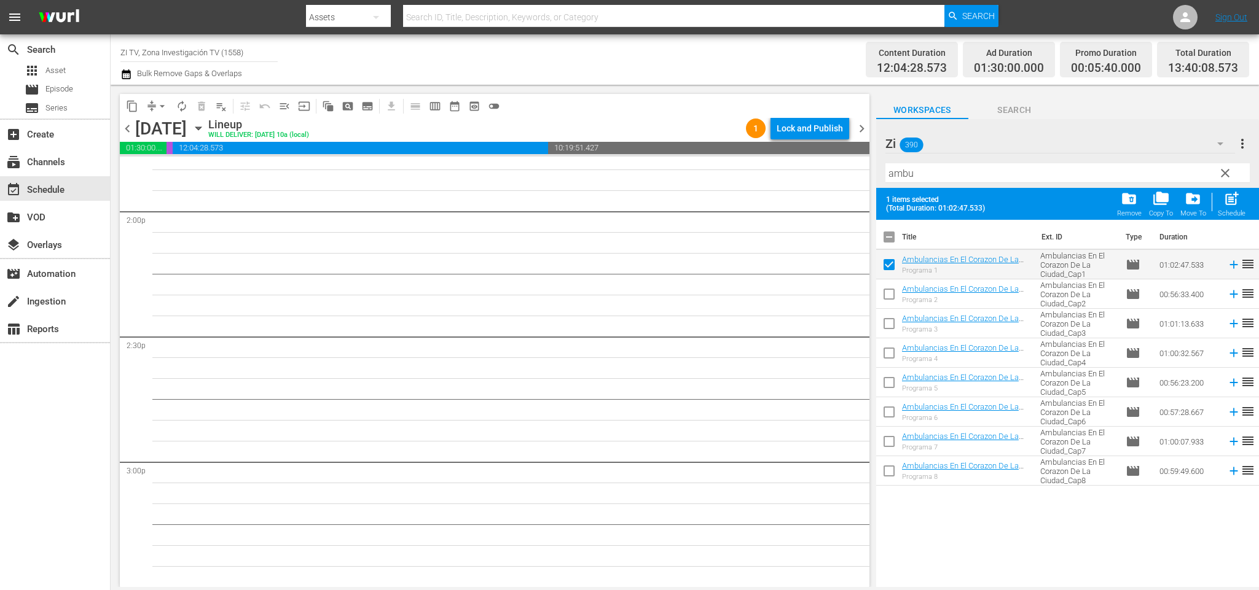
scroll to position [3266, 0]
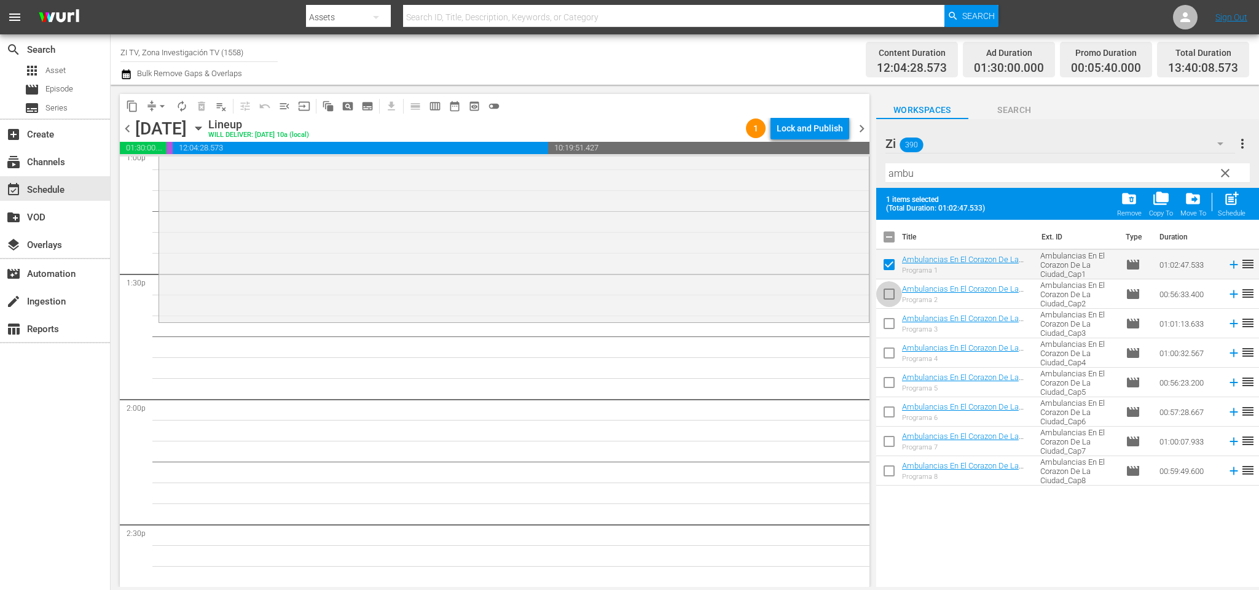
click at [888, 292] on input "checkbox" at bounding box center [889, 297] width 26 height 26
checkbox input "true"
click at [888, 330] on input "checkbox" at bounding box center [889, 326] width 26 height 26
checkbox input "true"
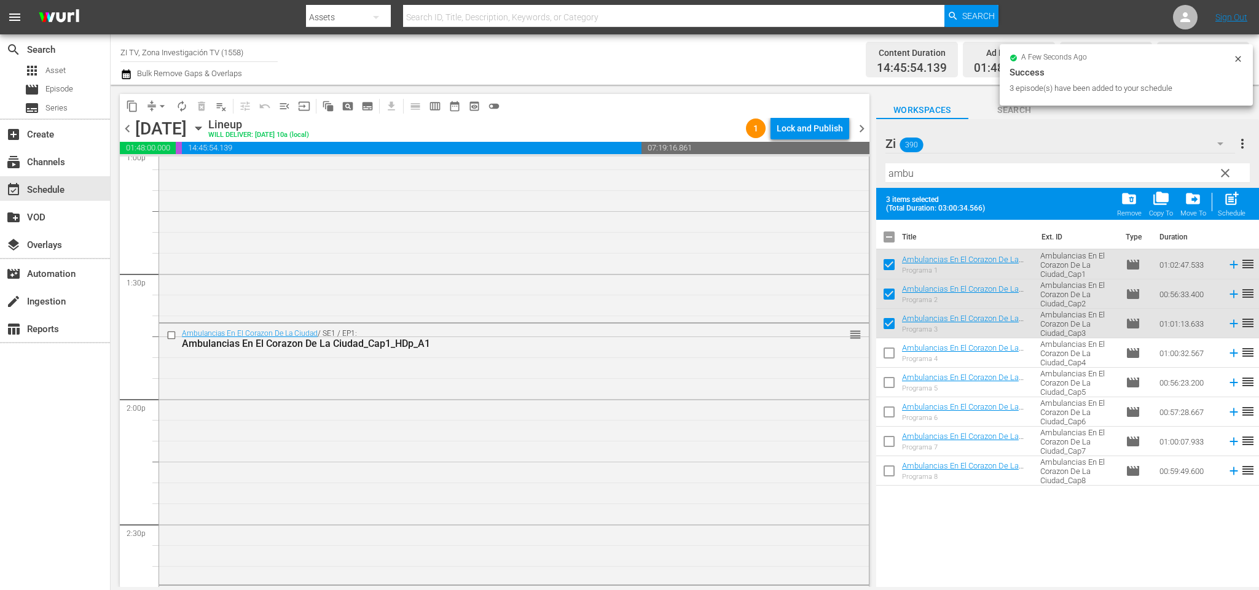
click at [893, 236] on input "checkbox" at bounding box center [889, 240] width 26 height 26
checkbox input "true"
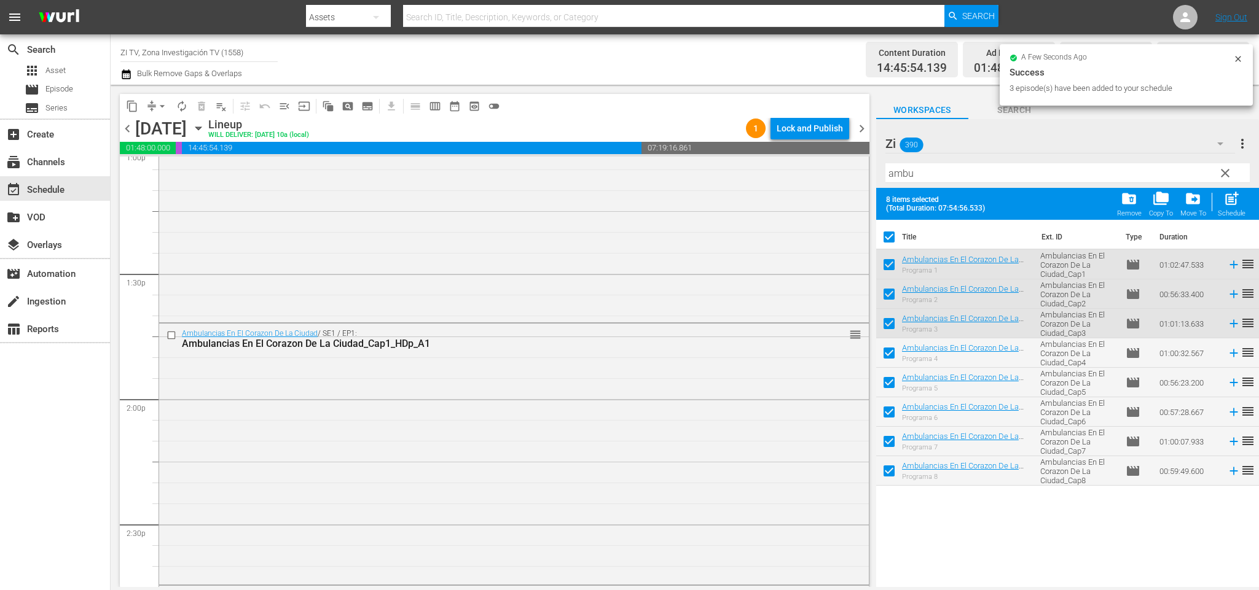
checkbox input "true"
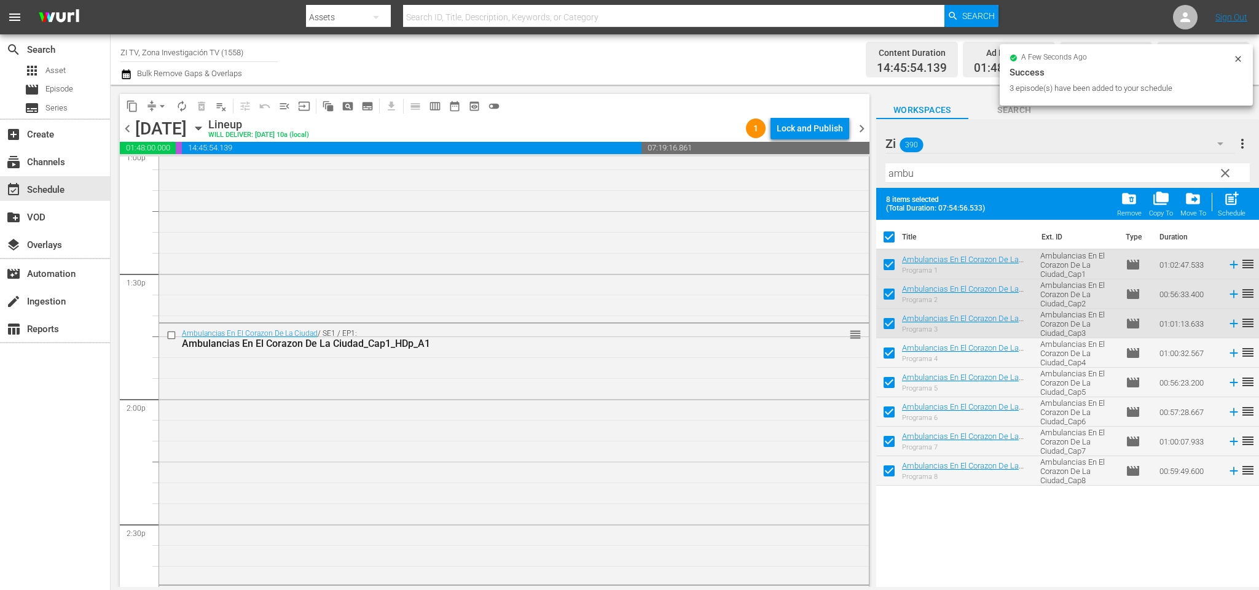
click at [893, 236] on input "checkbox" at bounding box center [889, 240] width 26 height 26
checkbox input "false"
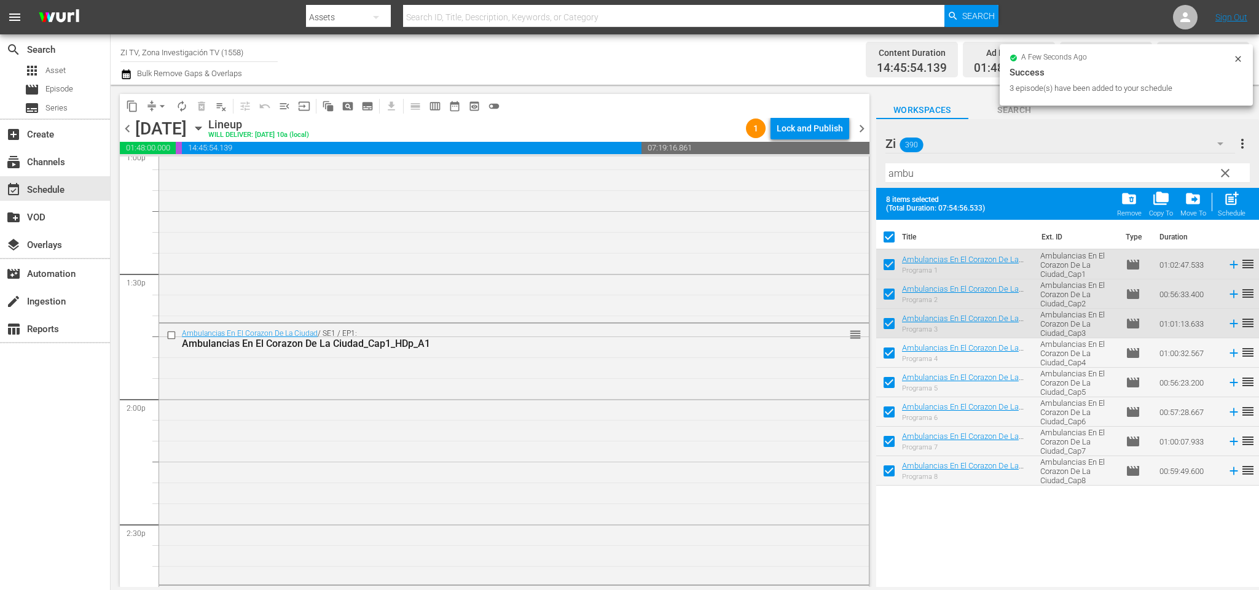
checkbox input "false"
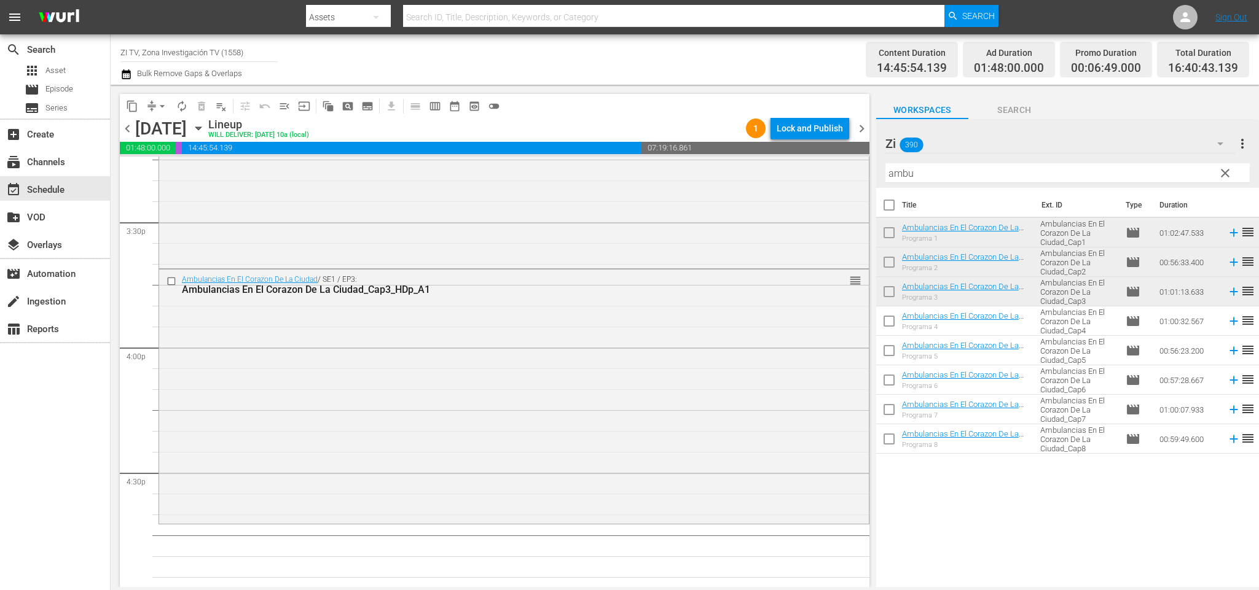
scroll to position [3911, 0]
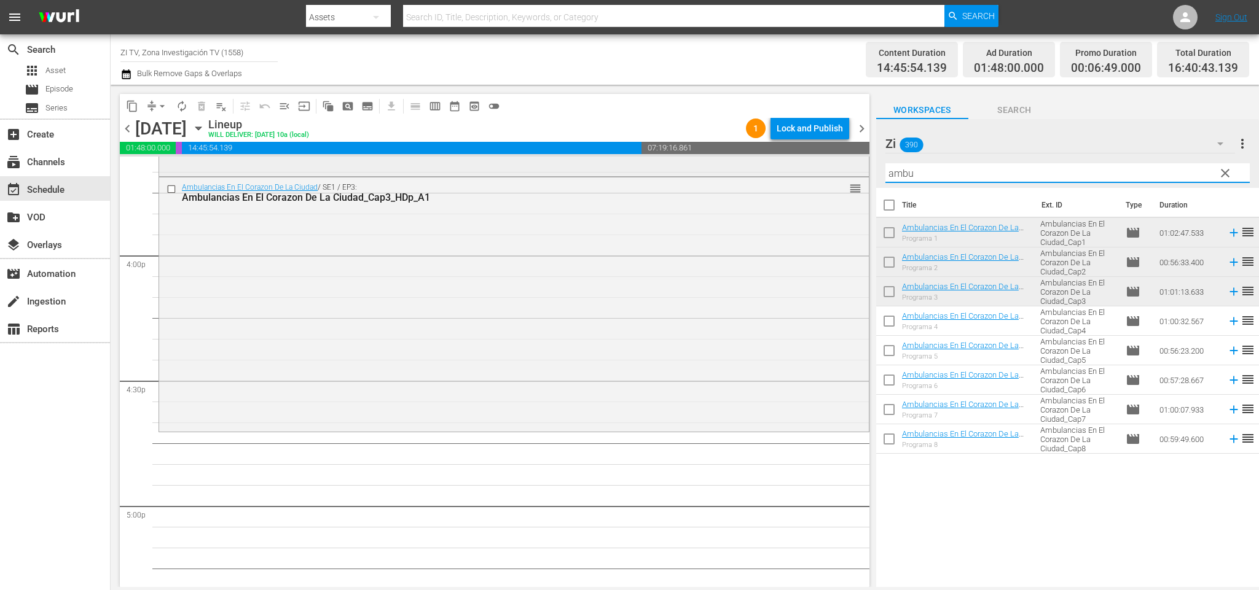
drag, startPoint x: 947, startPoint y: 170, endPoint x: 733, endPoint y: 166, distance: 213.8
click at [734, 166] on div "content_copy compress arrow_drop_down autorenew_outlined delete_forever_outline…" at bounding box center [685, 336] width 1148 height 502
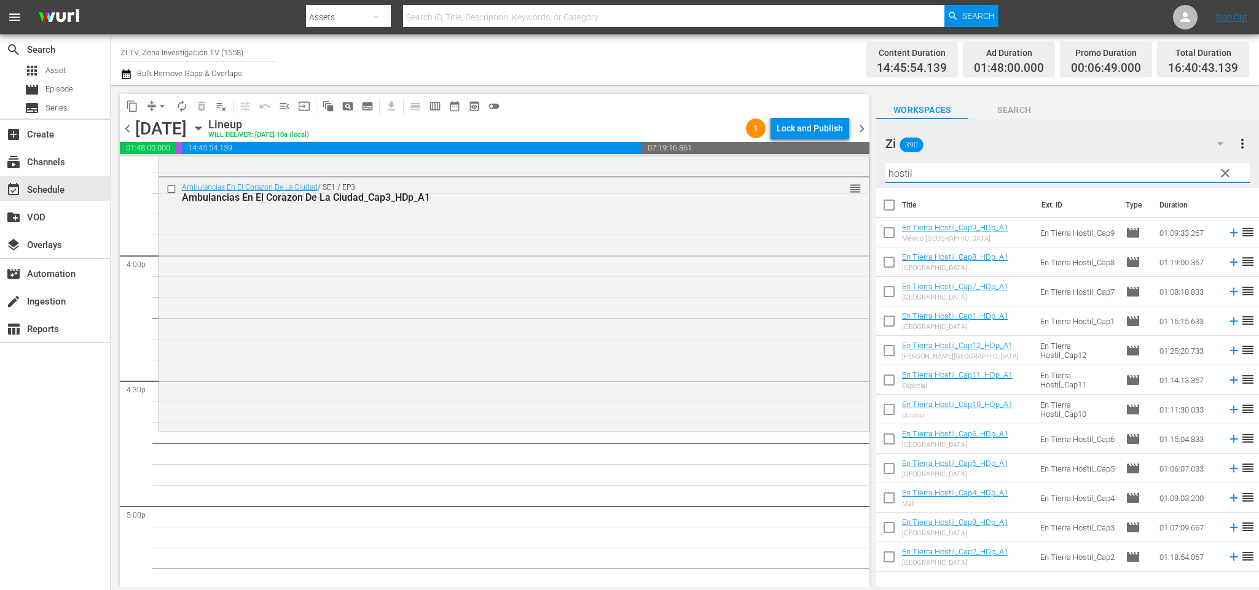
type input "hostil"
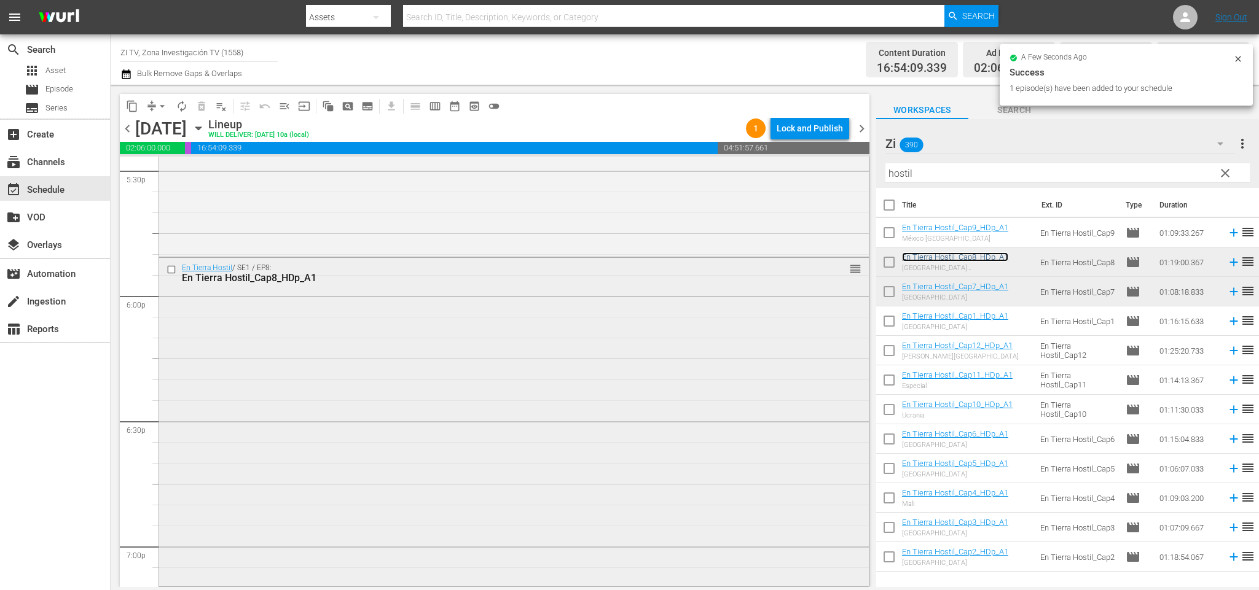
scroll to position [4556, 0]
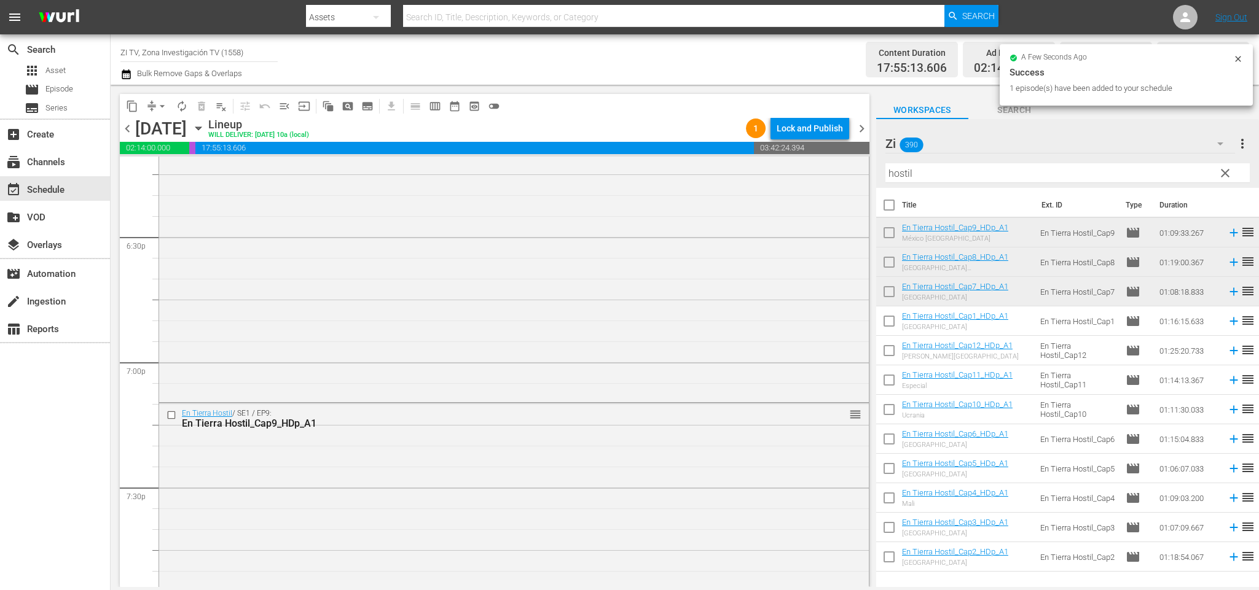
click at [857, 125] on span "chevron_right" at bounding box center [861, 128] width 15 height 15
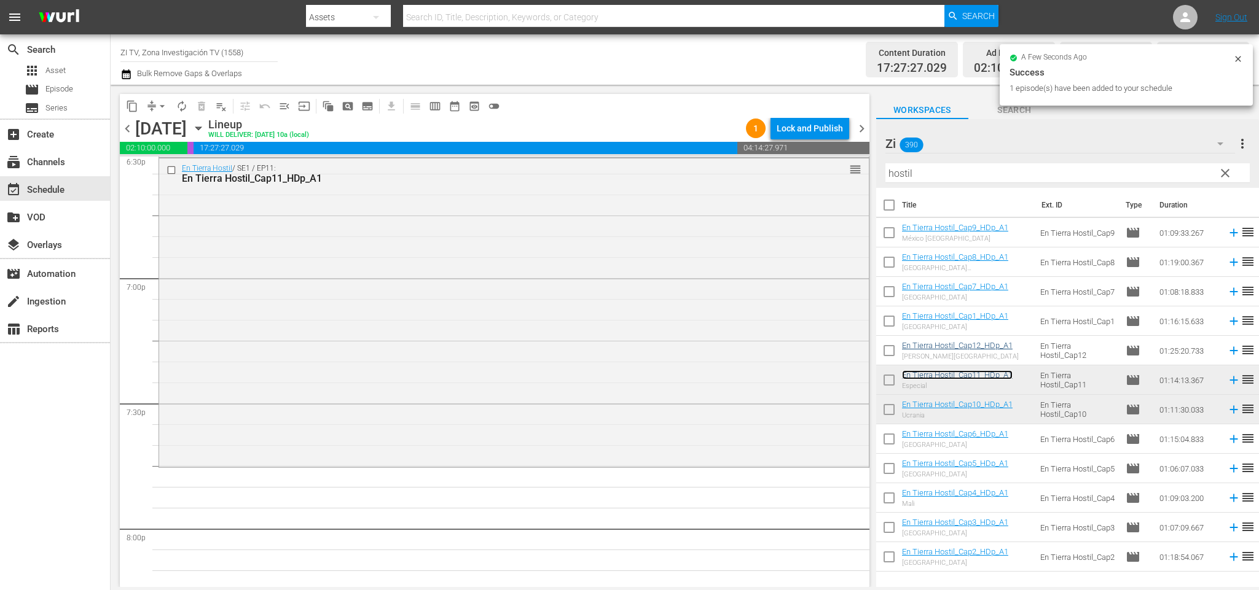
scroll to position [4732, 0]
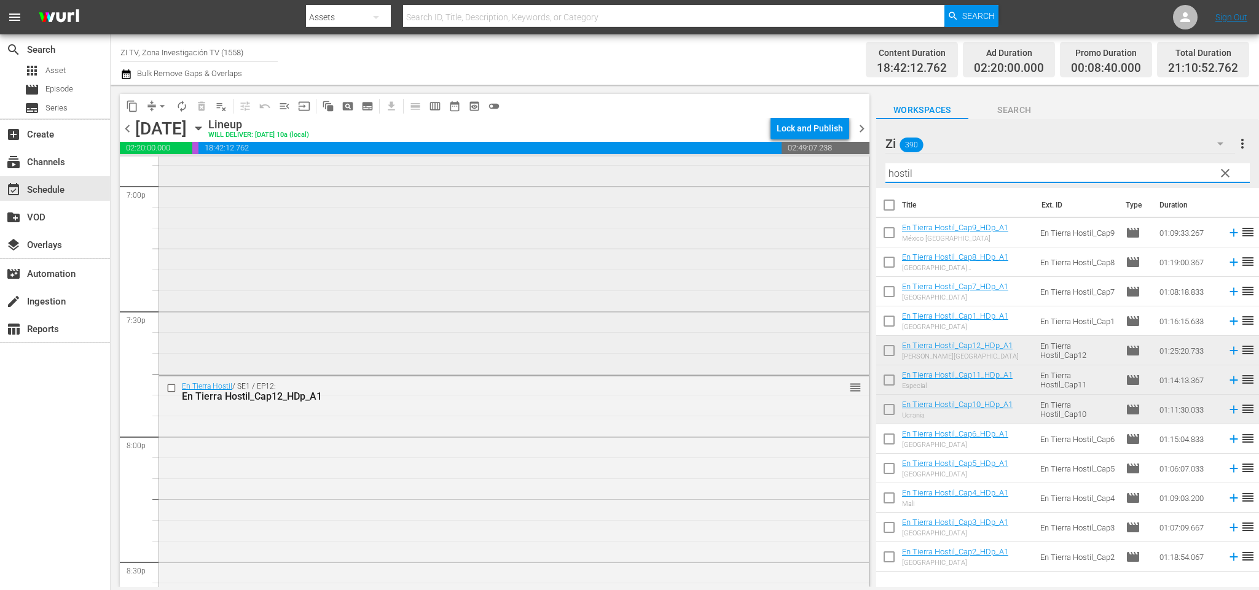
drag, startPoint x: 787, startPoint y: 170, endPoint x: 748, endPoint y: 157, distance: 40.6
click at [770, 155] on div "content_copy compress arrow_drop_down autorenew_outlined delete_forever_outline…" at bounding box center [685, 336] width 1148 height 502
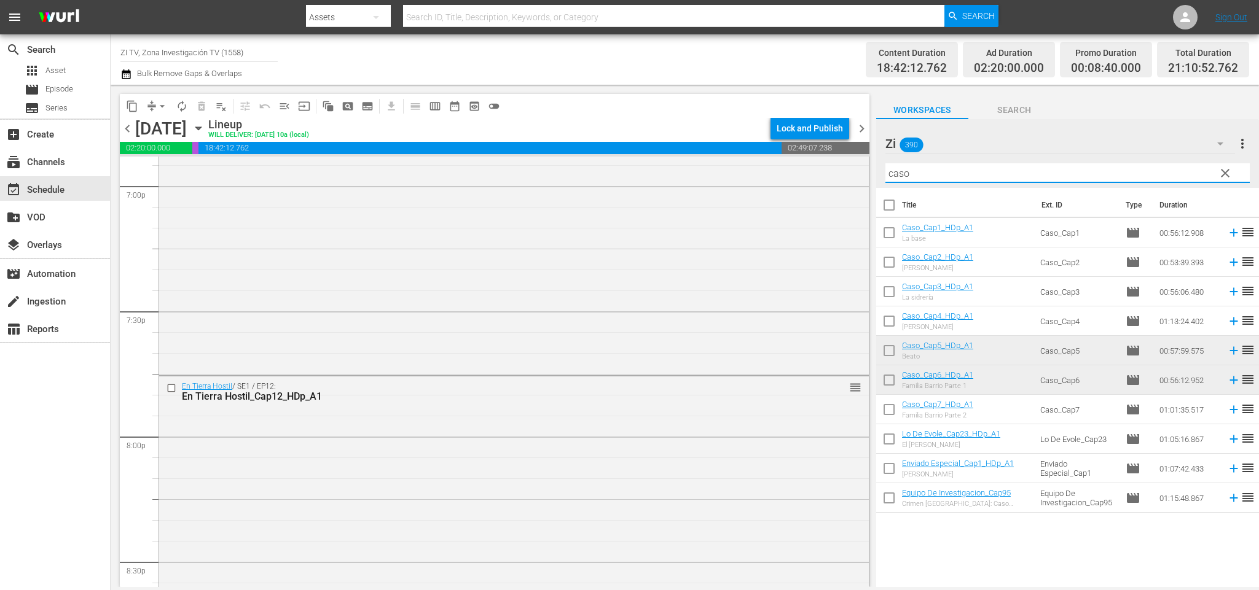
type input "caso"
click at [891, 318] on input "checkbox" at bounding box center [889, 324] width 26 height 26
checkbox input "true"
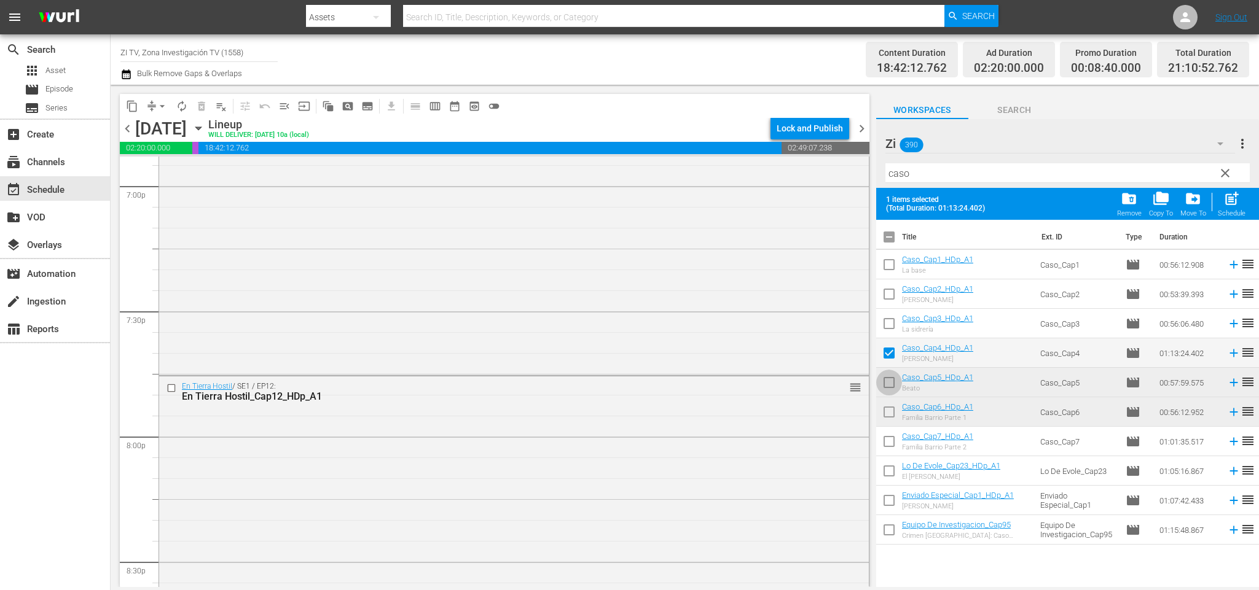
click at [887, 378] on input "checkbox" at bounding box center [889, 385] width 26 height 26
checkbox input "true"
click at [889, 413] on input "checkbox" at bounding box center [889, 415] width 26 height 26
checkbox input "true"
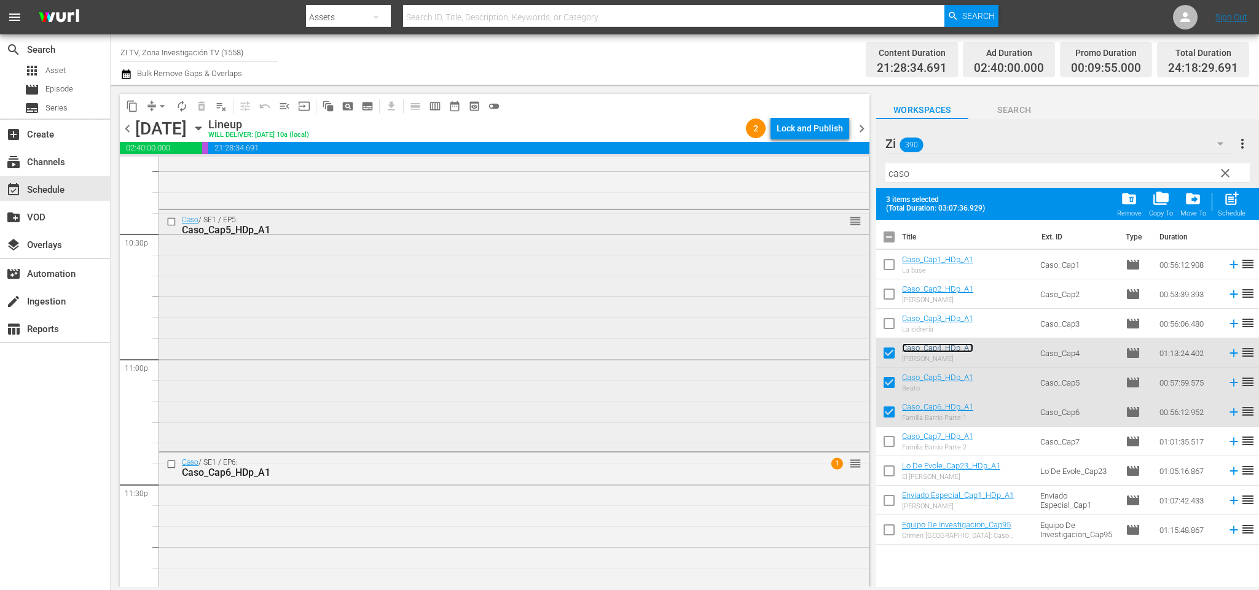
scroll to position [5661, 0]
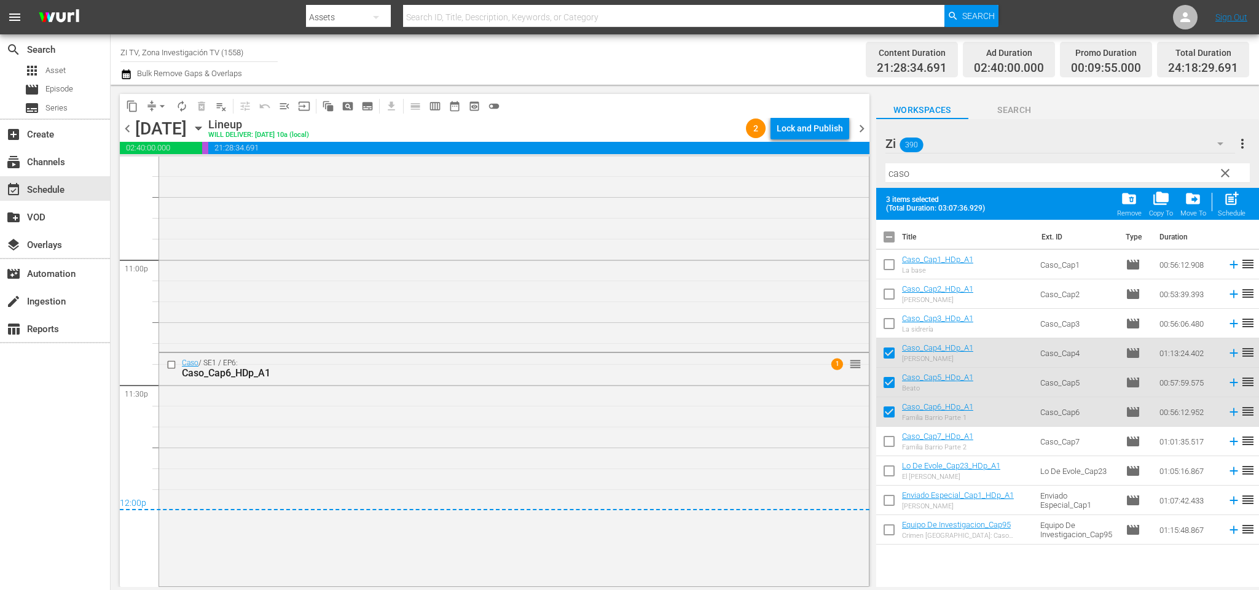
click at [892, 235] on input "checkbox" at bounding box center [889, 240] width 26 height 26
checkbox input "false"
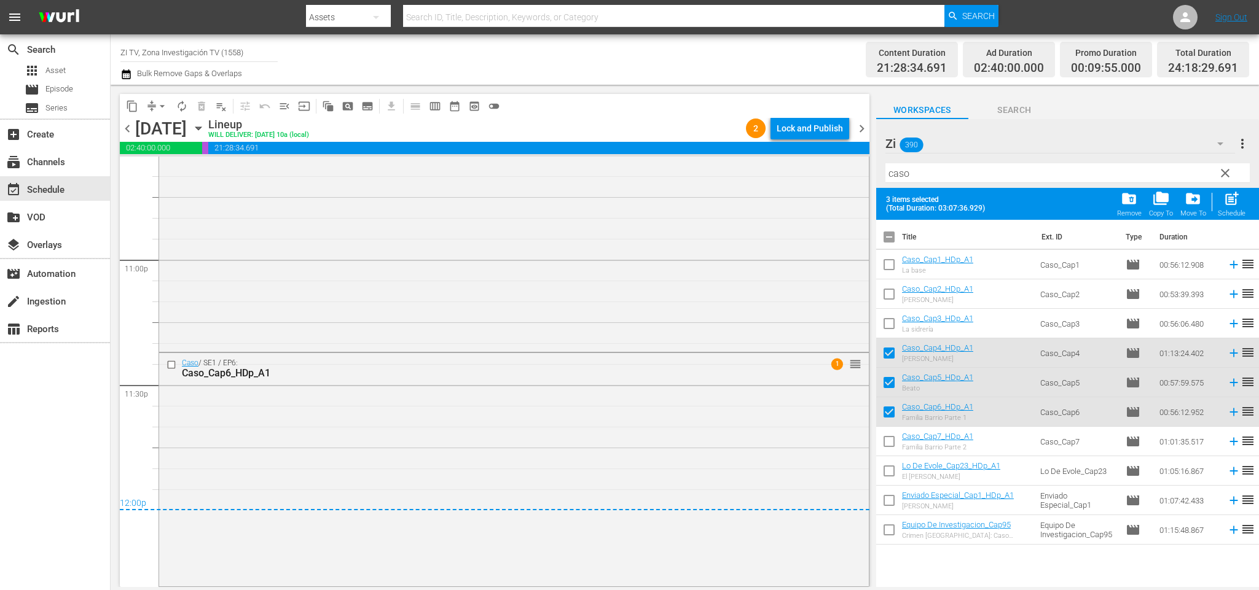
checkbox input "false"
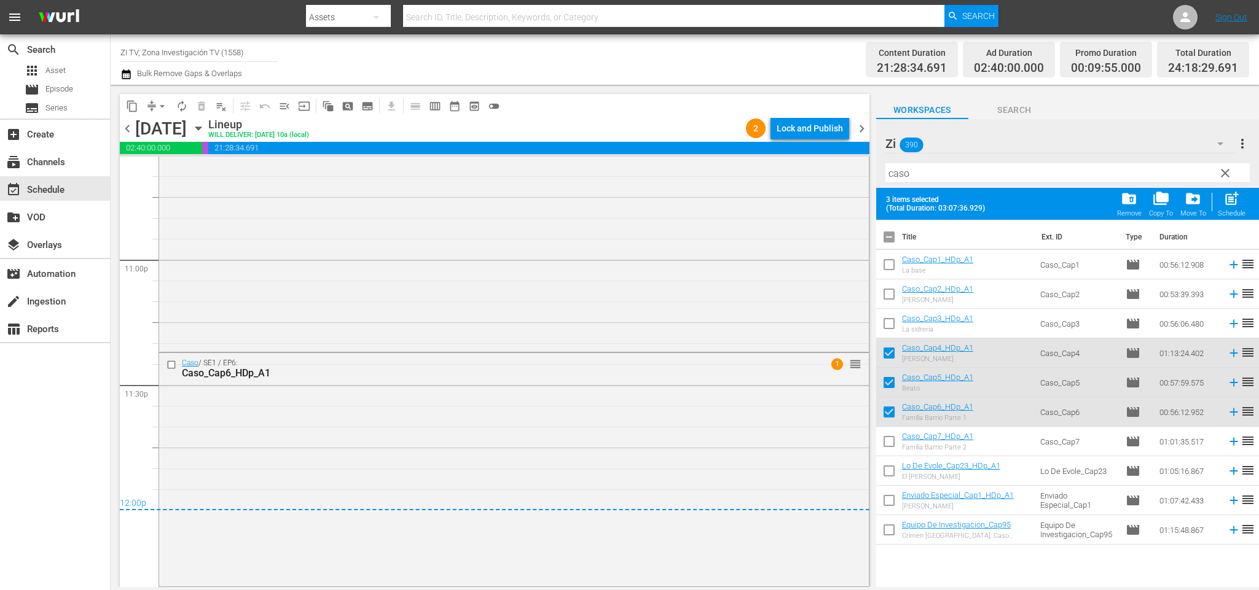
checkbox input "false"
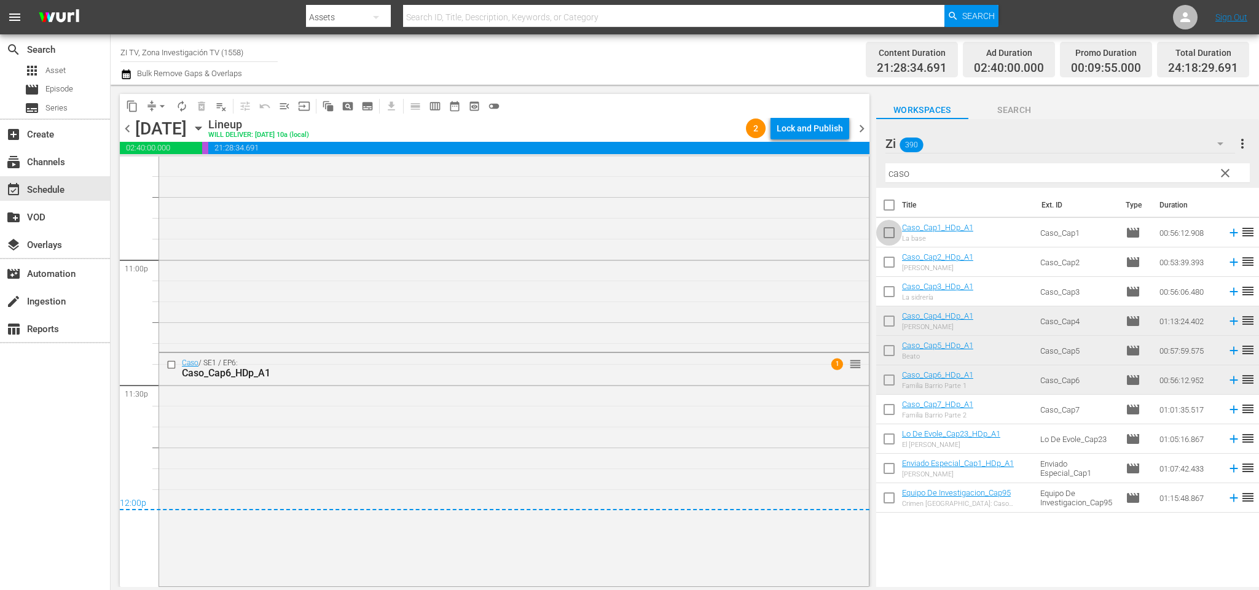
click at [886, 225] on input "checkbox" at bounding box center [889, 235] width 26 height 26
checkbox input "true"
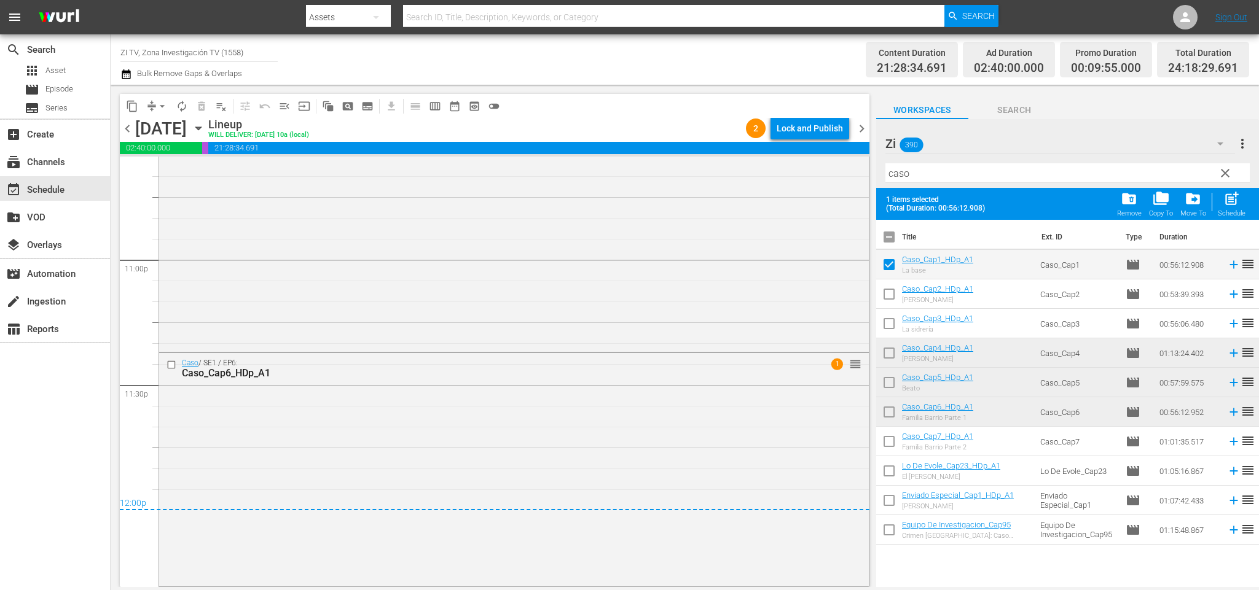
click at [883, 294] on input "checkbox" at bounding box center [889, 297] width 26 height 26
checkbox input "true"
click at [891, 325] on input "checkbox" at bounding box center [889, 326] width 26 height 26
checkbox input "true"
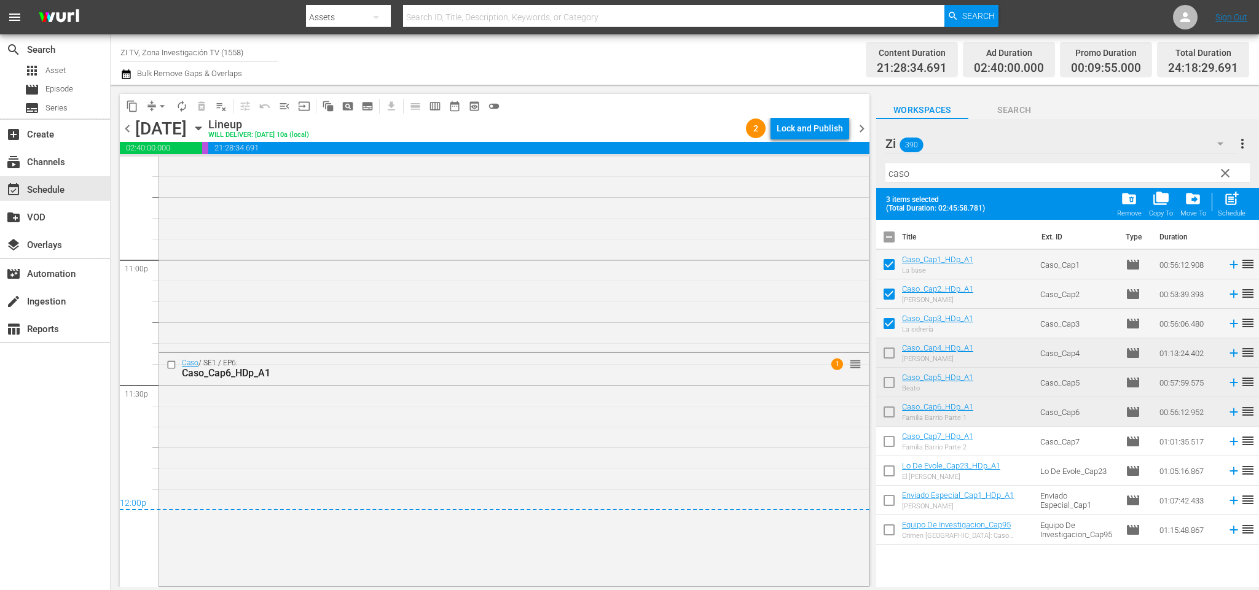
click at [130, 124] on span "chevron_left" at bounding box center [127, 128] width 15 height 15
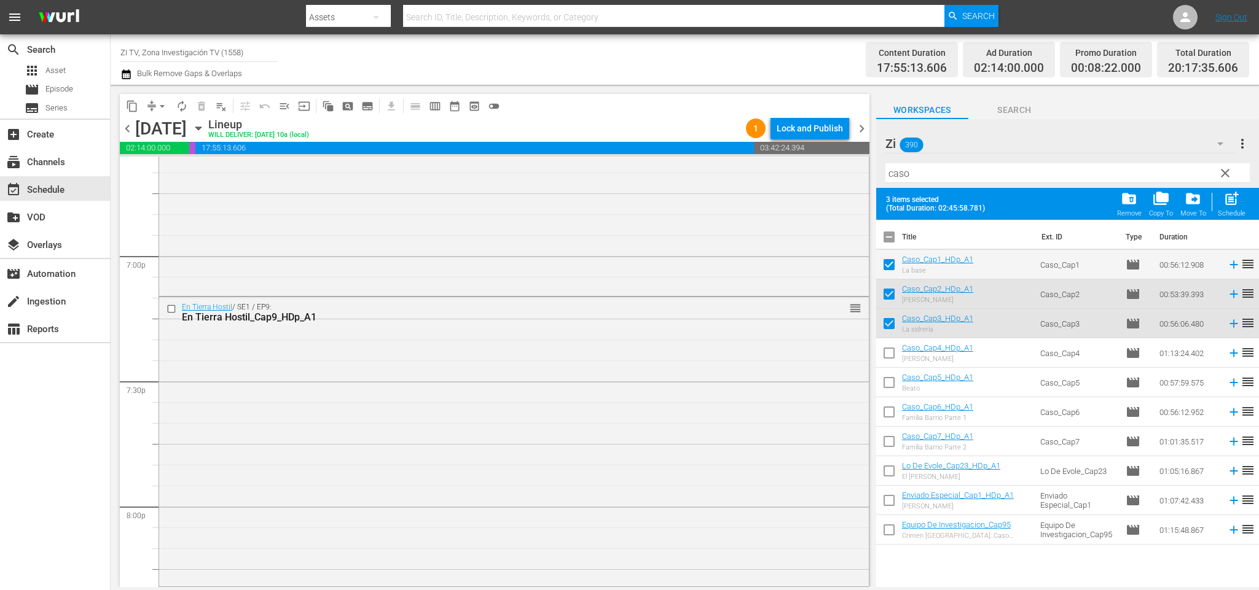
scroll to position [4939, 0]
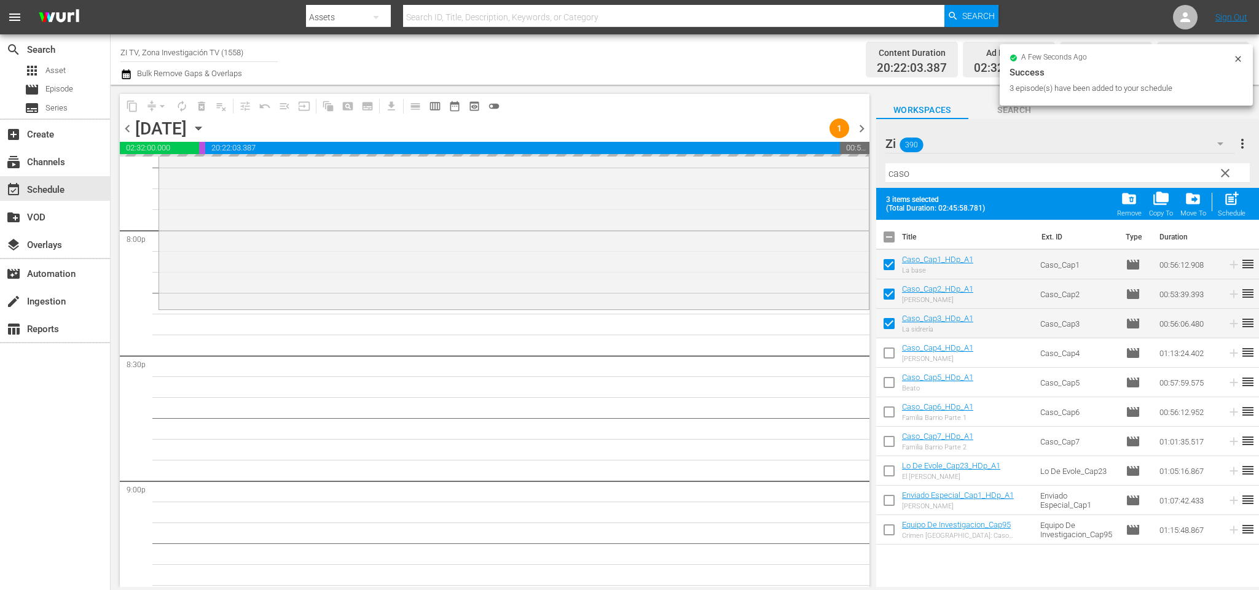
click at [893, 236] on input "checkbox" at bounding box center [889, 240] width 26 height 26
checkbox input "true"
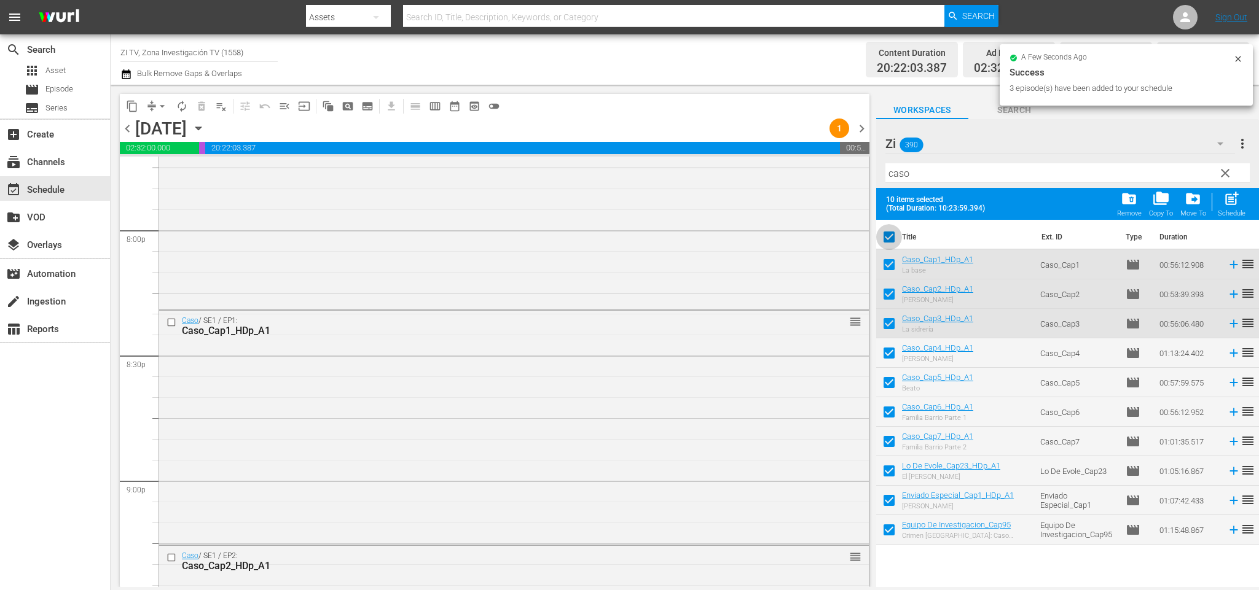
checkbox input "true"
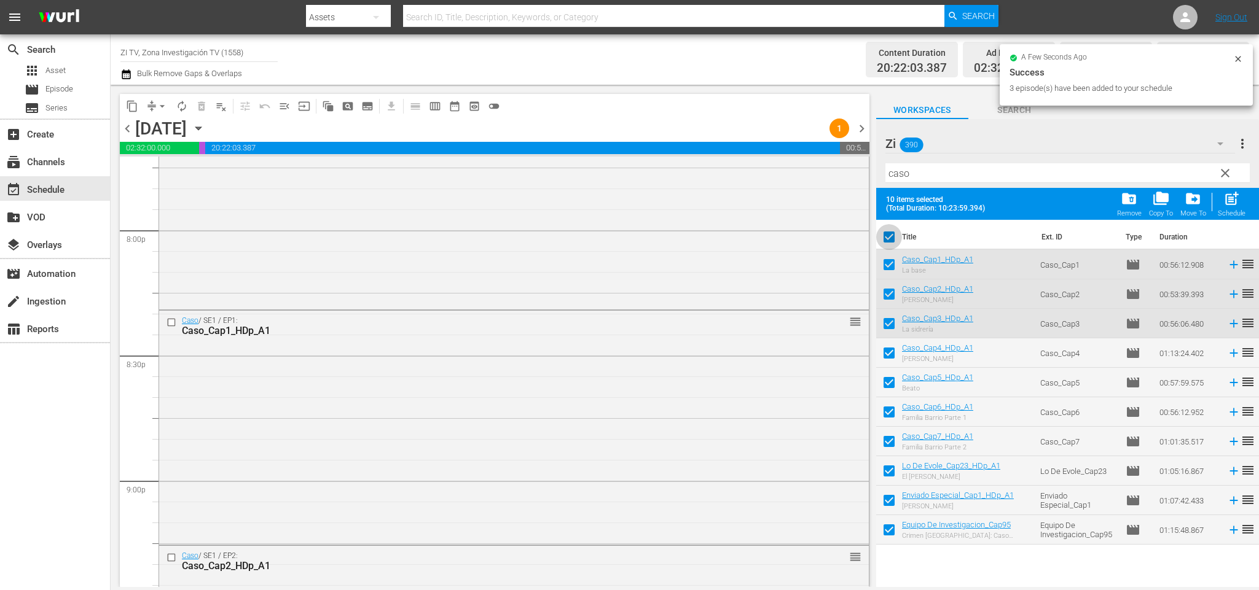
checkbox input "true"
click at [893, 236] on input "checkbox" at bounding box center [889, 240] width 26 height 26
checkbox input "false"
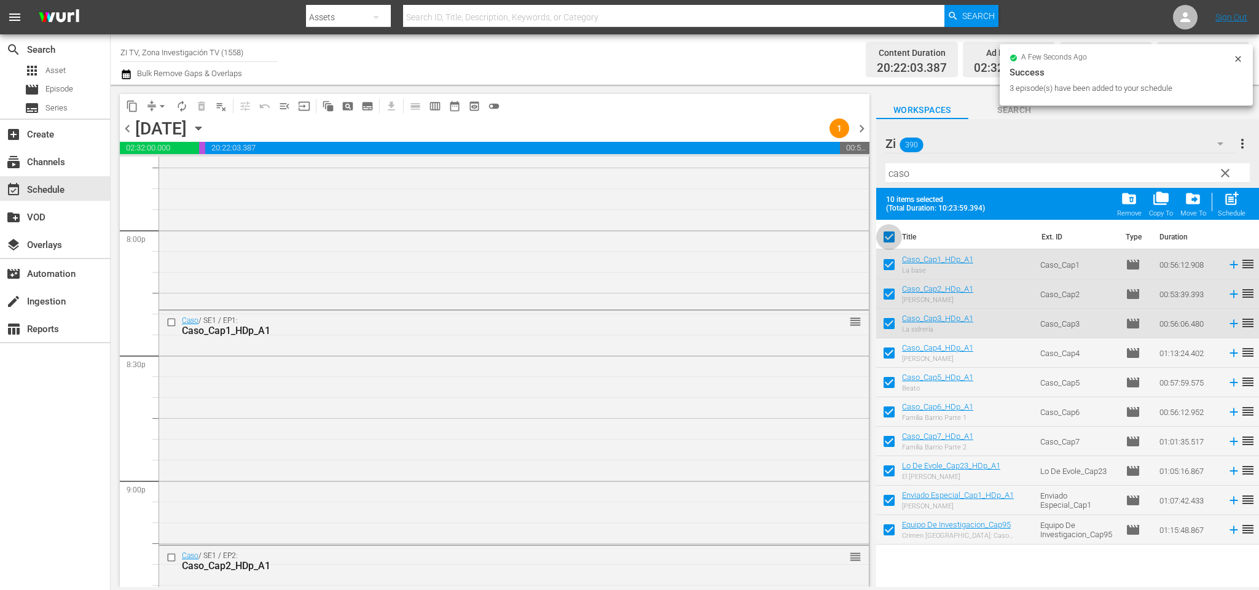
checkbox input "false"
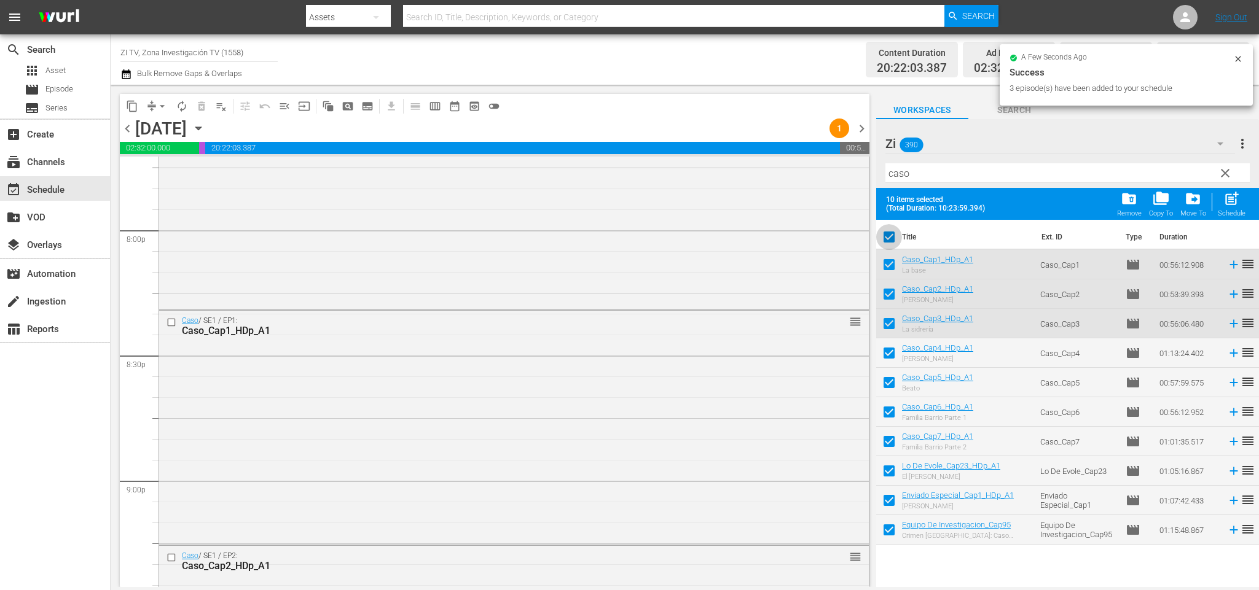
checkbox input "false"
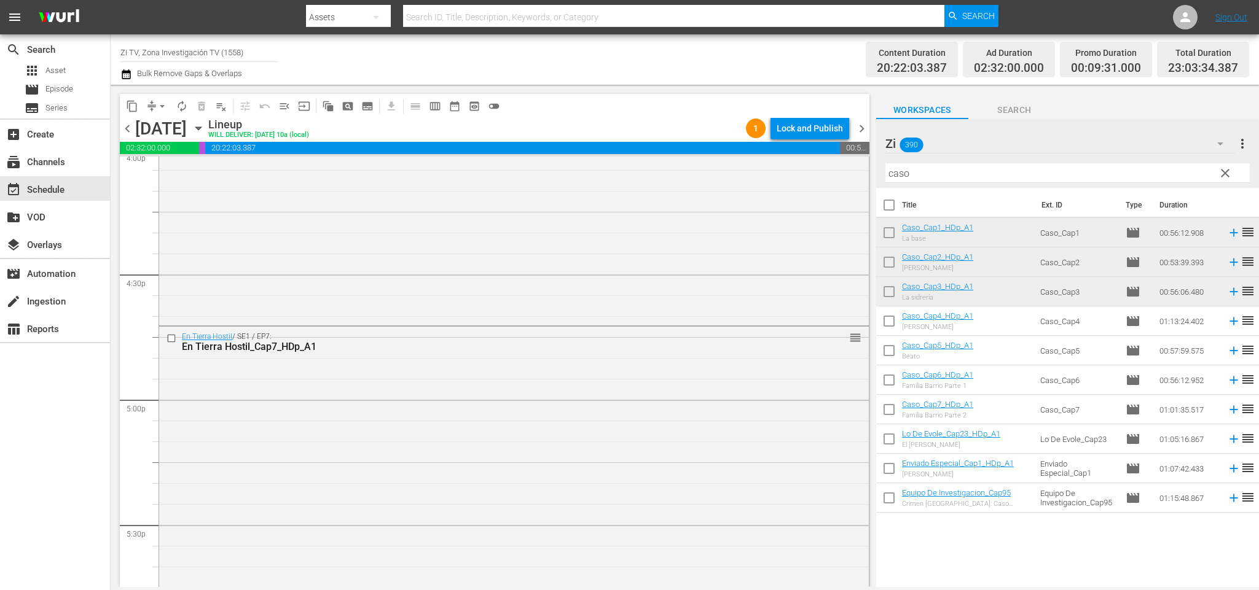
scroll to position [4570, 0]
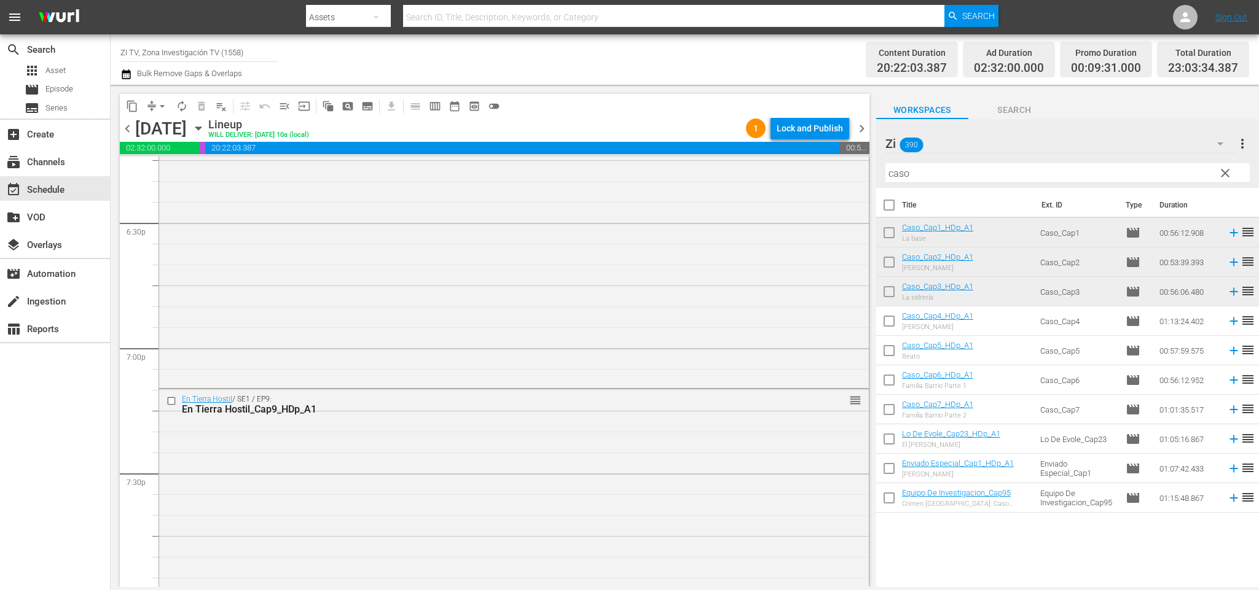
click at [865, 123] on span "chevron_right" at bounding box center [861, 128] width 15 height 15
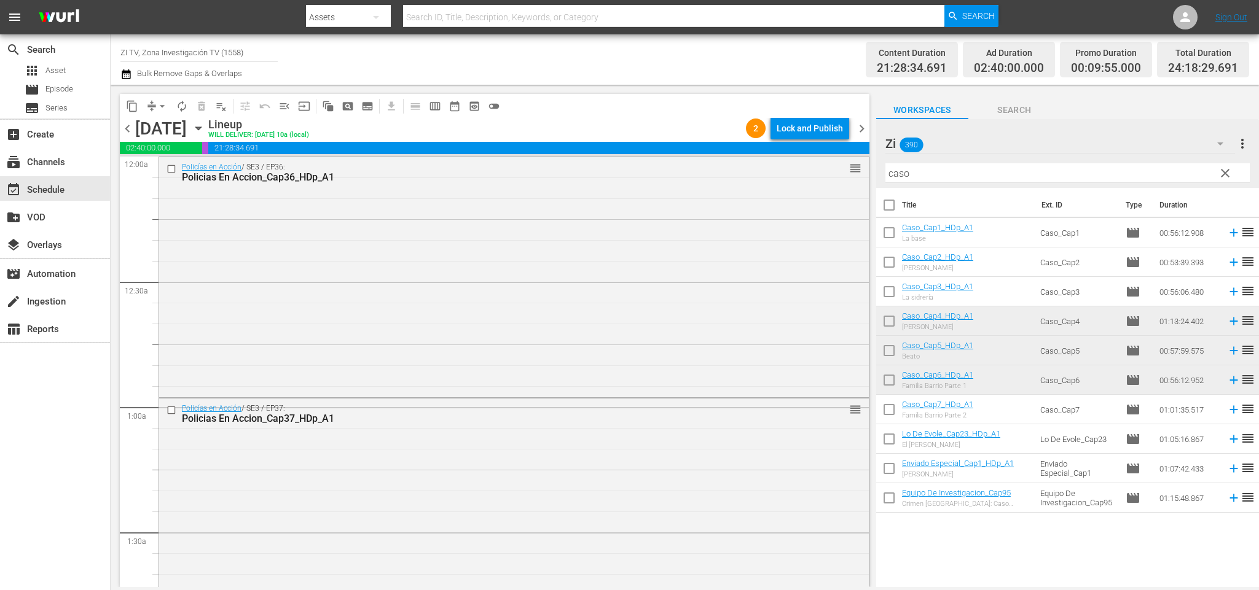
click at [125, 122] on span "chevron_left" at bounding box center [127, 128] width 15 height 15
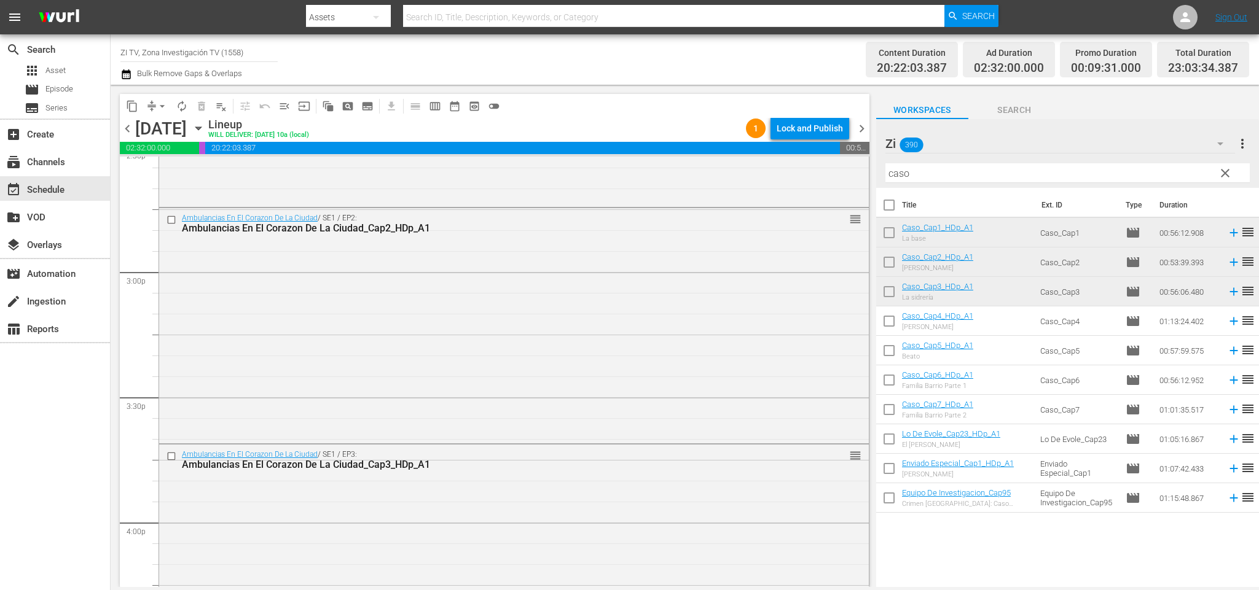
scroll to position [5584, 0]
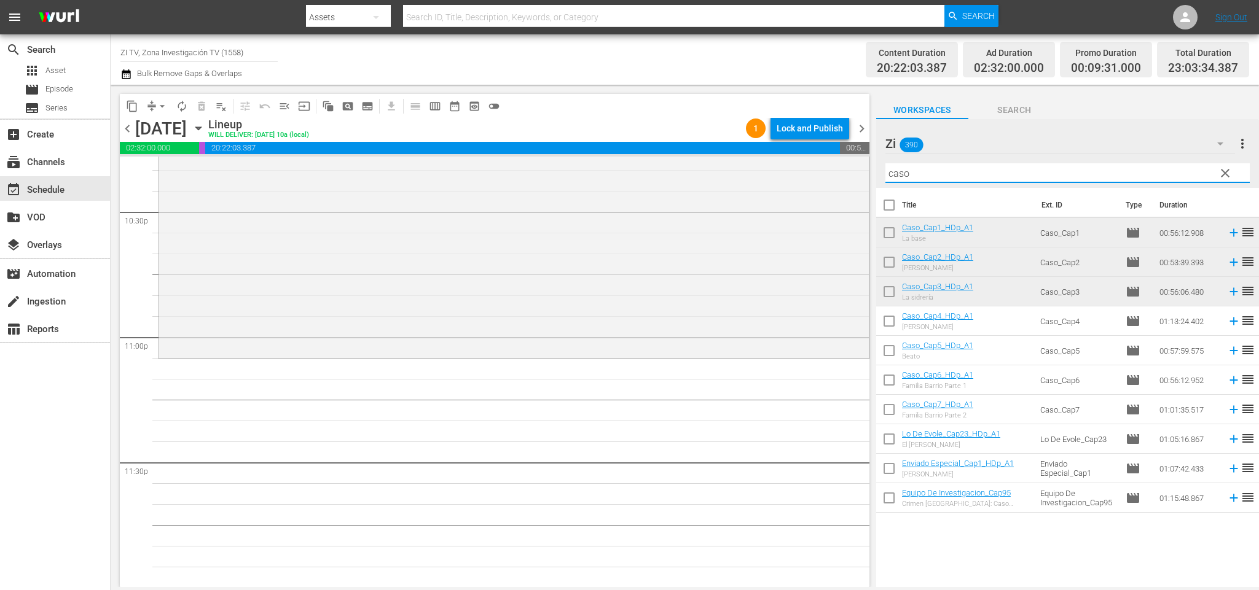
drag, startPoint x: 979, startPoint y: 168, endPoint x: 797, endPoint y: 152, distance: 183.2
click at [797, 152] on div "content_copy compress arrow_drop_down autorenew_outlined delete_forever_outline…" at bounding box center [685, 336] width 1148 height 502
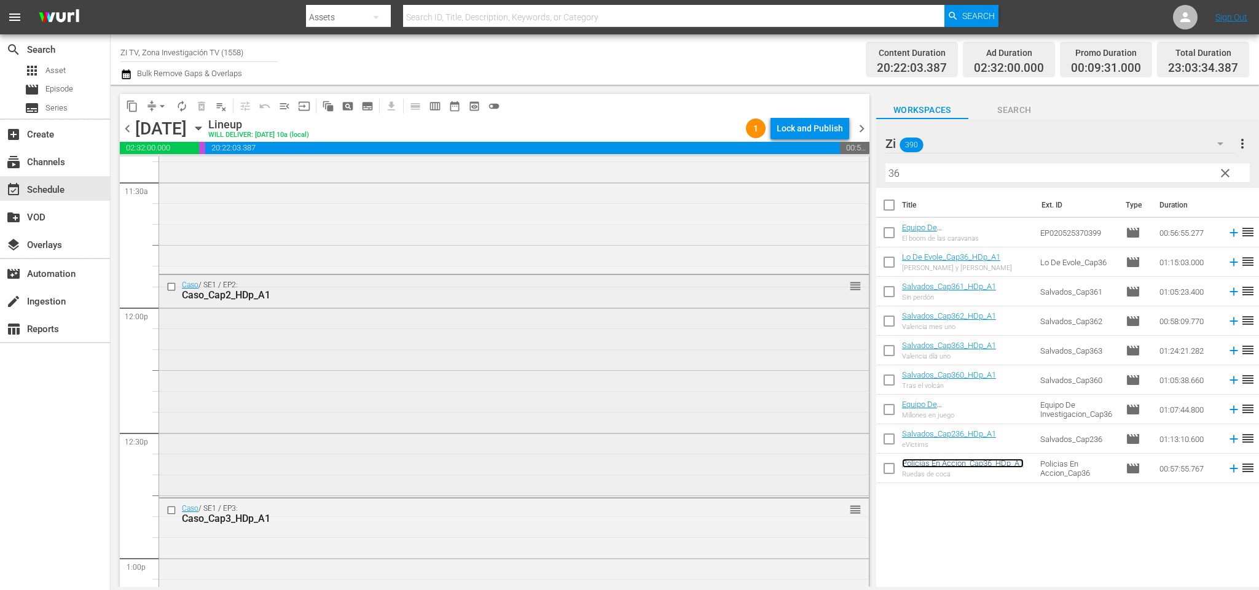
scroll to position [2764, 0]
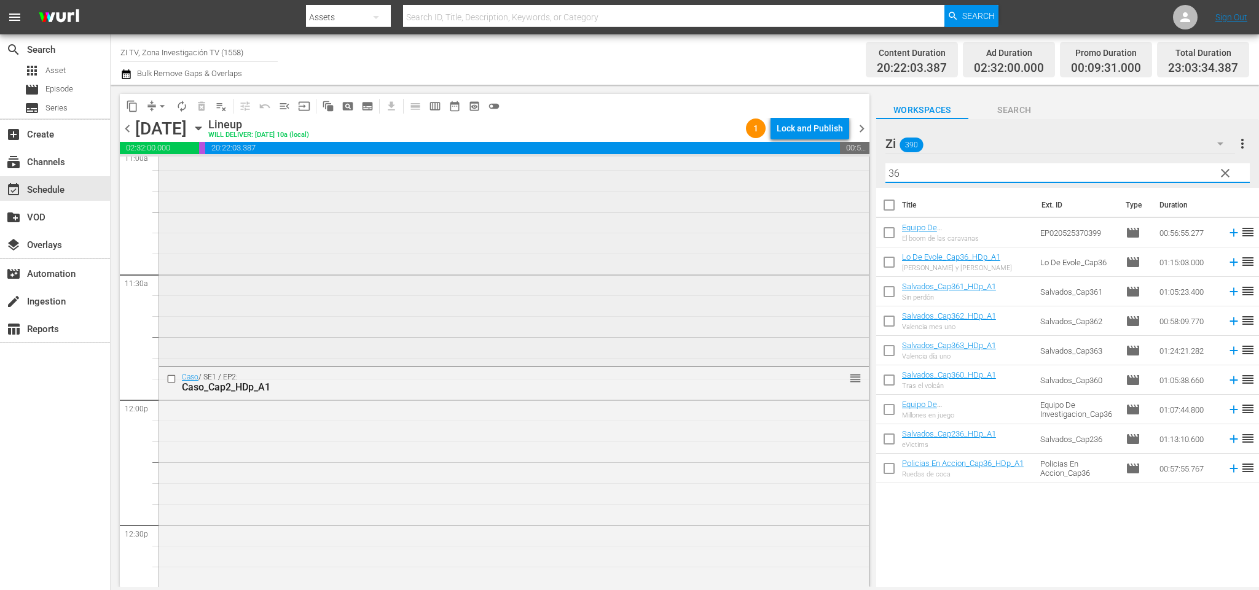
drag, startPoint x: 855, startPoint y: 175, endPoint x: 843, endPoint y: 166, distance: 15.4
click at [843, 166] on div "content_copy compress arrow_drop_down autorenew_outlined delete_forever_outline…" at bounding box center [685, 336] width 1148 height 502
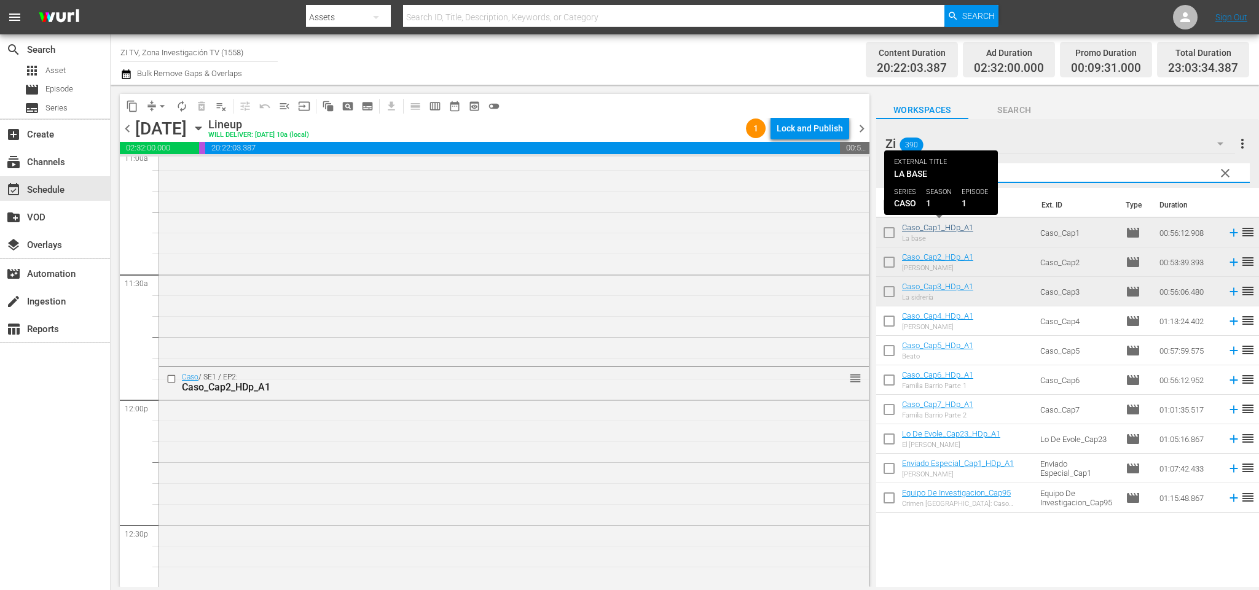
type input "caso"
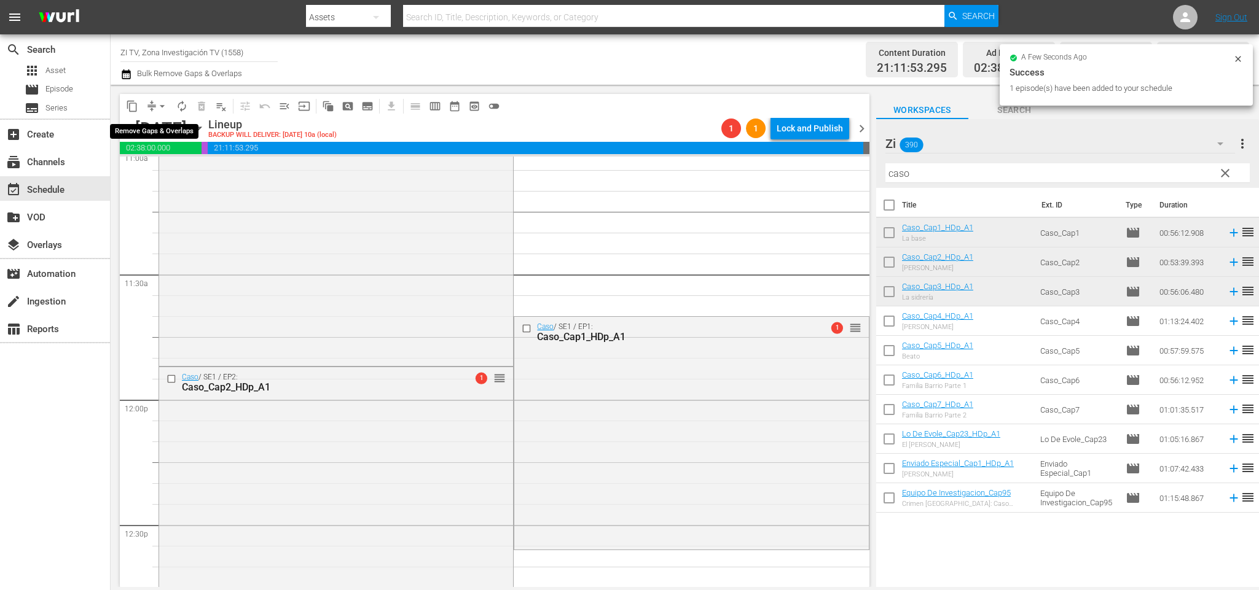
click at [157, 106] on span "arrow_drop_down" at bounding box center [162, 106] width 12 height 12
click at [157, 172] on li "Align to End of Previous Day" at bounding box center [164, 171] width 129 height 20
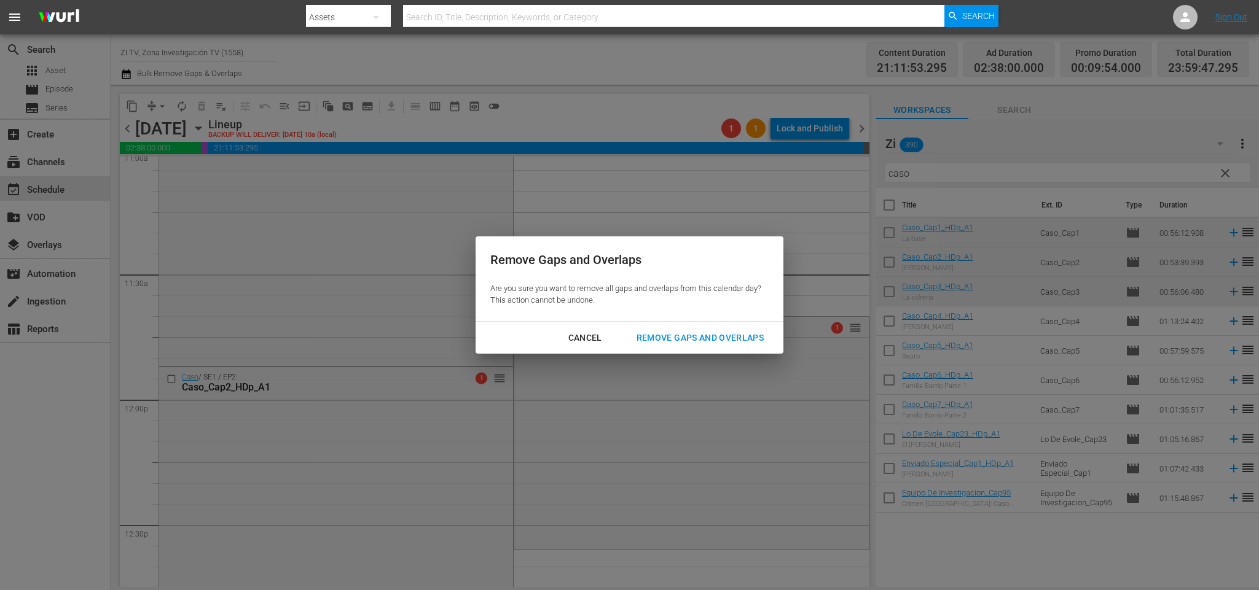
click at [717, 332] on div "Remove Gaps and Overlaps" at bounding box center [700, 337] width 147 height 15
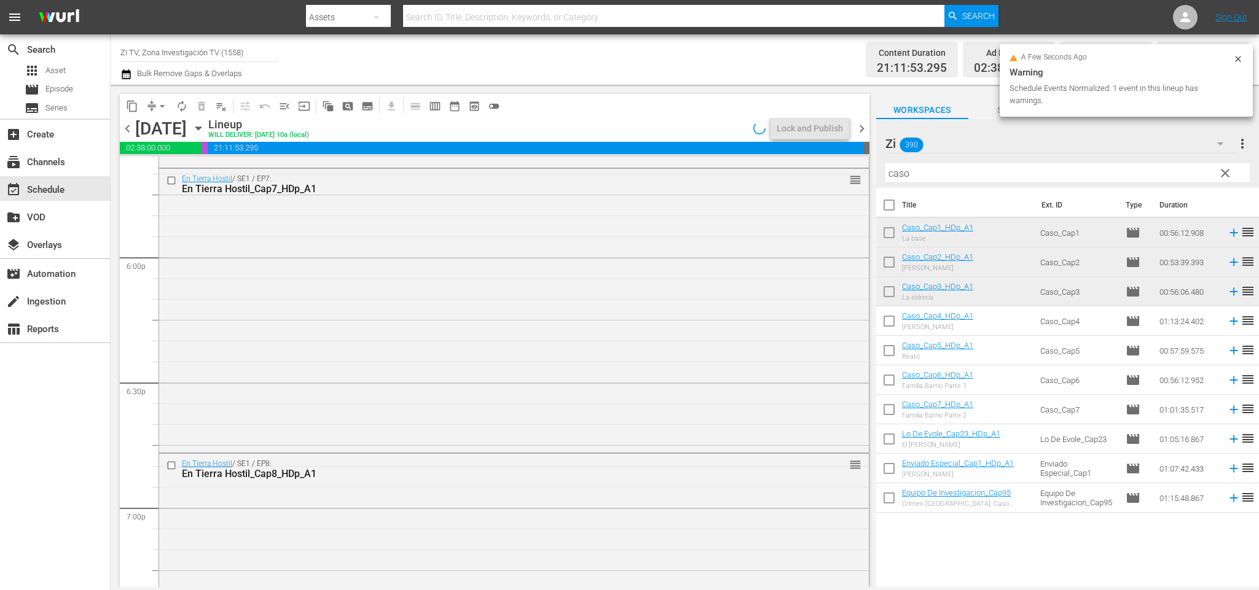
scroll to position [5589, 0]
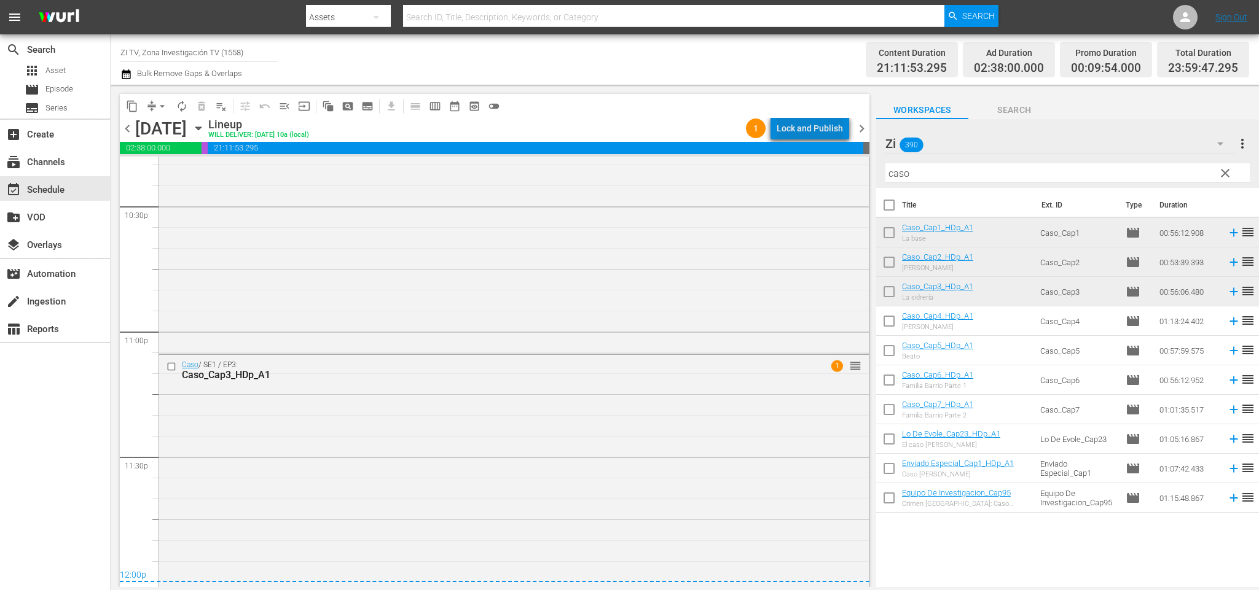
click at [819, 137] on div "Lock and Publish" at bounding box center [809, 128] width 66 height 22
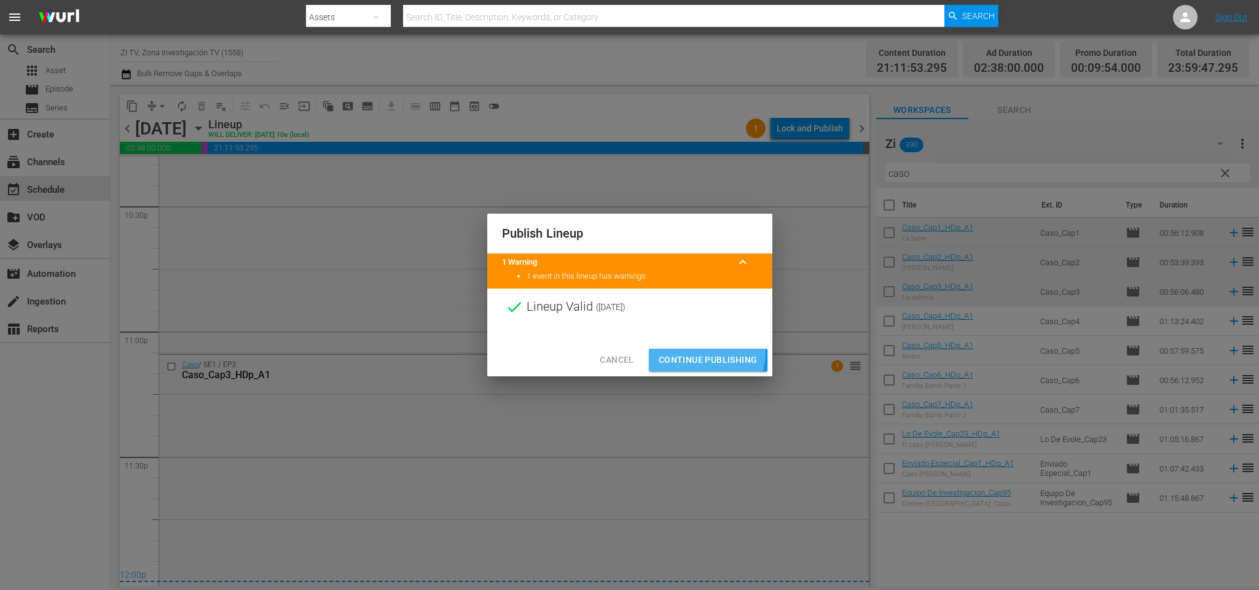
click at [697, 352] on button "Continue Publishing" at bounding box center [708, 360] width 119 height 23
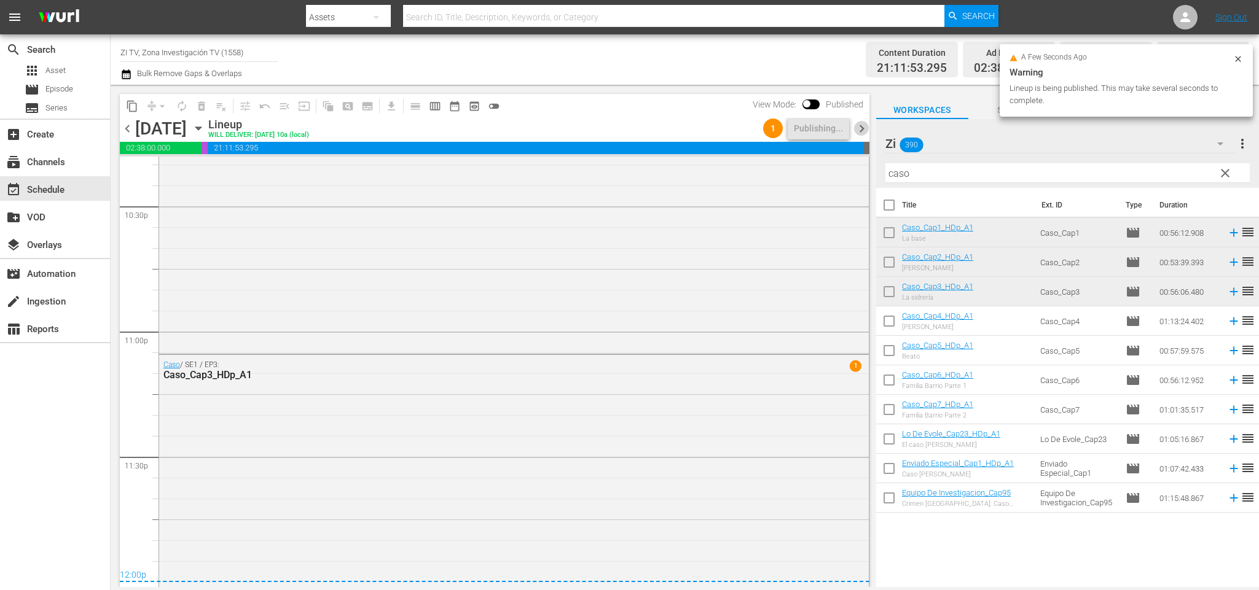
click at [857, 129] on span "chevron_right" at bounding box center [861, 128] width 15 height 15
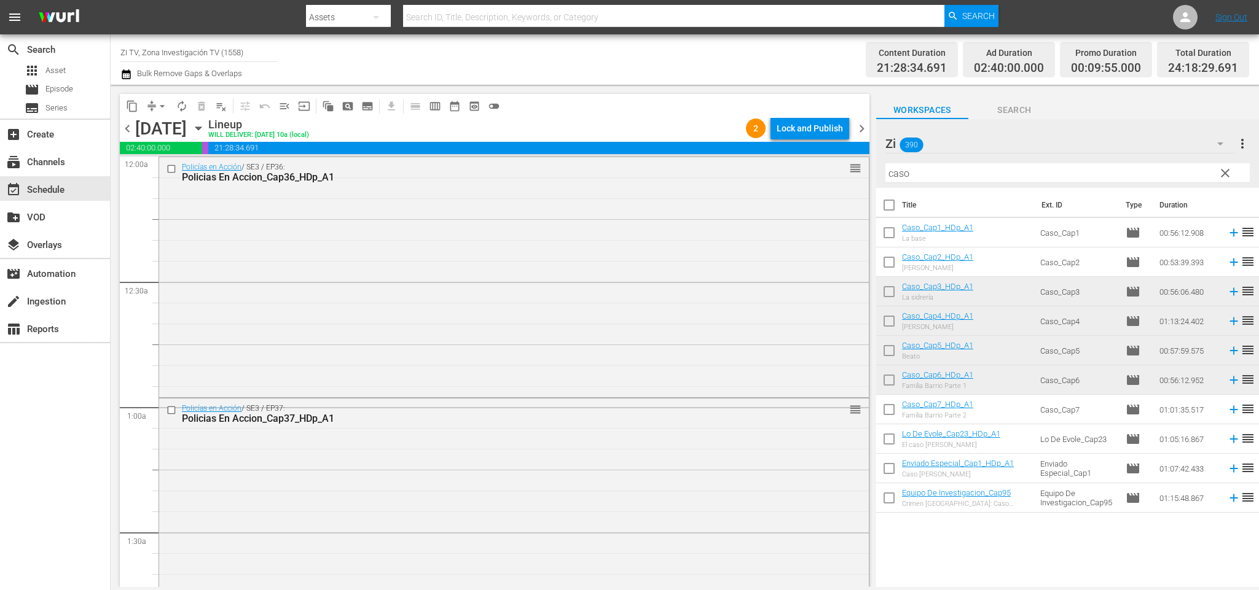
click at [129, 133] on span "chevron_left" at bounding box center [127, 128] width 15 height 15
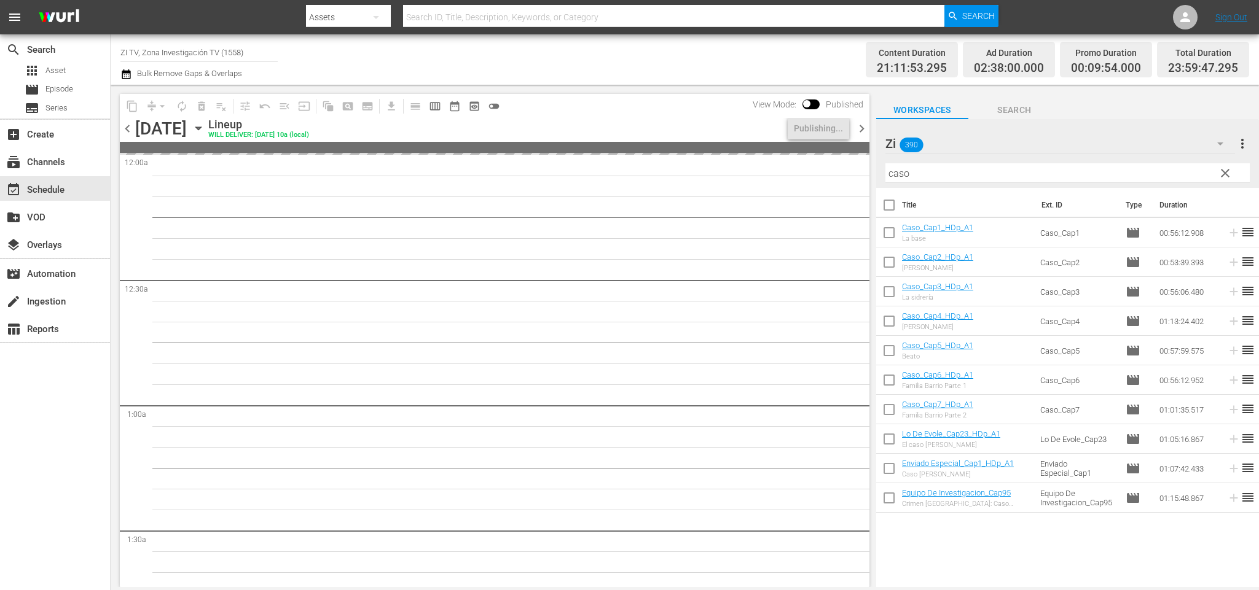
click at [859, 133] on span "chevron_right" at bounding box center [861, 128] width 15 height 15
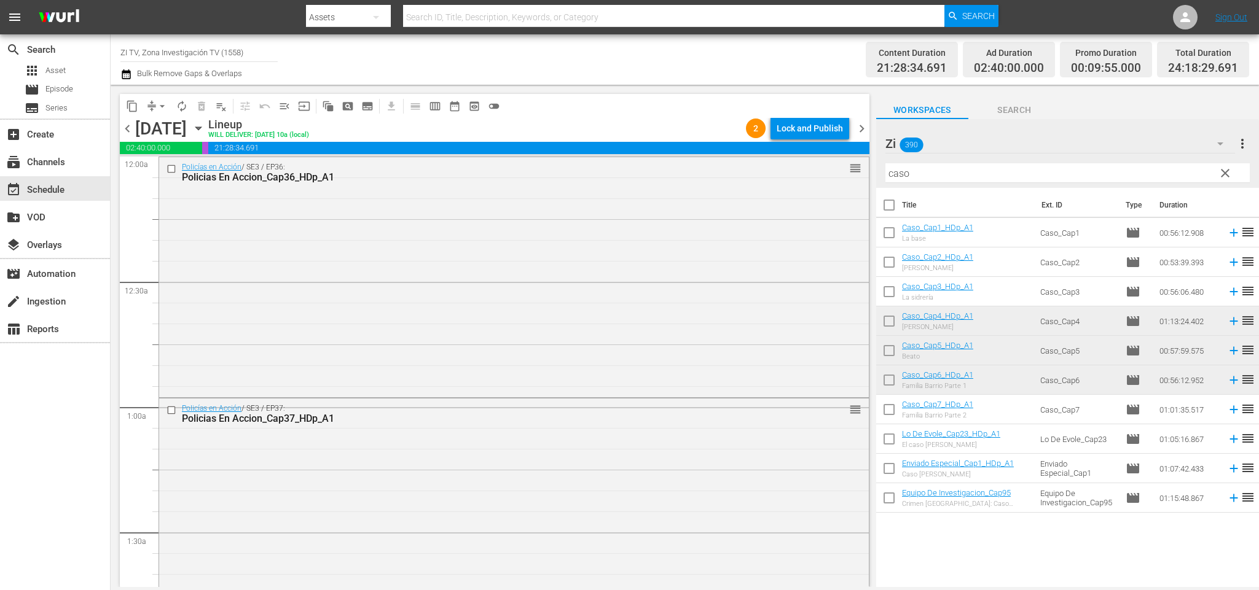
click at [131, 127] on span "chevron_left" at bounding box center [127, 128] width 15 height 15
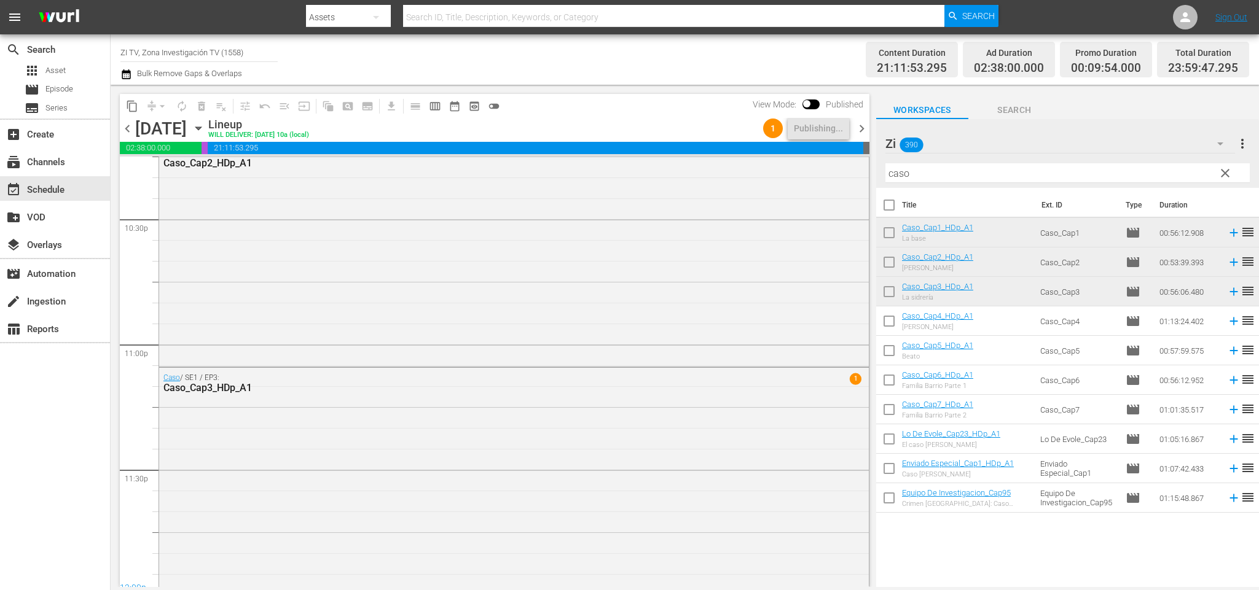
scroll to position [5589, 0]
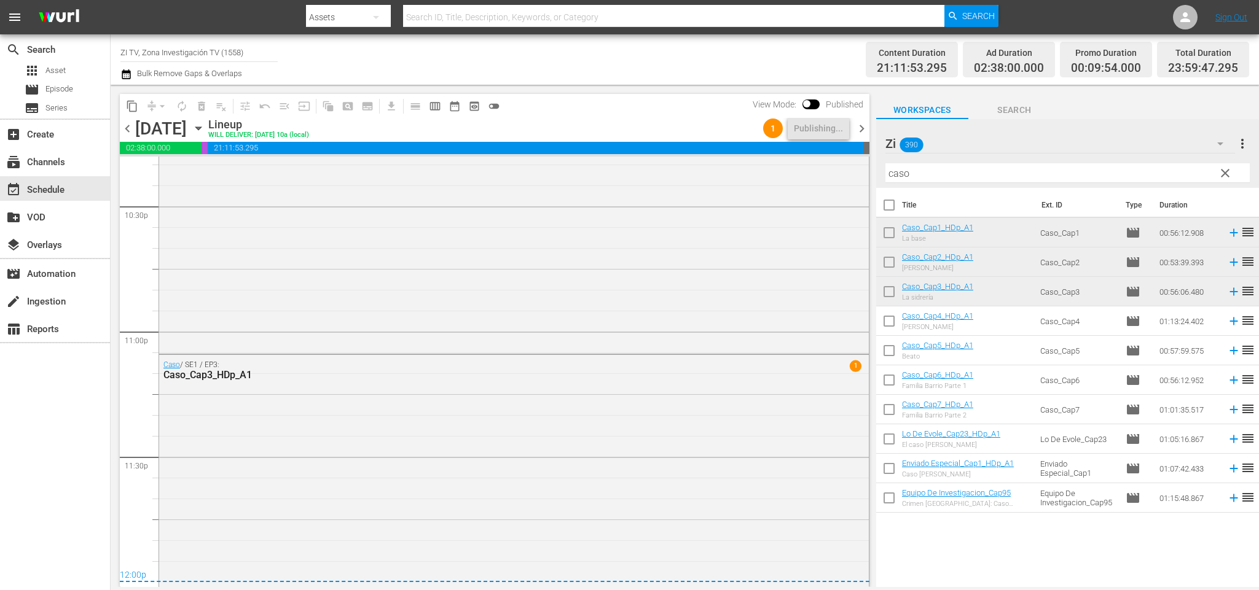
click at [859, 129] on span "chevron_right" at bounding box center [861, 128] width 15 height 15
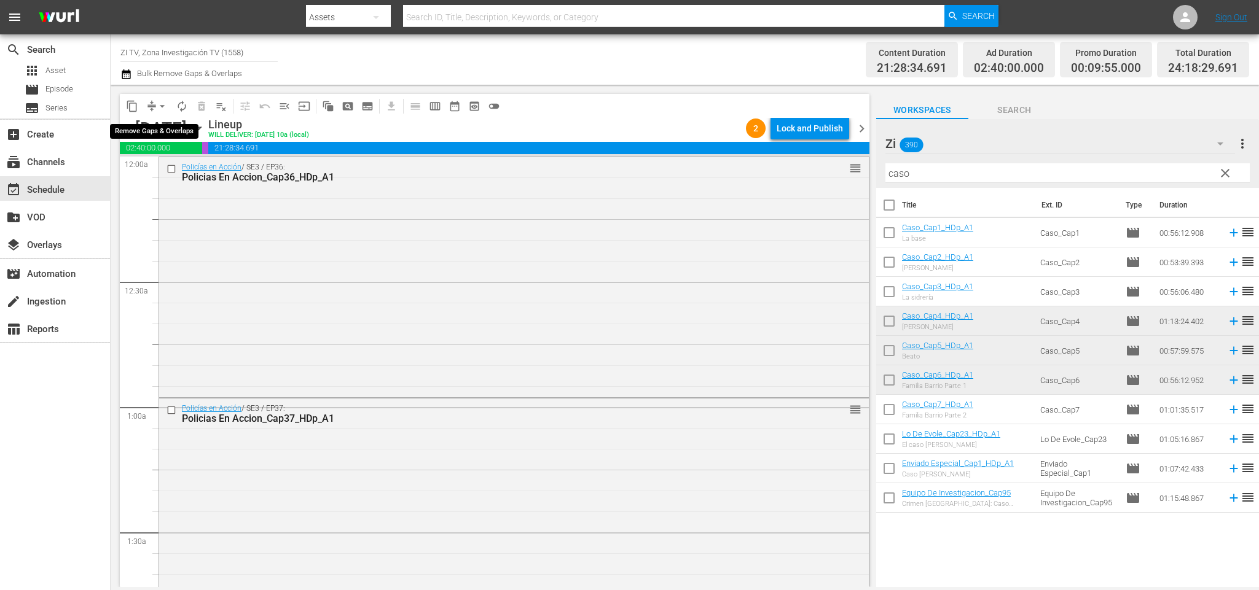
click at [158, 107] on span "arrow_drop_down" at bounding box center [162, 106] width 12 height 12
click at [131, 123] on span "chevron_left" at bounding box center [127, 128] width 15 height 15
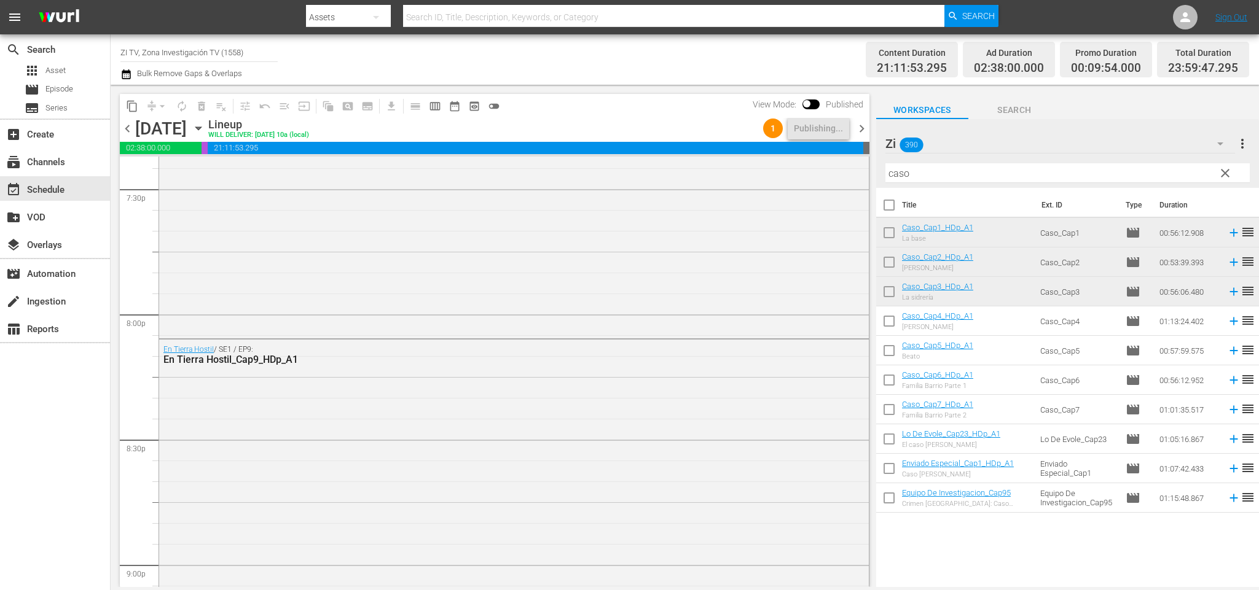
scroll to position [5589, 0]
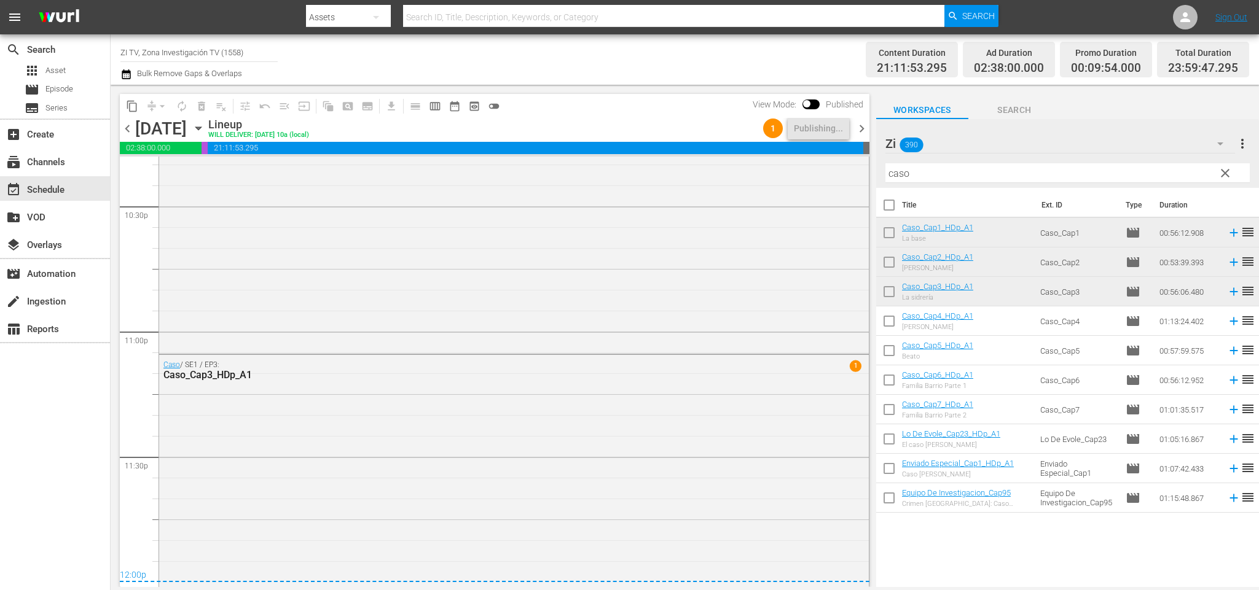
click at [859, 123] on span "chevron_right" at bounding box center [861, 128] width 15 height 15
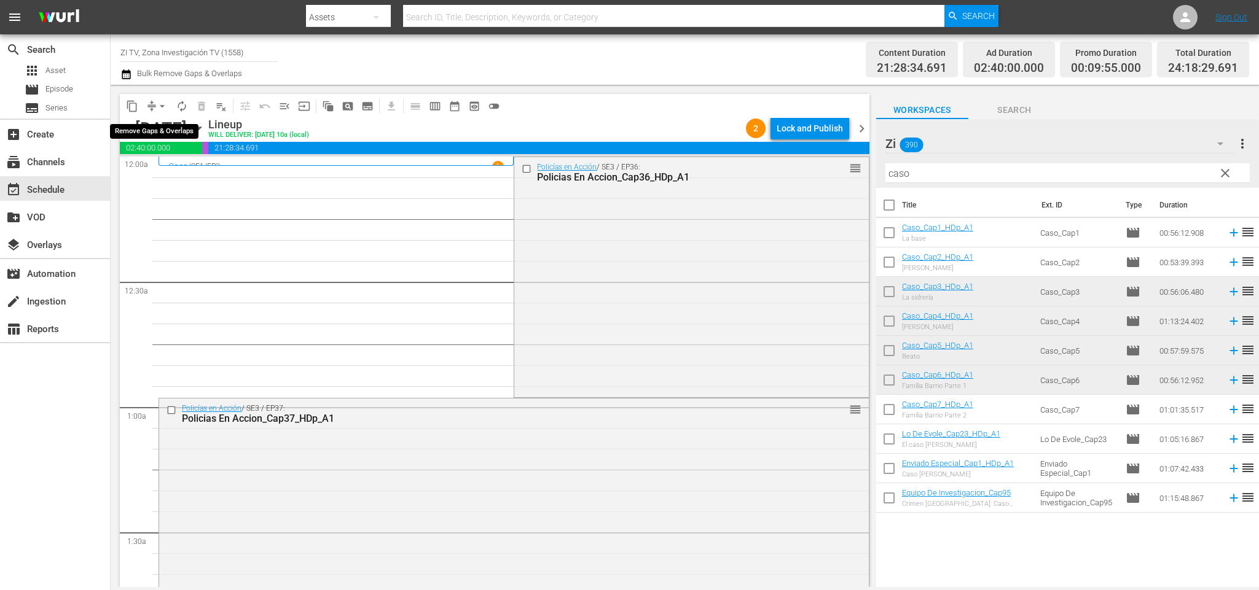
click at [161, 105] on span "arrow_drop_down" at bounding box center [162, 106] width 12 height 12
click at [181, 170] on li "Align to End of Previous Day" at bounding box center [164, 171] width 129 height 20
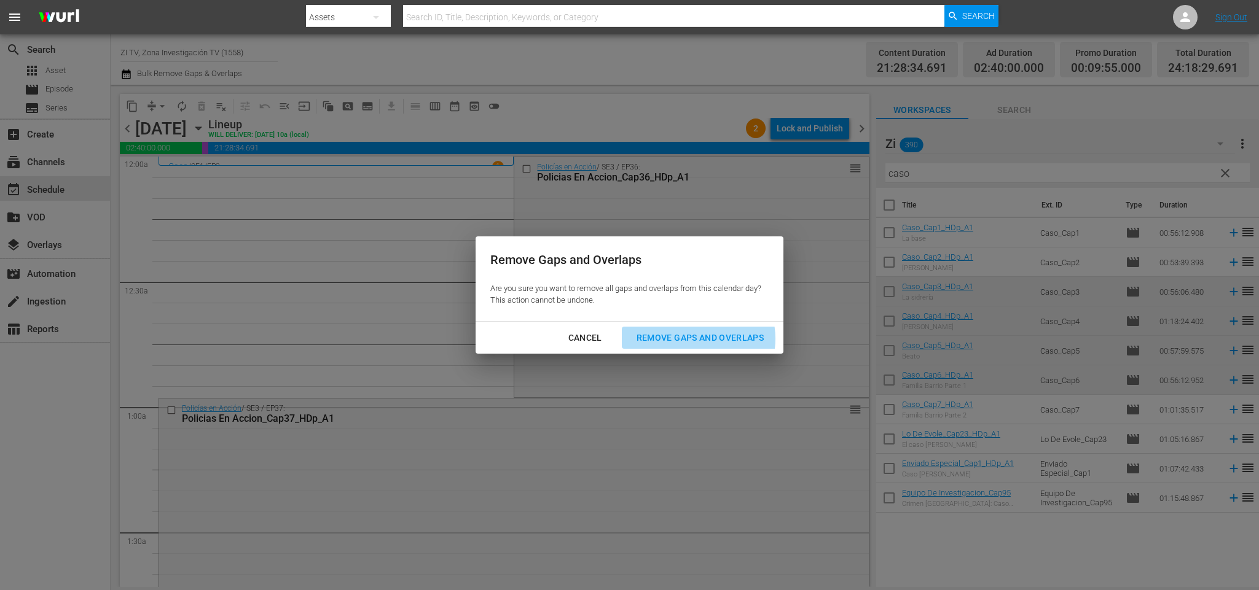
click at [704, 339] on div "Remove Gaps and Overlaps" at bounding box center [700, 337] width 147 height 15
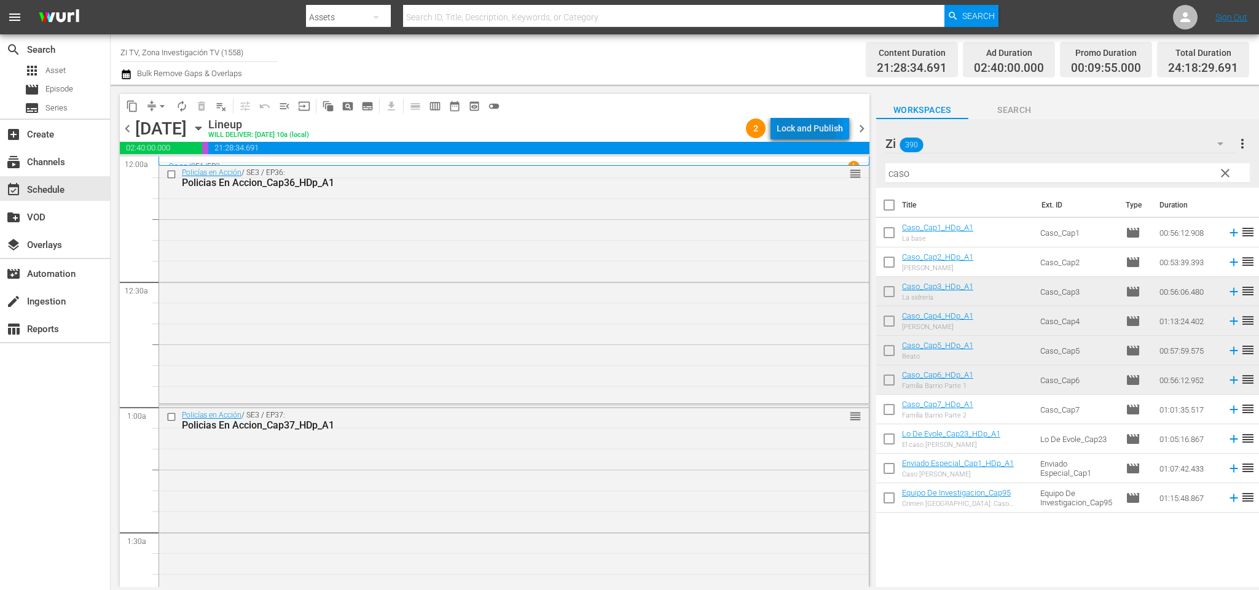
click at [807, 124] on div "Lock and Publish" at bounding box center [809, 128] width 66 height 22
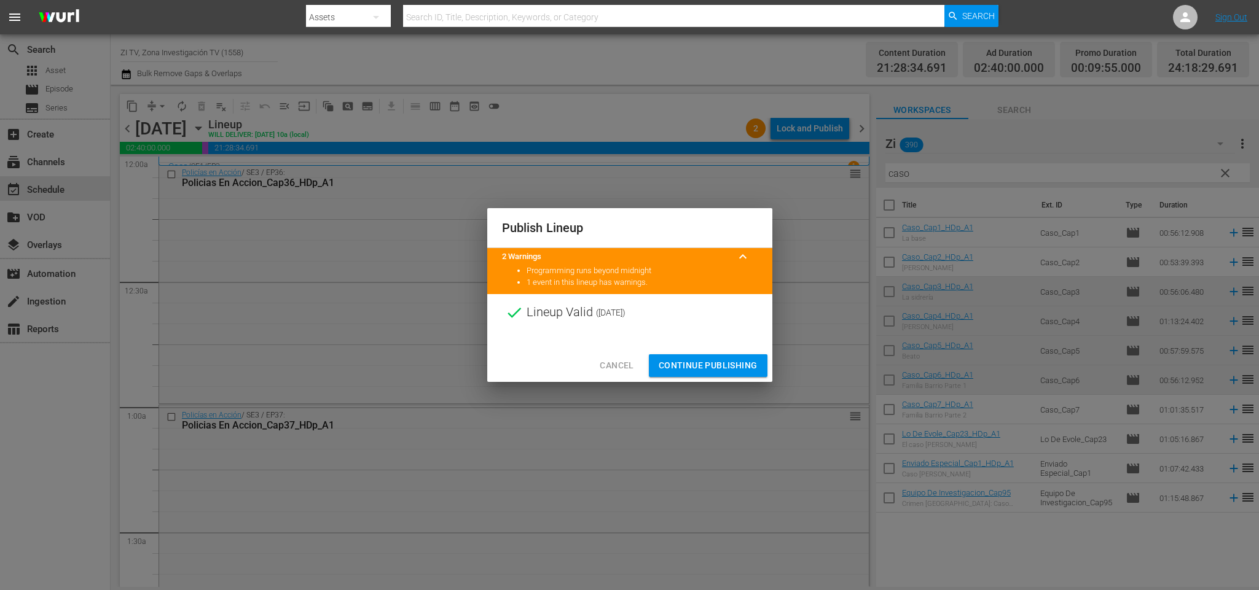
click at [708, 358] on span "Continue Publishing" at bounding box center [707, 365] width 99 height 15
